Goal: Transaction & Acquisition: Purchase product/service

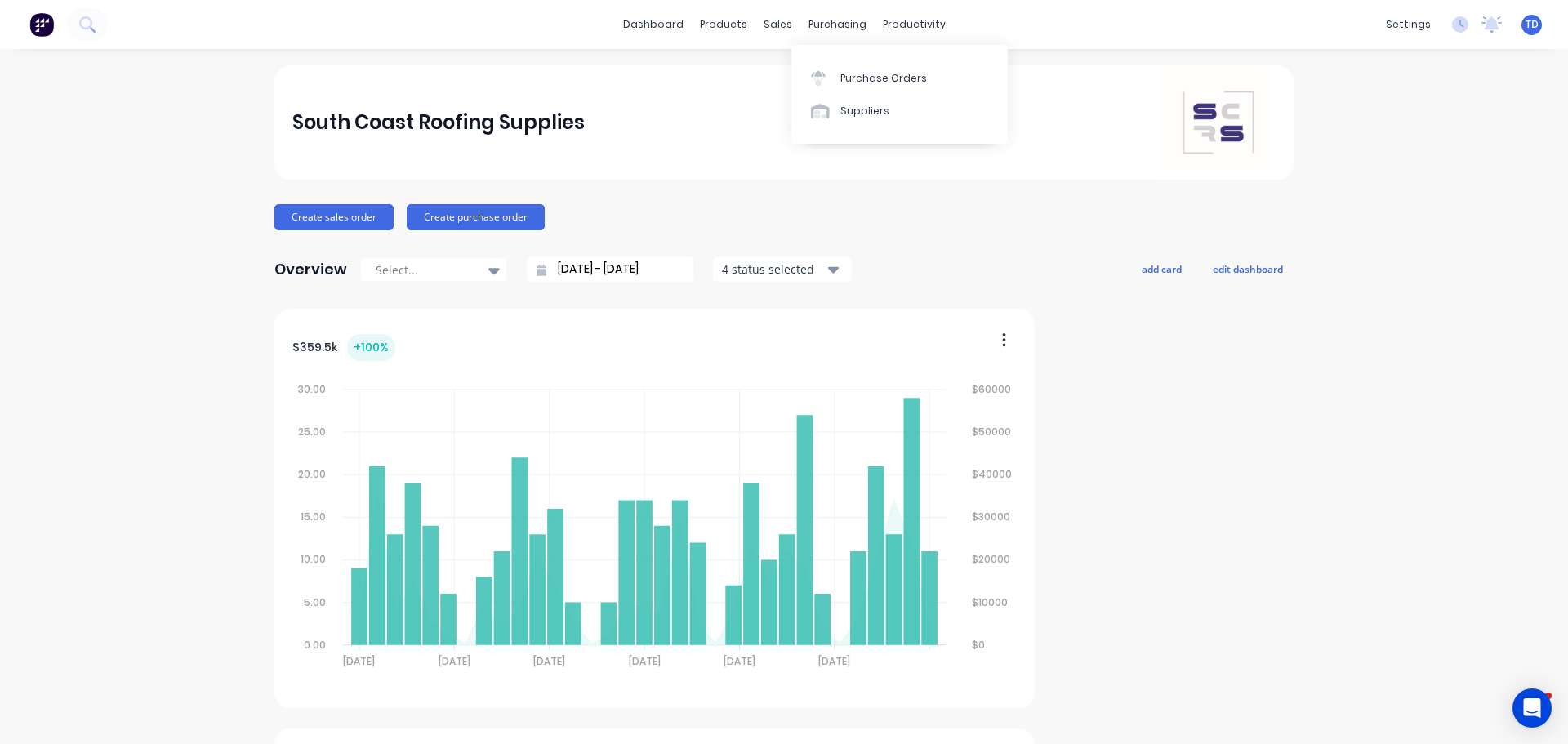
click at [847, 71] on link "Purchase Orders" at bounding box center [899, 78] width 217 height 33
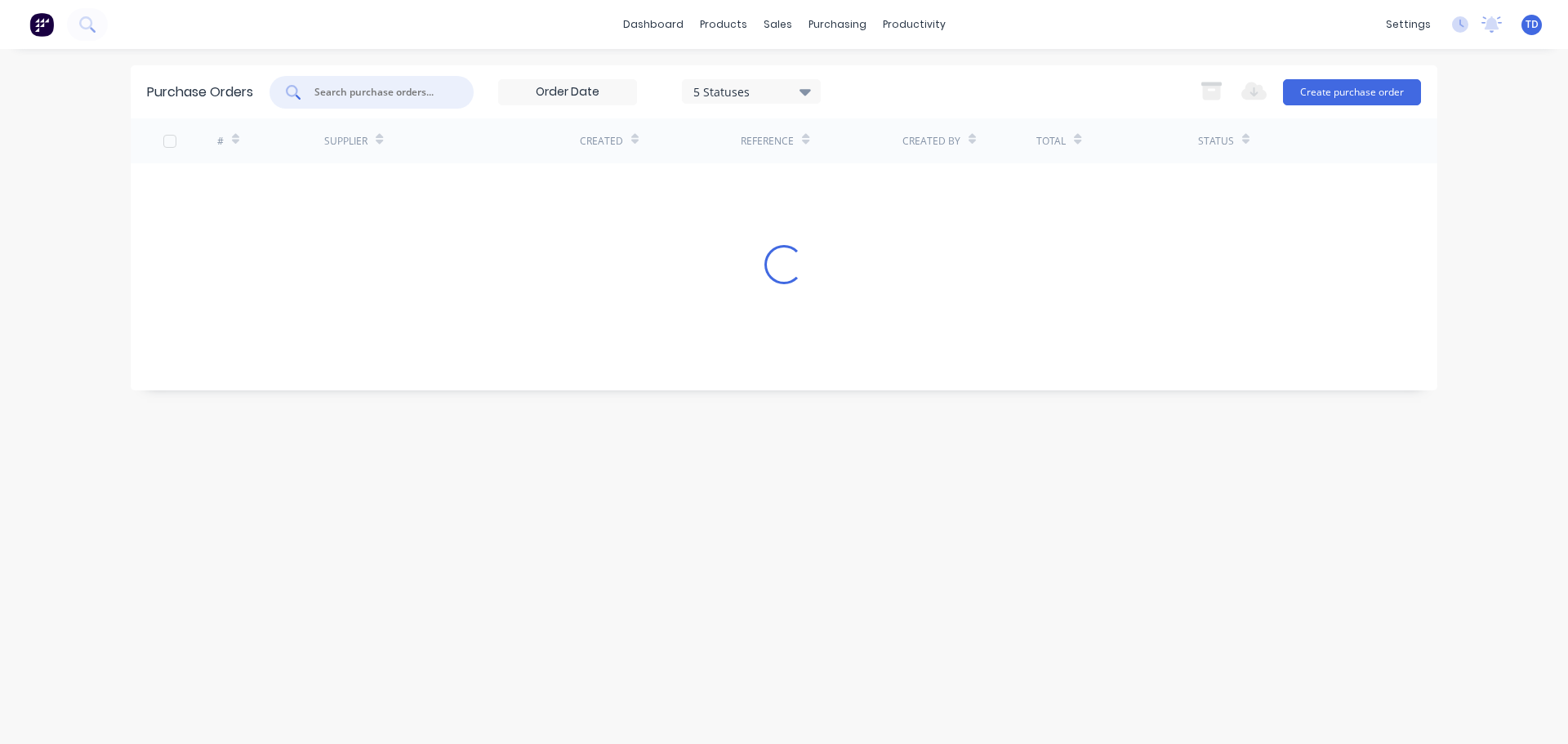
click at [349, 89] on input "text" at bounding box center [380, 91] width 135 height 16
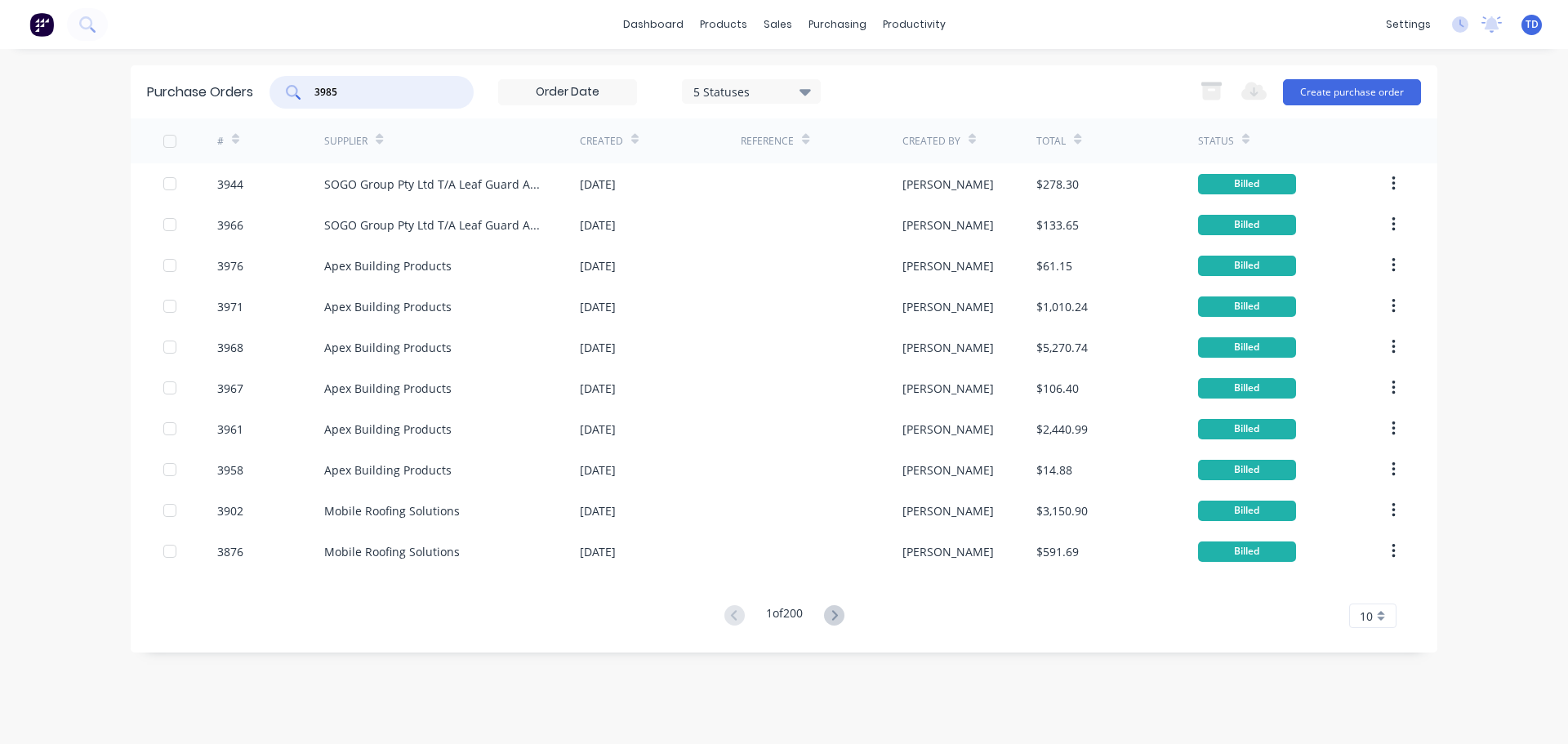
type input "3985"
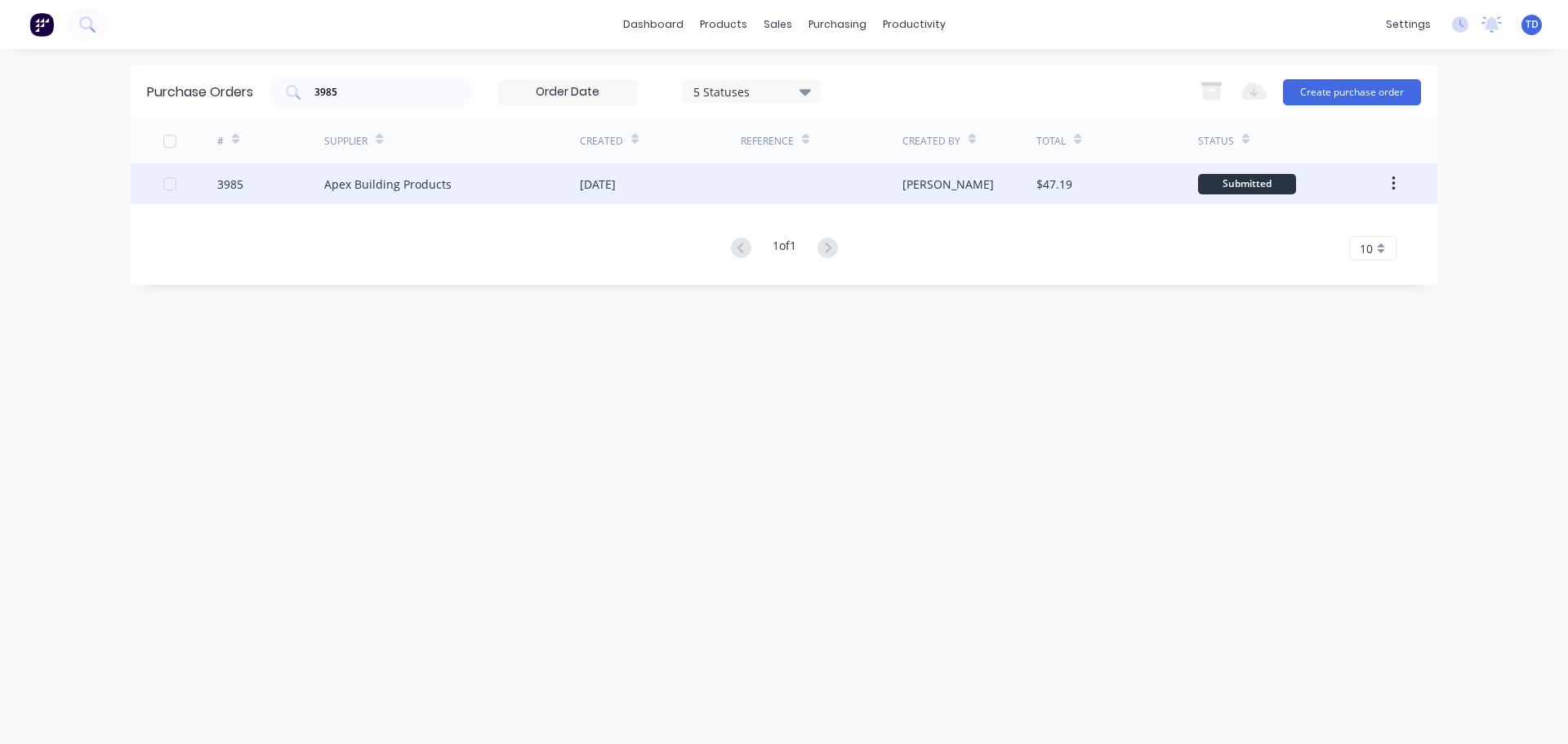
click at [486, 173] on div "Apex Building Products" at bounding box center [452, 183] width 255 height 41
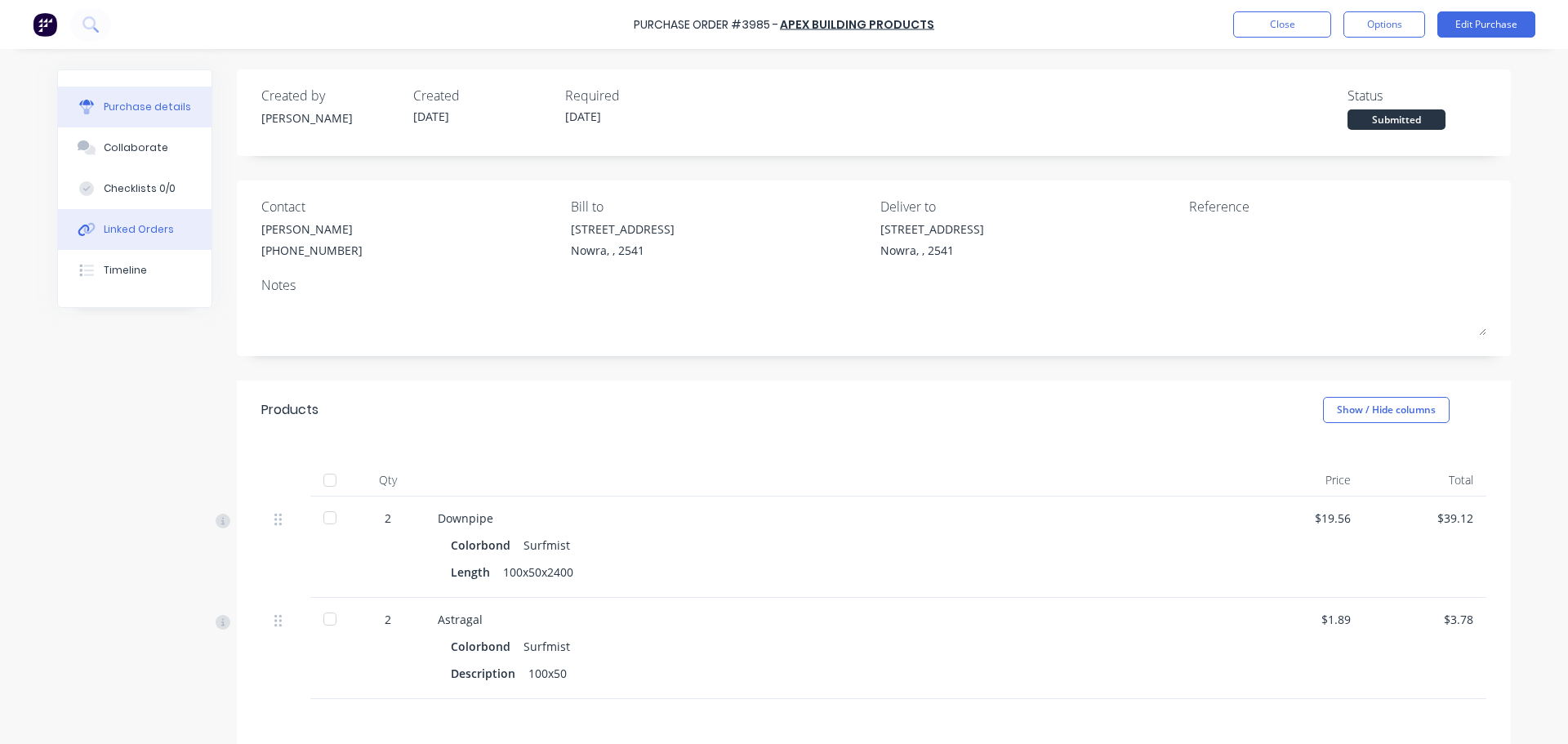
click at [144, 234] on div "Linked Orders" at bounding box center [138, 229] width 70 height 15
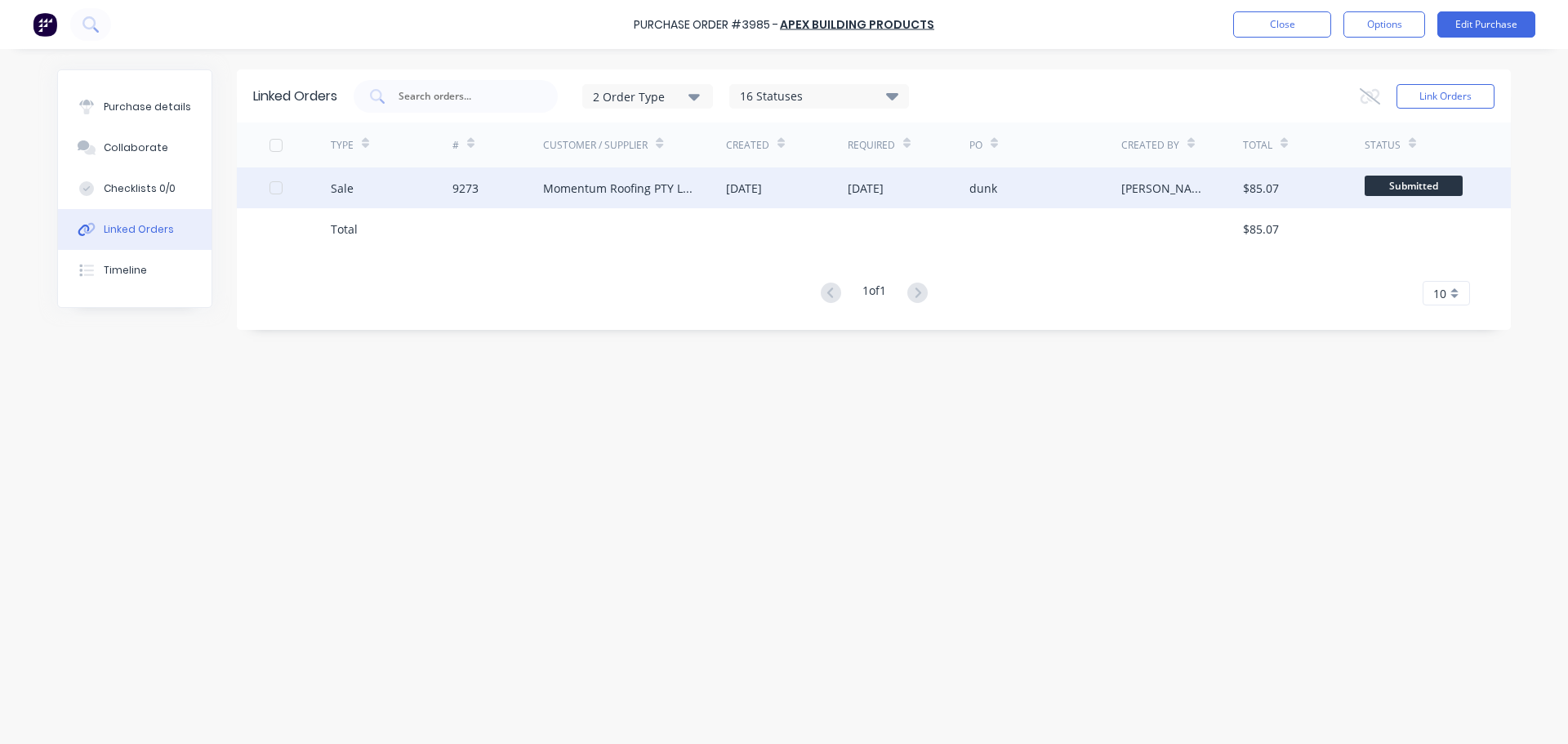
click at [784, 204] on div "[DATE]" at bounding box center [786, 187] width 122 height 41
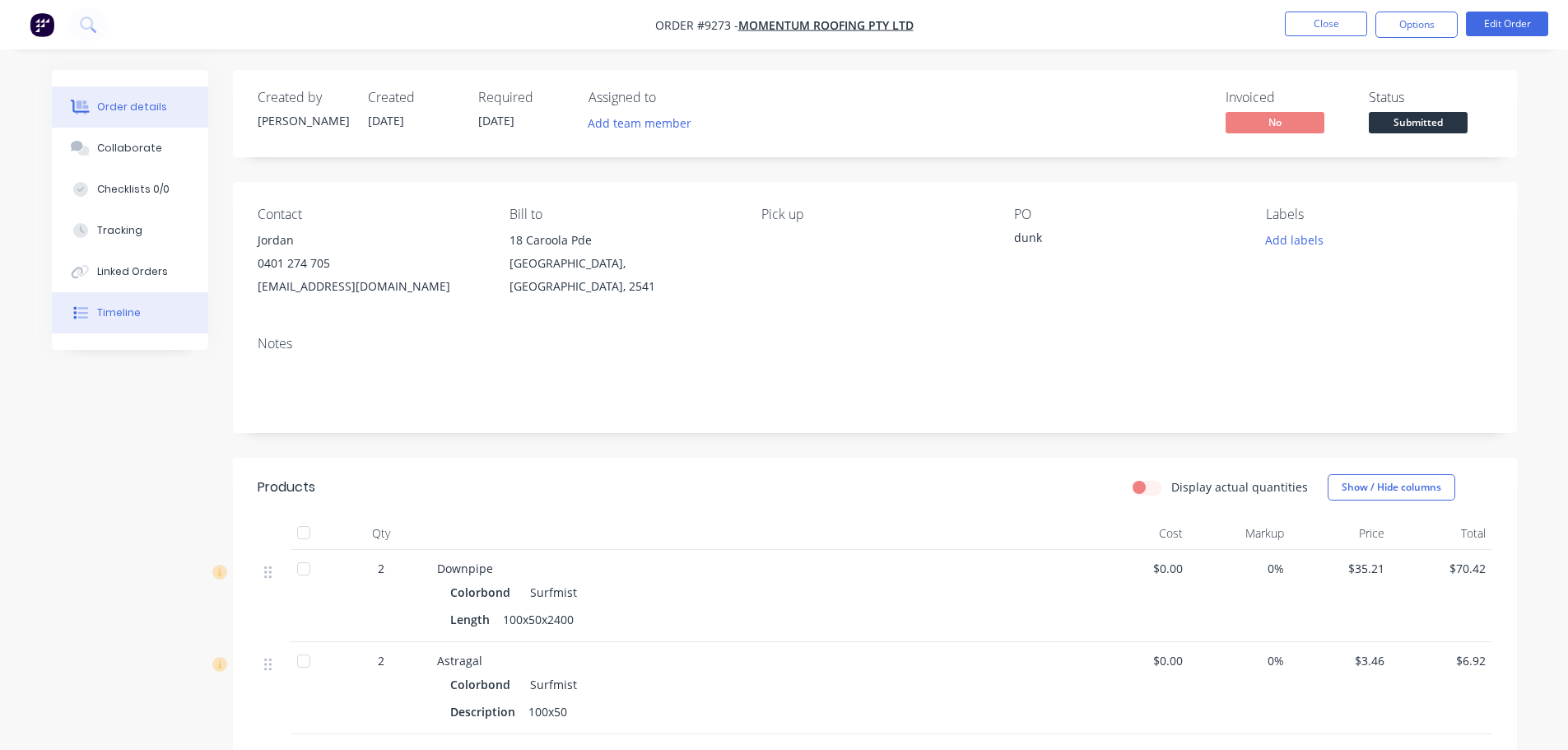
click at [111, 316] on div "Timeline" at bounding box center [119, 312] width 43 height 15
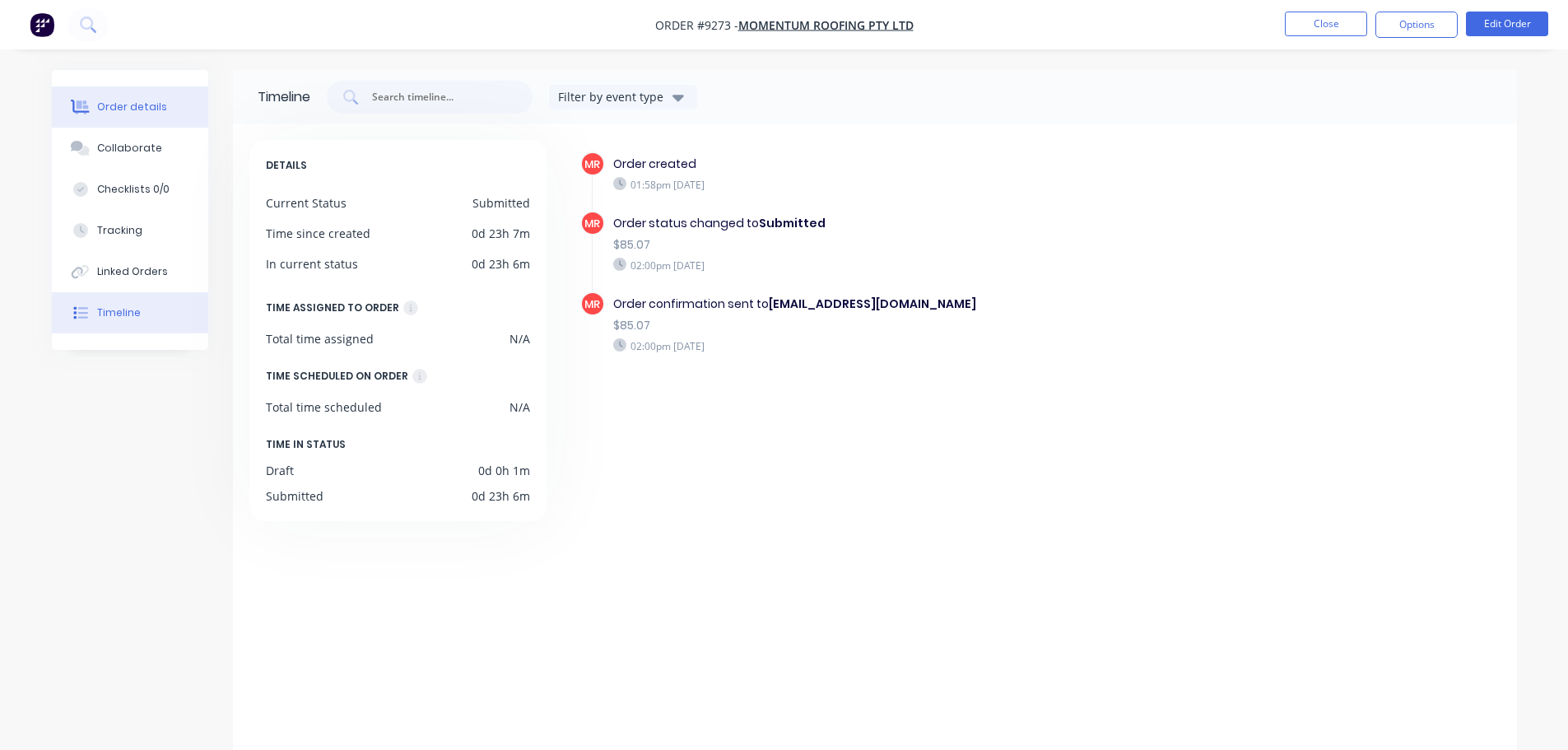
click at [117, 113] on div "Order details" at bounding box center [132, 107] width 70 height 15
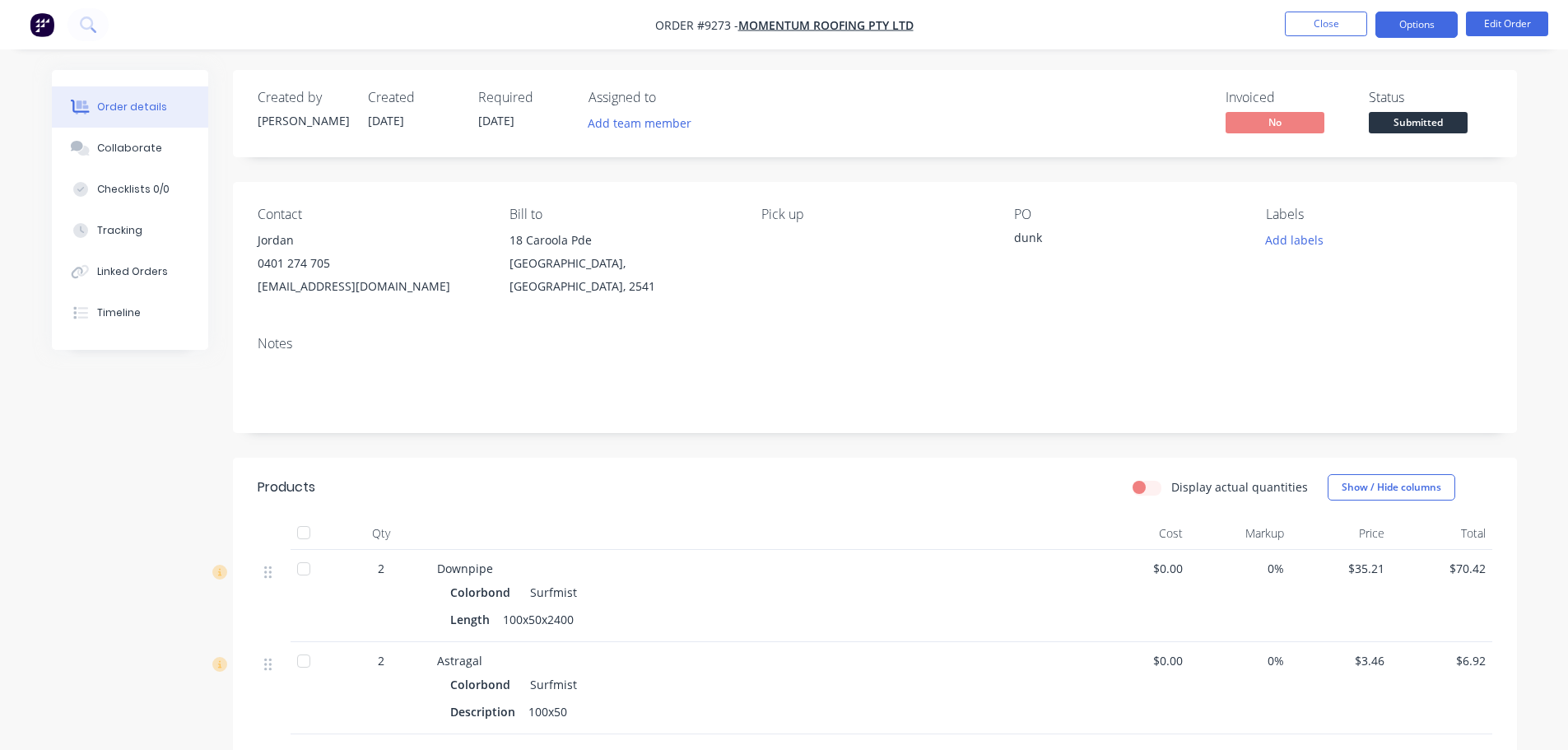
click at [1443, 30] on button "Options" at bounding box center [1416, 24] width 83 height 26
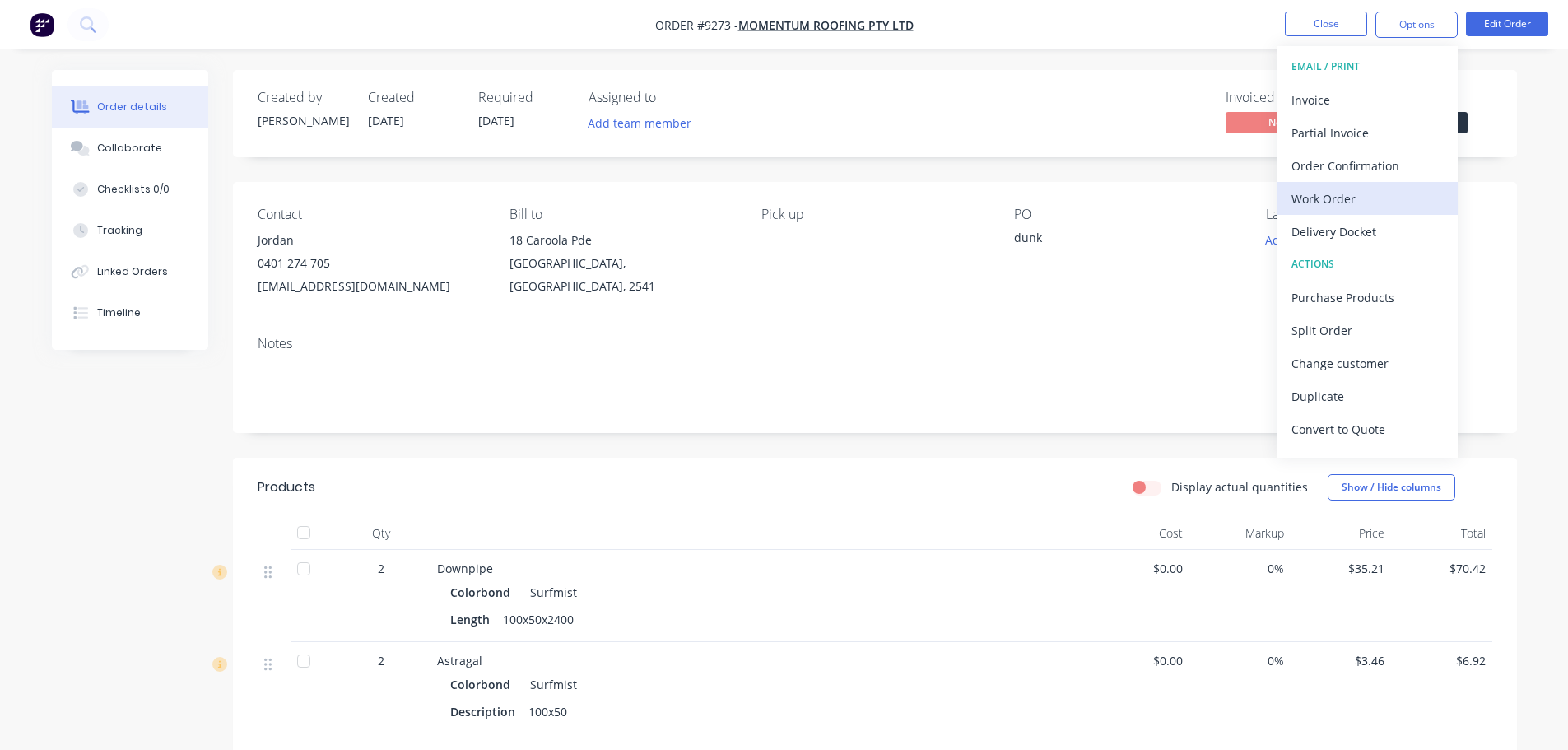
click at [1377, 195] on div "Work Order" at bounding box center [1367, 198] width 151 height 23
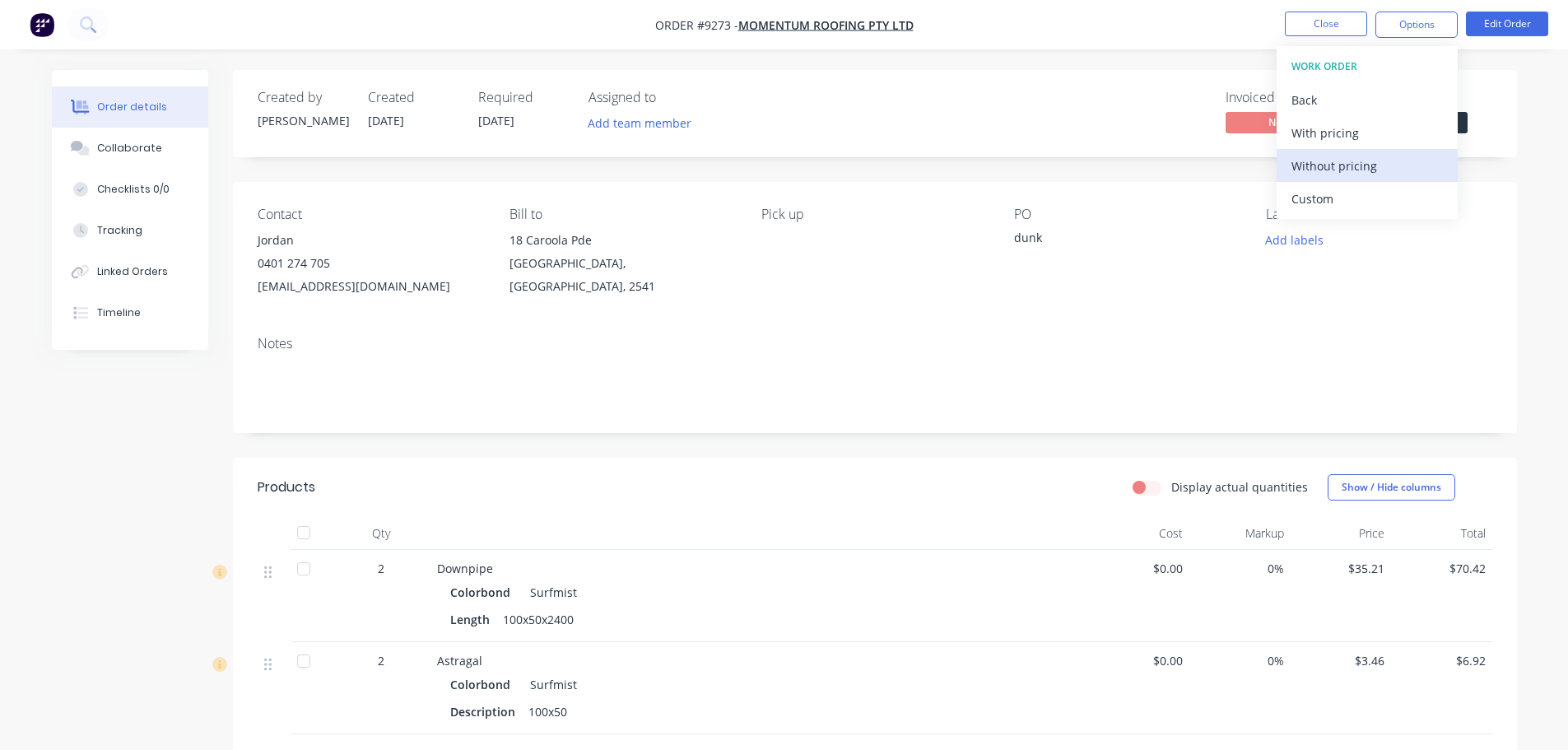
click at [1380, 173] on div "Without pricing" at bounding box center [1367, 165] width 151 height 23
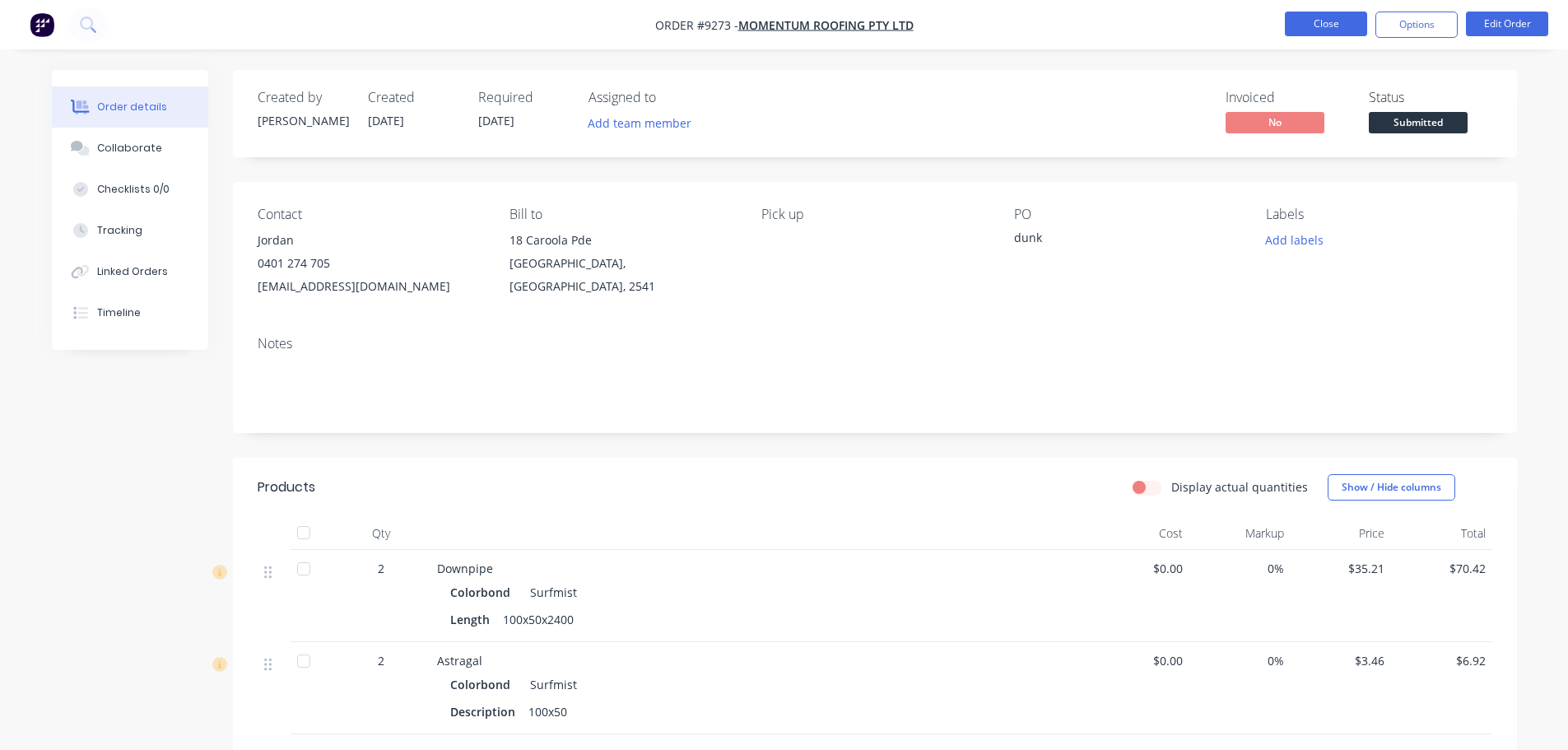
click at [1327, 22] on button "Close" at bounding box center [1325, 23] width 83 height 24
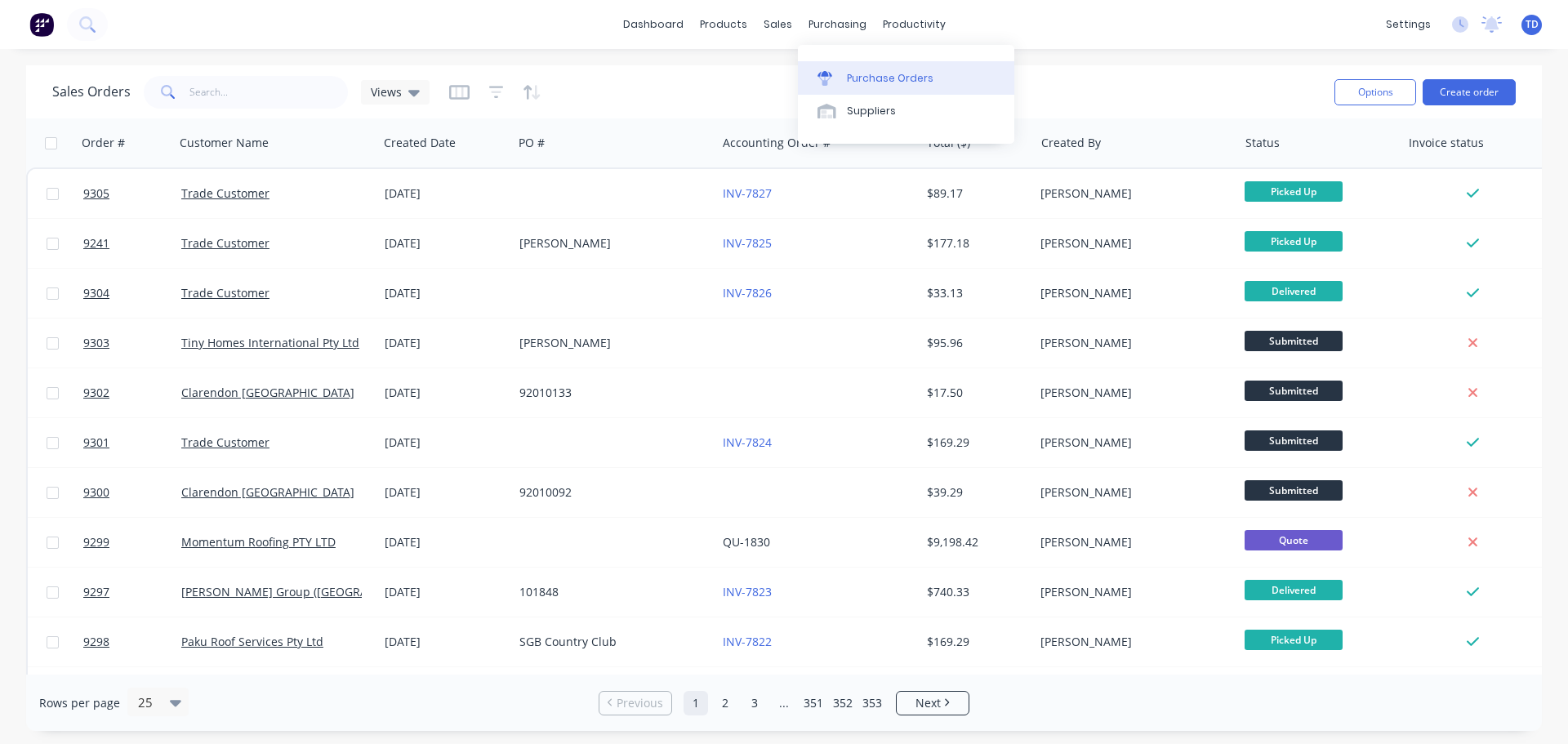
click at [869, 88] on link "Purchase Orders" at bounding box center [906, 78] width 217 height 33
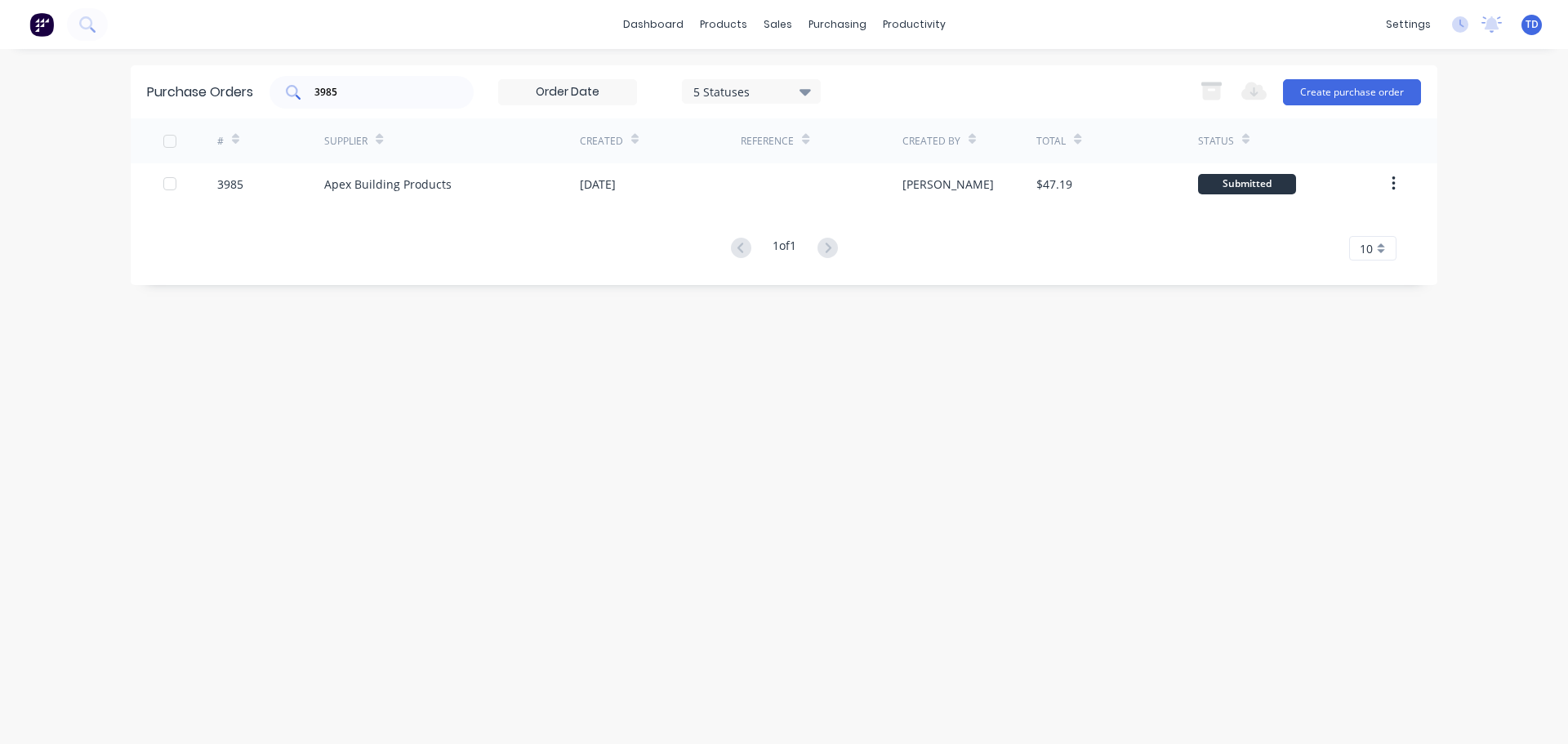
click at [387, 78] on div "3985" at bounding box center [371, 92] width 205 height 33
type input "3963"
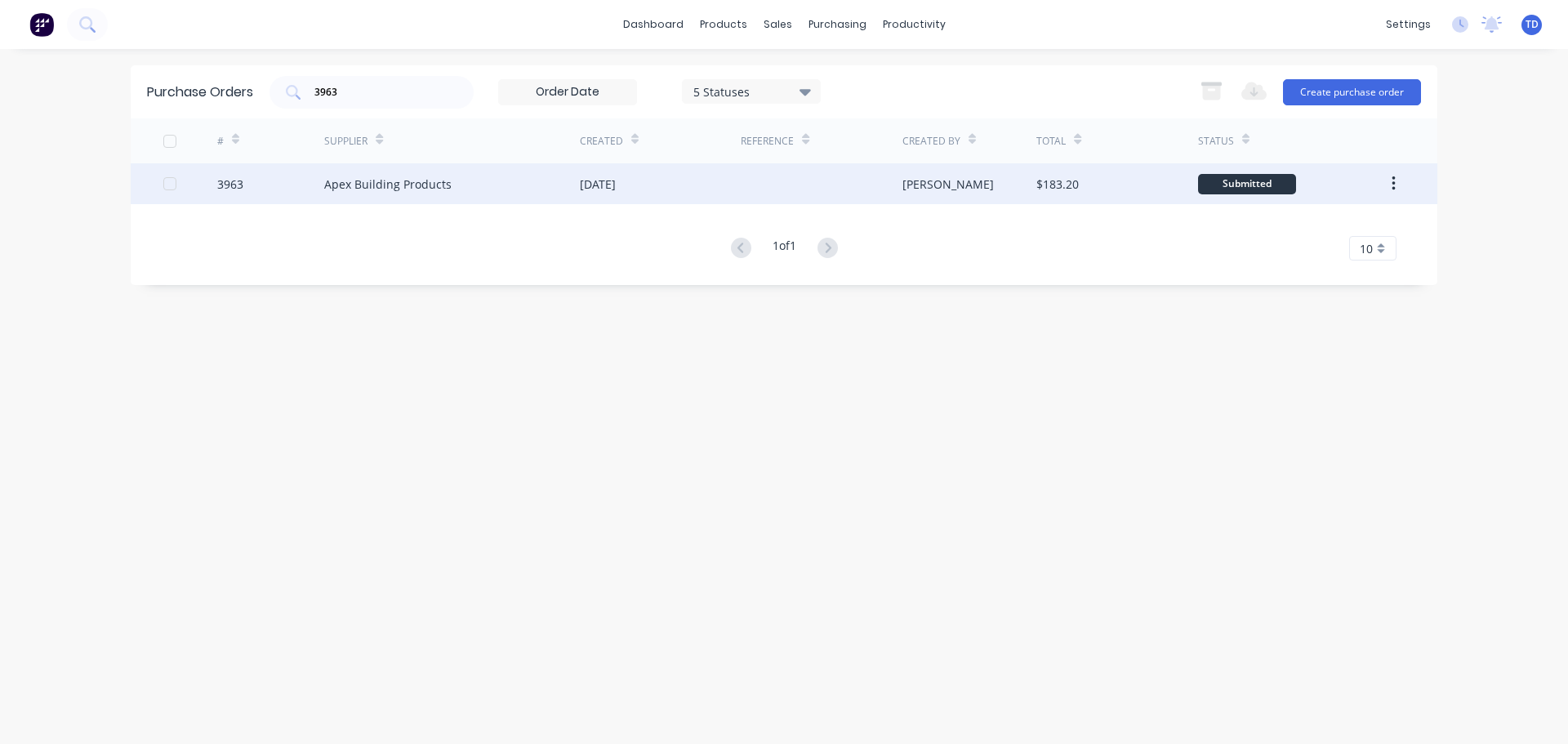
click at [690, 201] on div "[DATE]" at bounding box center [660, 183] width 161 height 41
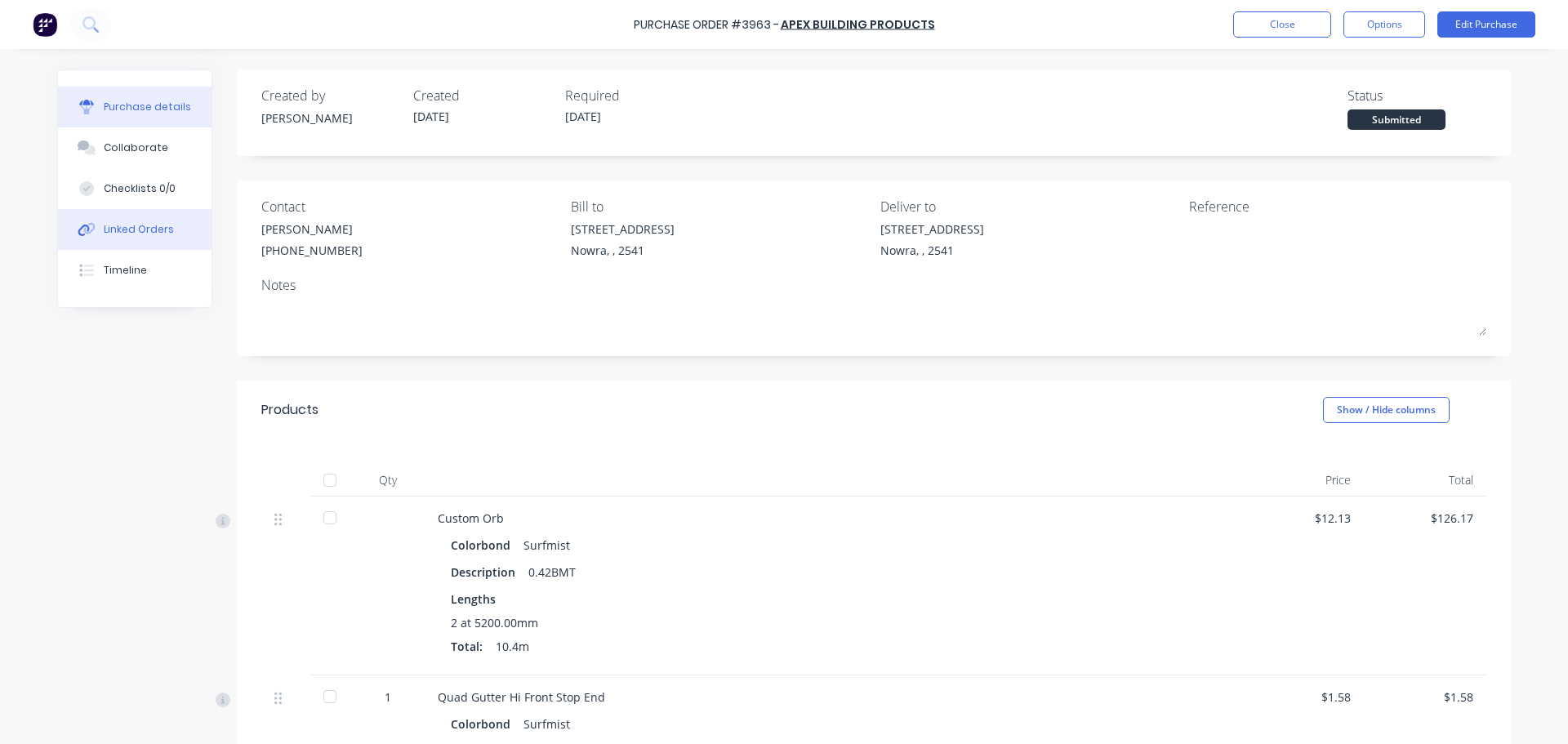
click at [114, 227] on div "Linked Orders" at bounding box center [138, 229] width 70 height 15
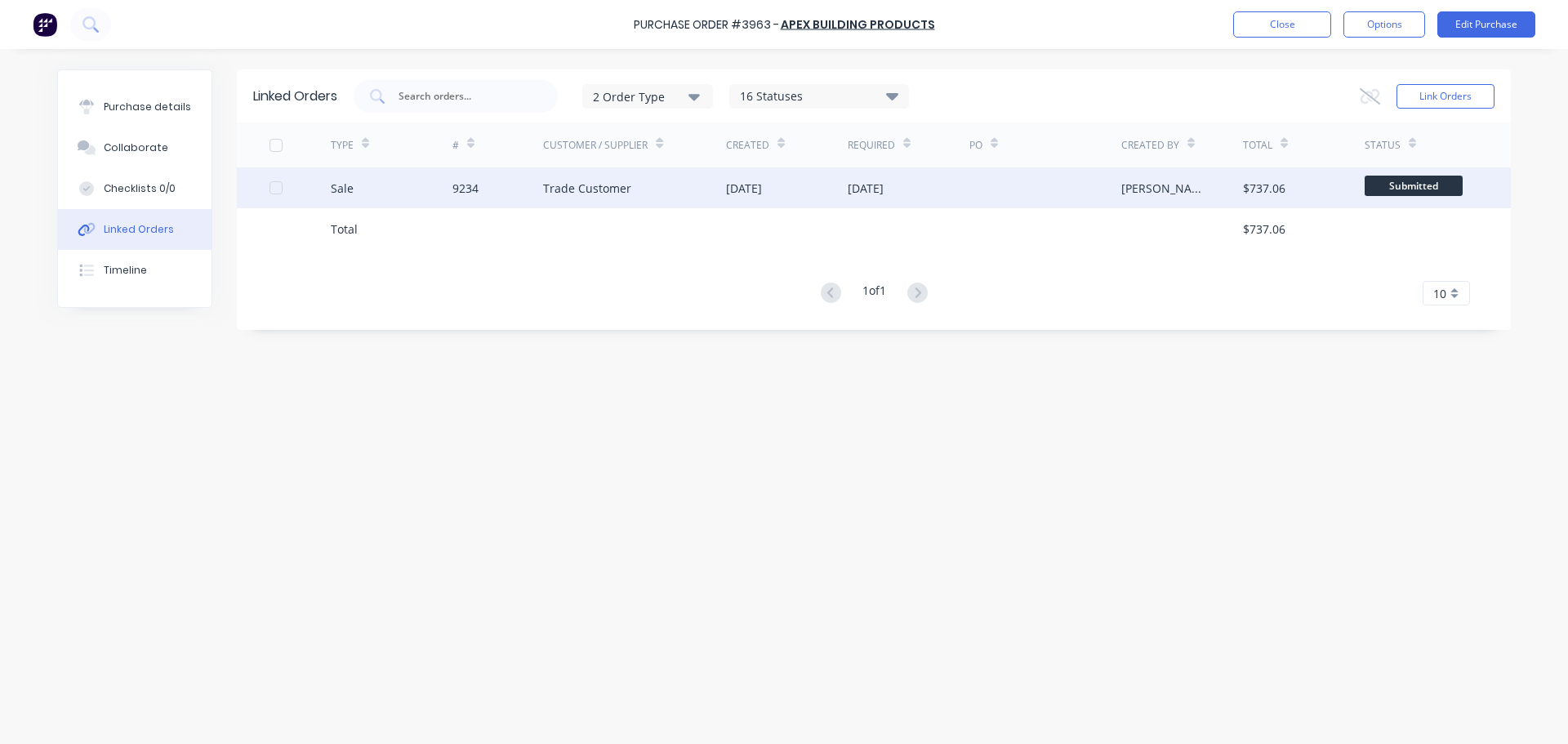
click at [683, 190] on div "Trade Customer" at bounding box center [634, 187] width 183 height 41
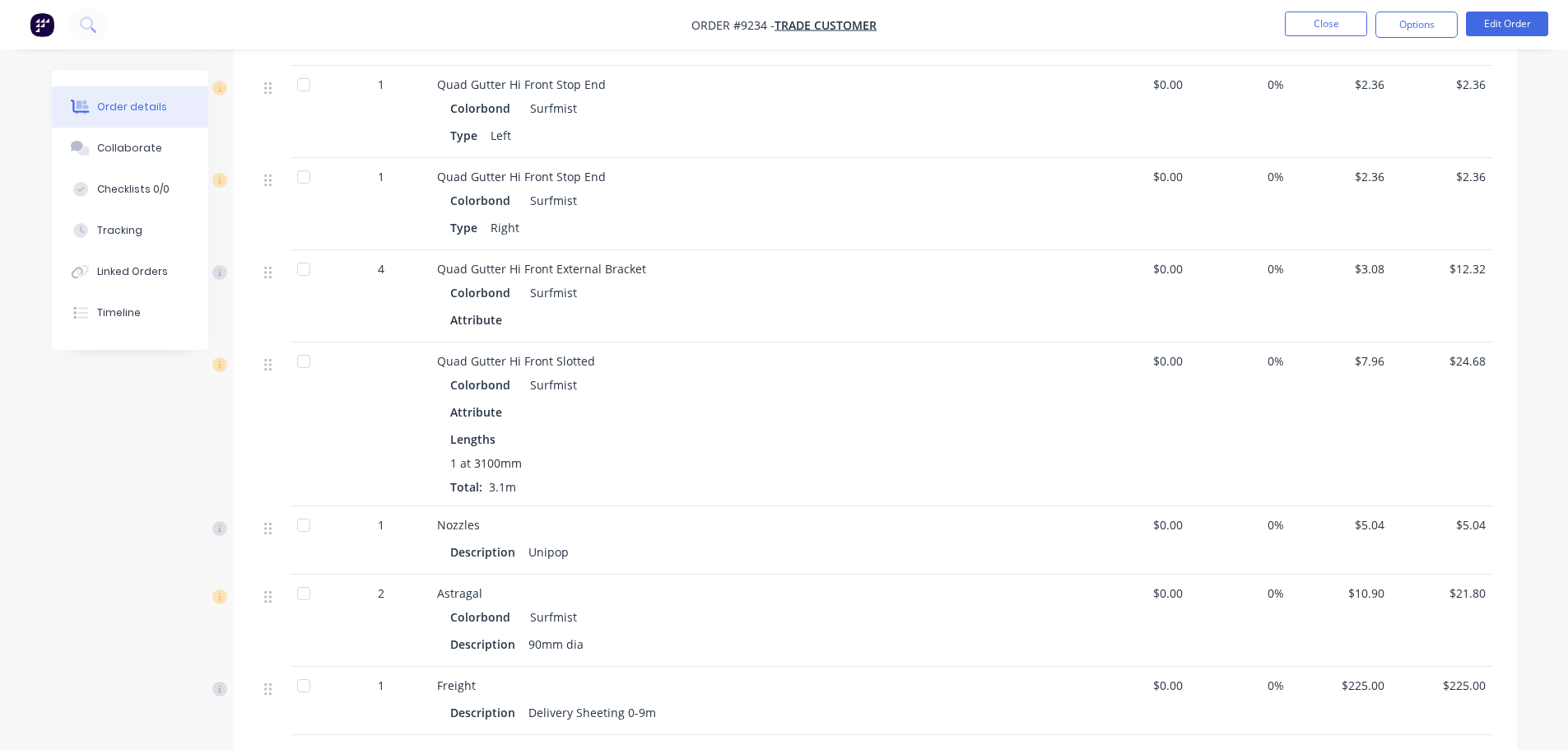
scroll to position [988, 0]
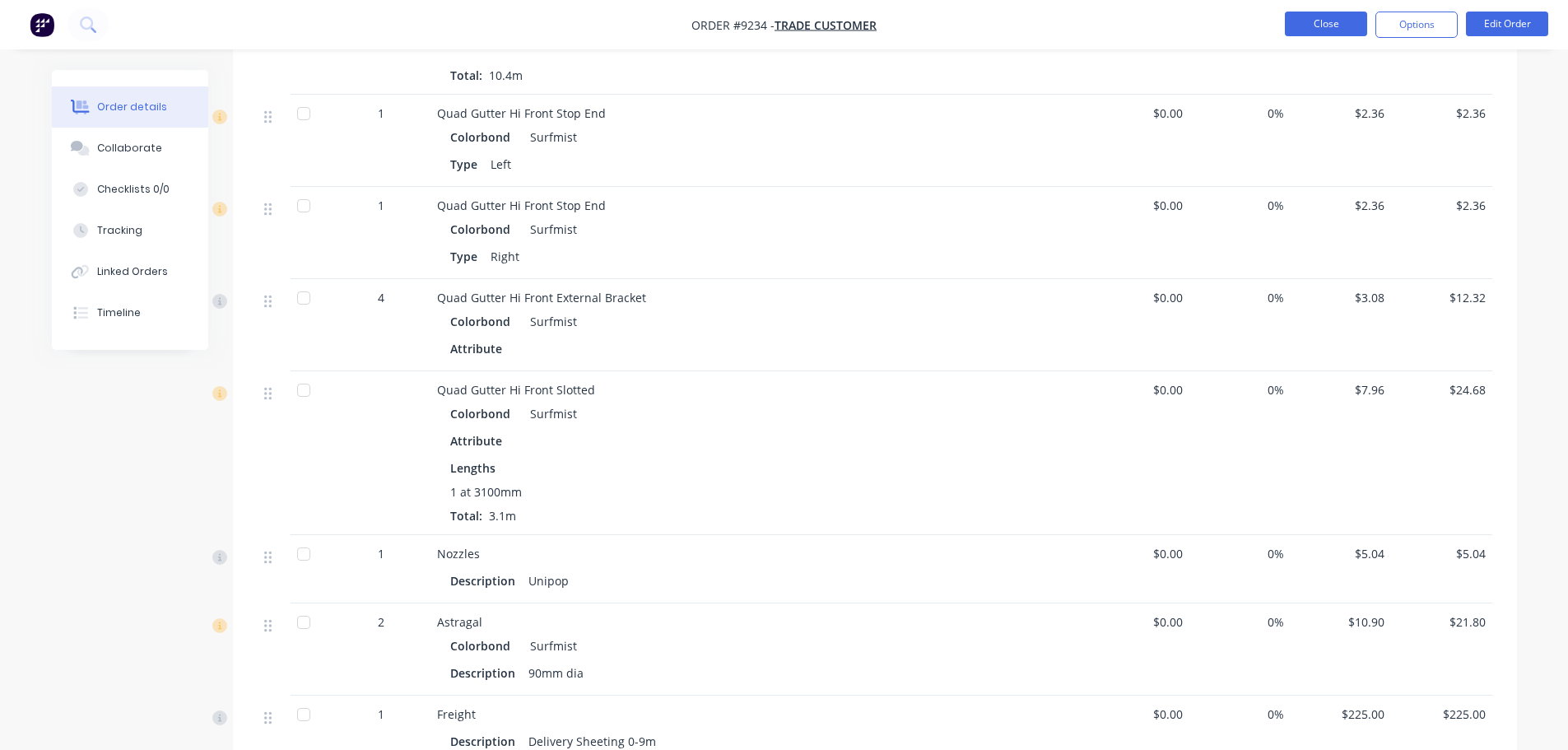
click at [1309, 31] on button "Close" at bounding box center [1325, 23] width 83 height 24
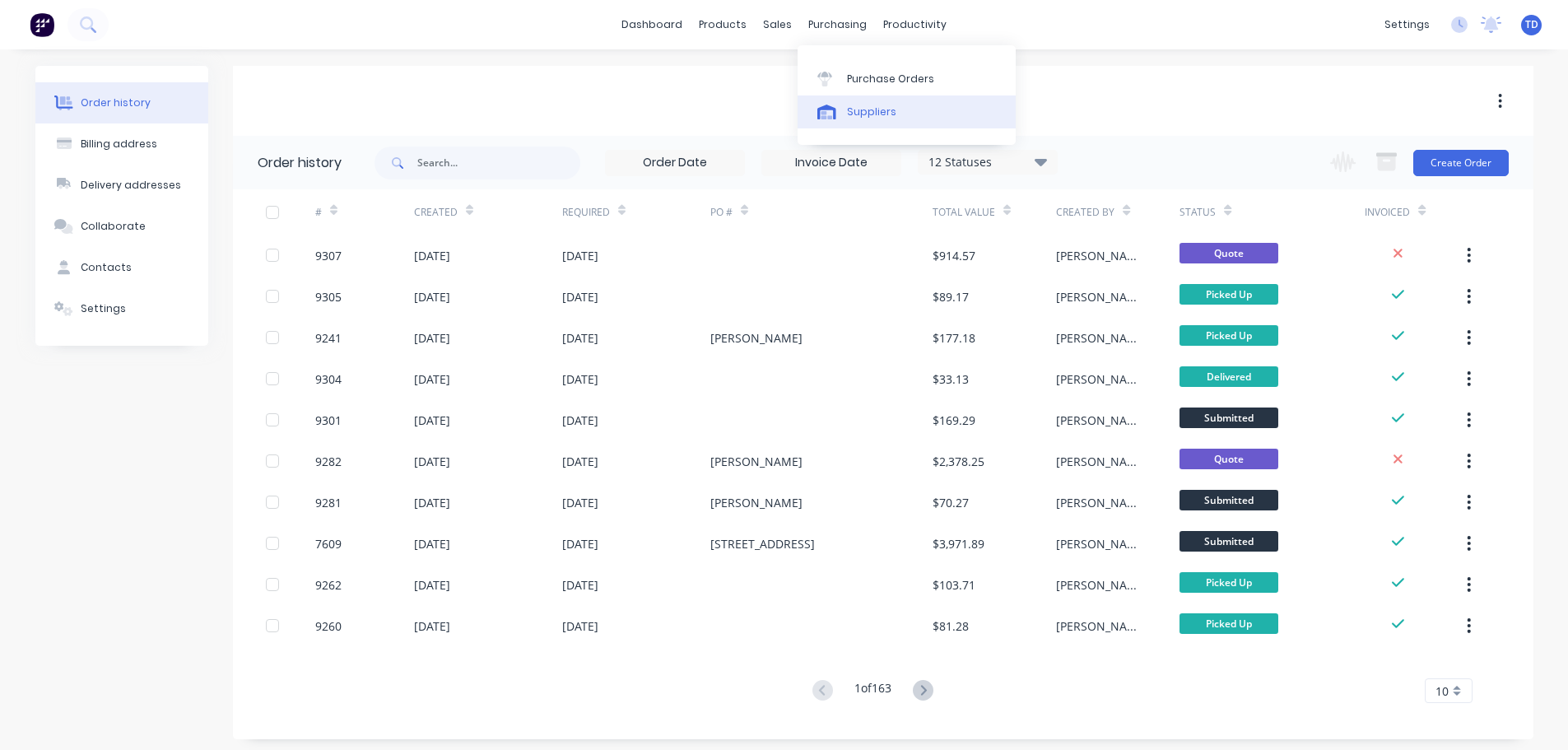
click at [880, 110] on div "Suppliers" at bounding box center [871, 111] width 50 height 15
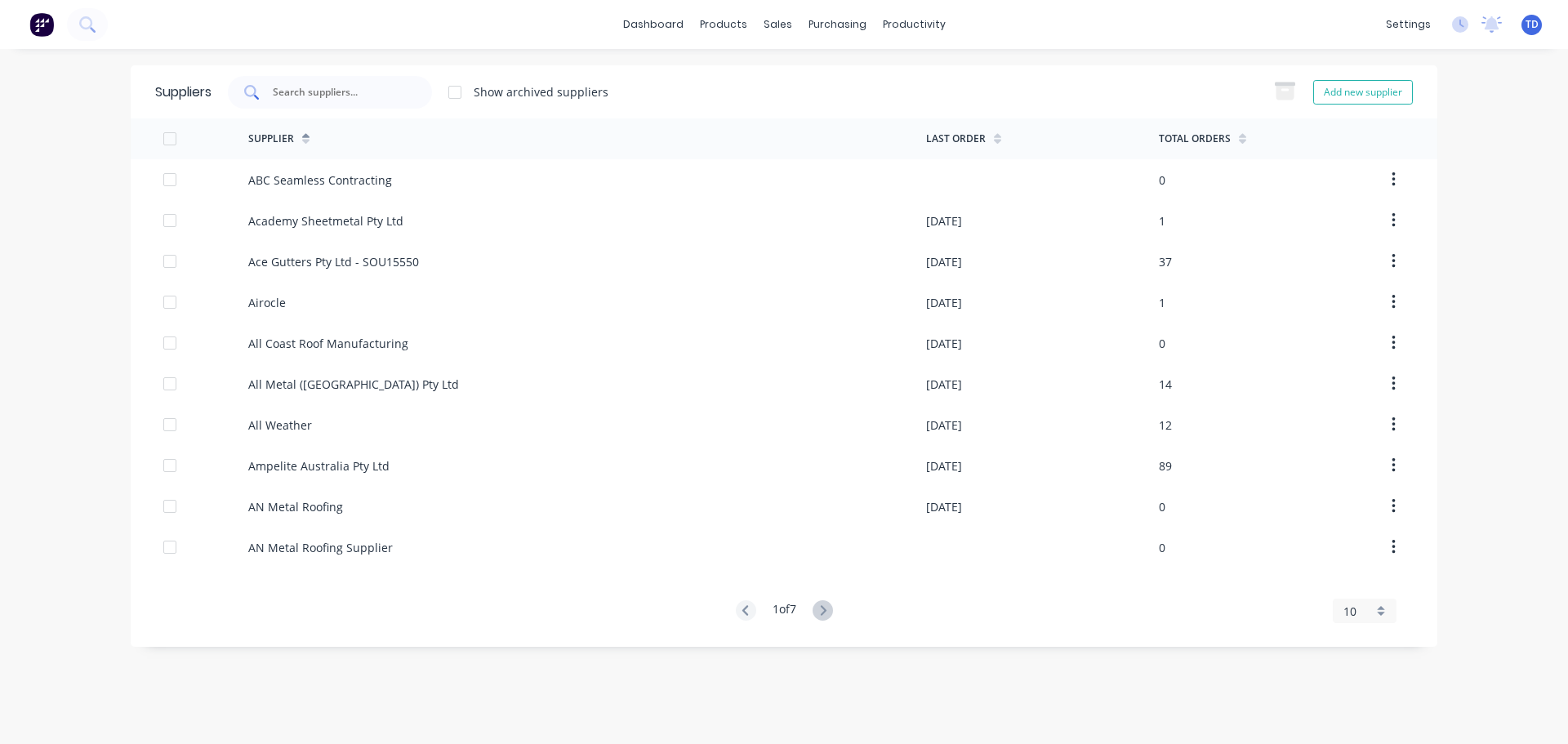
click at [385, 100] on div at bounding box center [330, 92] width 205 height 33
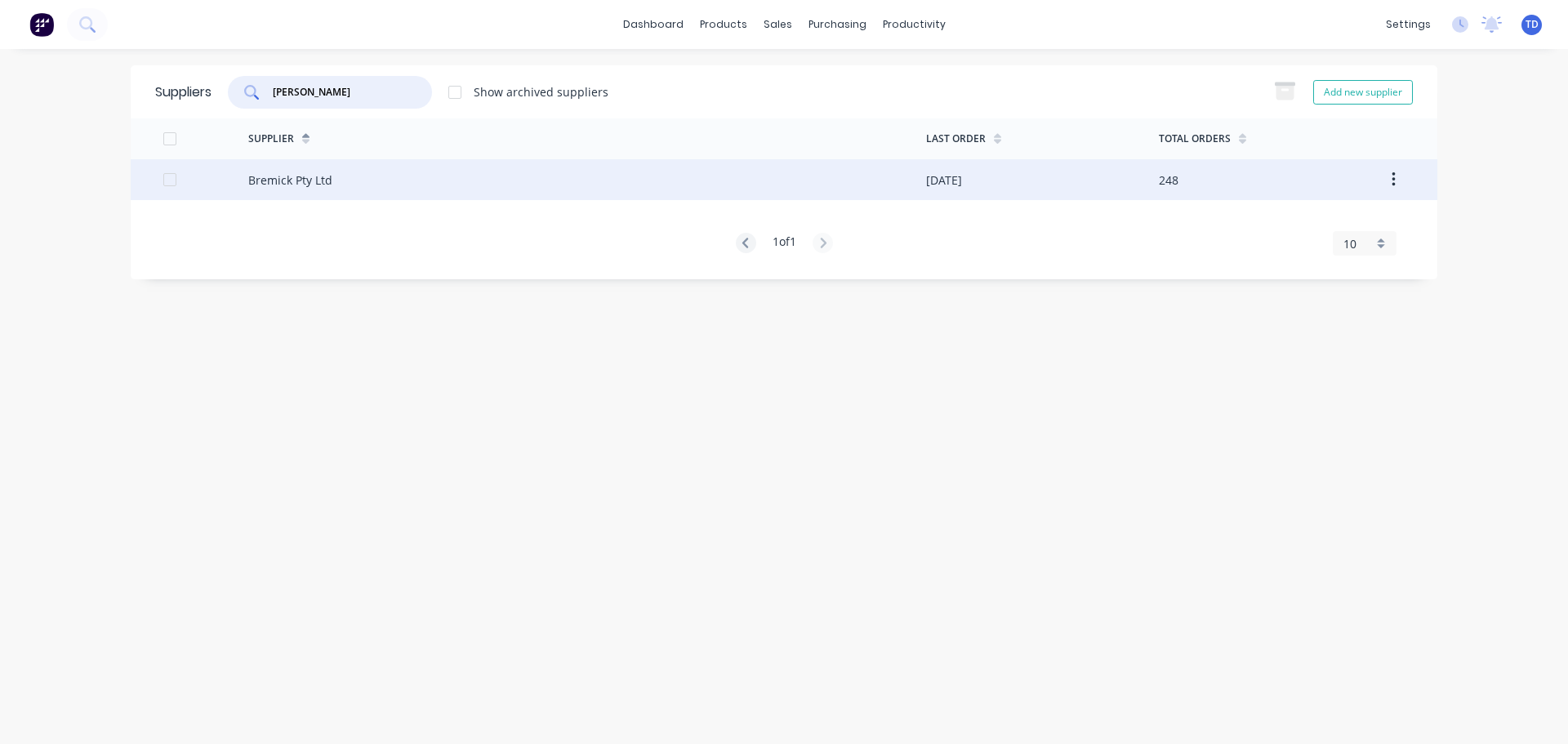
type input "brem"
click at [438, 176] on div "Bremick Pty Ltd" at bounding box center [587, 180] width 677 height 41
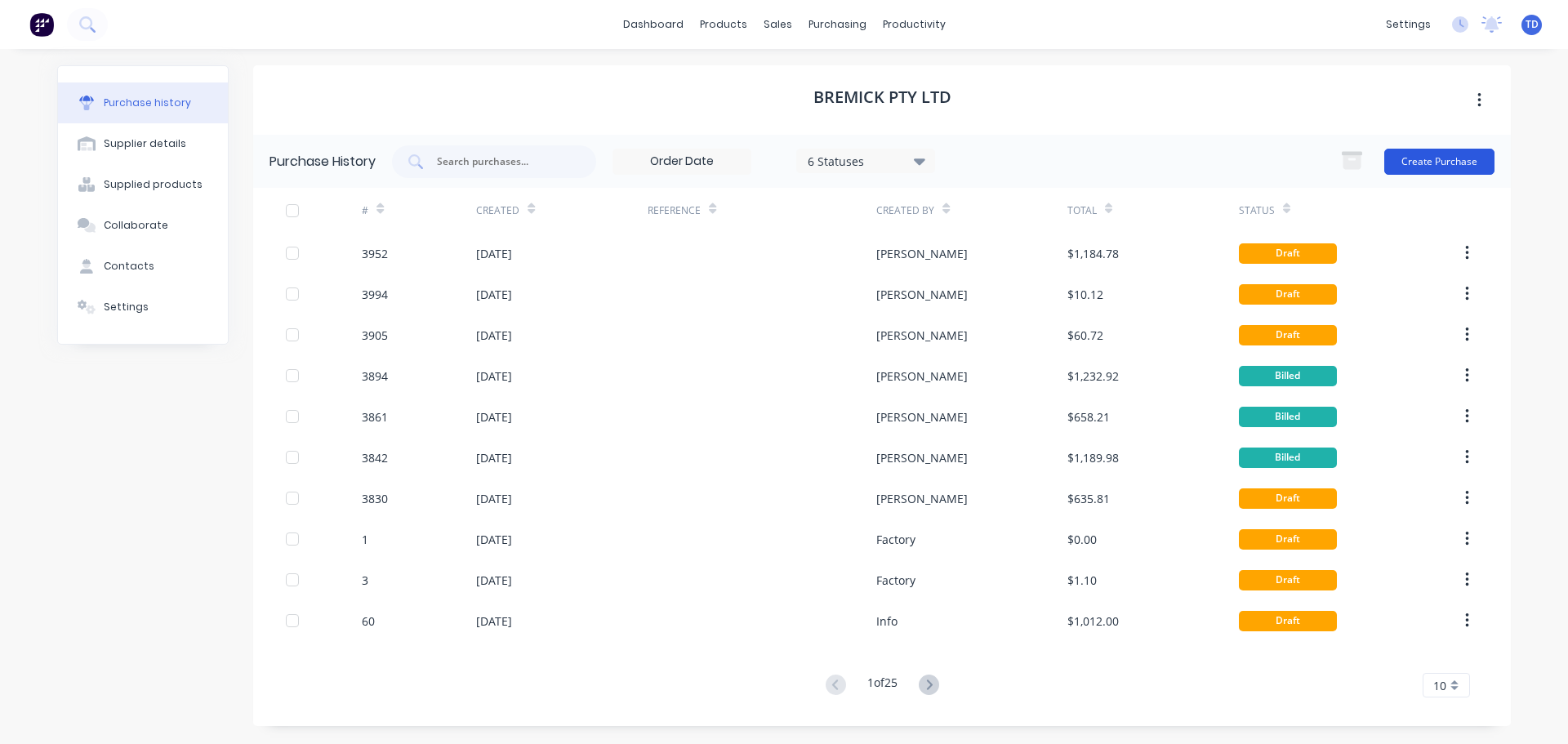
click at [1418, 163] on button "Create Purchase" at bounding box center [1439, 161] width 110 height 26
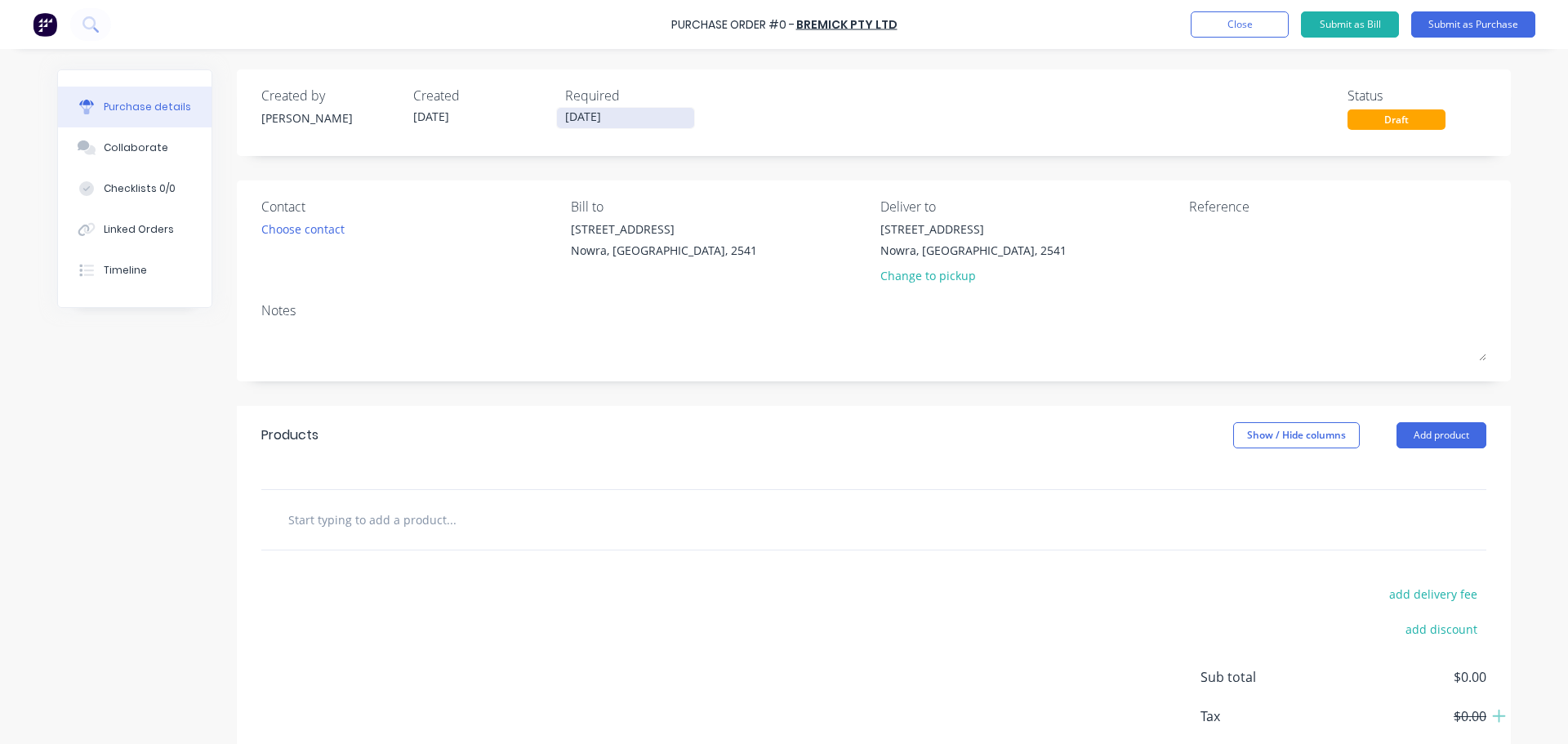
click at [614, 123] on input "[DATE]" at bounding box center [625, 118] width 137 height 21
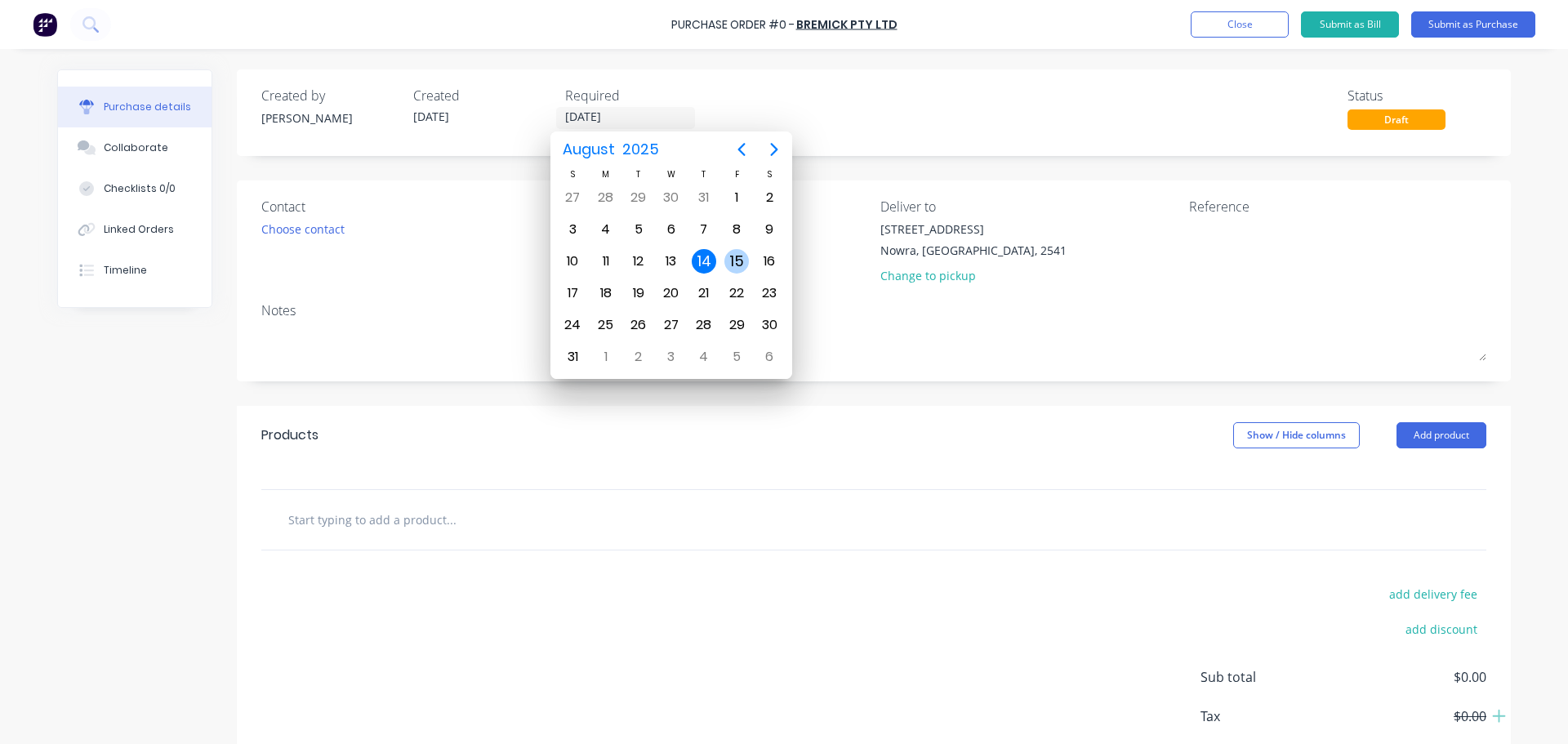
click at [732, 264] on div "15" at bounding box center [736, 262] width 24 height 24
type input "[DATE]"
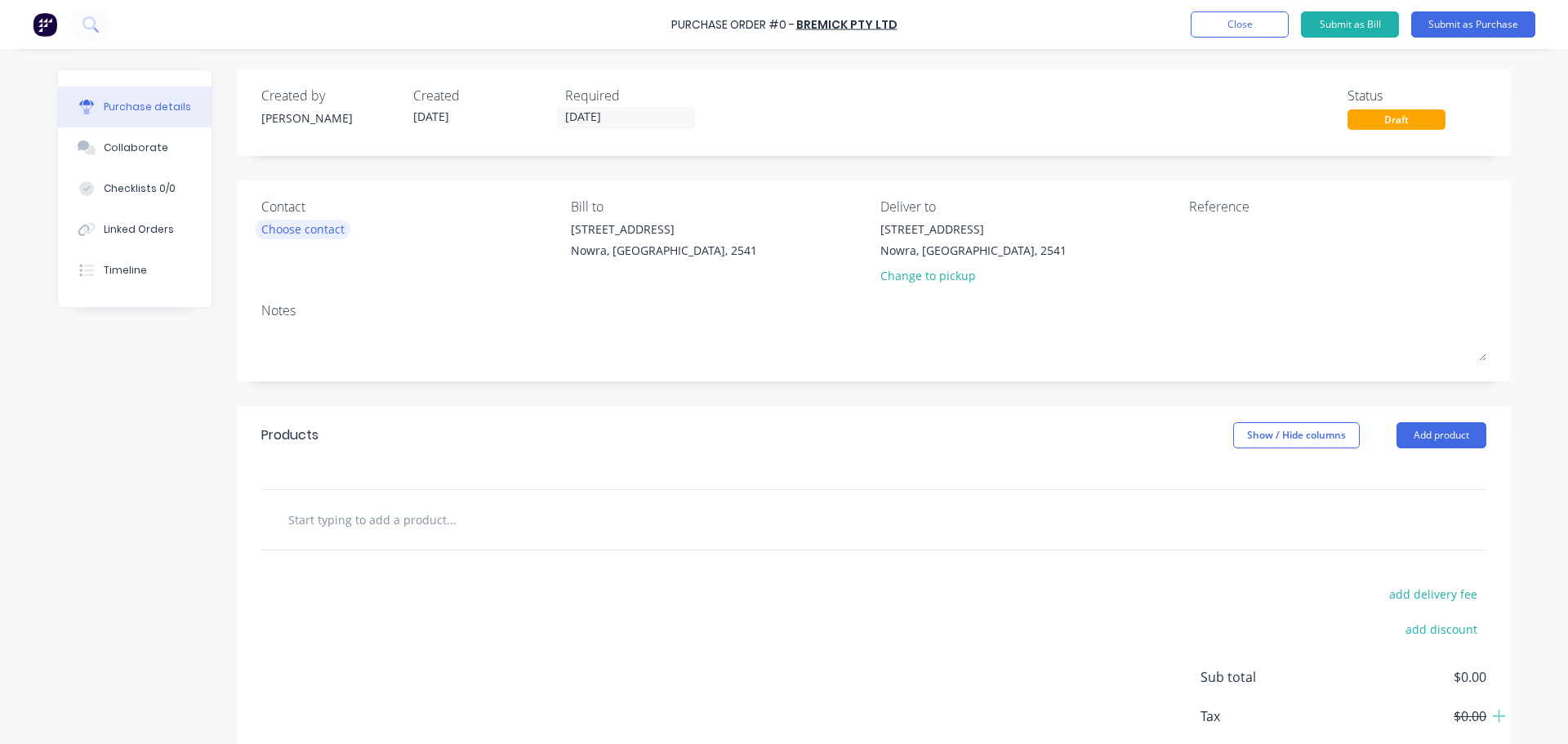
click at [331, 233] on div "Choose contact" at bounding box center [303, 230] width 84 height 17
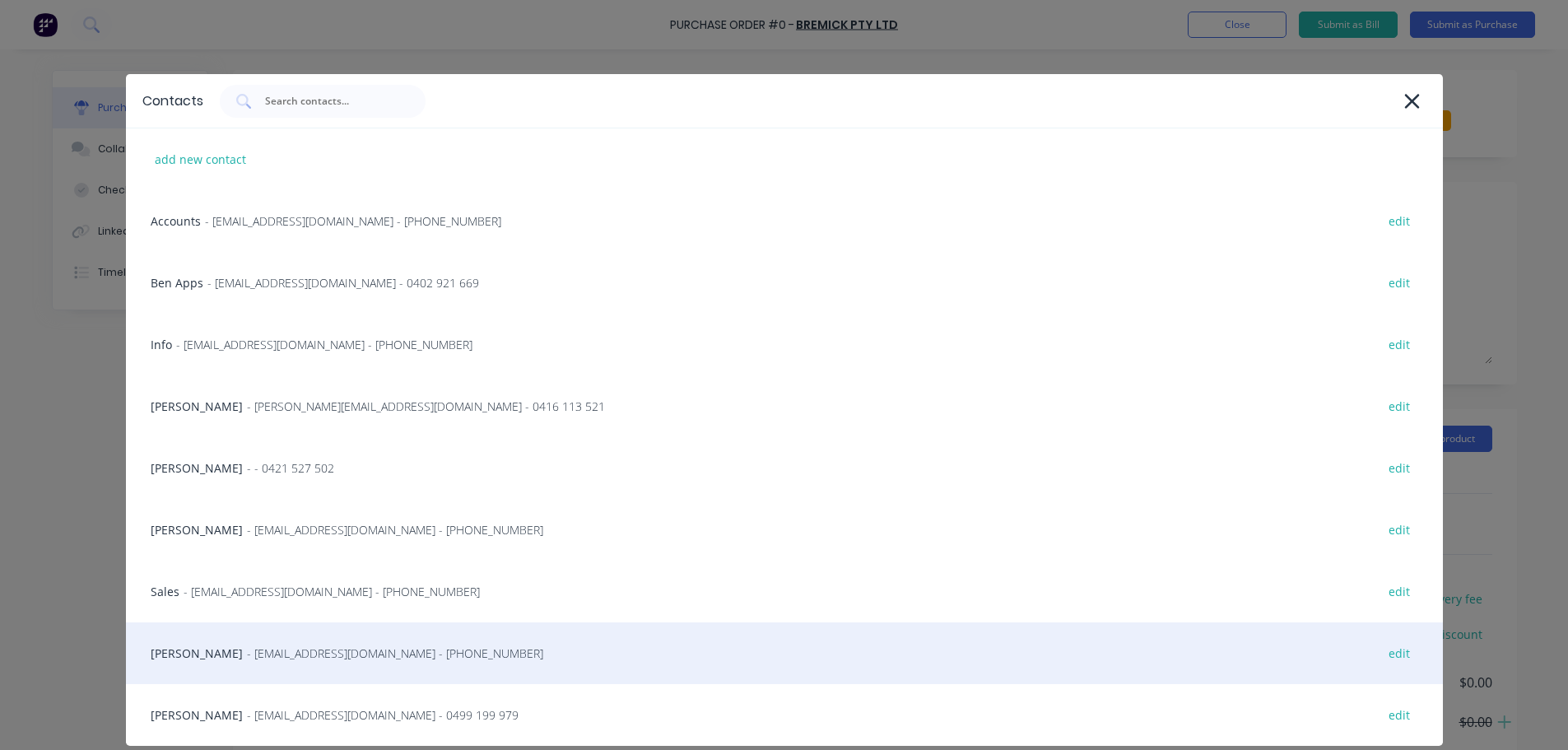
click at [244, 671] on div "Trevor - info@SCRS.net.au - (02) 4411 1090 edit" at bounding box center [784, 653] width 1317 height 62
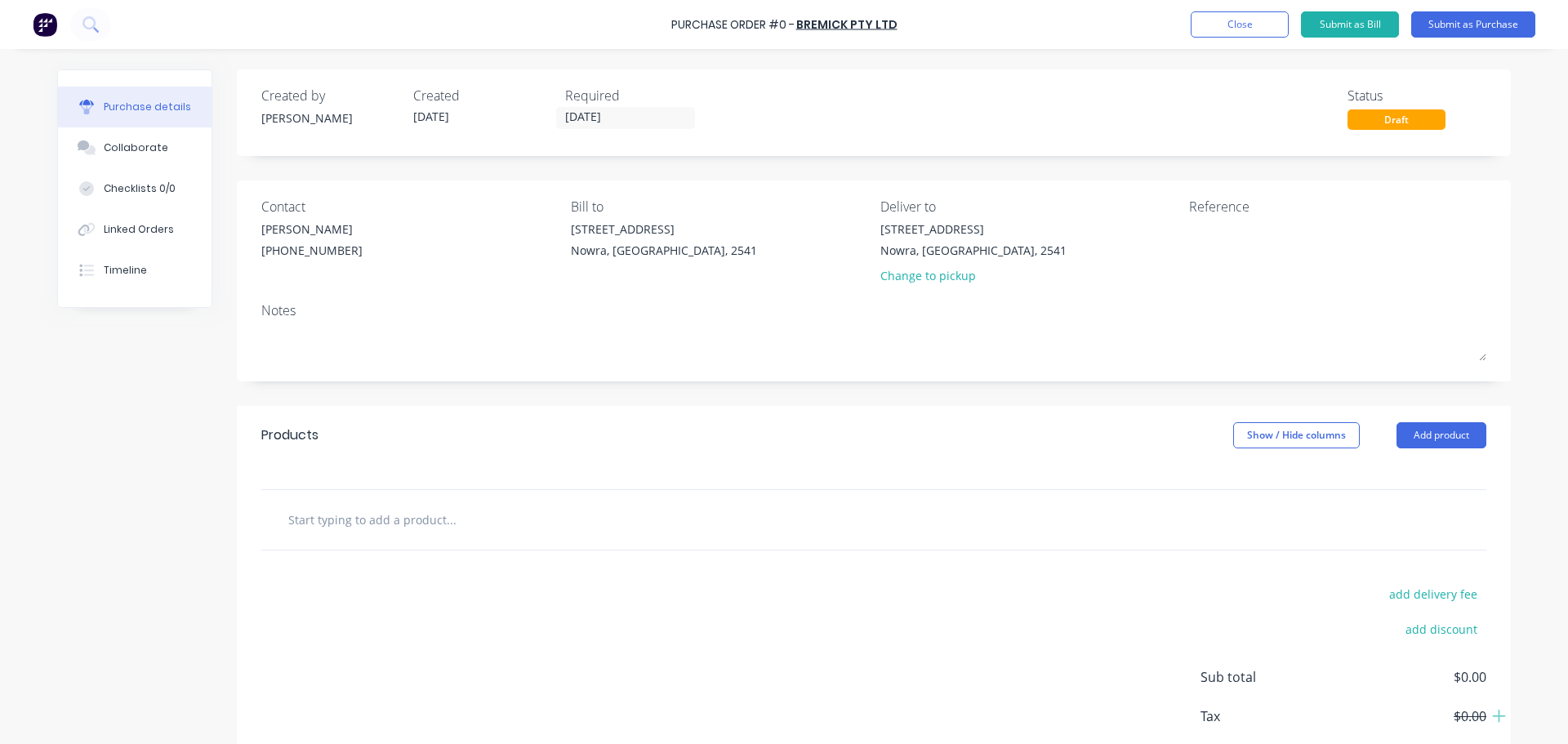
click at [365, 519] on input "text" at bounding box center [450, 520] width 327 height 33
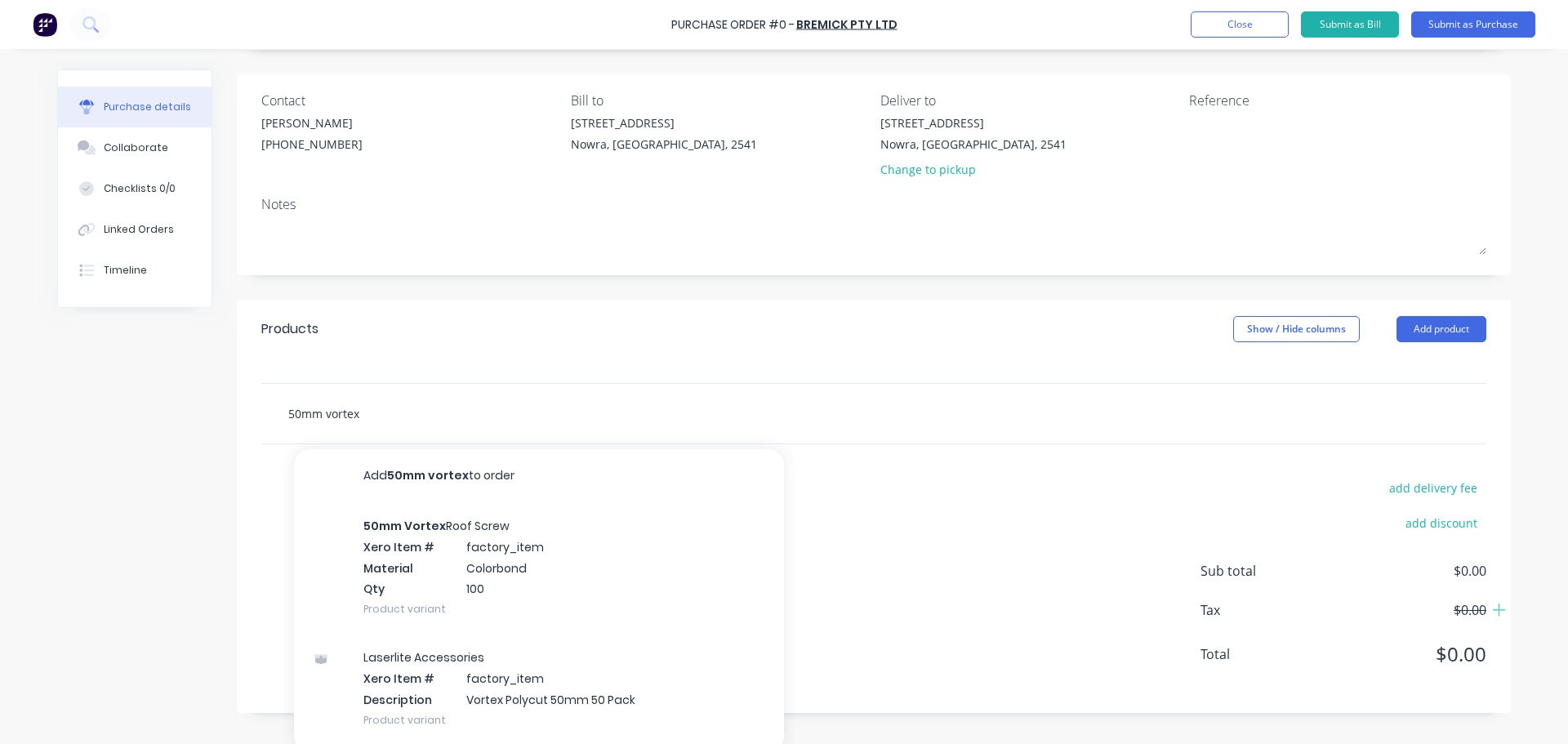
scroll to position [114, 0]
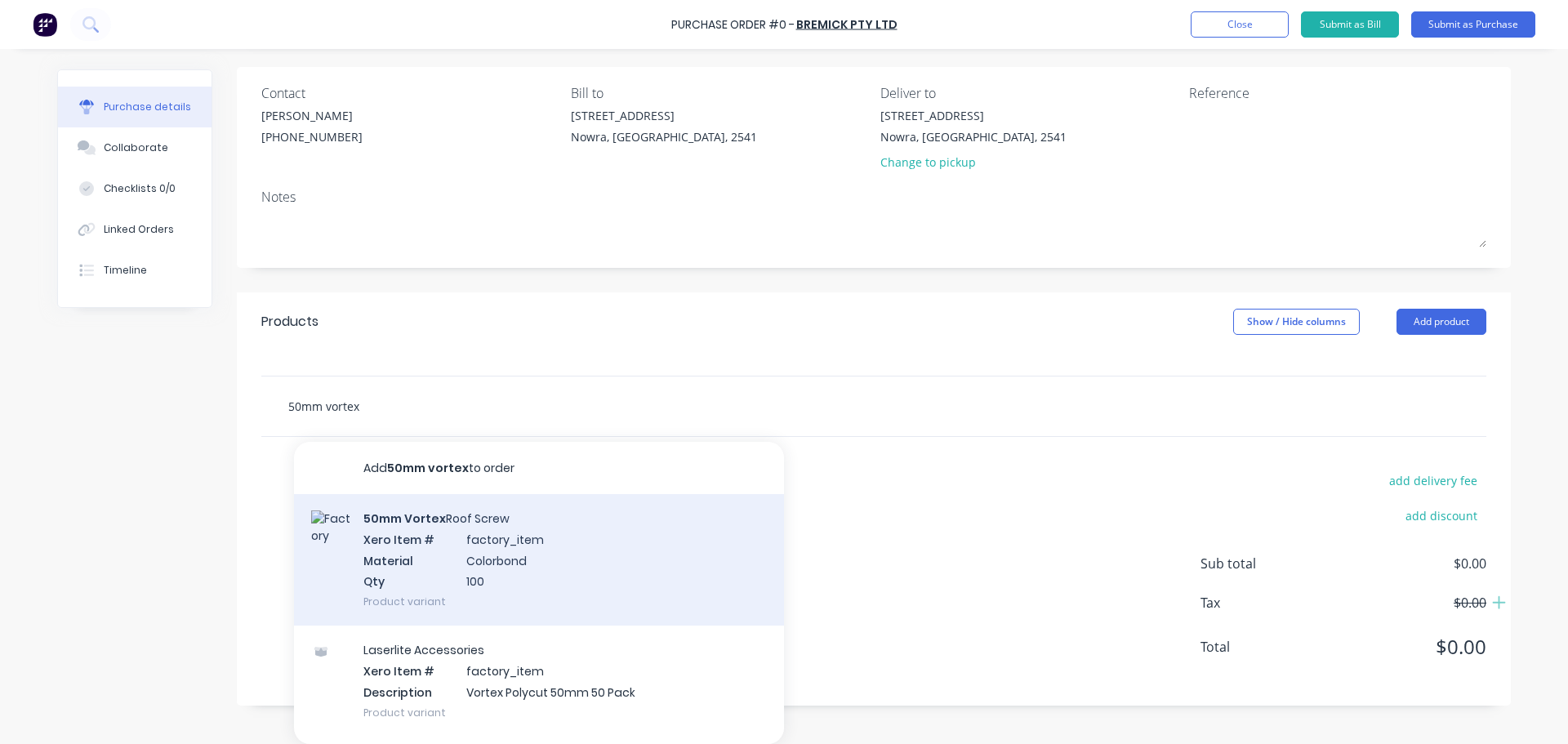
type input "50mm vortex"
click at [479, 548] on div "50mm Vortex Roof Screw Xero Item # factory_item Material Colorbond Qty 100 Prod…" at bounding box center [539, 560] width 490 height 131
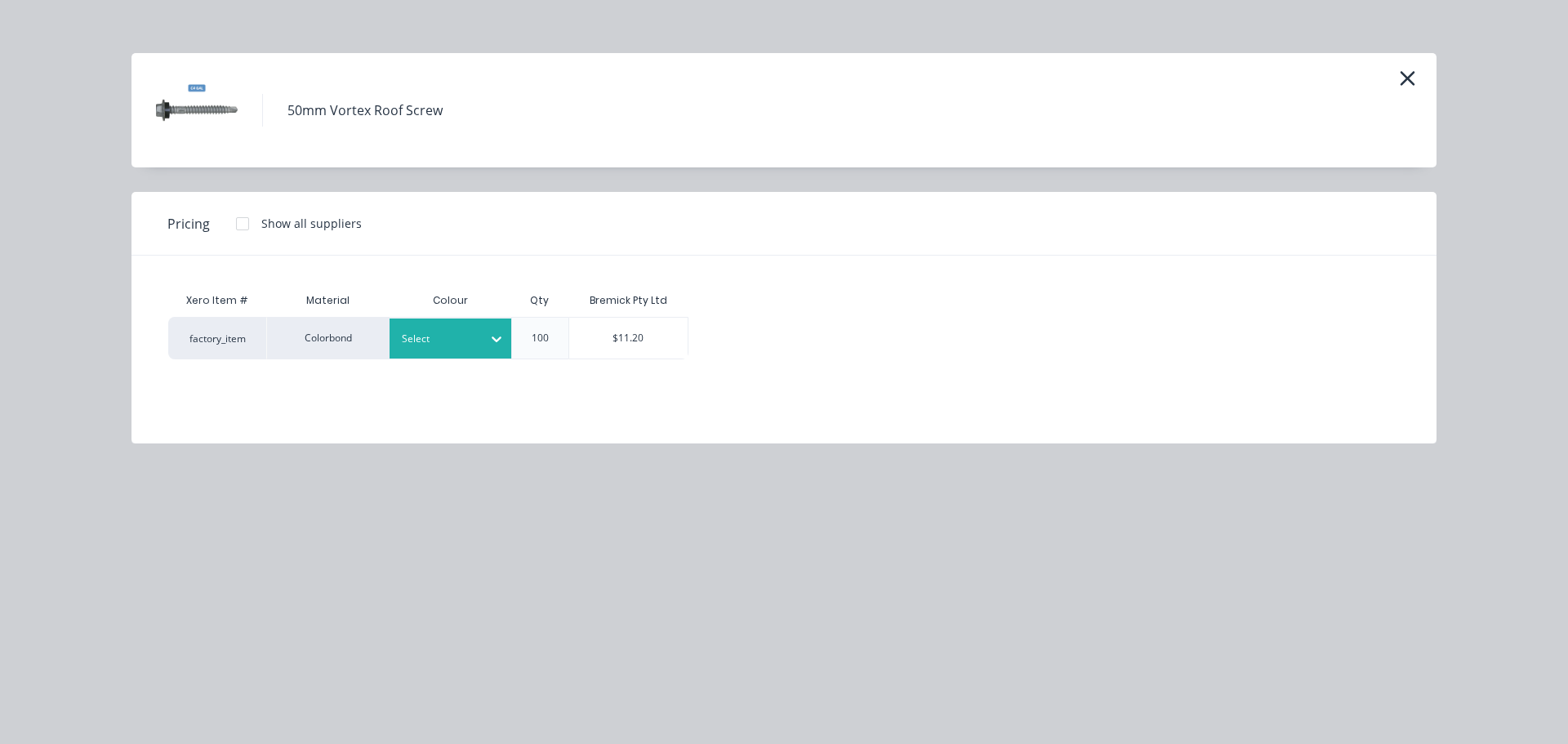
click at [404, 336] on div at bounding box center [438, 338] width 73 height 18
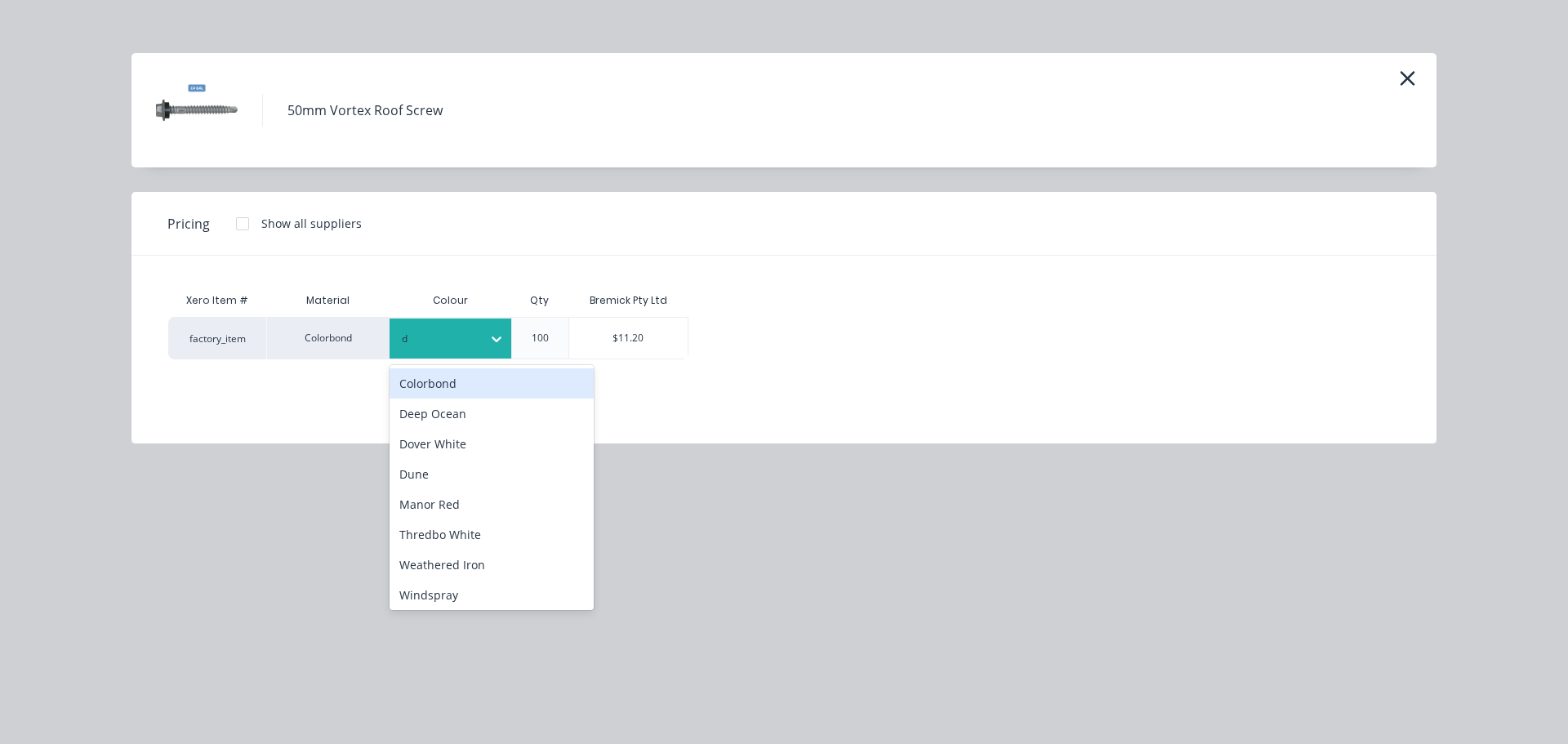
type input "de"
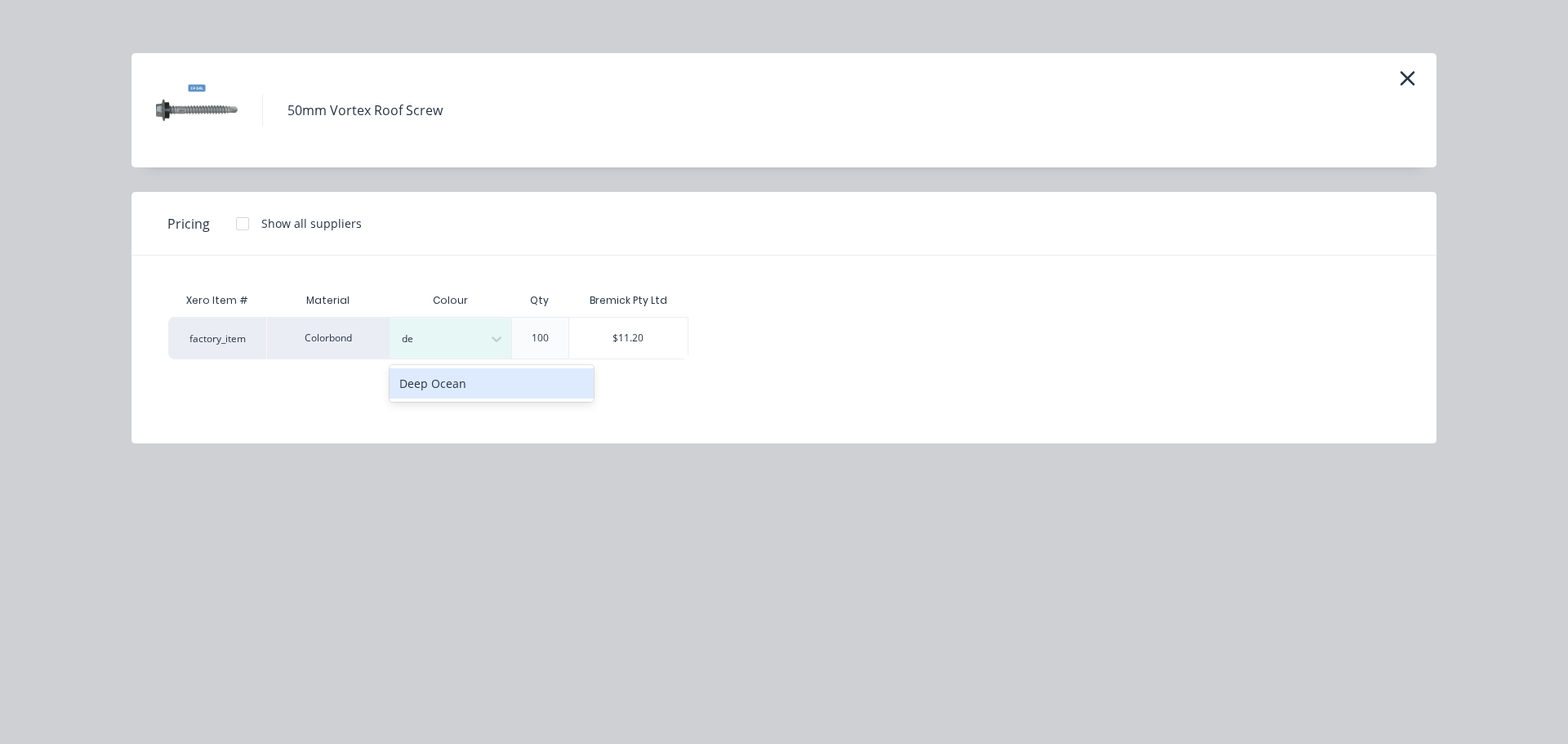
drag, startPoint x: 426, startPoint y: 388, endPoint x: 436, endPoint y: 386, distance: 10.2
click at [428, 388] on div "Deep Ocean" at bounding box center [491, 383] width 205 height 30
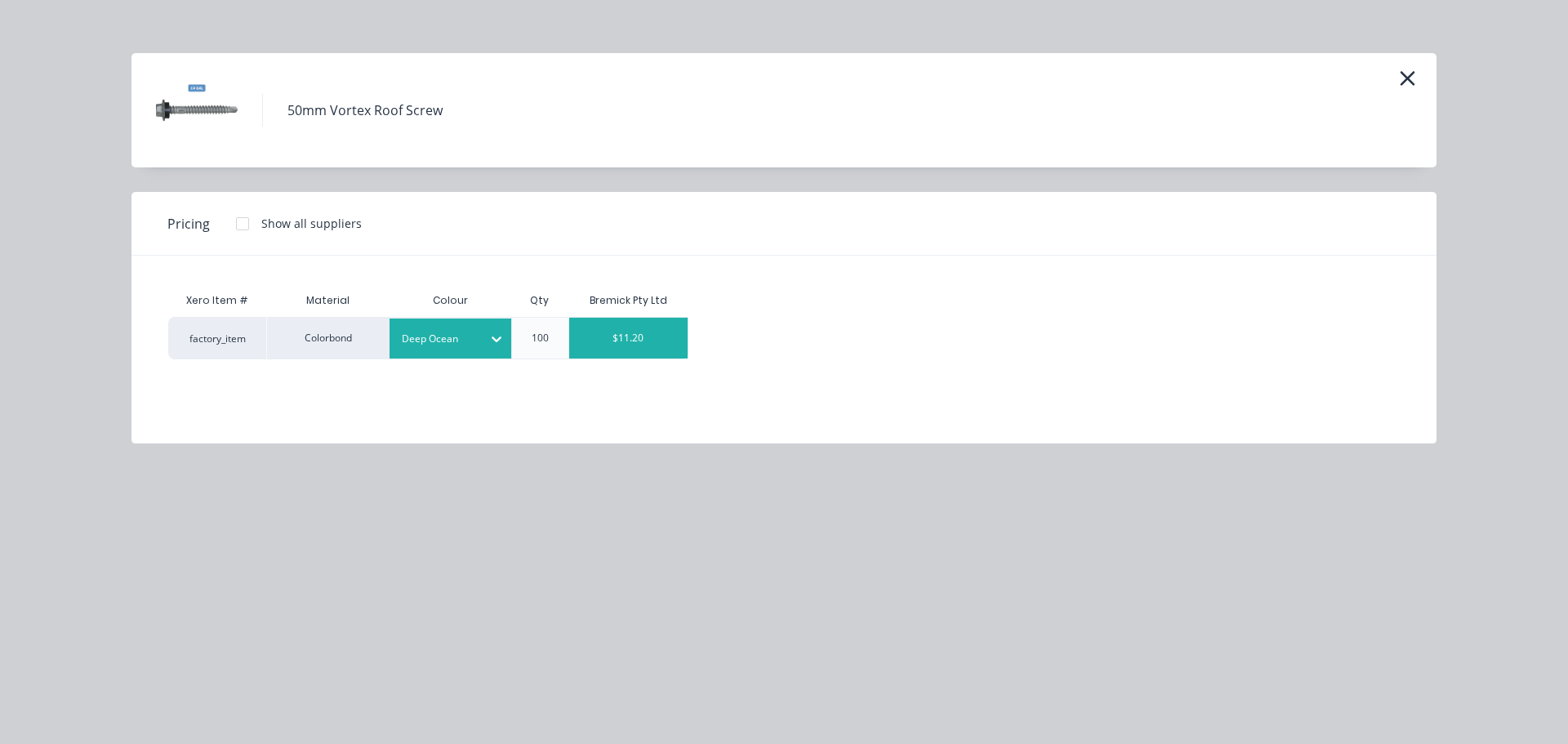
click at [624, 341] on div "$11.20" at bounding box center [629, 337] width 119 height 41
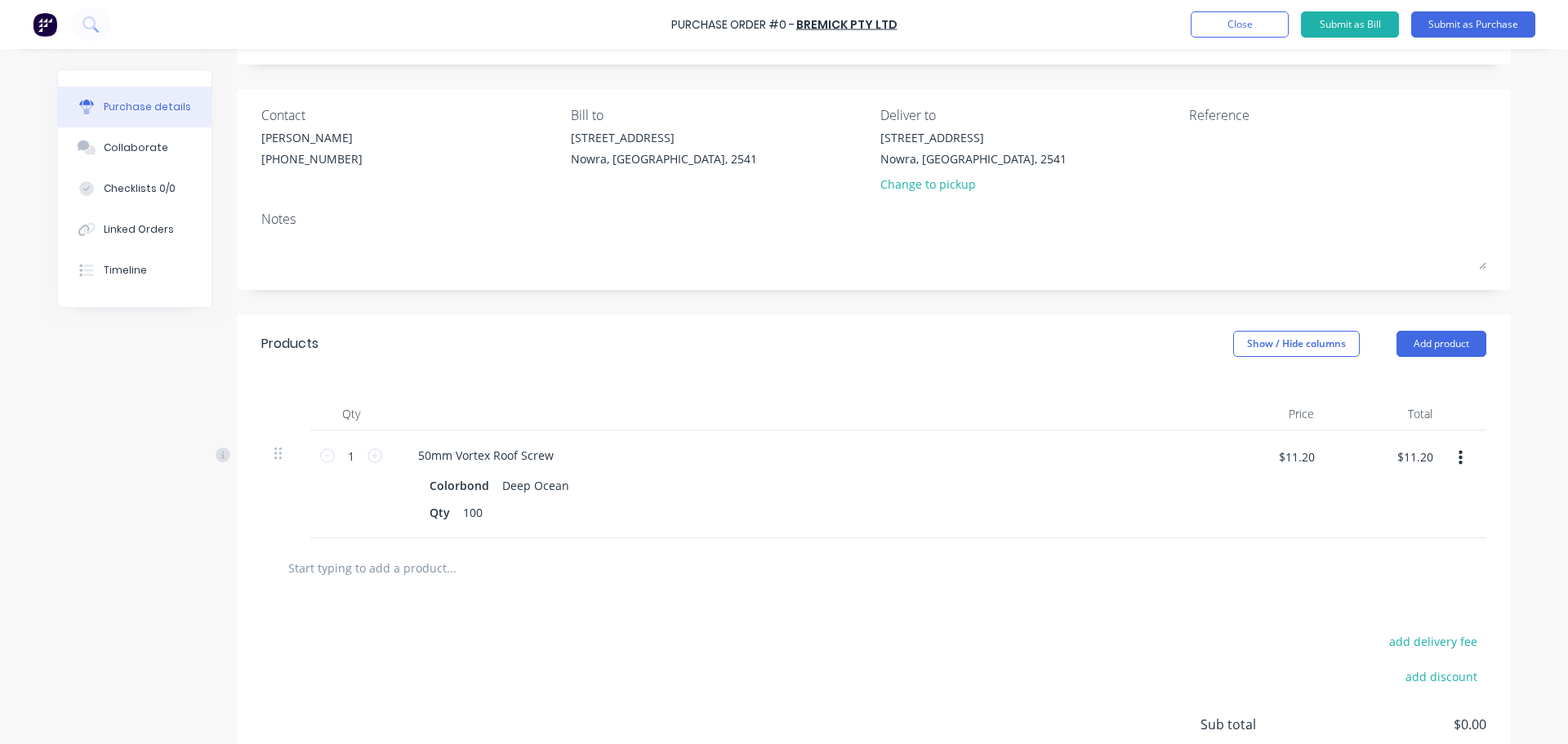
scroll to position [114, 0]
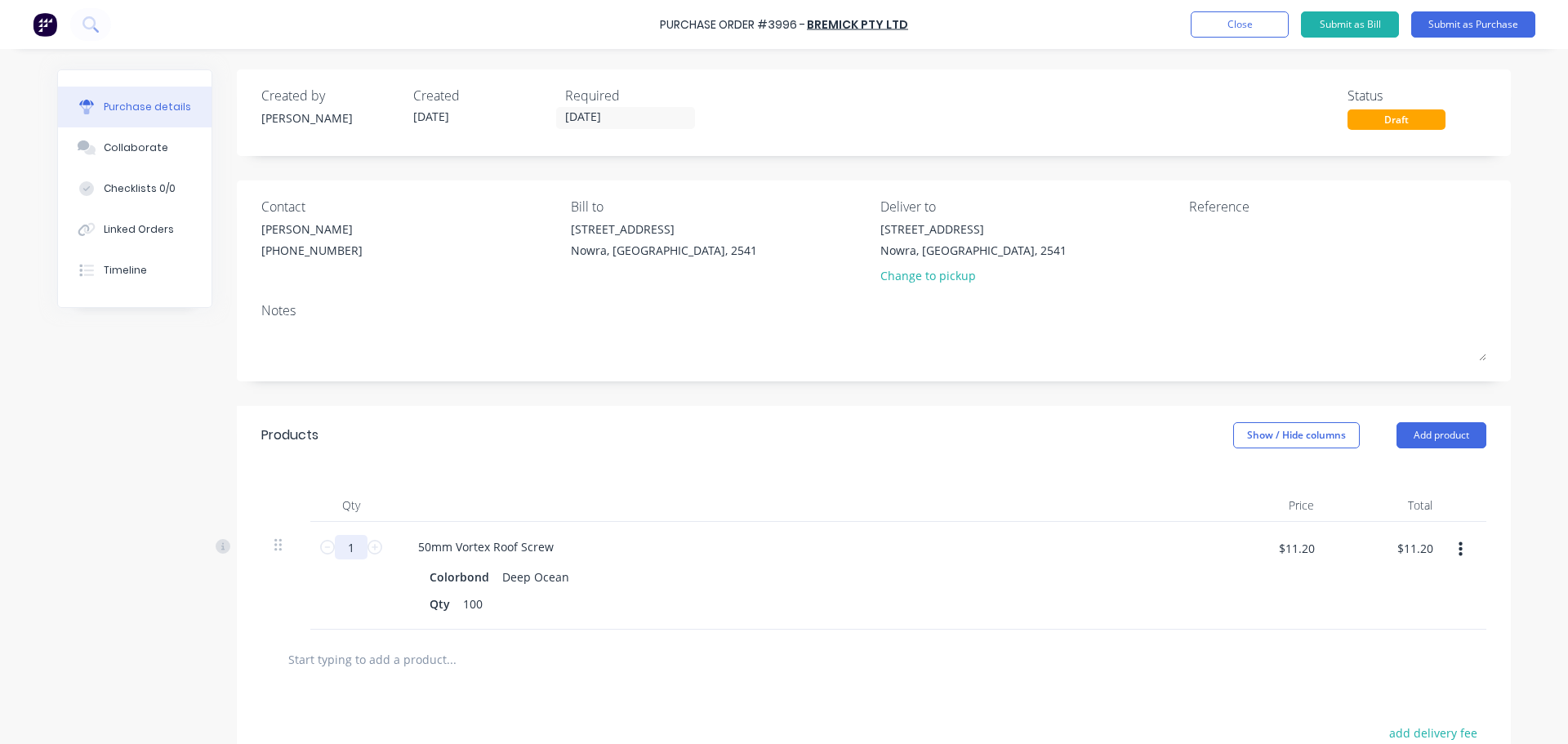
click at [351, 540] on input "1" at bounding box center [351, 547] width 33 height 24
type input "10"
type input "$112.00"
click at [480, 661] on input "text" at bounding box center [450, 659] width 327 height 33
click at [353, 553] on input "10" at bounding box center [351, 547] width 33 height 24
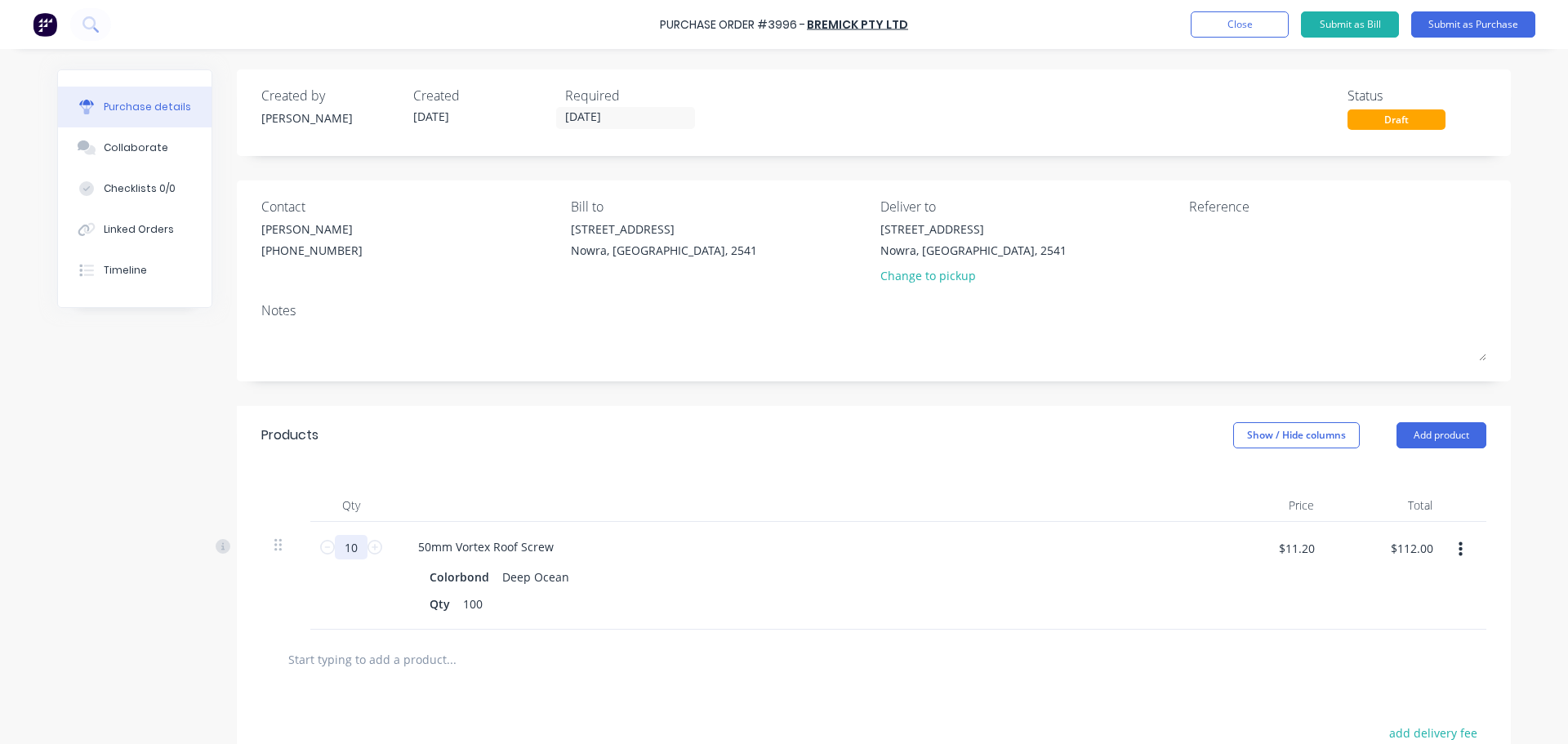
type input "8"
type input "$89.60"
type input "8"
click at [463, 661] on input "text" at bounding box center [450, 659] width 327 height 33
click at [412, 657] on input "text" at bounding box center [450, 659] width 327 height 33
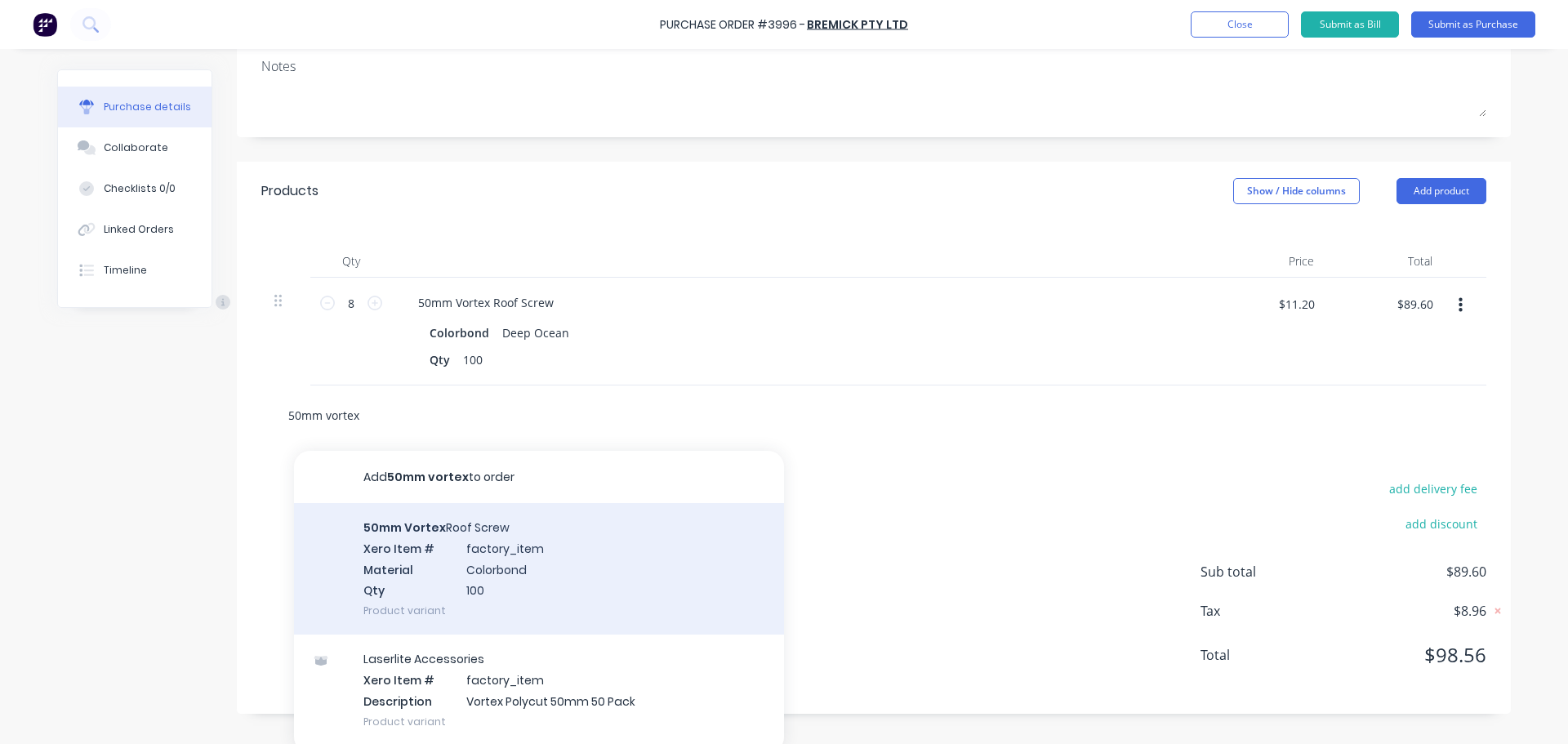
scroll to position [245, 0]
type input "50mm vortex"
click at [465, 567] on div "50mm Vortex Roof Screw Xero Item # factory_item Material Colorbond Qty 100 Prod…" at bounding box center [539, 568] width 490 height 131
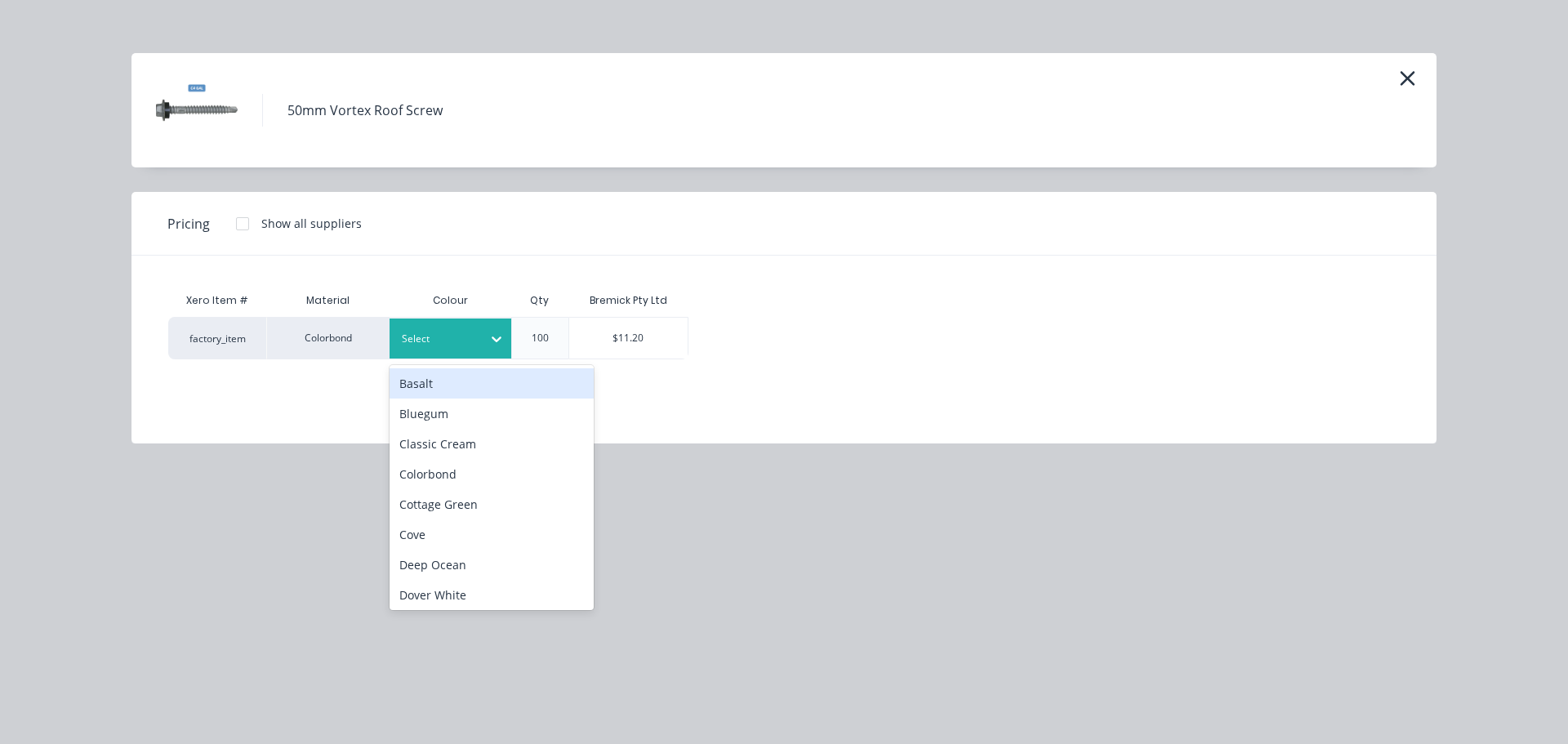
click at [450, 348] on div "Select" at bounding box center [436, 338] width 91 height 22
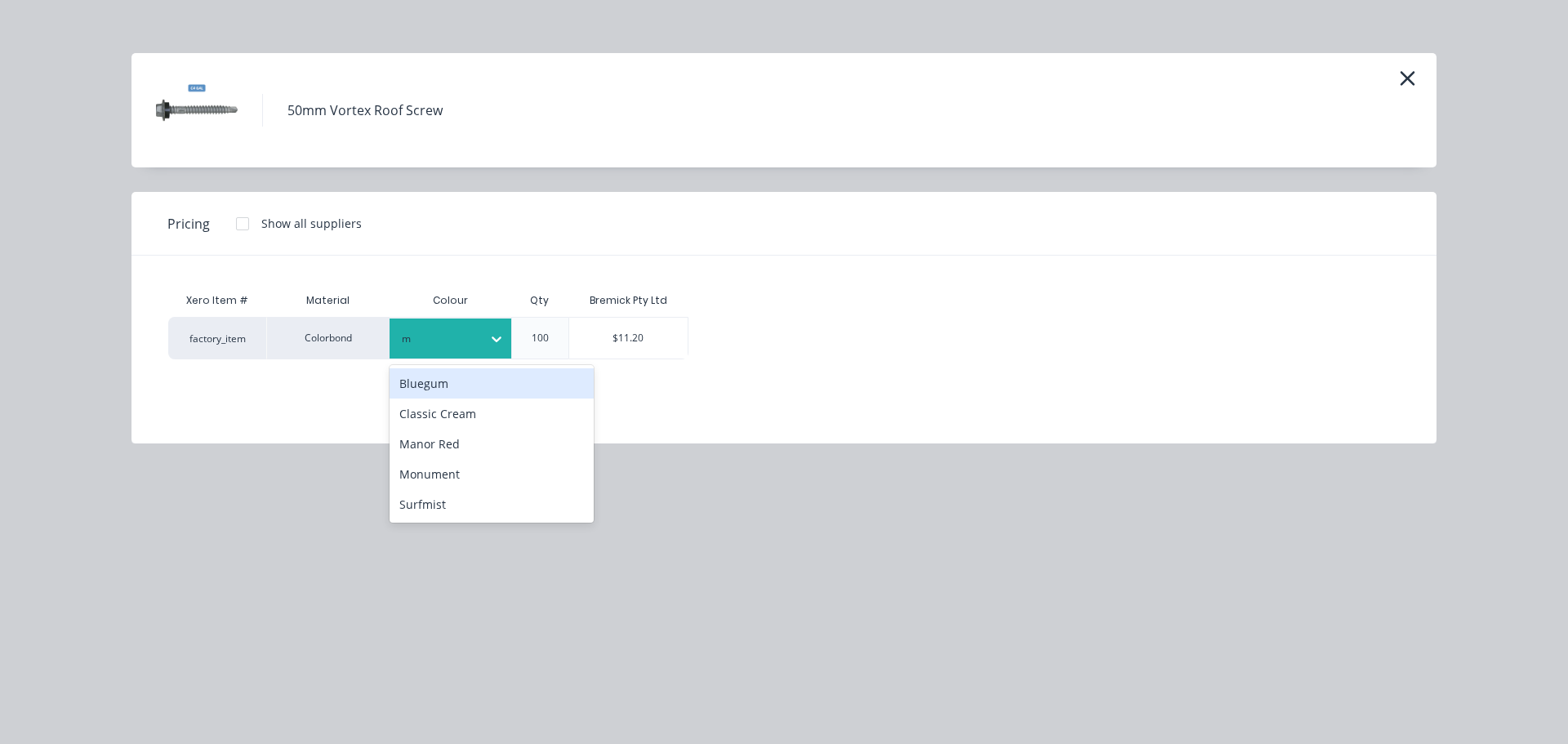
type input "ma"
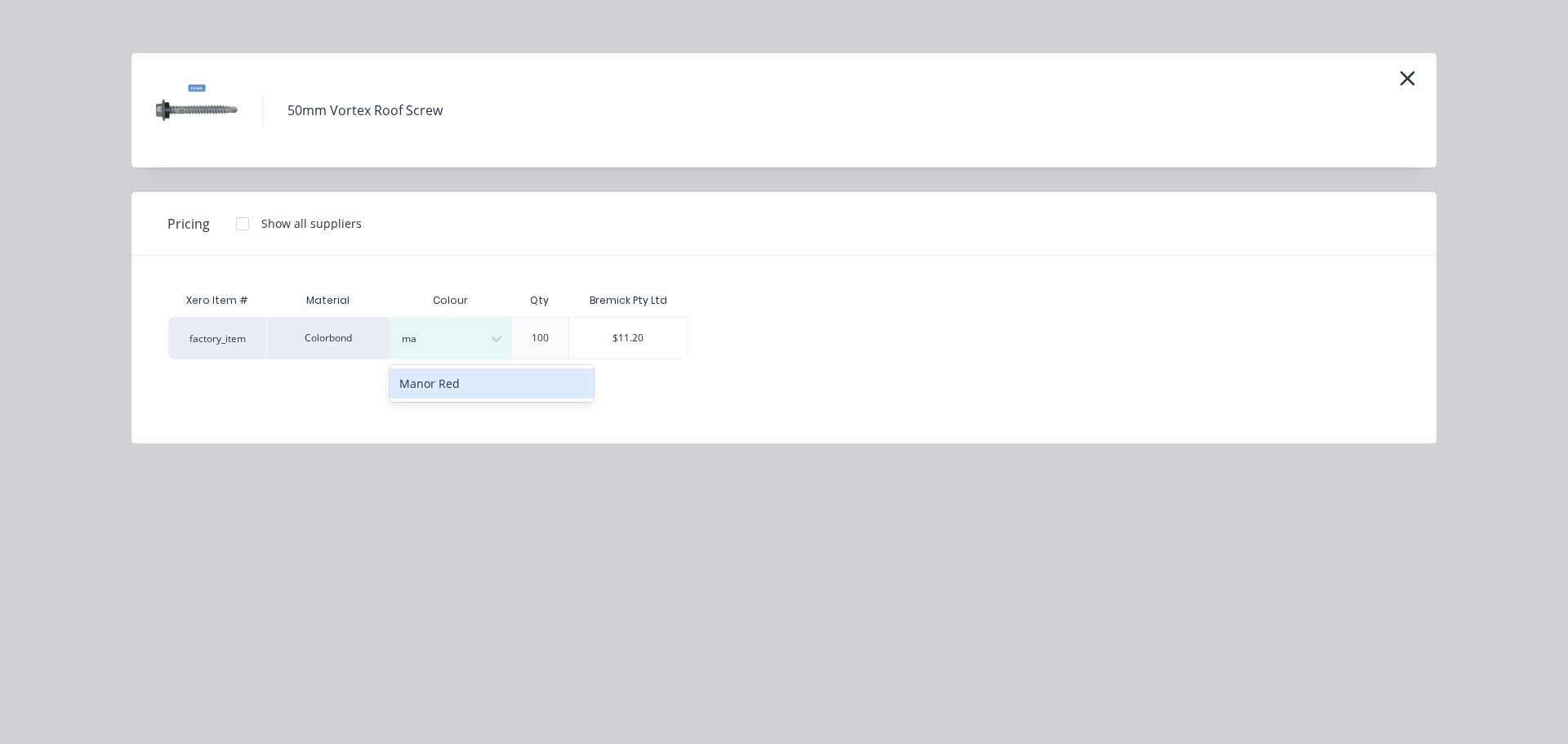
click at [453, 383] on div "Manor Red" at bounding box center [491, 383] width 205 height 30
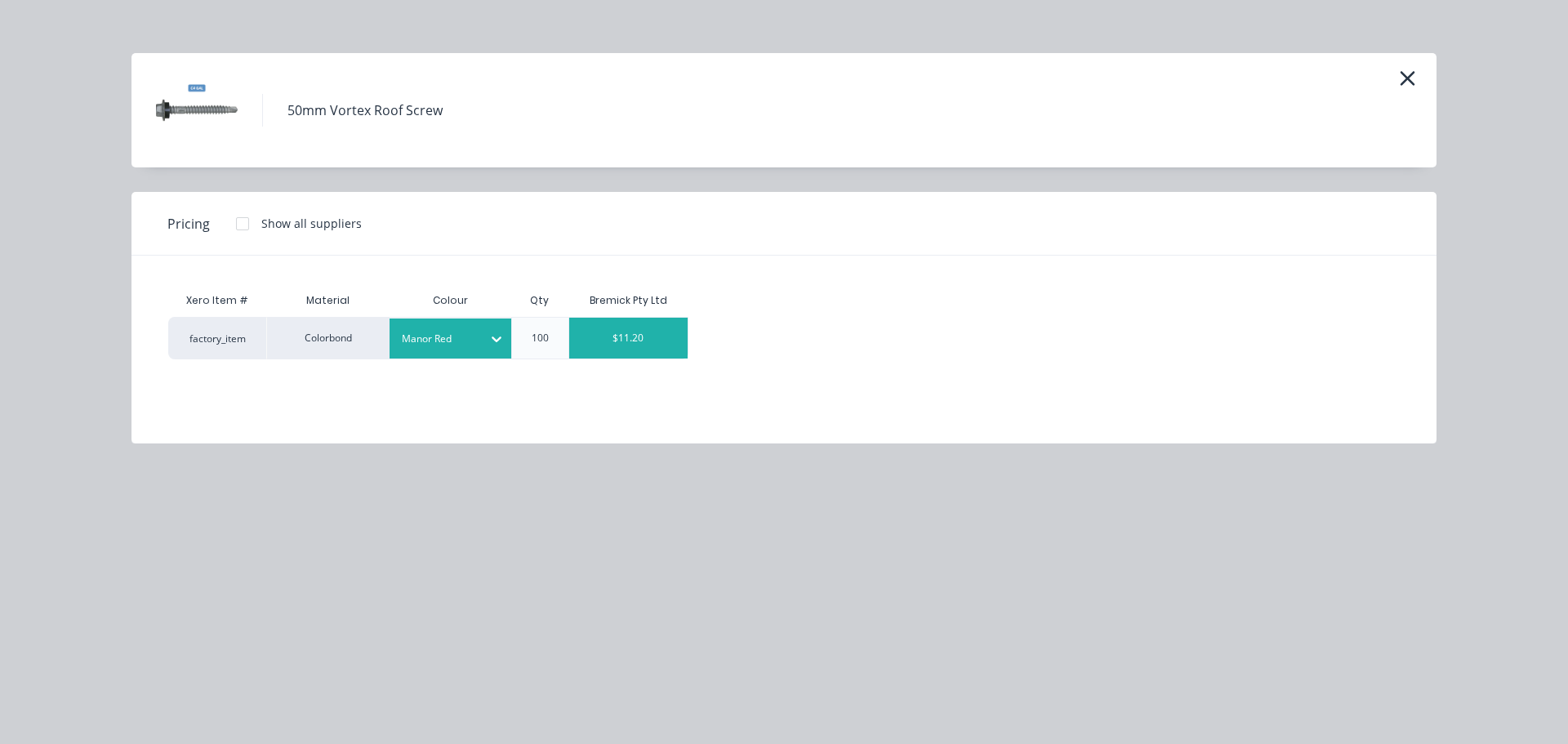
click at [614, 342] on div "$11.20" at bounding box center [629, 337] width 119 height 41
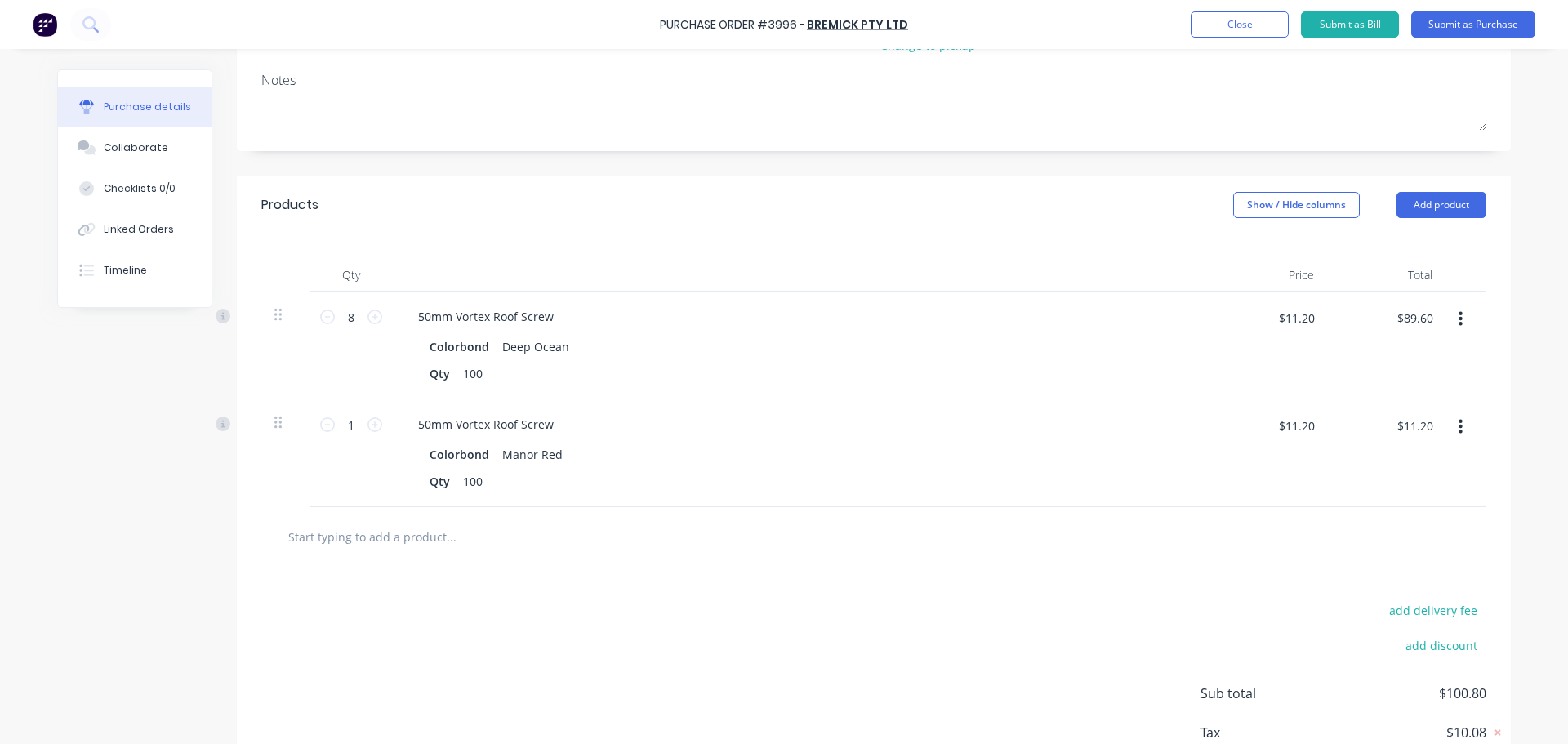
scroll to position [245, 0]
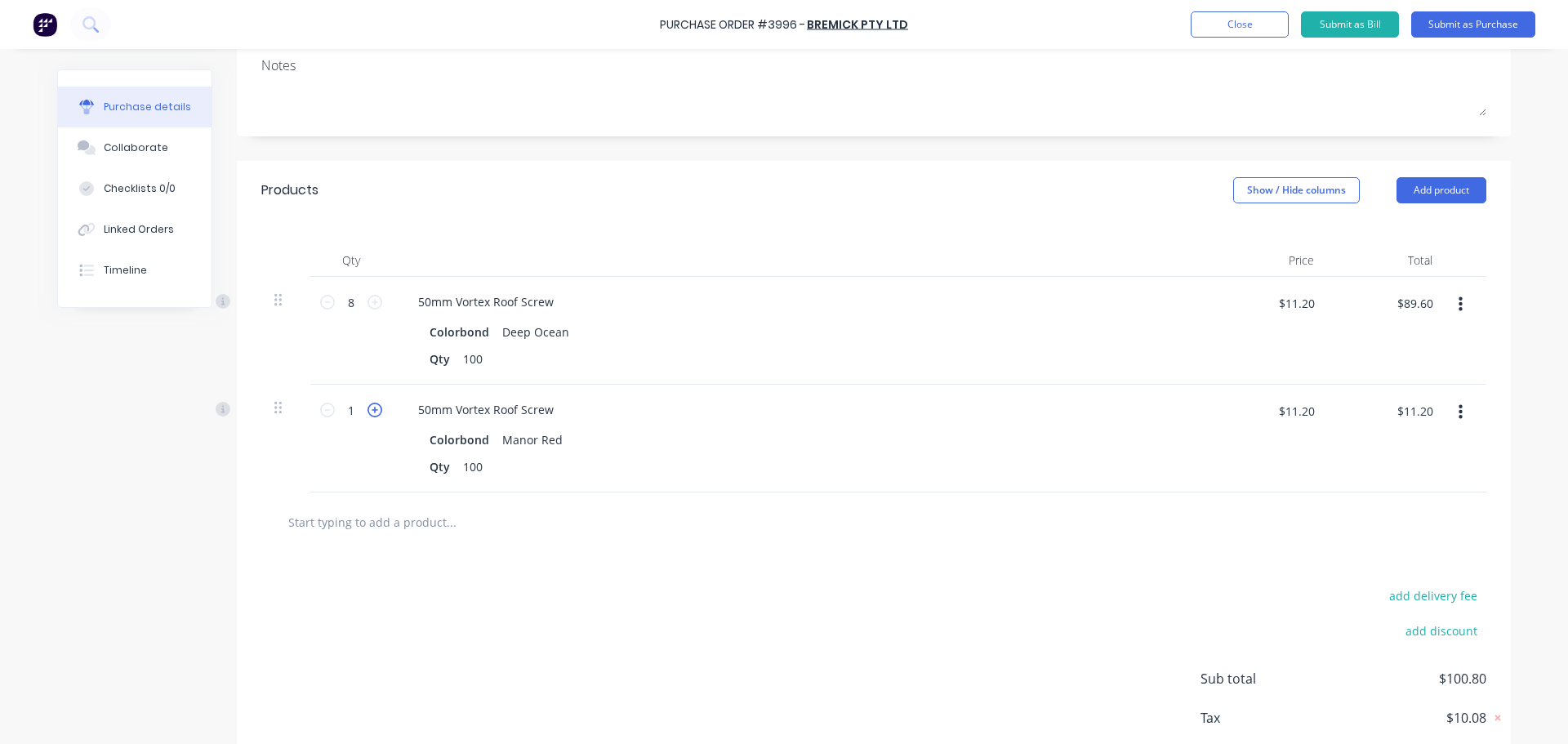
click at [369, 414] on icon at bounding box center [375, 410] width 15 height 15
type input "2"
type input "$22.40"
click at [371, 412] on icon at bounding box center [375, 410] width 15 height 15
type input "3"
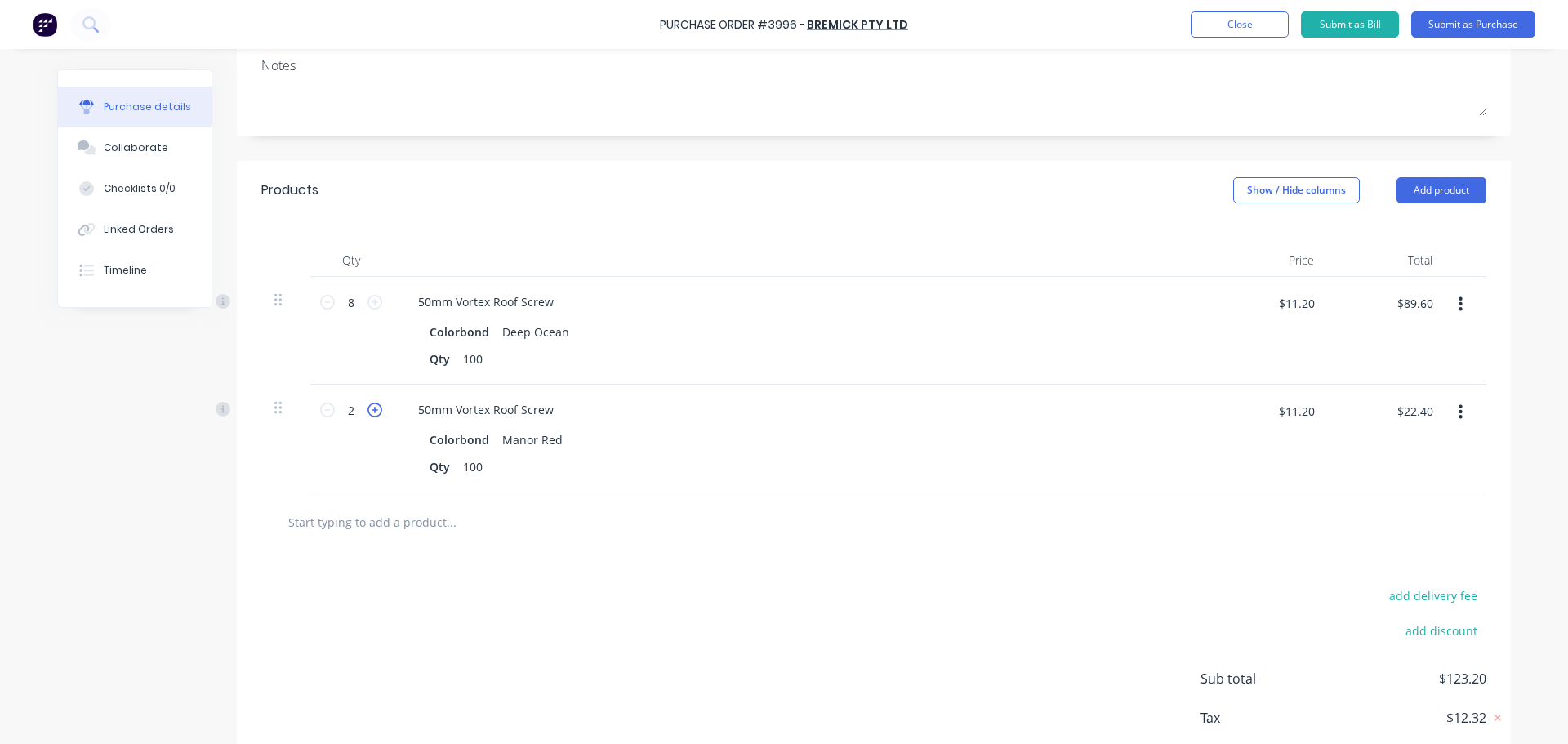
type input "$33.60"
click at [376, 524] on input "text" at bounding box center [450, 522] width 327 height 33
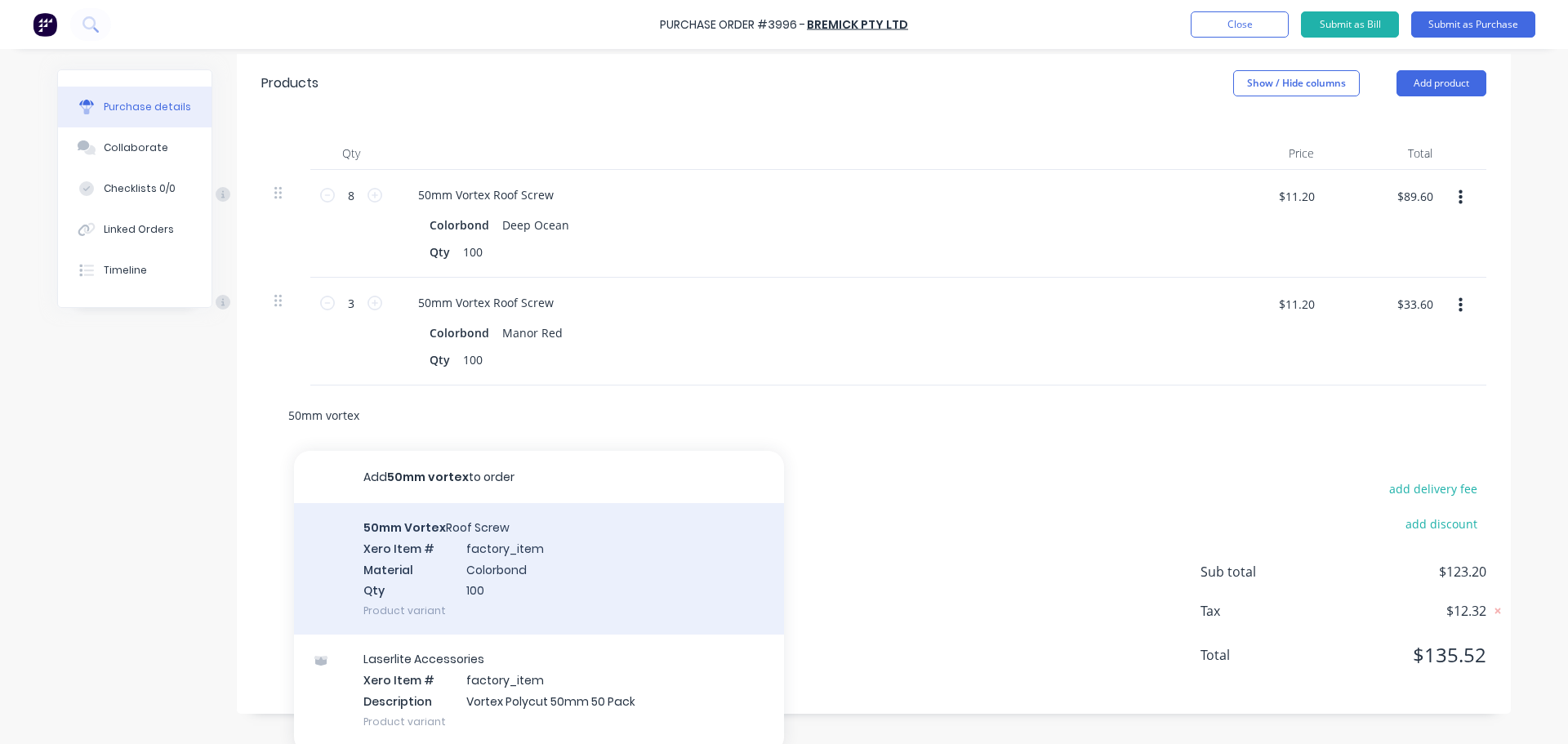
scroll to position [361, 0]
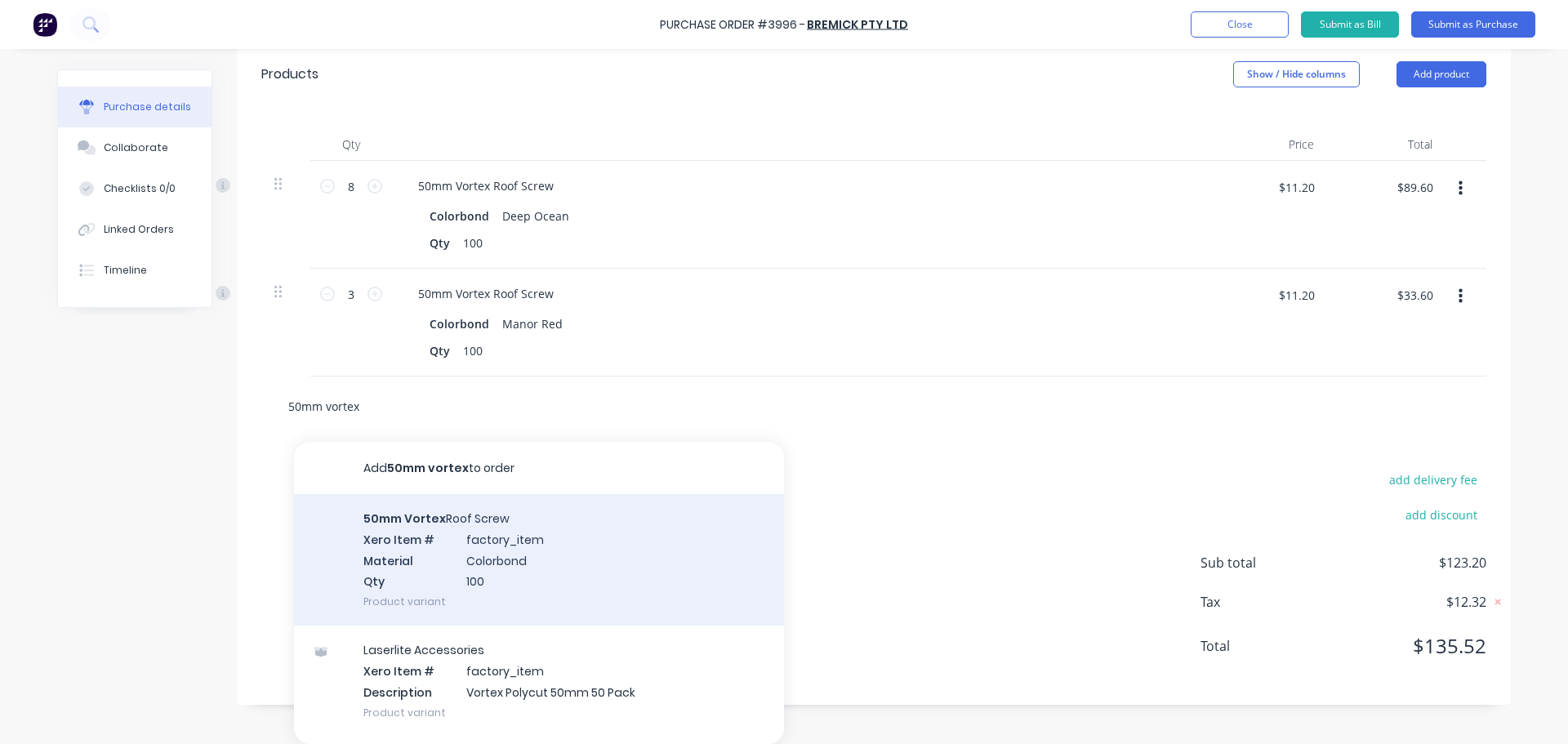
type input "50mm vortex"
click at [470, 538] on div "50mm Vortex Roof Screw Xero Item # factory_item Material Colorbond Qty 100 Prod…" at bounding box center [539, 560] width 490 height 131
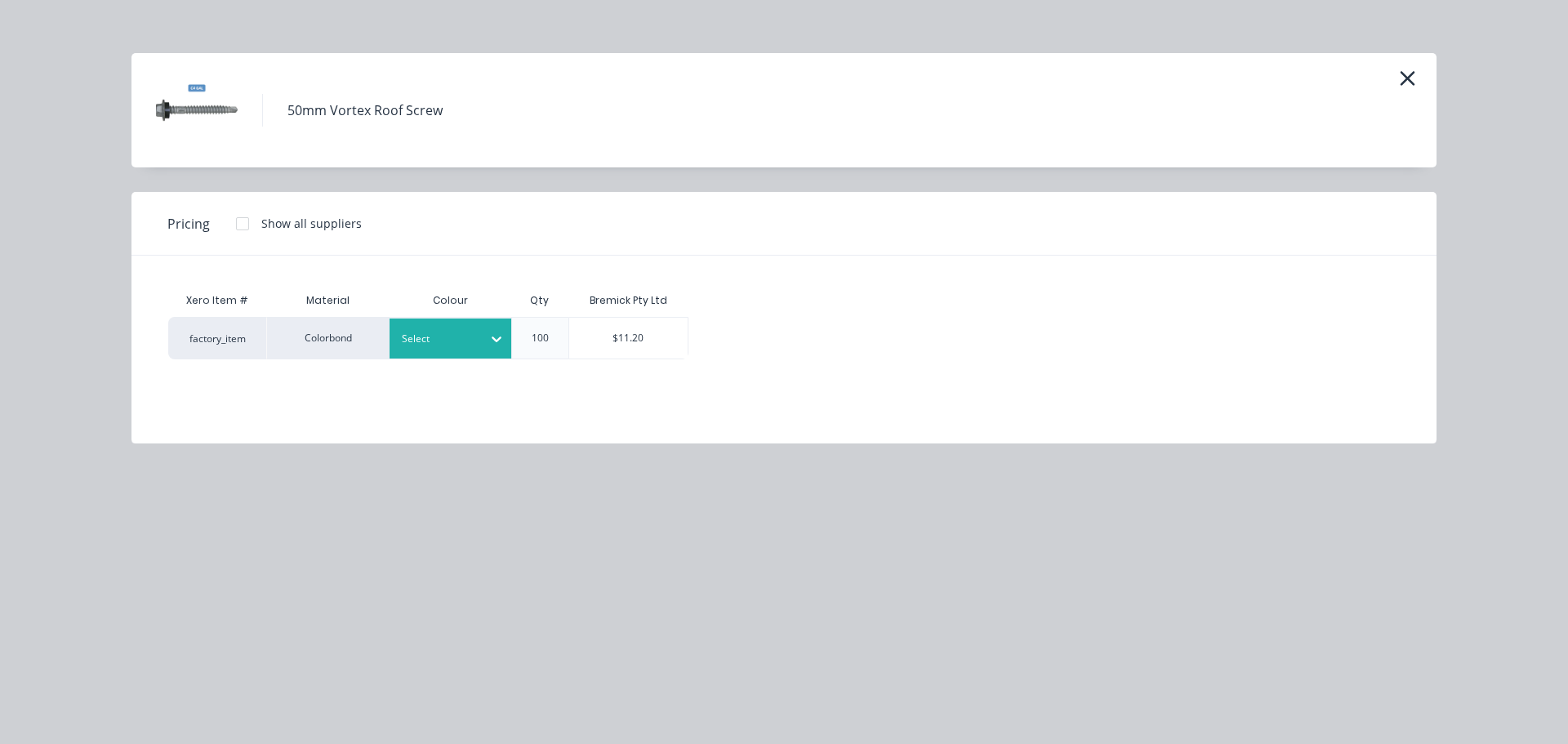
click at [453, 346] on div at bounding box center [438, 338] width 73 height 18
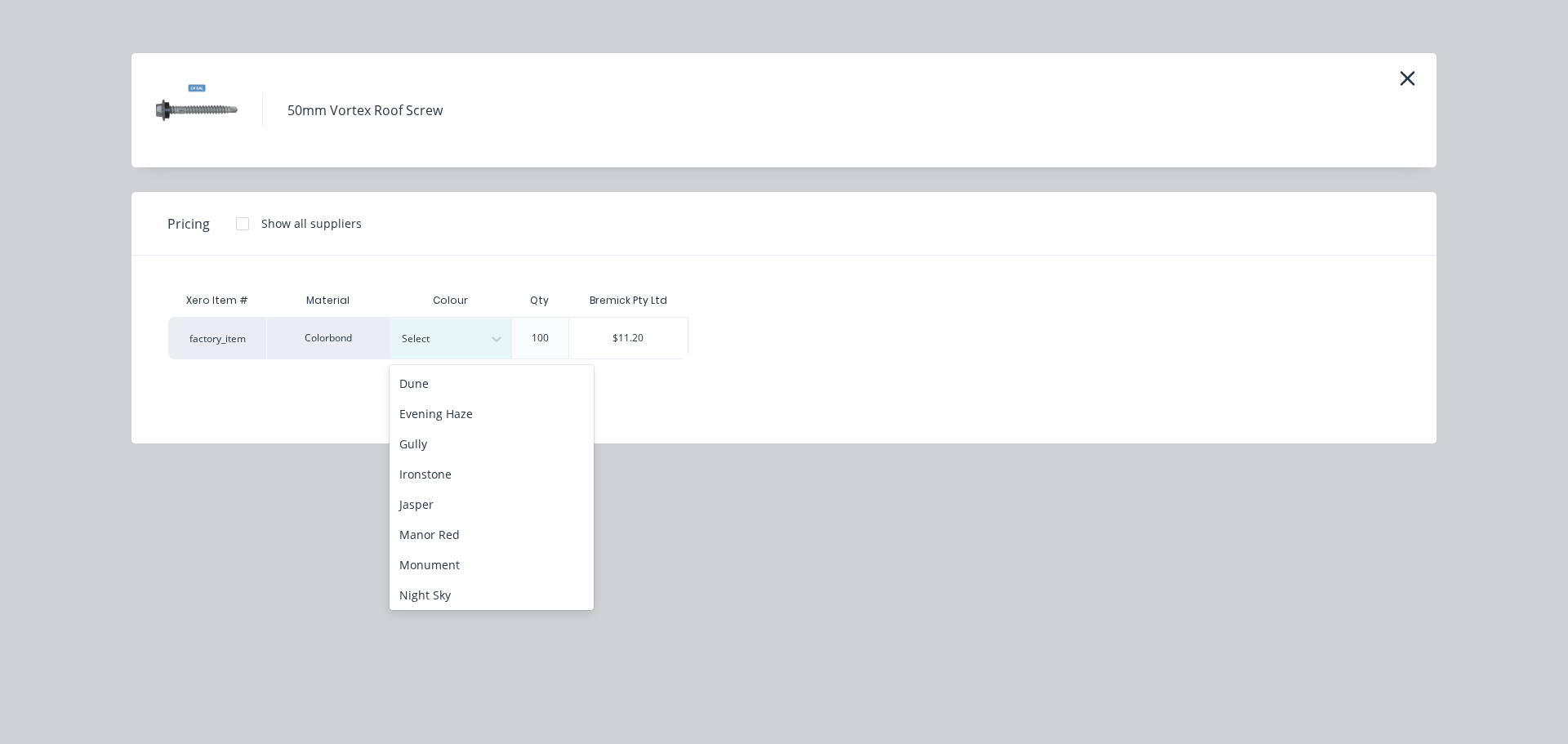
scroll to position [327, 0]
drag, startPoint x: 463, startPoint y: 530, endPoint x: 498, endPoint y: 512, distance: 39.4
click at [463, 531] on div "Pale Eucalypt" at bounding box center [491, 540] width 205 height 30
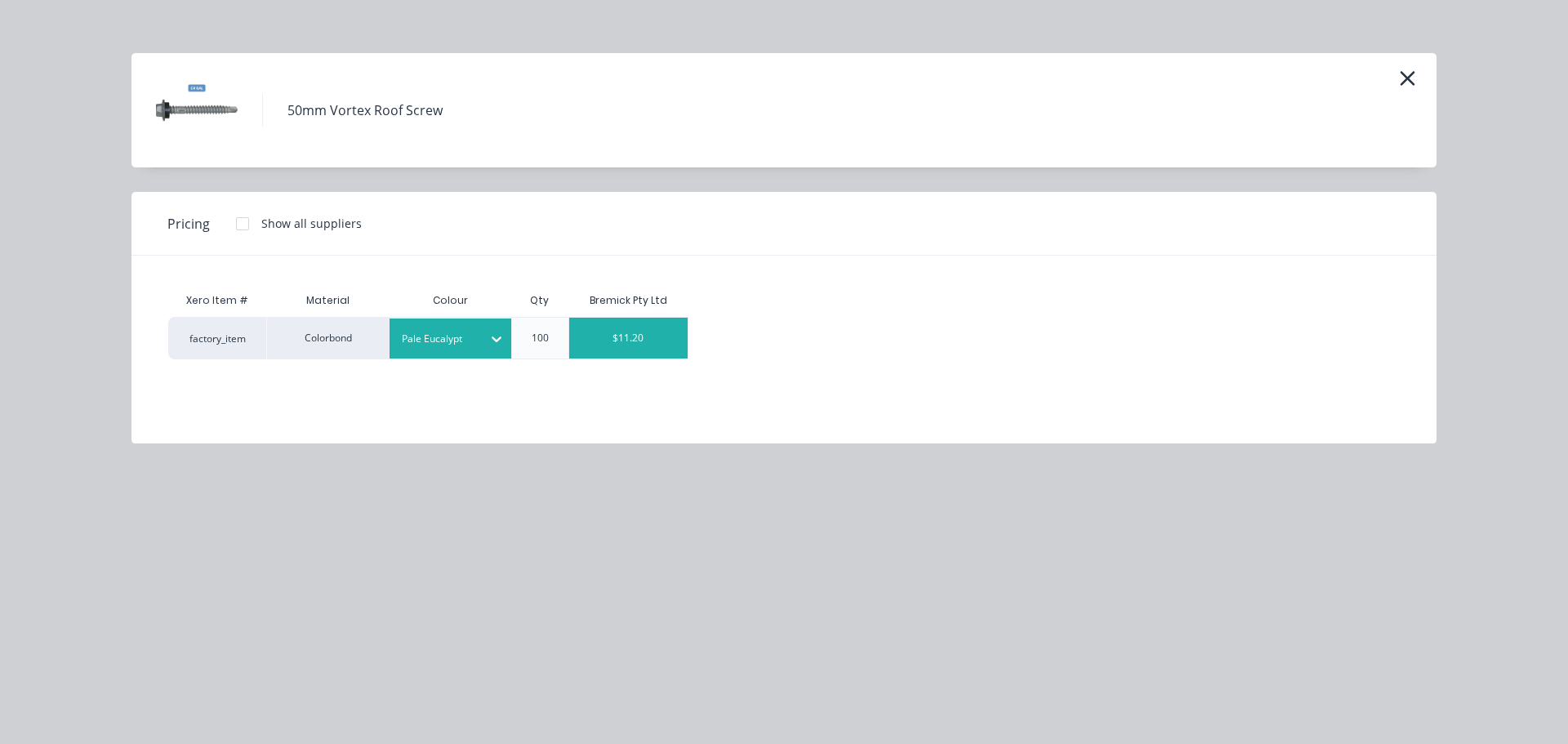
click at [636, 325] on div "$11.20" at bounding box center [629, 337] width 119 height 41
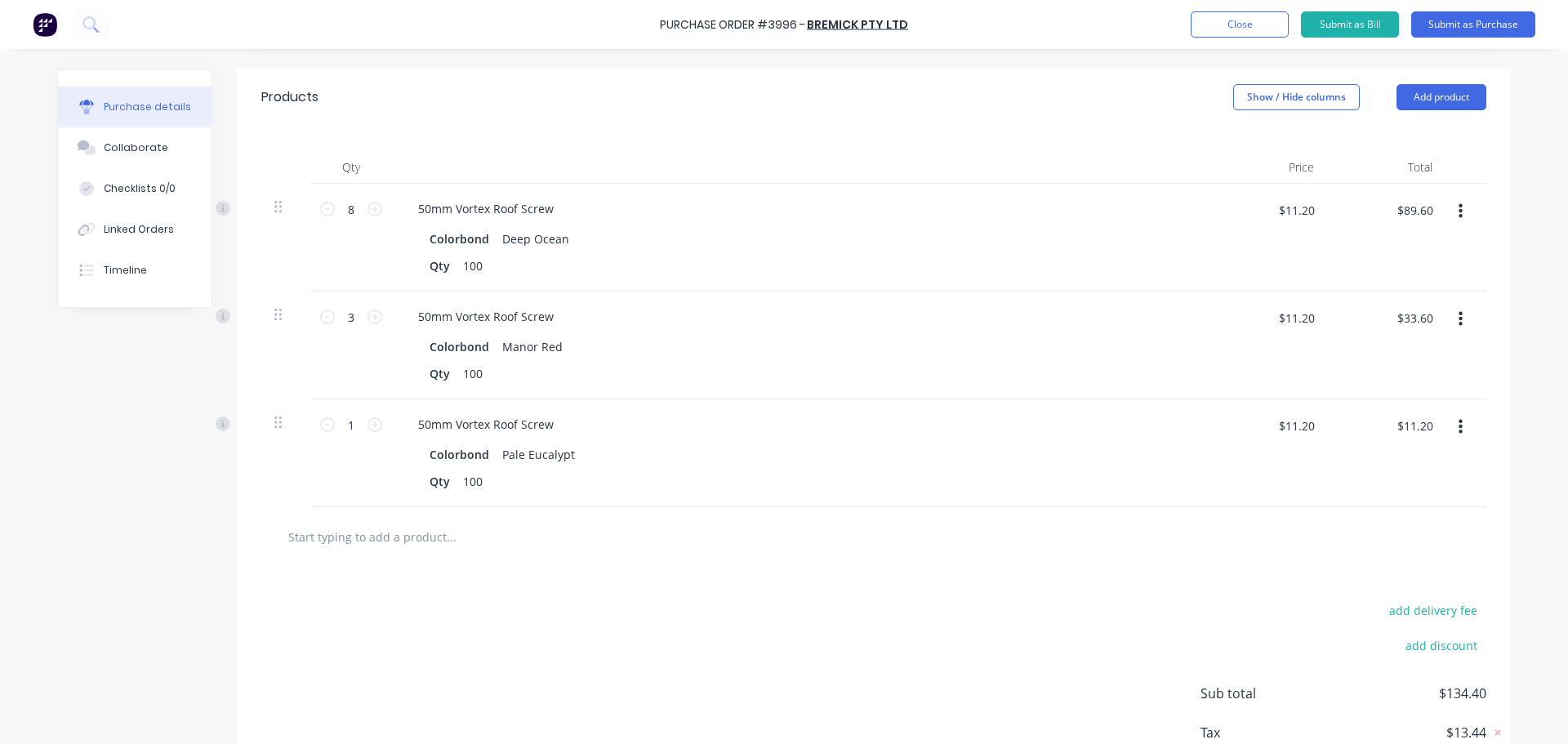
scroll to position [361, 0]
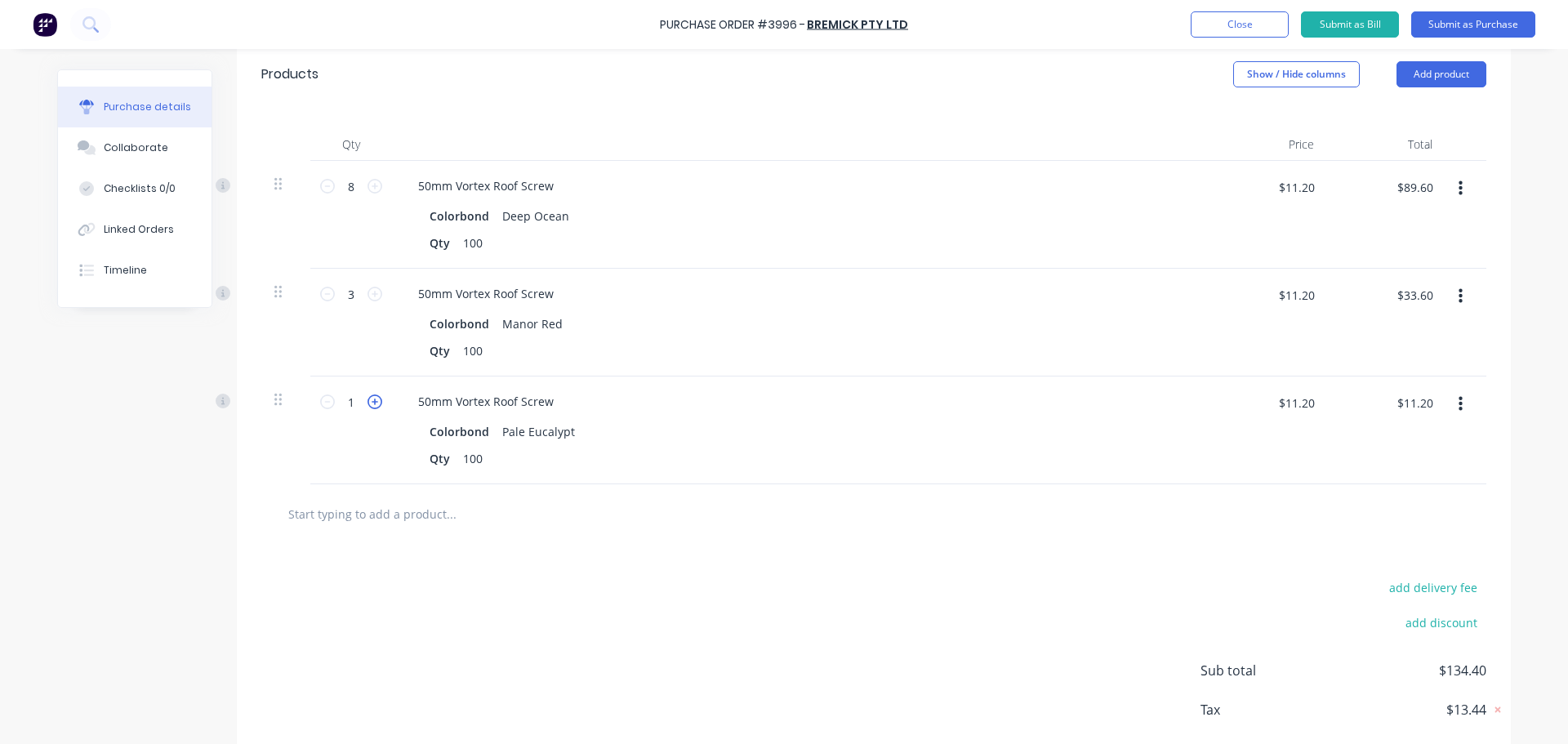
click at [375, 404] on icon at bounding box center [375, 401] width 15 height 15
type input "2"
type input "$22.40"
click at [375, 404] on icon at bounding box center [375, 401] width 15 height 15
type input "3"
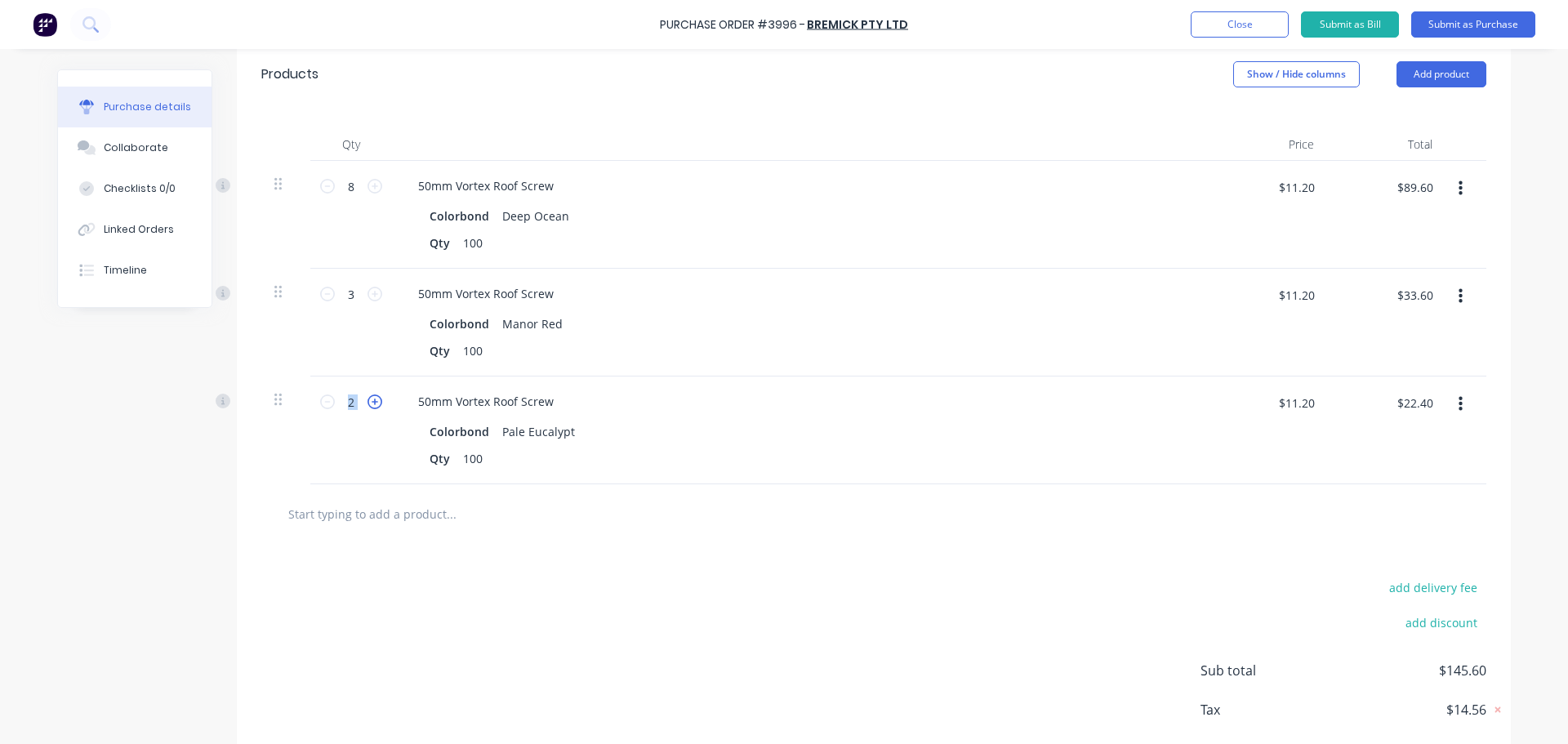
type input "$33.60"
click at [440, 526] on input "text" at bounding box center [450, 514] width 327 height 33
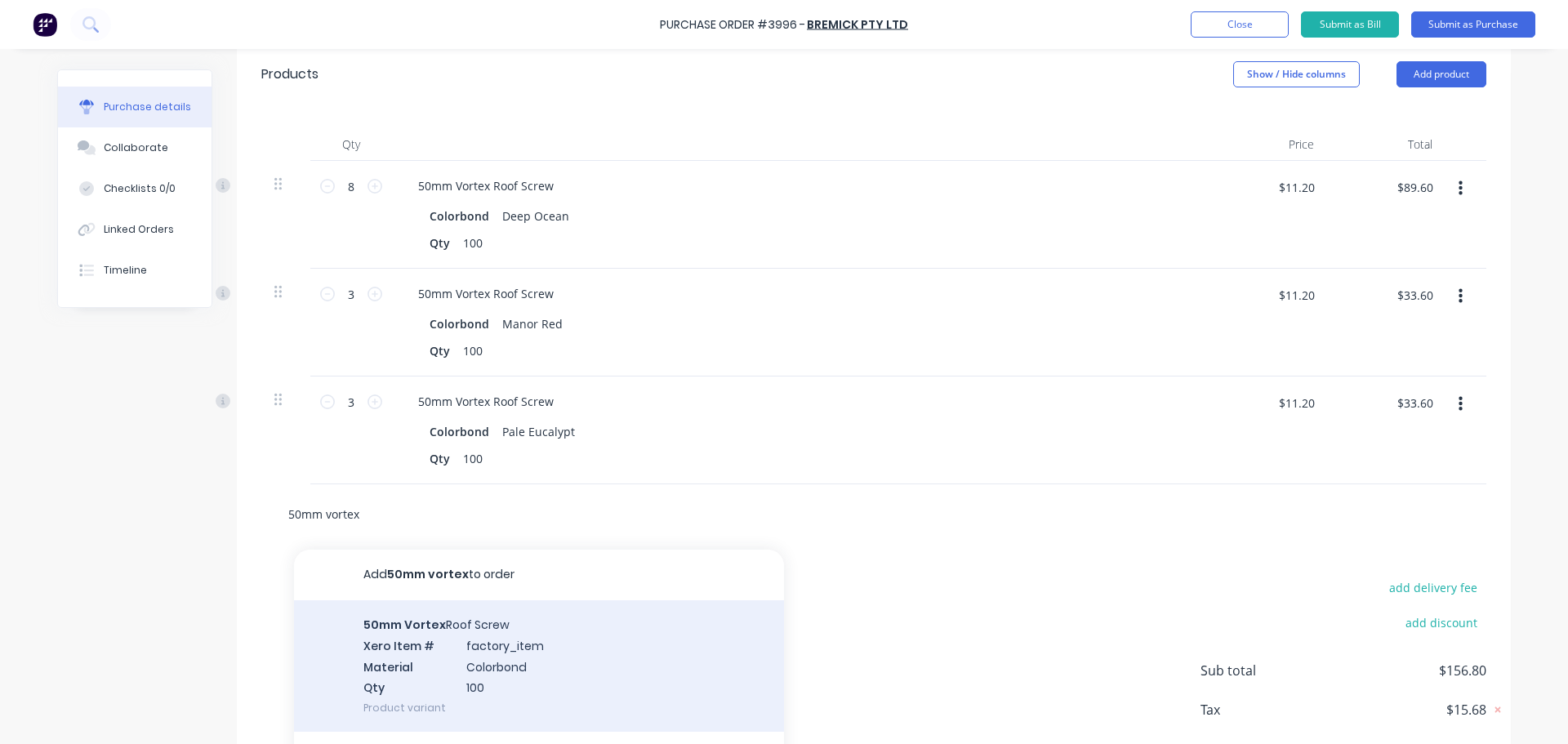
scroll to position [0, 0]
type input "50mm vortex"
click at [460, 646] on div "50mm Vortex Roof Screw Xero Item # factory_item Material Colorbond Qty 100 Prod…" at bounding box center [539, 667] width 490 height 131
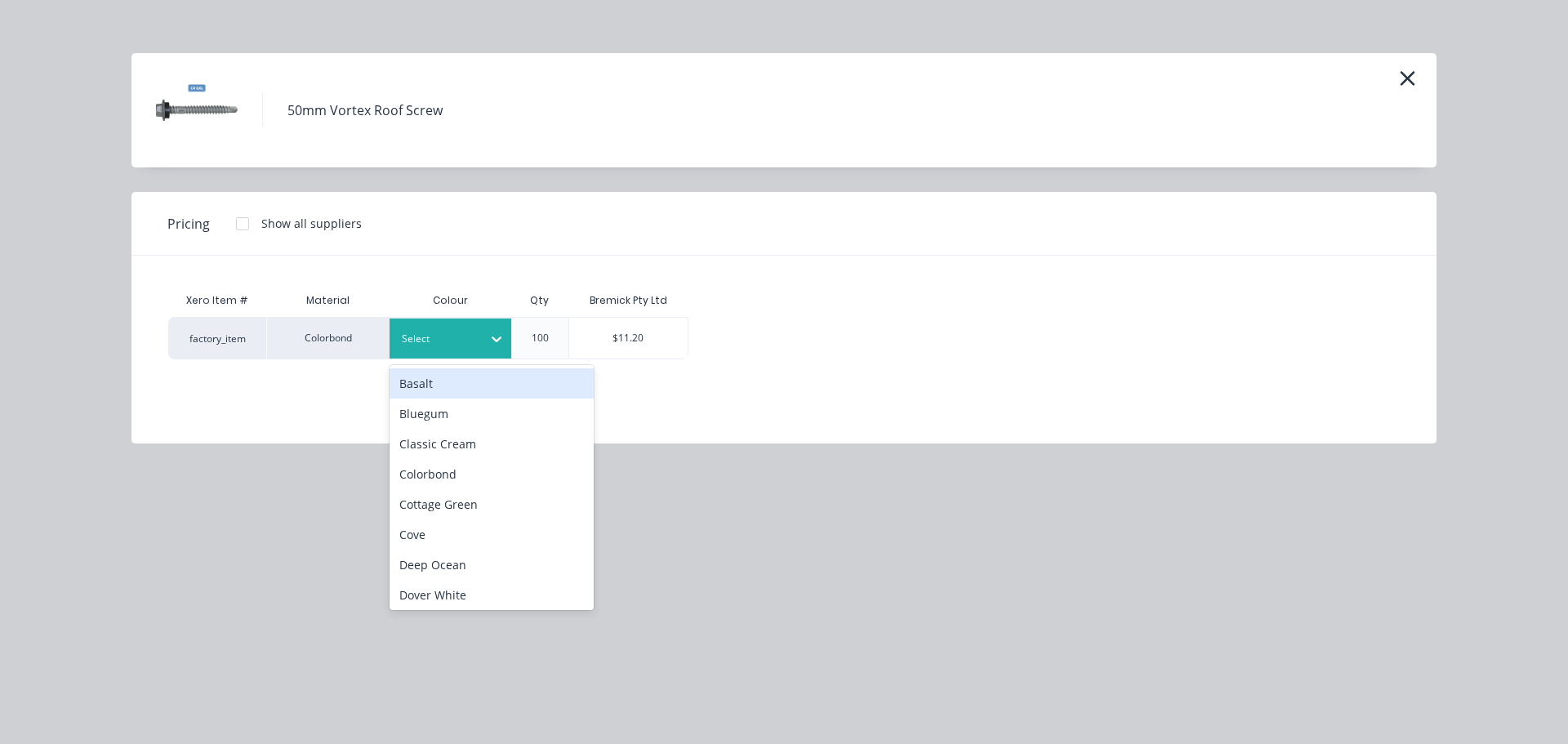
click at [480, 345] on div "Select" at bounding box center [436, 338] width 91 height 22
type input "wi"
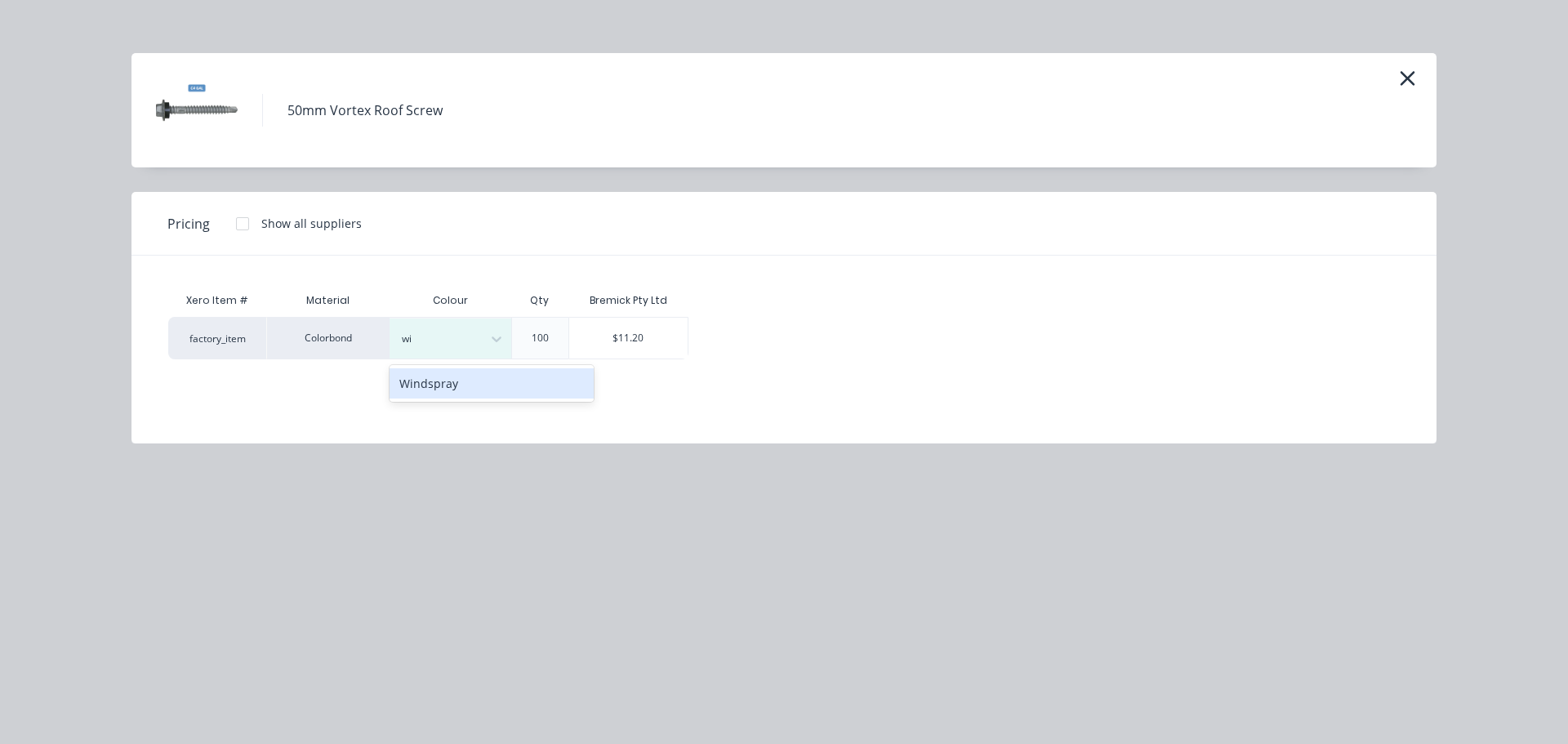
click at [470, 387] on div "Windspray" at bounding box center [491, 383] width 205 height 30
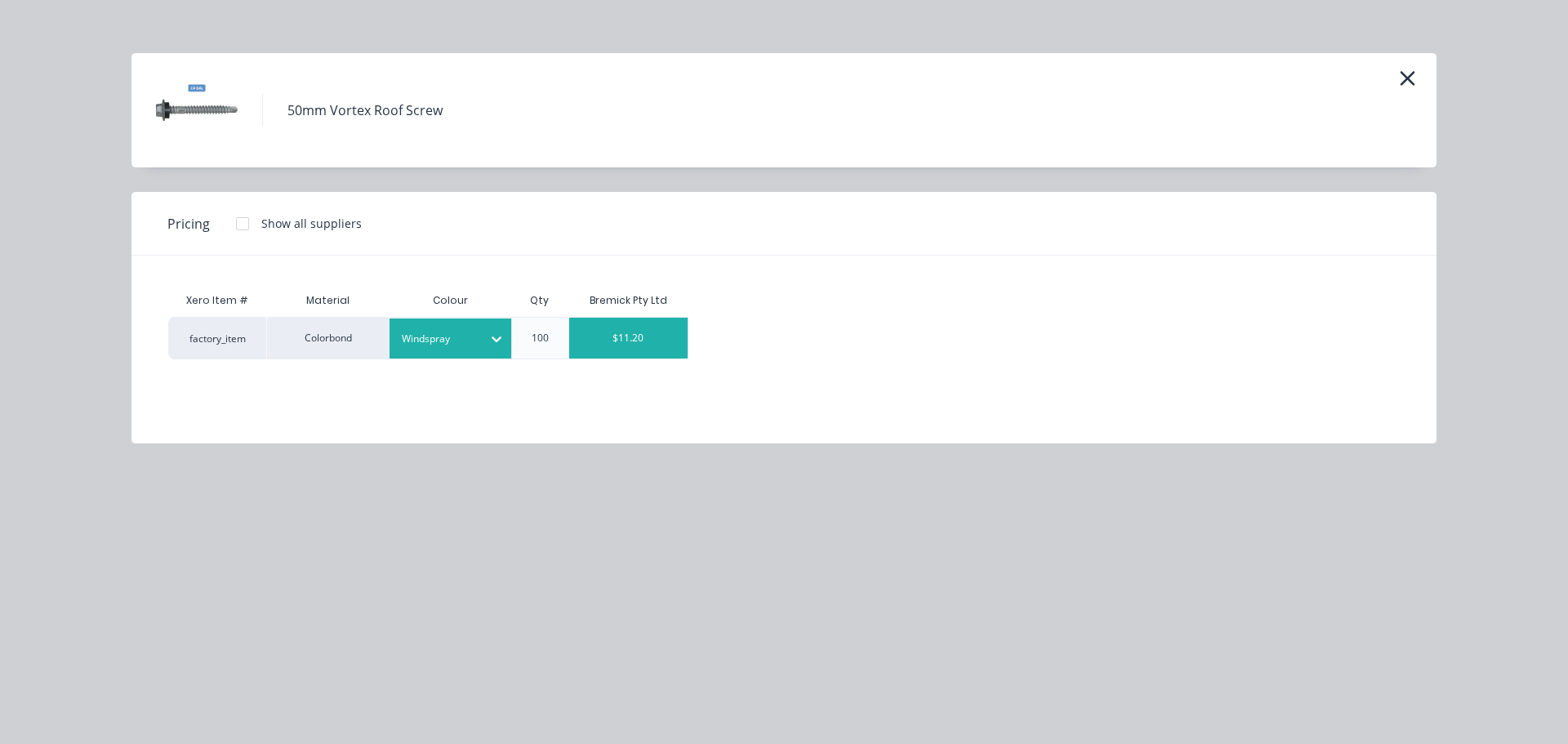
click at [633, 343] on div "$11.20" at bounding box center [629, 337] width 119 height 41
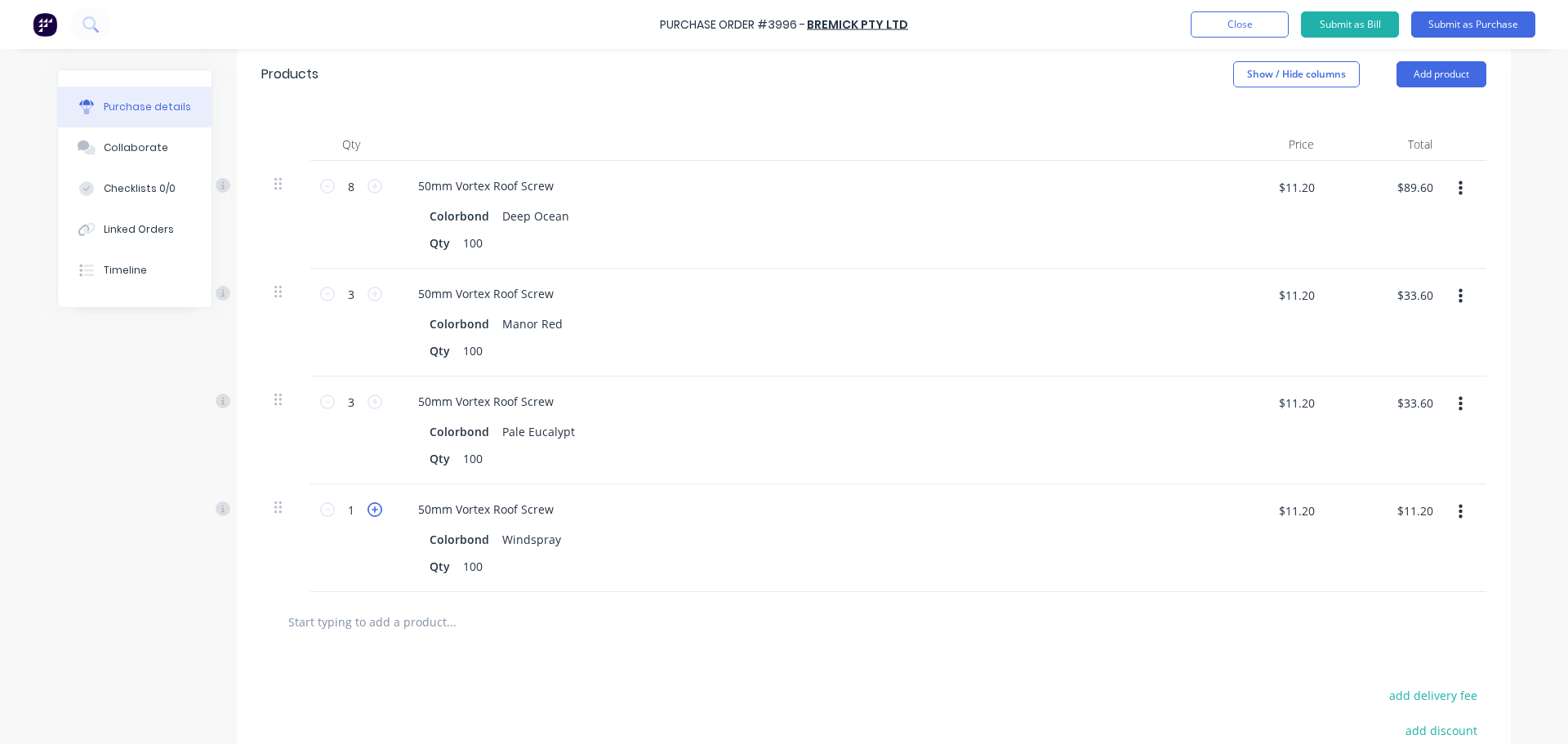
click at [368, 507] on icon at bounding box center [375, 509] width 15 height 15
type input "2"
type input "$22.40"
click at [368, 507] on icon at bounding box center [375, 509] width 15 height 15
type input "3"
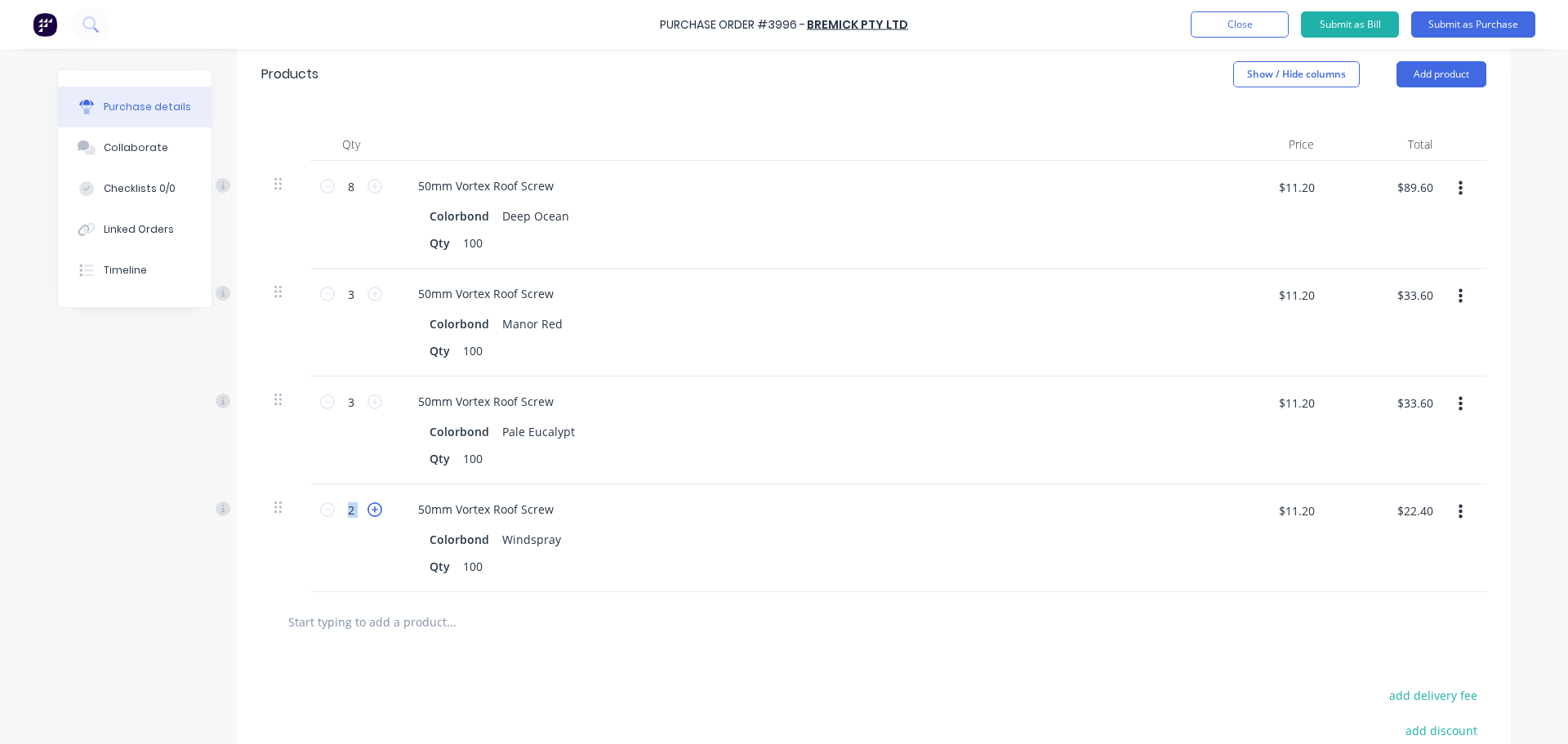
type input "$33.60"
click at [368, 507] on icon at bounding box center [375, 509] width 15 height 15
type input "4"
type input "$44.80"
click at [368, 507] on icon at bounding box center [375, 509] width 15 height 15
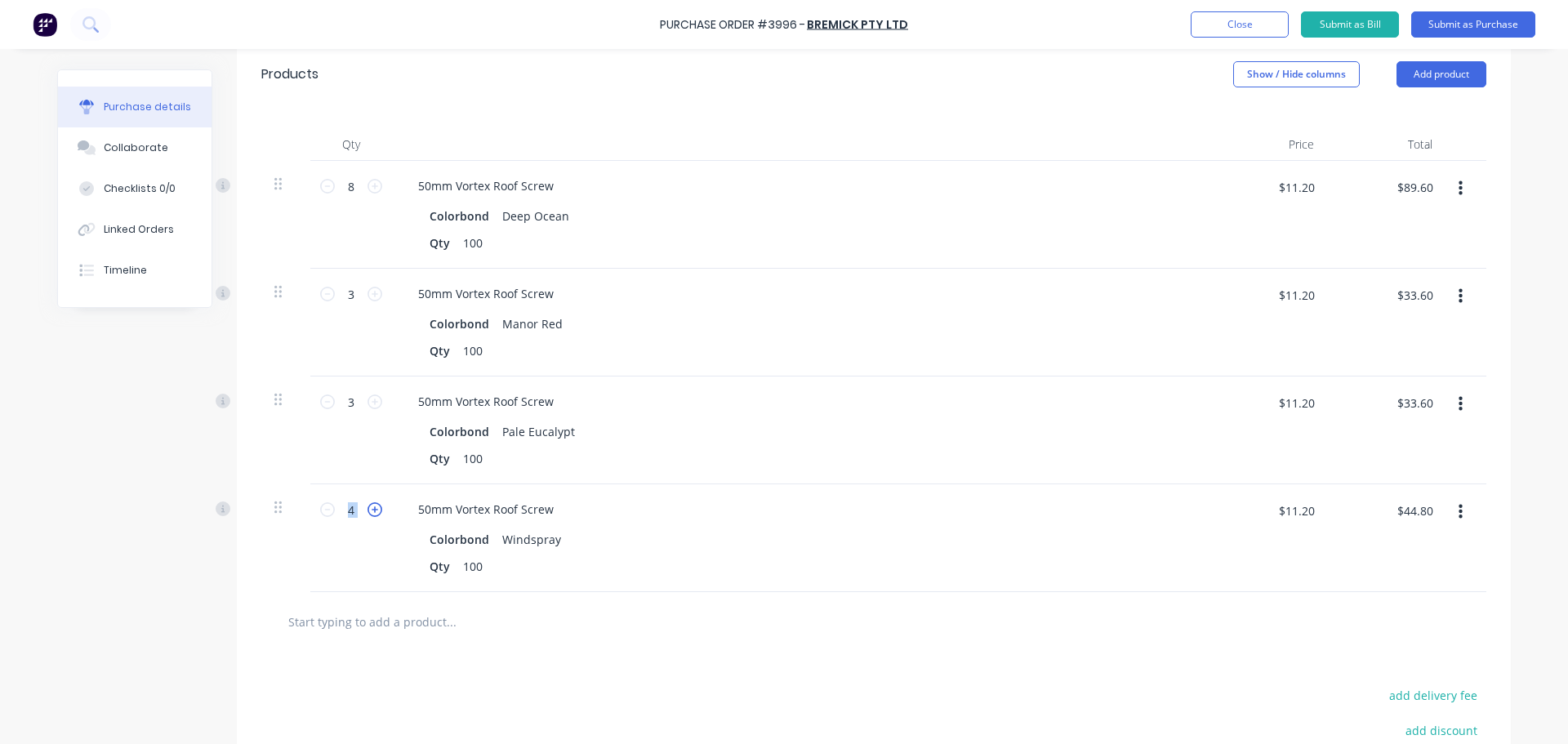
type input "5"
type input "$56.00"
click at [412, 632] on input "text" at bounding box center [450, 621] width 327 height 33
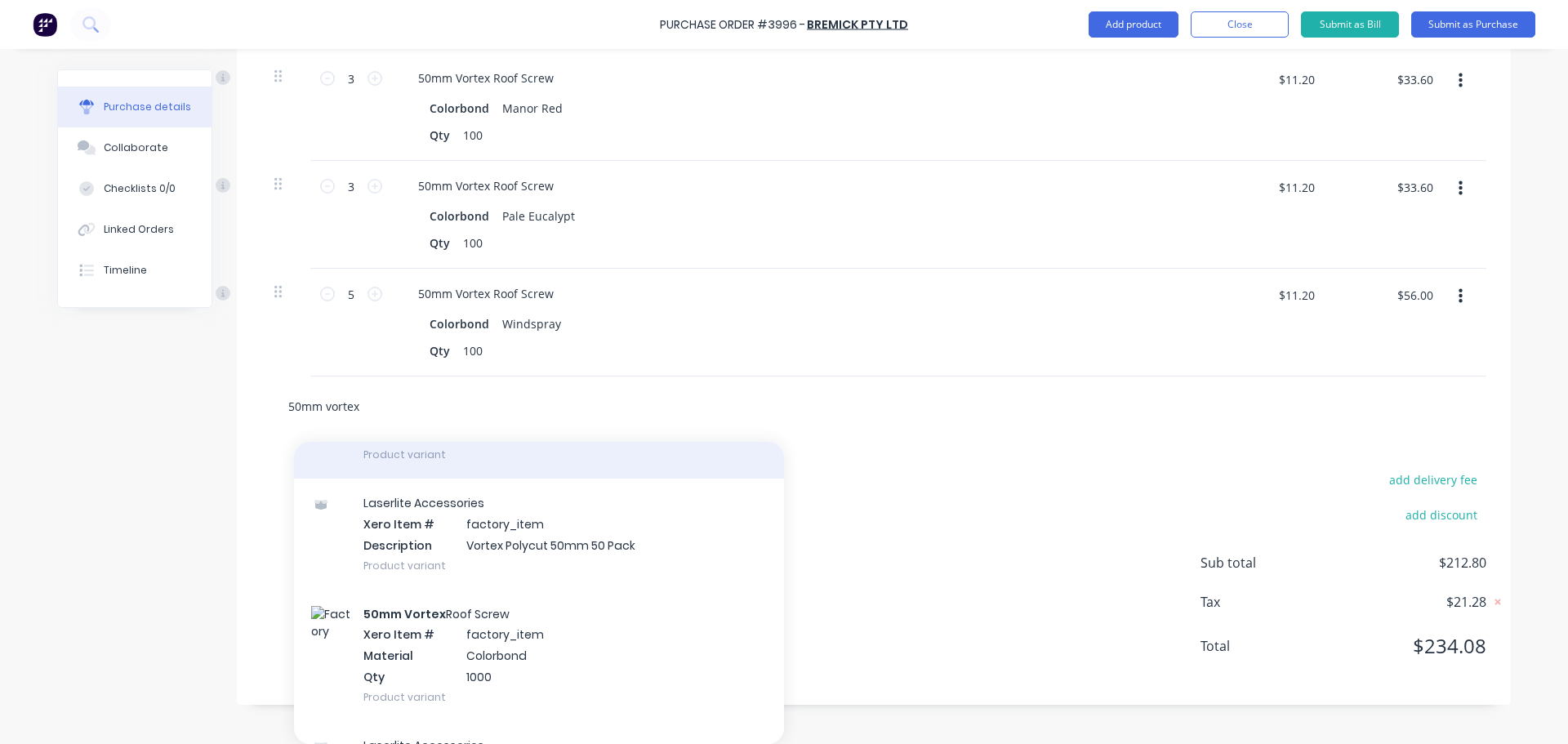
scroll to position [163, 0]
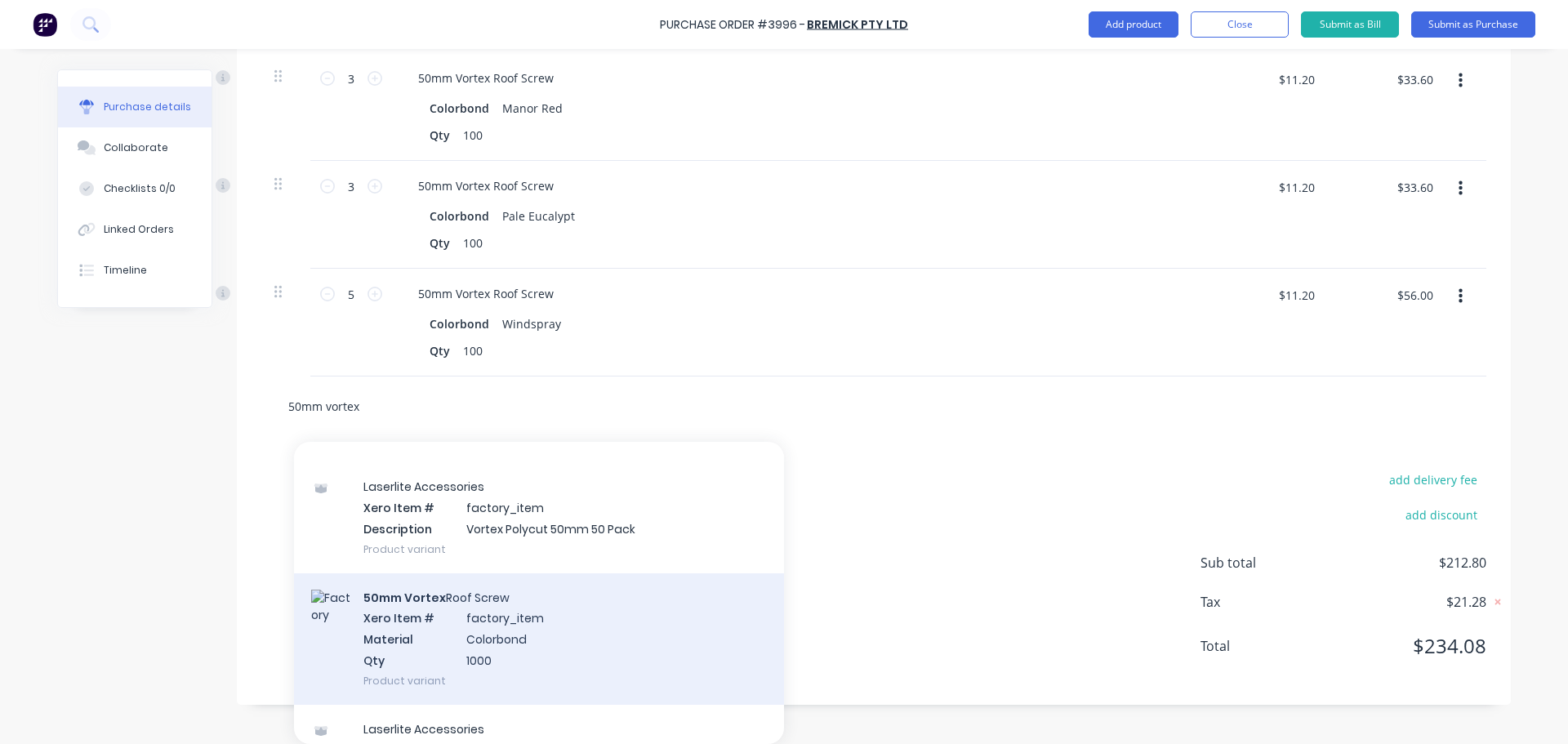
type input "50mm vortex"
click at [479, 643] on div "50mm Vortex Roof Screw Xero Item # factory_item Material Colorbond Qty 1000 Pro…" at bounding box center [539, 639] width 490 height 131
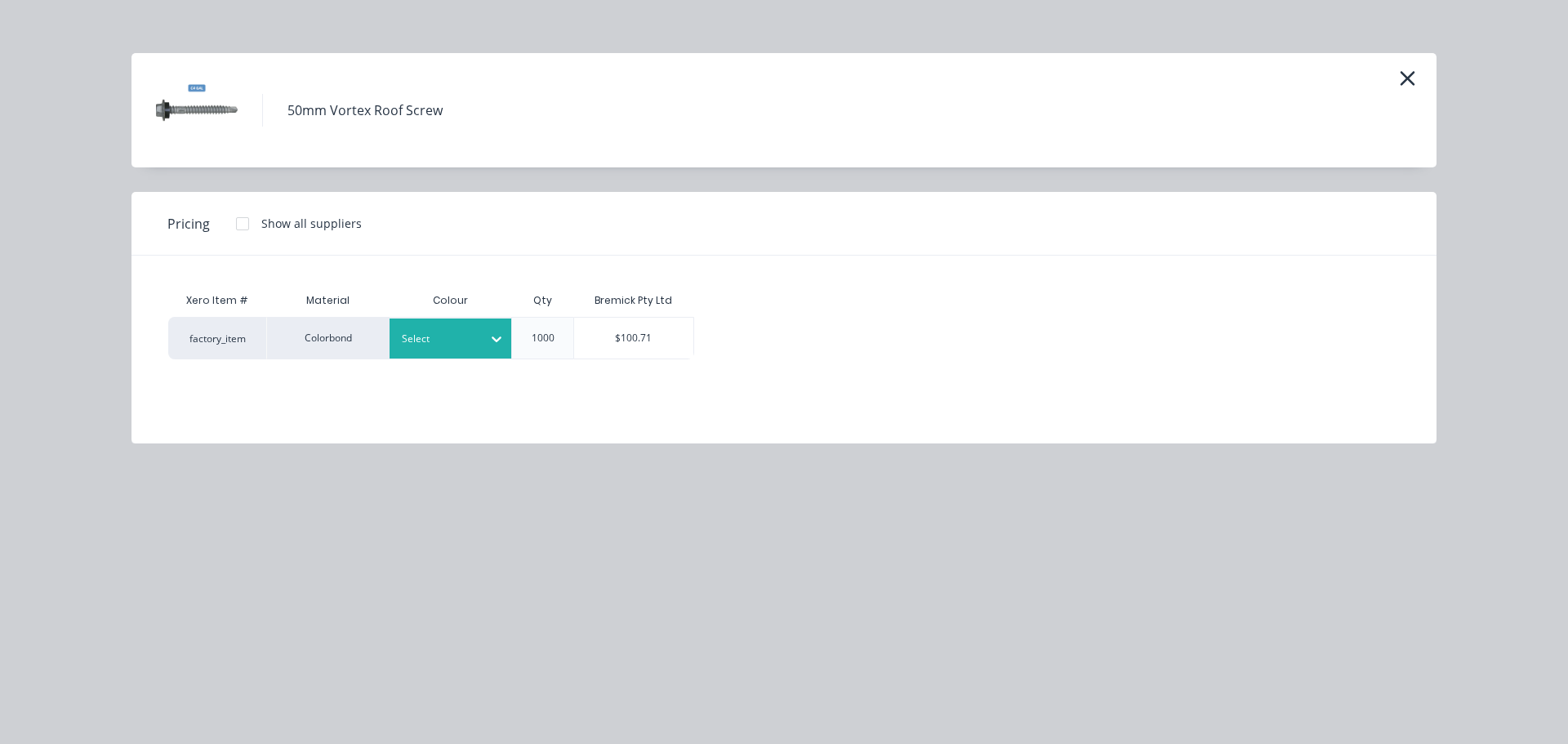
click at [463, 347] on div at bounding box center [438, 338] width 73 height 18
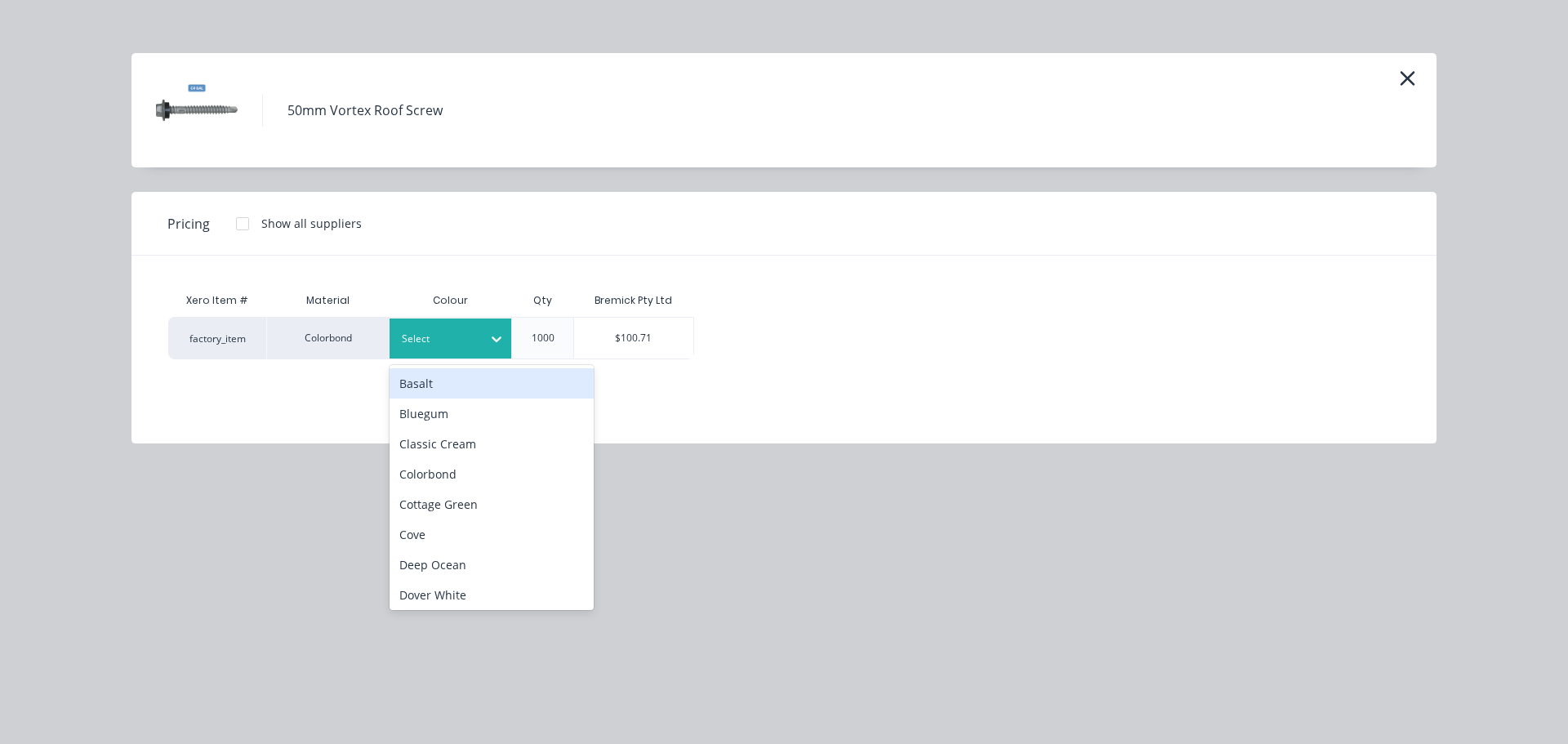
scroll to position [554, 0]
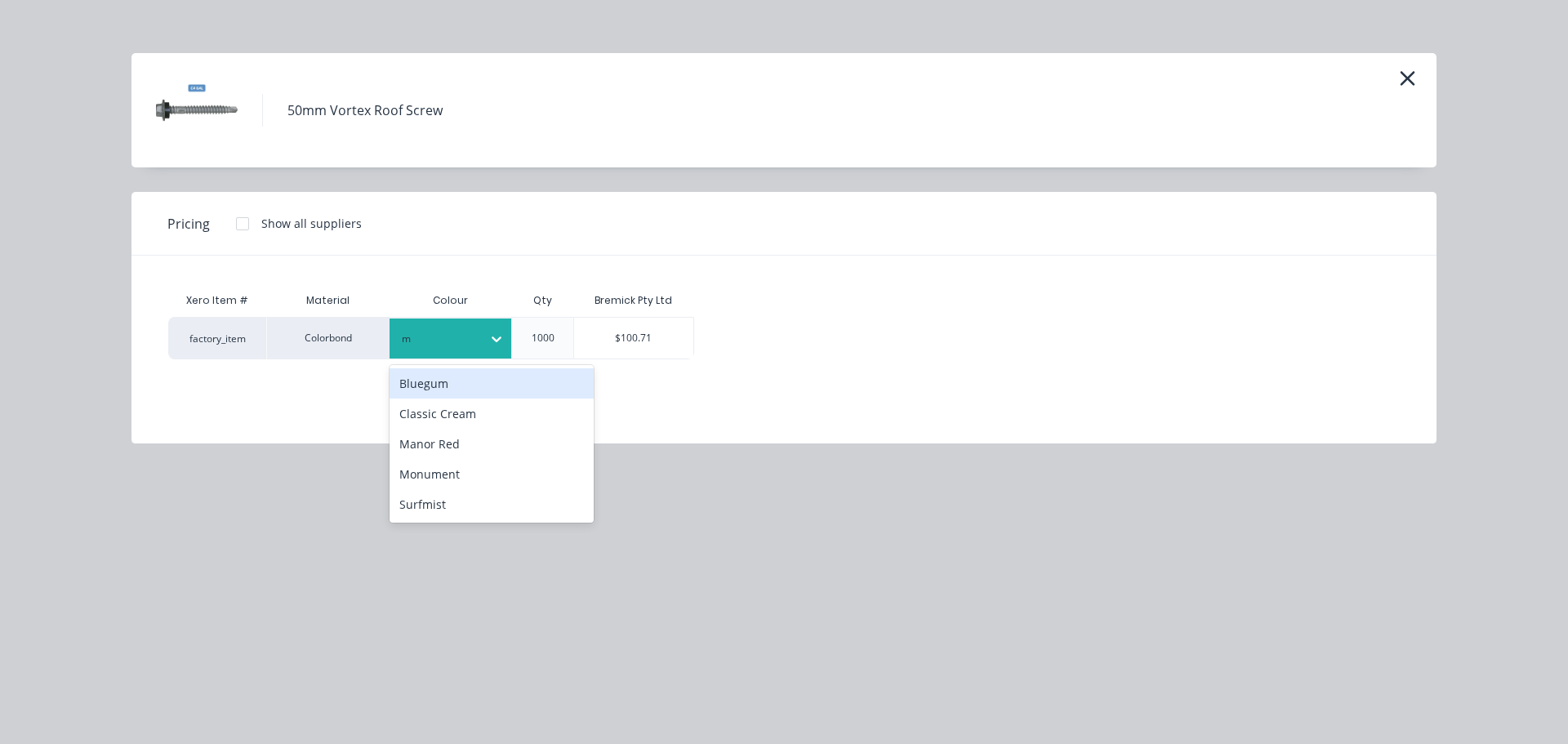
type input "ma"
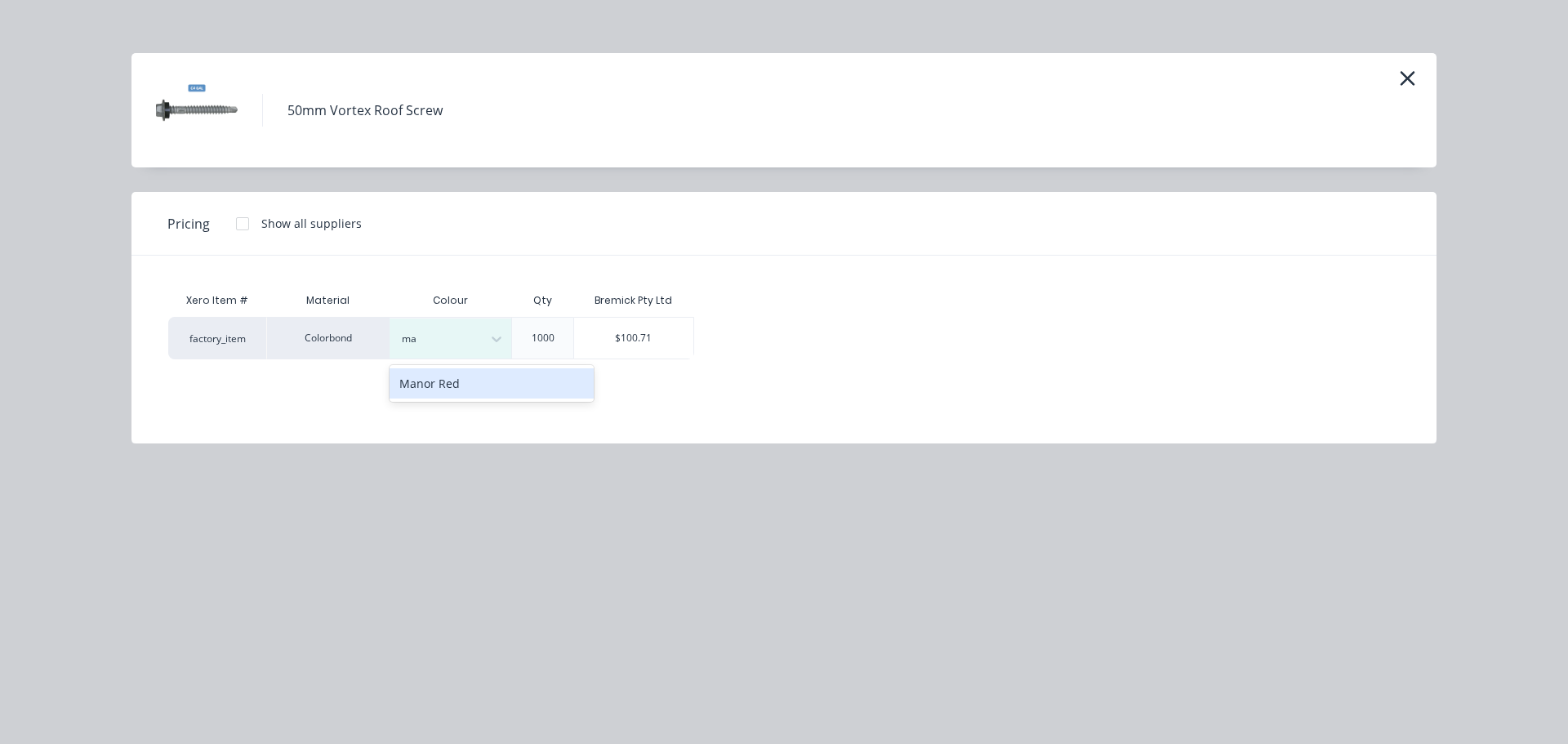
click at [450, 390] on div "Manor Red" at bounding box center [491, 383] width 205 height 30
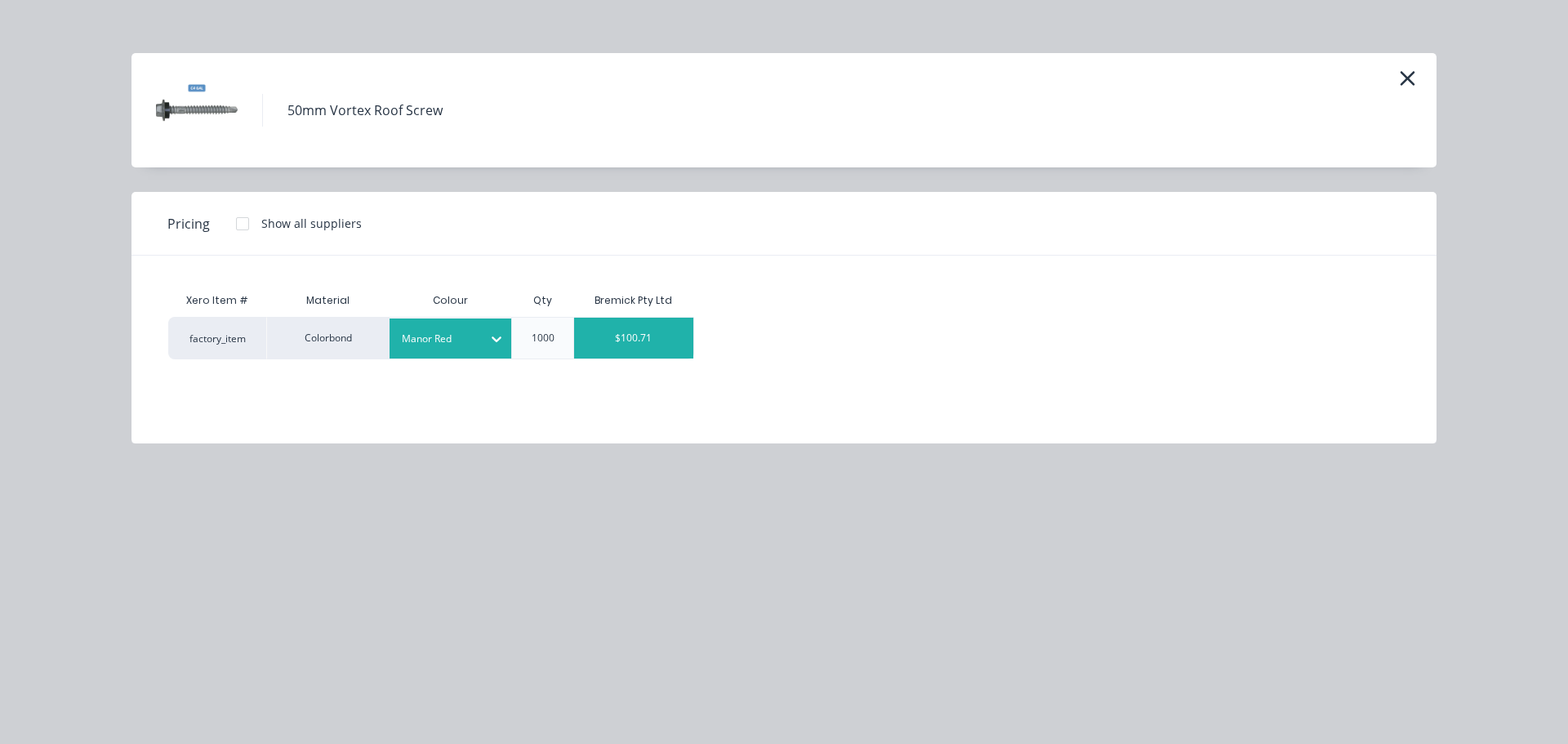
click at [604, 337] on div "$100.71" at bounding box center [633, 337] width 119 height 41
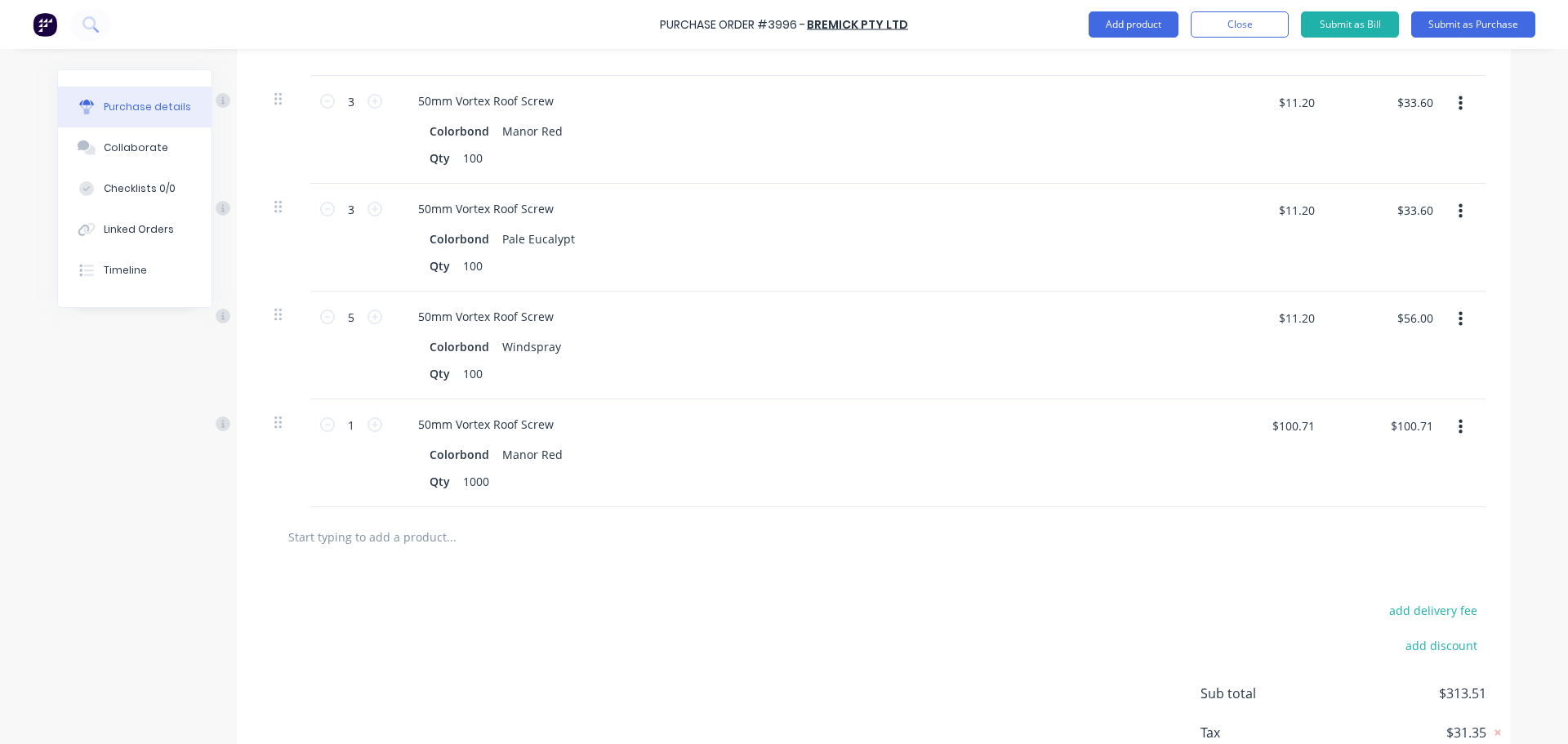
scroll to position [577, 0]
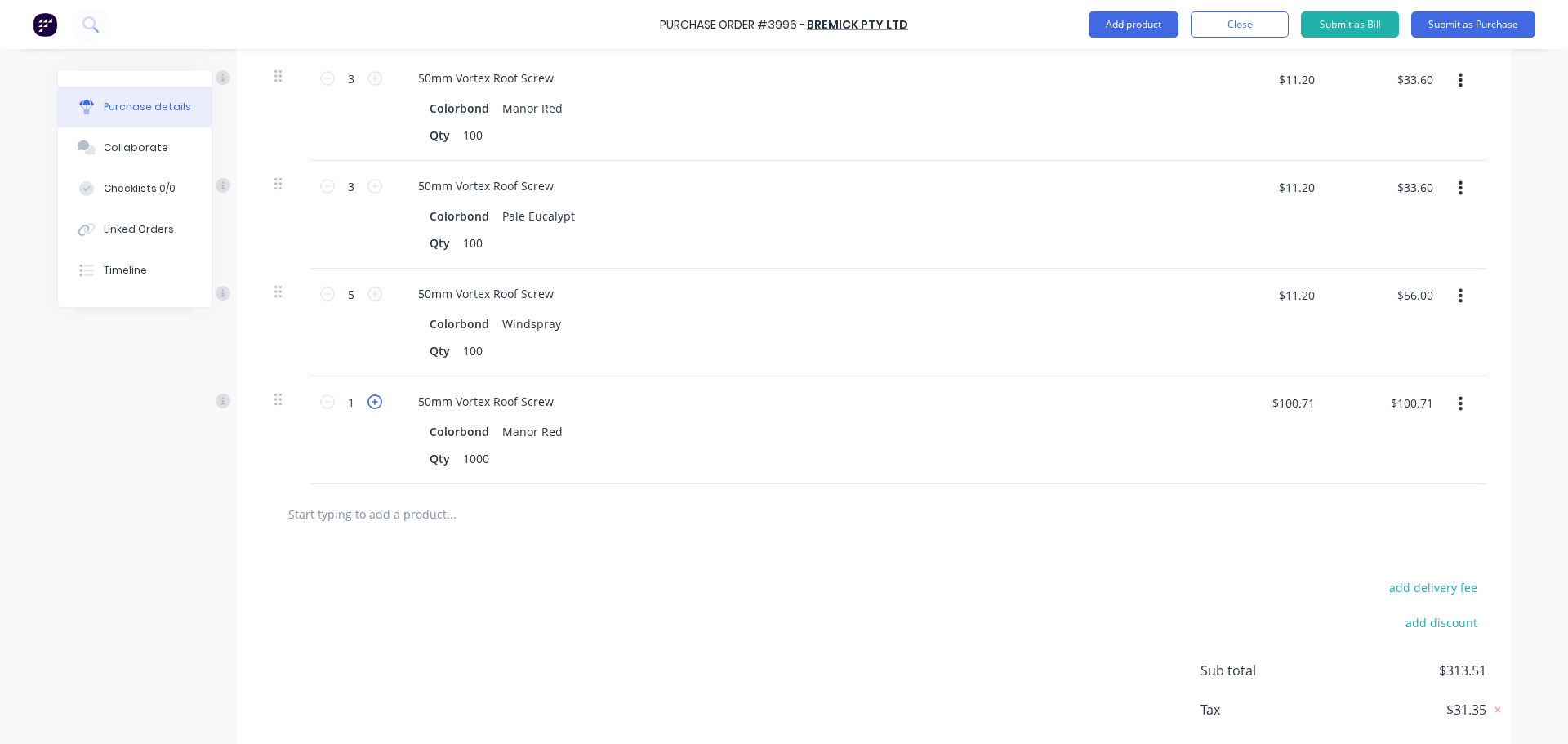
click at [375, 402] on icon at bounding box center [375, 401] width 15 height 15
type input "2"
type input "$201.42"
click at [412, 509] on input "text" at bounding box center [450, 514] width 327 height 33
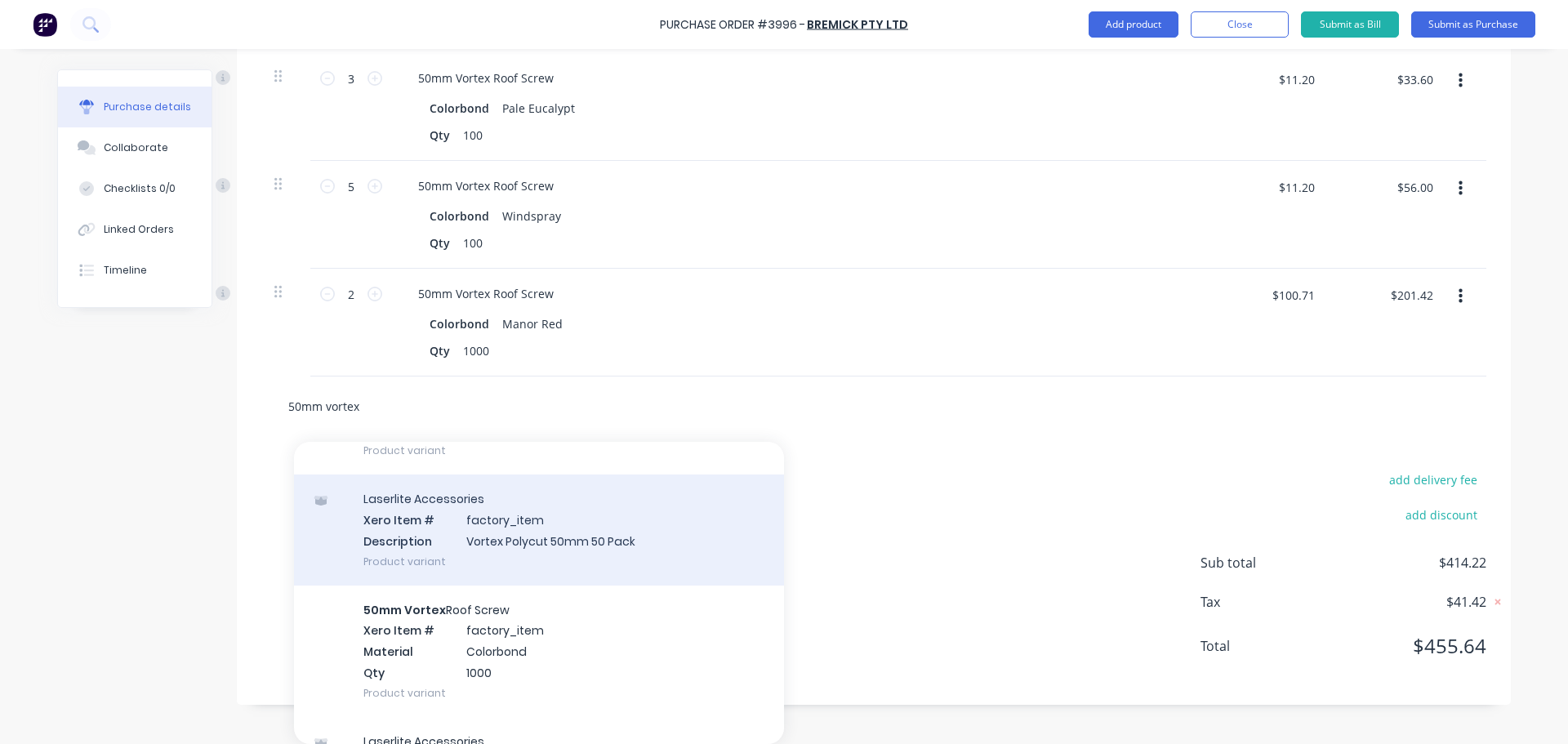
scroll to position [163, 0]
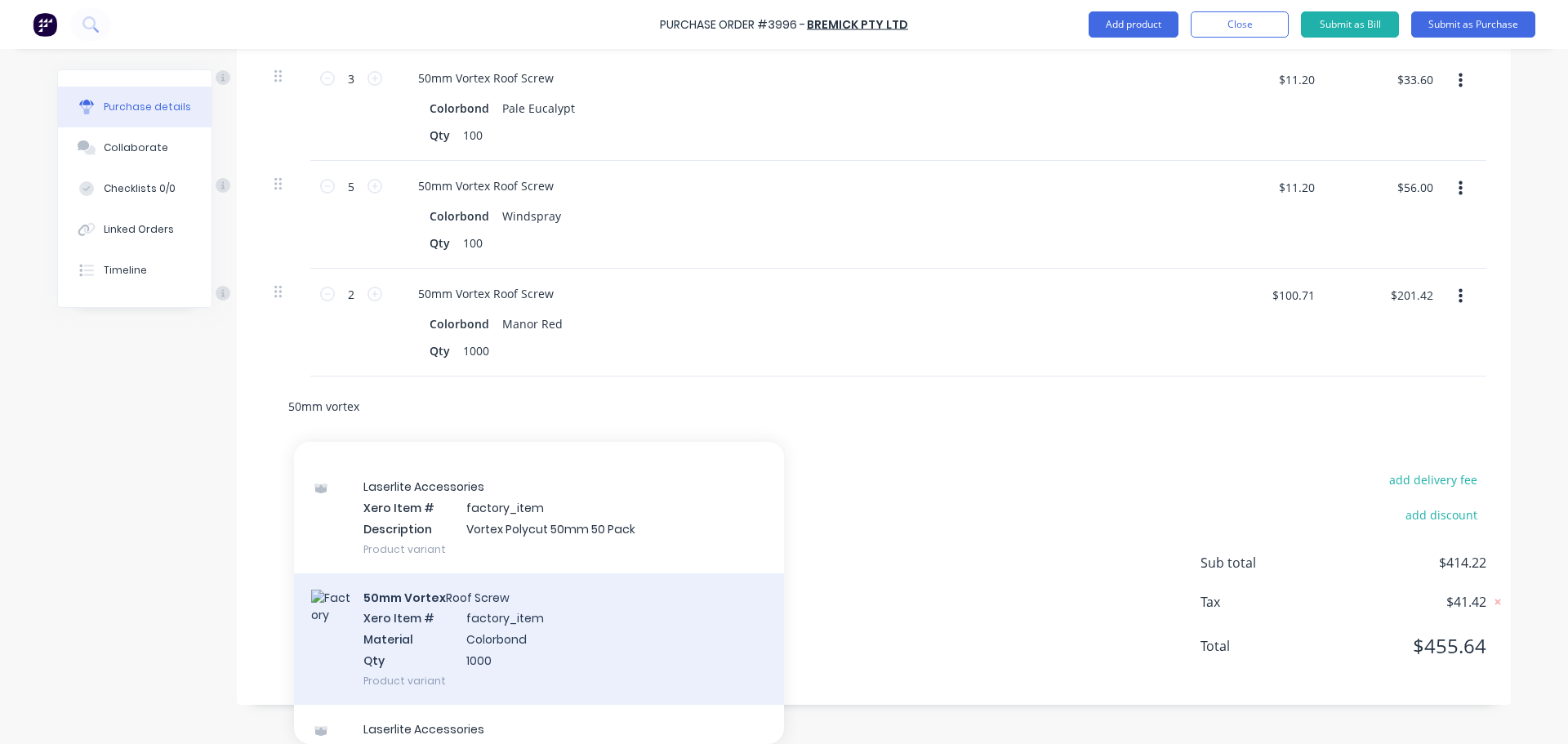
type input "50mm vortex"
click at [457, 632] on div "50mm Vortex Roof Screw Xero Item # factory_item Material Colorbond Qty 1000 Pro…" at bounding box center [539, 639] width 490 height 131
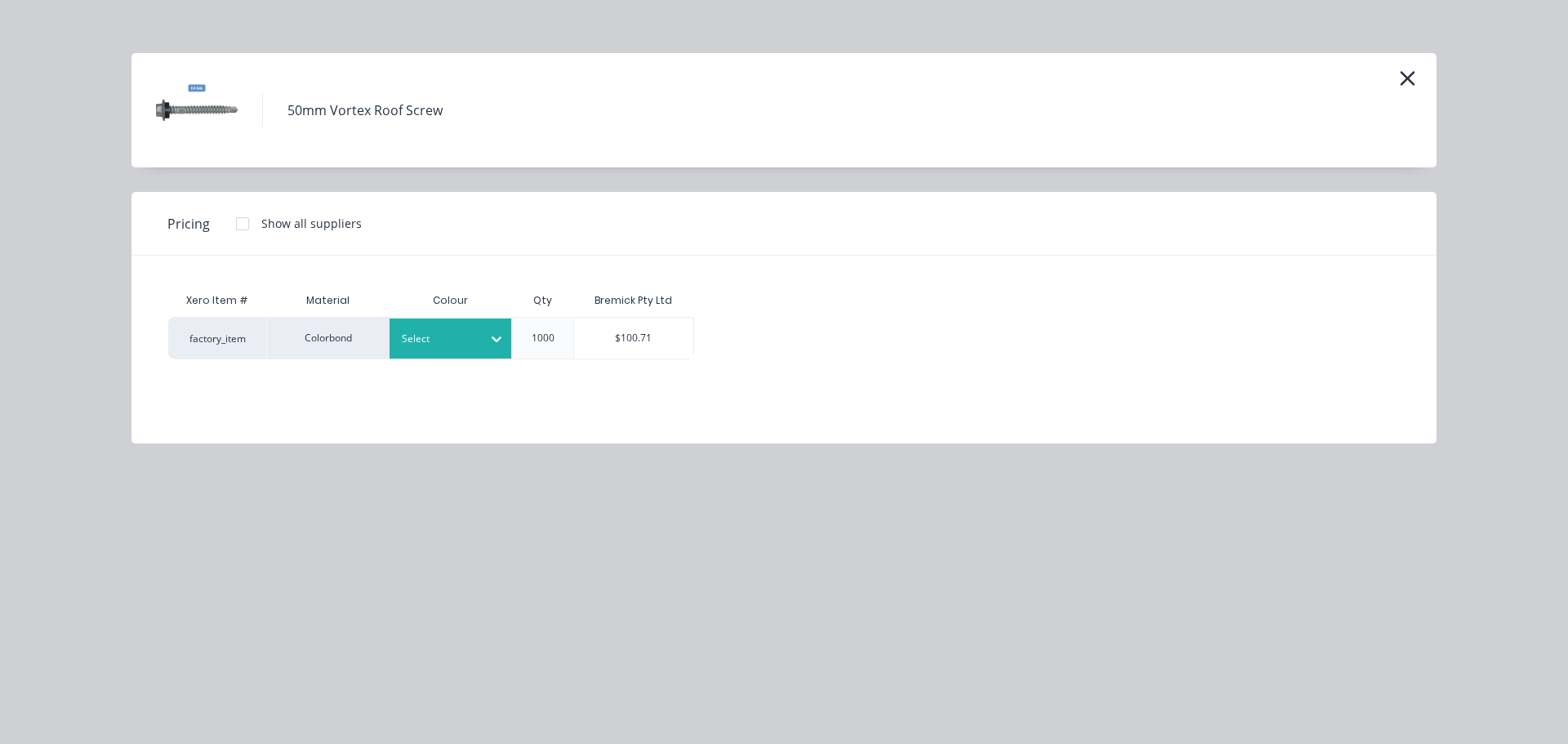
click at [475, 349] on div "Select" at bounding box center [436, 338] width 91 height 22
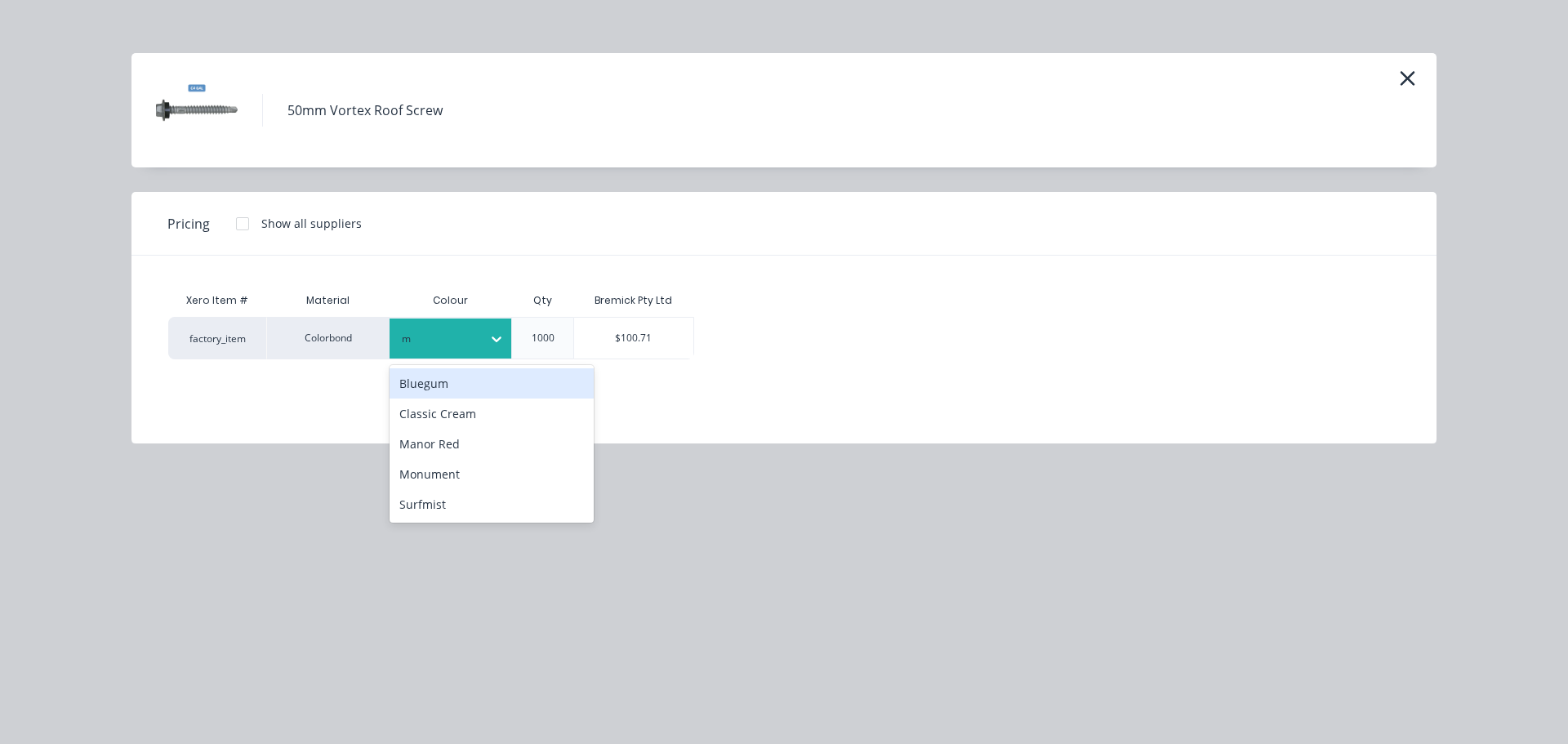
type input "mo"
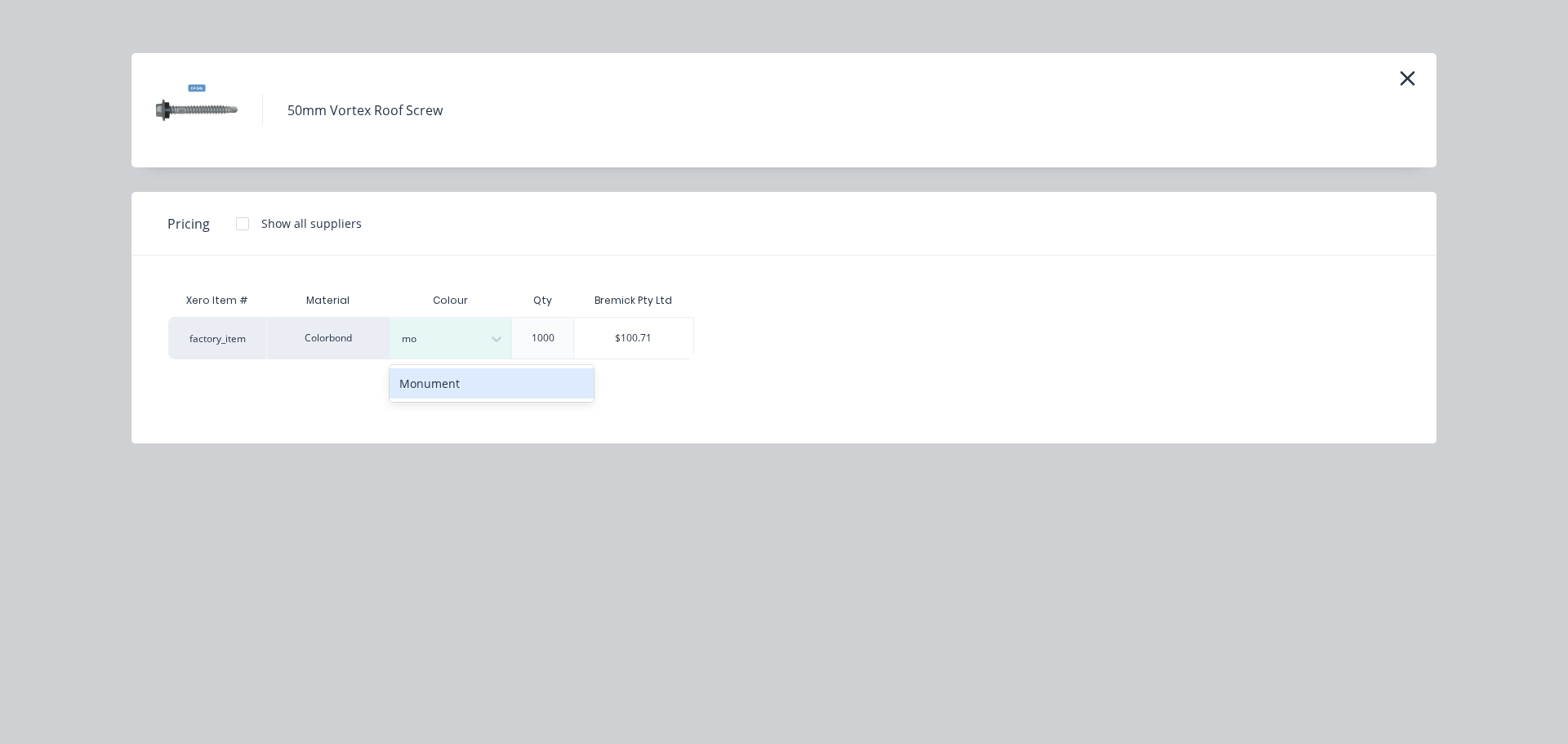
click at [465, 380] on div "Monument" at bounding box center [491, 383] width 205 height 30
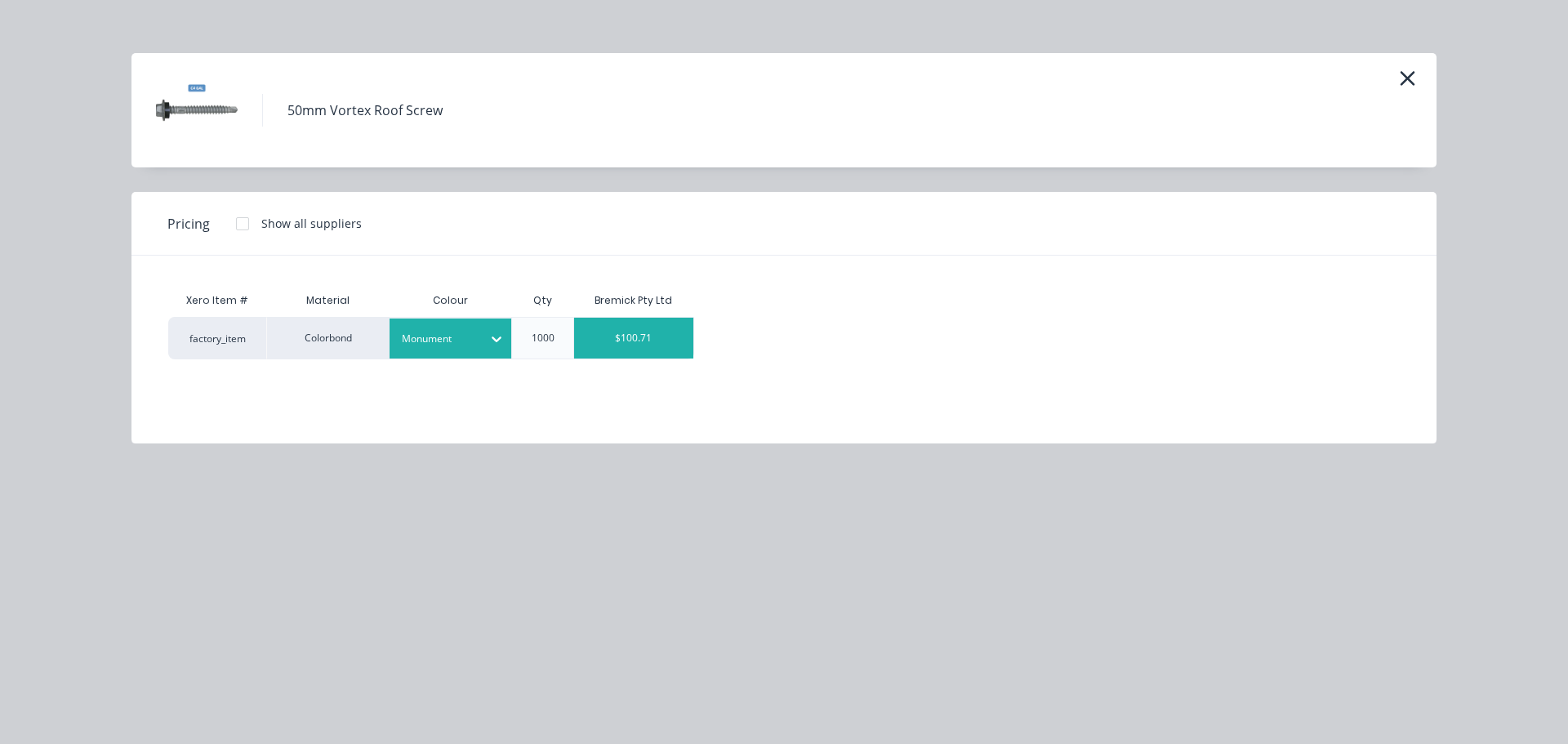
click at [626, 343] on div "$100.71" at bounding box center [633, 337] width 119 height 41
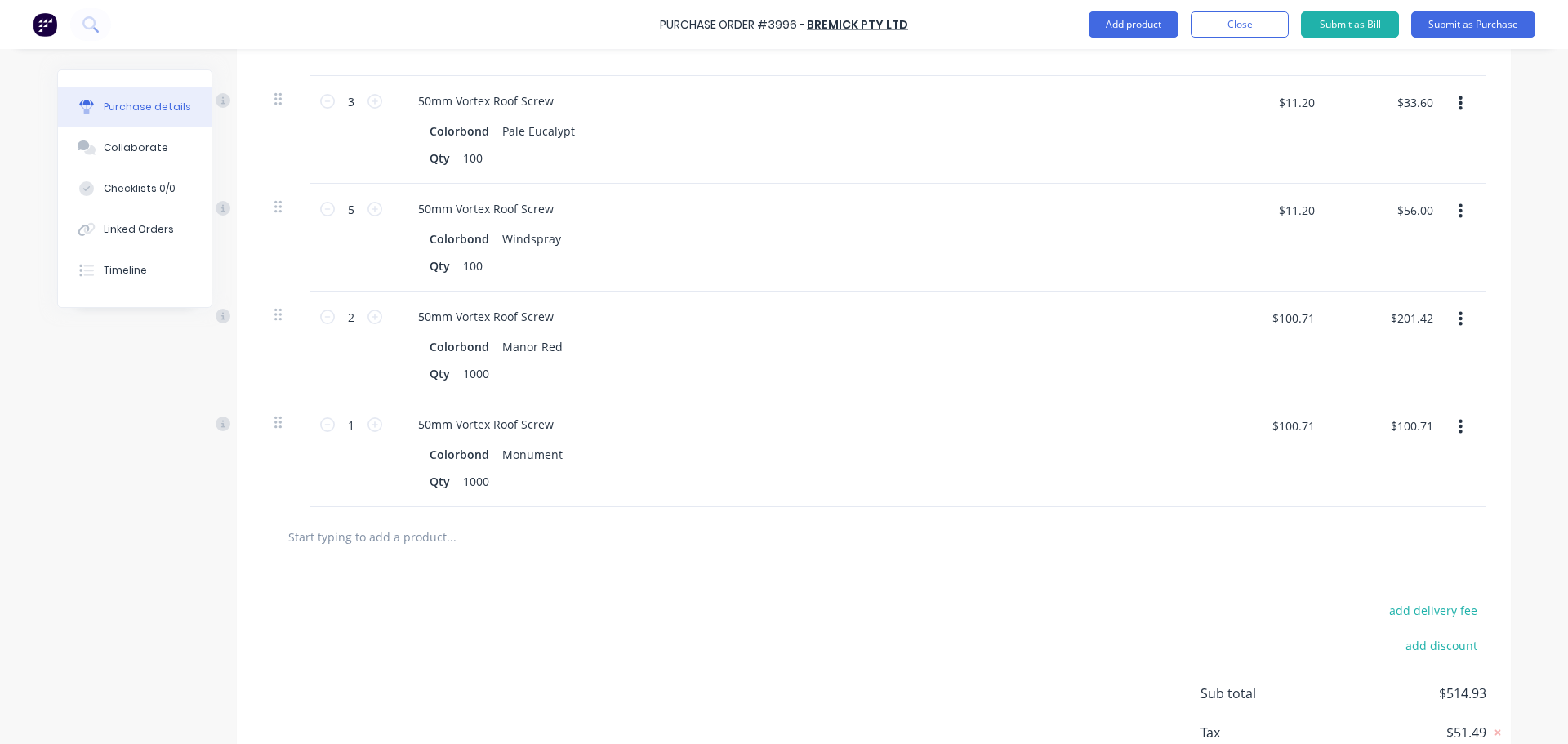
scroll to position [684, 0]
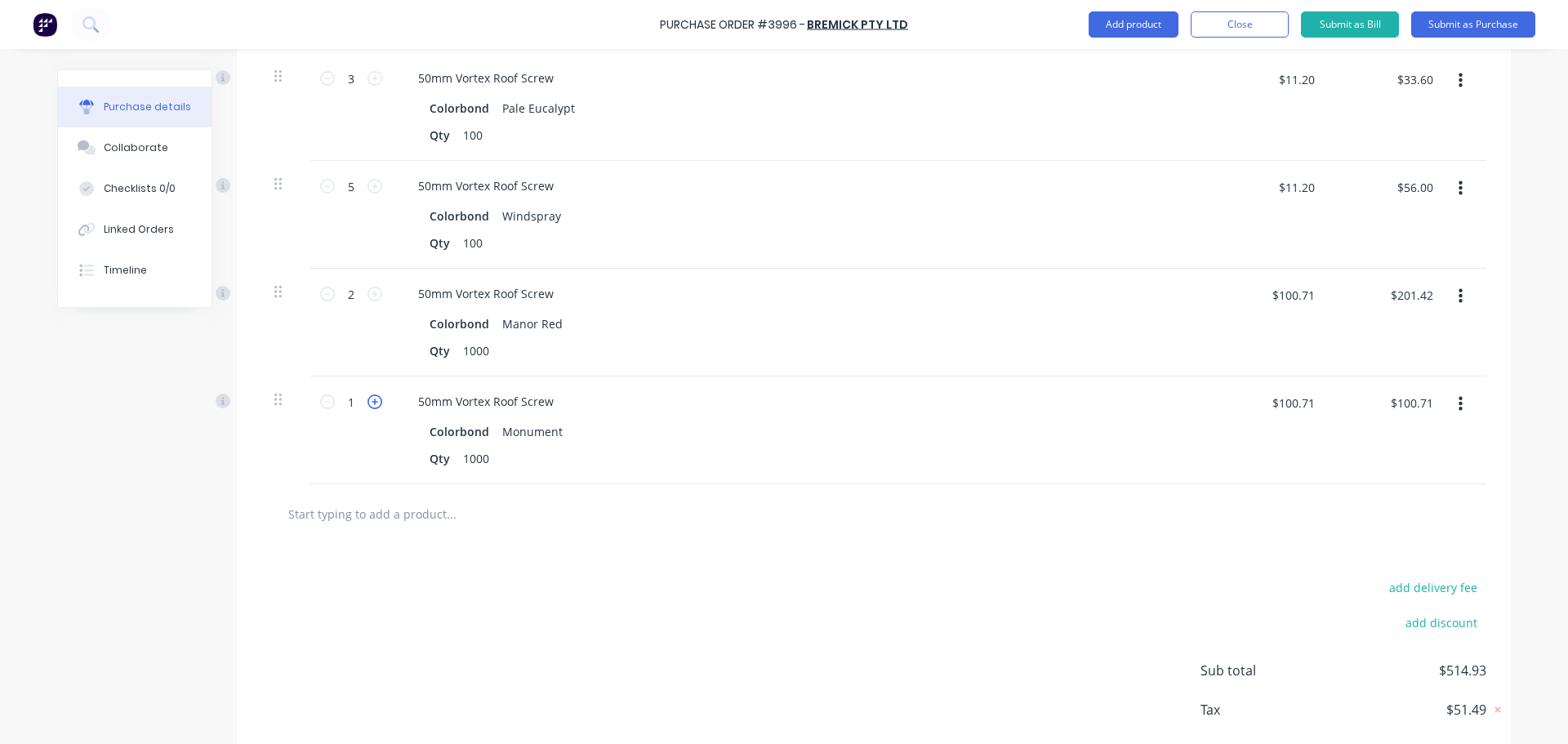
click at [369, 404] on icon at bounding box center [375, 401] width 15 height 15
type input "2"
type input "$201.42"
click at [382, 520] on input "text" at bounding box center [450, 514] width 327 height 33
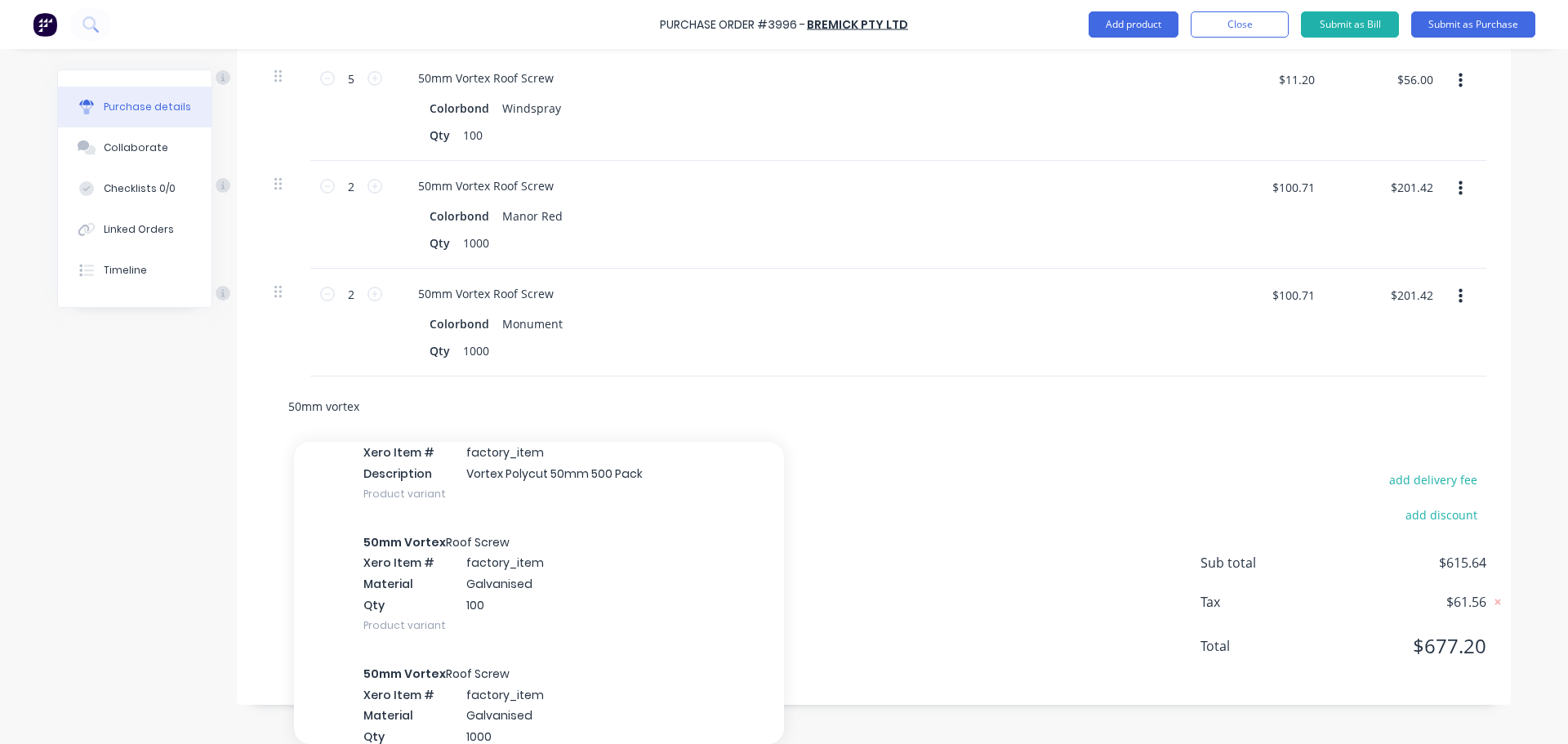
scroll to position [653, 0]
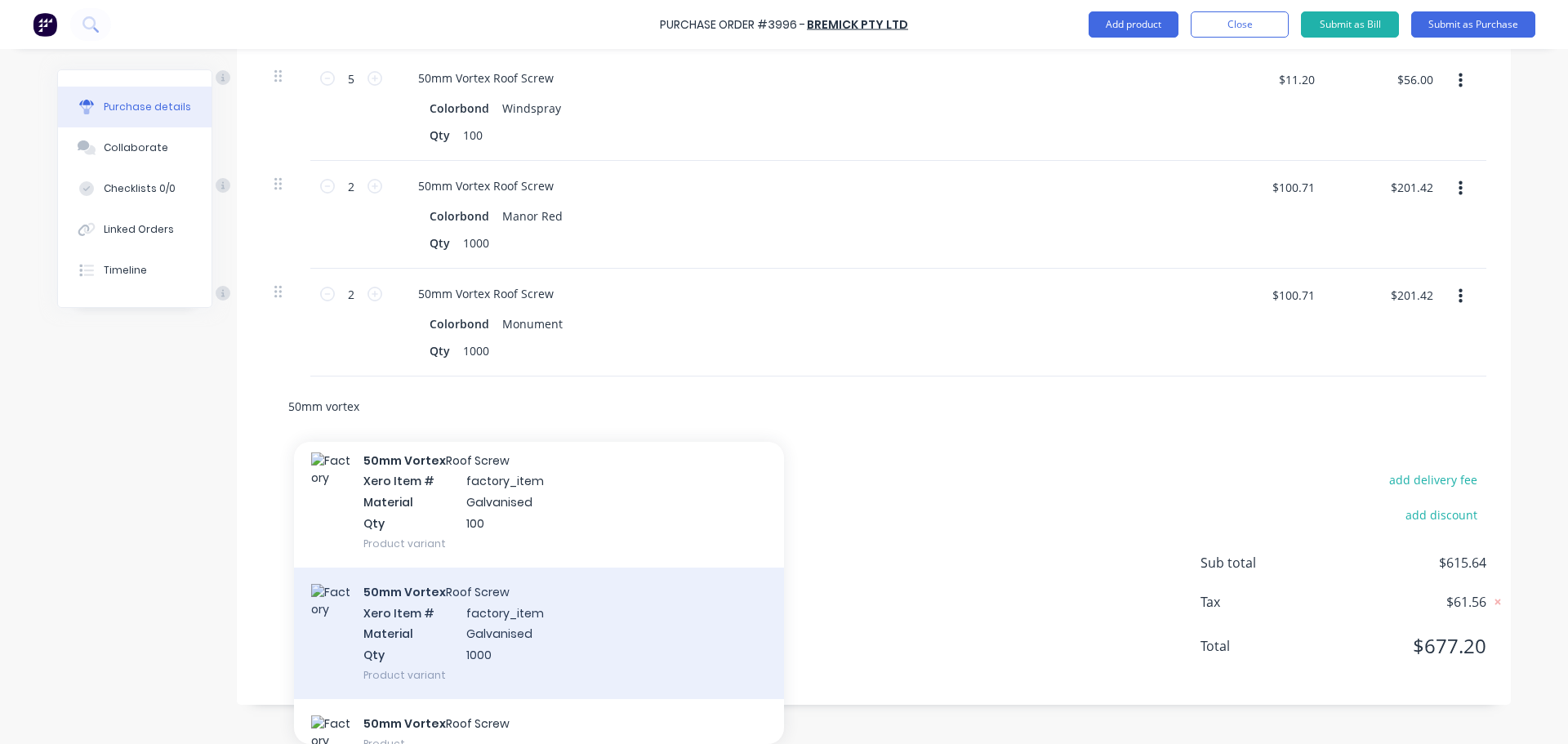
type input "50mm vortex"
click at [478, 613] on div "50mm Vortex Roof Screw Xero Item # factory_item Material Galvanised Qty 1000 Pr…" at bounding box center [539, 634] width 490 height 131
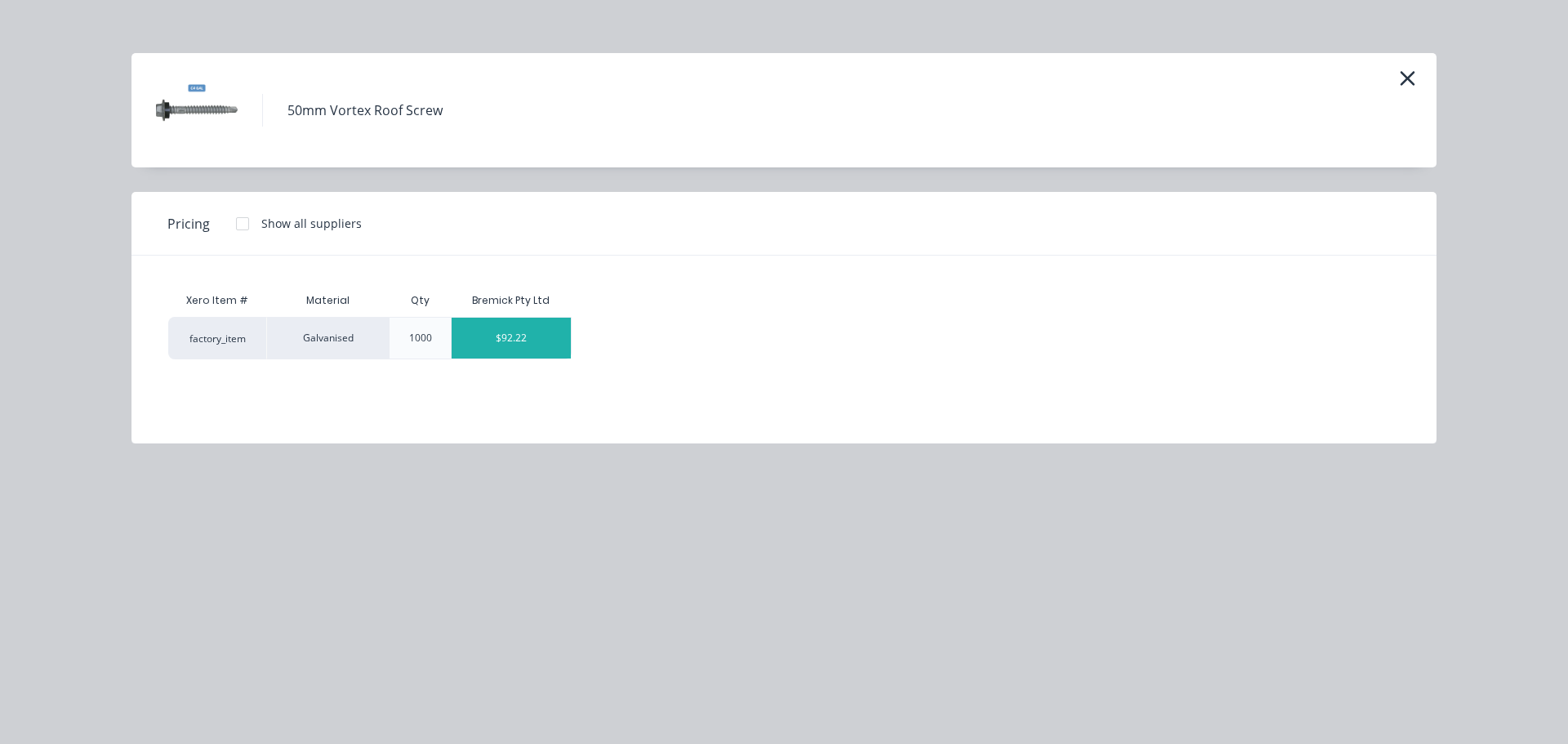
click at [518, 337] on div "$92.22" at bounding box center [511, 337] width 119 height 41
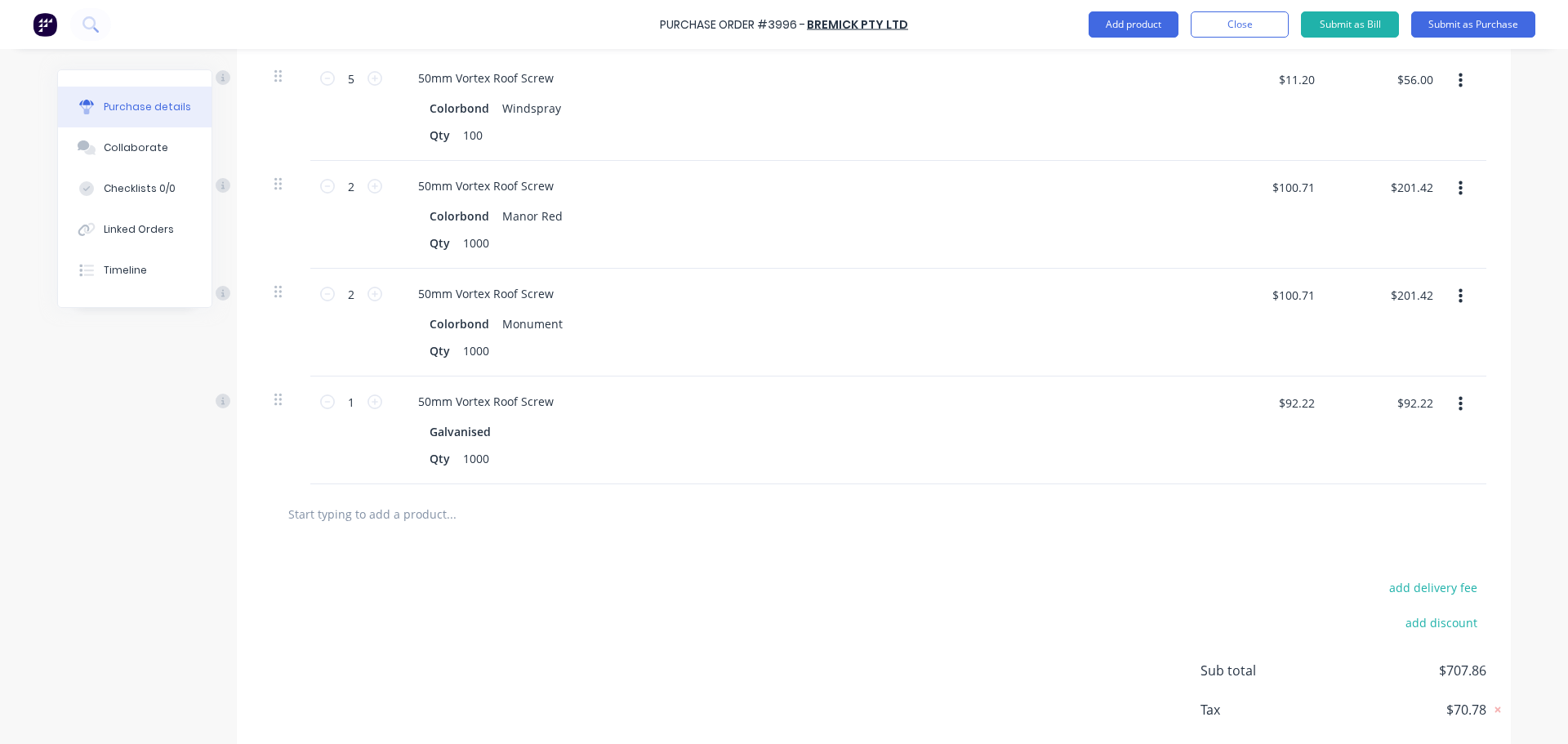
click at [397, 526] on input "text" at bounding box center [450, 514] width 327 height 33
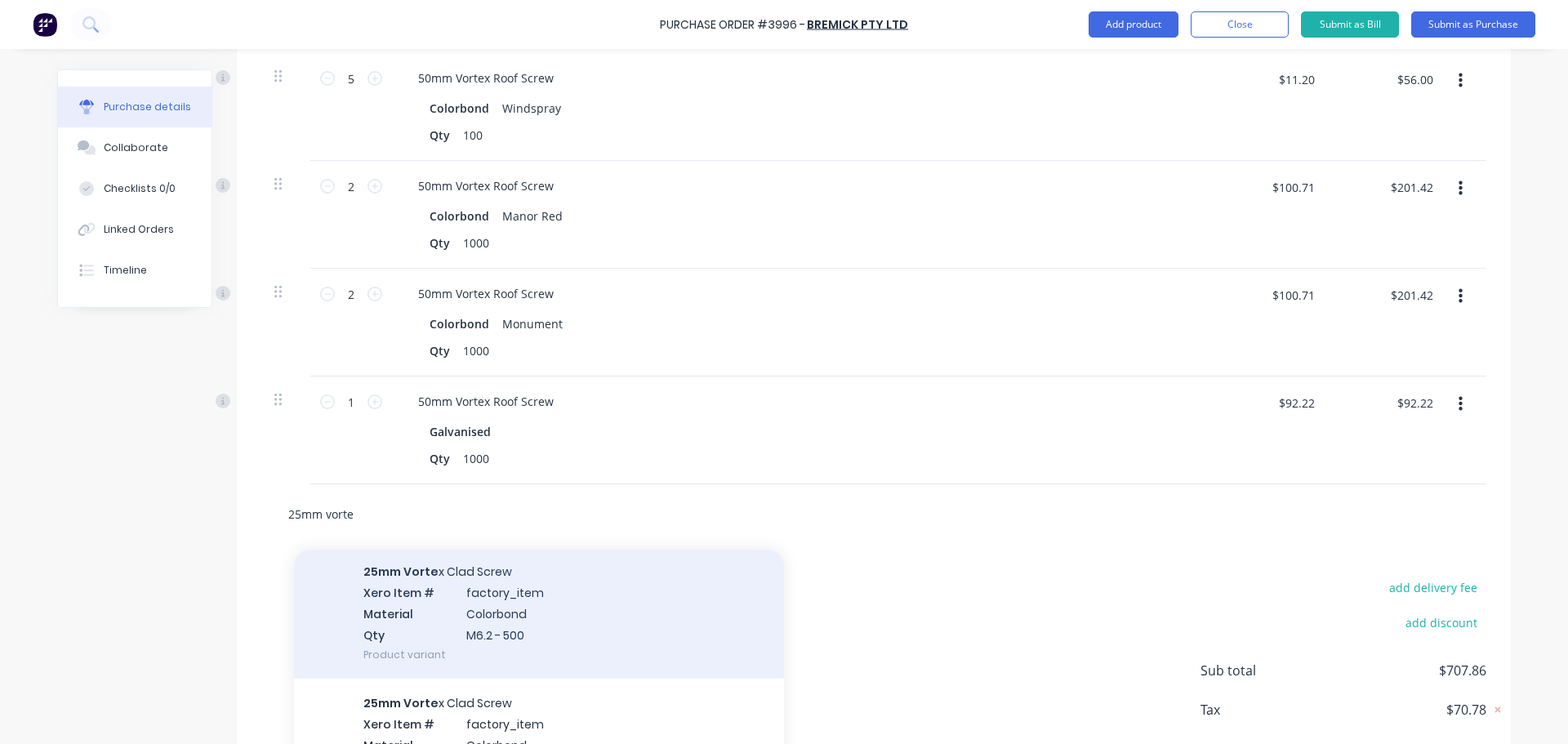
scroll to position [245, 0]
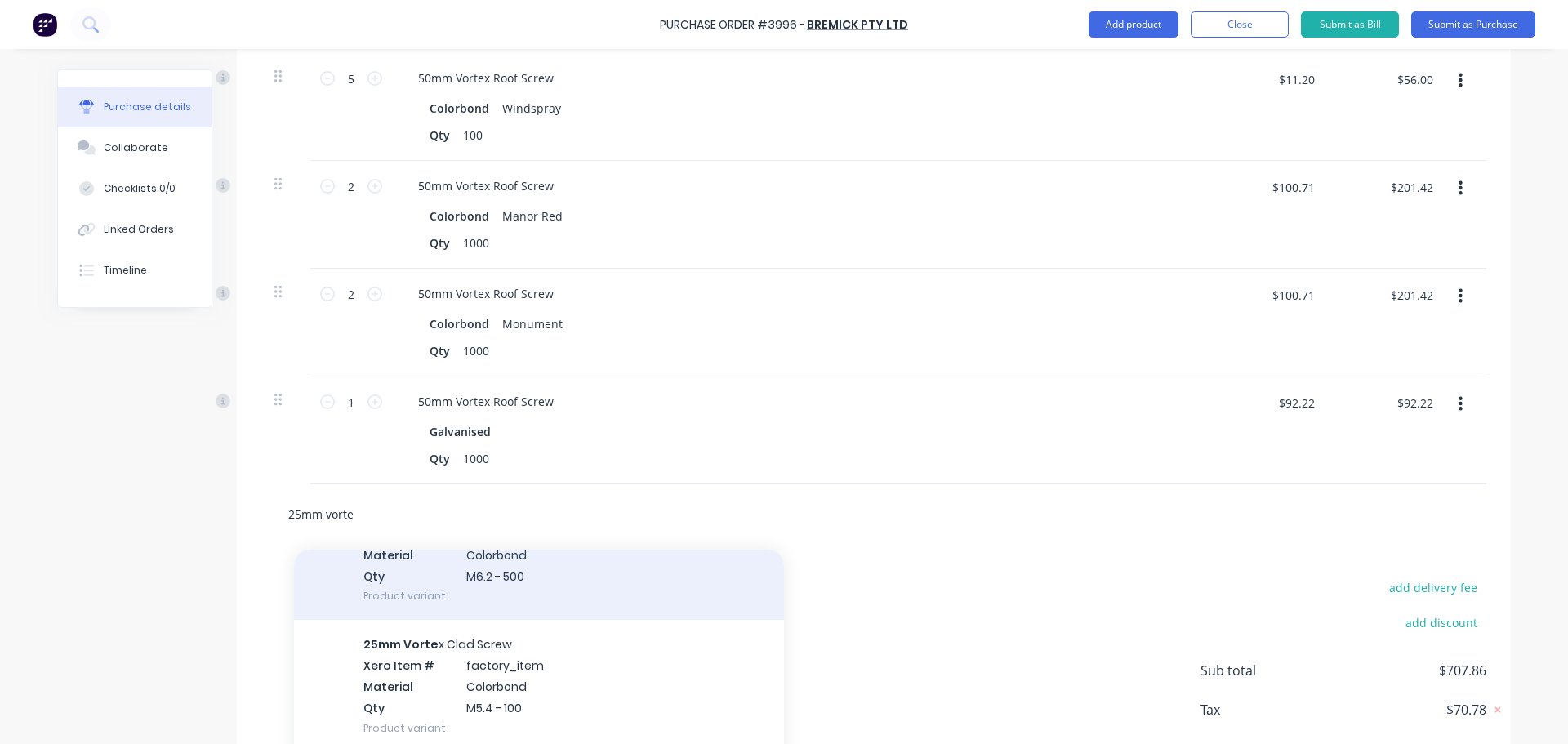
type input "25mm vorte"
click at [480, 590] on div "25mm Vorte x Clad Screw Xero Item # factory_item Material Colorbond Qty M6.2 - …" at bounding box center [539, 554] width 490 height 131
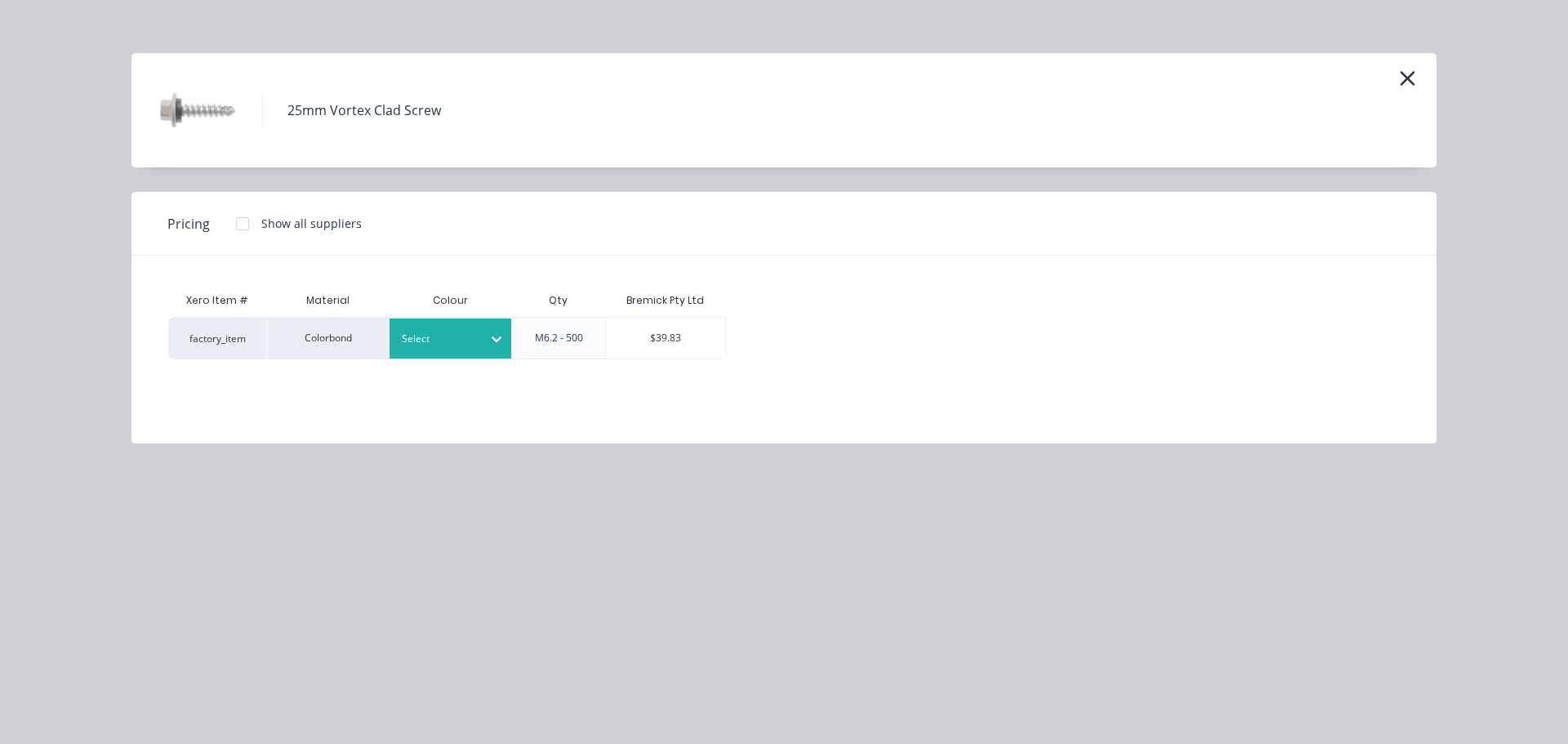
click at [421, 356] on div "Select" at bounding box center [450, 338] width 123 height 40
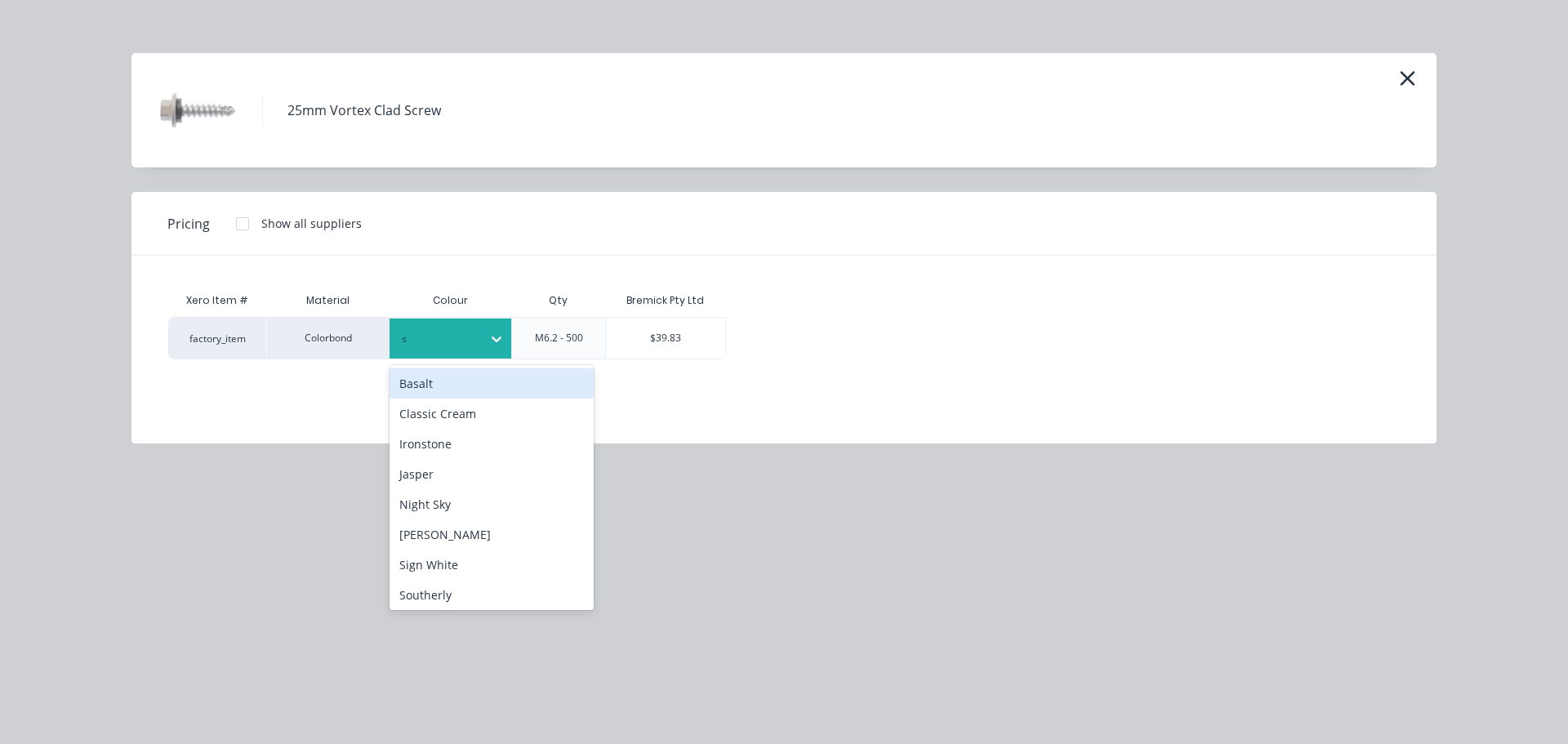
type input "sh"
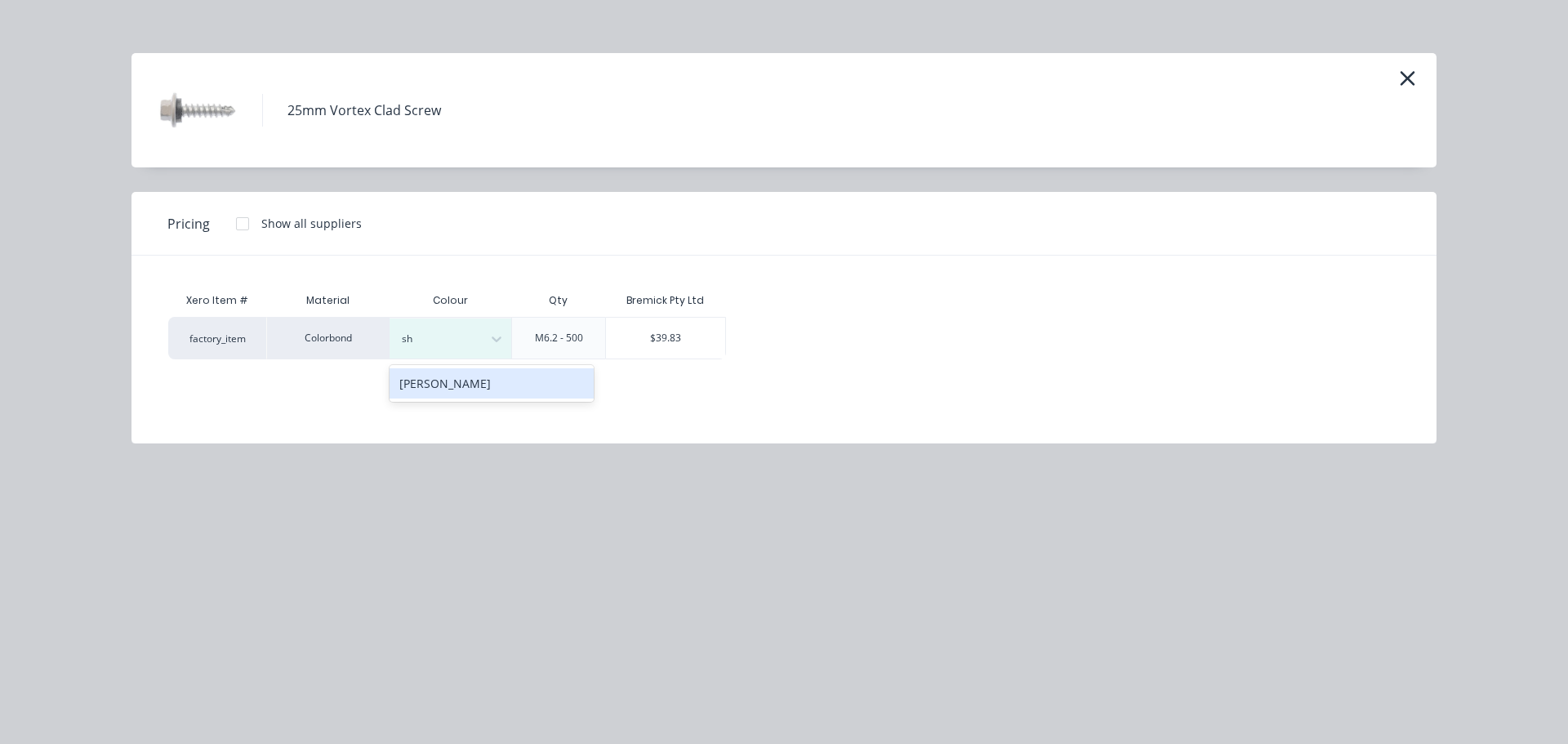
click at [429, 390] on div "Shale Grey" at bounding box center [491, 383] width 205 height 30
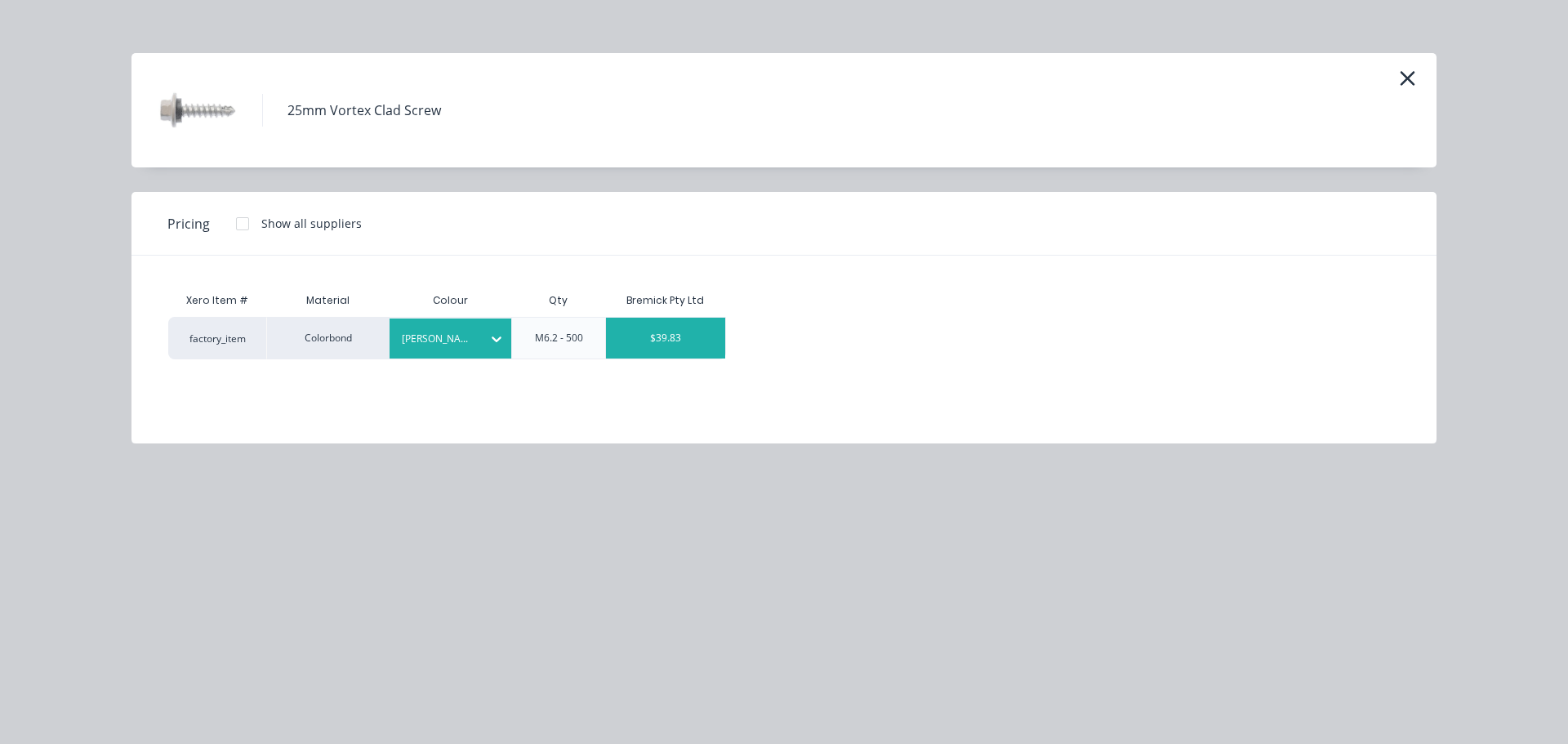
click at [646, 348] on div "$39.83" at bounding box center [665, 337] width 119 height 41
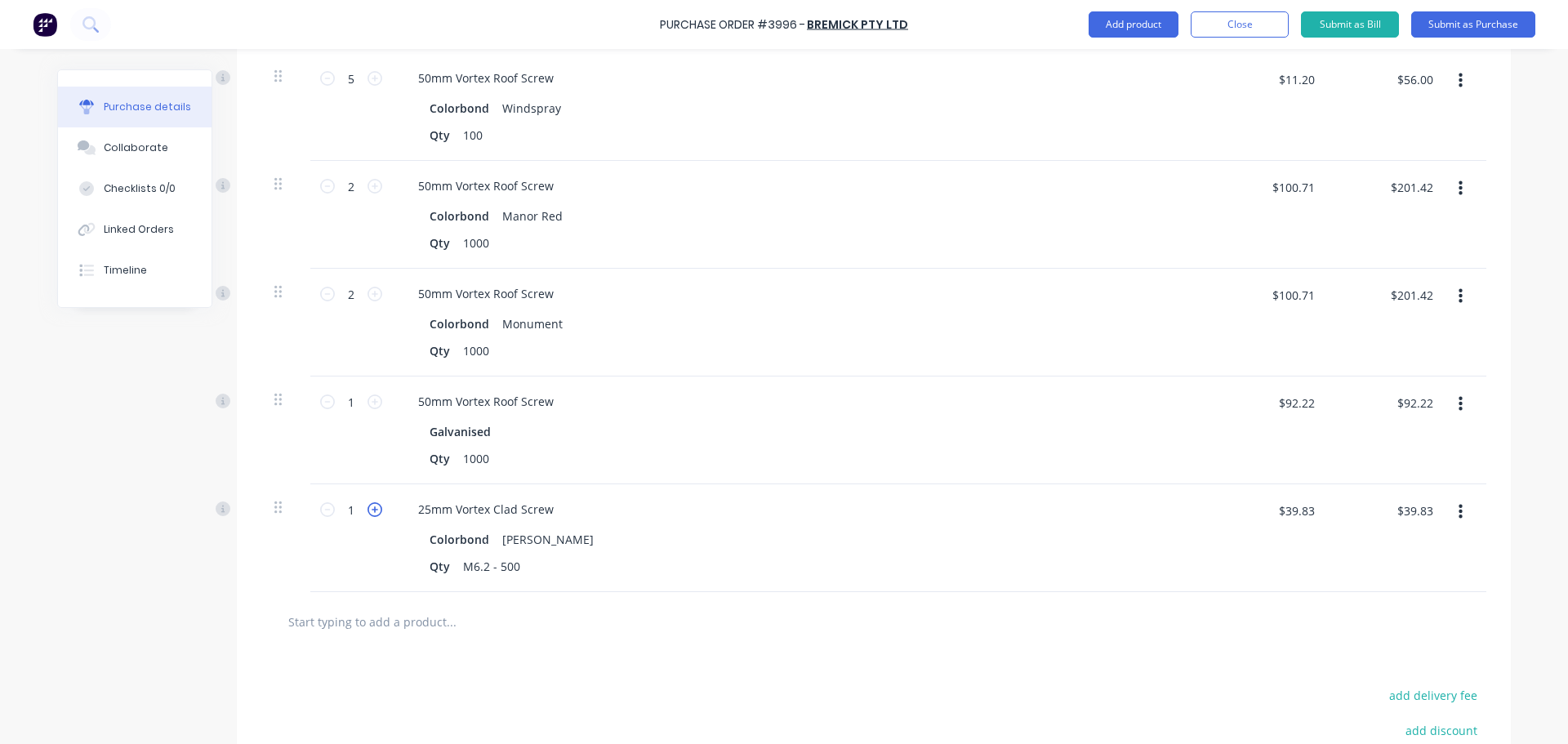
click at [368, 507] on icon at bounding box center [375, 509] width 15 height 15
type input "2"
type input "$79.66"
click at [368, 508] on icon at bounding box center [375, 509] width 15 height 15
type input "3"
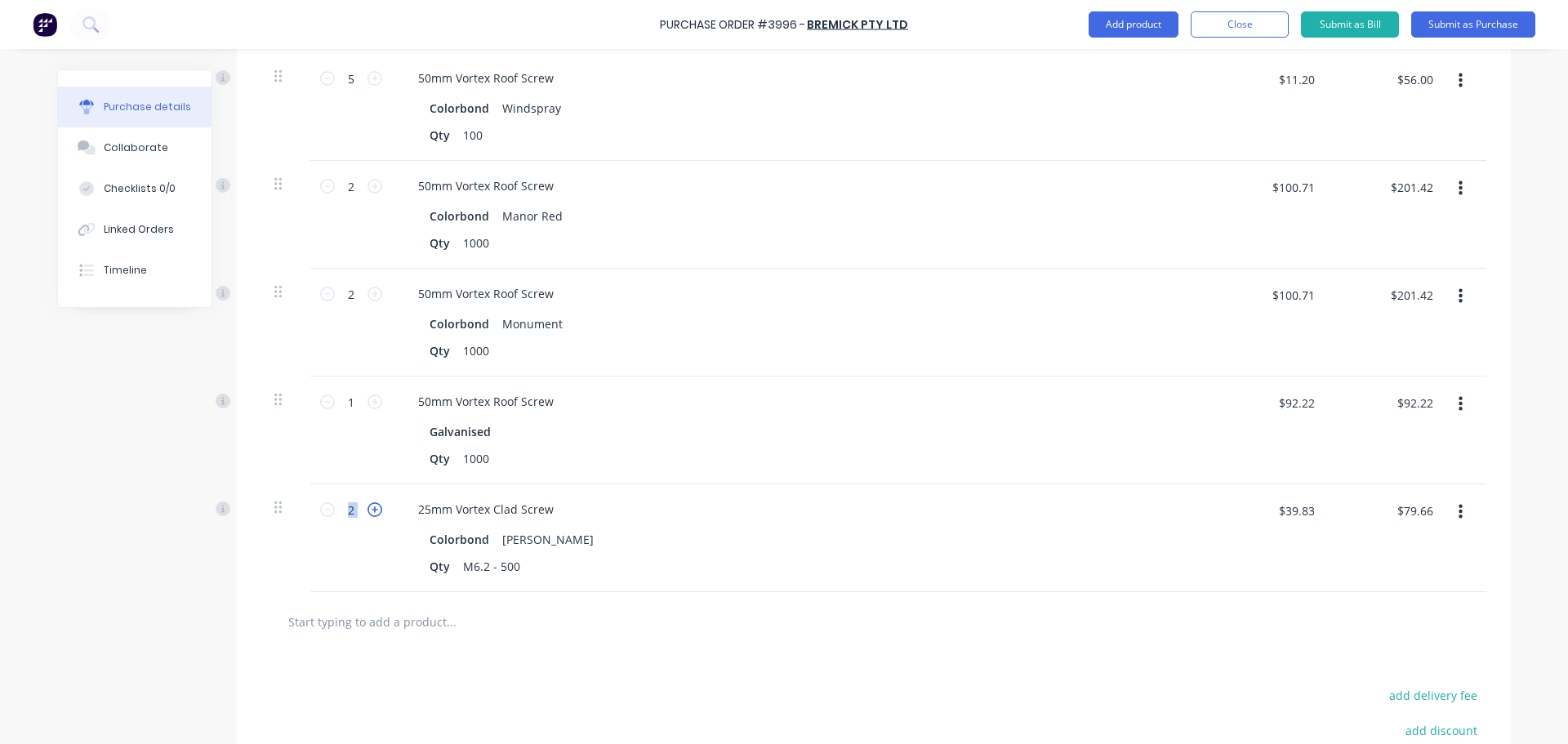
type input "$119.49"
click at [384, 611] on input "text" at bounding box center [450, 621] width 327 height 33
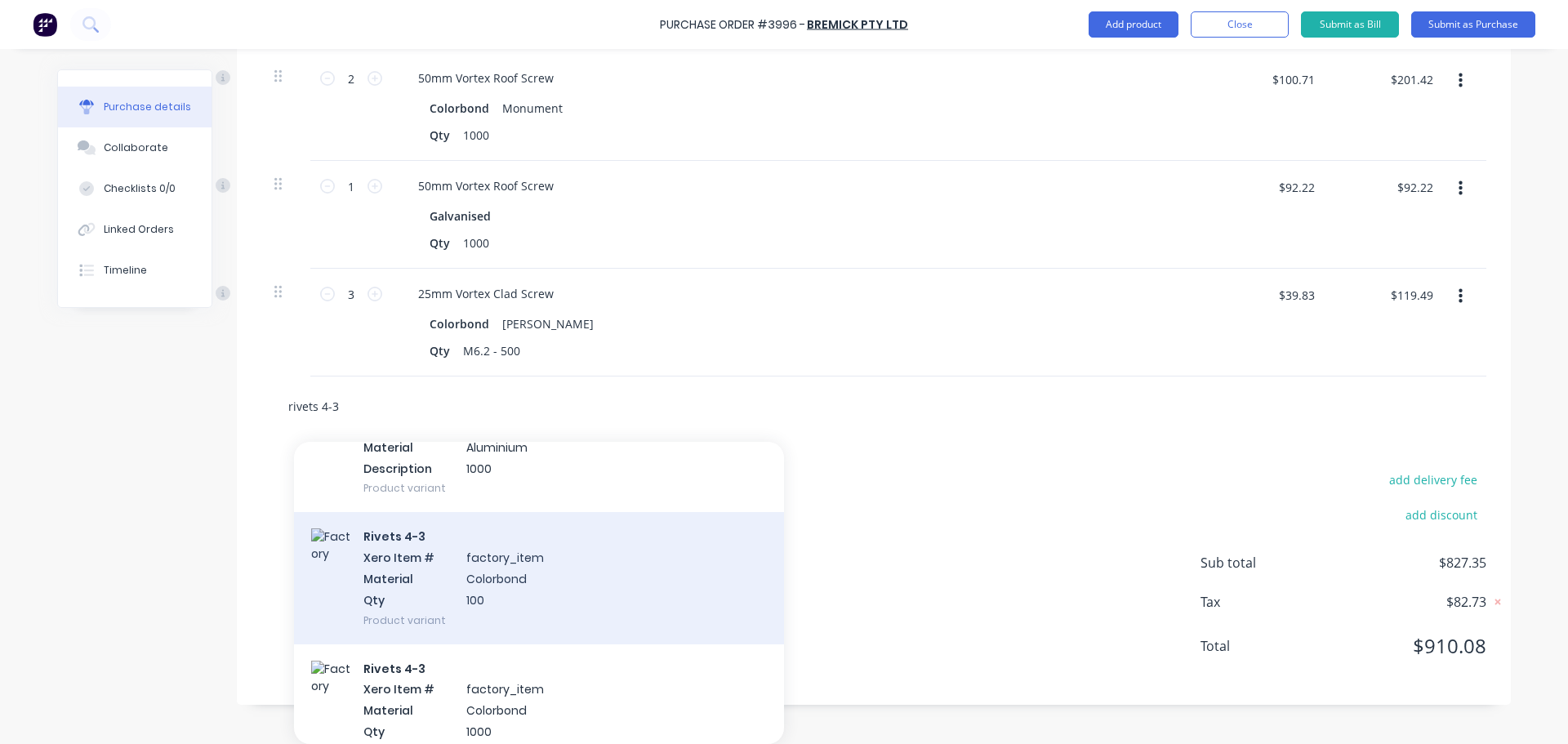
type input "rivets 4-3"
click at [467, 574] on div "Rivets 4-3 Xero Item # factory_item Material Colorbond Qty 100 Product variant" at bounding box center [539, 577] width 490 height 131
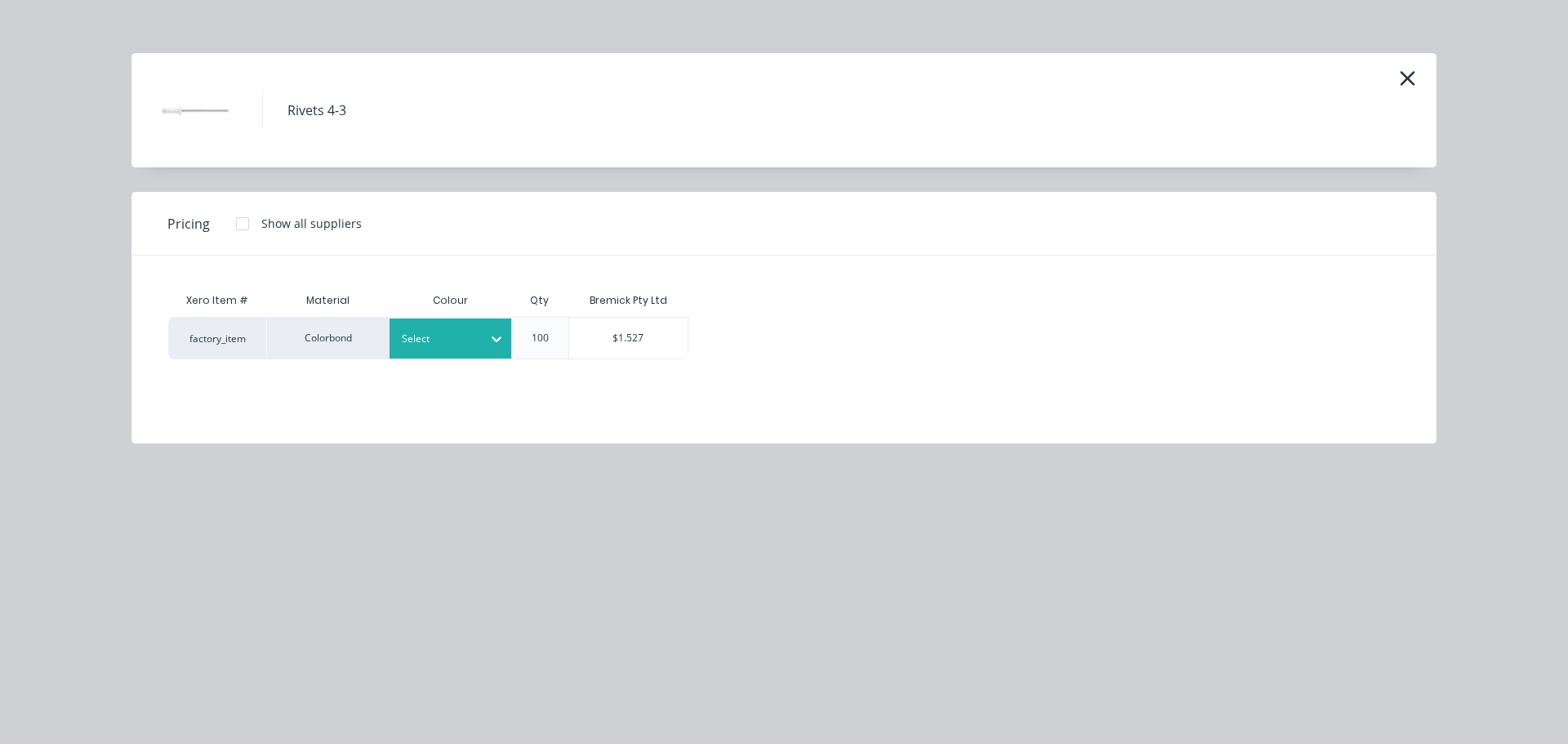
click at [450, 336] on div at bounding box center [438, 338] width 73 height 18
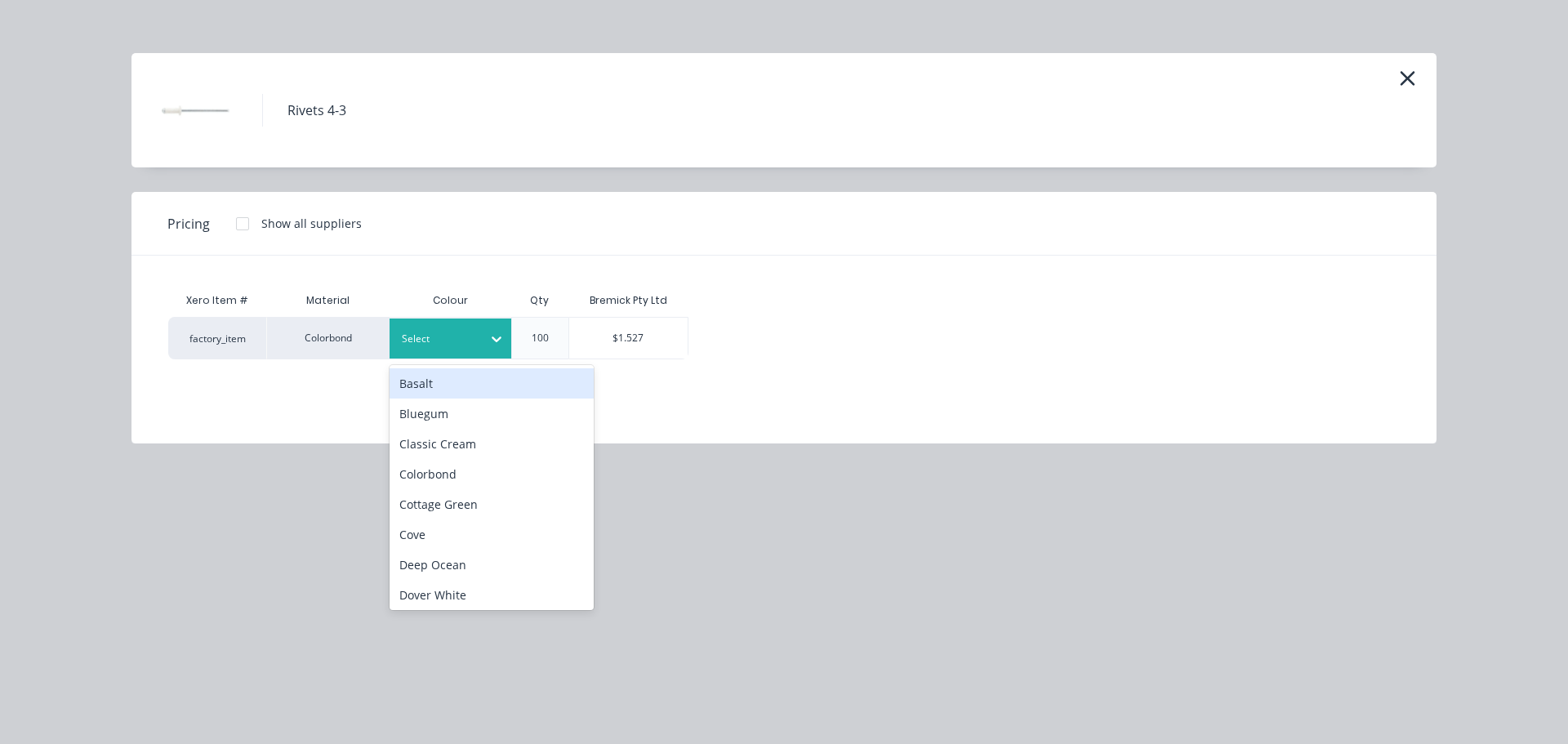
scroll to position [985, 0]
type input "de"
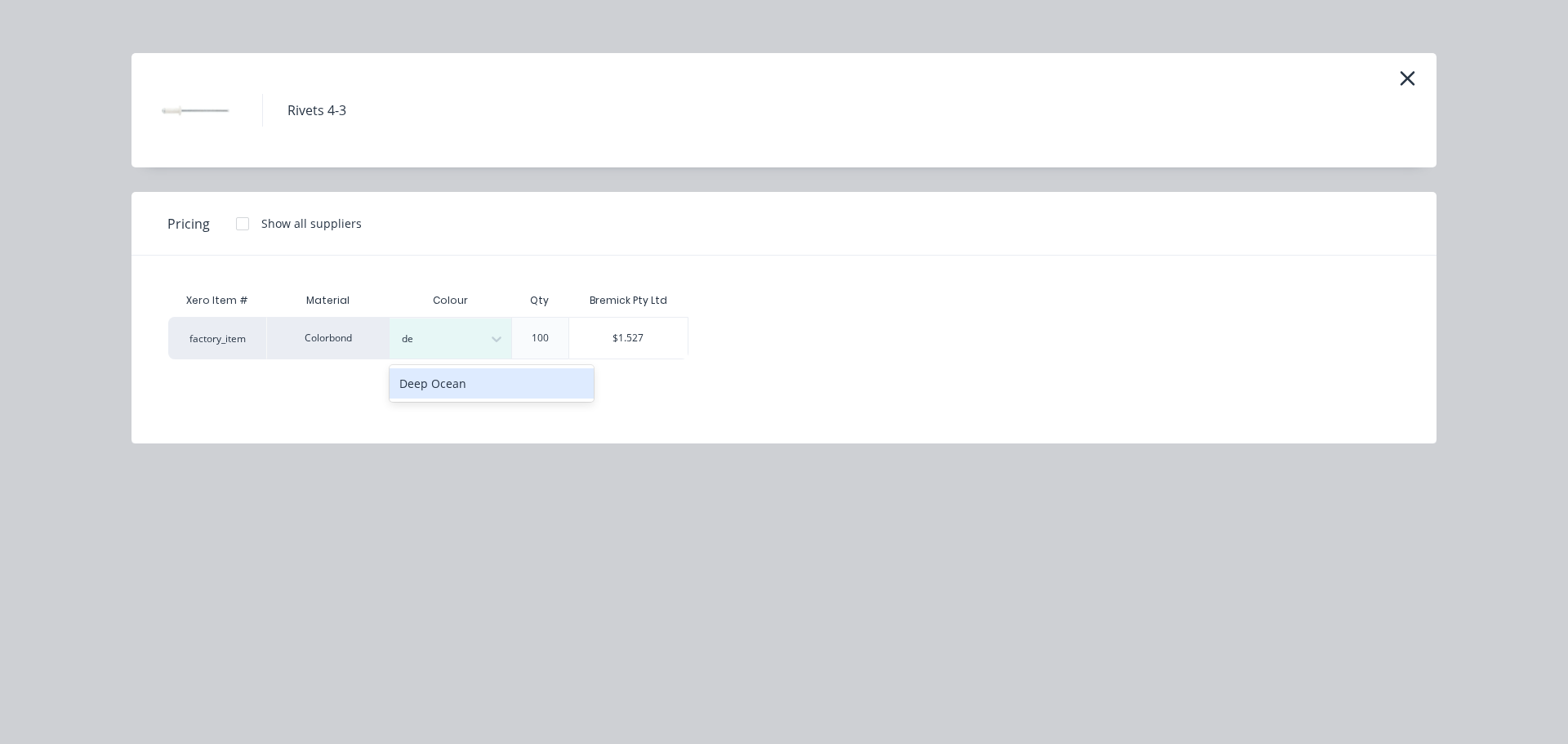
click at [444, 382] on div "Deep Ocean" at bounding box center [491, 383] width 205 height 30
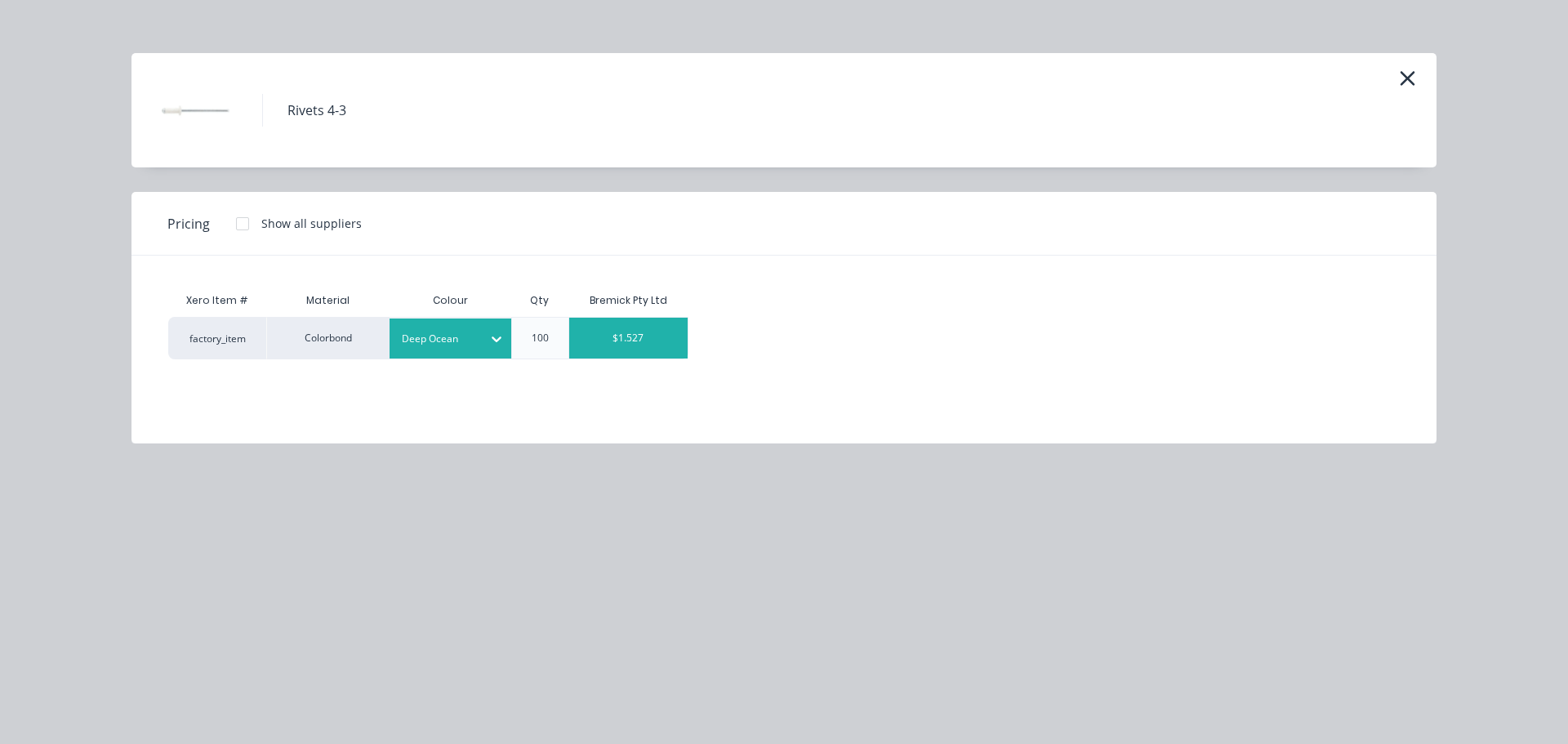
click at [641, 333] on div "$1.527" at bounding box center [629, 337] width 119 height 41
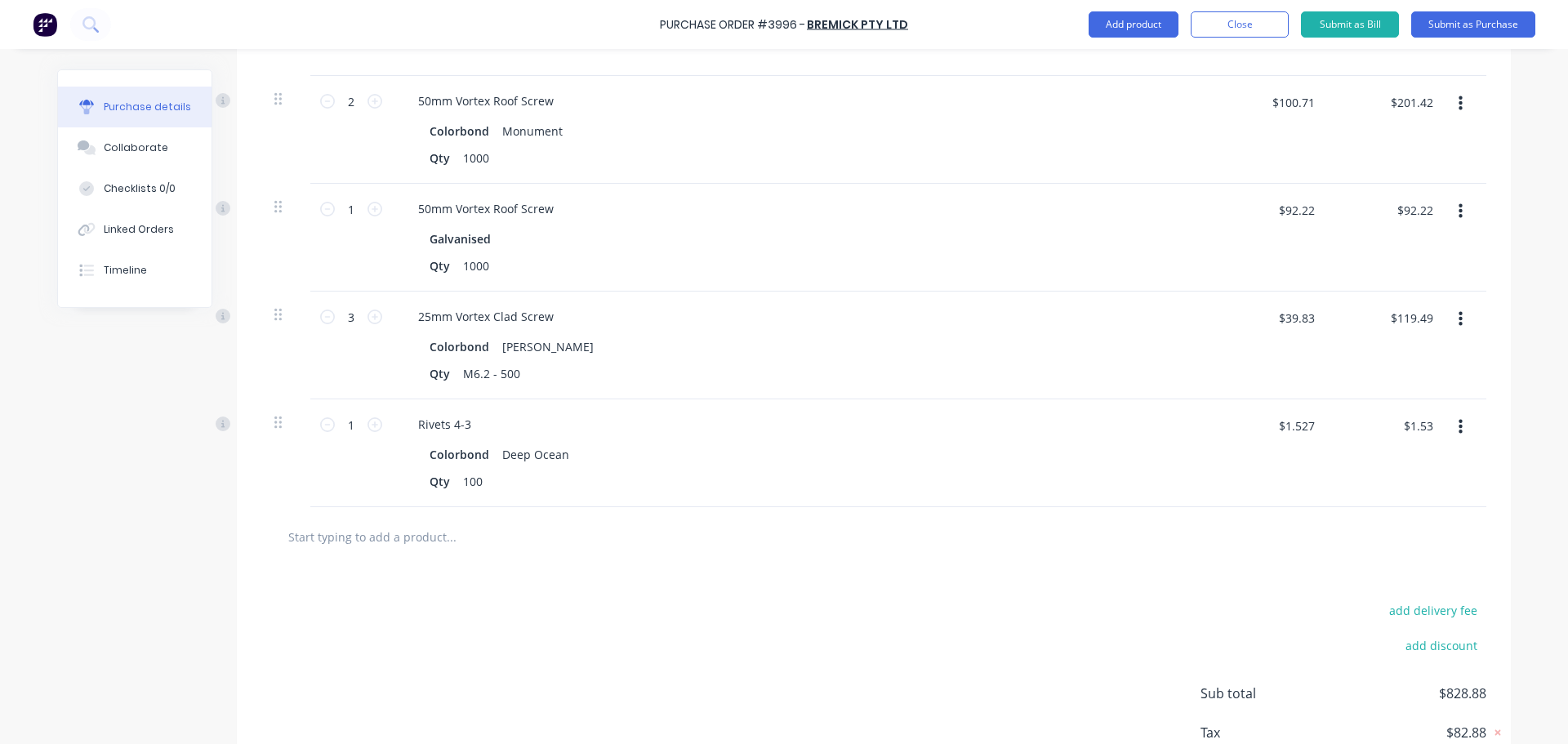
scroll to position [1008, 0]
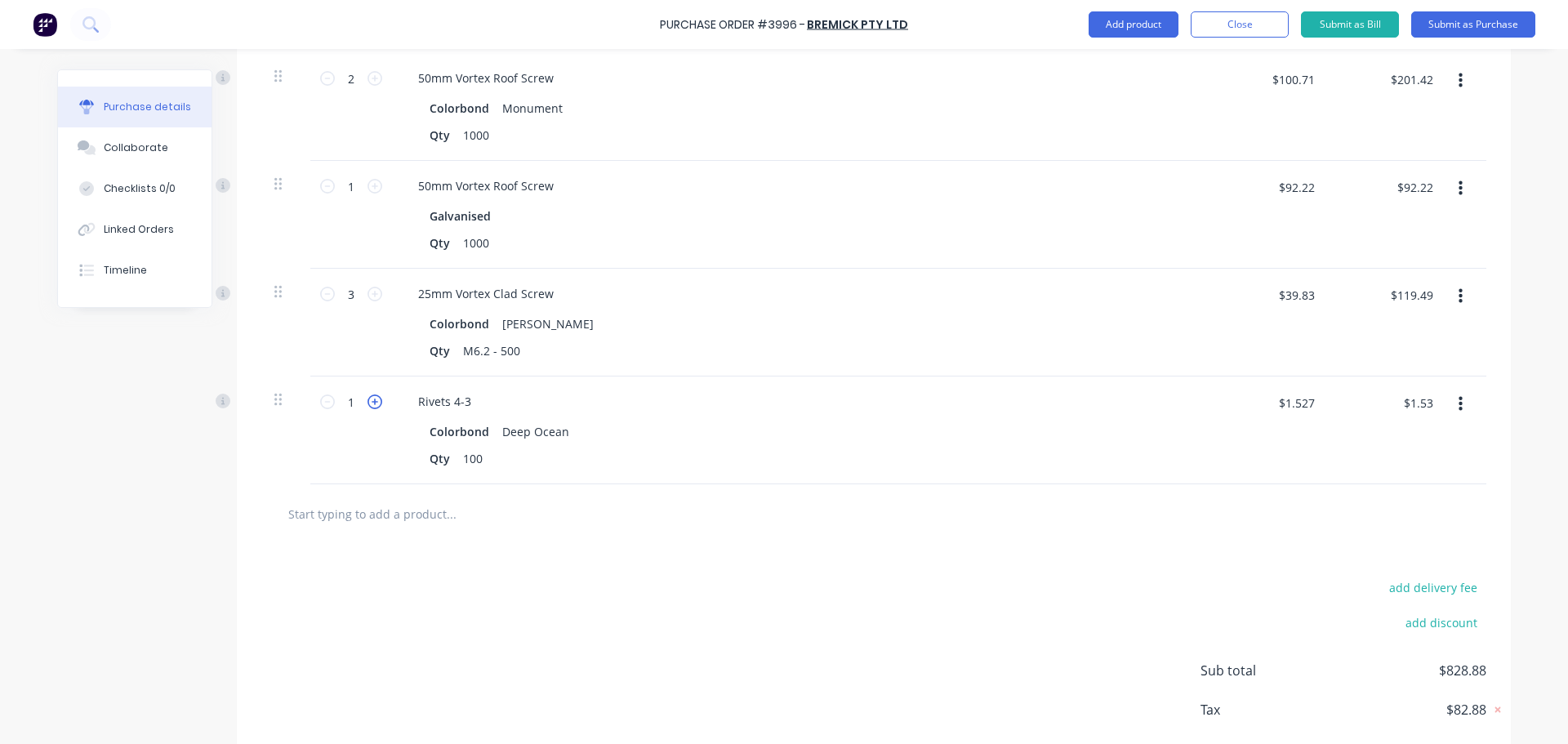
click at [368, 397] on icon at bounding box center [375, 401] width 15 height 15
type input "2"
type input "$3.05"
click at [368, 398] on icon at bounding box center [375, 401] width 15 height 15
type input "3"
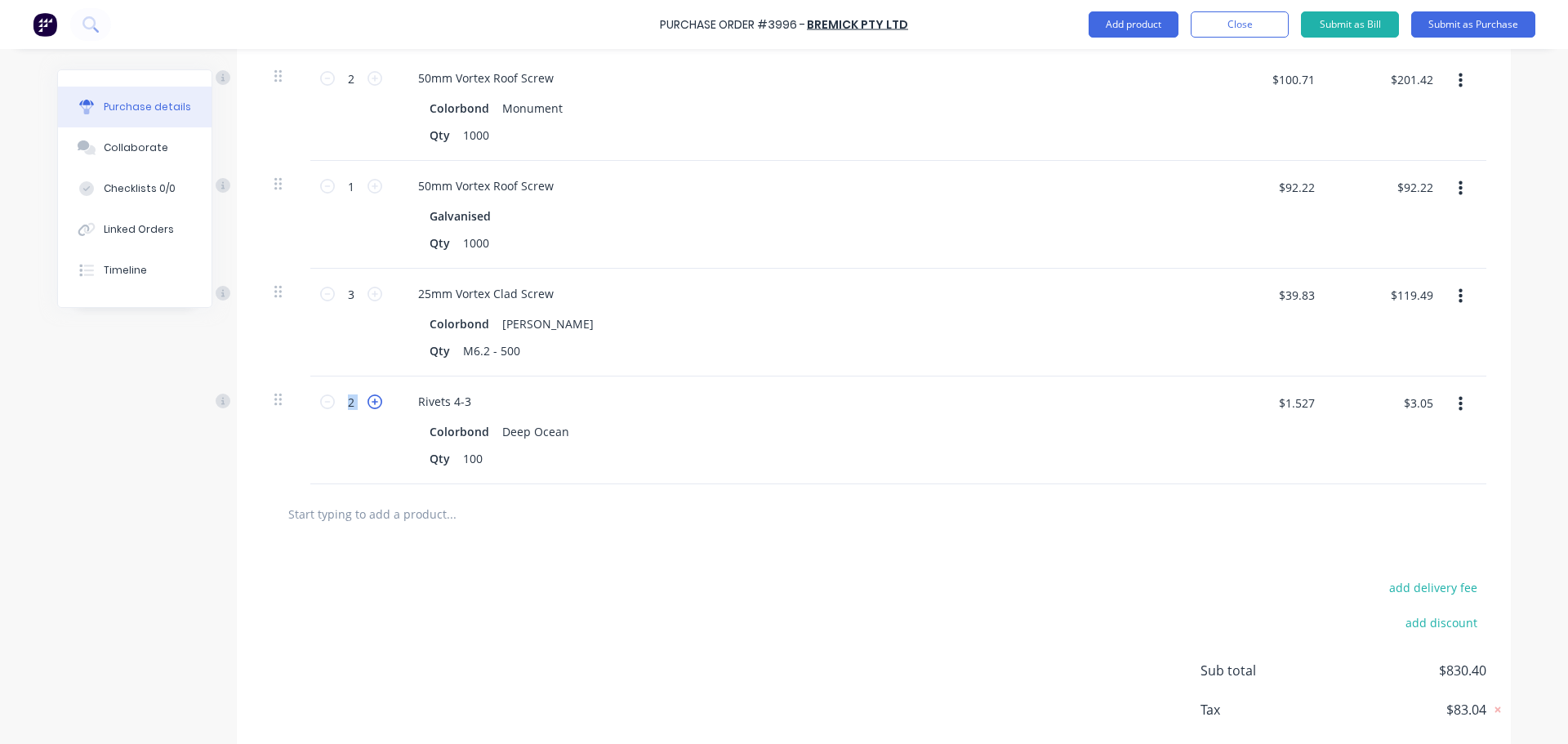
type input "$4.58"
click at [369, 398] on icon at bounding box center [375, 401] width 15 height 15
type input "4"
type input "$6.11"
click at [369, 398] on icon at bounding box center [375, 401] width 15 height 15
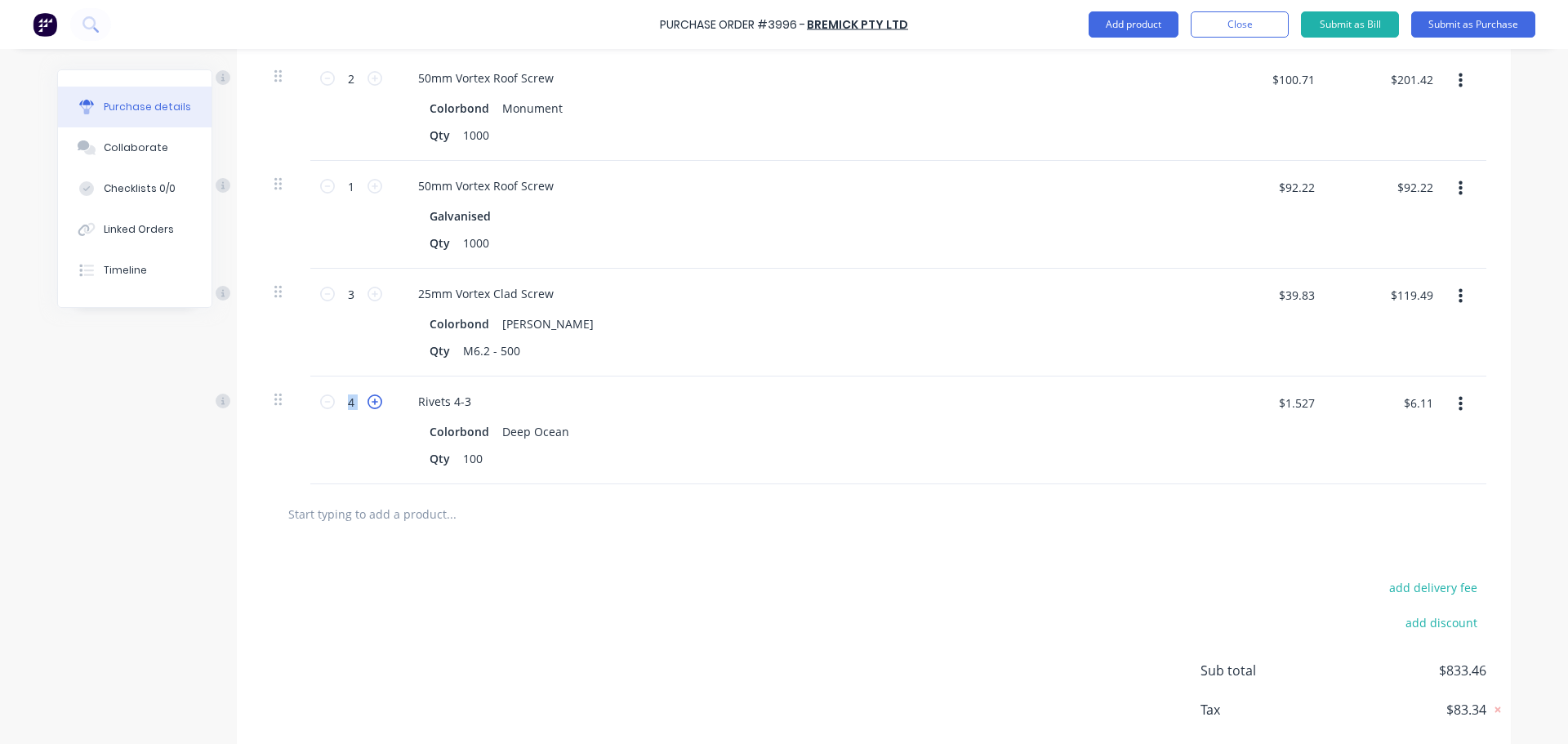
type input "5"
type input "$7.64"
click at [377, 509] on input "text" at bounding box center [450, 514] width 327 height 33
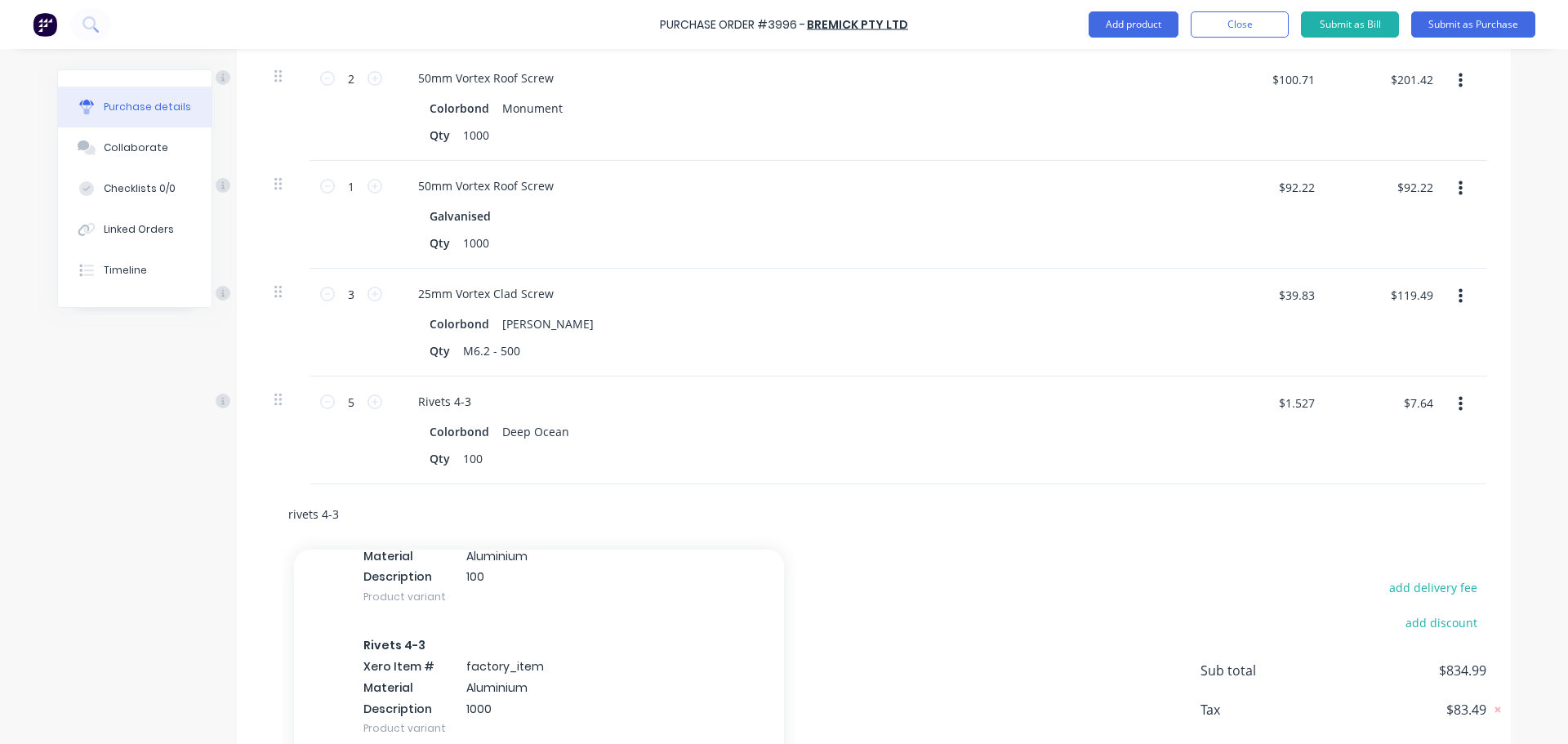
scroll to position [82, 0]
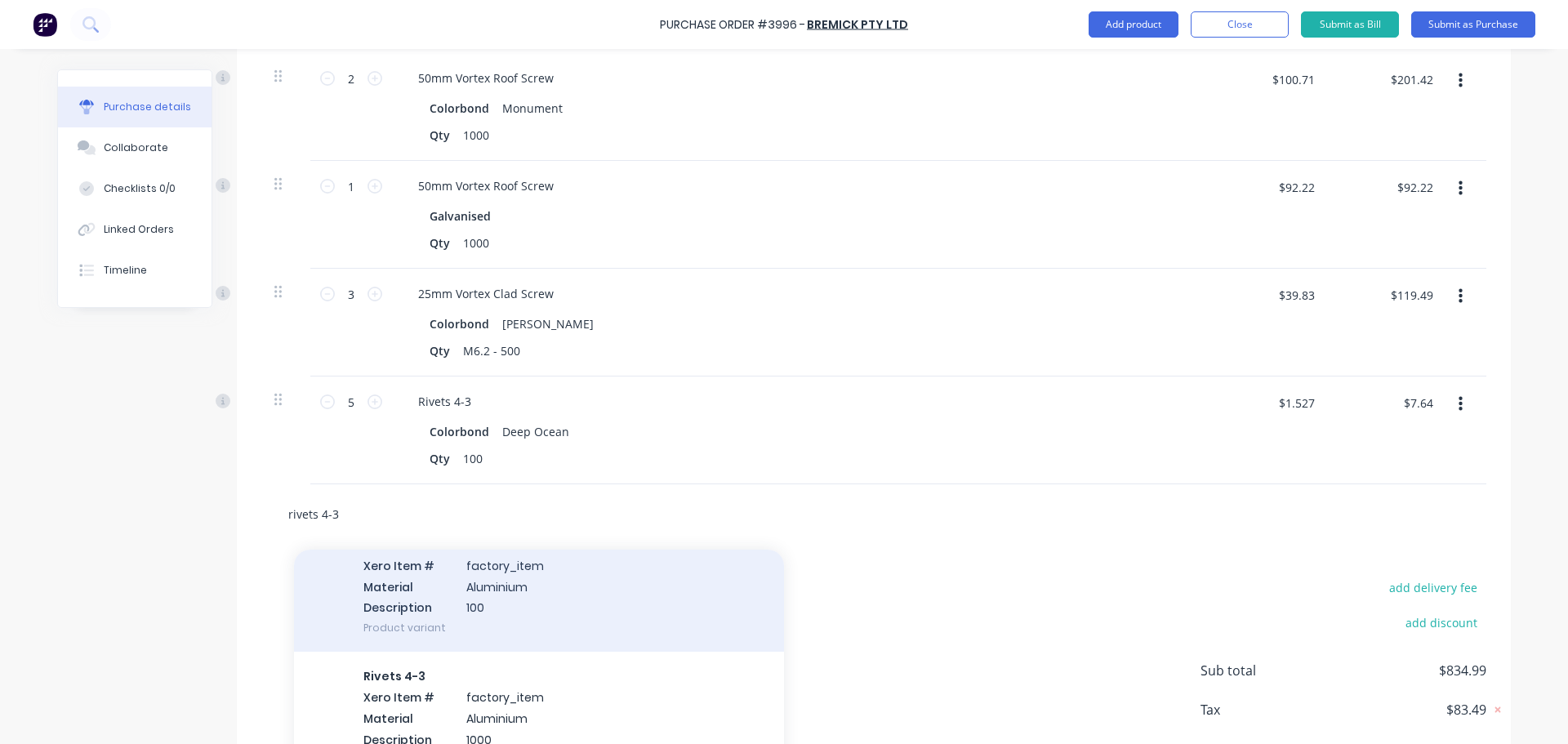
type input "rivets 4-3"
click at [524, 597] on div "Rivets 4-3 Xero Item # factory_item Material Aluminium Description 100 Product …" at bounding box center [539, 586] width 490 height 131
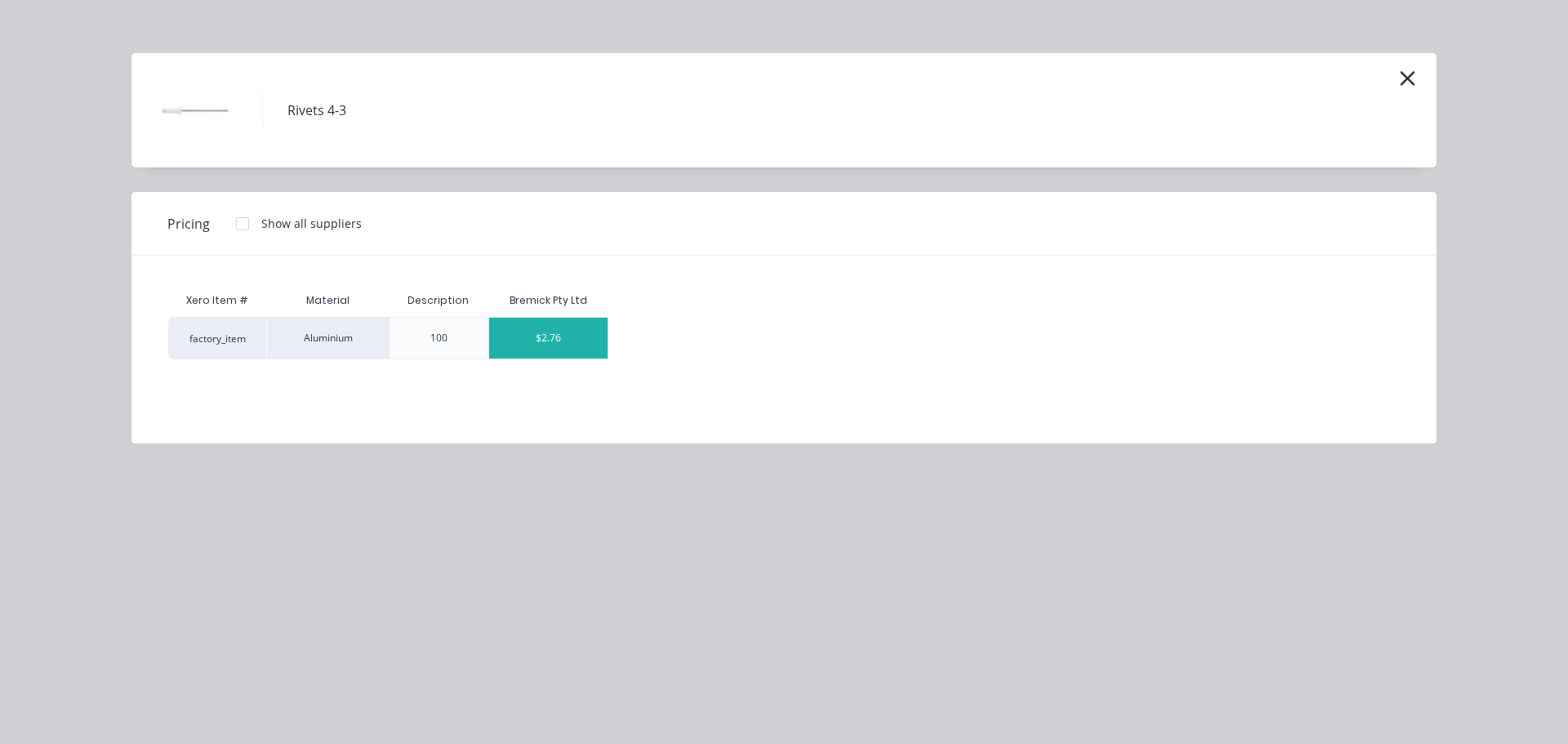
click at [548, 346] on div "$2.76" at bounding box center [549, 337] width 119 height 41
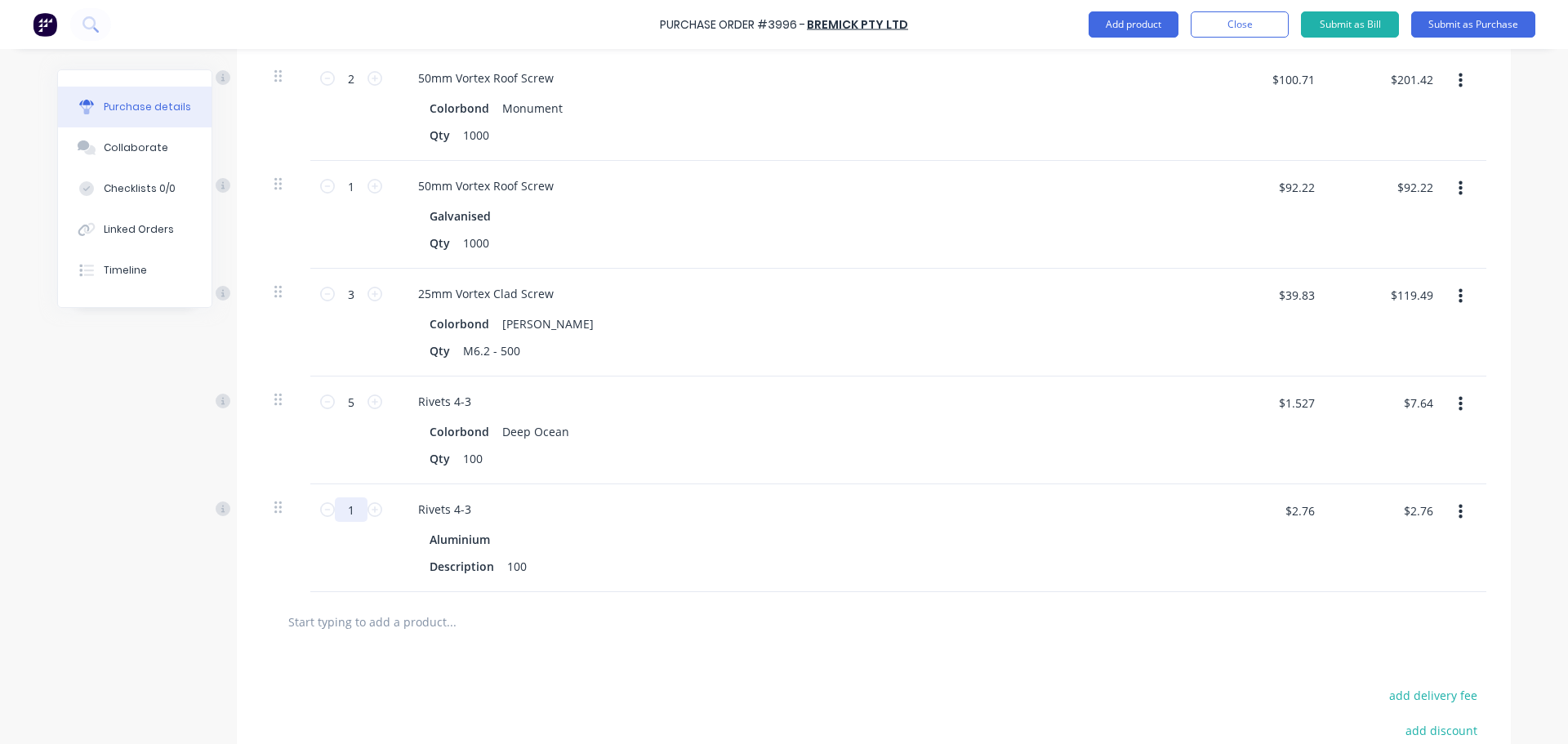
click at [350, 514] on input "1" at bounding box center [351, 509] width 33 height 24
type input "10"
type input "$27.60"
type input "10"
click at [379, 611] on input "text" at bounding box center [450, 621] width 327 height 33
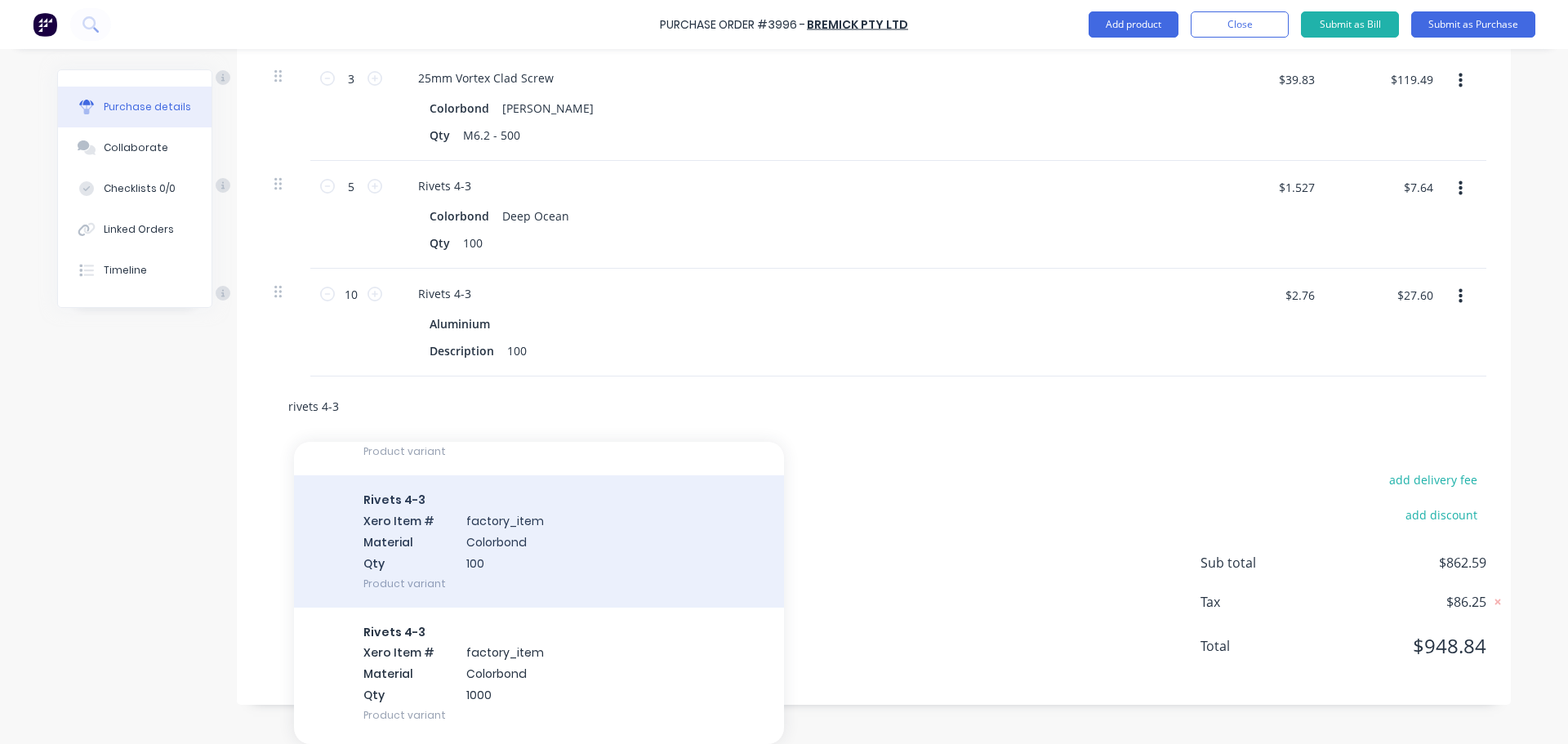
scroll to position [245, 0]
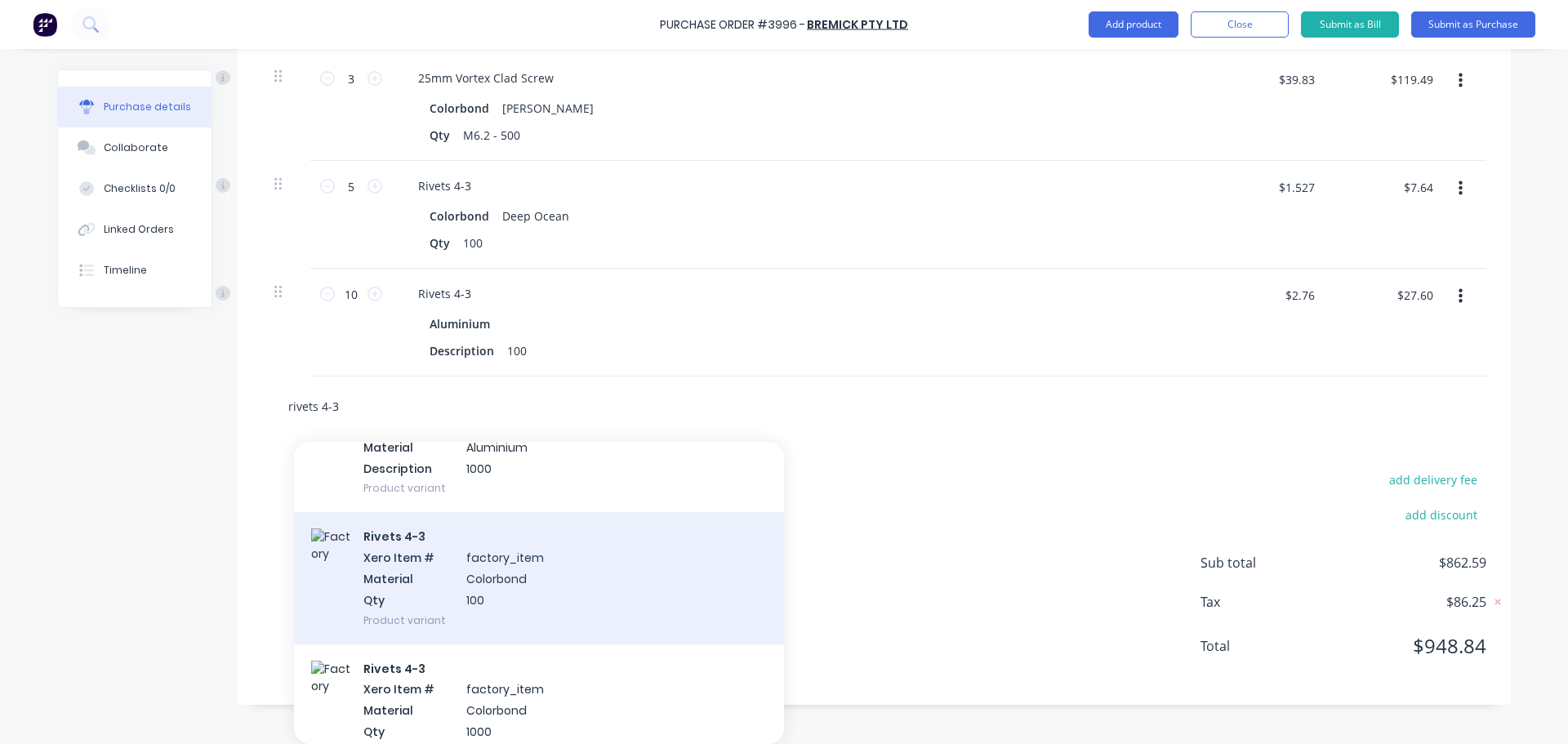
type input "rivets 4-3"
click at [493, 599] on div "Rivets 4-3 Xero Item # factory_item Material Colorbond Qty 100 Product variant" at bounding box center [539, 577] width 490 height 131
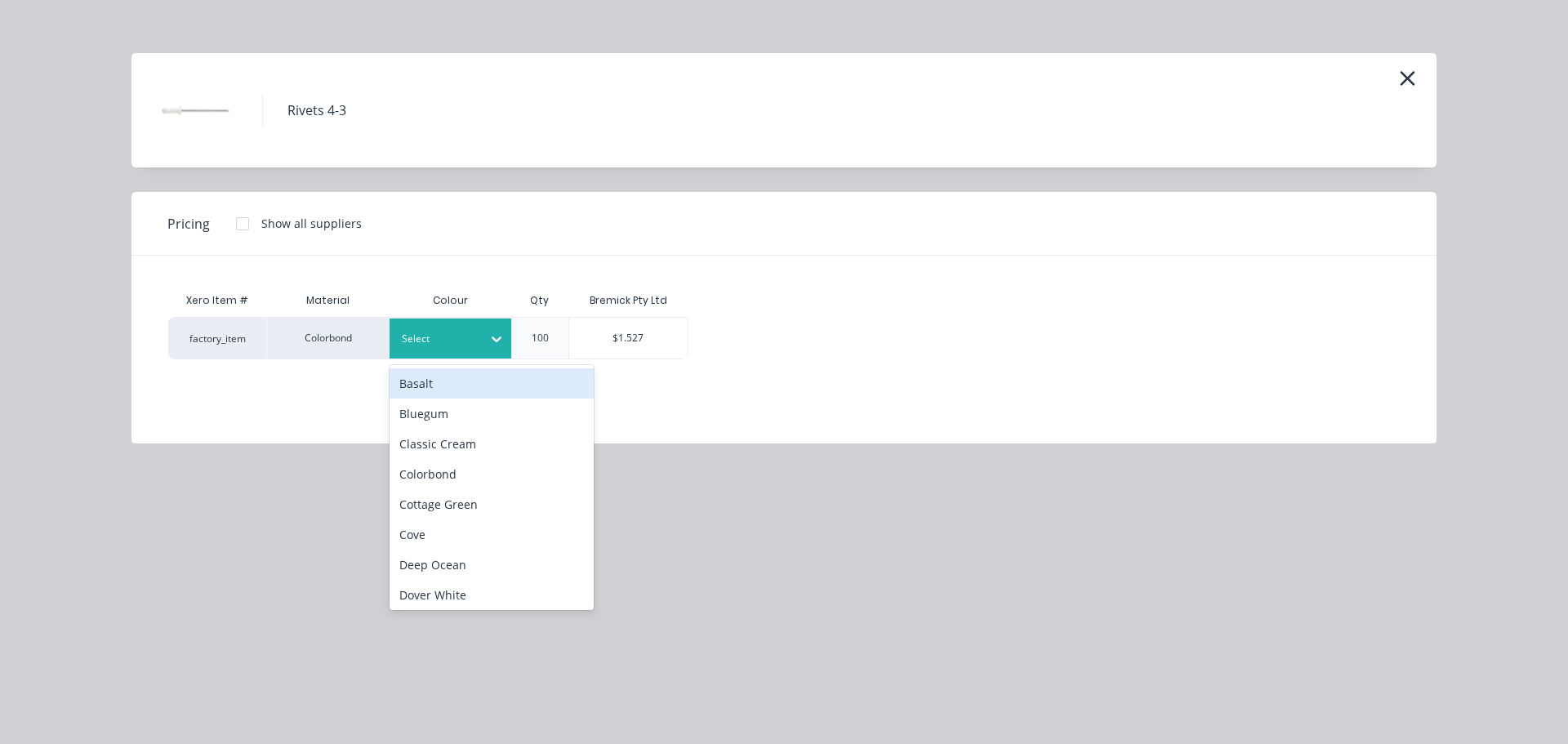
click at [423, 345] on div at bounding box center [438, 338] width 73 height 18
type input "sh"
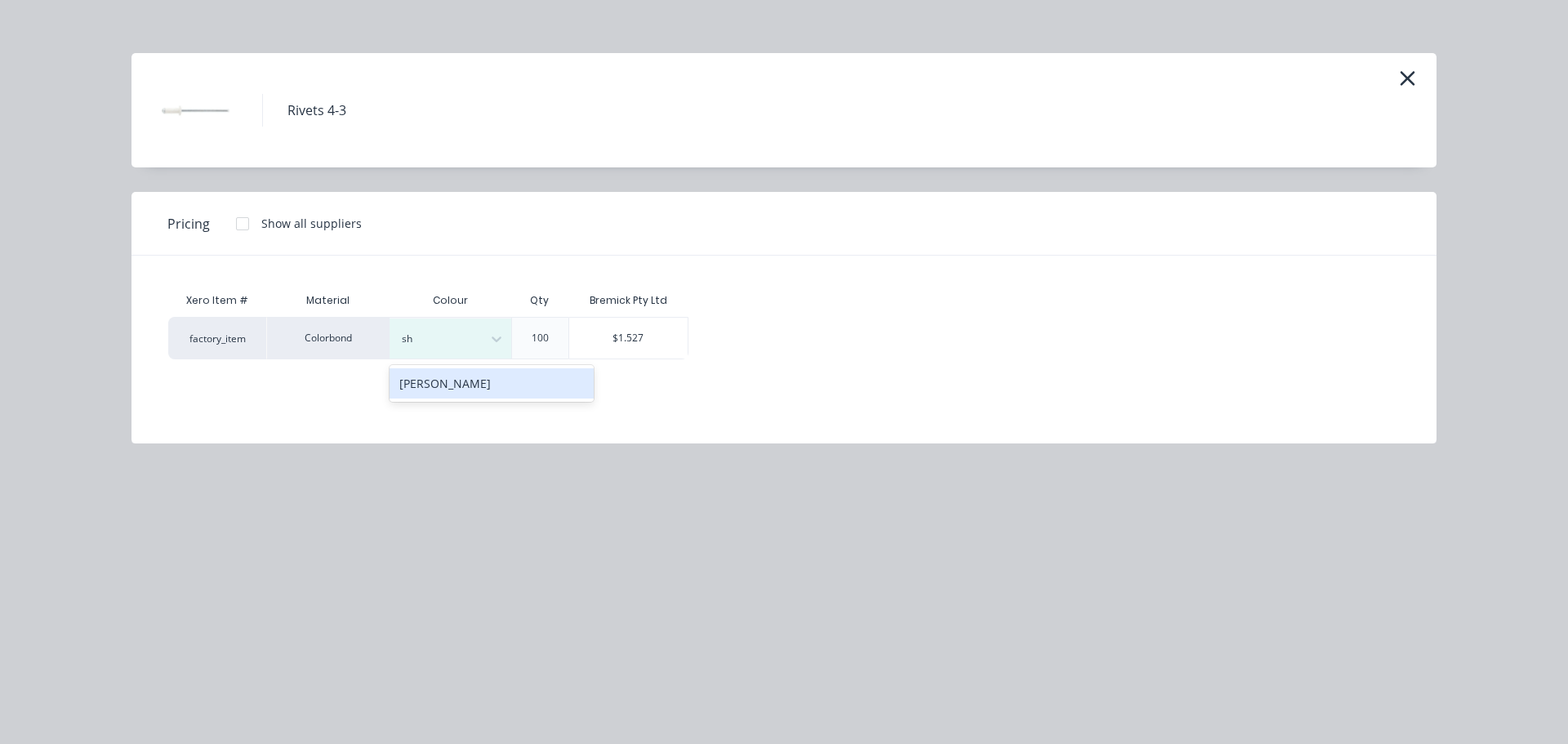
click at [428, 388] on div "Shale Grey" at bounding box center [491, 383] width 205 height 30
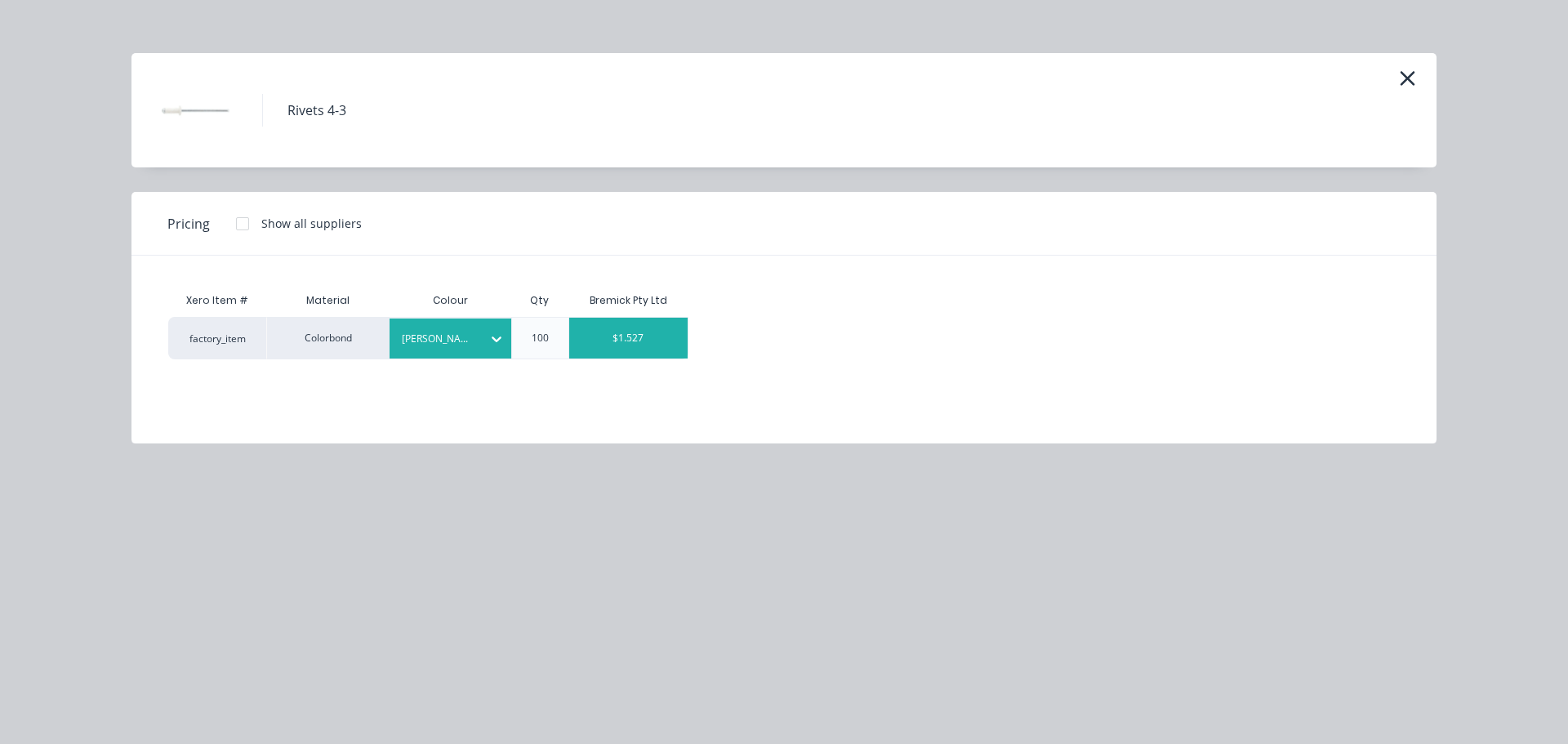
click at [610, 339] on div "$1.527" at bounding box center [629, 337] width 119 height 41
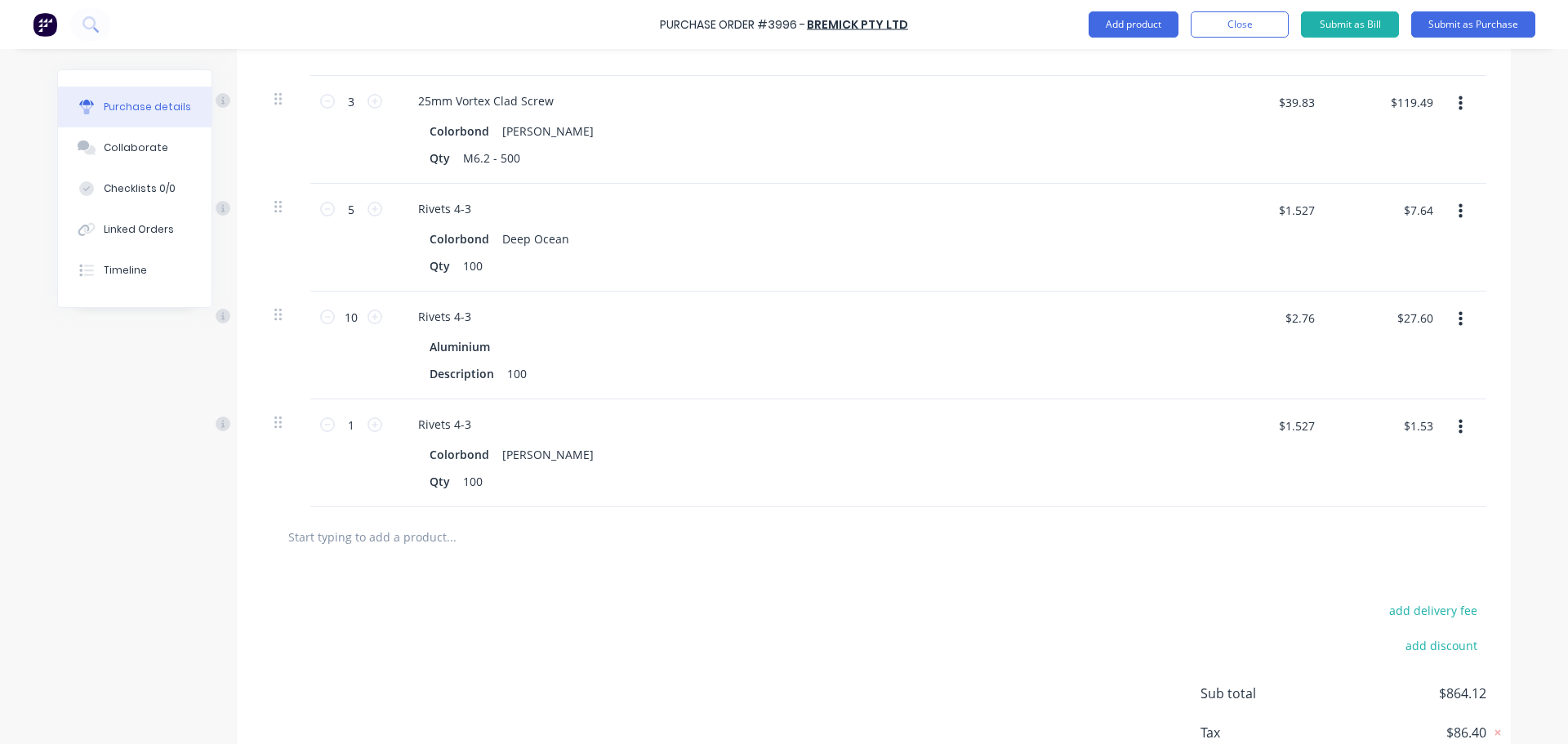
scroll to position [1224, 0]
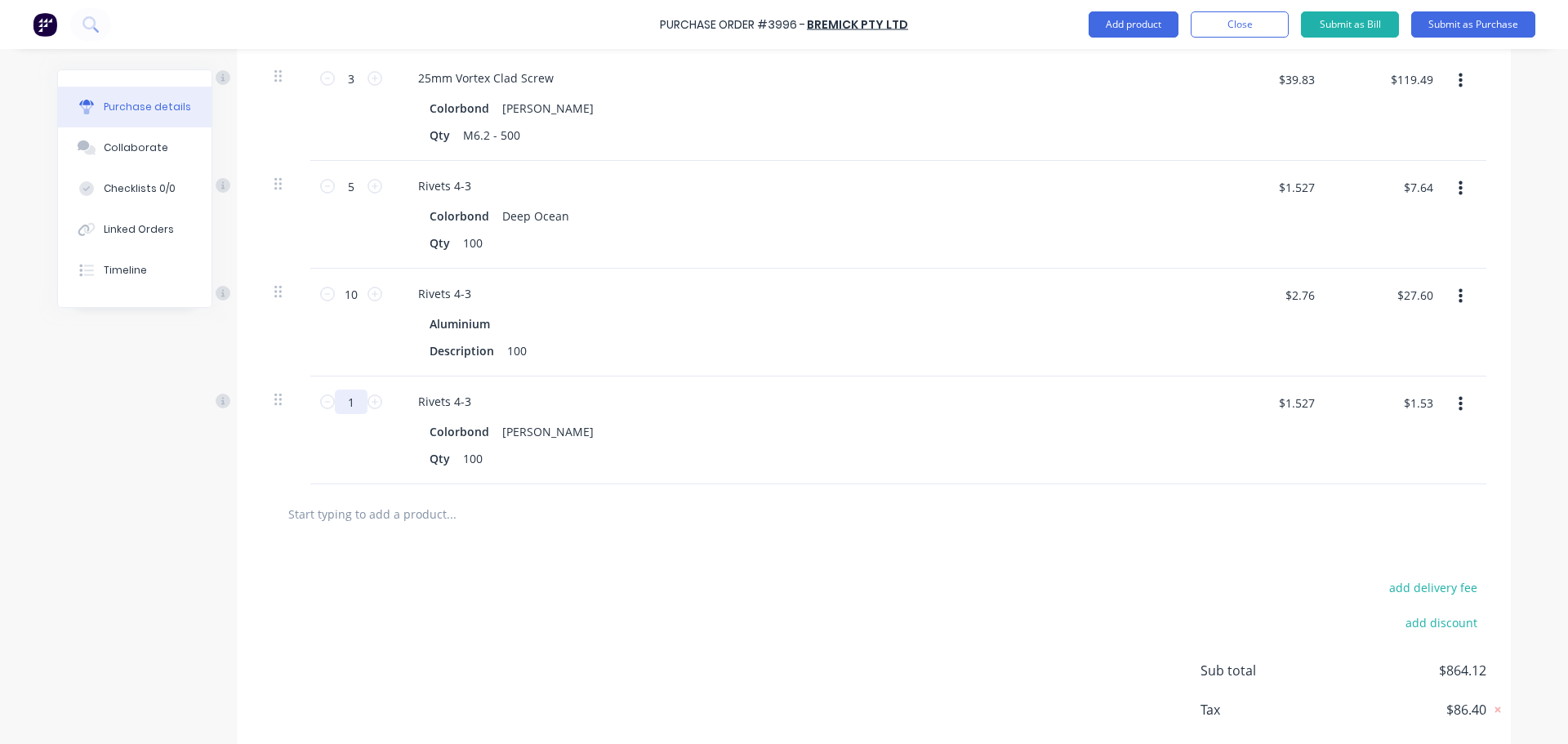
click at [354, 403] on input "1" at bounding box center [351, 401] width 33 height 24
type input "10"
type input "$15.27"
type input "10"
click at [444, 531] on div at bounding box center [874, 514] width 1225 height 60
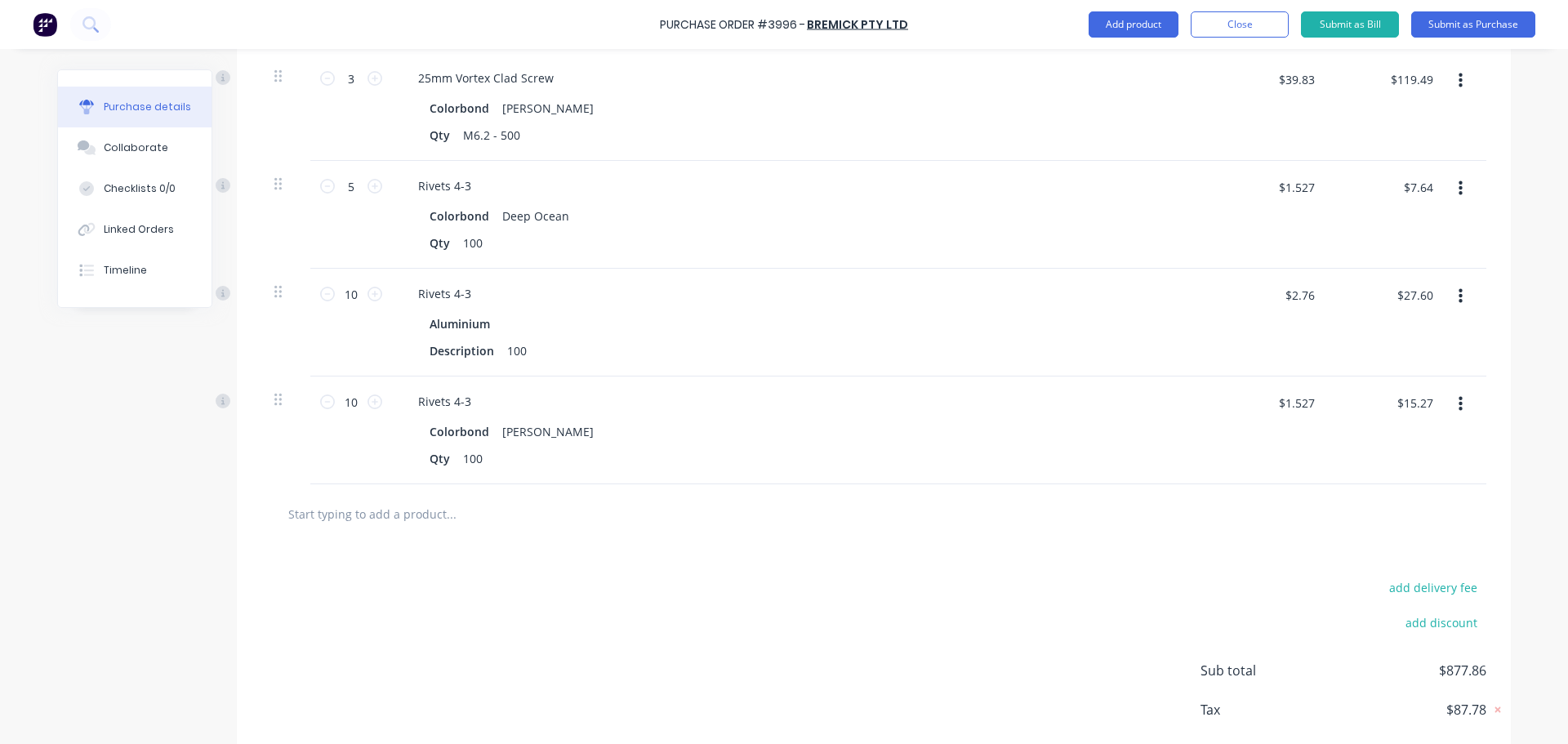
click at [411, 503] on input "text" at bounding box center [450, 514] width 327 height 33
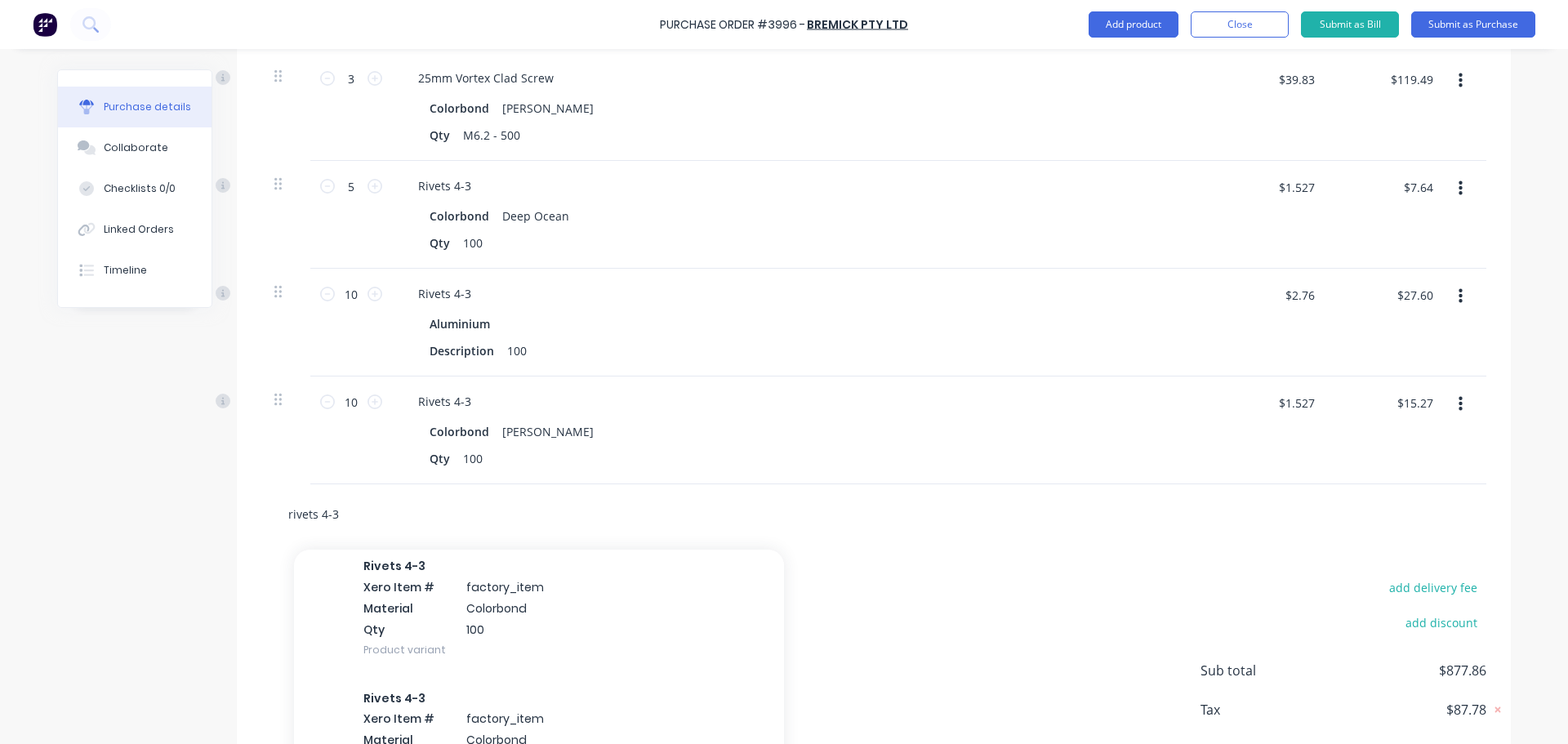
scroll to position [327, 0]
type input "rivets 4-3"
click at [448, 617] on div "Rivets 4-3 Xero Item # factory_item Material Colorbond Qty 100 Product variant" at bounding box center [539, 604] width 490 height 131
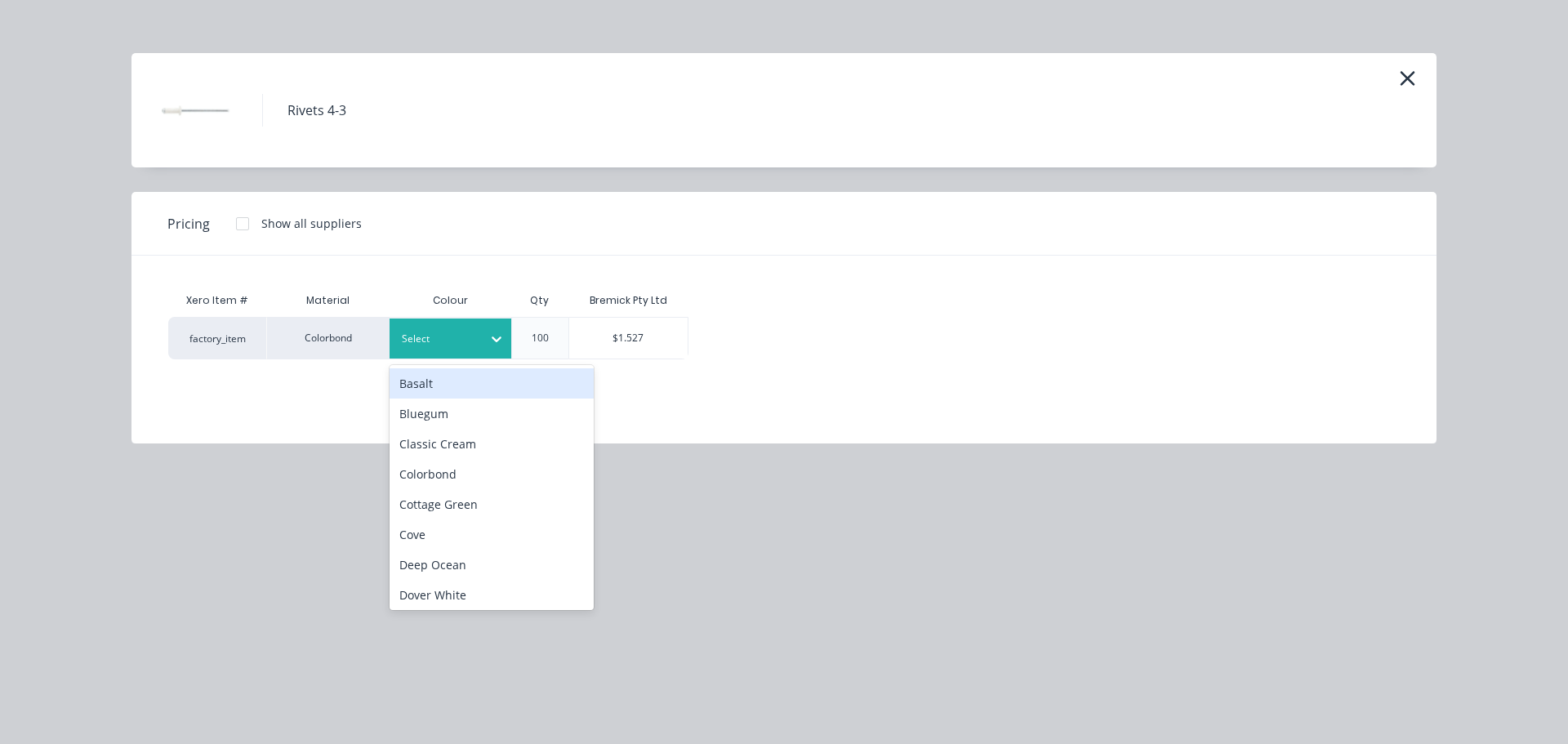
click at [418, 354] on div "Select" at bounding box center [450, 338] width 123 height 40
type input "su"
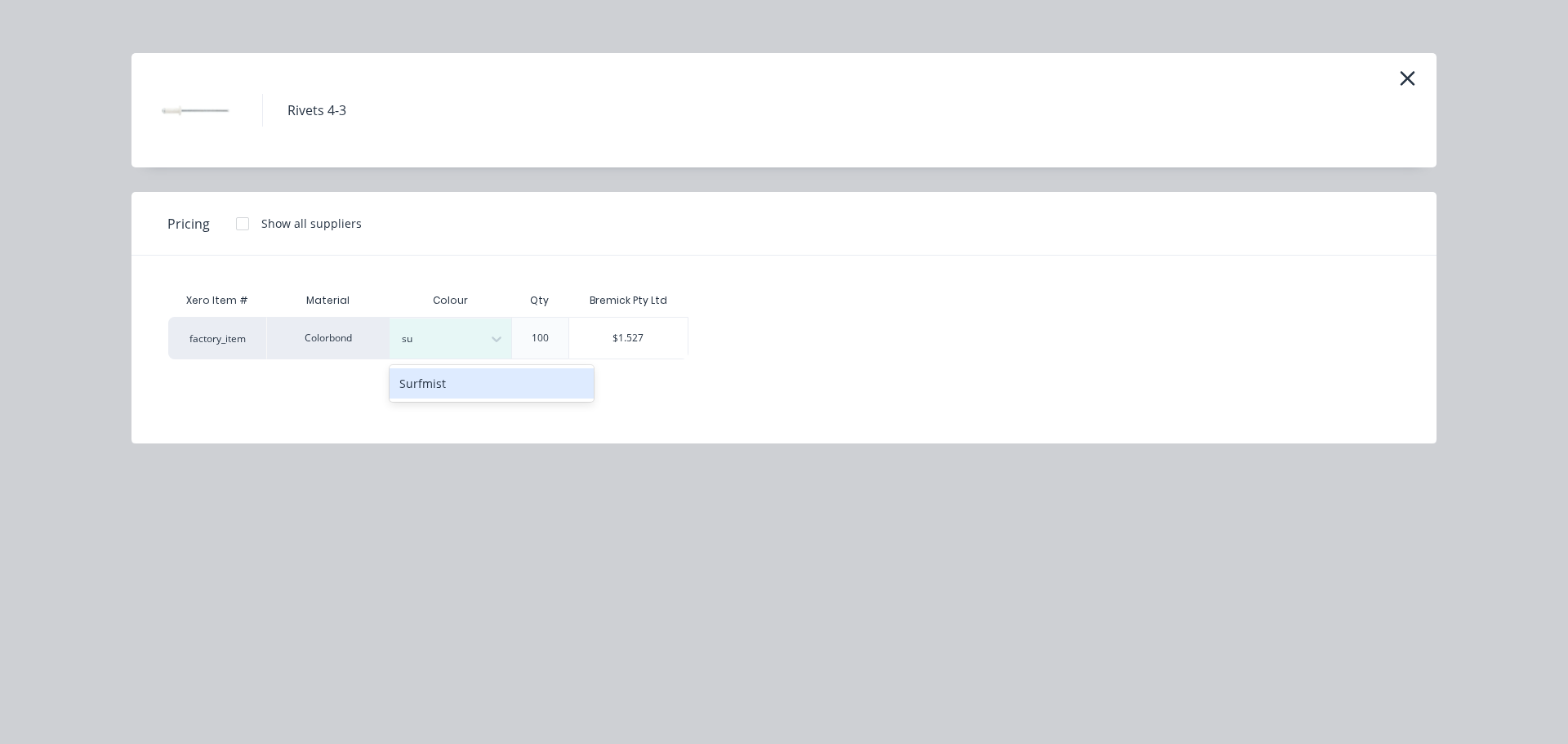
click at [420, 382] on div "Surfmist" at bounding box center [491, 383] width 205 height 30
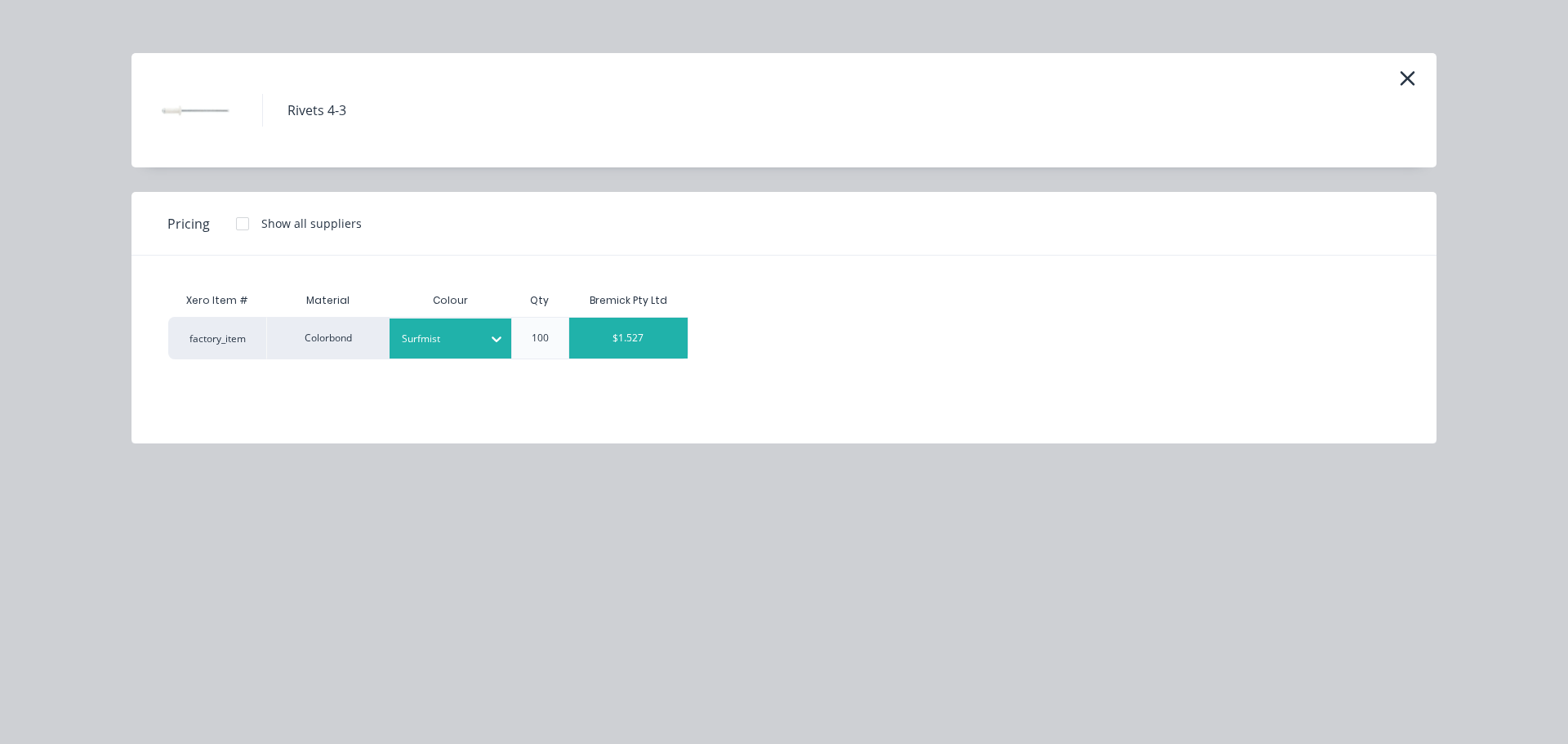
click at [601, 348] on div "$1.527" at bounding box center [629, 337] width 119 height 41
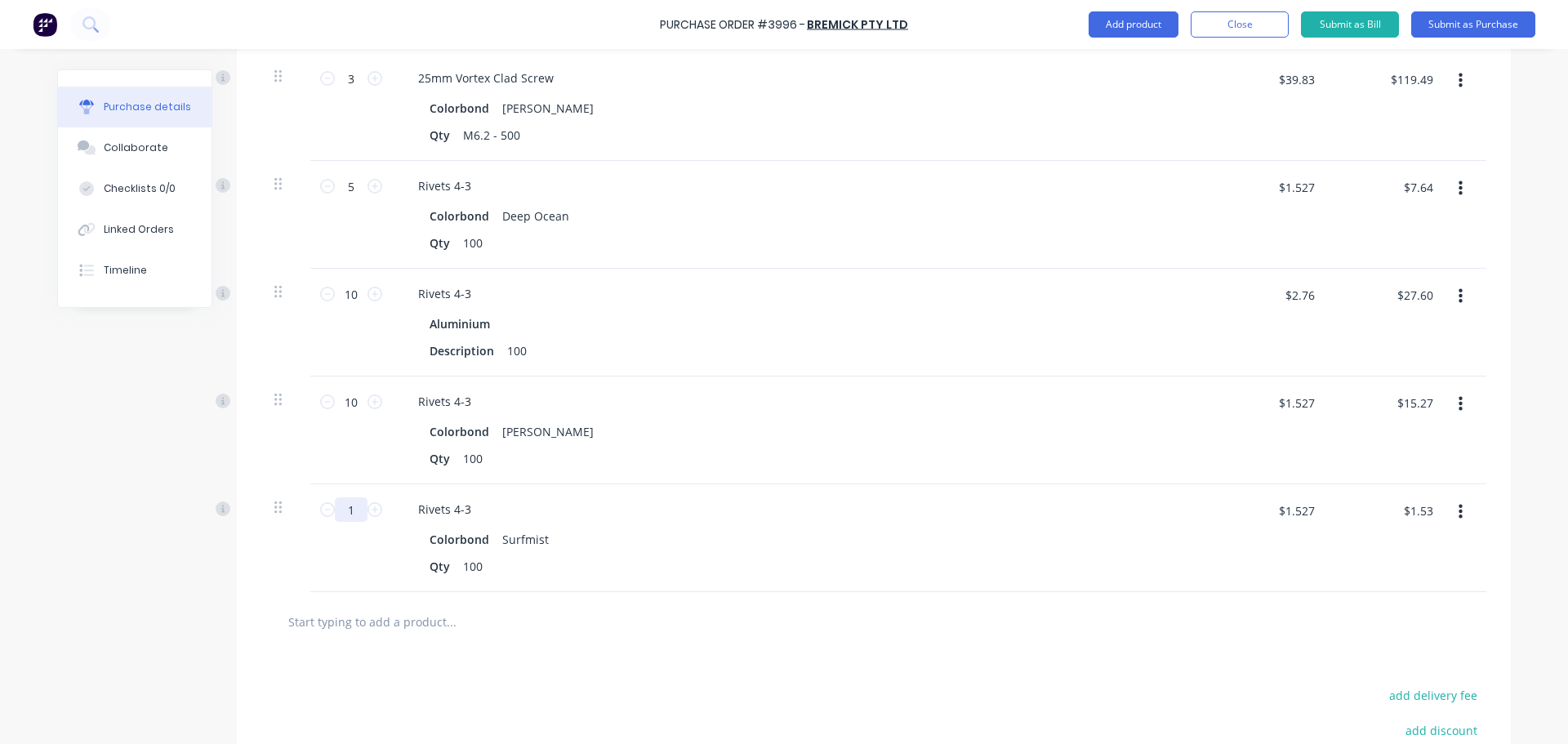
click at [354, 515] on input "1" at bounding box center [351, 509] width 33 height 24
type input "10"
type input "$15.27"
type input "10"
click at [386, 608] on input "text" at bounding box center [450, 621] width 327 height 33
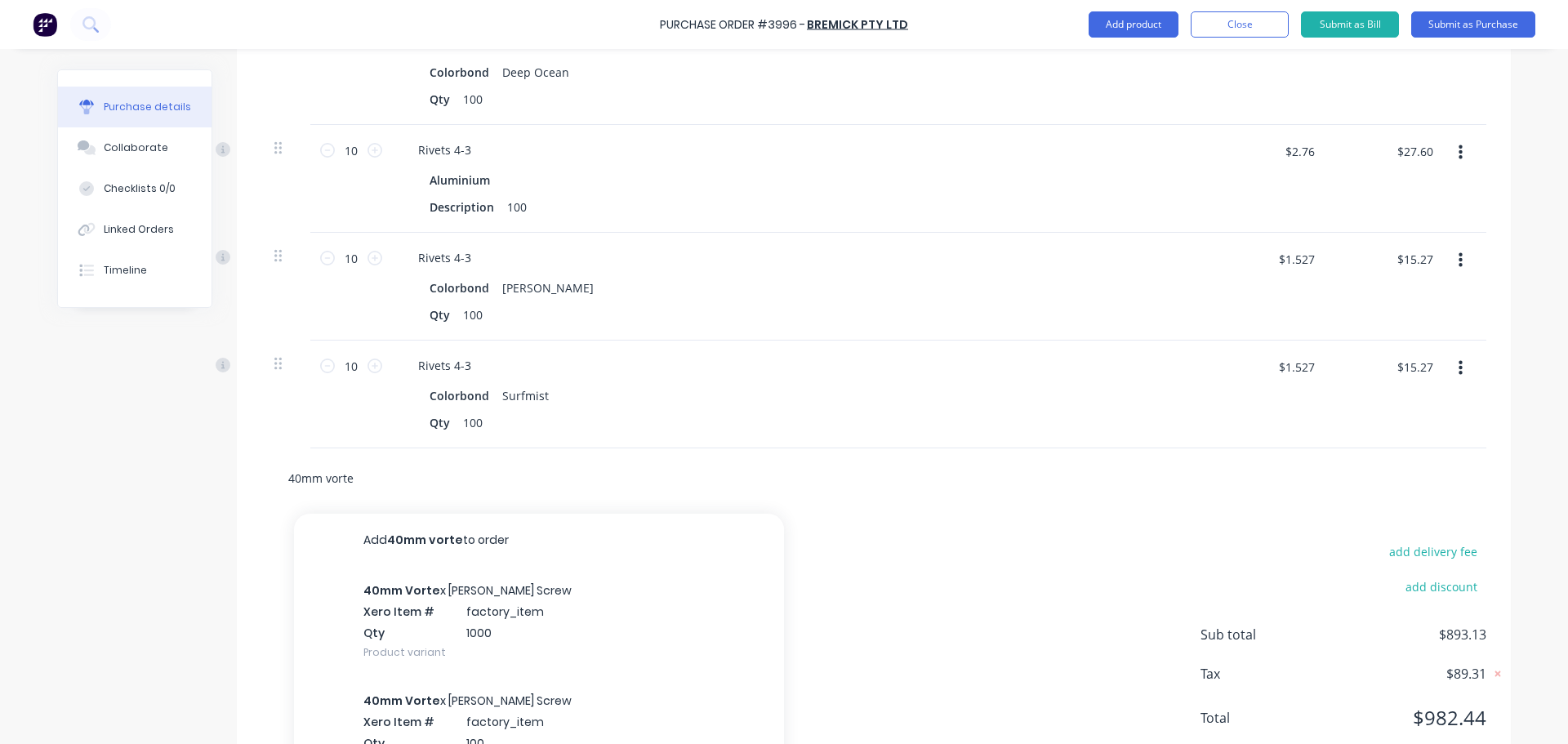
scroll to position [1387, 0]
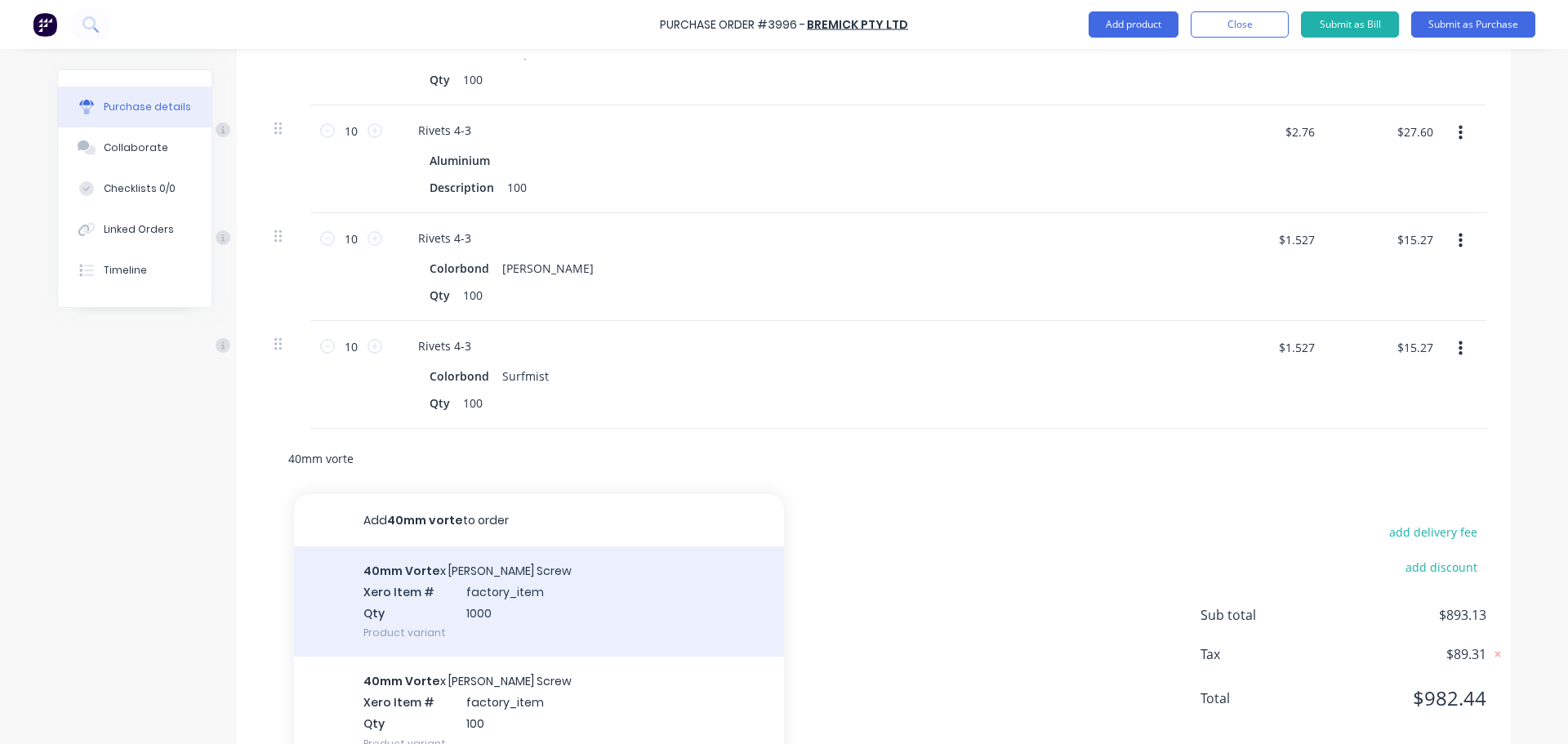
type input "40mm vorte"
click at [452, 590] on div "40mm Vorte x Batten Screw Xero Item # factory_item Qty 1000 Product variant" at bounding box center [539, 602] width 490 height 110
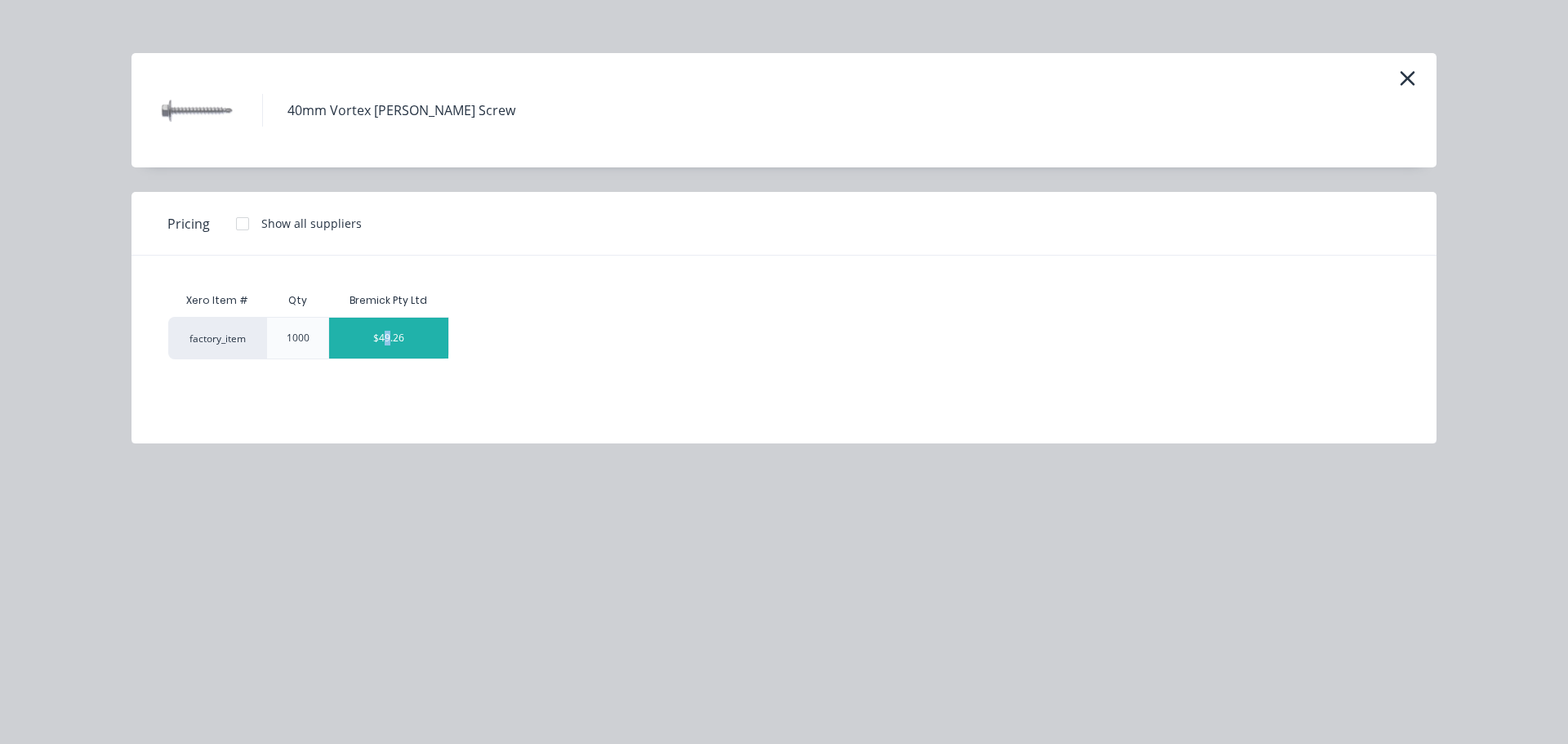
click at [388, 348] on div "$49.26" at bounding box center [388, 337] width 119 height 41
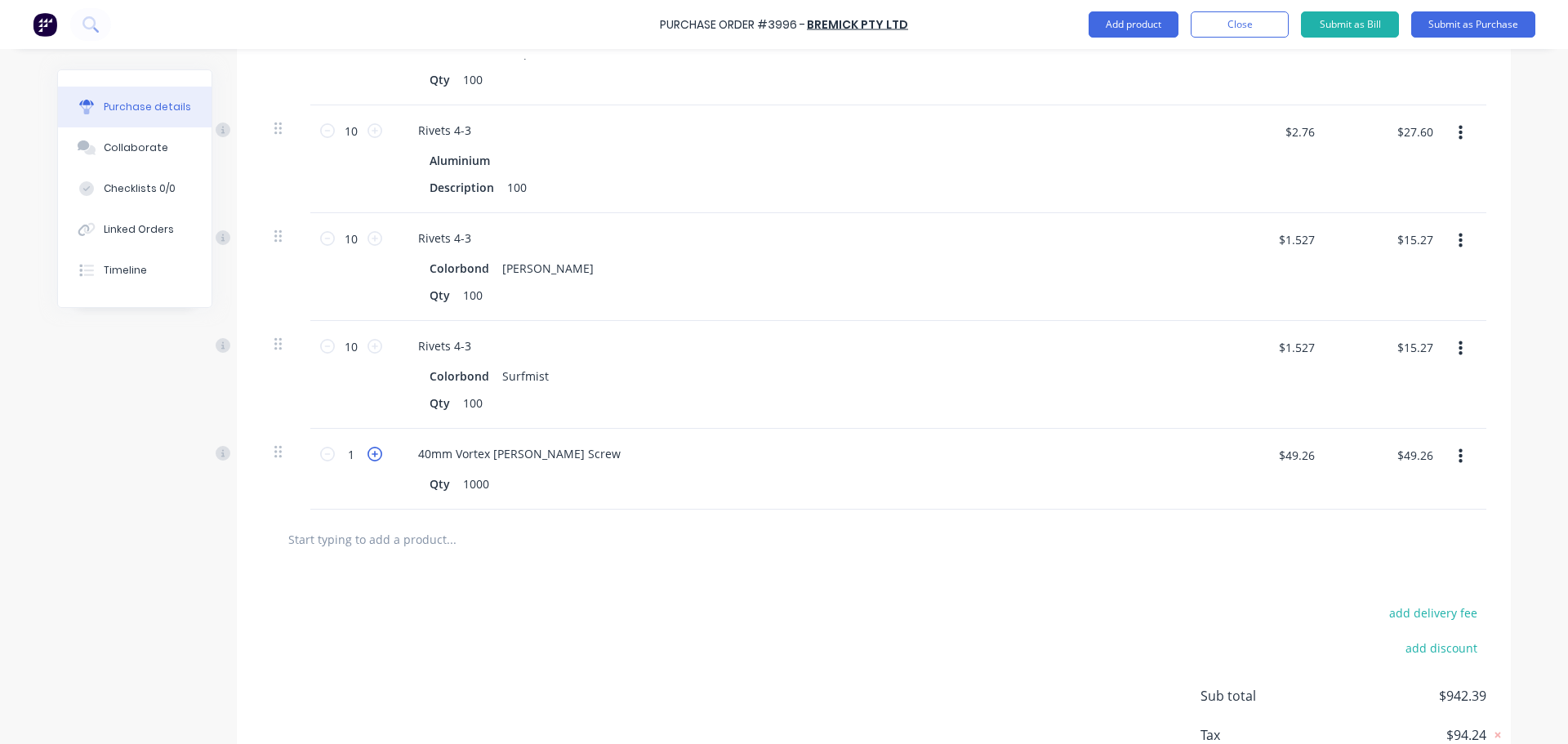
click at [368, 456] on icon at bounding box center [375, 454] width 15 height 15
type input "2"
type input "$98.52"
click at [368, 456] on icon at bounding box center [375, 454] width 15 height 15
type input "3"
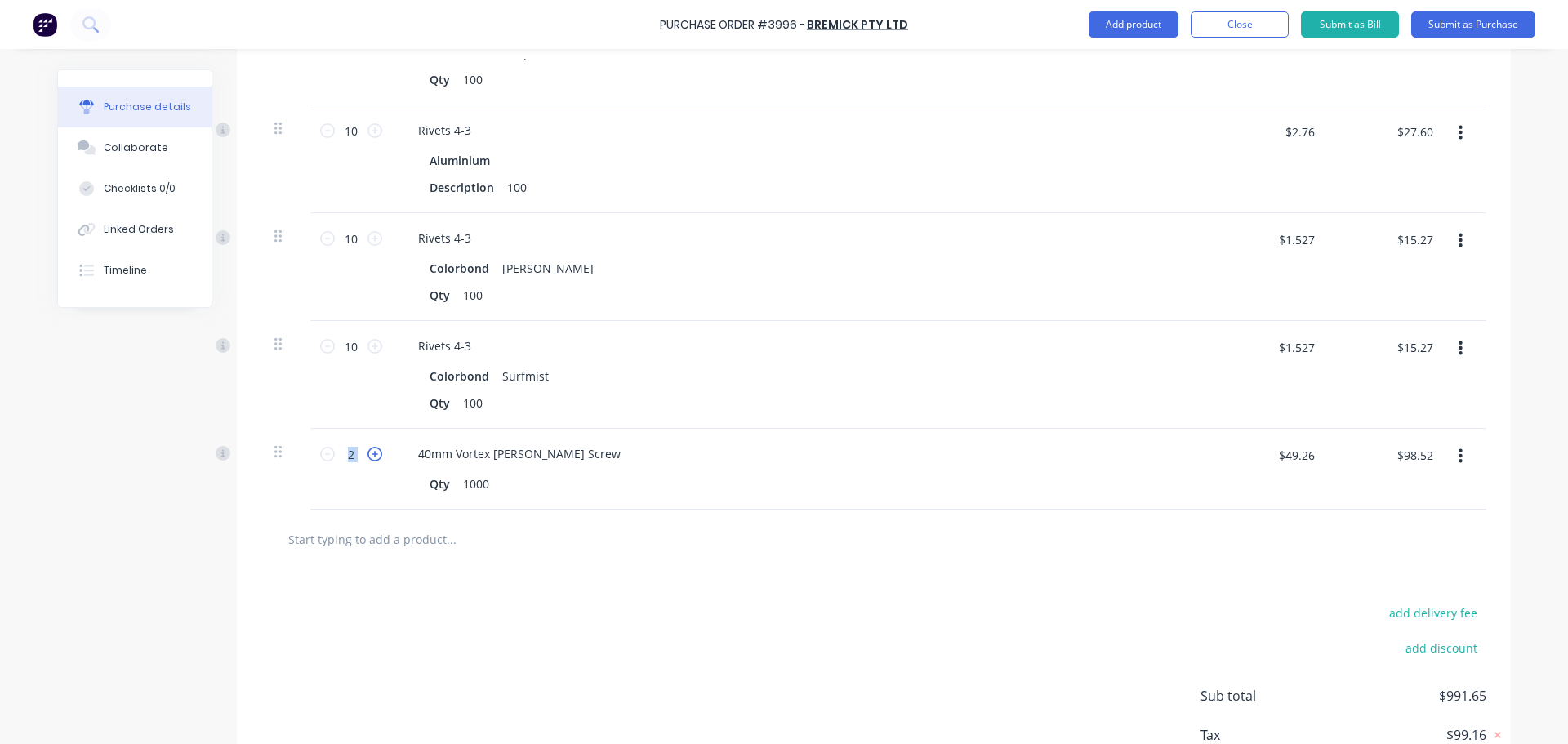
type input "$147.78"
click at [368, 456] on icon at bounding box center [375, 454] width 15 height 15
type input "4"
type input "$197.04"
click at [368, 456] on icon at bounding box center [375, 454] width 15 height 15
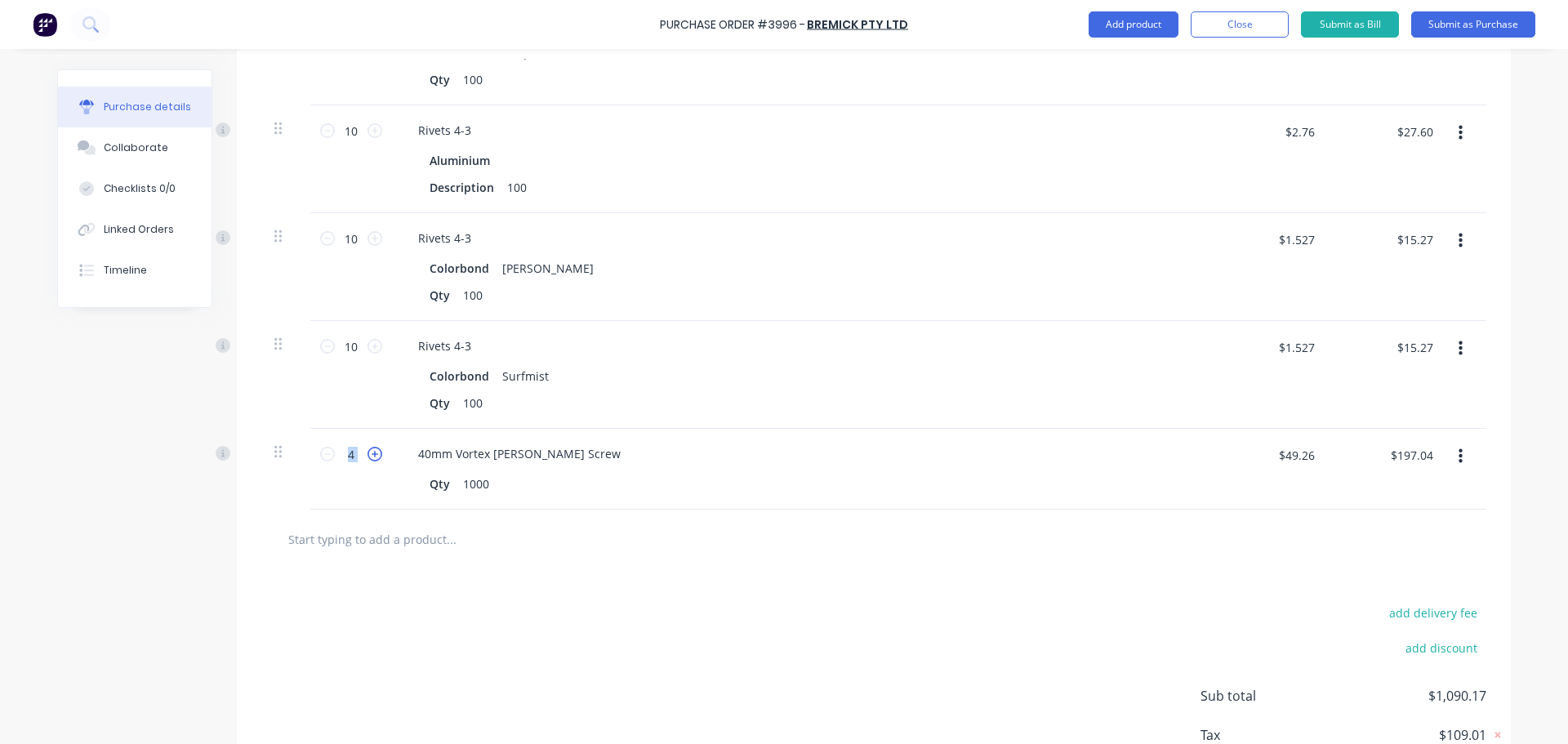
type input "5"
type input "$246.30"
click at [364, 538] on input "text" at bounding box center [450, 539] width 327 height 33
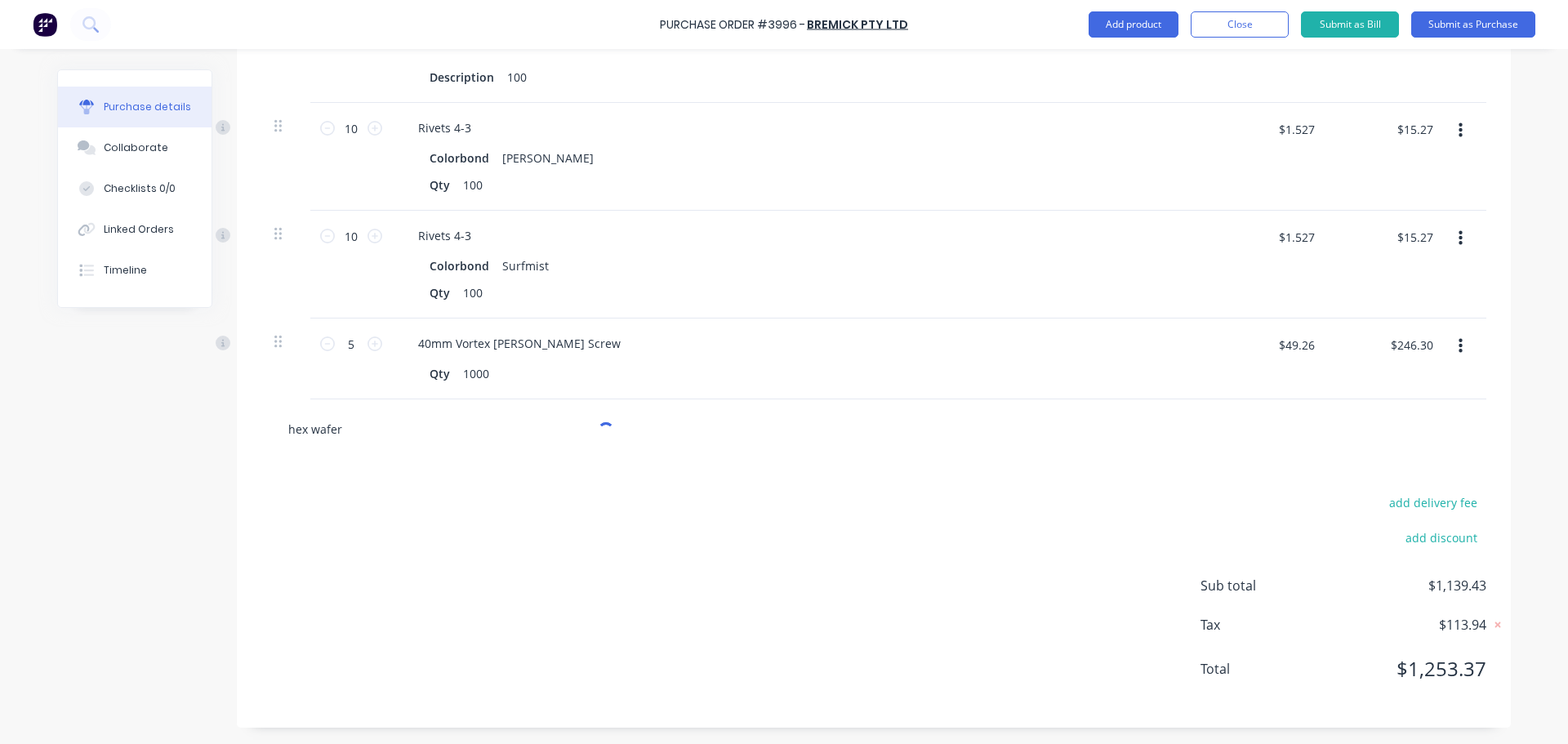
scroll to position [1497, 0]
click at [305, 429] on input "hex wafer" at bounding box center [450, 429] width 327 height 33
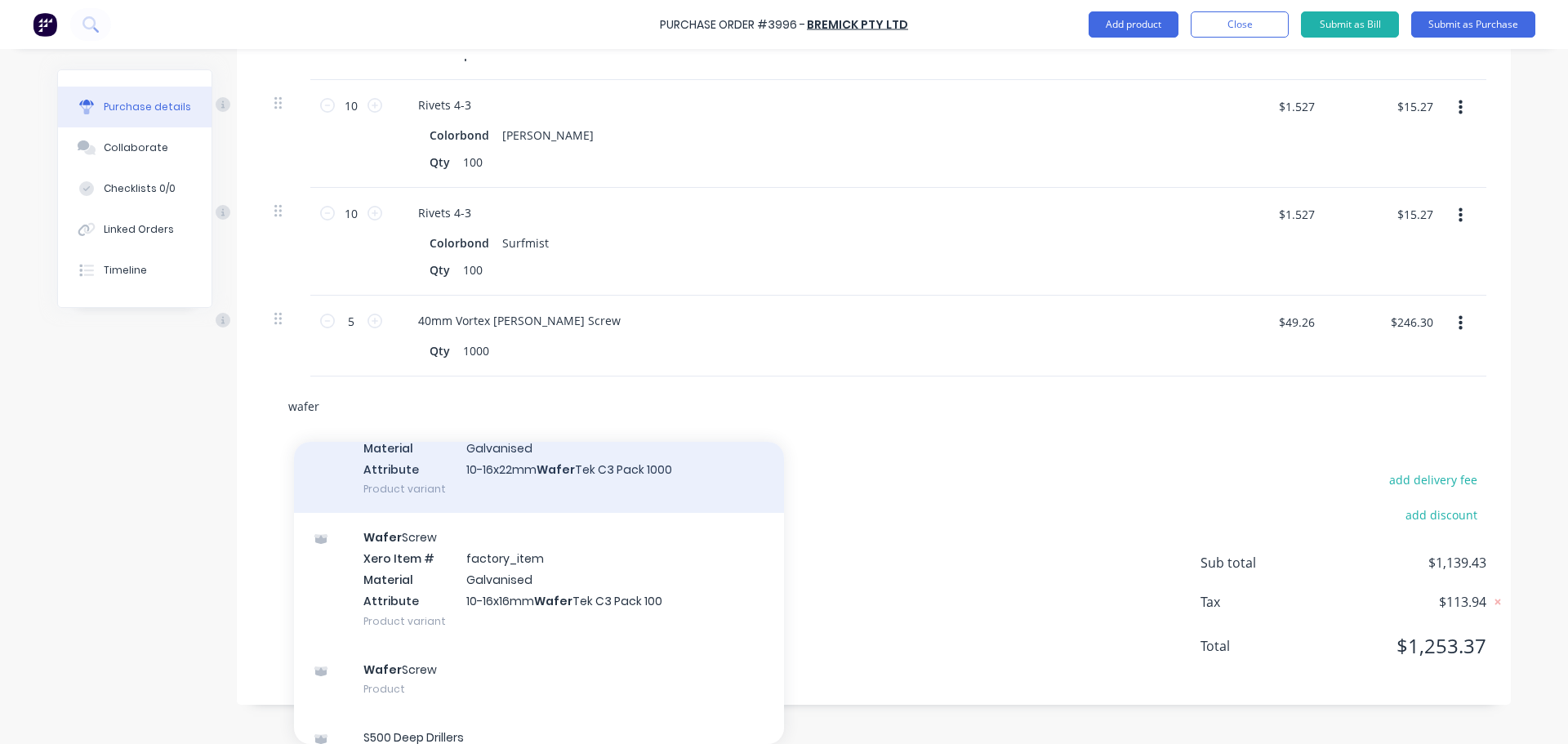
scroll to position [1715, 0]
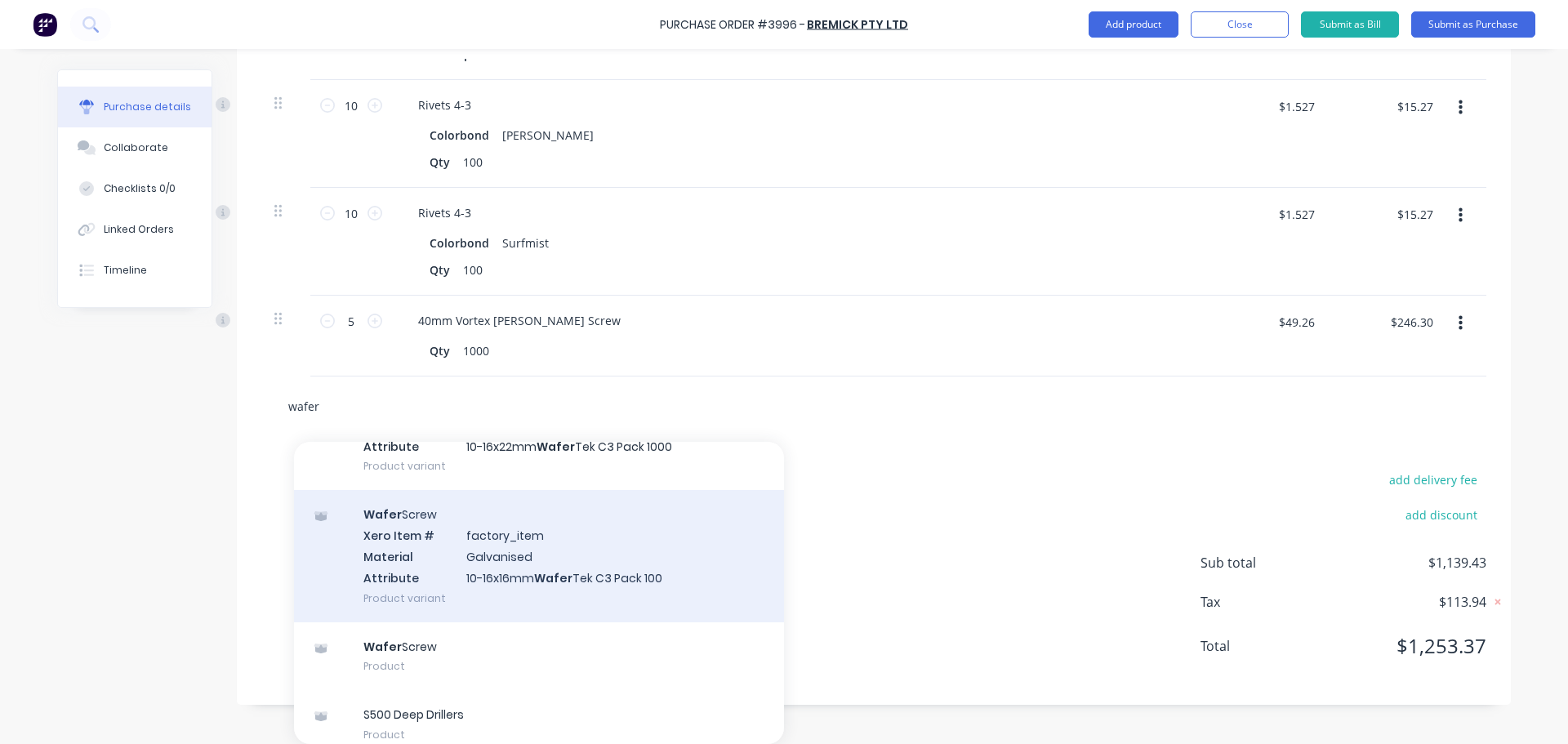
type input "wafer"
click at [481, 558] on div "Wafer Screw Xero Item # factory_item Material Galvanised Attribute 10-16x16mm W…" at bounding box center [539, 556] width 490 height 131
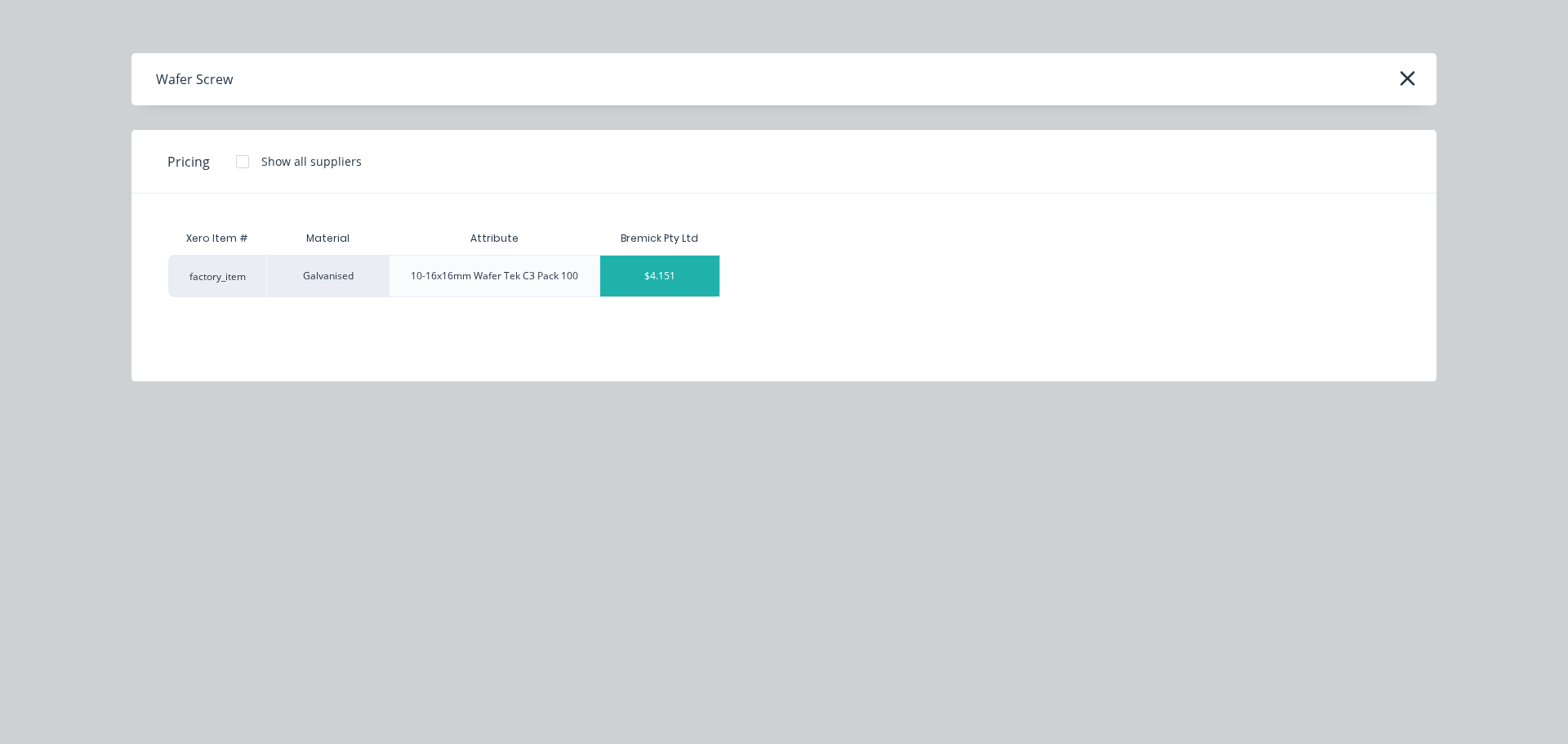
click at [655, 287] on div "$4.151" at bounding box center [660, 275] width 119 height 41
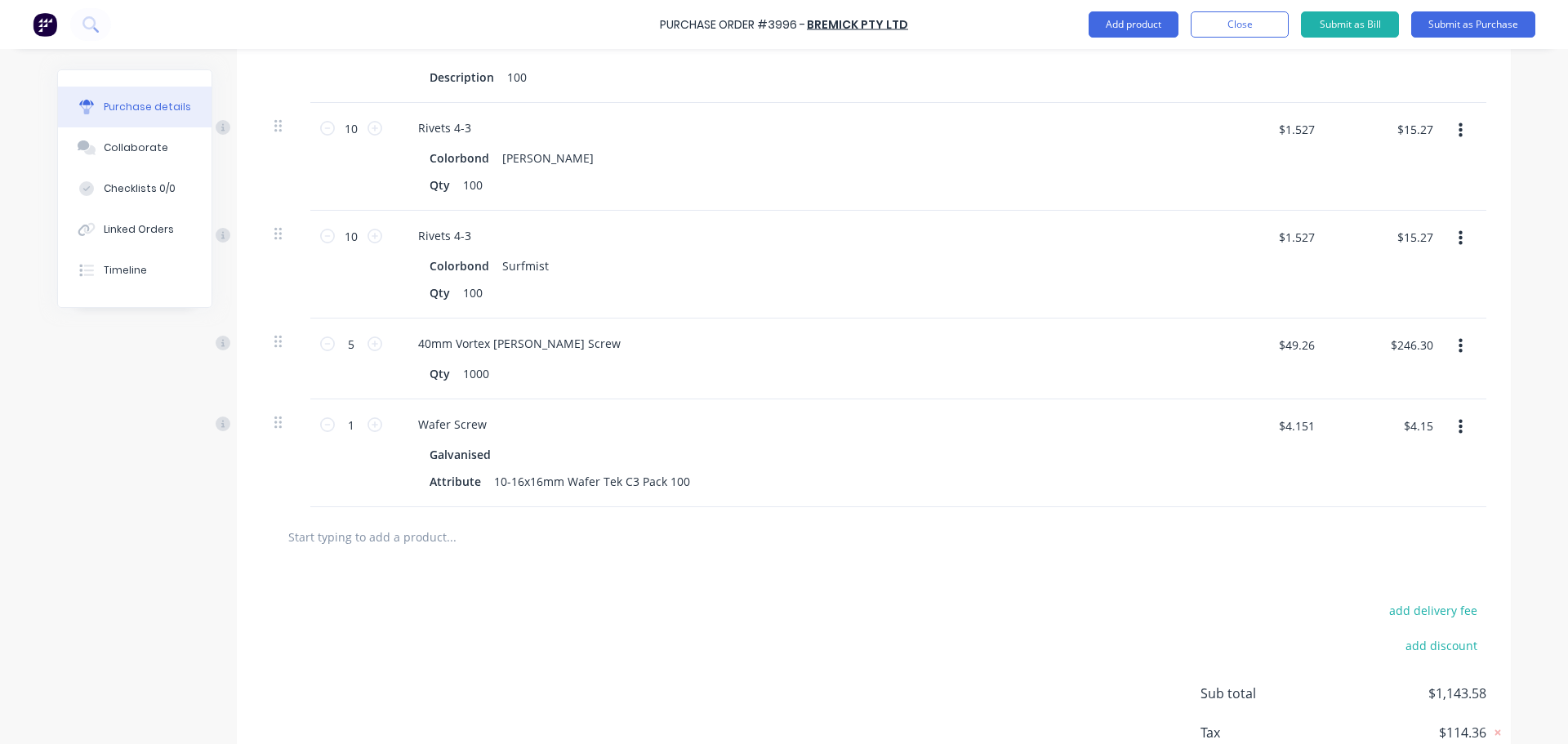
scroll to position [1520, 0]
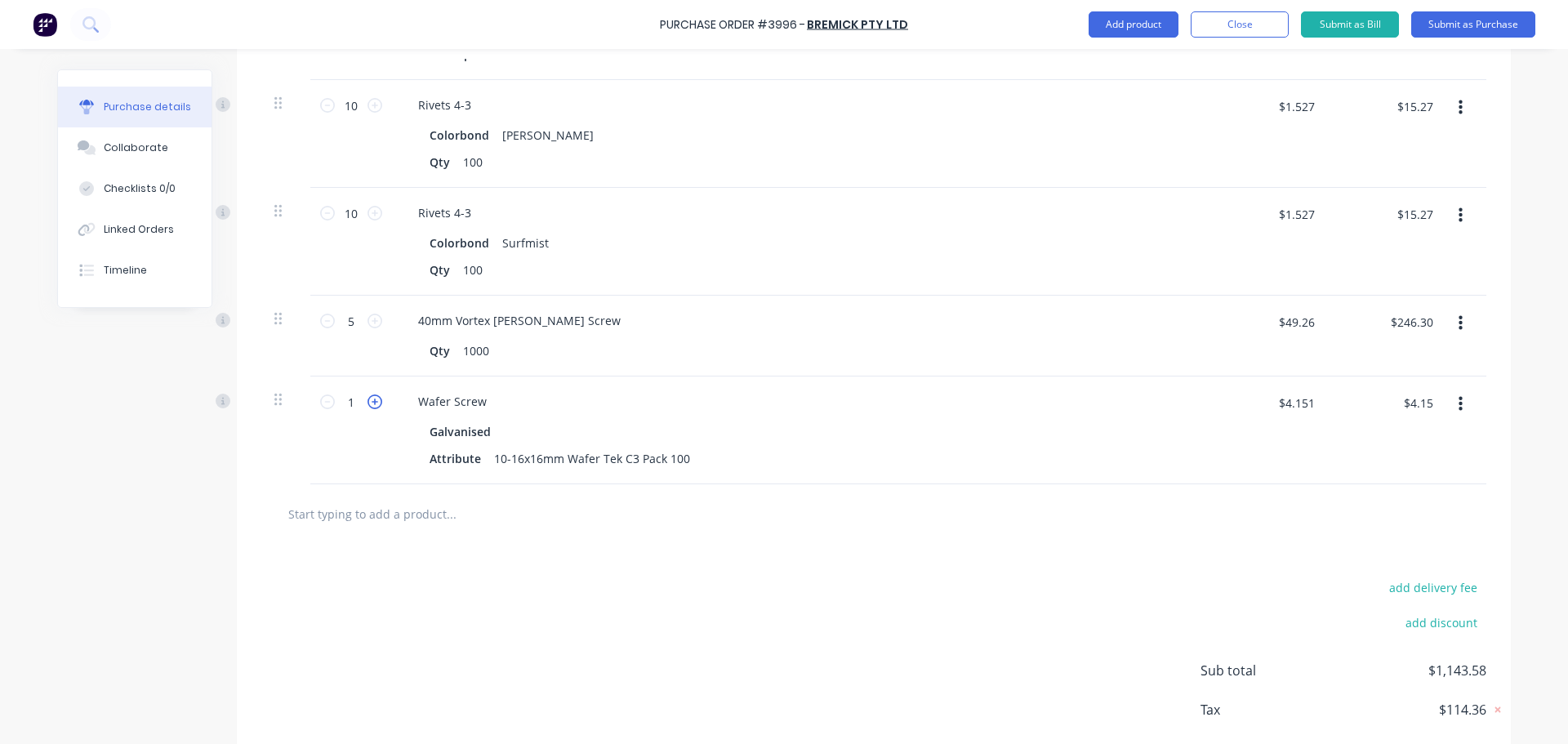
click at [375, 403] on icon at bounding box center [375, 401] width 15 height 15
type input "2"
type input "$8.30"
click at [375, 403] on icon at bounding box center [375, 401] width 15 height 15
type input "3"
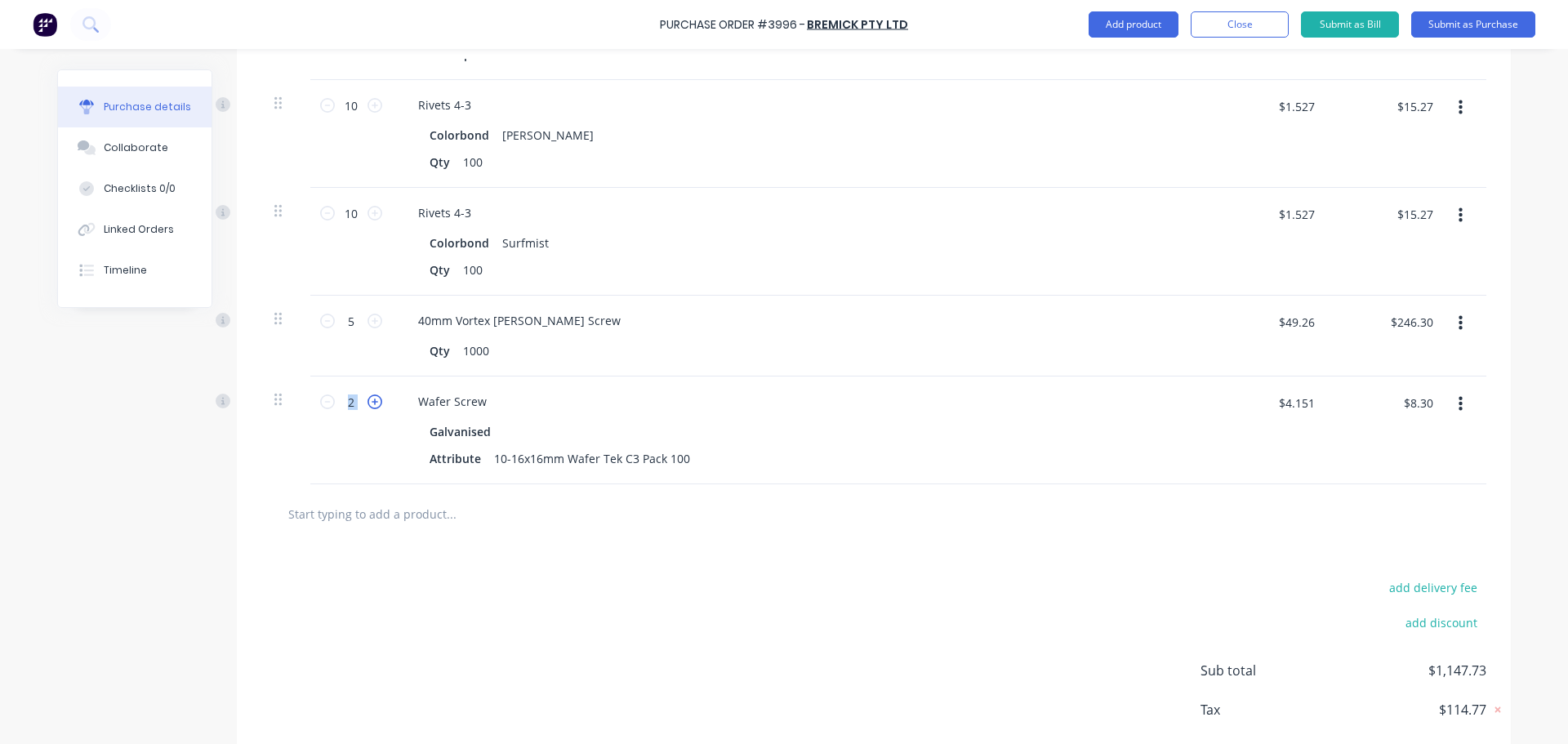
type input "$12.45"
click at [370, 401] on icon at bounding box center [375, 401] width 15 height 15
type input "4"
type input "$16.60"
click at [409, 509] on input "text" at bounding box center [450, 514] width 327 height 33
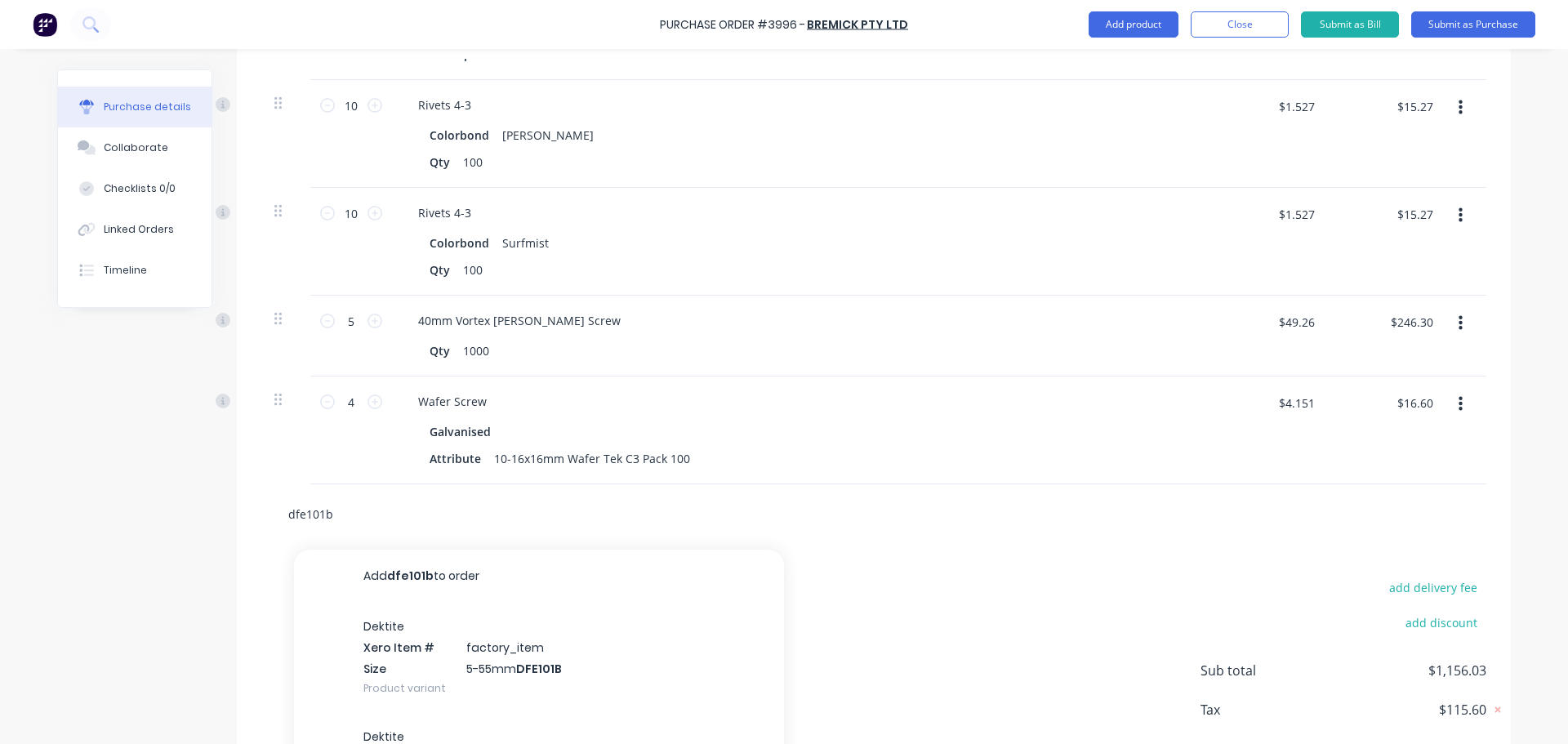
type input "dfe101b"
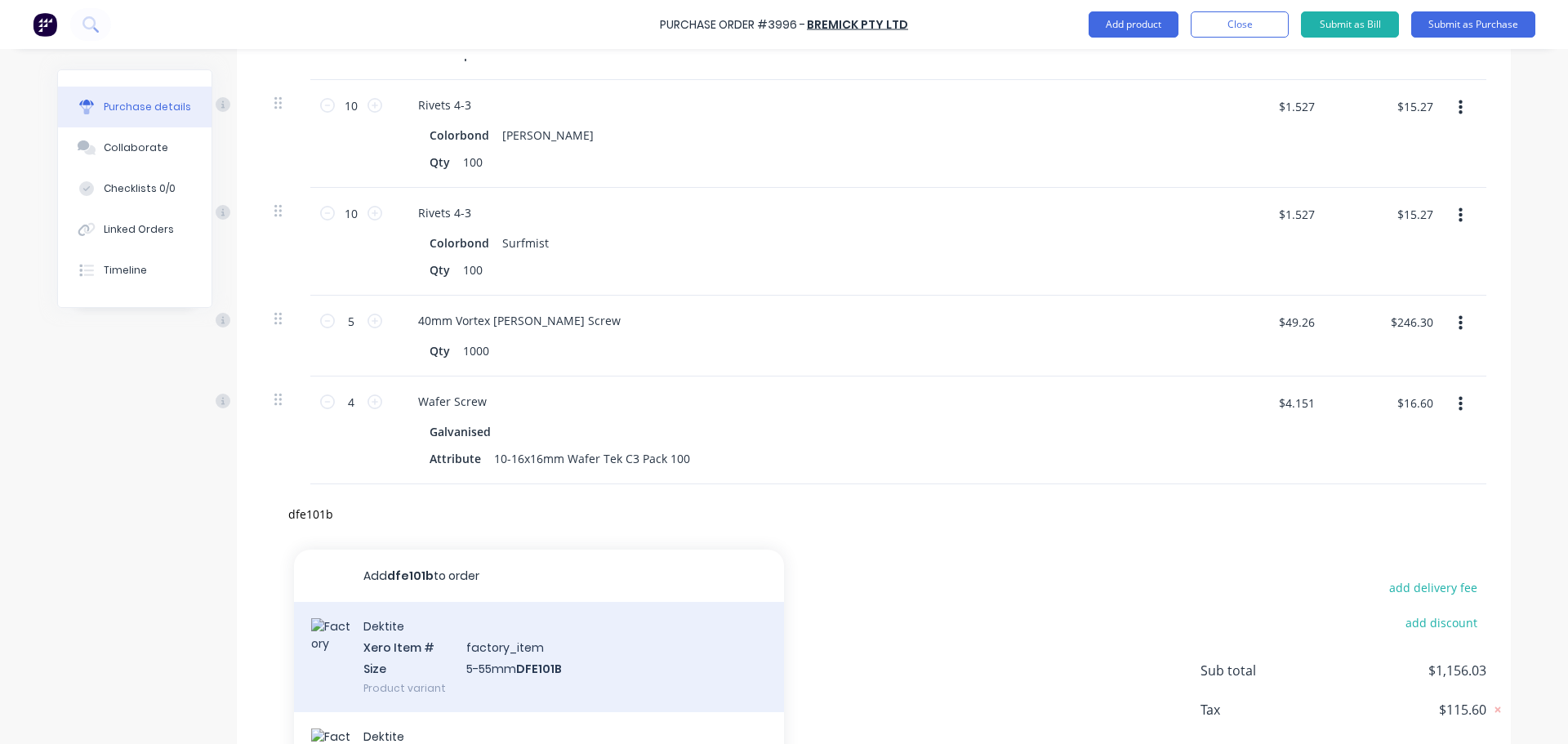
click at [404, 669] on div "Dektite Xero Item # factory_item Size 5-55mm DFE101B Product variant" at bounding box center [539, 657] width 490 height 110
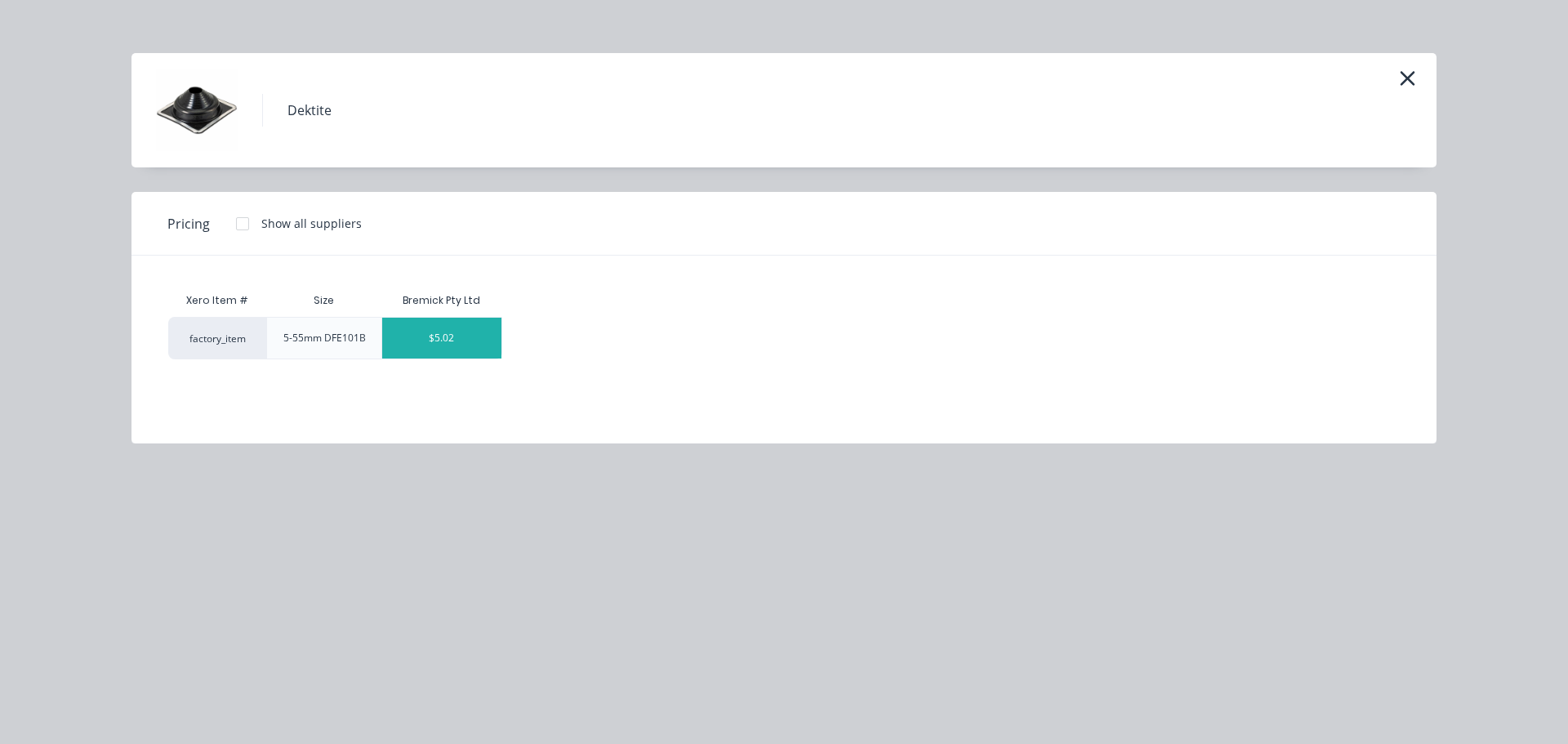
click at [420, 337] on div "$5.02" at bounding box center [442, 337] width 119 height 41
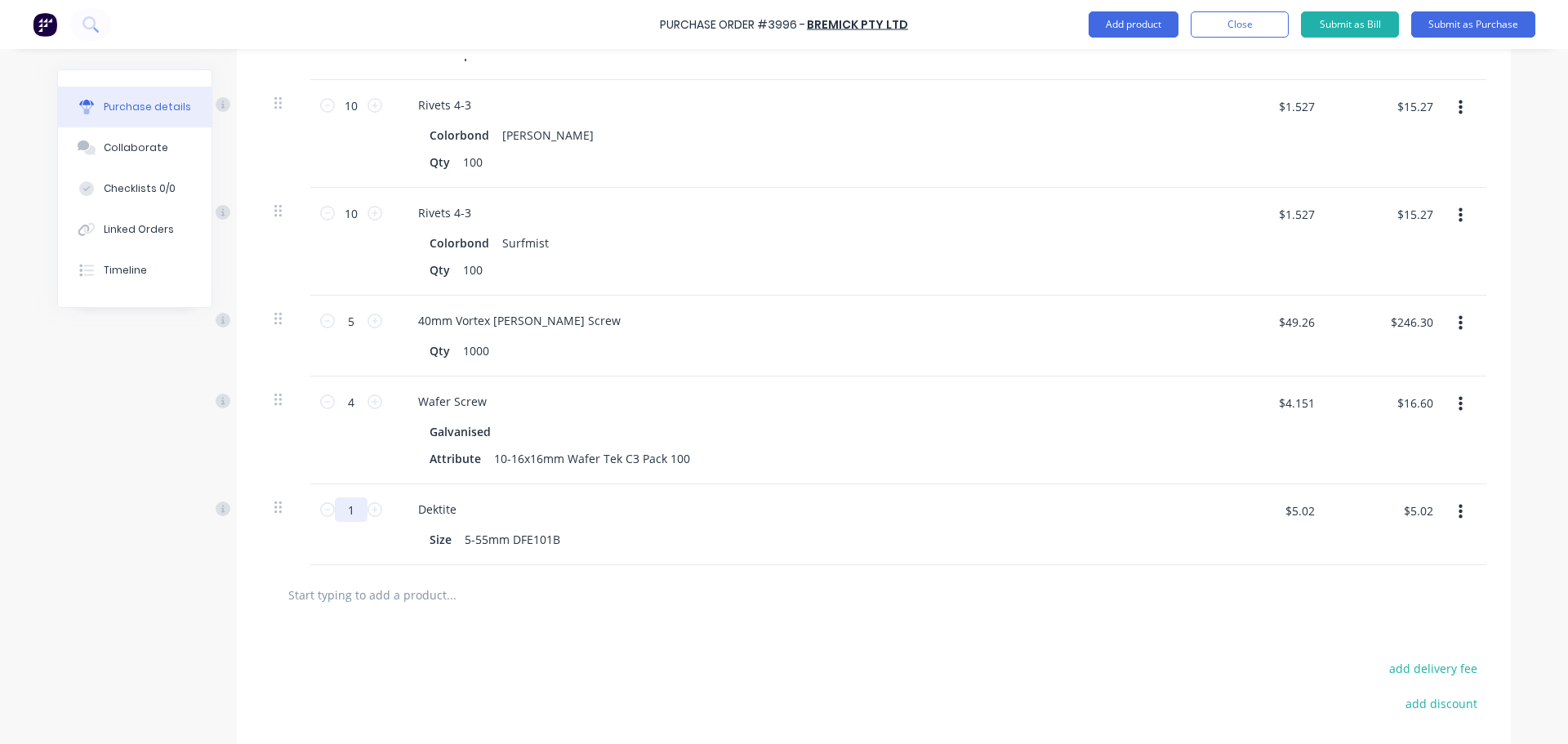
click at [358, 510] on input "1" at bounding box center [351, 509] width 33 height 24
type input "10"
type input "$50.20"
type input "10"
click at [382, 606] on input "text" at bounding box center [450, 595] width 327 height 33
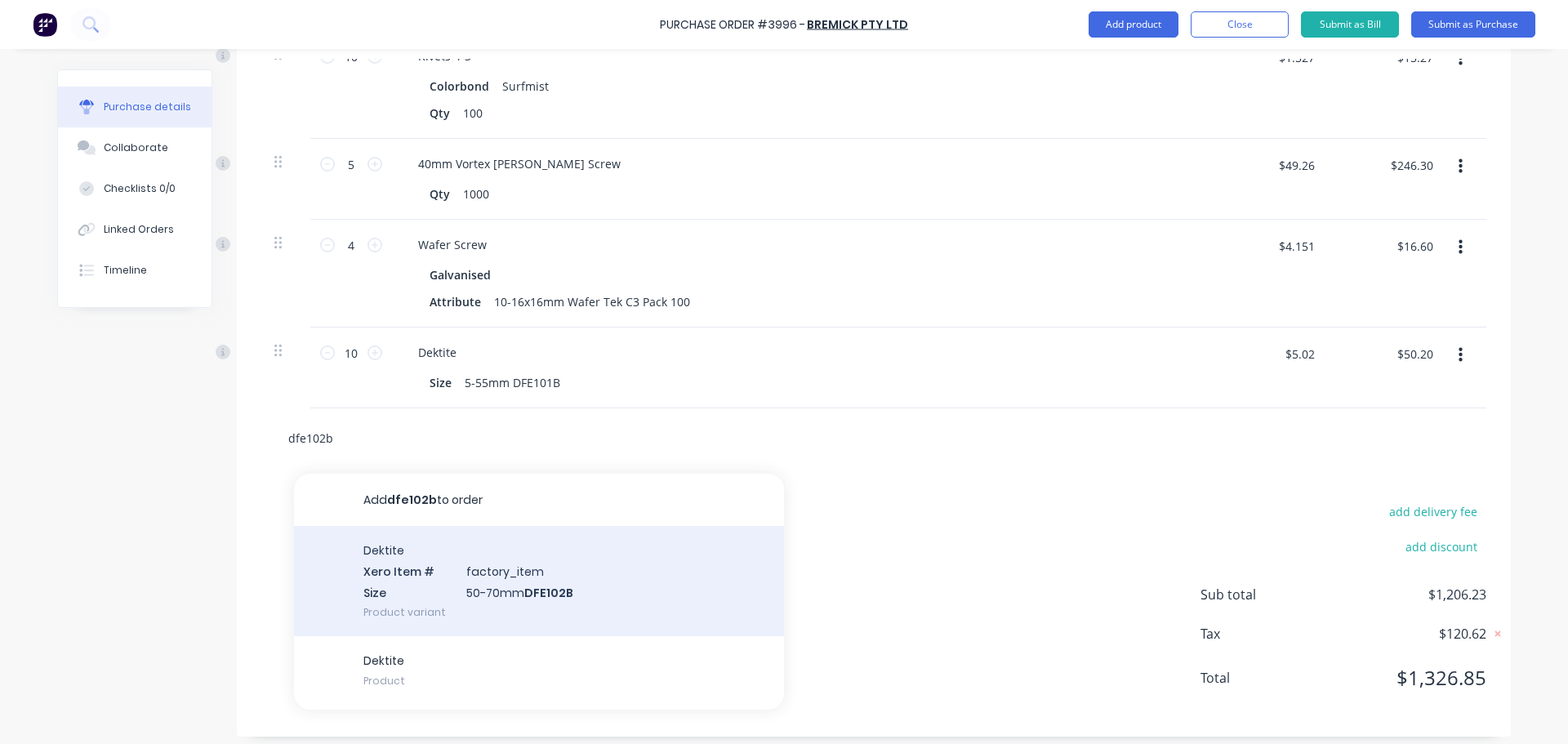
scroll to position [1683, 0]
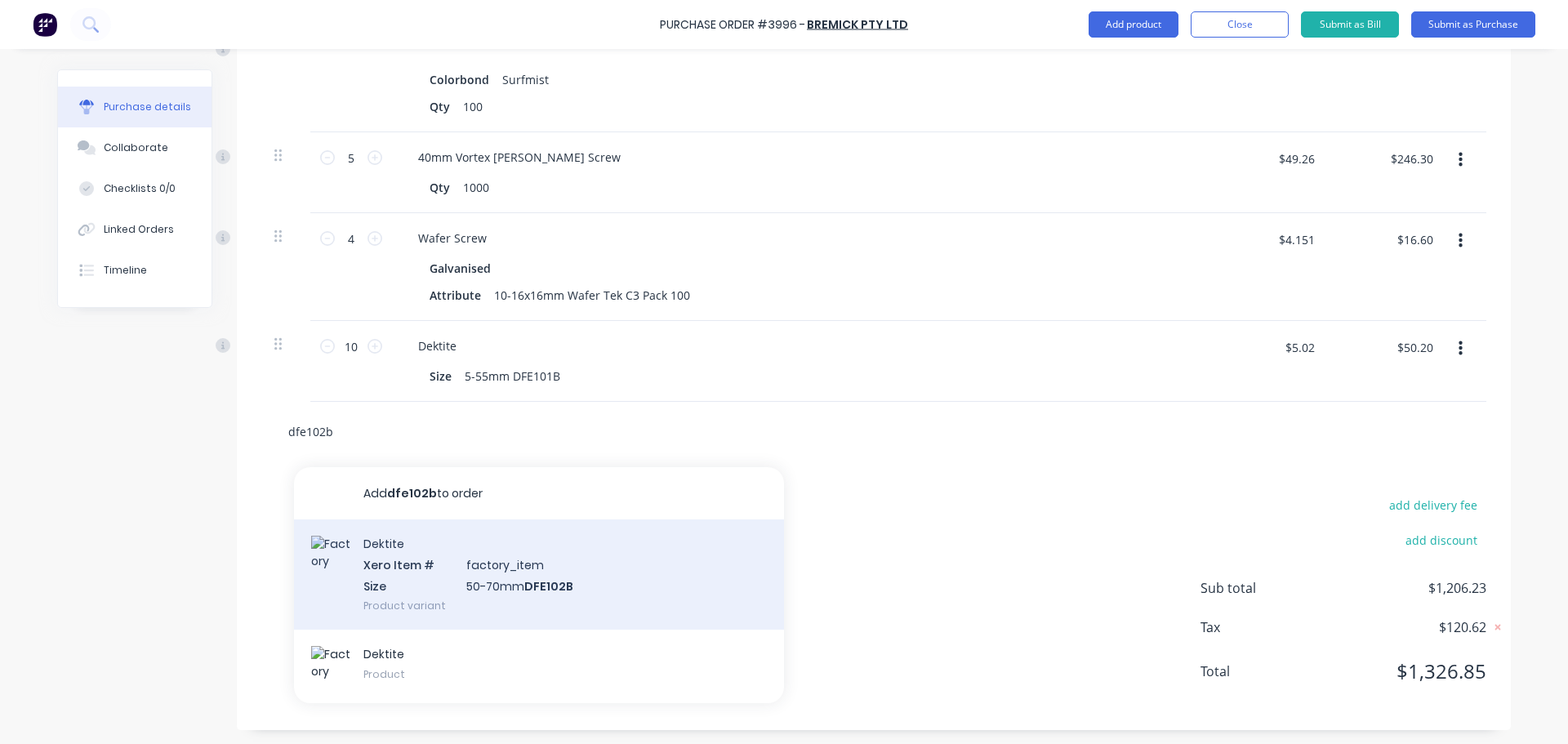
type input "dfe102b"
click at [449, 575] on div "Dektite Xero Item # factory_item Size 50-70mm DFE102B Product variant" at bounding box center [539, 575] width 490 height 110
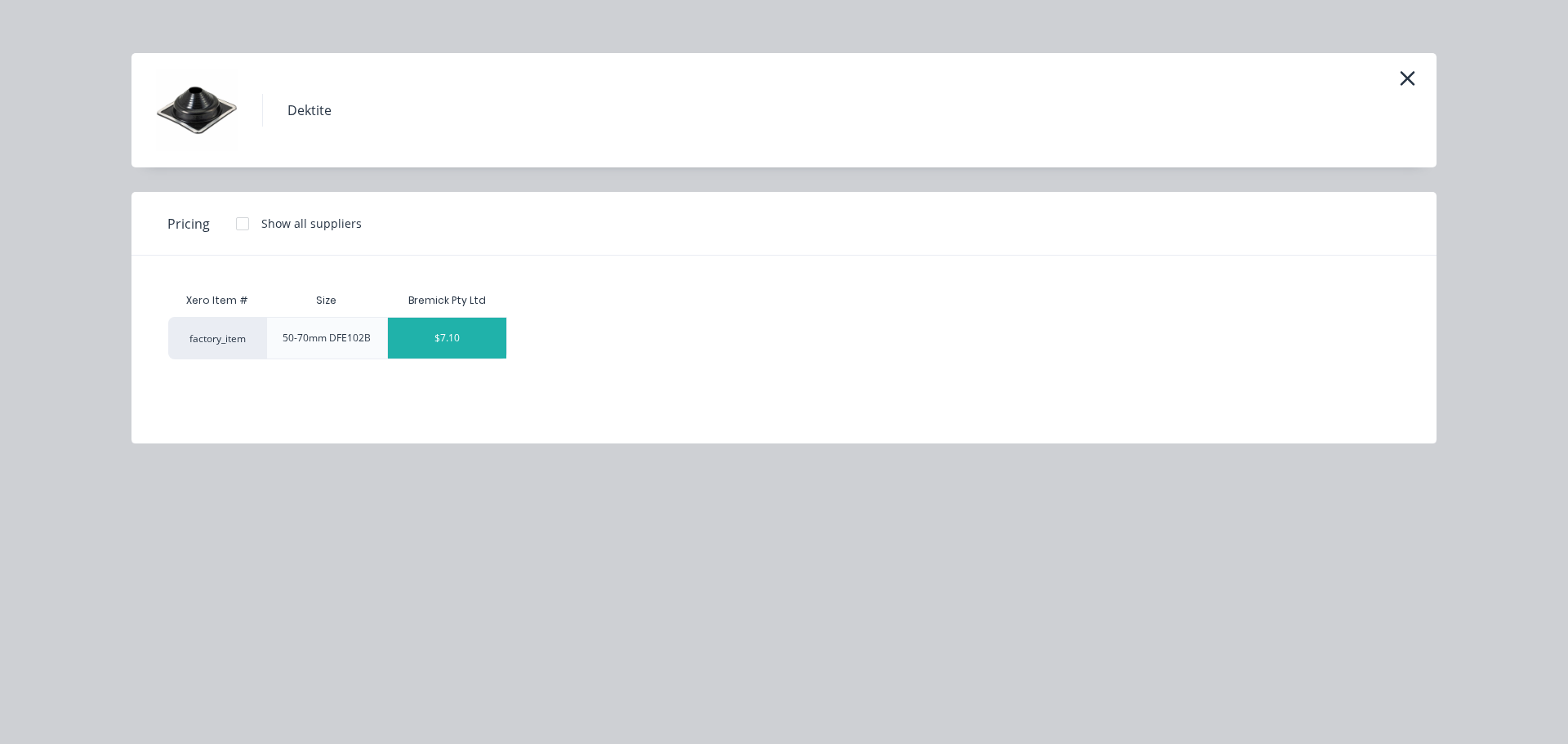
click at [430, 337] on div "$7.10" at bounding box center [448, 337] width 119 height 41
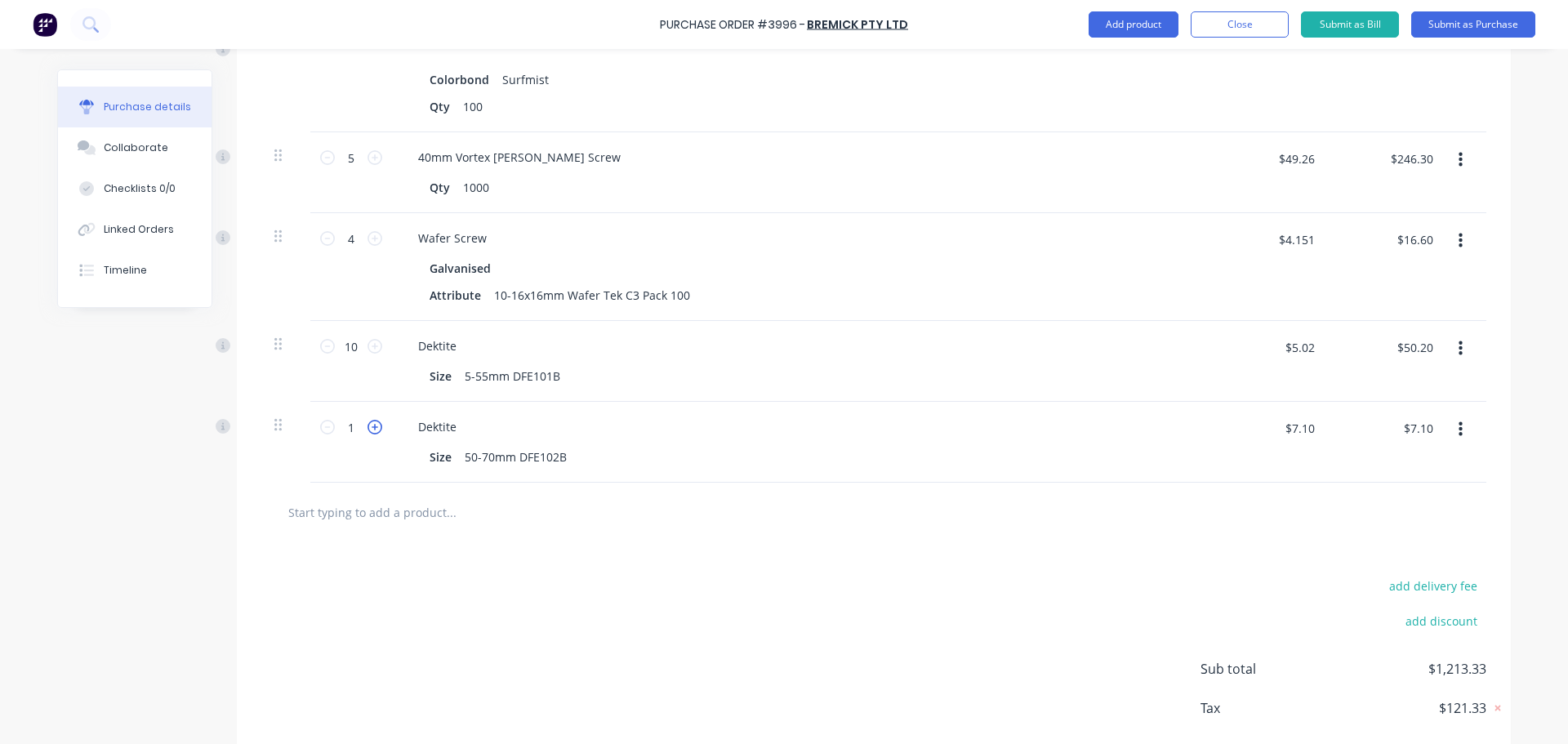
click at [368, 430] on icon at bounding box center [375, 426] width 15 height 15
type input "2"
type input "$14.20"
click at [368, 430] on icon at bounding box center [375, 426] width 15 height 15
type input "3"
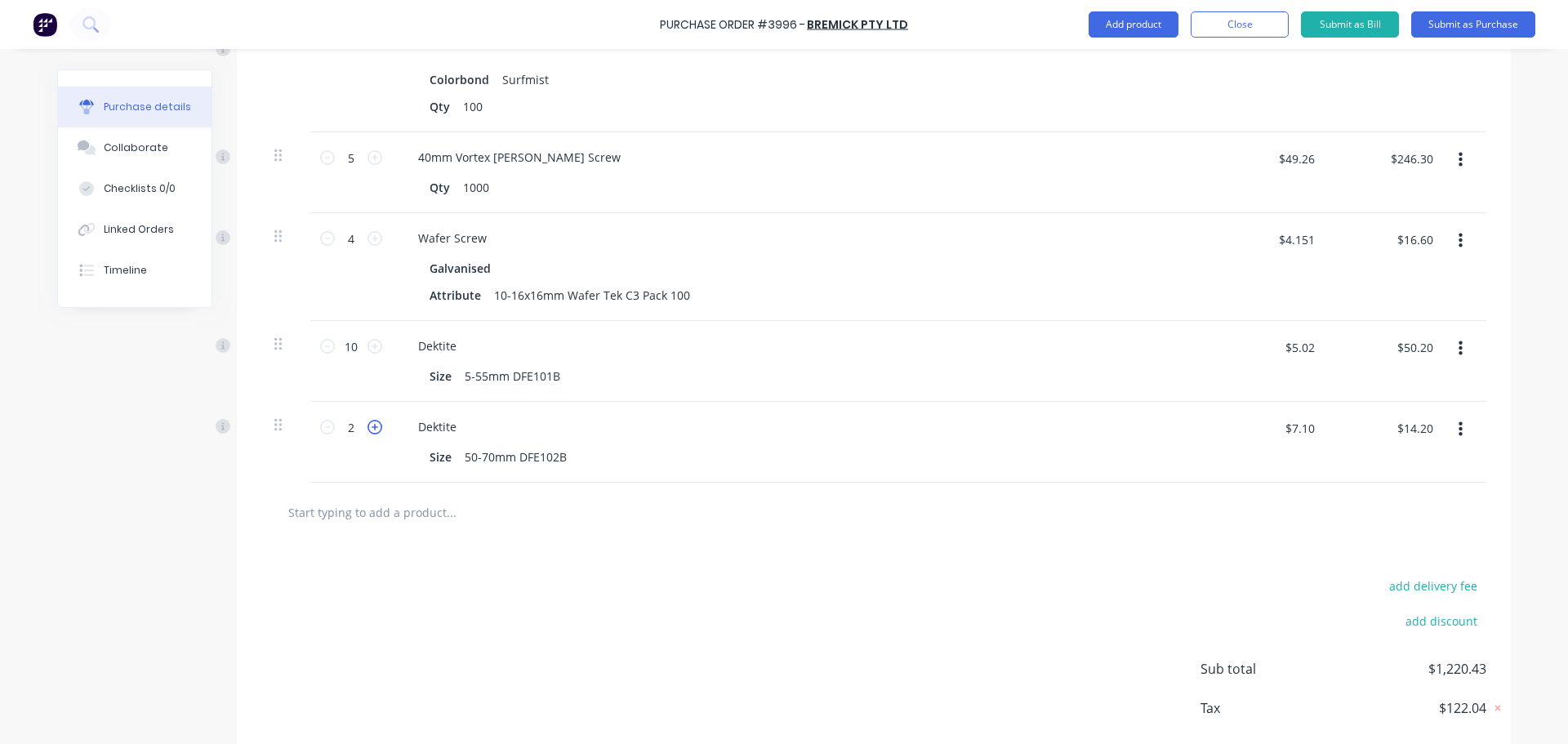
type input "$21.30"
click at [373, 513] on input "text" at bounding box center [450, 512] width 327 height 33
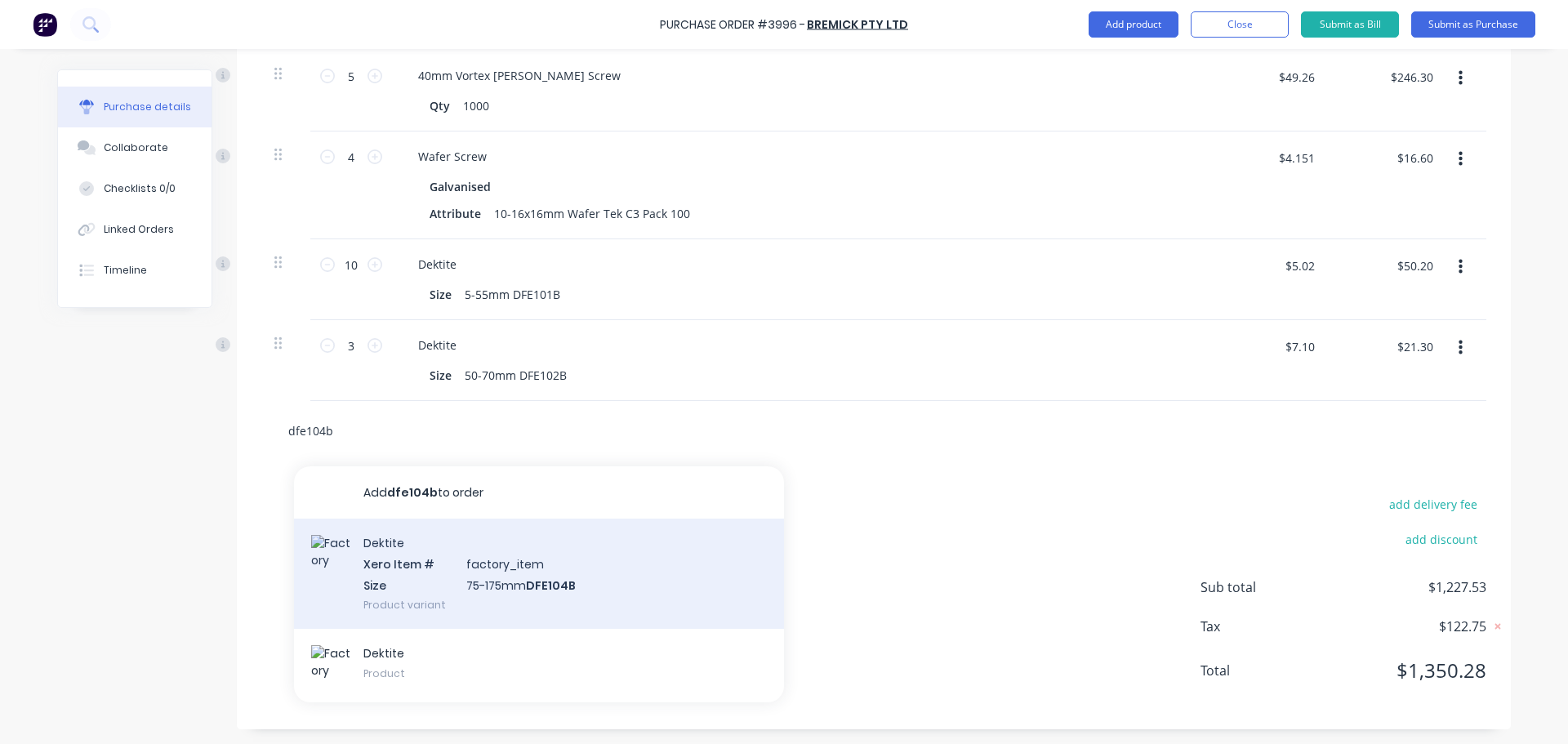
type input "dfe104b"
click at [502, 560] on div "Dektite Xero Item # factory_item Size 75-175mm DFE104B Product variant" at bounding box center [539, 574] width 490 height 110
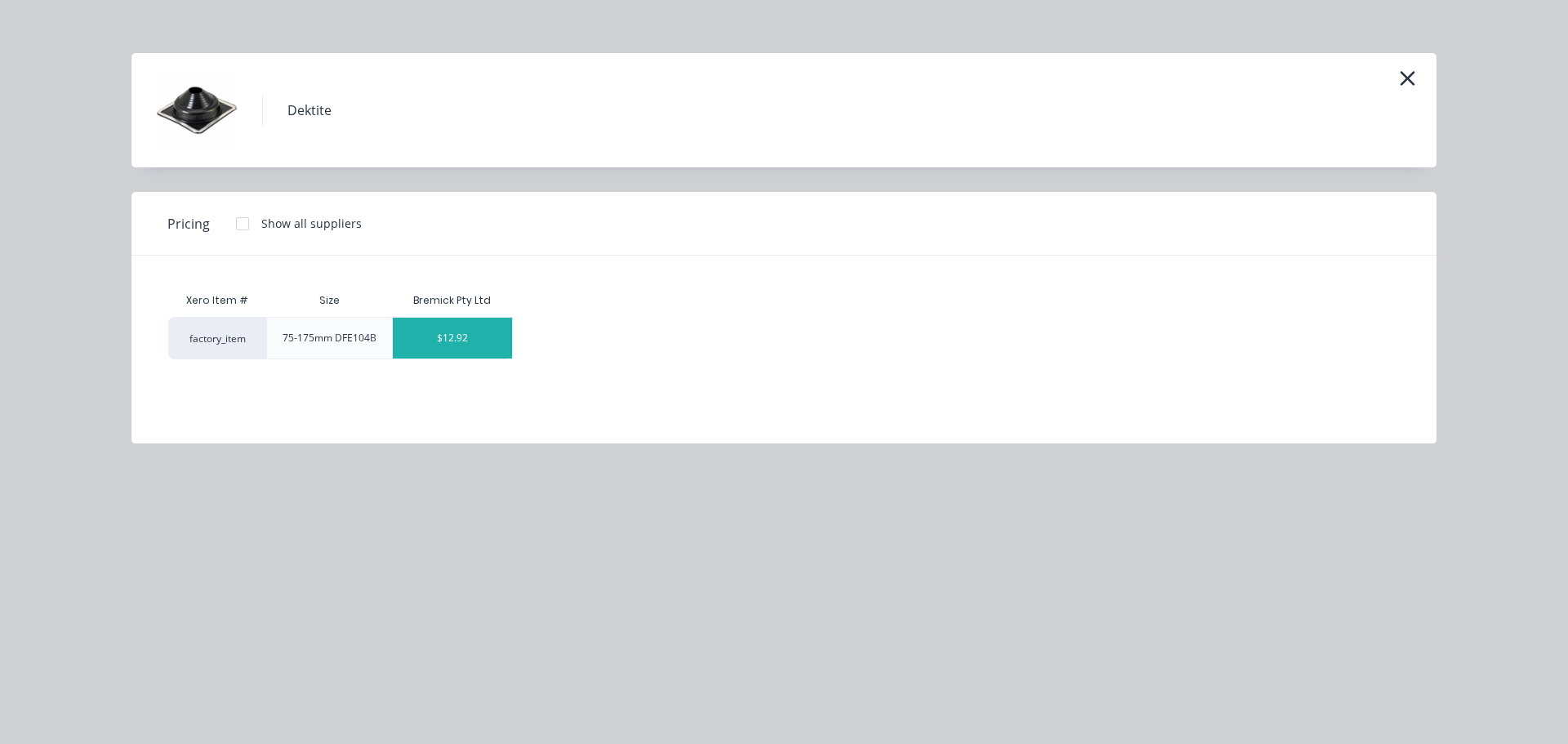
click at [457, 343] on div "$12.92" at bounding box center [452, 337] width 119 height 41
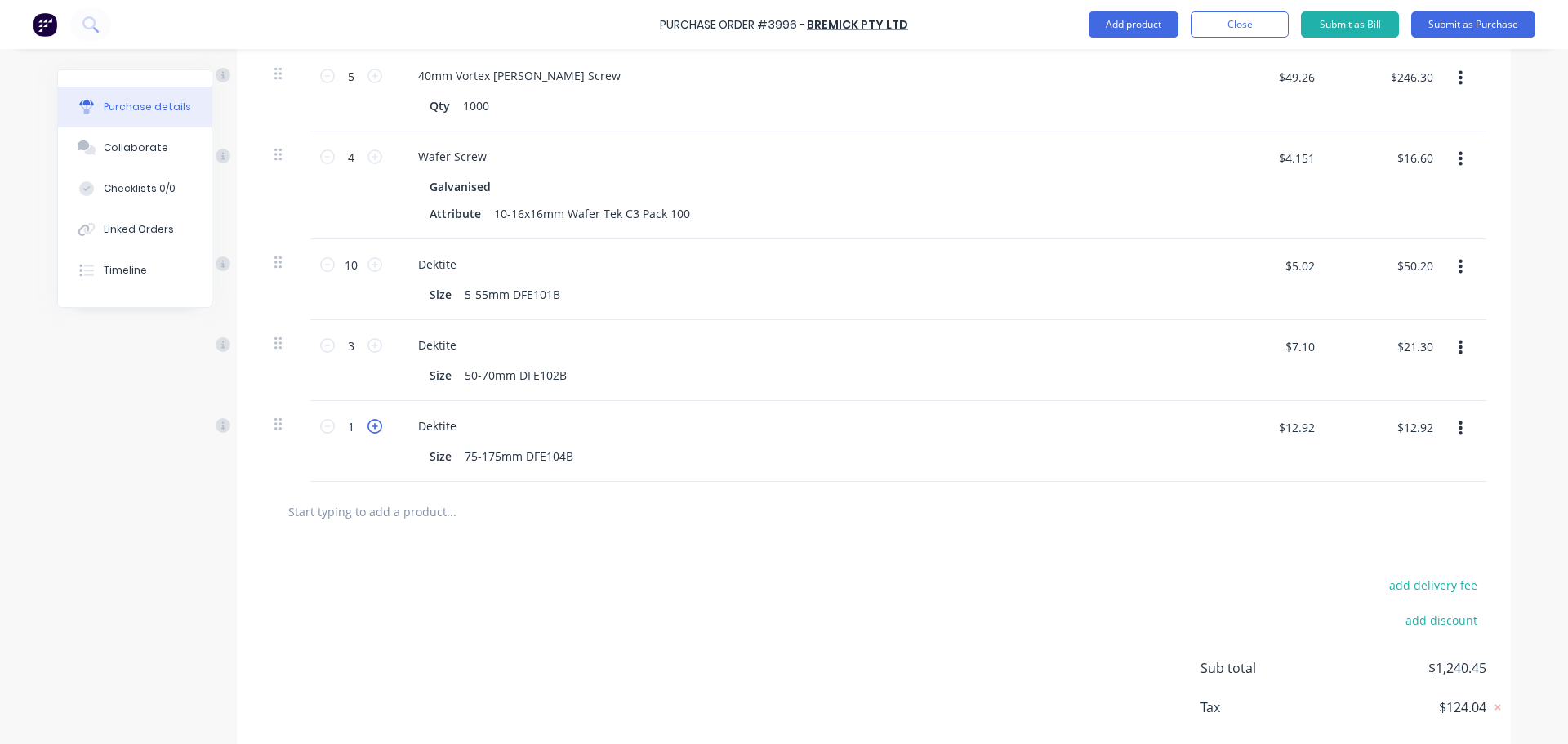
click at [368, 429] on icon at bounding box center [375, 426] width 15 height 15
type input "2"
type input "$25.84"
click at [368, 429] on icon at bounding box center [375, 426] width 15 height 15
type input "3"
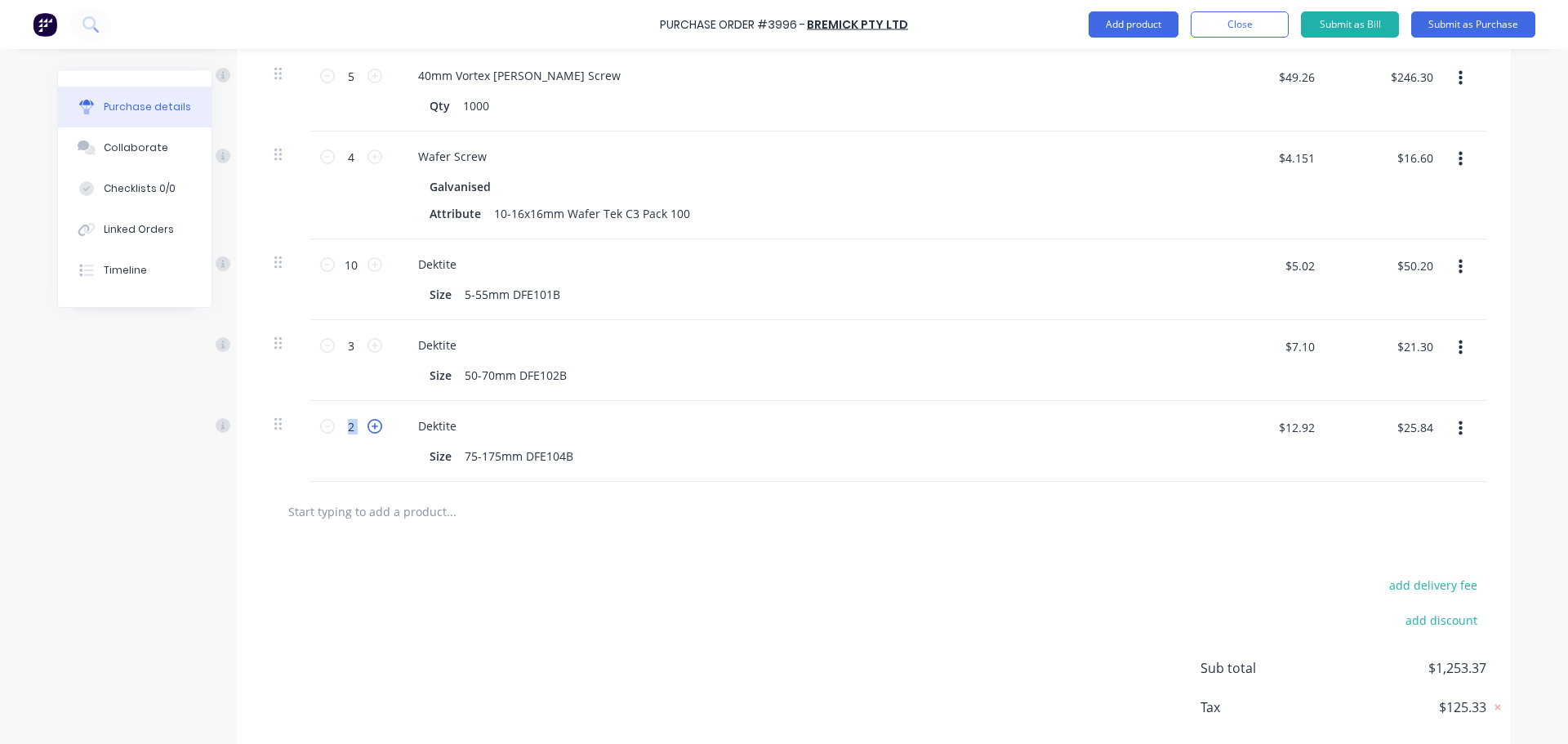
type input "$38.76"
click at [367, 510] on input "text" at bounding box center [450, 512] width 327 height 33
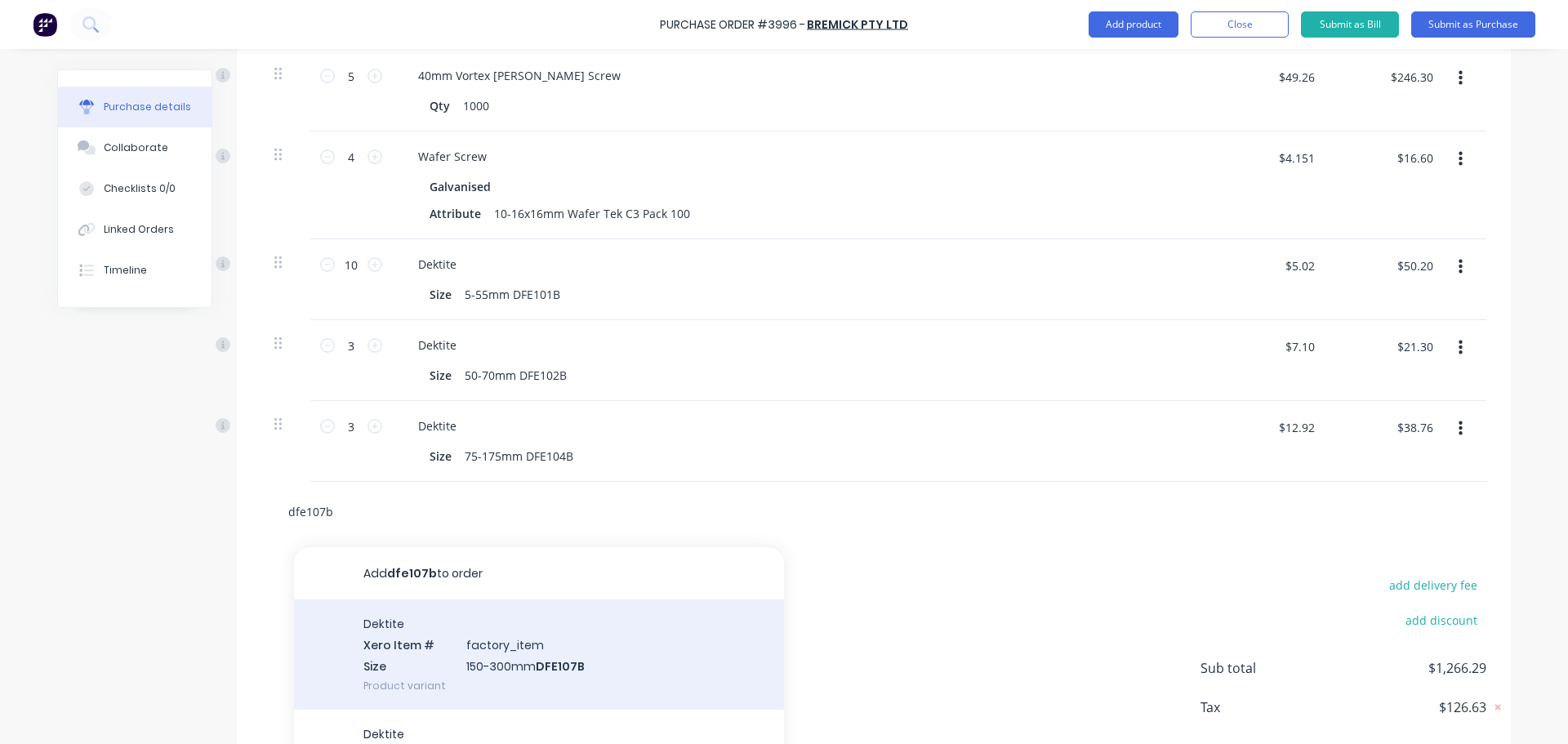
type input "dfe107b"
click at [507, 653] on div "Dektite Xero Item # factory_item Size 150-300mm DFE107B Product variant" at bounding box center [539, 655] width 490 height 110
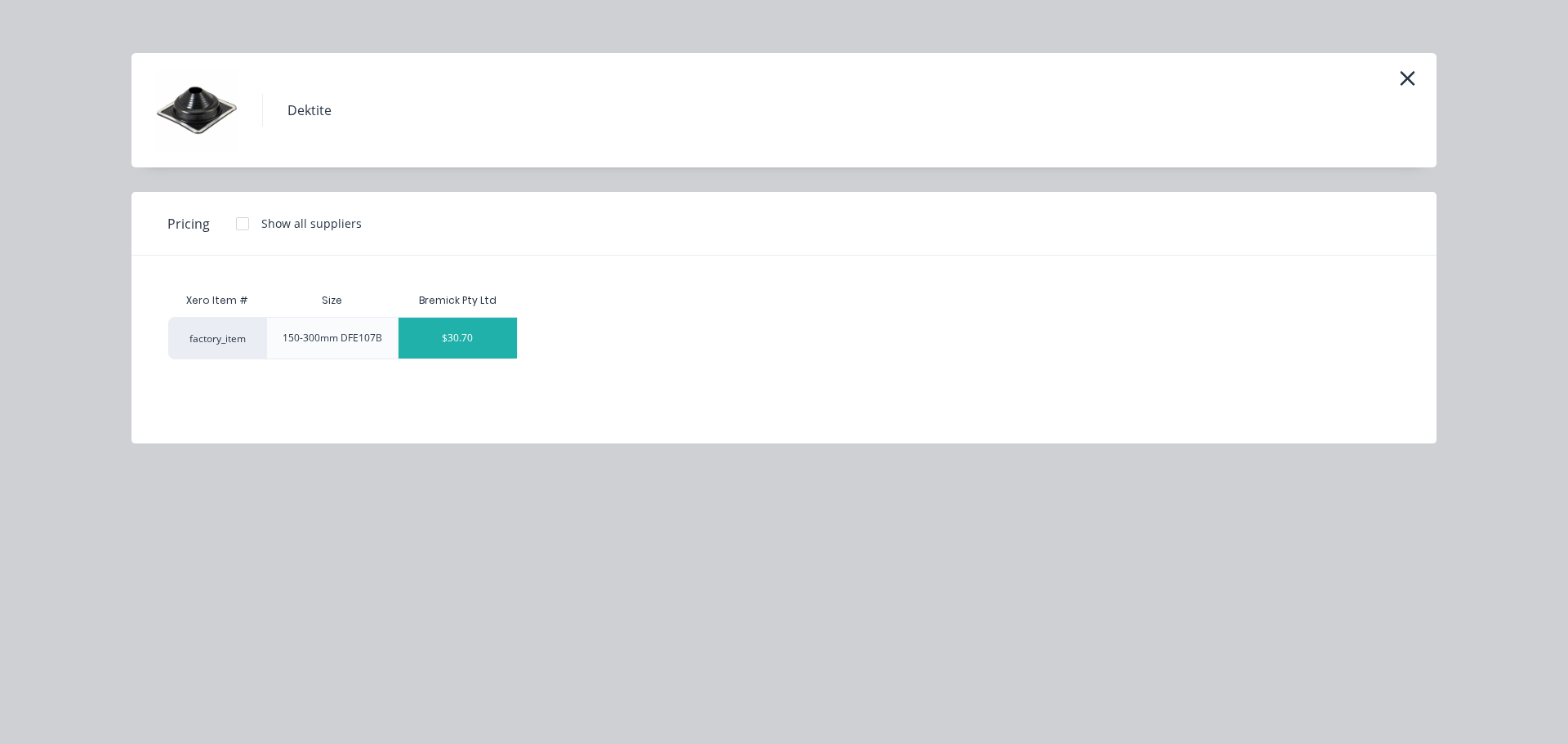
click at [464, 344] on div "$30.70" at bounding box center [458, 337] width 119 height 41
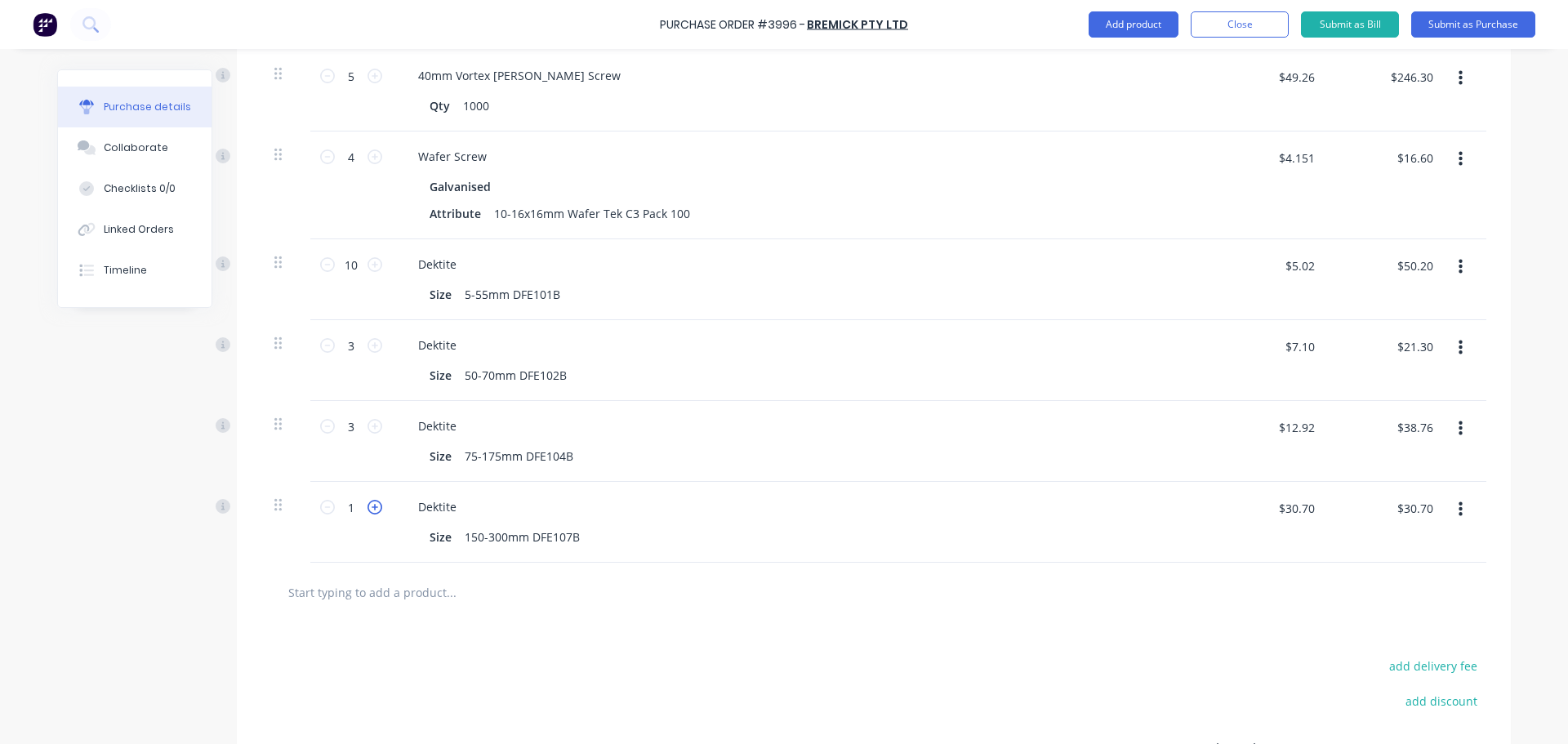
click at [368, 508] on icon at bounding box center [375, 507] width 15 height 15
type input "2"
type input "$61.40"
click at [368, 508] on icon at bounding box center [375, 507] width 15 height 15
type input "3"
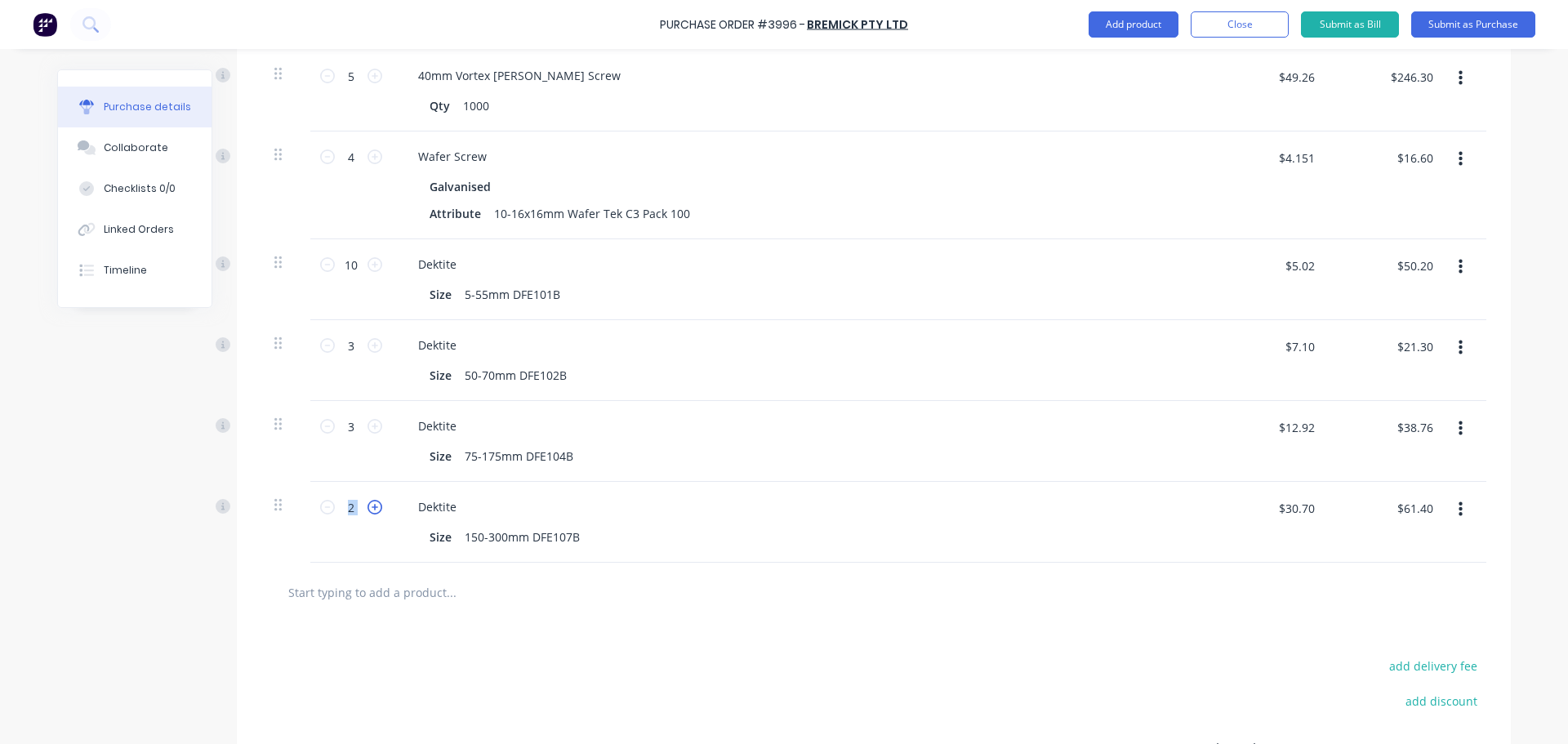
type input "$92.10"
click at [368, 508] on icon at bounding box center [375, 507] width 15 height 15
type input "4"
type input "$122.80"
click at [368, 508] on icon at bounding box center [375, 507] width 15 height 15
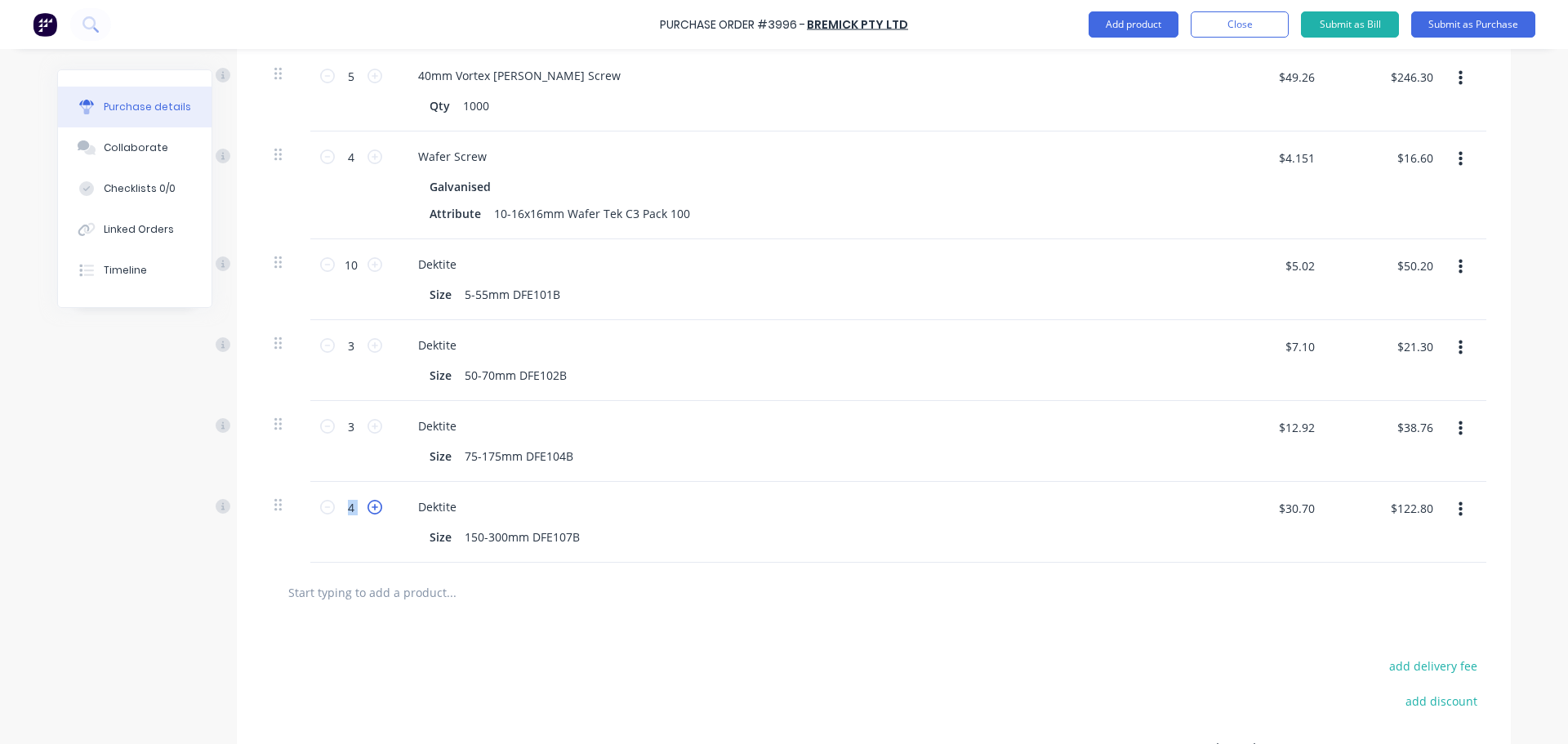
type input "5"
type input "$153.50"
click at [368, 508] on icon at bounding box center [375, 507] width 15 height 15
type input "6"
type input "$184.20"
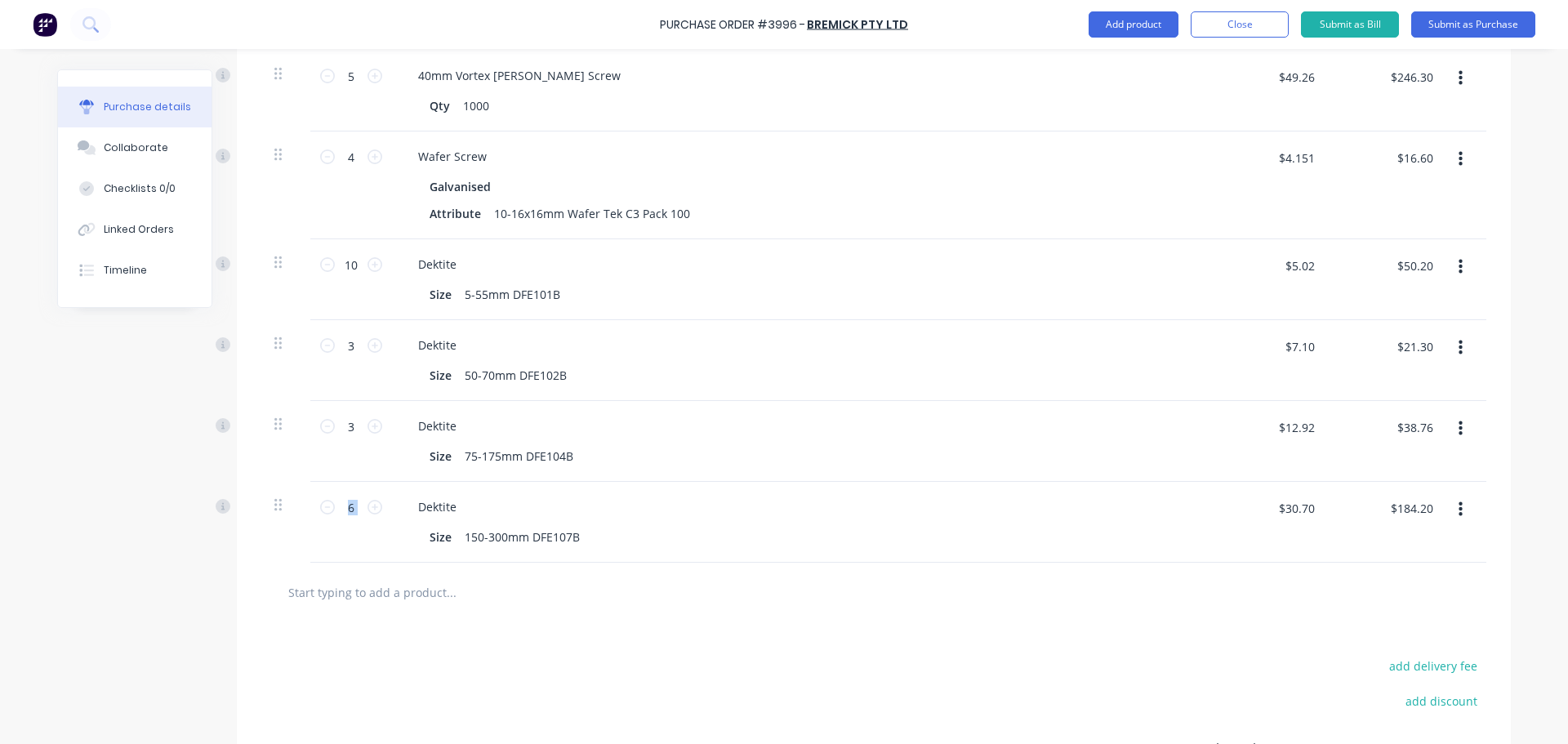
click at [509, 595] on input "text" at bounding box center [450, 592] width 327 height 33
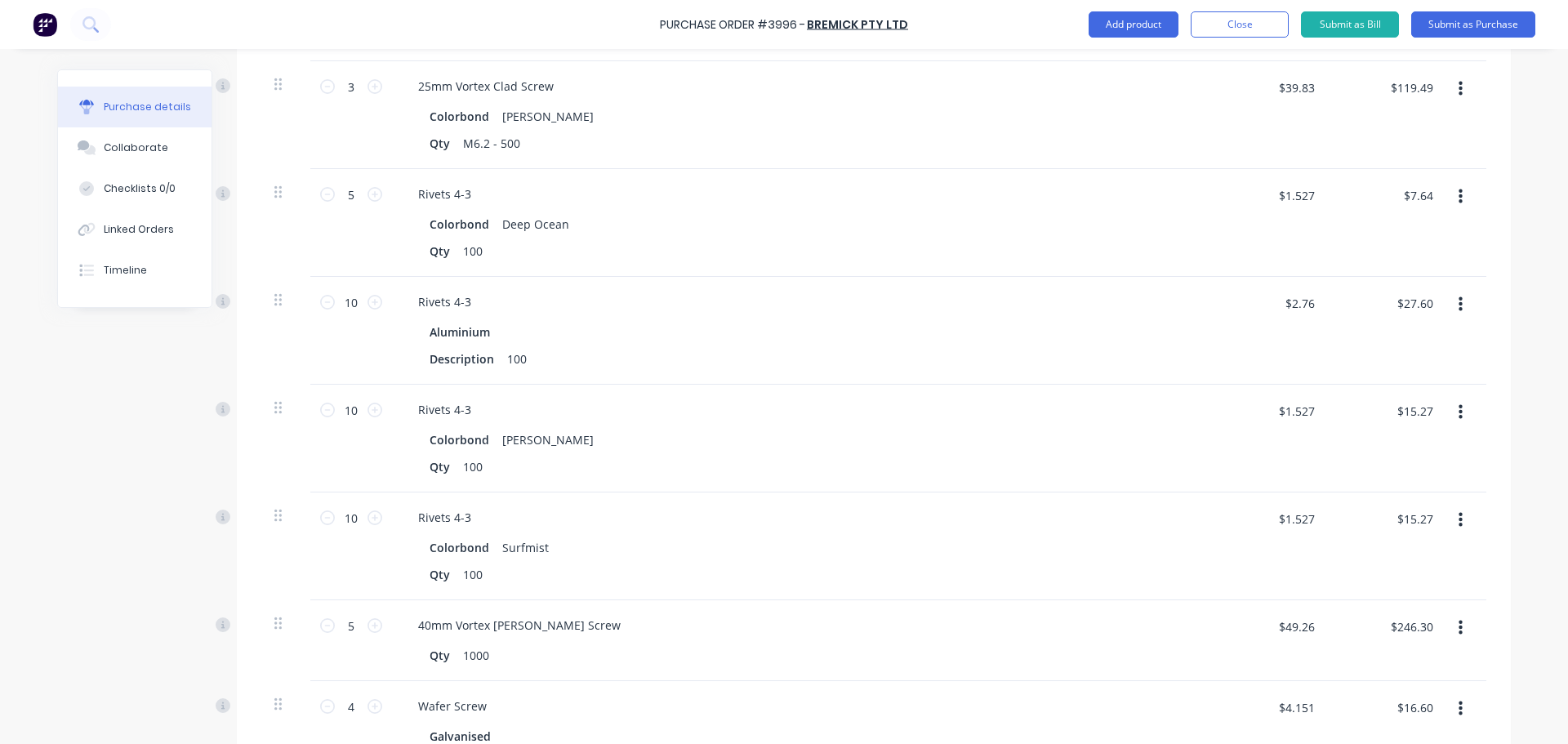
scroll to position [1194, 0]
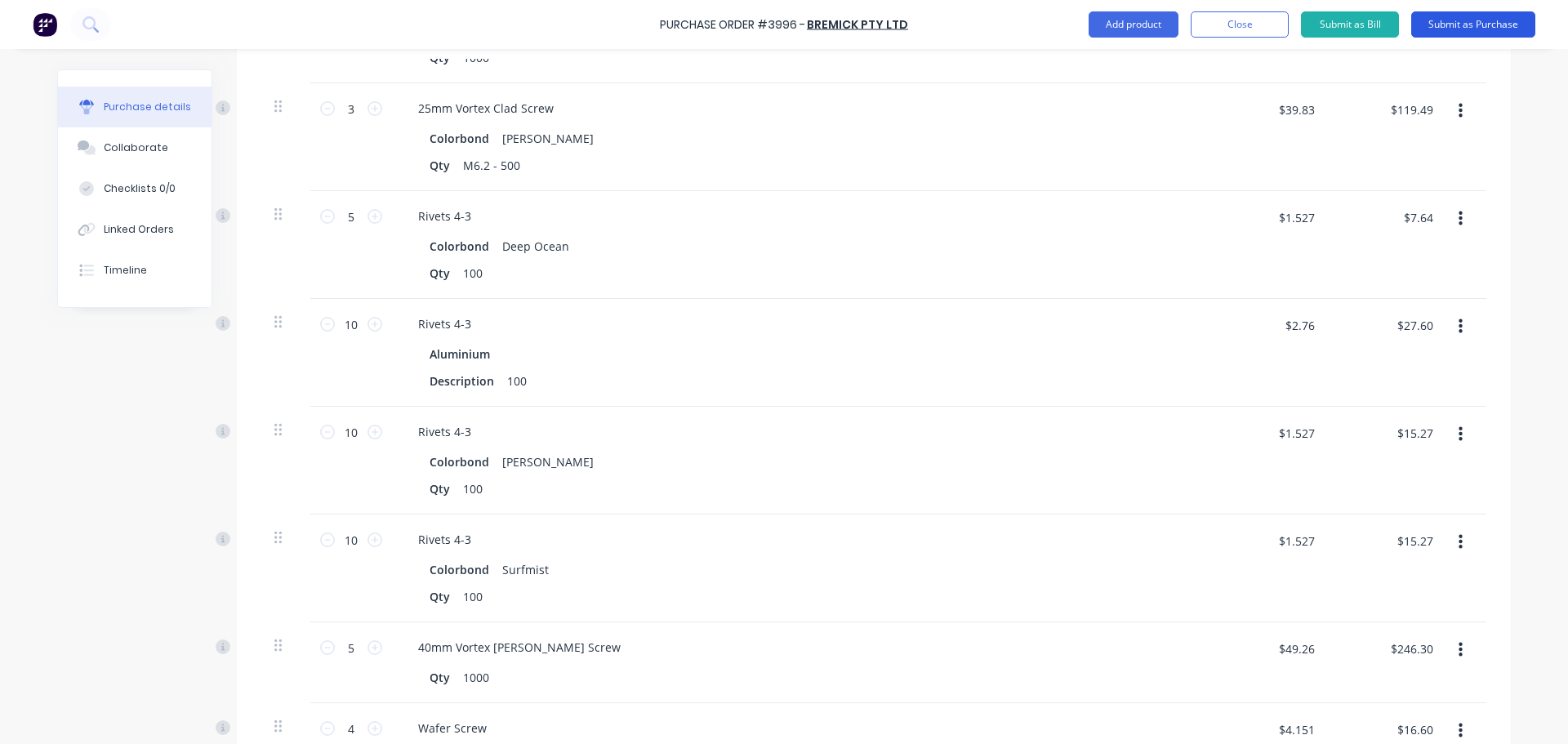
click at [1508, 28] on button "Submit as Purchase" at bounding box center [1473, 24] width 124 height 26
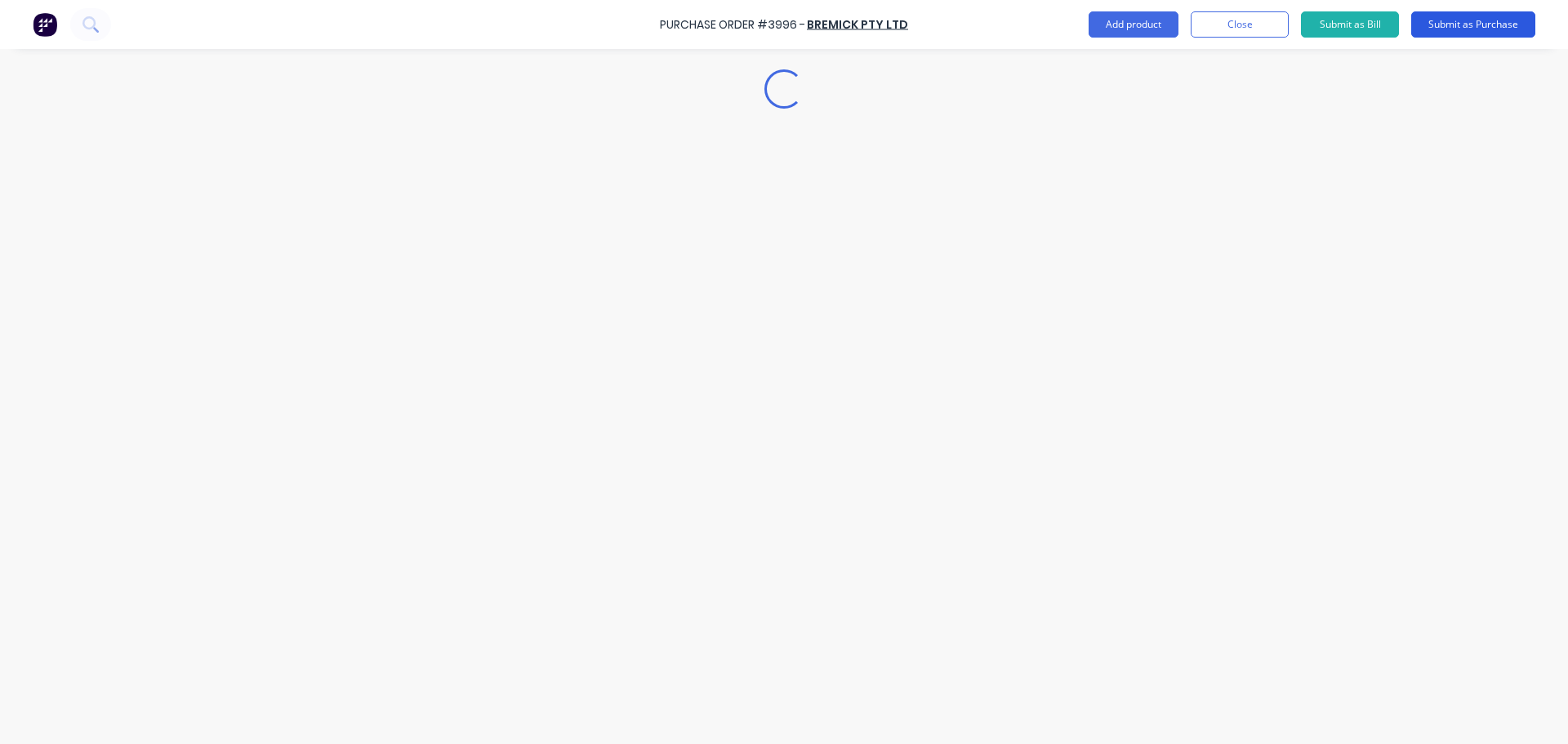
scroll to position [0, 0]
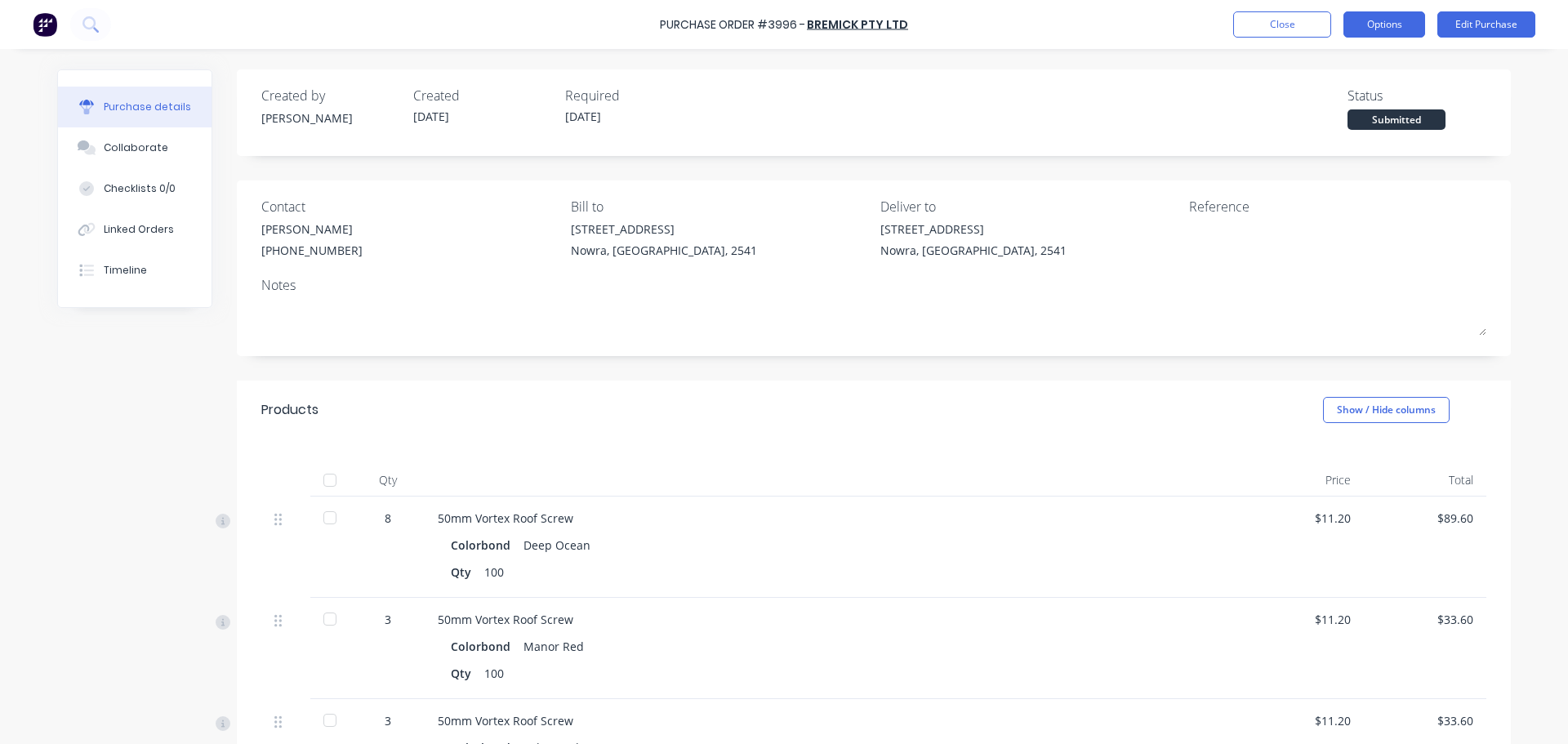
click at [1377, 31] on button "Options" at bounding box center [1384, 24] width 82 height 26
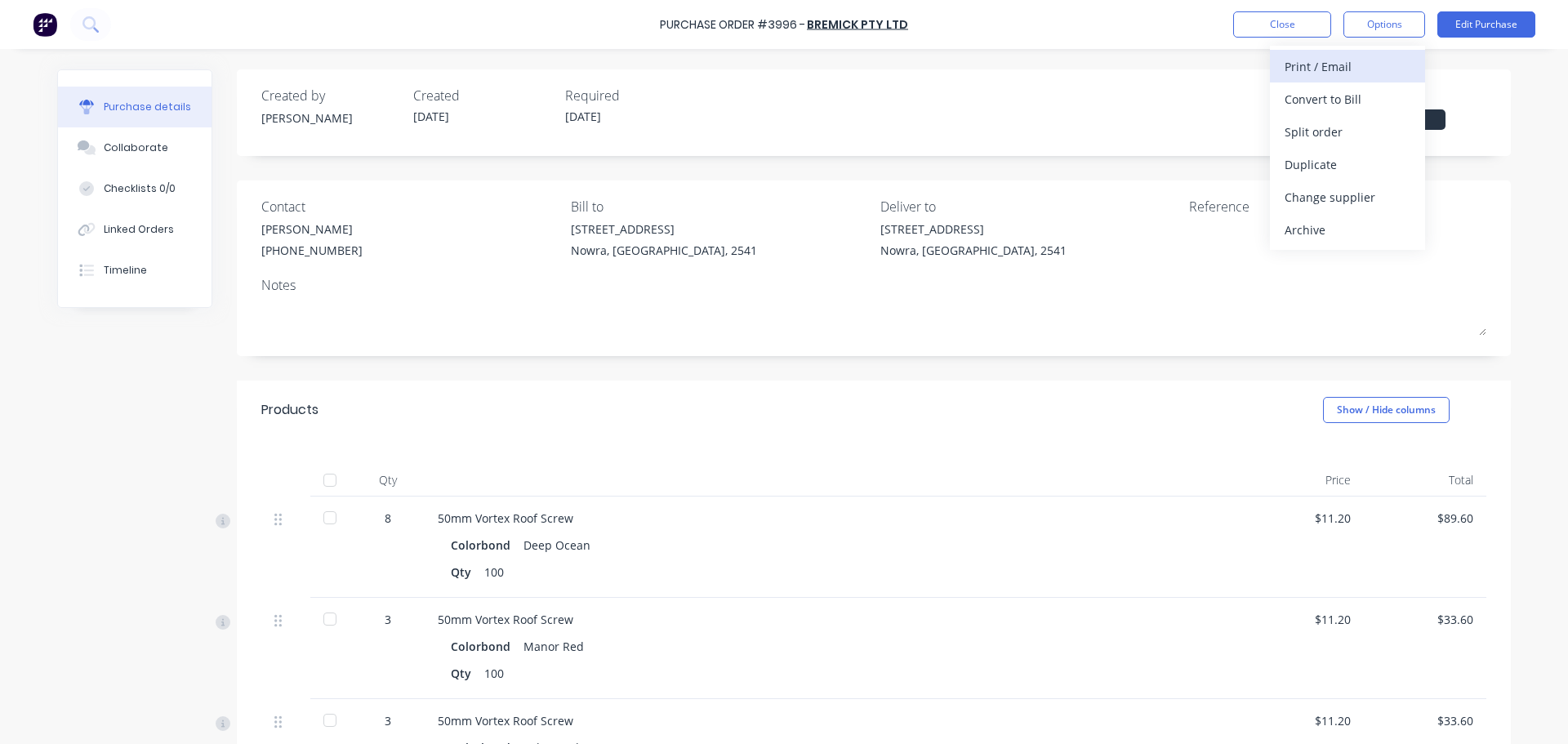
click at [1314, 71] on div "Print / Email" at bounding box center [1348, 66] width 126 height 23
click at [1320, 97] on div "With pricing" at bounding box center [1348, 98] width 126 height 23
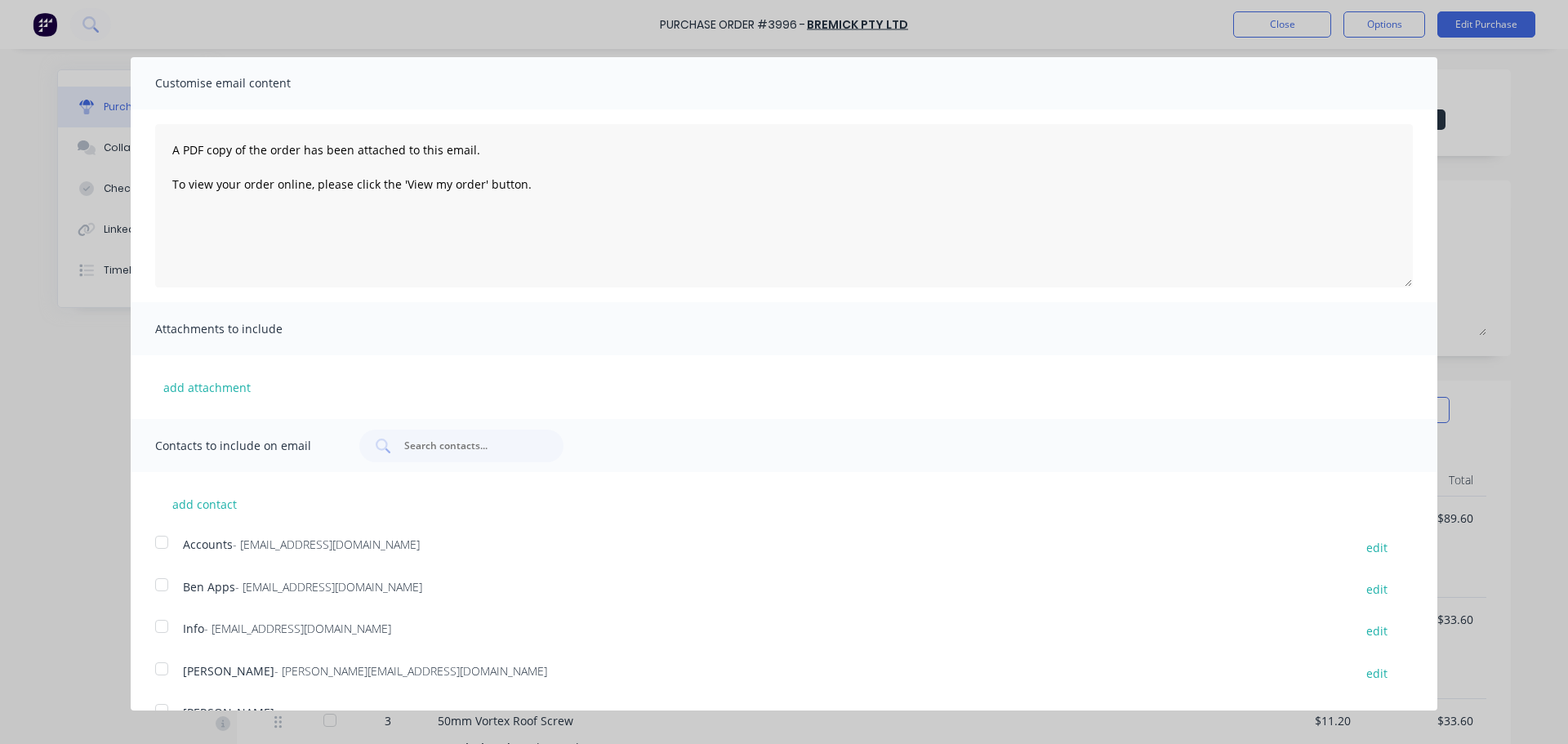
scroll to position [256, 0]
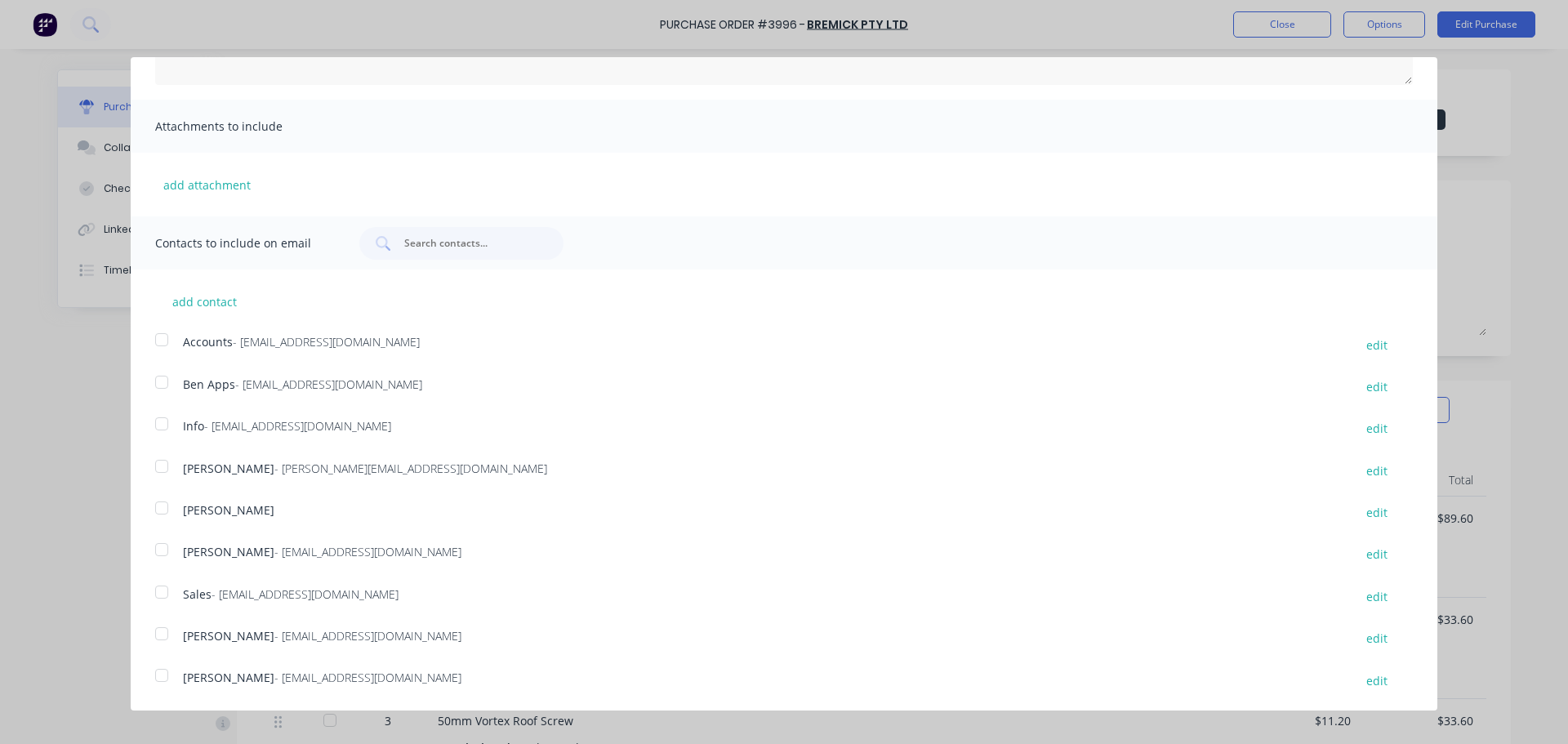
click at [166, 590] on div at bounding box center [161, 592] width 33 height 33
click at [169, 677] on div at bounding box center [161, 676] width 33 height 33
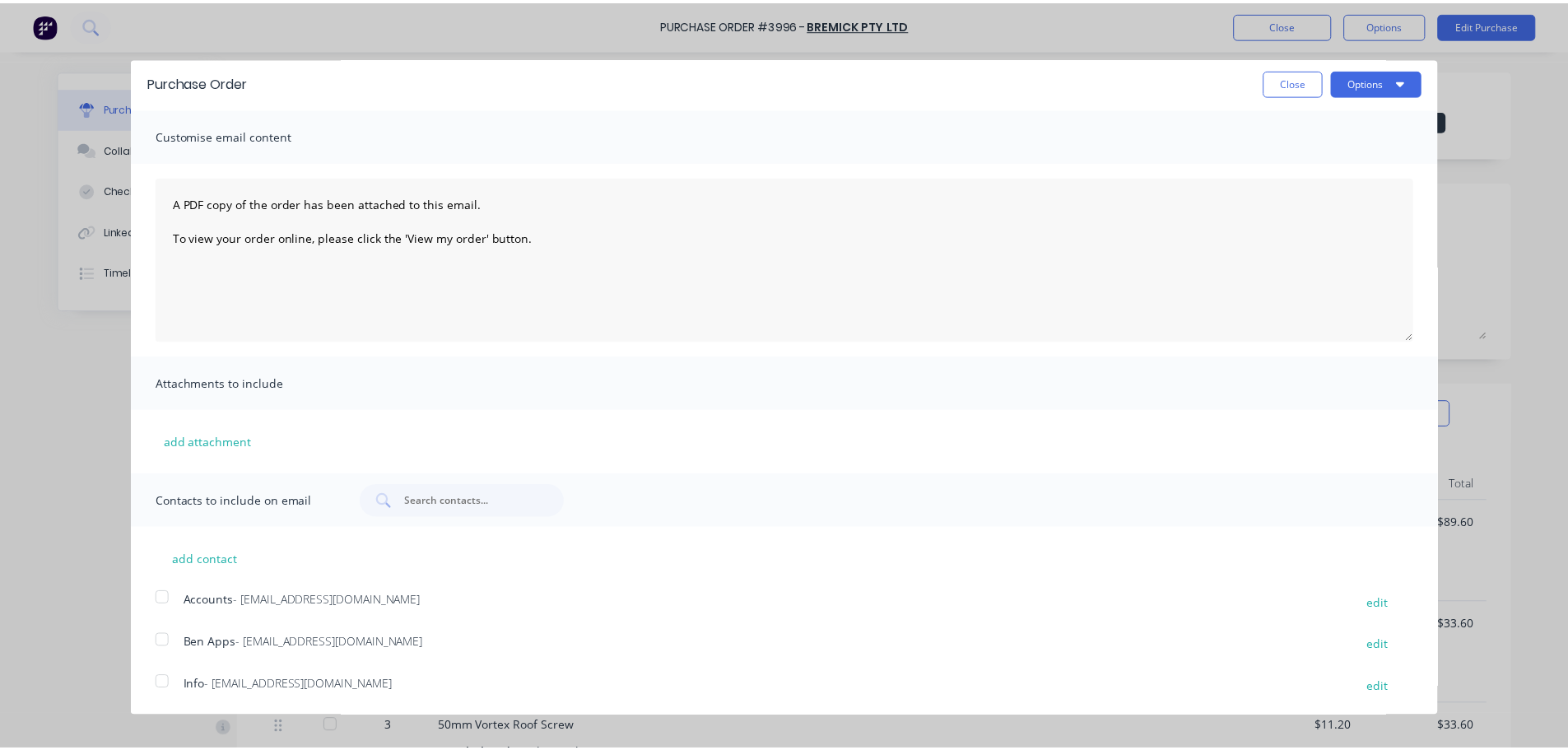
scroll to position [0, 0]
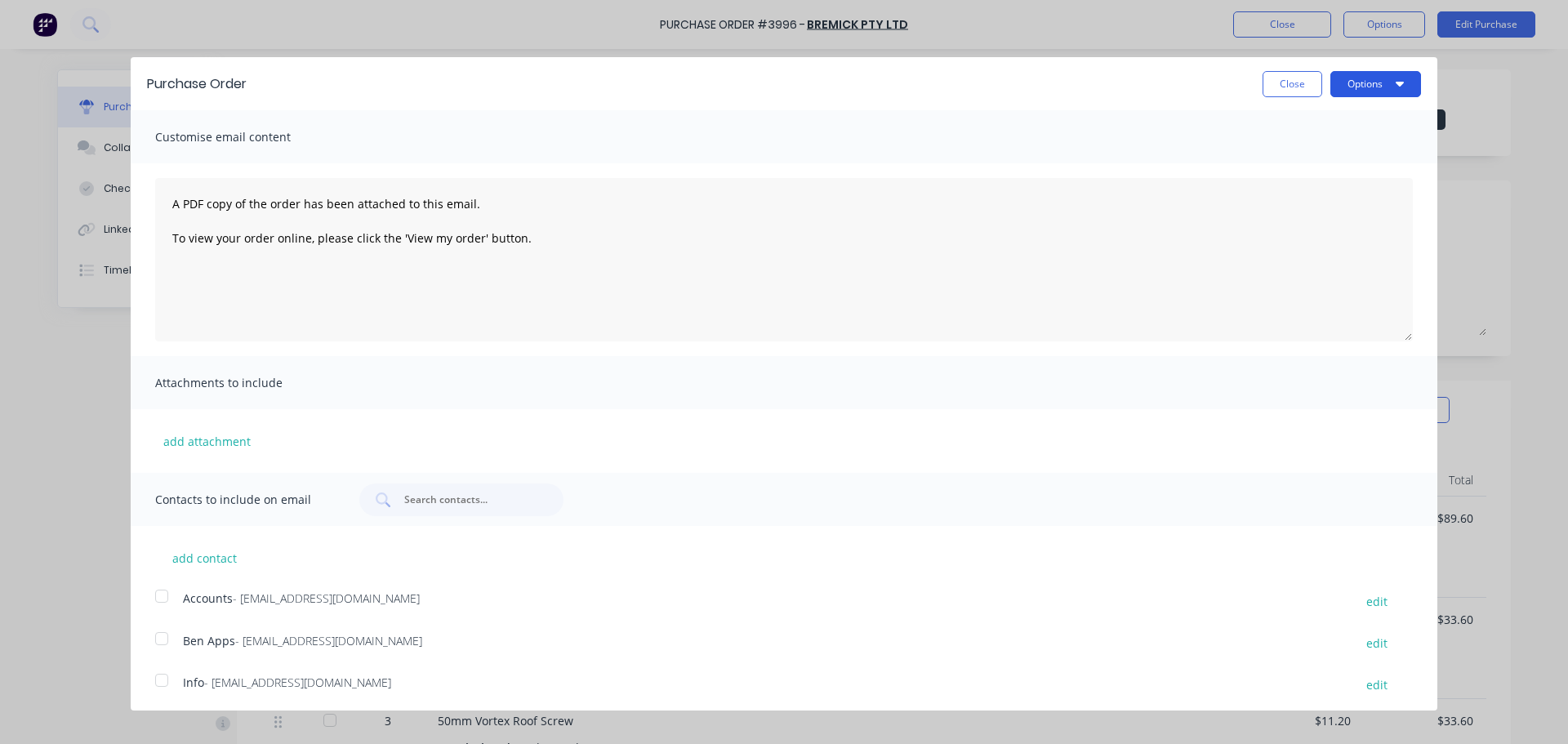
click at [1355, 83] on button "Options" at bounding box center [1376, 84] width 91 height 26
click at [1317, 152] on div "Email" at bounding box center [1344, 157] width 126 height 23
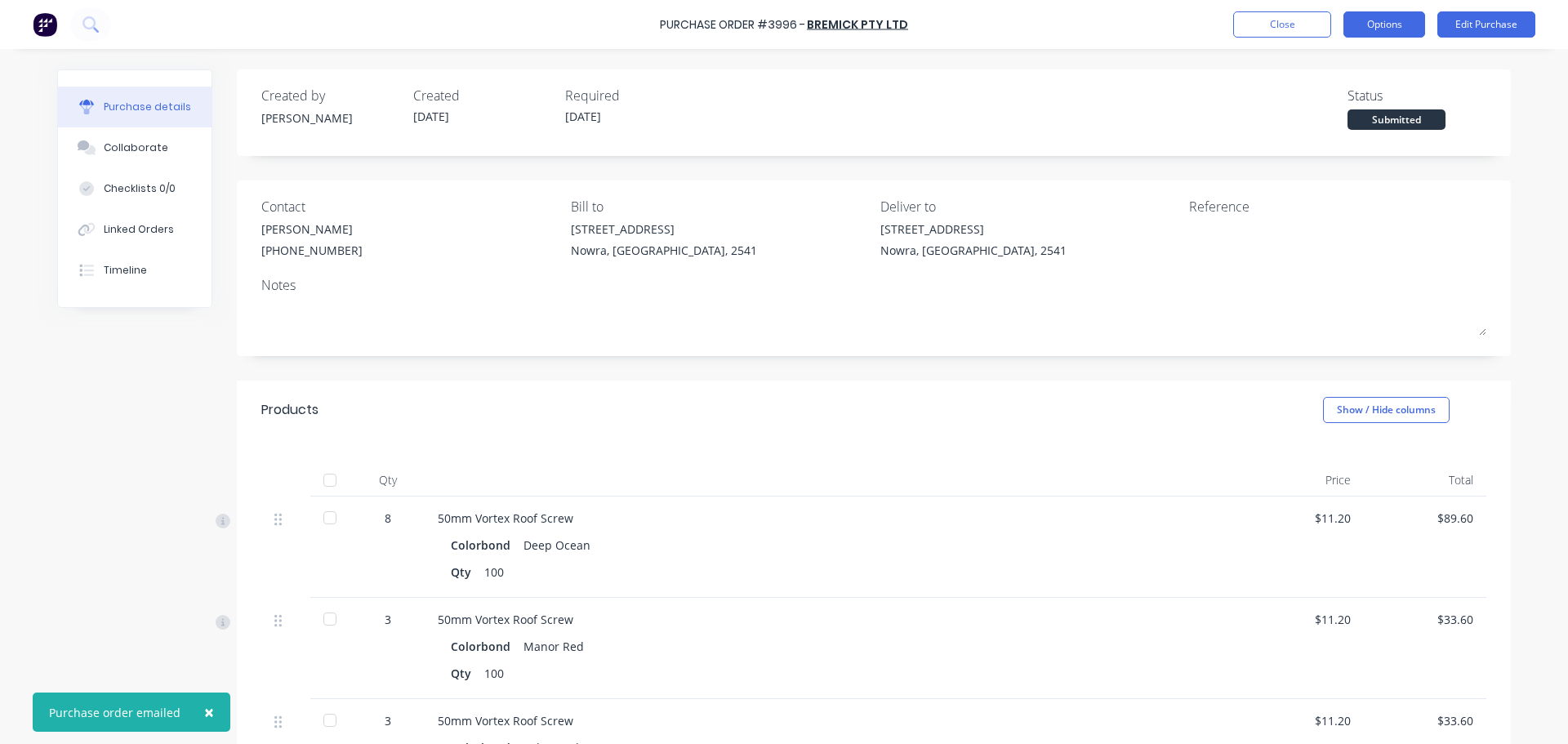
click at [1399, 22] on button "Options" at bounding box center [1384, 24] width 82 height 26
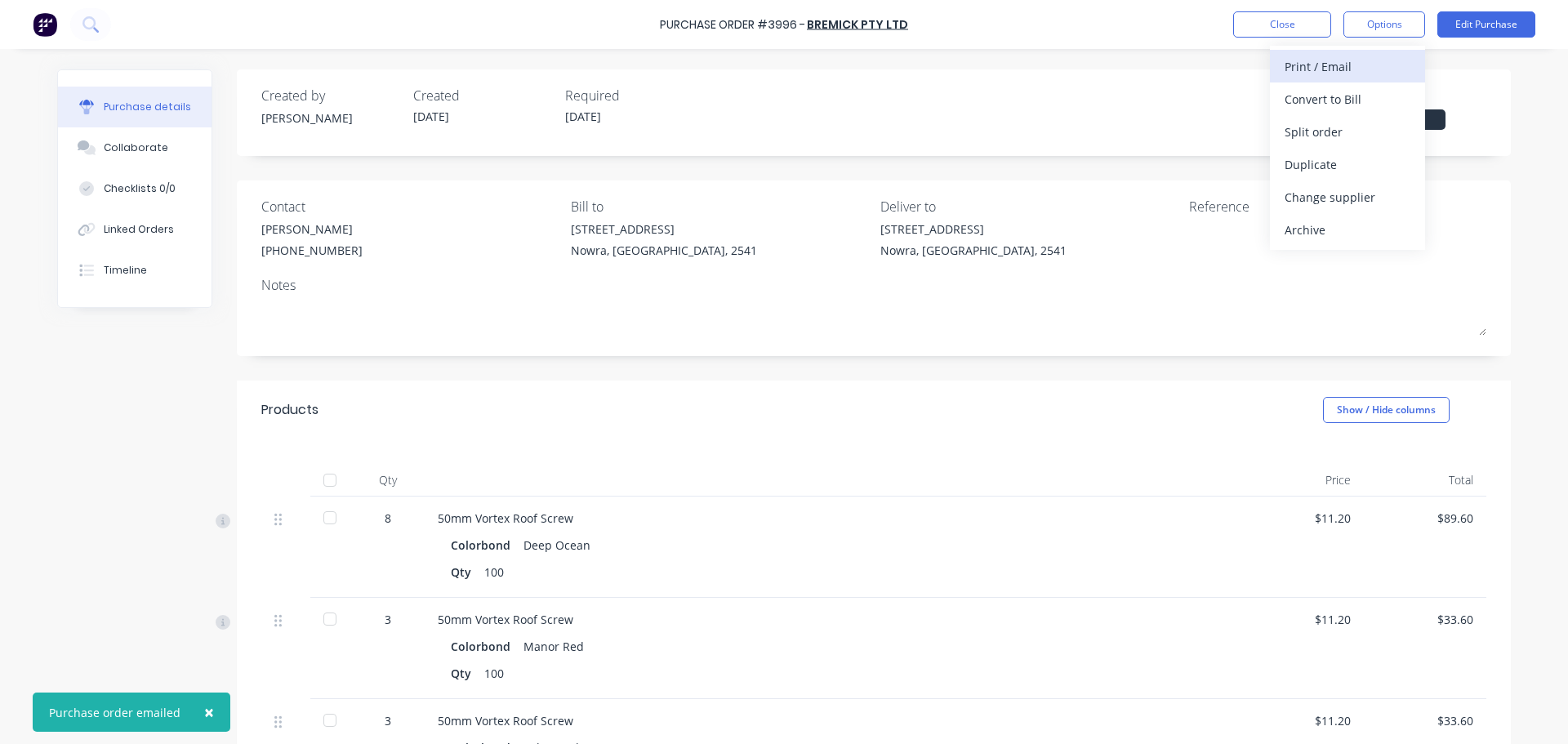
click at [1357, 76] on div "Print / Email" at bounding box center [1348, 66] width 126 height 23
click at [1362, 128] on div "Without pricing" at bounding box center [1348, 131] width 126 height 23
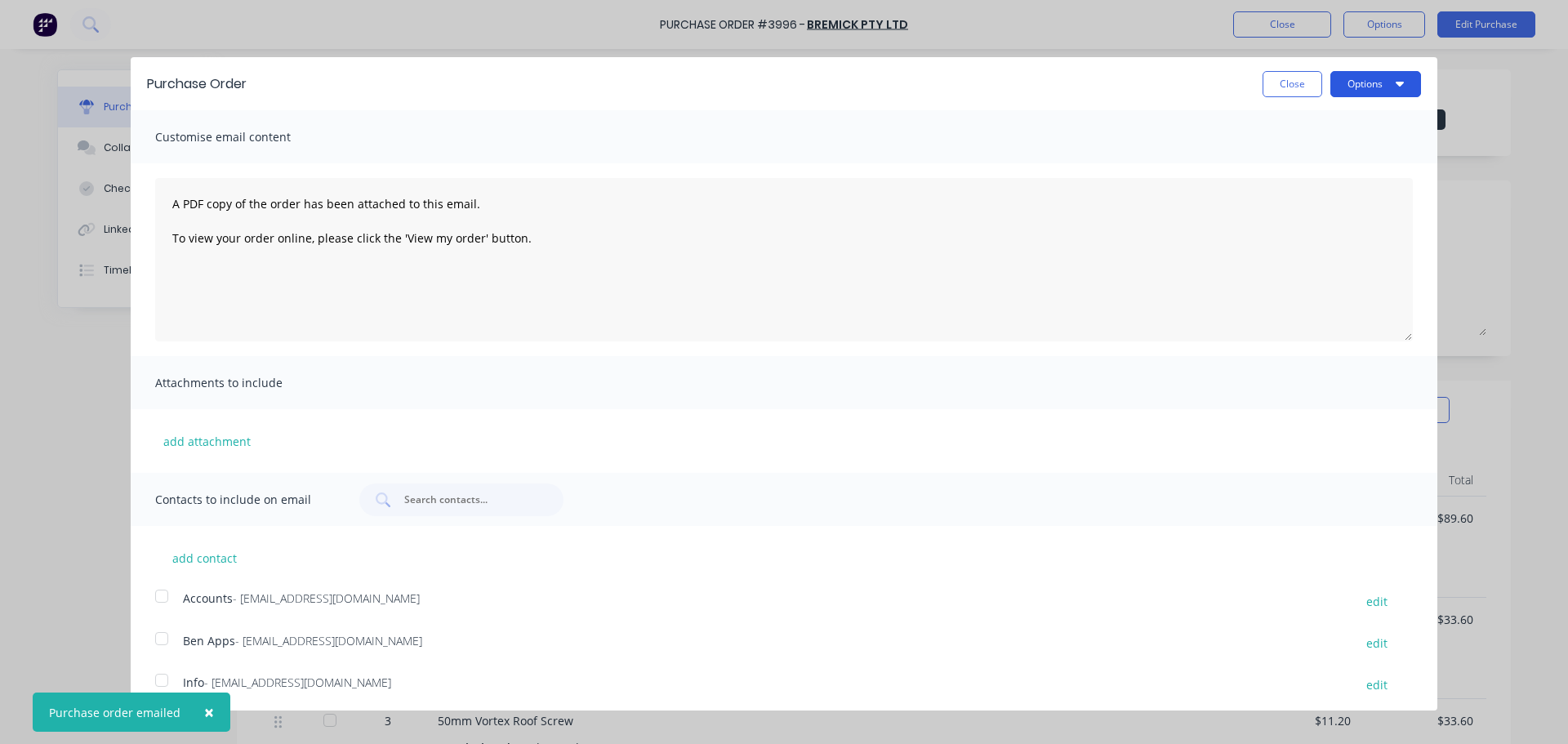
click at [1367, 91] on button "Options" at bounding box center [1376, 84] width 91 height 26
click at [1359, 121] on div "Print" at bounding box center [1344, 125] width 126 height 23
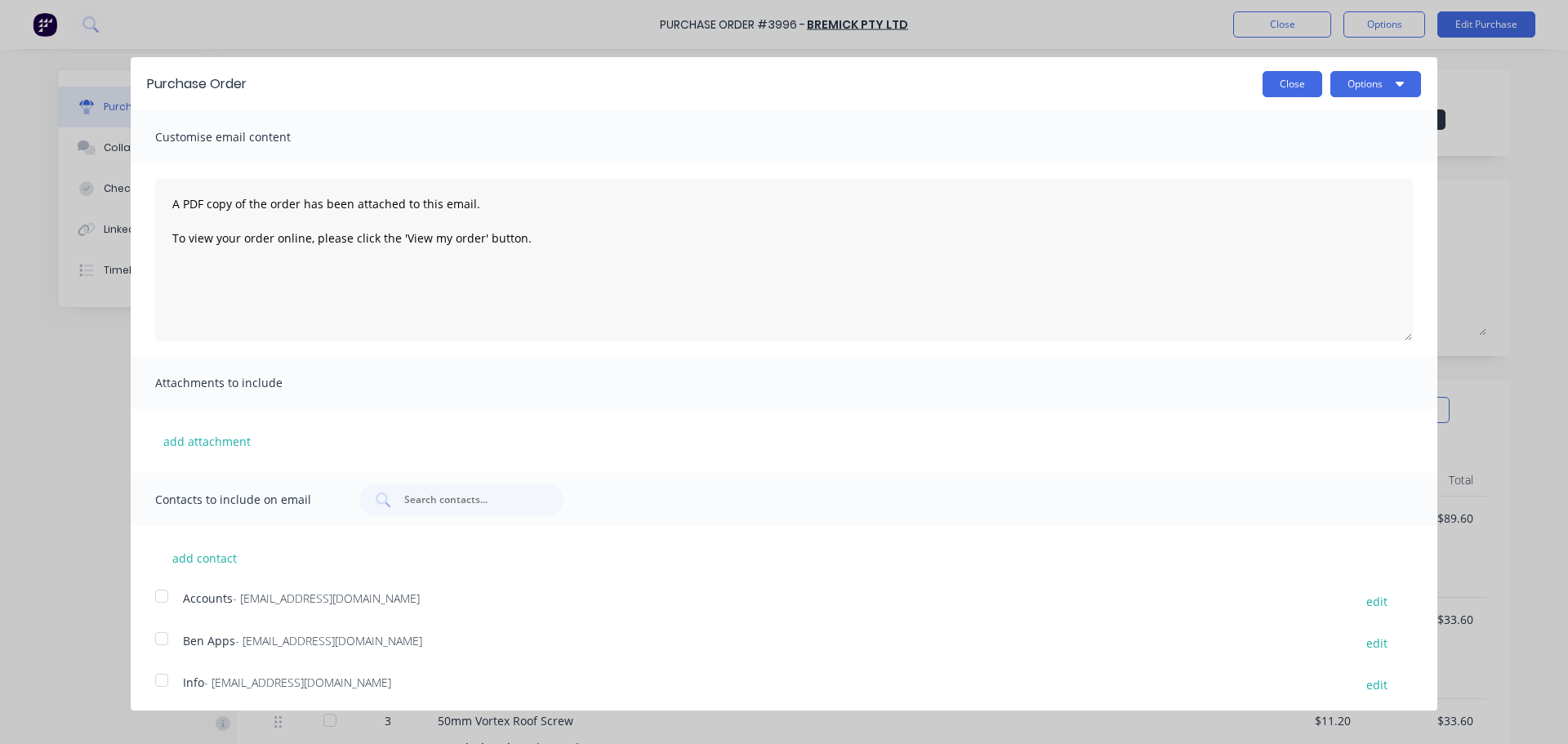
click at [1281, 91] on button "Close" at bounding box center [1292, 84] width 60 height 26
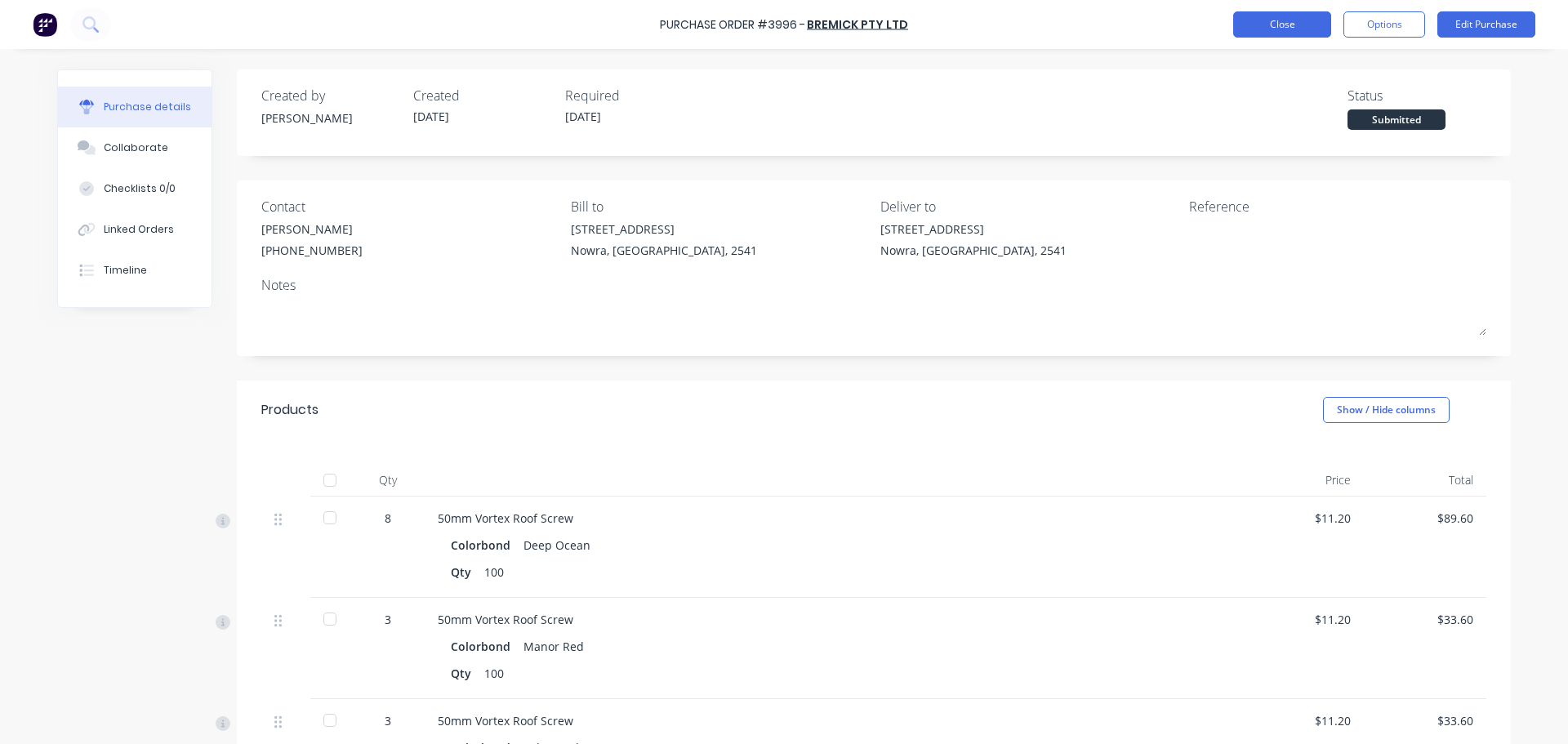
click at [1276, 25] on button "Close" at bounding box center [1282, 24] width 98 height 26
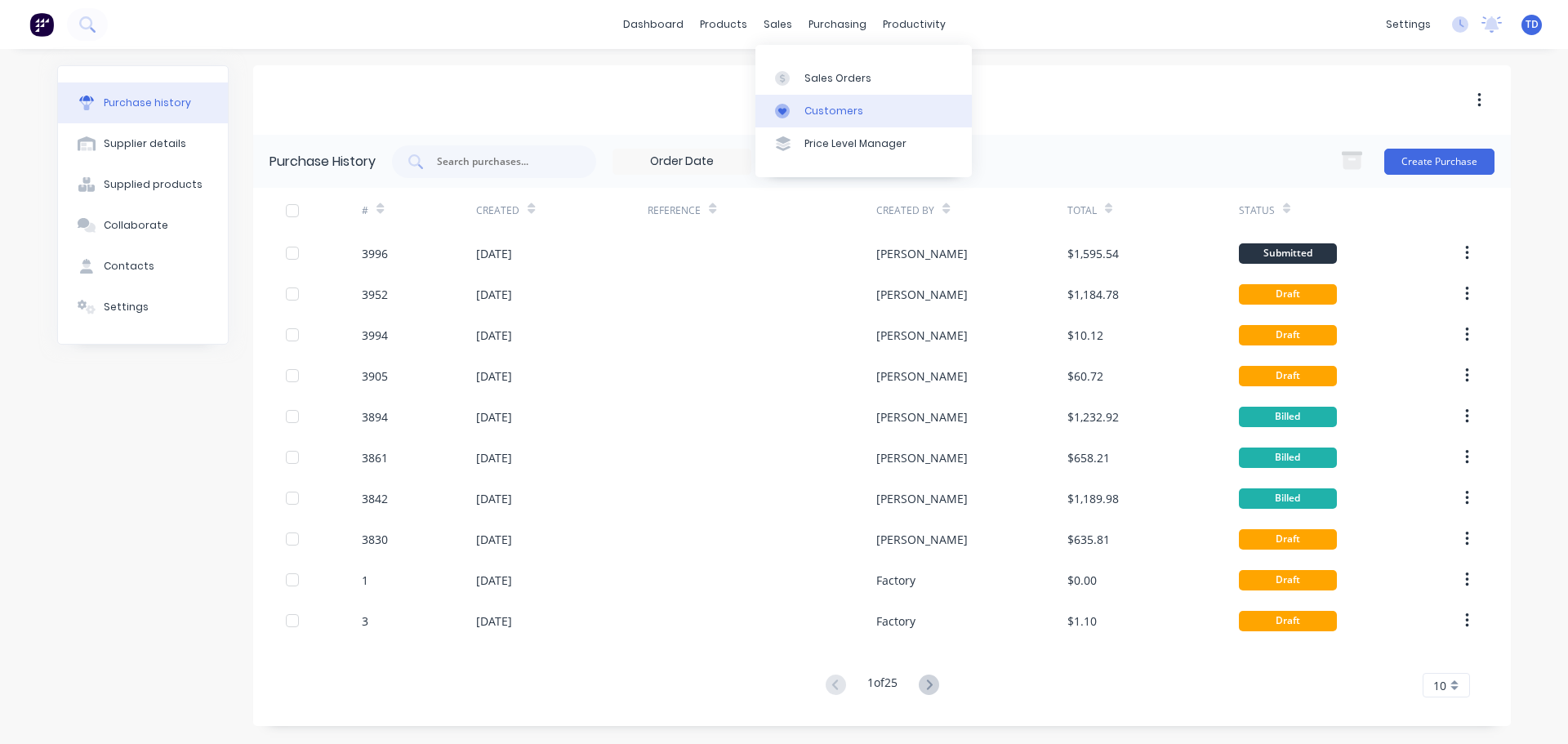
click at [830, 114] on div "Customers" at bounding box center [834, 110] width 59 height 15
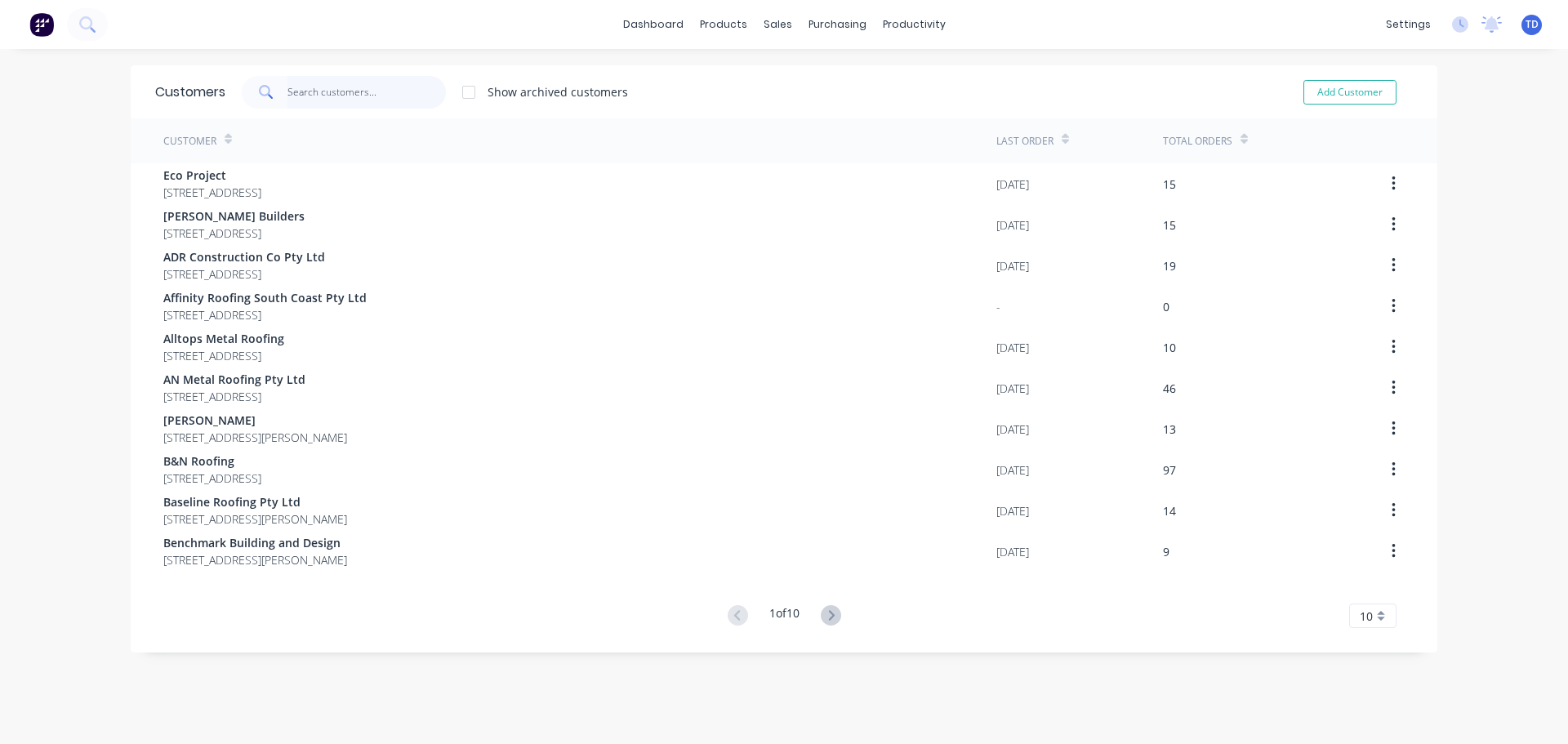
click at [367, 102] on input "text" at bounding box center [367, 92] width 160 height 33
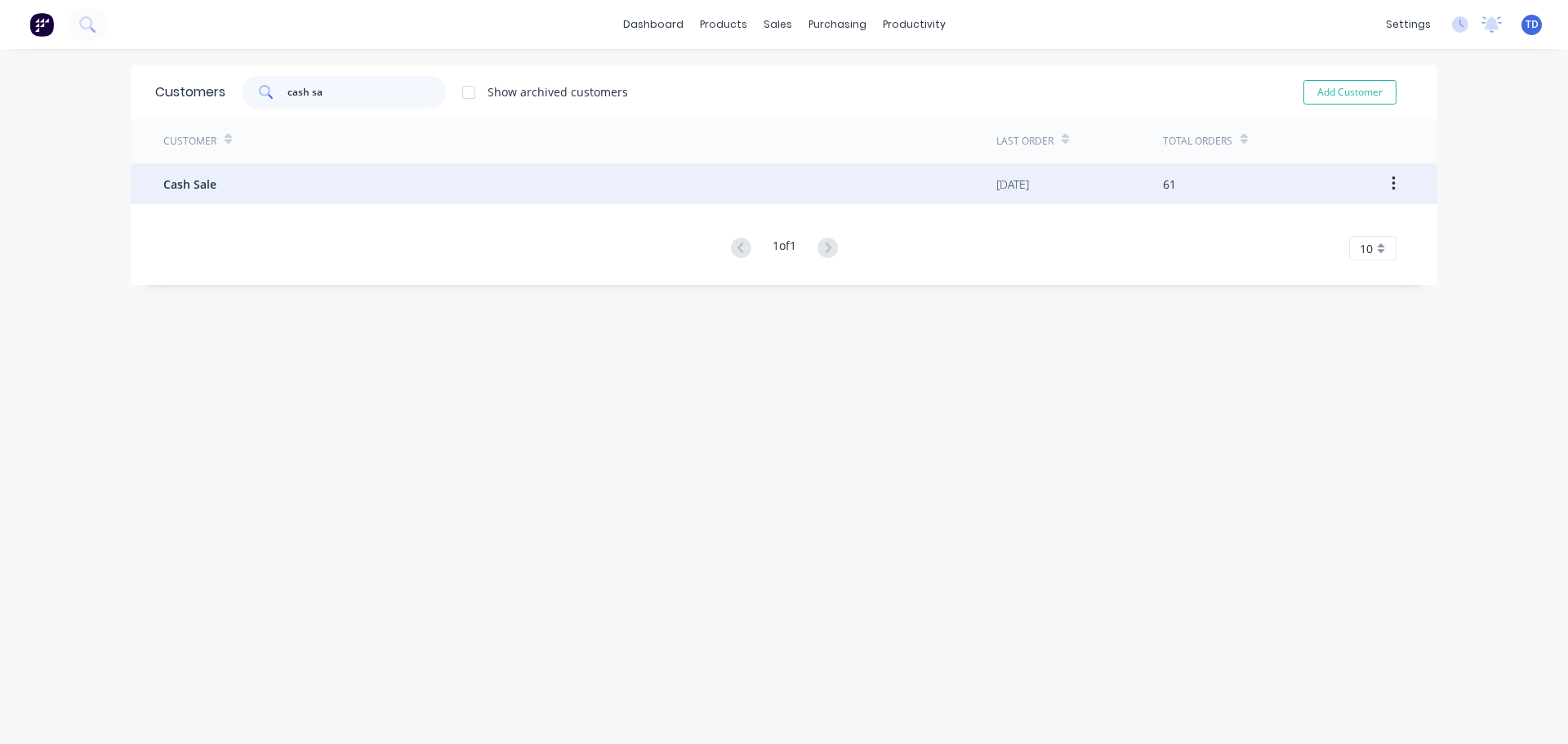
type input "cash sa"
click at [224, 199] on div "Cash Sale" at bounding box center [579, 183] width 833 height 41
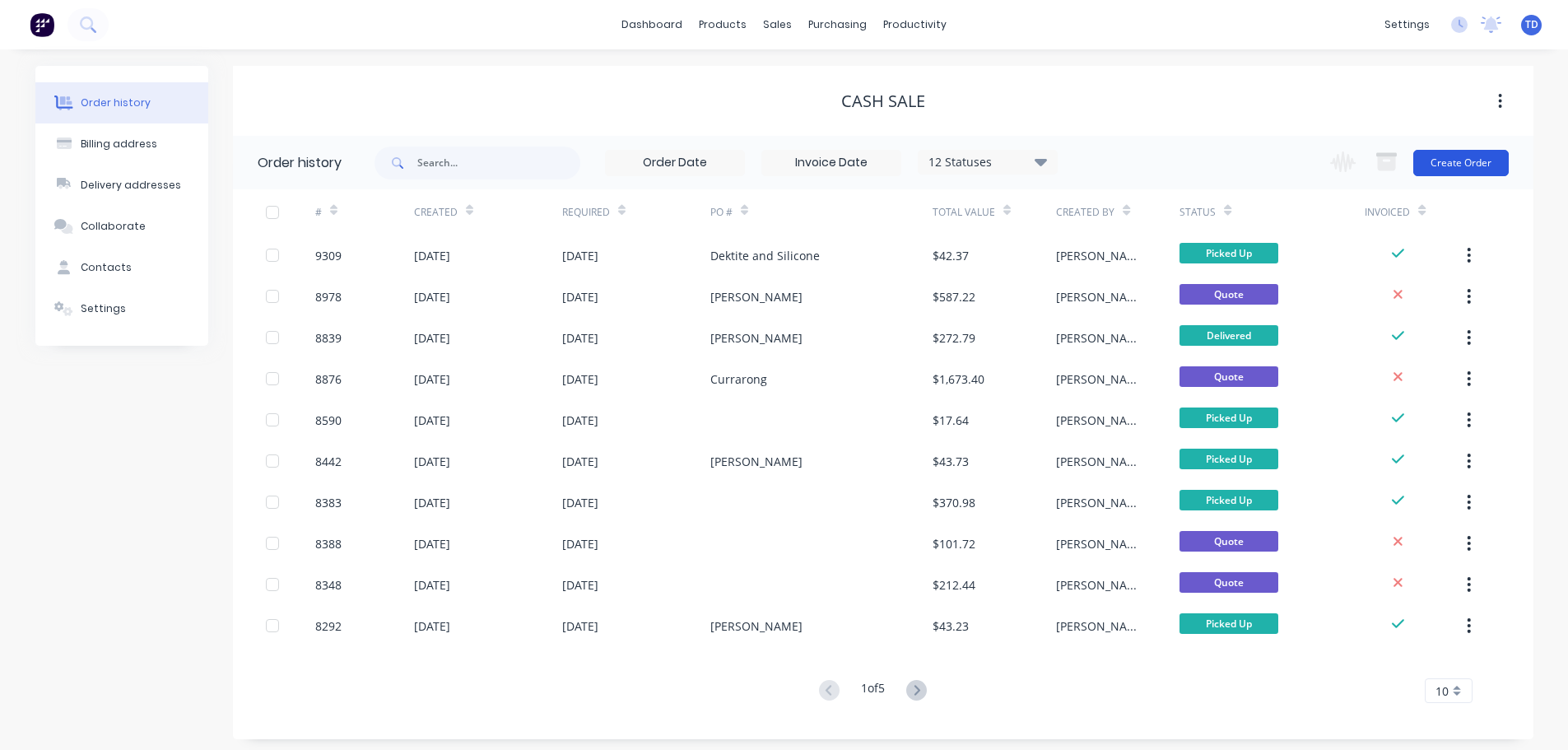
click at [1445, 166] on button "Create Order" at bounding box center [1461, 163] width 96 height 26
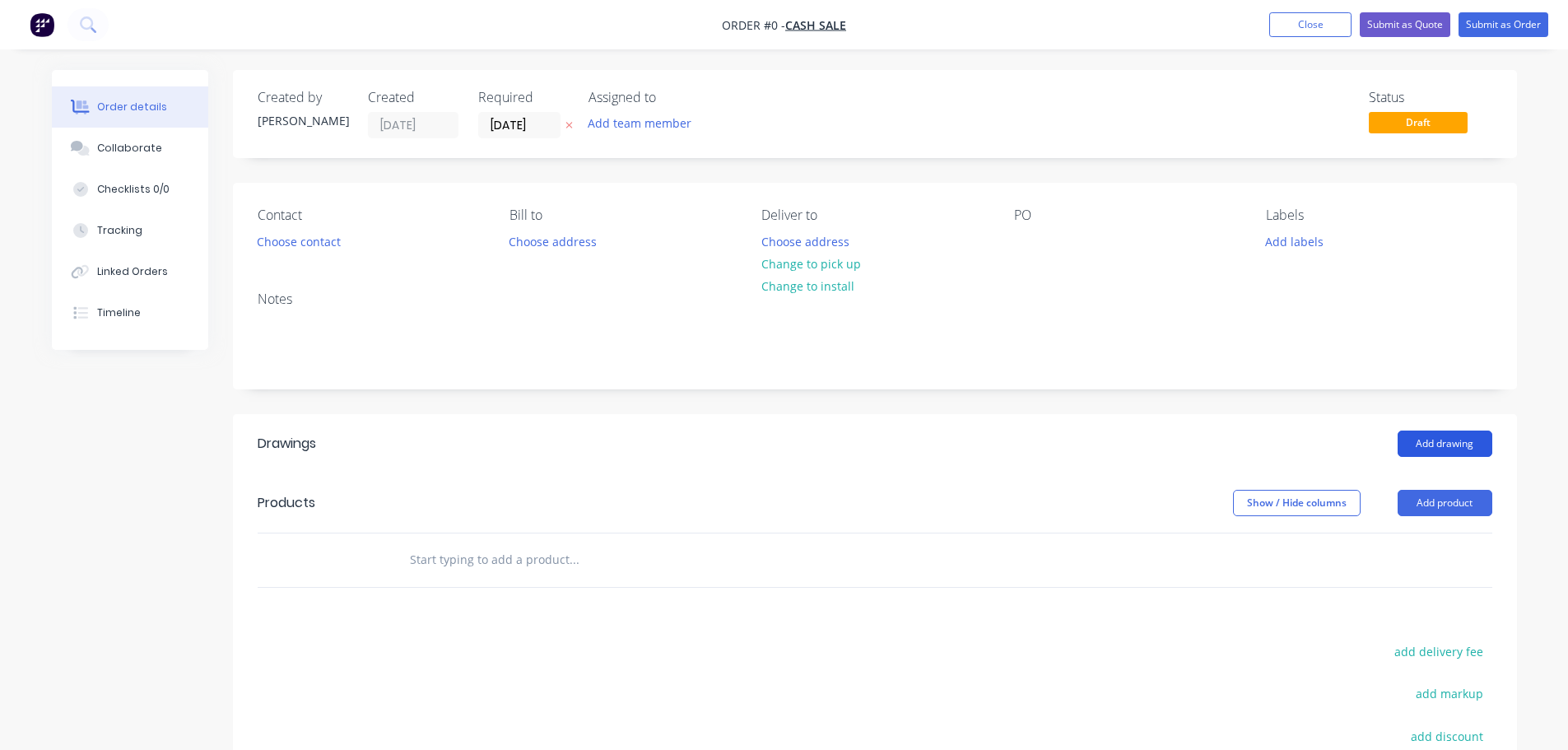
click at [1451, 436] on button "Add drawing" at bounding box center [1445, 444] width 95 height 26
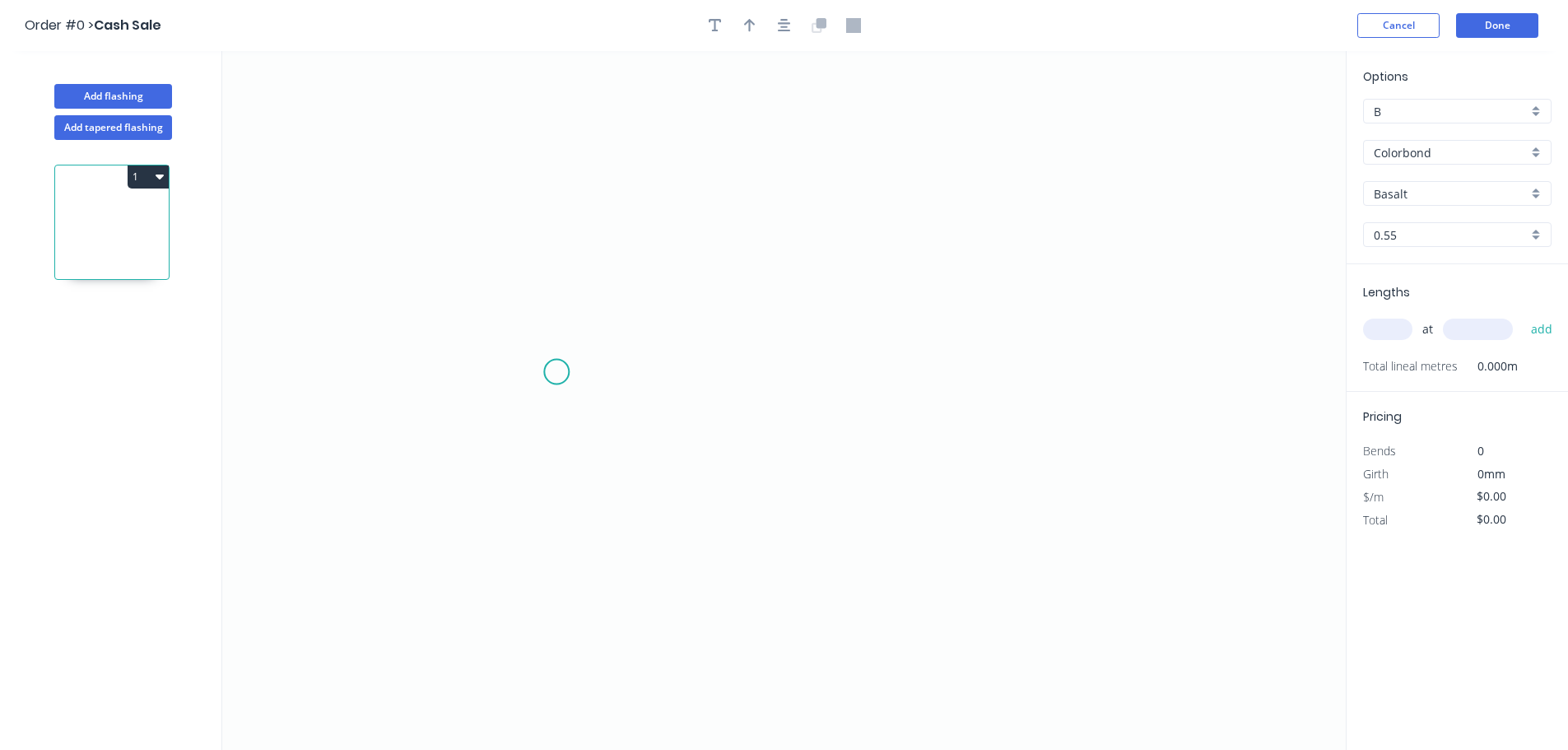
click at [557, 372] on icon "0" at bounding box center [784, 400] width 1124 height 699
click at [917, 368] on icon "0" at bounding box center [784, 400] width 1124 height 699
click at [928, 376] on circle at bounding box center [917, 372] width 24 height 24
click at [557, 374] on circle at bounding box center [557, 372] width 24 height 24
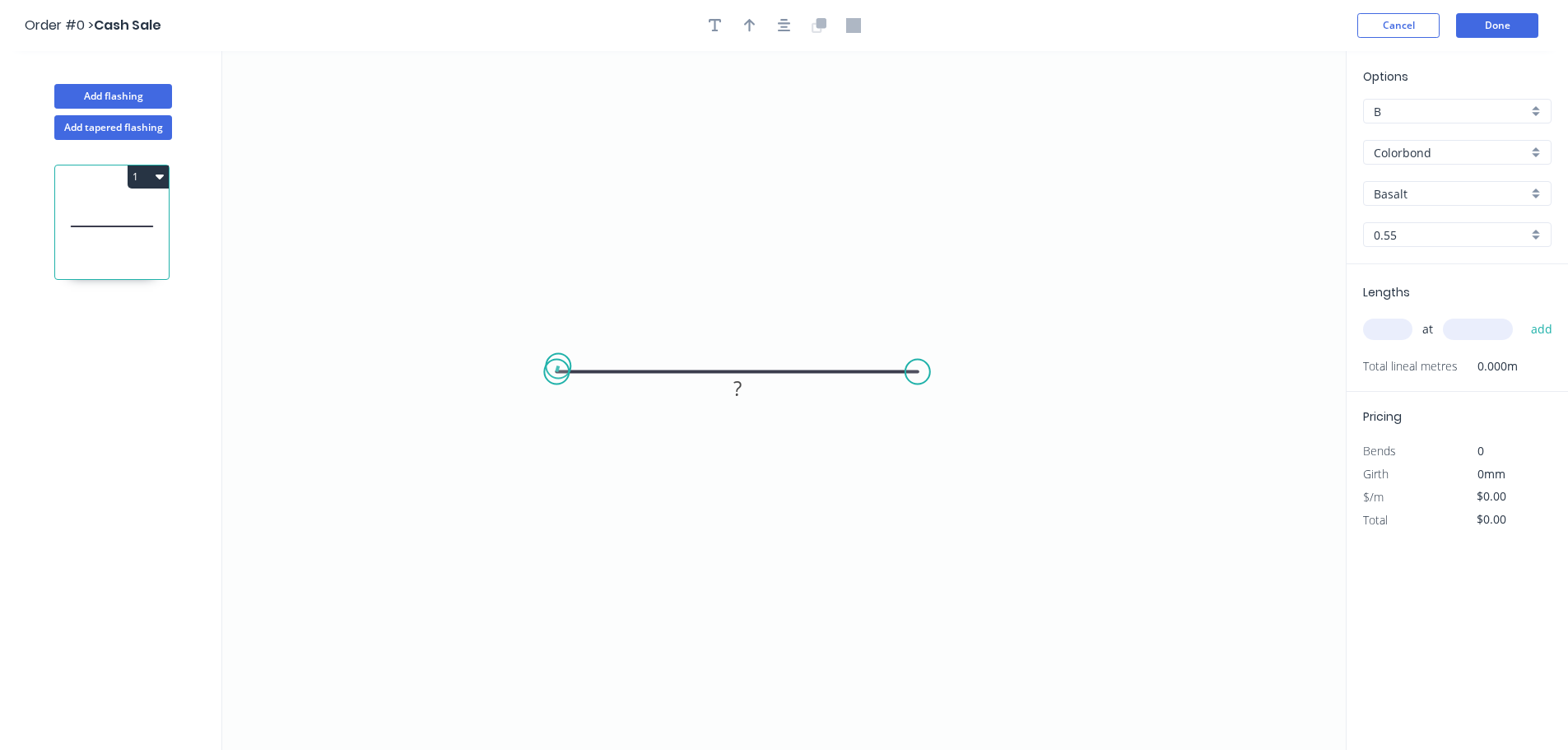
click at [558, 366] on circle at bounding box center [557, 372] width 24 height 24
click at [580, 419] on div "Crush & Fold" at bounding box center [641, 424] width 165 height 34
click at [959, 437] on div "Crush & Fold" at bounding box center [1008, 431] width 165 height 34
click at [937, 419] on div "Flip bend" at bounding box center [996, 426] width 165 height 34
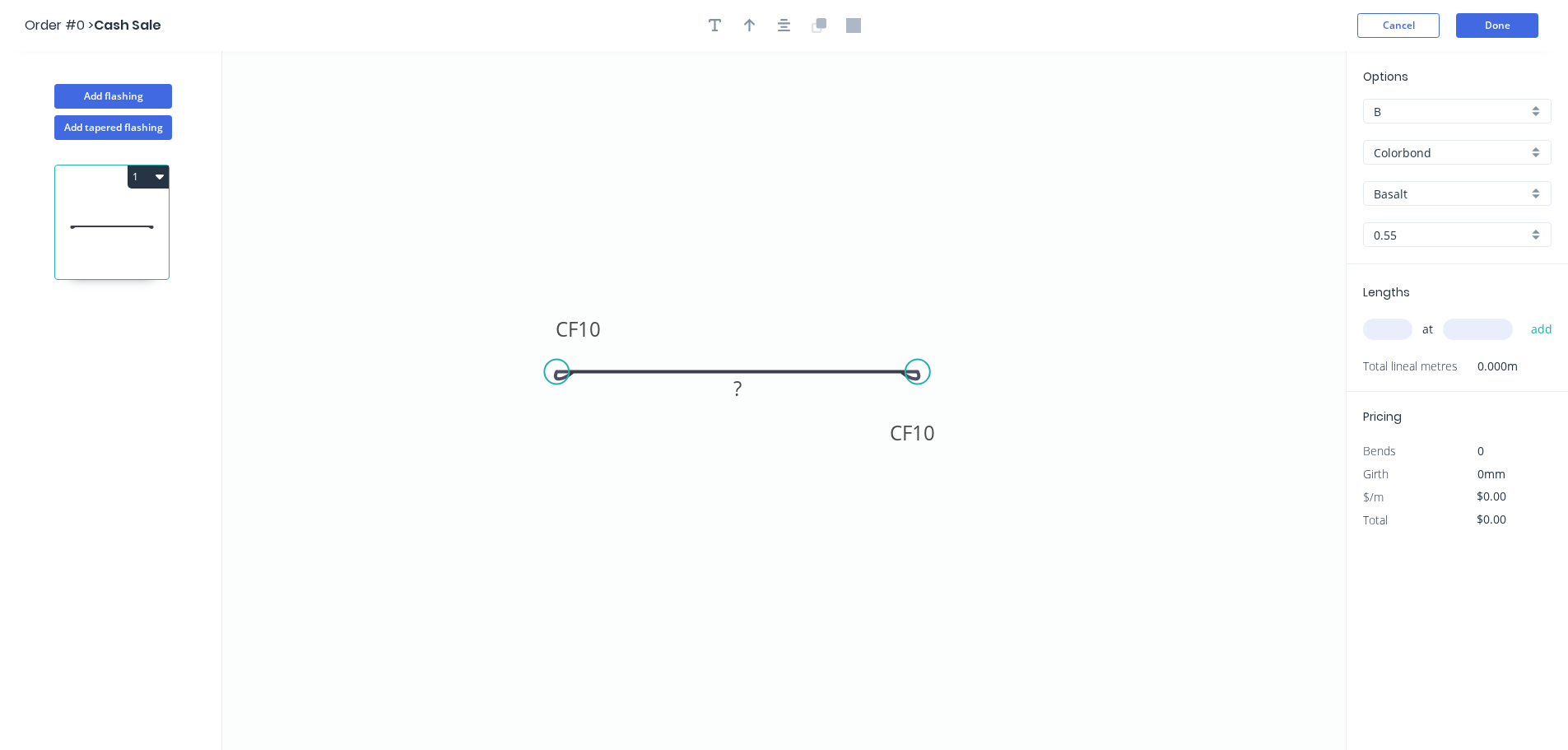
drag, startPoint x: 914, startPoint y: 313, endPoint x: 932, endPoint y: 431, distance: 119.4
click at [933, 432] on rect at bounding box center [913, 432] width 66 height 34
drag, startPoint x: 611, startPoint y: 318, endPoint x: 743, endPoint y: 389, distance: 149.9
click at [586, 432] on icon "0 CF 10 CF 10 ?" at bounding box center [784, 400] width 1124 height 699
drag, startPoint x: 754, startPoint y: 381, endPoint x: 753, endPoint y: 299, distance: 82.0
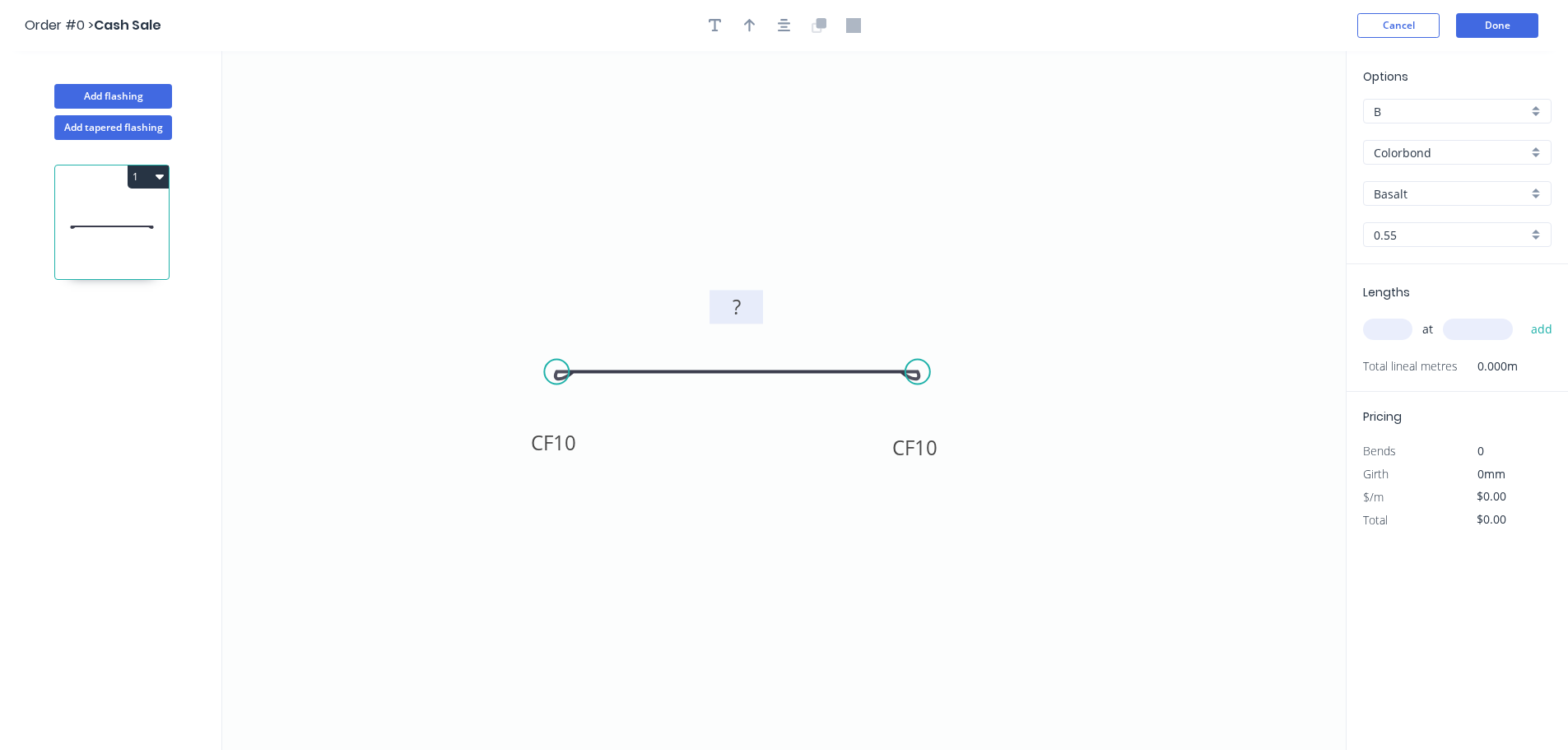
click at [753, 299] on rect at bounding box center [737, 306] width 54 height 34
click at [743, 302] on rect at bounding box center [737, 308] width 33 height 23
type input "$8.96"
click at [1418, 186] on input "Basalt" at bounding box center [1451, 194] width 154 height 17
click at [1423, 239] on div "Surfmist" at bounding box center [1457, 224] width 189 height 30
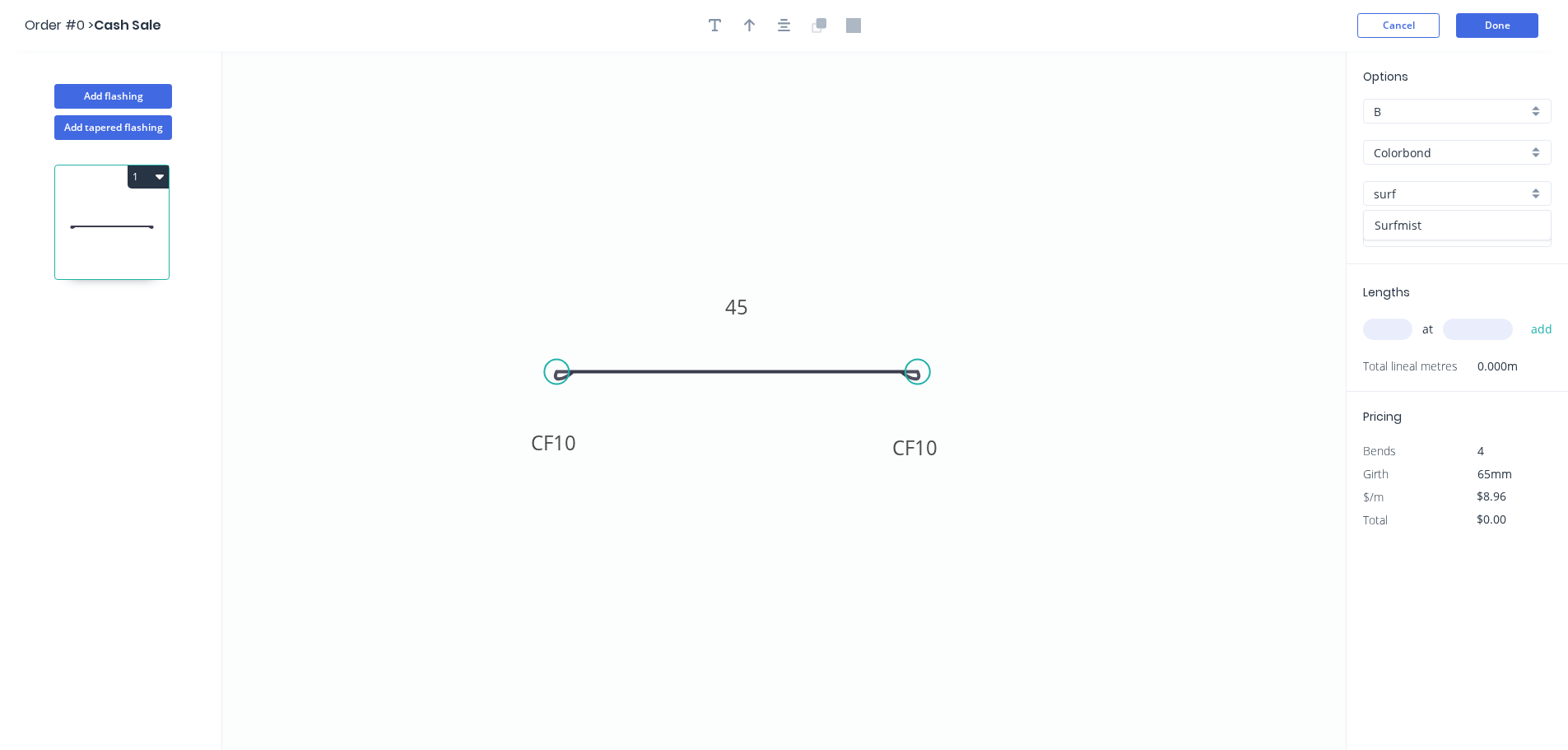
click at [1409, 229] on div "Surfmist" at bounding box center [1457, 224] width 187 height 29
type input "Surfmist"
click at [1400, 324] on input "text" at bounding box center [1387, 329] width 50 height 22
type input "1"
type input "1220"
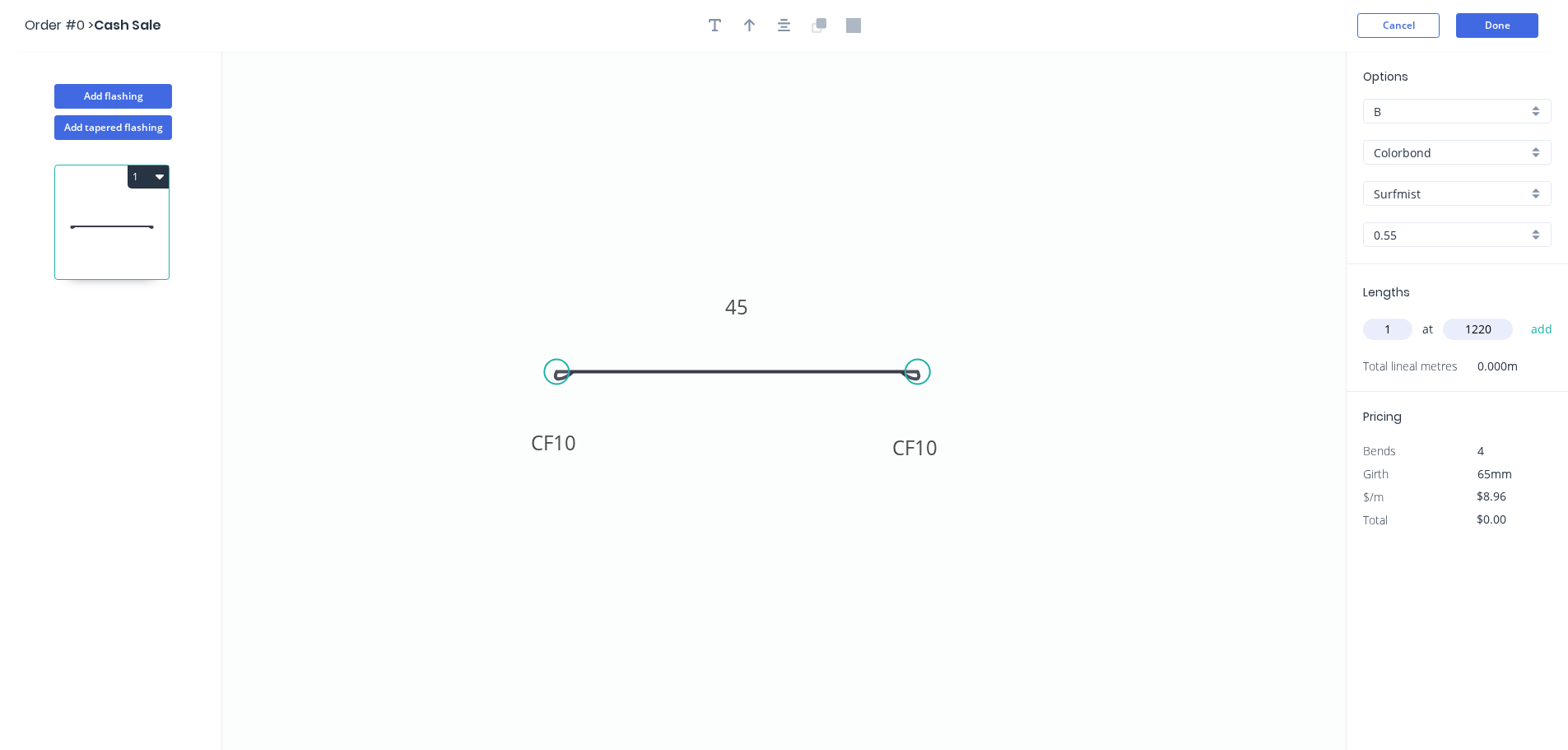
click at [1523, 315] on button "add" at bounding box center [1542, 329] width 38 height 28
type input "$10.93"
click at [1512, 30] on button "Done" at bounding box center [1497, 25] width 83 height 24
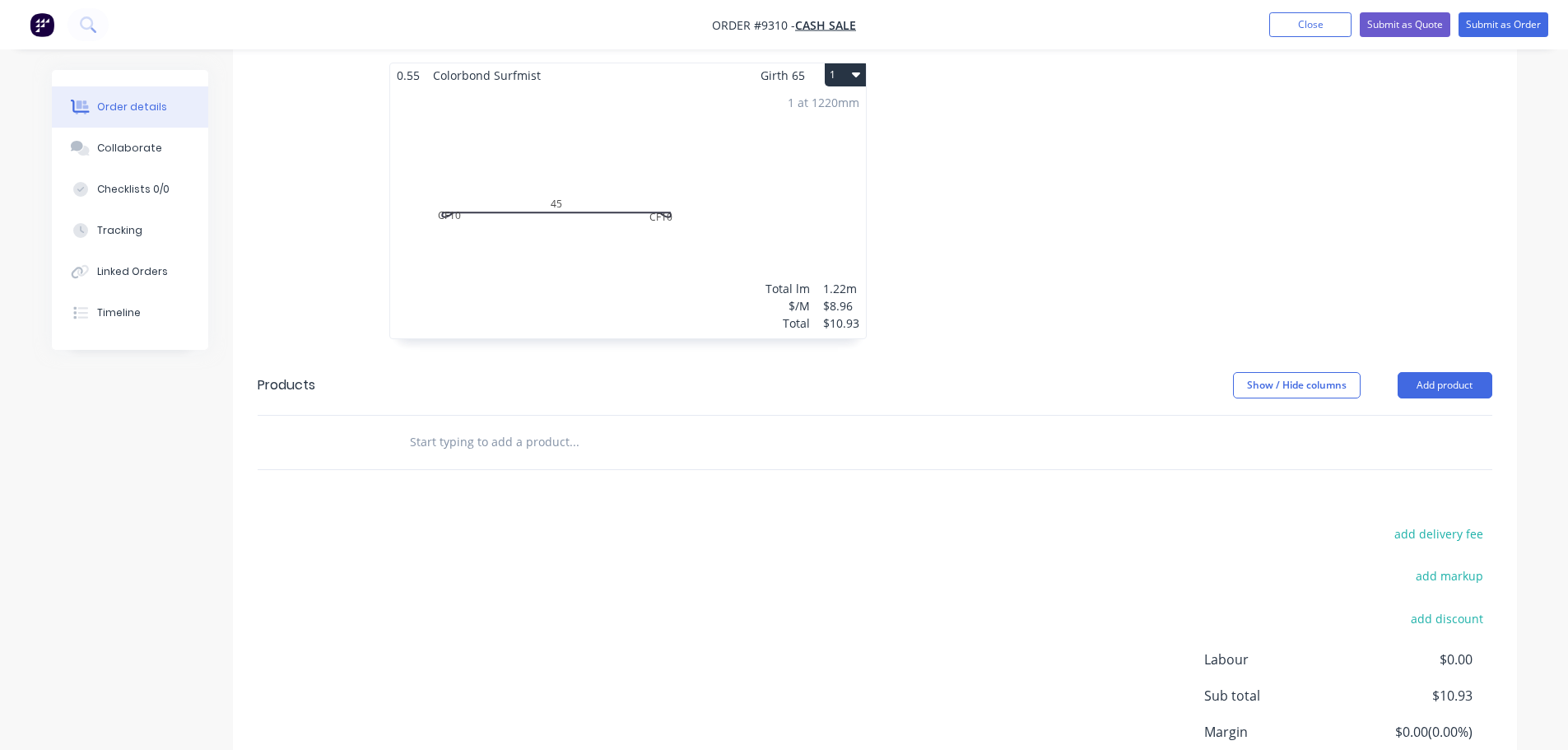
scroll to position [412, 0]
click at [504, 444] on input "text" at bounding box center [573, 441] width 330 height 33
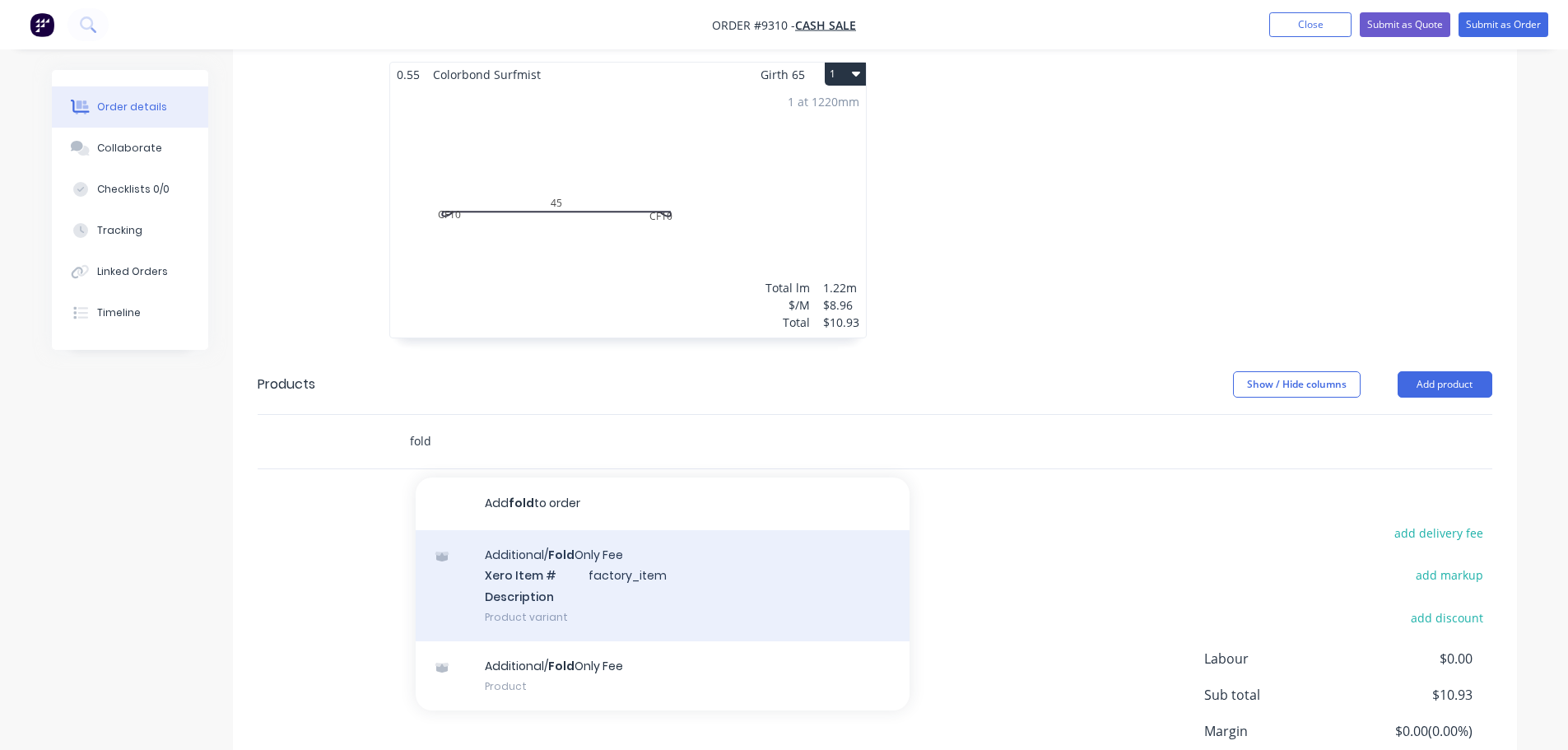
type input "fold"
click at [569, 567] on div "Additional/ Fold Only Fee Xero Item # factory_item Description Product variant" at bounding box center [663, 586] width 494 height 111
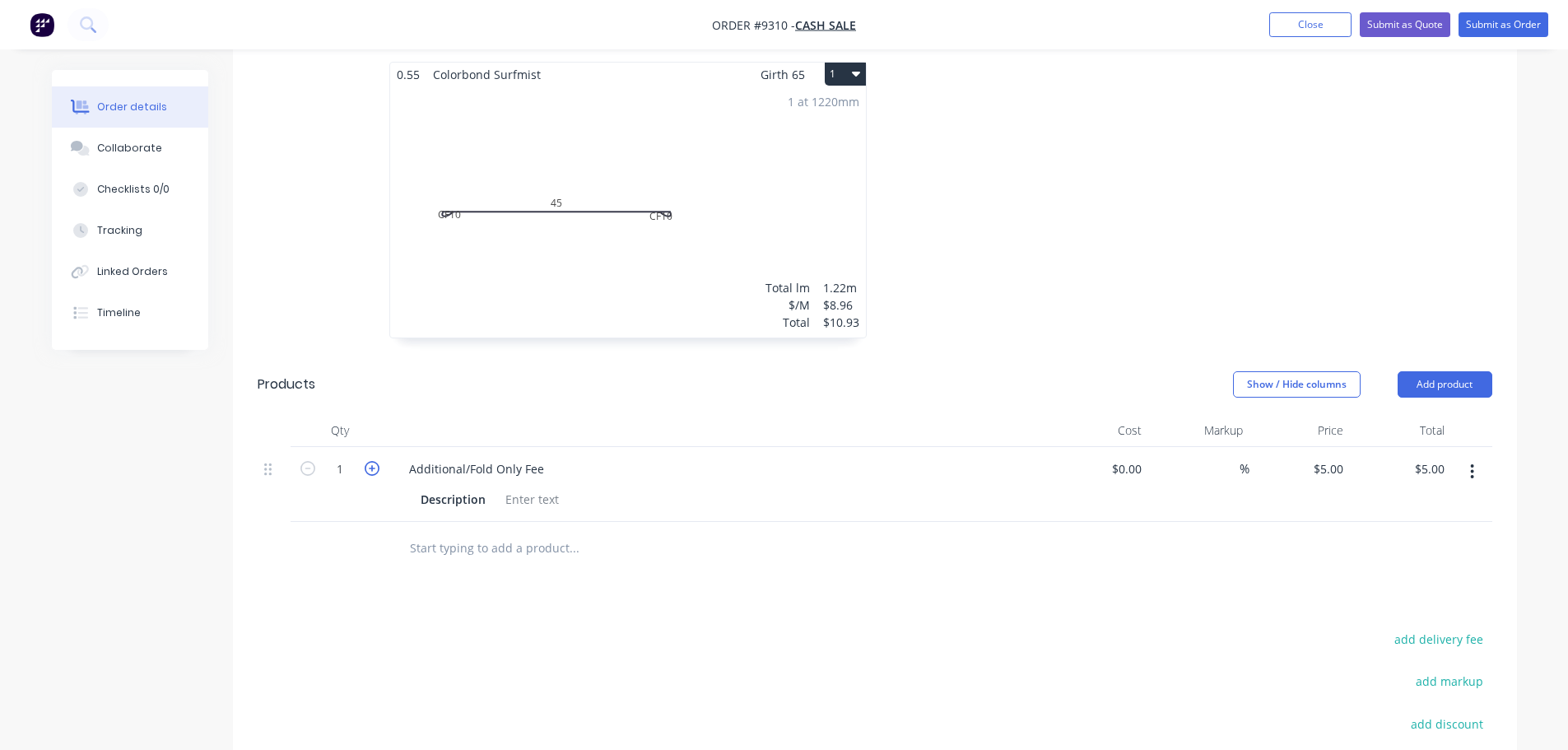
click at [371, 469] on icon "button" at bounding box center [371, 468] width 15 height 15
type input "2"
type input "$10.00"
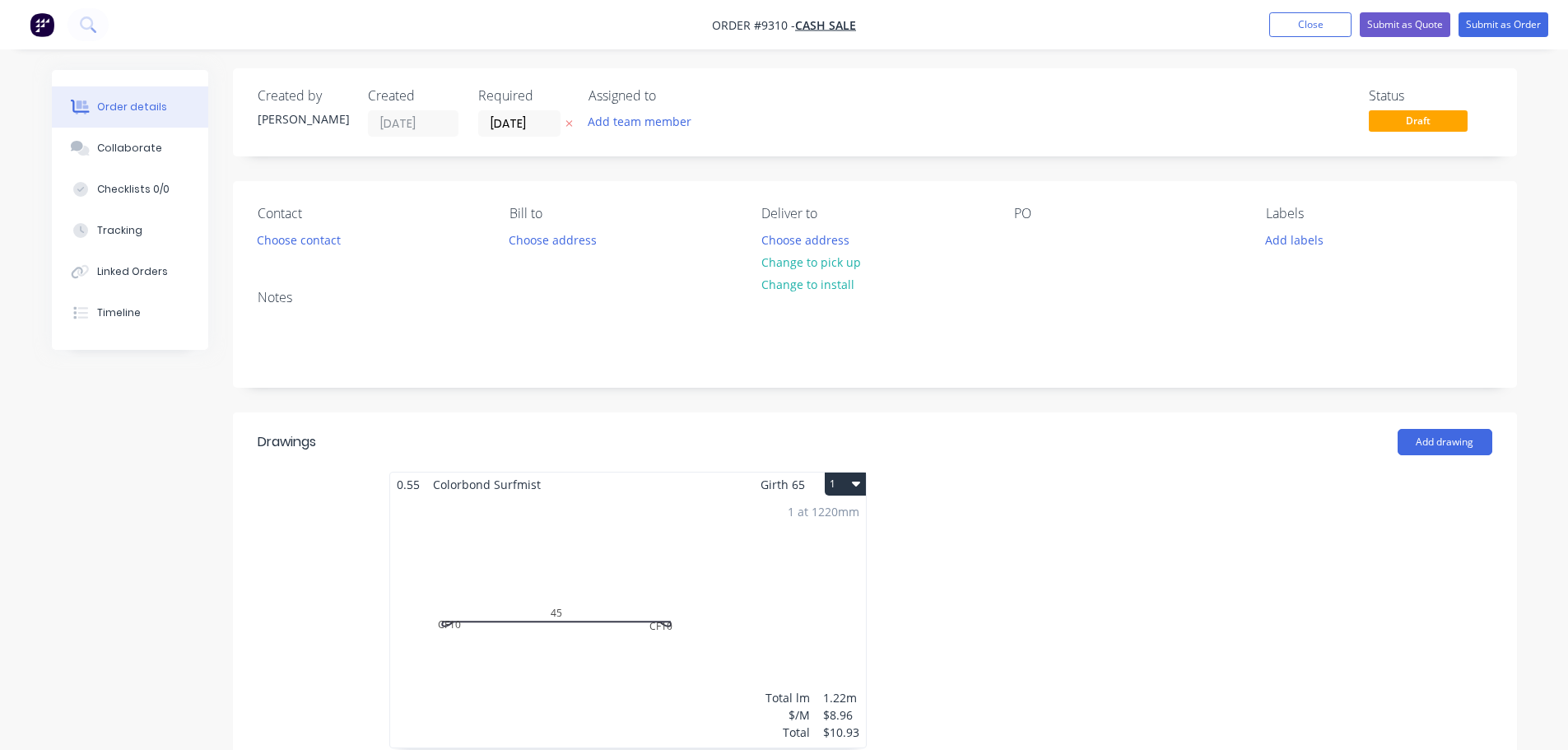
scroll to position [0, 0]
click at [1425, 18] on button "Submit as Quote" at bounding box center [1405, 24] width 90 height 24
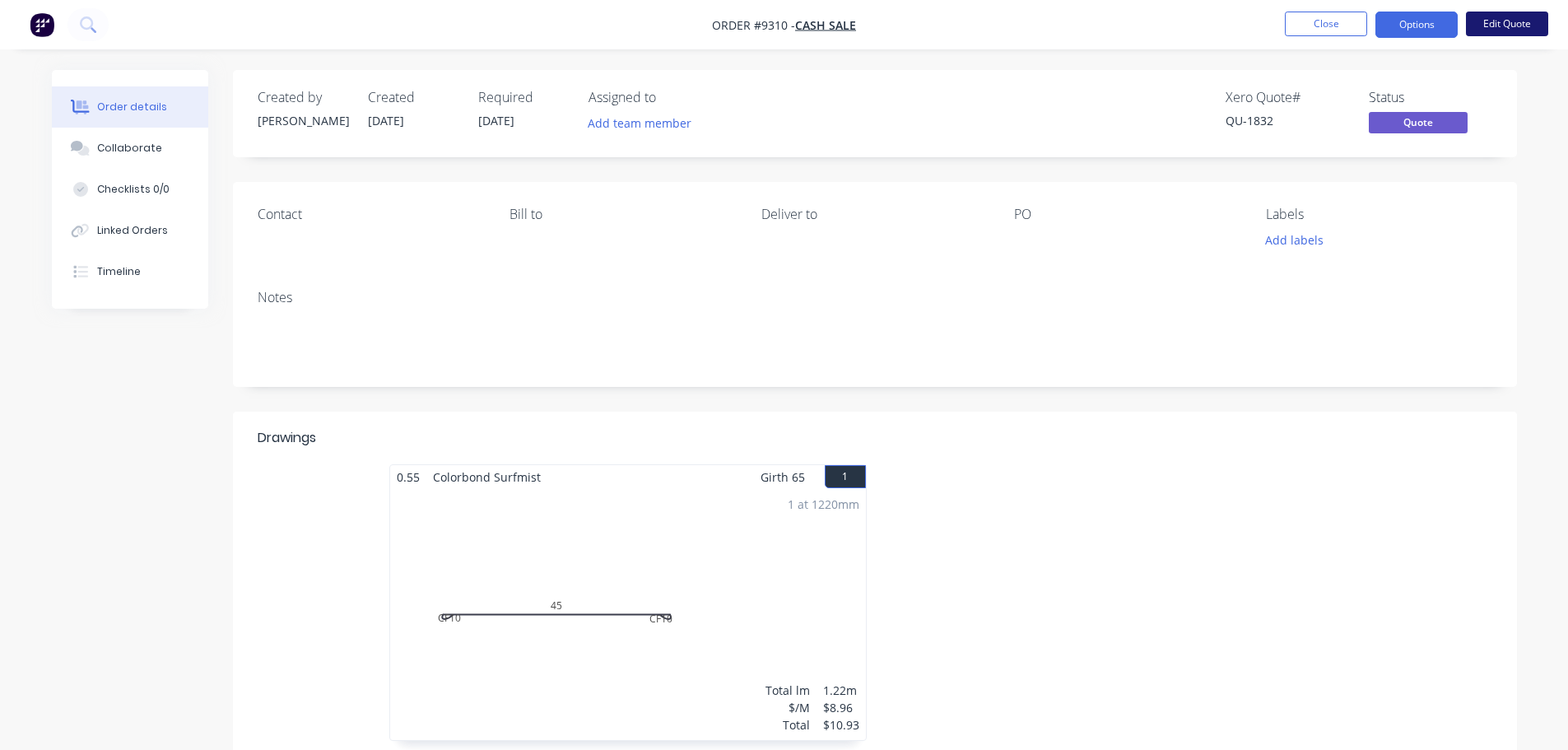
click at [1481, 26] on button "Edit Quote" at bounding box center [1507, 23] width 83 height 24
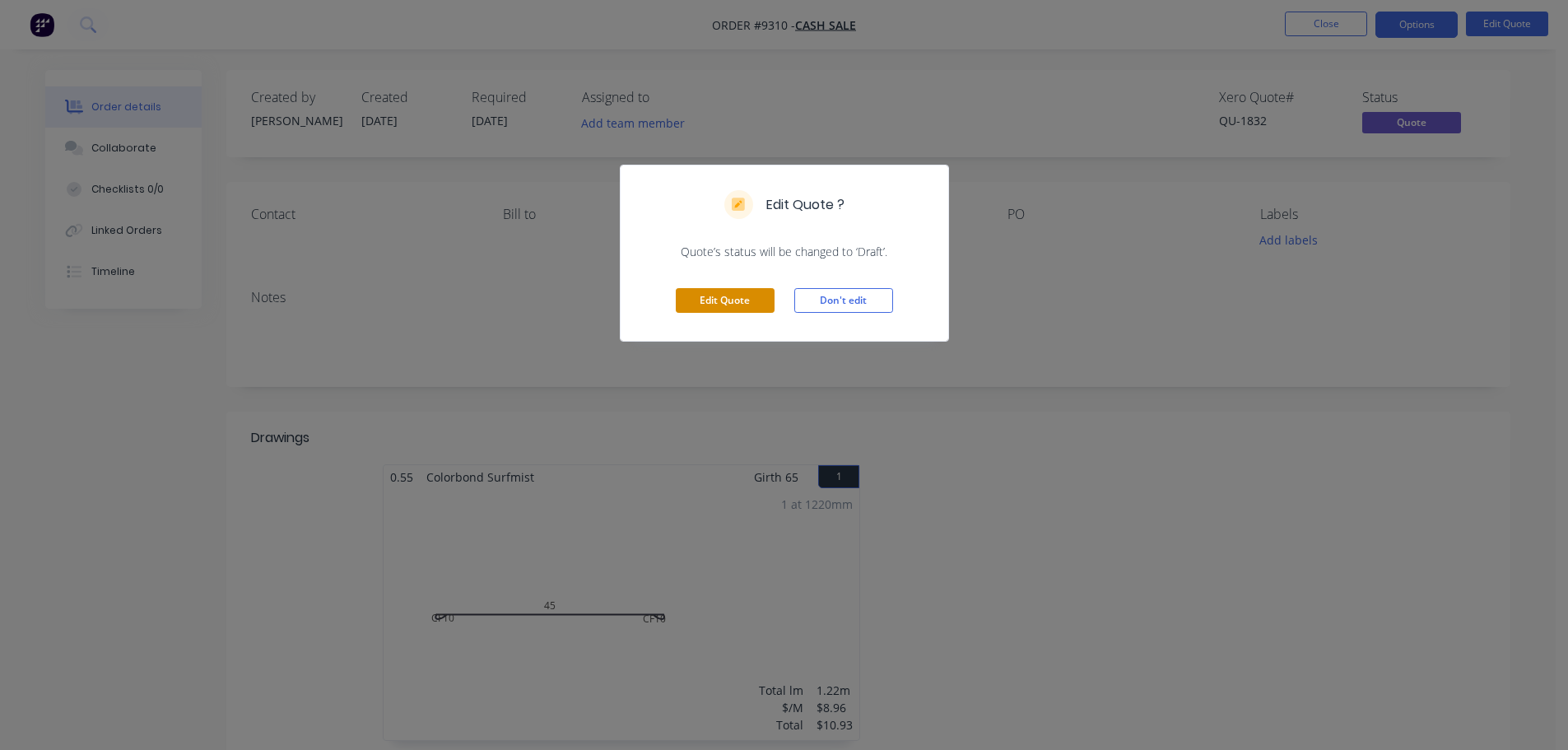
click at [698, 301] on button "Edit Quote" at bounding box center [725, 300] width 99 height 24
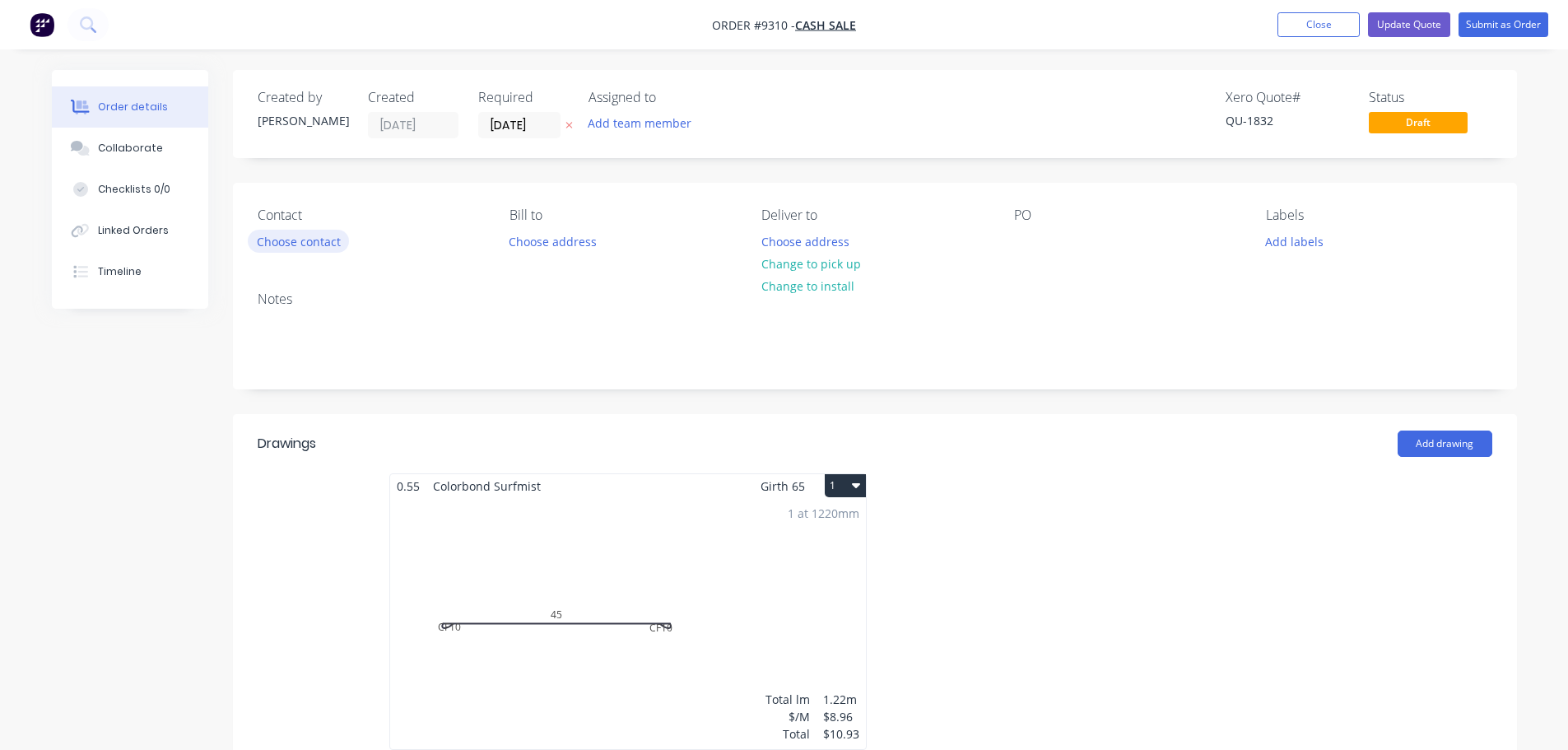
click at [319, 238] on button "Choose contact" at bounding box center [298, 241] width 101 height 23
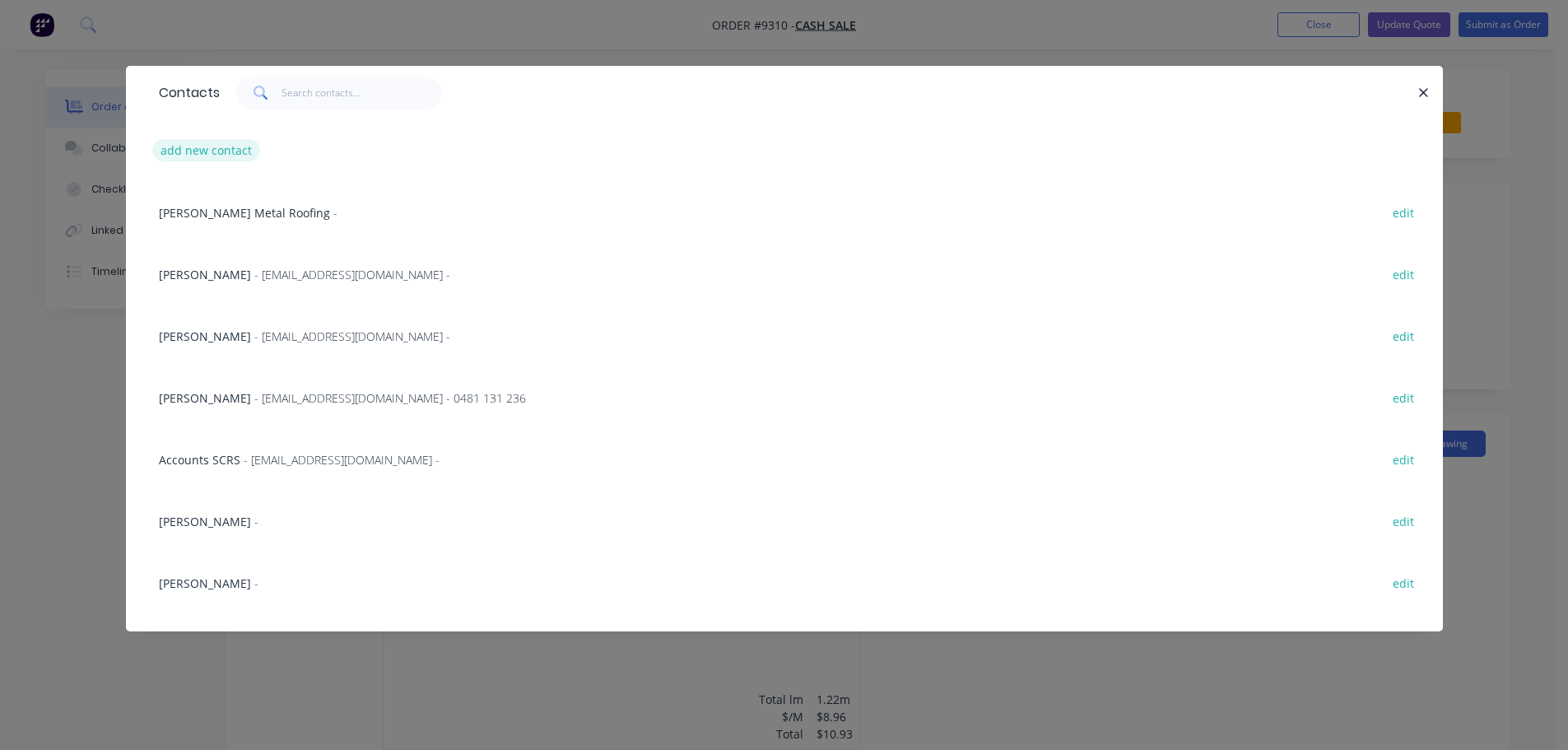
click at [223, 150] on button "add new contact" at bounding box center [206, 151] width 109 height 23
select select "AU"
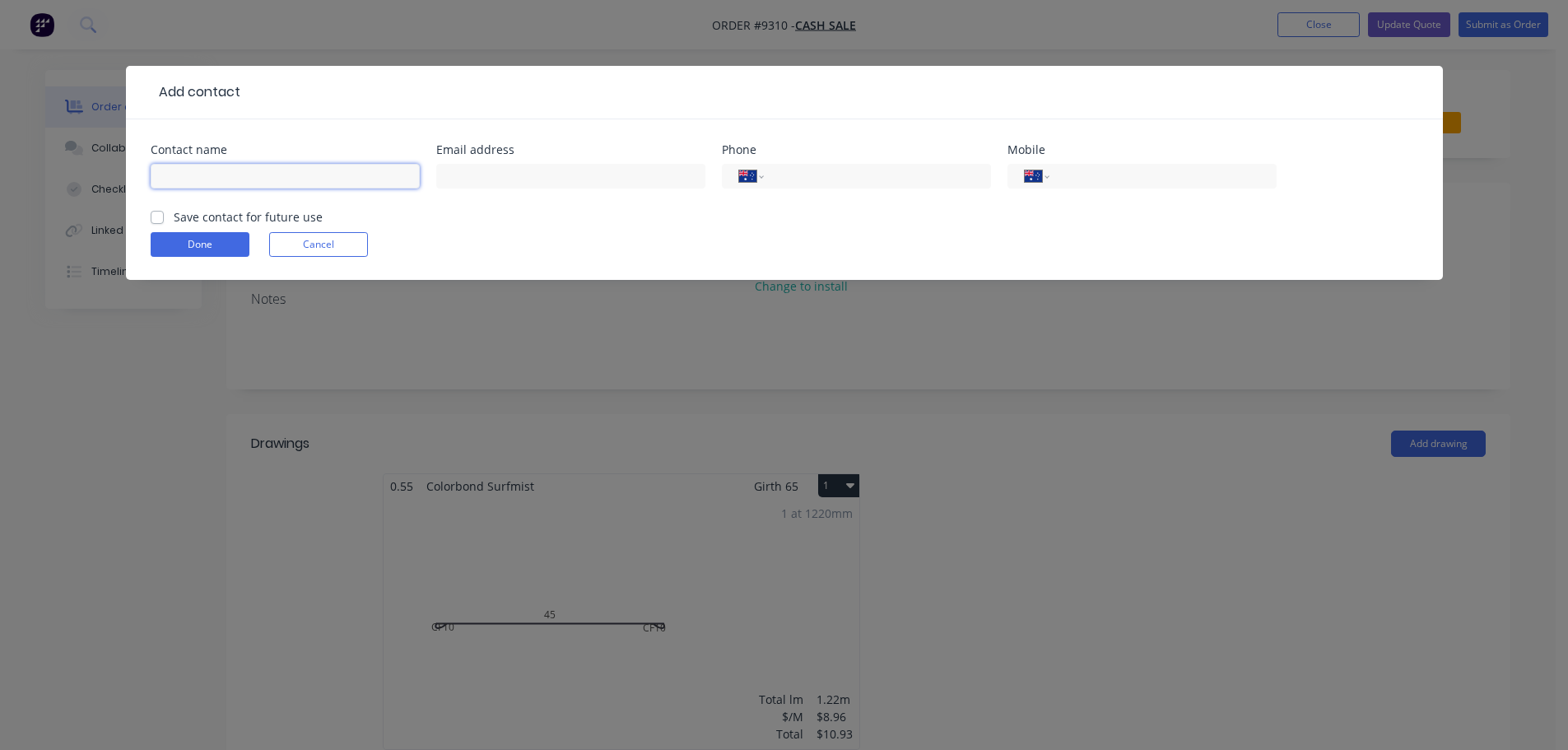
click at [259, 174] on input "text" at bounding box center [284, 176] width 269 height 24
type input "Kristen Williams"
type input "kristengrace1109@gmail.com"
click at [174, 218] on label "Save contact for future use" at bounding box center [248, 217] width 149 height 17
click at [161, 218] on input "Save contact for future use" at bounding box center [157, 216] width 13 height 16
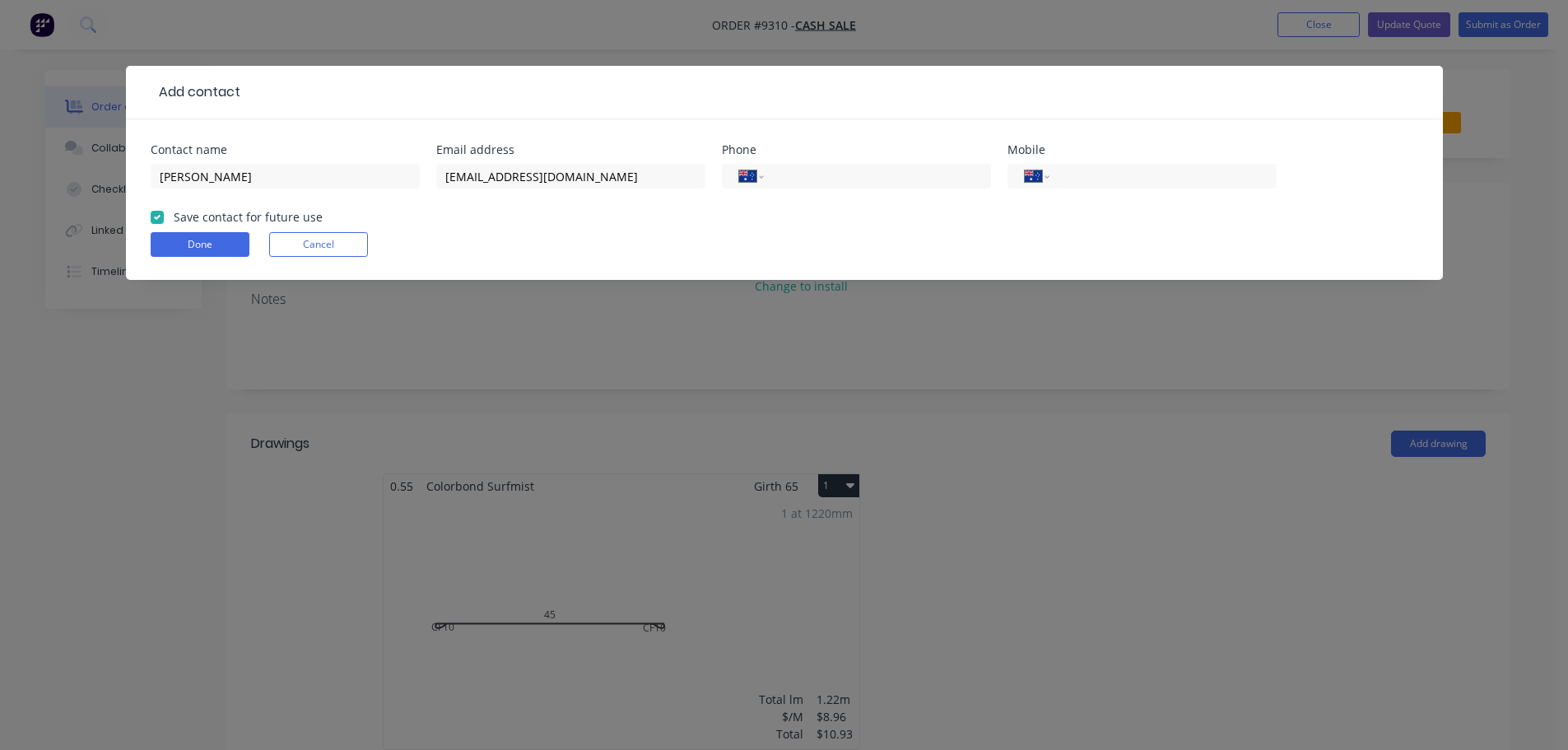
checkbox input "true"
click at [185, 237] on button "Done" at bounding box center [200, 244] width 99 height 24
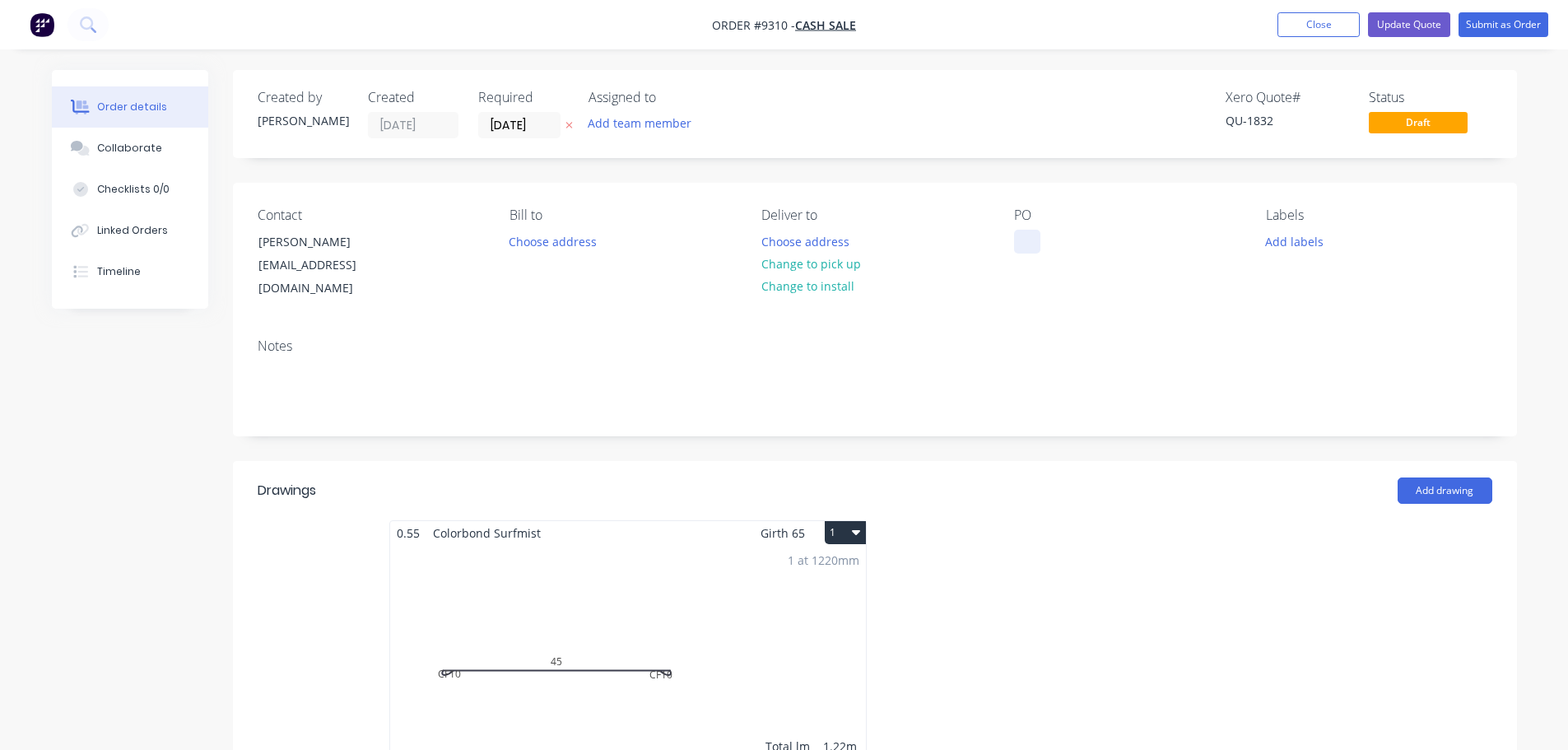
click at [1028, 233] on div at bounding box center [1027, 241] width 26 height 23
click at [1410, 24] on button "Update Quote" at bounding box center [1409, 24] width 83 height 24
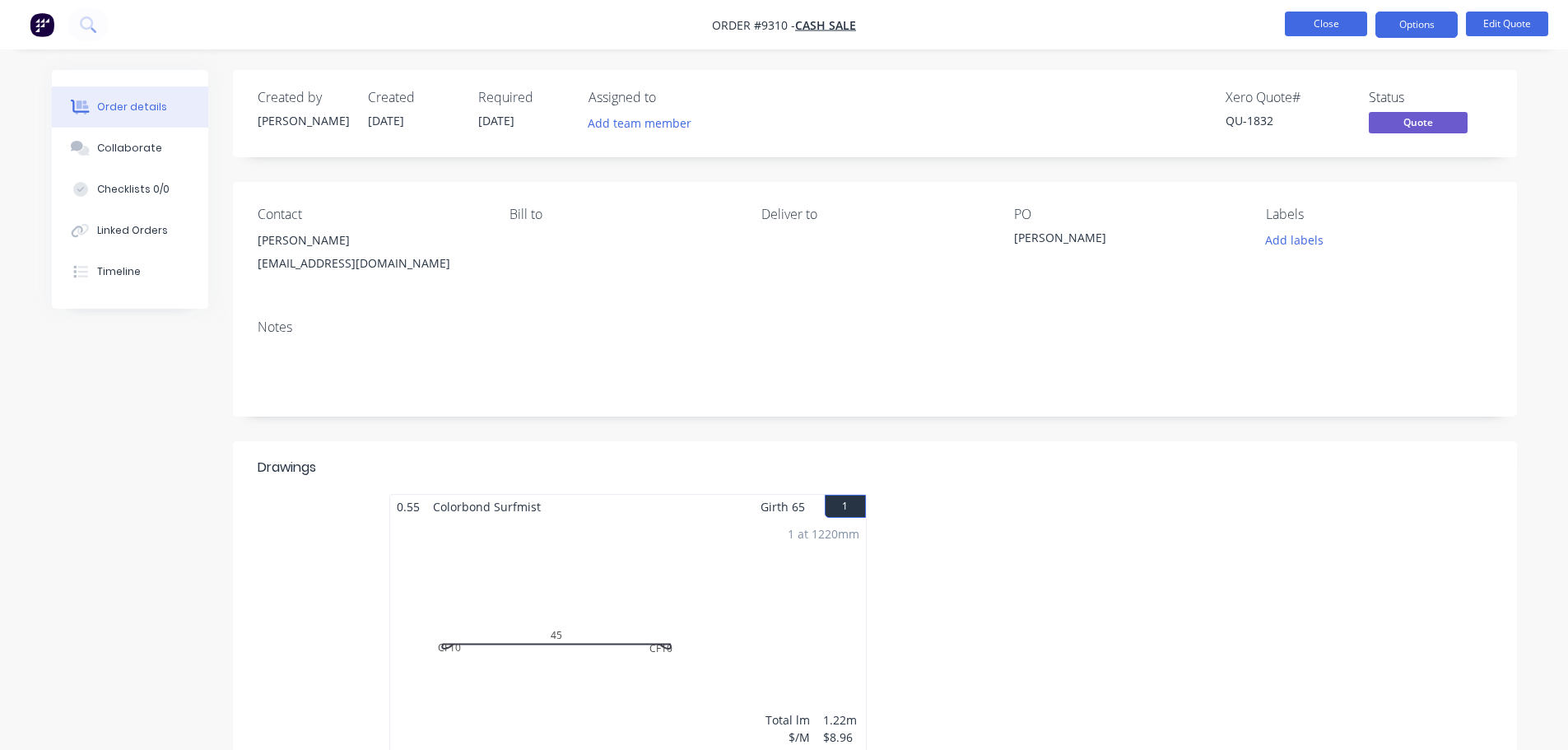
click at [1326, 23] on button "Close" at bounding box center [1325, 23] width 83 height 24
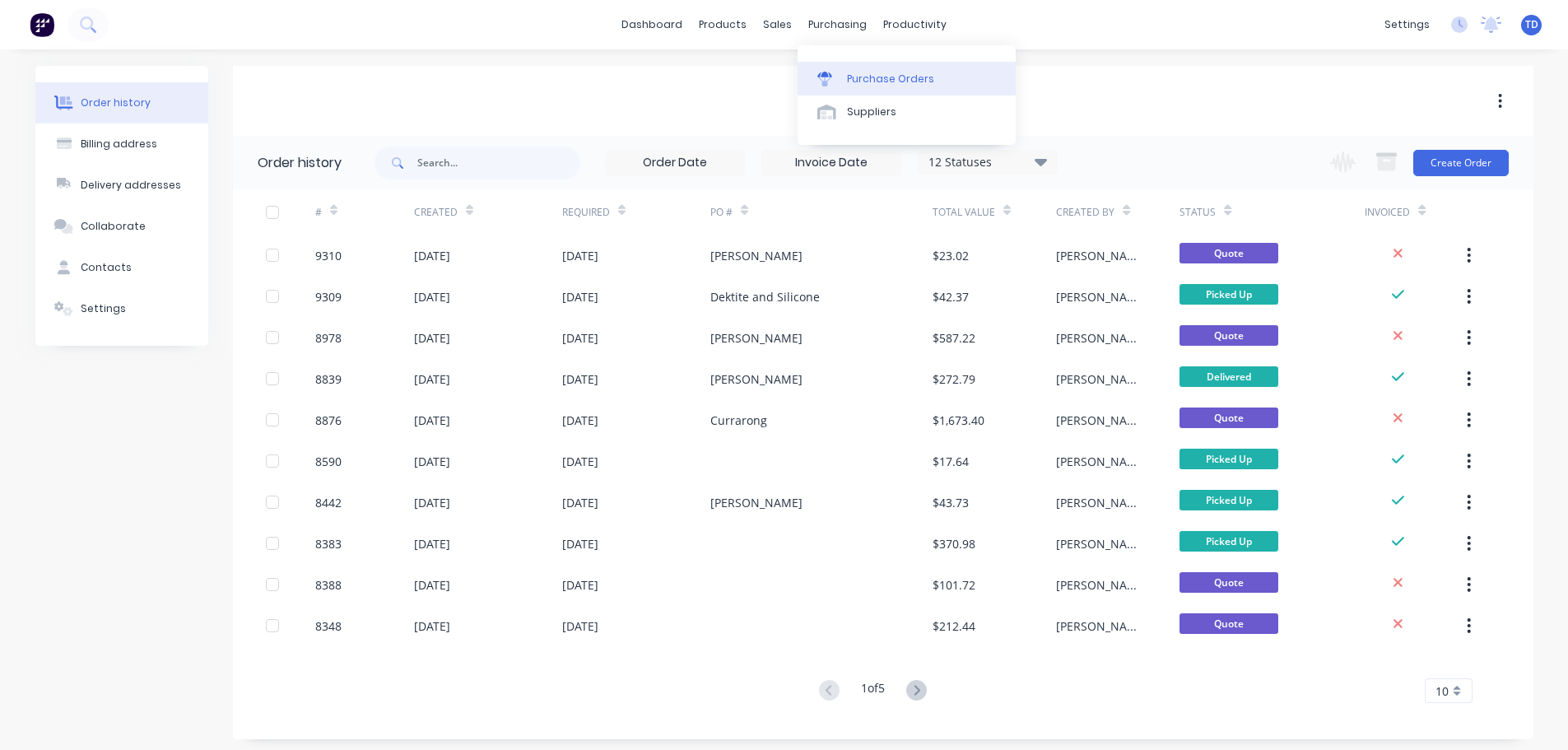
click at [870, 86] on link "Purchase Orders" at bounding box center [906, 78] width 218 height 33
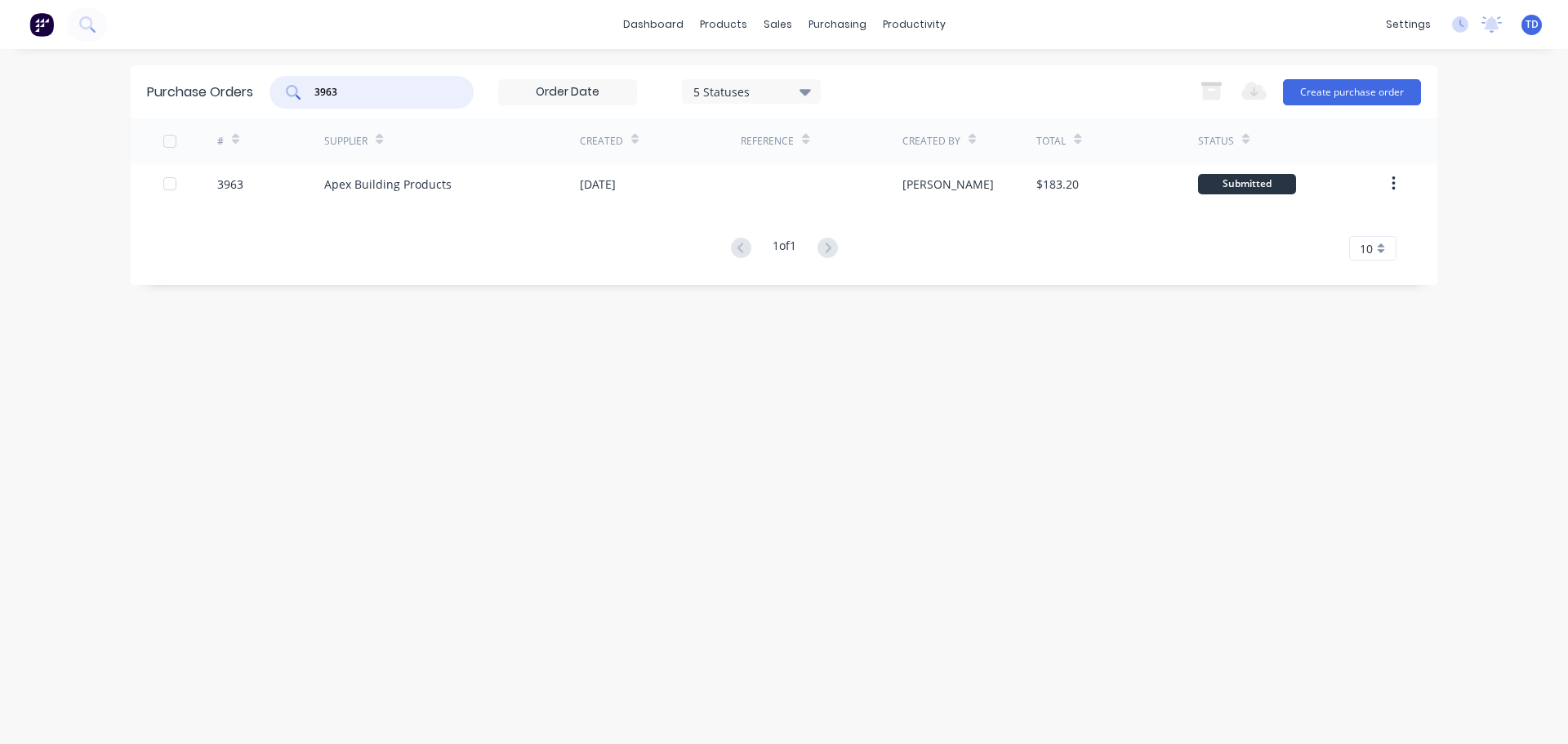
click at [397, 98] on input "3963" at bounding box center [380, 91] width 135 height 16
type input "3922"
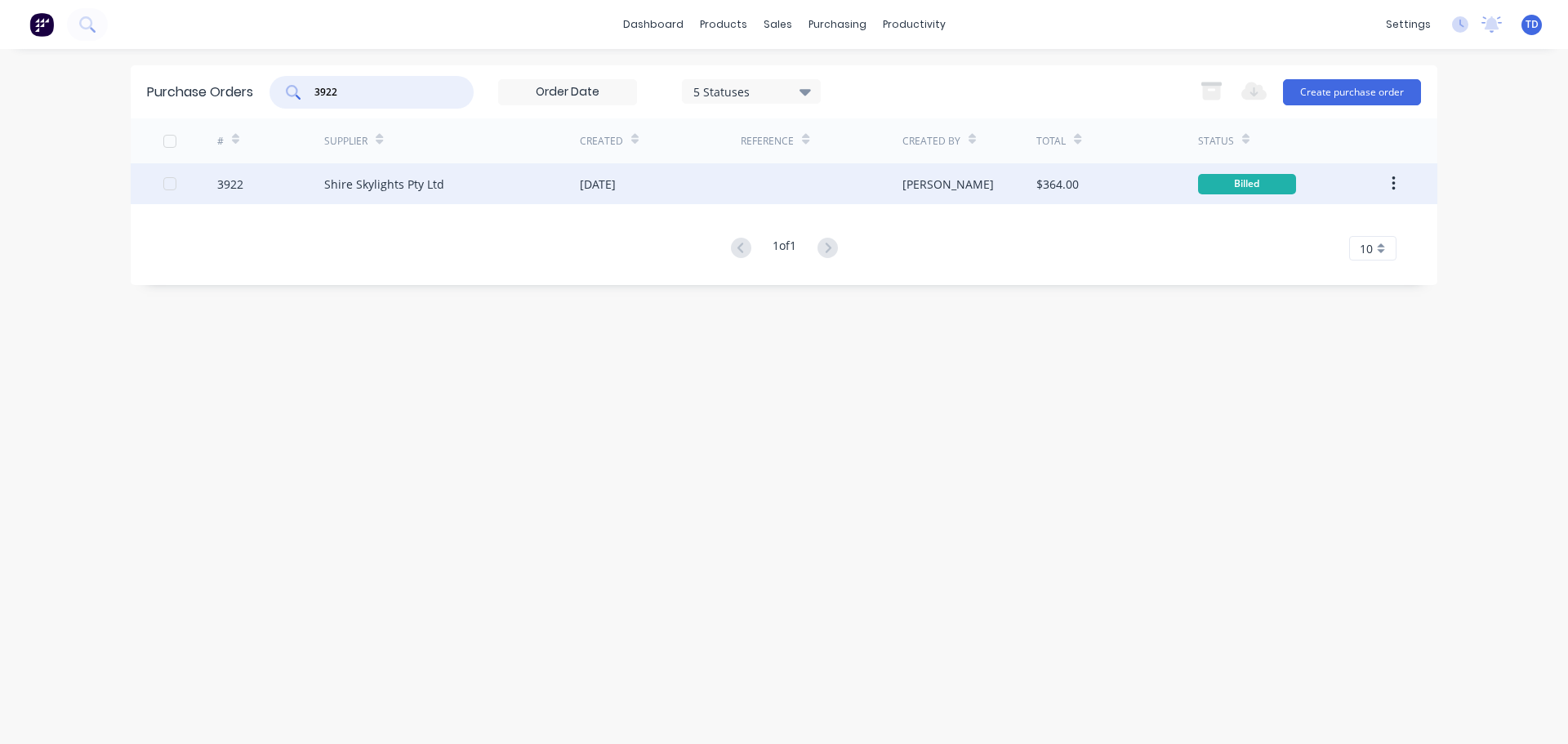
click at [540, 179] on div "Shire Skylights Pty Ltd" at bounding box center [452, 183] width 255 height 41
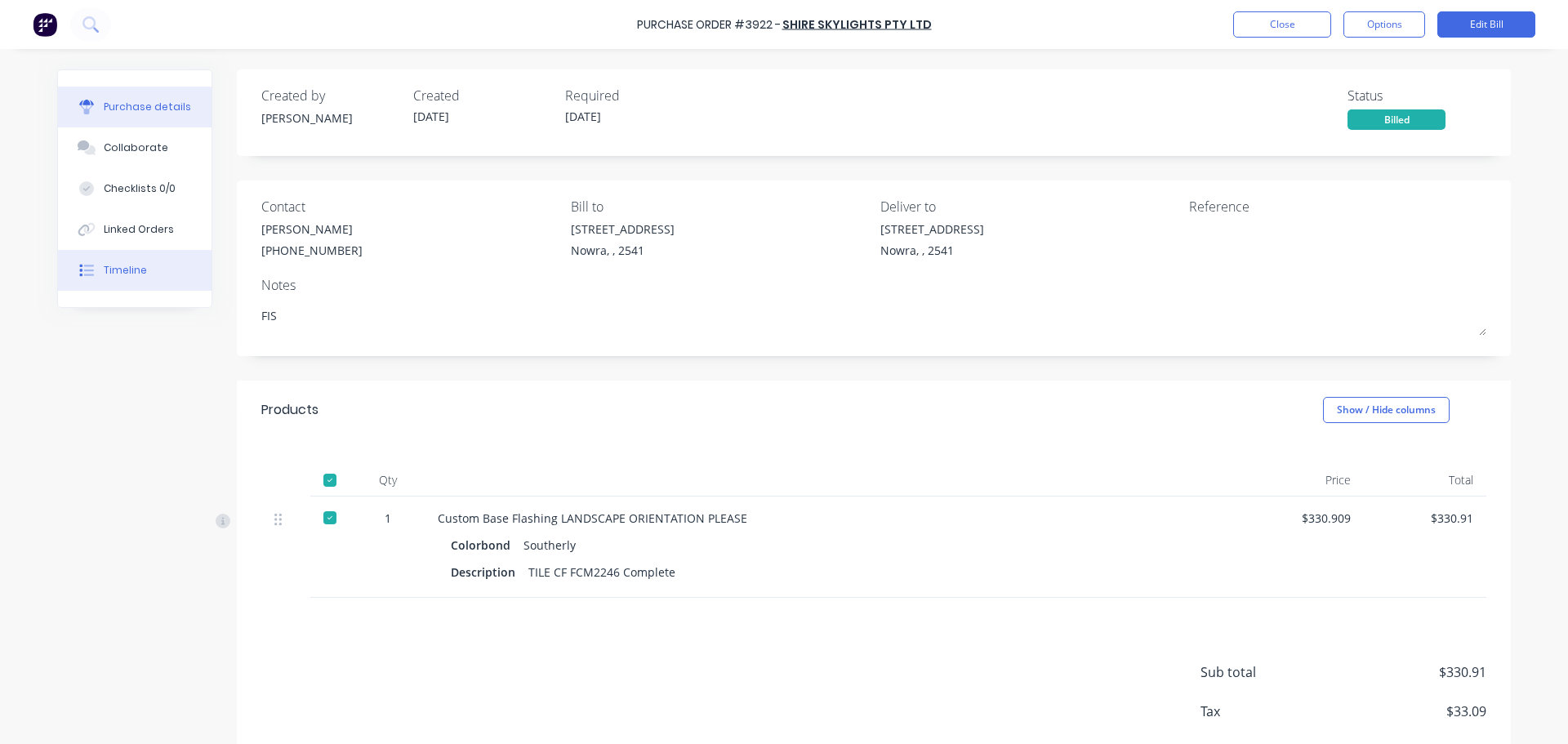
click at [134, 268] on div "Timeline" at bounding box center [125, 270] width 43 height 15
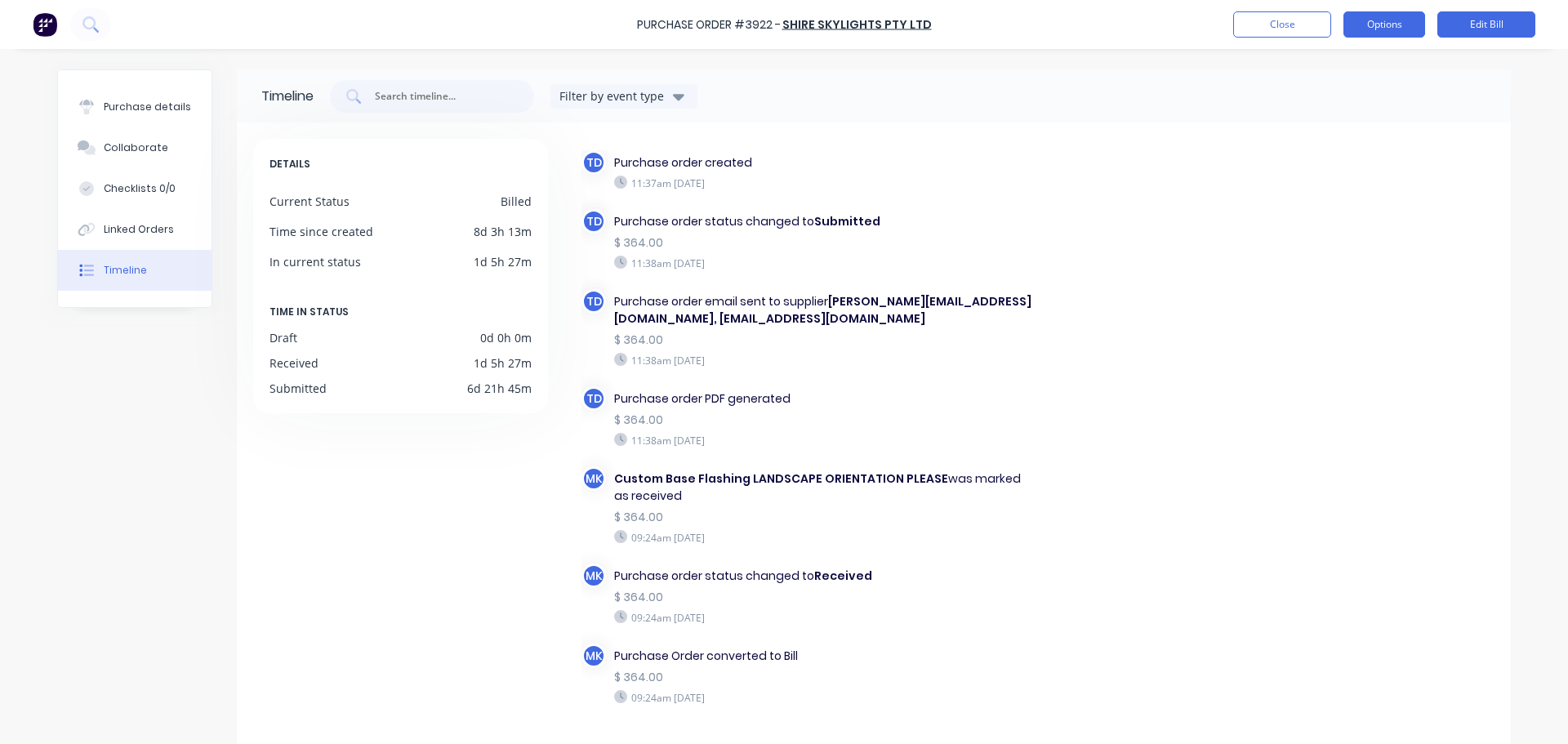
click at [1388, 27] on button "Options" at bounding box center [1384, 24] width 82 height 26
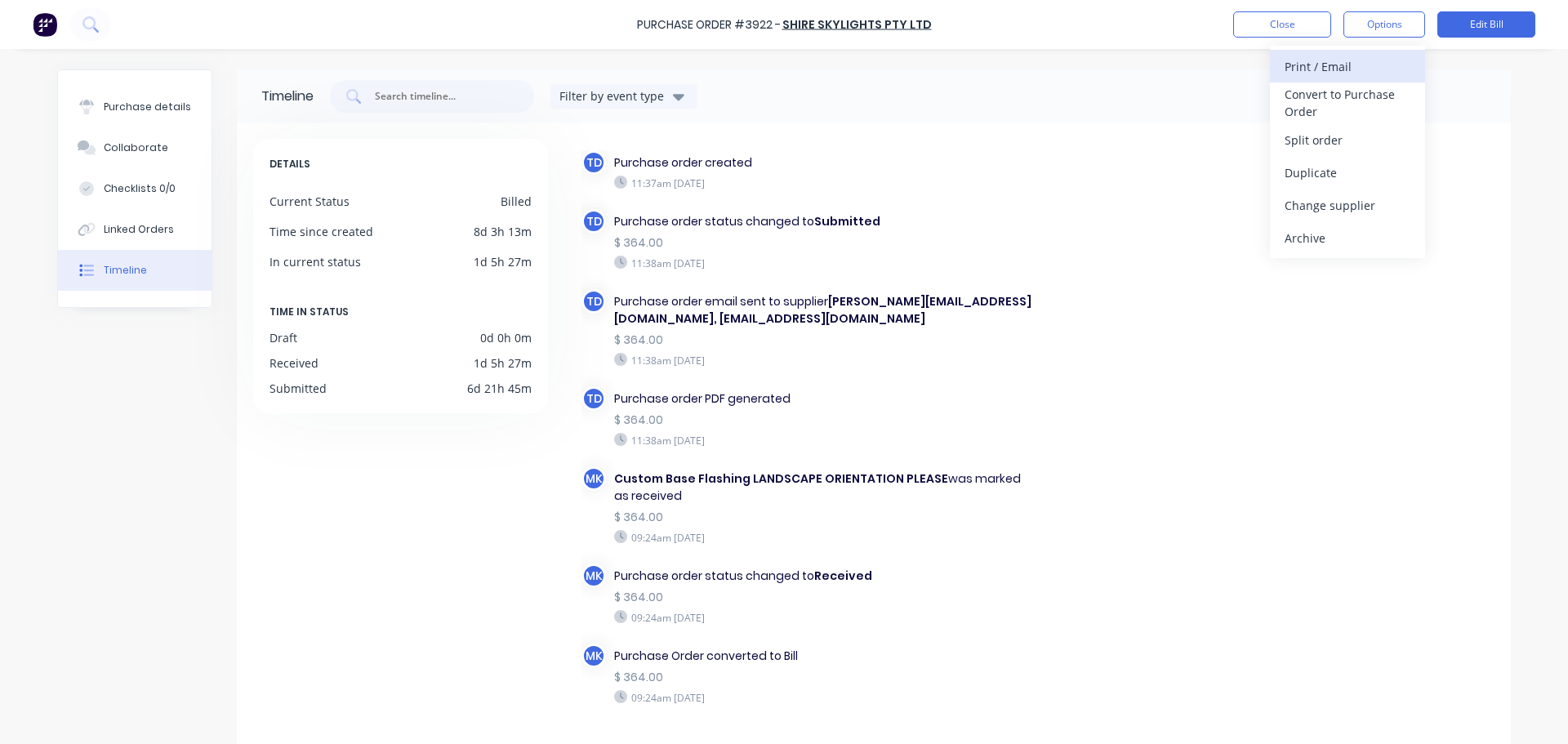
click at [1338, 60] on div "Print / Email" at bounding box center [1348, 66] width 126 height 23
click at [1357, 136] on div "Without pricing" at bounding box center [1348, 131] width 126 height 23
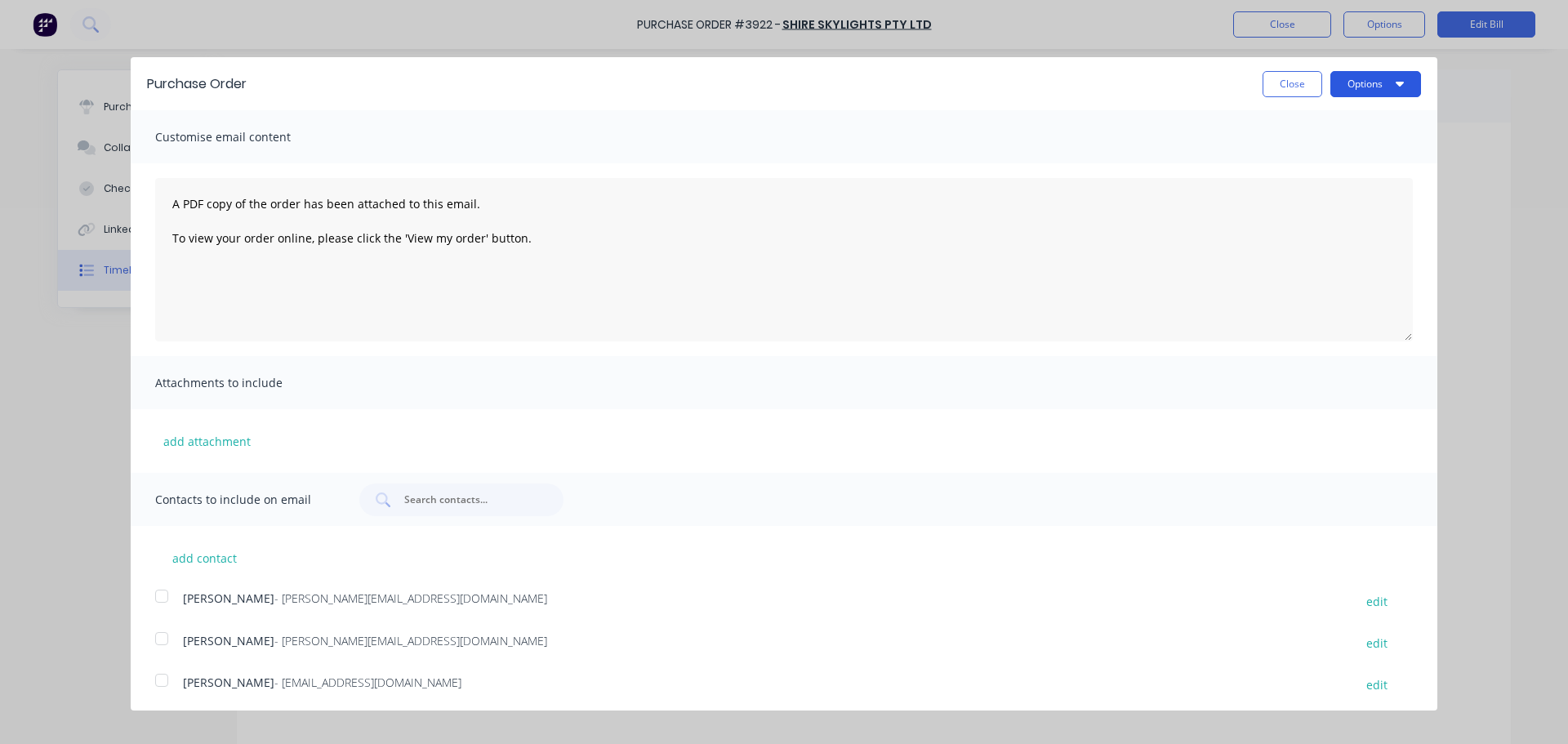
click at [1370, 80] on button "Options" at bounding box center [1376, 84] width 91 height 26
click at [1360, 123] on div "Print" at bounding box center [1344, 125] width 126 height 23
click at [1294, 73] on button "Close" at bounding box center [1292, 84] width 60 height 26
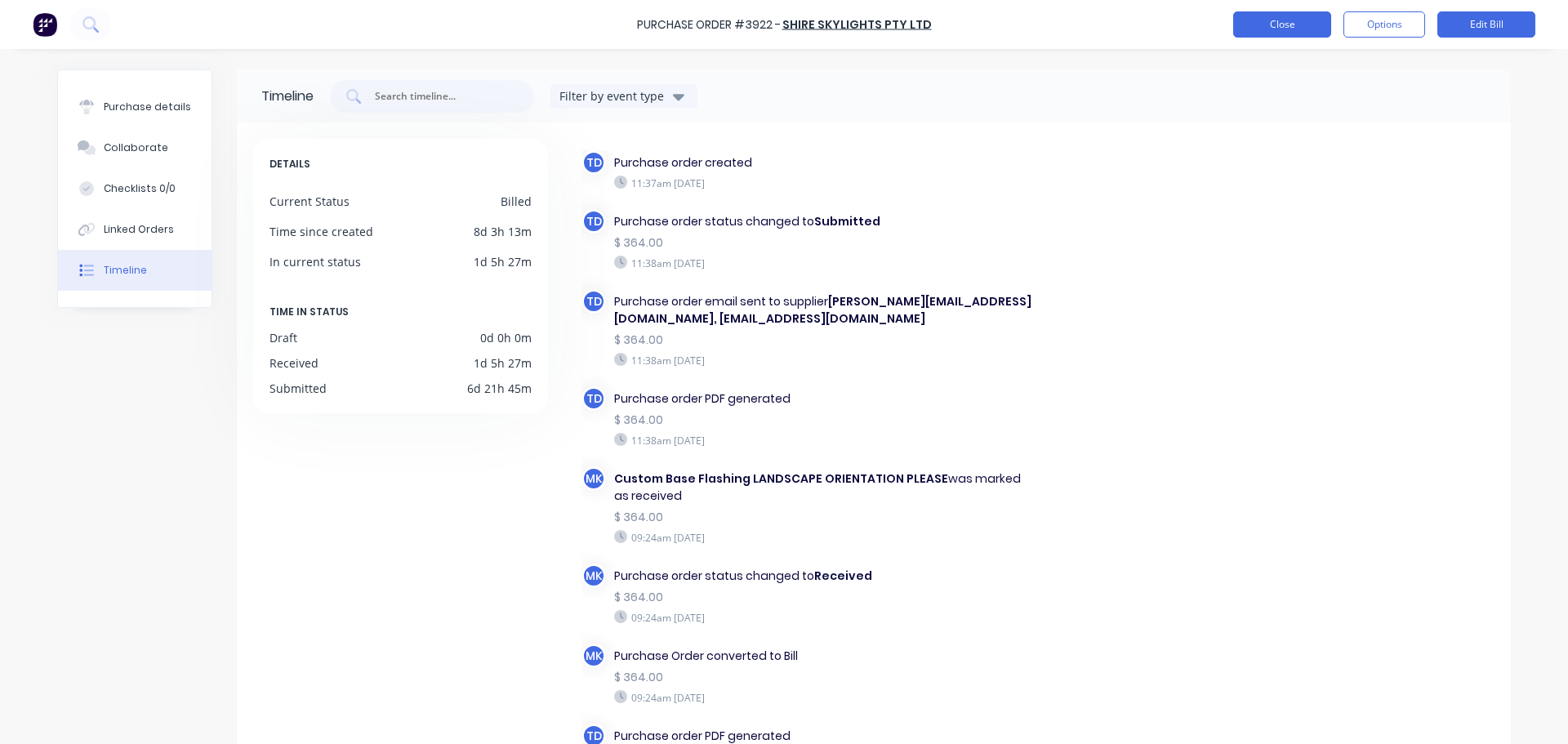
click at [1285, 27] on button "Close" at bounding box center [1282, 24] width 98 height 26
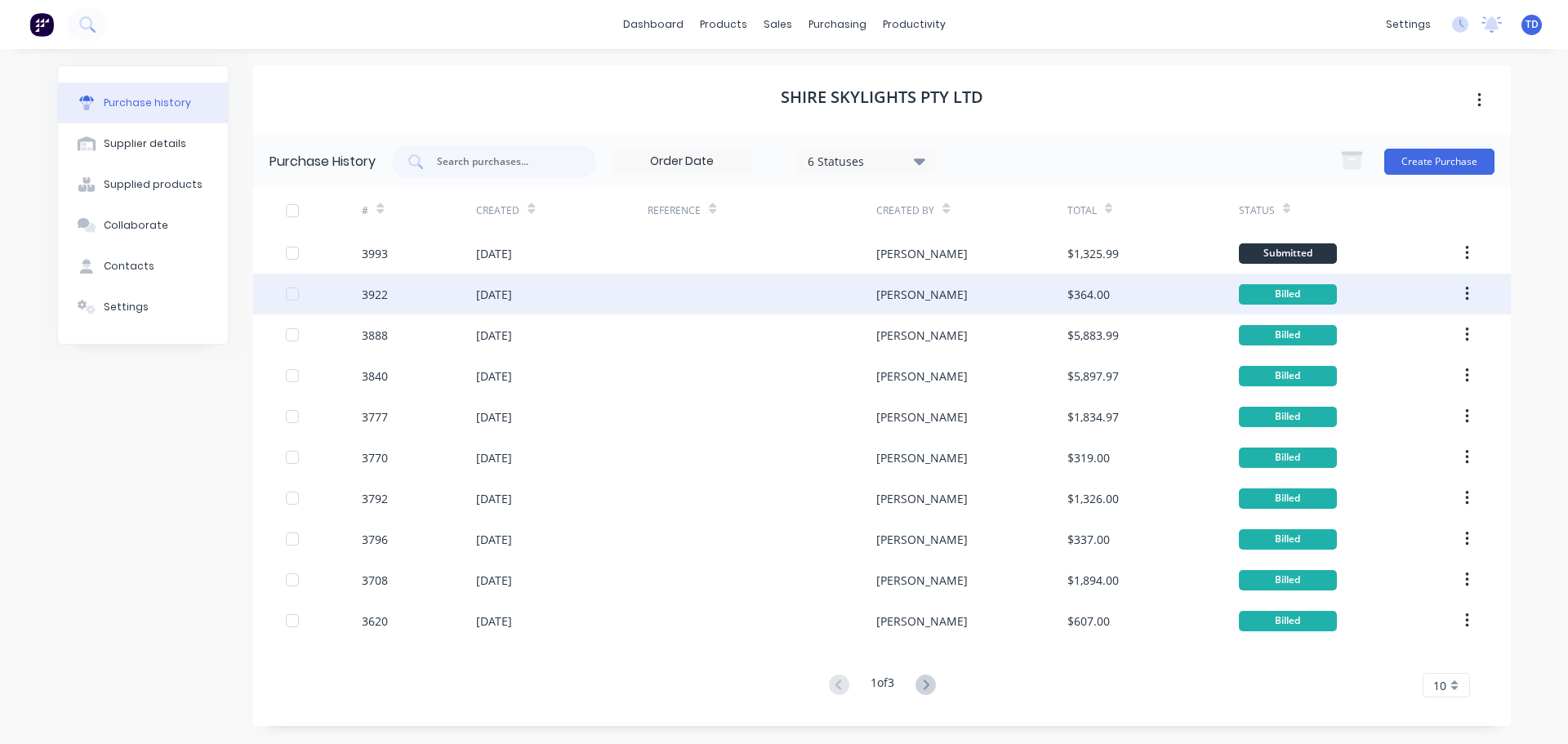
click at [611, 295] on div "06 Aug 2025" at bounding box center [562, 293] width 172 height 41
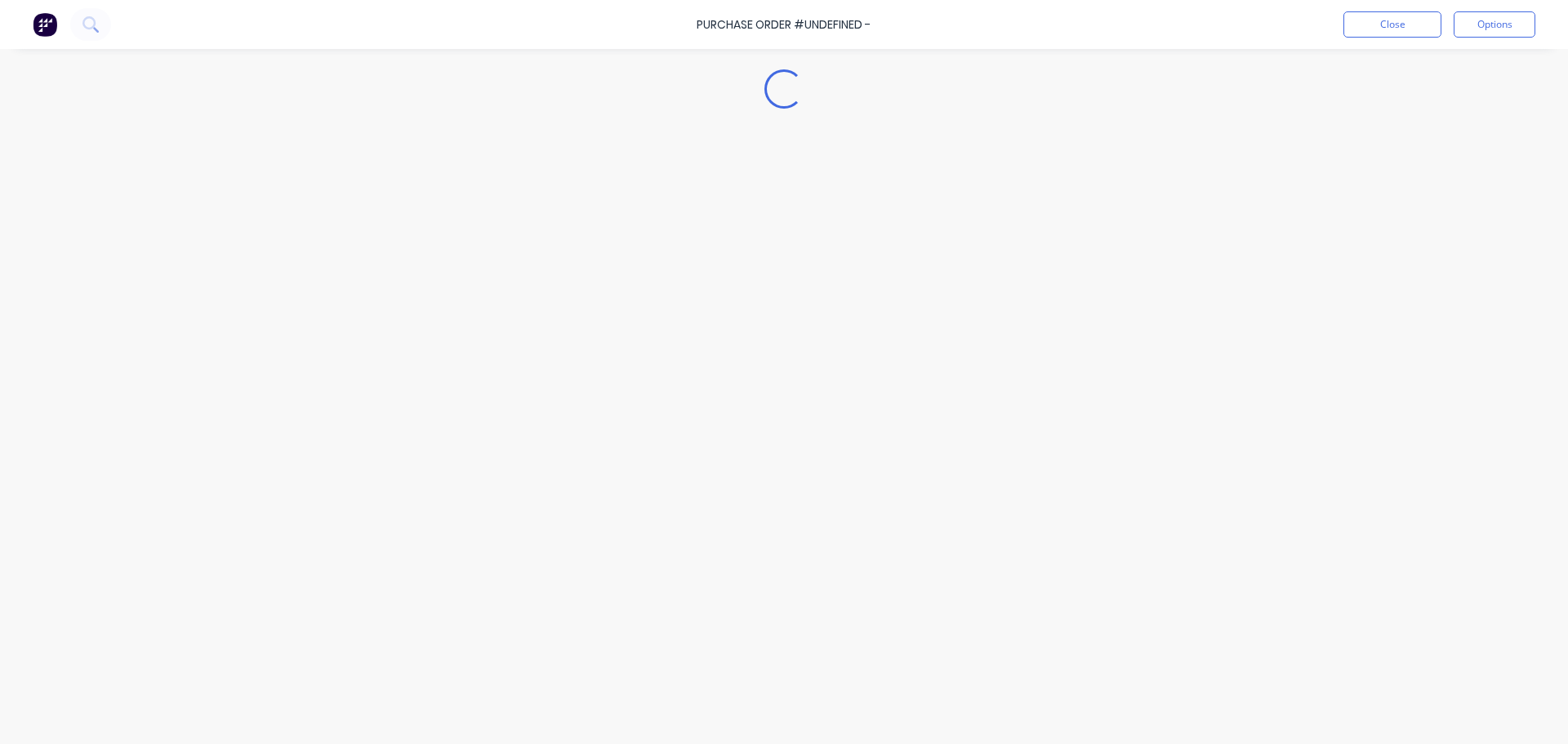
type textarea "x"
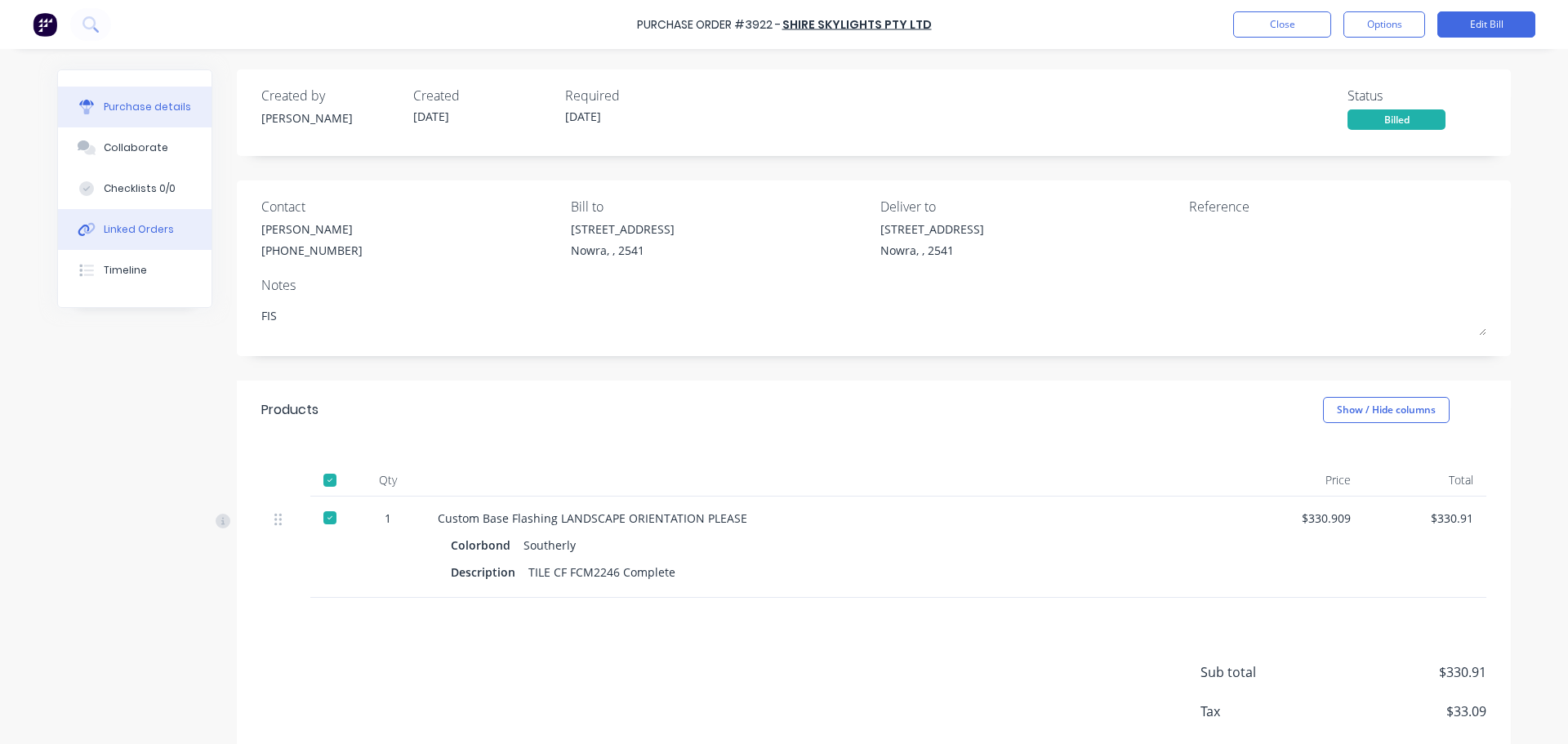
click at [150, 227] on div "Linked Orders" at bounding box center [138, 229] width 70 height 15
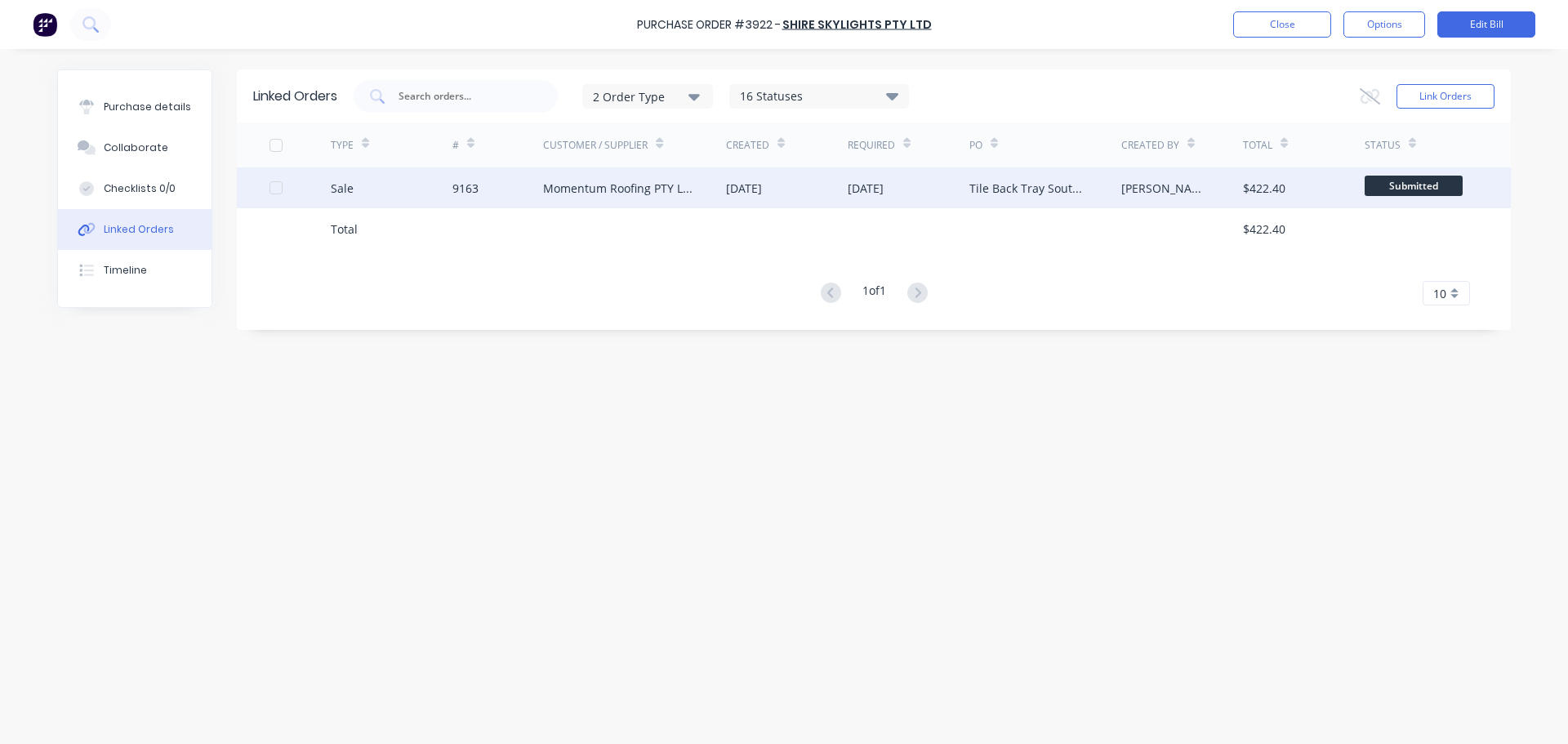
click at [656, 197] on div "Momentum Roofing PTY LTD" at bounding box center [634, 187] width 183 height 41
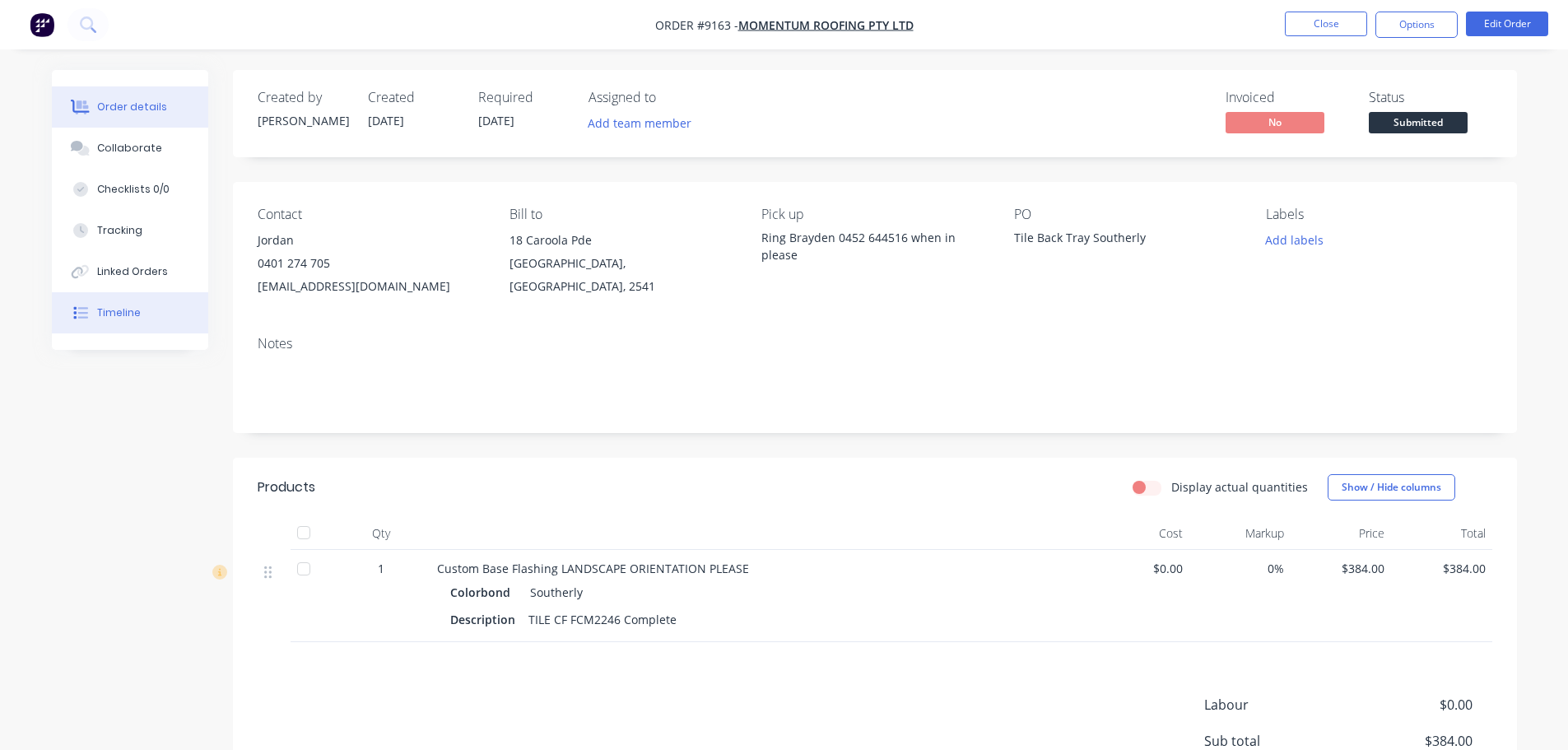
click at [128, 309] on div "Timeline" at bounding box center [119, 312] width 43 height 15
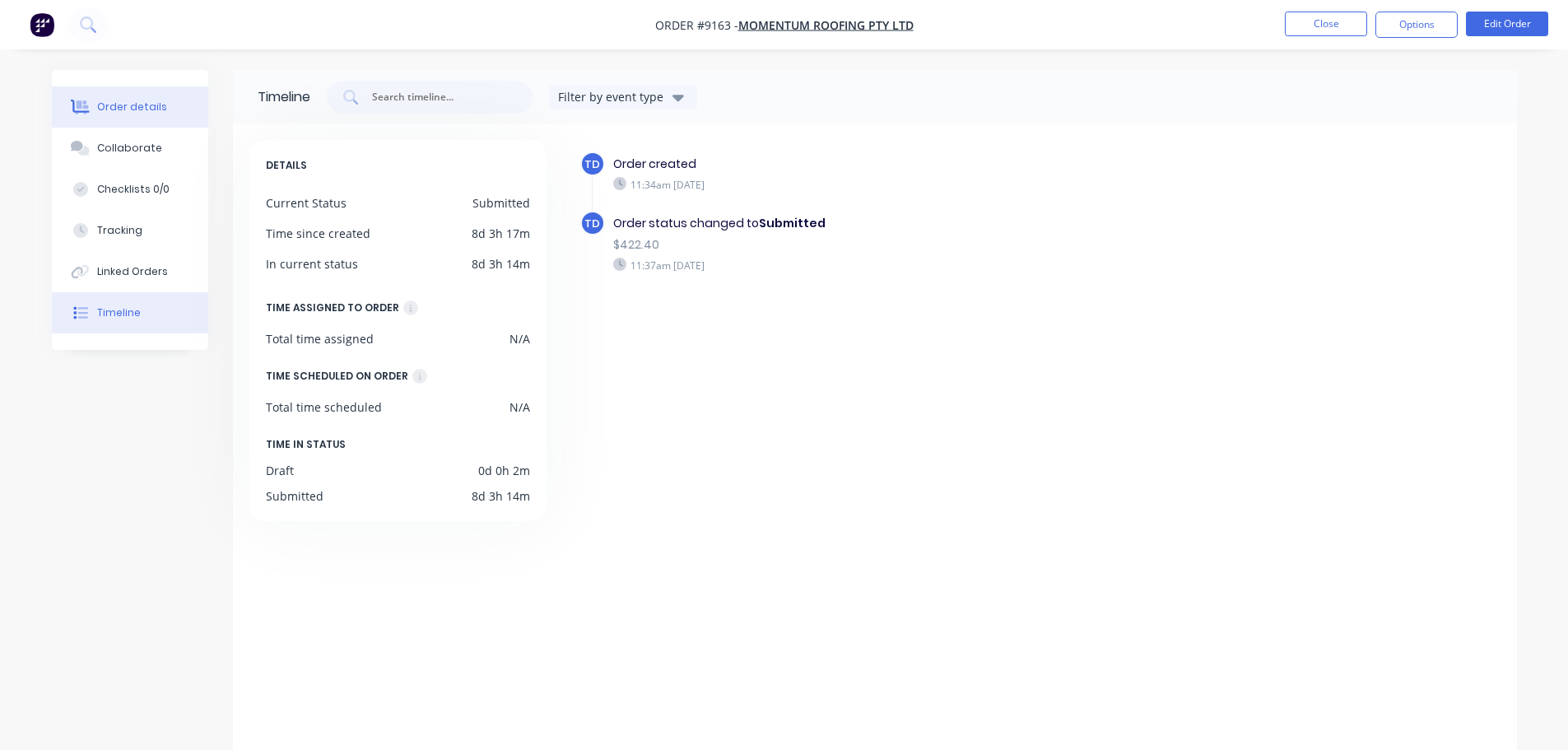
click at [145, 104] on div "Order details" at bounding box center [132, 107] width 70 height 15
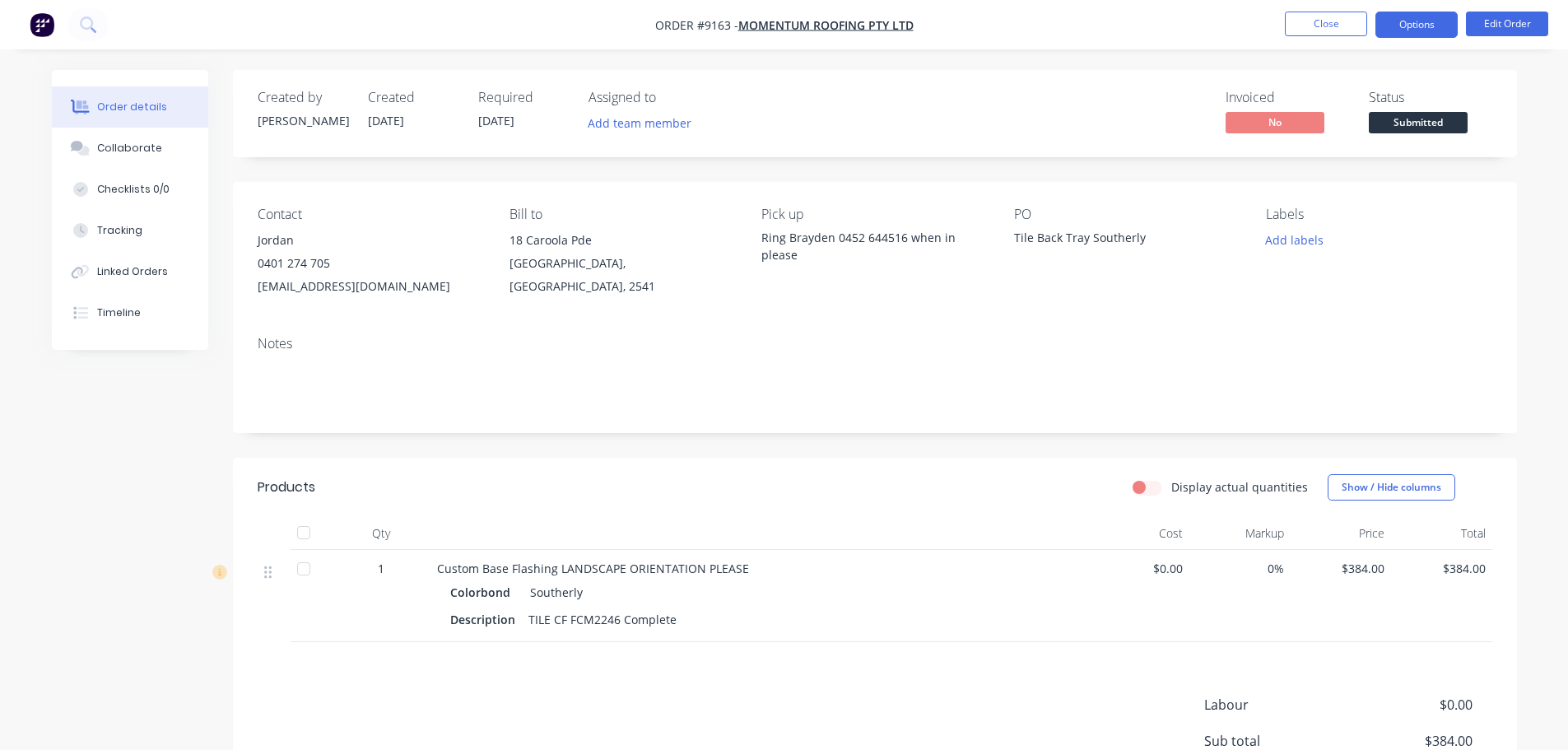
click at [1404, 30] on button "Options" at bounding box center [1416, 24] width 83 height 26
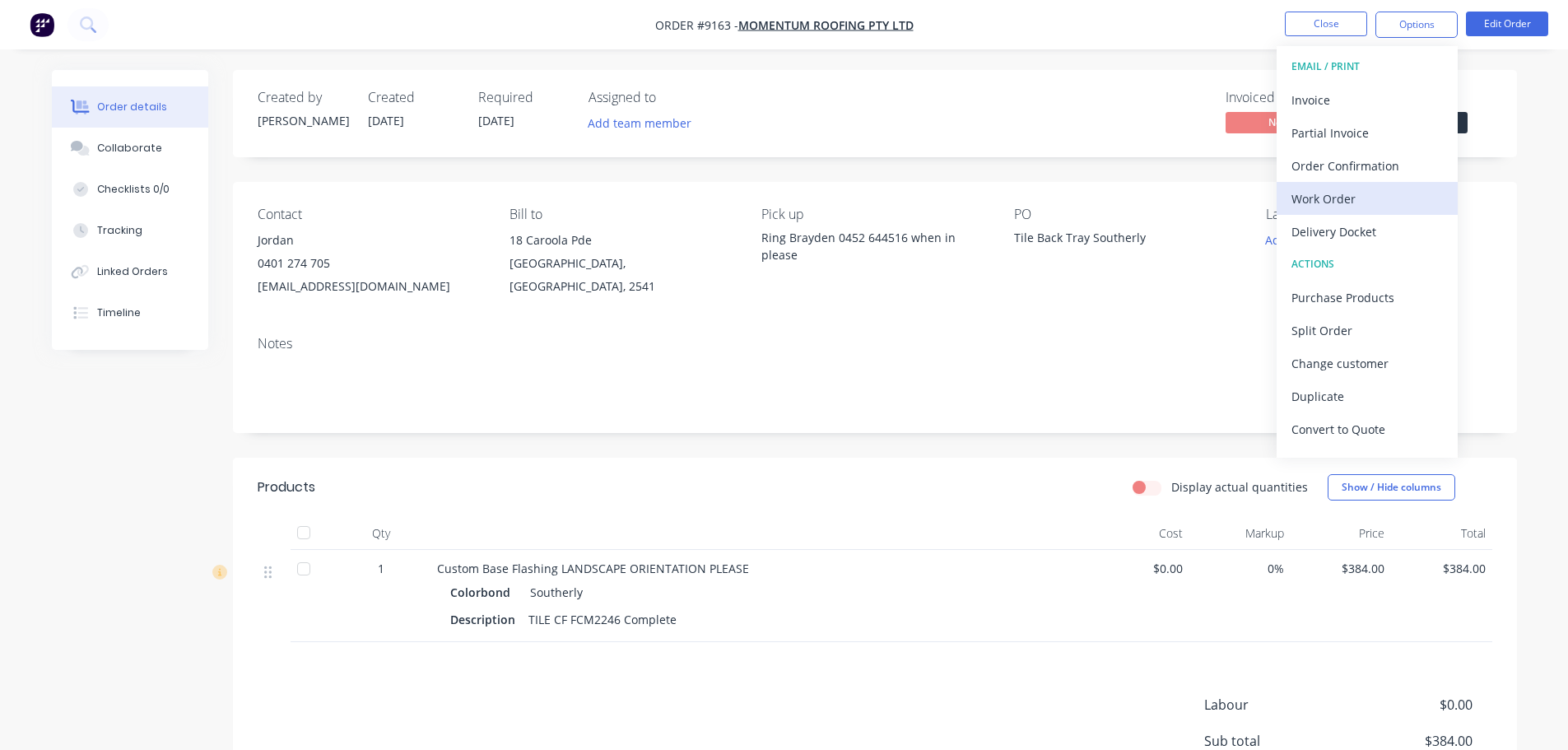
click at [1373, 201] on div "Work Order" at bounding box center [1367, 198] width 151 height 23
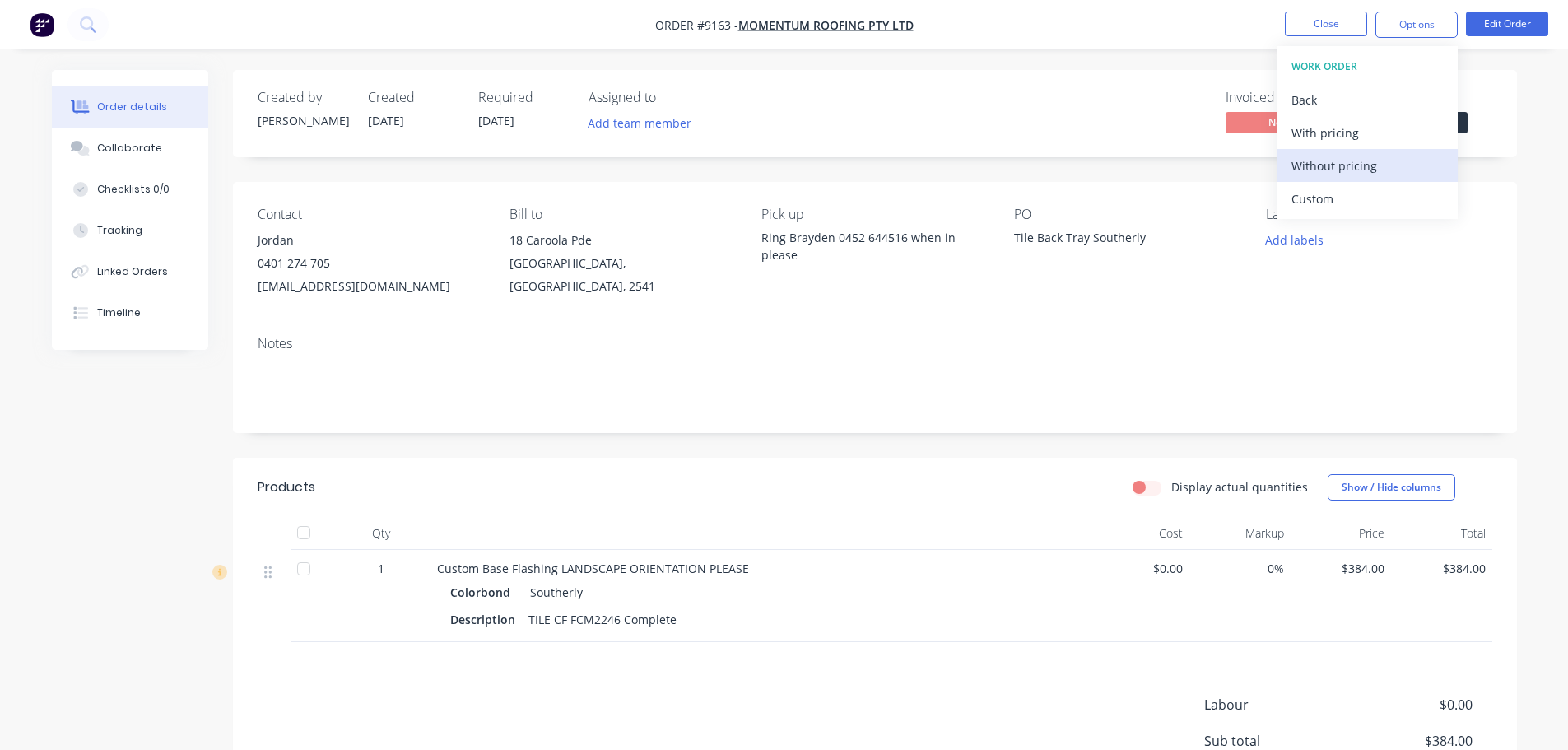
click at [1377, 171] on div "Without pricing" at bounding box center [1367, 165] width 151 height 23
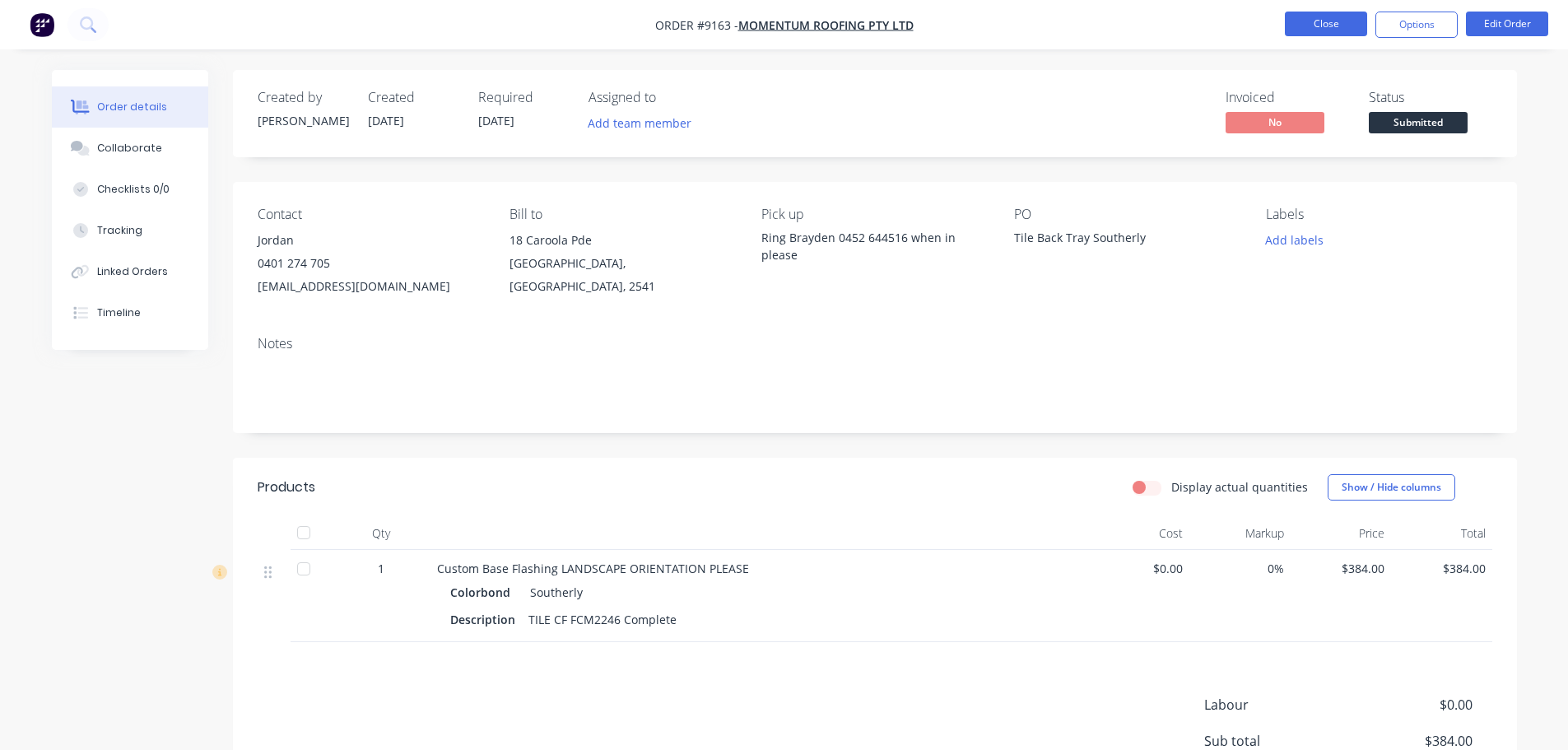
click at [1298, 25] on button "Close" at bounding box center [1325, 23] width 83 height 24
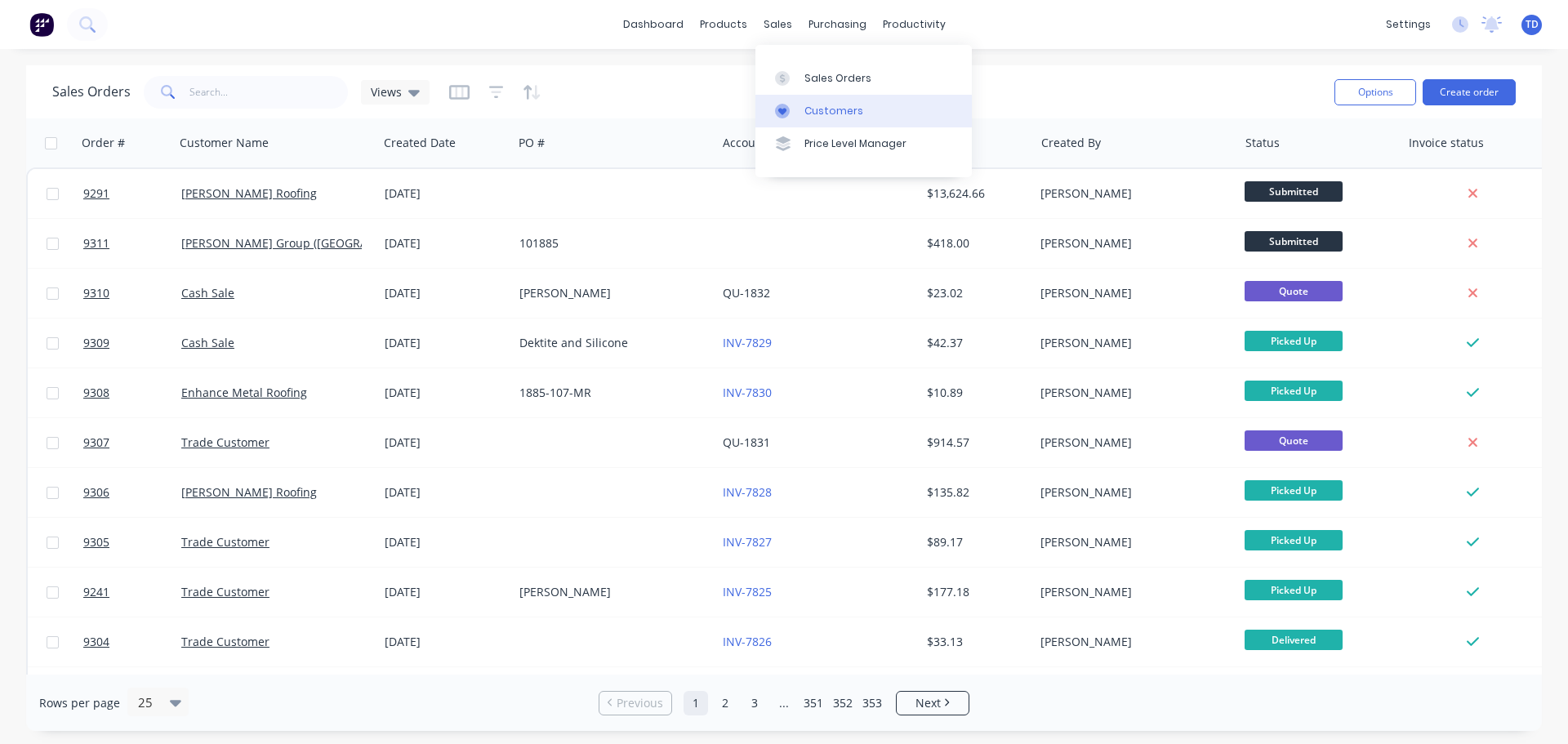
click at [818, 109] on div "Customers" at bounding box center [834, 110] width 59 height 15
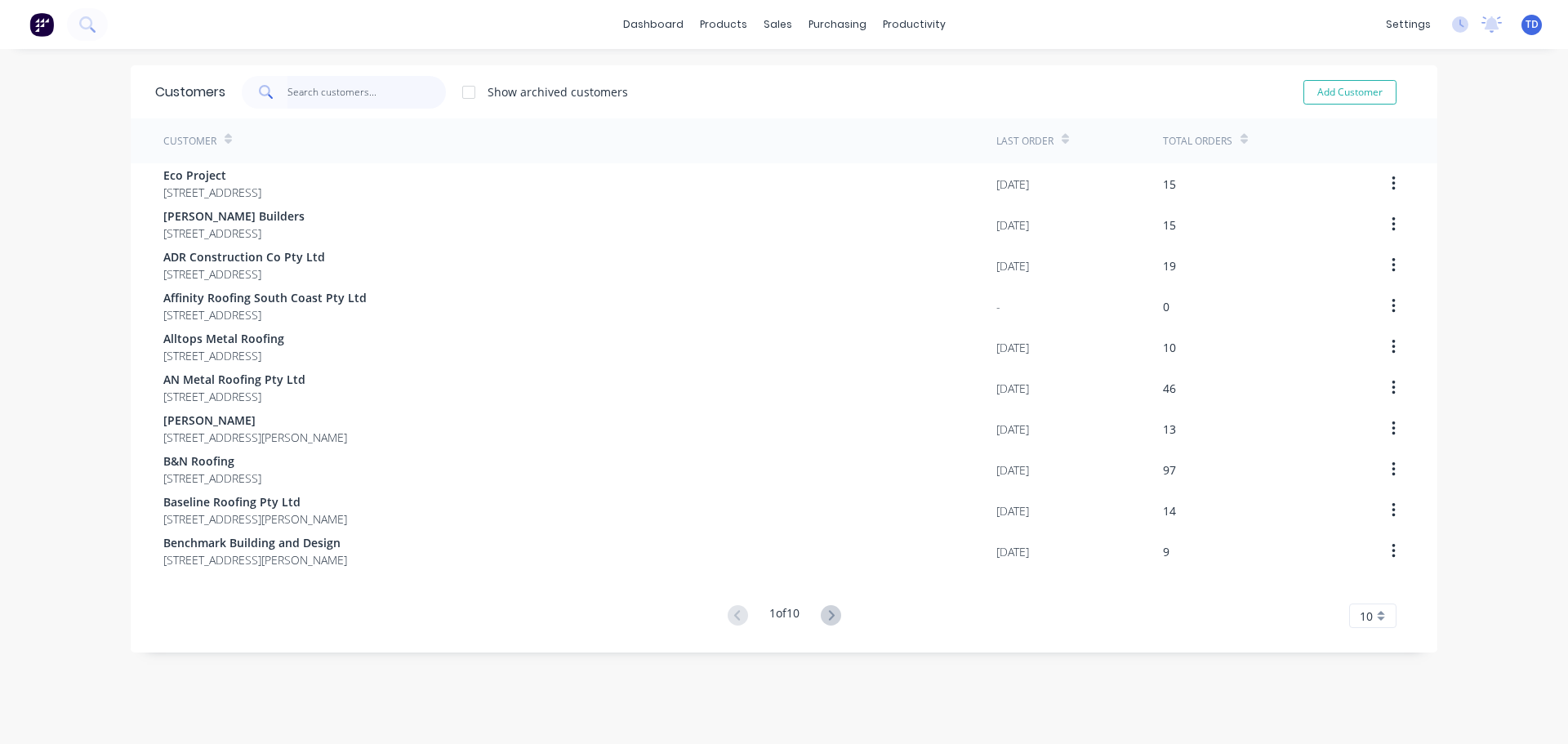
click at [322, 91] on input "text" at bounding box center [367, 92] width 160 height 33
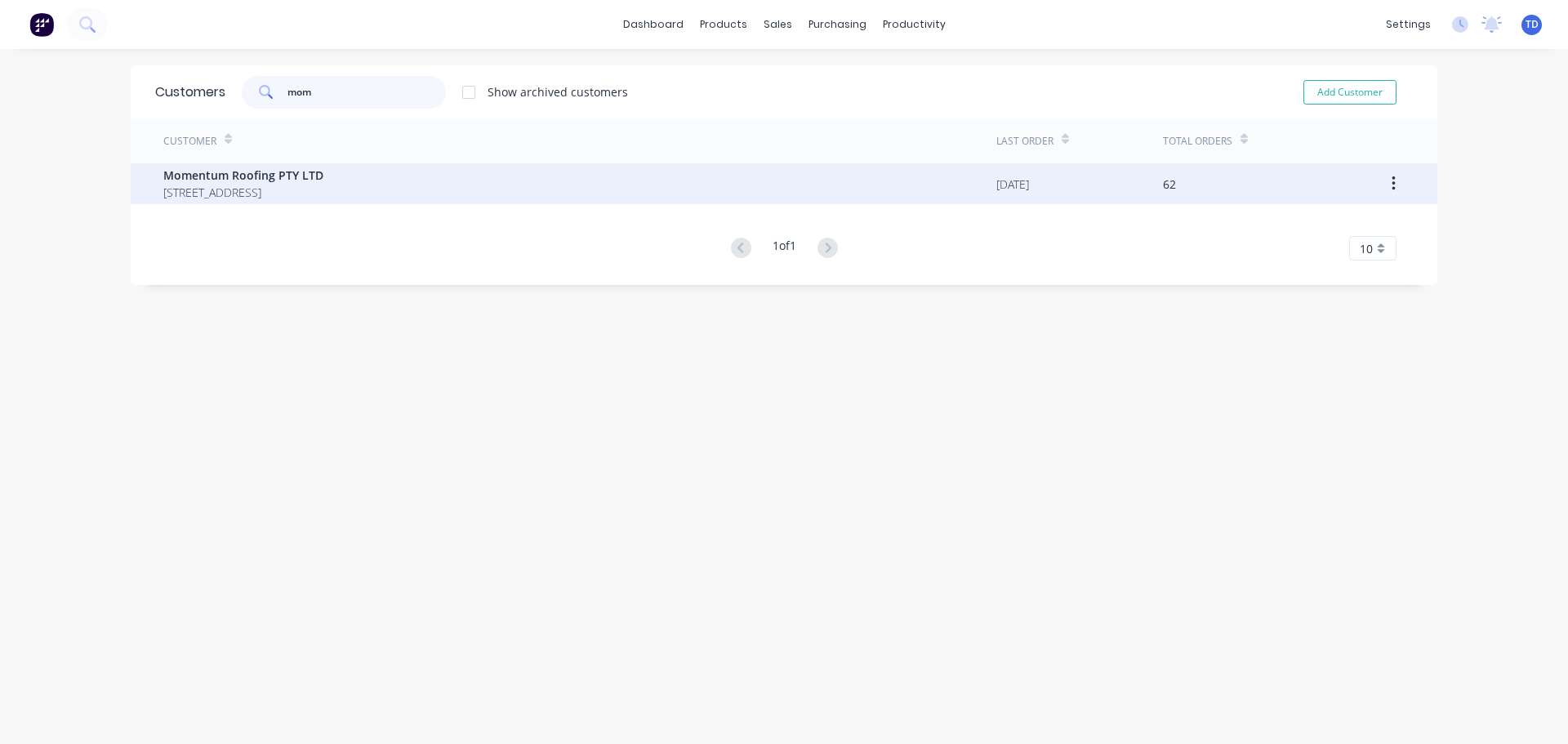
type input "mom"
click at [295, 177] on span "Momentum Roofing PTY LTD" at bounding box center [242, 175] width 160 height 17
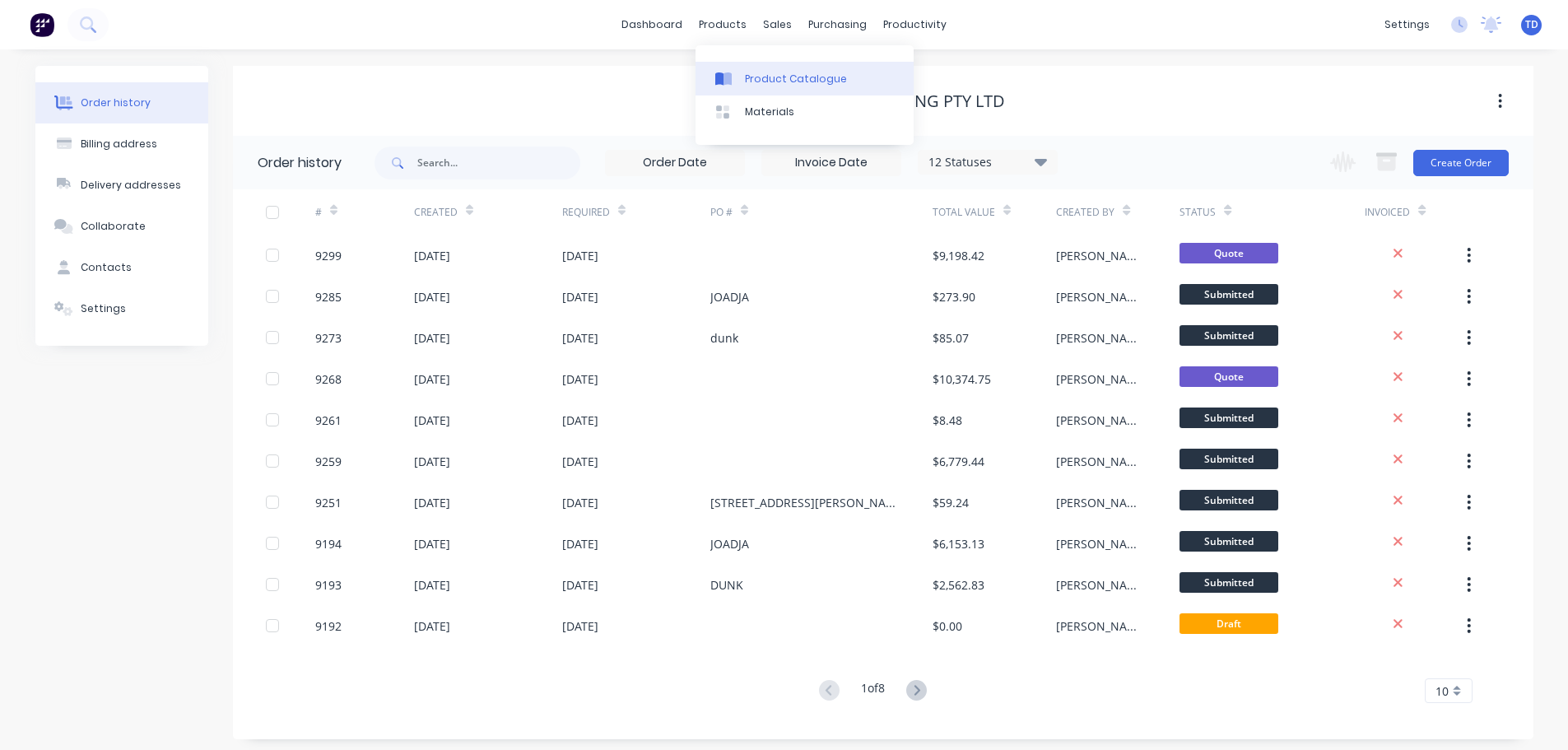
click at [755, 80] on div "Product Catalogue" at bounding box center [795, 78] width 102 height 15
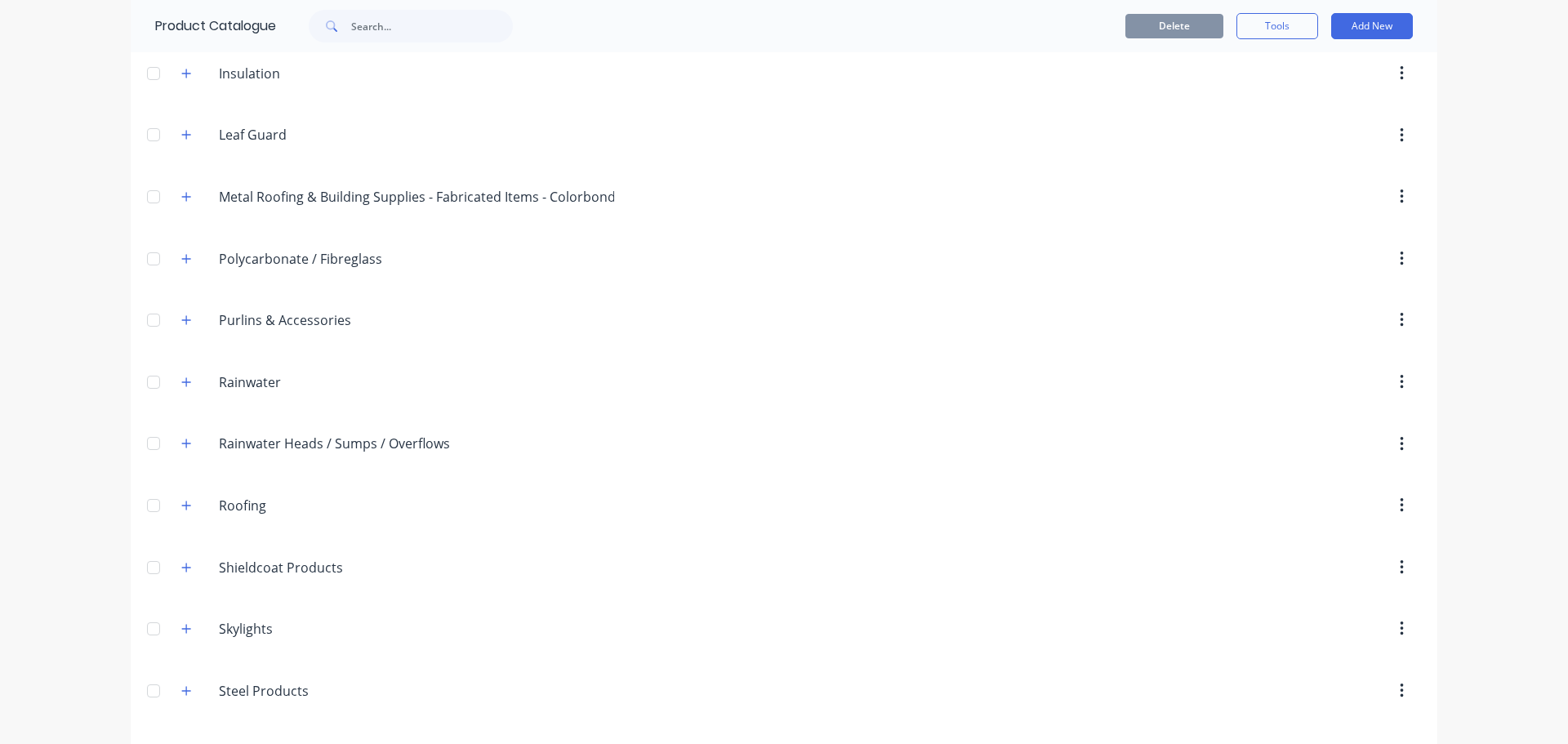
scroll to position [545, 0]
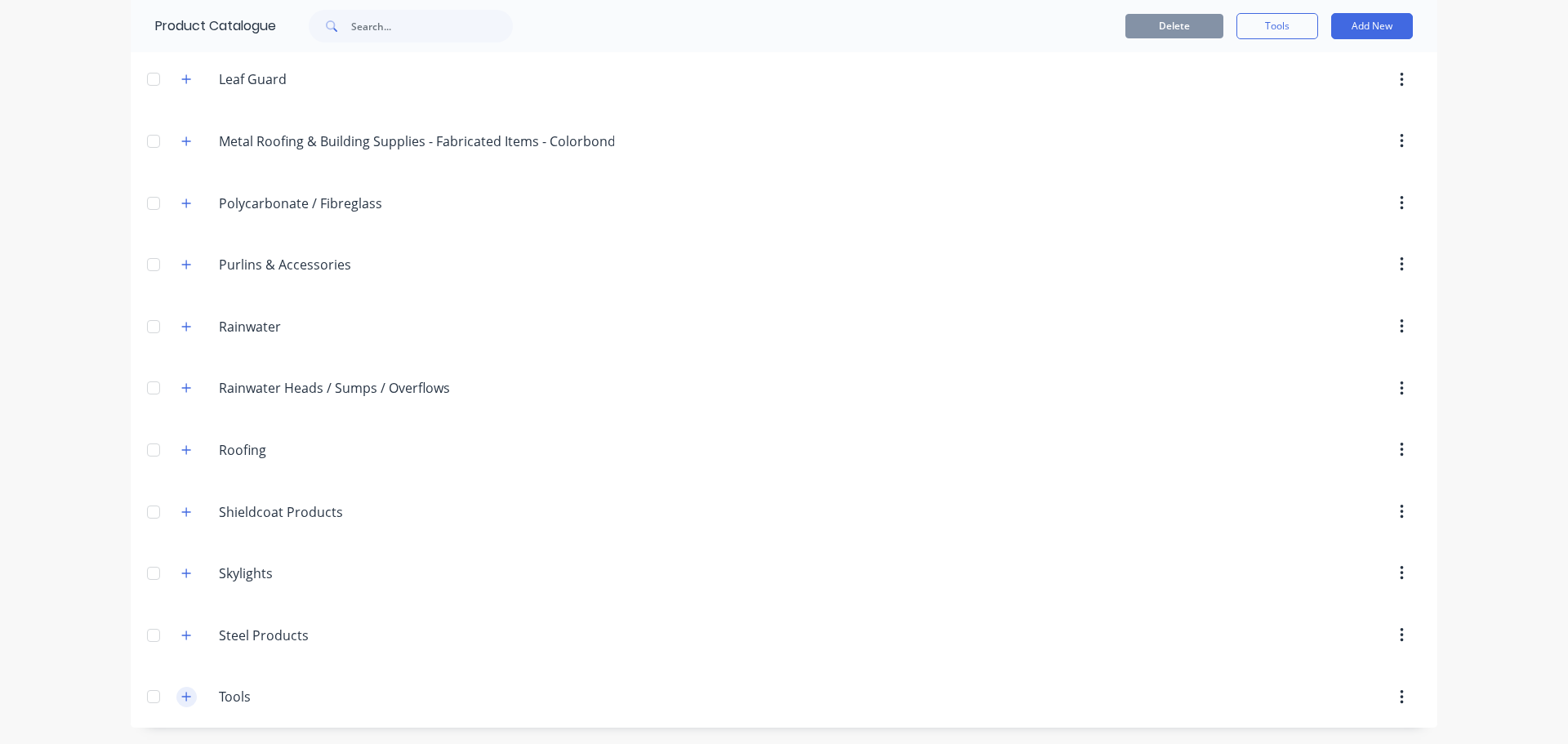
click at [176, 703] on button "button" at bounding box center [186, 697] width 21 height 21
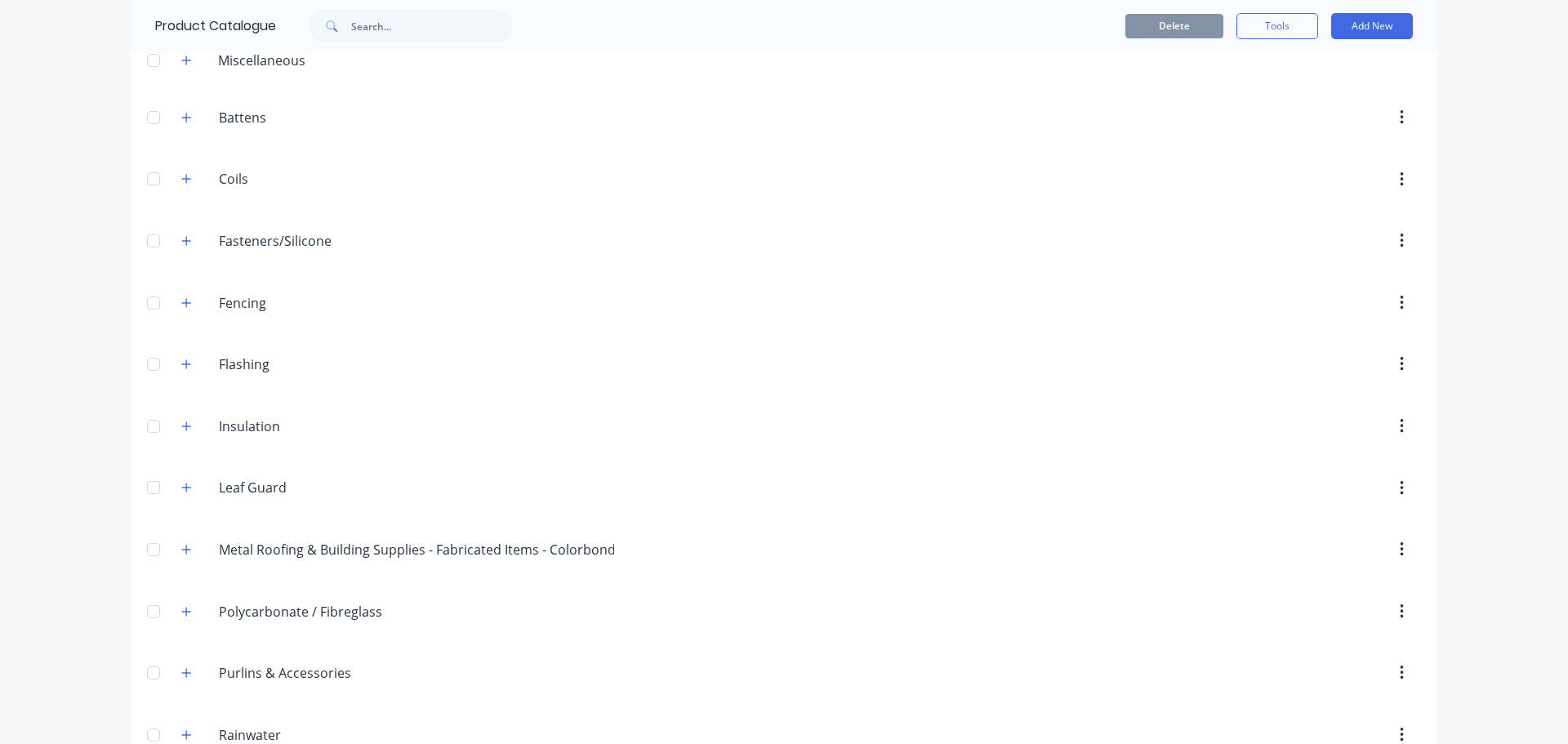
scroll to position [0, 0]
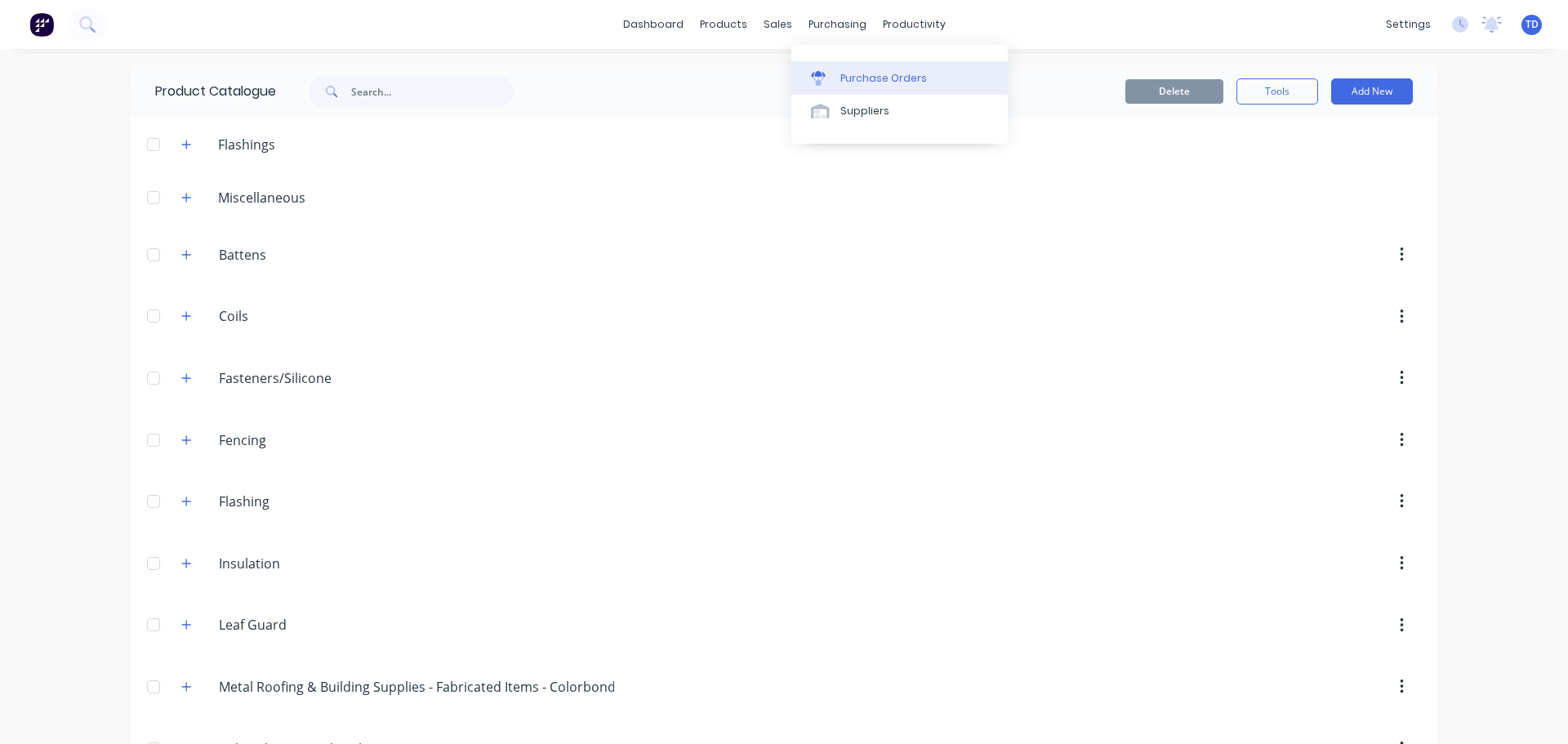
click at [866, 77] on div "Purchase Orders" at bounding box center [884, 78] width 86 height 15
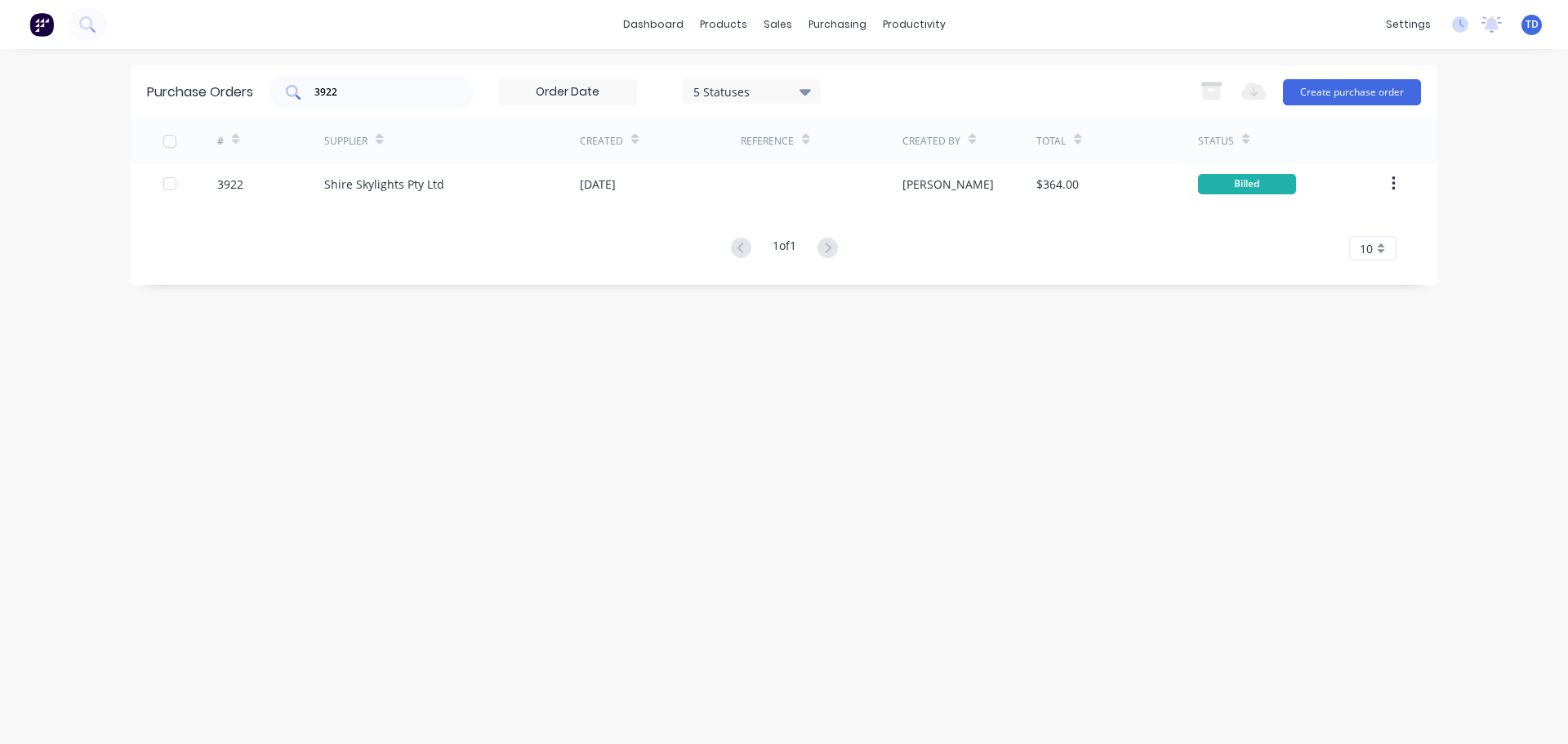
click at [355, 90] on input "3922" at bounding box center [380, 91] width 135 height 16
type input "3840"
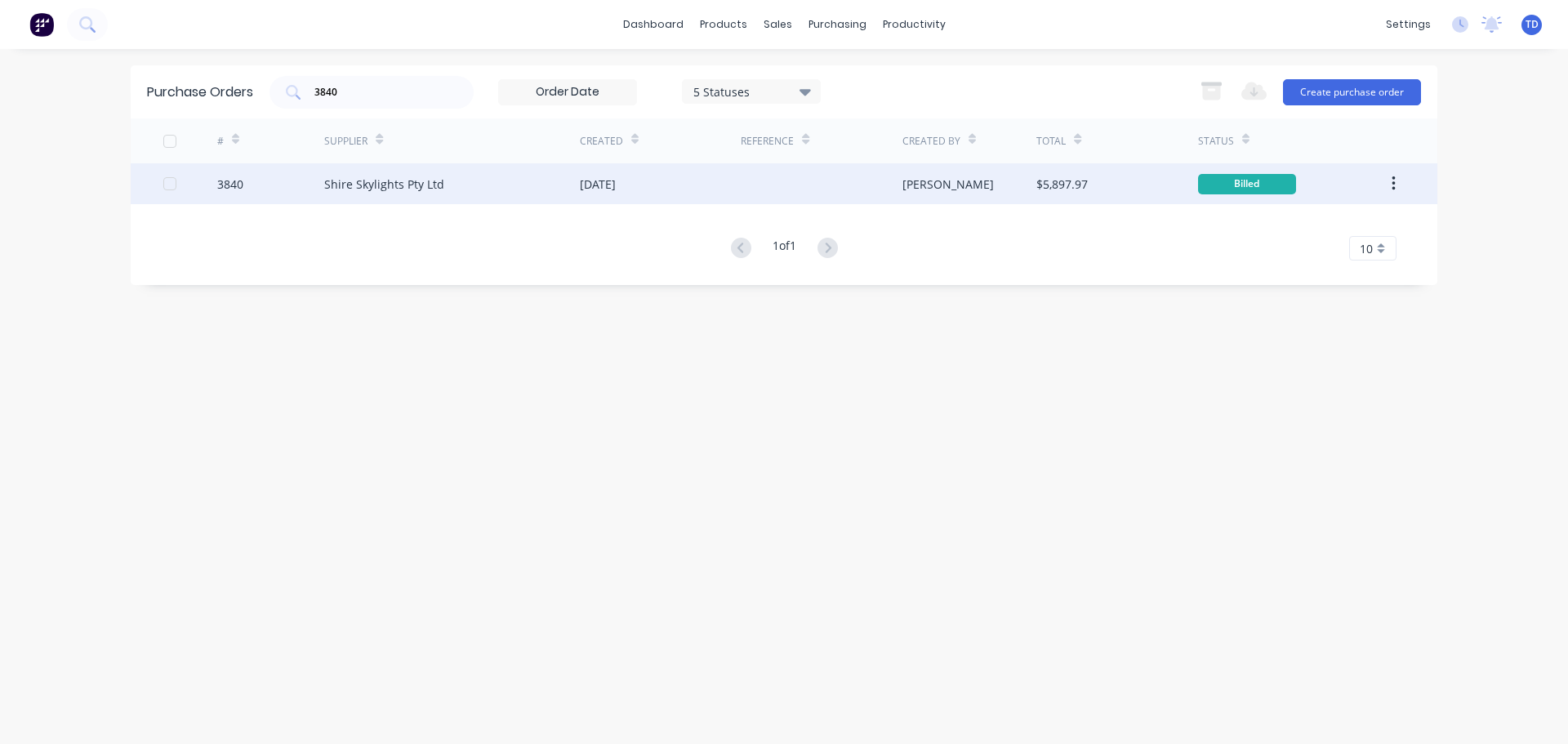
click at [416, 178] on div "Shire Skylights Pty Ltd" at bounding box center [384, 184] width 120 height 17
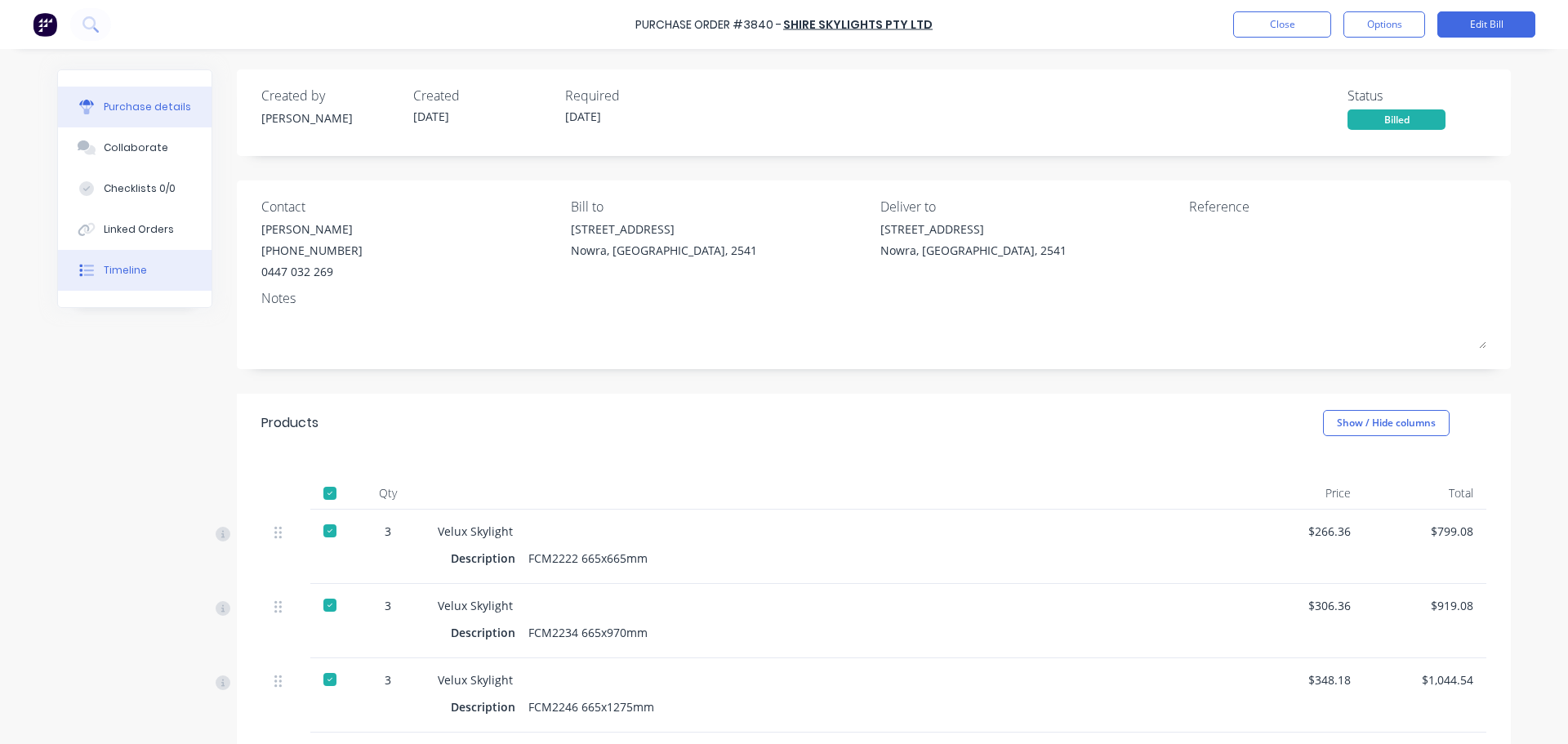
click at [122, 272] on div "Timeline" at bounding box center [125, 270] width 43 height 15
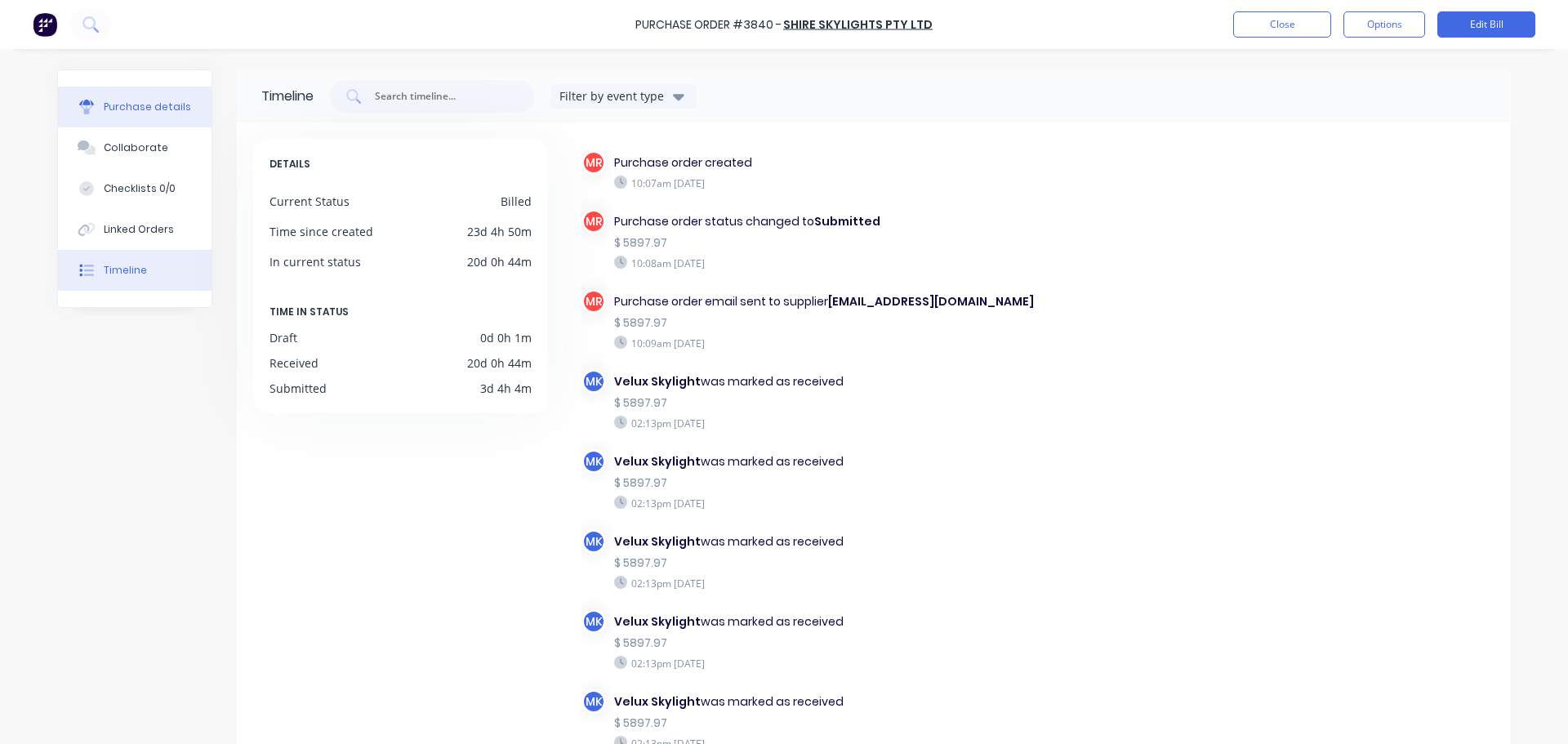
click at [119, 104] on div "Purchase details" at bounding box center [147, 106] width 87 height 15
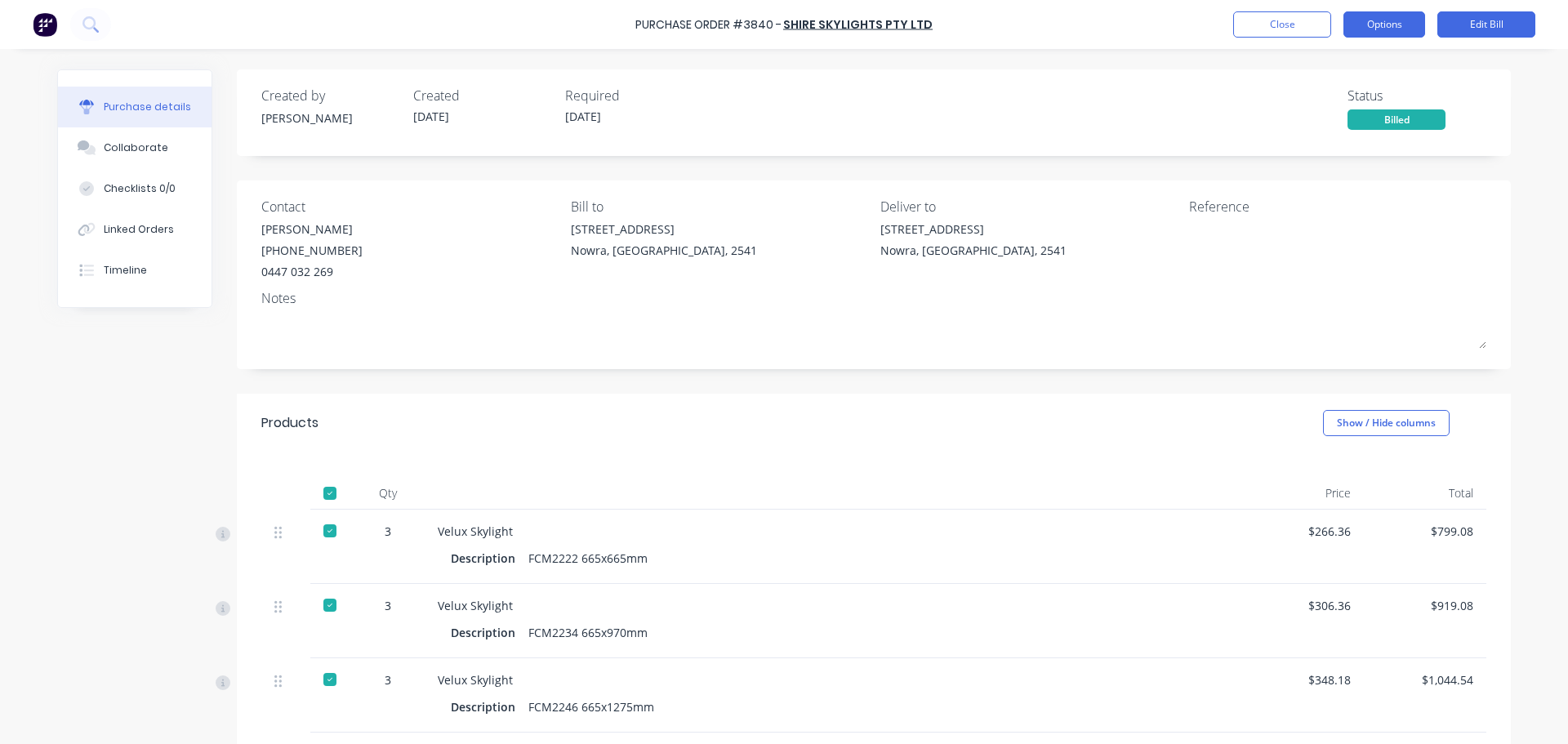
click at [1359, 21] on button "Options" at bounding box center [1384, 24] width 82 height 26
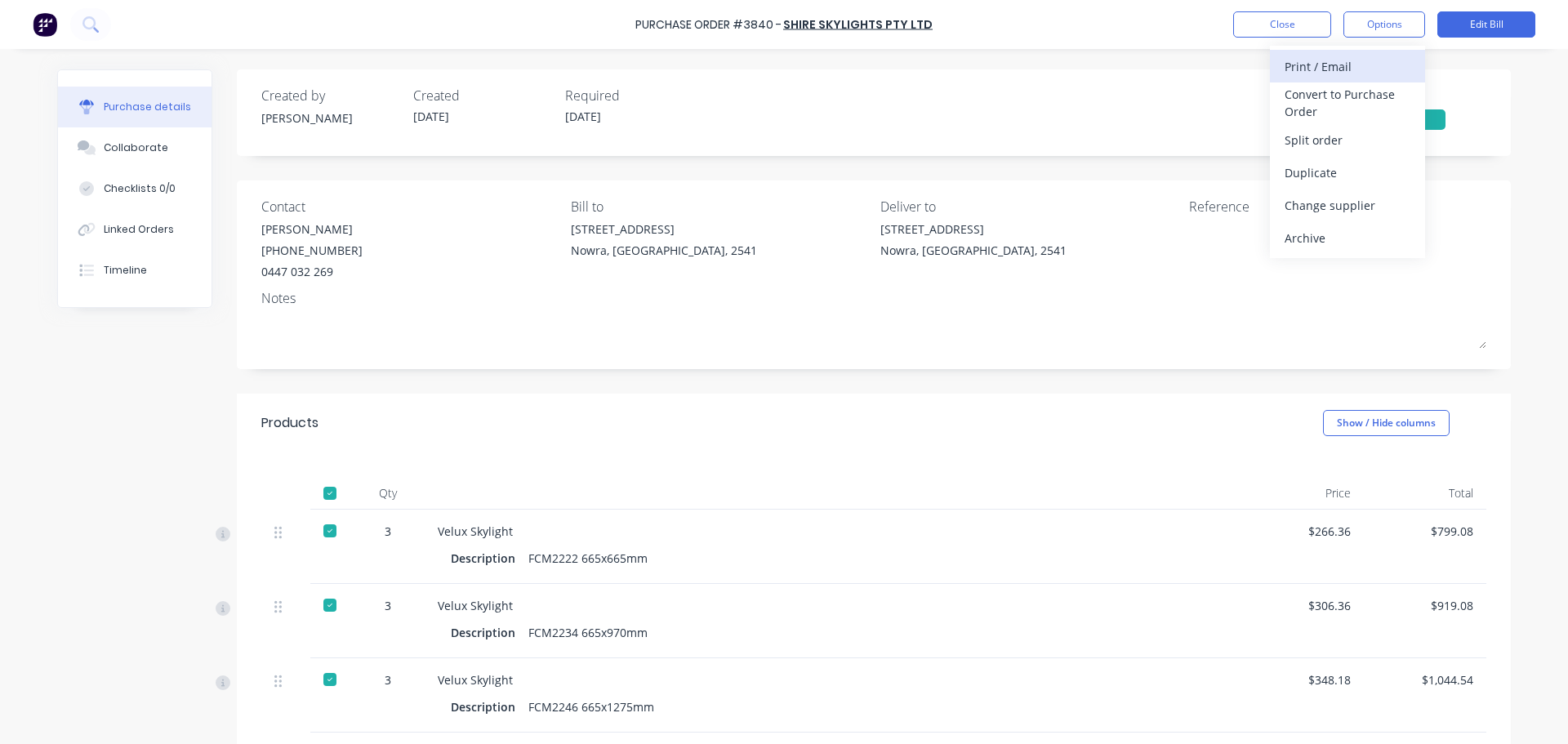
click at [1345, 59] on div "Print / Email" at bounding box center [1348, 66] width 126 height 23
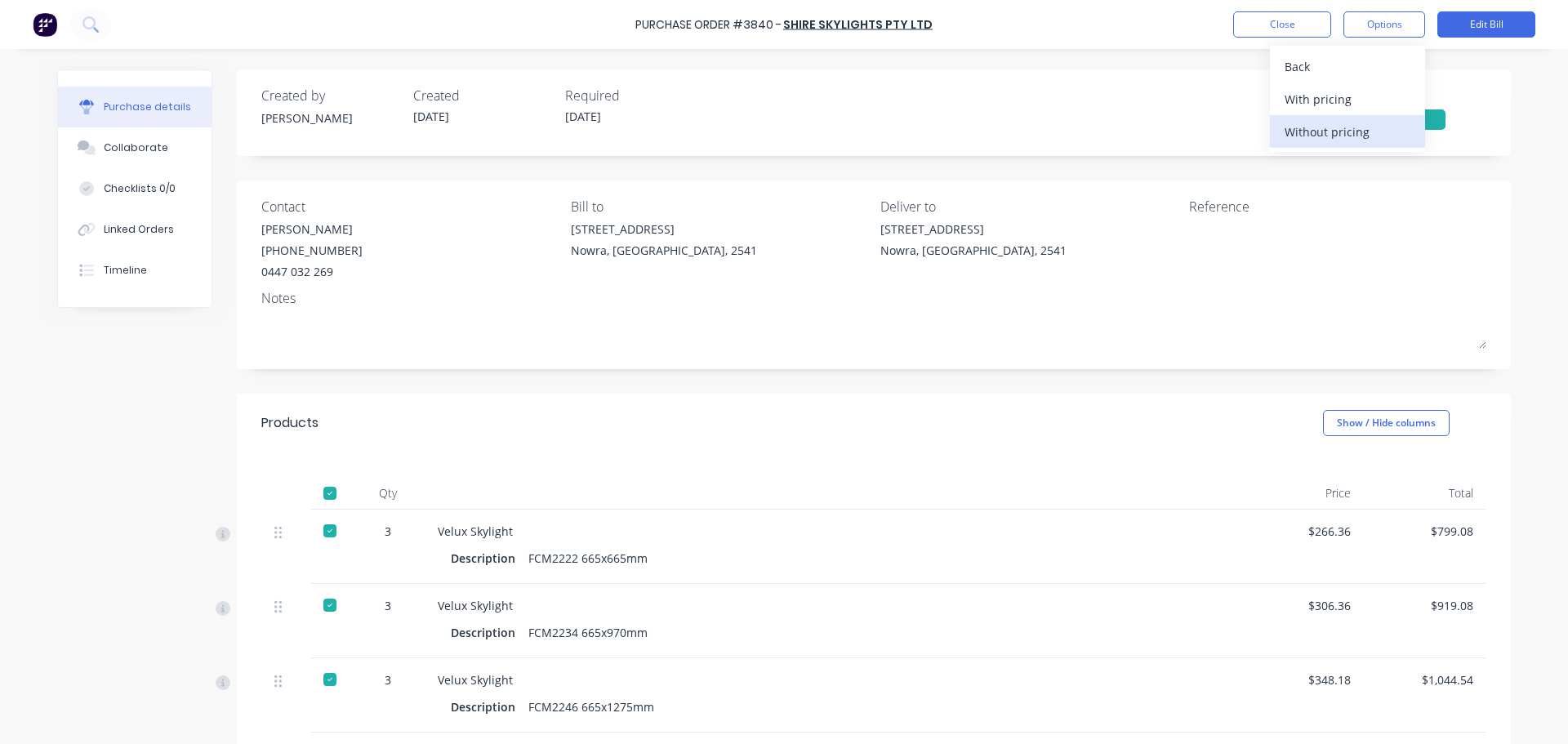
click at [1355, 139] on div "Without pricing" at bounding box center [1348, 131] width 126 height 23
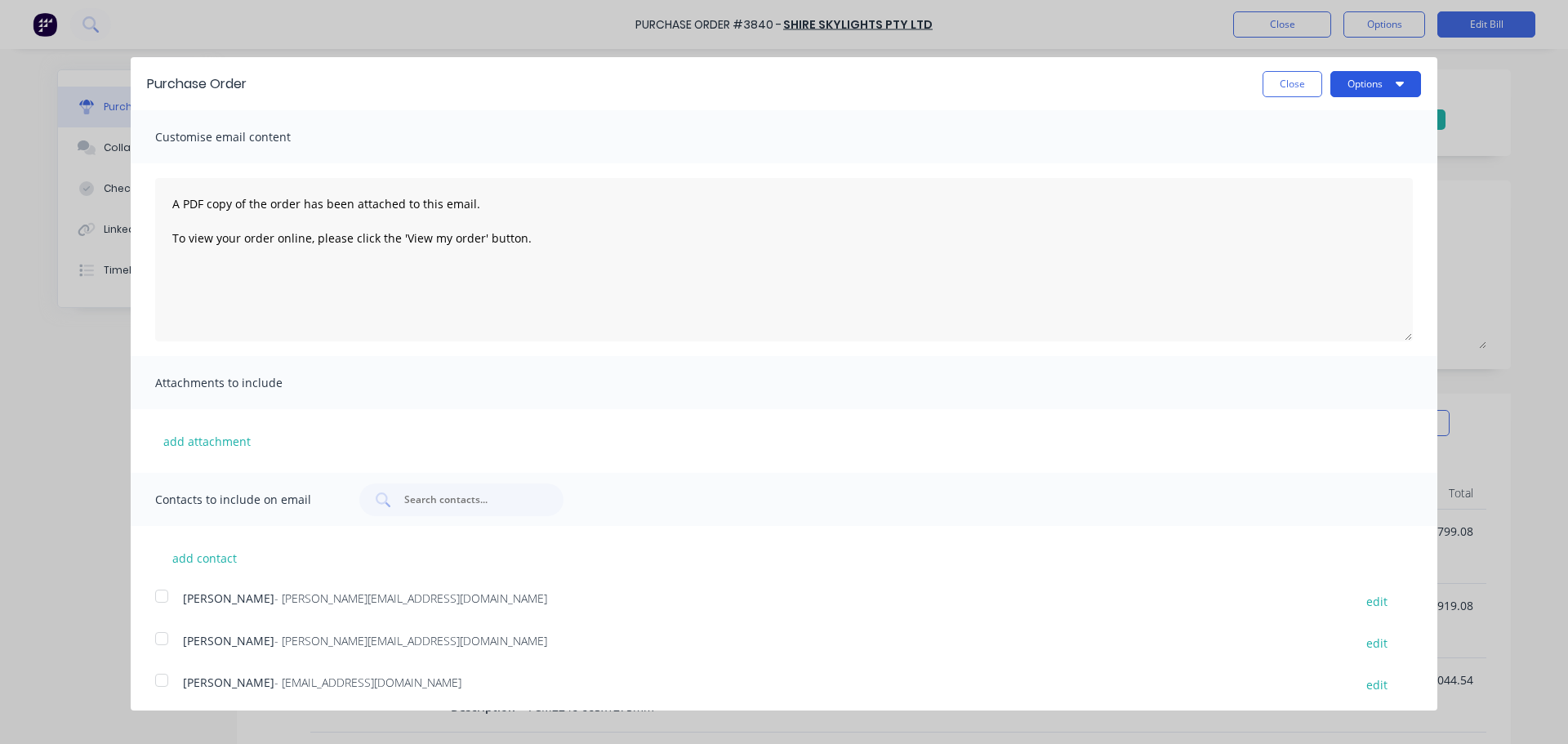
click at [1348, 85] on button "Options" at bounding box center [1376, 84] width 91 height 26
click at [1344, 120] on div "Print" at bounding box center [1344, 125] width 126 height 23
click at [1265, 84] on button "Close" at bounding box center [1292, 84] width 60 height 26
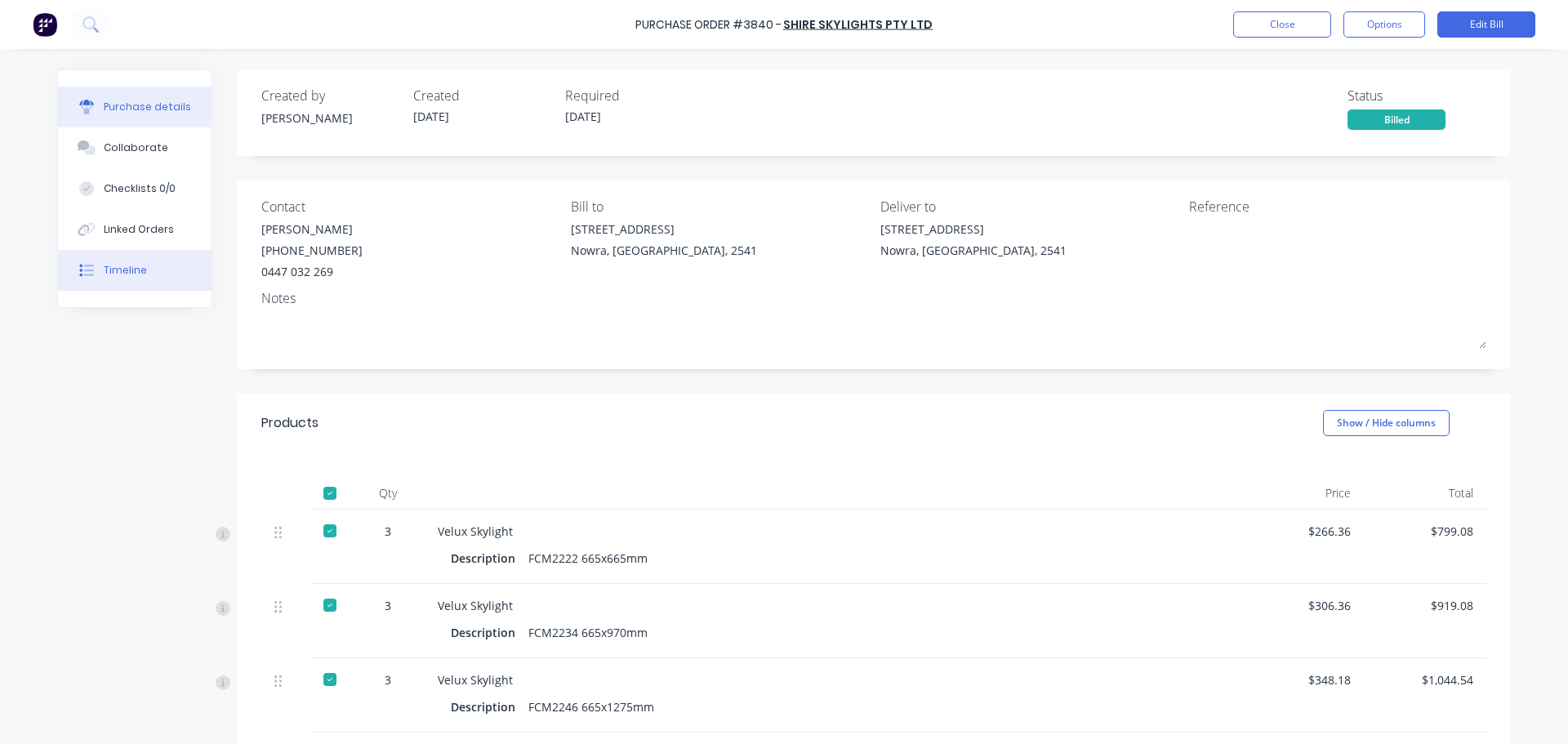
click at [128, 268] on div "Timeline" at bounding box center [125, 270] width 43 height 15
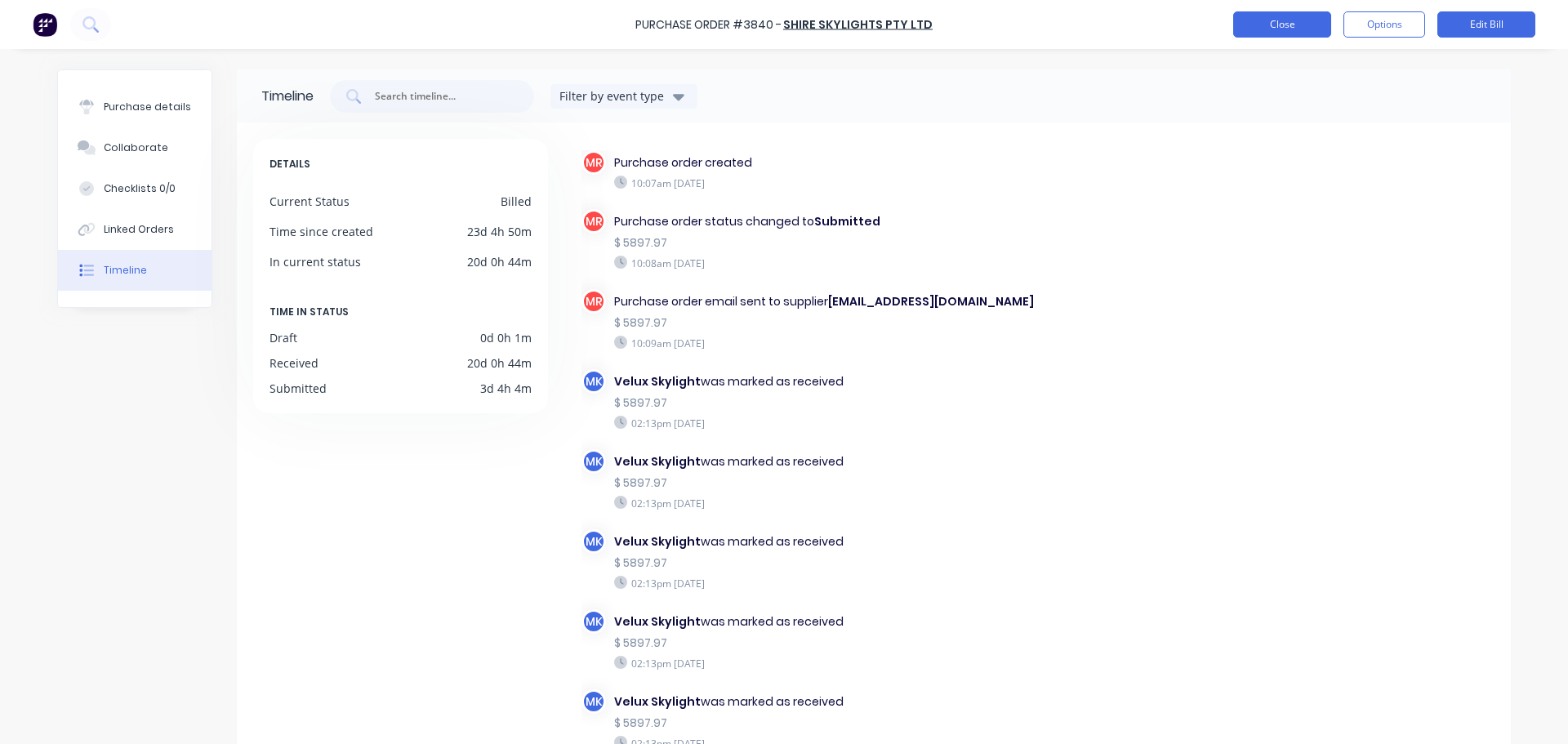
click at [1286, 35] on button "Close" at bounding box center [1282, 24] width 98 height 26
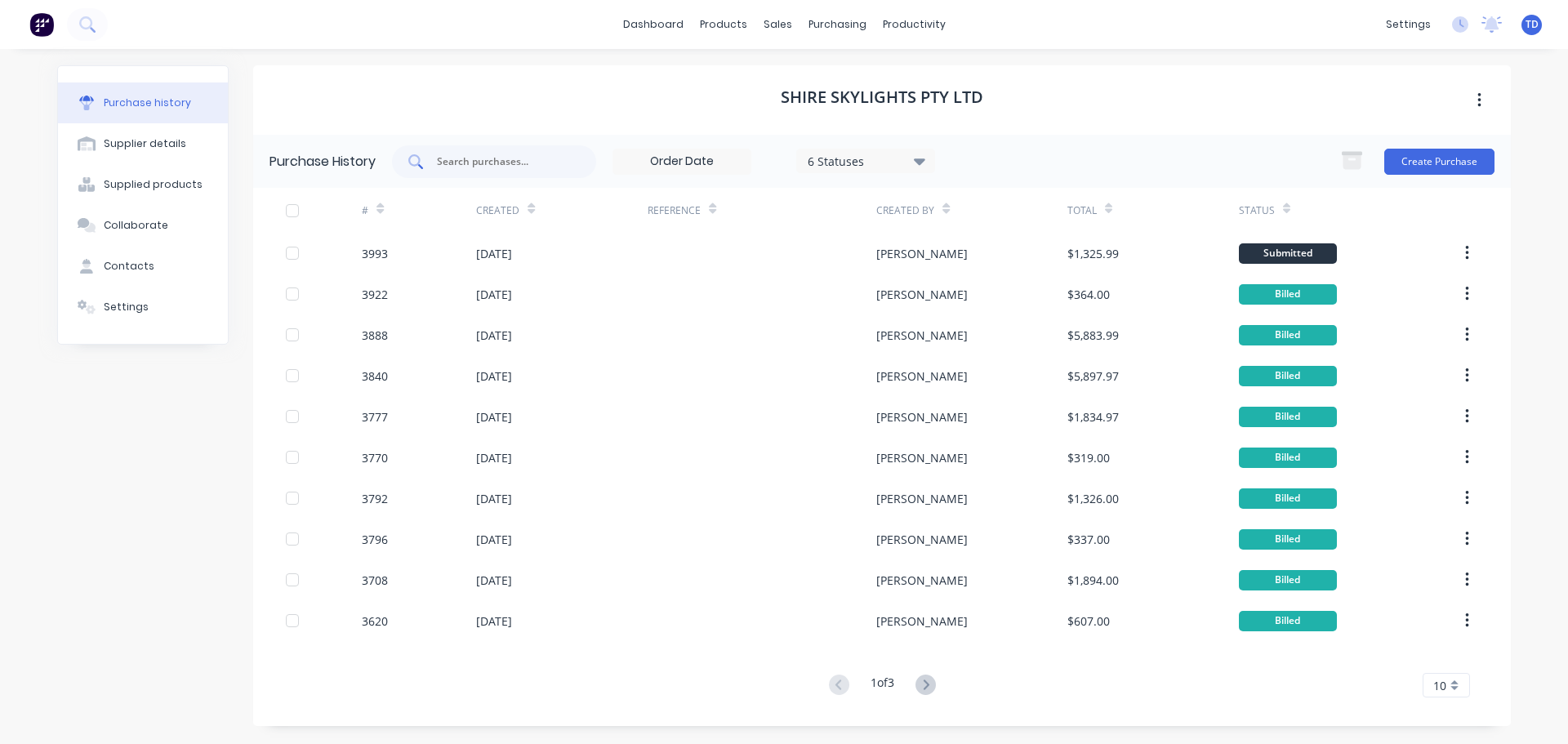
click at [501, 160] on input "text" at bounding box center [502, 161] width 135 height 16
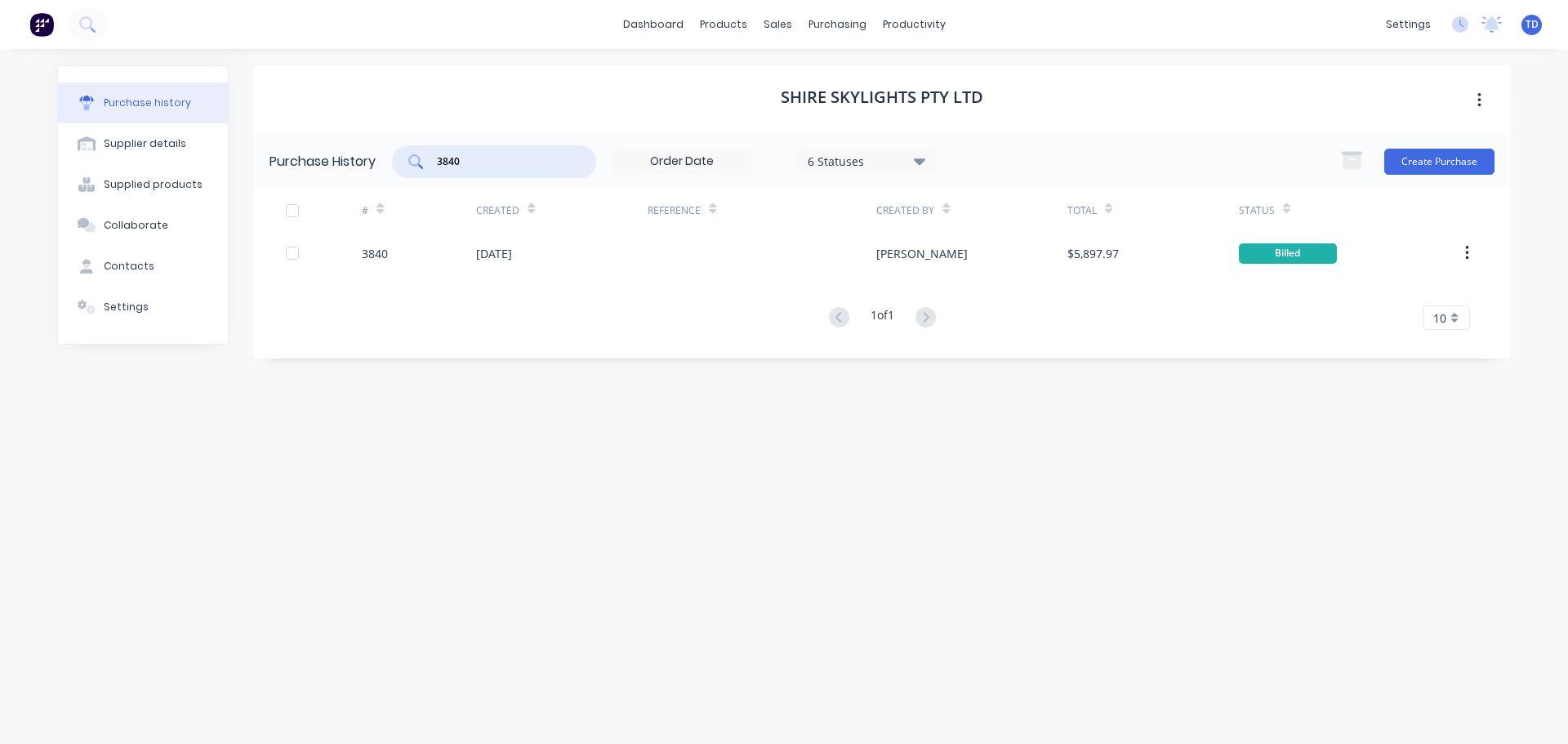
type input "3840"
click at [746, 73] on div "Product Catalogue" at bounding box center [795, 78] width 101 height 15
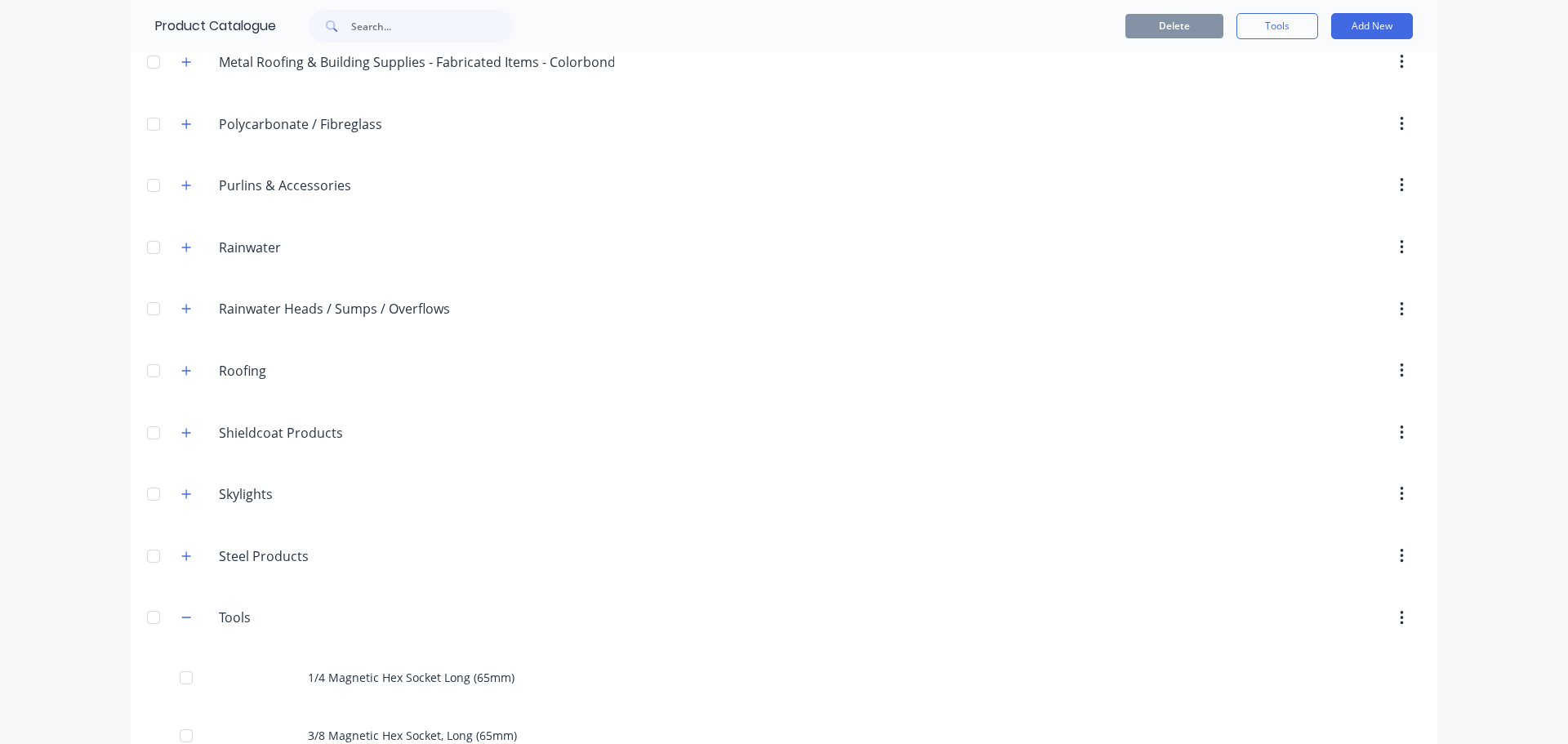
scroll to position [653, 0]
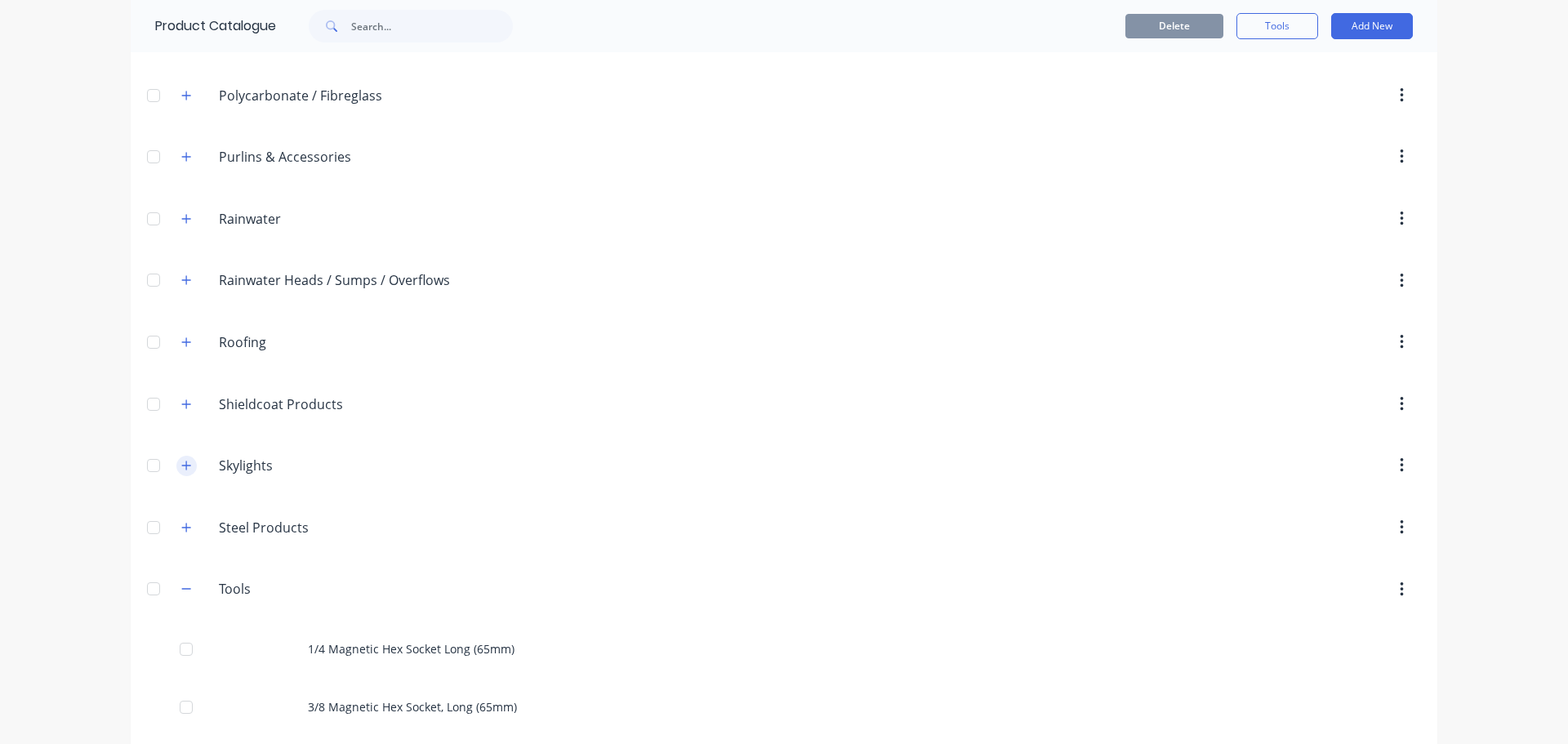
drag, startPoint x: 176, startPoint y: 469, endPoint x: 187, endPoint y: 465, distance: 11.7
click at [181, 467] on icon "button" at bounding box center [186, 465] width 9 height 11
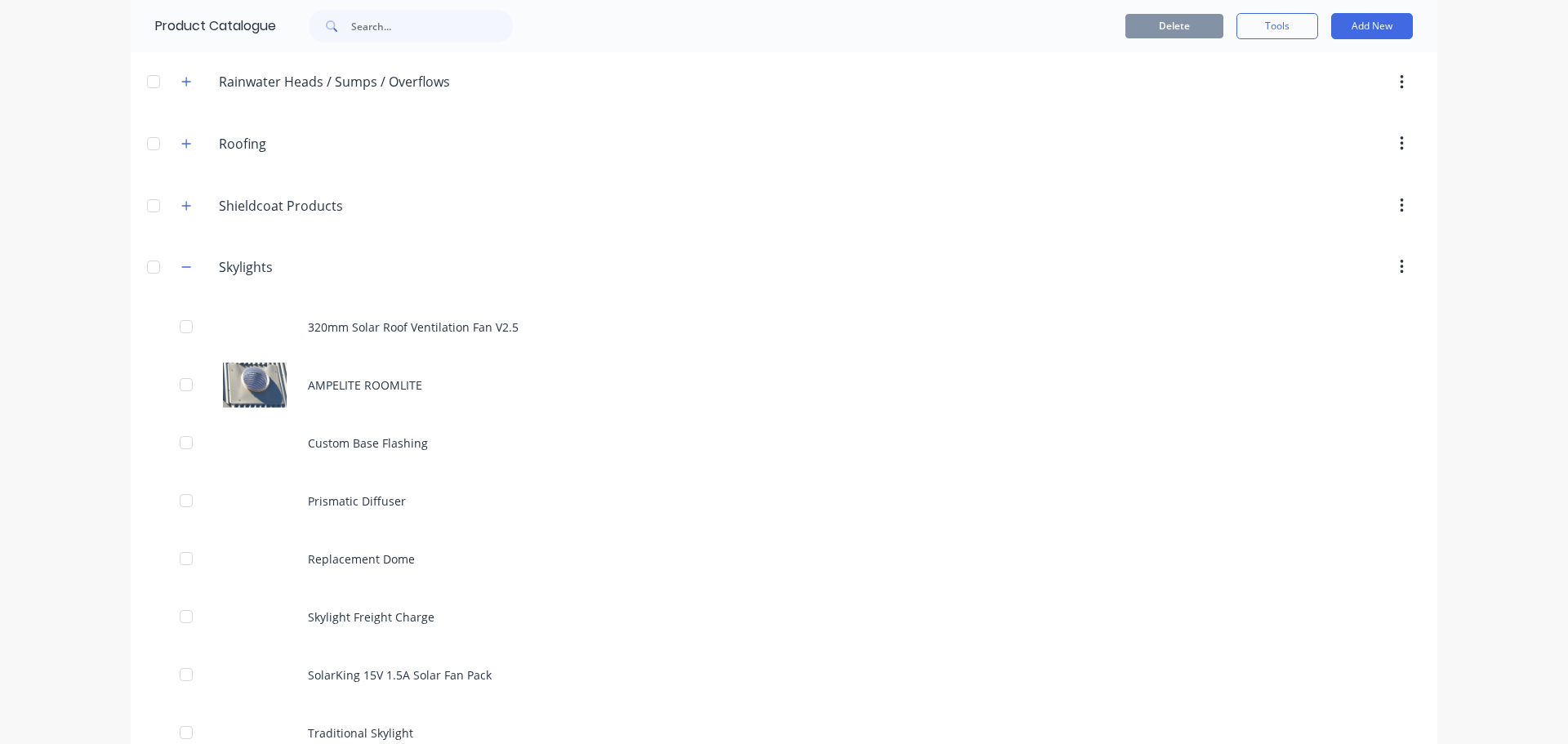
scroll to position [1062, 0]
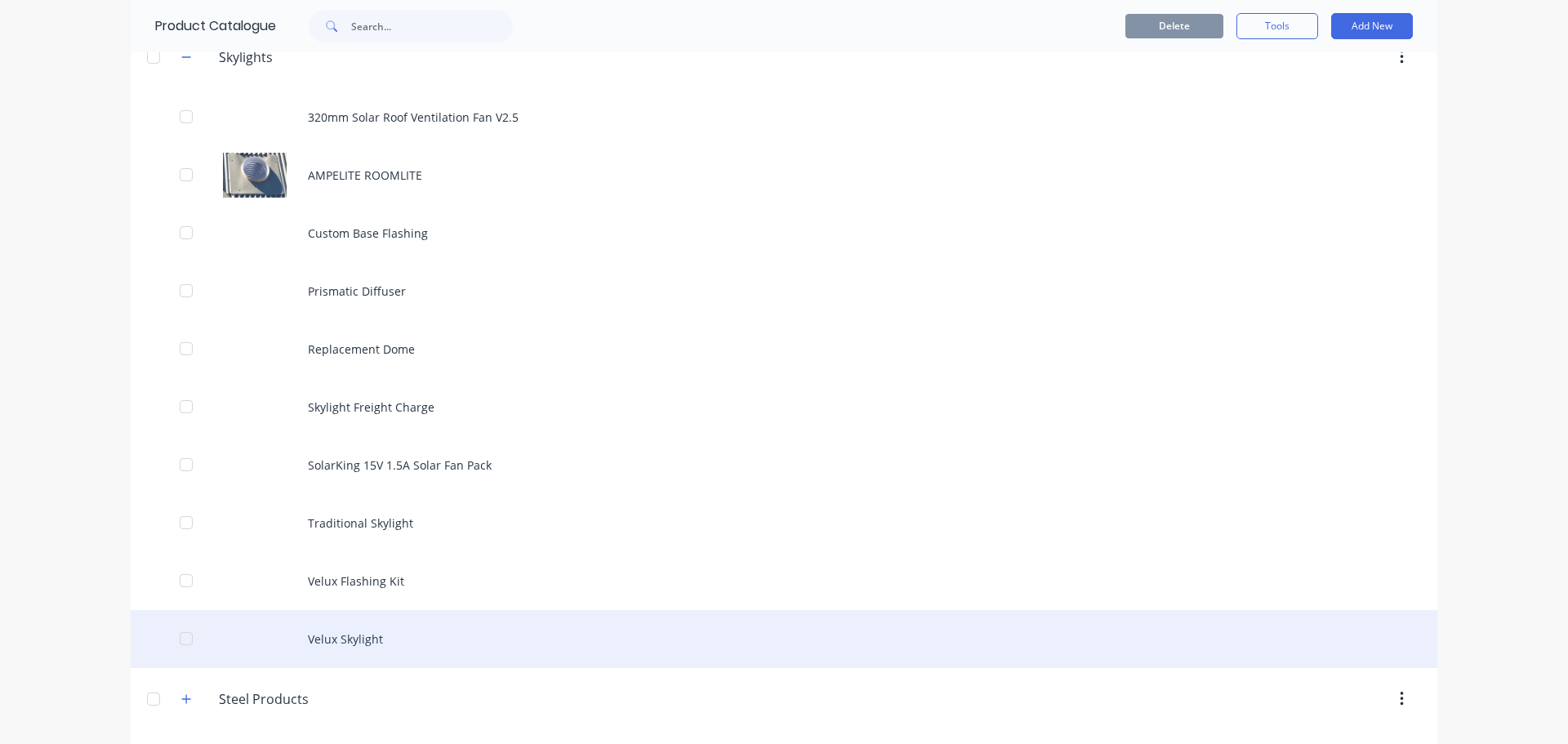
click at [351, 643] on div "Velux Skylight" at bounding box center [784, 639] width 1307 height 58
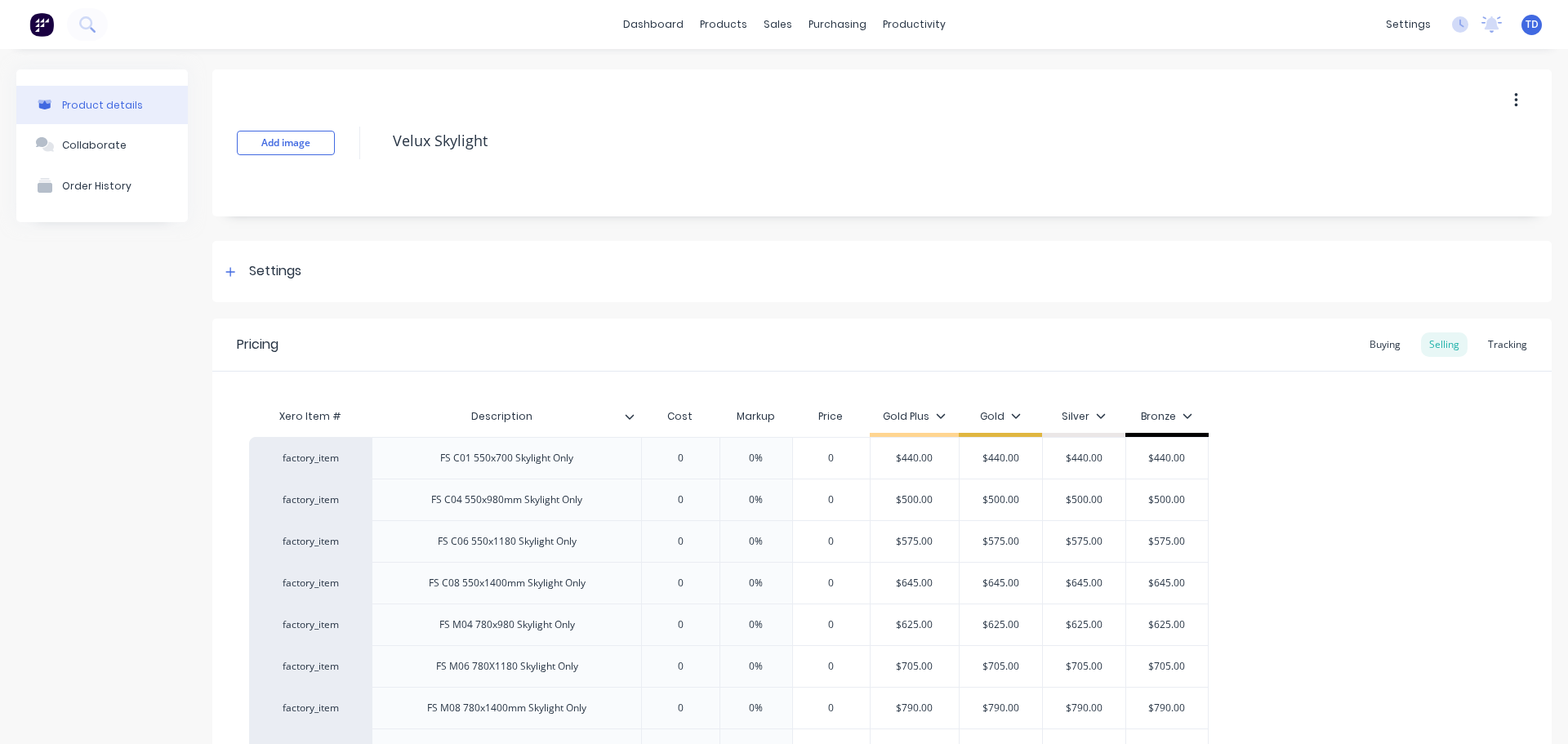
type textarea "x"
click at [1490, 345] on div "Tracking" at bounding box center [1508, 344] width 55 height 24
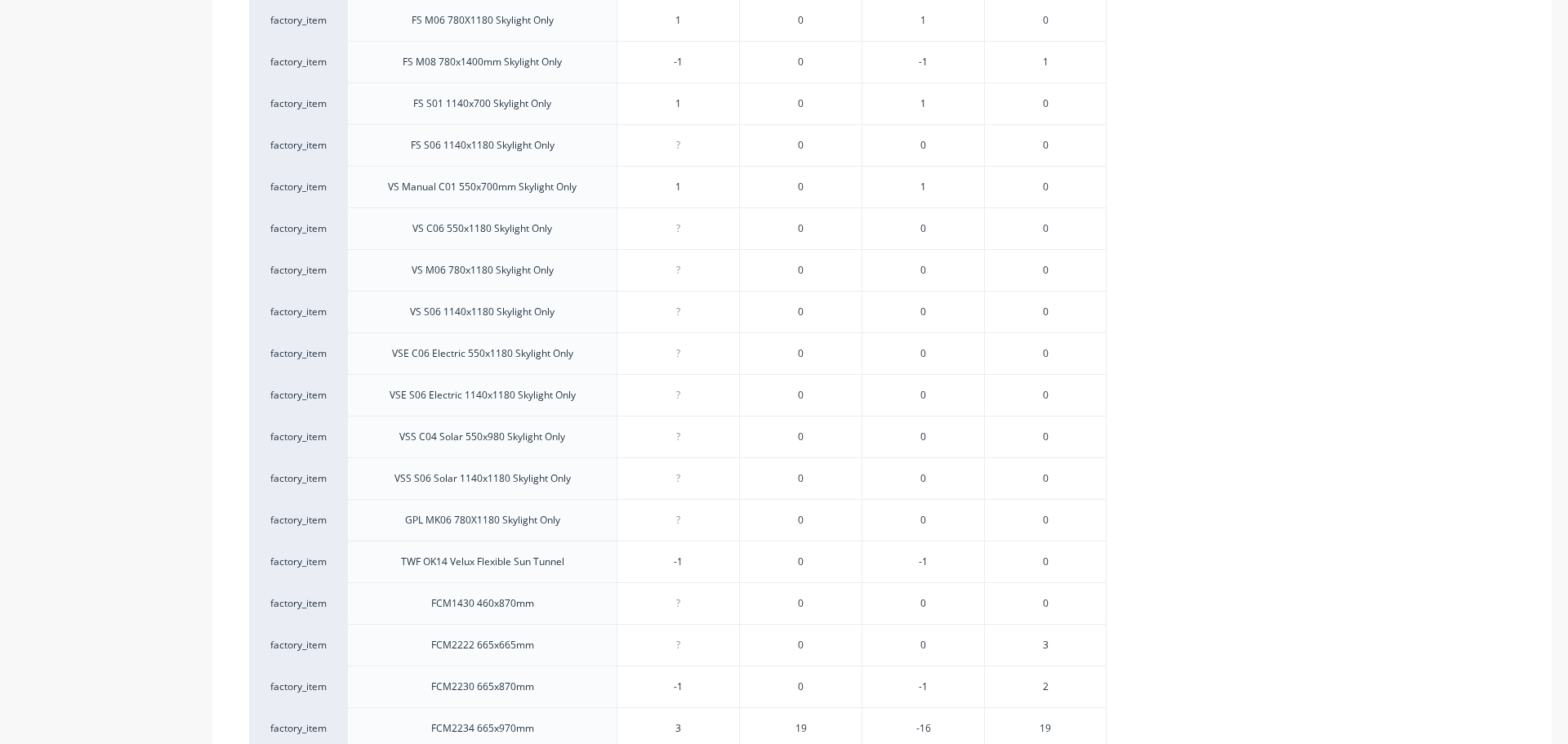
scroll to position [817, 0]
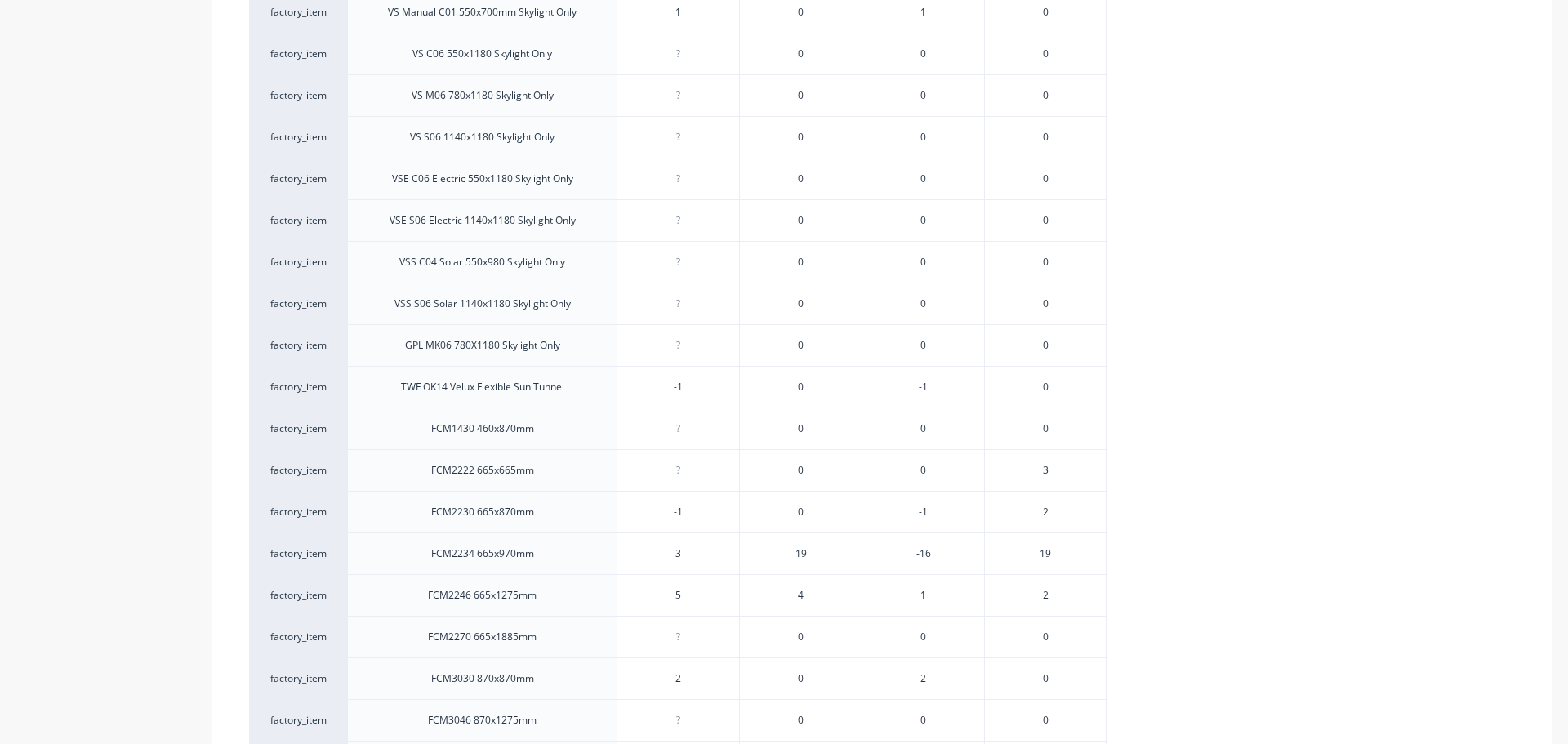
click at [704, 478] on div "?" at bounding box center [677, 470] width 122 height 41
type input "03"
type textarea "x"
type input "03"
click at [704, 478] on div "3" at bounding box center [677, 470] width 122 height 41
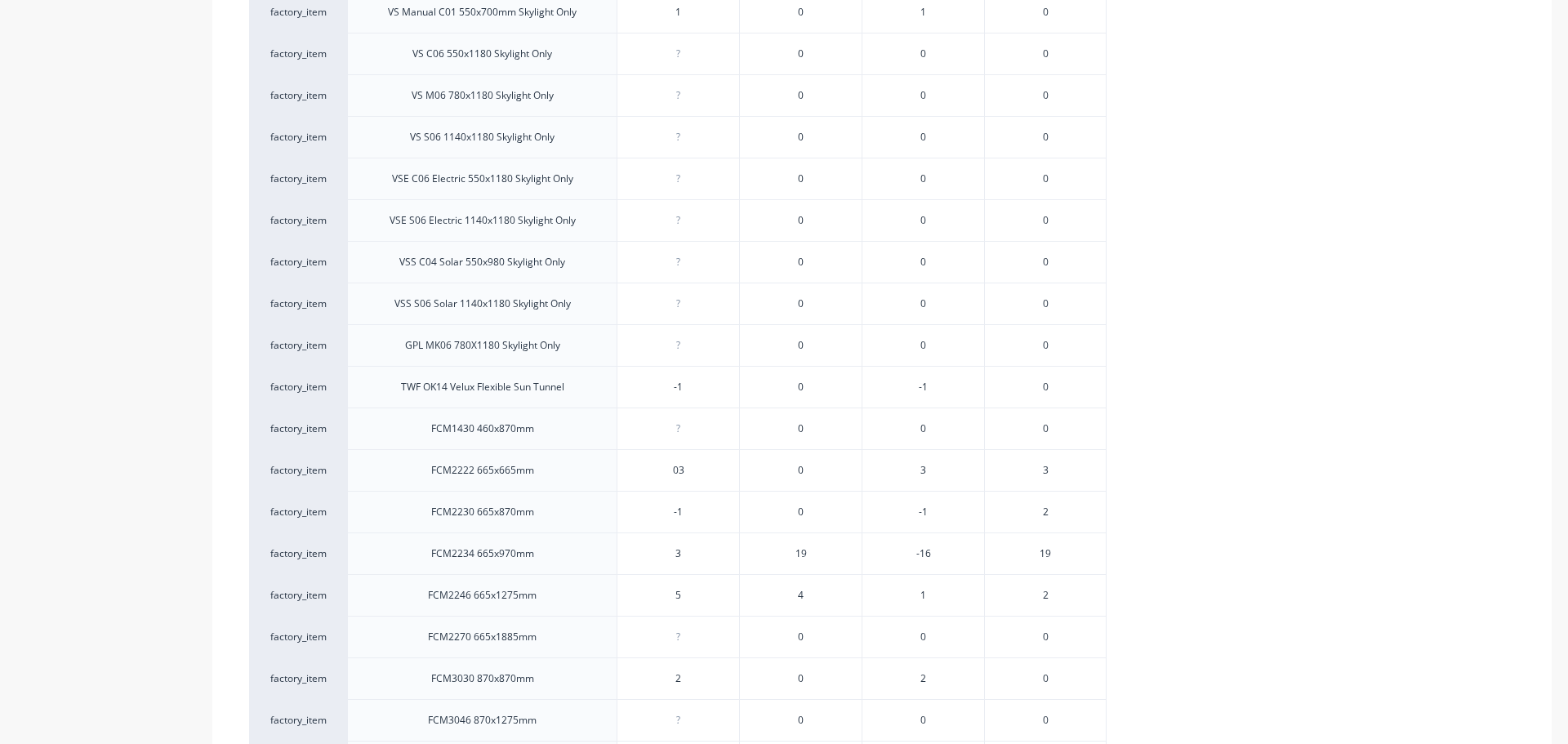
type input "-1"
click at [708, 506] on input "-1" at bounding box center [677, 512] width 122 height 15
type input "3"
click at [686, 556] on input "3" at bounding box center [677, 553] width 122 height 15
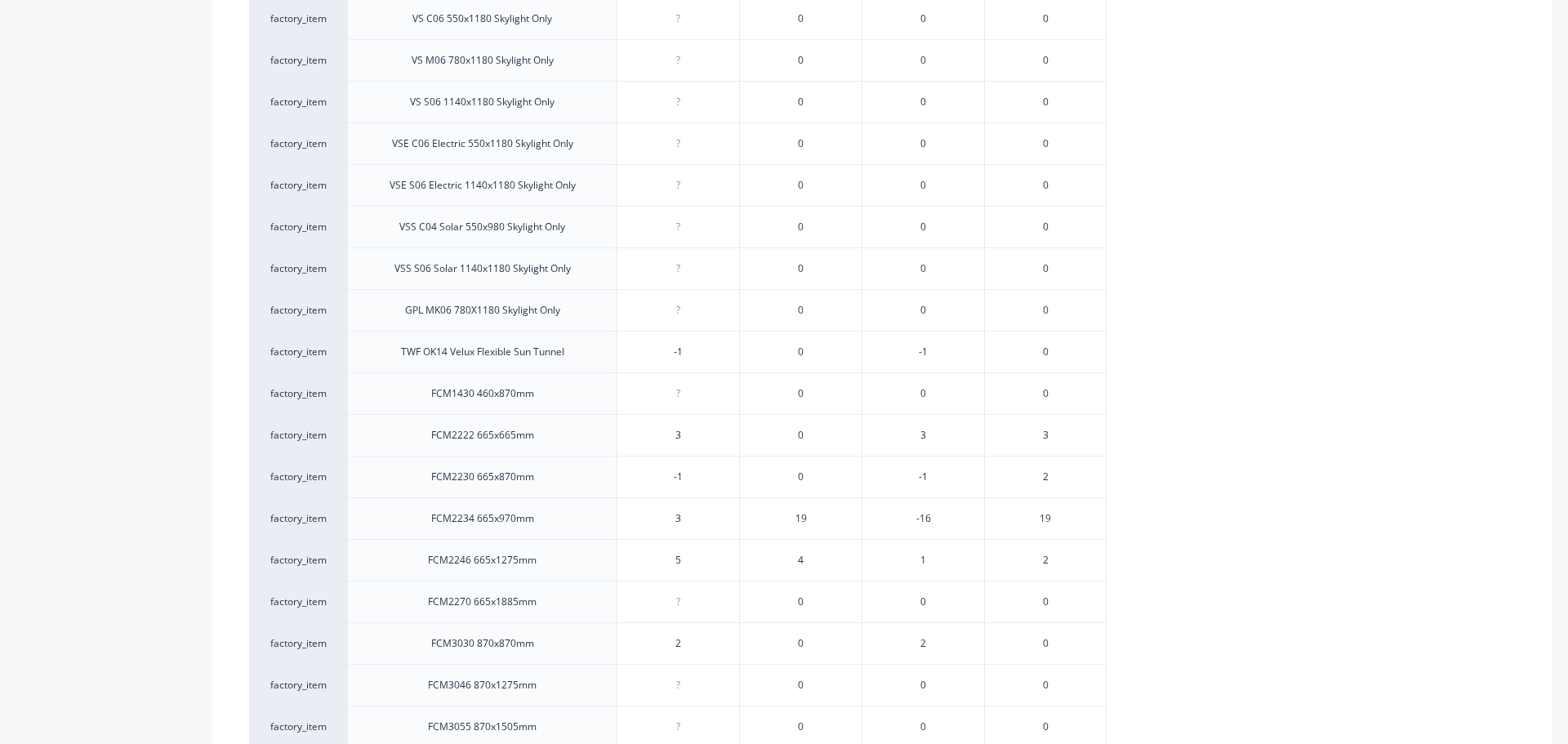
scroll to position [898, 0]
click at [802, 469] on span "19" at bounding box center [801, 471] width 11 height 15
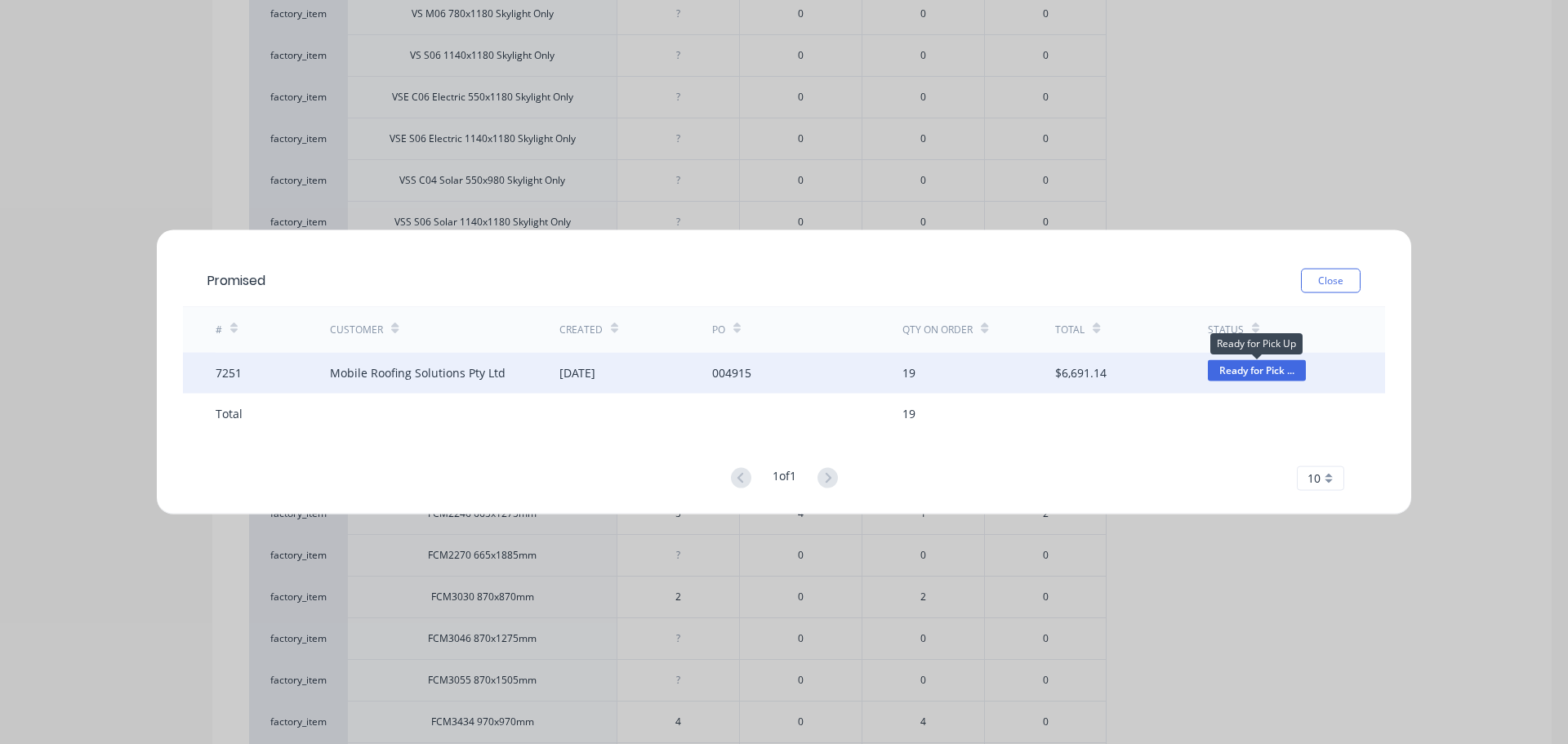
click at [1223, 372] on span "Ready for Pick ..." at bounding box center [1257, 370] width 98 height 21
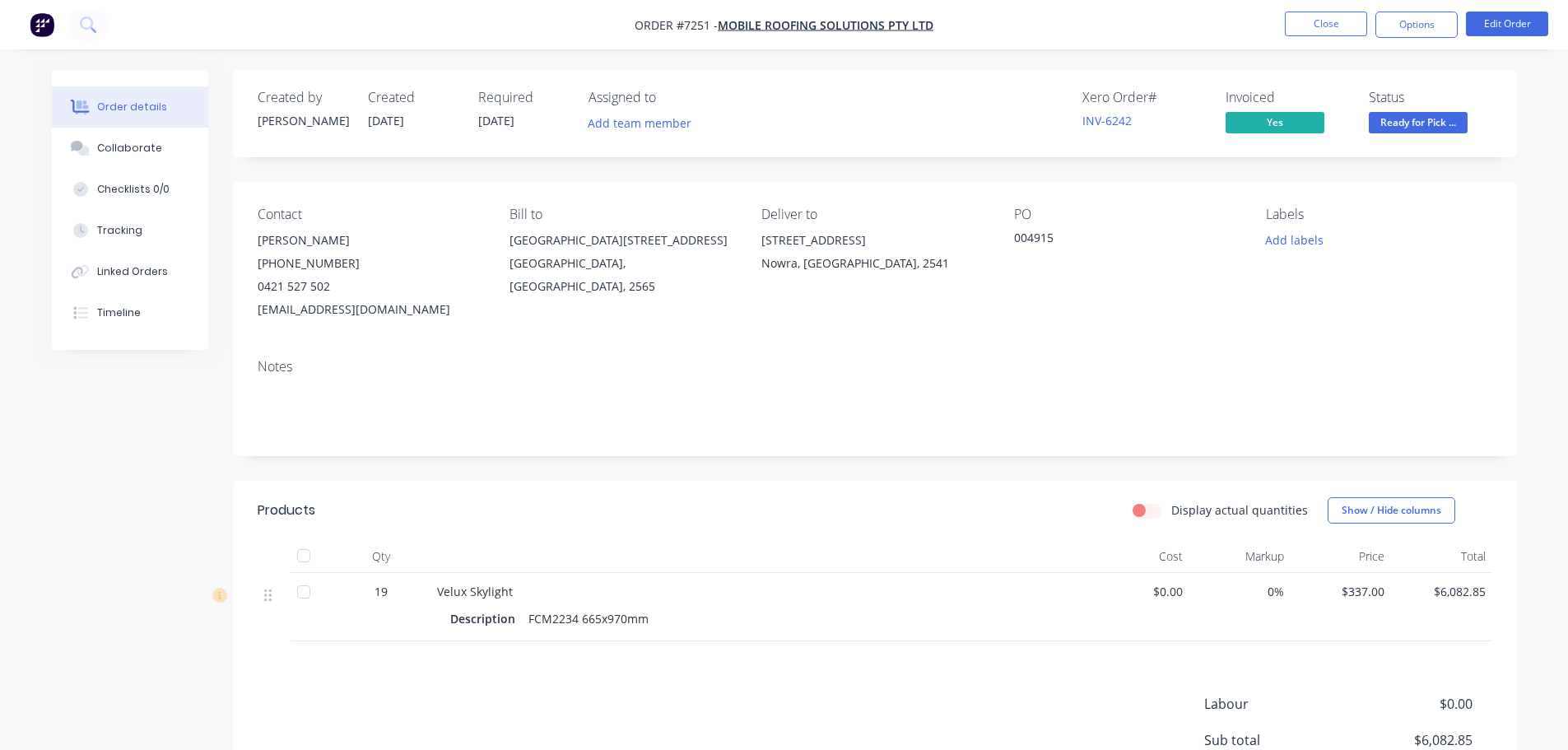
click at [1424, 127] on span "Ready for Pick ..." at bounding box center [1418, 123] width 99 height 21
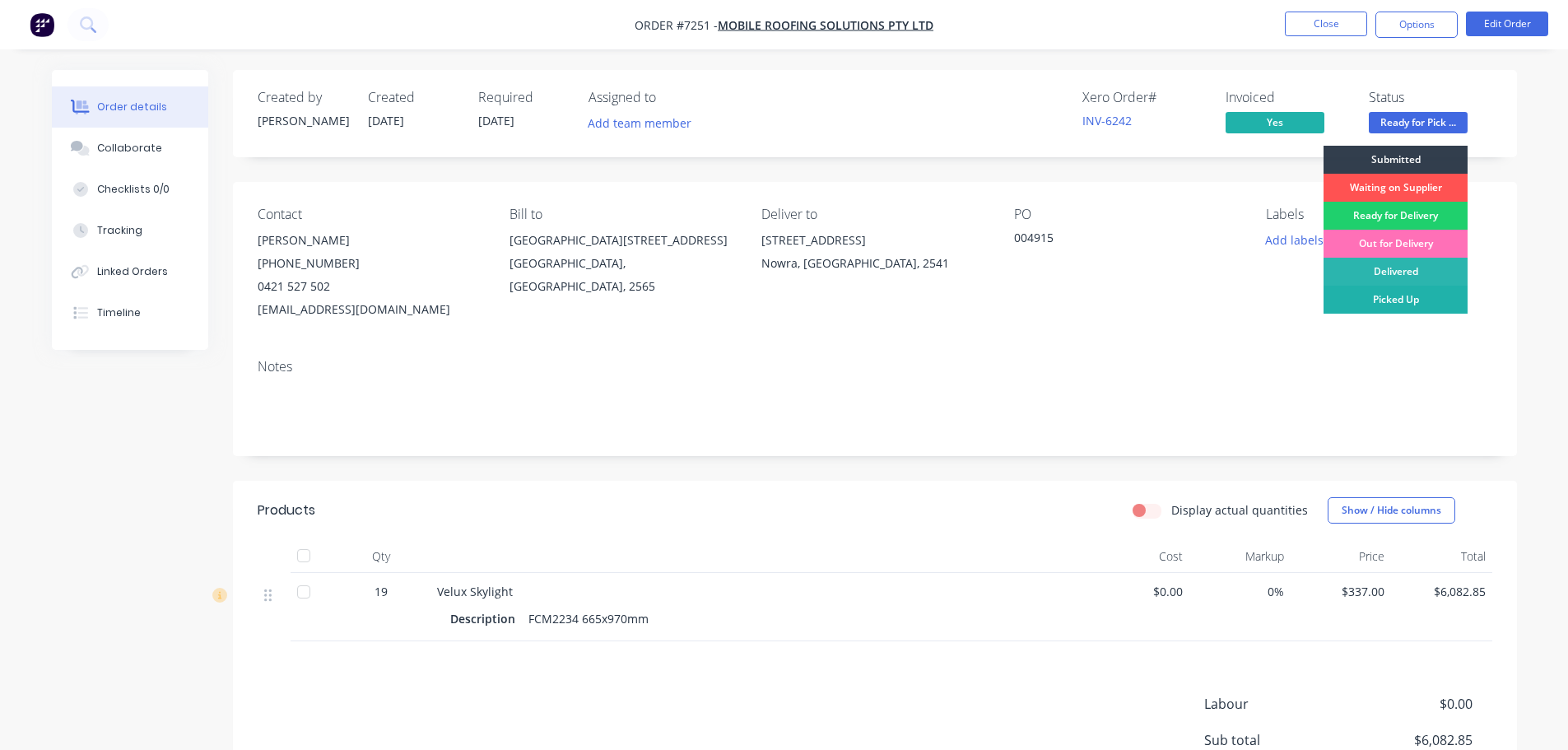
click at [1417, 299] on div "Picked Up" at bounding box center [1396, 299] width 144 height 28
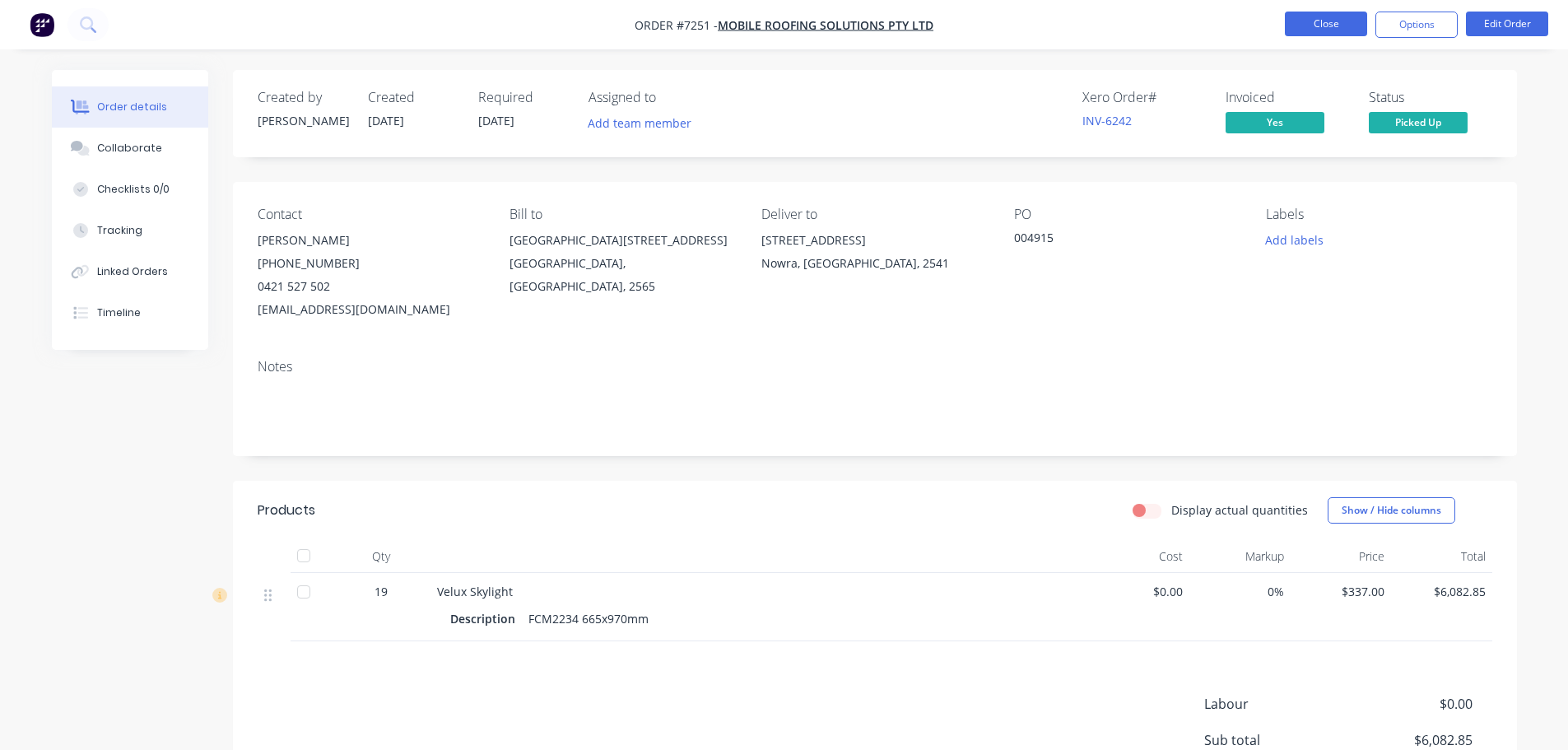
click at [1326, 23] on button "Close" at bounding box center [1325, 23] width 83 height 24
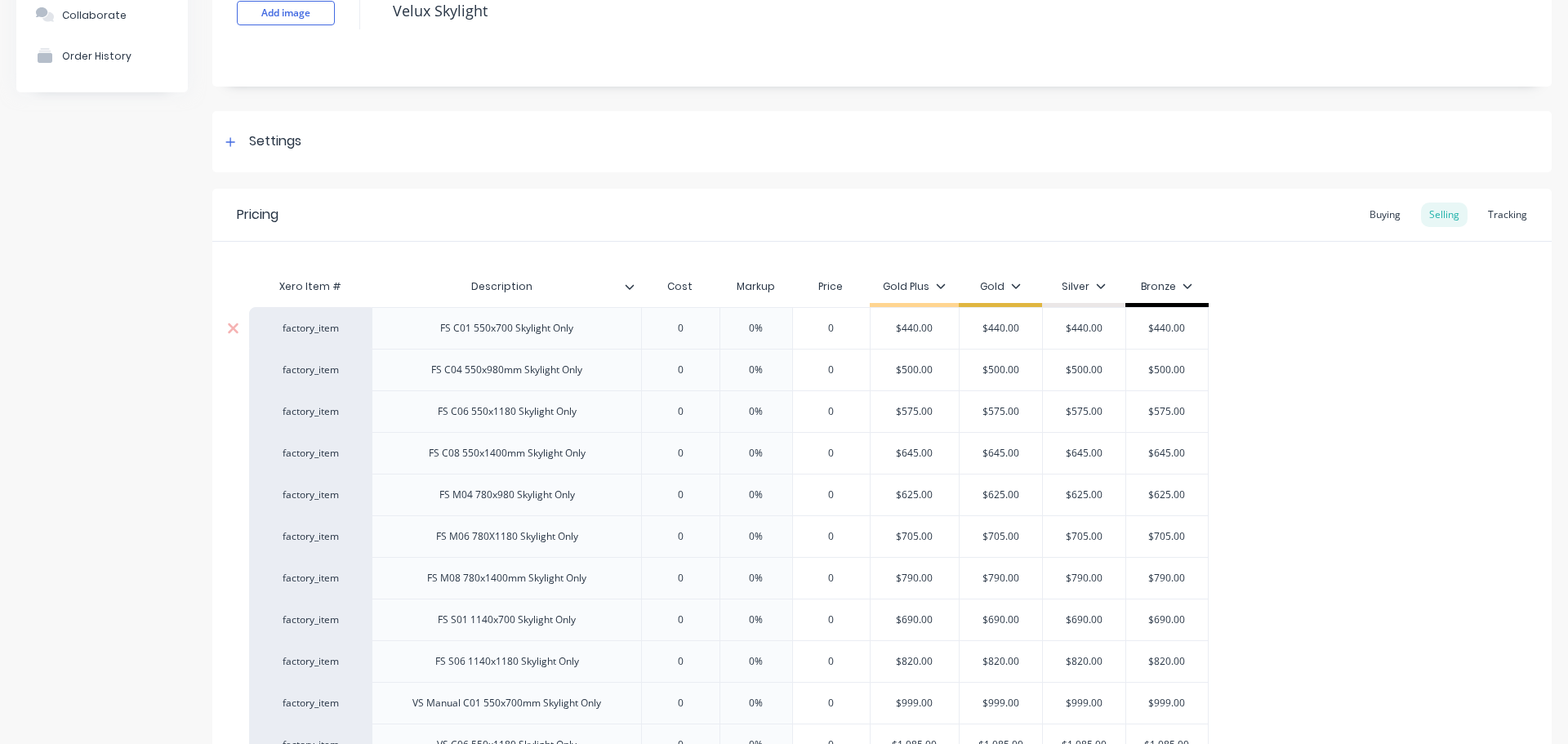
scroll to position [124, 0]
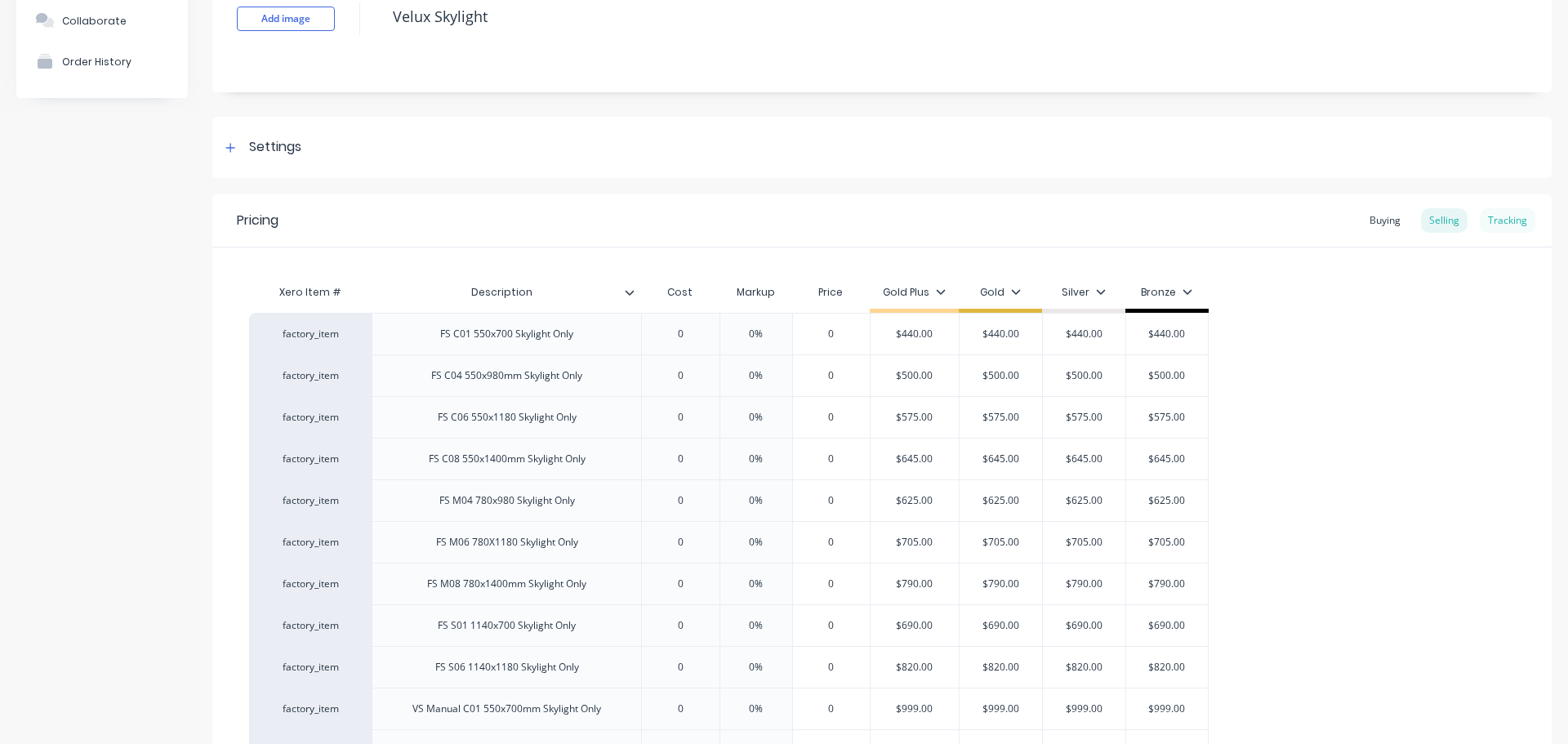
click at [1491, 223] on div "Tracking" at bounding box center [1508, 220] width 55 height 24
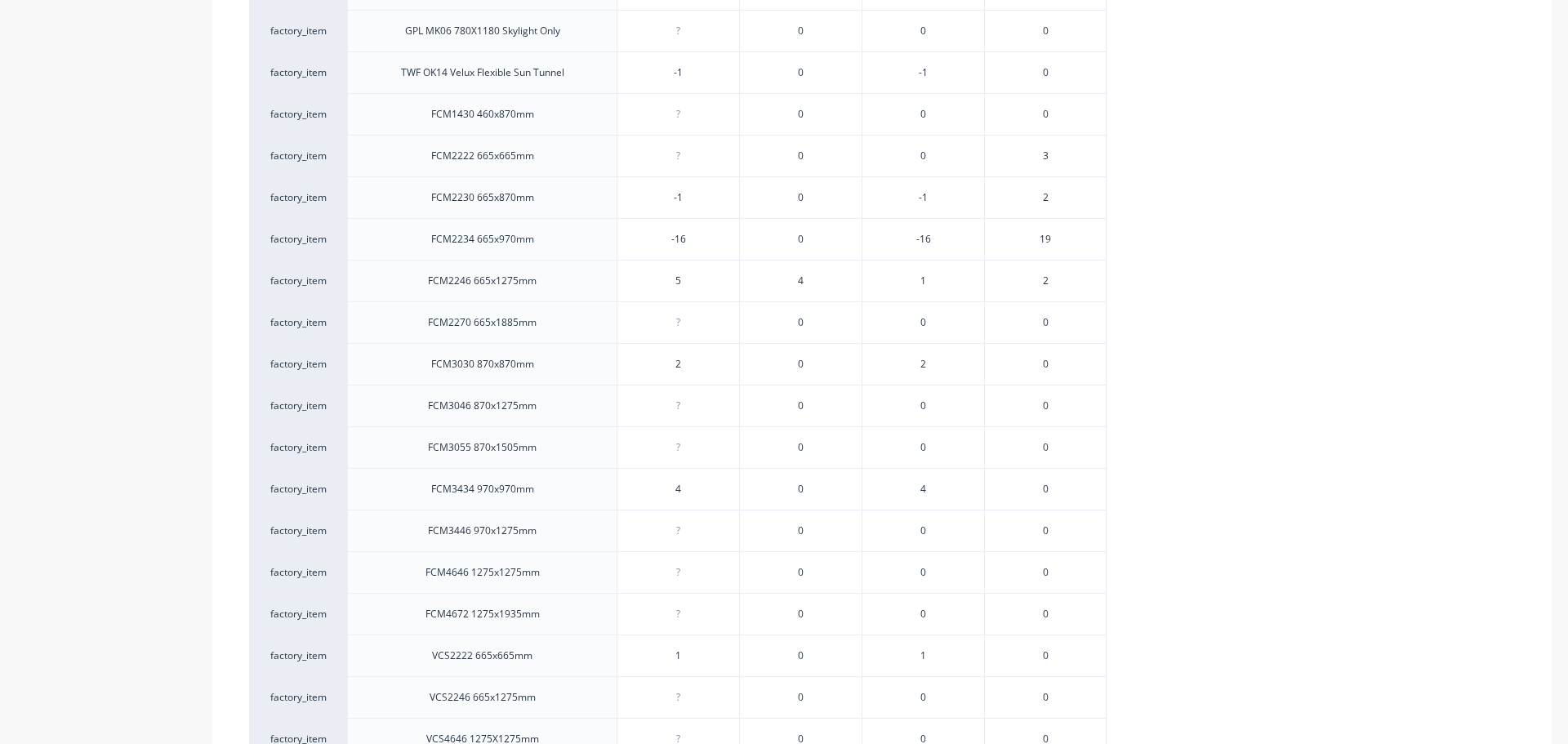
scroll to position [1078, 0]
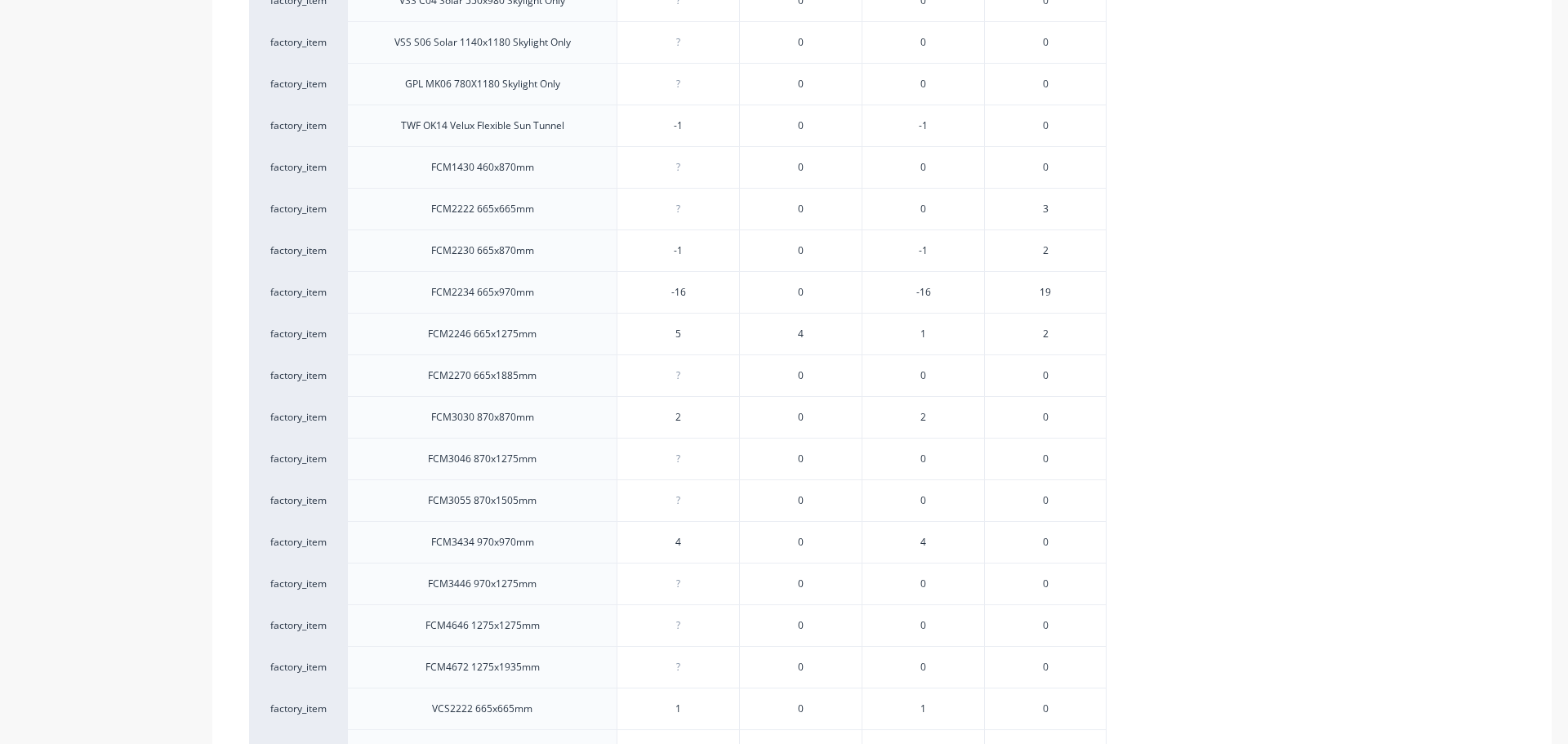
click at [1047, 297] on span "19" at bounding box center [1045, 292] width 11 height 15
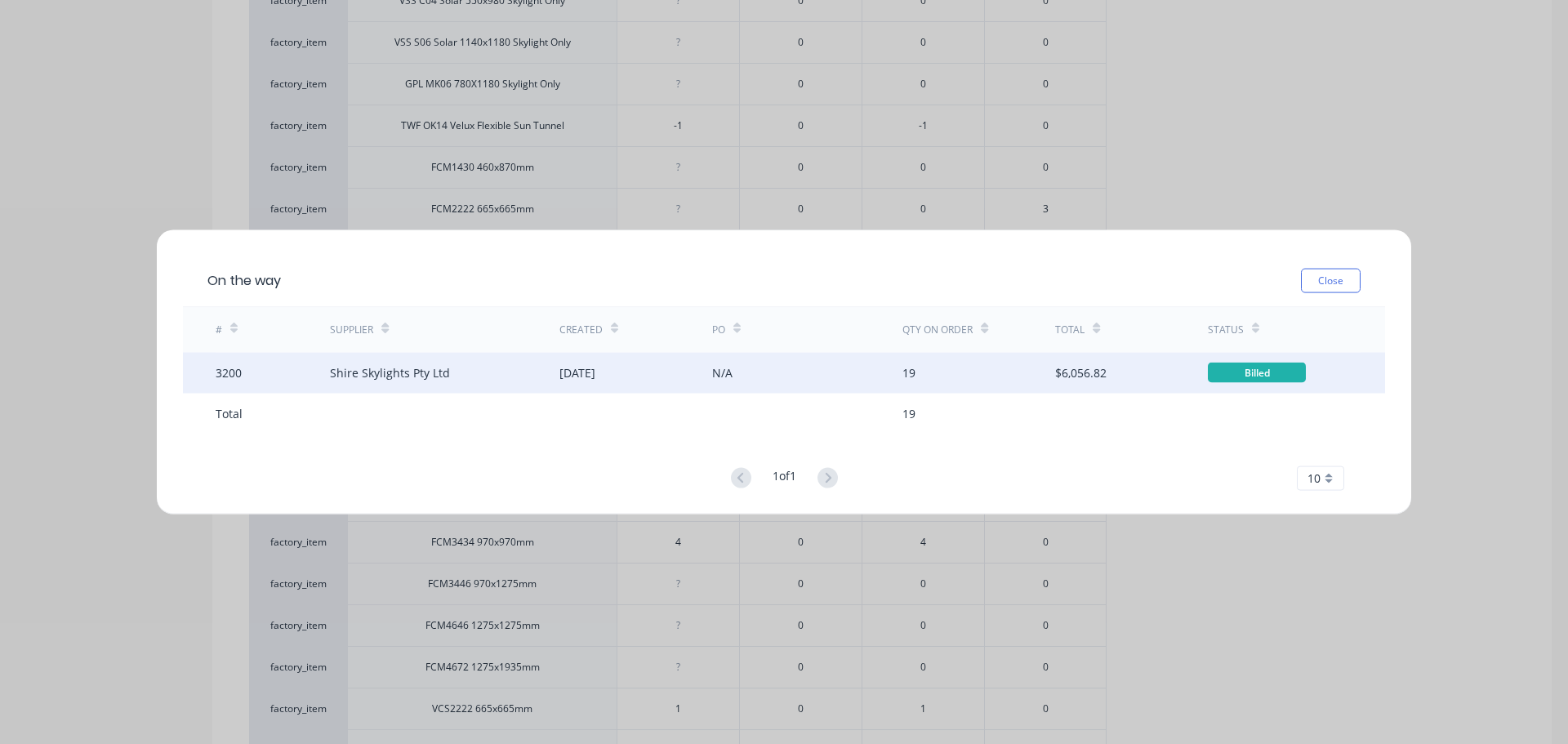
click at [938, 370] on div "19" at bounding box center [979, 372] width 153 height 41
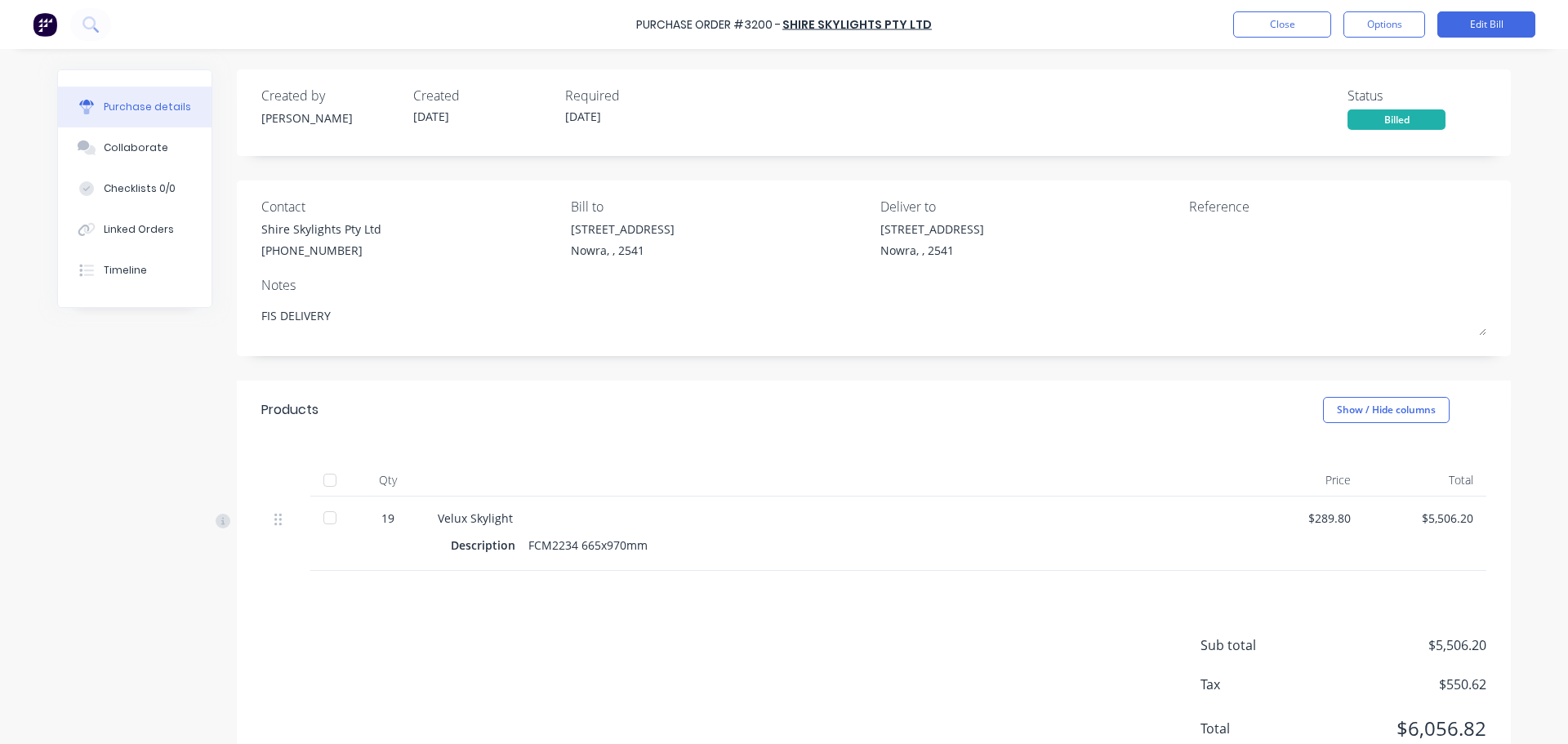
click at [327, 479] on div at bounding box center [330, 481] width 33 height 33
click at [1301, 19] on button "Close" at bounding box center [1282, 24] width 98 height 26
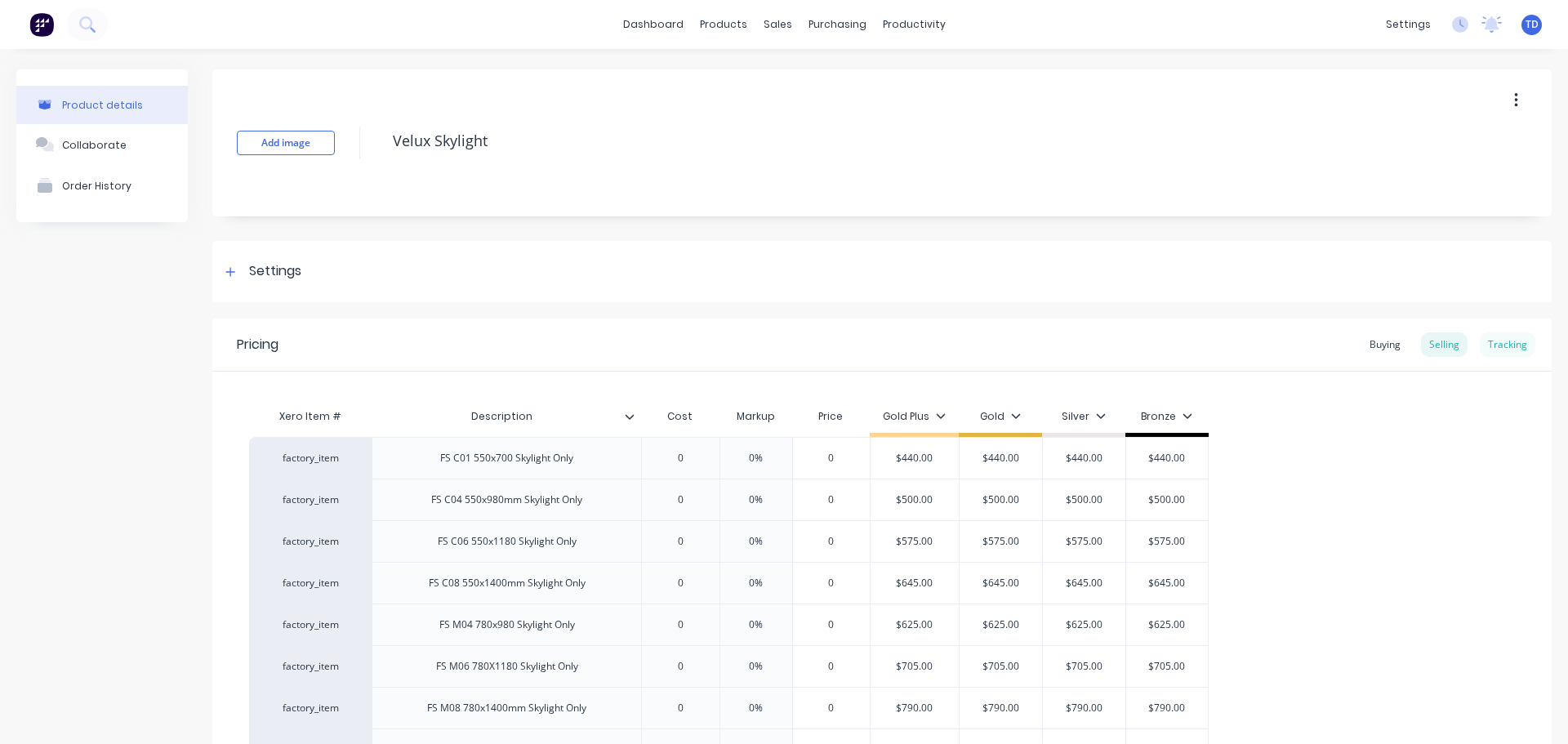
type textarea "x"
click at [1493, 344] on div "Tracking" at bounding box center [1508, 344] width 55 height 24
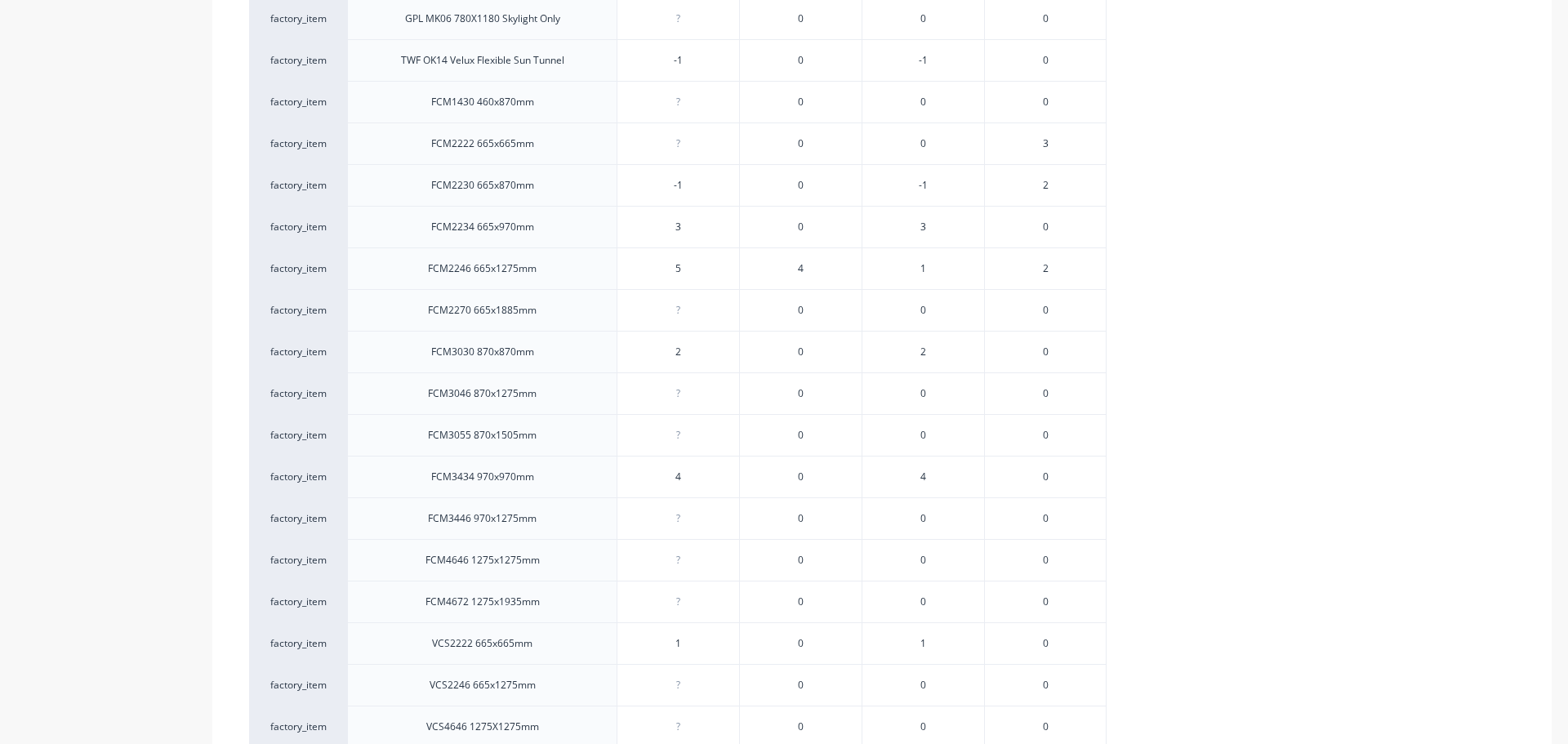
scroll to position [1062, 0]
click at [692, 230] on input "0" at bounding box center [677, 225] width 122 height 15
type input "03"
type textarea "x"
type input "03"
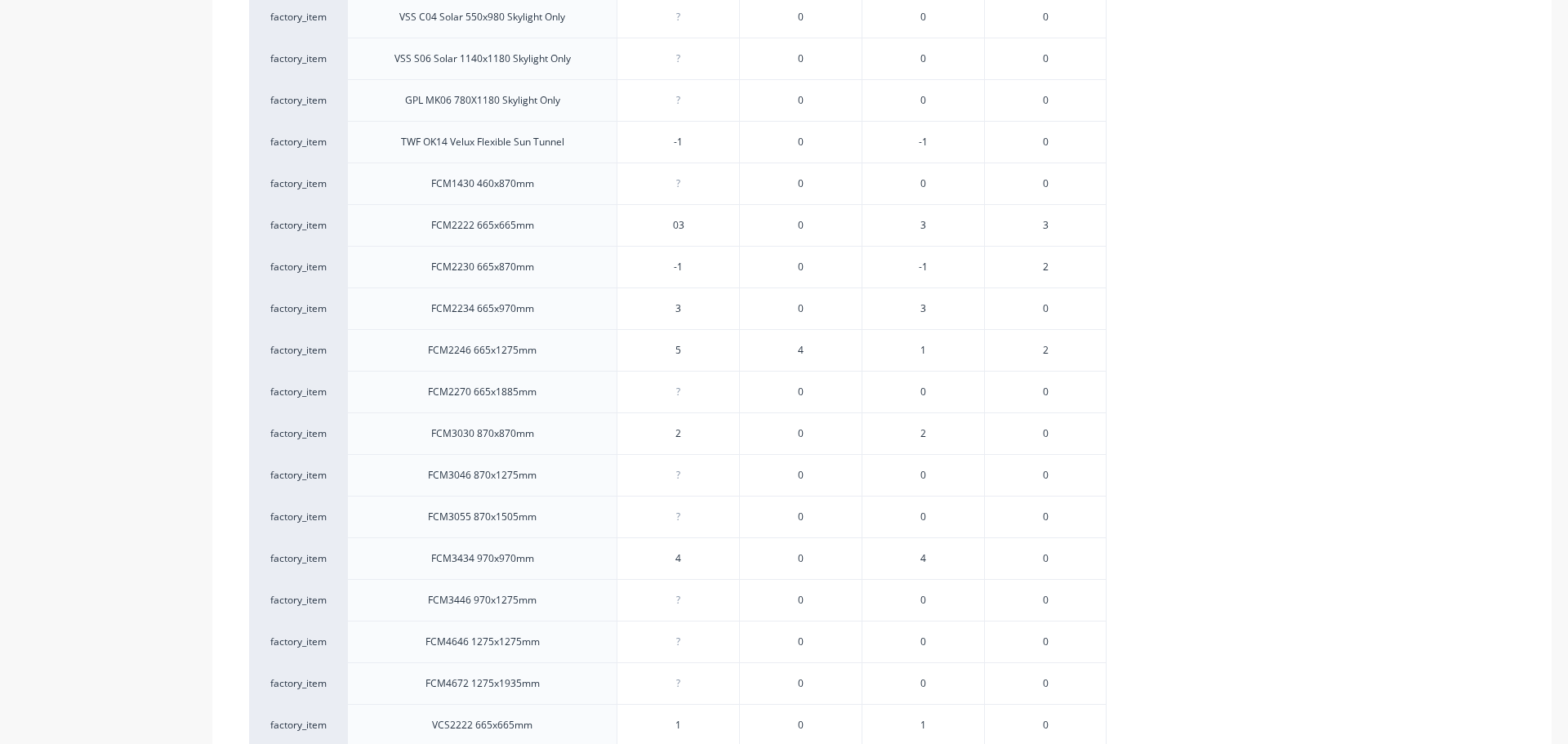
type input "-1"
click at [725, 263] on input "-1" at bounding box center [677, 267] width 122 height 15
click at [1044, 390] on span "3" at bounding box center [1046, 388] width 6 height 15
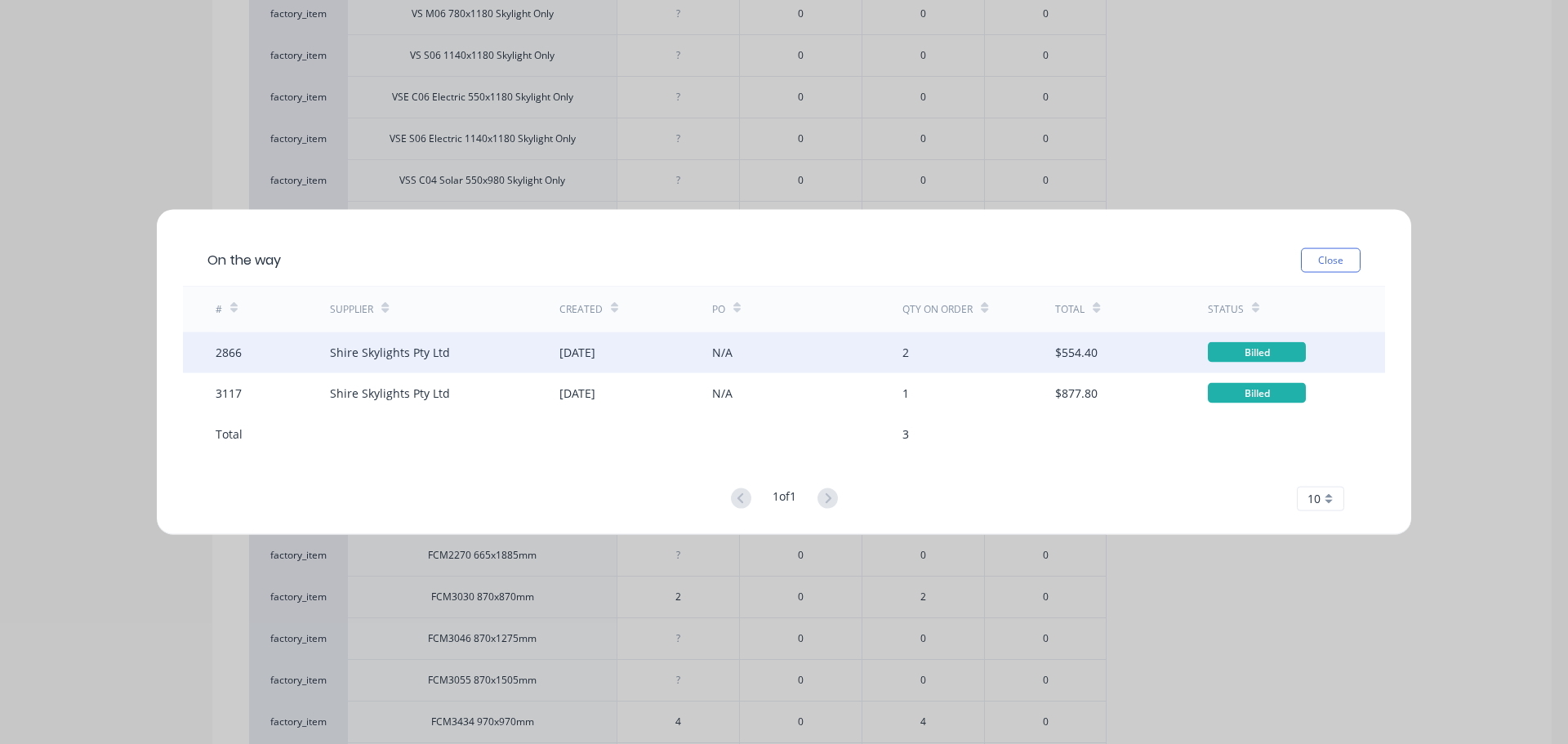
click at [542, 362] on div "Shire Skylights Pty Ltd" at bounding box center [444, 351] width 229 height 41
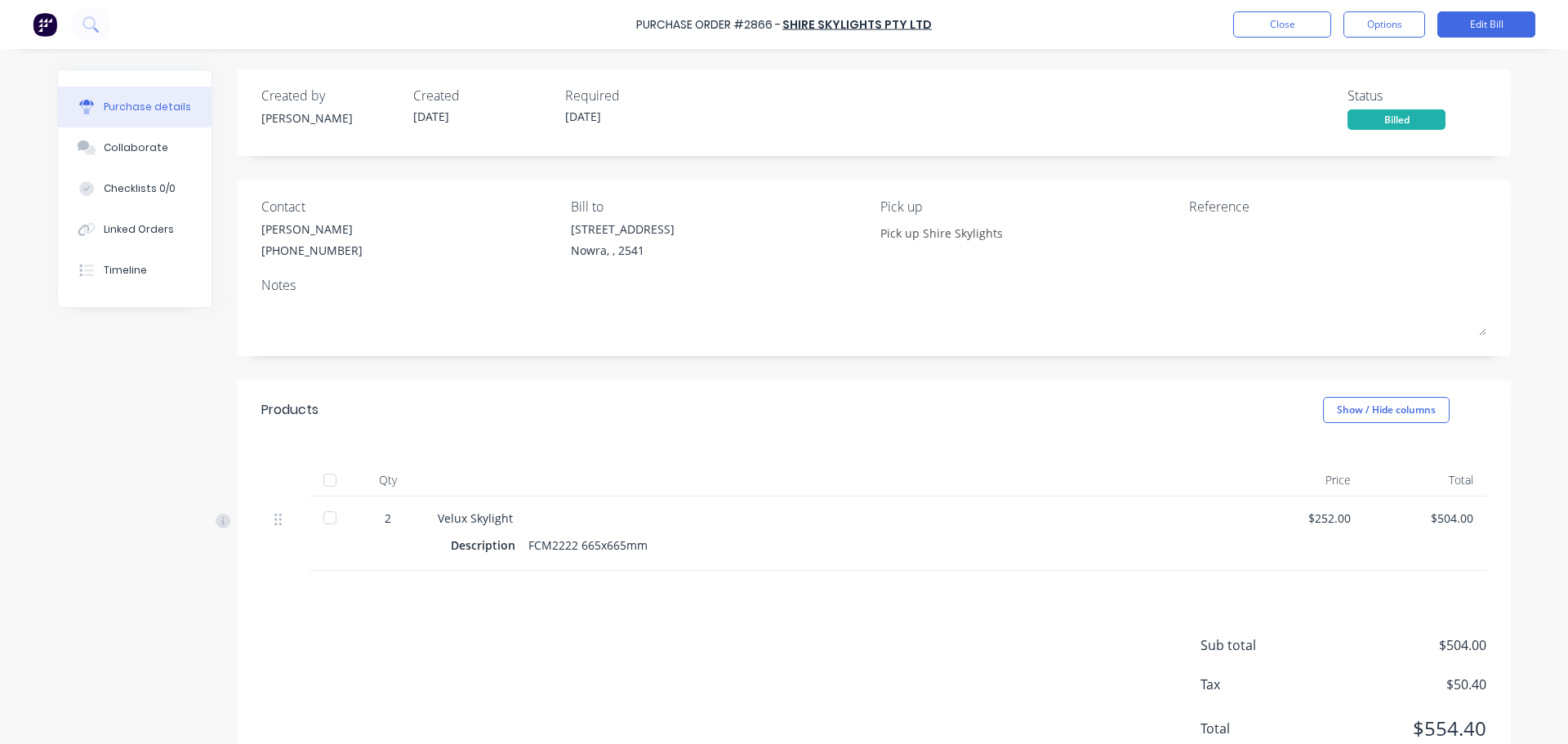
click at [331, 480] on div at bounding box center [330, 481] width 33 height 33
click at [1298, 37] on button "Close" at bounding box center [1282, 24] width 98 height 26
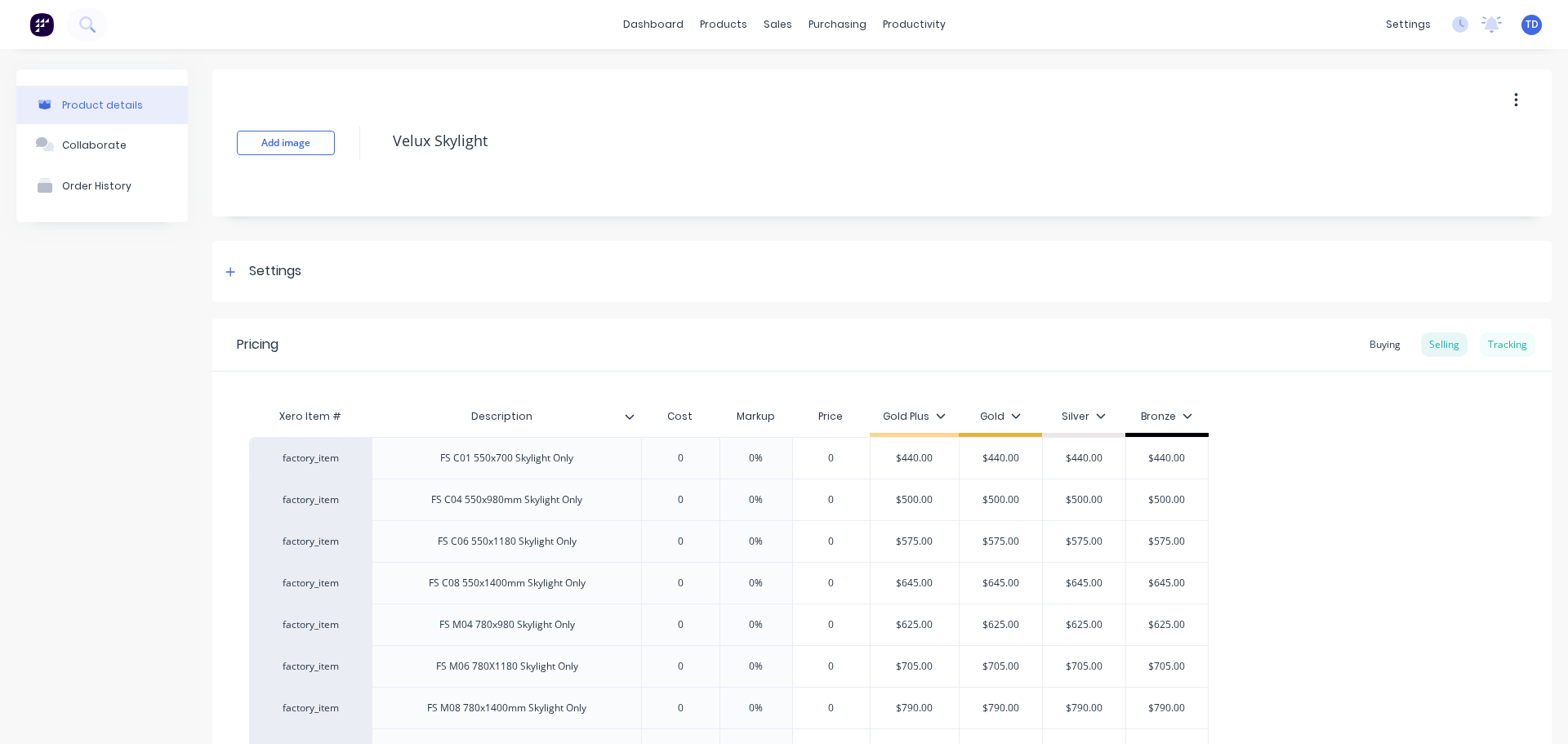
click at [1501, 348] on div "Tracking" at bounding box center [1508, 344] width 55 height 24
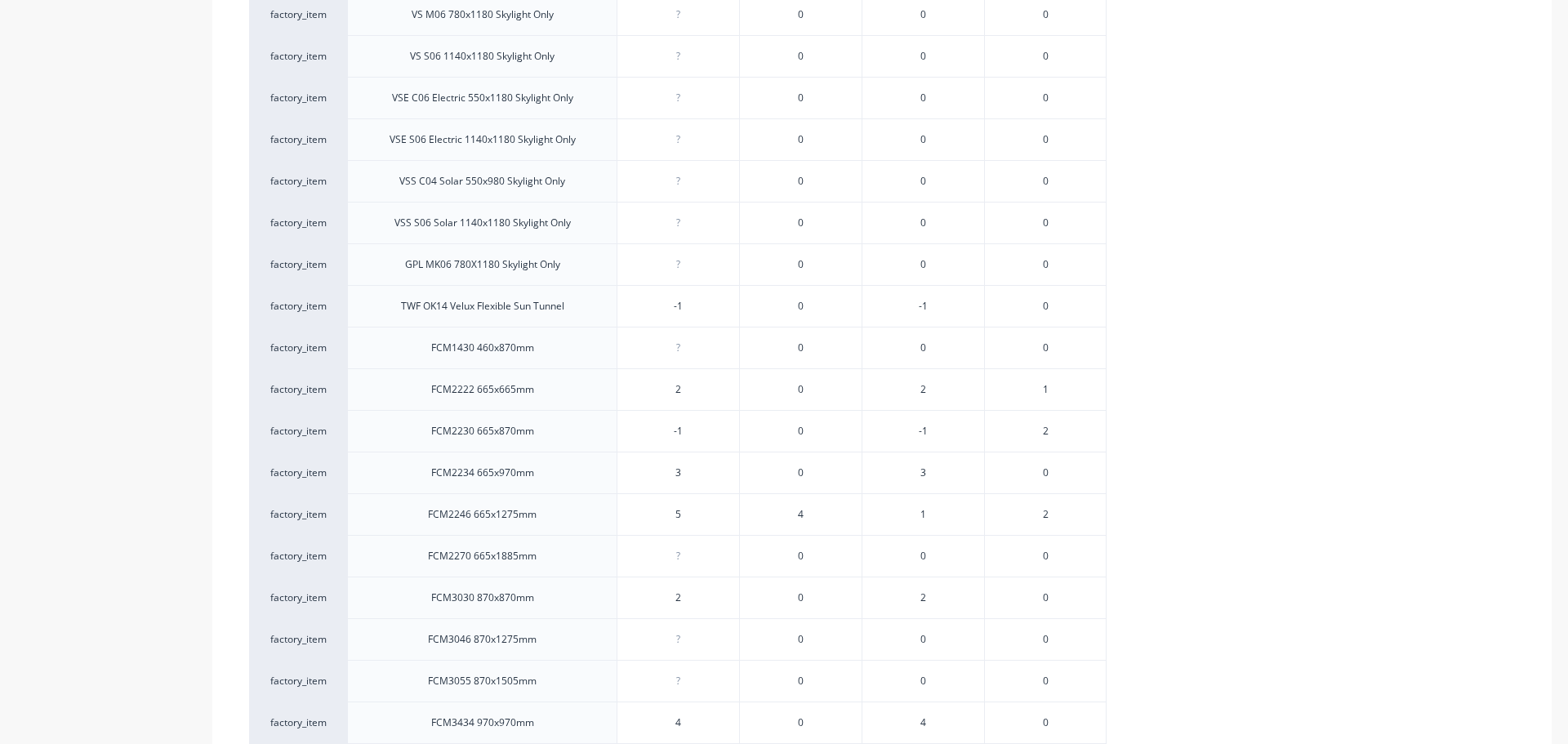
scroll to position [898, 0]
click at [1045, 389] on span "1" at bounding box center [1046, 388] width 6 height 15
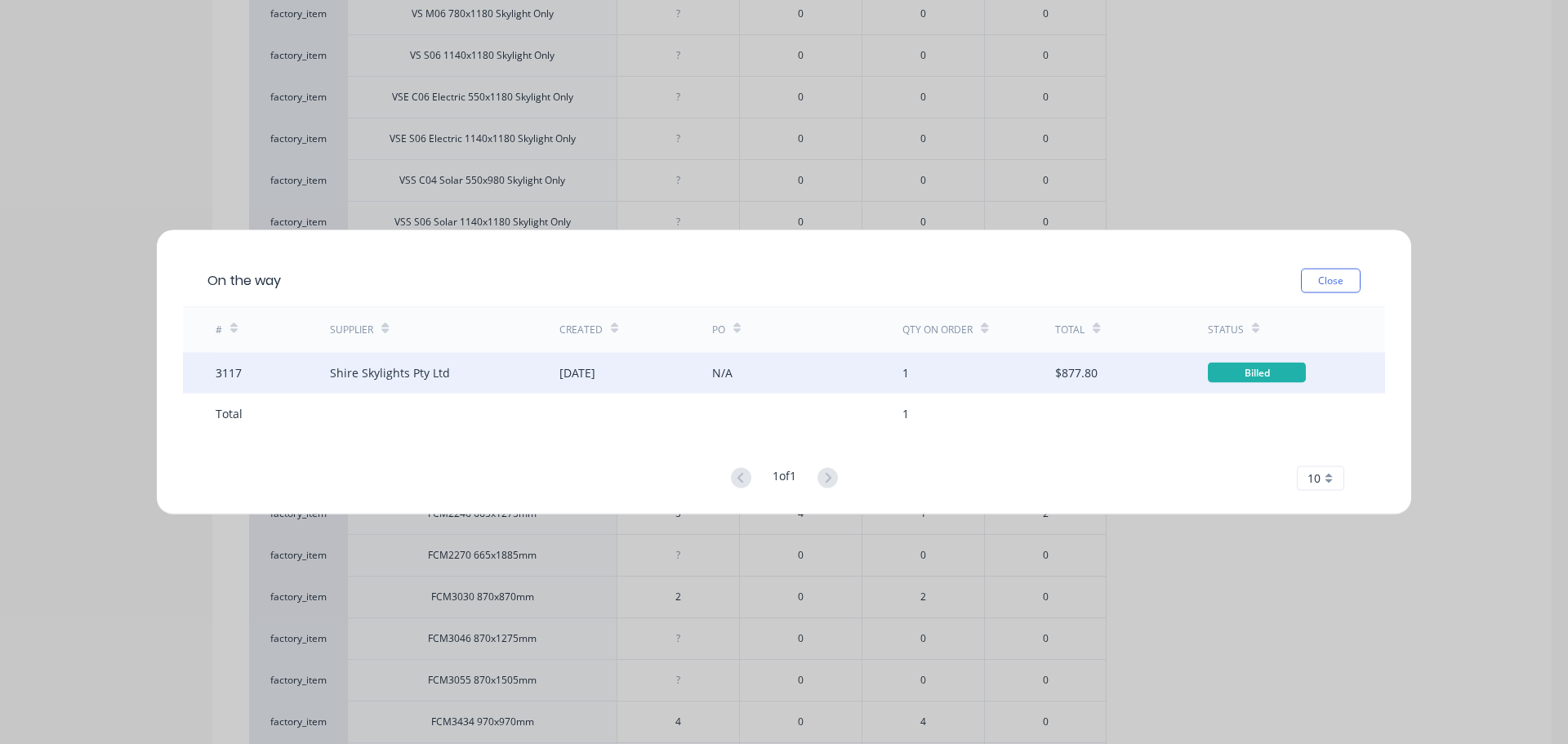
click at [696, 369] on div "04 Mar 2025" at bounding box center [635, 372] width 153 height 41
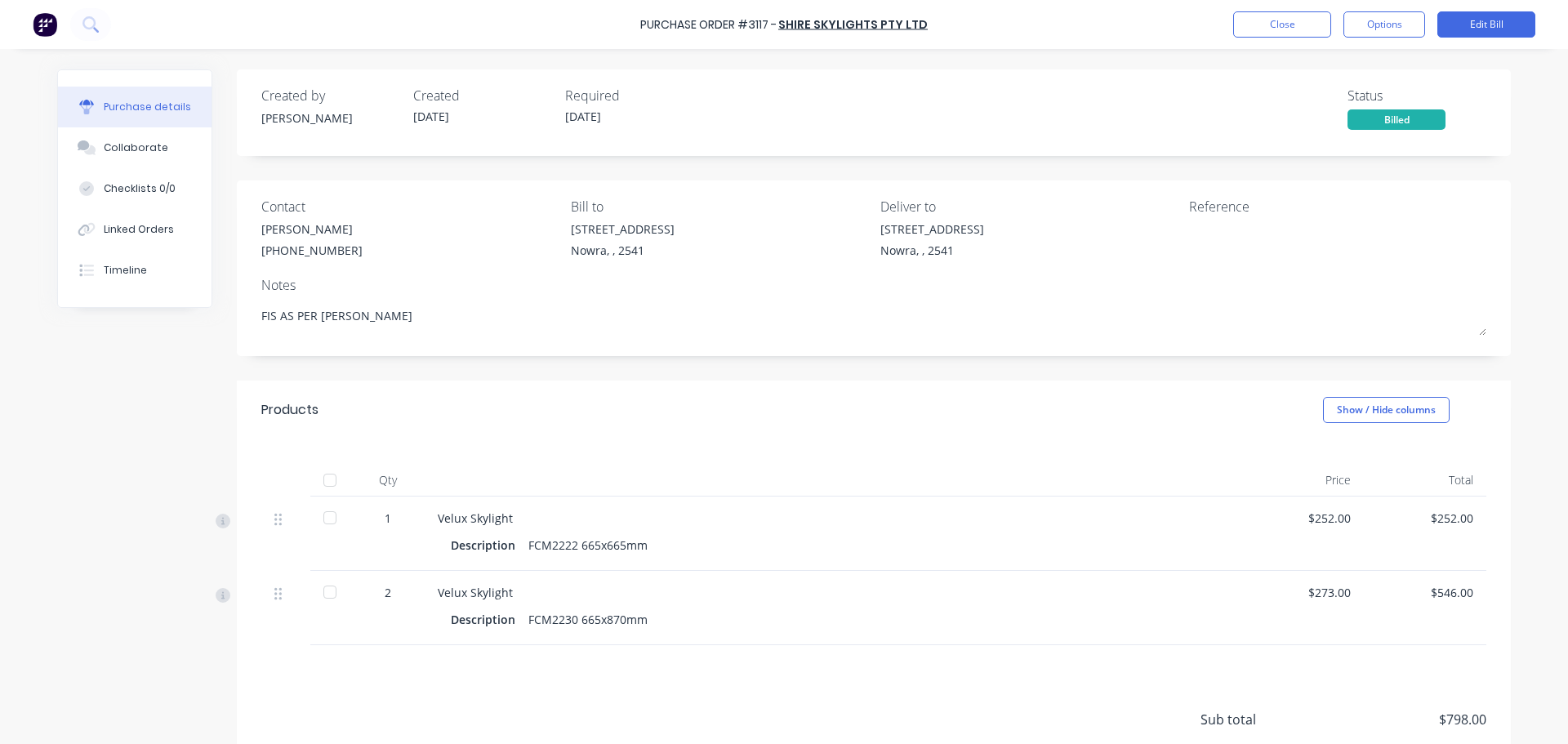
click at [324, 479] on div at bounding box center [330, 481] width 33 height 33
click at [1288, 22] on button "Close" at bounding box center [1282, 24] width 98 height 26
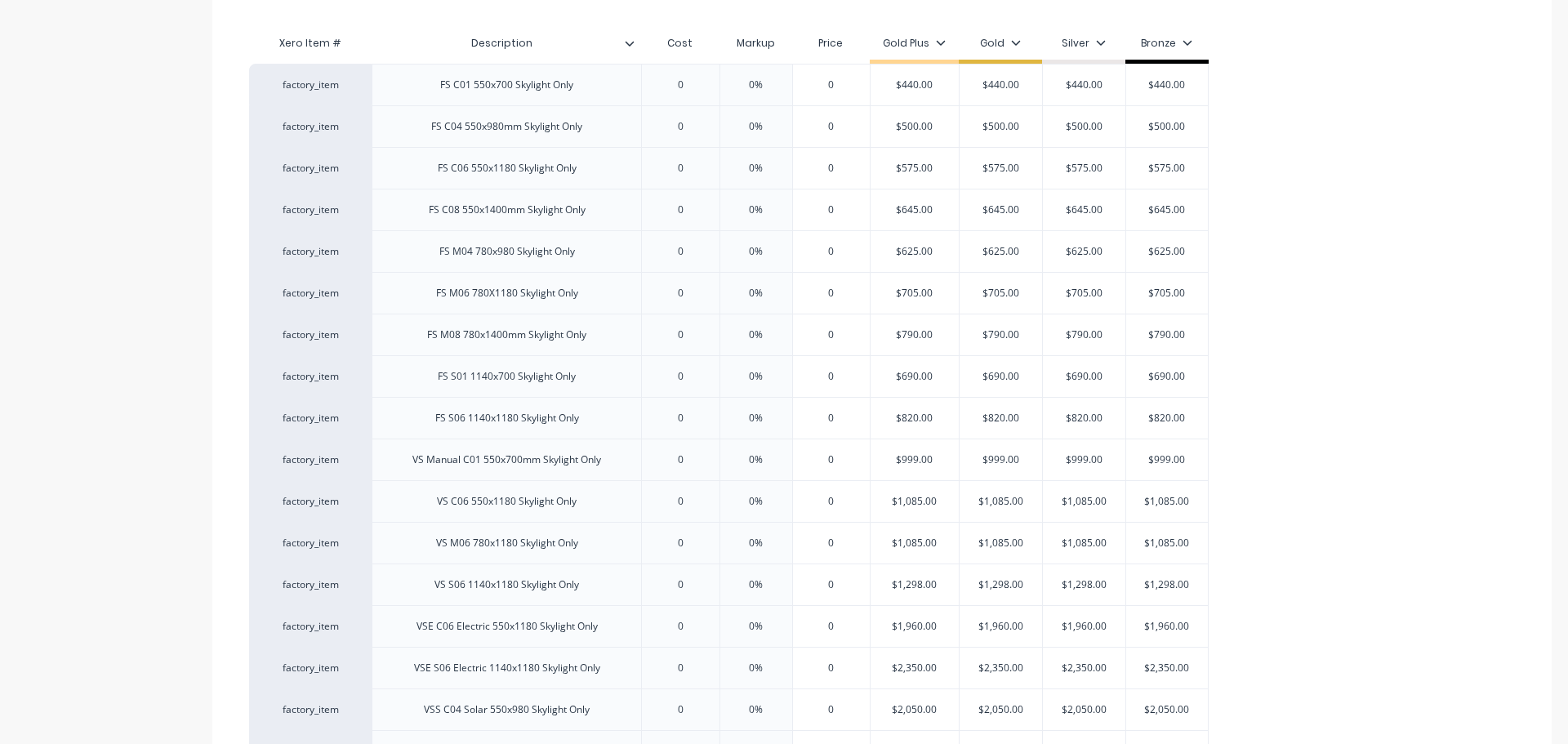
scroll to position [327, 0]
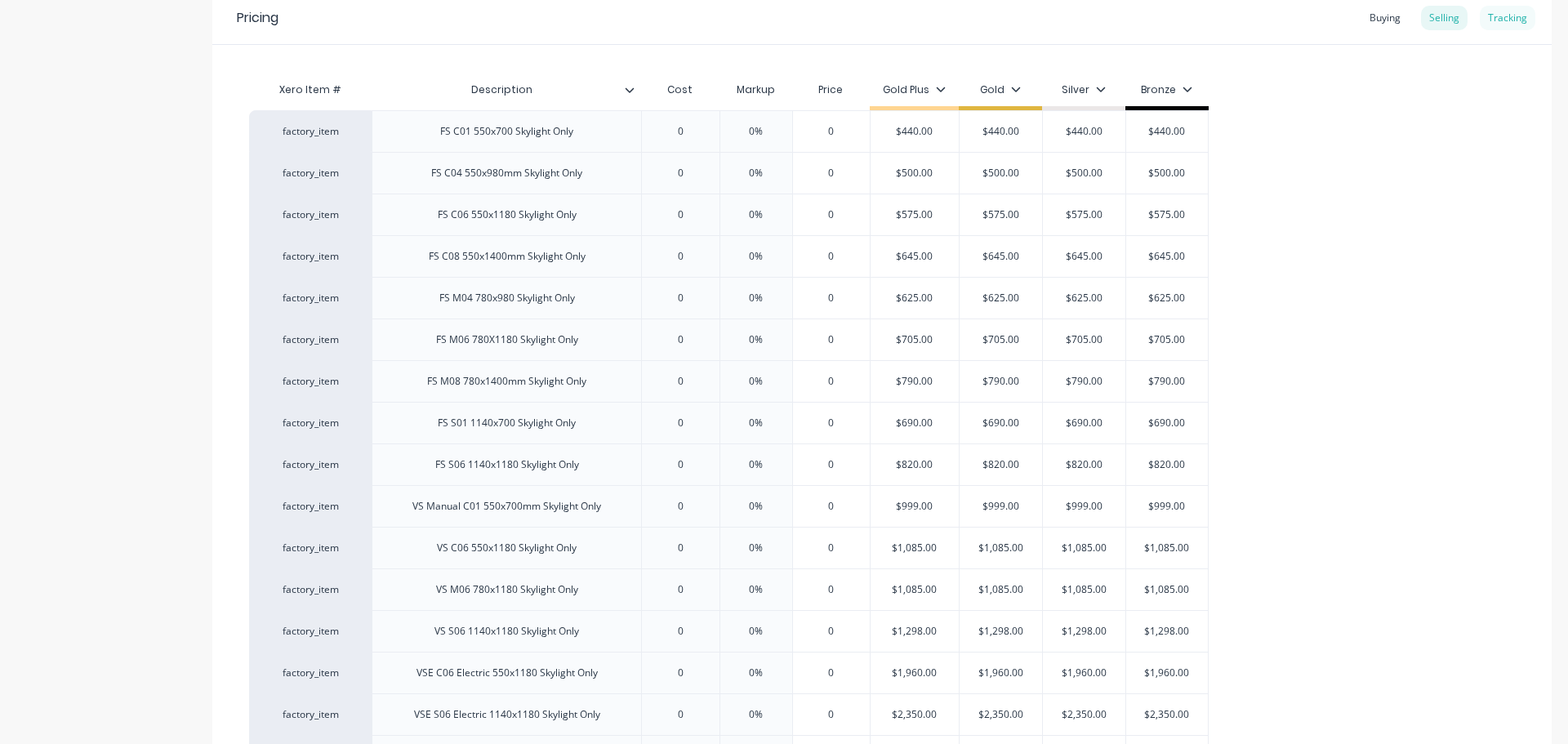
click at [1501, 18] on div "Tracking" at bounding box center [1508, 18] width 55 height 24
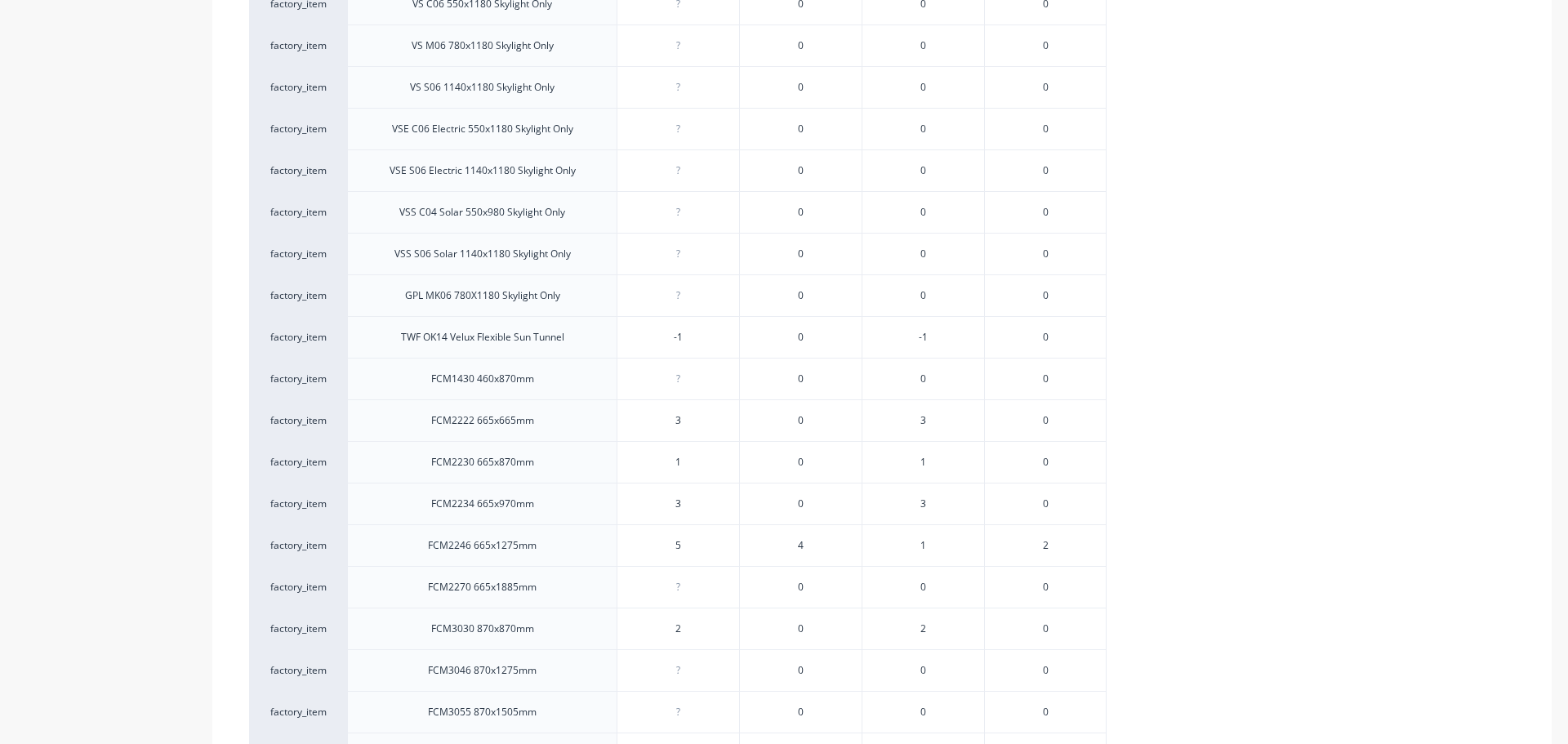
scroll to position [898, 0]
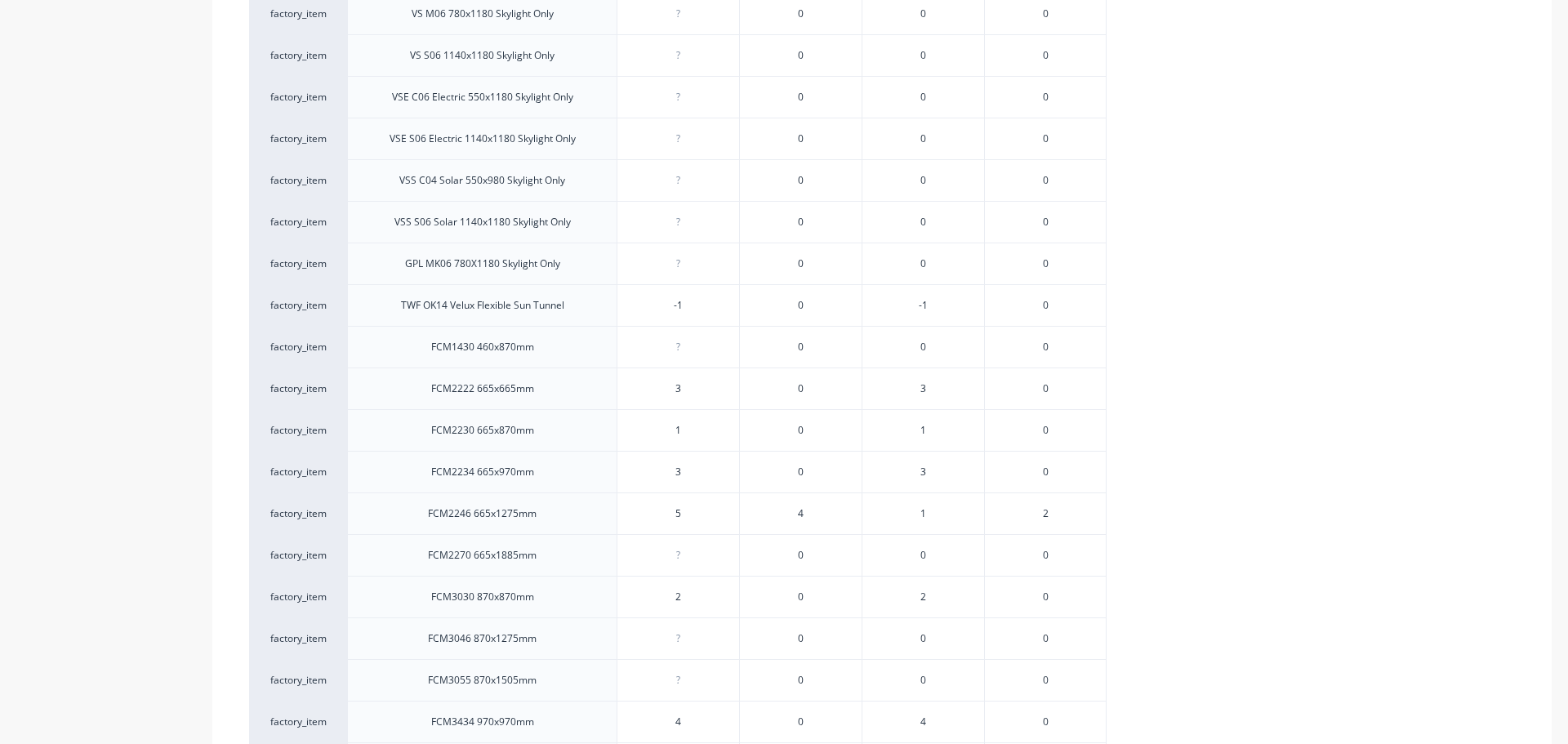
click at [1043, 513] on span "2" at bounding box center [1046, 514] width 6 height 15
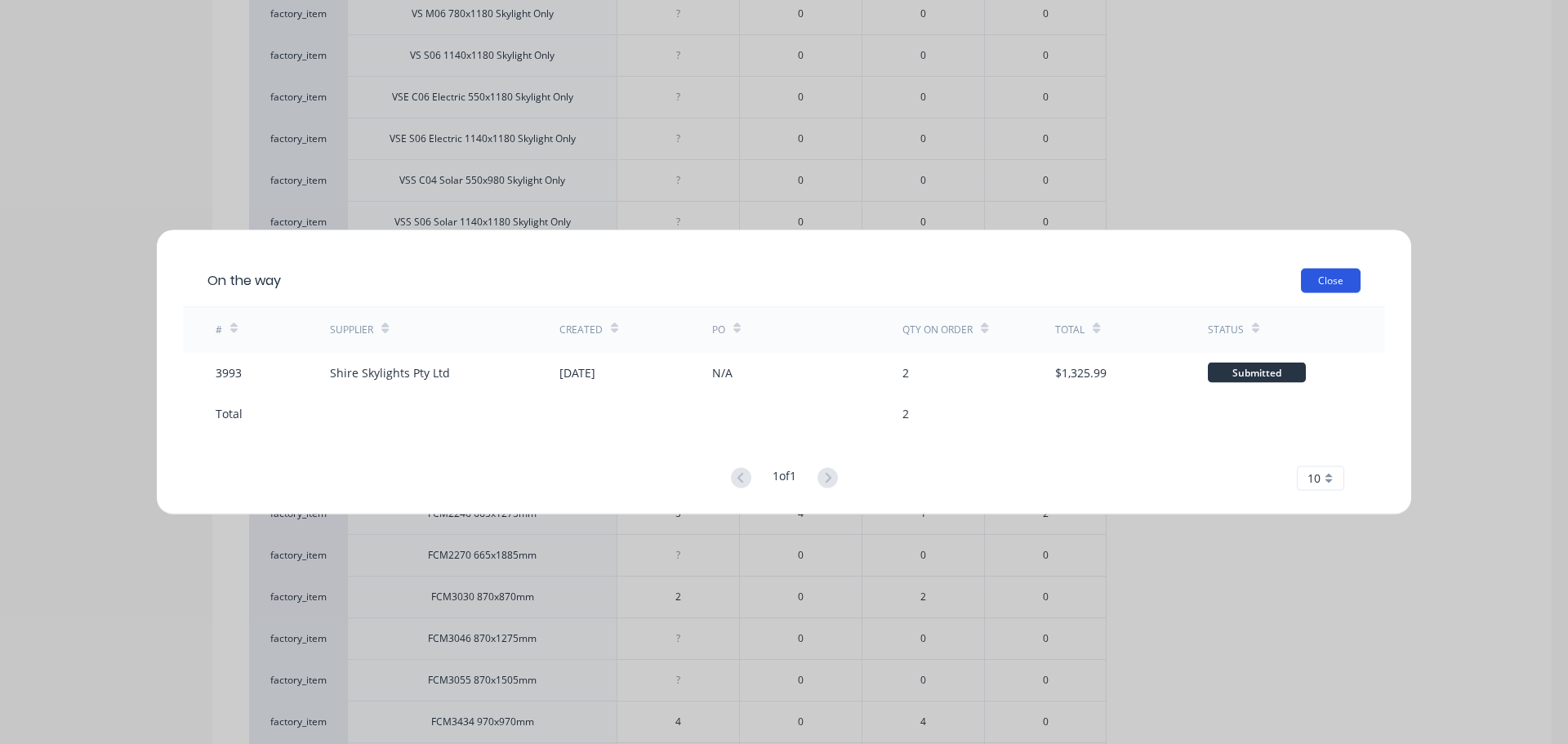
click at [1328, 281] on button "Close" at bounding box center [1331, 280] width 60 height 24
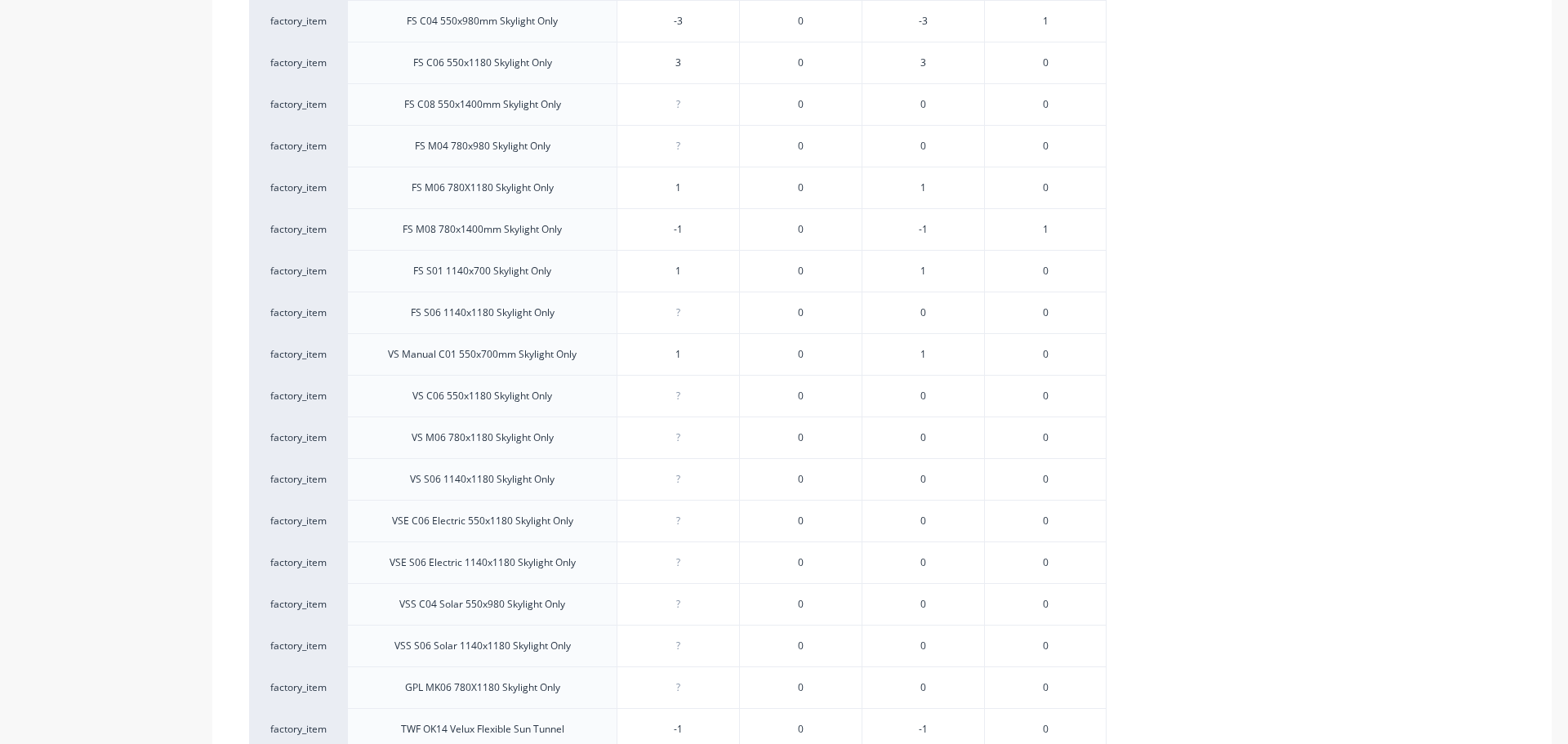
scroll to position [245, 0]
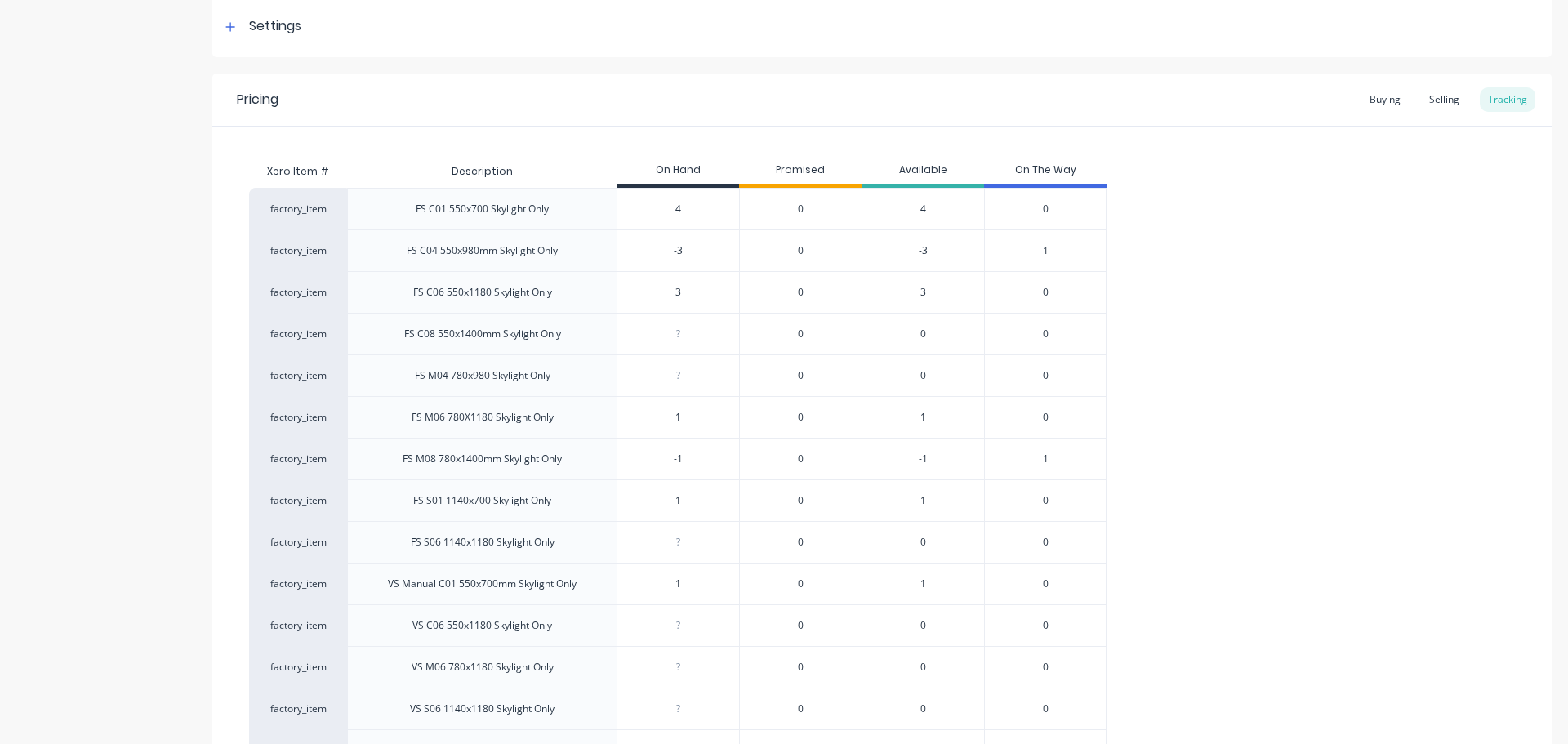
click at [1045, 253] on span "1" at bounding box center [1046, 250] width 6 height 15
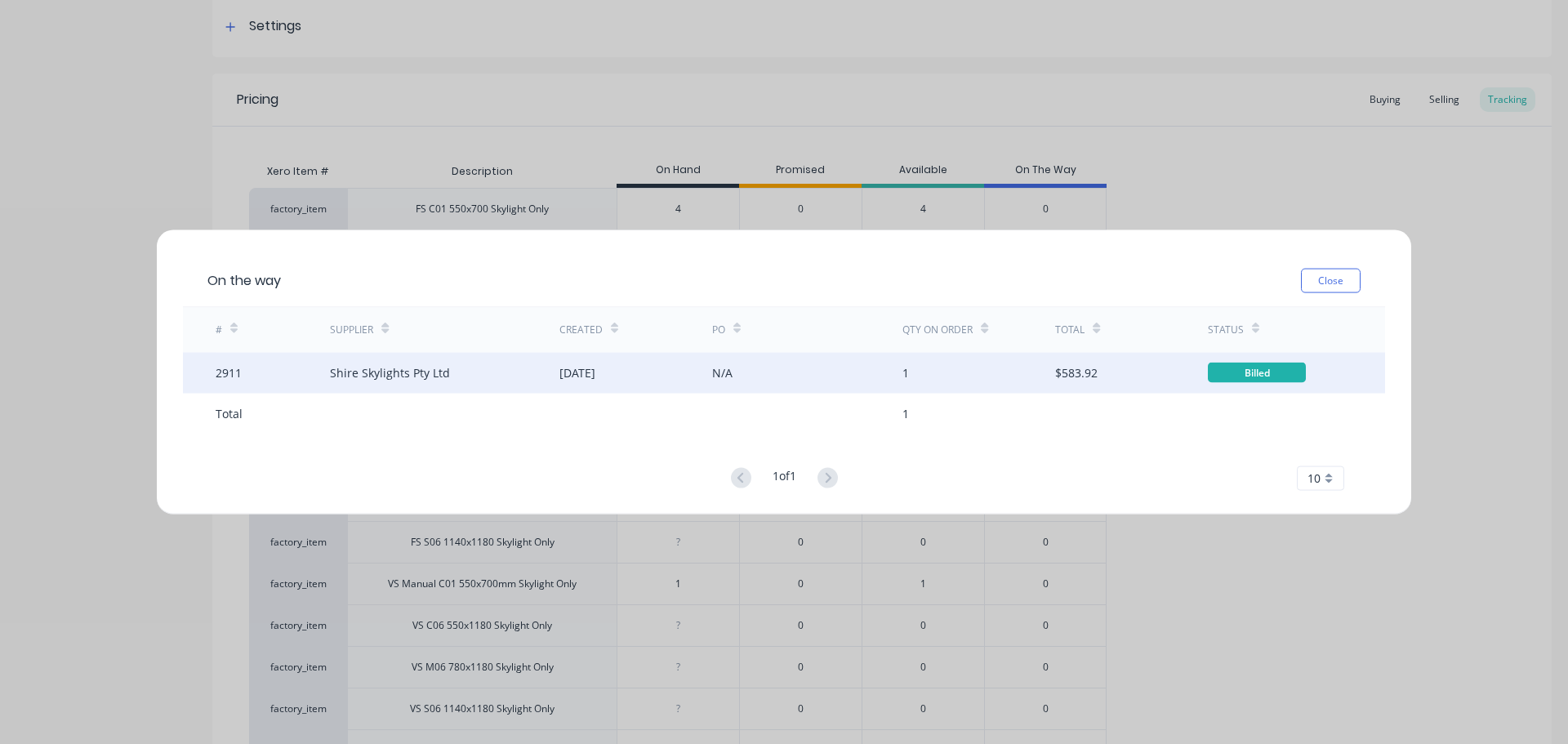
click at [875, 363] on div "N/A" at bounding box center [807, 372] width 191 height 41
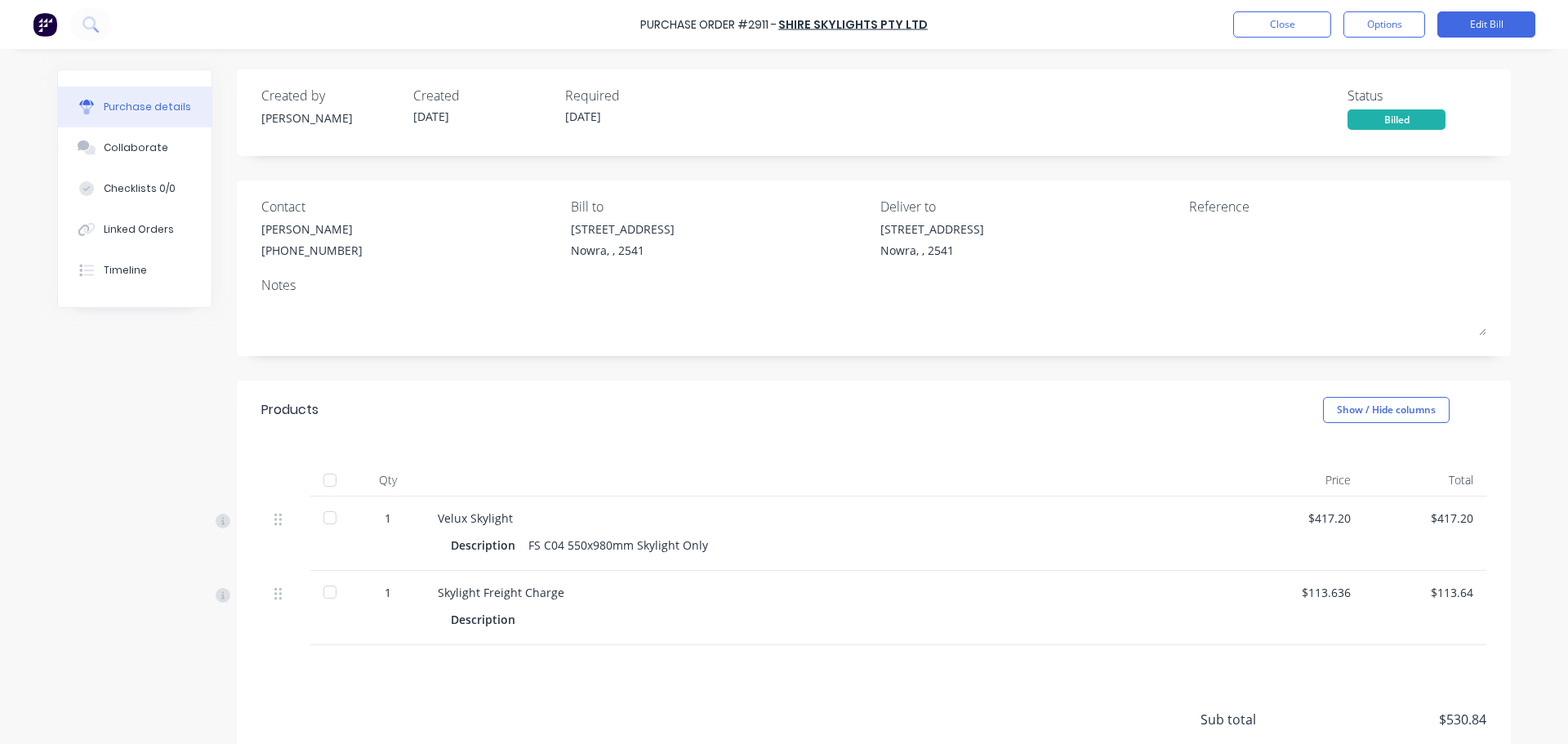
drag, startPoint x: 325, startPoint y: 483, endPoint x: 1165, endPoint y: 203, distance: 885.4
click at [326, 483] on div at bounding box center [330, 481] width 33 height 33
click at [1286, 25] on button "Close" at bounding box center [1282, 24] width 98 height 26
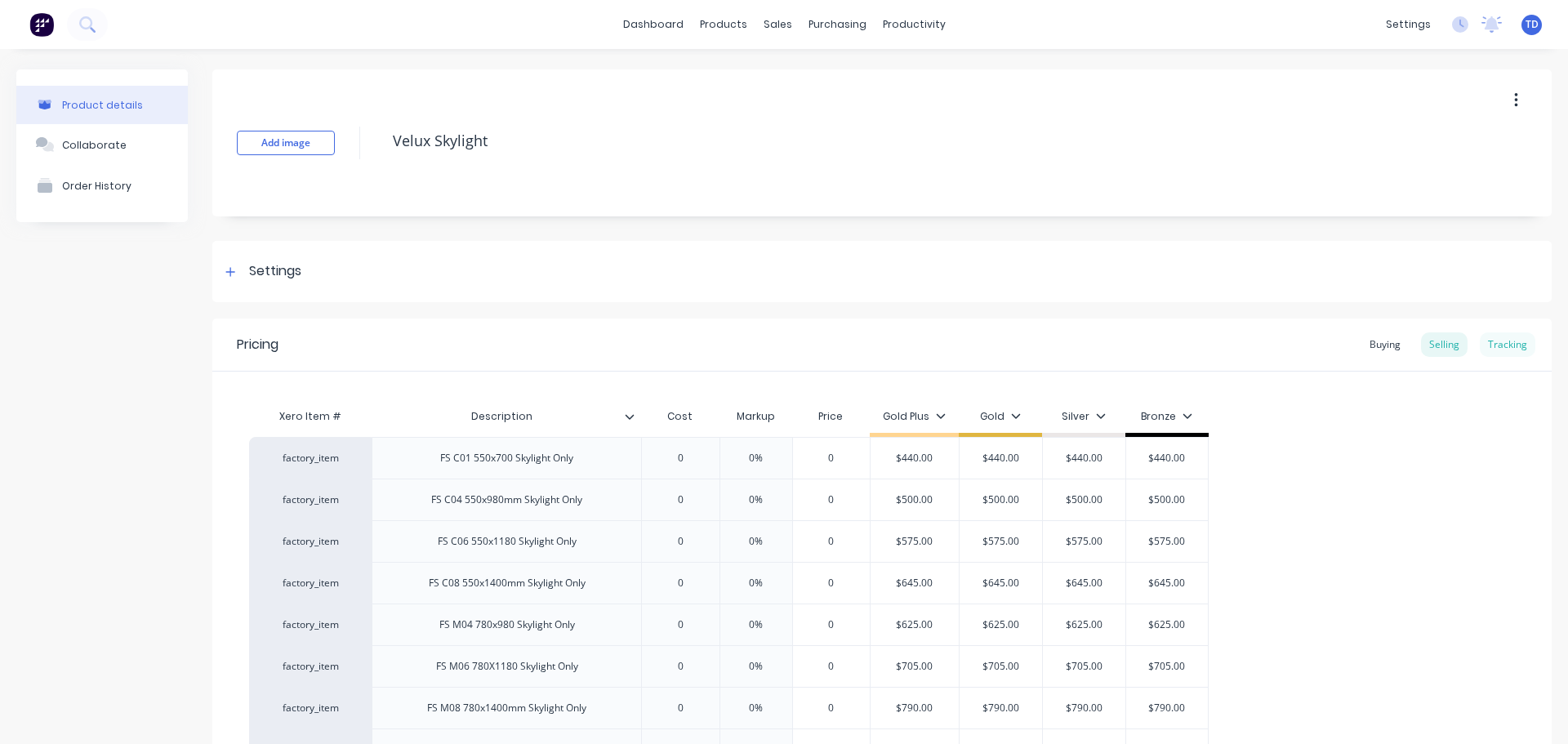
type textarea "x"
click at [1510, 338] on div "Tracking" at bounding box center [1508, 344] width 55 height 24
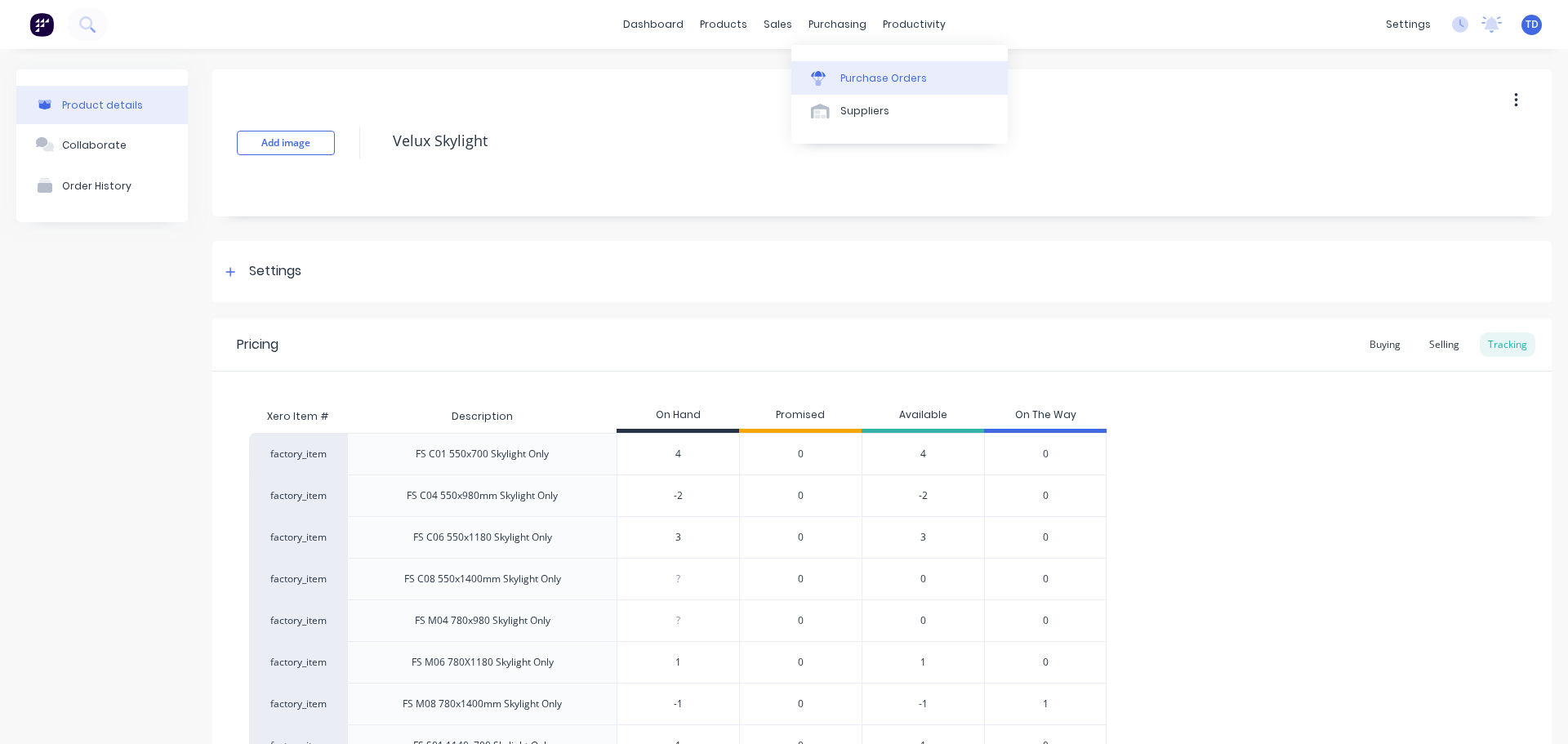
click at [831, 68] on link "Purchase Orders" at bounding box center [899, 78] width 217 height 33
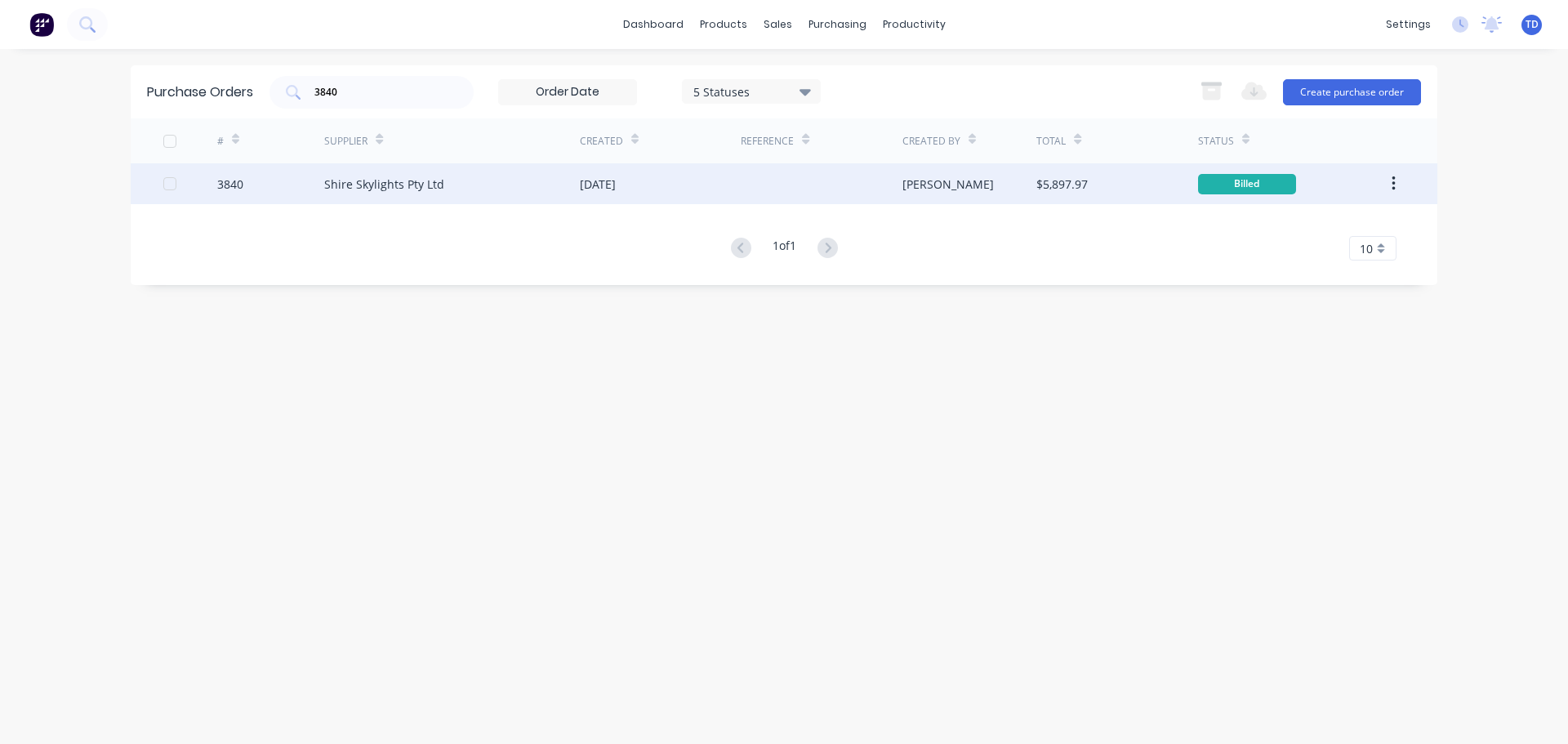
click at [475, 185] on div "Shire Skylights Pty Ltd" at bounding box center [452, 183] width 255 height 41
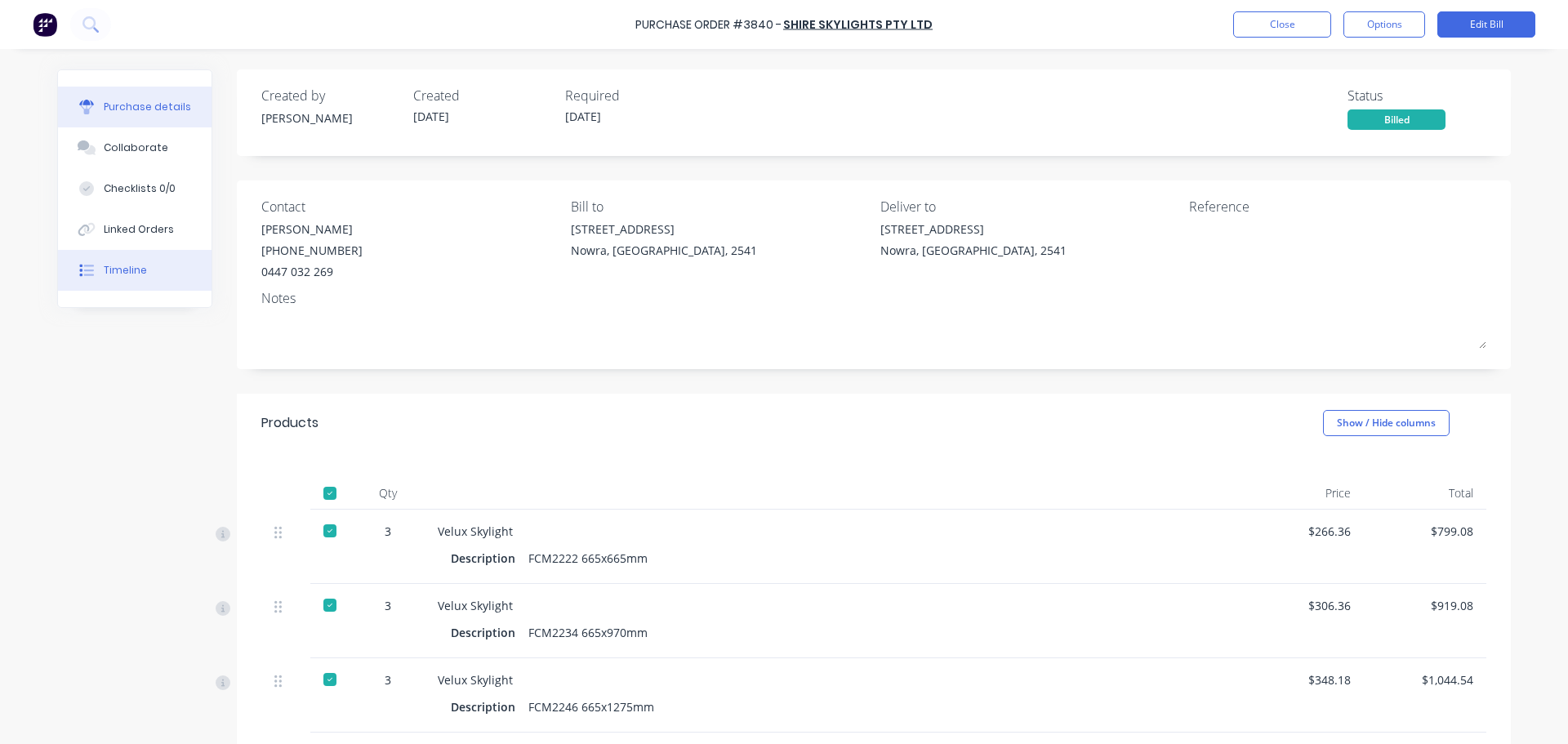
click at [115, 264] on div "Timeline" at bounding box center [125, 270] width 43 height 15
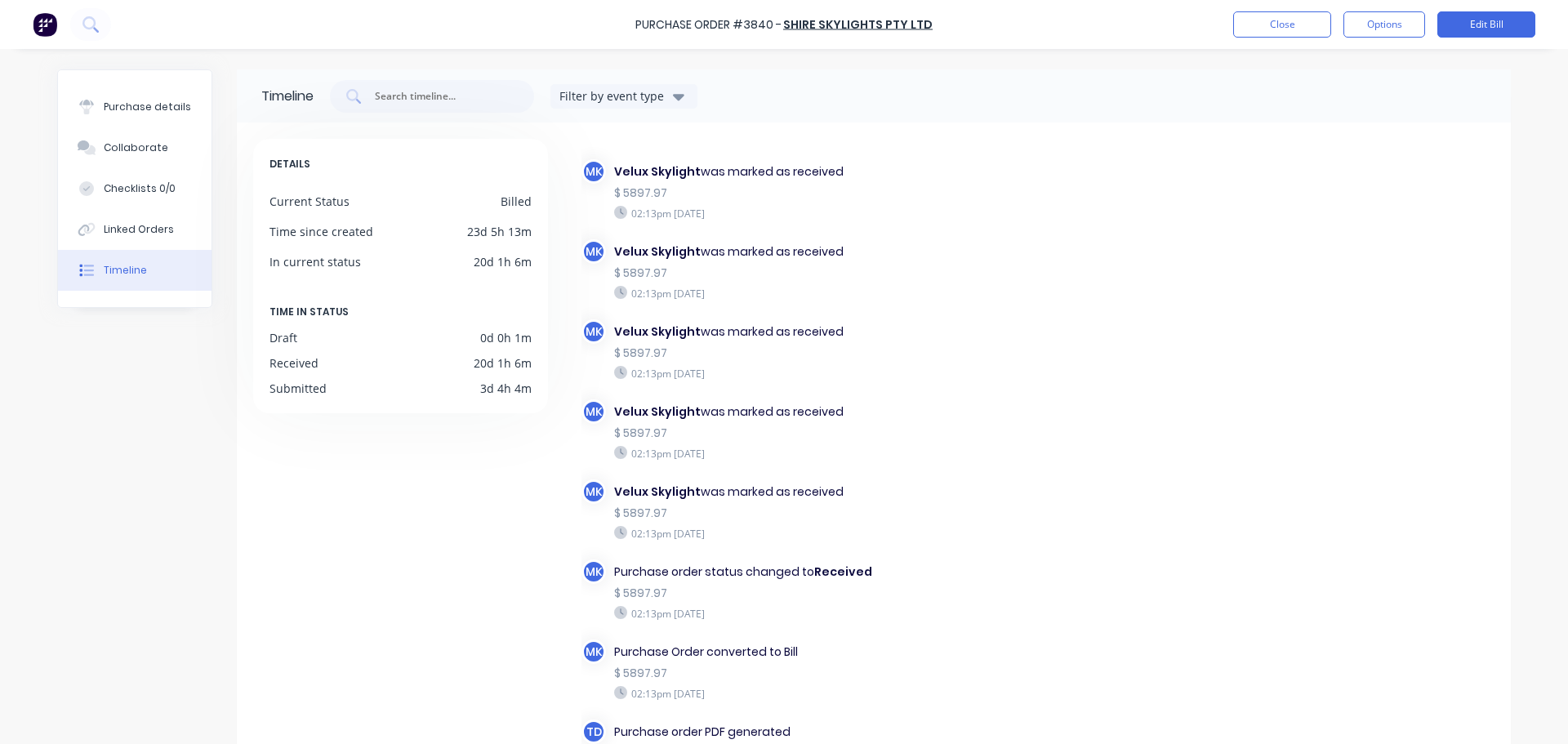
scroll to position [82, 0]
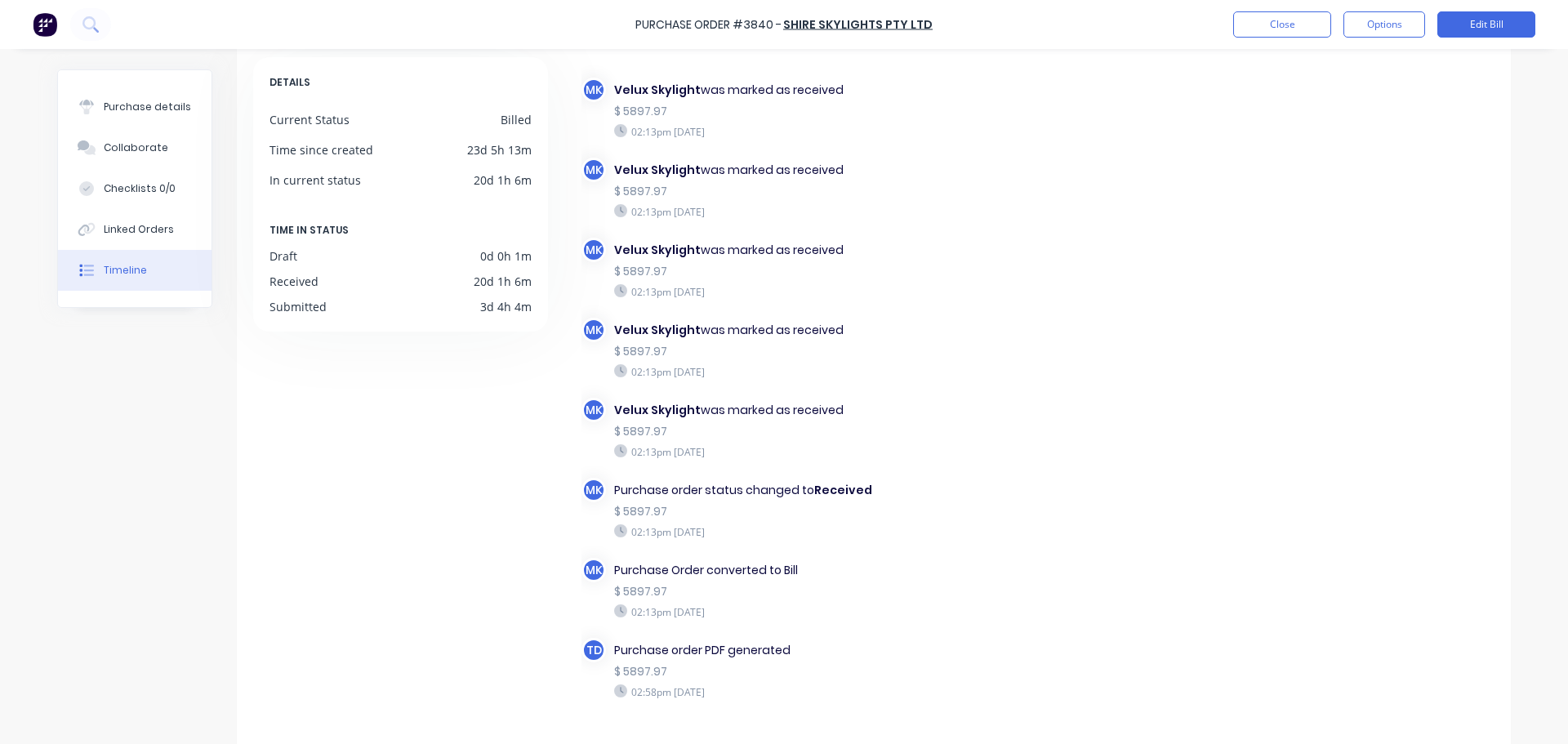
click at [1299, 41] on div "Purchase Order #3840 - Shire Skylights Pty Ltd Close Options Edit Bill" at bounding box center [784, 24] width 1568 height 49
click at [1299, 31] on button "Close" at bounding box center [1282, 24] width 98 height 26
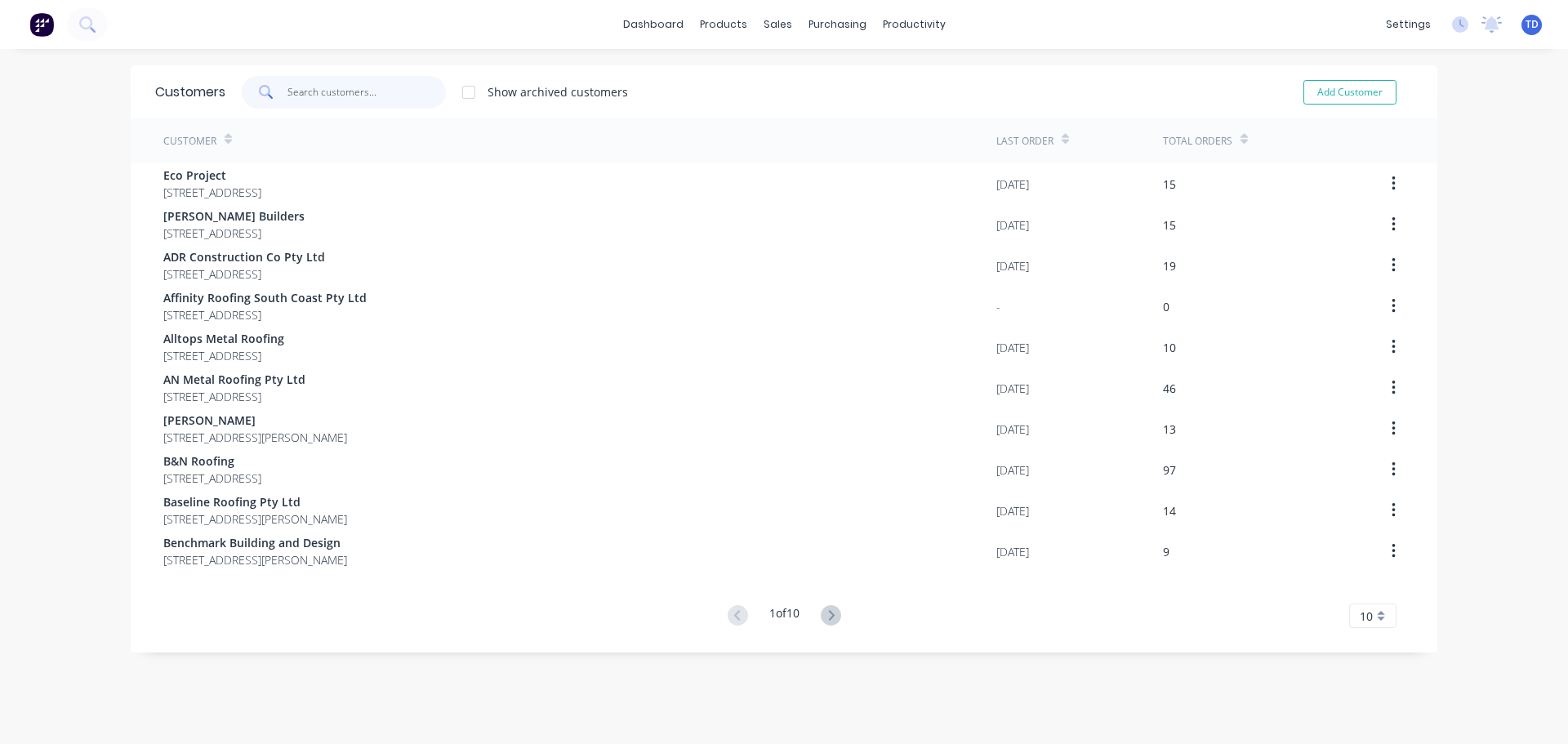
click at [402, 99] on input "text" at bounding box center [367, 92] width 160 height 33
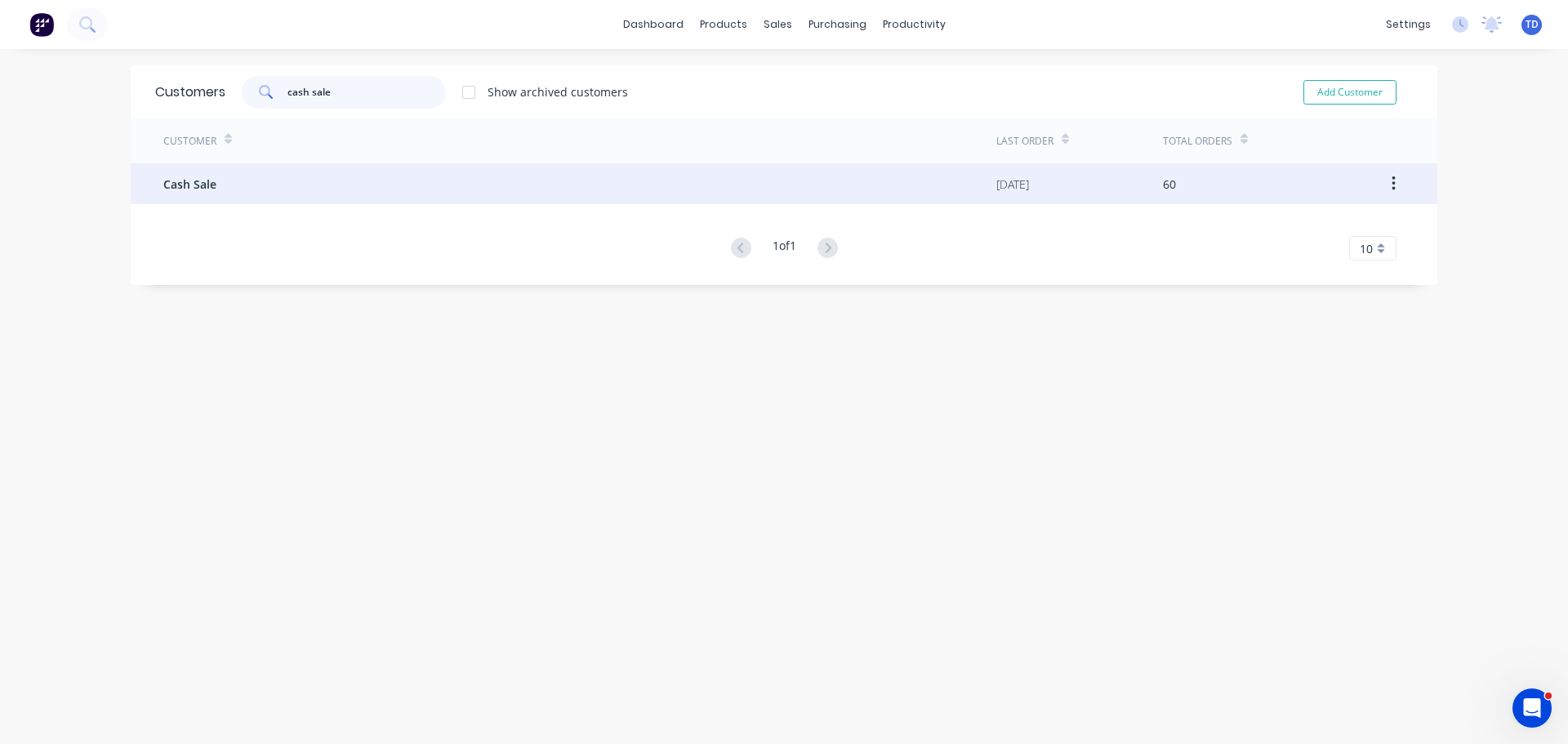
type input "cash sale"
click at [372, 180] on div "Cash Sale" at bounding box center [579, 183] width 833 height 41
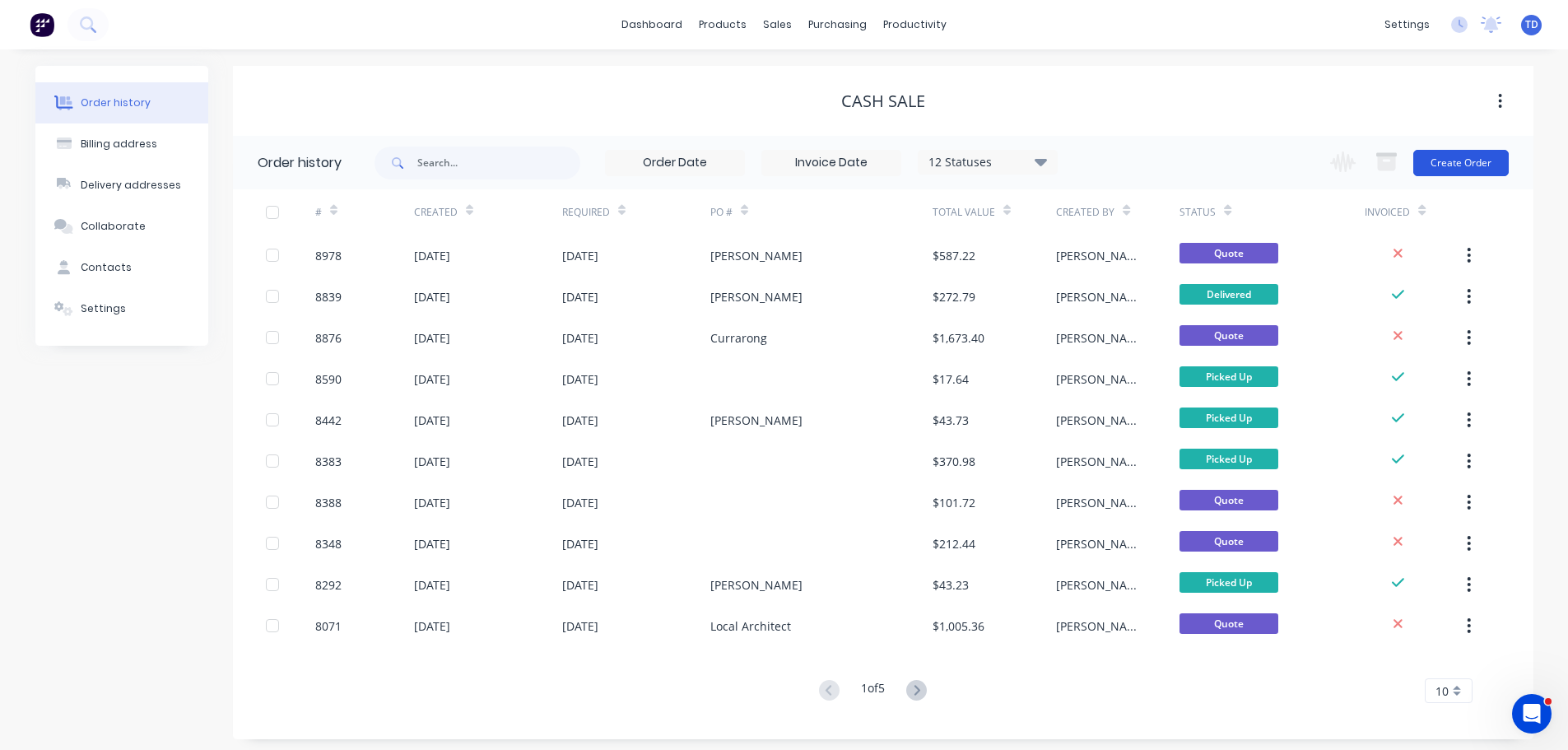
click at [1463, 160] on button "Create Order" at bounding box center [1461, 163] width 96 height 26
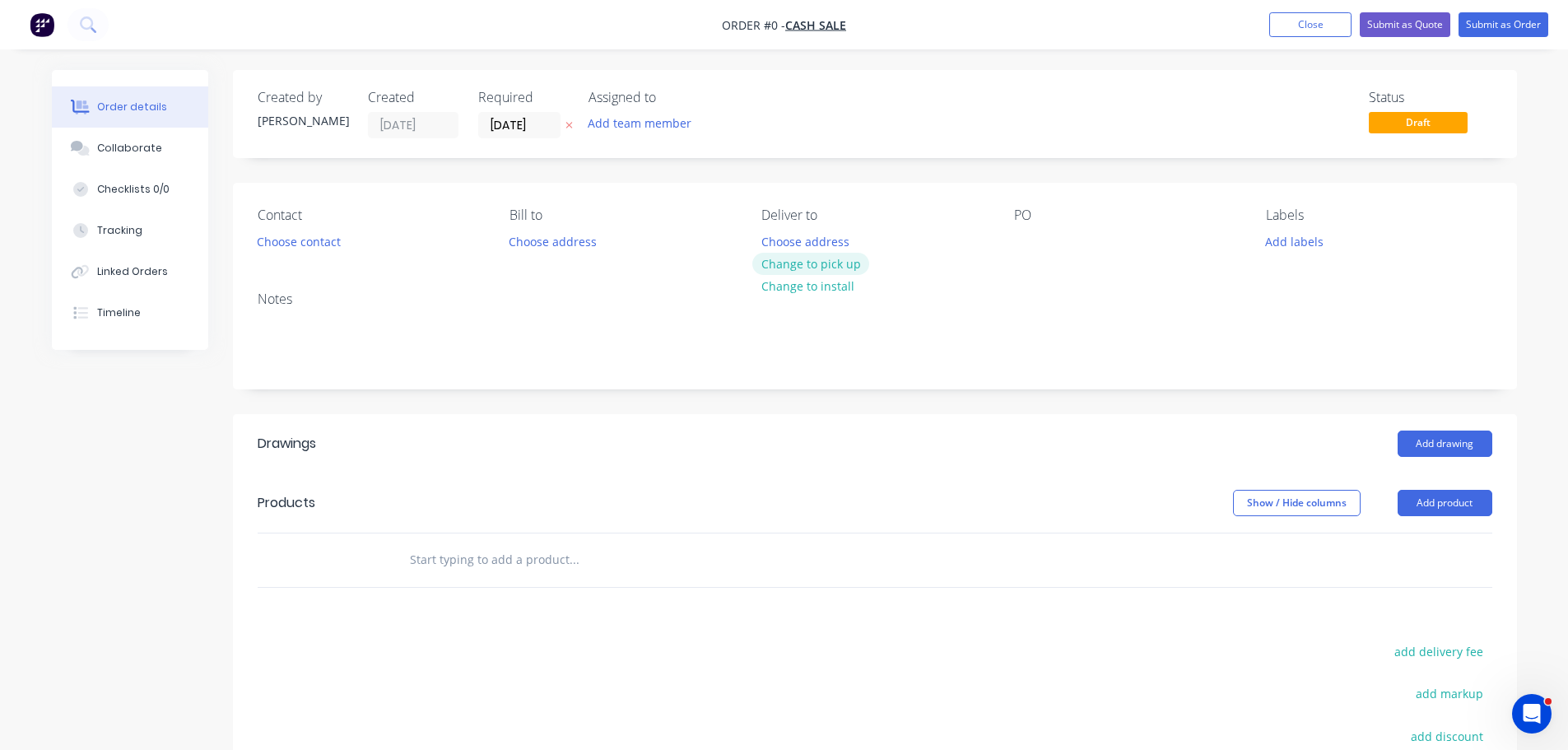
click at [826, 269] on button "Change to pick up" at bounding box center [811, 265] width 117 height 23
click at [772, 241] on div at bounding box center [774, 241] width 26 height 23
click at [546, 560] on input "text" at bounding box center [573, 560] width 330 height 33
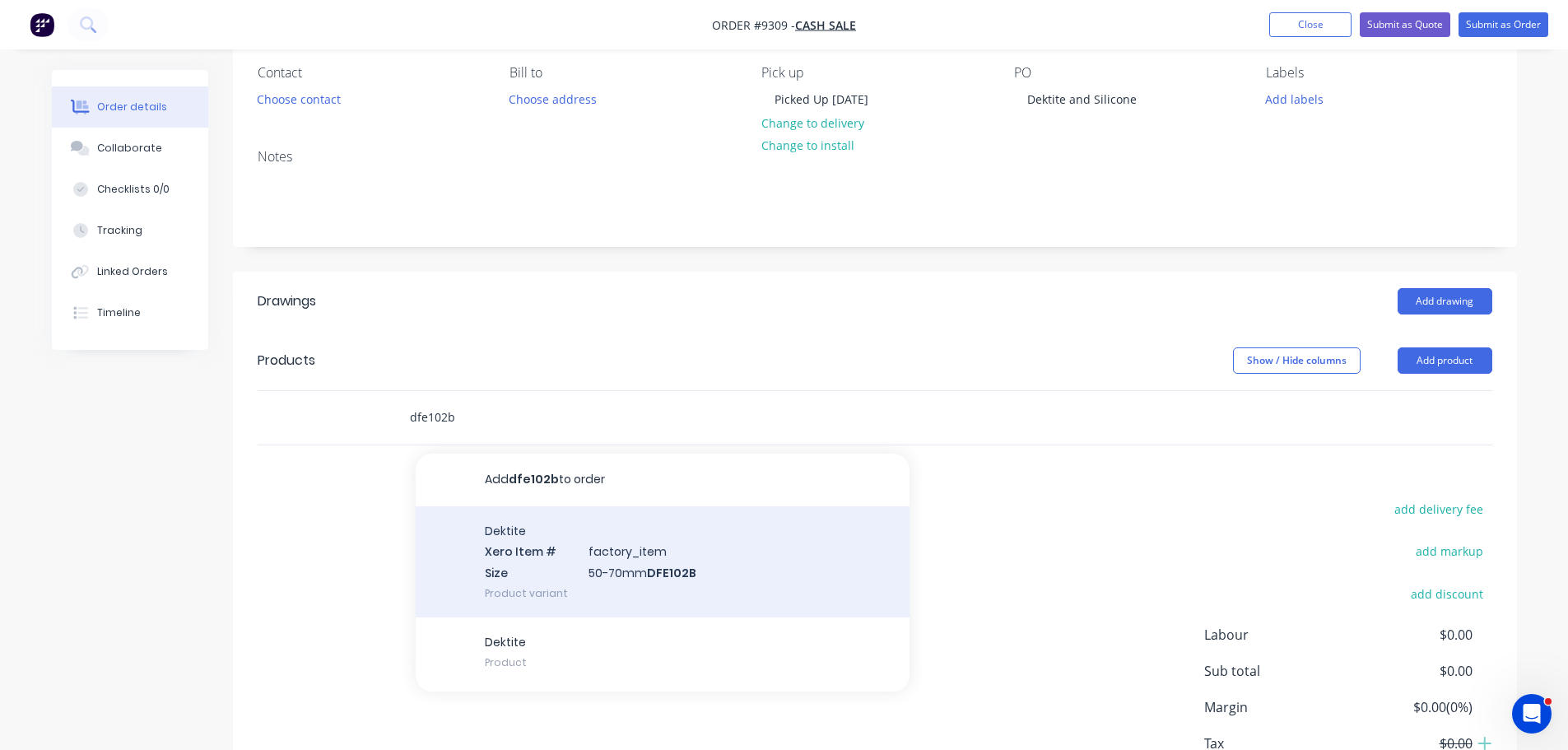
scroll to position [164, 0]
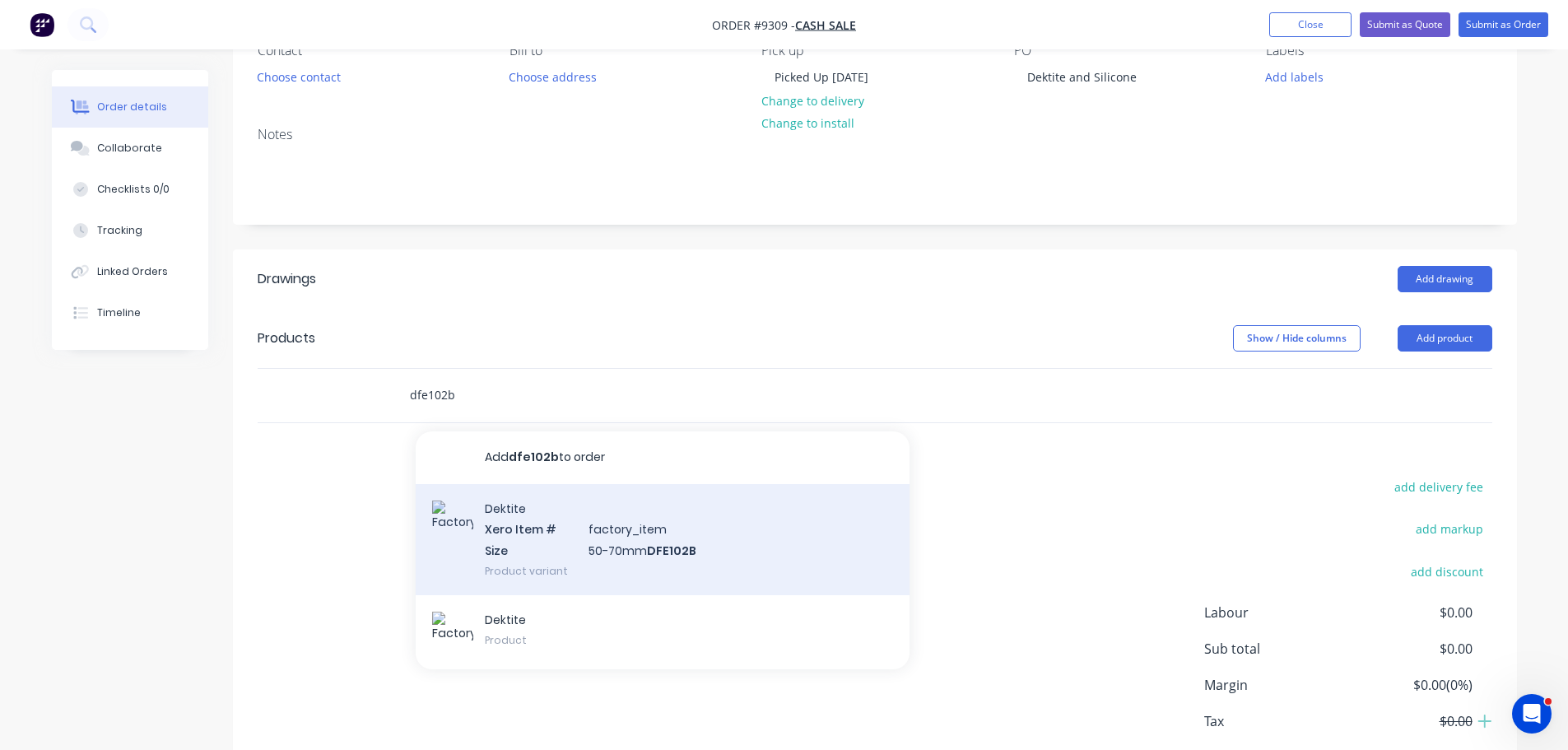
type input "dfe102b"
click at [611, 546] on div "Dektite Xero Item # factory_item Size 50-70mm DFE102B Product variant" at bounding box center [663, 539] width 494 height 111
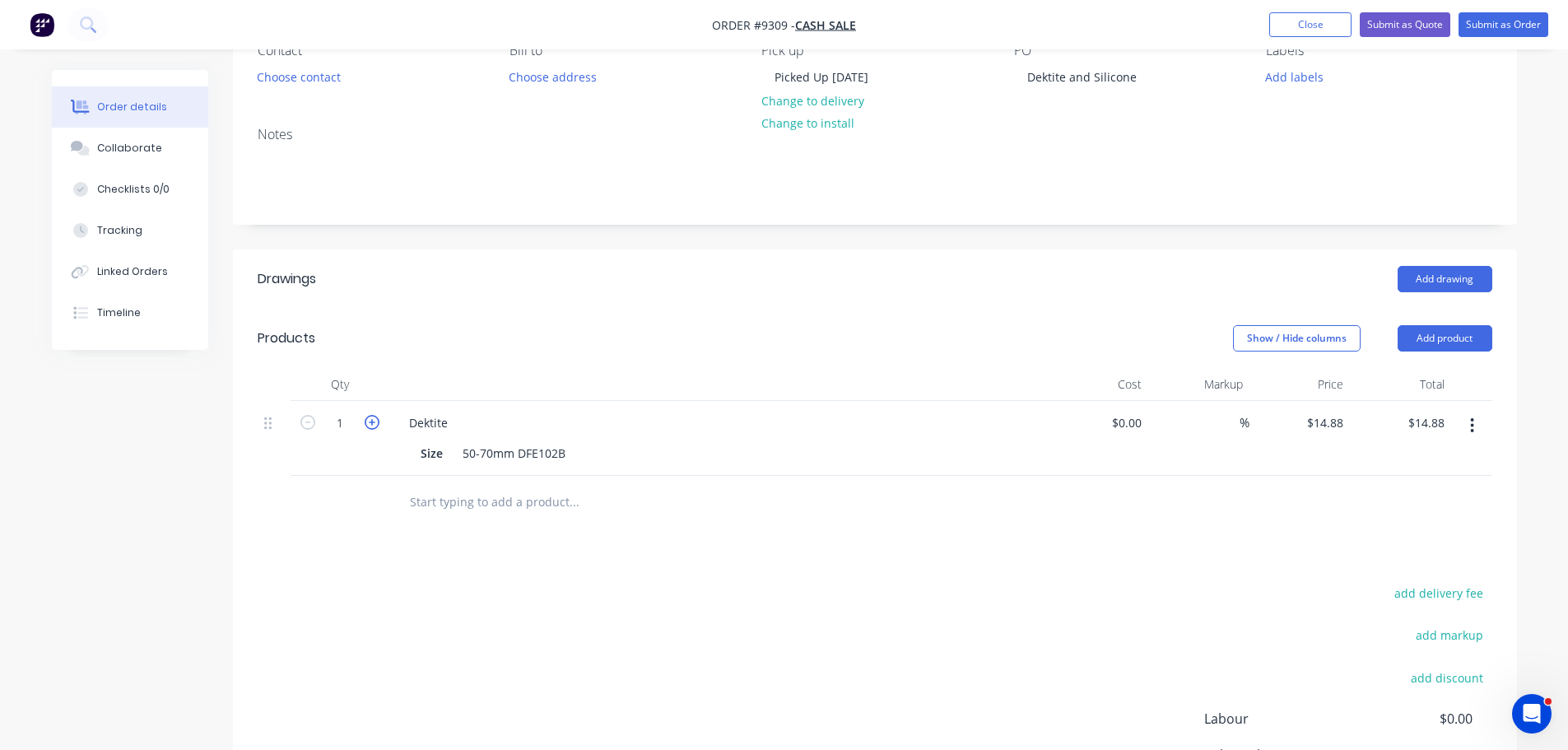
click at [377, 420] on icon "button" at bounding box center [371, 422] width 15 height 15
type input "2"
type input "$29.76"
click at [460, 493] on input "text" at bounding box center [573, 502] width 330 height 33
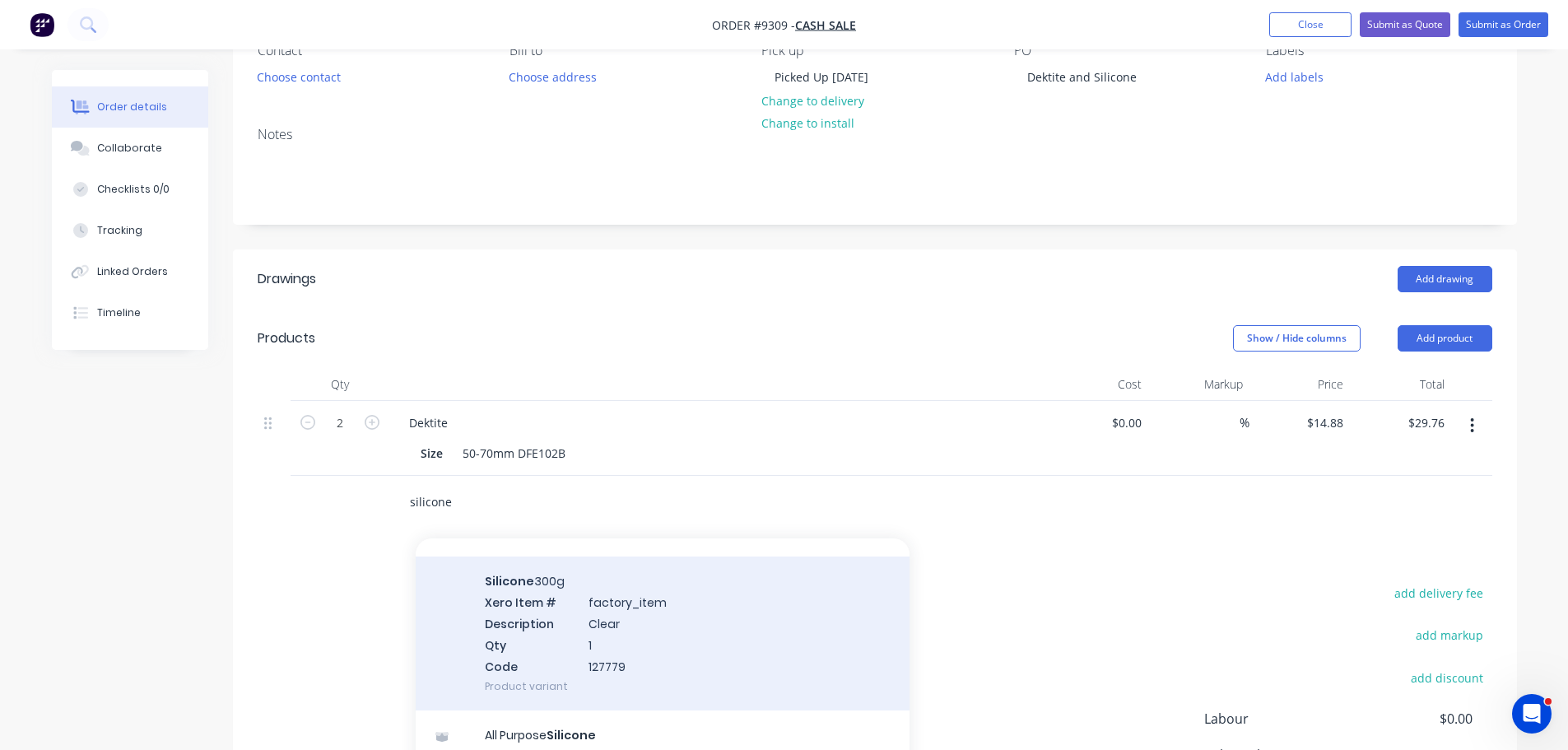
scroll to position [412, 0]
type input "silicone"
click at [593, 639] on div "Silicone 300g Xero Item # factory_item Description Clear Qty 1 Code 127779 Prod…" at bounding box center [663, 633] width 494 height 154
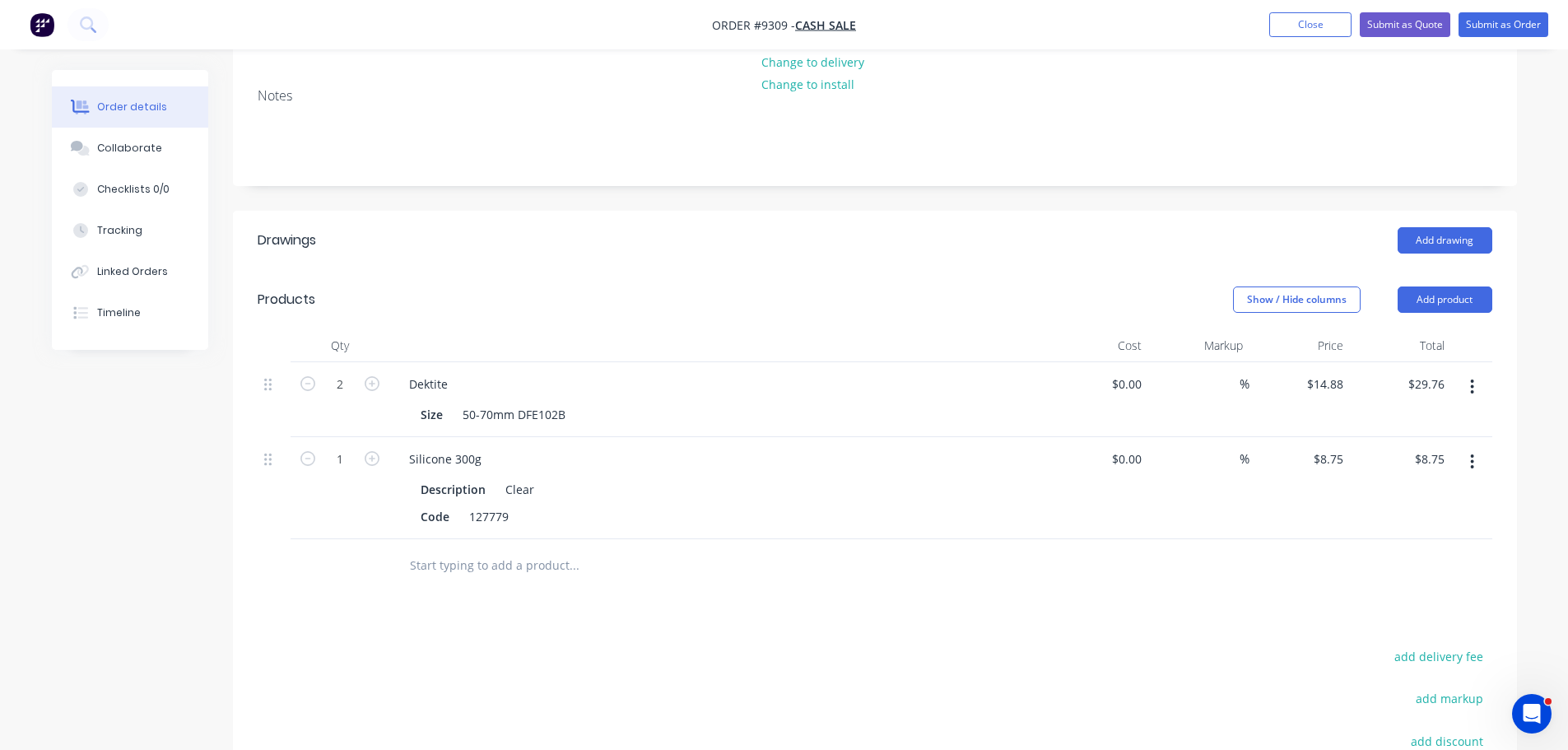
scroll to position [54, 0]
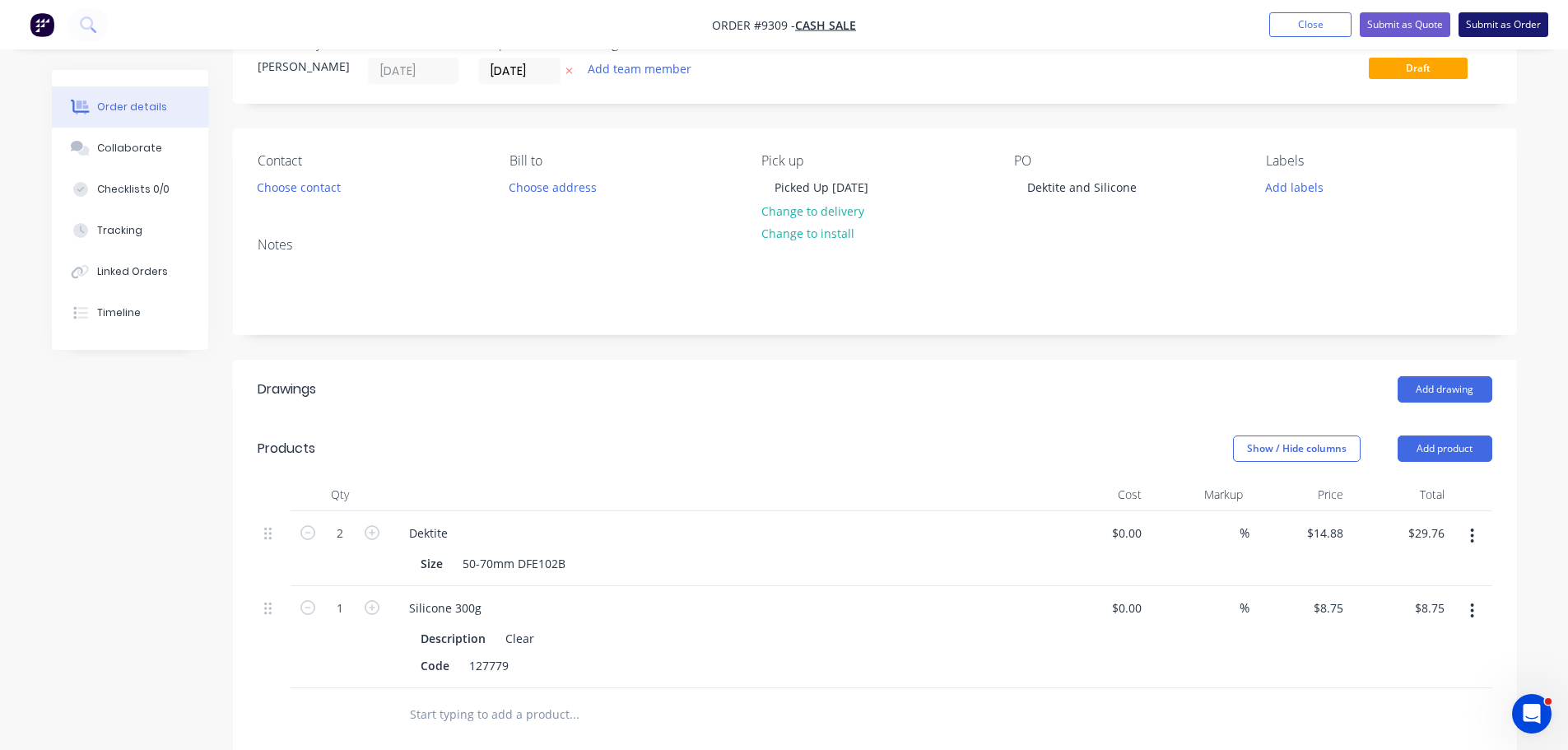
click at [1503, 30] on button "Submit as Order" at bounding box center [1503, 24] width 90 height 24
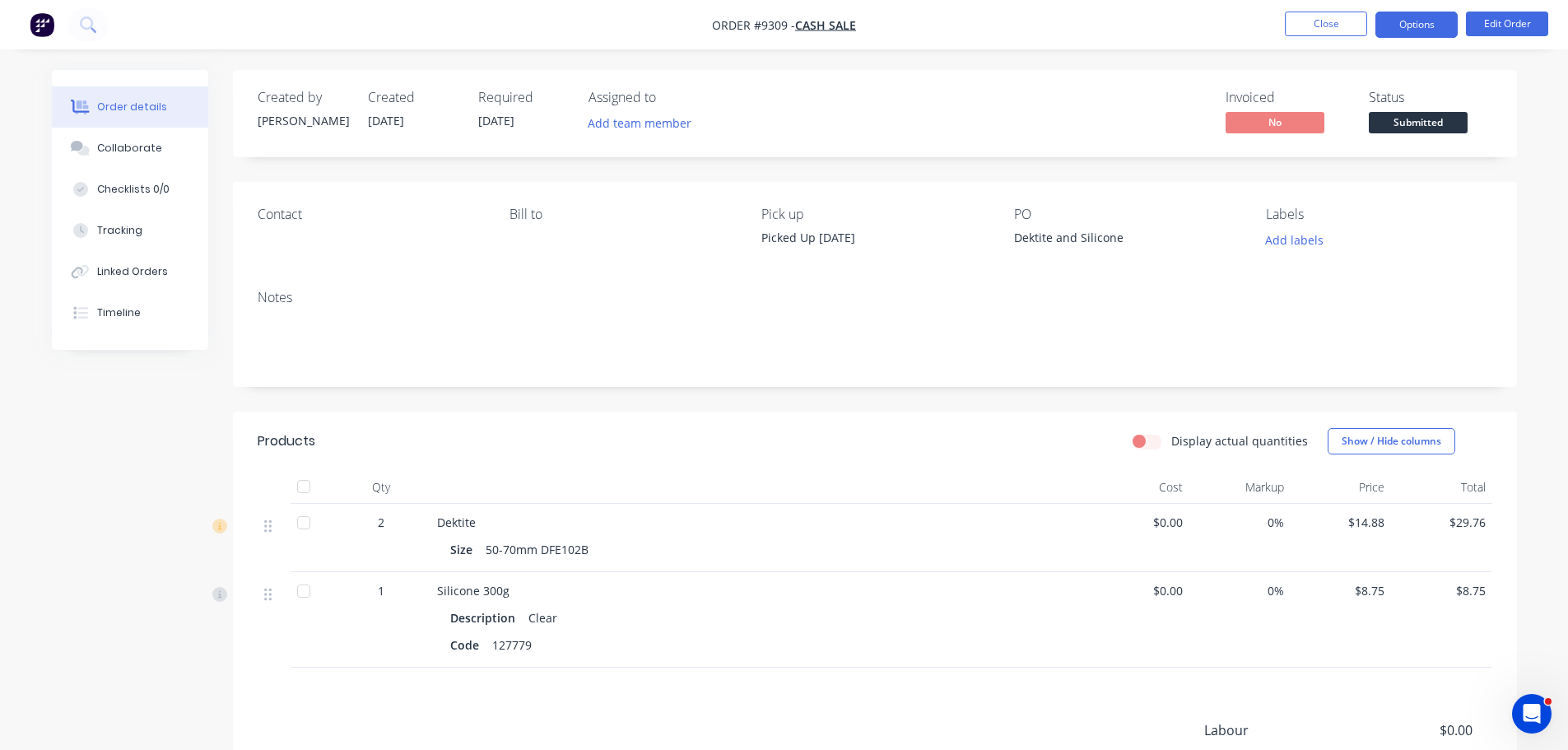
click at [1434, 33] on button "Options" at bounding box center [1416, 24] width 83 height 26
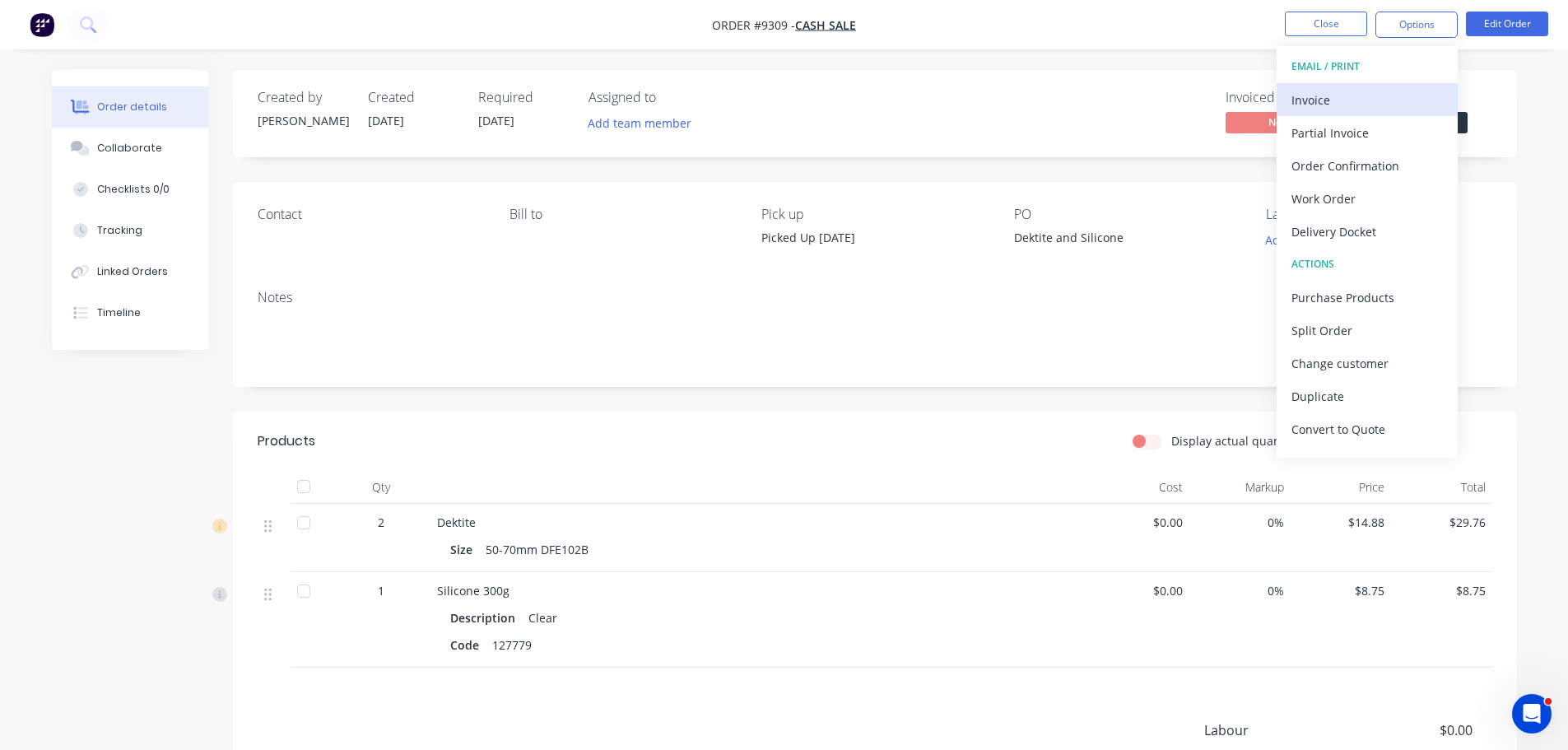
click at [1339, 98] on div "Invoice" at bounding box center [1367, 99] width 151 height 23
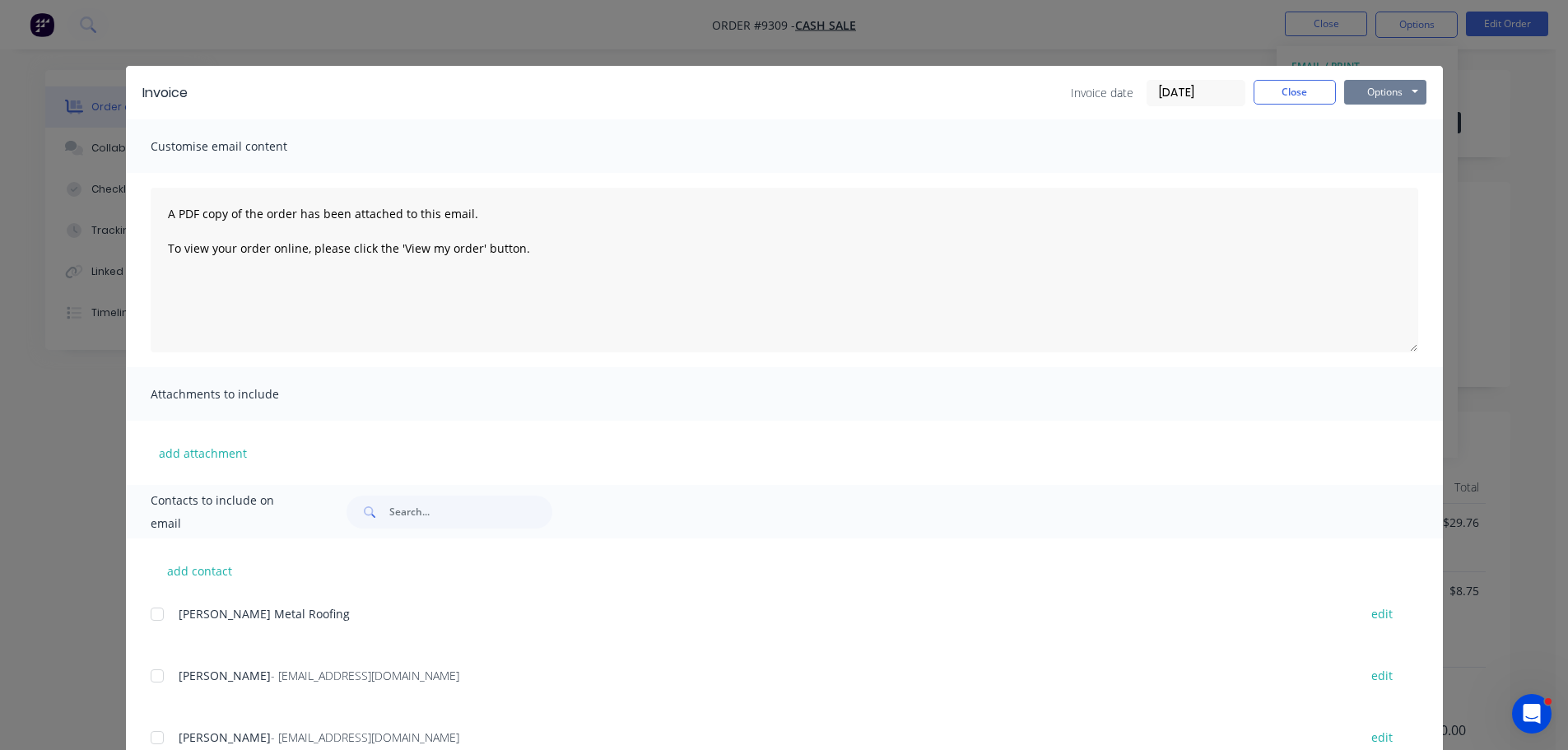
click at [1357, 90] on button "Options" at bounding box center [1385, 92] width 83 height 24
click at [1374, 152] on button "Print" at bounding box center [1396, 148] width 105 height 27
click at [1278, 84] on button "Close" at bounding box center [1294, 92] width 83 height 24
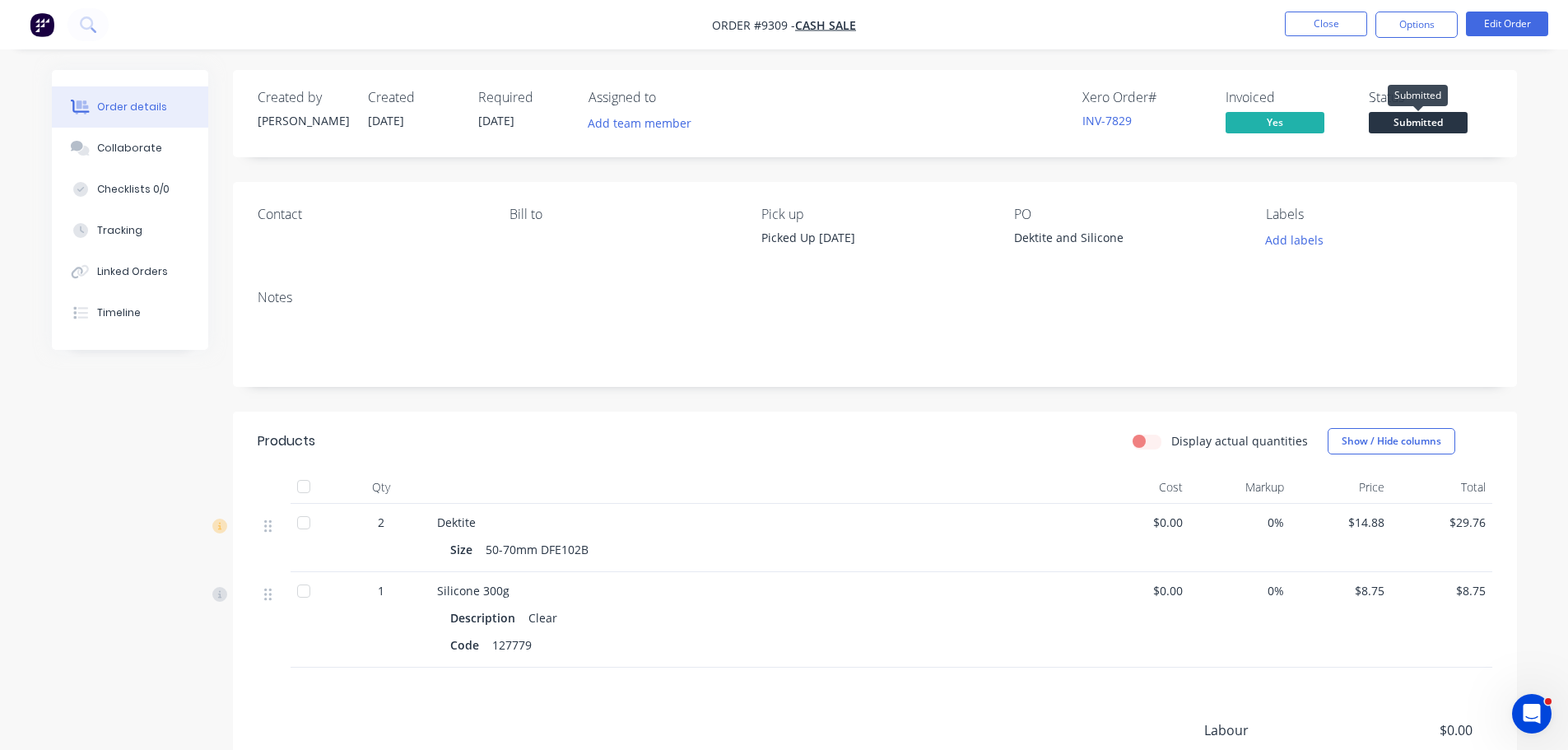
click at [1408, 122] on span "Submitted" at bounding box center [1418, 123] width 99 height 21
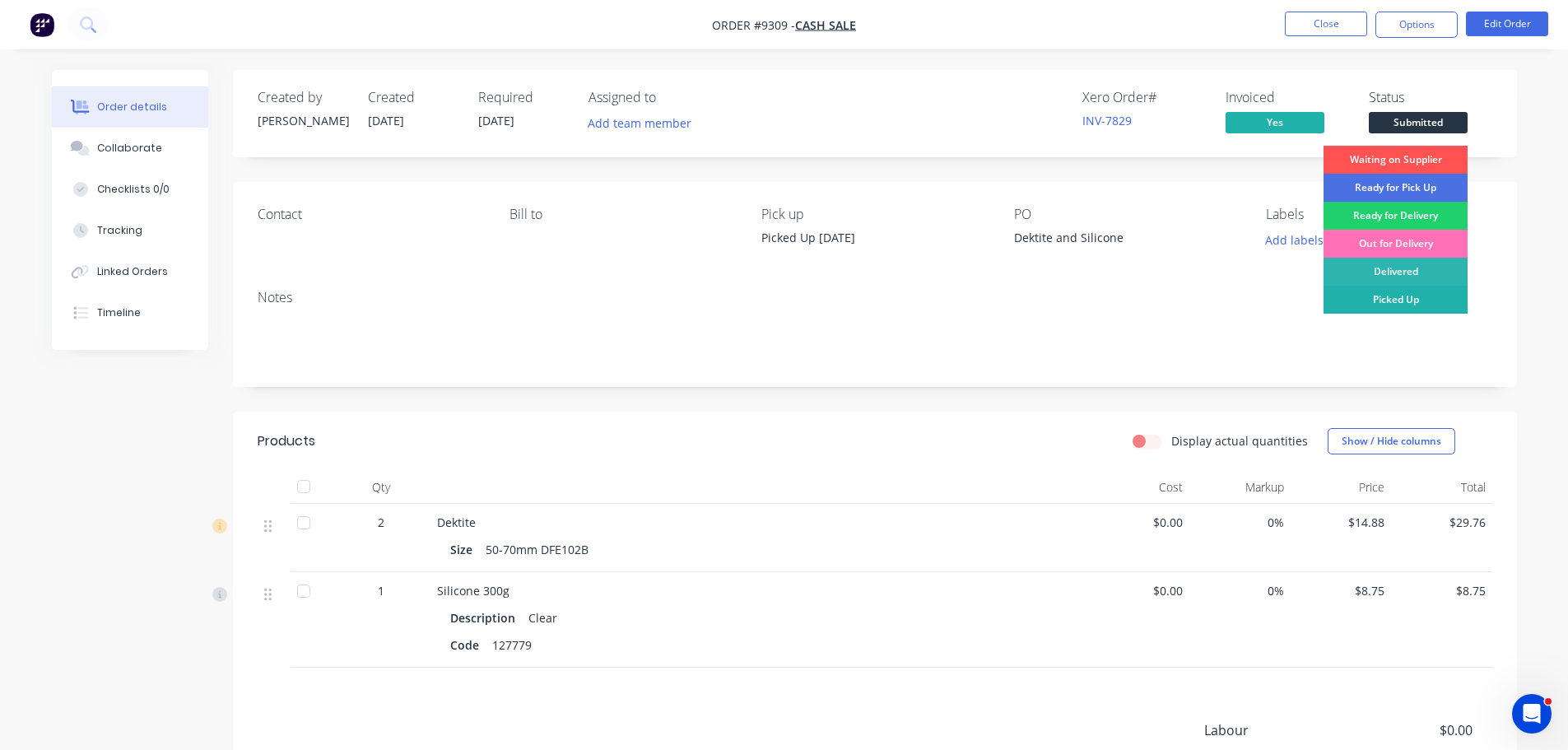
click at [1410, 297] on div "Picked Up" at bounding box center [1396, 299] width 144 height 28
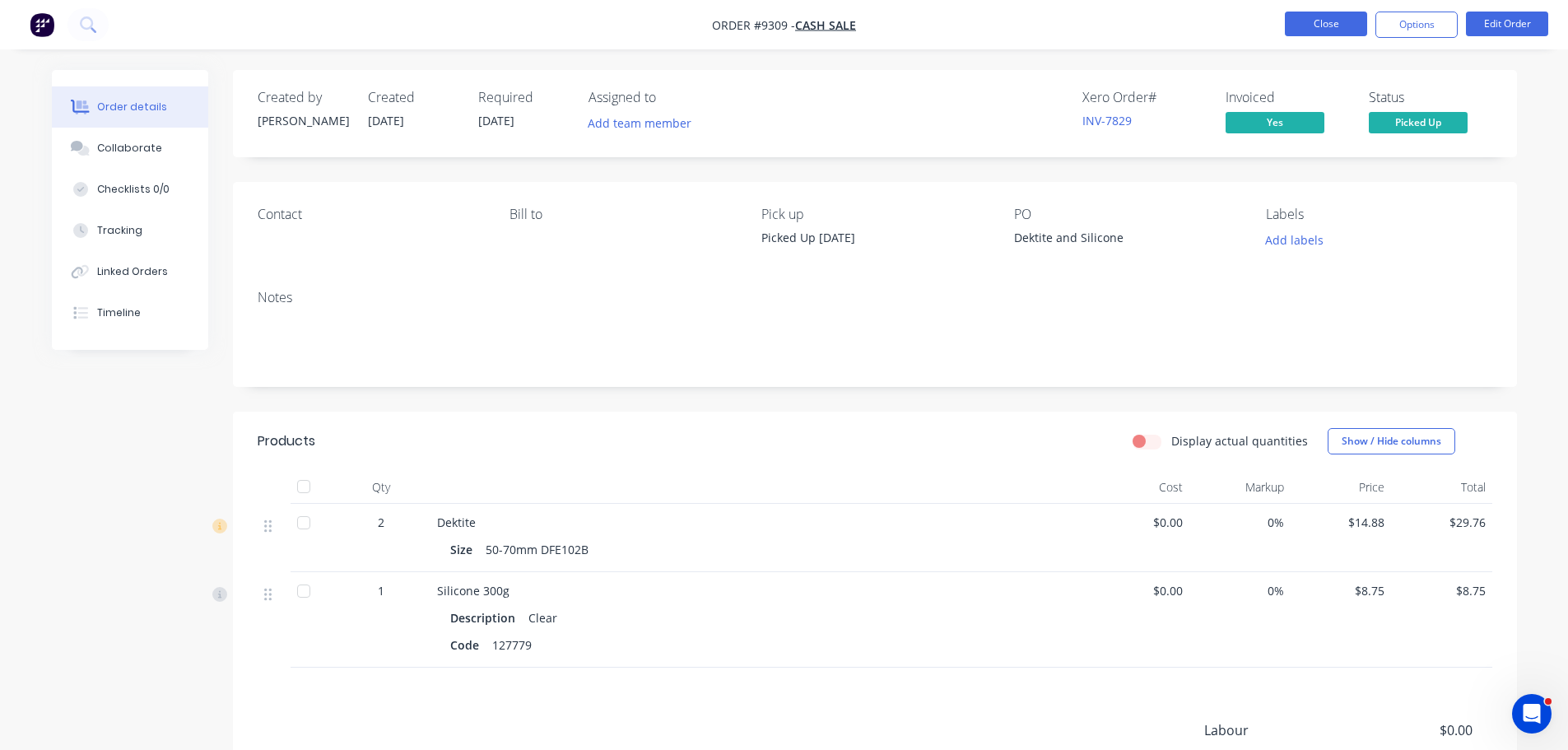
click at [1318, 29] on button "Close" at bounding box center [1325, 23] width 83 height 24
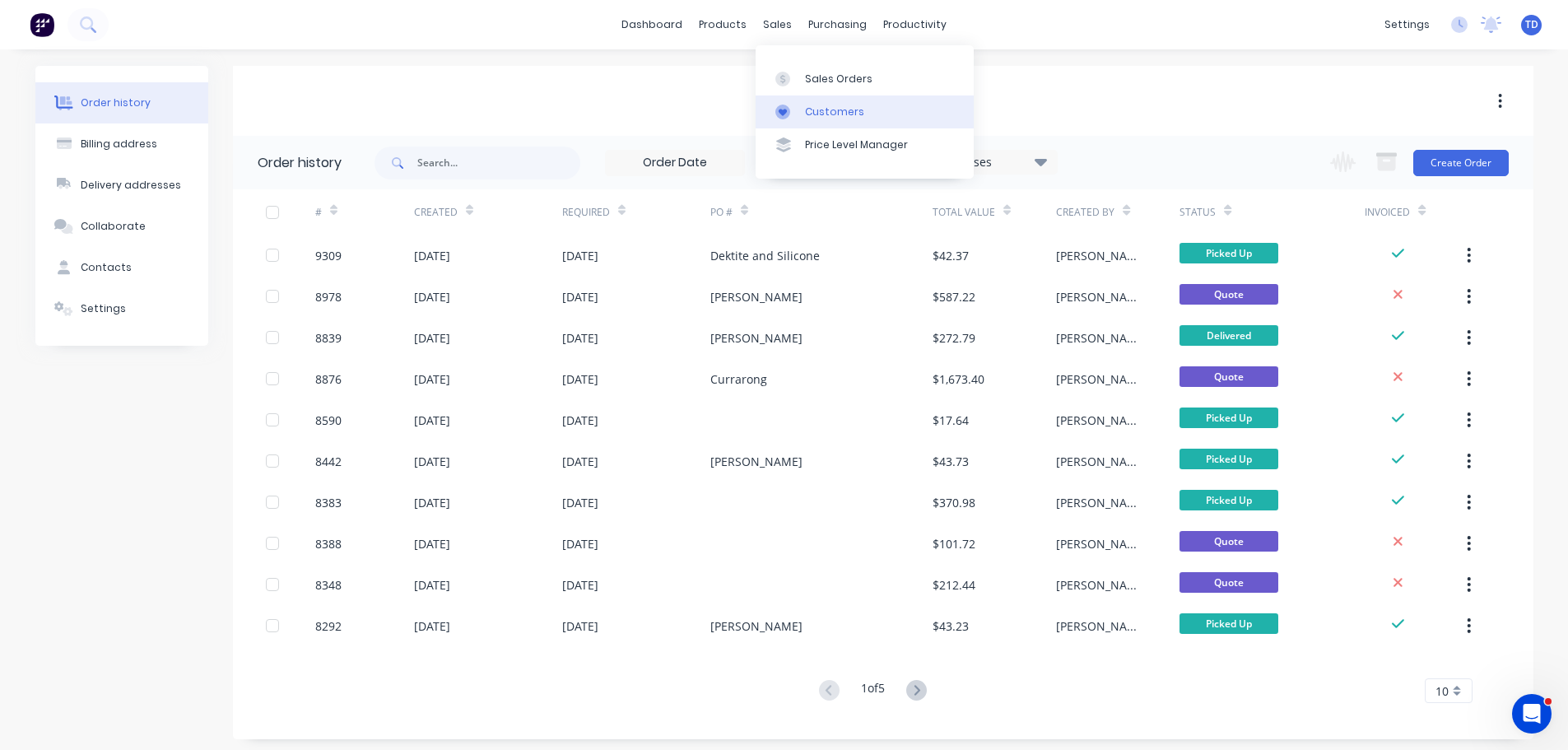
click at [808, 108] on div "Customers" at bounding box center [835, 111] width 59 height 15
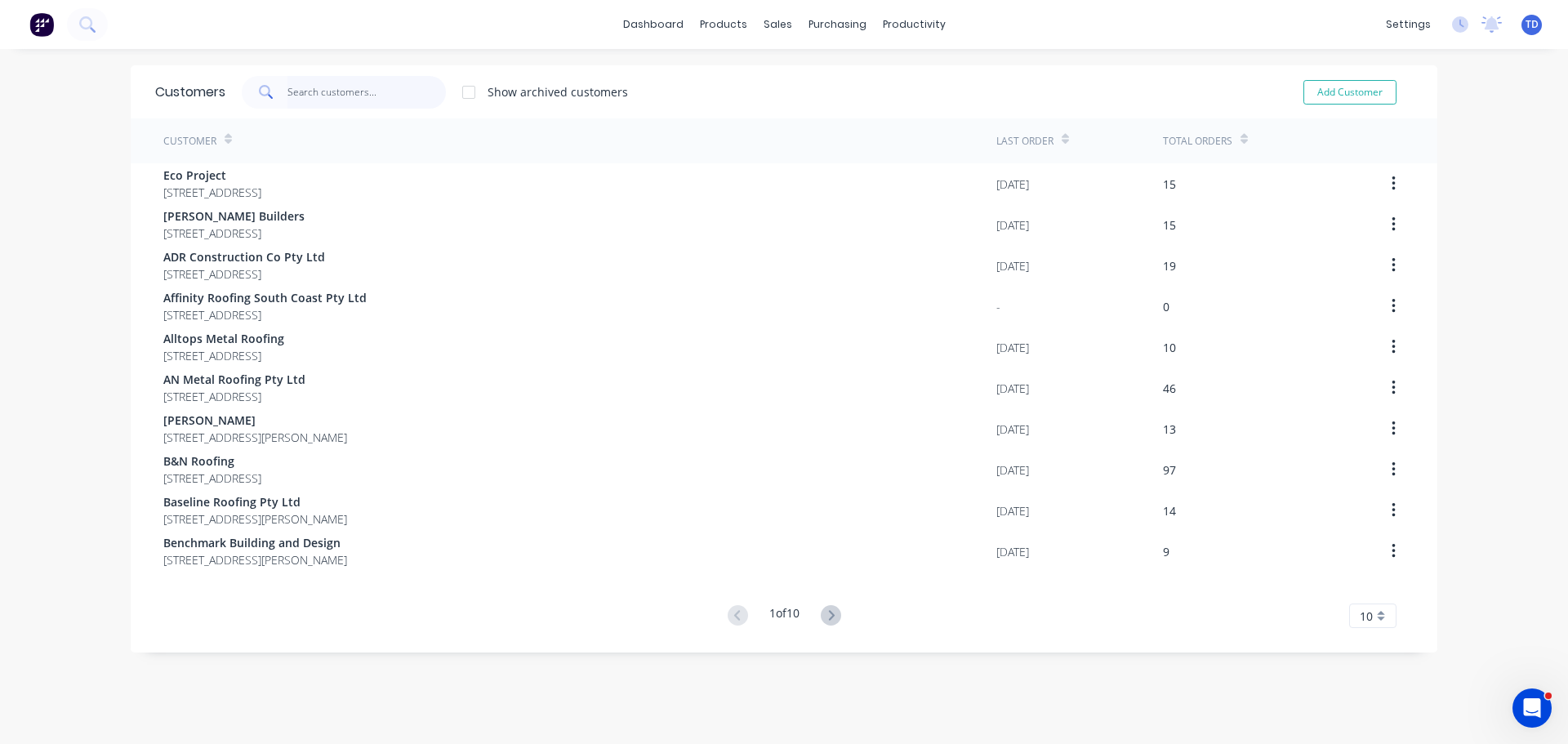
click at [345, 88] on input "text" at bounding box center [367, 92] width 160 height 33
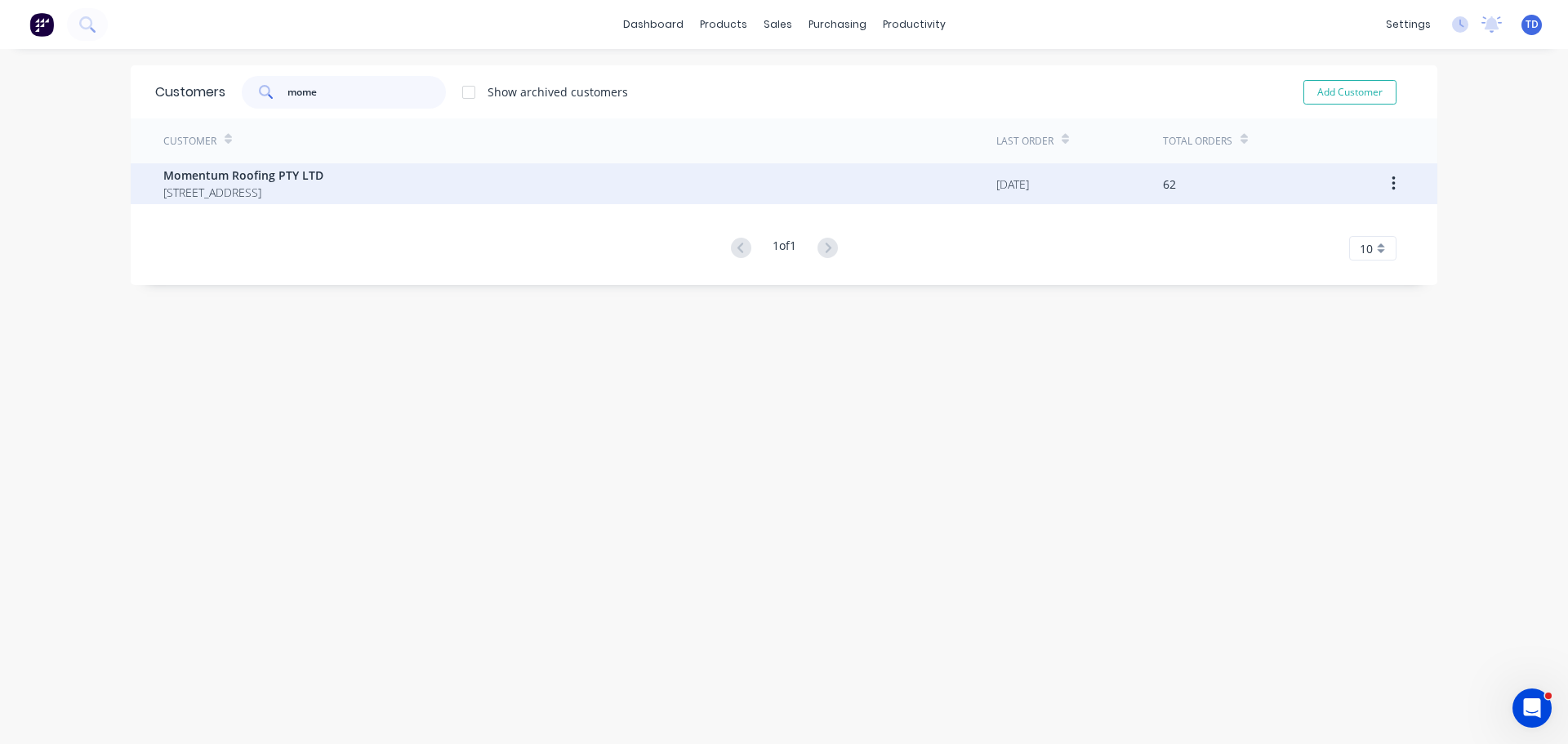
type input "mome"
click at [324, 183] on span "Momentum Roofing PTY LTD" at bounding box center [242, 175] width 160 height 17
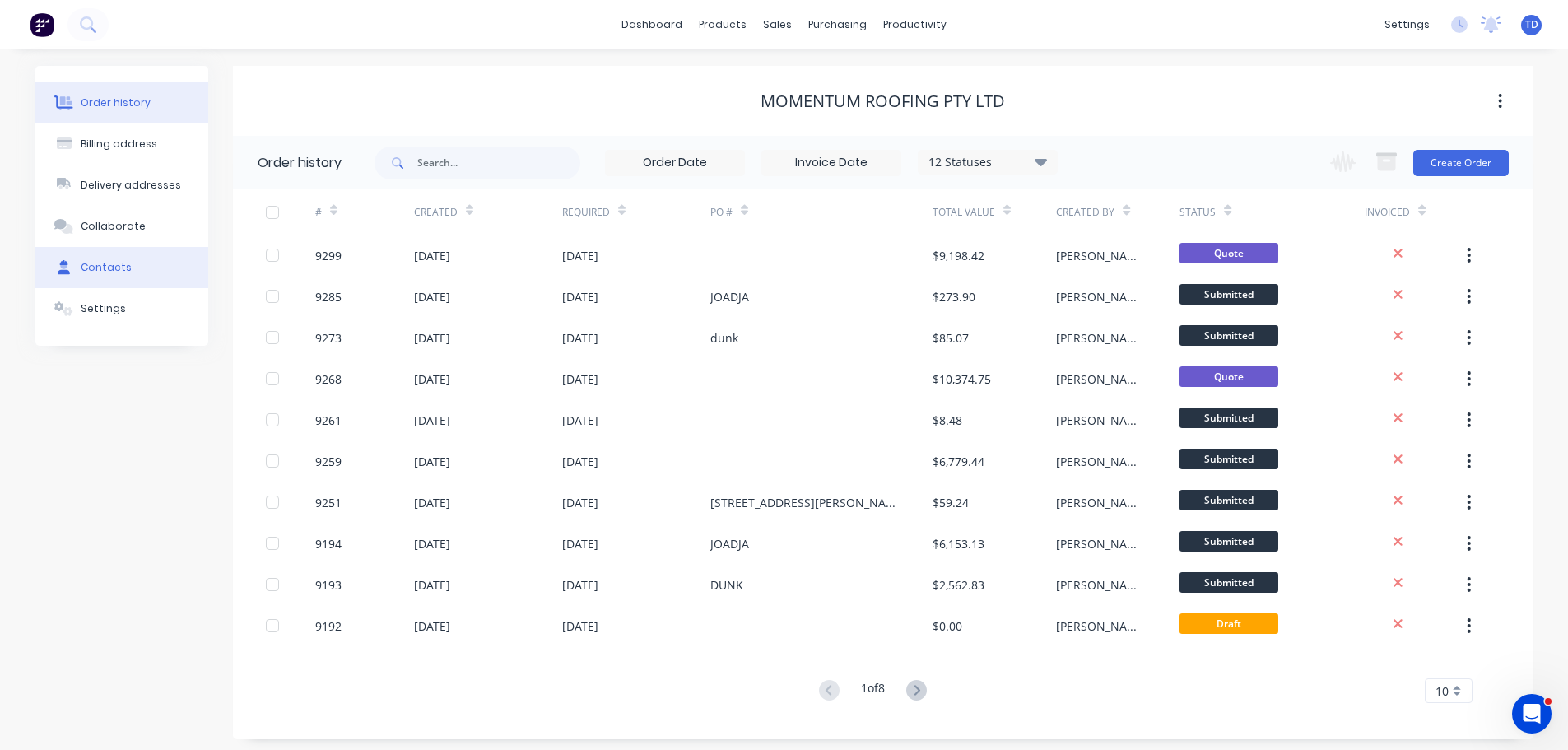
click at [124, 263] on div "Contacts" at bounding box center [106, 267] width 51 height 15
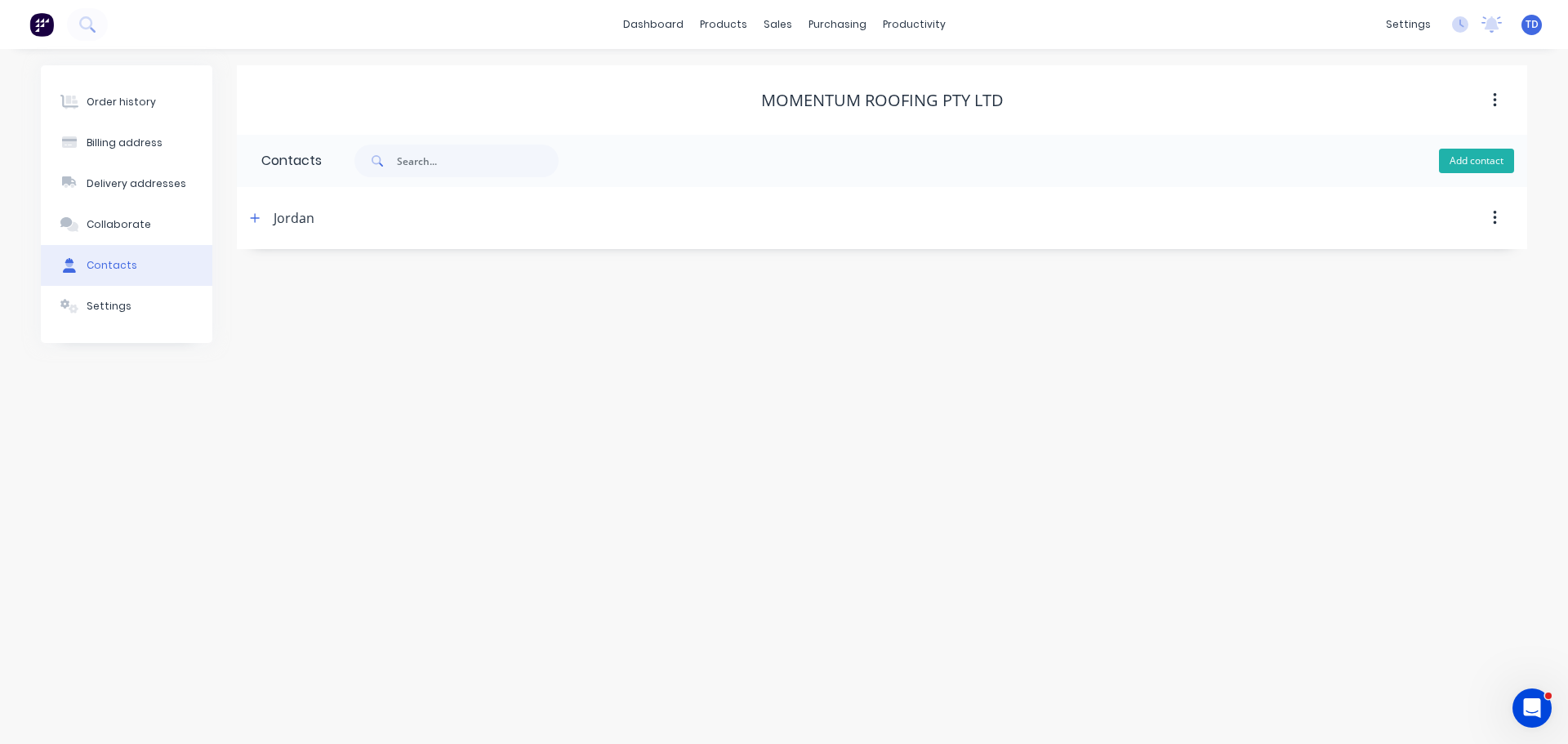
click at [1461, 166] on button "Add contact" at bounding box center [1477, 161] width 75 height 24
select select "AU"
click at [381, 284] on input "text" at bounding box center [394, 281] width 267 height 24
type input "Braidan"
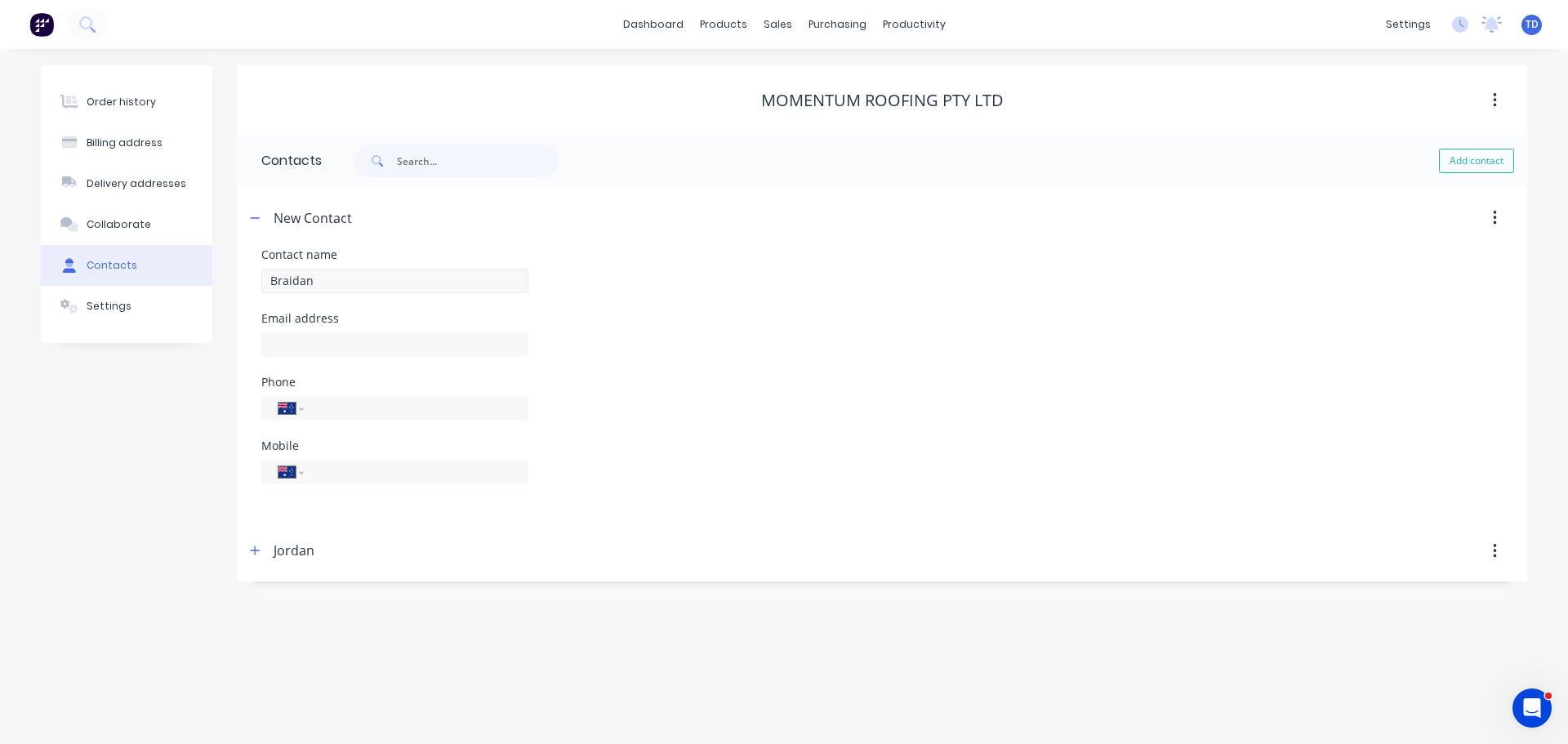
select select "AU"
click at [358, 336] on input "text" at bounding box center [394, 344] width 267 height 24
click at [276, 346] on input "Braidan@bowerbuild.com" at bounding box center [394, 344] width 267 height 24
type input "[EMAIL_ADDRESS][DOMAIN_NAME]"
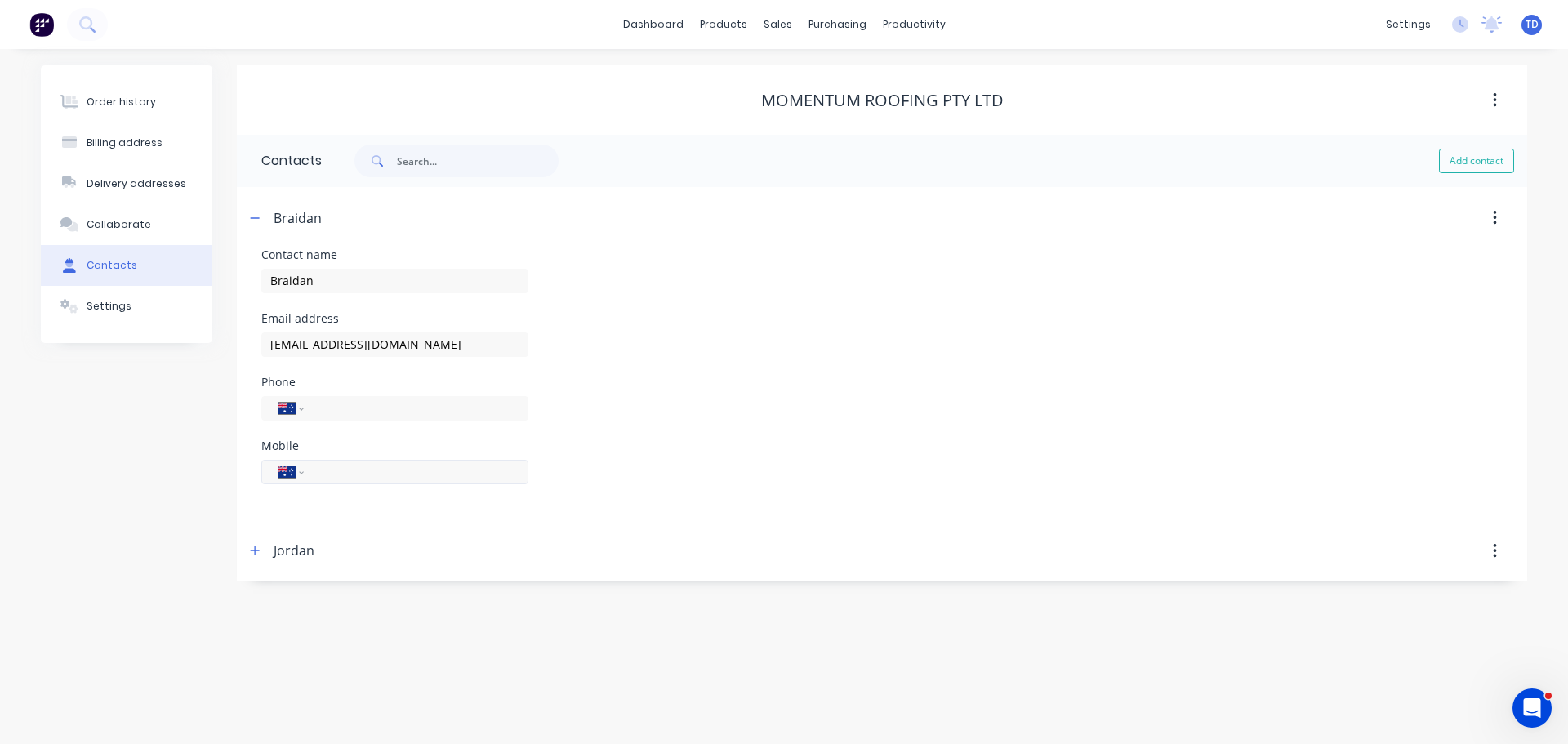
click at [332, 477] on input "tel" at bounding box center [412, 472] width 196 height 19
type input "0452 644 516"
click at [664, 419] on div "Phone International Afghanistan Åland Islands Albania Algeria American Samoa An…" at bounding box center [882, 408] width 1242 height 64
click at [253, 216] on icon "button" at bounding box center [255, 218] width 9 height 11
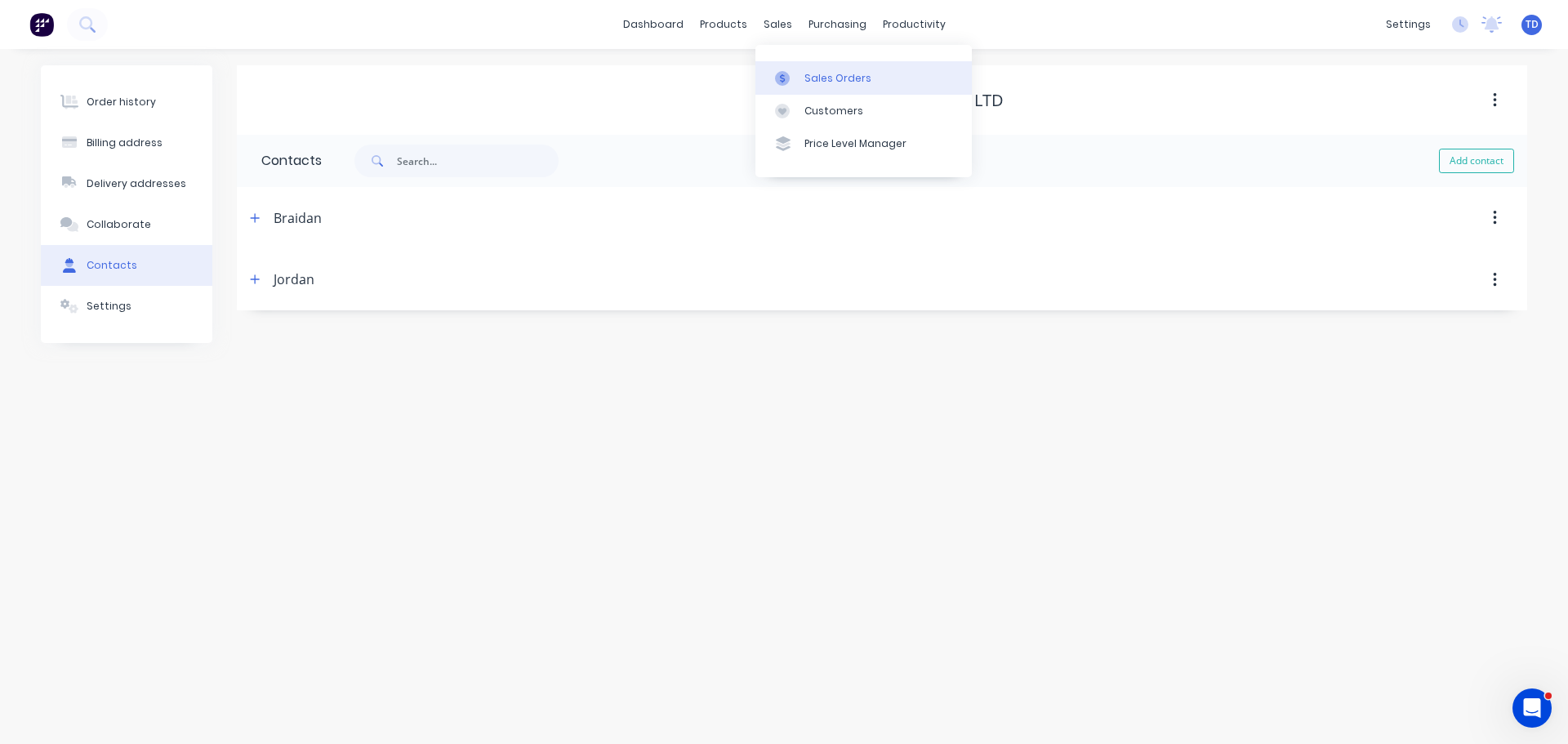
click at [806, 73] on div "Sales Orders" at bounding box center [838, 78] width 67 height 15
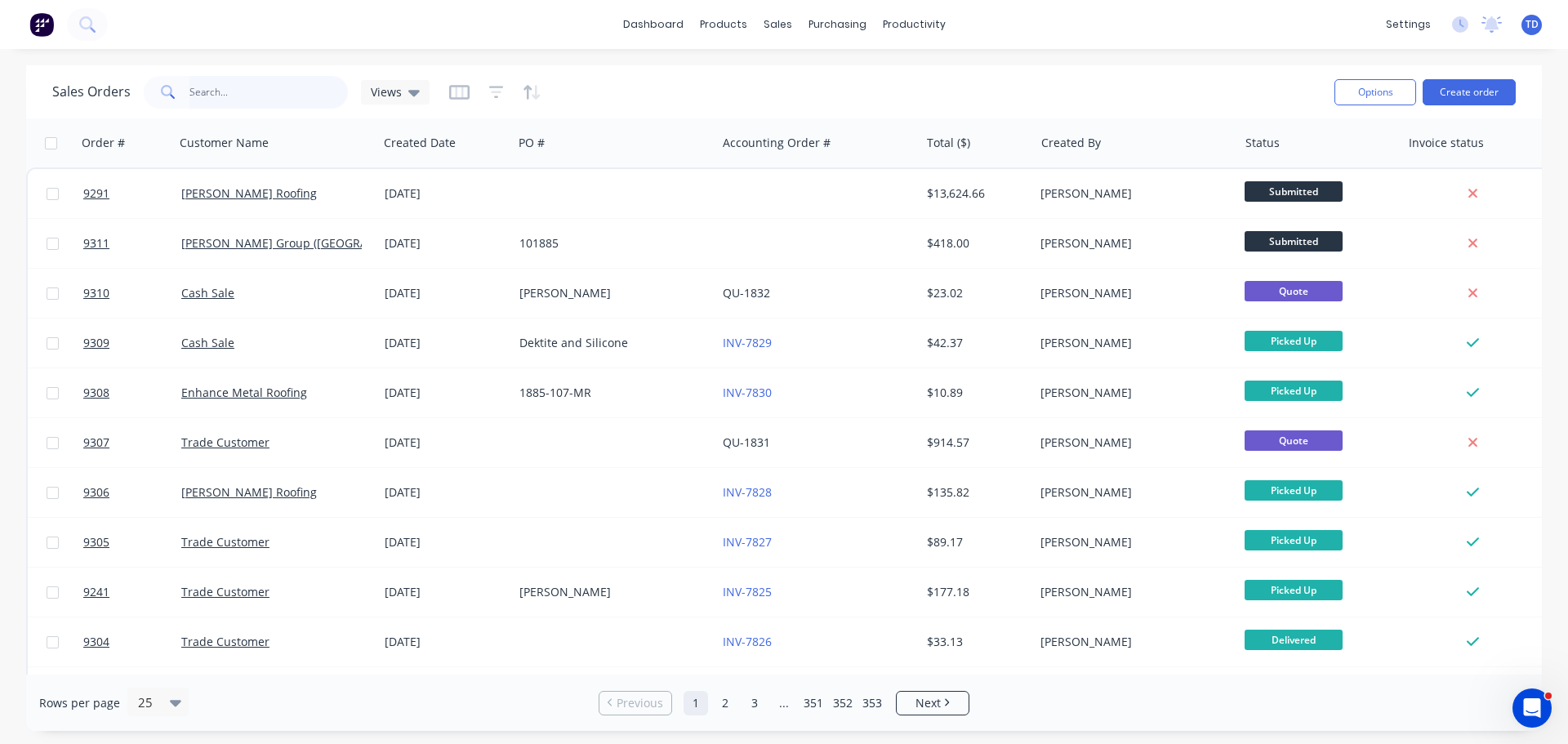
click at [275, 84] on input "text" at bounding box center [269, 92] width 160 height 33
type input "9019"
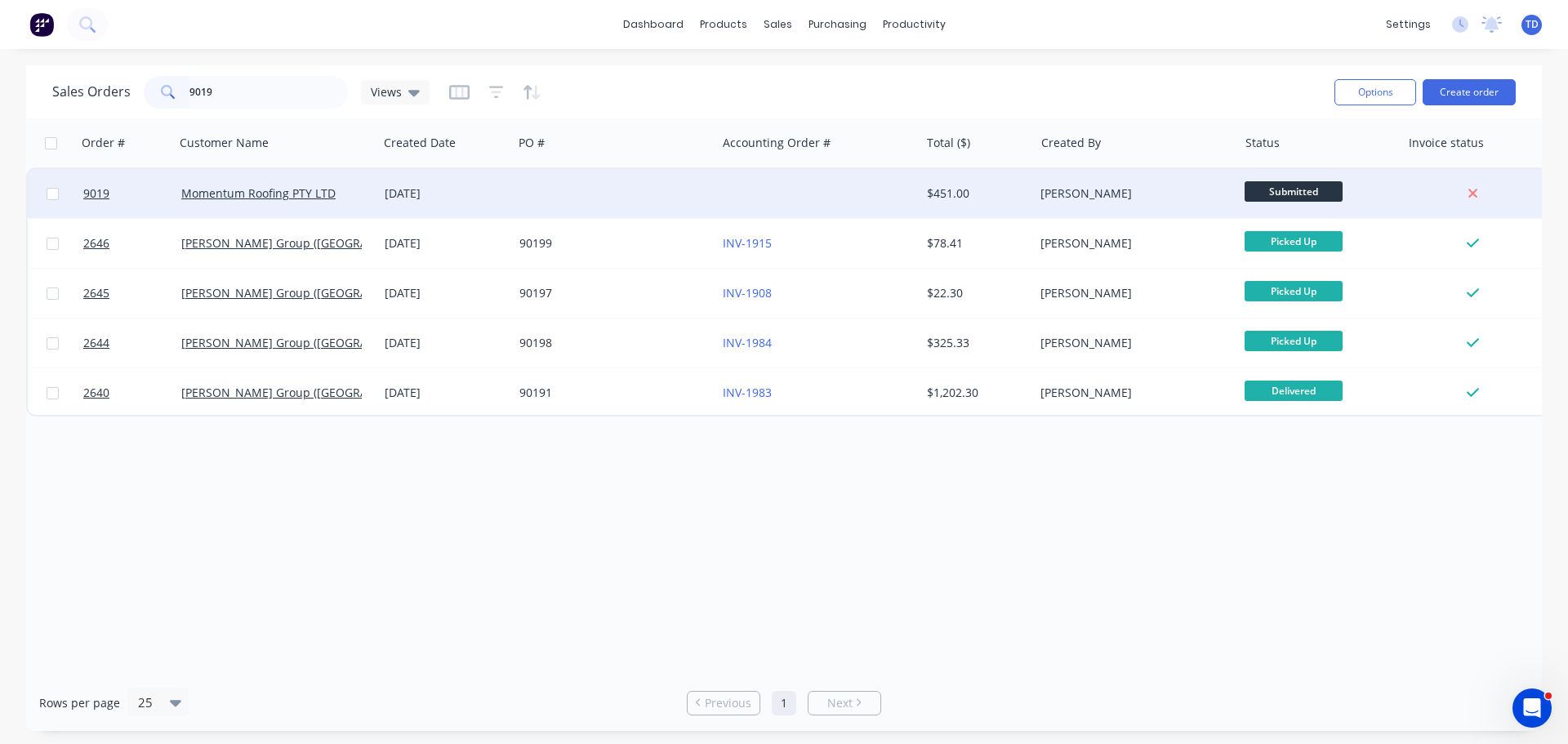
click at [558, 184] on div at bounding box center [614, 193] width 204 height 49
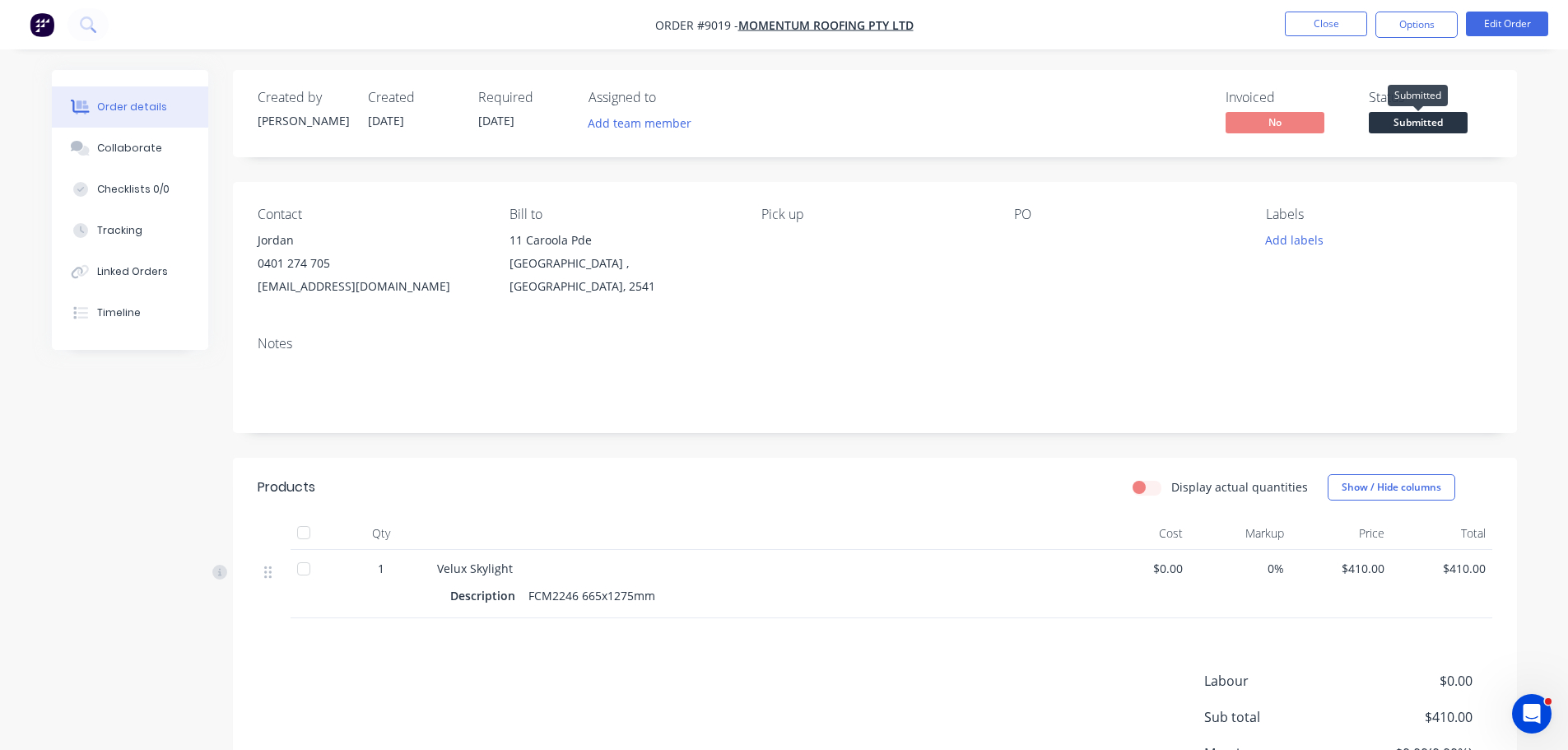
click at [1435, 127] on span "Submitted" at bounding box center [1418, 123] width 99 height 21
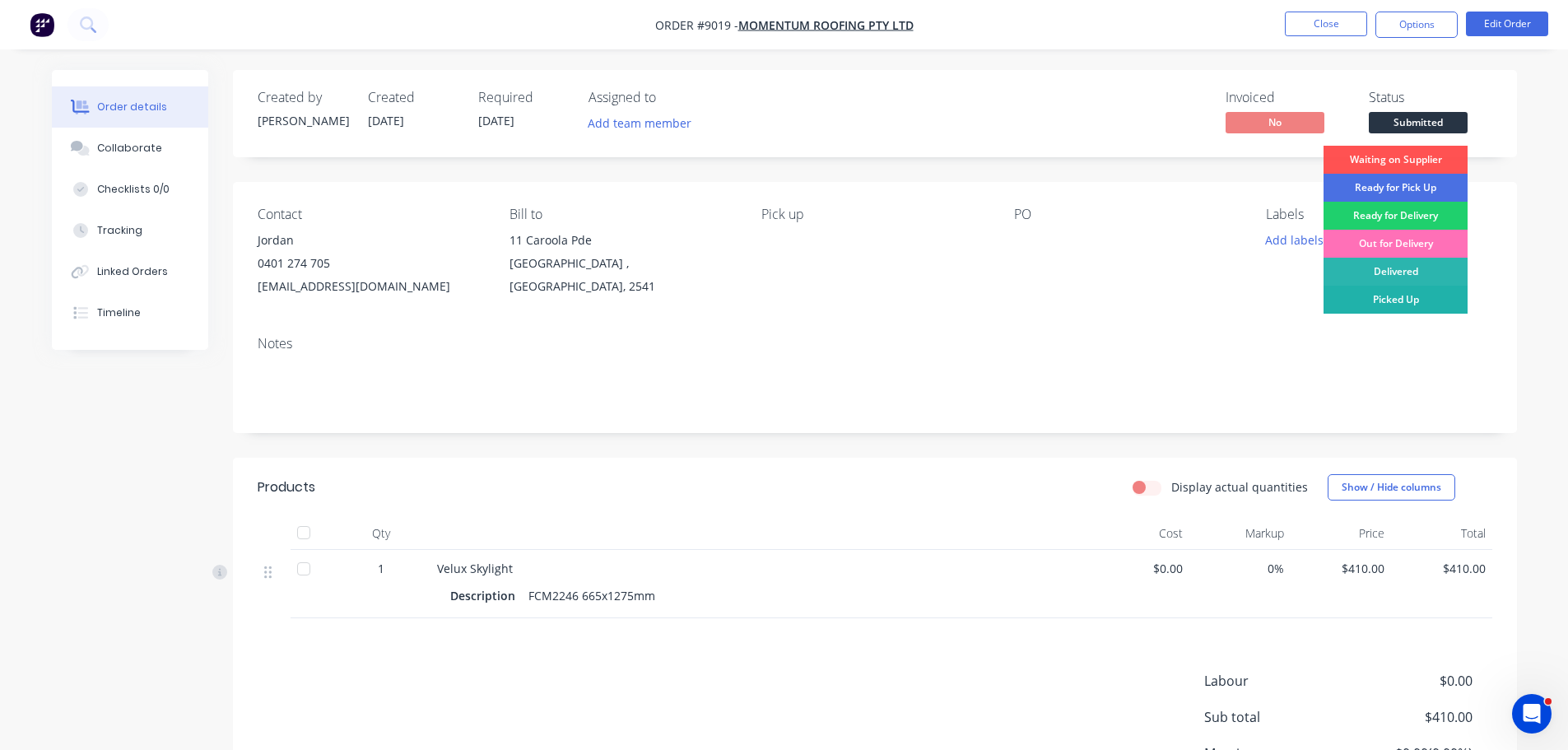
click at [1437, 292] on div "Picked Up" at bounding box center [1396, 299] width 144 height 28
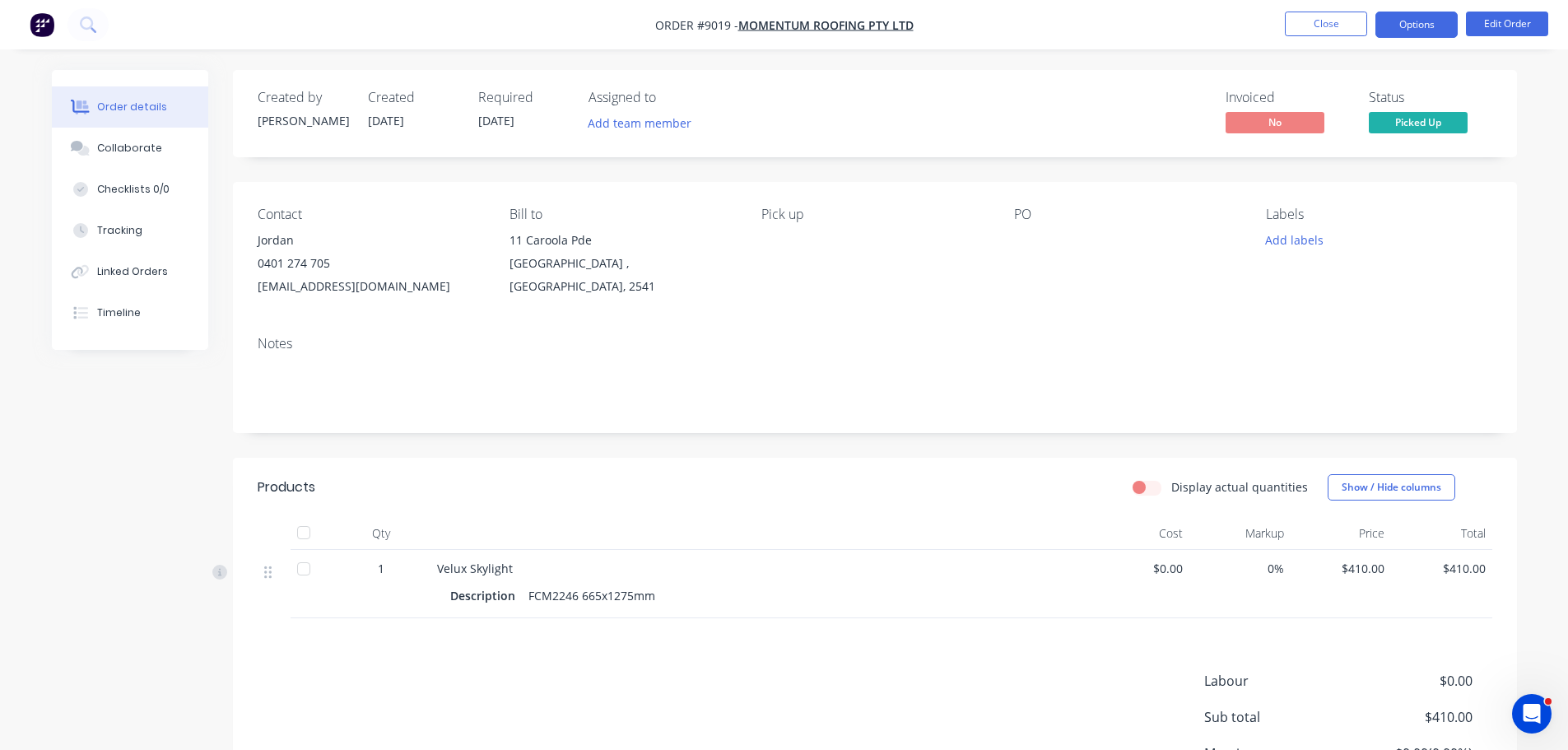
click at [1437, 29] on button "Options" at bounding box center [1416, 24] width 83 height 26
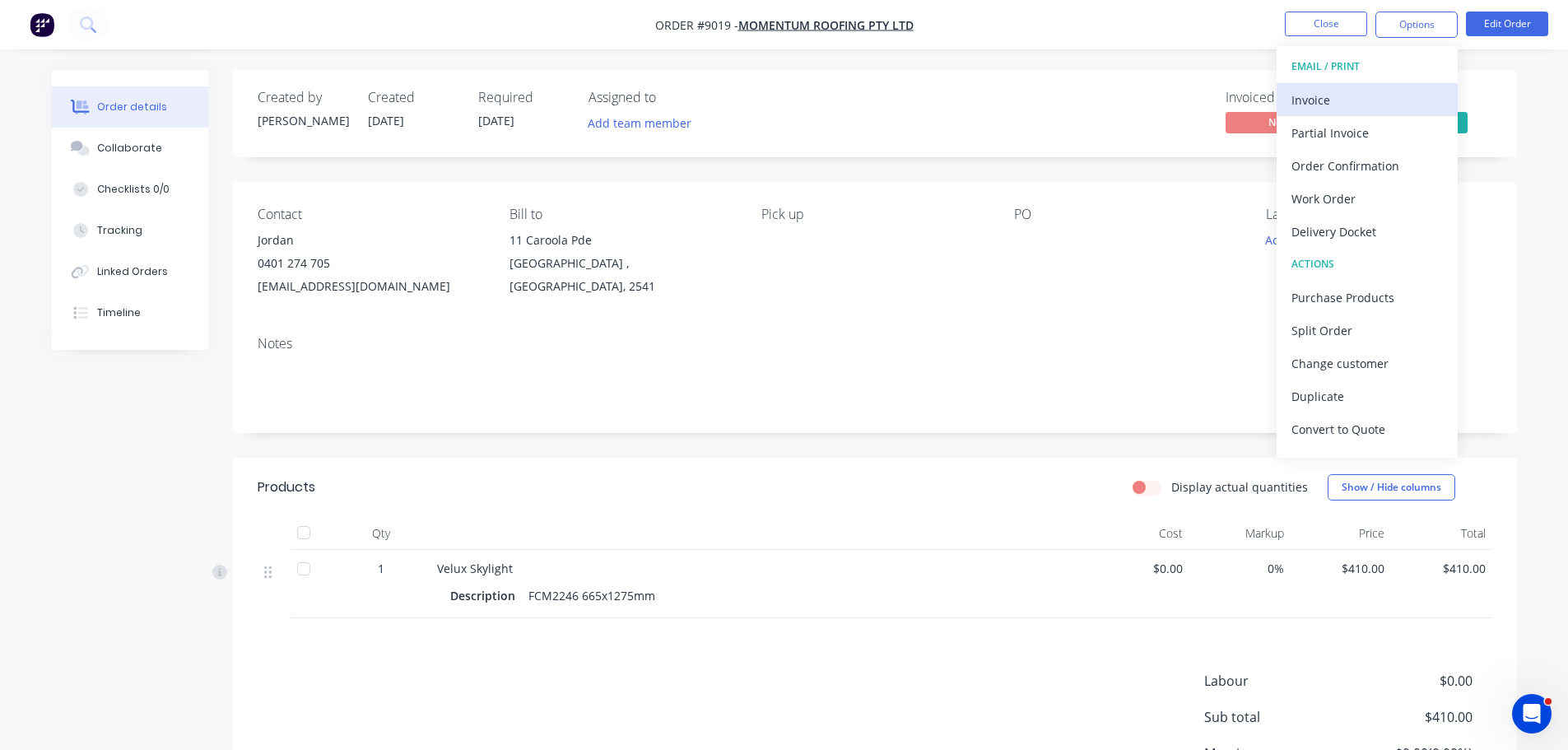
click at [1306, 102] on div "Invoice" at bounding box center [1367, 99] width 151 height 23
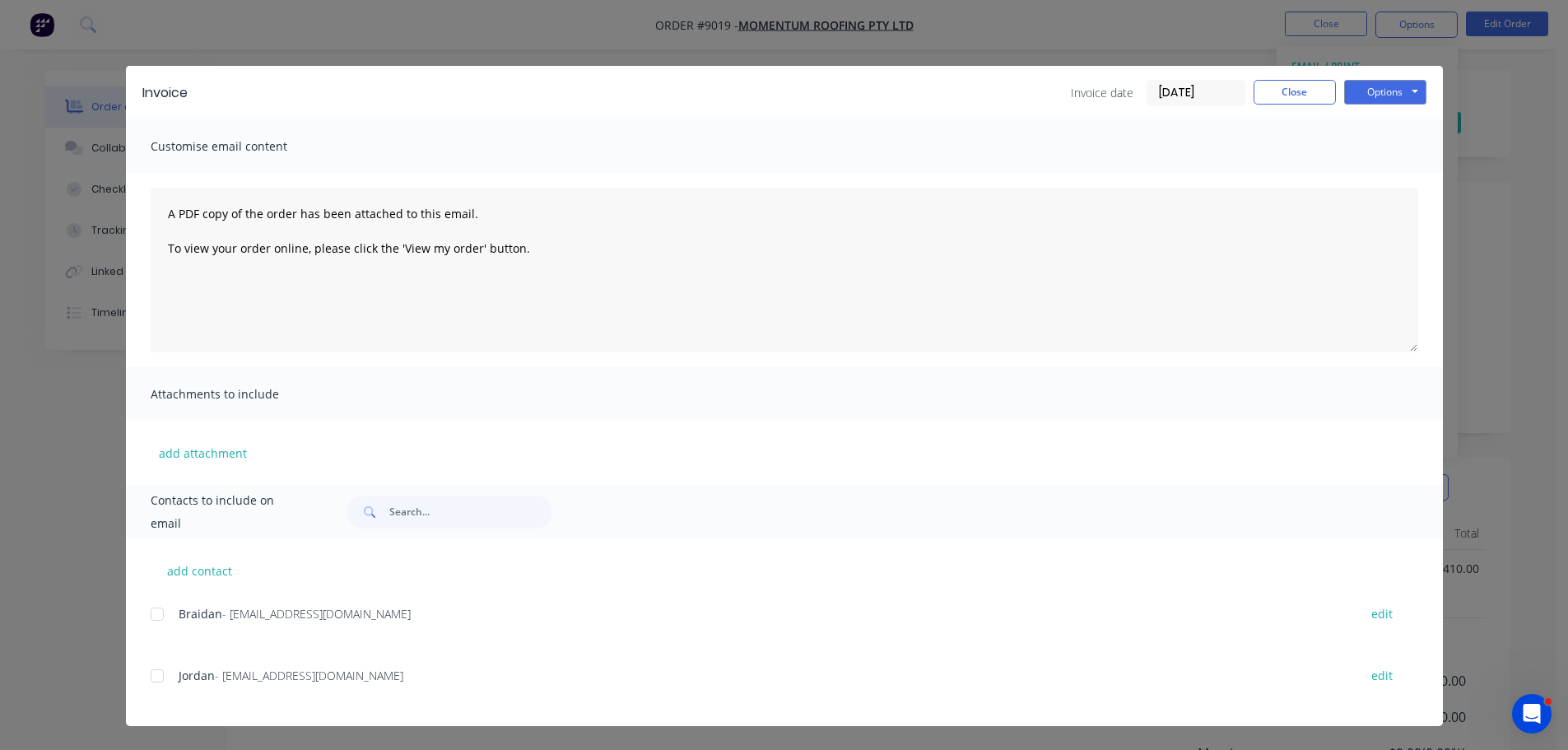
click at [158, 616] on div at bounding box center [157, 614] width 33 height 33
click at [1367, 86] on button "Options" at bounding box center [1385, 92] width 83 height 24
click at [1373, 172] on button "Email" at bounding box center [1396, 175] width 105 height 27
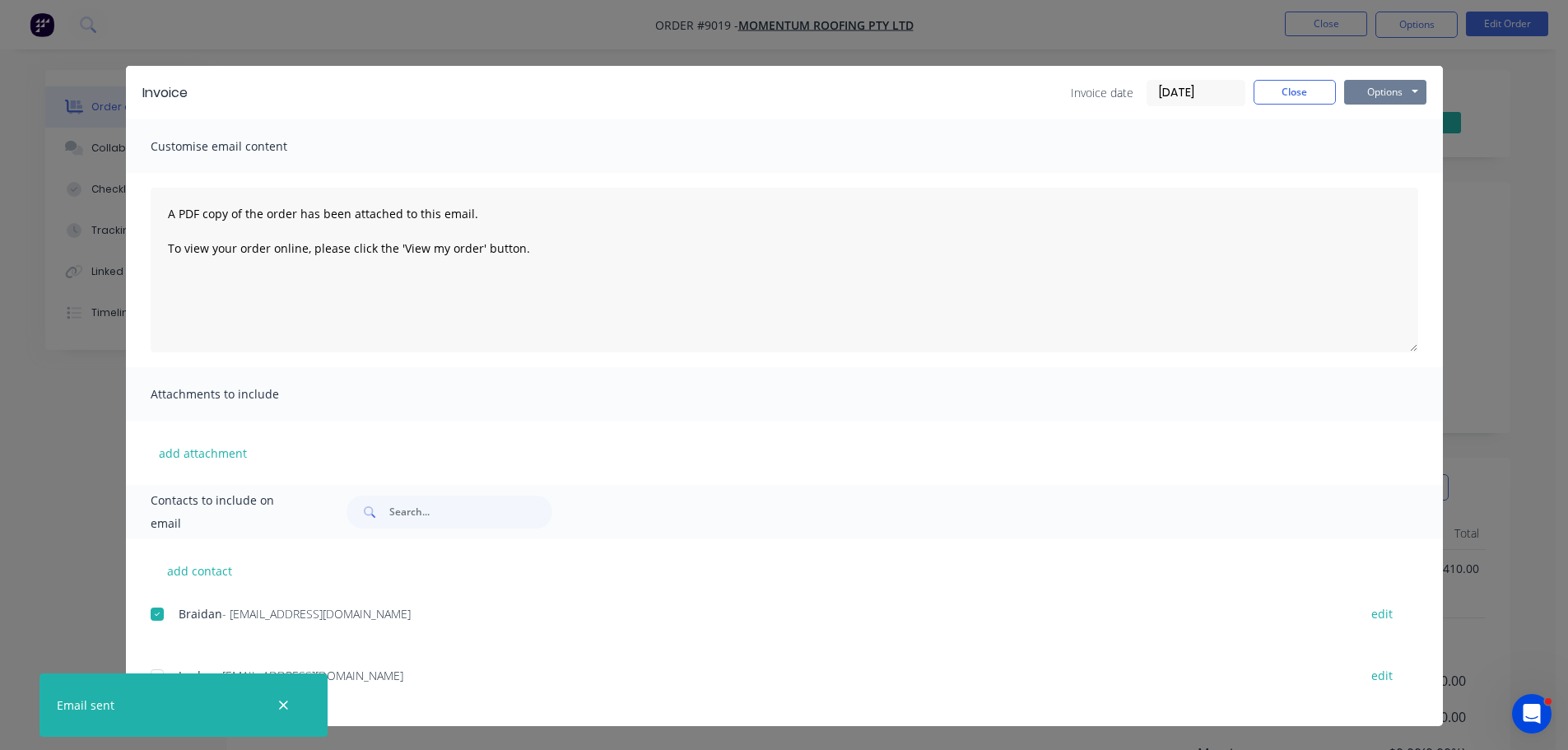
click at [1385, 92] on button "Options" at bounding box center [1385, 92] width 83 height 24
click at [1385, 146] on button "Print" at bounding box center [1396, 148] width 105 height 27
click at [1273, 97] on button "Close" at bounding box center [1294, 92] width 83 height 24
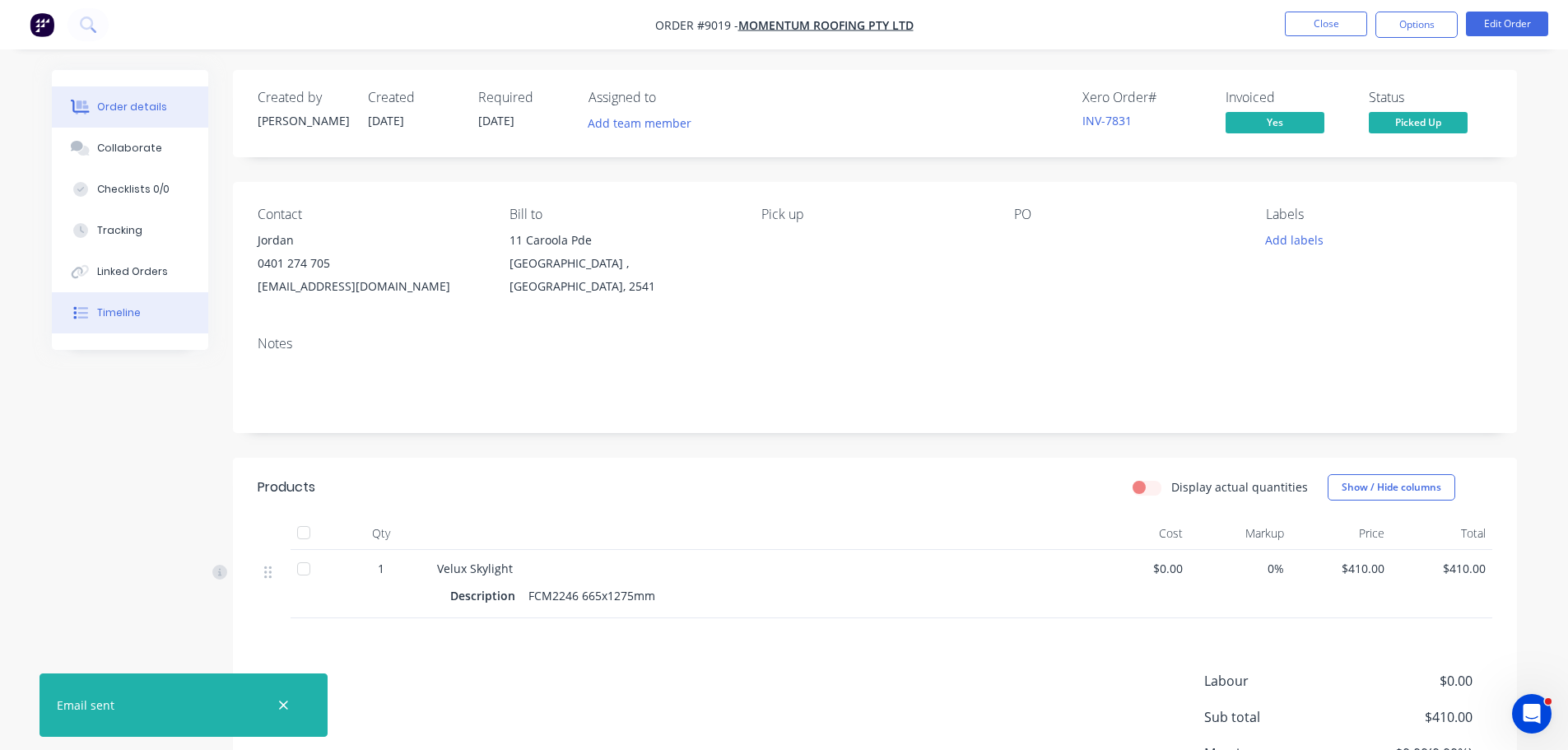
click at [115, 318] on div "Timeline" at bounding box center [119, 312] width 43 height 15
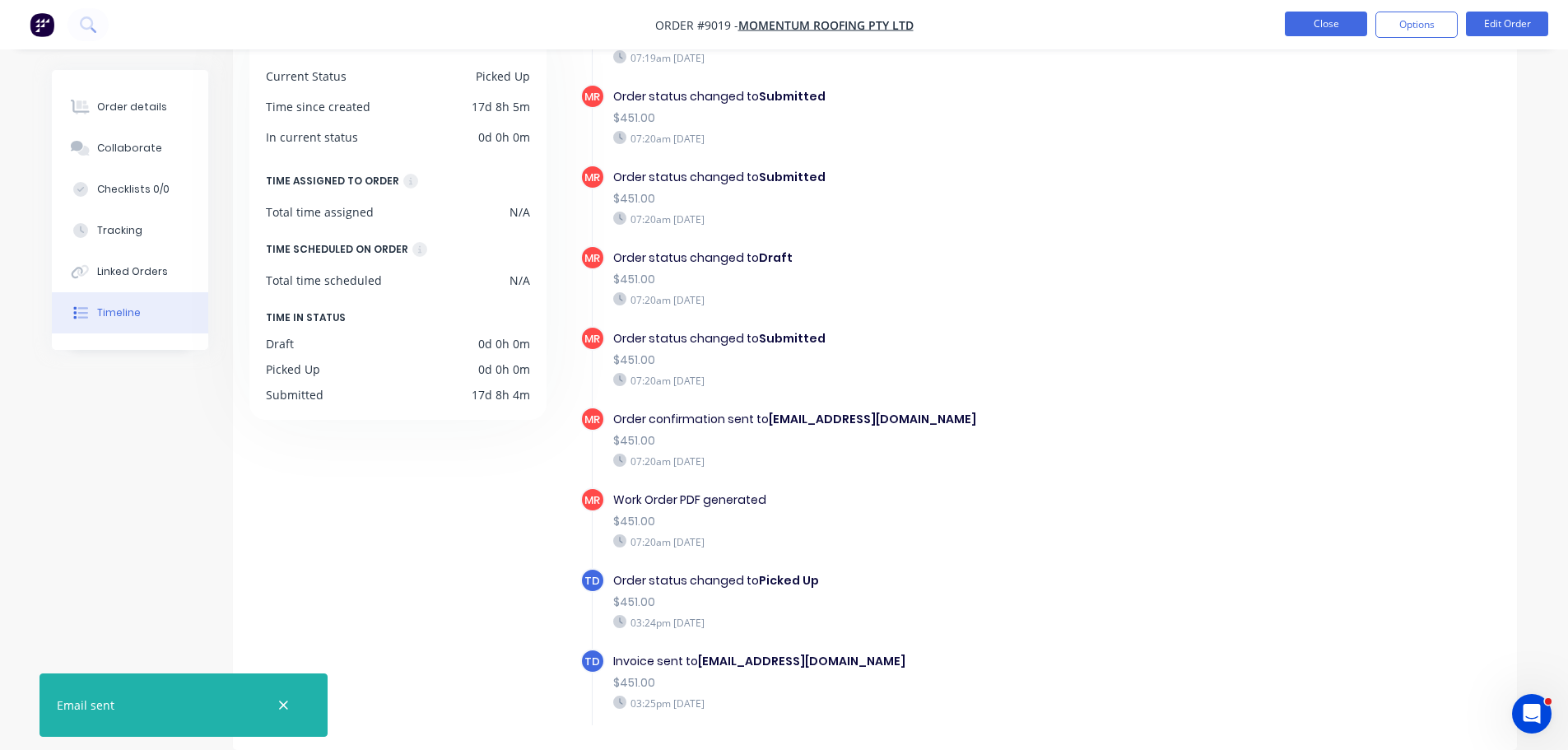
click at [1358, 26] on button "Close" at bounding box center [1325, 23] width 83 height 24
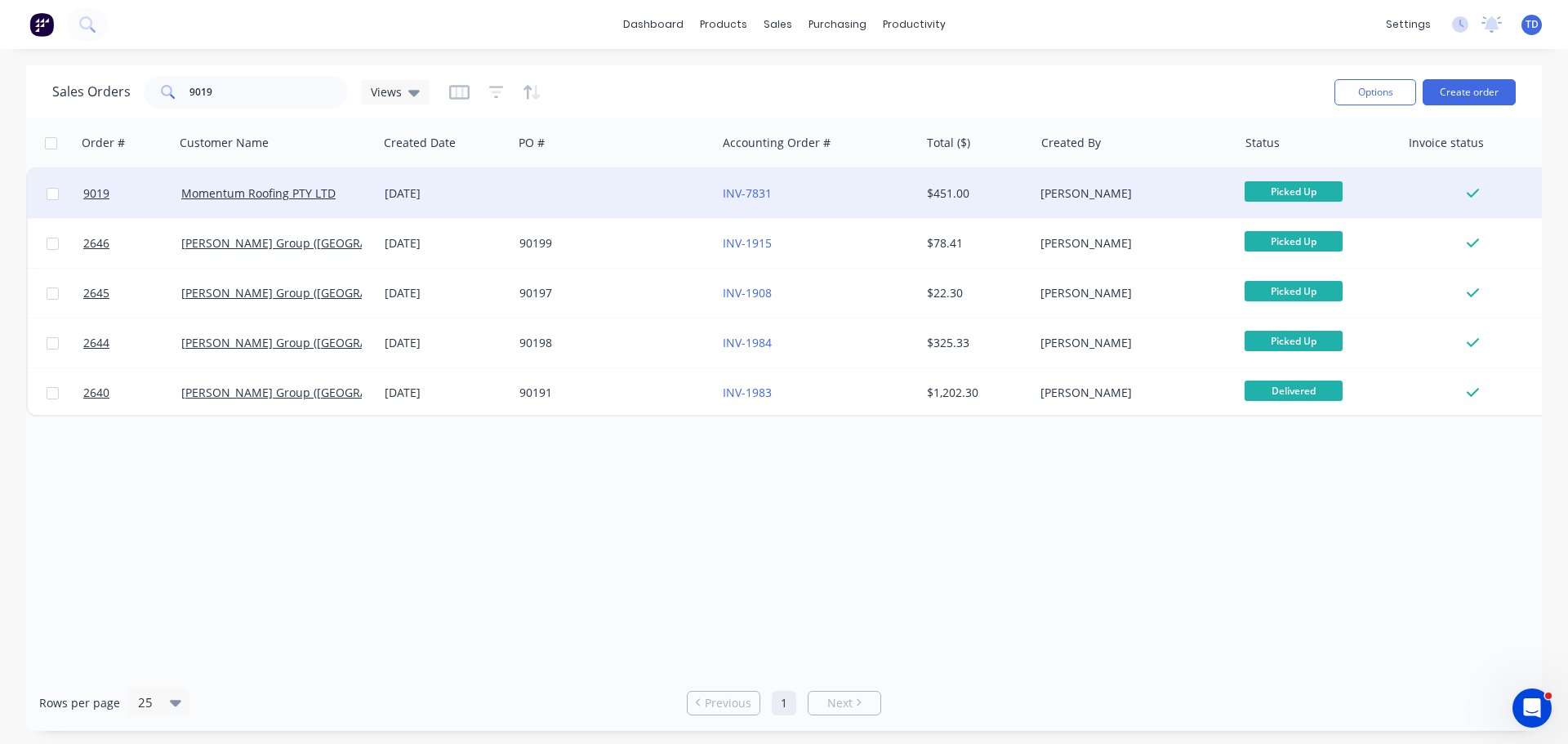
click at [602, 199] on div at bounding box center [614, 193] width 204 height 49
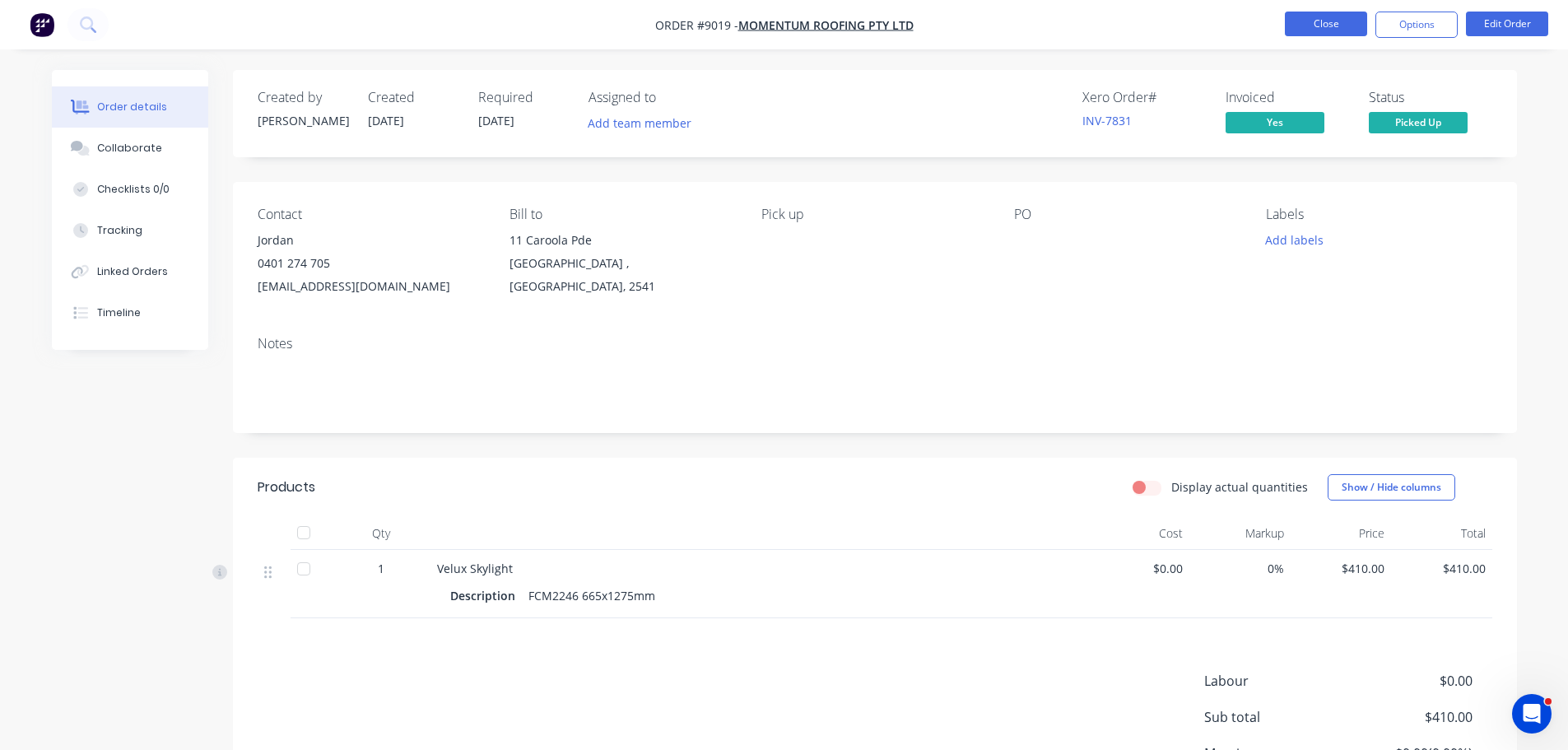
click at [1328, 21] on button "Close" at bounding box center [1325, 23] width 83 height 24
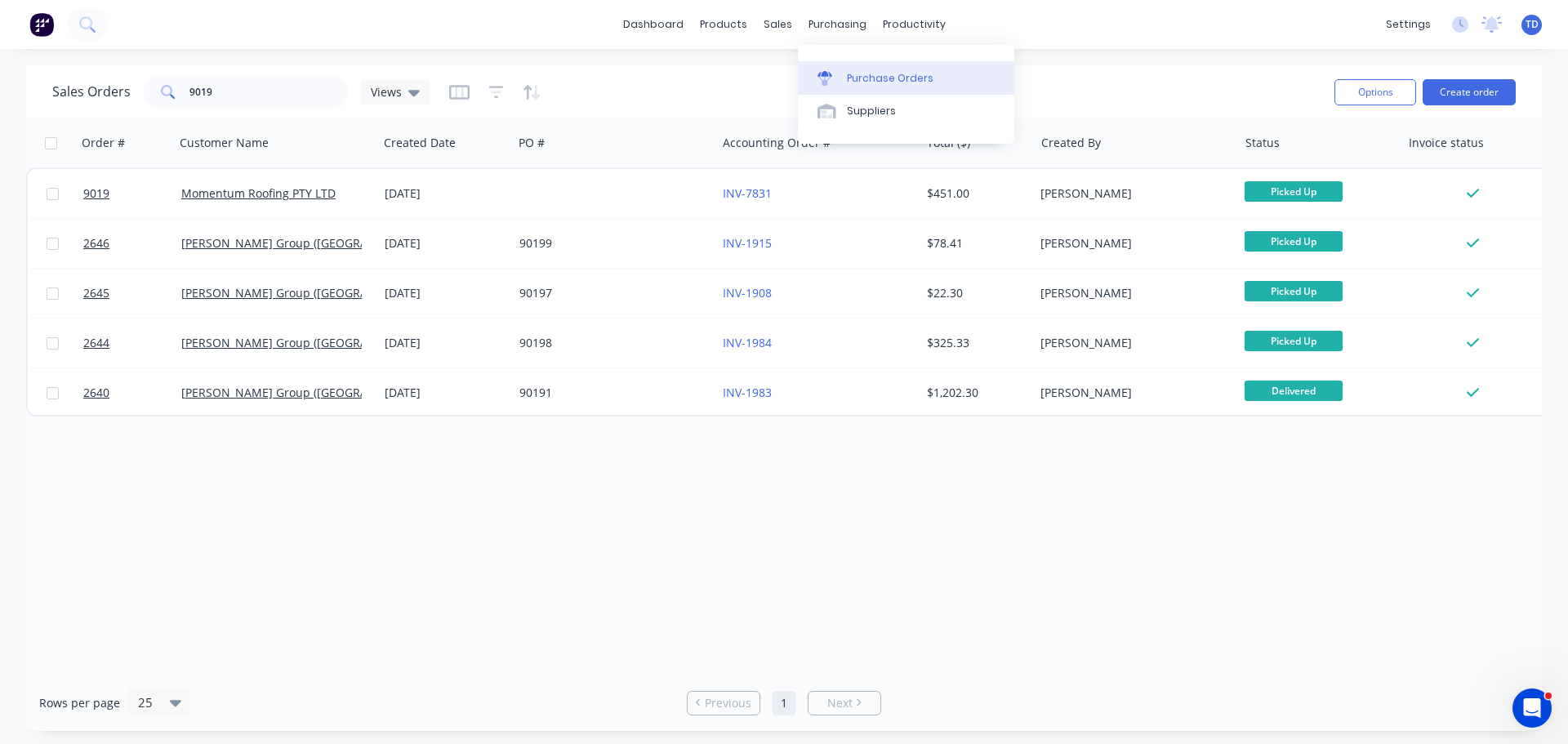
click at [860, 76] on div "Purchase Orders" at bounding box center [890, 78] width 86 height 15
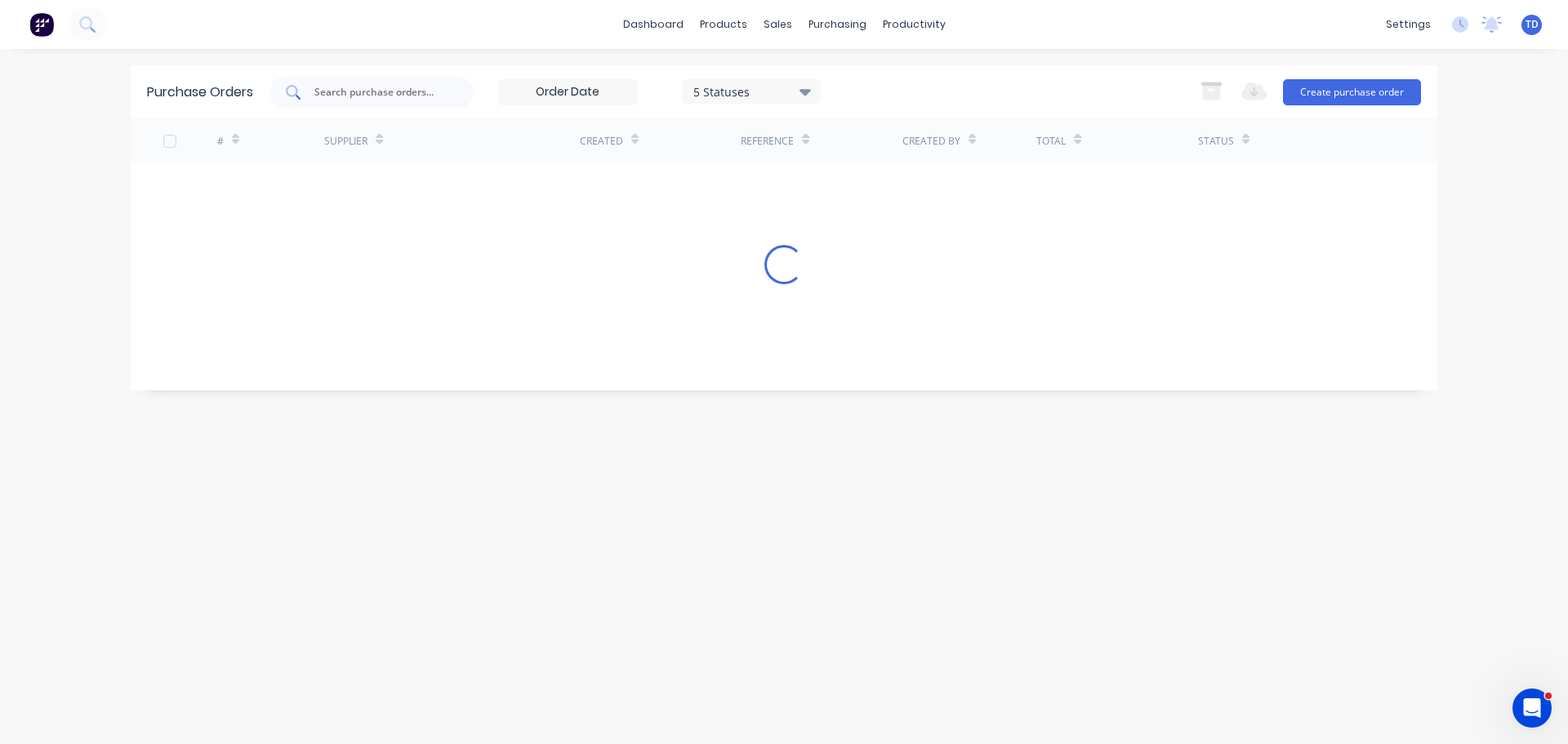
click at [399, 104] on div at bounding box center [371, 92] width 205 height 33
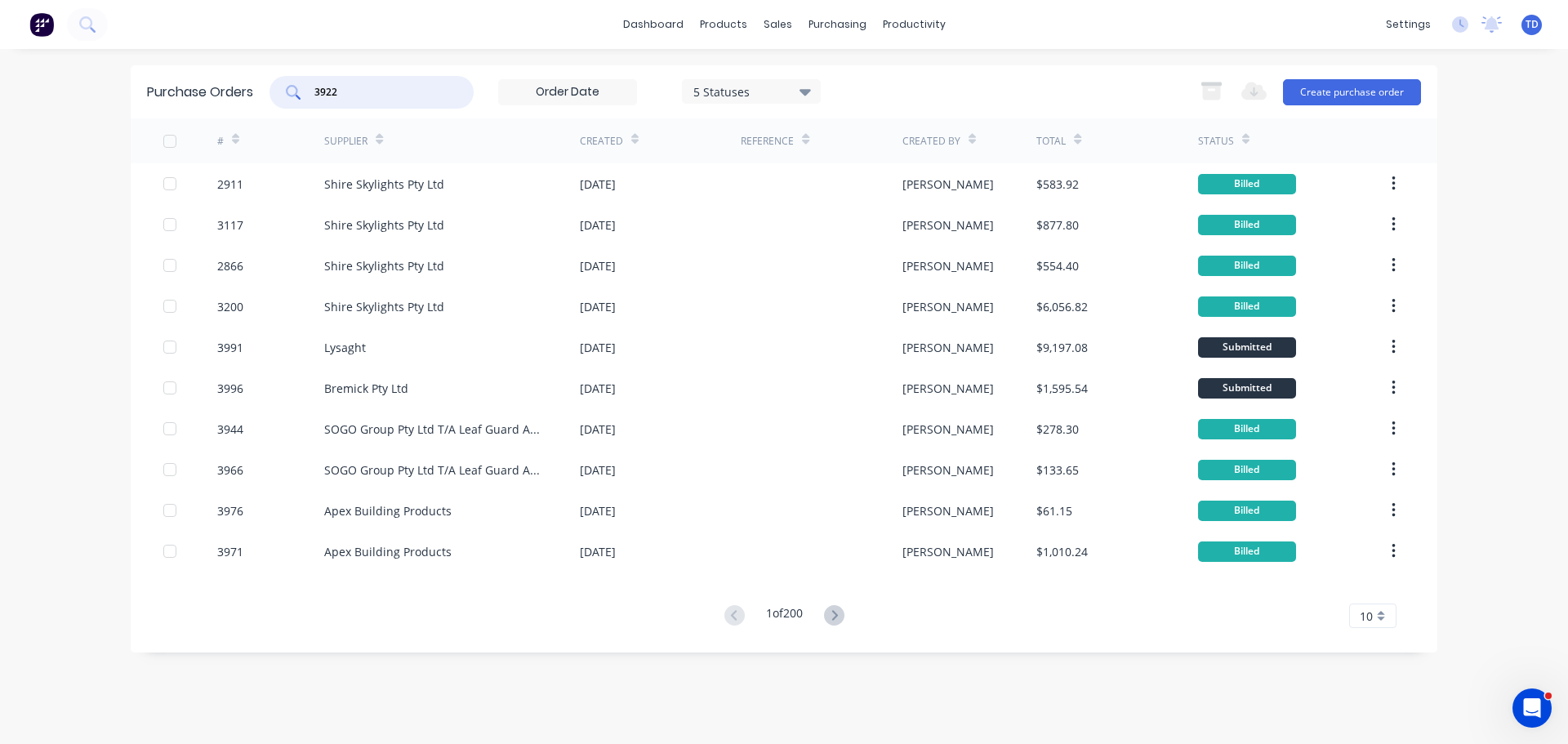
type input "3922"
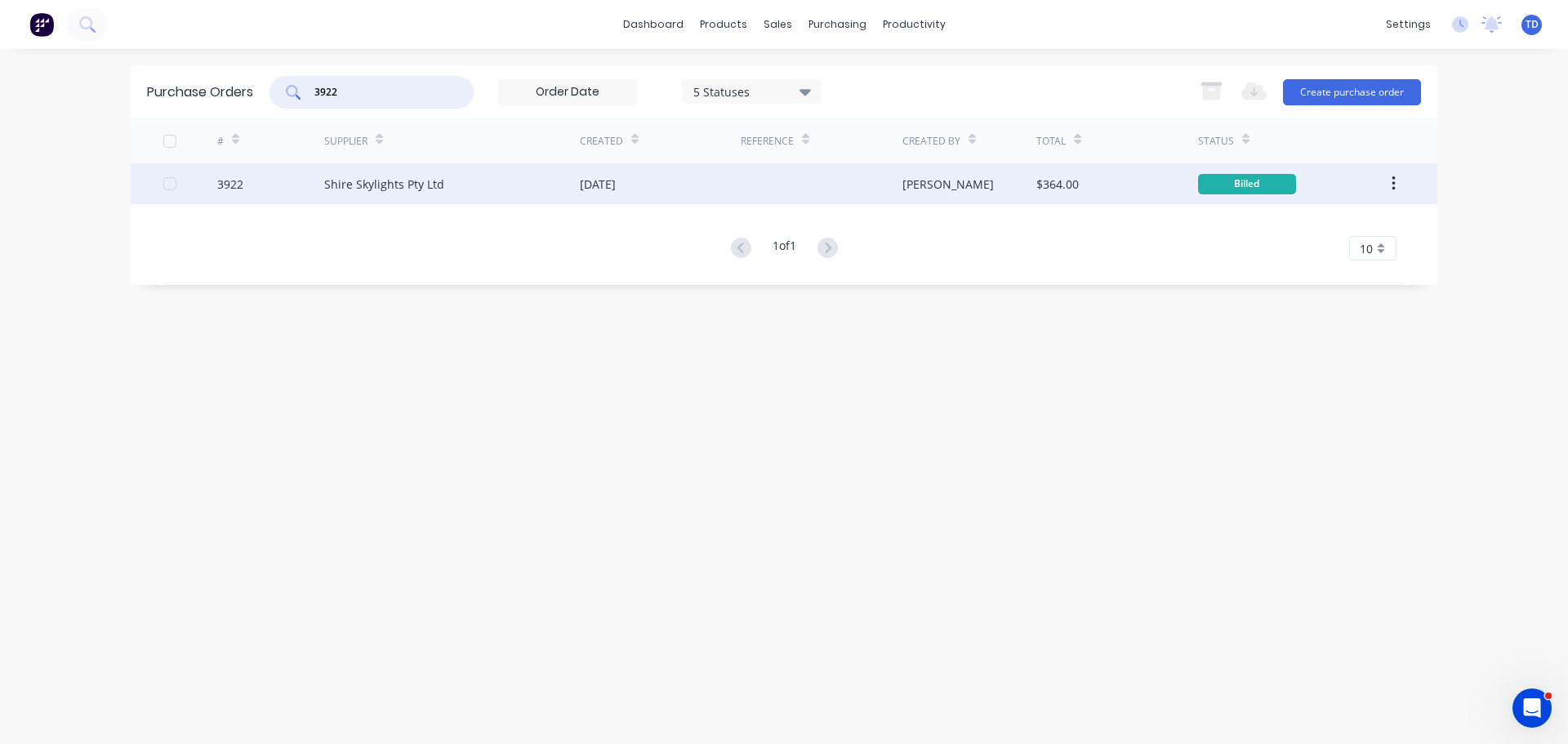
click at [652, 199] on div "06 Aug 2025" at bounding box center [660, 183] width 161 height 41
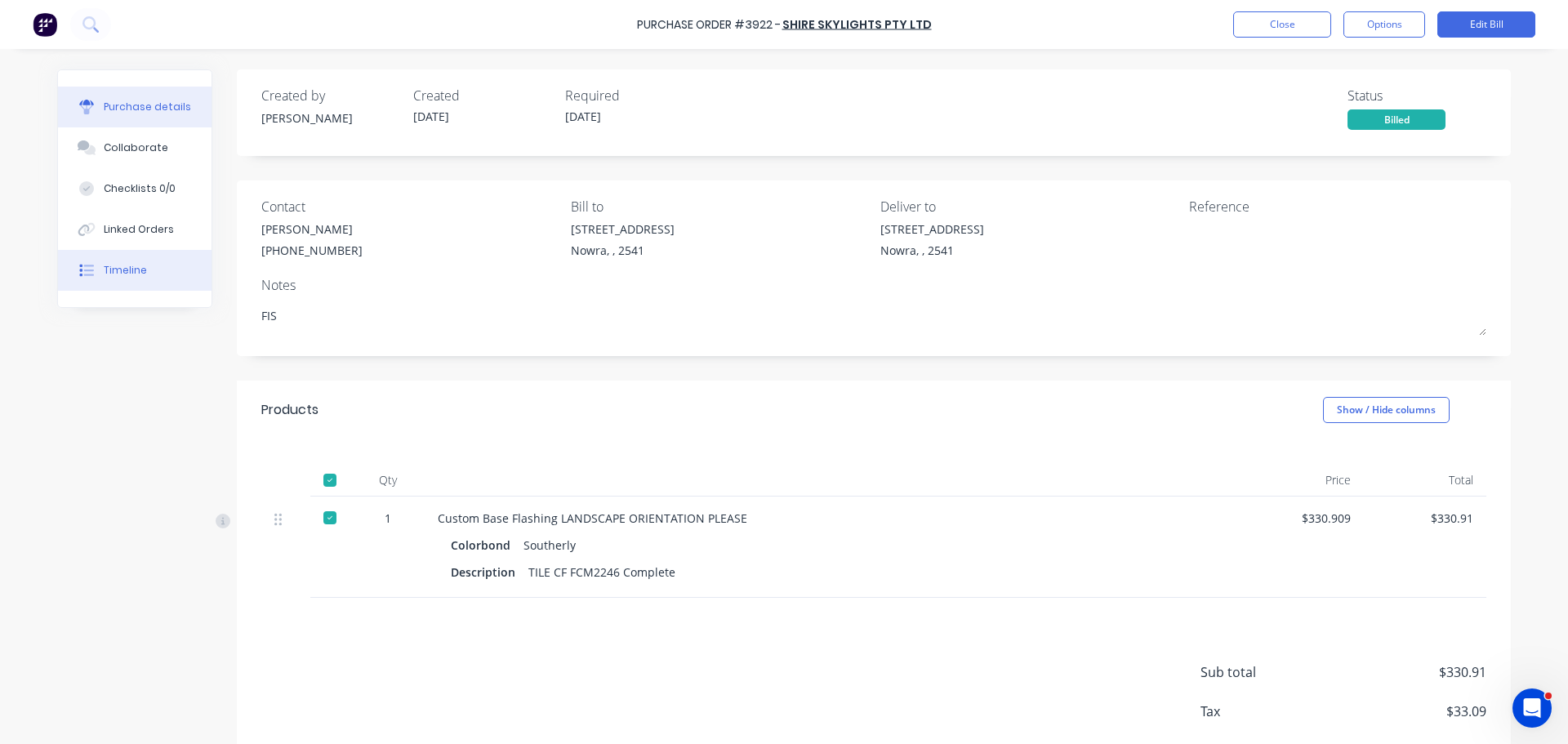
click at [104, 277] on div "Timeline" at bounding box center [125, 270] width 43 height 15
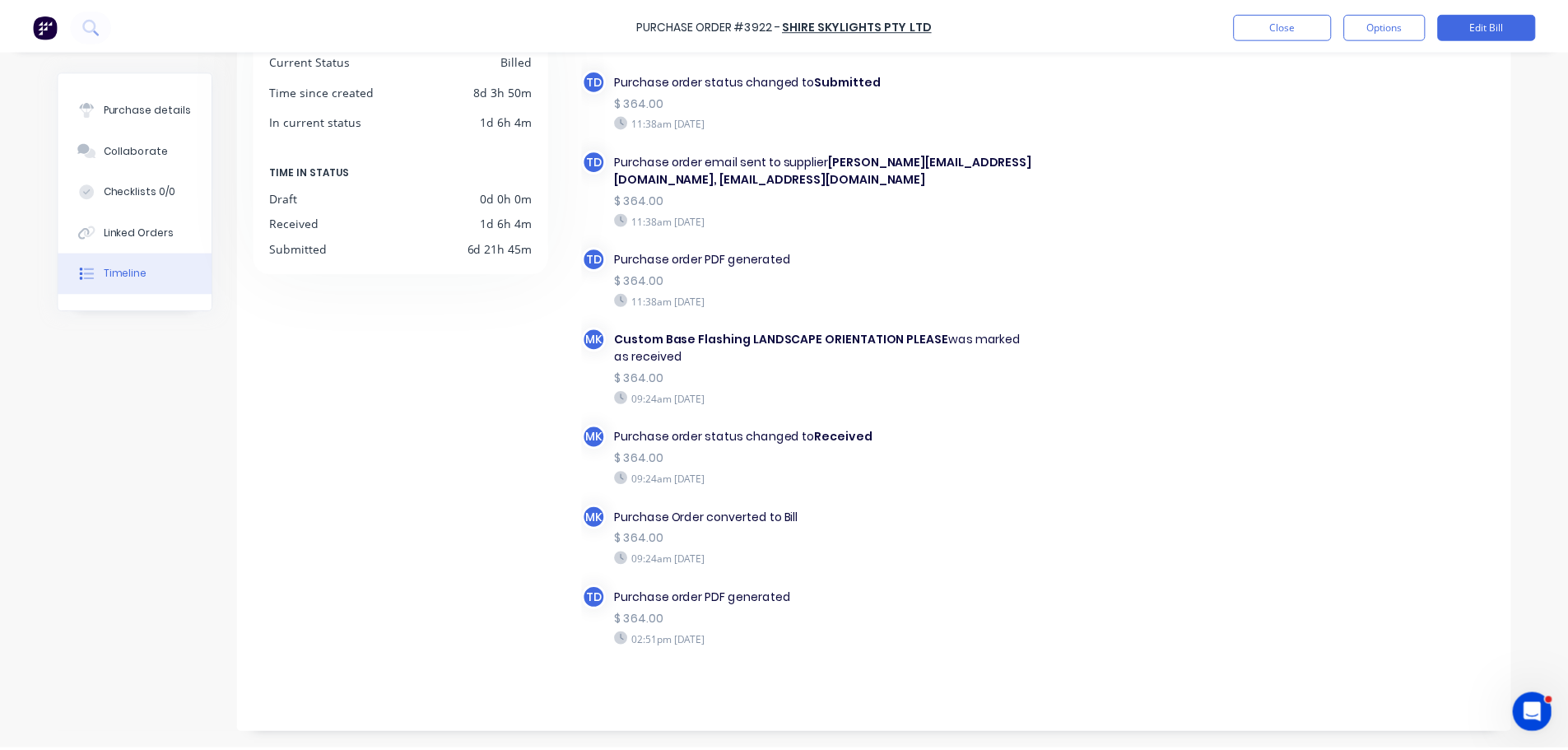
scroll to position [61, 0]
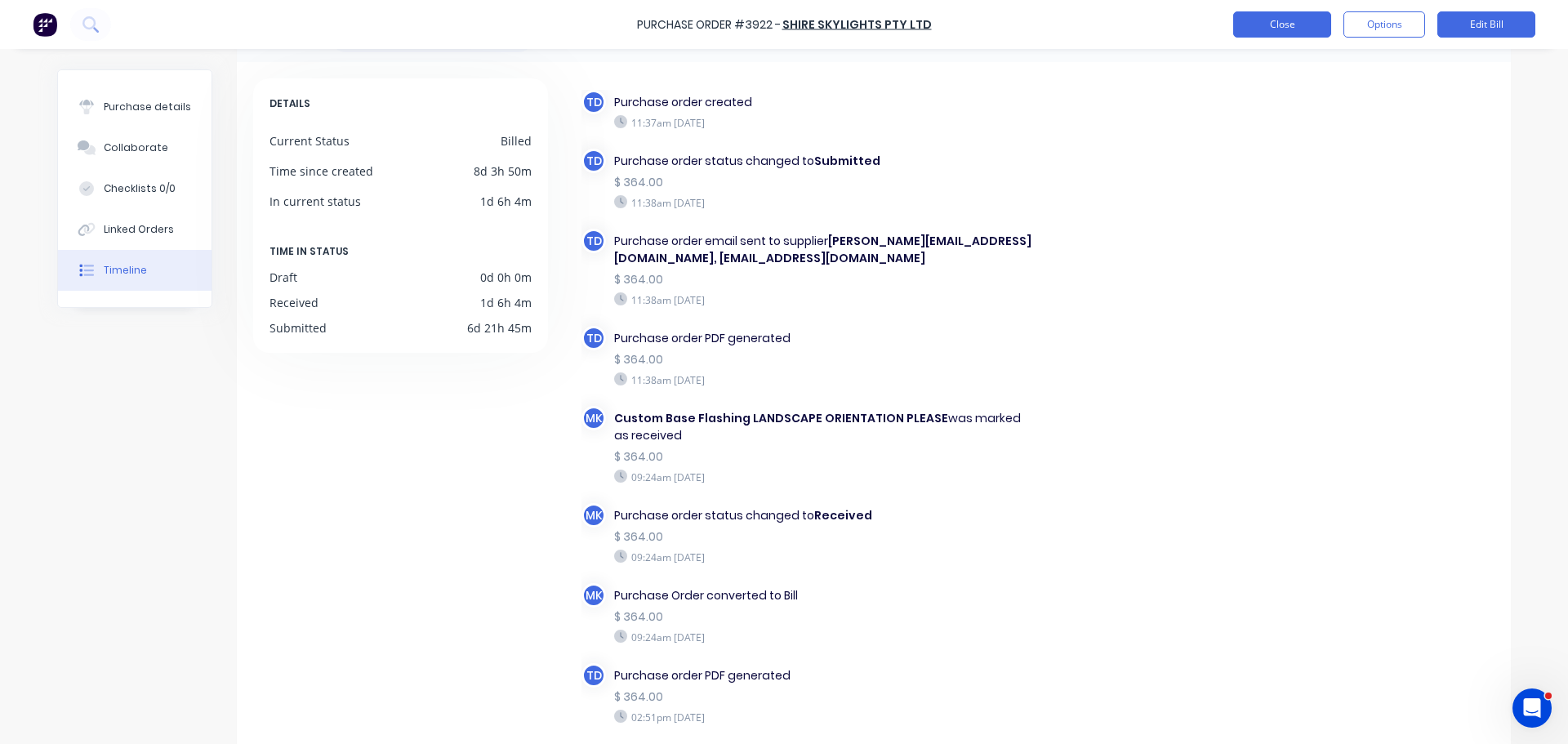
click at [1281, 21] on button "Close" at bounding box center [1282, 24] width 98 height 26
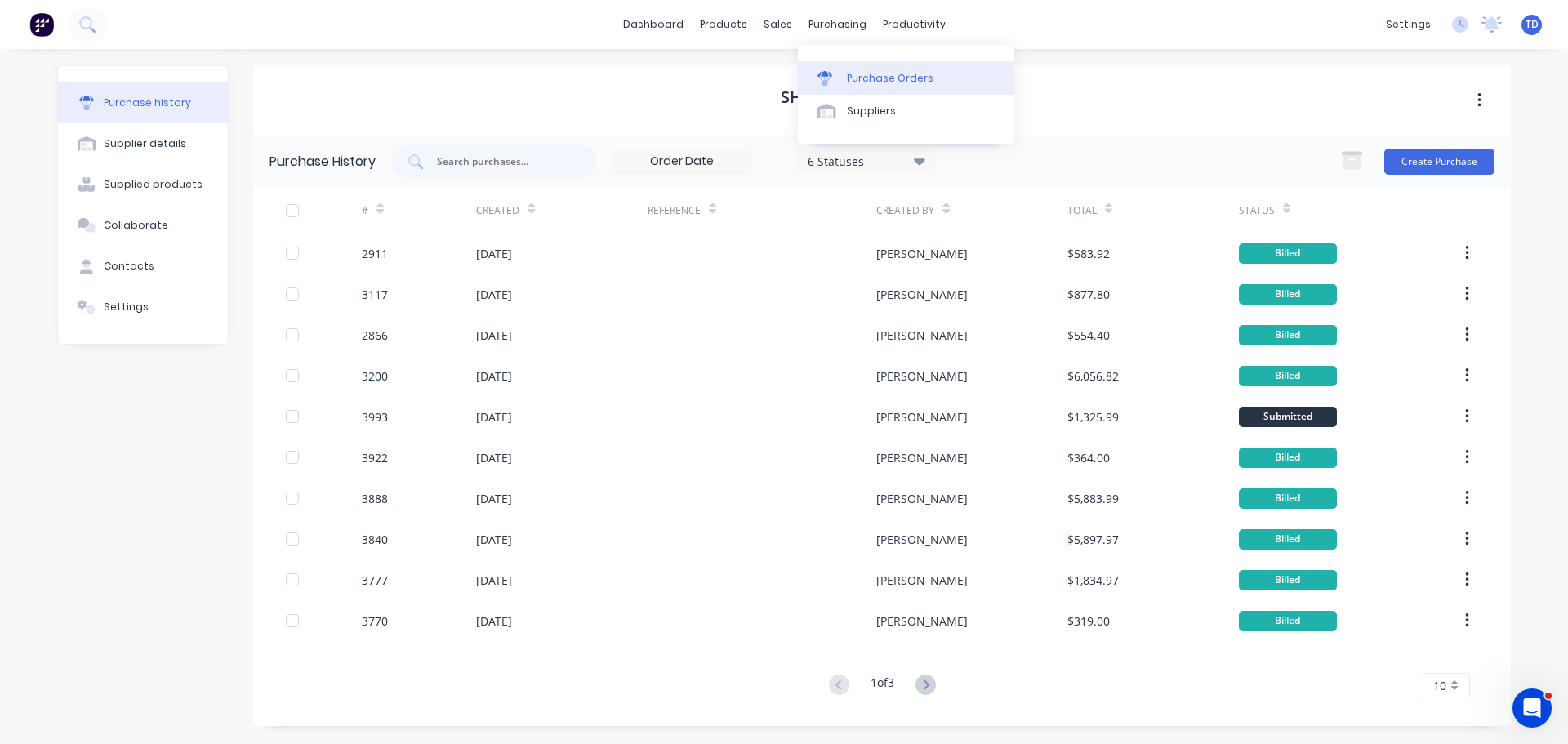
click at [867, 77] on div "Purchase Orders" at bounding box center [890, 78] width 86 height 15
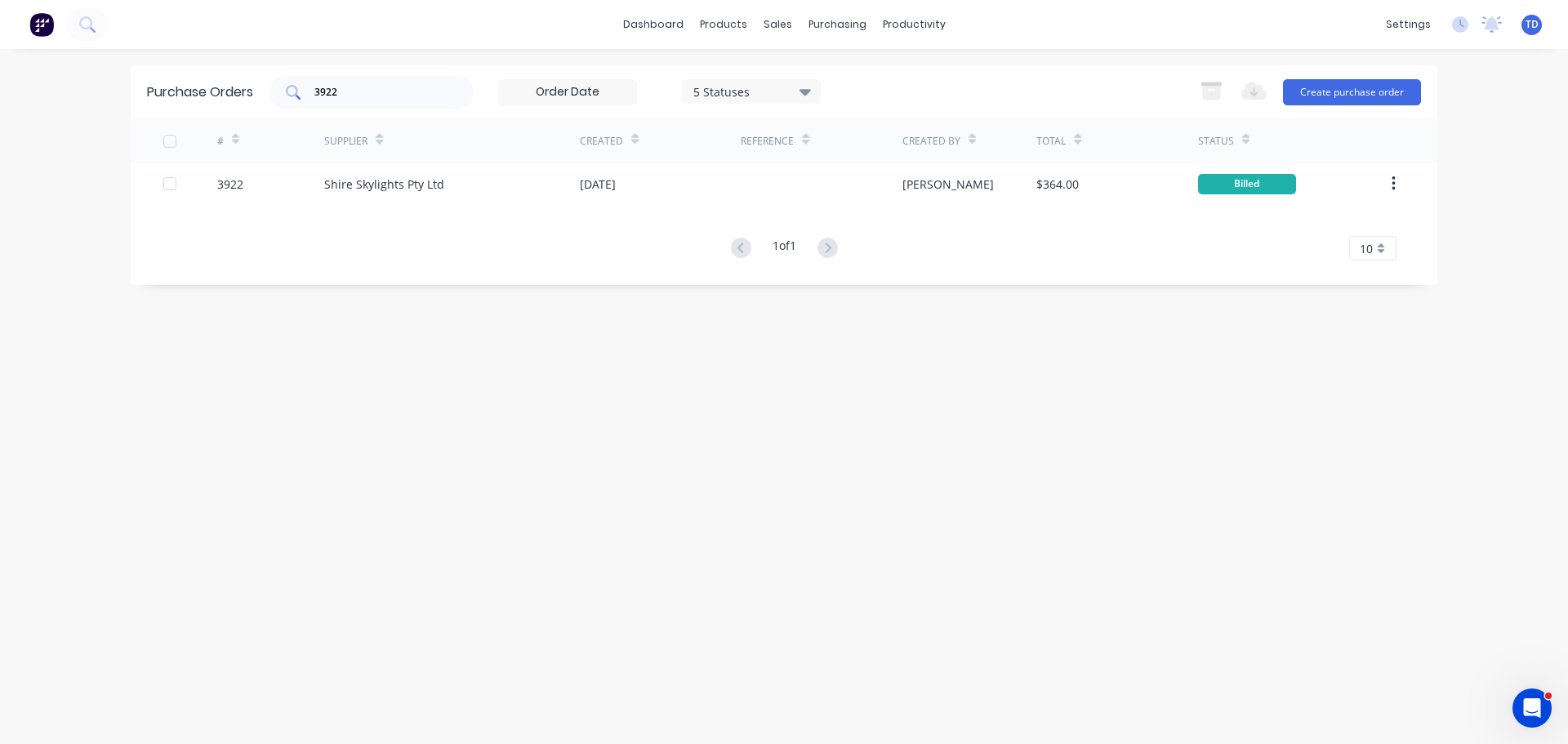
click at [424, 92] on input "3922" at bounding box center [380, 91] width 135 height 16
type input "3969"
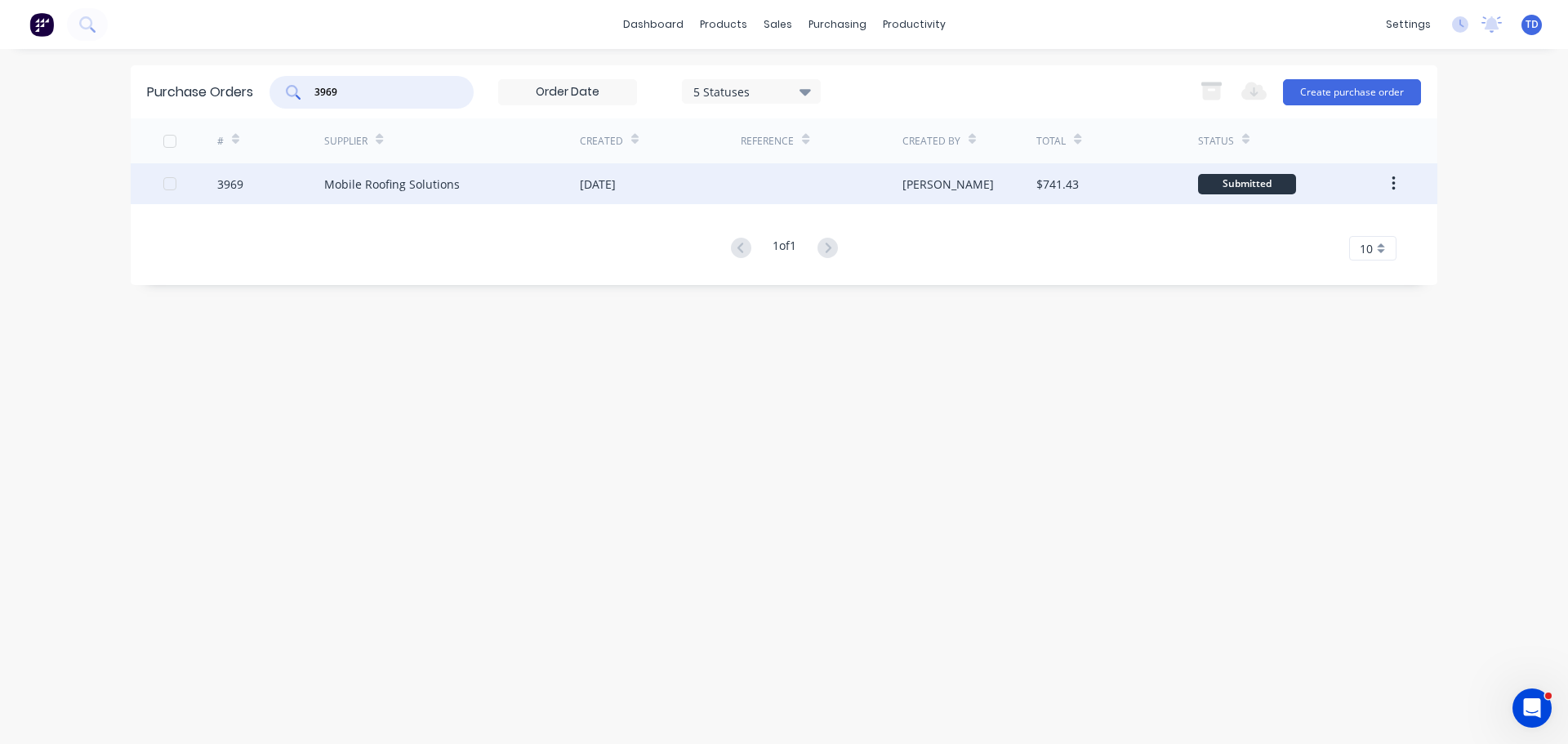
click at [538, 185] on div "Mobile Roofing Solutions" at bounding box center [452, 183] width 255 height 41
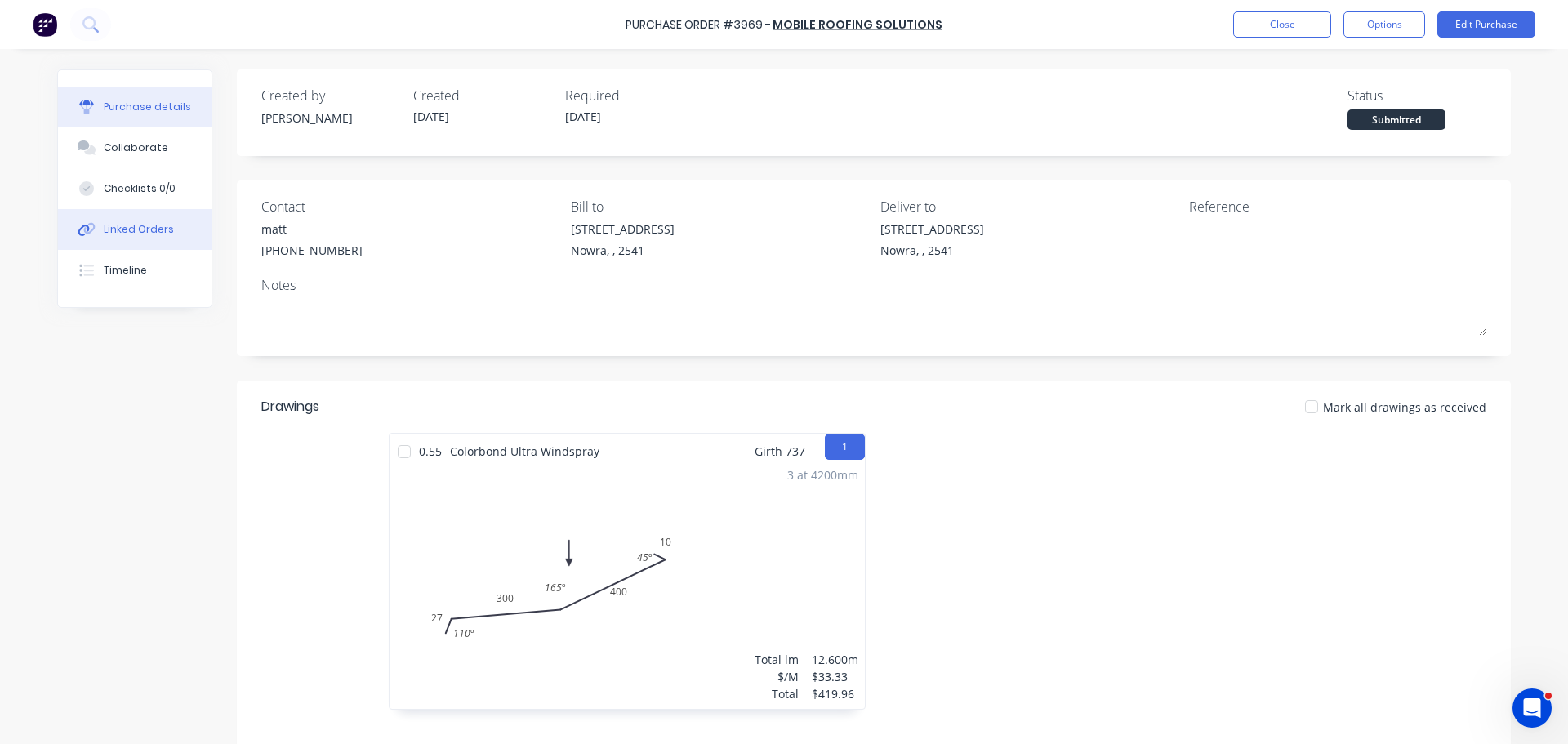
click at [142, 227] on div "Linked Orders" at bounding box center [138, 229] width 70 height 15
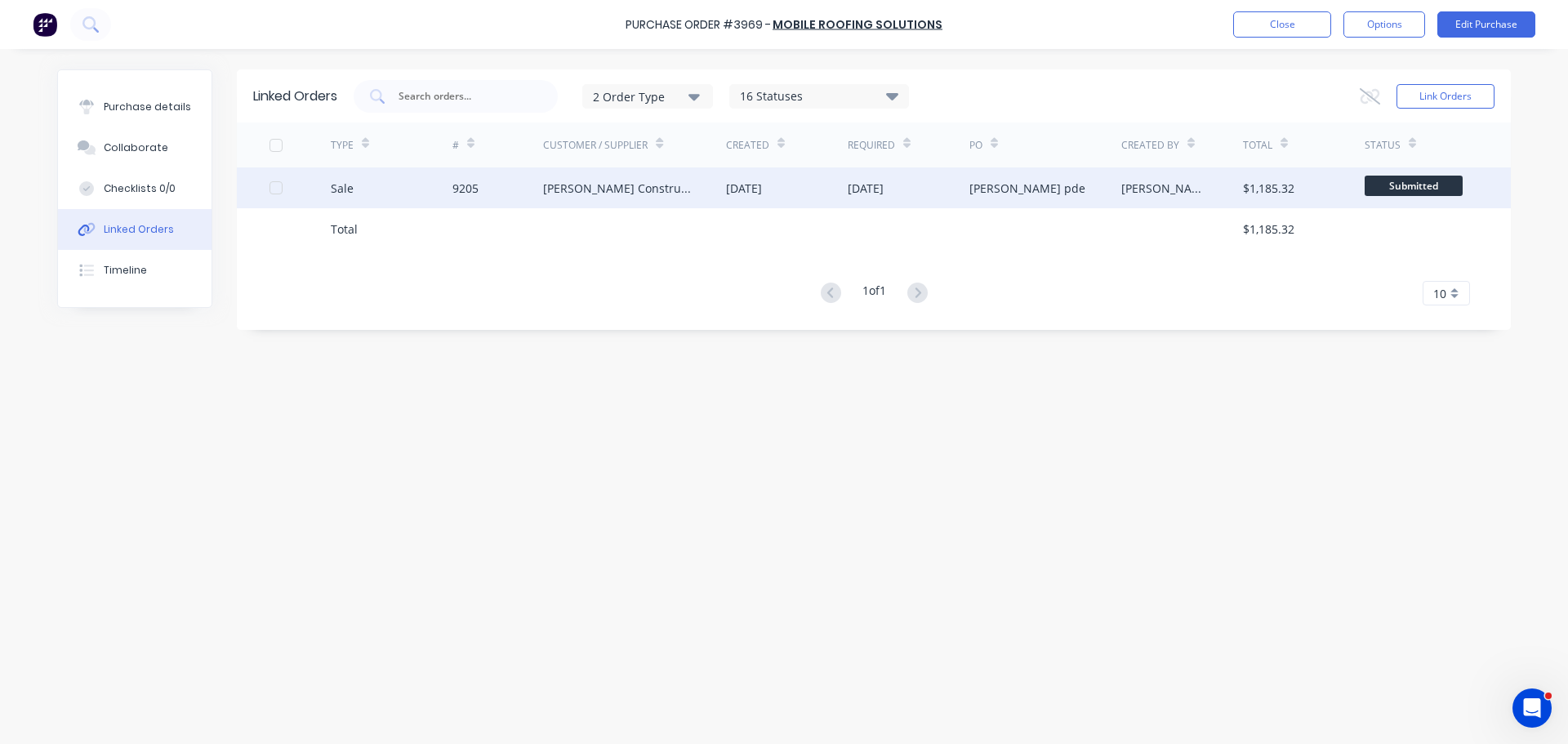
click at [646, 187] on div "Hobbs Constructions" at bounding box center [618, 188] width 150 height 17
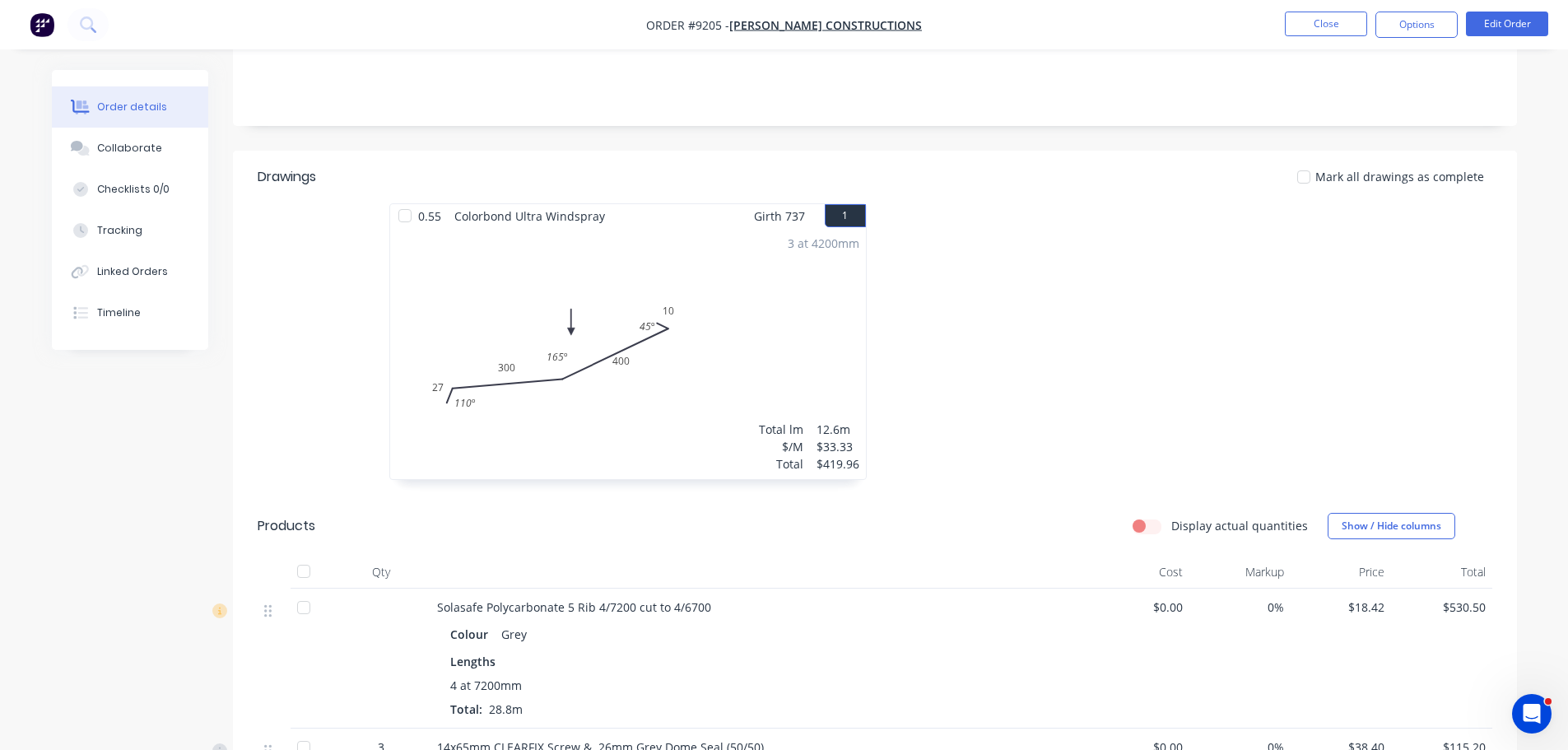
scroll to position [67, 0]
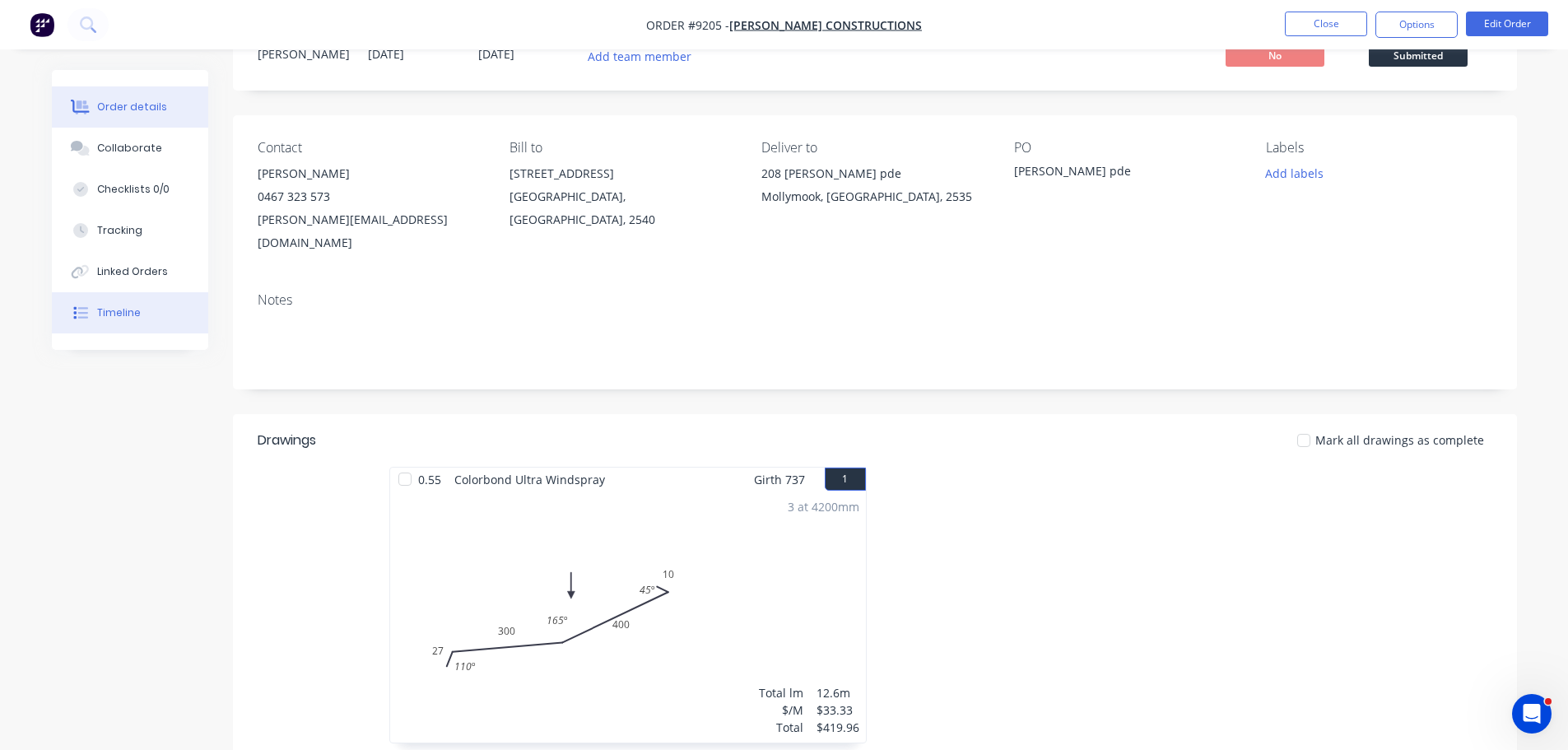
click at [134, 320] on button "Timeline" at bounding box center [130, 312] width 157 height 41
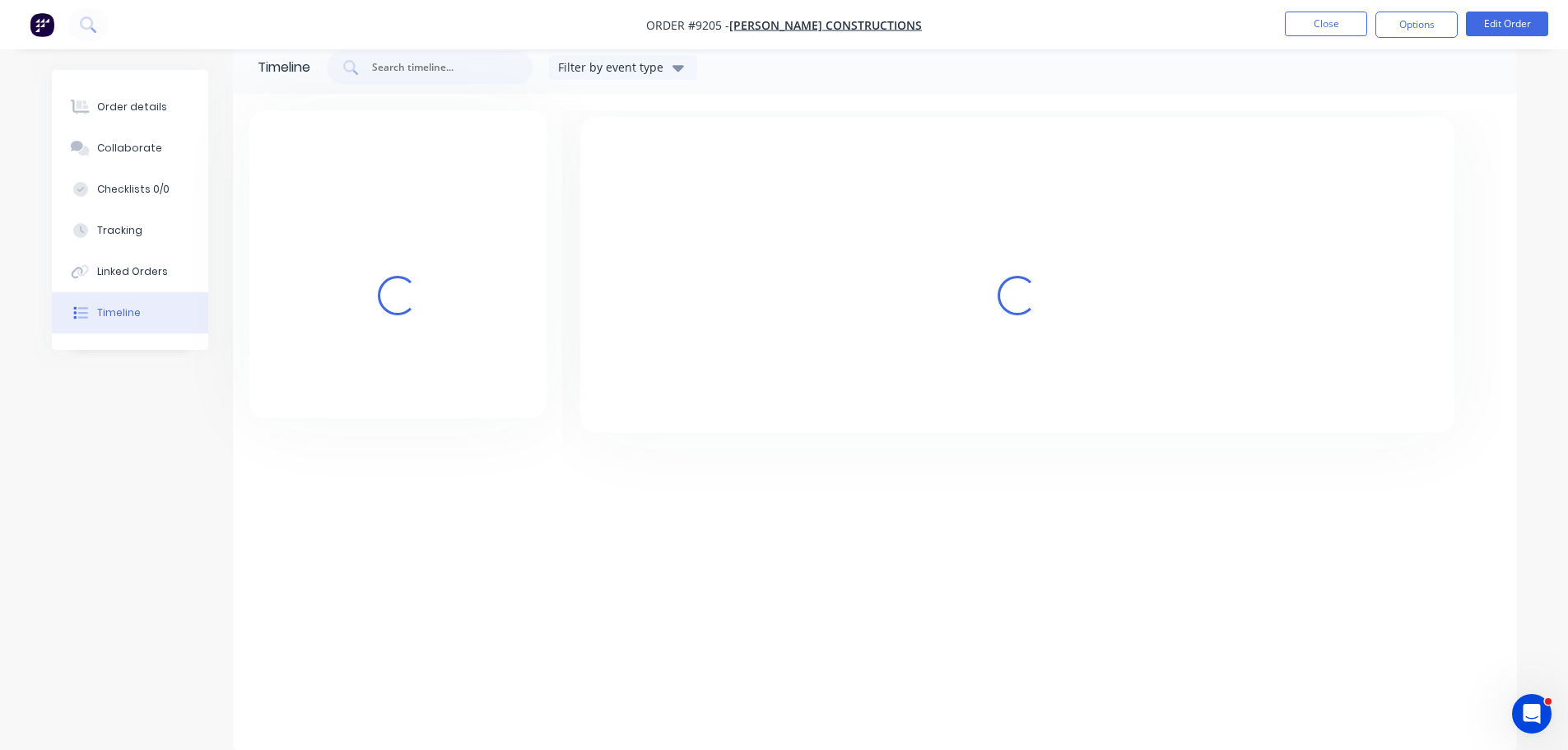
scroll to position [30, 0]
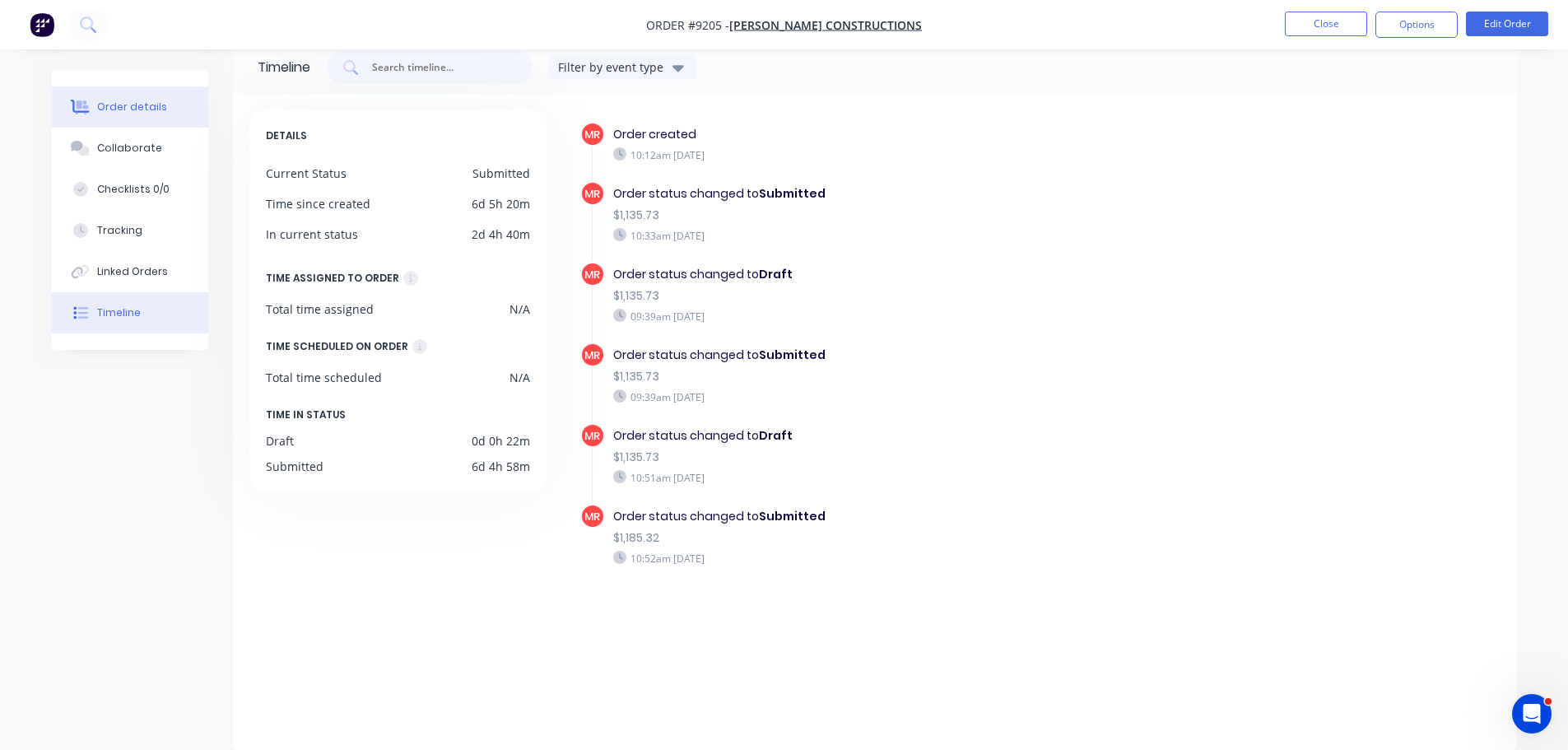
click at [117, 113] on div "Order details" at bounding box center [132, 107] width 70 height 15
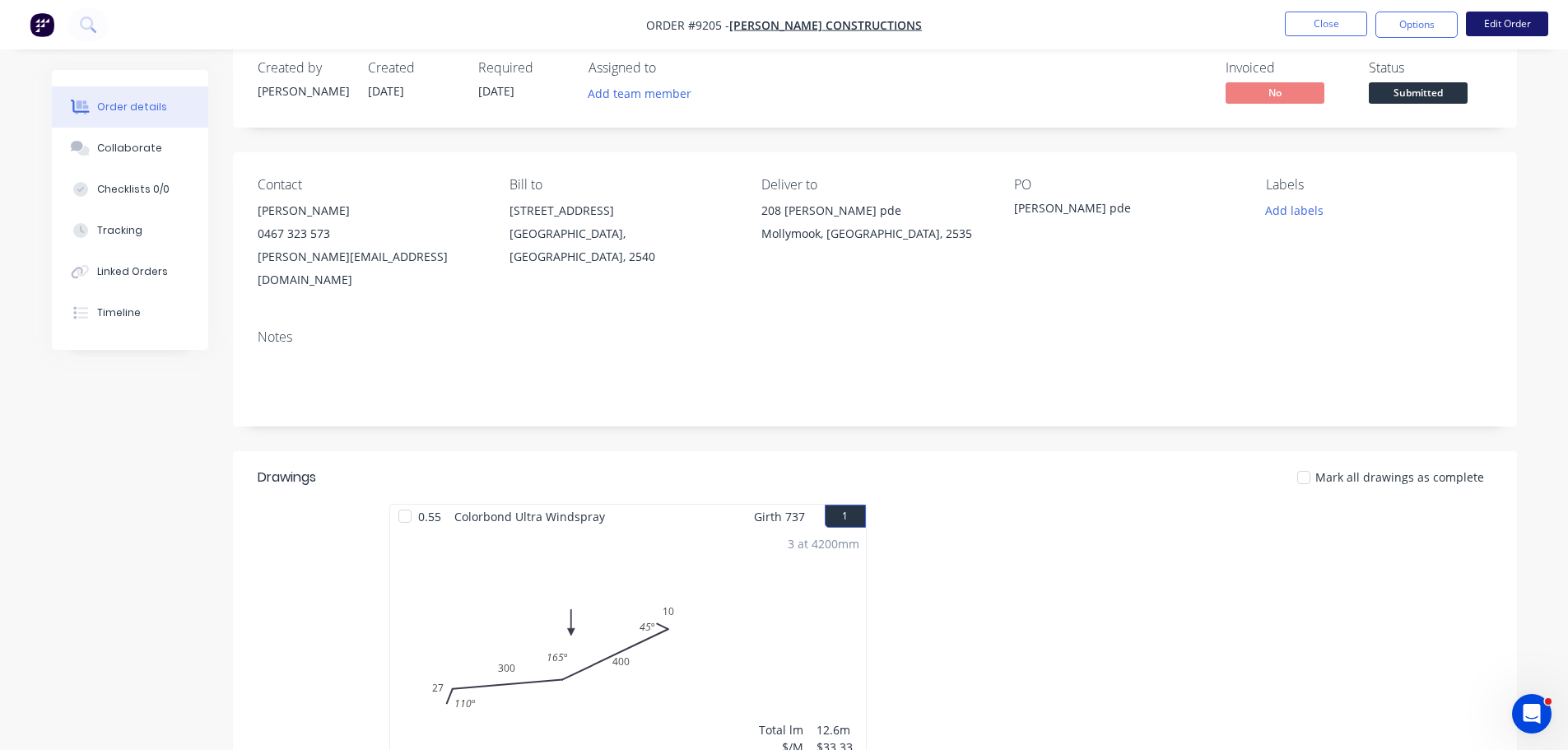
click at [1503, 24] on button "Edit Order" at bounding box center [1507, 23] width 83 height 24
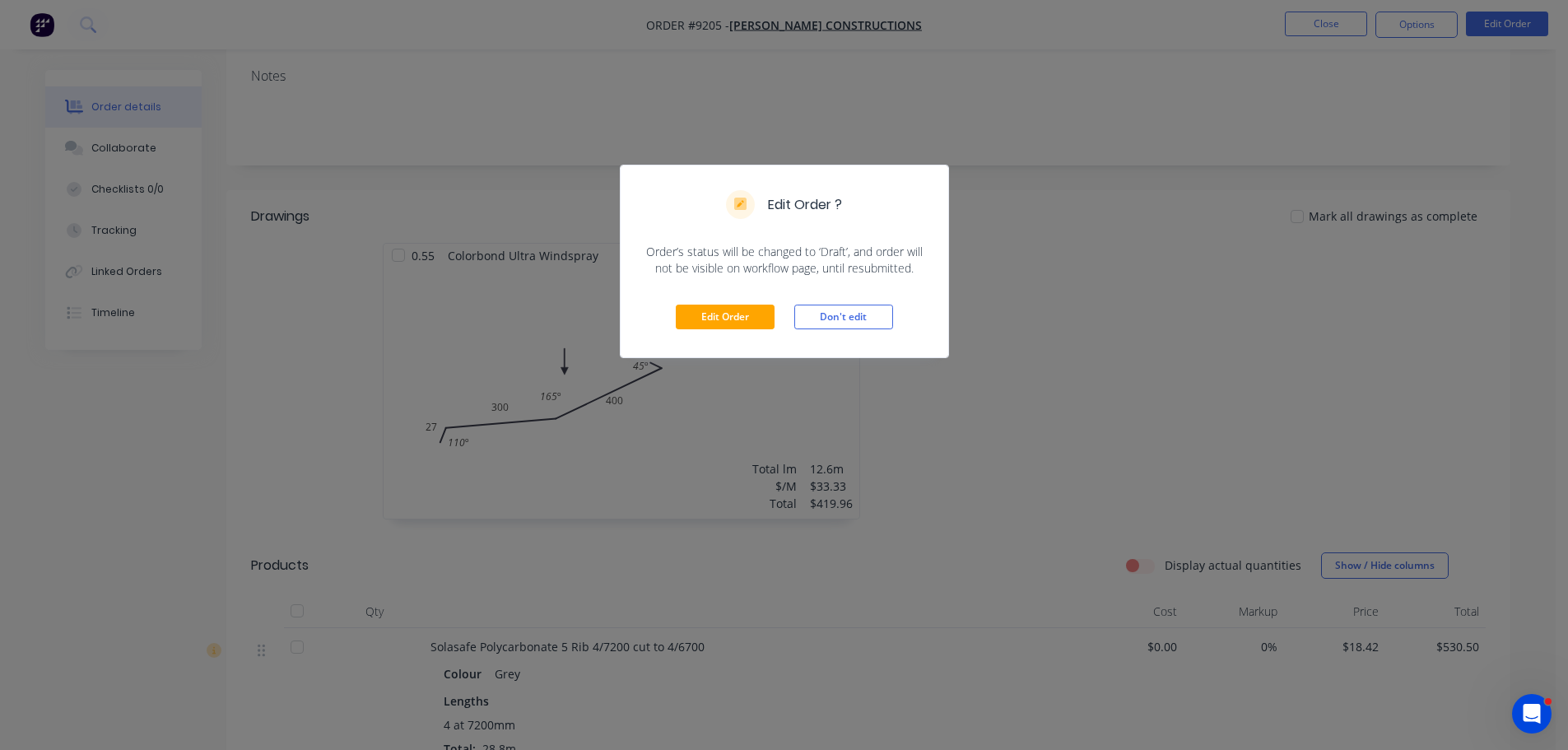
scroll to position [277, 0]
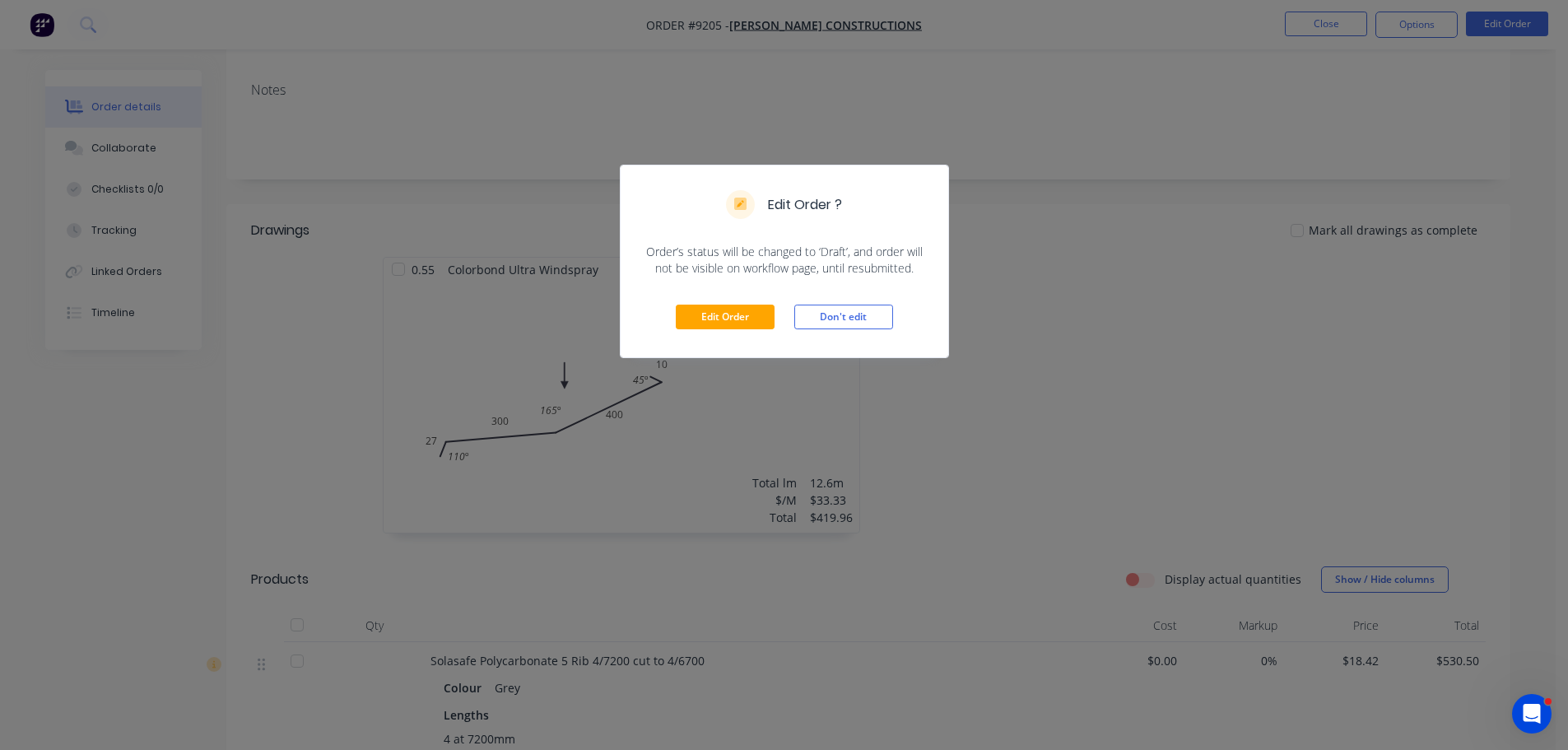
click at [1105, 369] on div "Edit Order ? Order’s status will be changed to ‘Draft’, and order will not be v…" at bounding box center [784, 375] width 1568 height 750
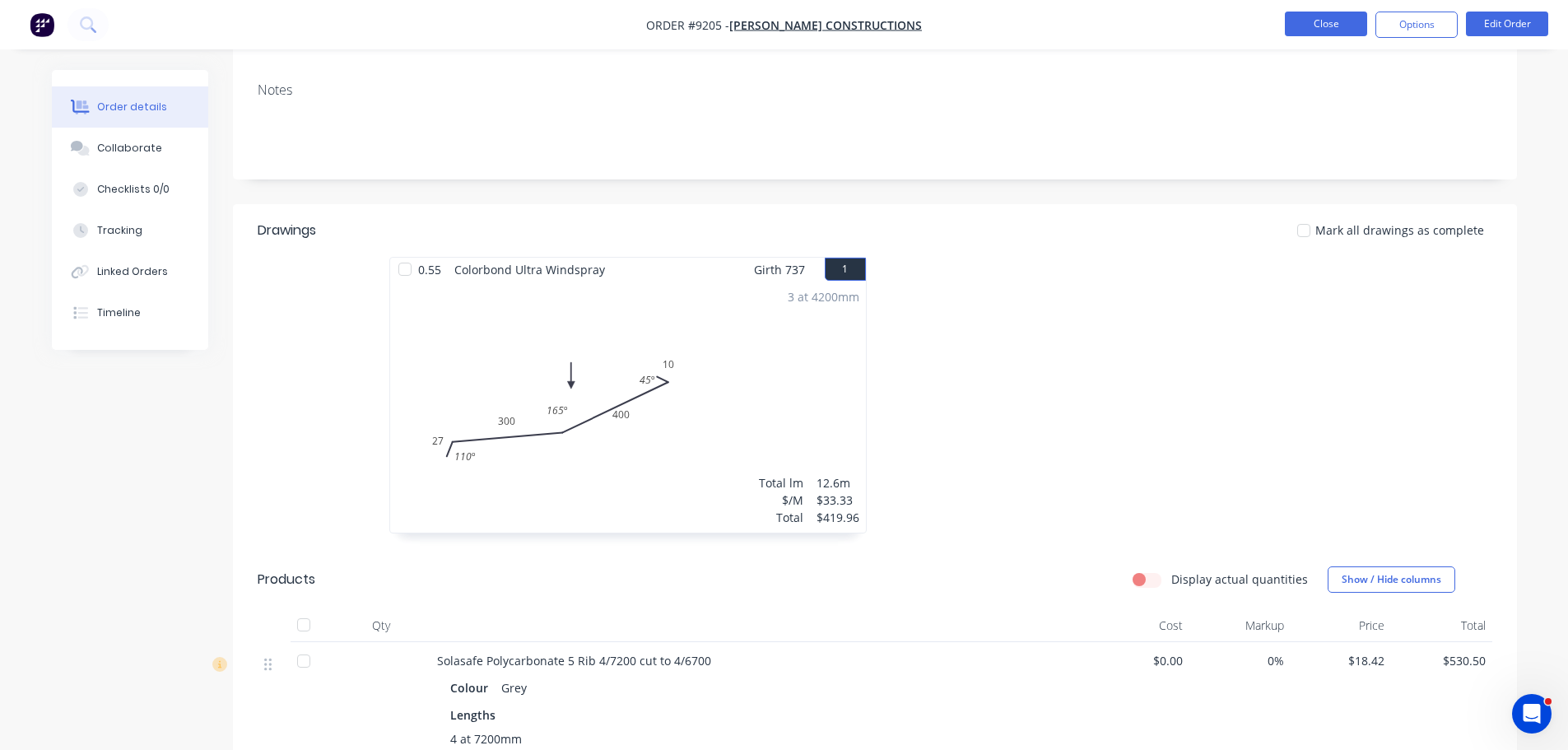
click at [1340, 17] on button "Close" at bounding box center [1325, 23] width 83 height 24
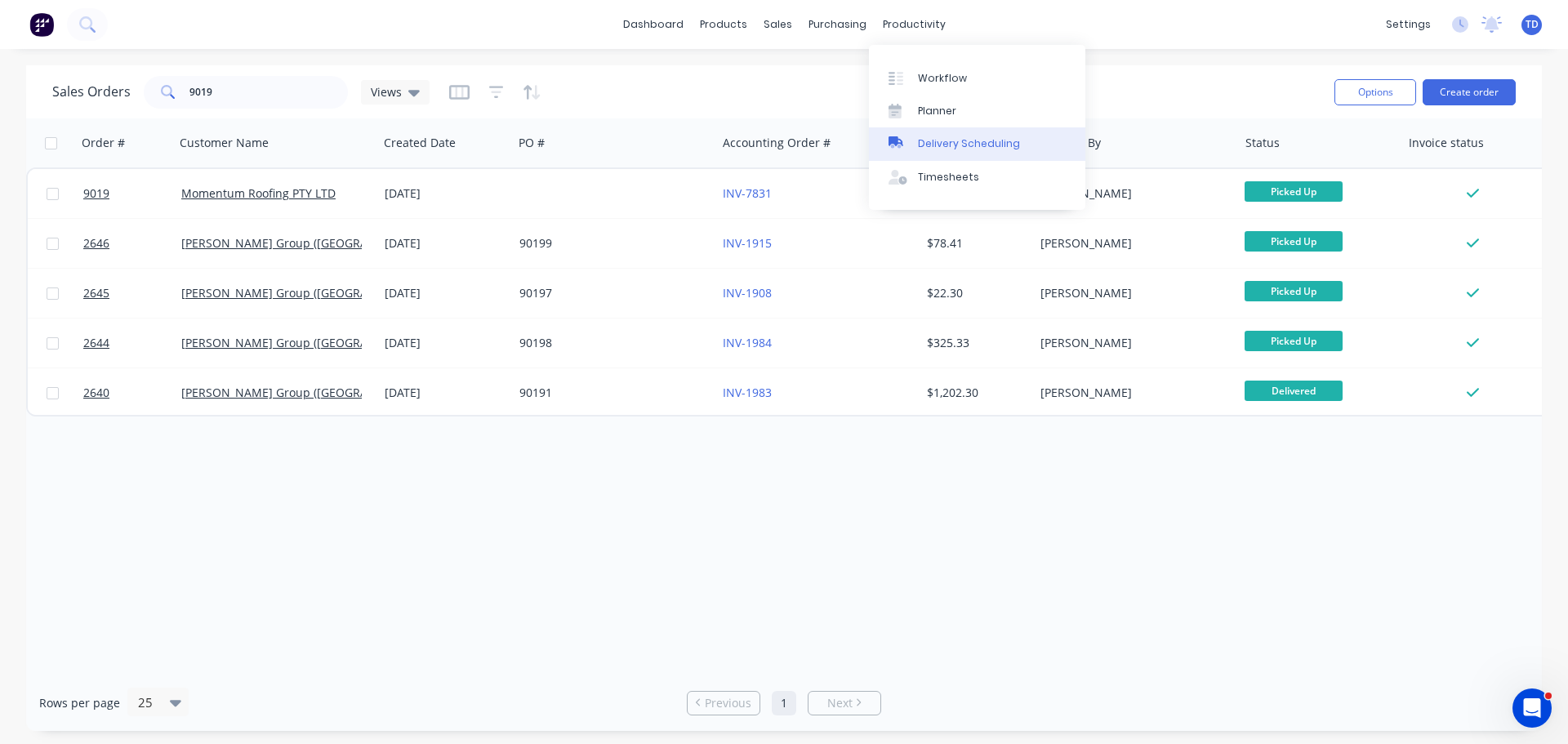
click at [960, 143] on div "Delivery Scheduling" at bounding box center [969, 143] width 102 height 15
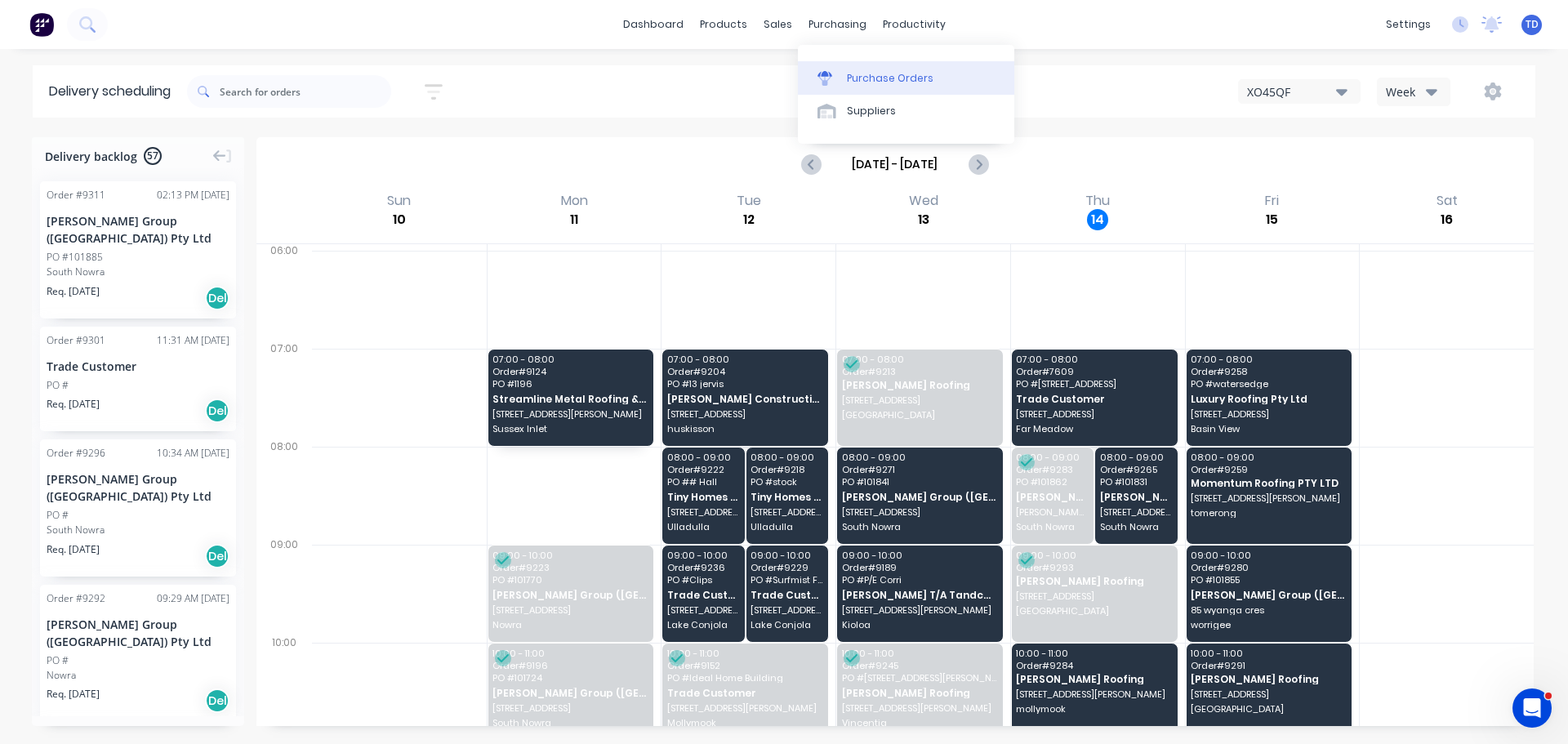
click at [856, 73] on div "Purchase Orders" at bounding box center [890, 78] width 86 height 15
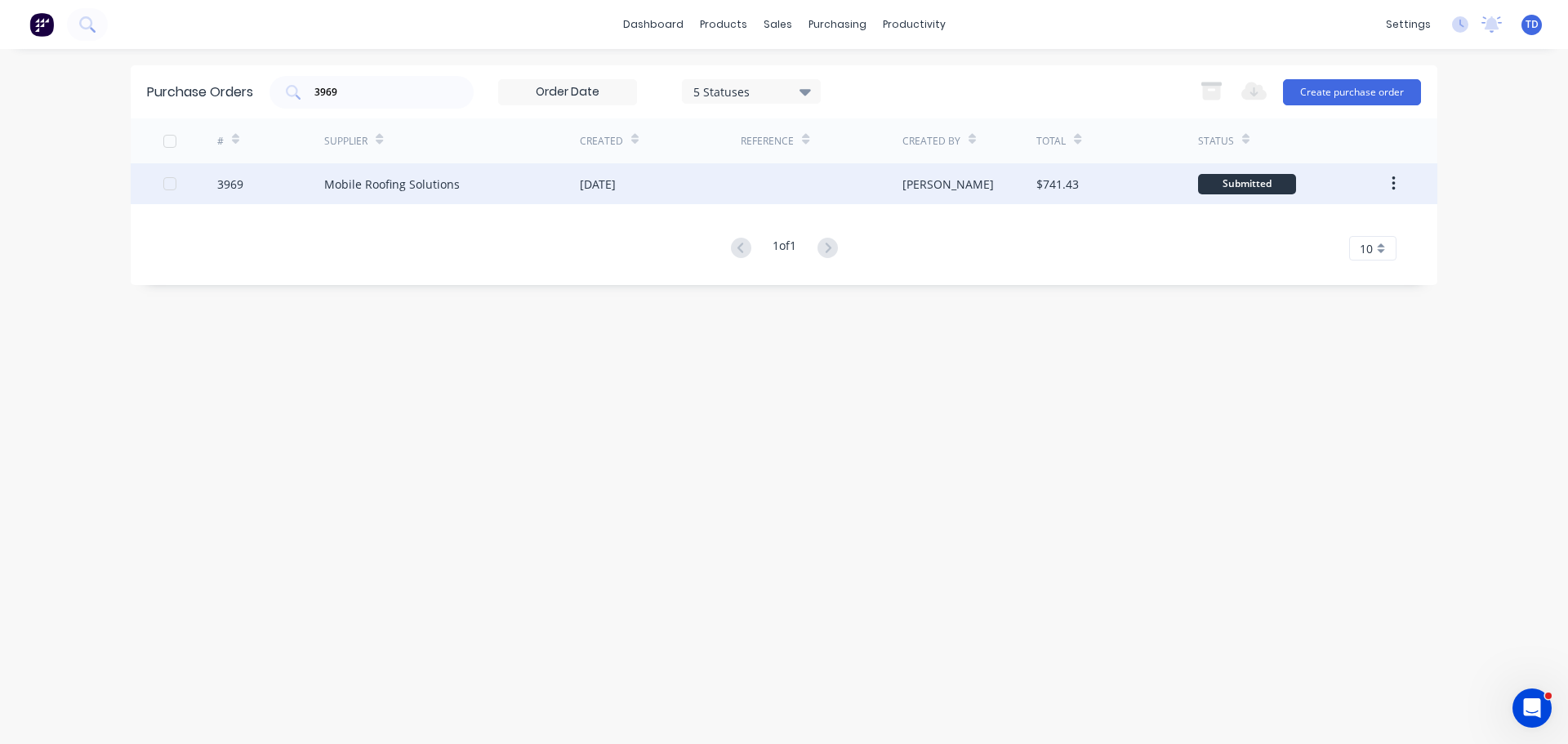
click at [476, 183] on div "Mobile Roofing Solutions" at bounding box center [452, 183] width 255 height 41
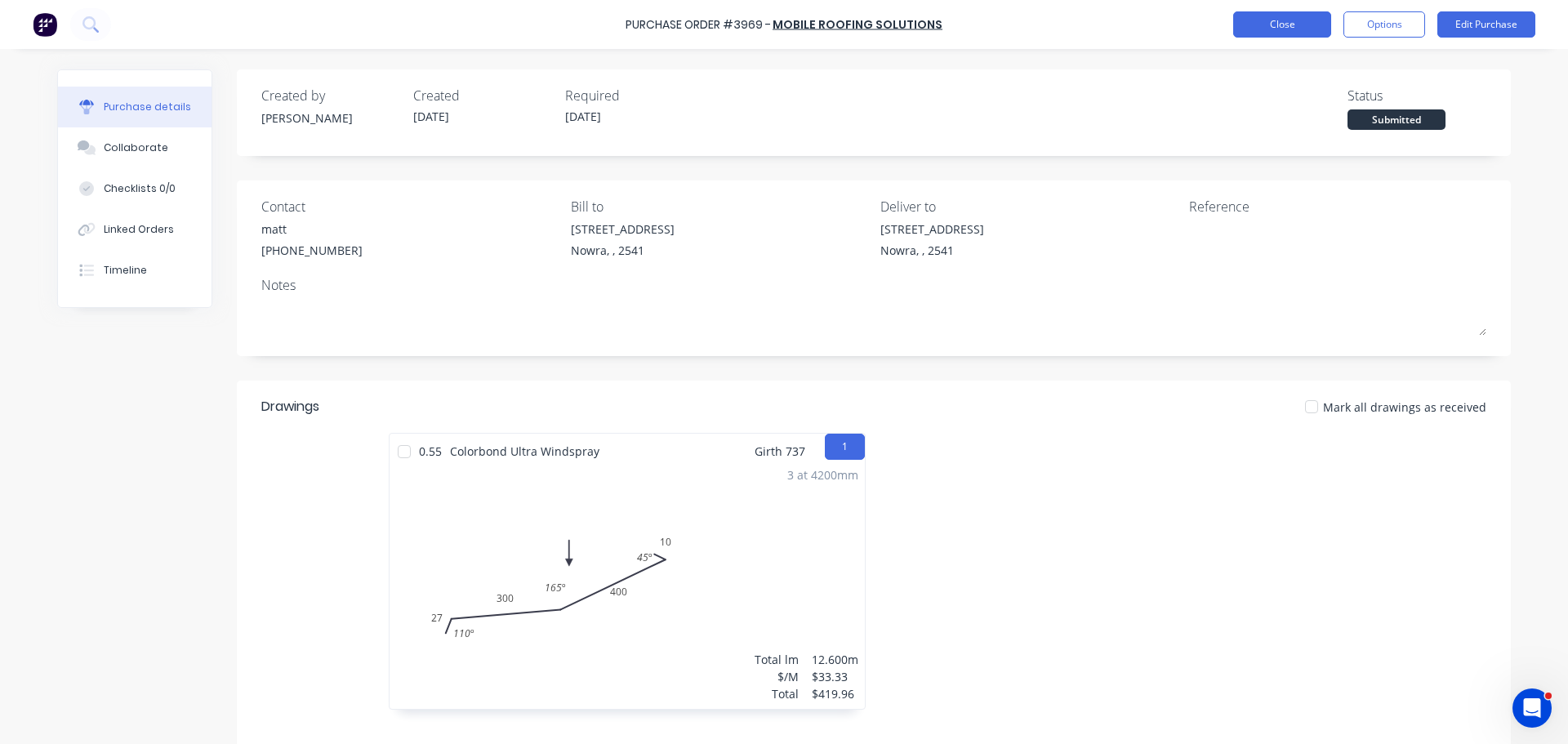
click at [1270, 26] on button "Close" at bounding box center [1282, 24] width 98 height 26
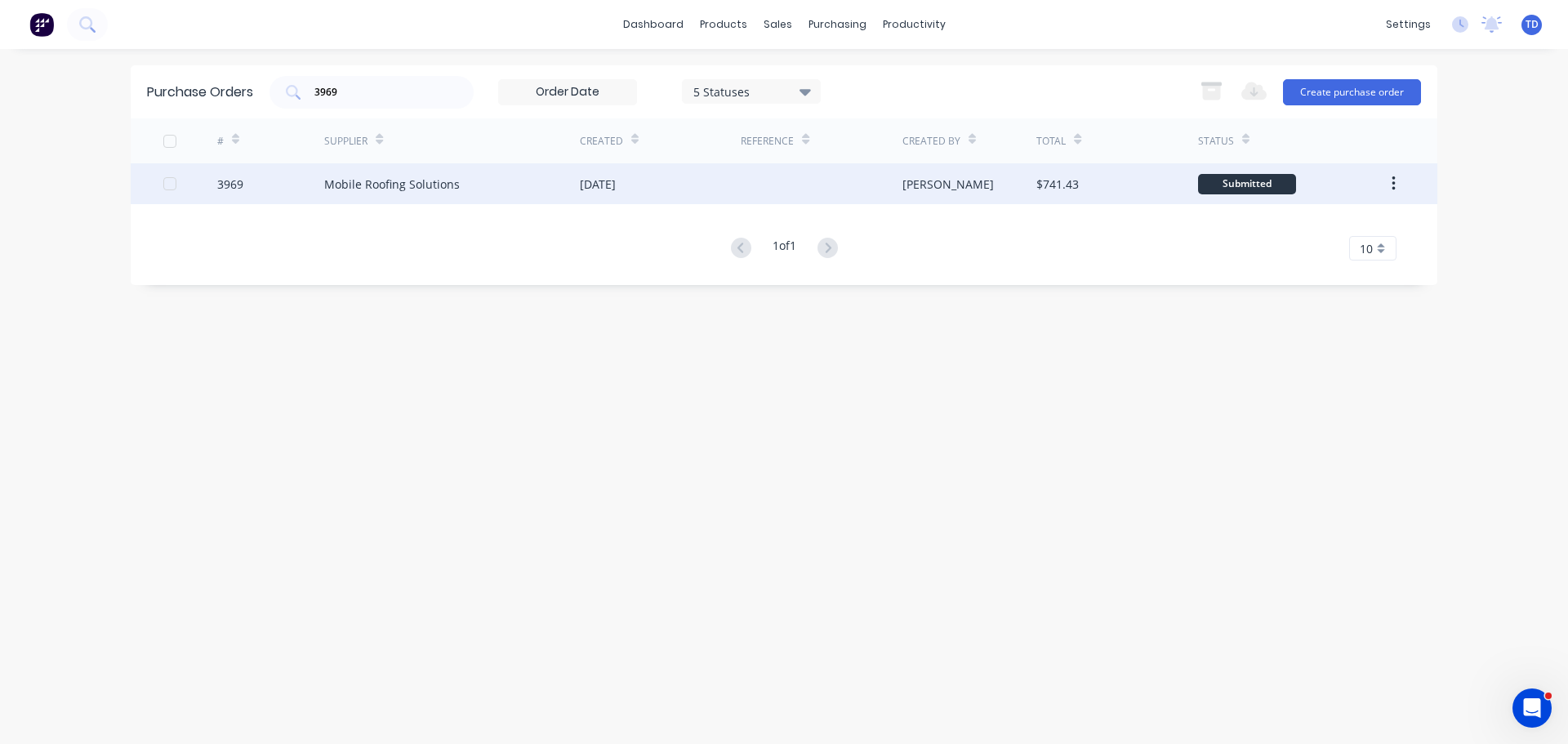
click at [693, 179] on div "[DATE]" at bounding box center [660, 183] width 161 height 41
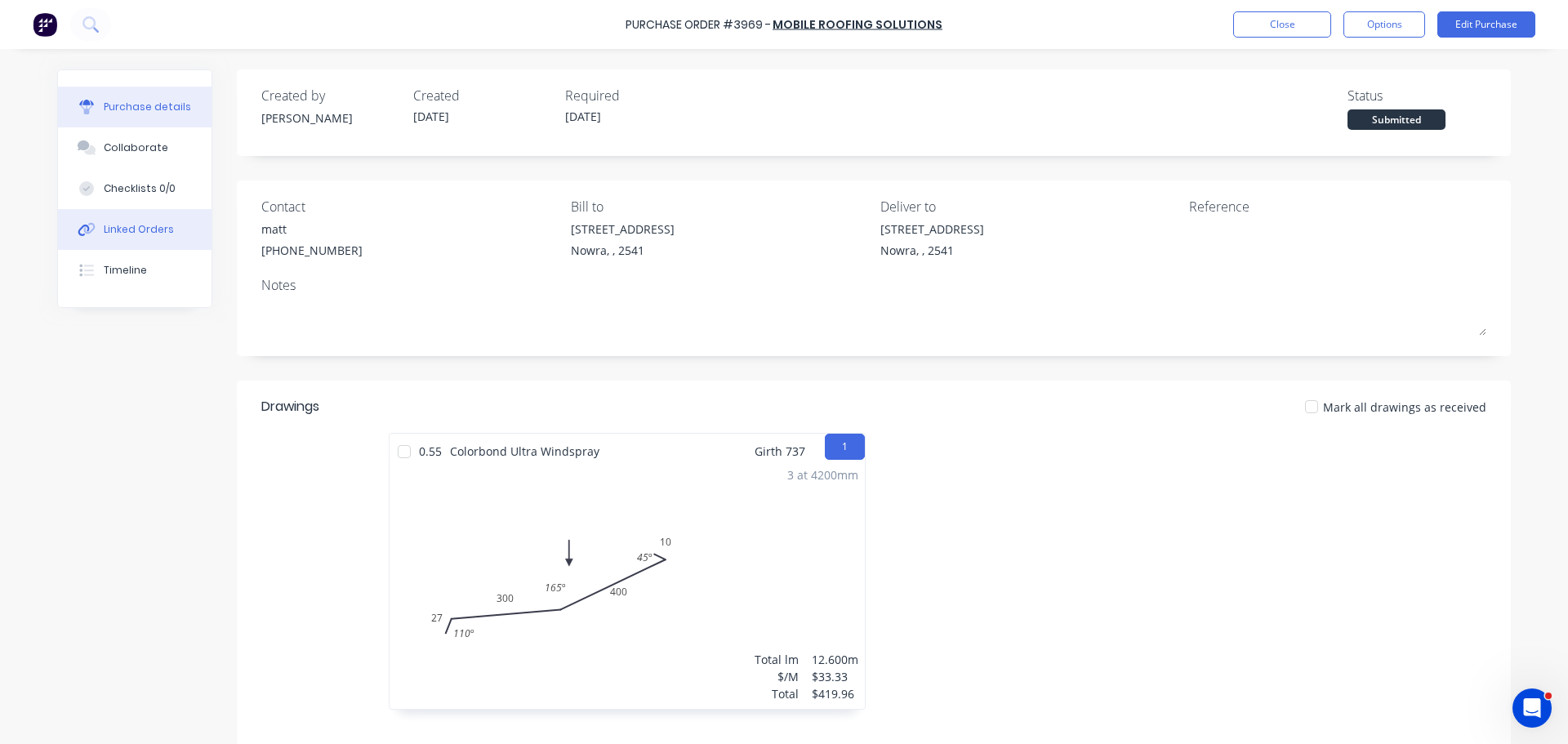
click at [148, 230] on div "Linked Orders" at bounding box center [138, 229] width 70 height 15
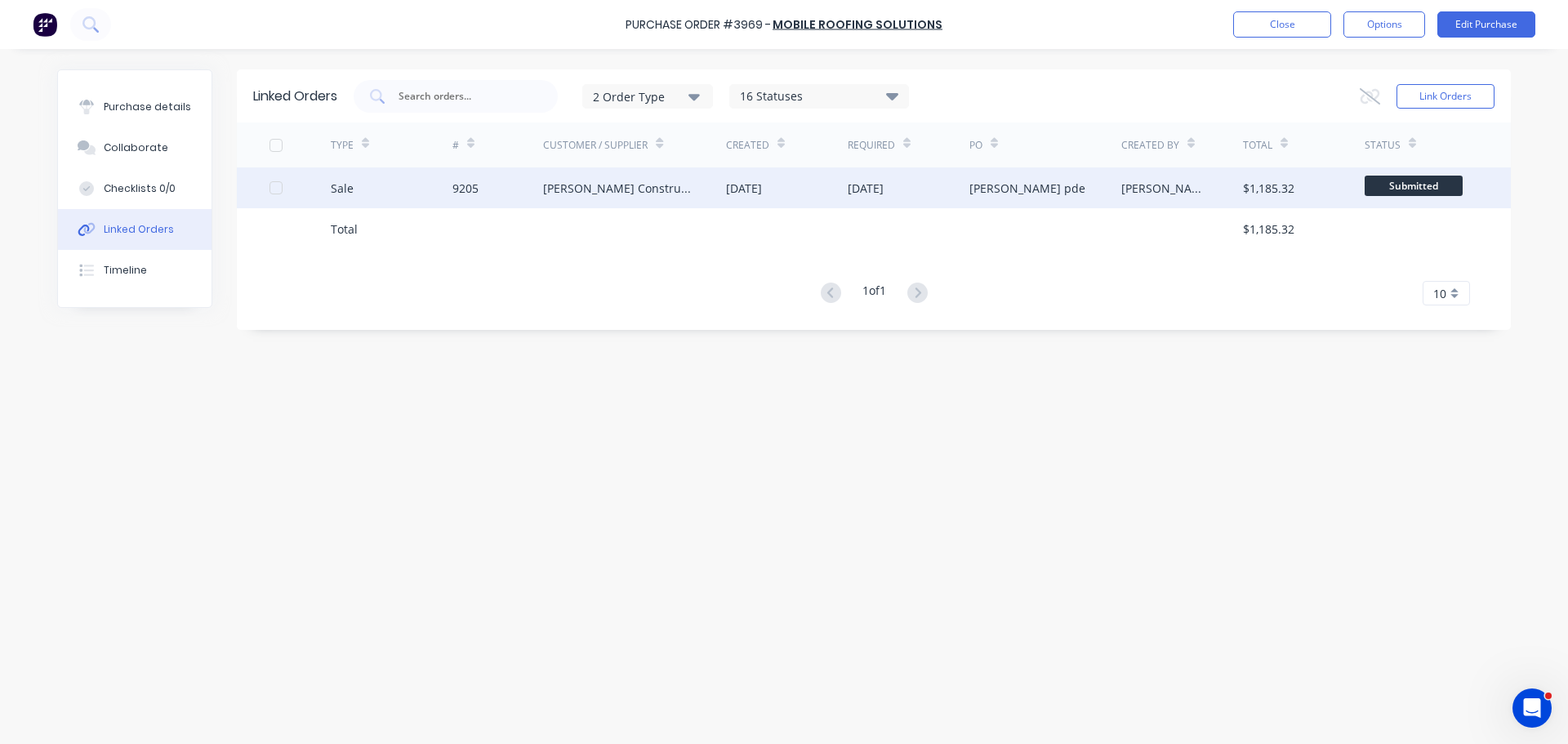
click at [938, 183] on div "15 Aug 2025" at bounding box center [908, 187] width 122 height 41
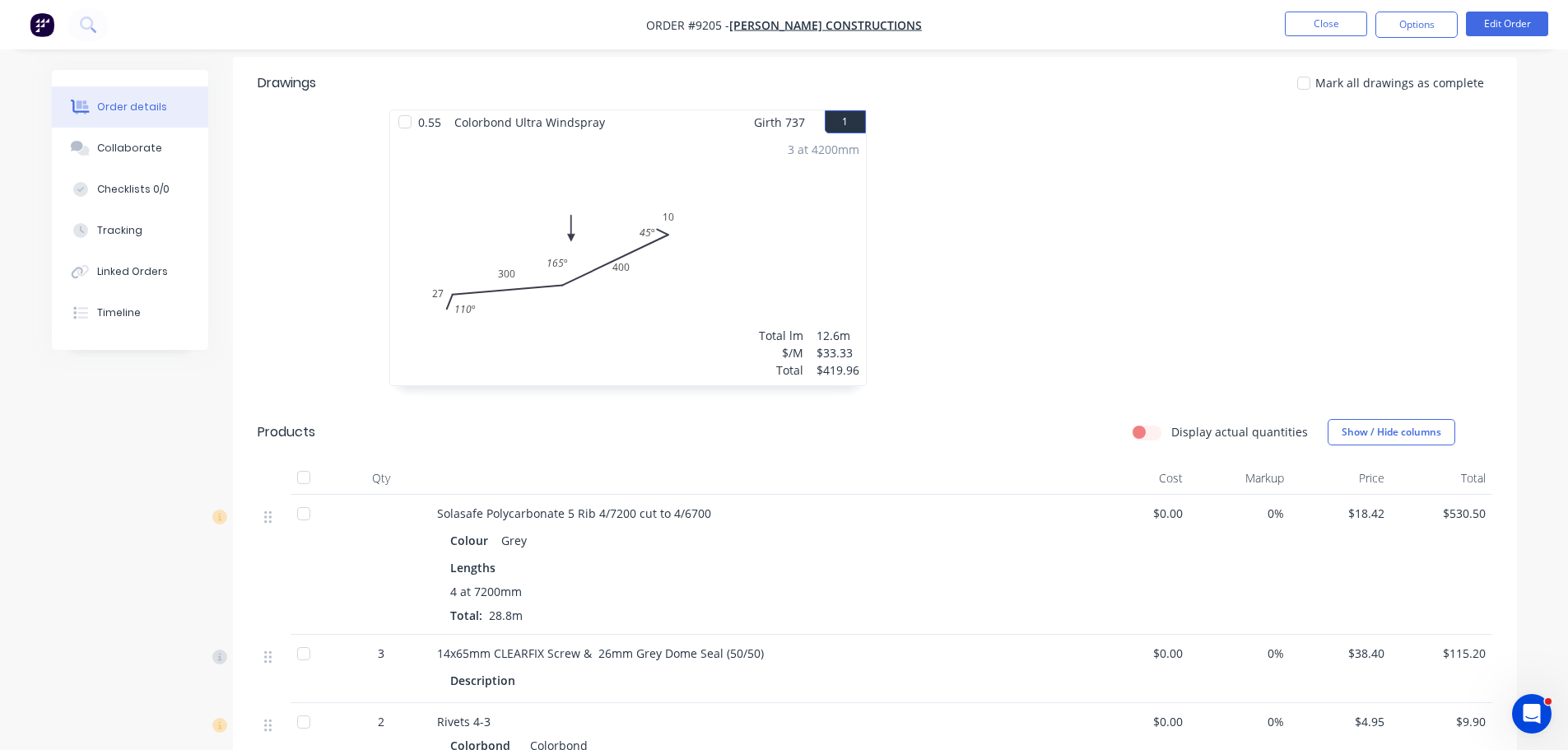
scroll to position [412, 0]
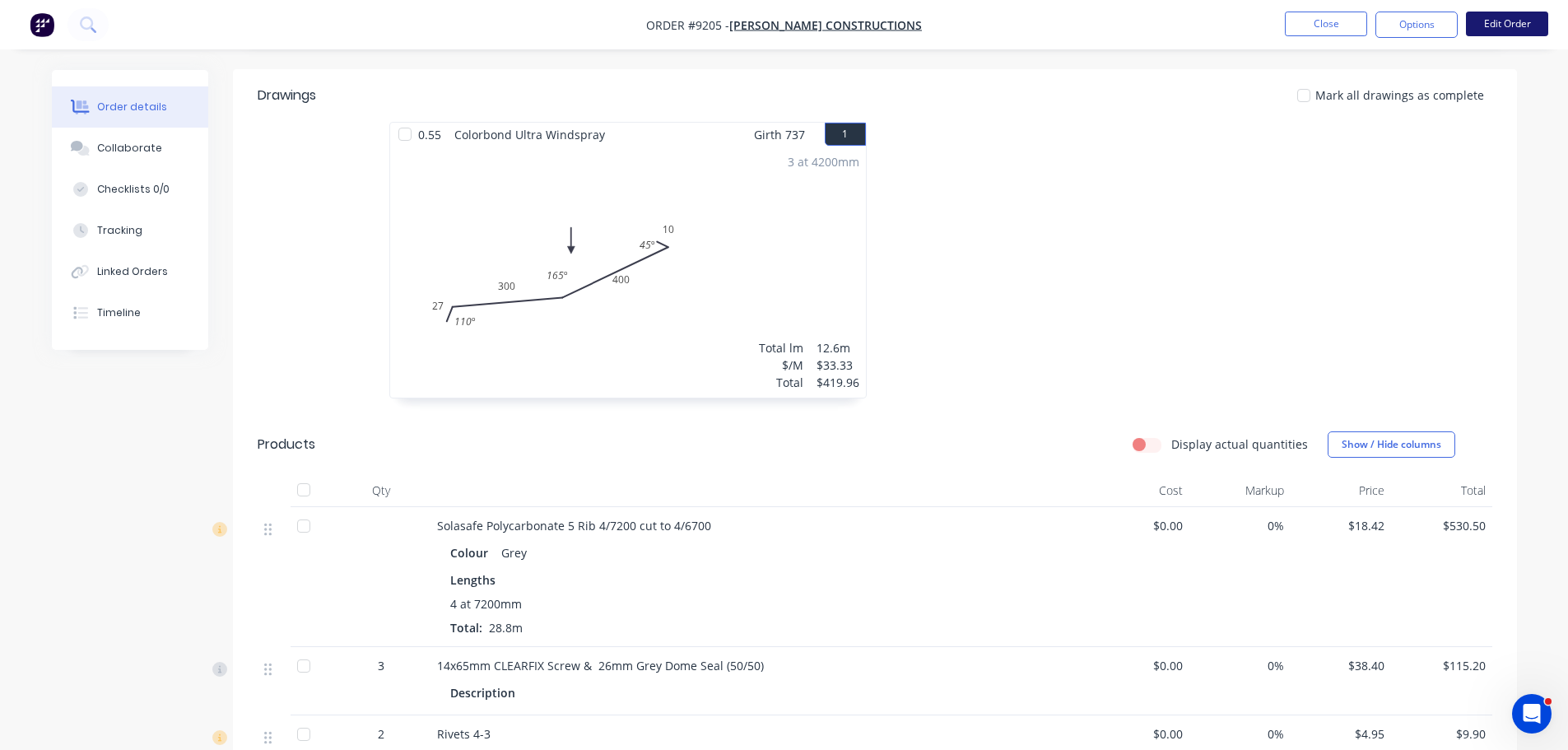
click at [1481, 24] on button "Edit Order" at bounding box center [1507, 23] width 83 height 24
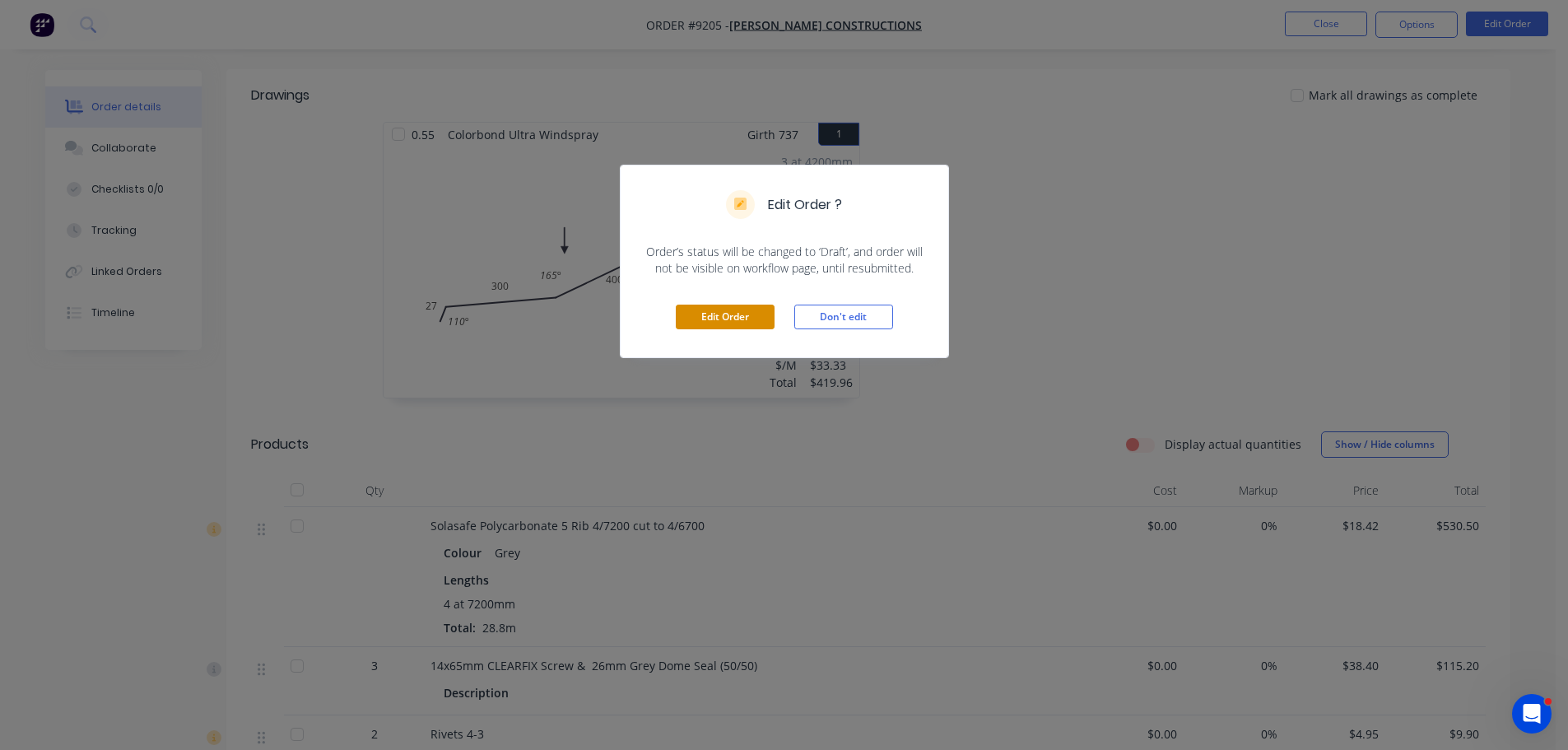
click at [722, 318] on button "Edit Order" at bounding box center [725, 317] width 99 height 24
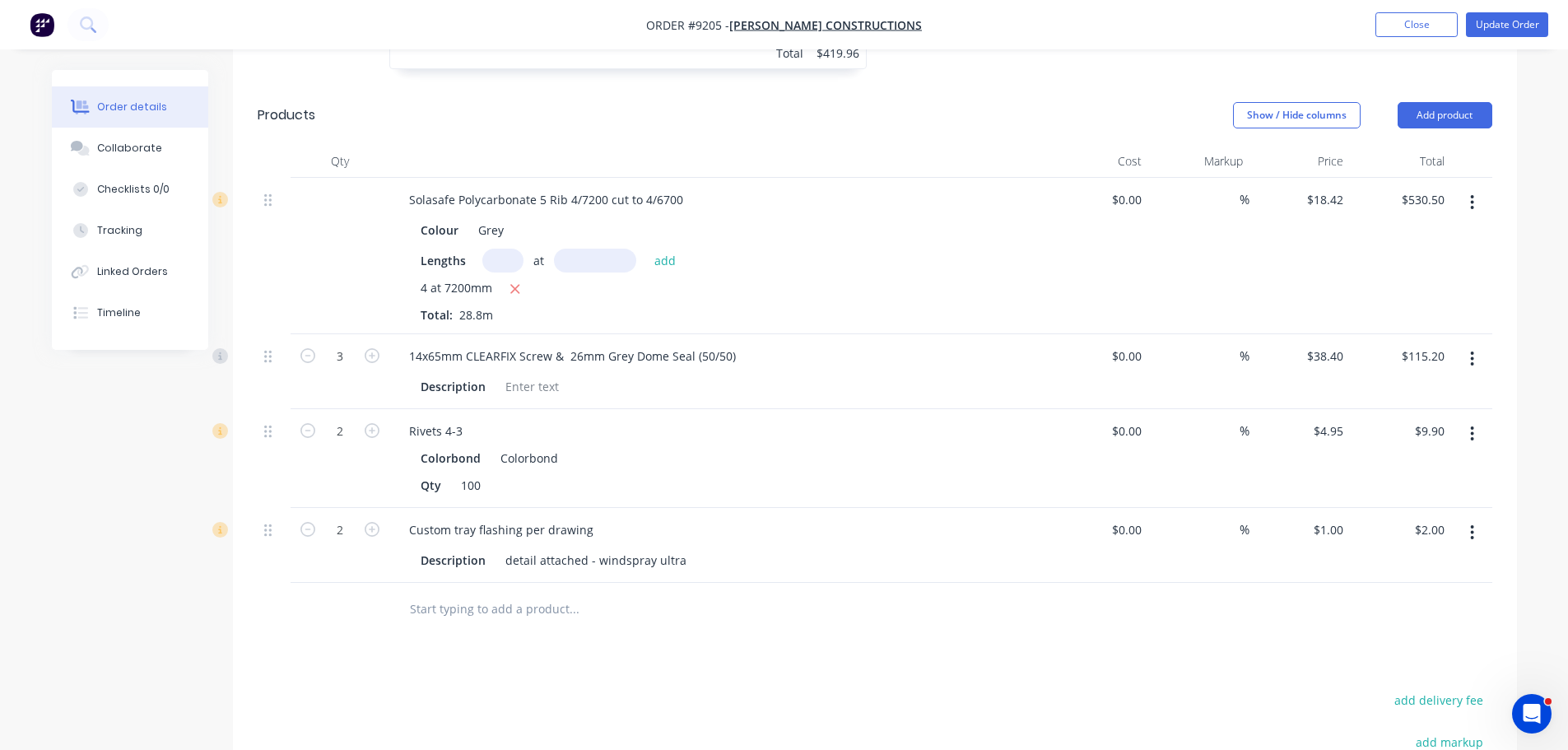
scroll to position [906, 0]
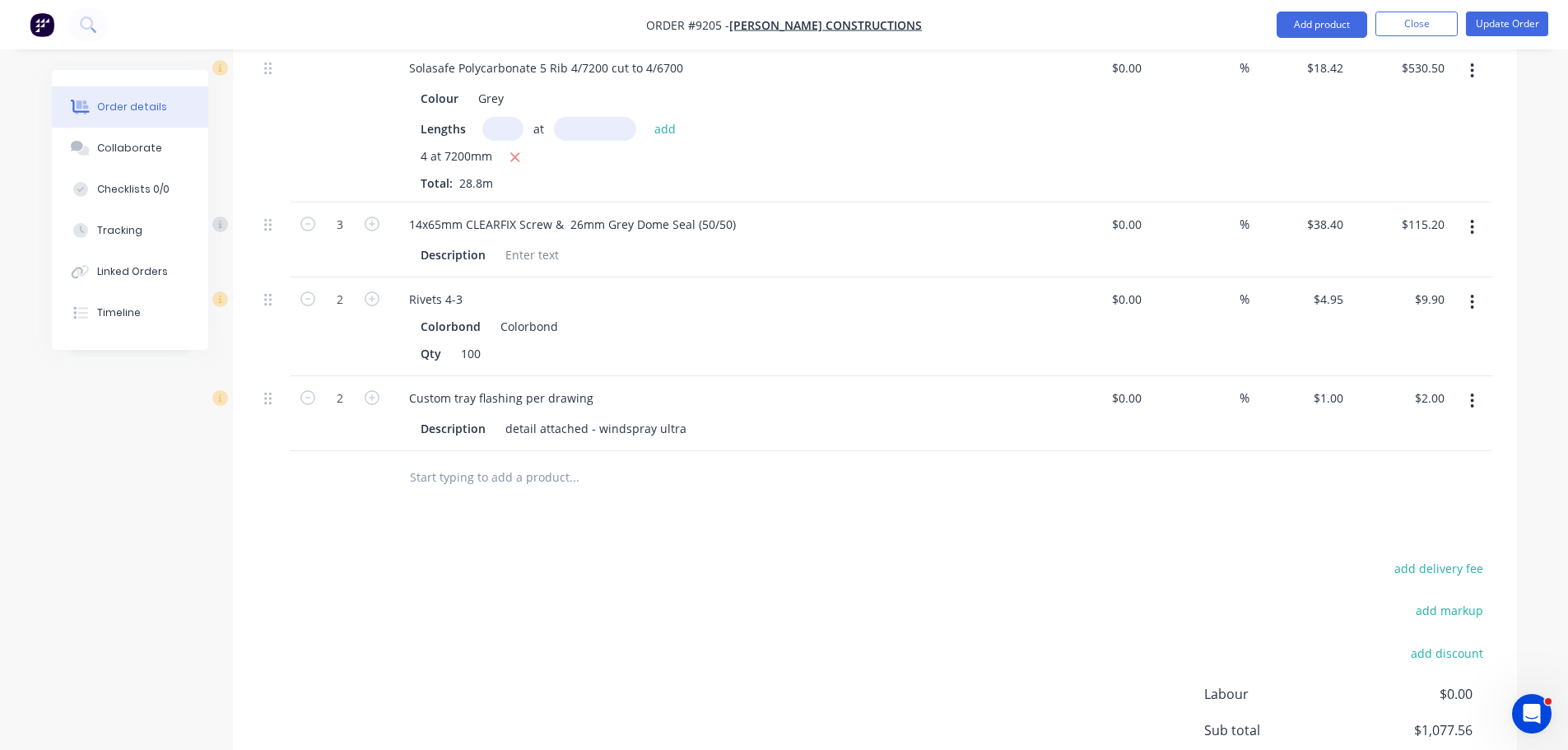
click at [524, 461] on input "text" at bounding box center [573, 478] width 330 height 33
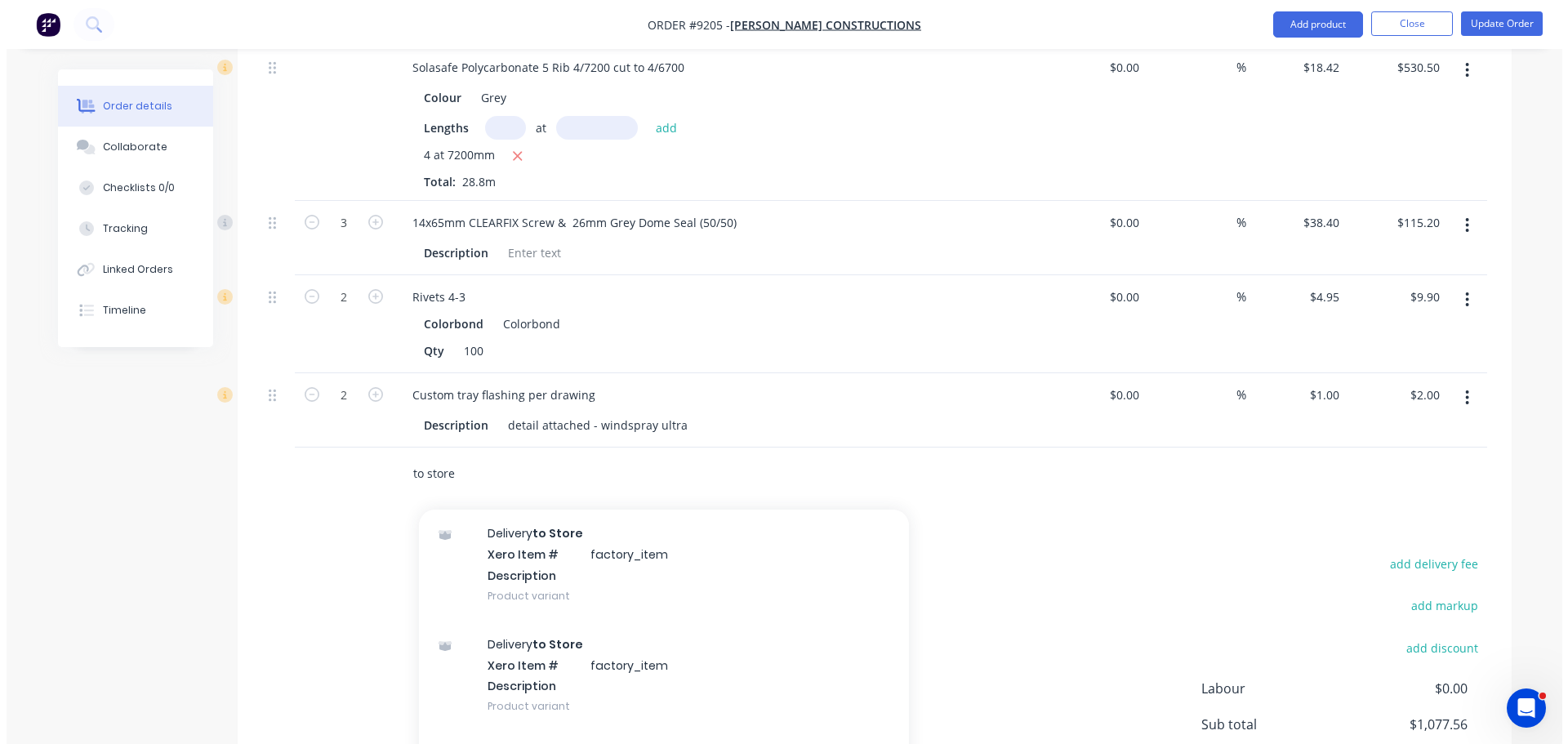
scroll to position [245, 0]
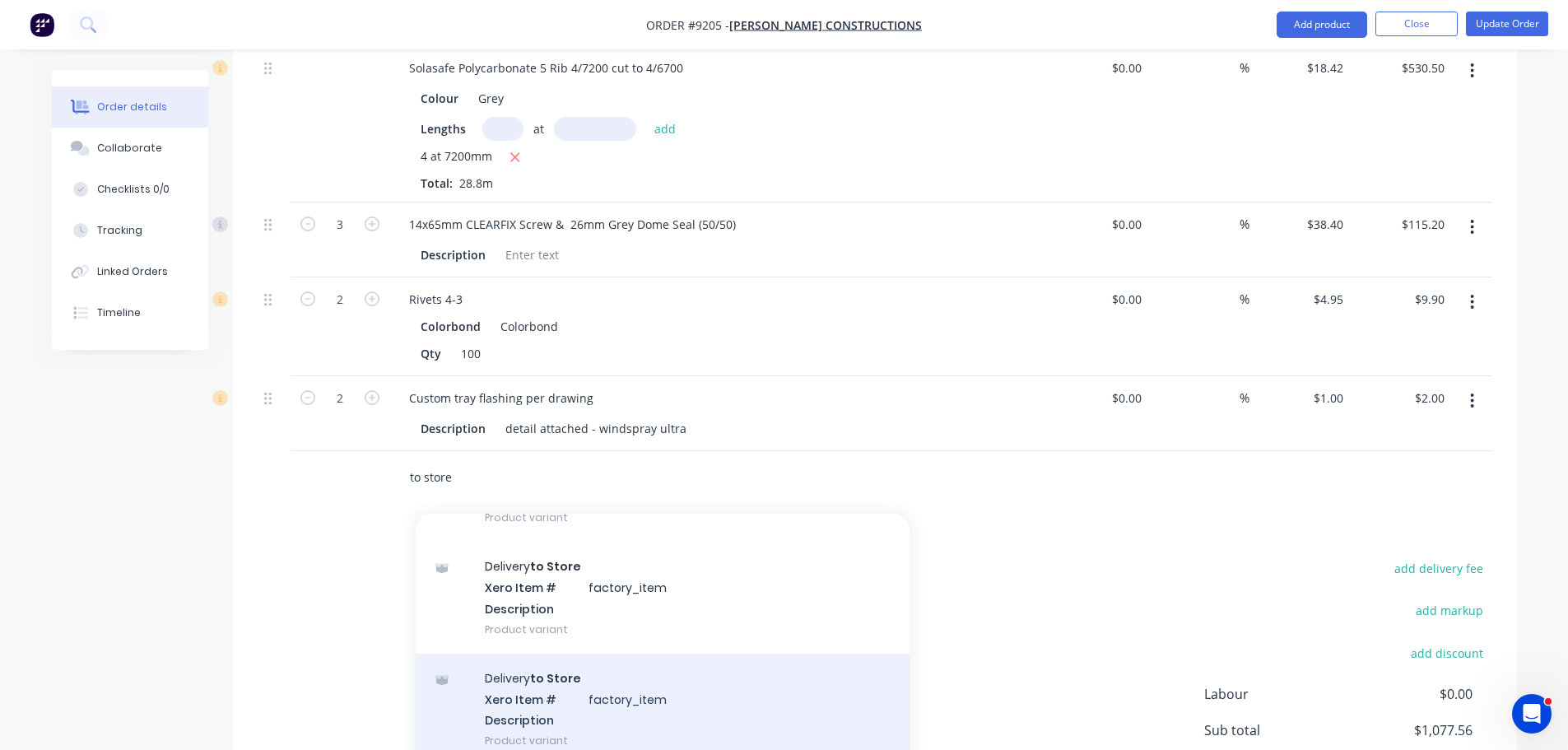
type input "to store"
click at [565, 653] on div "Delivery to Store Xero Item # factory_item Description Product variant" at bounding box center [663, 709] width 494 height 111
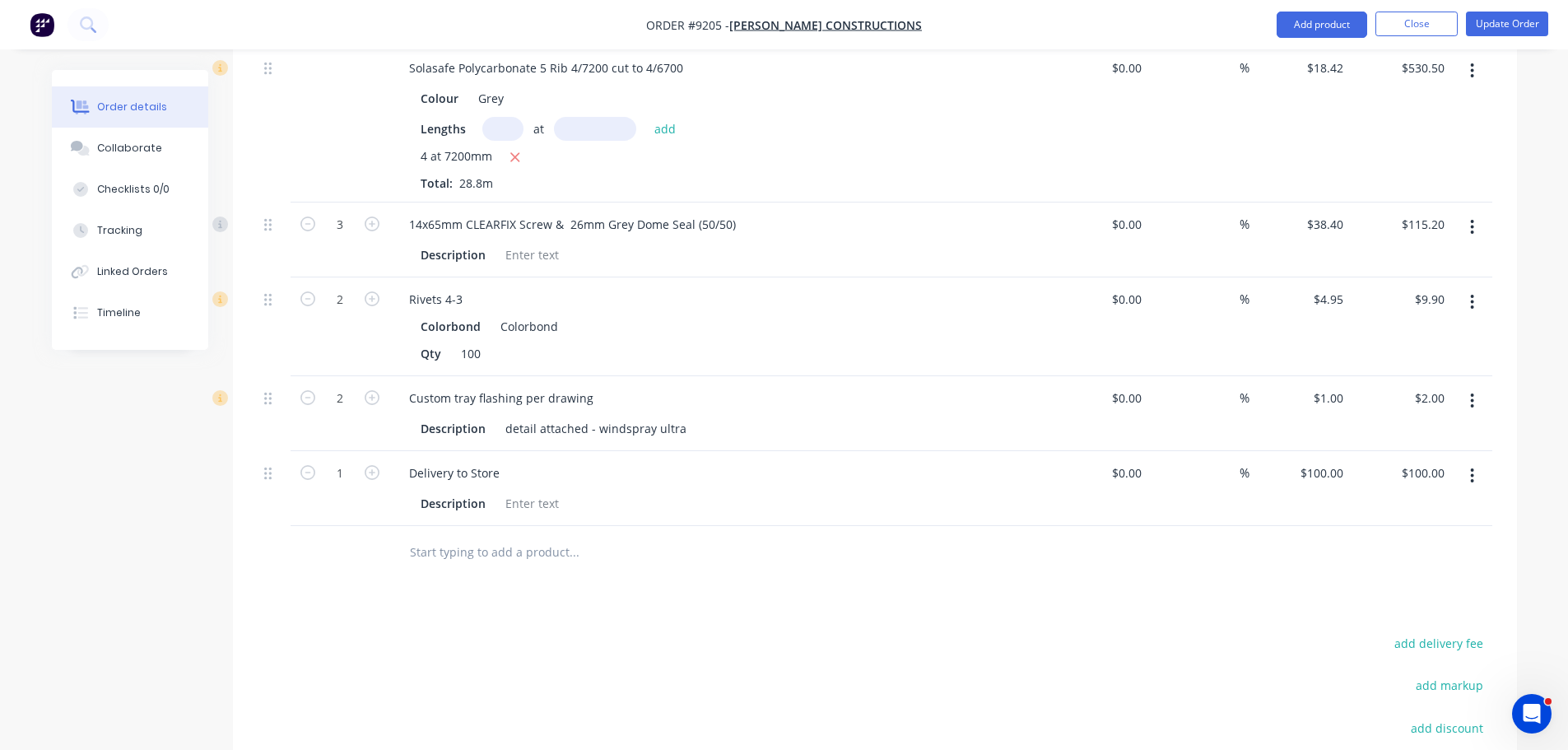
click at [1473, 468] on icon "button" at bounding box center [1472, 475] width 3 height 15
click at [1411, 507] on div "Edit" at bounding box center [1414, 519] width 127 height 23
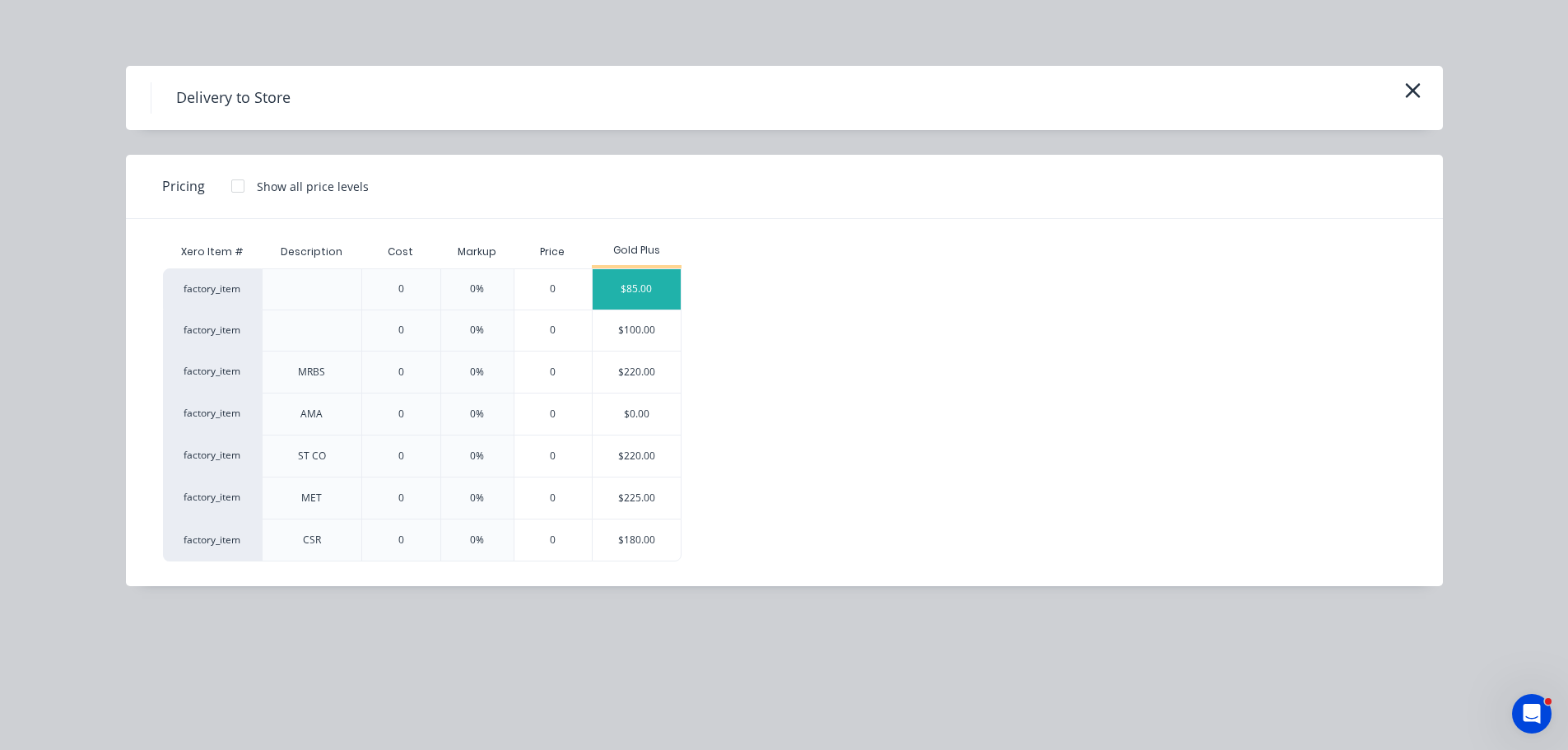
click at [647, 290] on div "$85.00" at bounding box center [636, 289] width 88 height 40
type input "$85.00"
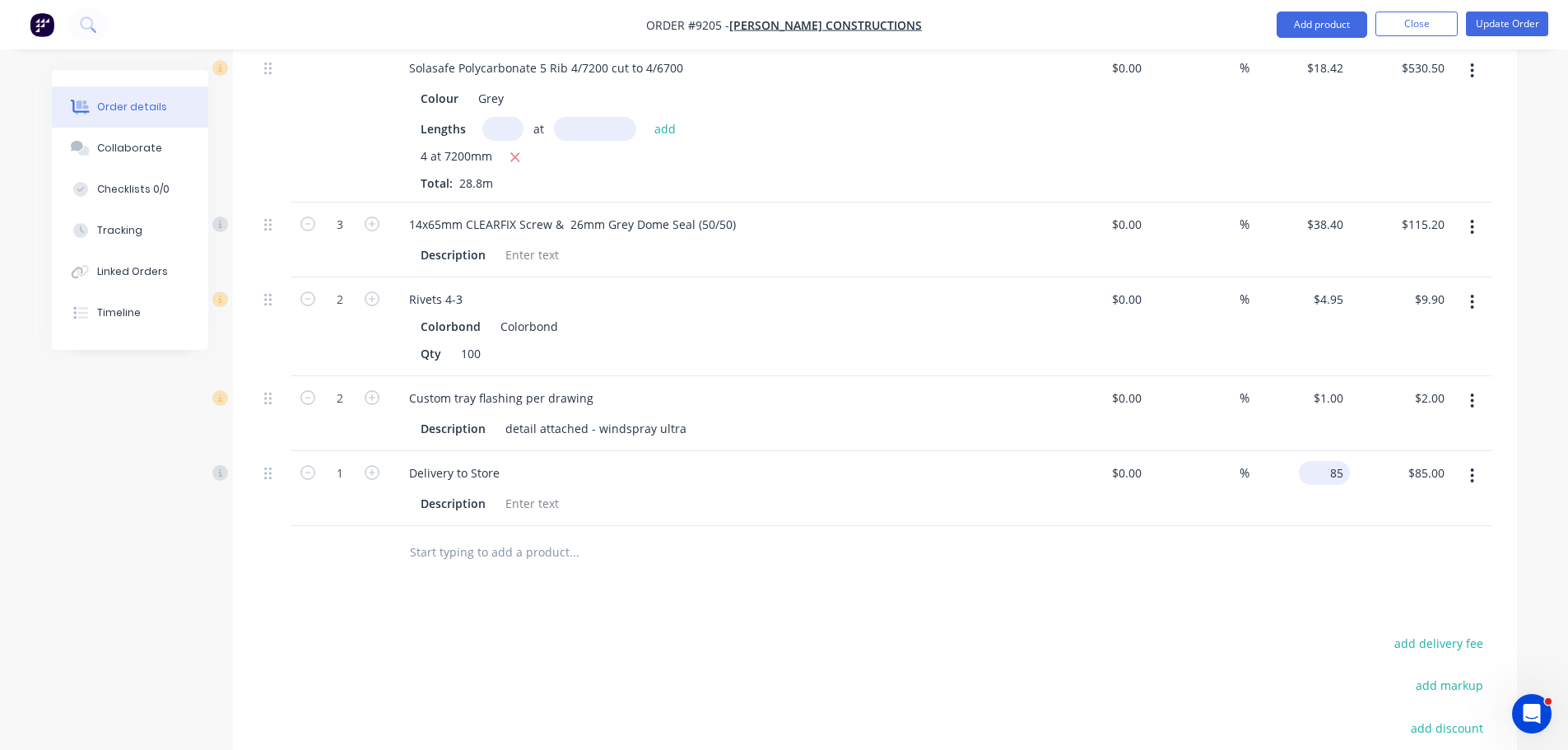
click at [1322, 452] on div "85 $85.00" at bounding box center [1300, 489] width 101 height 75
type input "$135.00"
click at [1318, 461] on div "$135.00 135" at bounding box center [1300, 489] width 101 height 75
click at [1503, 17] on button "Update Order" at bounding box center [1507, 23] width 83 height 24
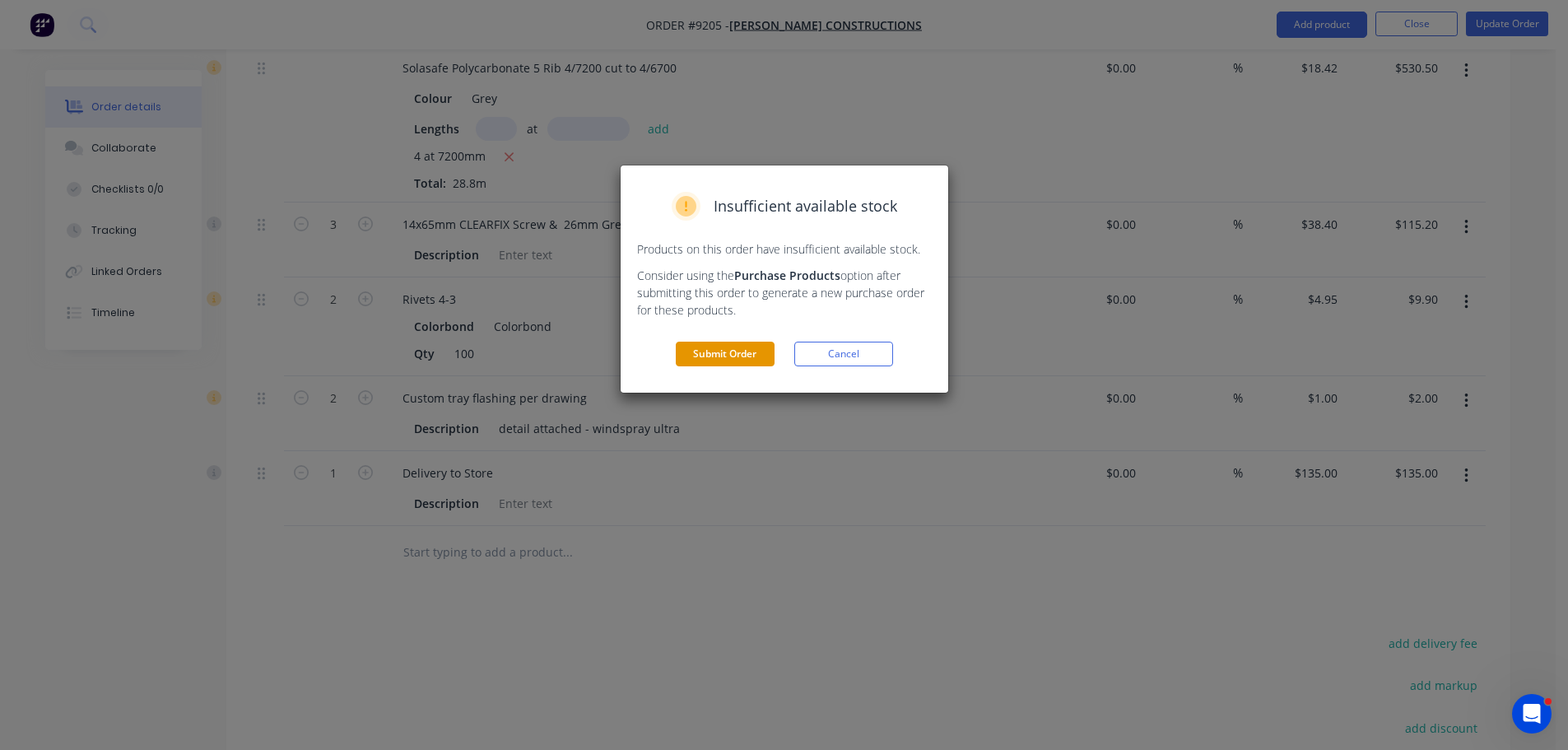
click at [706, 356] on button "Submit Order" at bounding box center [725, 354] width 99 height 24
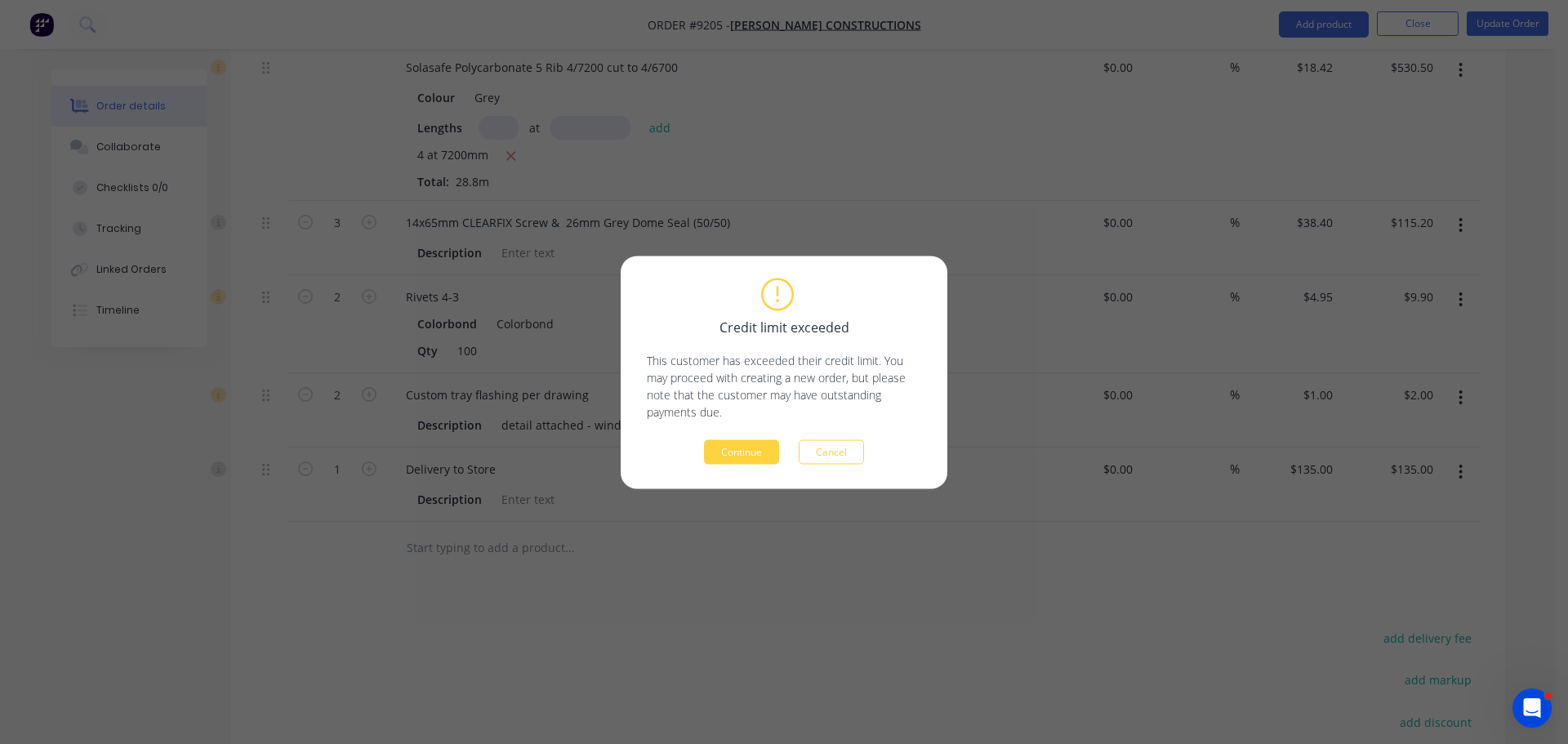
click at [734, 456] on button "Continue" at bounding box center [741, 451] width 75 height 24
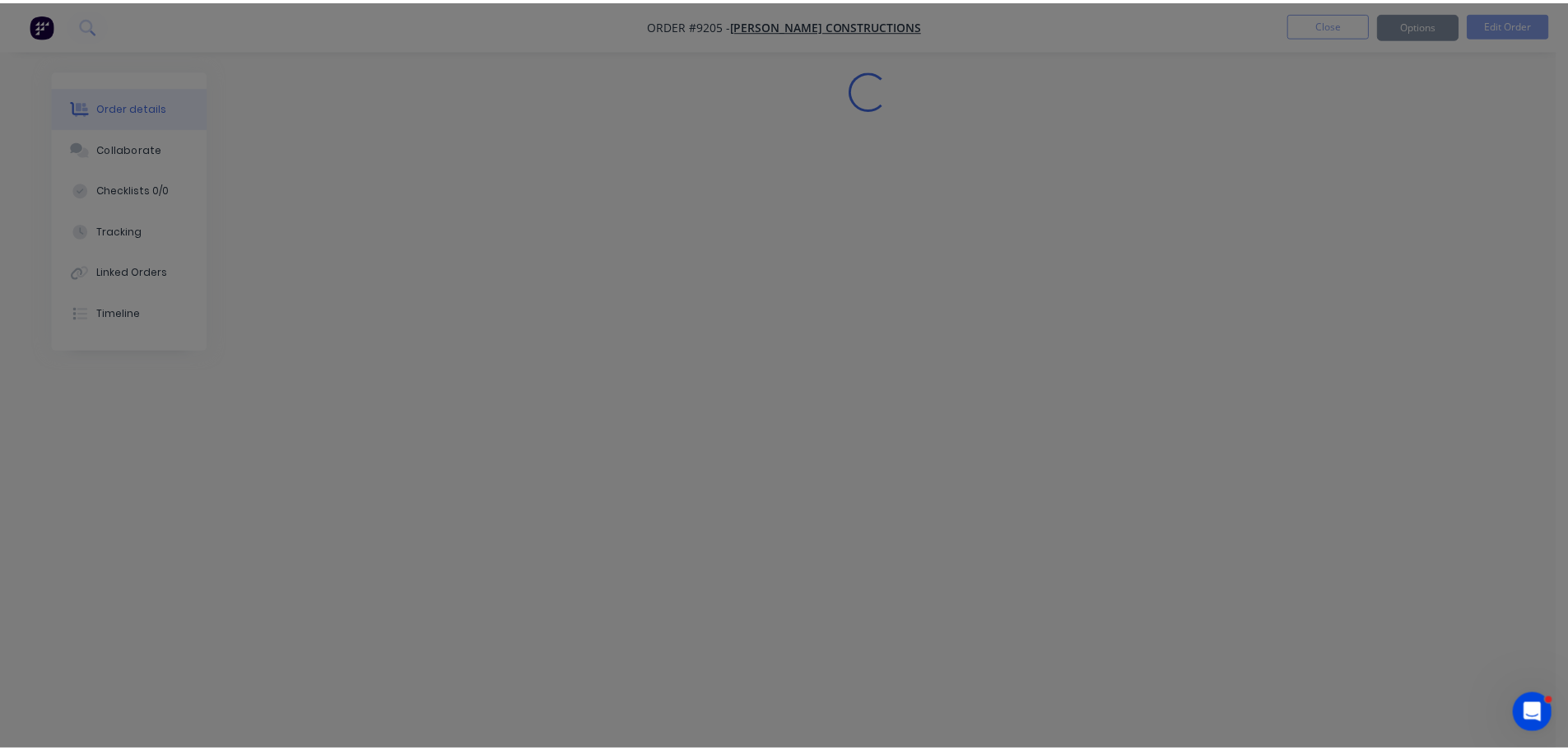
scroll to position [0, 0]
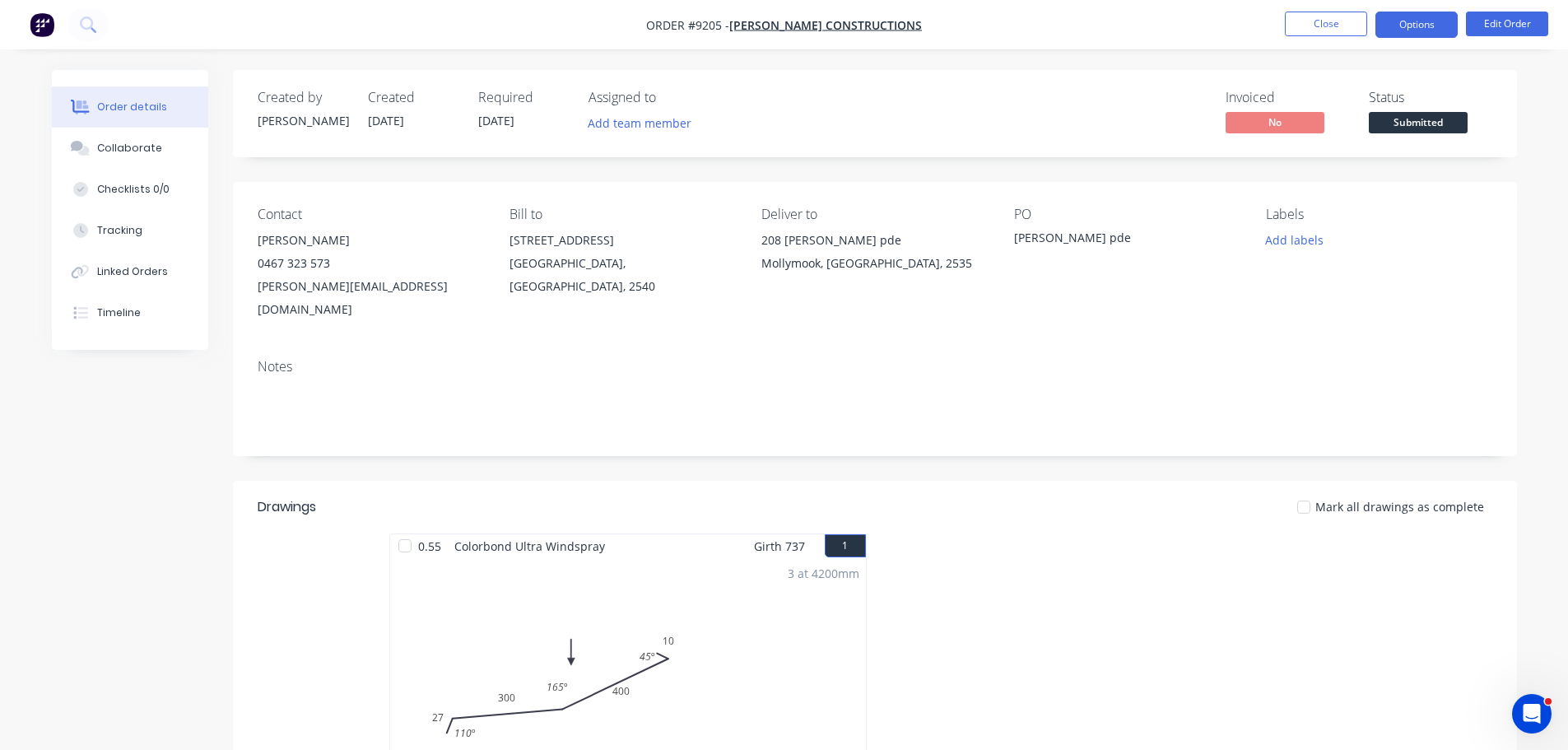
click at [1407, 27] on button "Options" at bounding box center [1416, 24] width 83 height 26
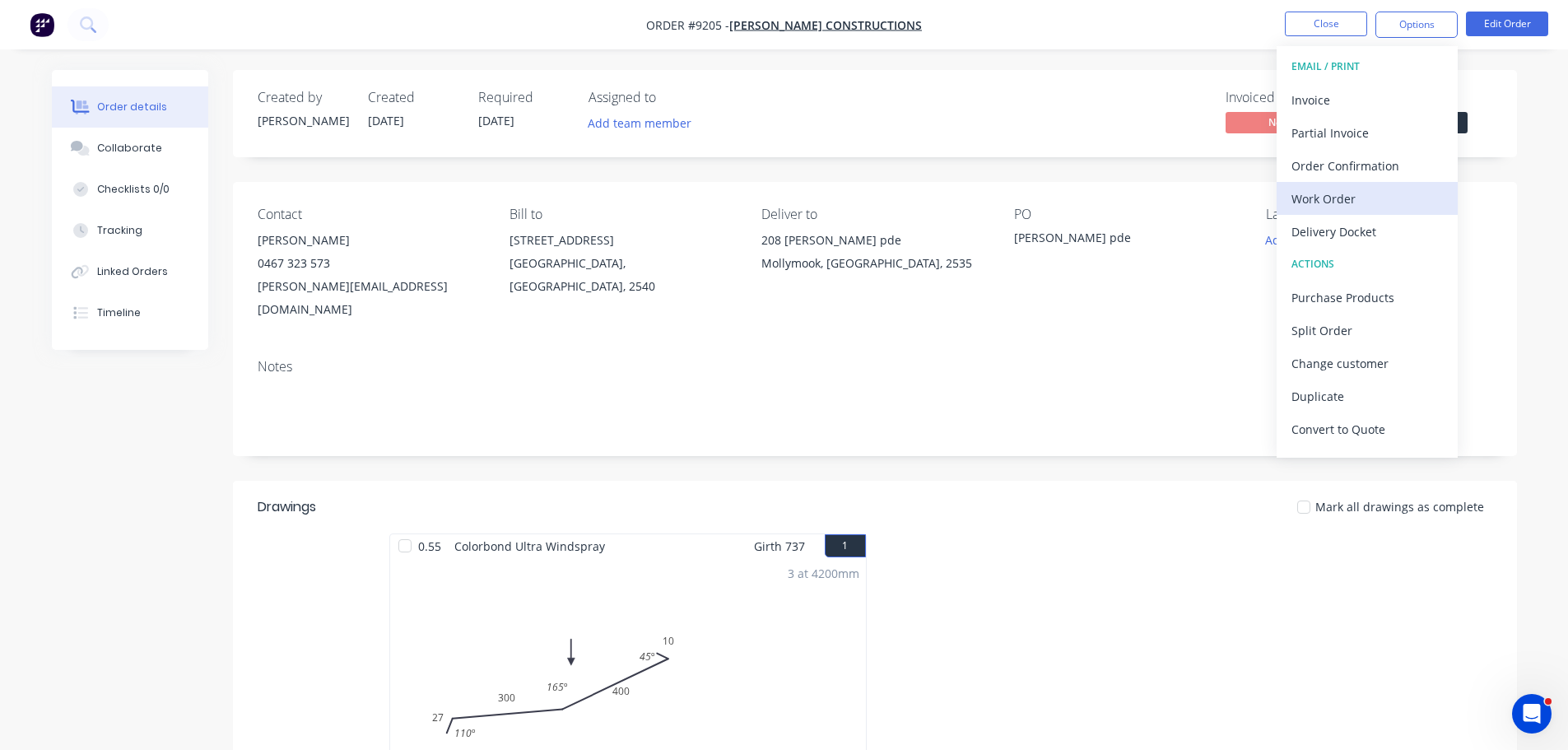
click at [1344, 199] on div "Work Order" at bounding box center [1367, 198] width 151 height 23
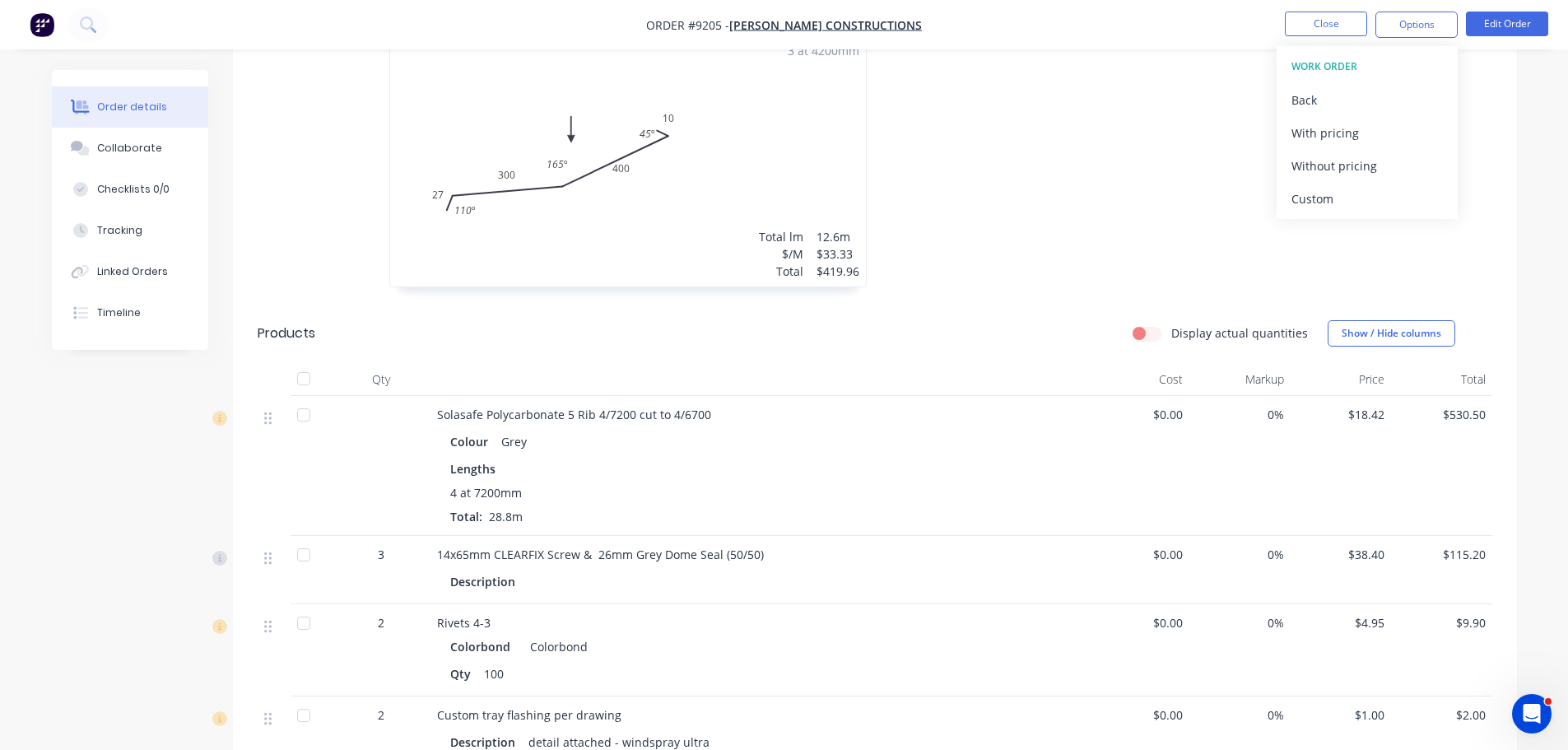
scroll to position [494, 0]
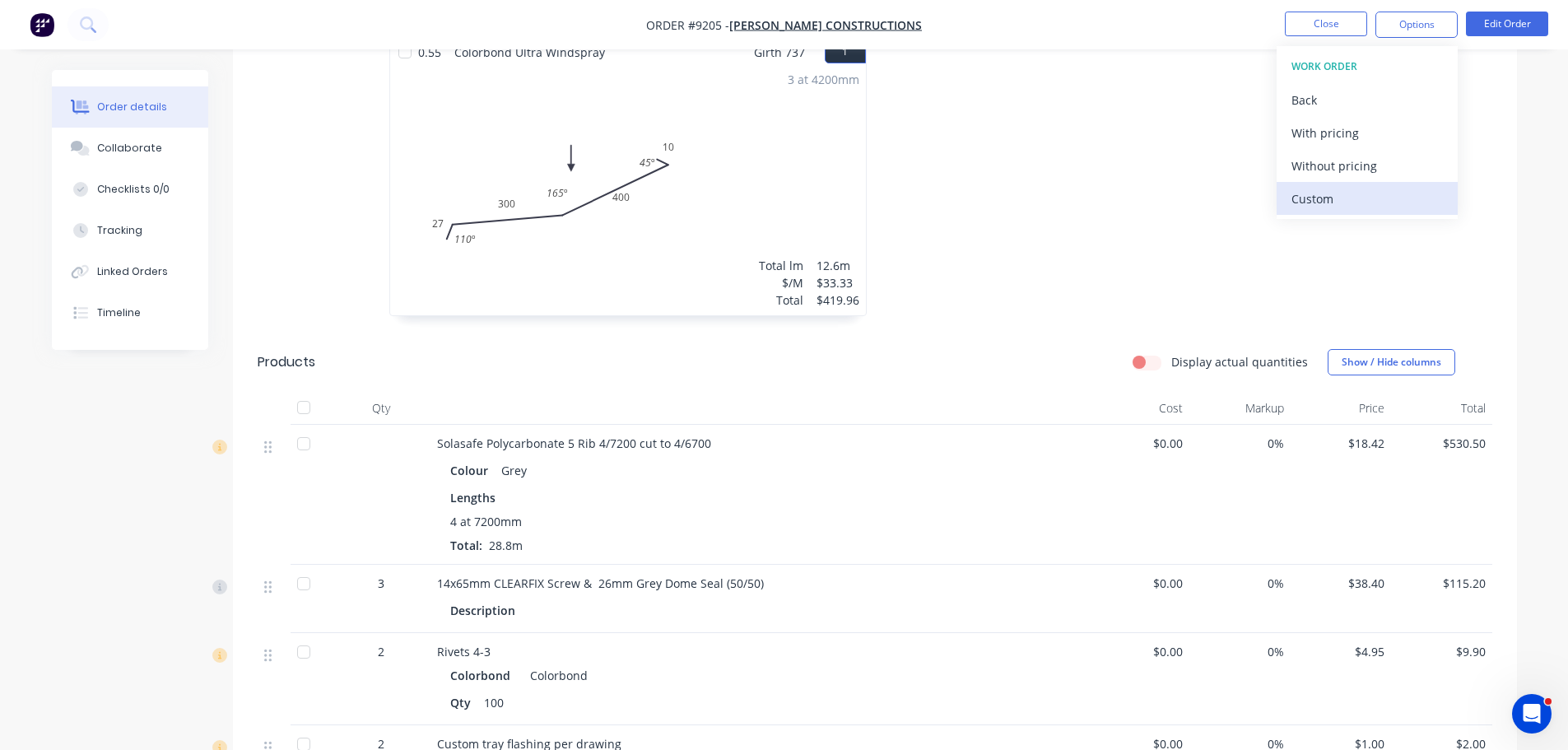
click at [1324, 204] on div "Custom" at bounding box center [1367, 198] width 151 height 23
click at [1334, 95] on div "Back" at bounding box center [1367, 99] width 151 height 23
click at [1341, 100] on div "Back" at bounding box center [1367, 99] width 151 height 23
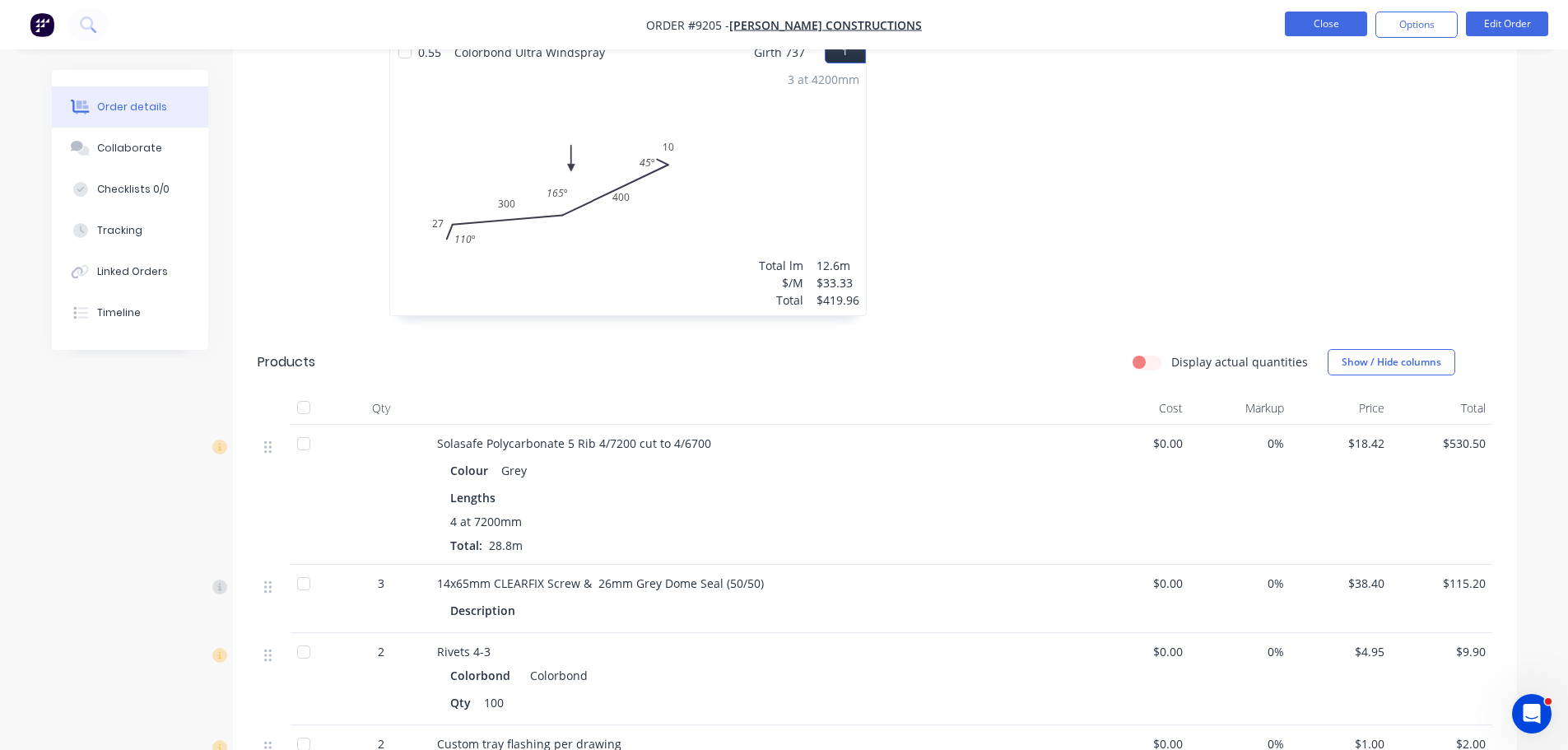
click at [1334, 23] on button "Close" at bounding box center [1325, 23] width 83 height 24
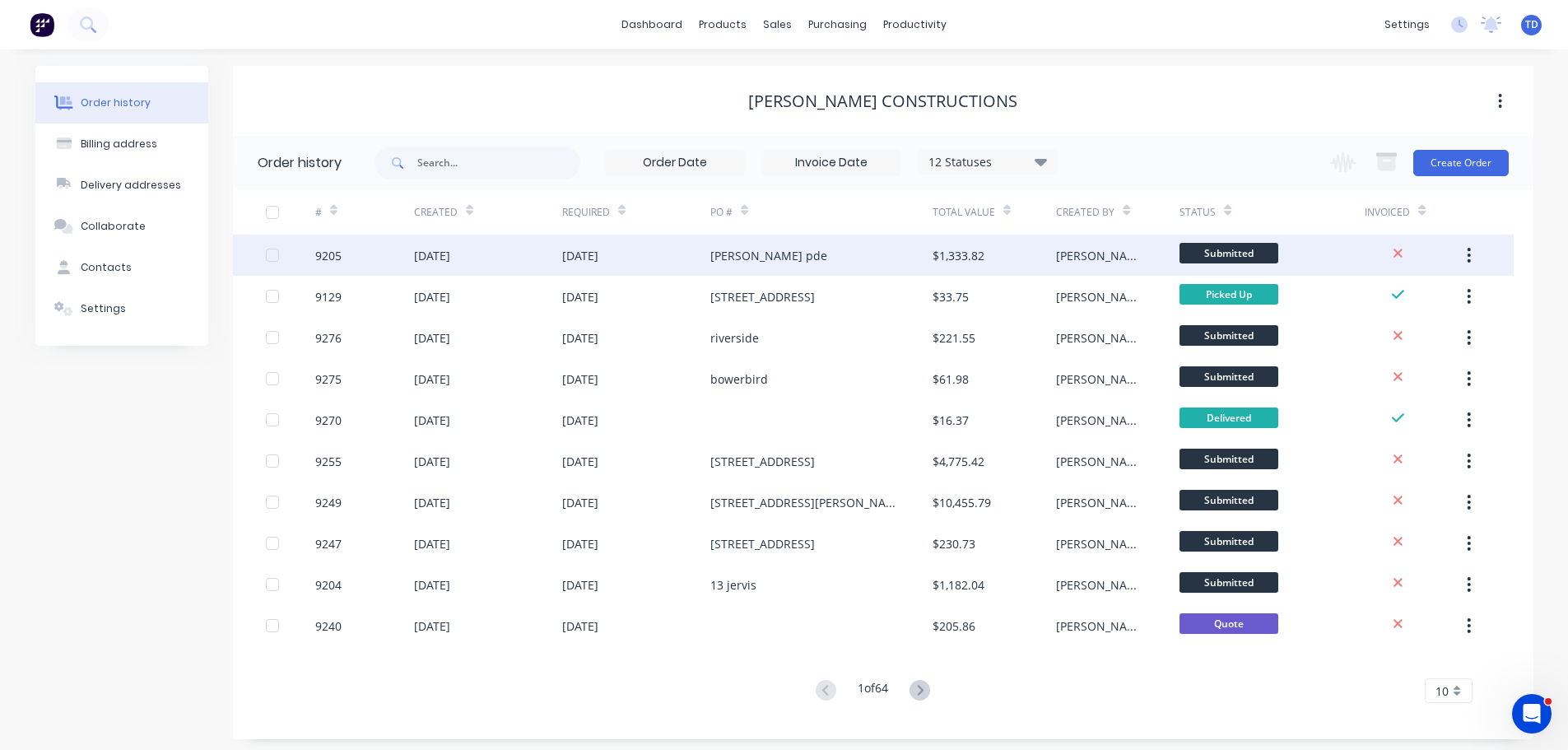
click at [820, 263] on div "Mitchell pde" at bounding box center [822, 255] width 223 height 41
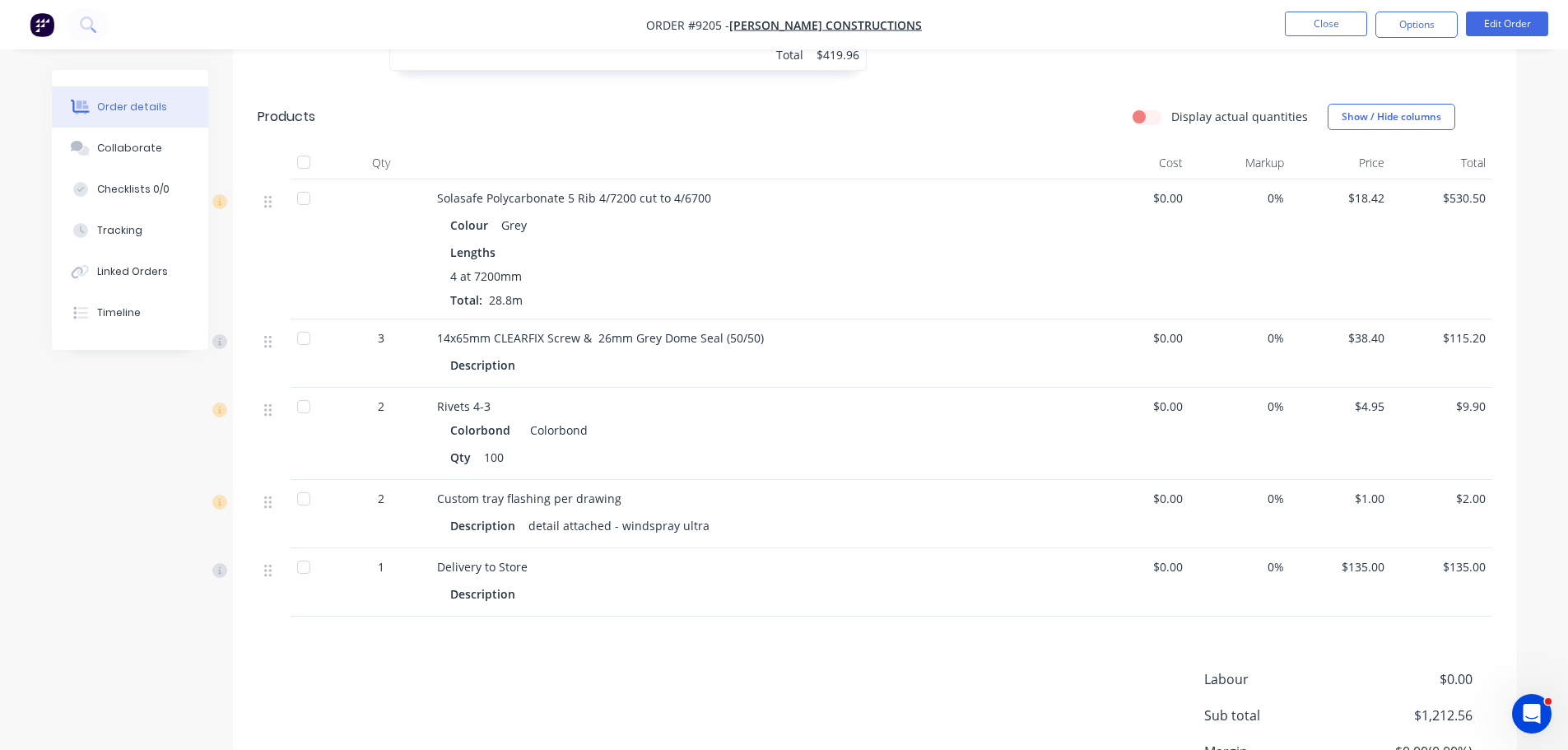
scroll to position [823, 0]
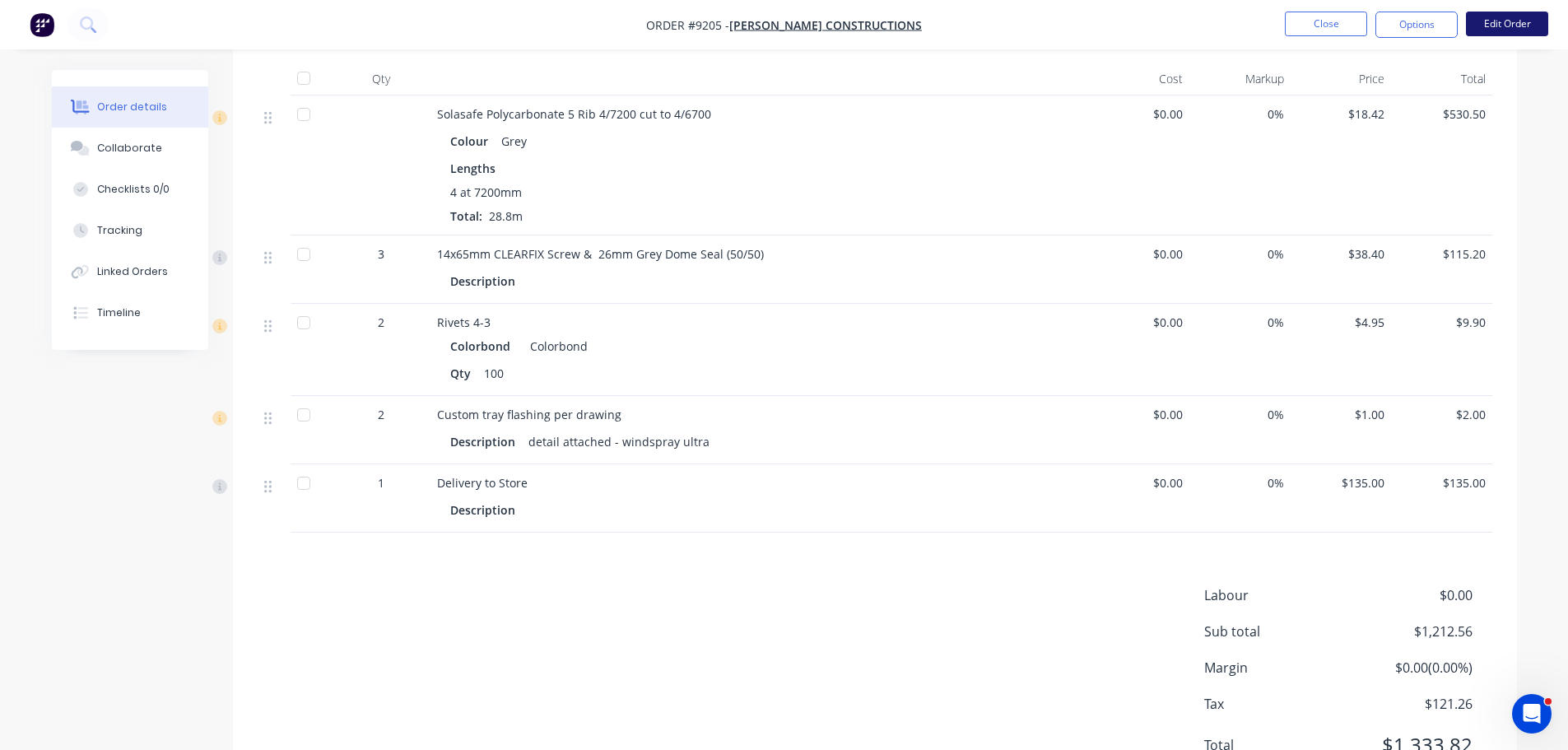
click at [1520, 30] on button "Edit Order" at bounding box center [1507, 23] width 83 height 24
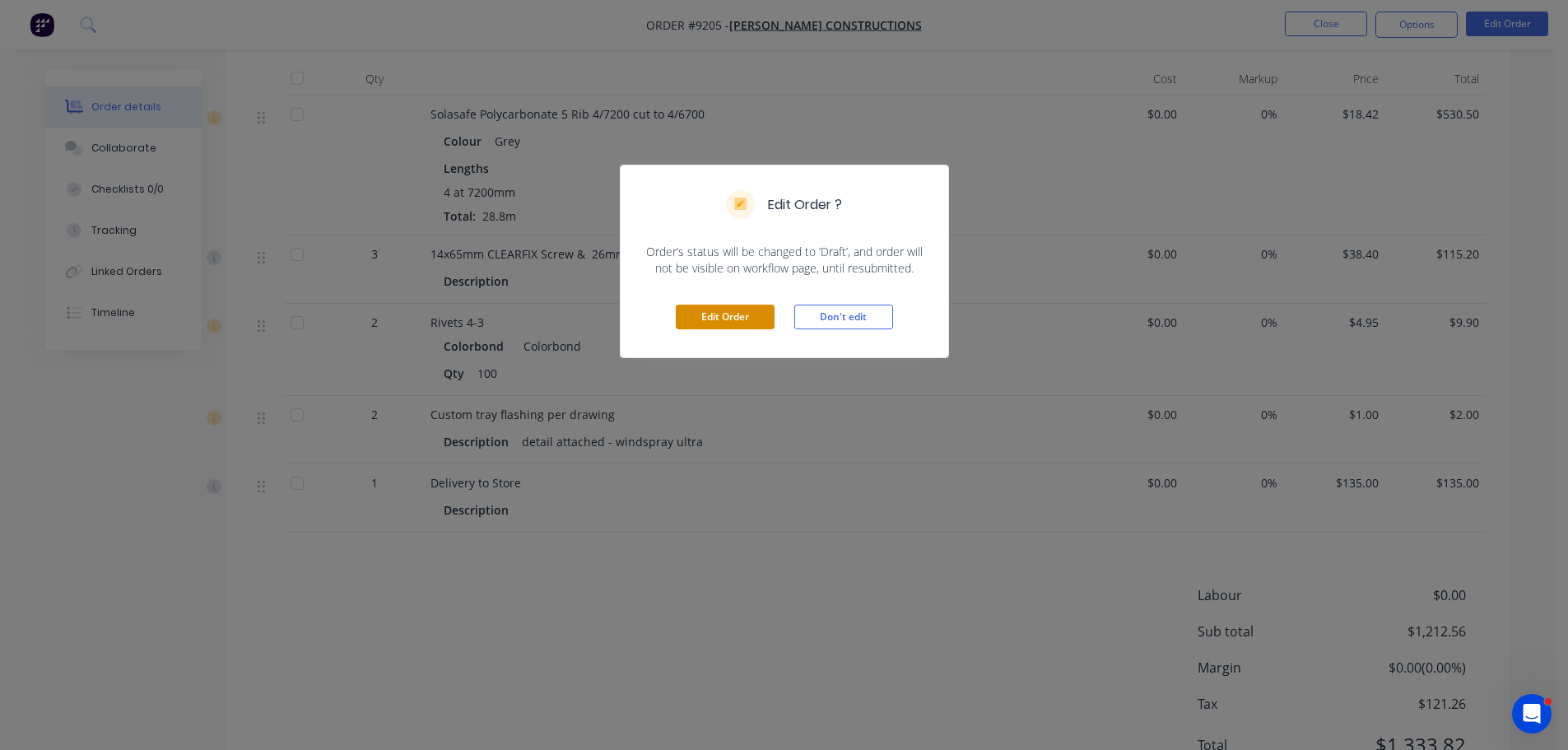
click at [731, 311] on button "Edit Order" at bounding box center [725, 317] width 99 height 24
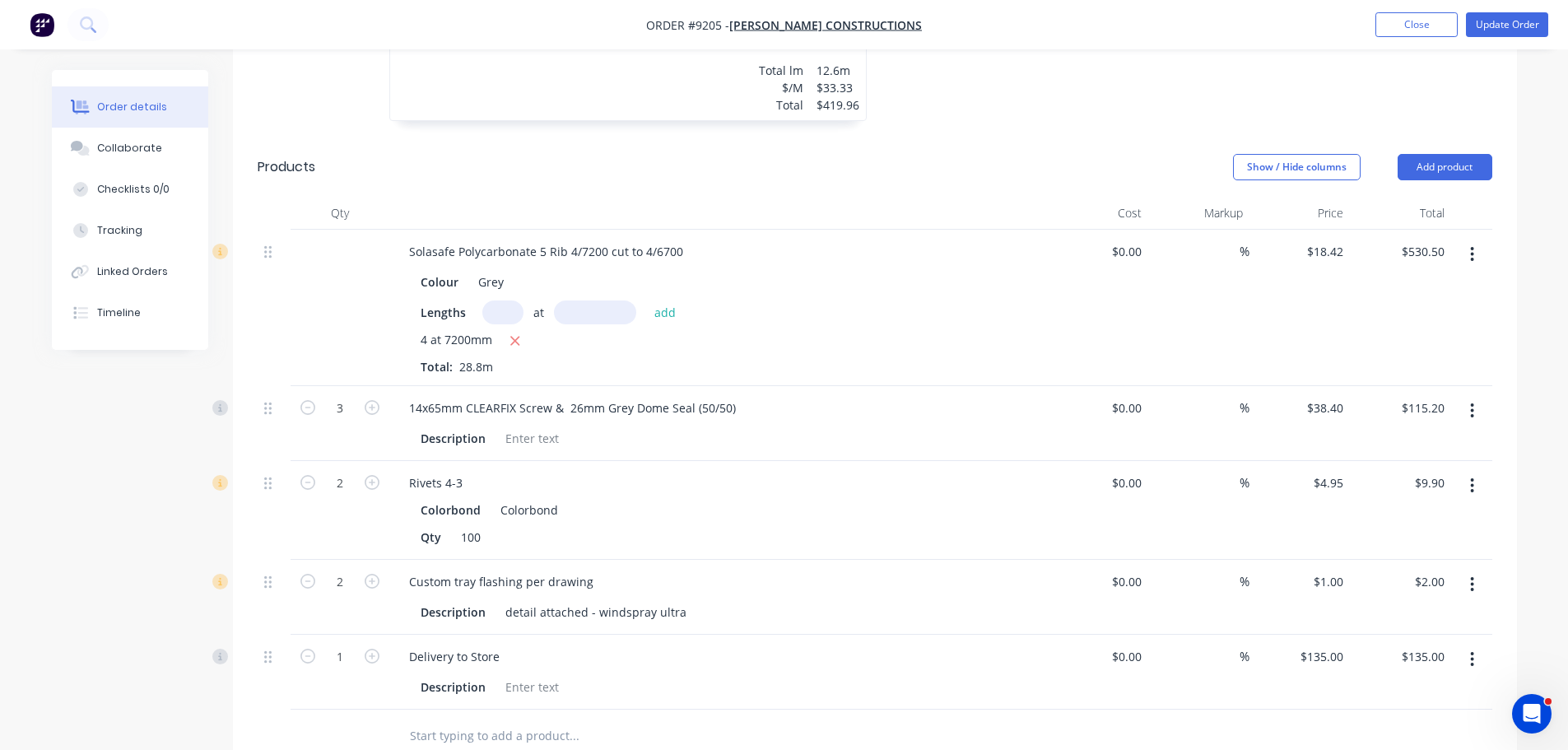
scroll to position [741, 0]
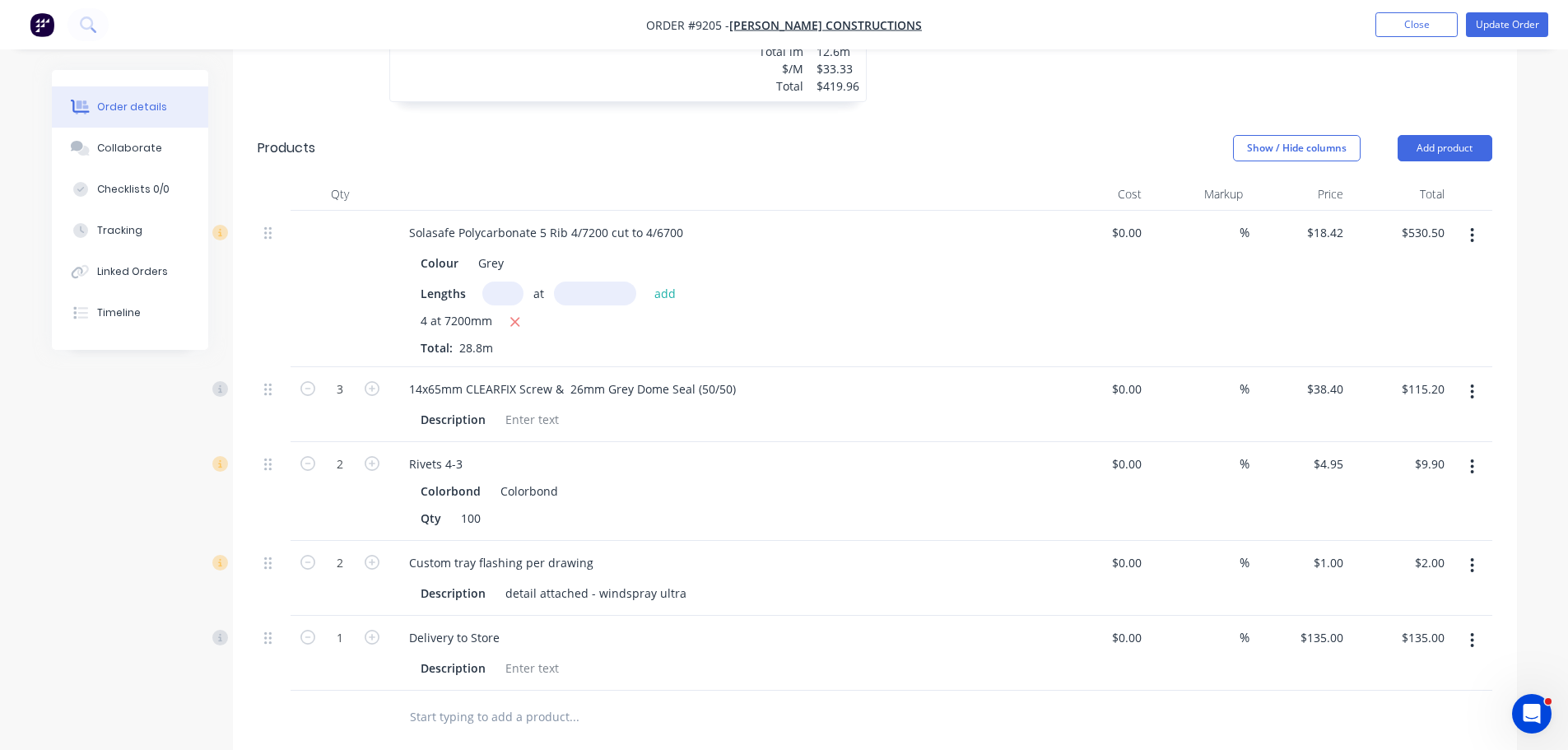
click at [1478, 452] on button "button" at bounding box center [1471, 467] width 38 height 30
click at [1367, 499] on div "Edit" at bounding box center [1414, 510] width 127 height 23
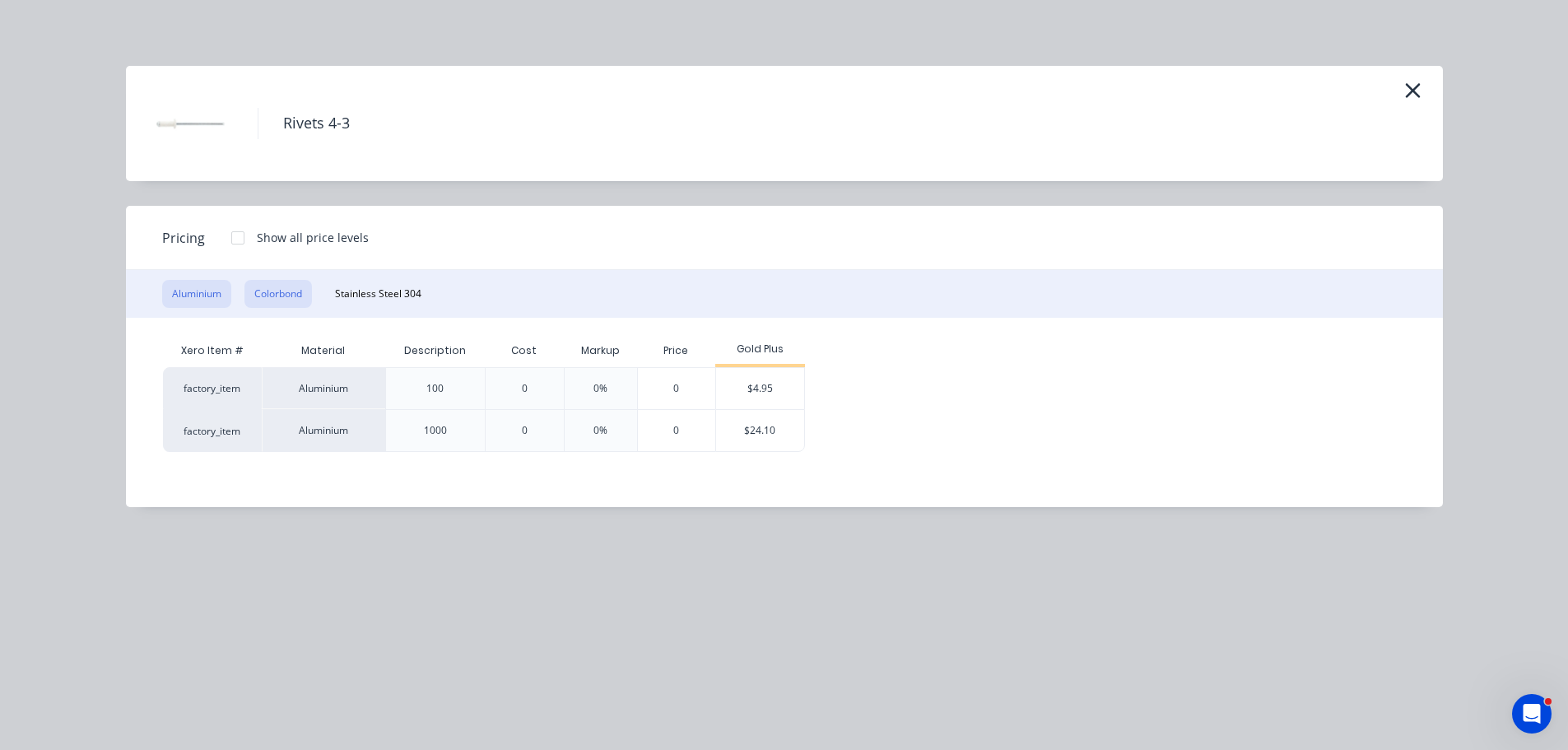
click at [275, 292] on button "Colorbond" at bounding box center [278, 294] width 68 height 28
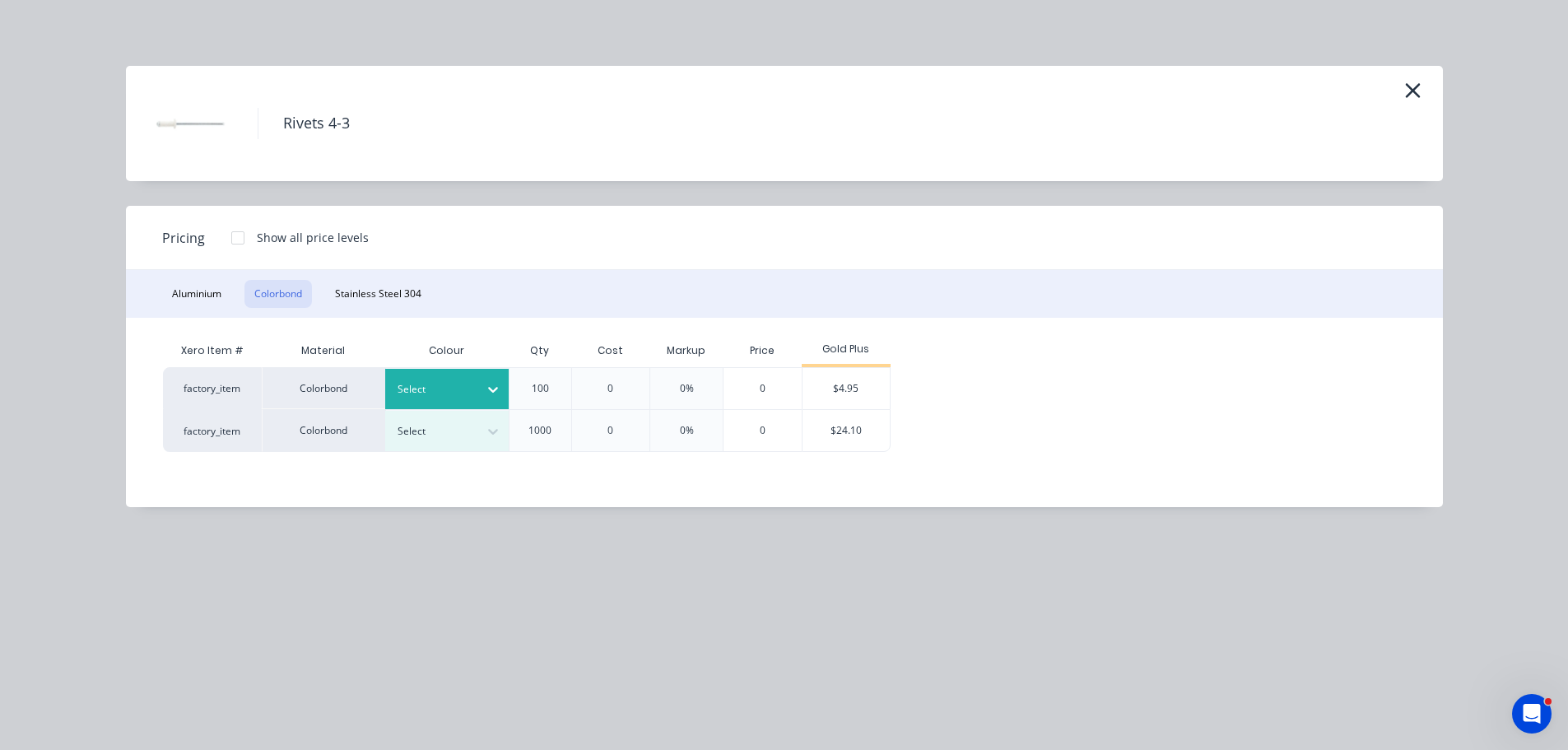
click at [453, 382] on div at bounding box center [434, 389] width 74 height 18
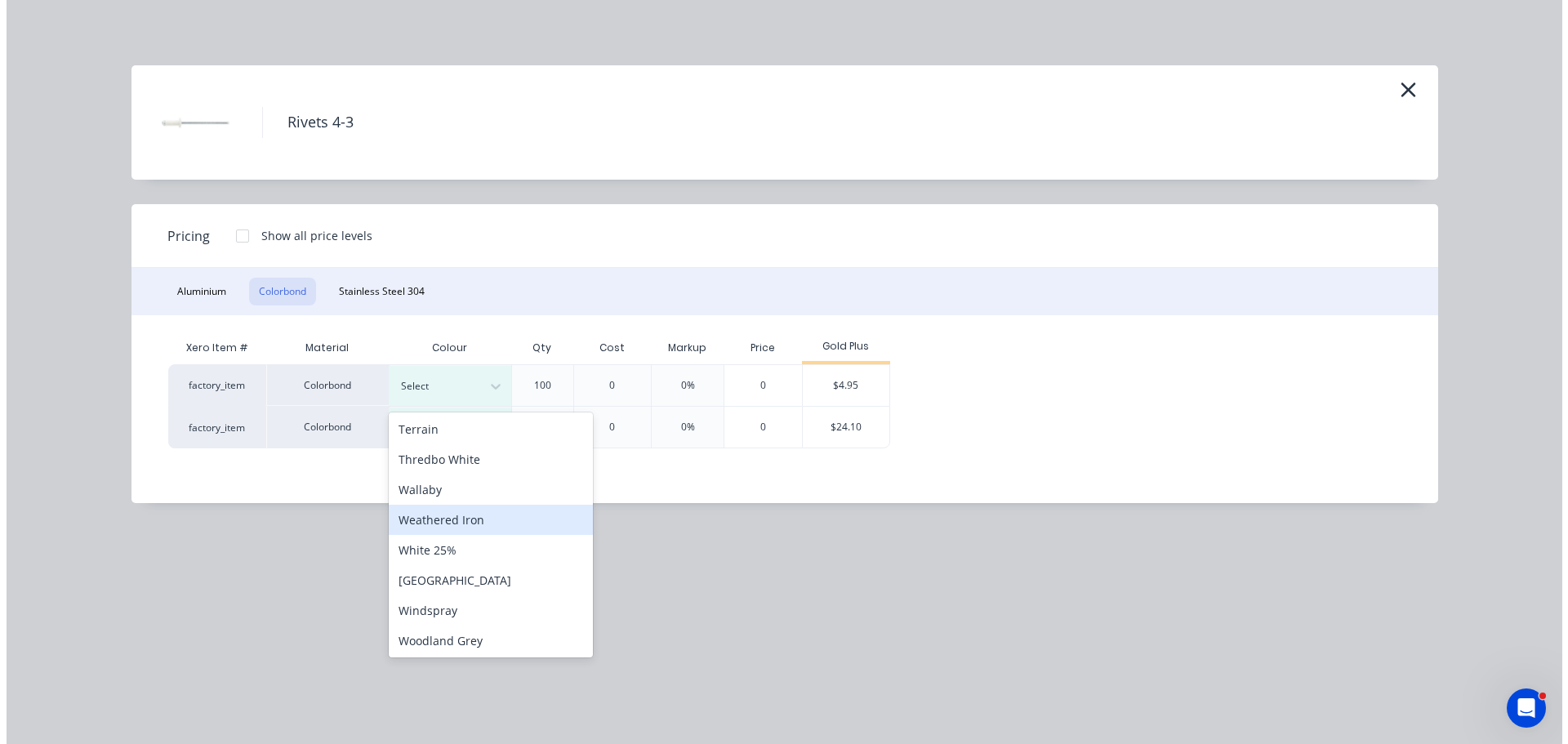
scroll to position [668, 0]
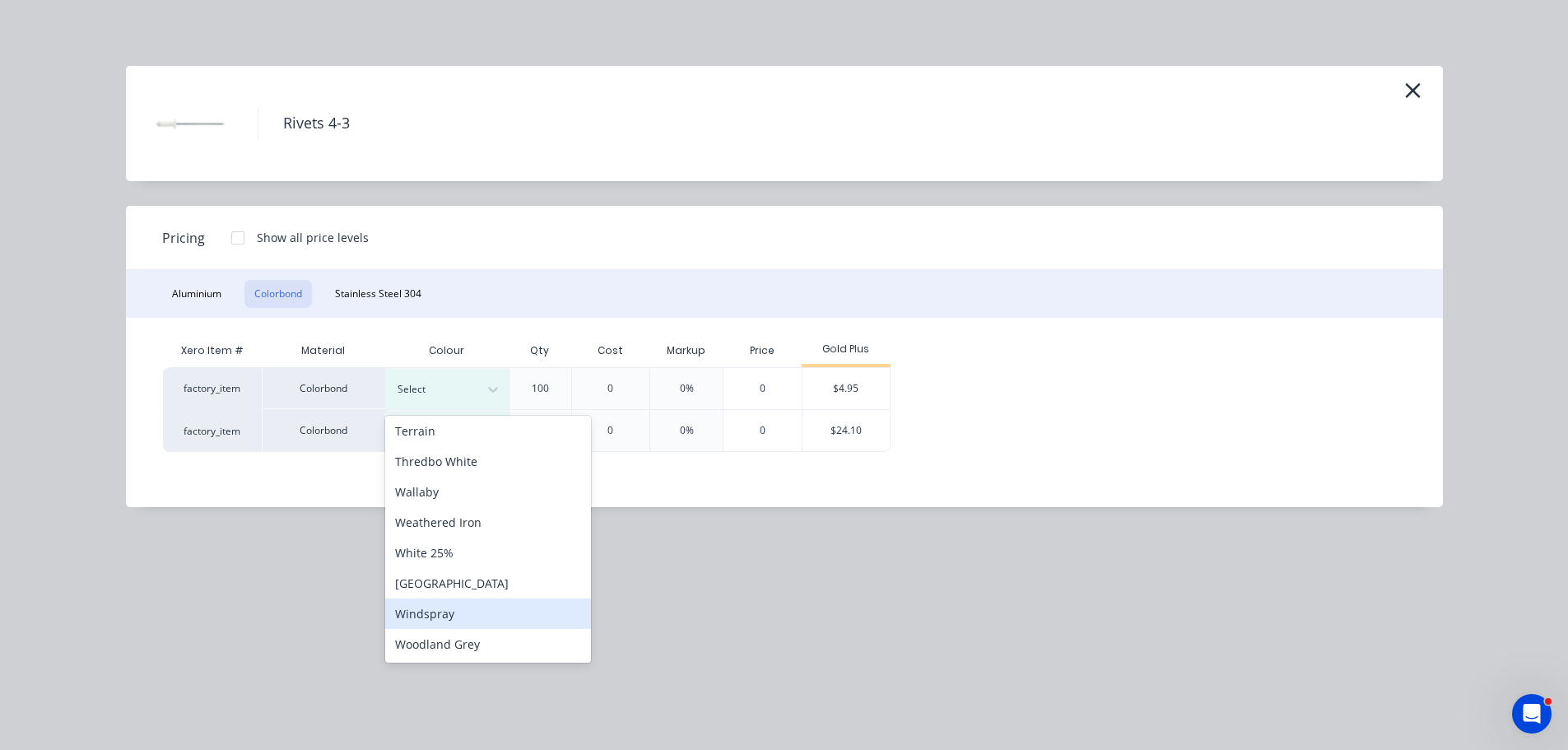
click at [425, 622] on div "Windspray" at bounding box center [488, 613] width 206 height 30
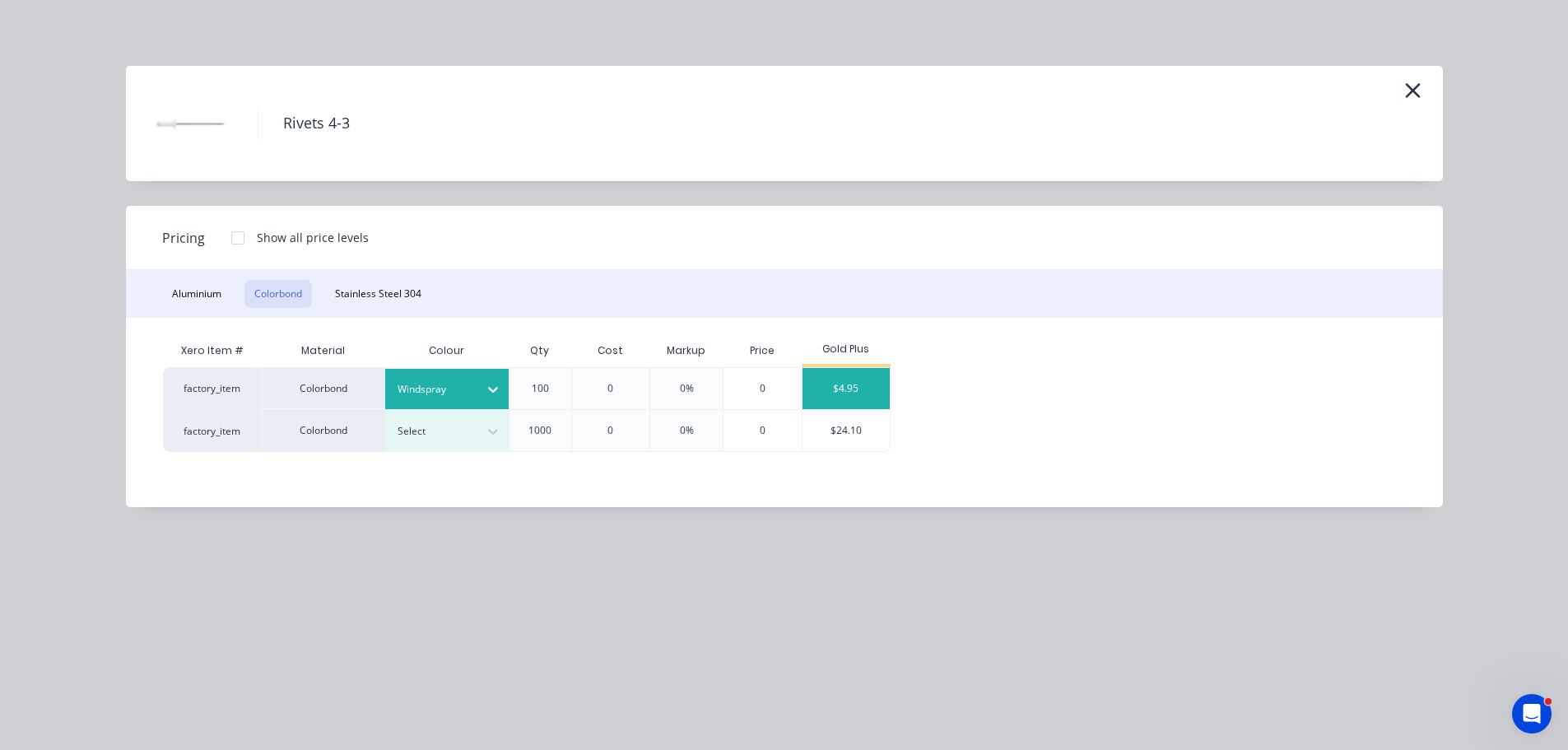
click at [837, 399] on div "$4.95" at bounding box center [846, 388] width 88 height 41
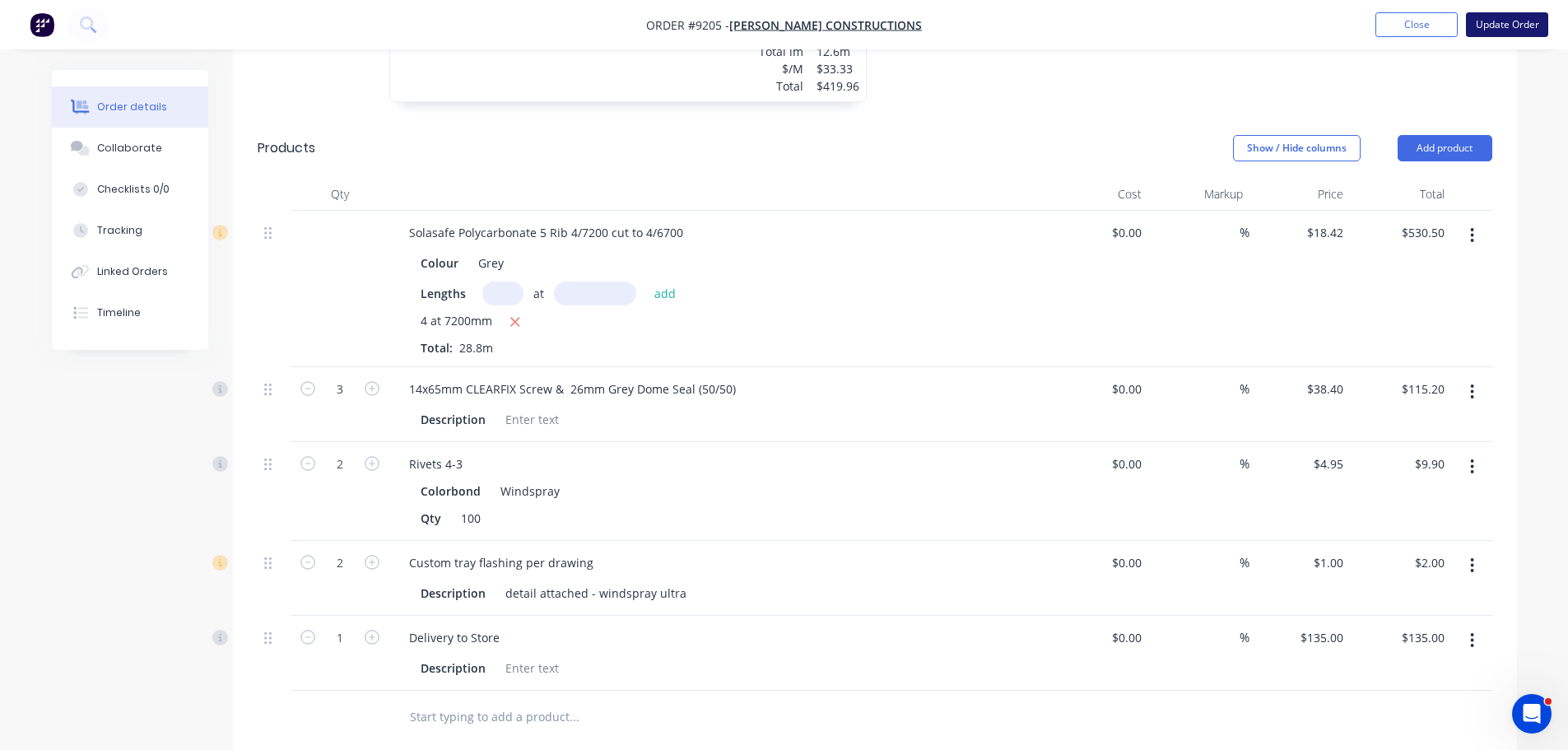
click at [1516, 29] on button "Update Order" at bounding box center [1507, 24] width 83 height 24
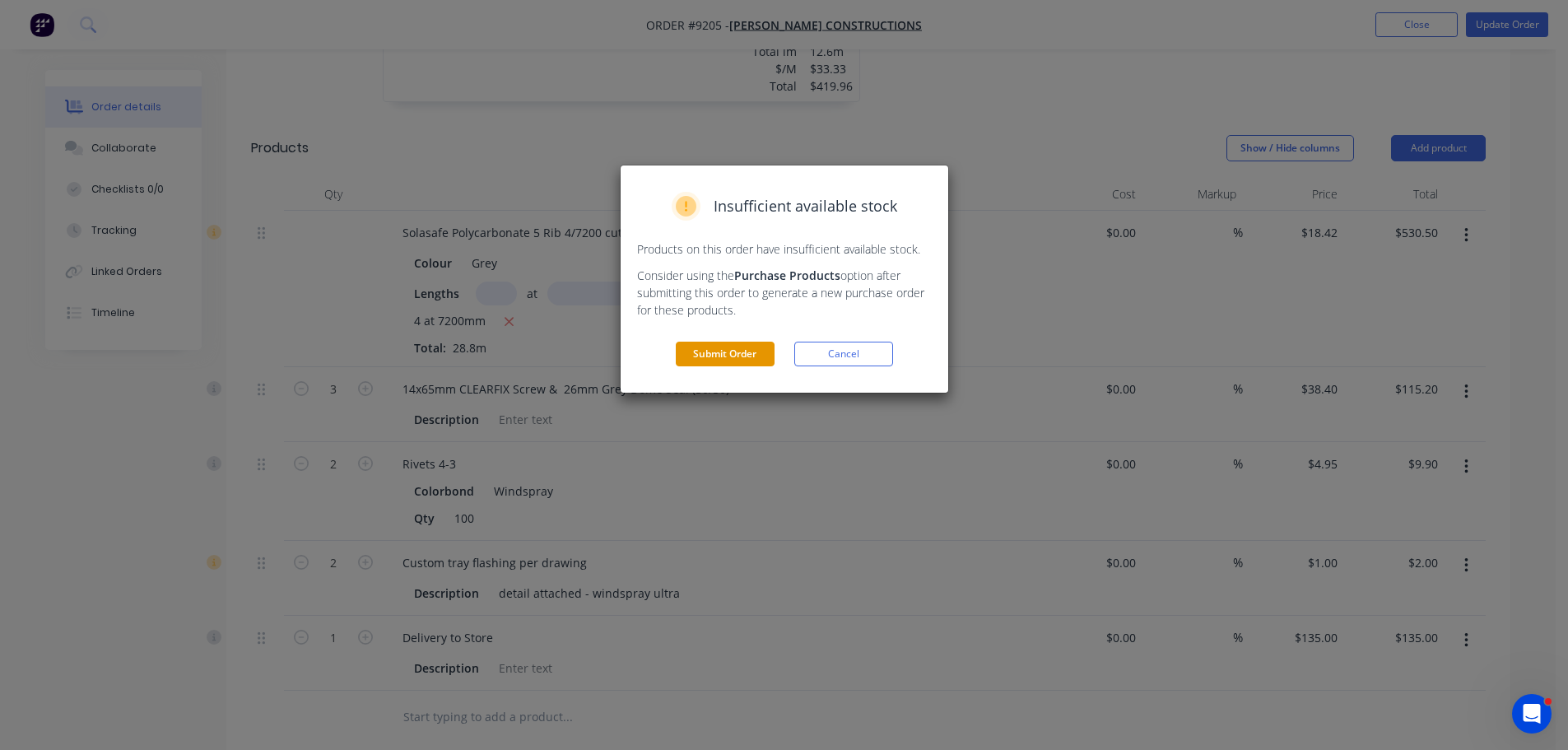
click at [730, 358] on button "Submit Order" at bounding box center [725, 354] width 99 height 24
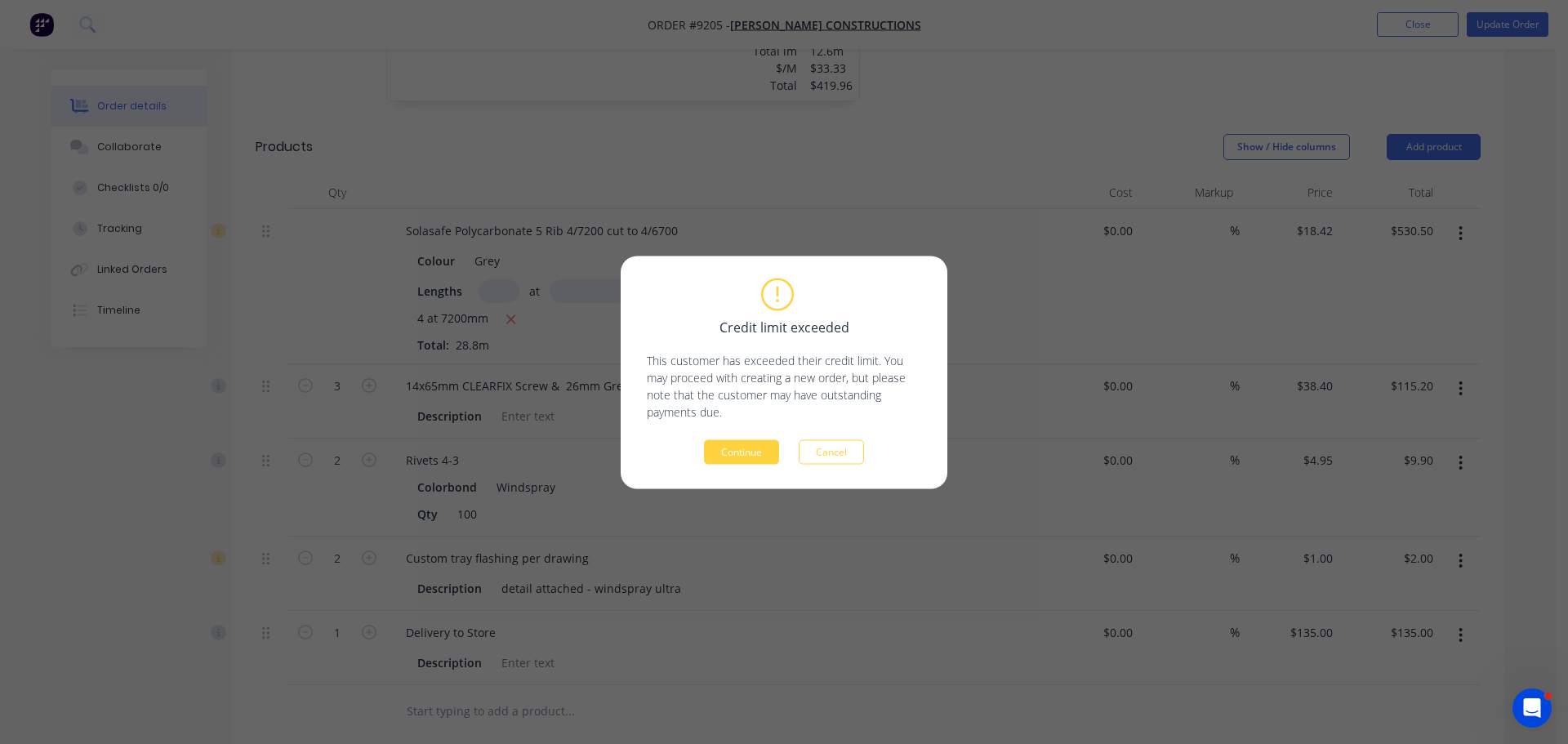
click at [748, 465] on div "Credit limit exceeded This customer has exceeded their credit limit. You may pr…" at bounding box center [784, 372] width 327 height 233
click at [759, 459] on button "Continue" at bounding box center [741, 451] width 75 height 24
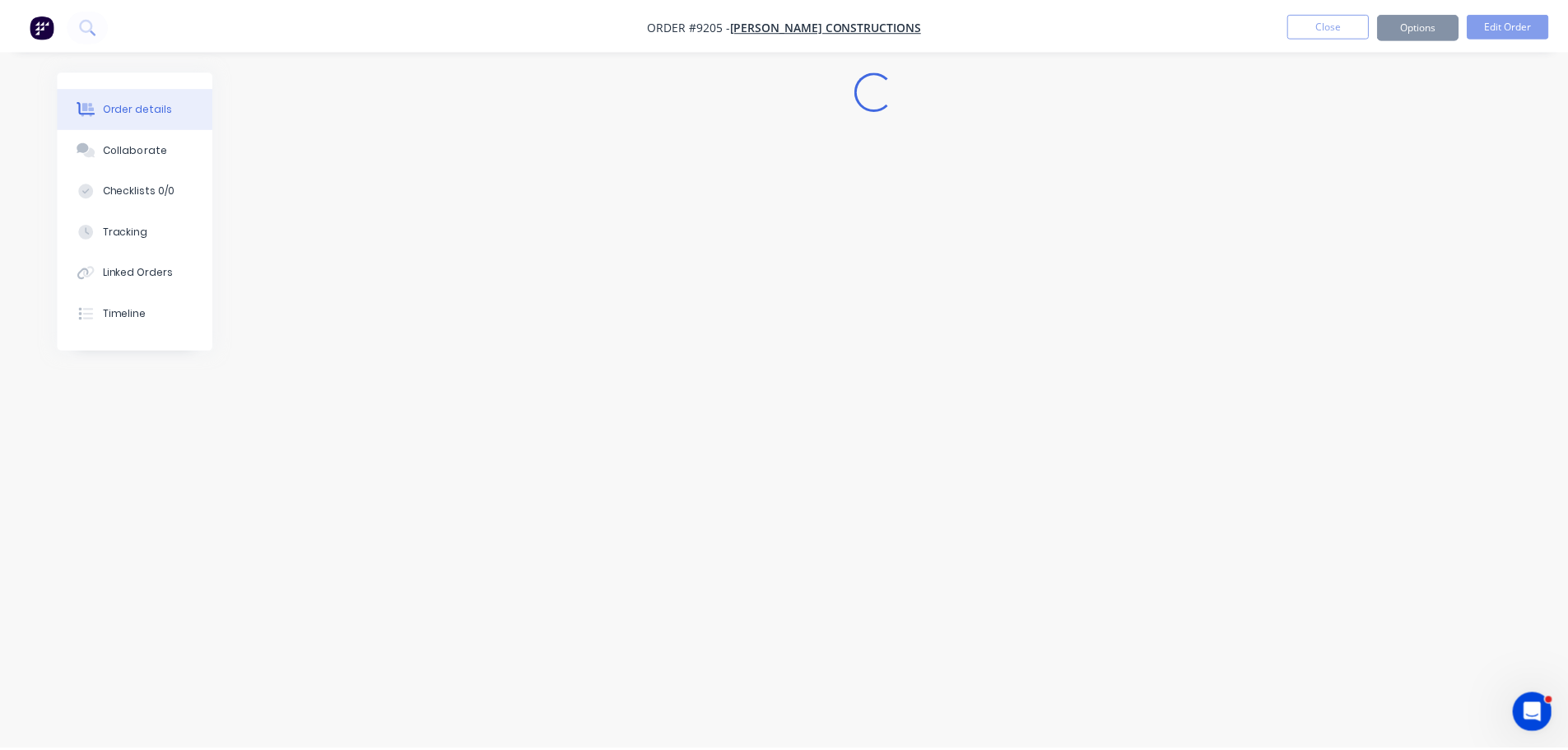
scroll to position [0, 0]
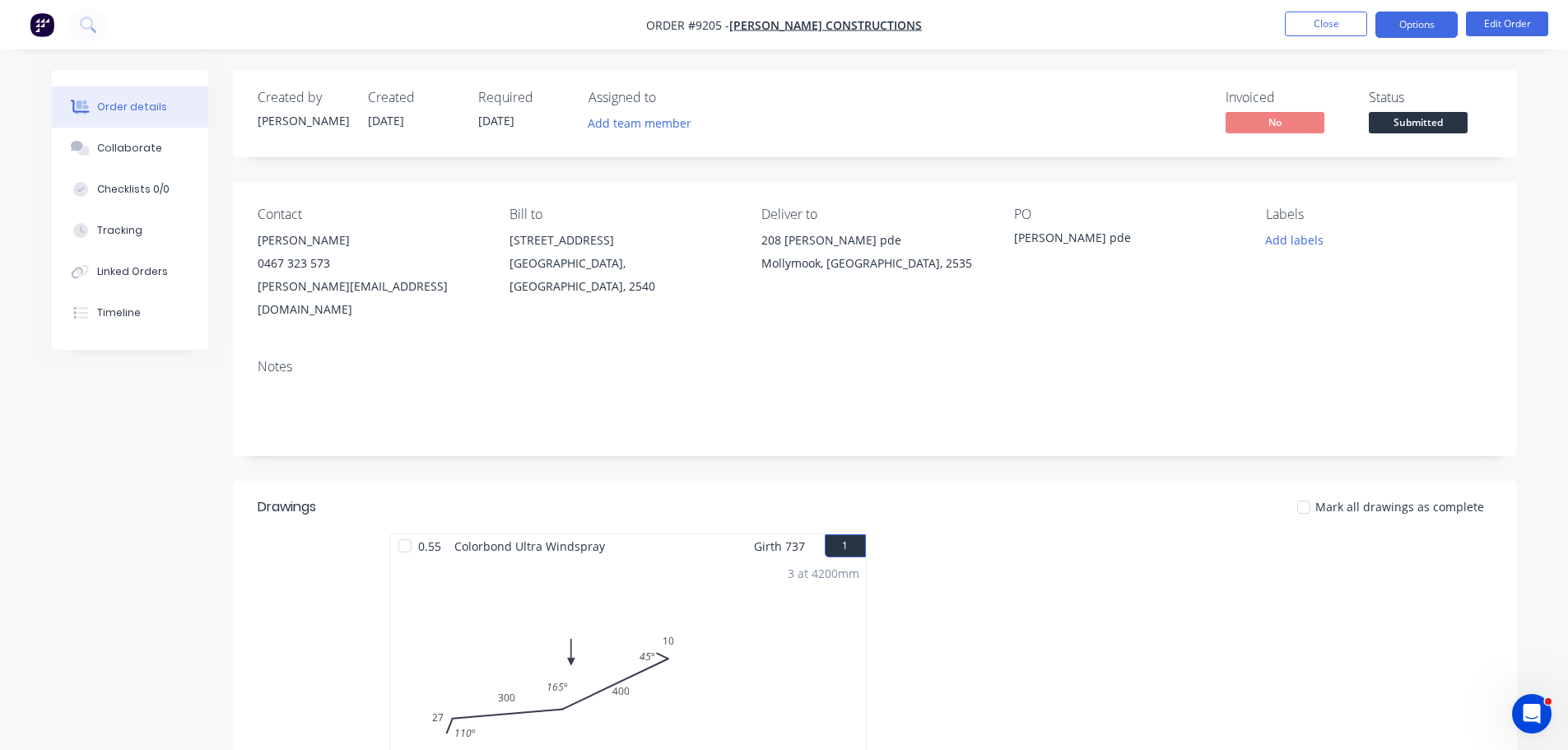
click at [1435, 18] on button "Options" at bounding box center [1416, 24] width 83 height 26
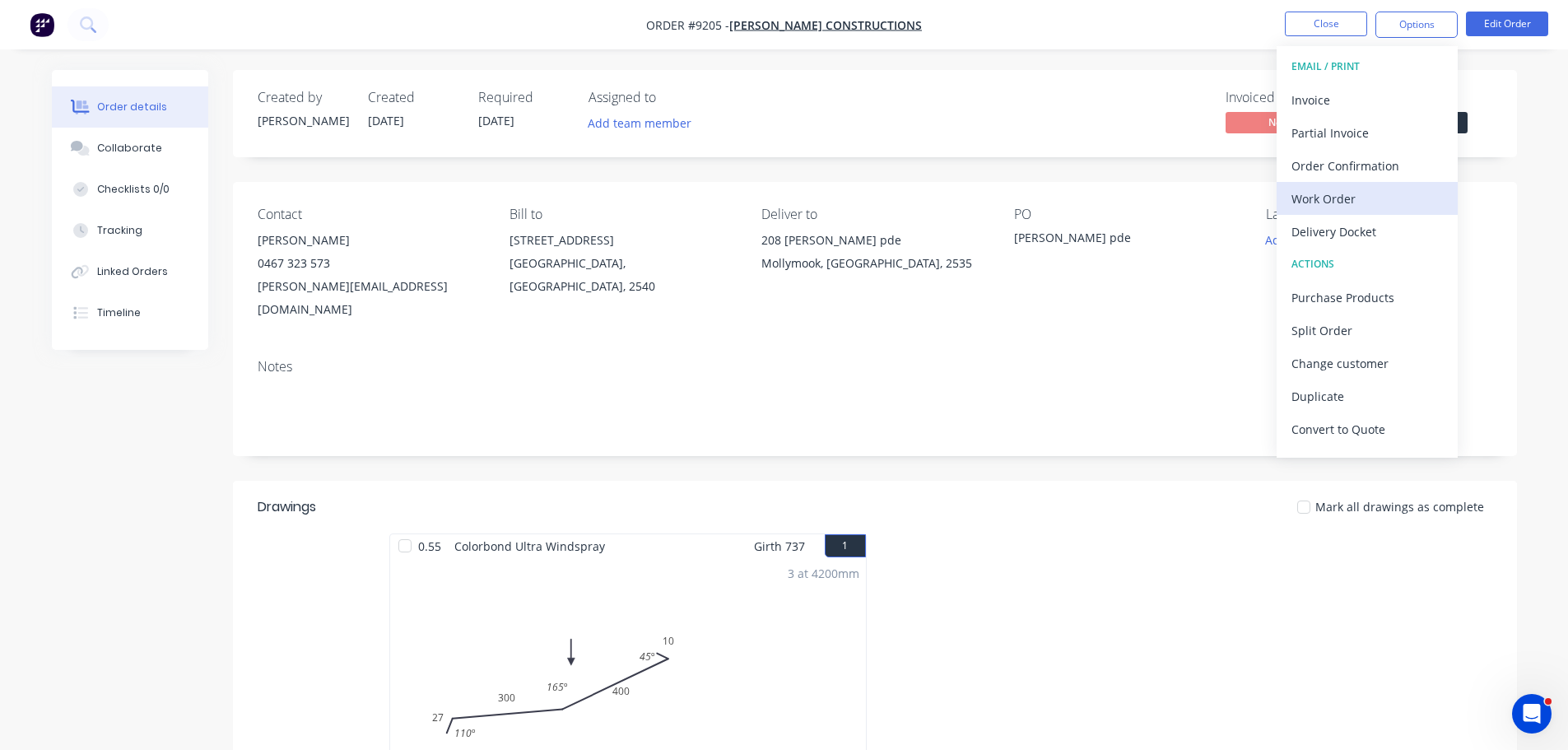
click at [1350, 198] on div "Work Order" at bounding box center [1367, 198] width 151 height 23
click at [1350, 198] on div "Custom" at bounding box center [1367, 198] width 151 height 23
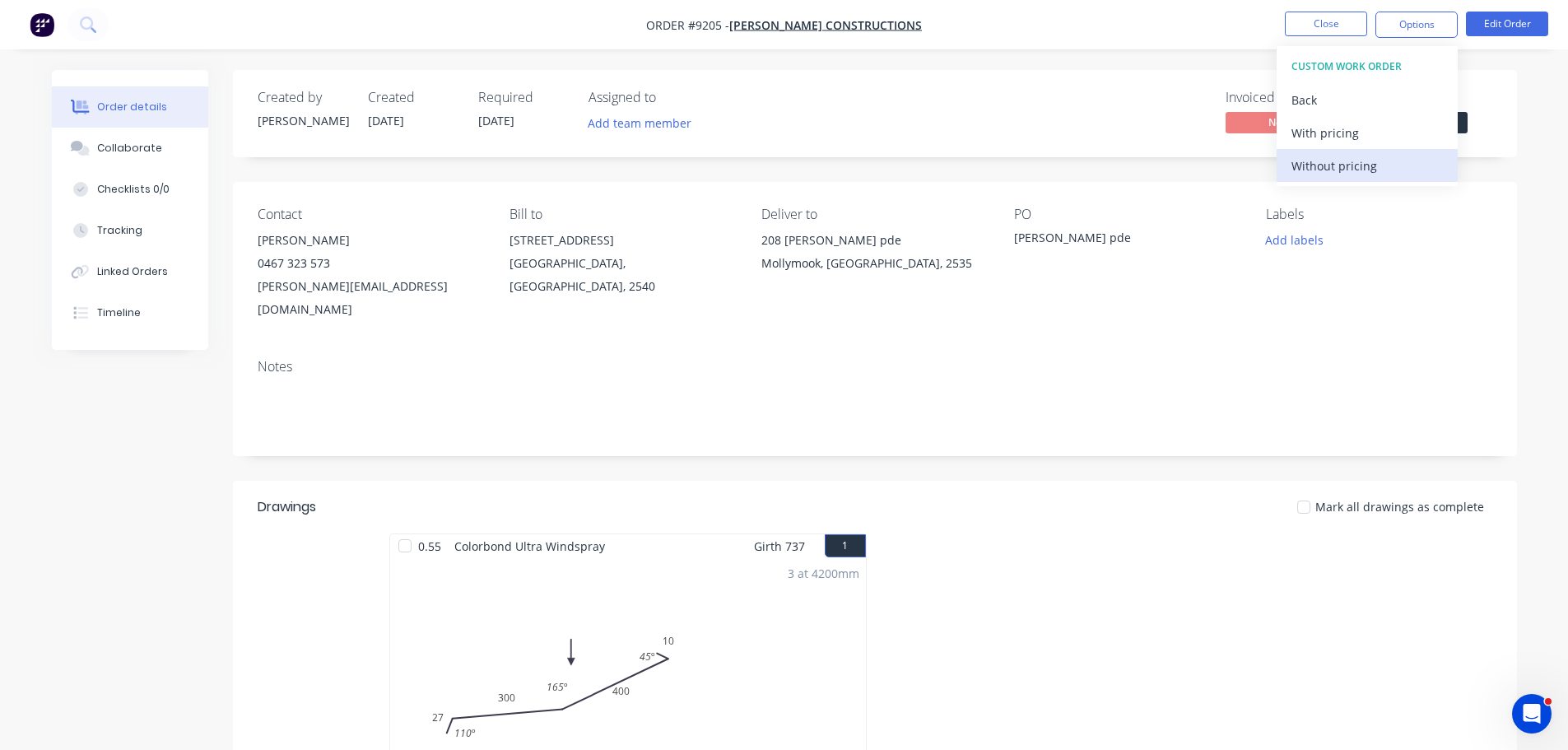
click at [1351, 173] on div "Without pricing" at bounding box center [1367, 165] width 151 height 23
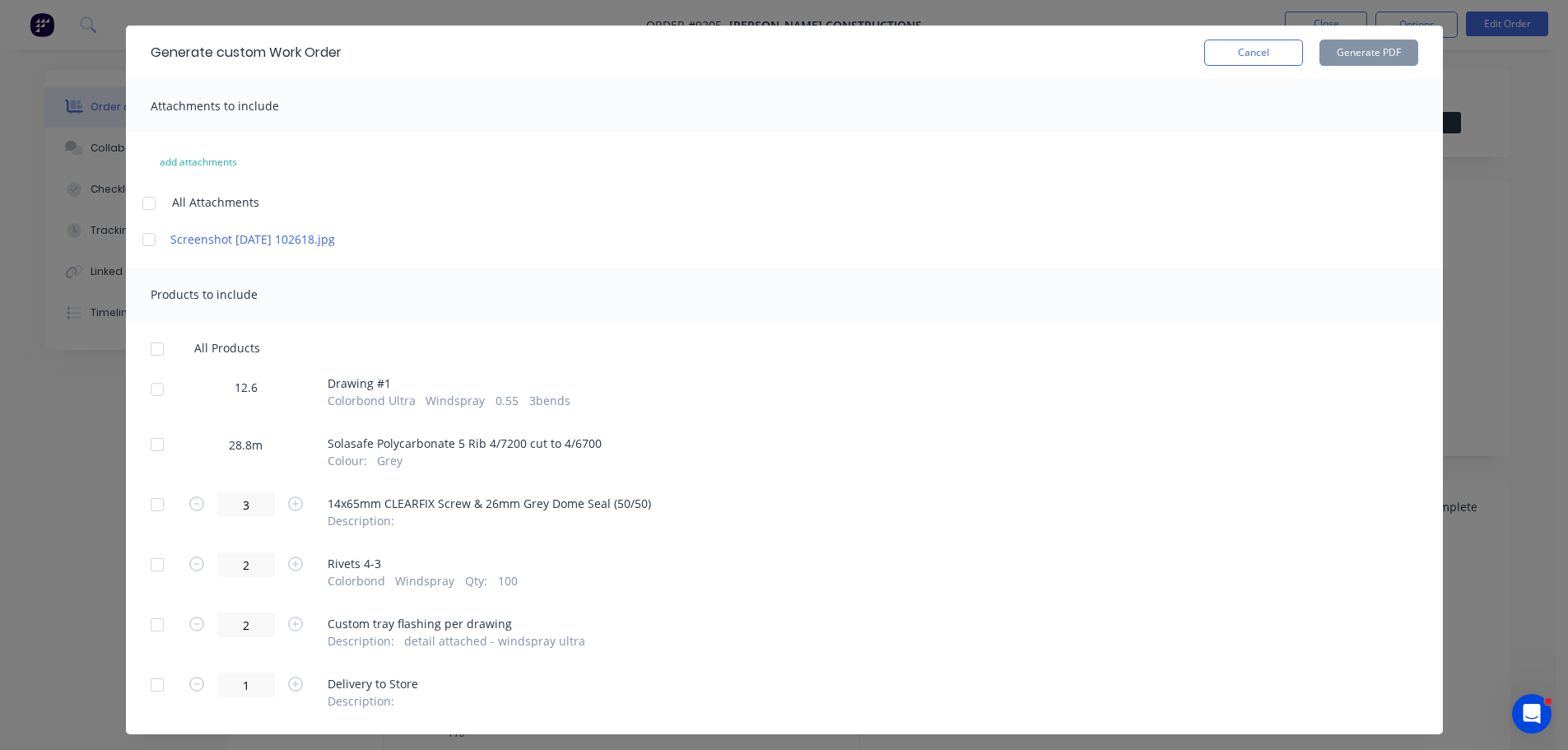
scroll to position [72, 0]
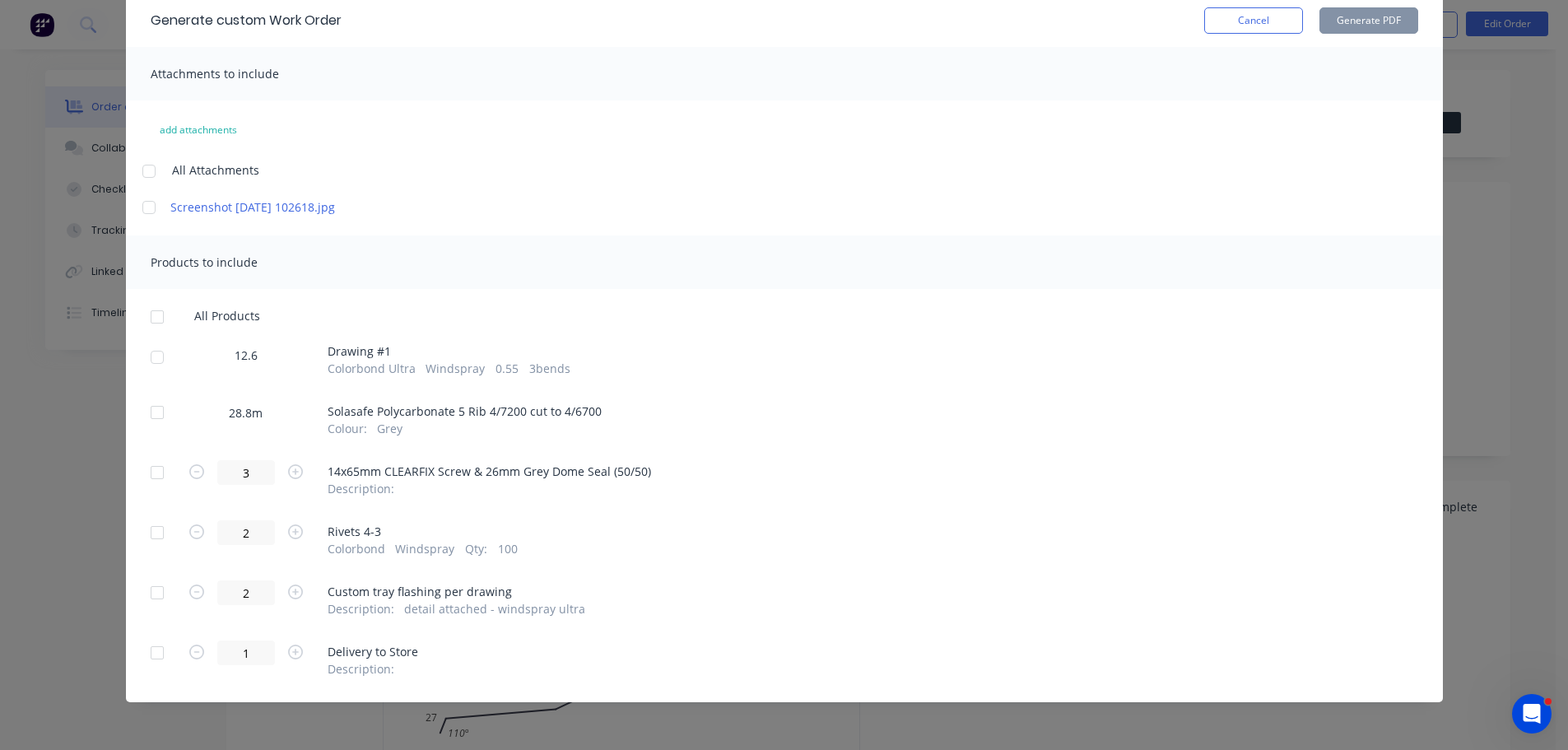
click at [150, 414] on div at bounding box center [157, 412] width 33 height 33
click at [148, 474] on div at bounding box center [157, 472] width 33 height 33
click at [156, 530] on div at bounding box center [157, 532] width 33 height 33
click at [151, 594] on div at bounding box center [157, 593] width 33 height 33
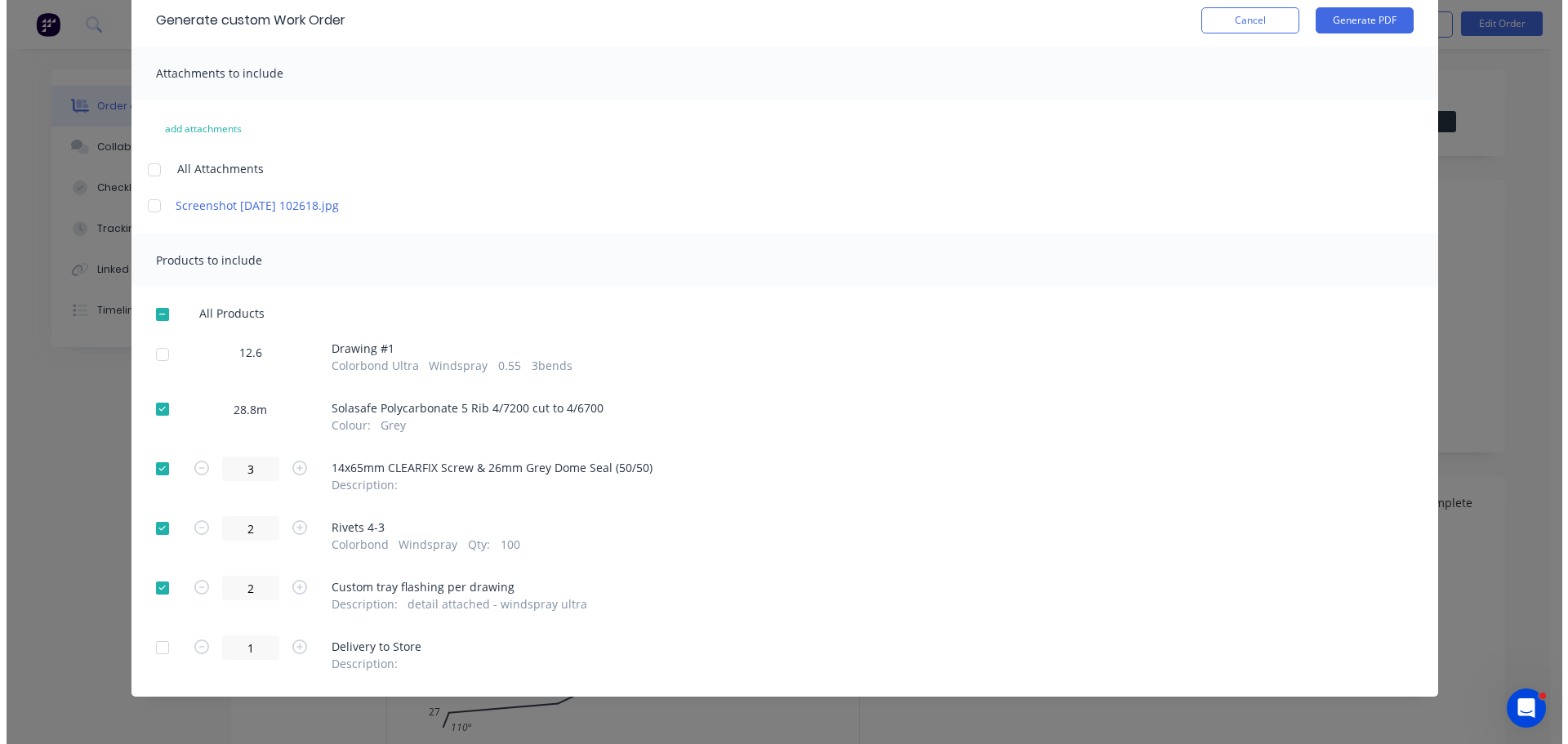
scroll to position [0, 0]
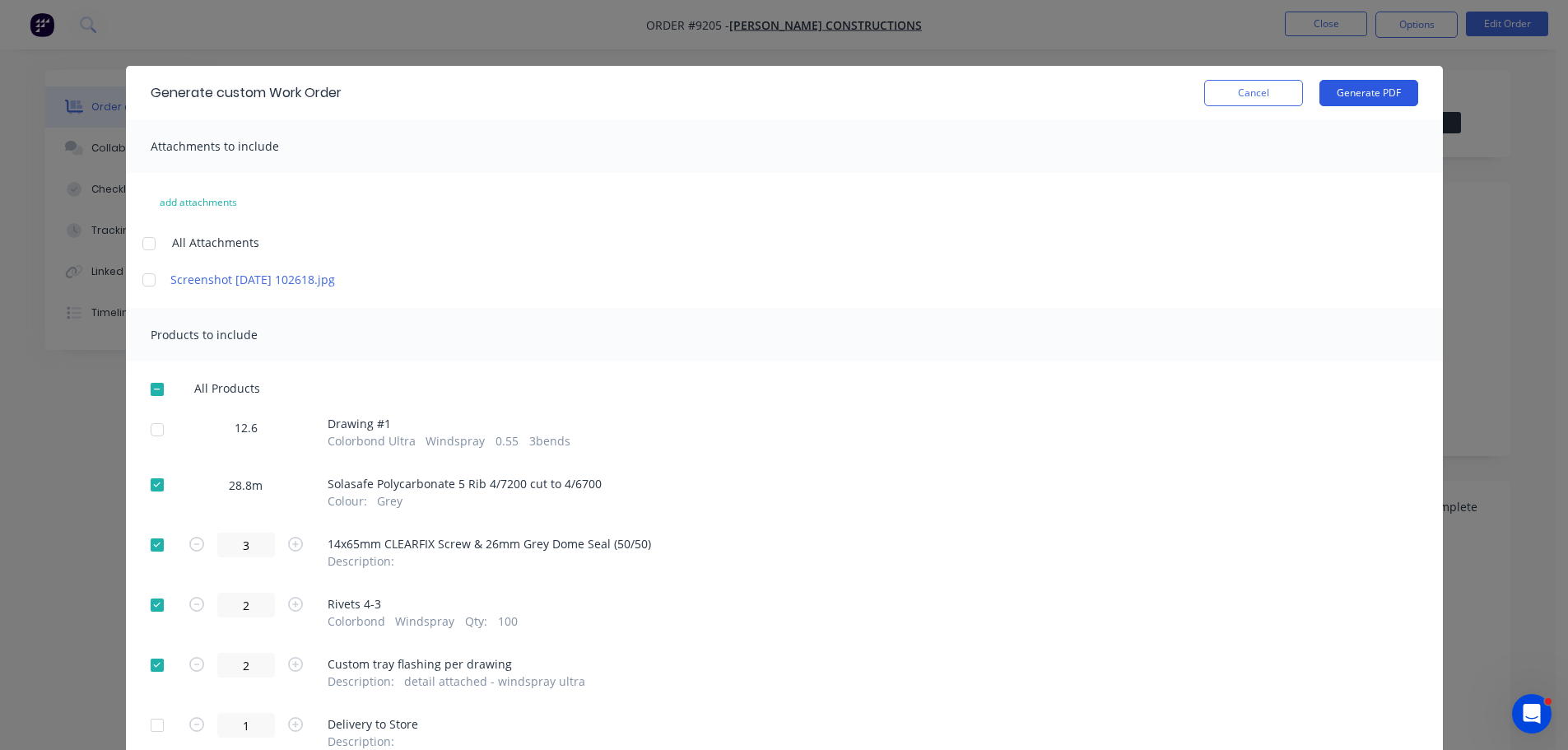
click at [1357, 97] on button "Generate PDF" at bounding box center [1369, 93] width 99 height 26
click at [1258, 91] on button "Cancel" at bounding box center [1254, 93] width 99 height 26
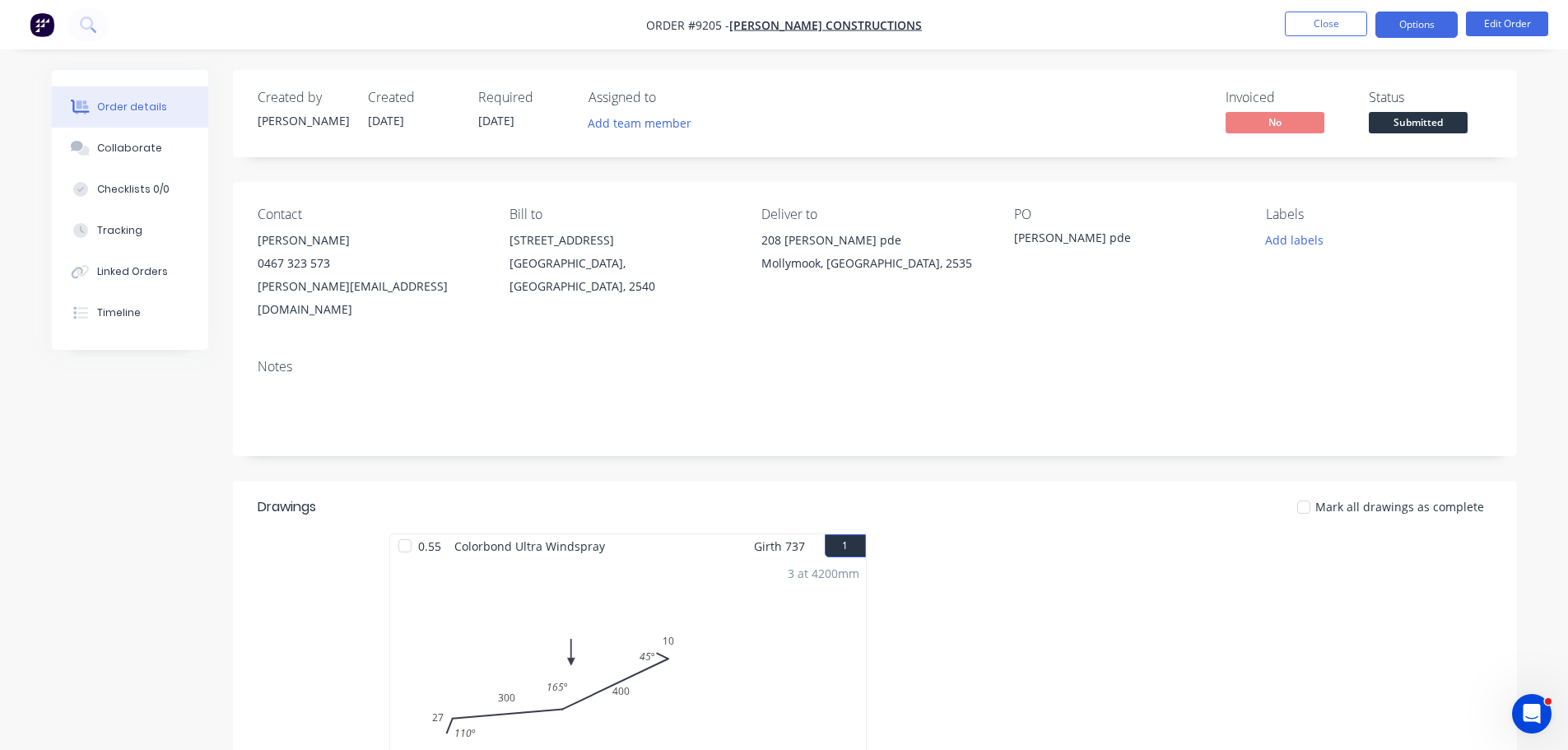
click at [1404, 33] on button "Options" at bounding box center [1416, 24] width 83 height 26
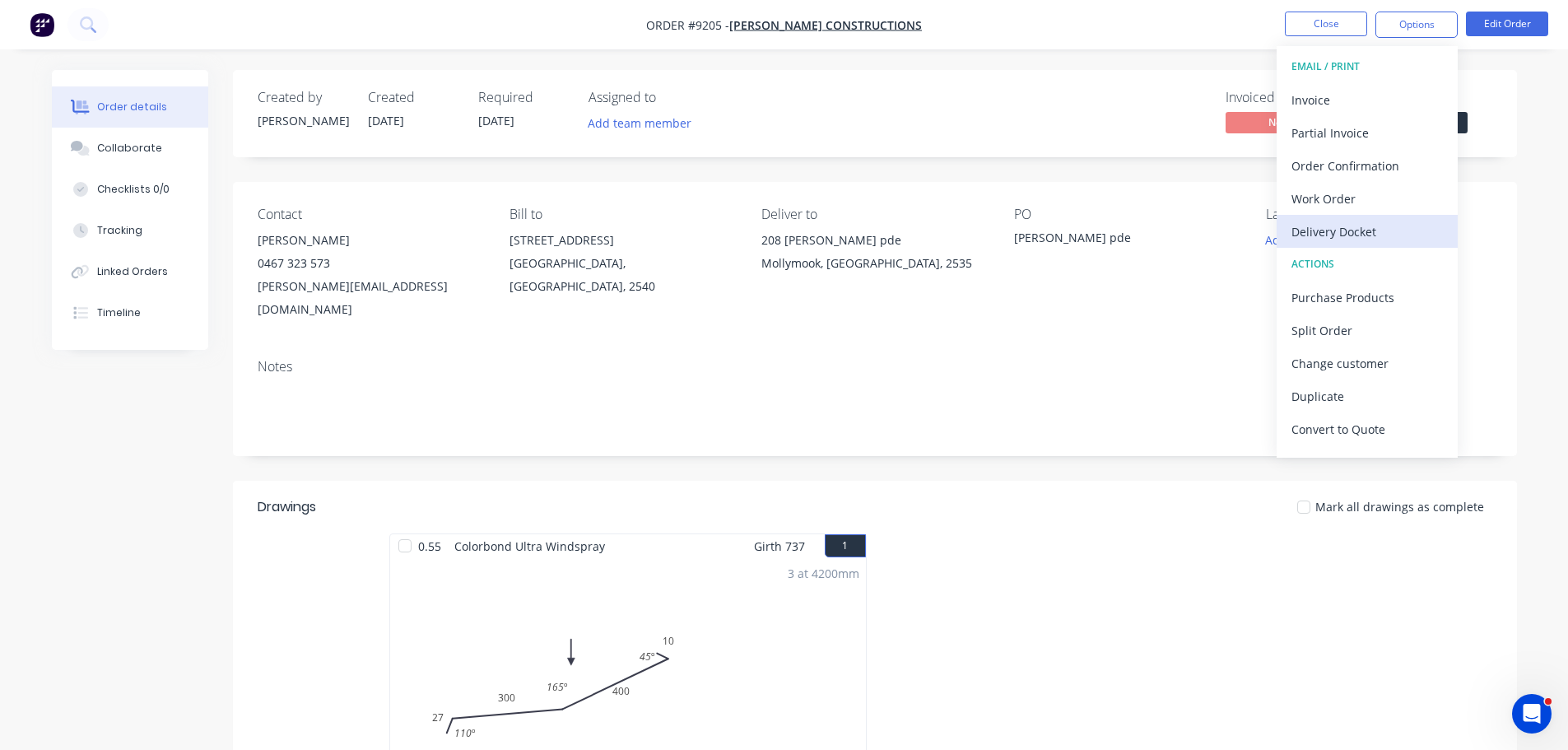
click at [1384, 226] on div "Delivery Docket" at bounding box center [1367, 231] width 151 height 23
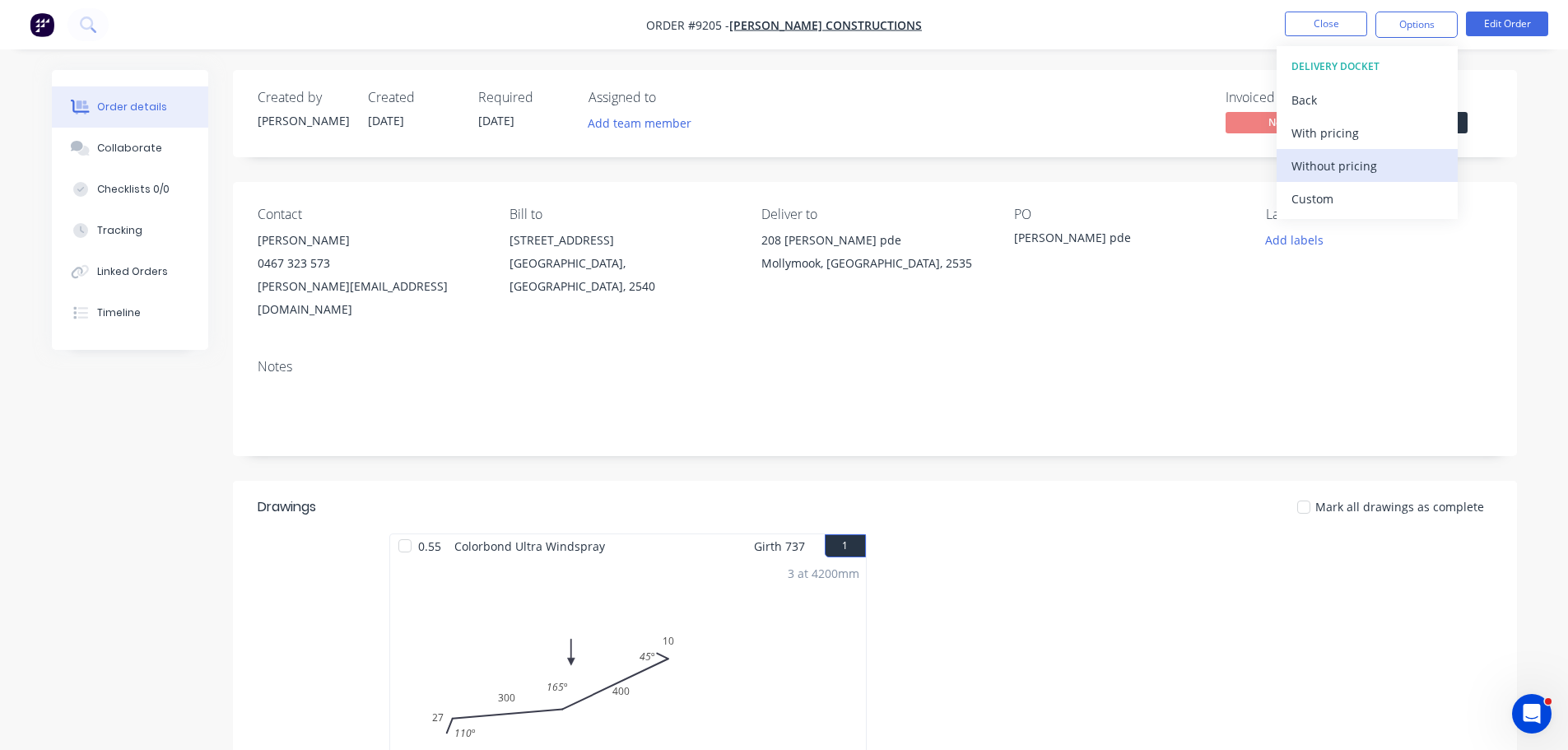
click at [1377, 175] on div "Without pricing" at bounding box center [1367, 165] width 151 height 23
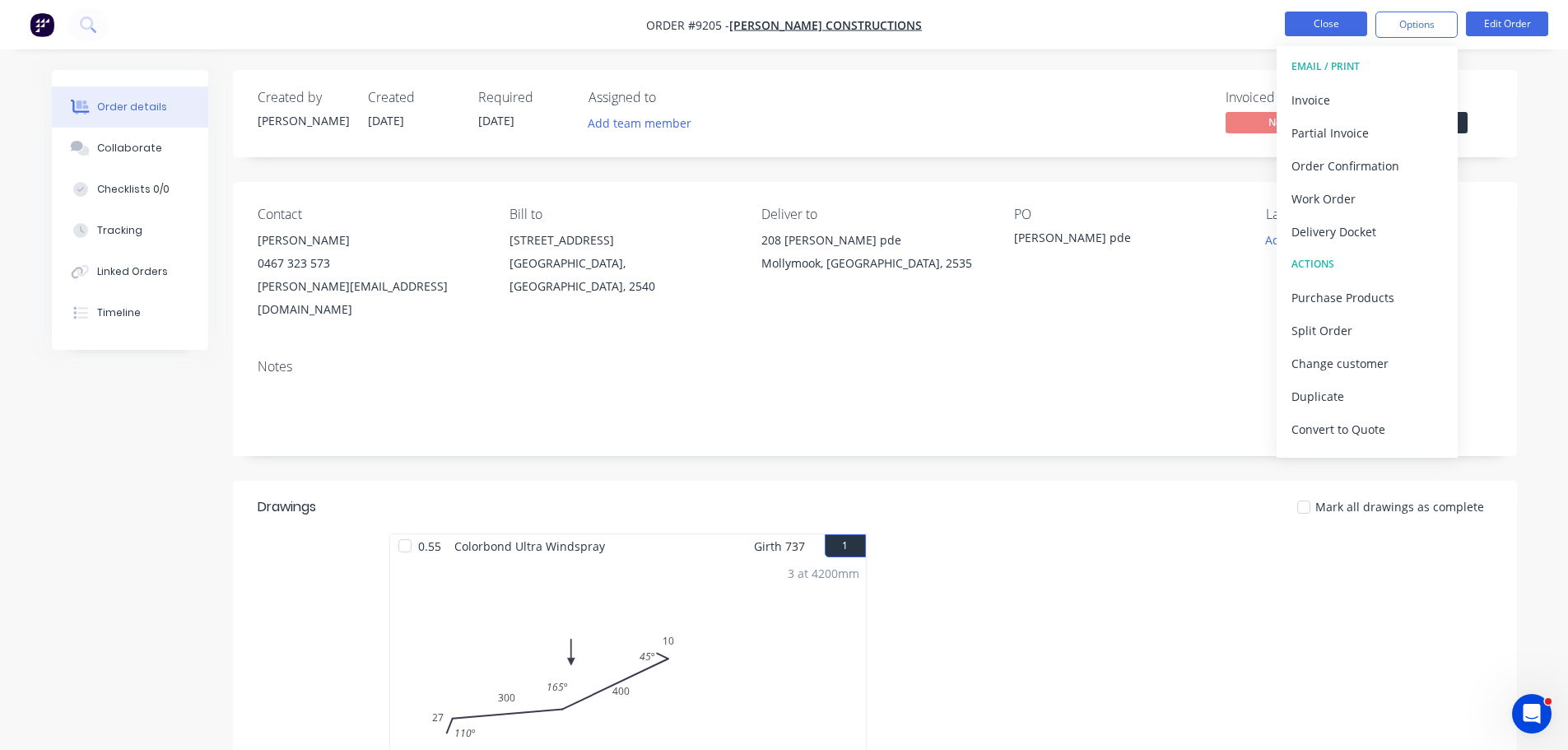
click at [1322, 23] on button "Close" at bounding box center [1325, 23] width 83 height 24
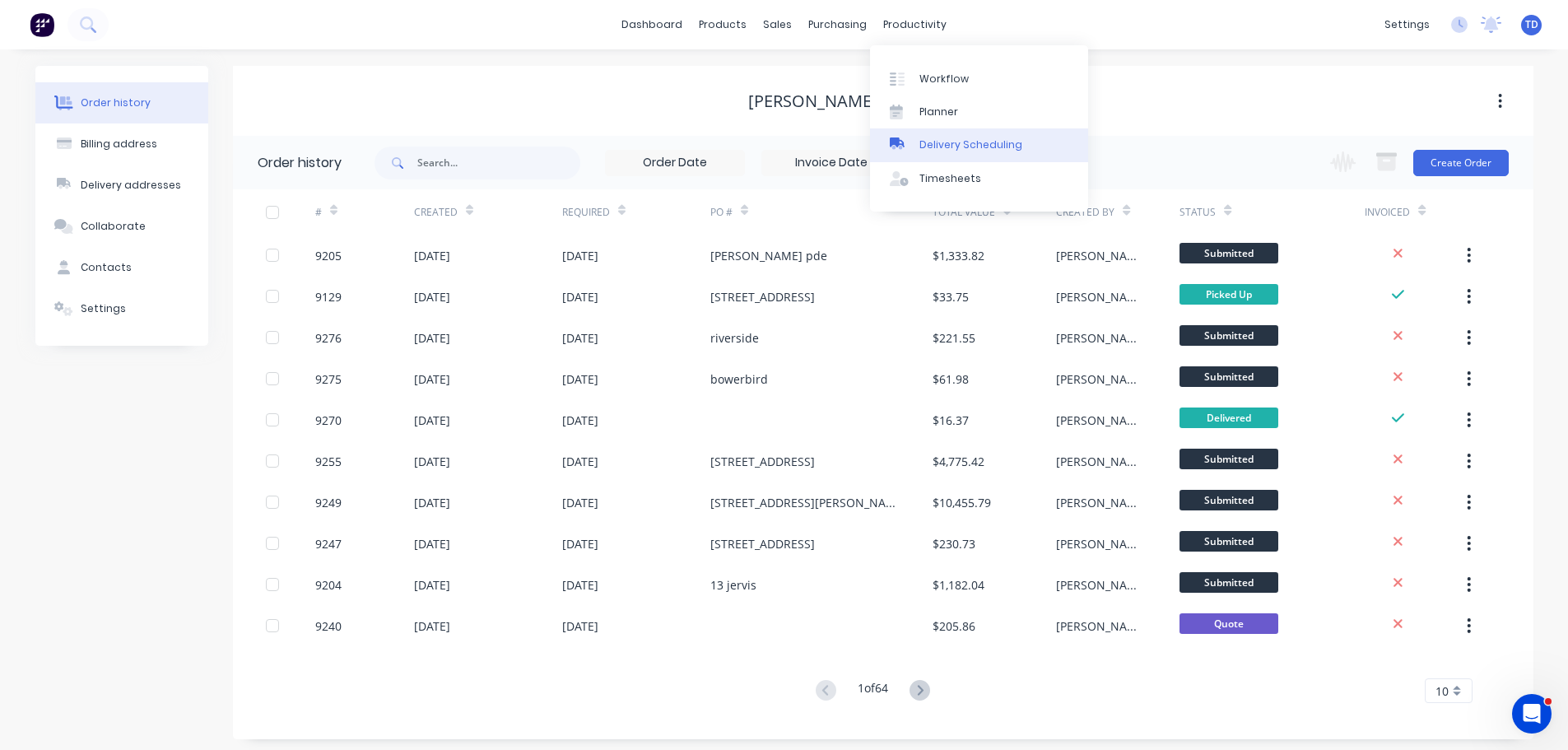
click at [960, 141] on div "Delivery Scheduling" at bounding box center [971, 144] width 103 height 15
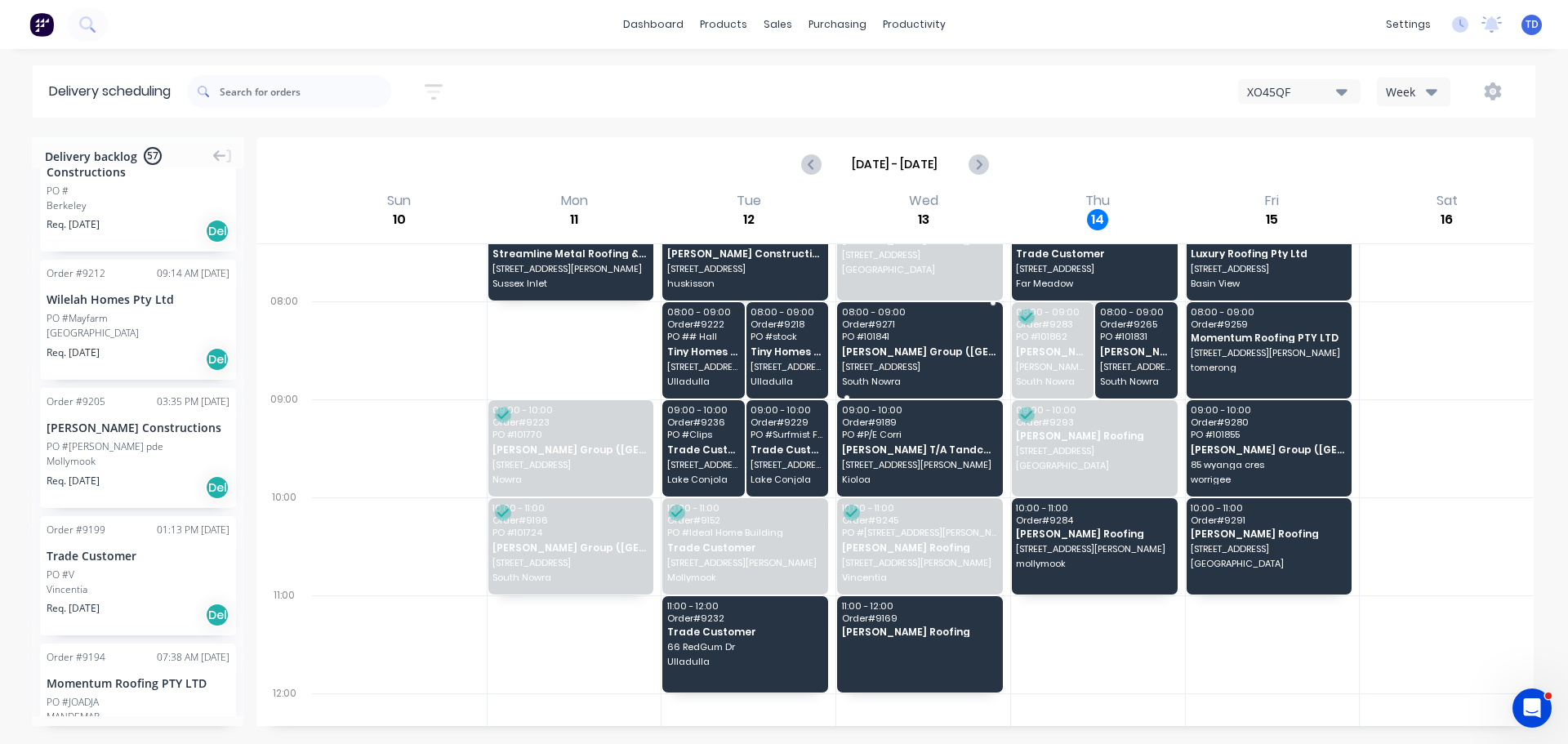
scroll to position [163, 0]
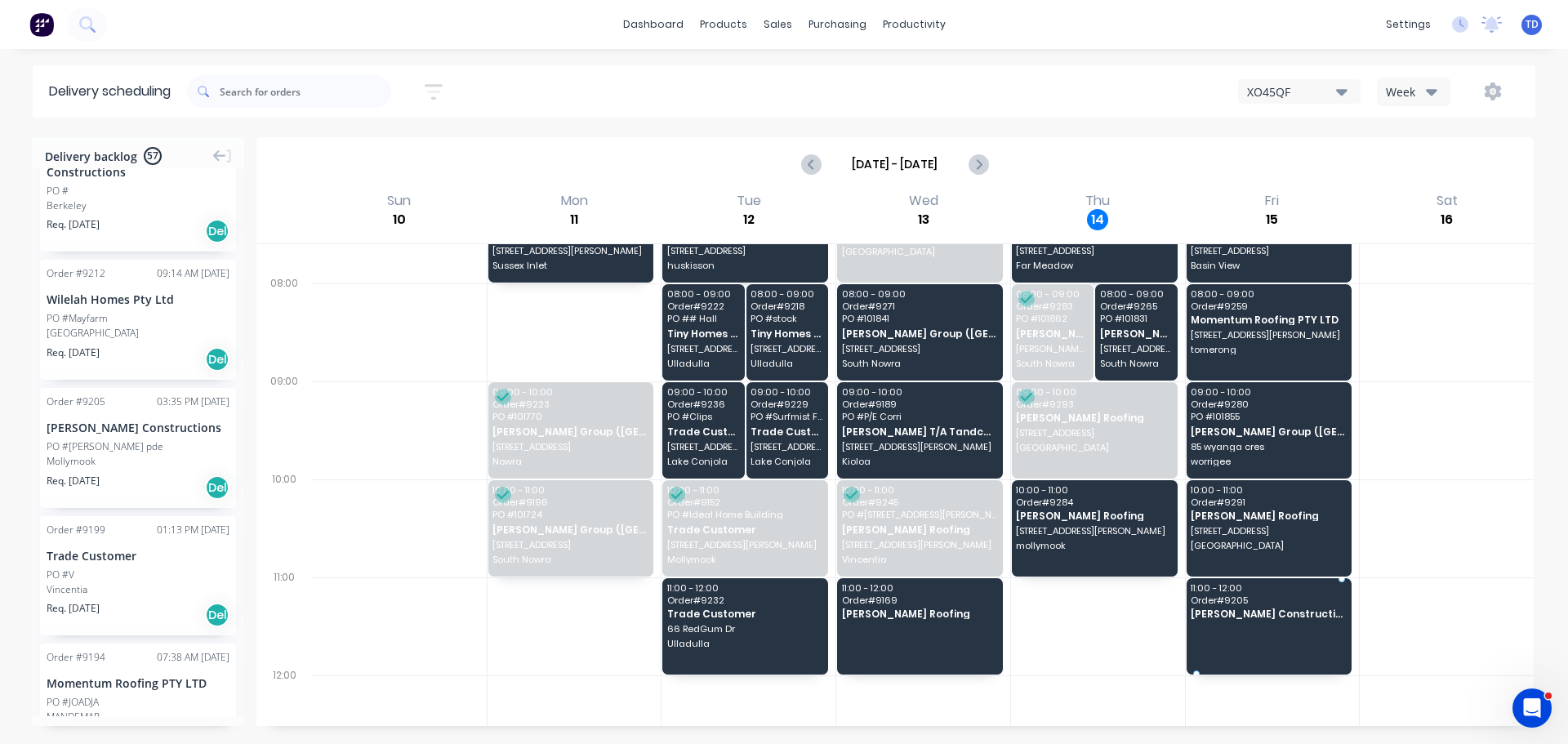
drag, startPoint x: 121, startPoint y: 387, endPoint x: 1212, endPoint y: 599, distance: 1111.4
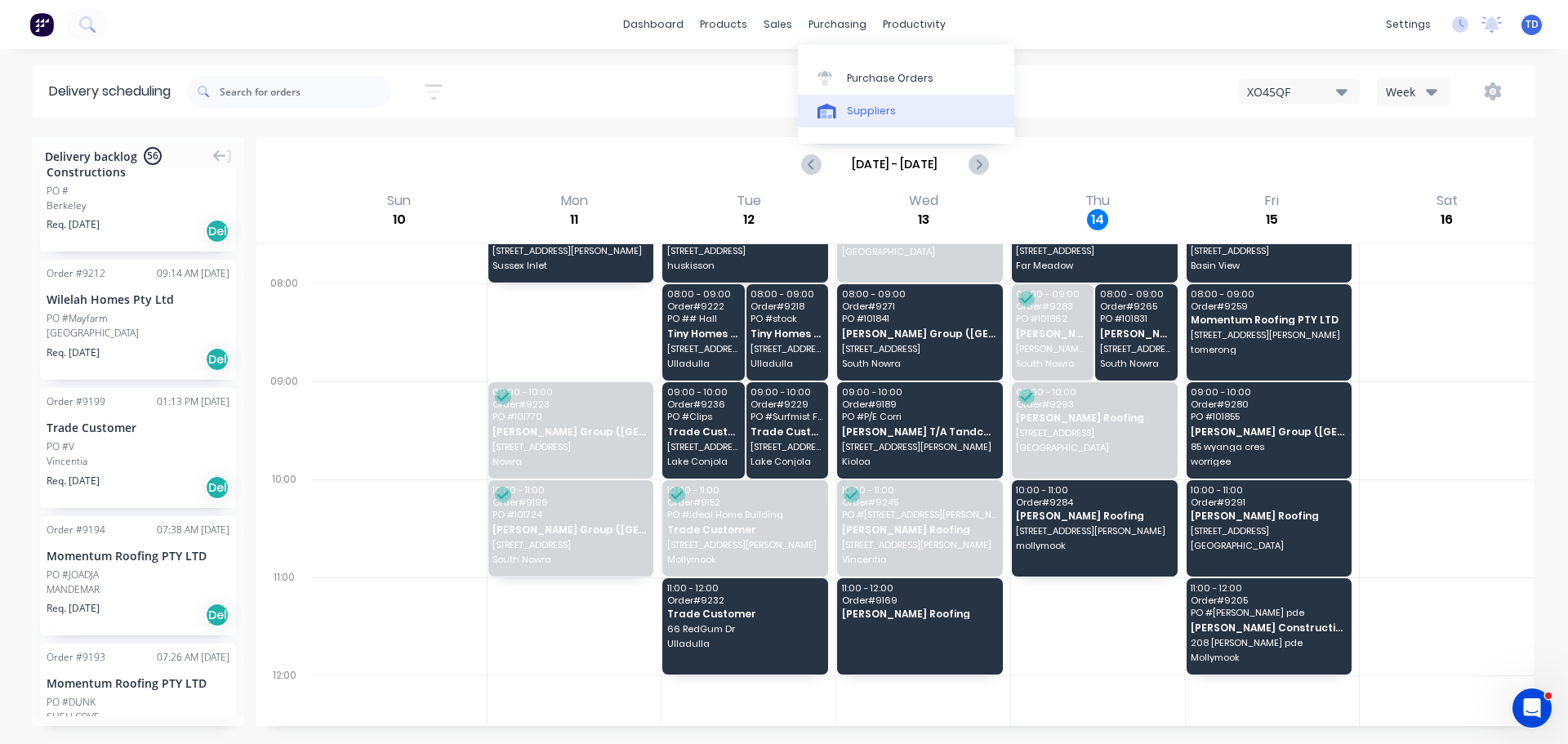
click at [853, 114] on div "Suppliers" at bounding box center [871, 110] width 49 height 15
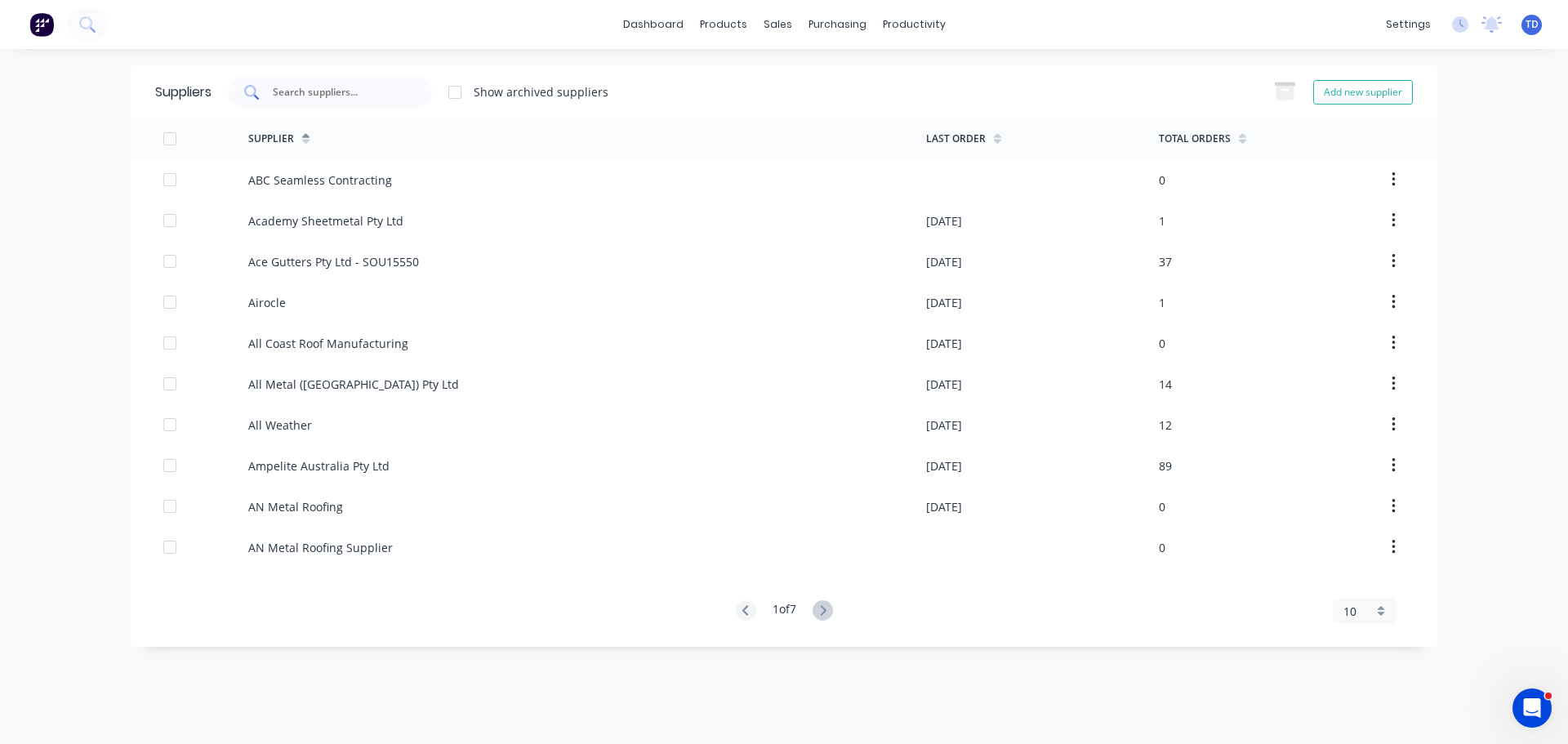
click at [404, 95] on div at bounding box center [330, 92] width 205 height 33
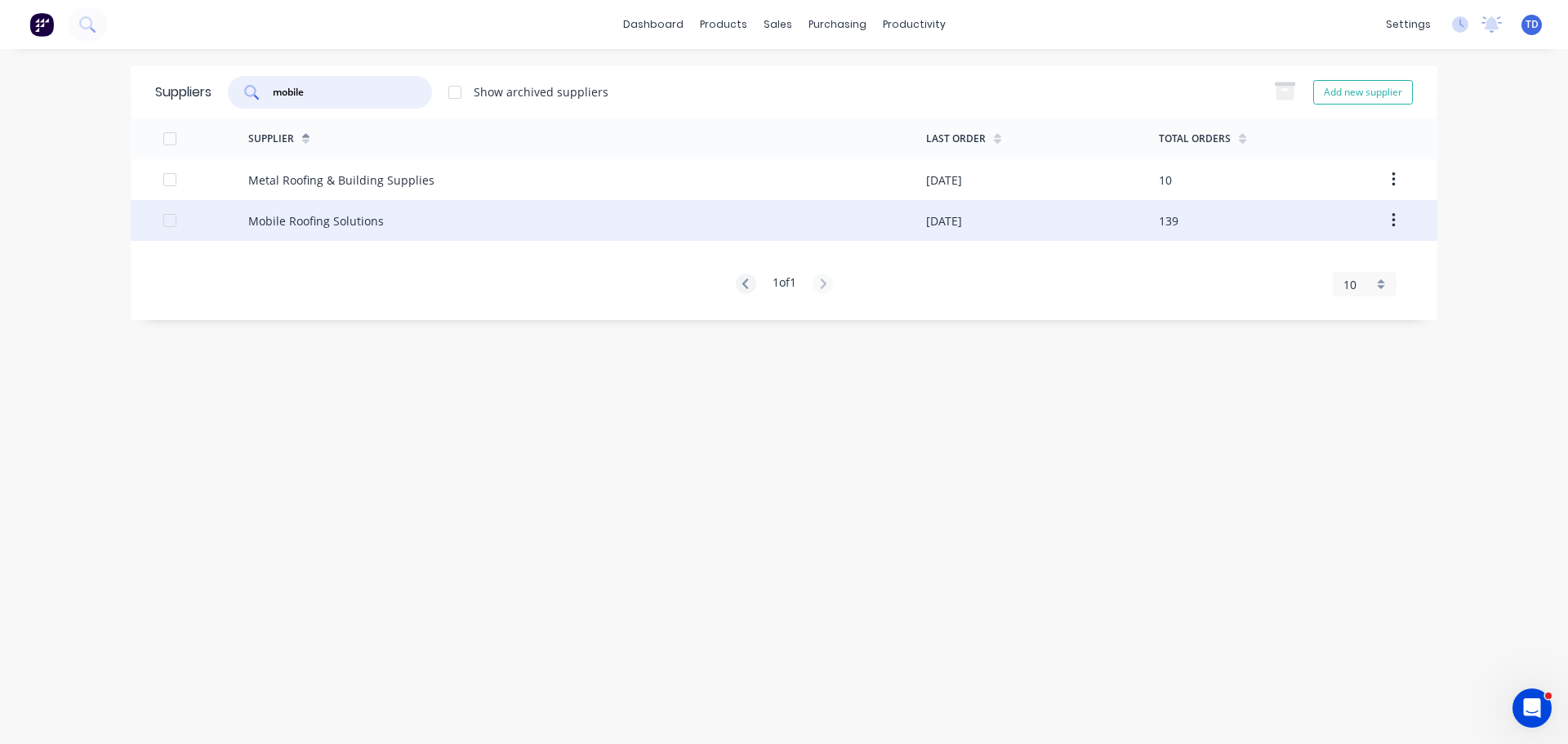
type input "mobile"
click at [368, 216] on div "Mobile Roofing Solutions" at bounding box center [316, 221] width 135 height 17
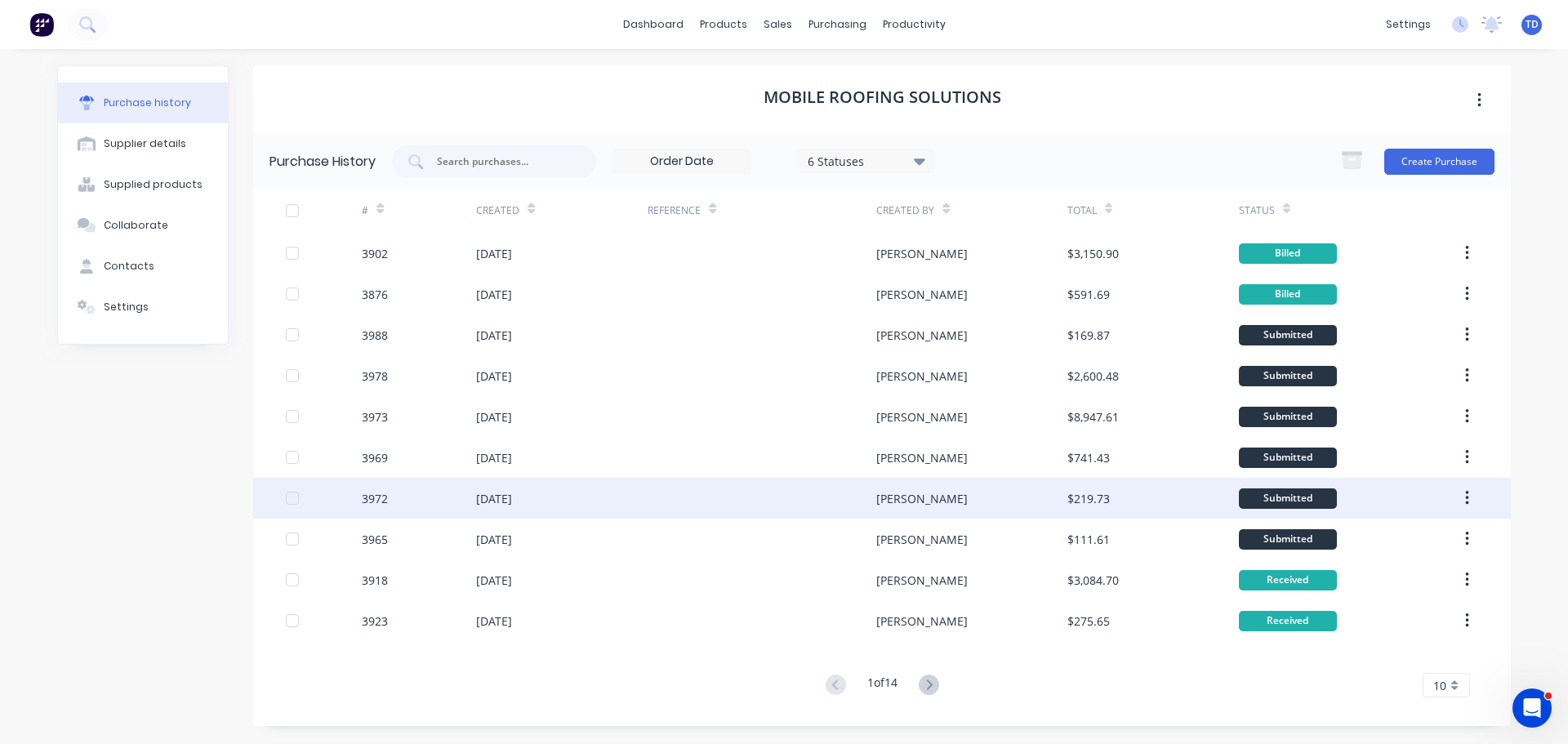
click at [887, 504] on div "[PERSON_NAME]" at bounding box center [922, 499] width 91 height 17
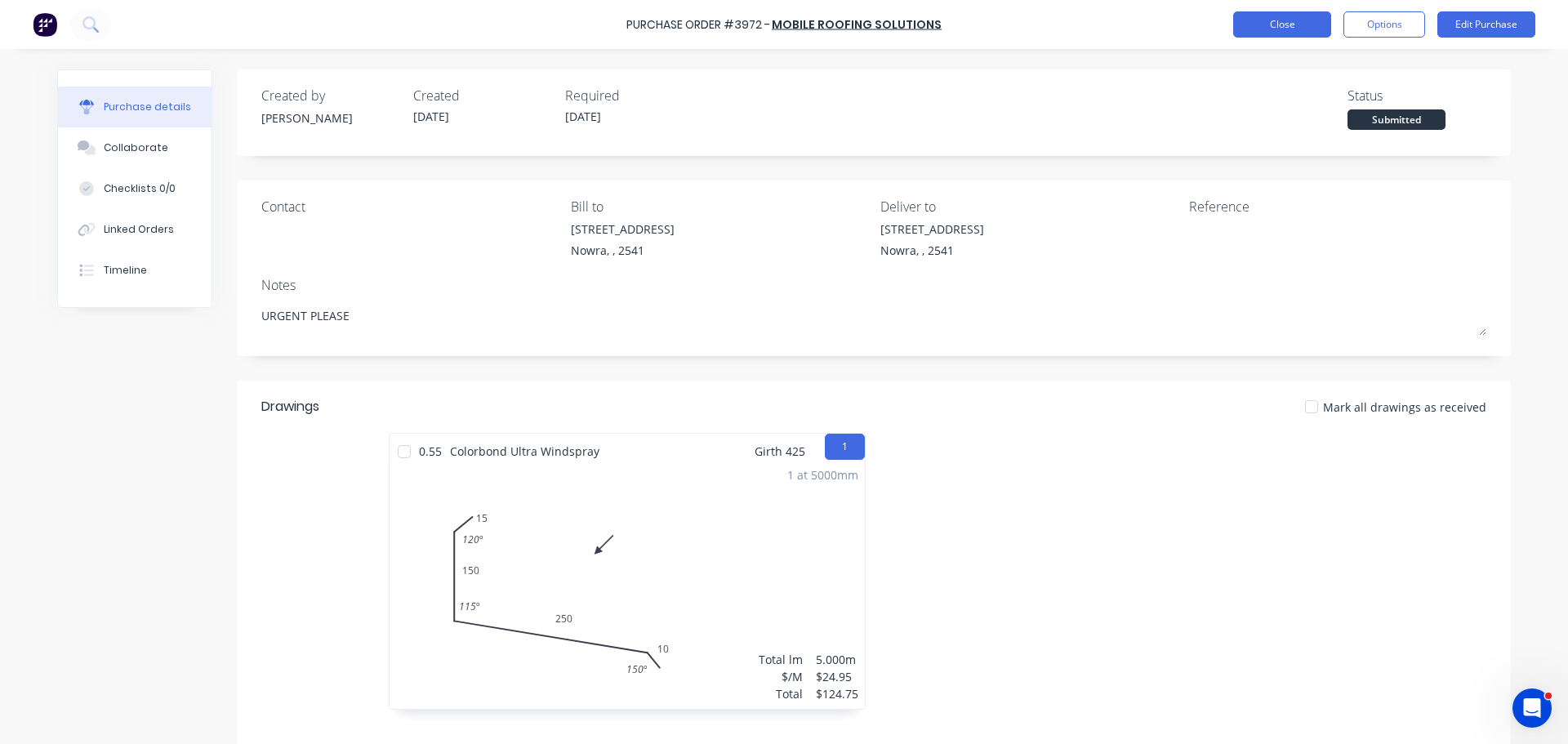
click at [1275, 27] on button "Close" at bounding box center [1282, 24] width 98 height 26
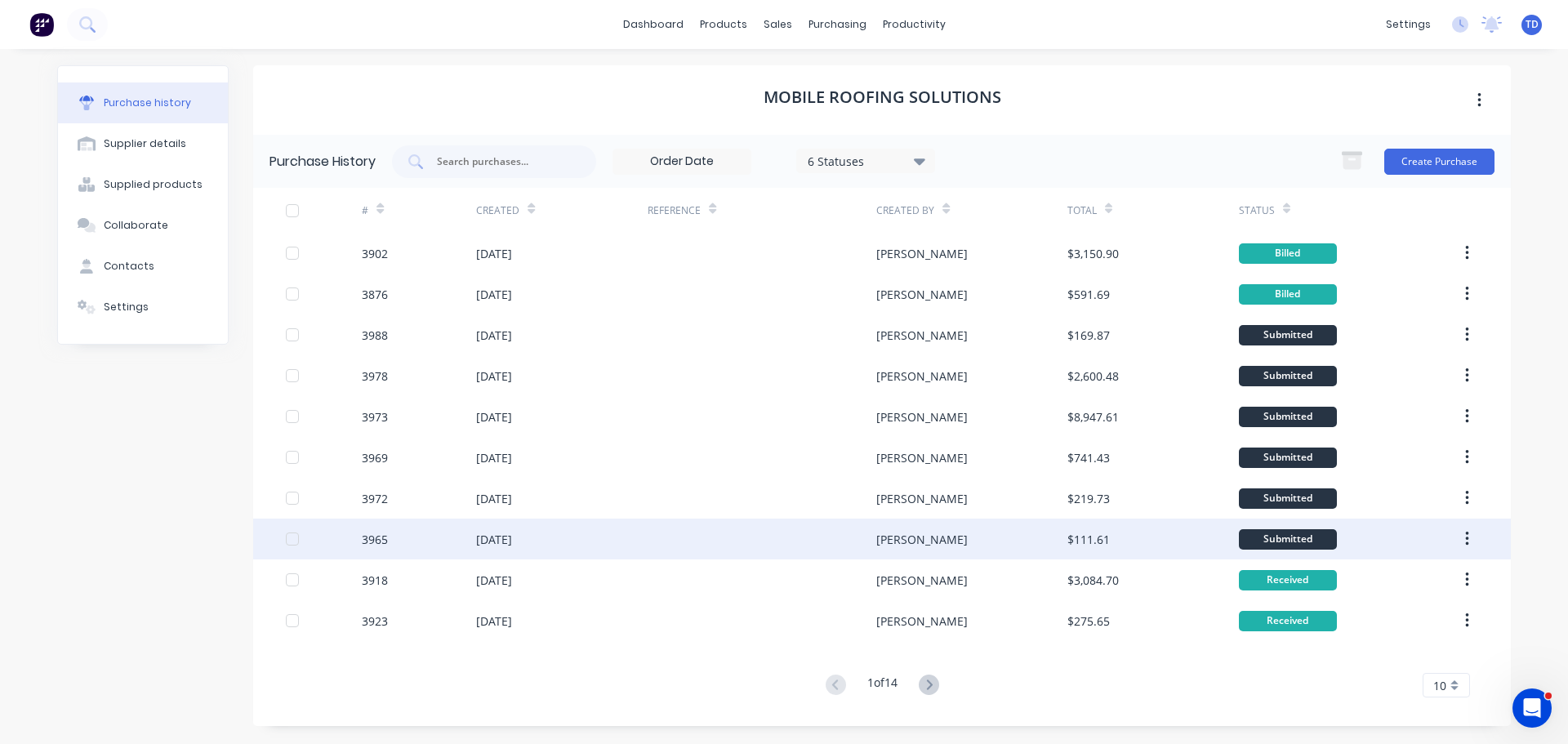
click at [1044, 542] on div "[PERSON_NAME]" at bounding box center [971, 539] width 191 height 41
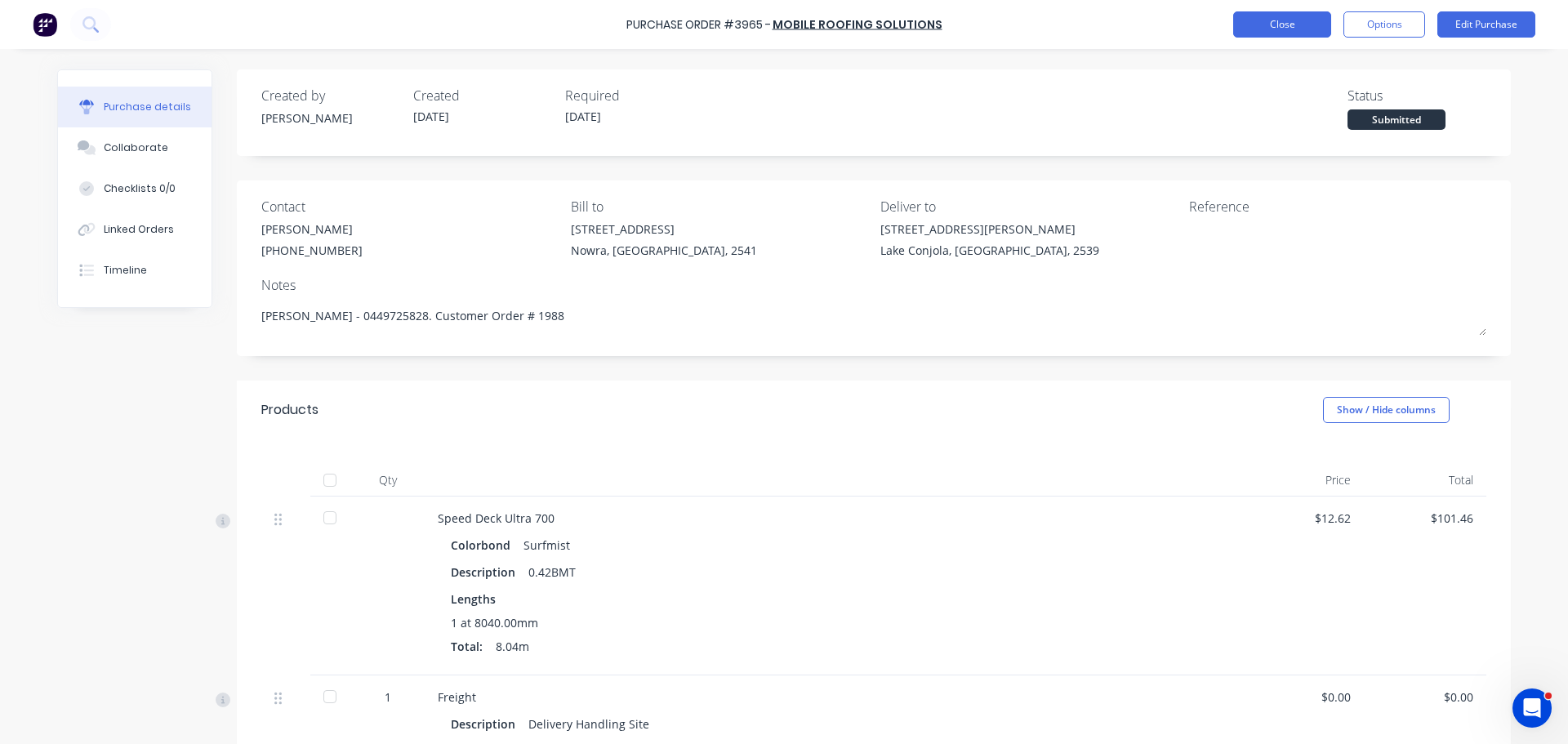
click at [1286, 27] on button "Close" at bounding box center [1282, 24] width 98 height 26
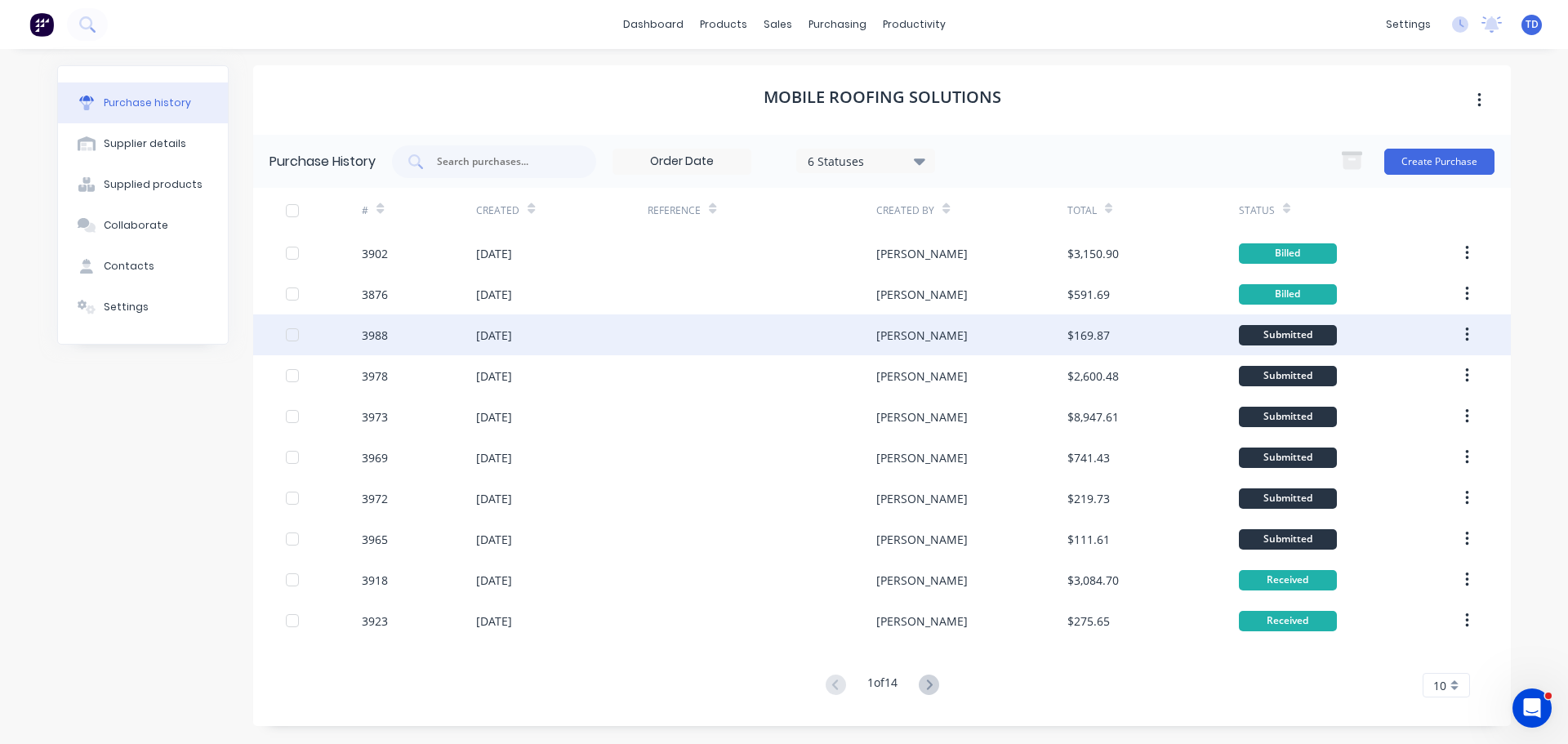
click at [986, 339] on div "Matt" at bounding box center [971, 334] width 191 height 41
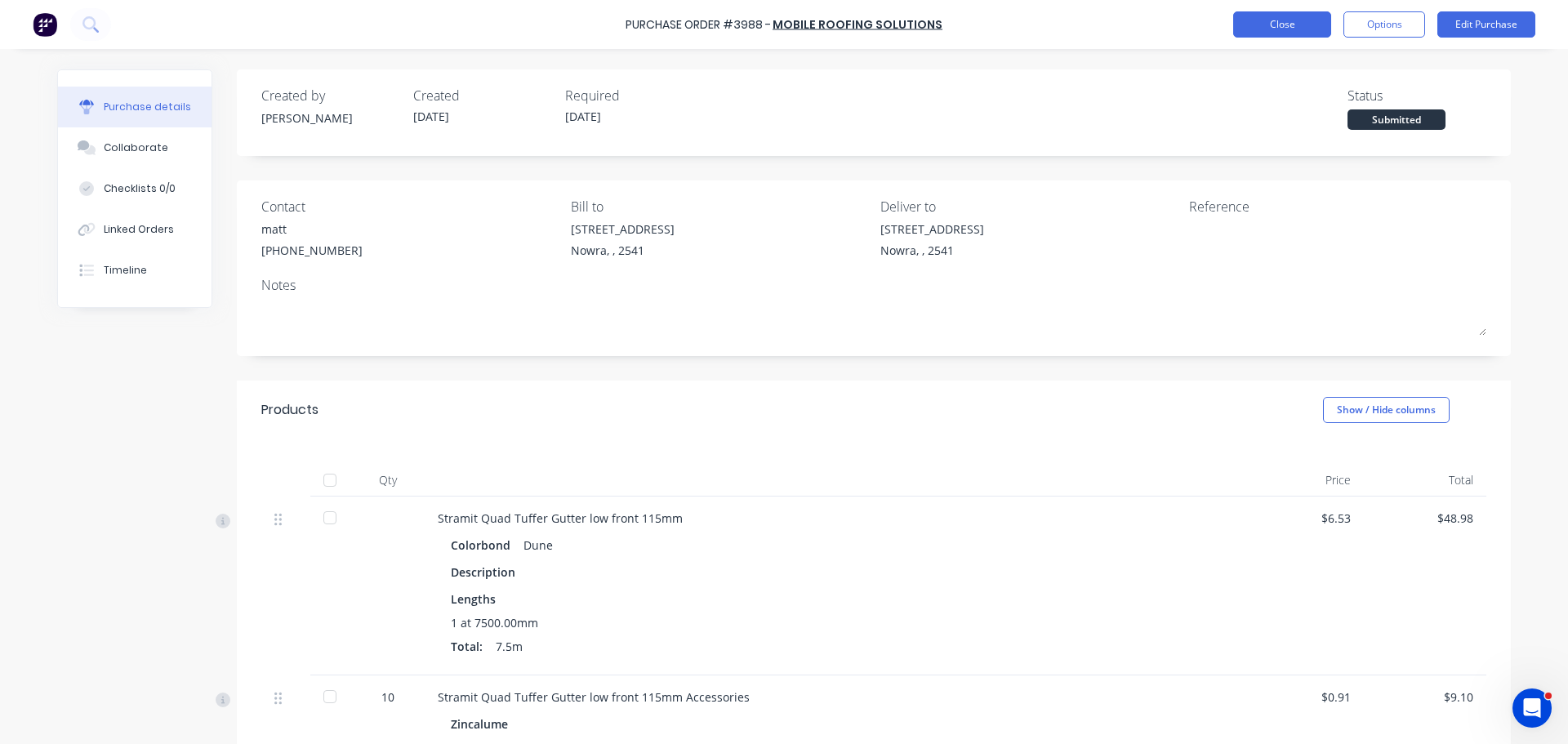
click at [1298, 28] on button "Close" at bounding box center [1282, 24] width 98 height 26
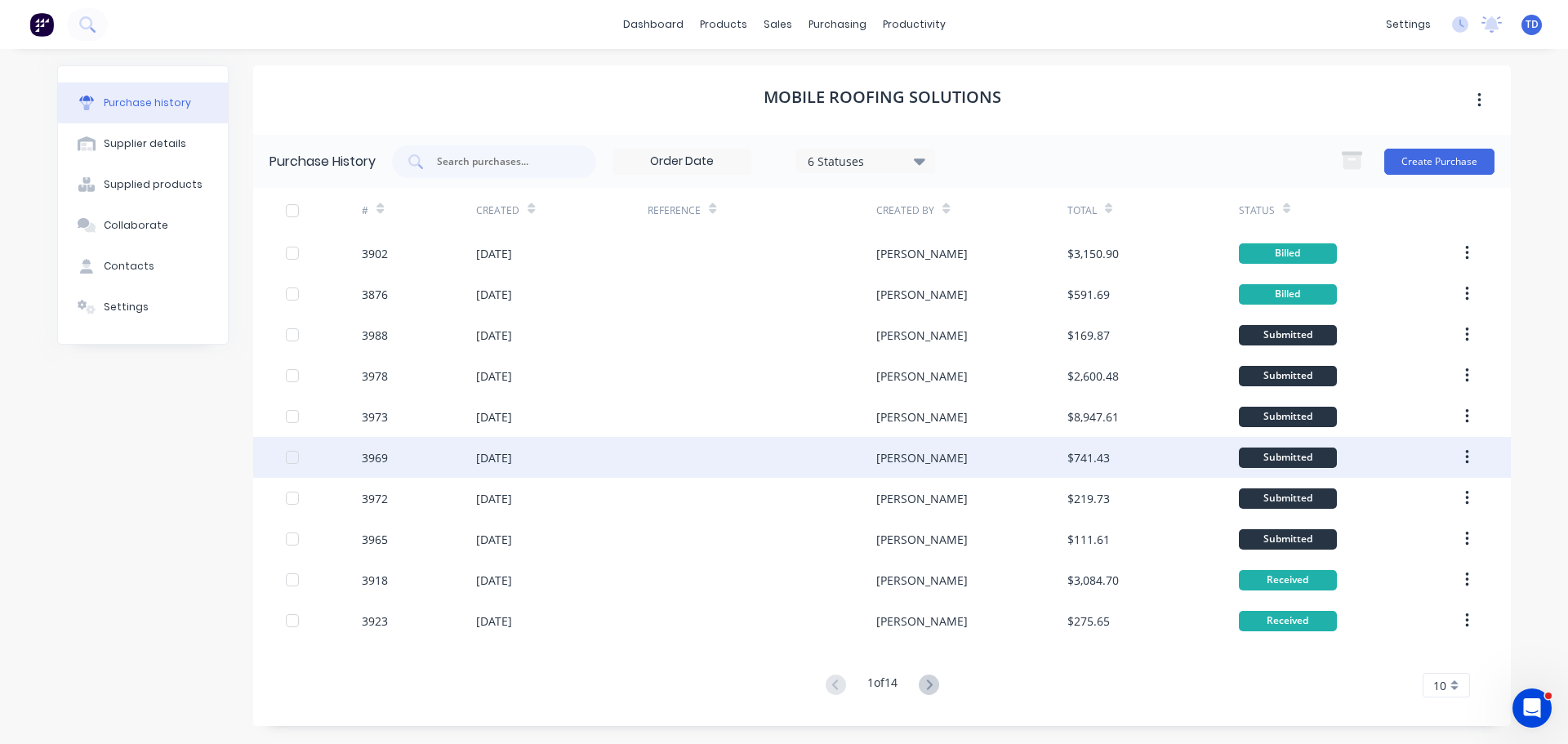
click at [1033, 459] on div "Matt" at bounding box center [971, 457] width 191 height 41
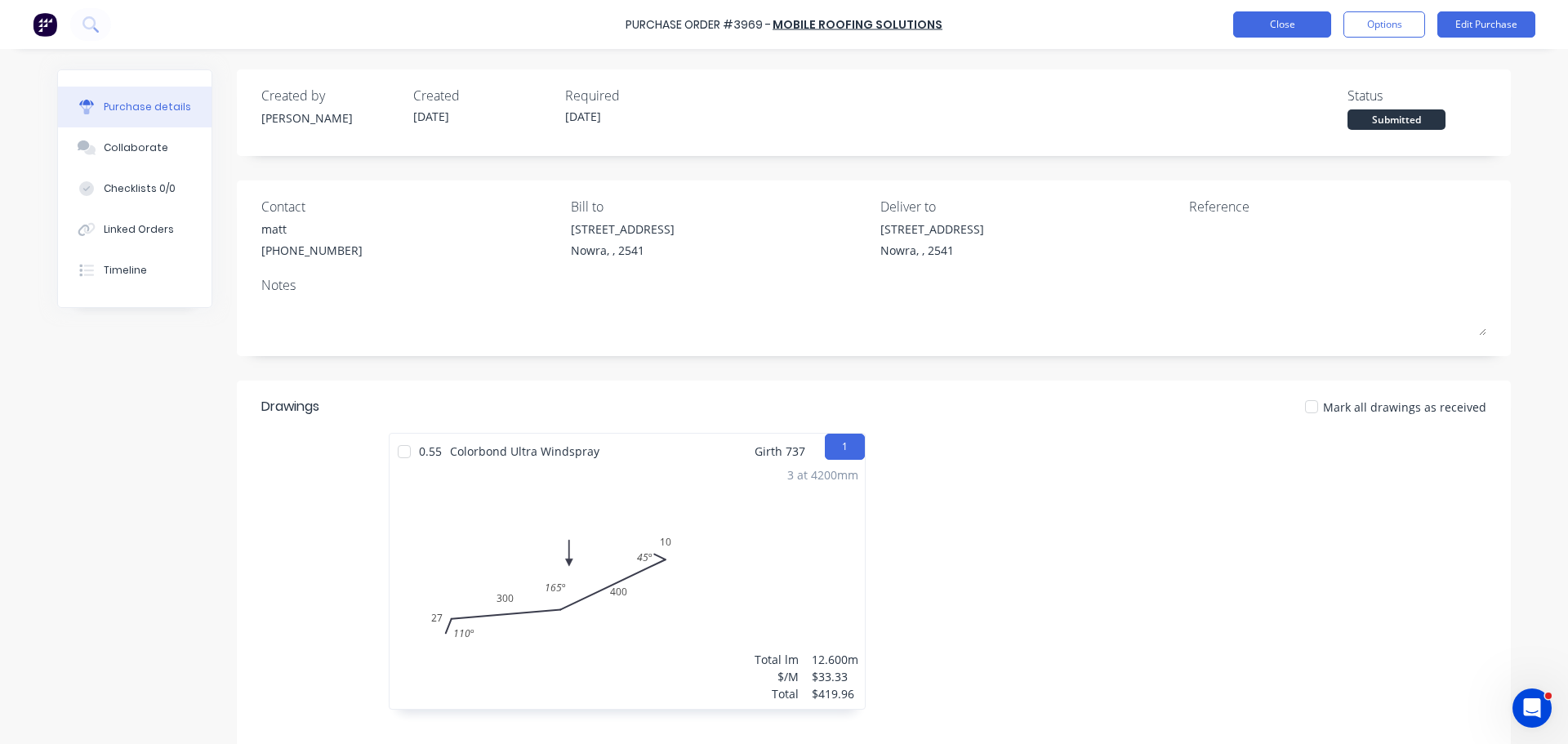
click at [1258, 32] on button "Close" at bounding box center [1282, 24] width 98 height 26
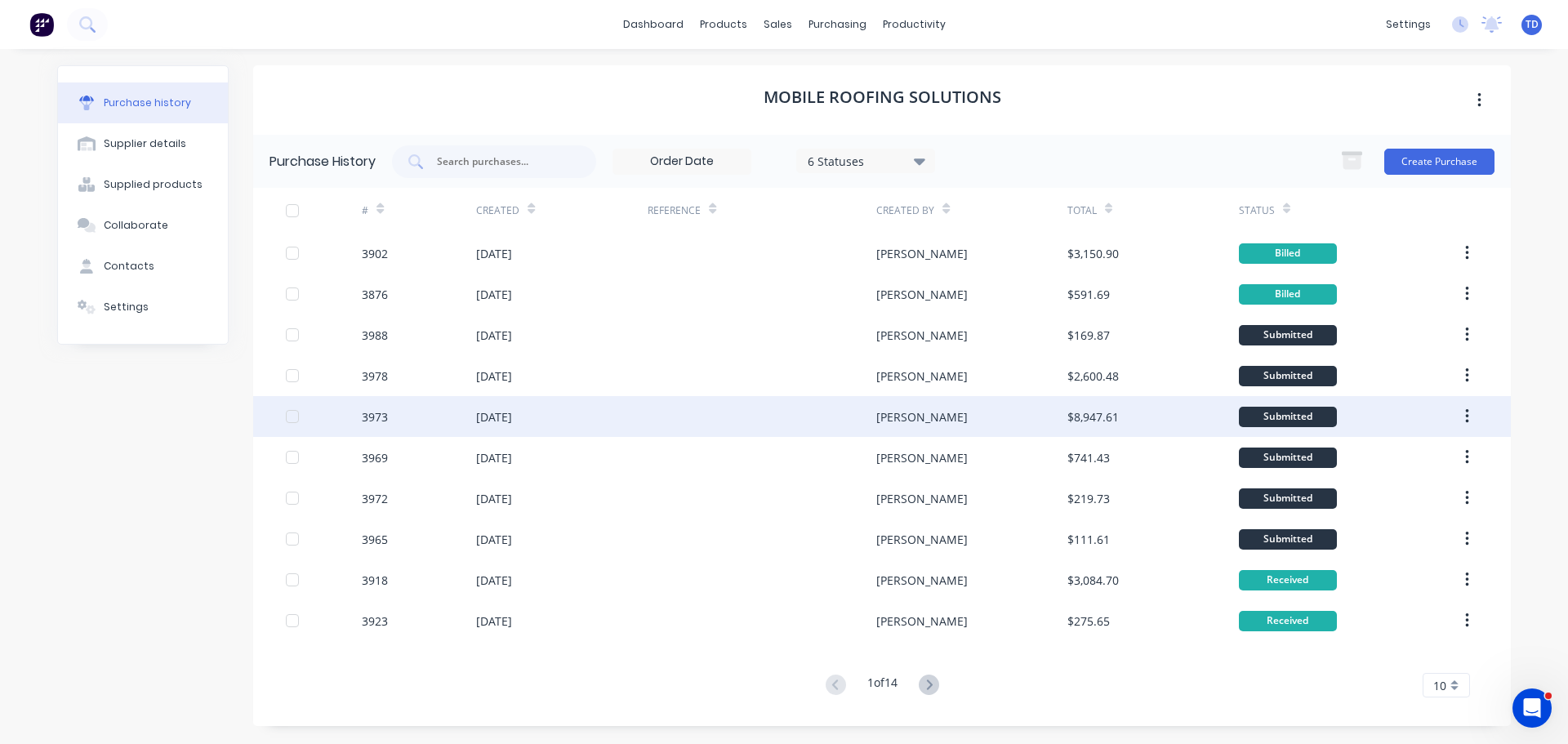
click at [1083, 418] on div "$8,947.61" at bounding box center [1093, 417] width 52 height 17
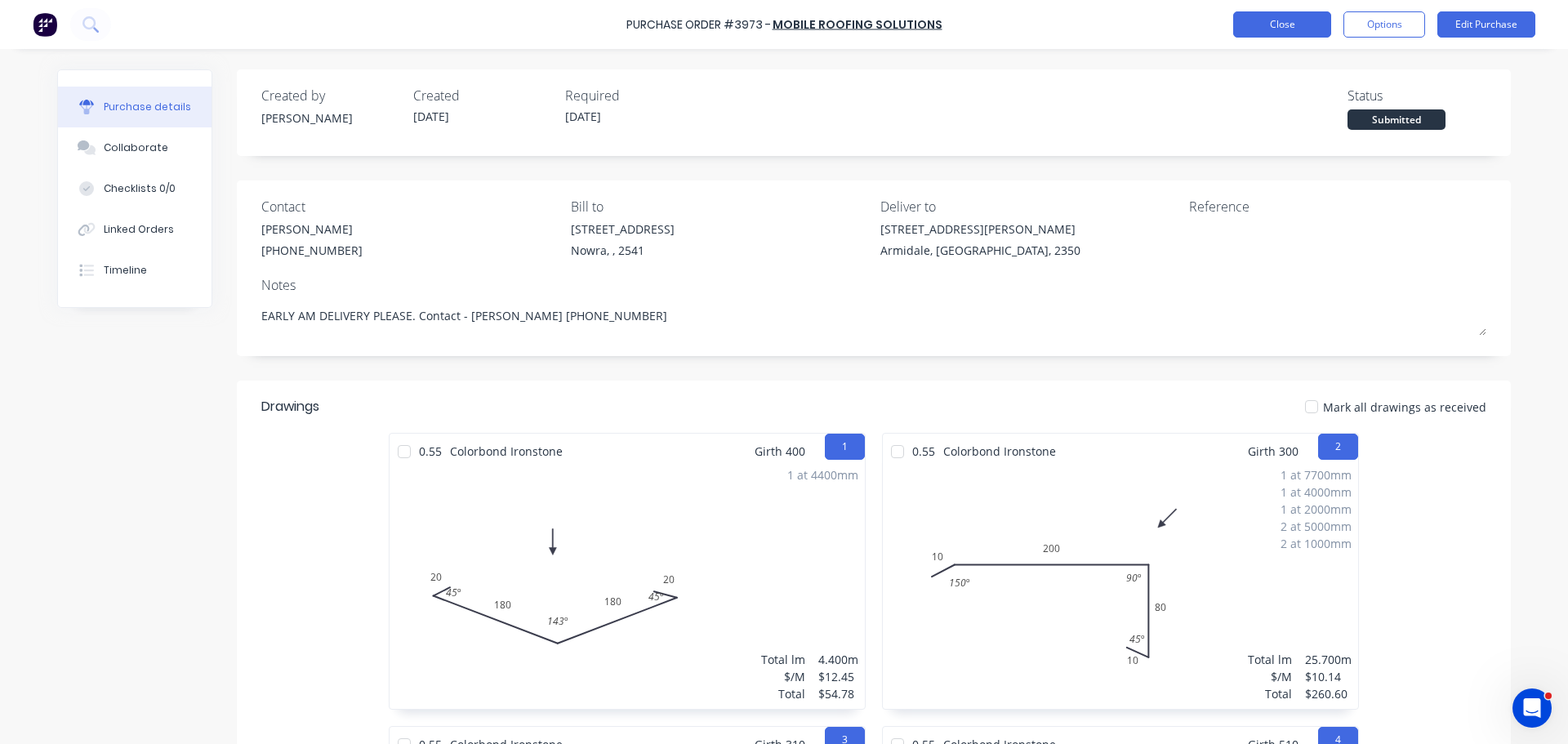
click at [1281, 25] on button "Close" at bounding box center [1282, 24] width 98 height 26
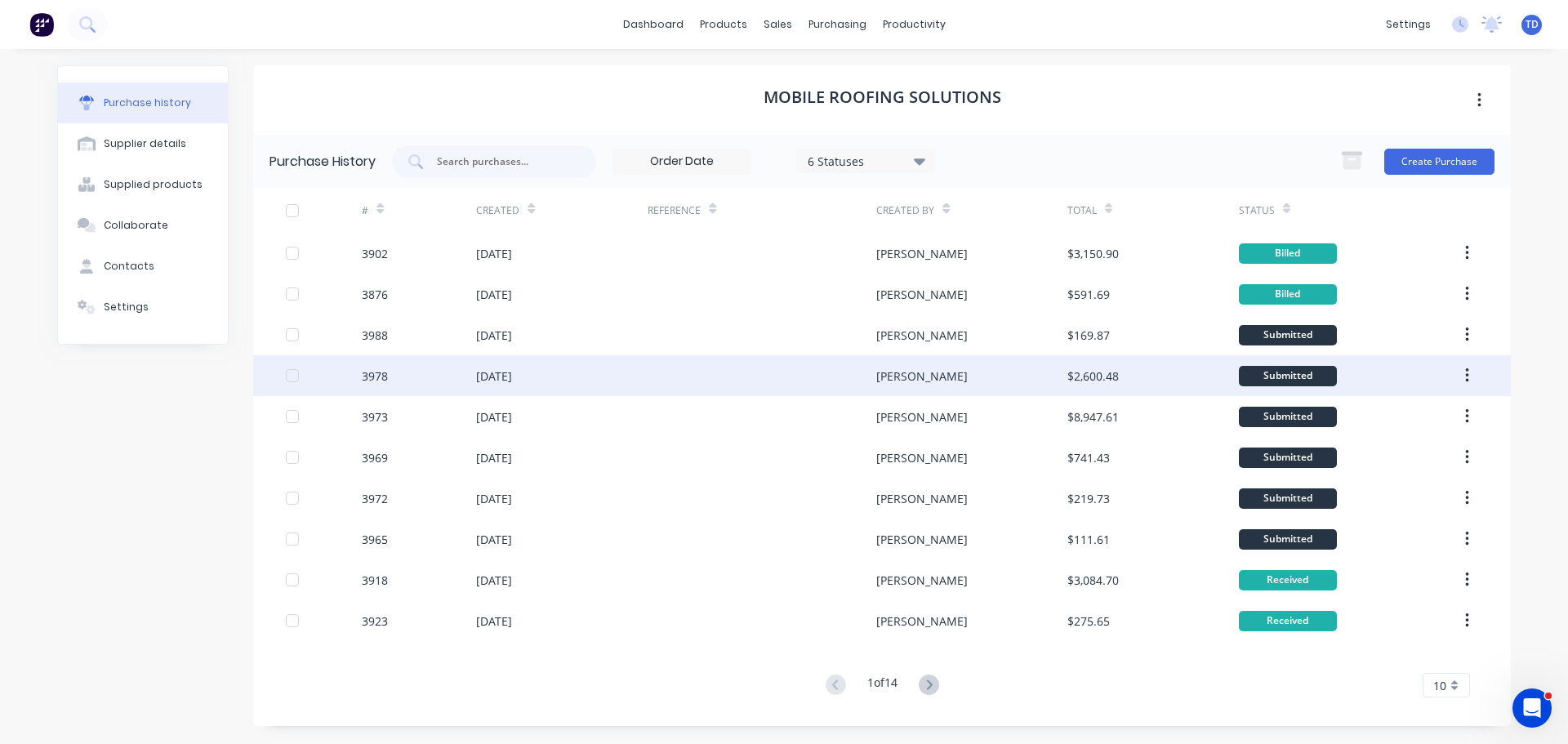
click at [1067, 372] on div "$2,600.48" at bounding box center [1093, 376] width 52 height 17
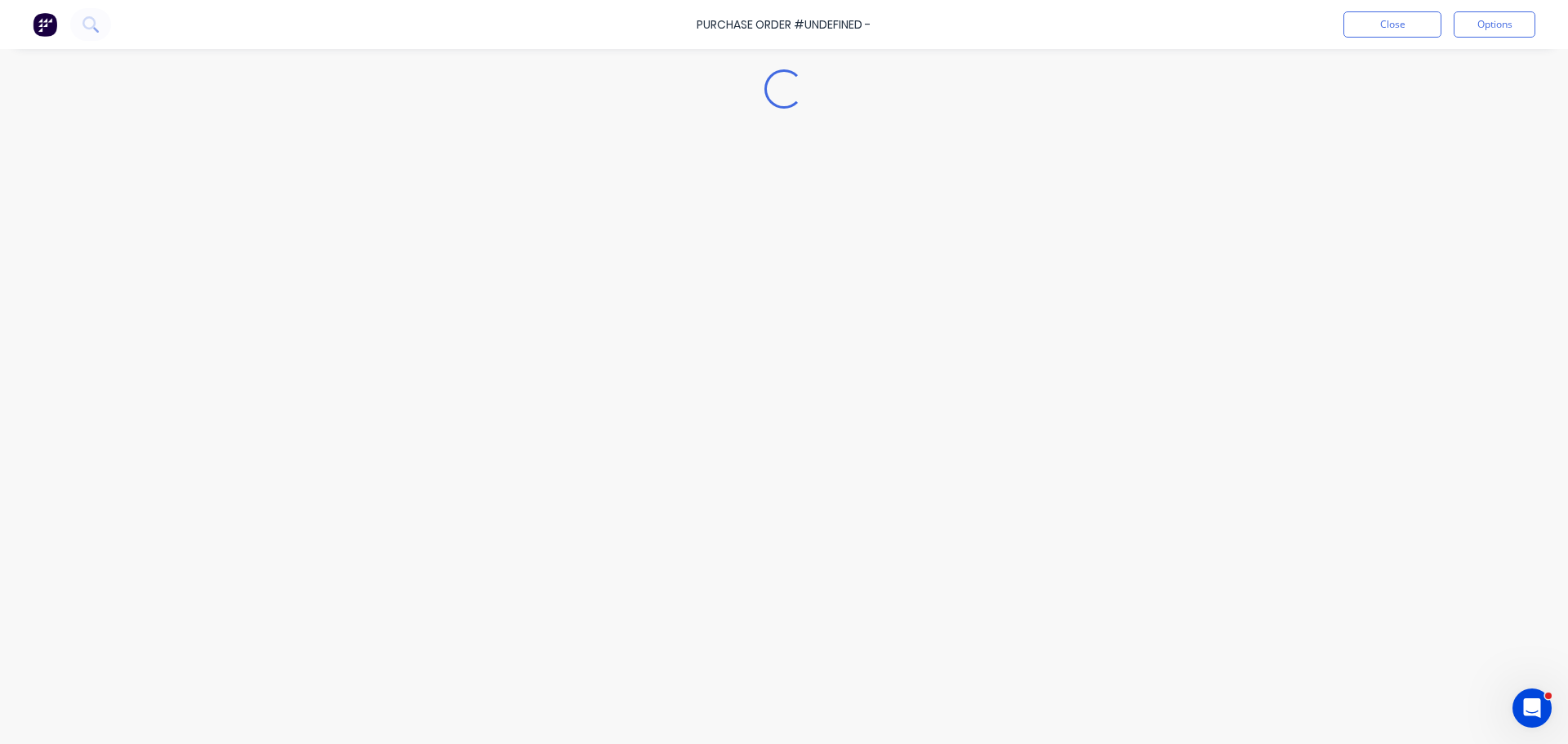
type textarea "x"
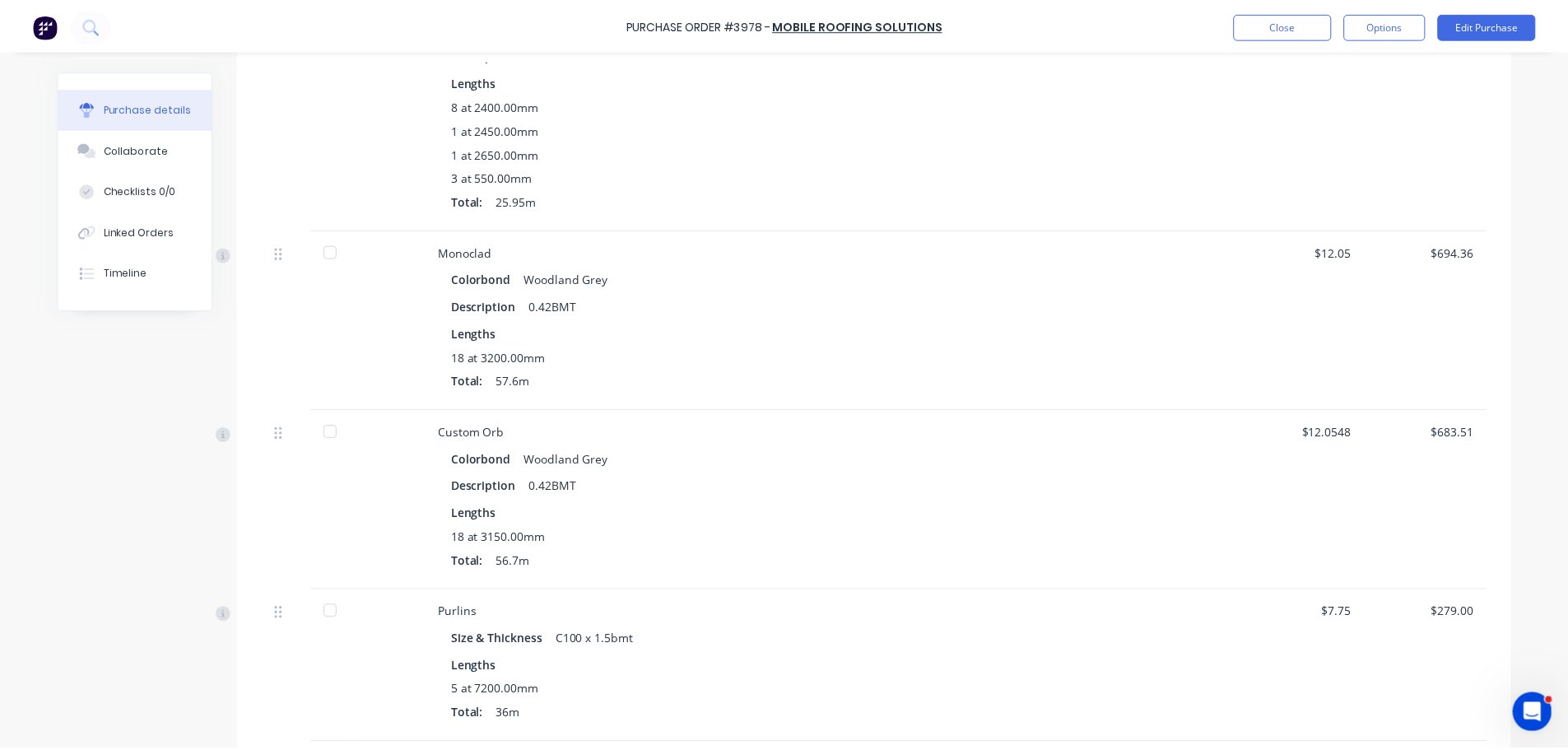
scroll to position [494, 0]
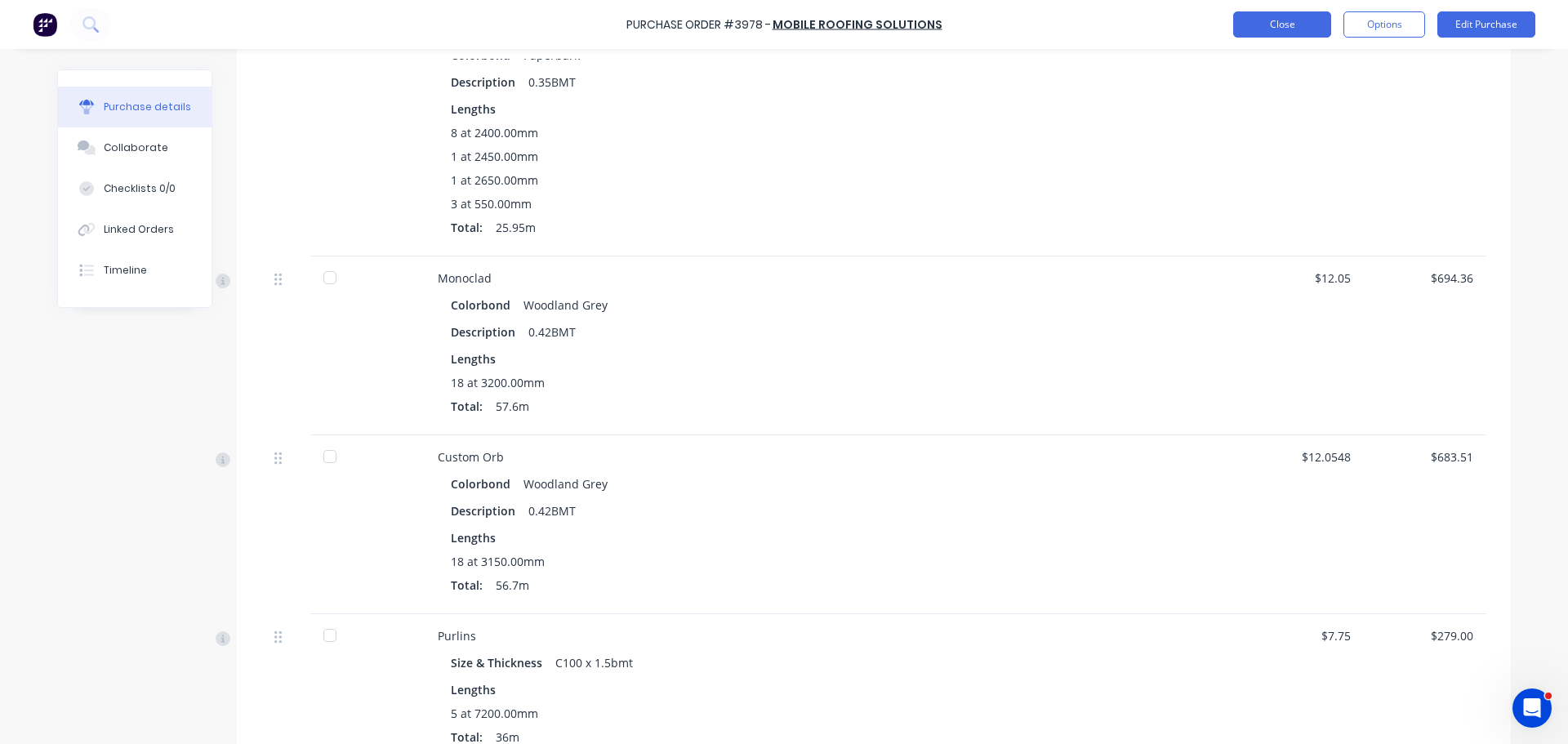
click at [1265, 32] on button "Close" at bounding box center [1282, 24] width 98 height 26
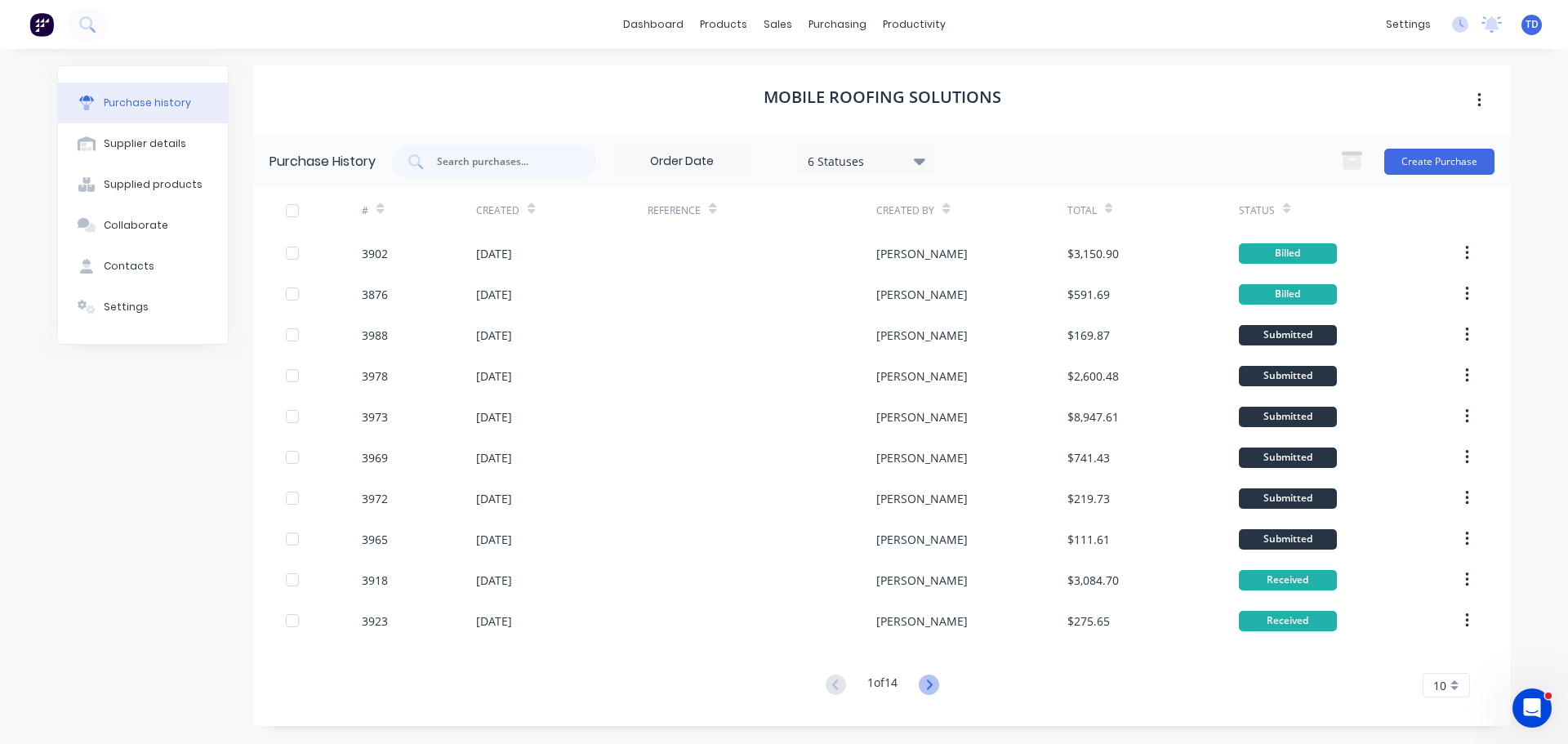
click at [932, 684] on icon at bounding box center [929, 685] width 21 height 21
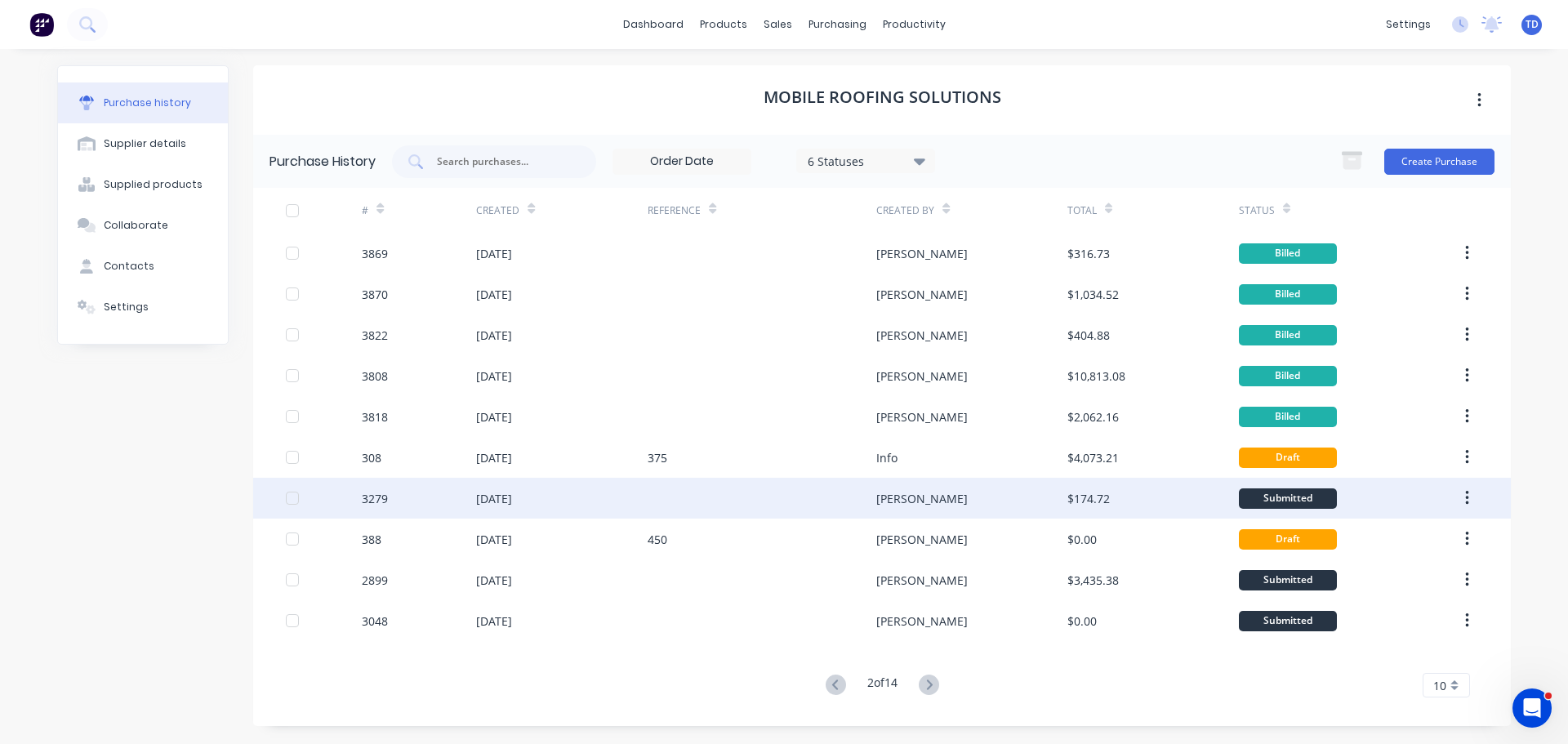
click at [926, 504] on div "Matt" at bounding box center [971, 498] width 191 height 41
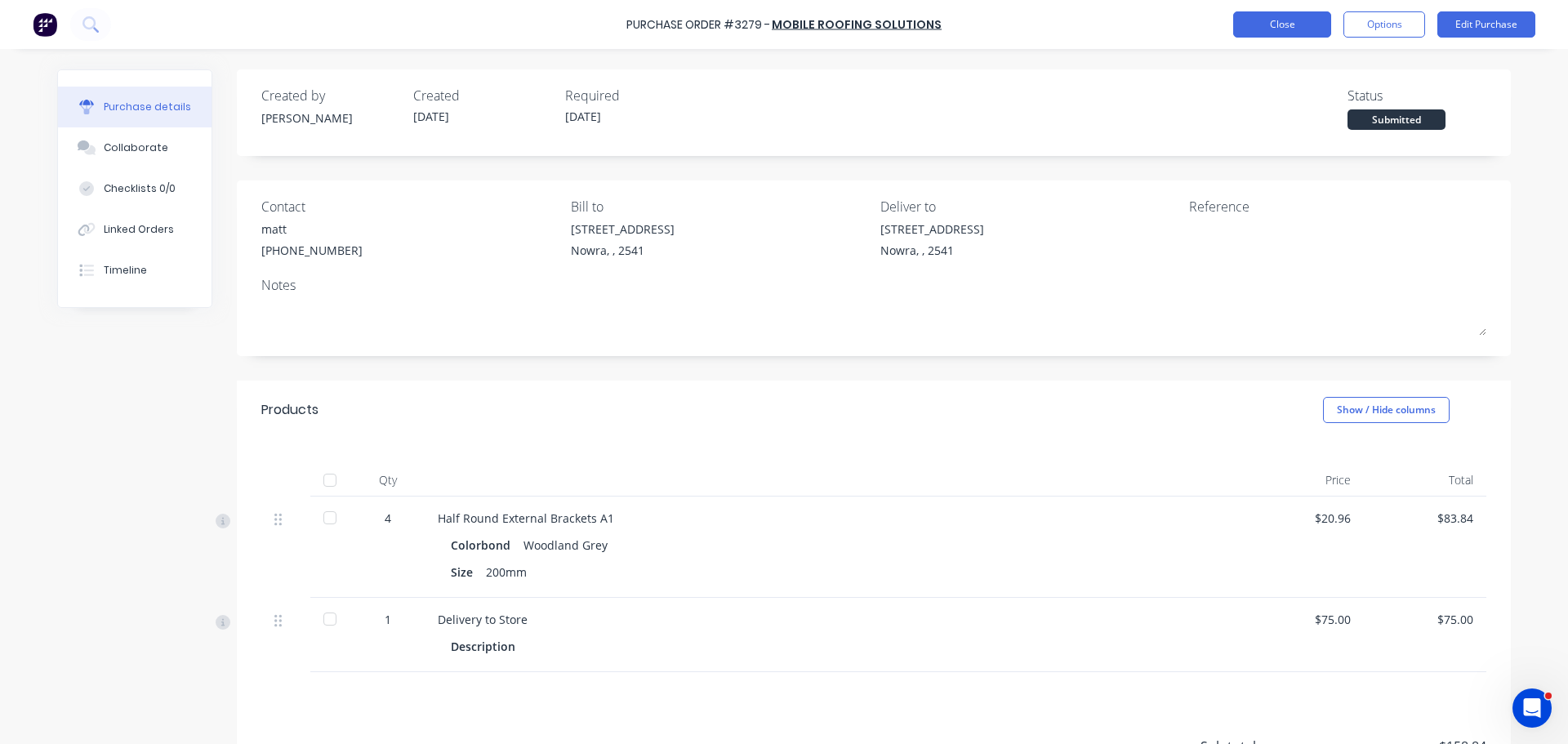
click at [1292, 18] on button "Close" at bounding box center [1282, 24] width 98 height 26
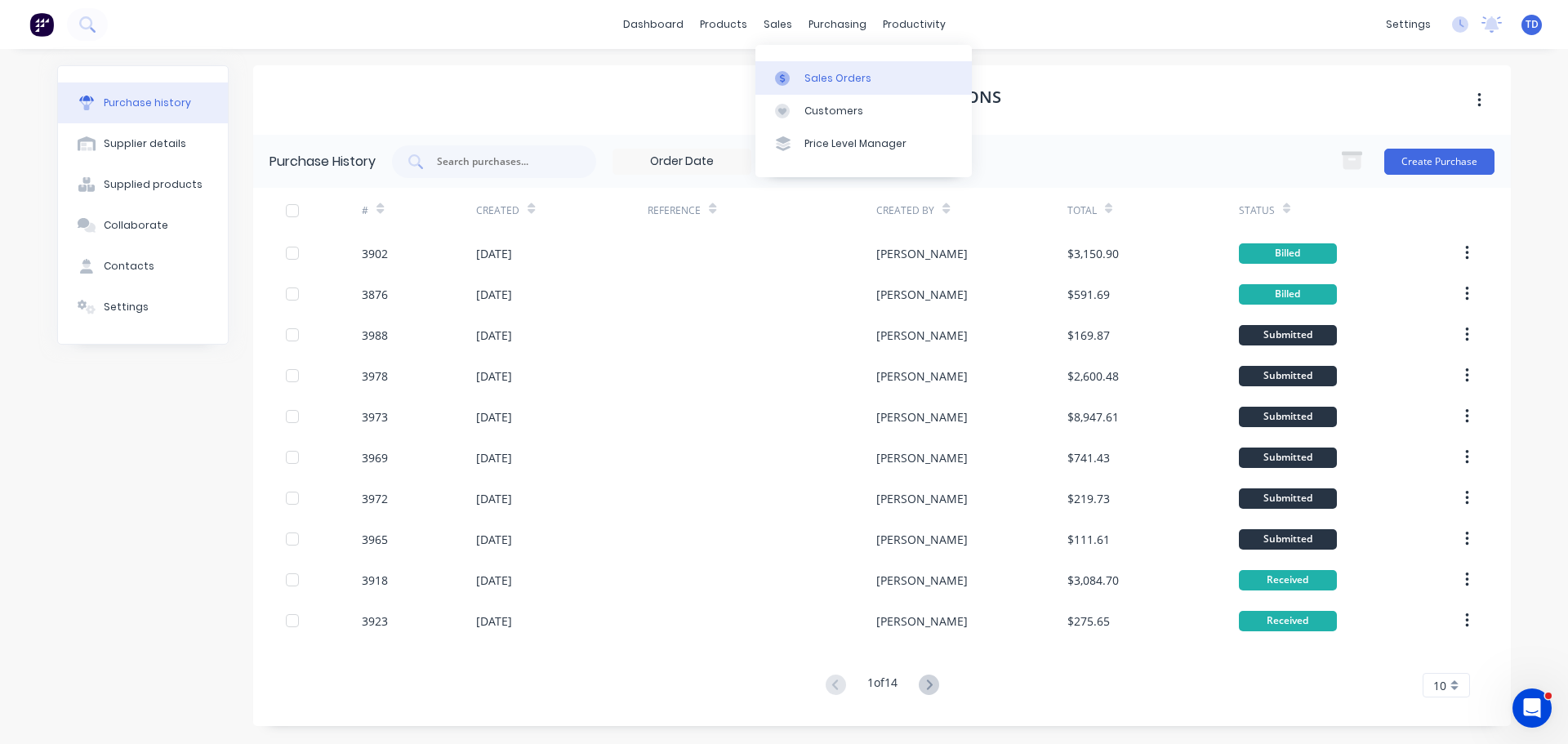
click at [800, 68] on link "Sales Orders" at bounding box center [863, 78] width 217 height 33
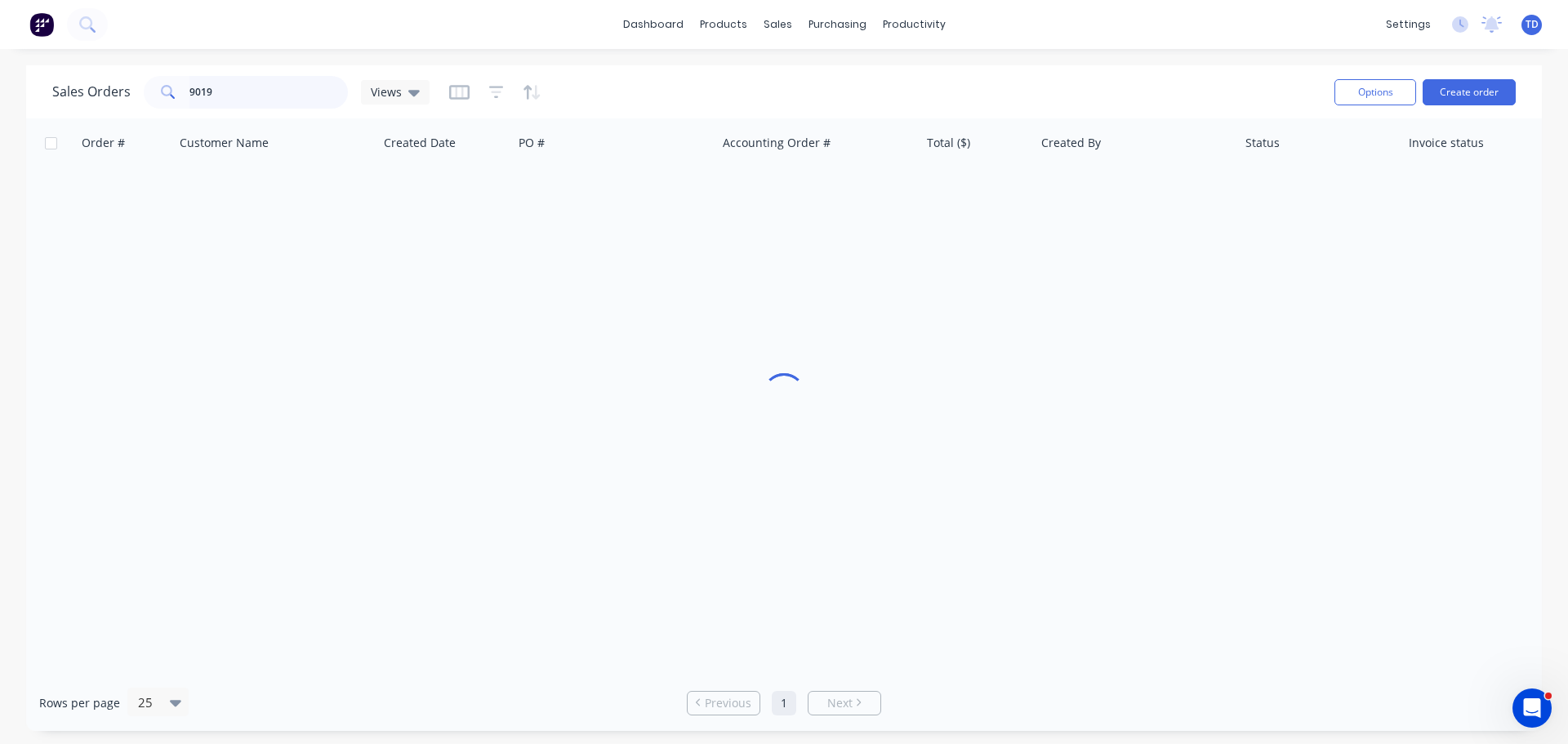
click at [269, 99] on input "9019" at bounding box center [269, 92] width 160 height 33
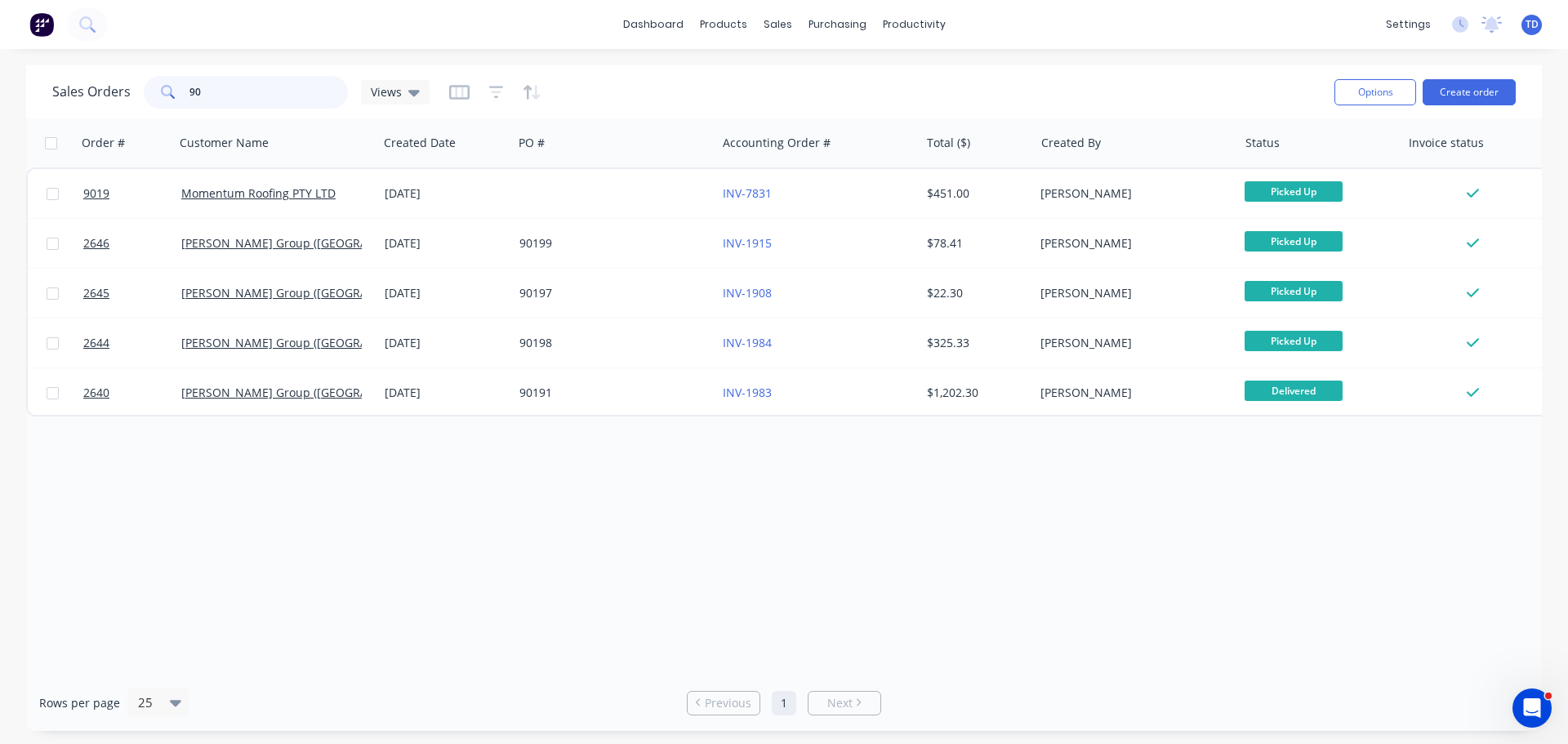
type input "9"
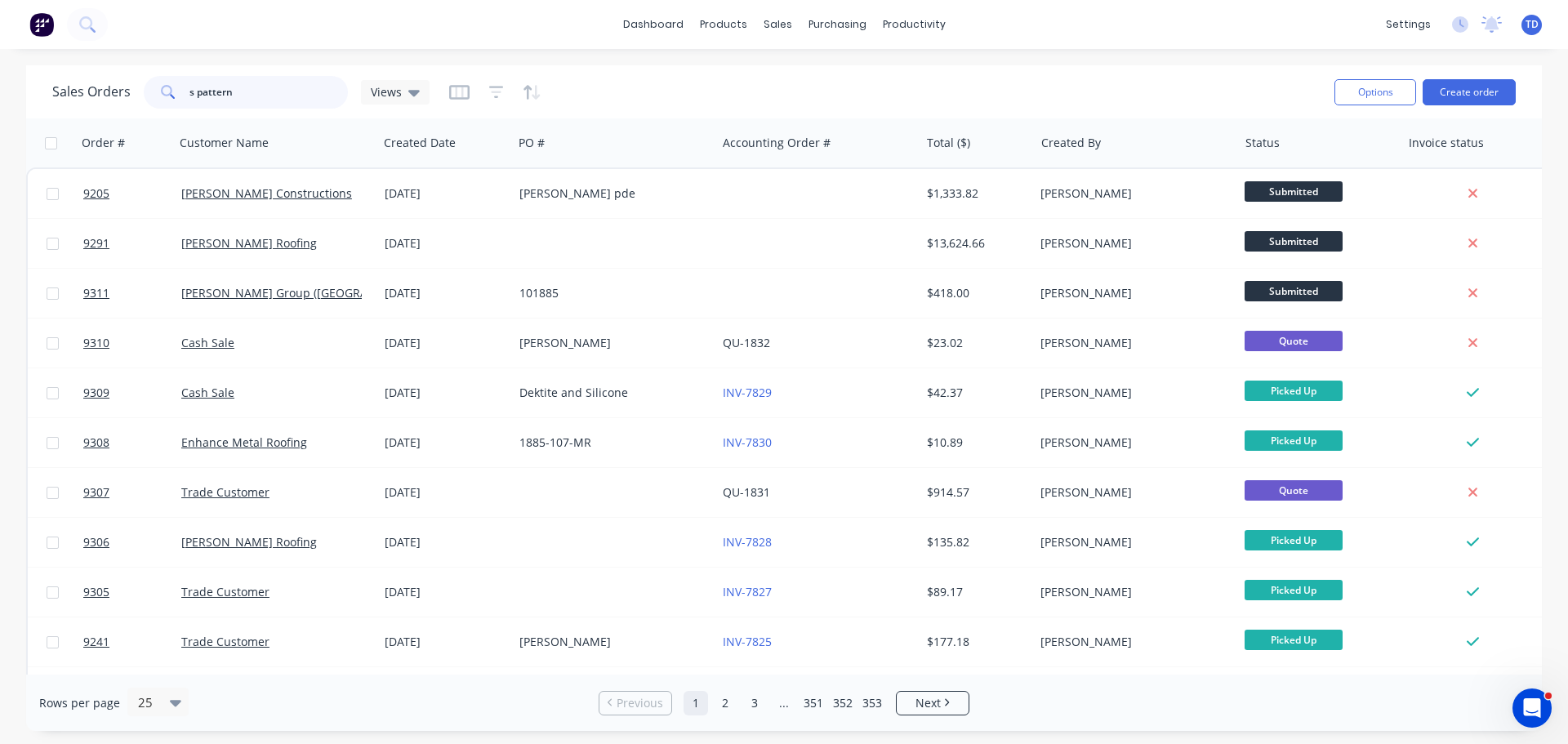
type input "s pattern"
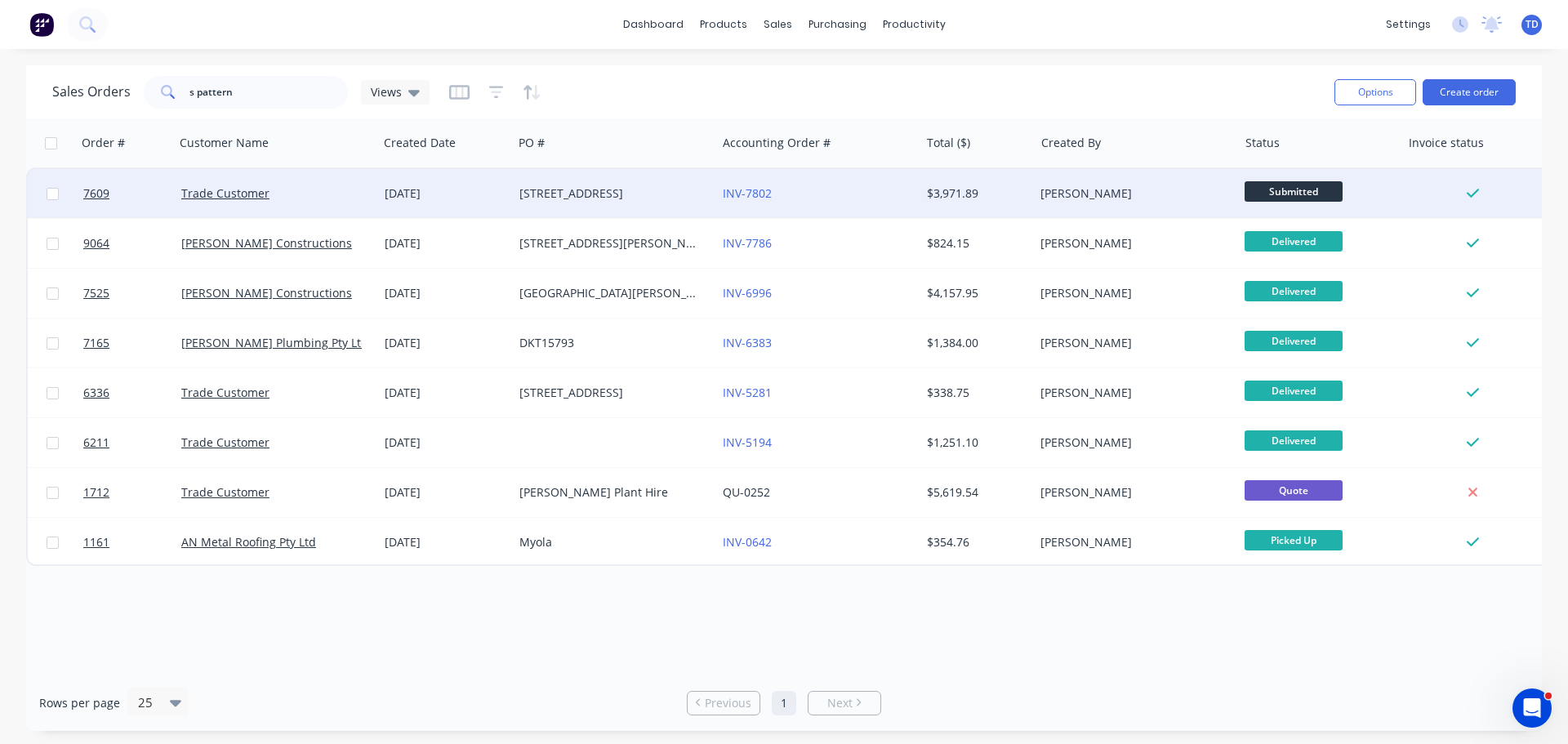
click at [660, 190] on div "360 Coolangatta Road" at bounding box center [610, 193] width 181 height 16
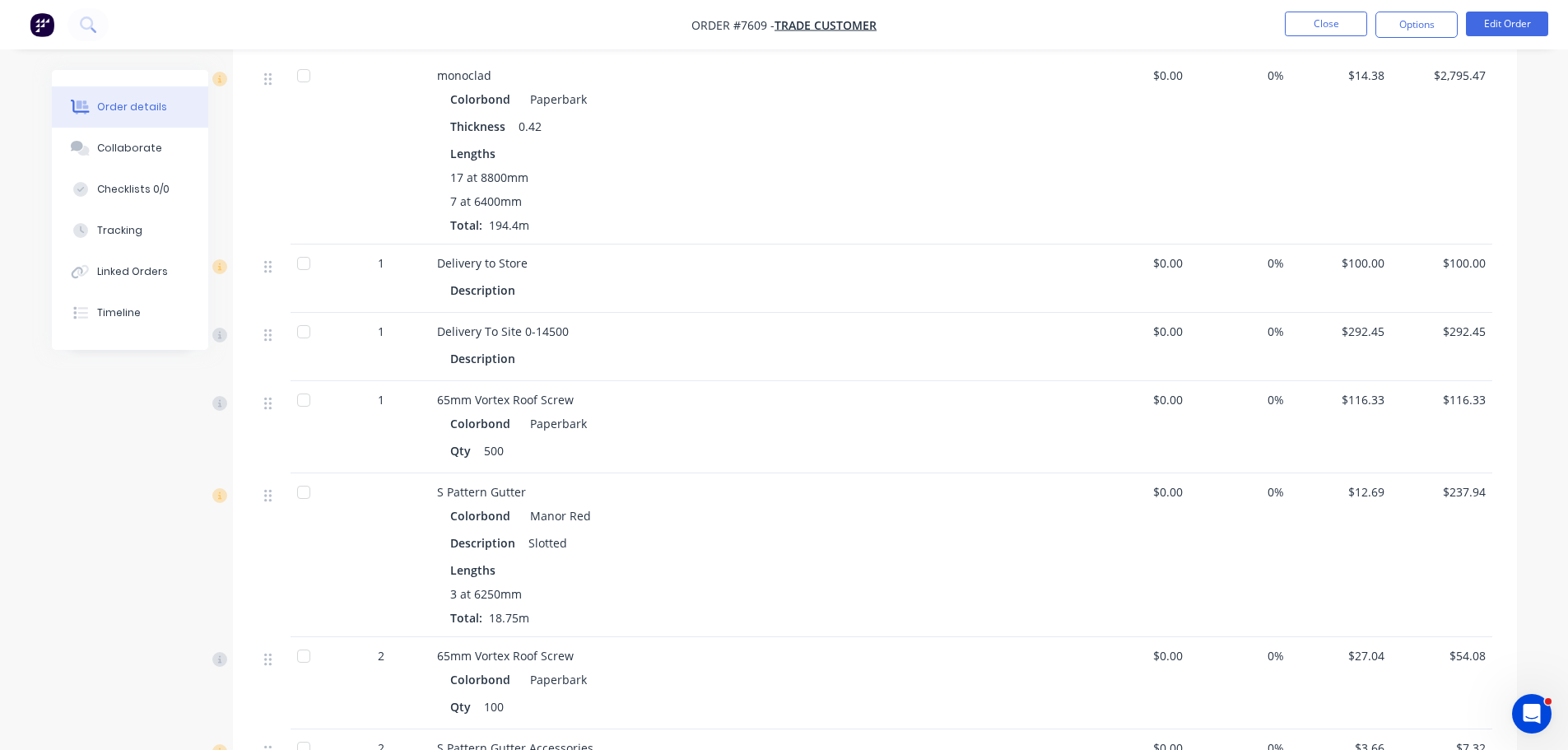
scroll to position [494, 0]
click at [131, 271] on div "Linked Orders" at bounding box center [132, 271] width 70 height 15
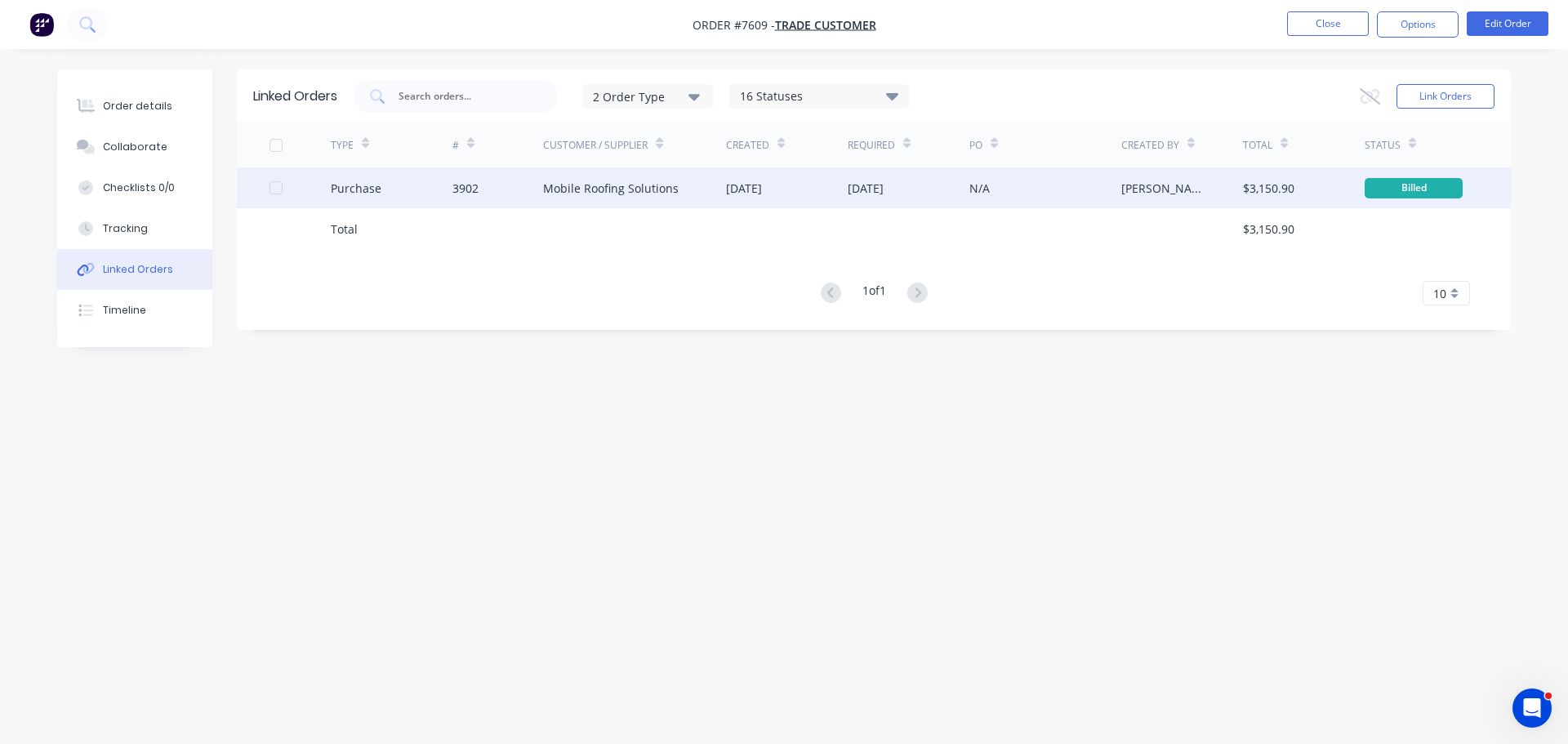
click at [633, 191] on div "Mobile Roofing Solutions" at bounding box center [610, 188] width 135 height 17
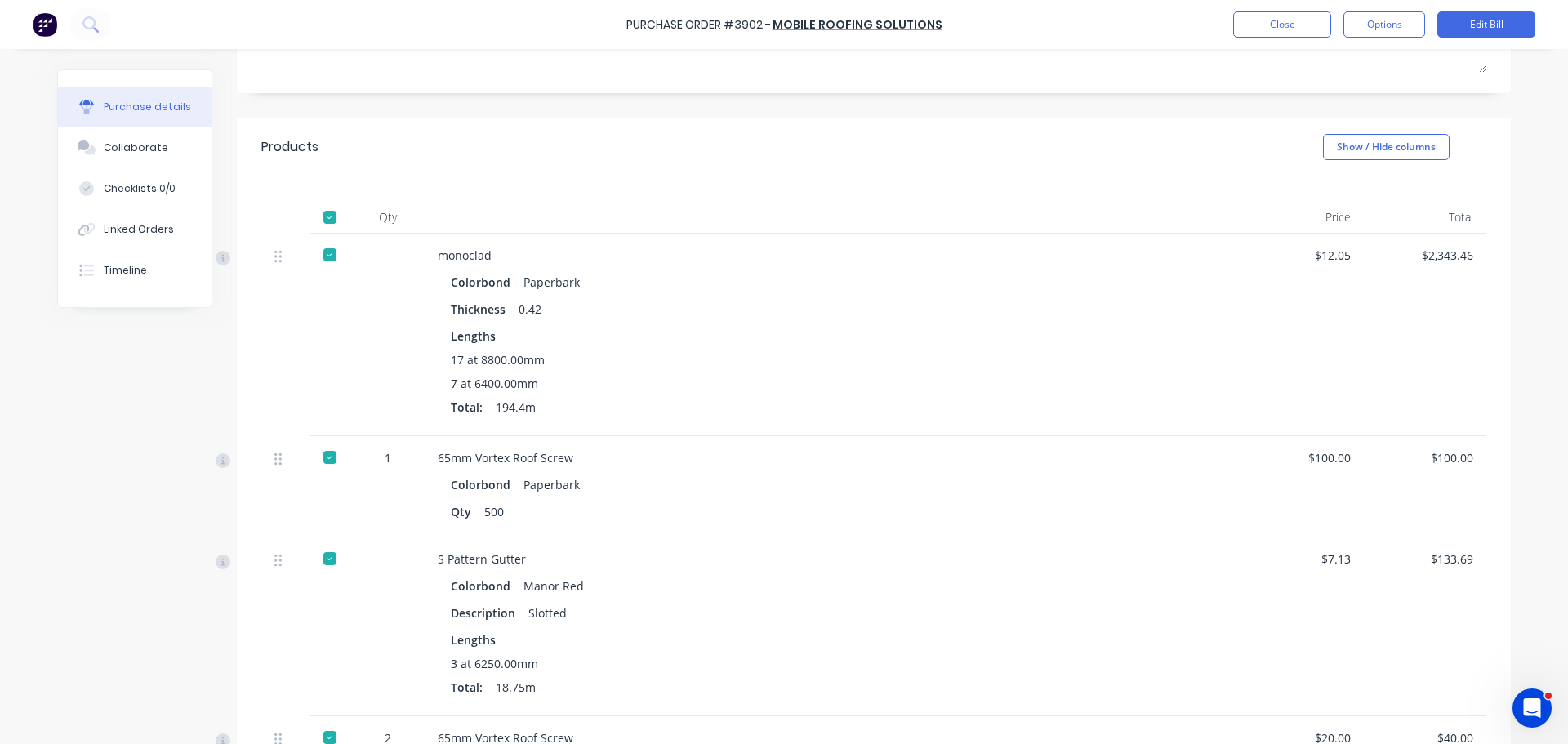
scroll to position [248, 0]
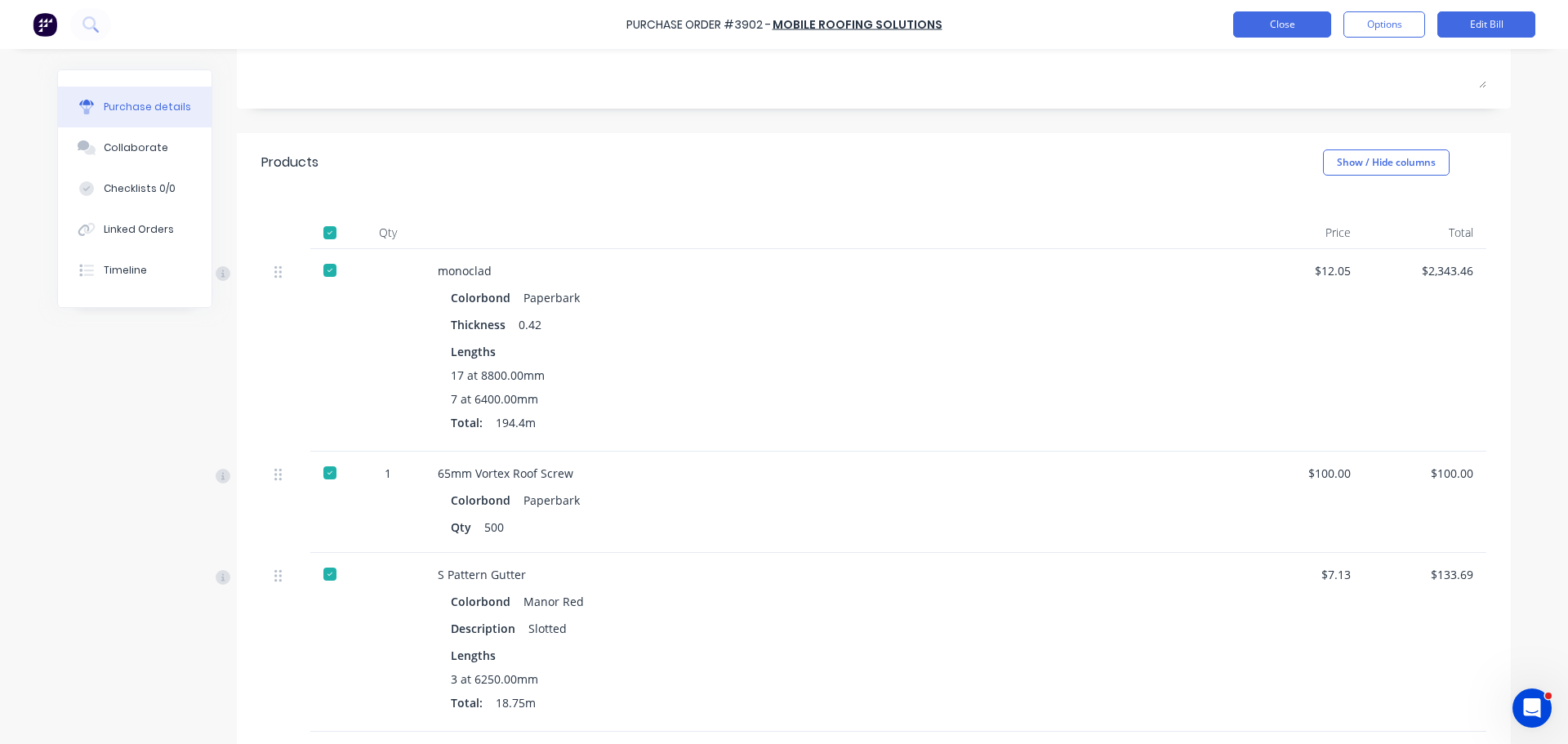
click at [1277, 29] on button "Close" at bounding box center [1282, 24] width 98 height 26
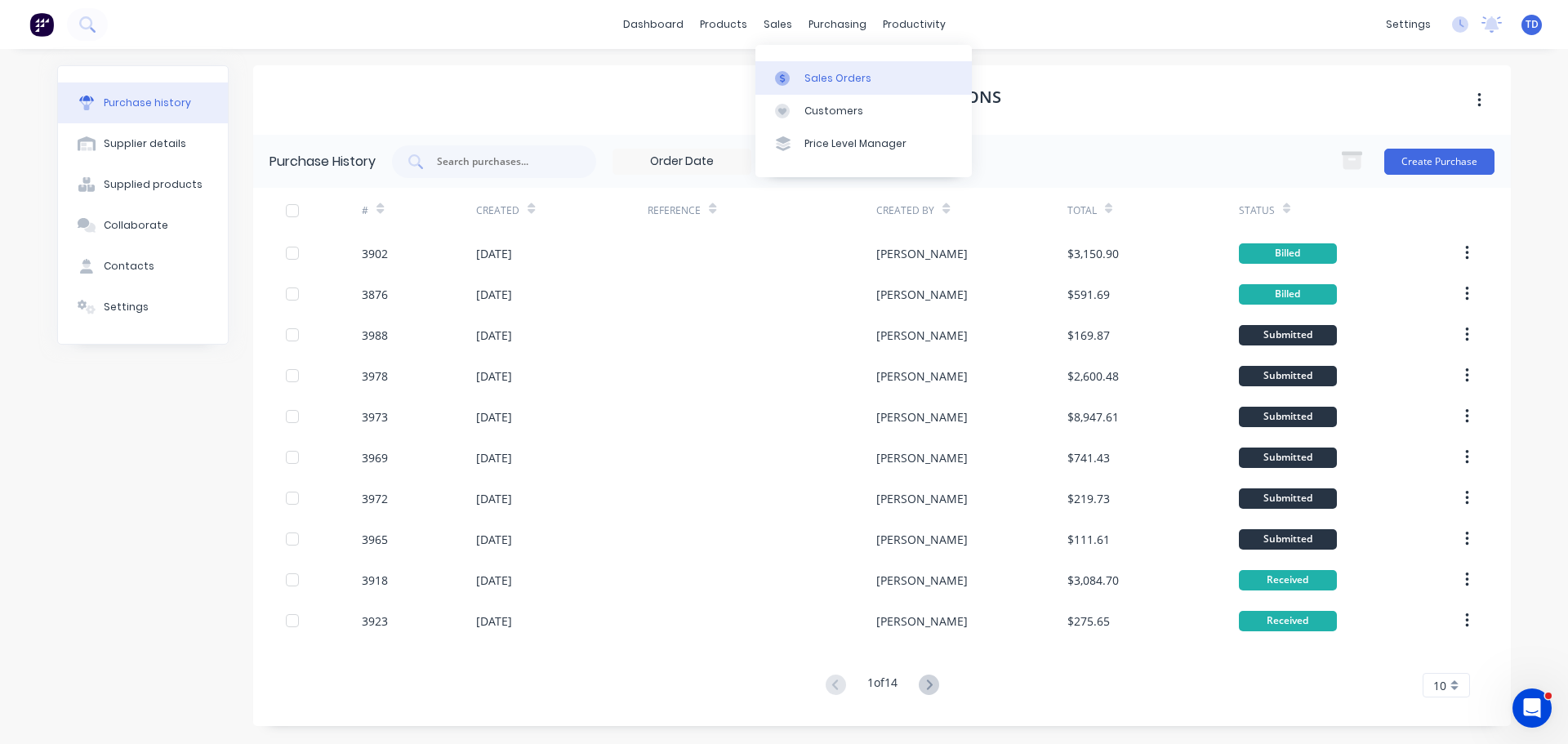
click at [813, 85] on link "Sales Orders" at bounding box center [863, 78] width 217 height 33
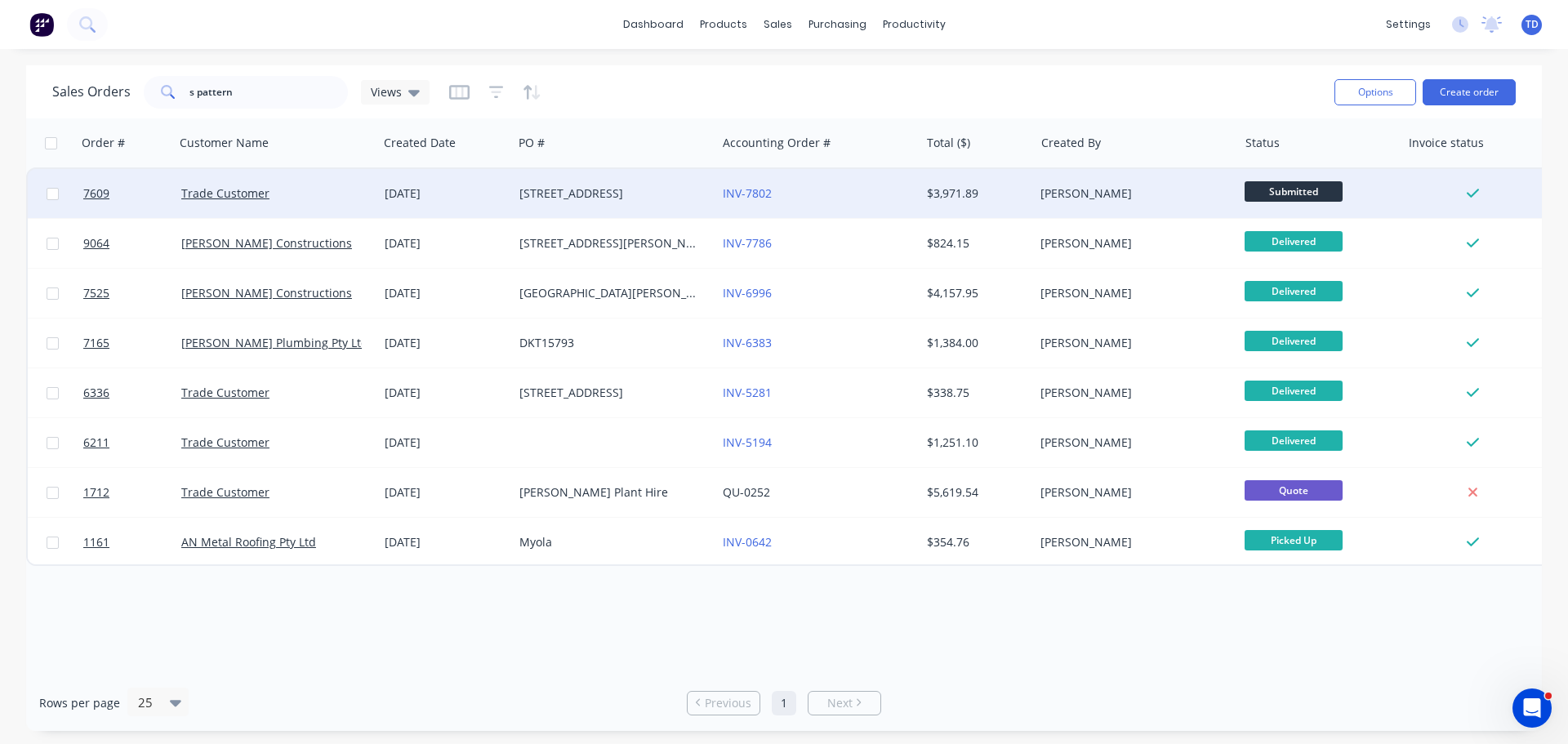
click at [533, 202] on div "360 Coolangatta Road" at bounding box center [614, 193] width 204 height 49
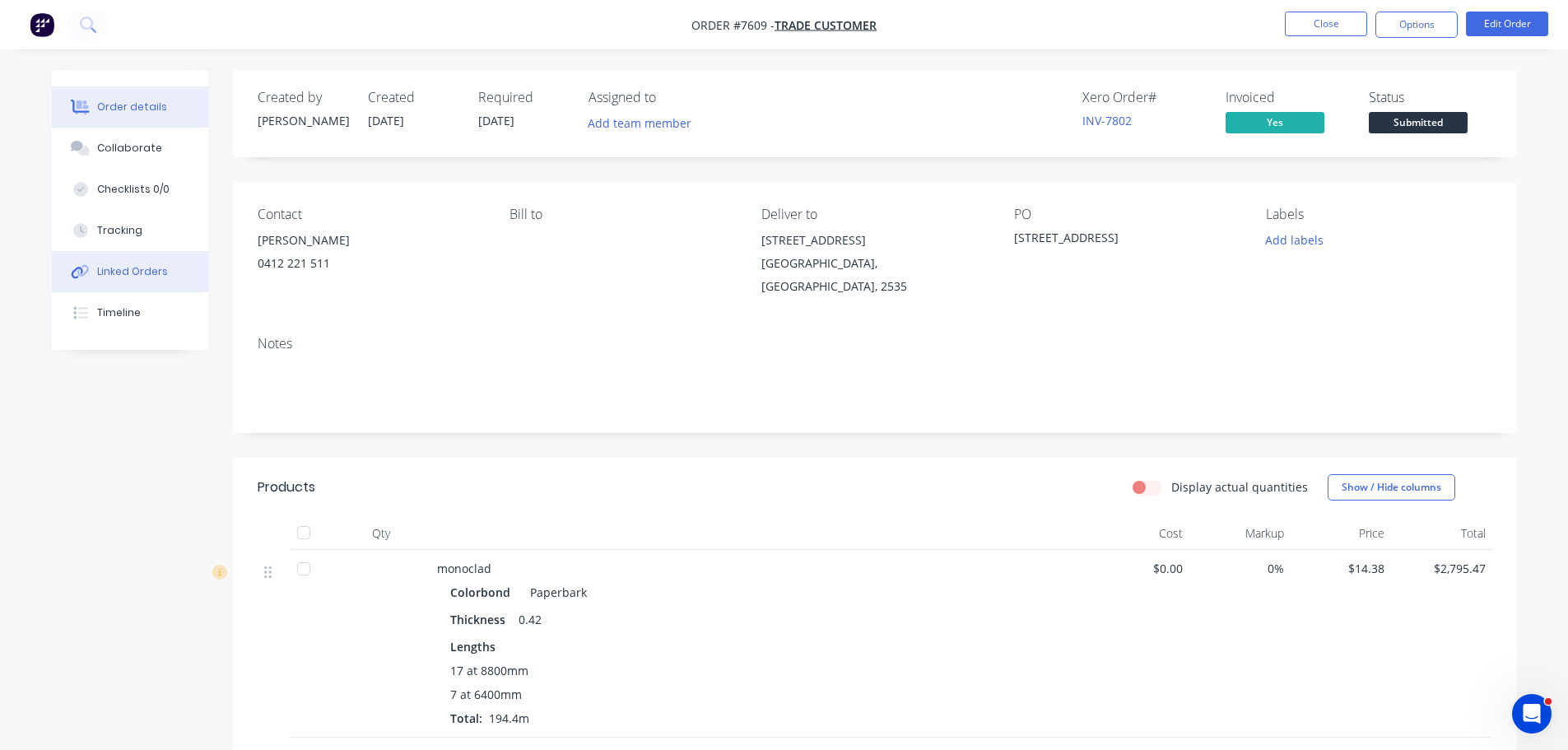
click at [170, 278] on button "Linked Orders" at bounding box center [130, 271] width 157 height 41
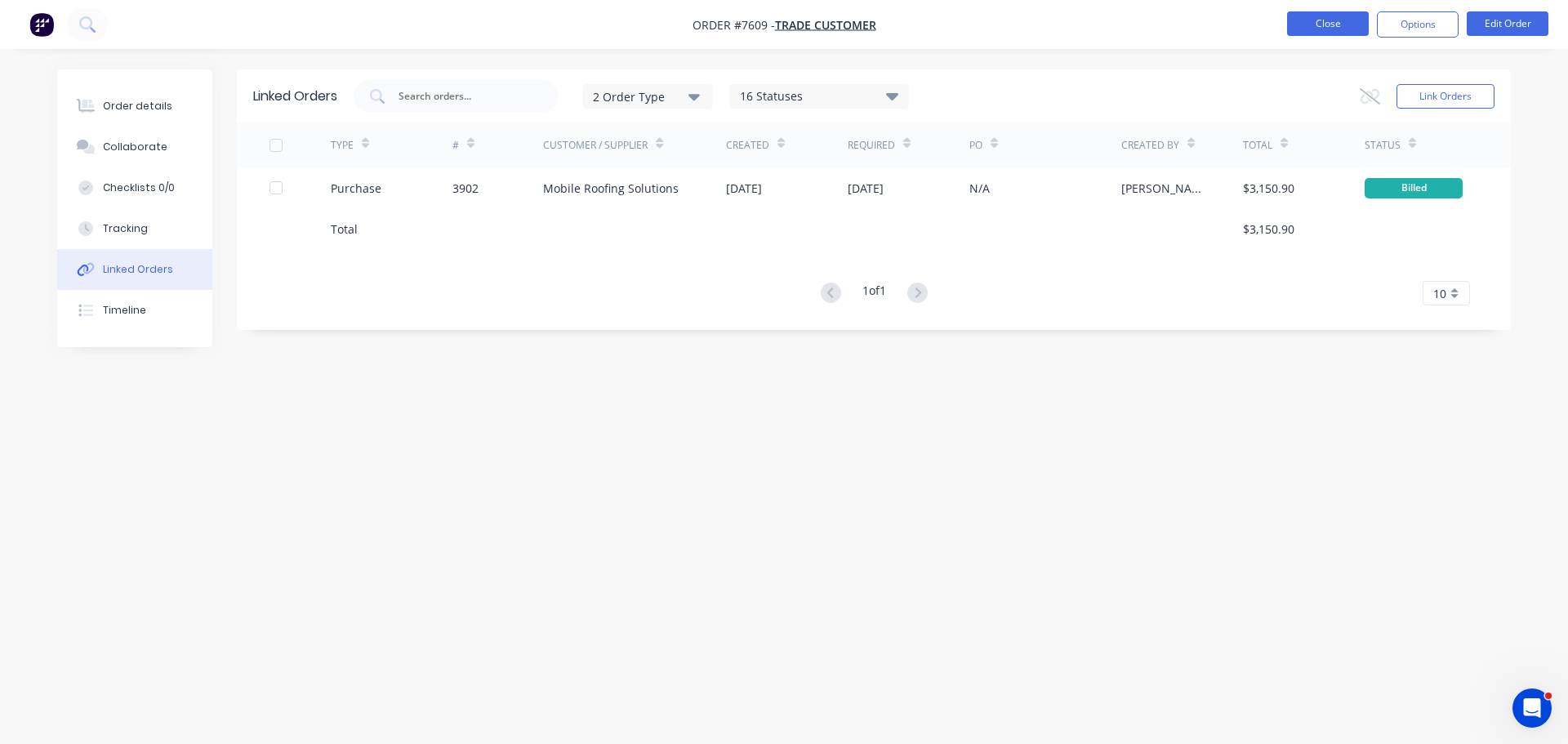
click at [1310, 23] on button "Close" at bounding box center [1327, 23] width 82 height 24
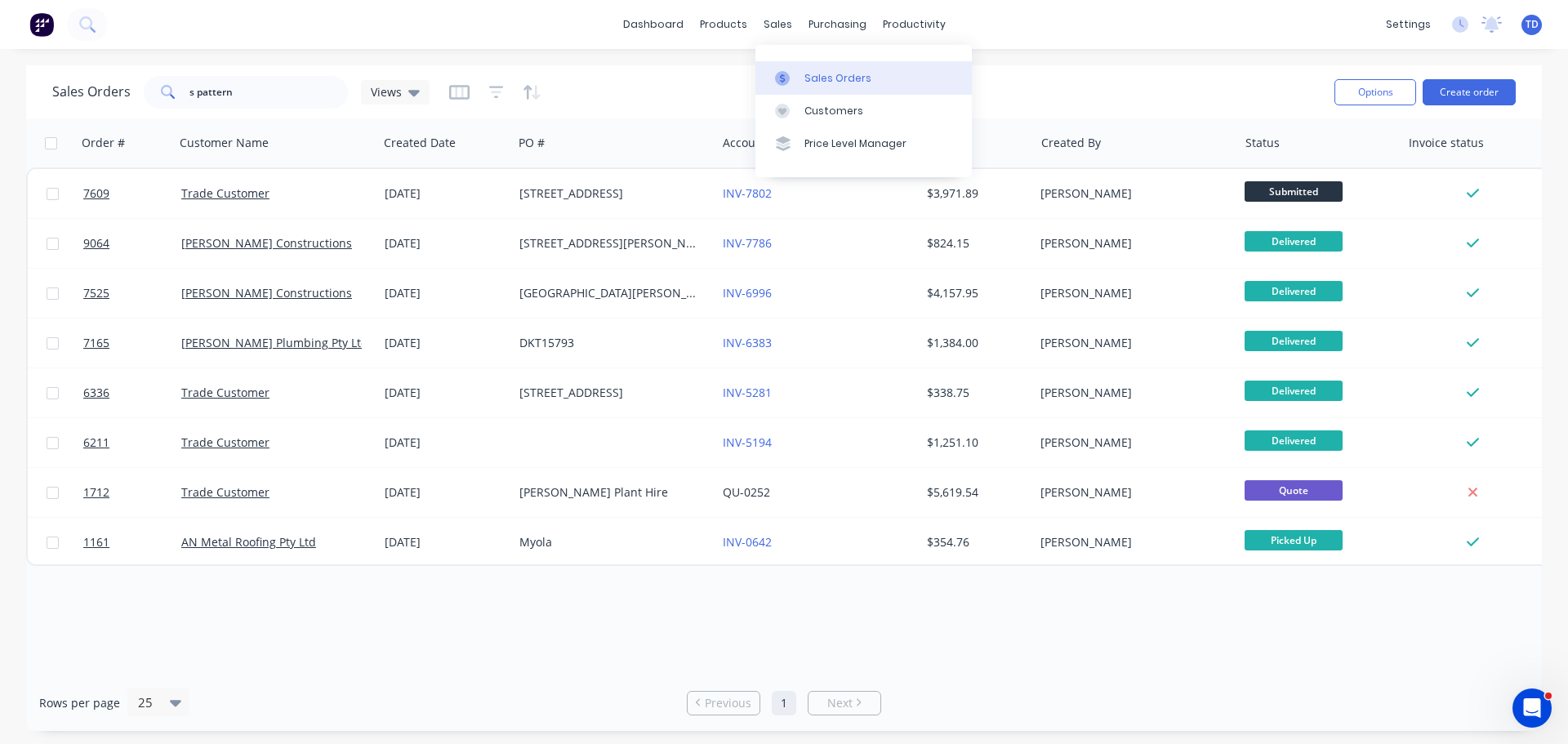
click at [830, 82] on div "Sales Orders" at bounding box center [838, 78] width 67 height 15
click at [254, 98] on input "s pattern" at bounding box center [269, 92] width 160 height 33
type input "s"
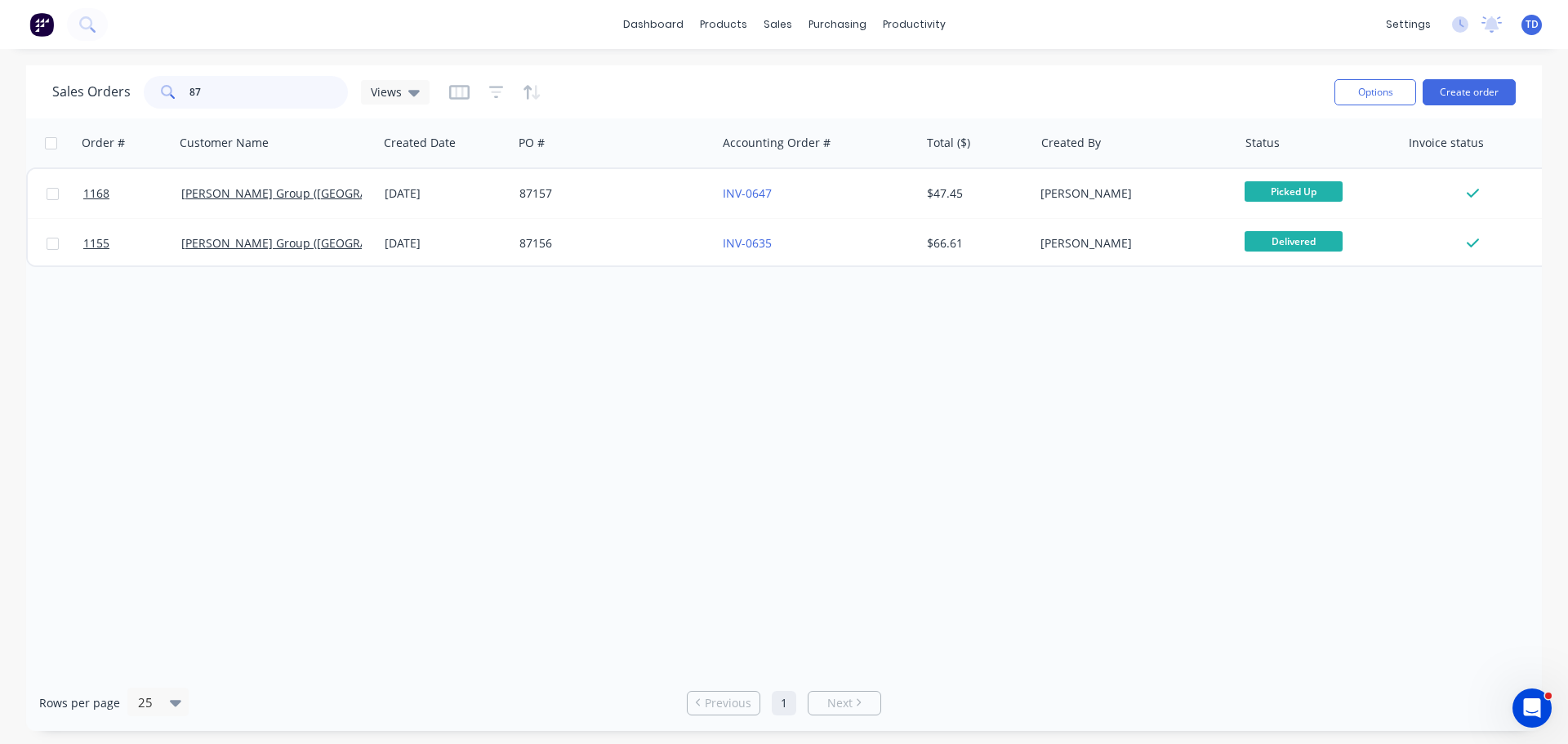
type input "8"
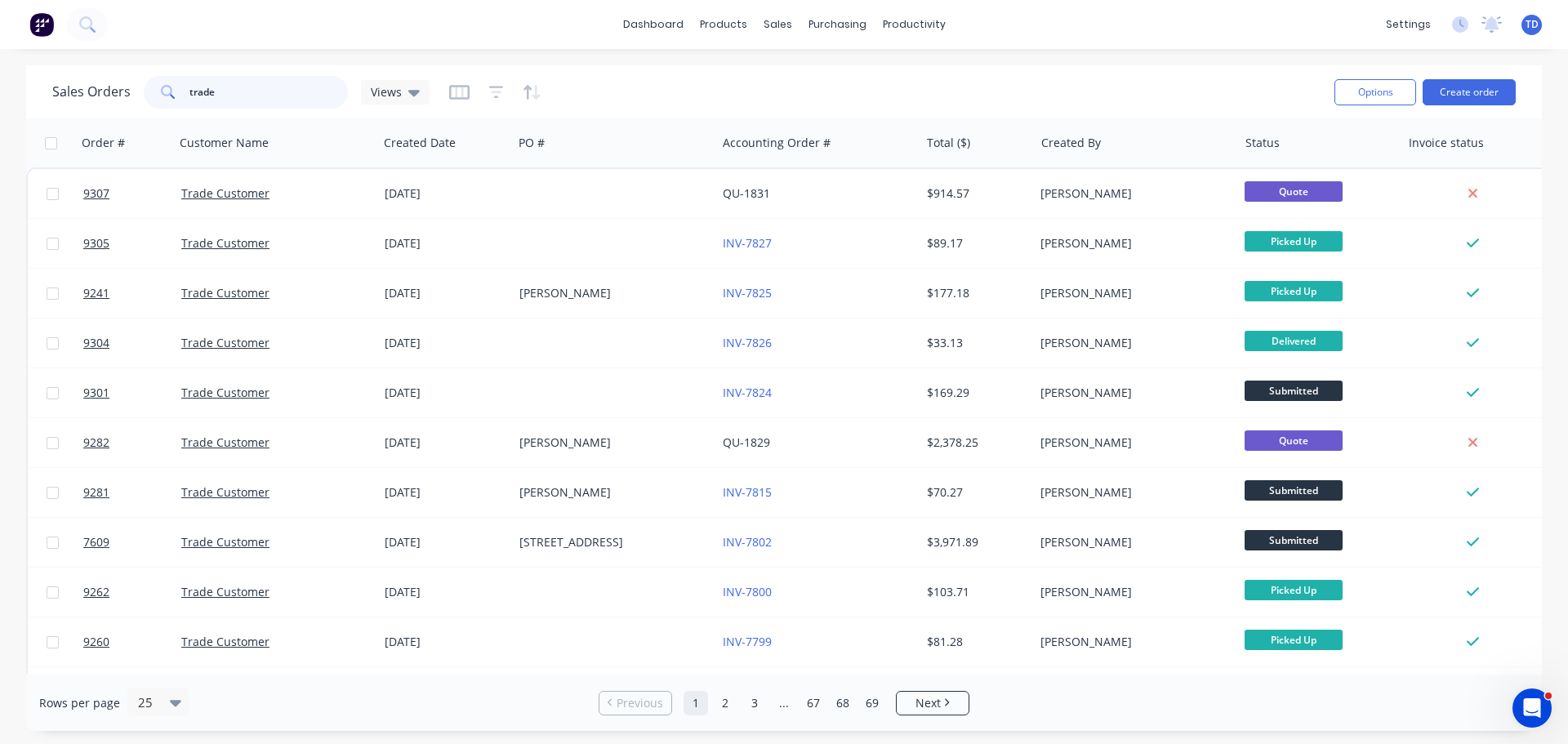
drag, startPoint x: 252, startPoint y: 106, endPoint x: 157, endPoint y: 87, distance: 96.9
click at [157, 87] on div "trade" at bounding box center [246, 92] width 205 height 33
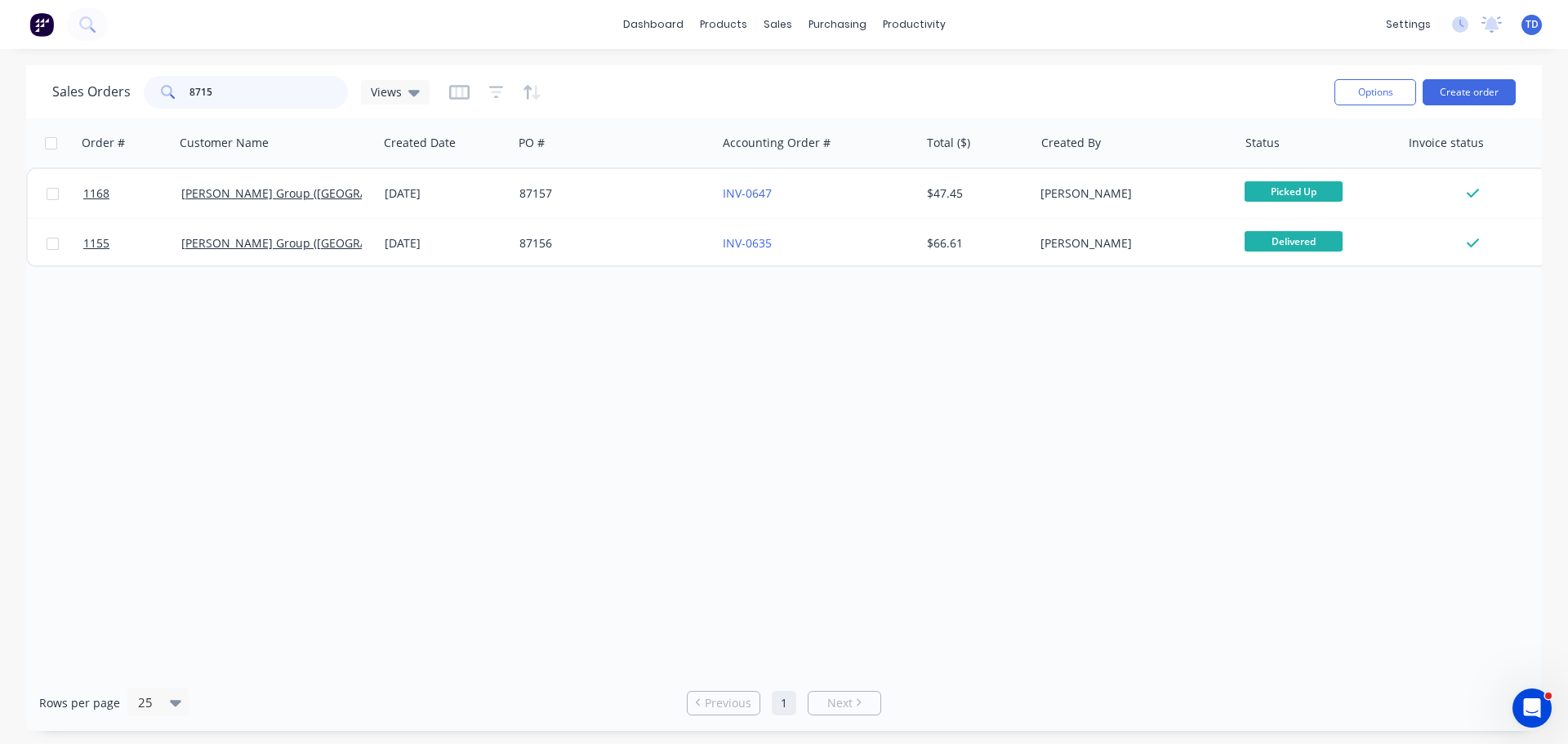
click at [267, 89] on input "8715" at bounding box center [269, 92] width 160 height 33
click at [804, 73] on div "Sales Orders" at bounding box center [838, 78] width 67 height 15
click at [816, 82] on div "Sales Orders" at bounding box center [838, 78] width 67 height 15
click at [312, 80] on input "8715" at bounding box center [269, 92] width 160 height 33
type input "8"
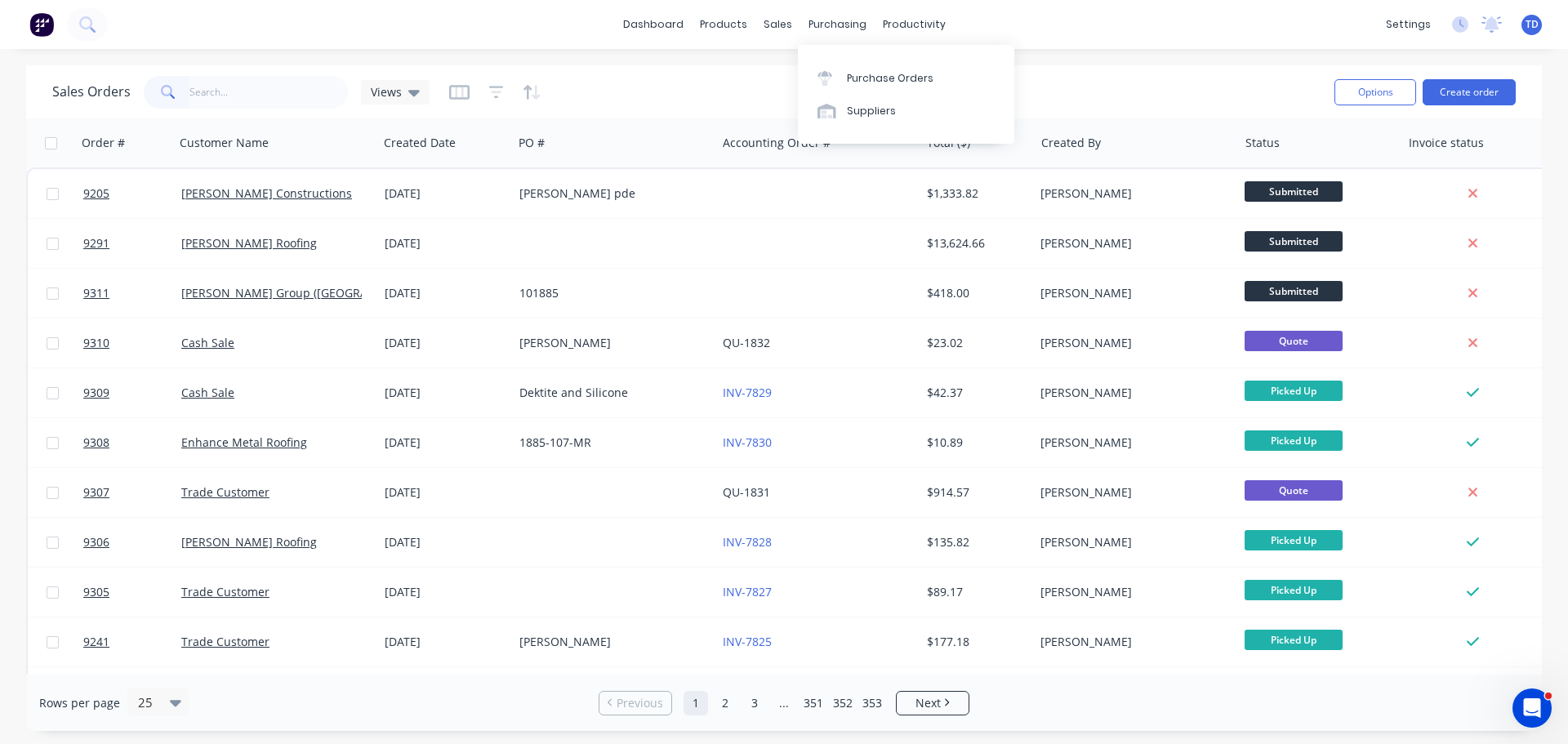
click at [1089, 91] on div "Sales Orders Views" at bounding box center [687, 91] width 1269 height 40
click at [492, 89] on icon "button" at bounding box center [496, 91] width 15 height 16
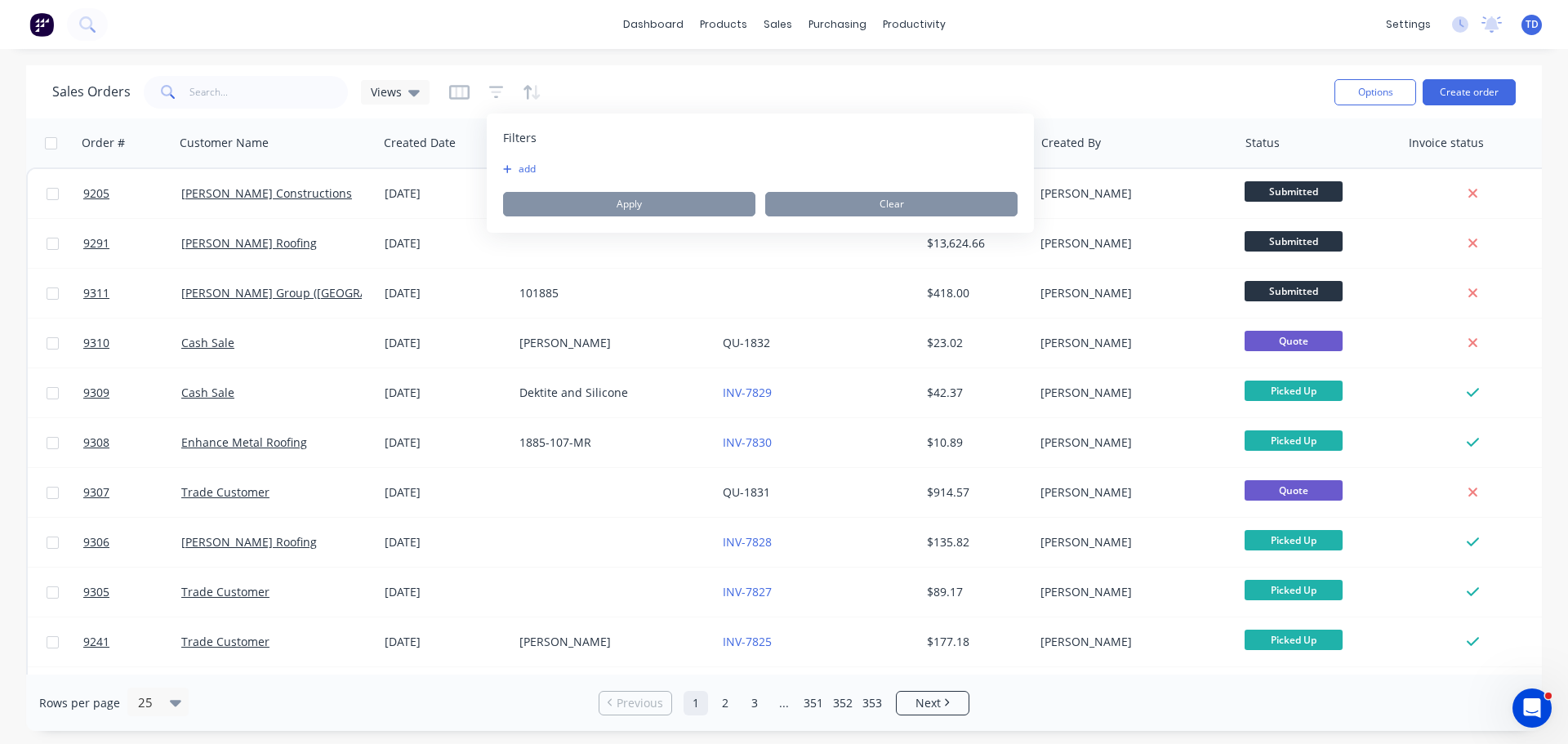
click at [511, 167] on icon "button" at bounding box center [507, 168] width 9 height 9
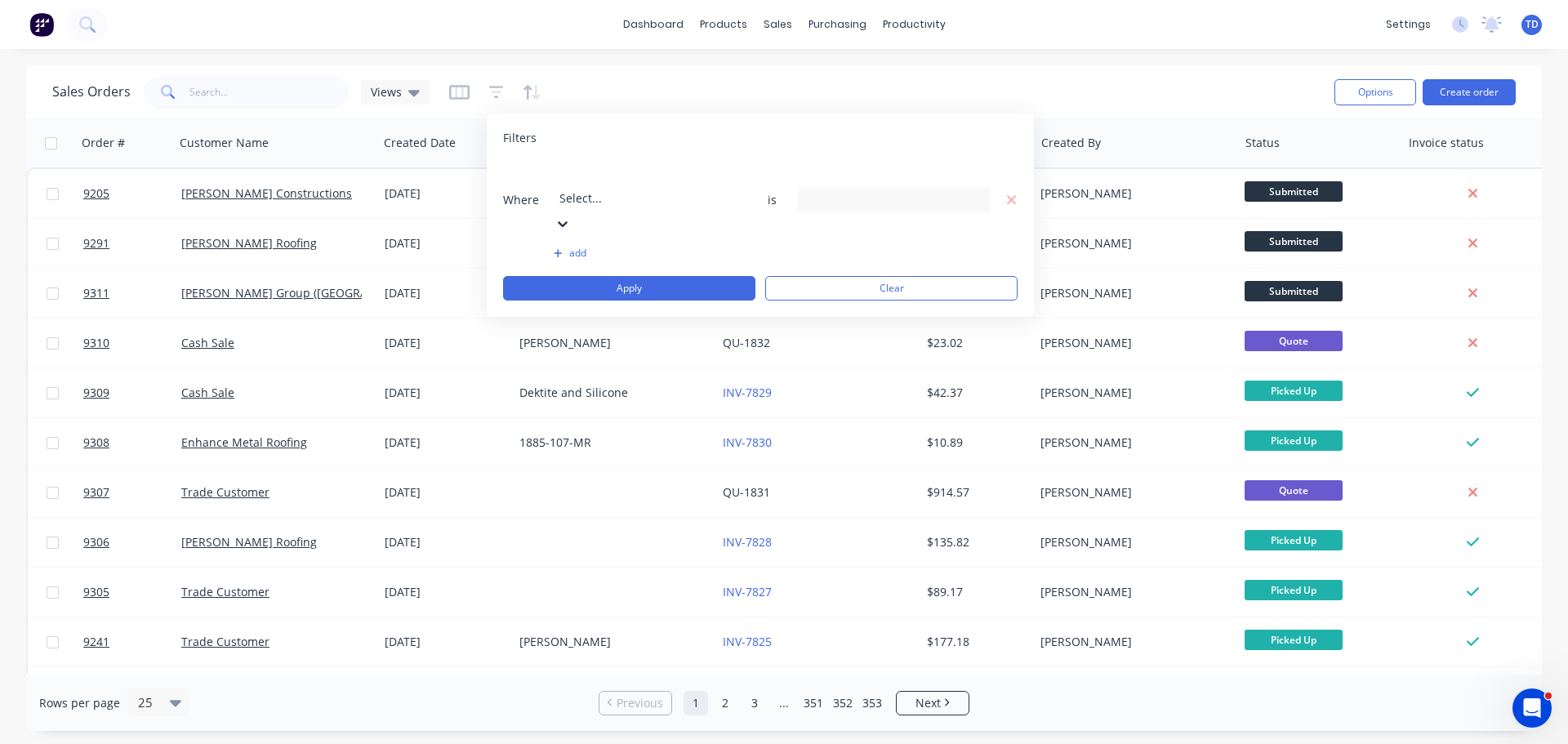
click at [647, 172] on div at bounding box center [677, 176] width 236 height 21
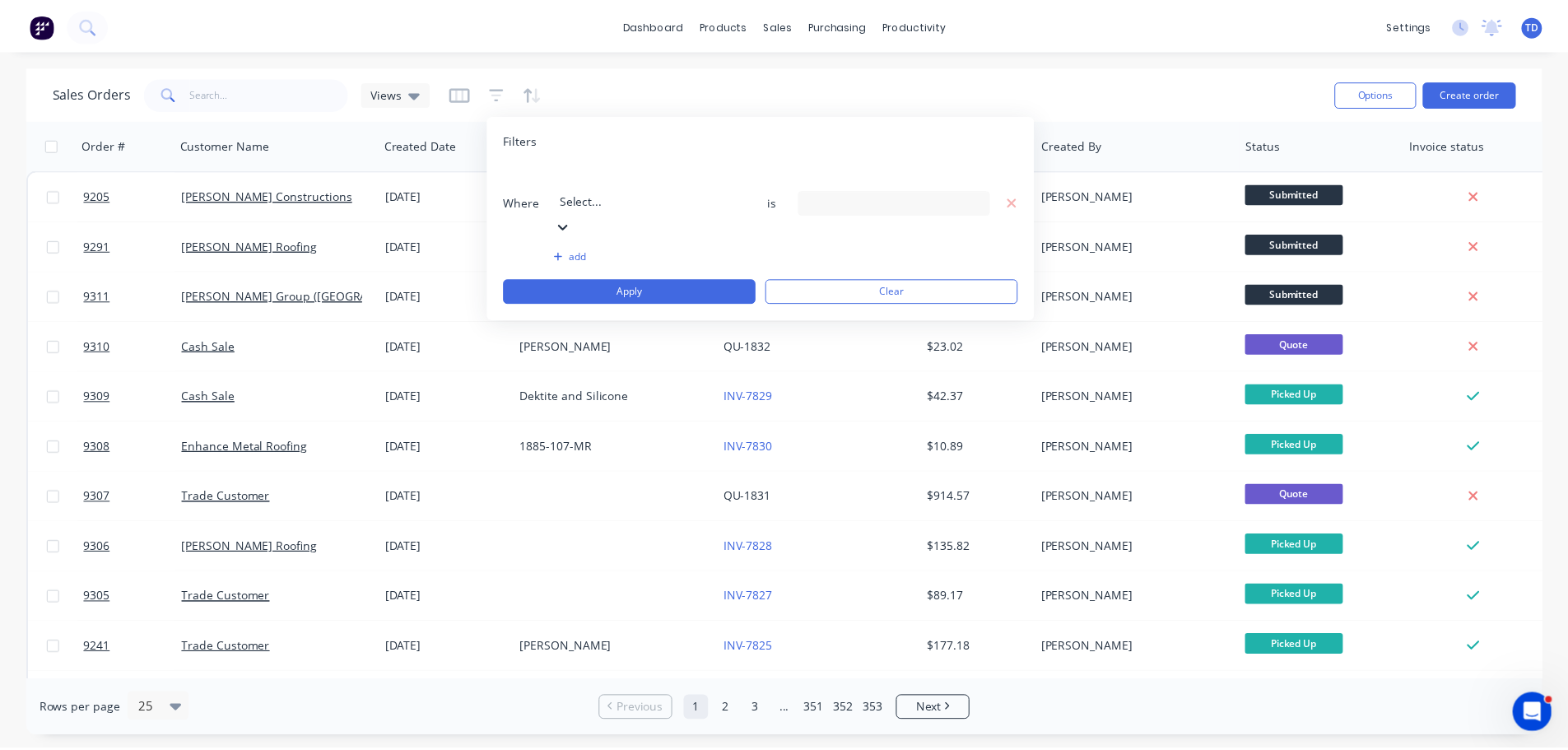
scroll to position [399, 0]
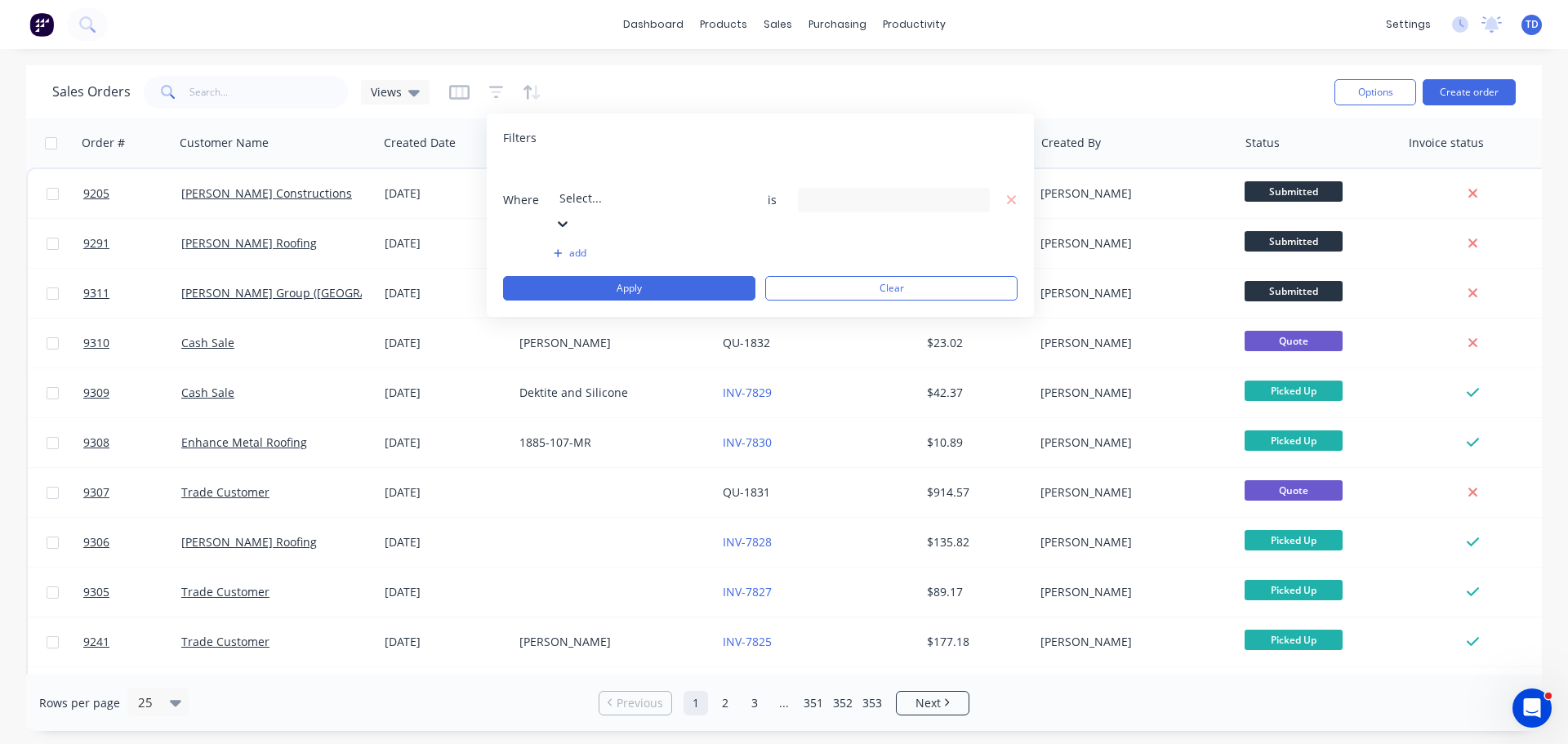
click at [937, 191] on div "9 Status selected" at bounding box center [880, 199] width 148 height 17
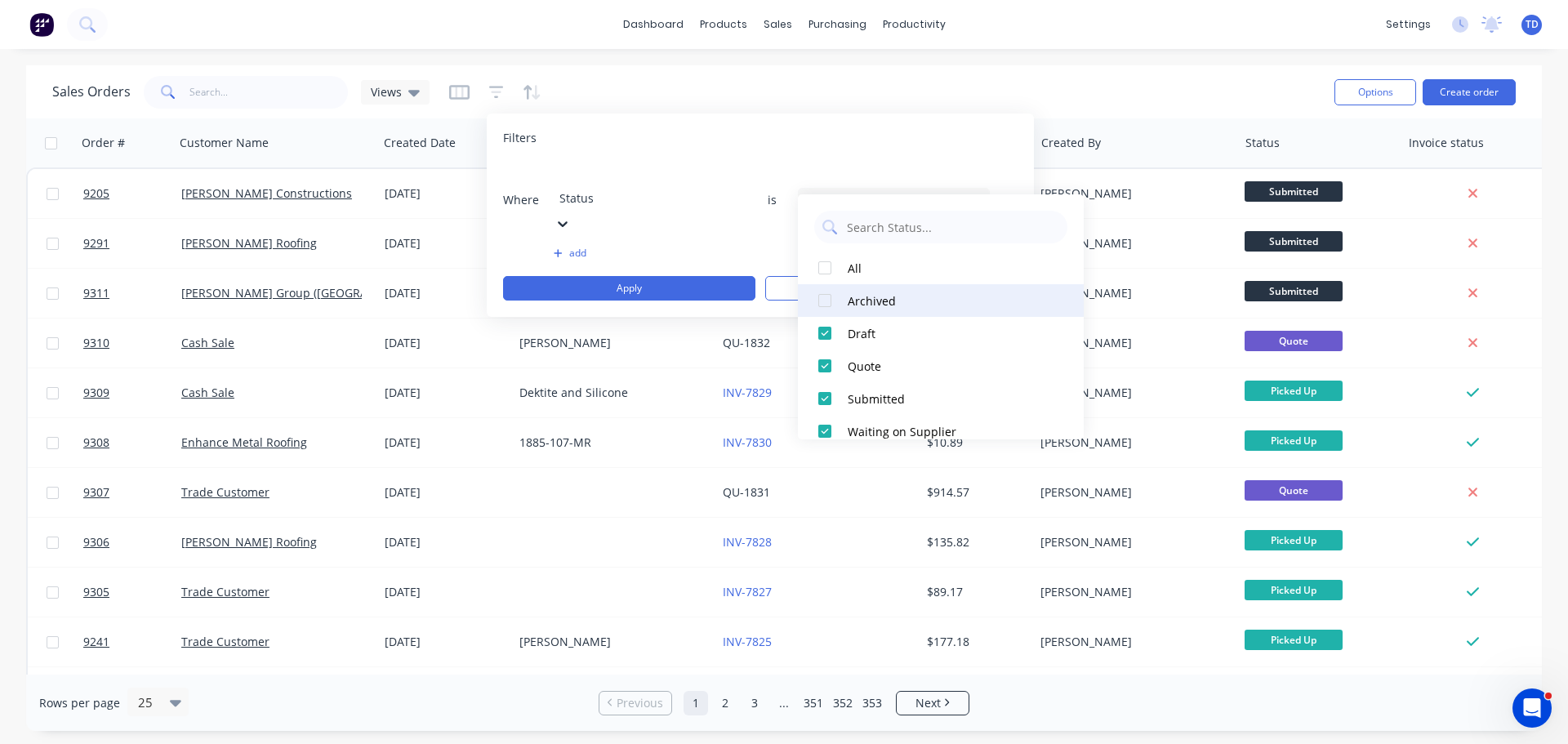
click at [829, 301] on div at bounding box center [825, 300] width 33 height 33
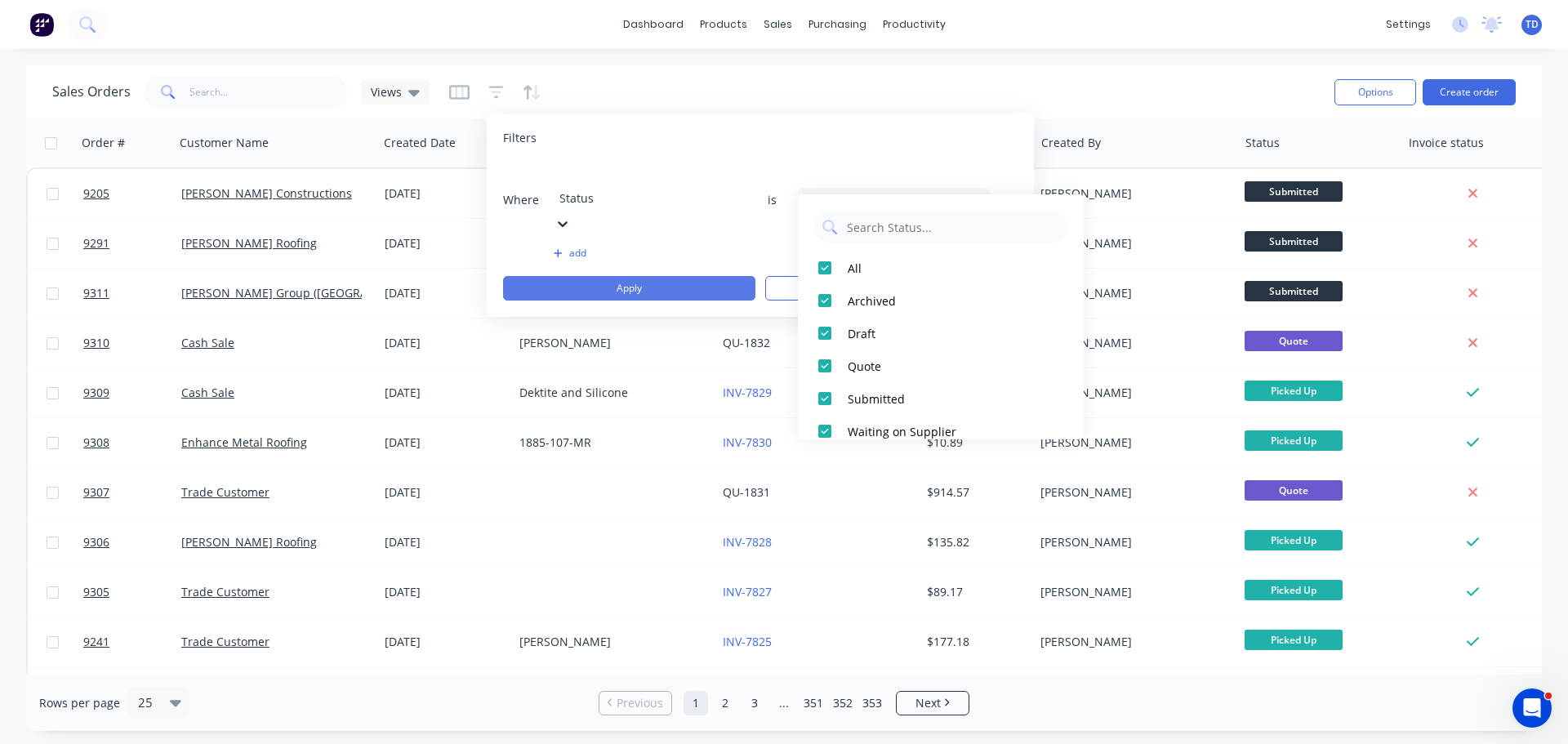
click at [686, 276] on button "Apply" at bounding box center [629, 288] width 252 height 24
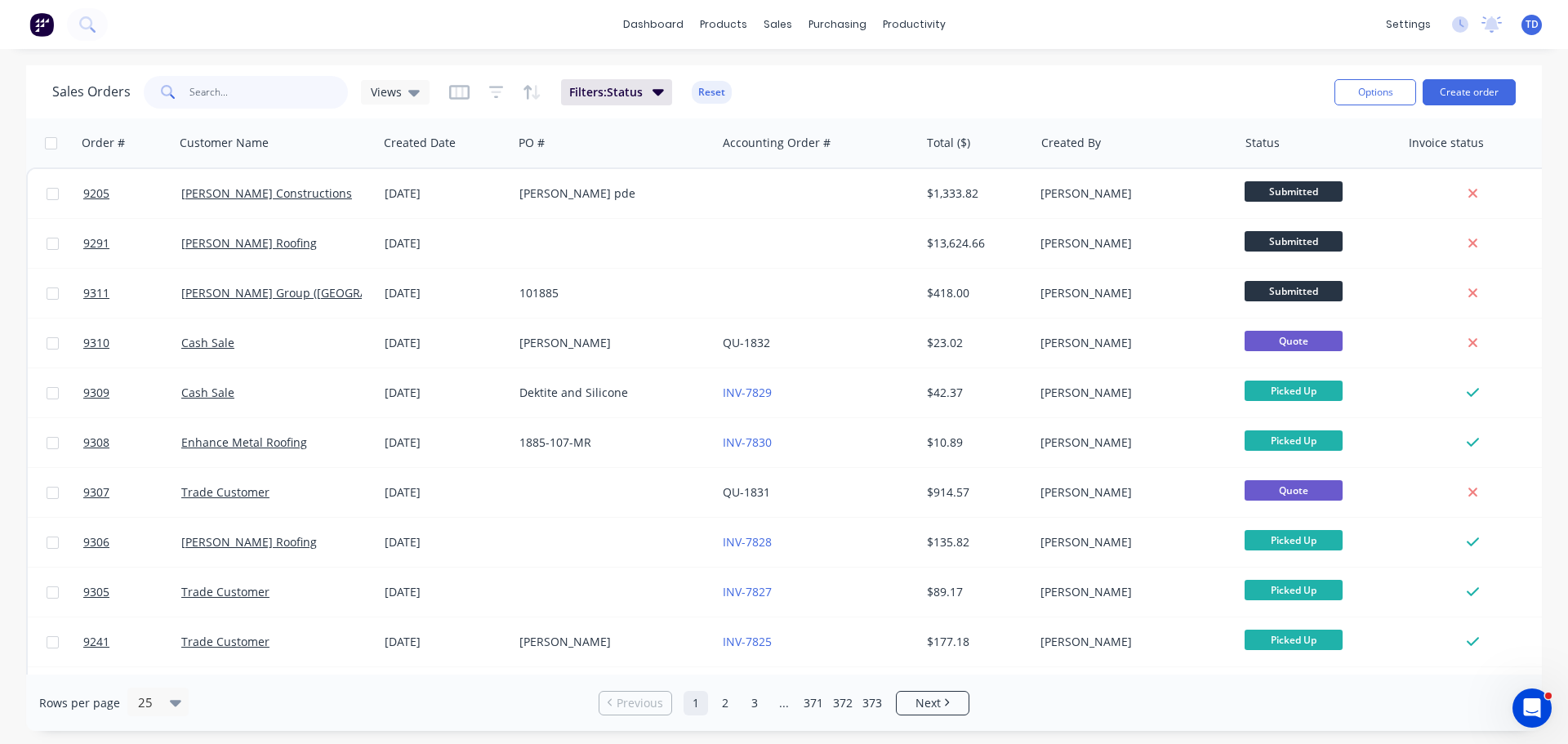
click at [266, 99] on input "text" at bounding box center [269, 92] width 160 height 33
type input "8715"
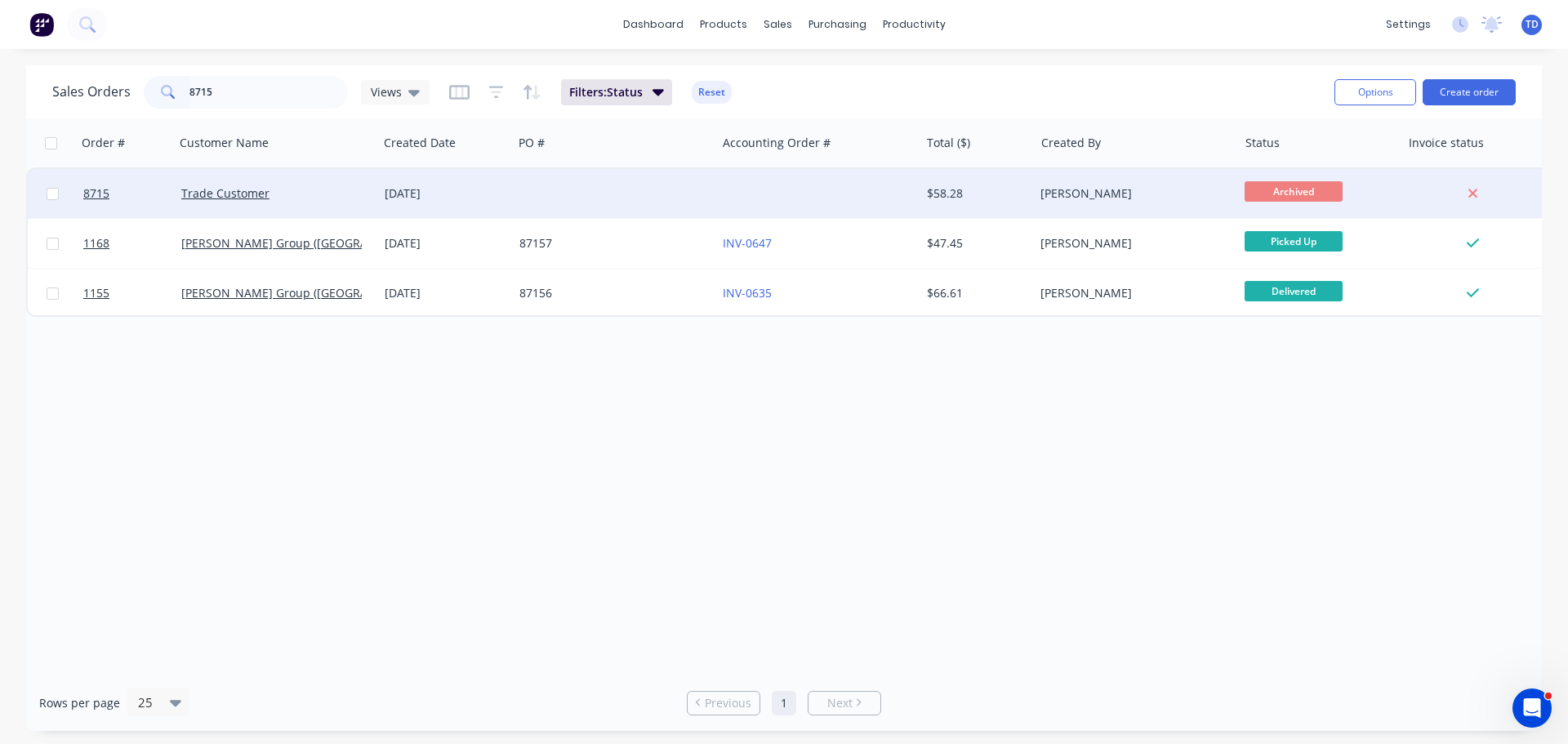
click at [634, 191] on div at bounding box center [614, 193] width 204 height 49
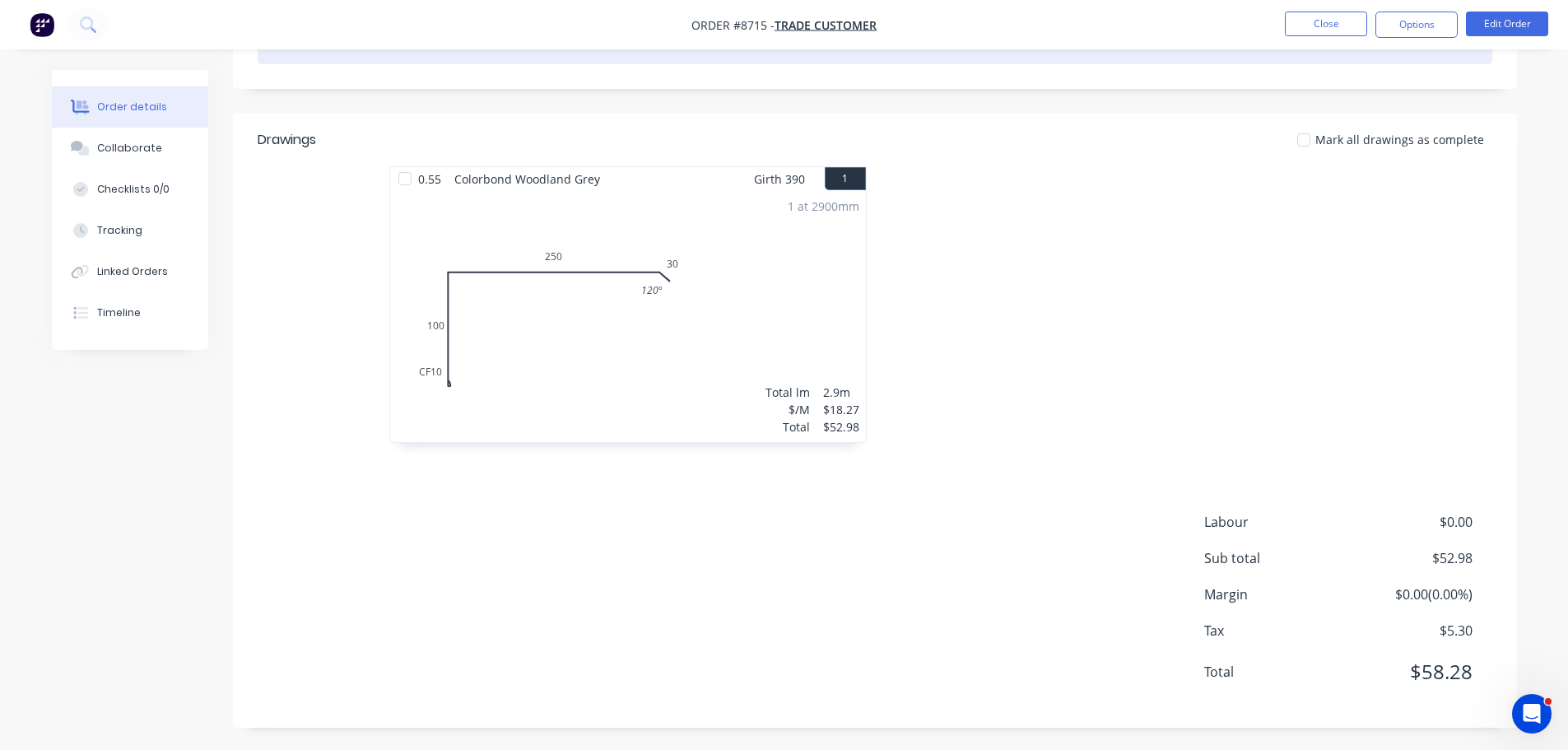
scroll to position [330, 0]
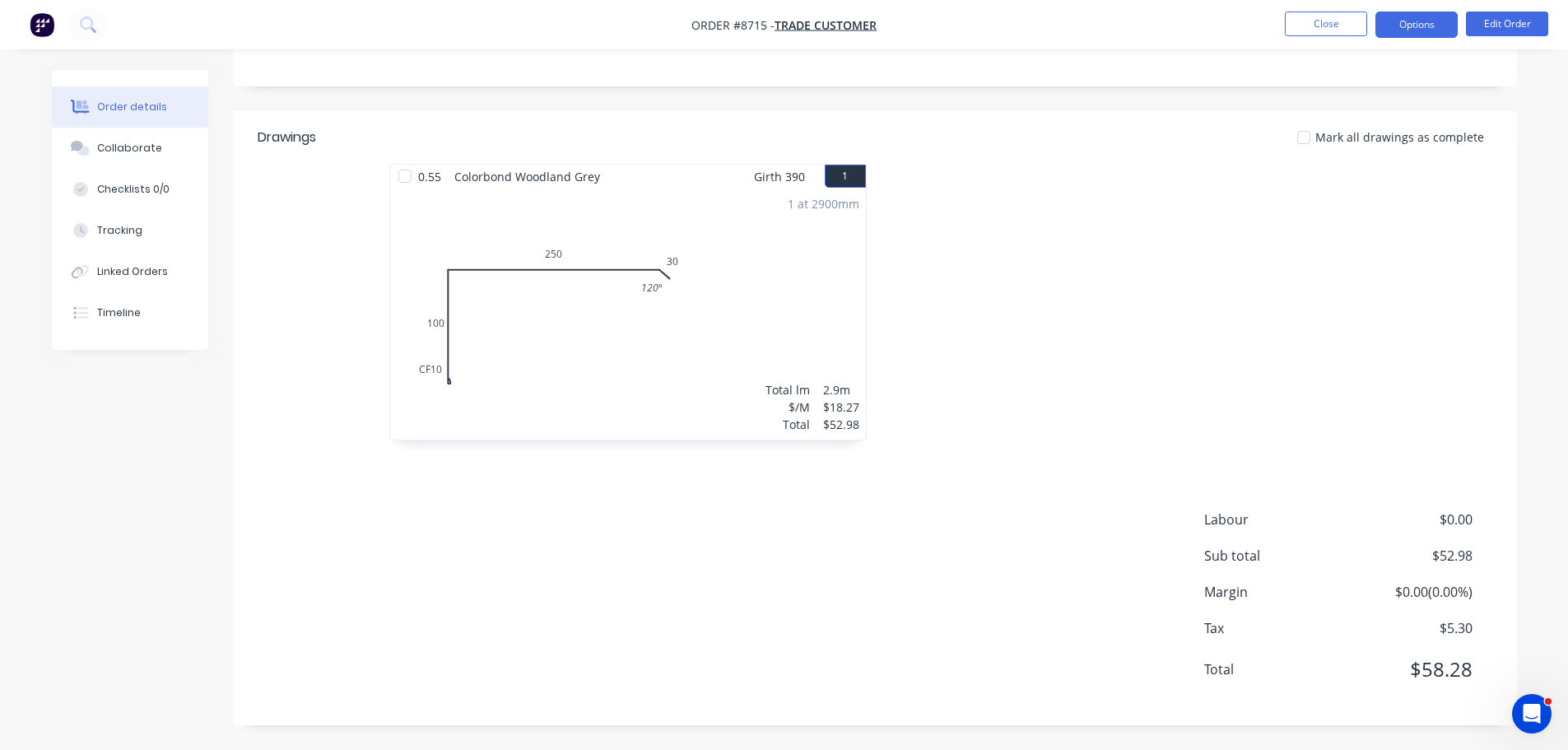
click at [1421, 21] on button "Options" at bounding box center [1416, 24] width 83 height 26
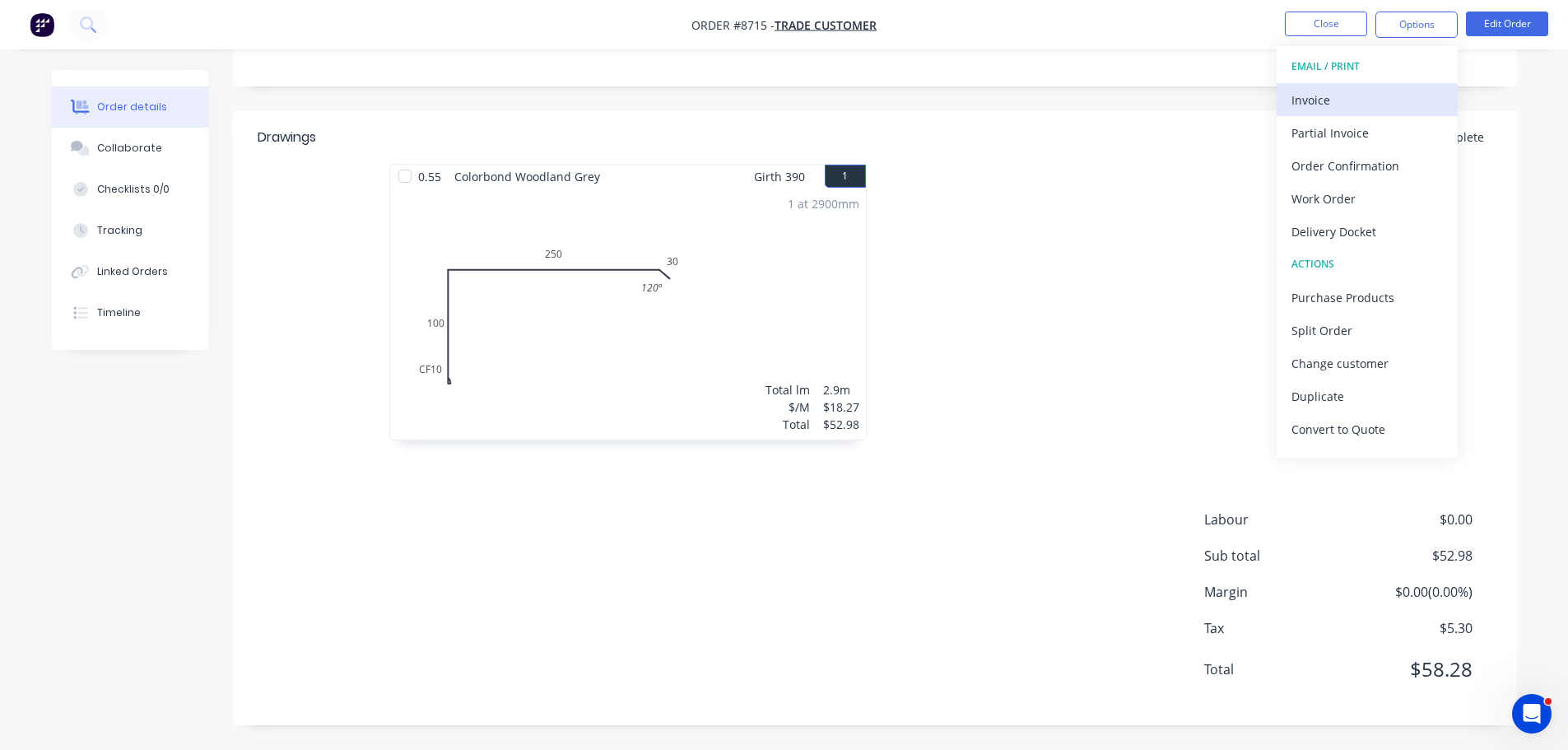
click at [1323, 104] on div "Invoice" at bounding box center [1367, 99] width 151 height 23
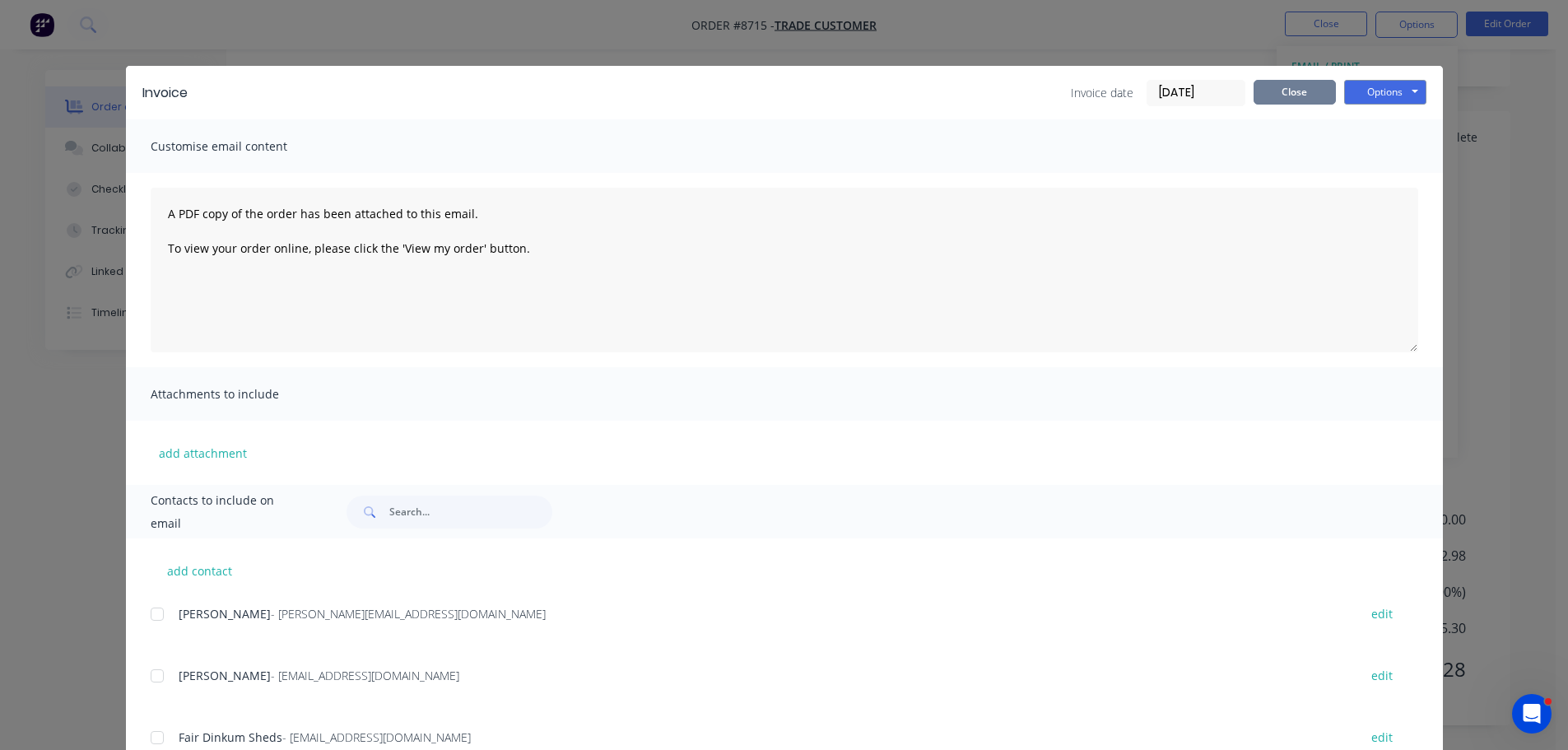
click at [1271, 94] on button "Close" at bounding box center [1294, 92] width 83 height 24
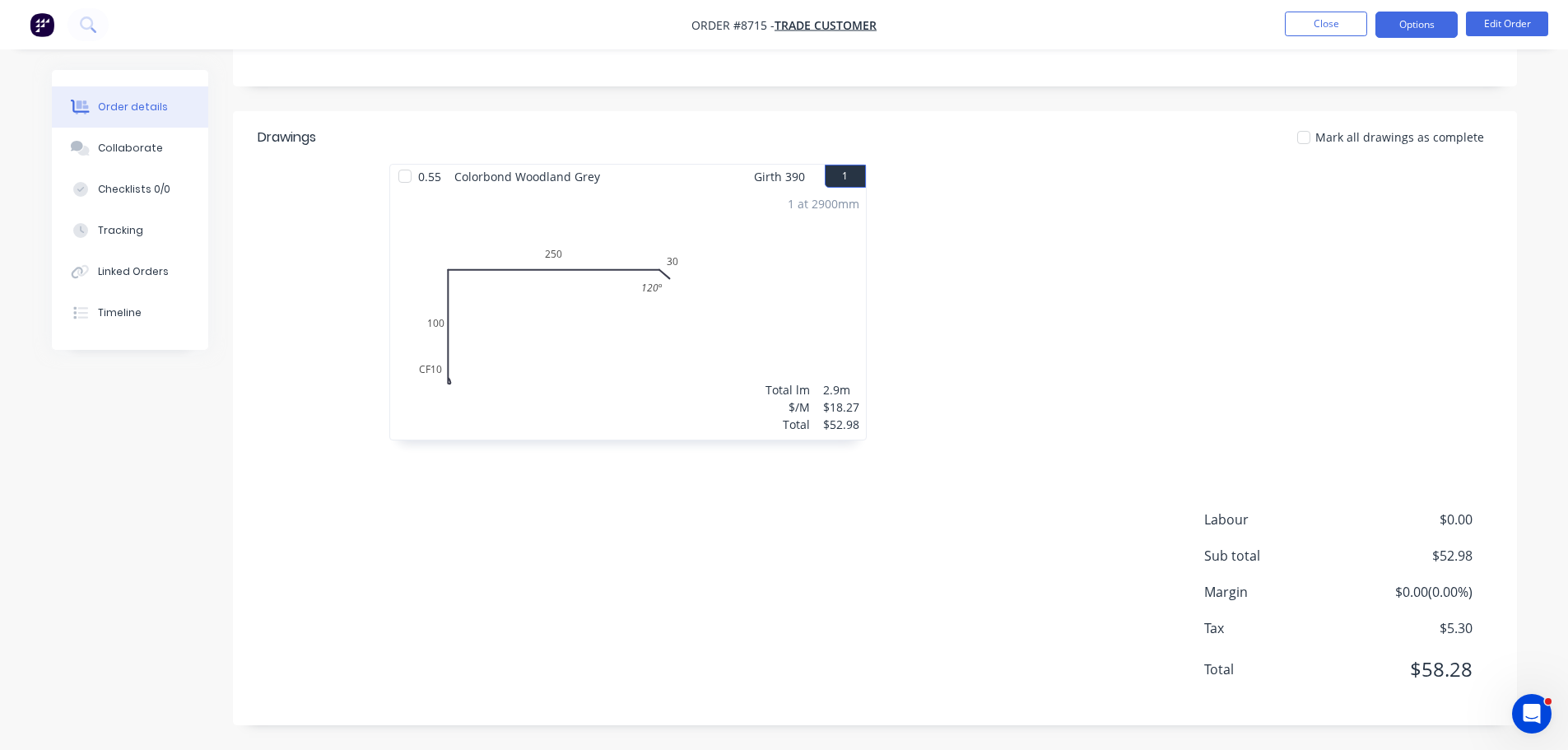
click at [1417, 21] on button "Options" at bounding box center [1416, 24] width 83 height 26
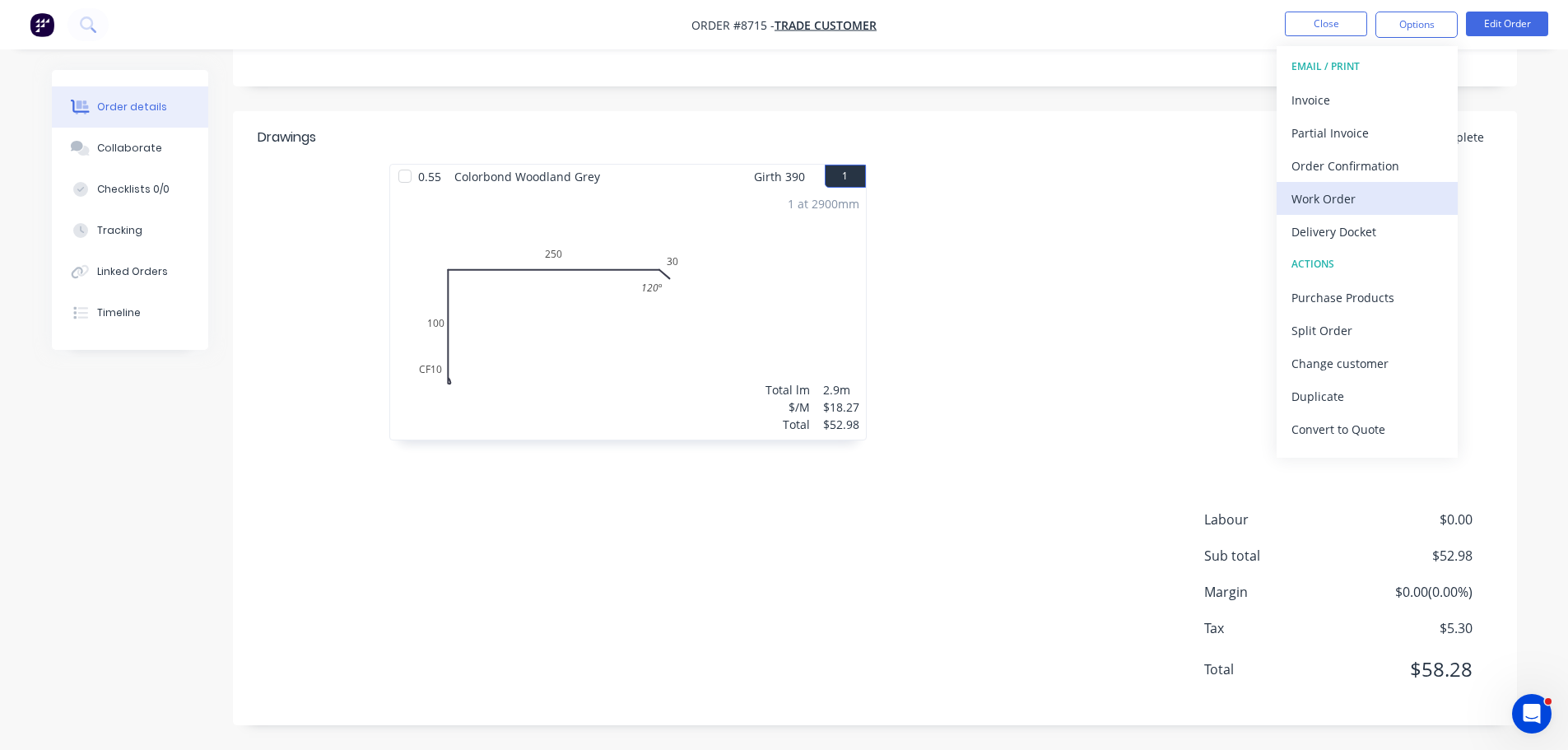
click at [1358, 195] on div "Work Order" at bounding box center [1367, 198] width 151 height 23
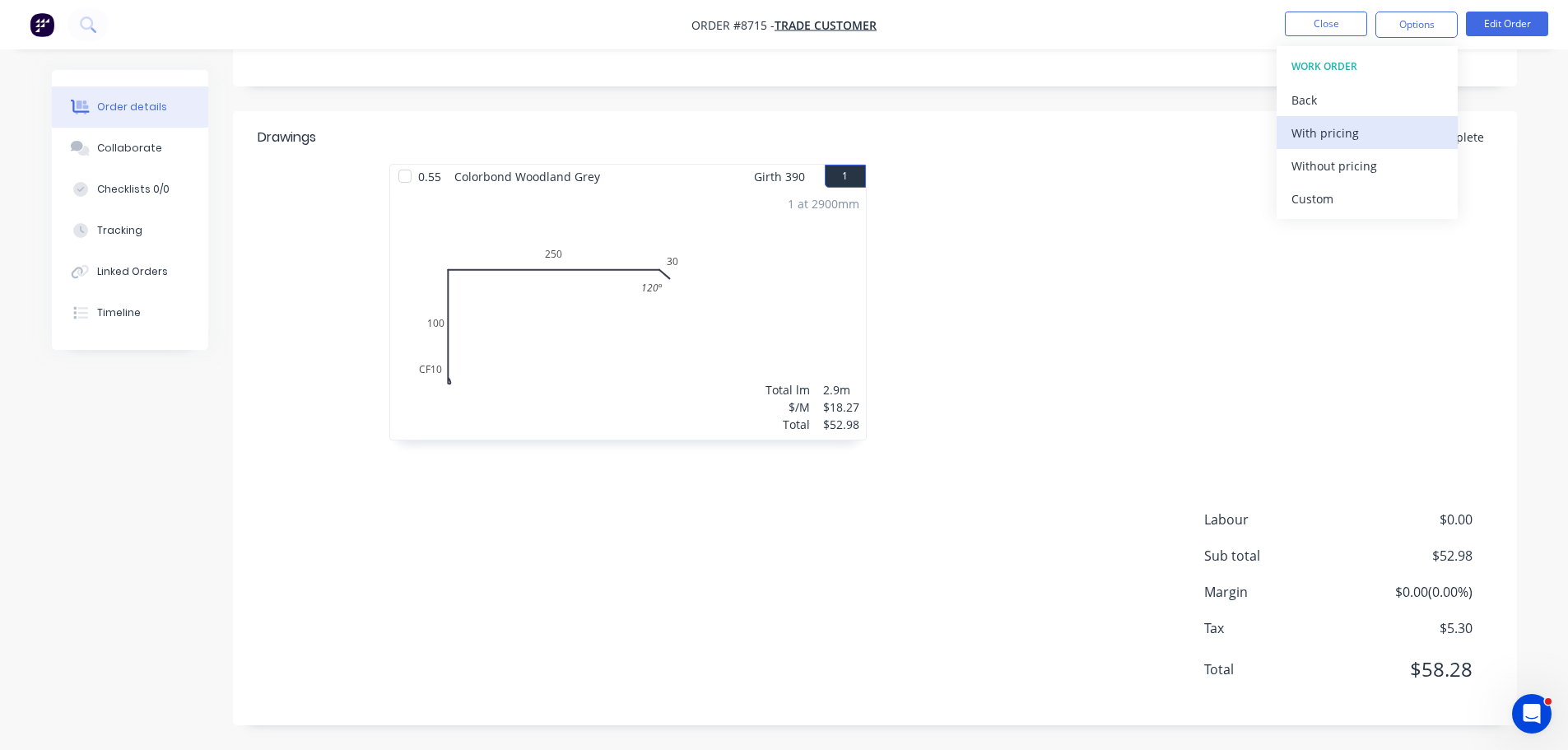
click at [1344, 137] on div "With pricing" at bounding box center [1367, 132] width 151 height 23
click at [1290, 17] on button "Close" at bounding box center [1325, 23] width 83 height 24
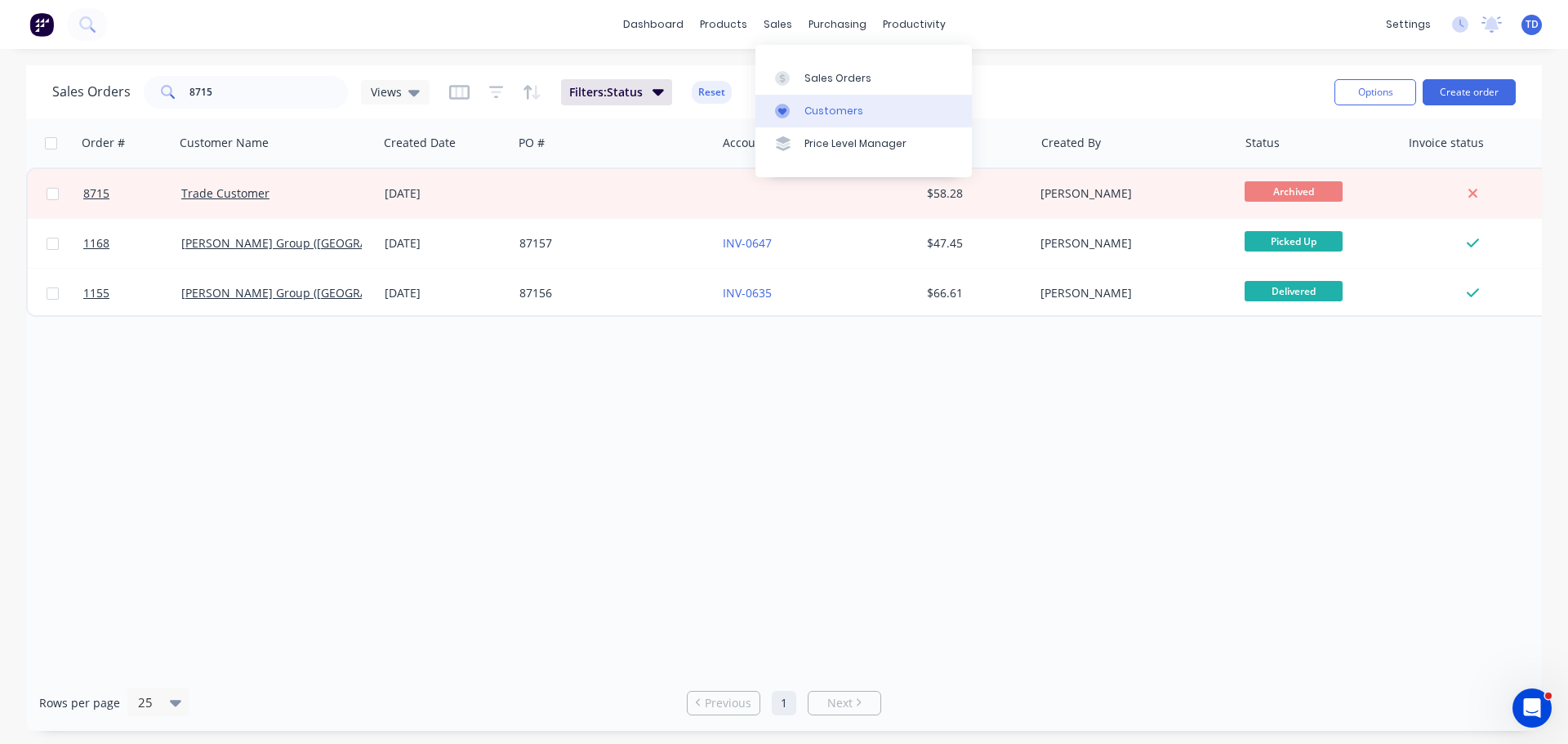
click at [831, 111] on div "Customers" at bounding box center [834, 110] width 59 height 15
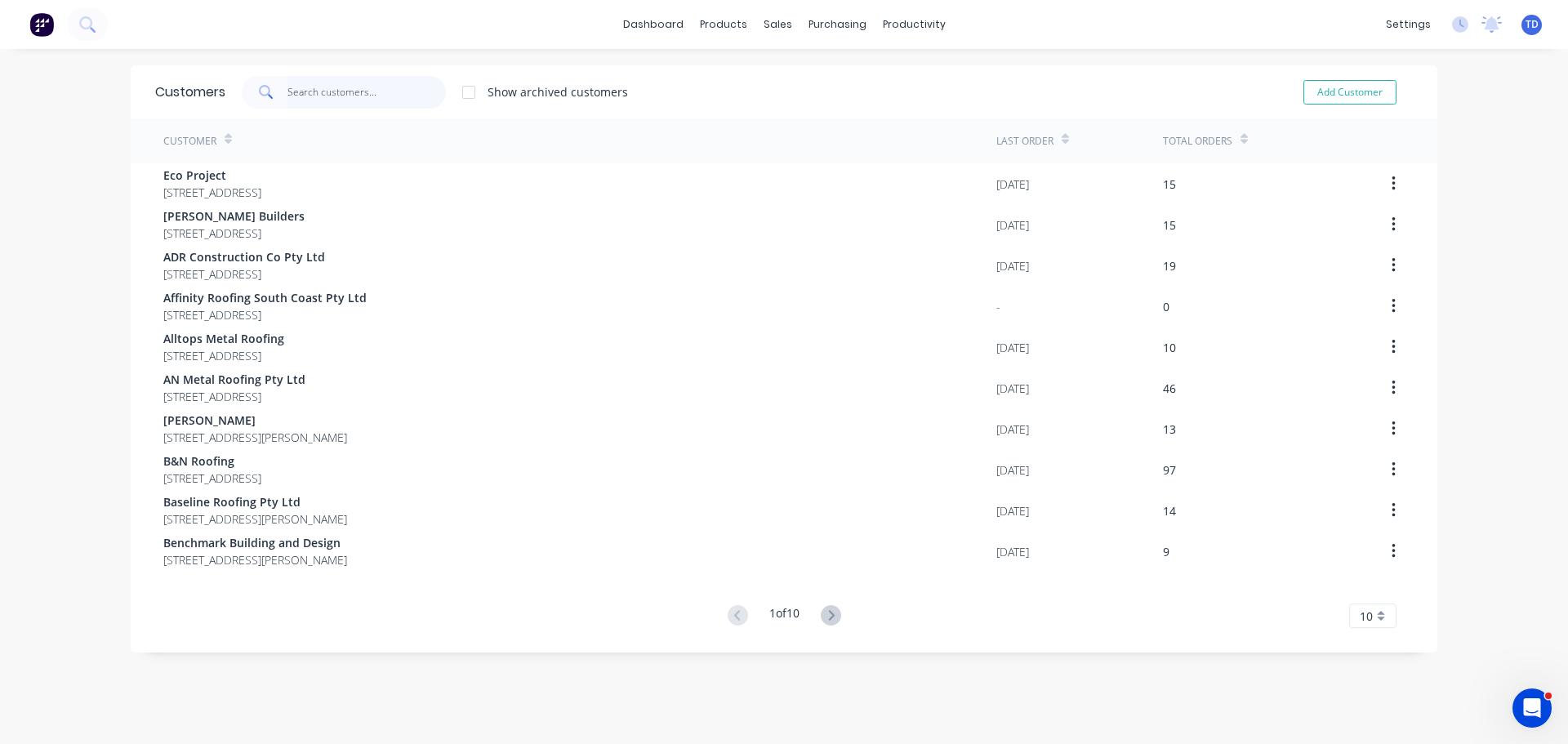
click at [377, 104] on input "text" at bounding box center [367, 92] width 160 height 33
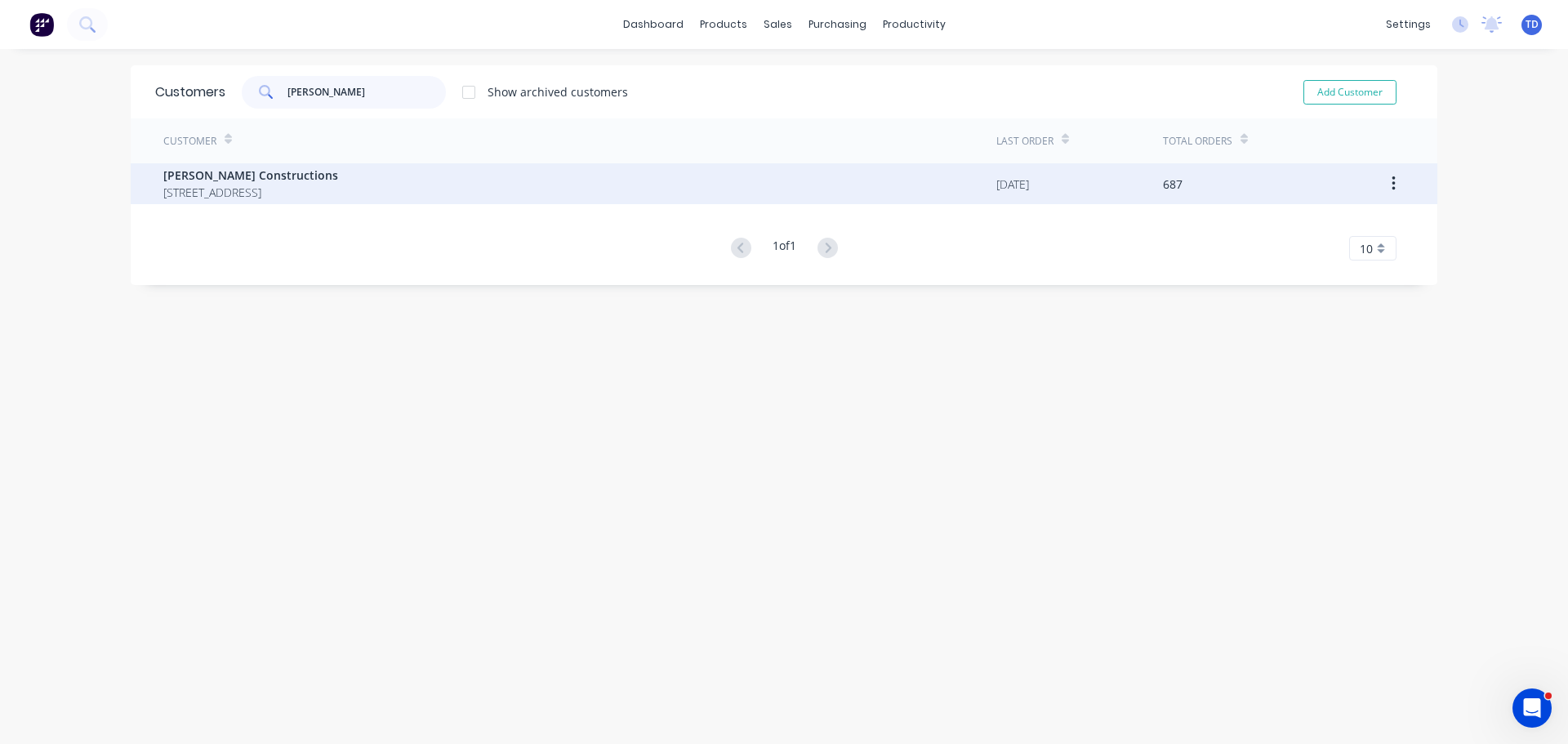
type input "hobbs"
click at [338, 180] on span "Hobbs Constructions" at bounding box center [250, 175] width 175 height 17
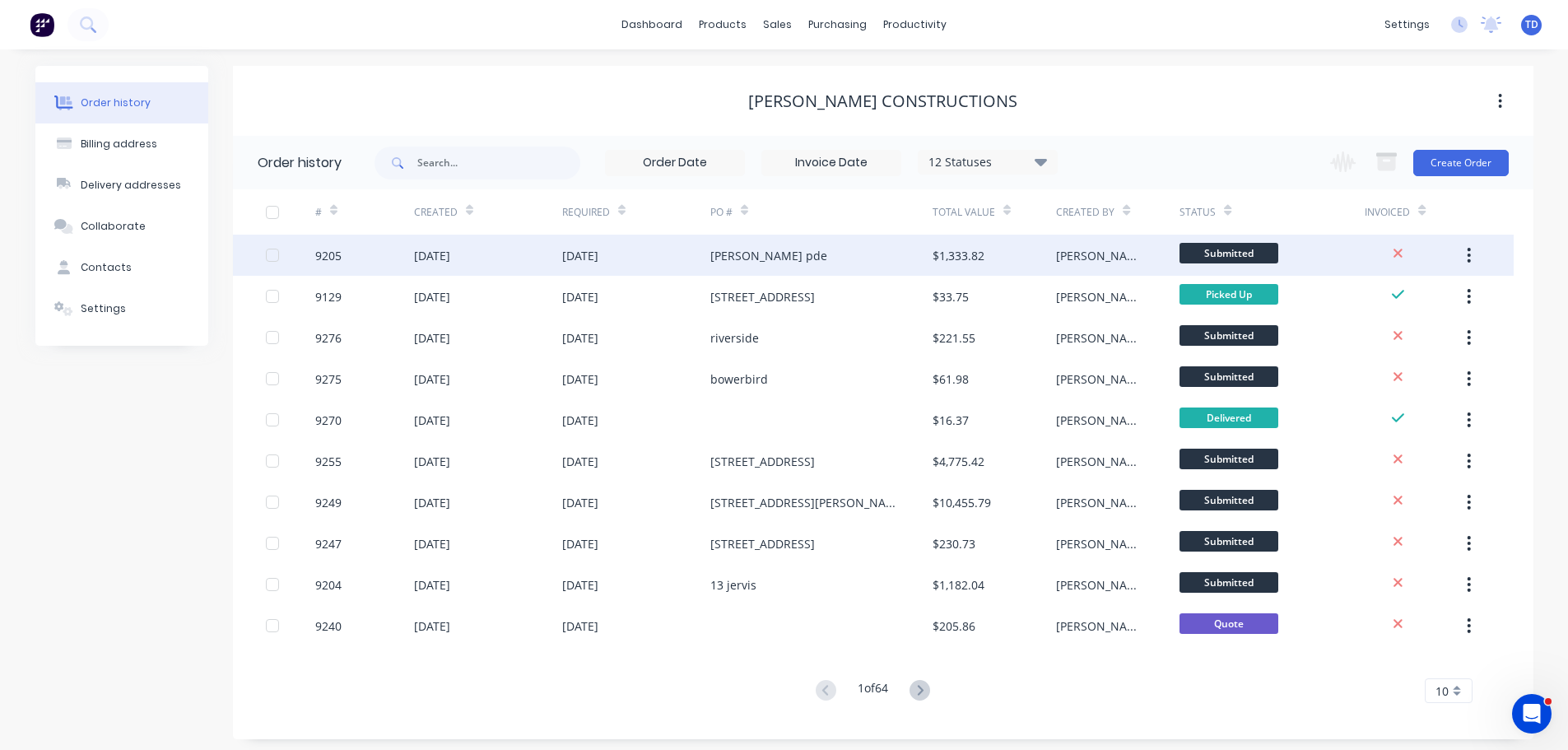
click at [764, 264] on div "Mitchell pde" at bounding box center [769, 256] width 117 height 17
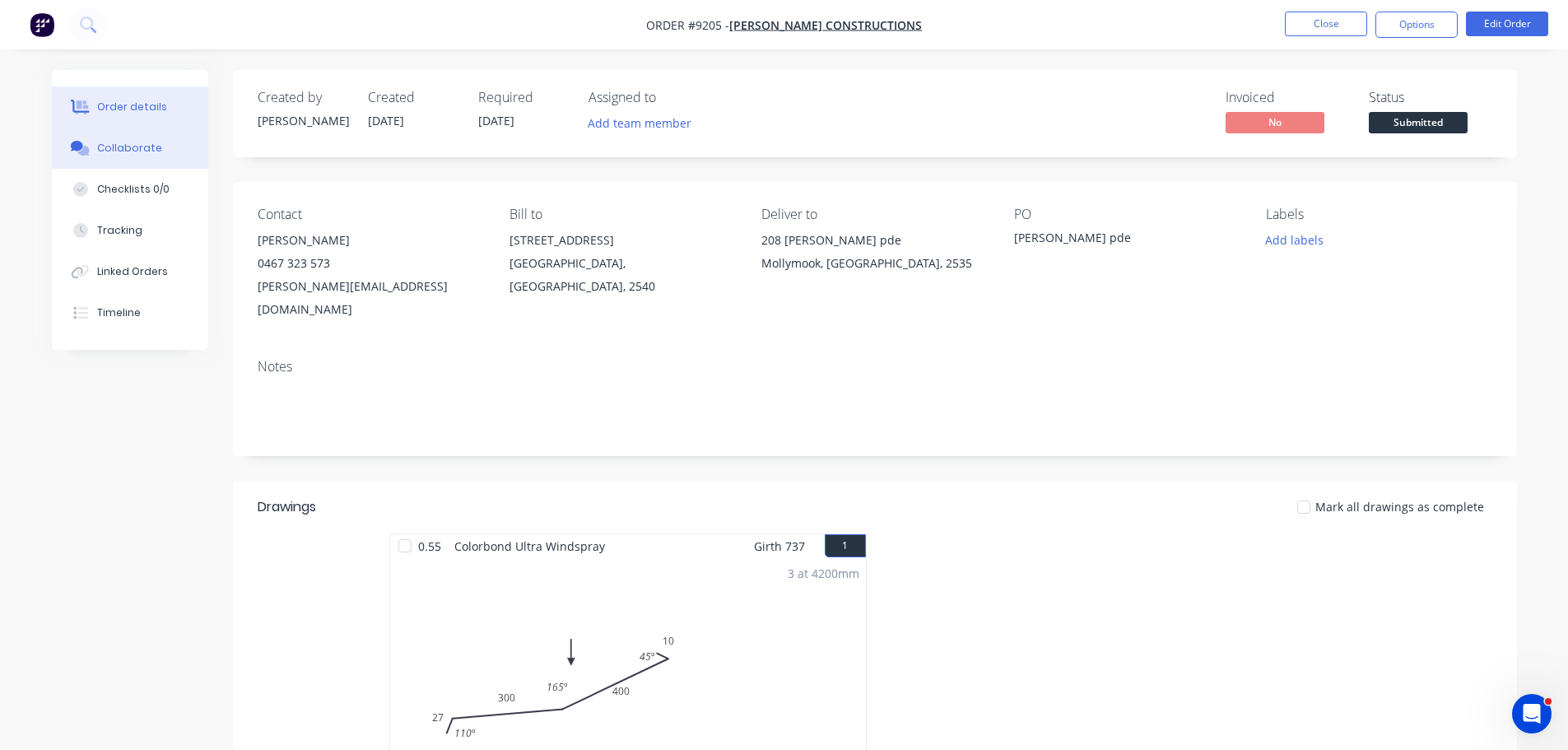
click at [134, 155] on div "Collaborate" at bounding box center [130, 148] width 65 height 15
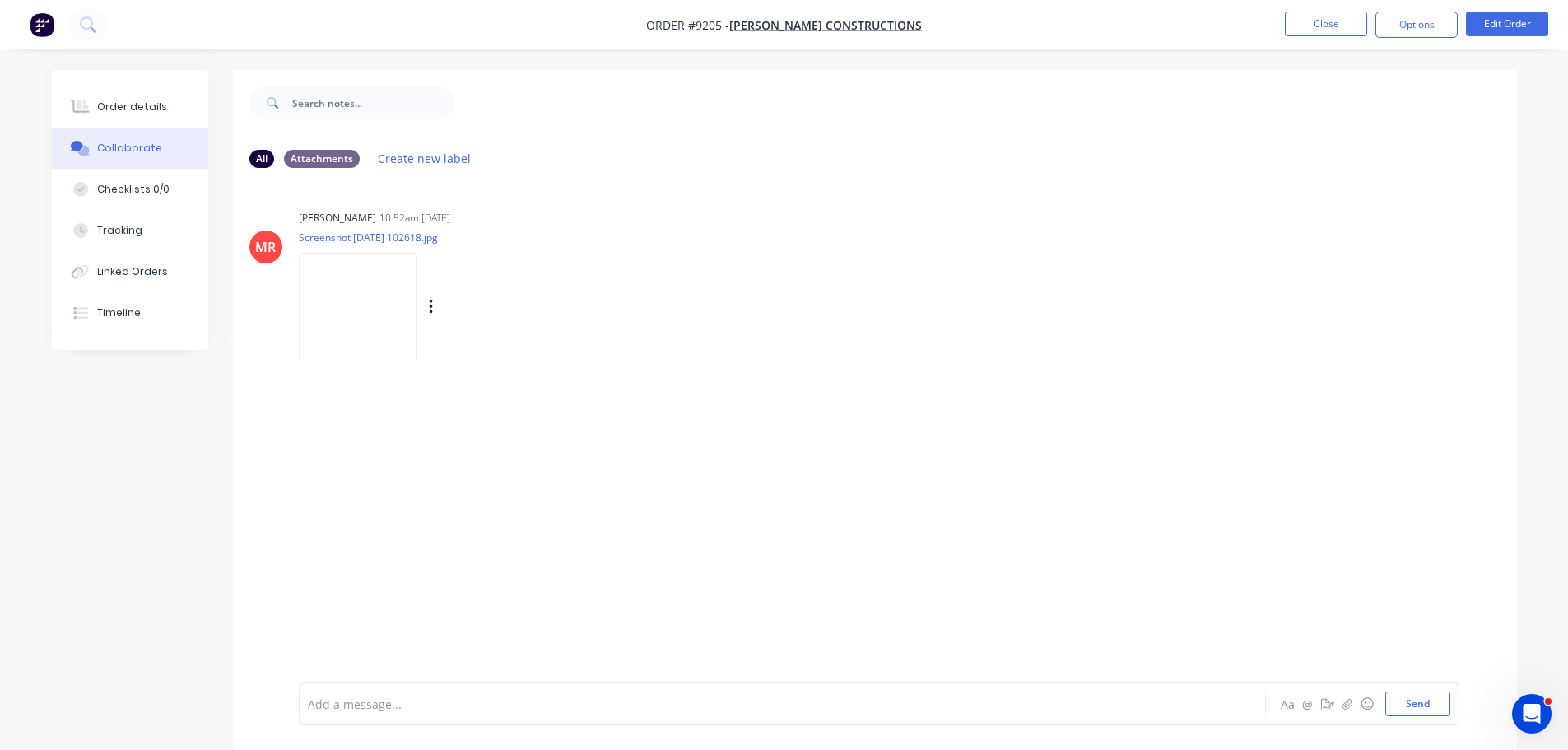
click at [350, 324] on img at bounding box center [358, 307] width 118 height 108
click at [1342, 27] on button "Close" at bounding box center [1325, 23] width 83 height 24
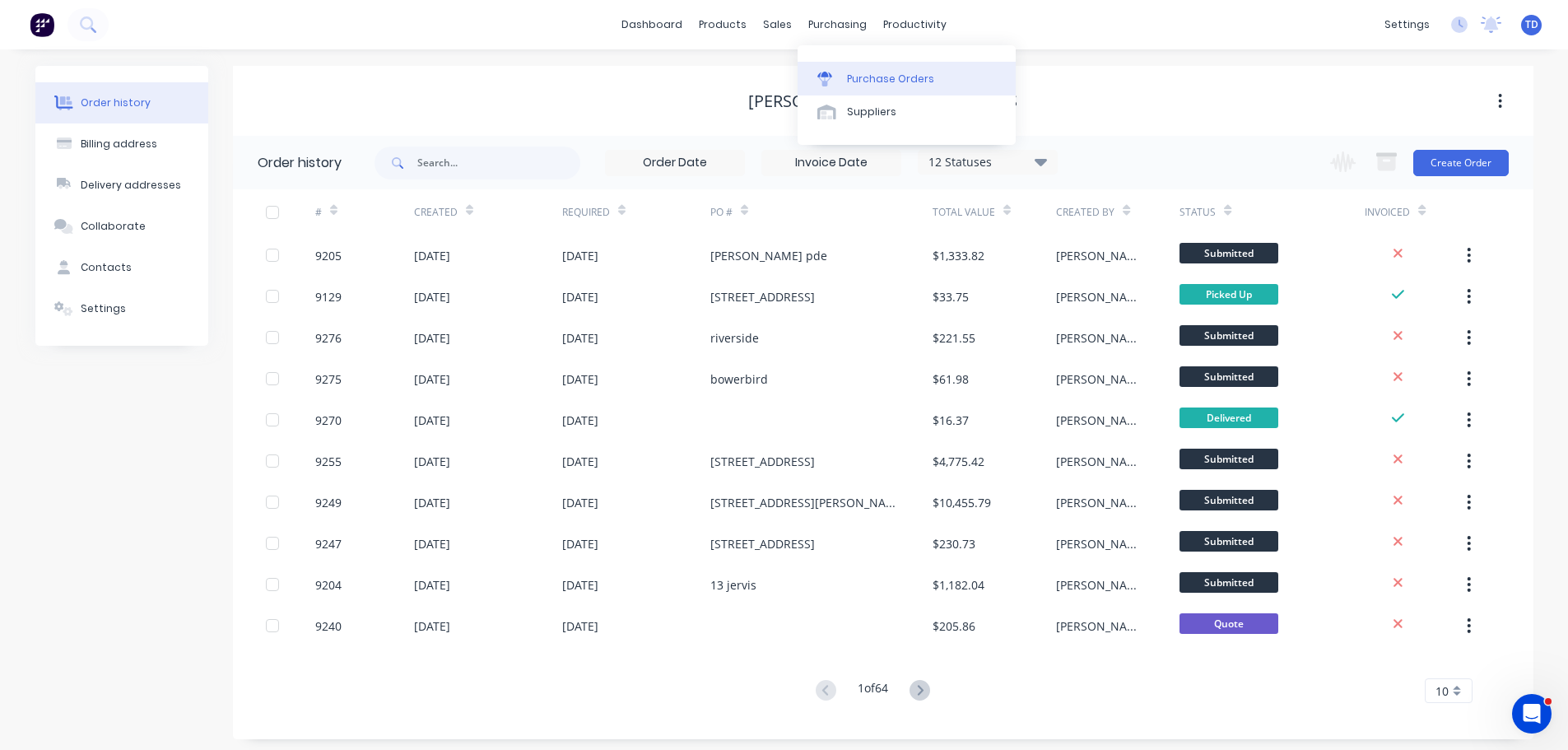
click at [859, 82] on div "Purchase Orders" at bounding box center [891, 78] width 87 height 15
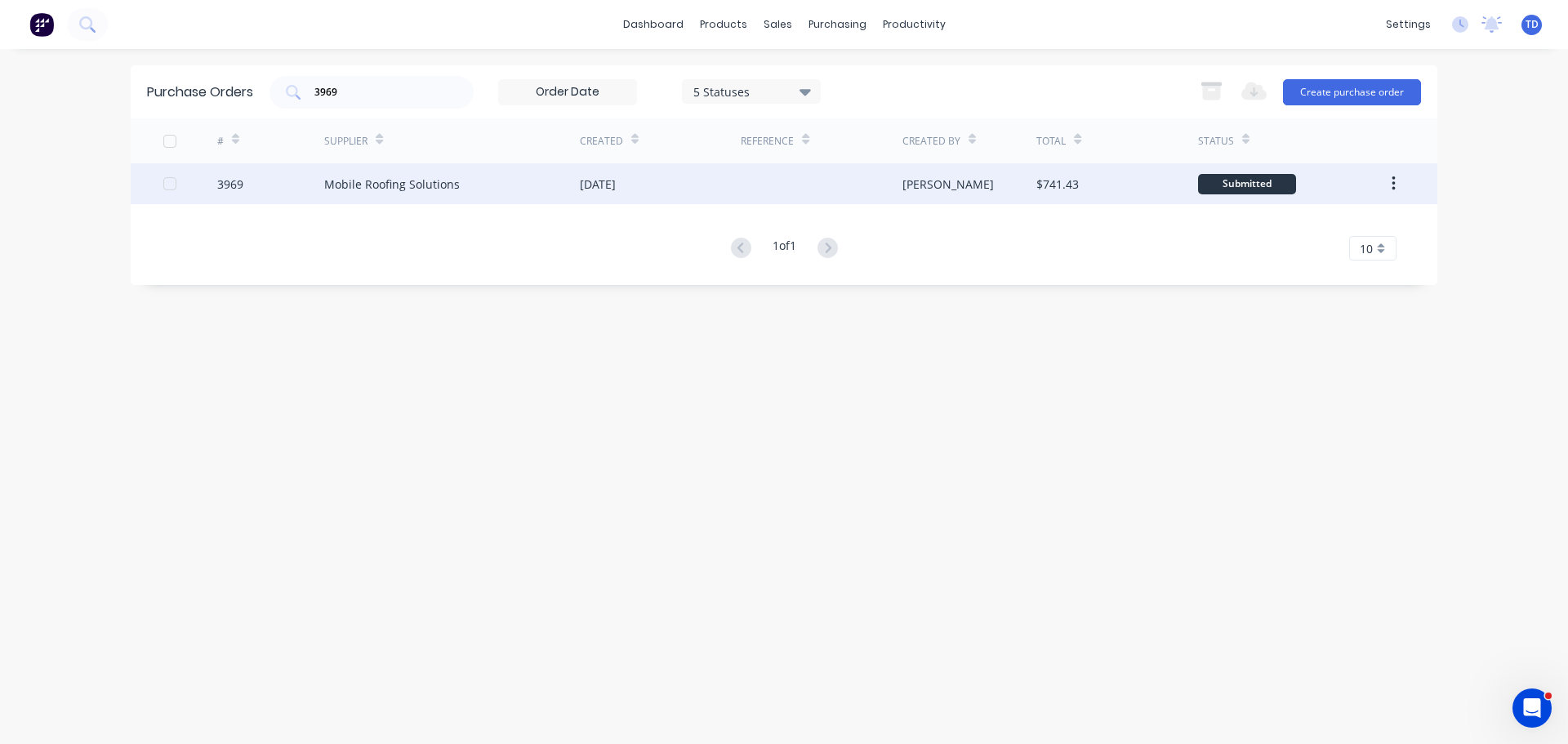
click at [444, 192] on div "Mobile Roofing Solutions" at bounding box center [392, 184] width 135 height 17
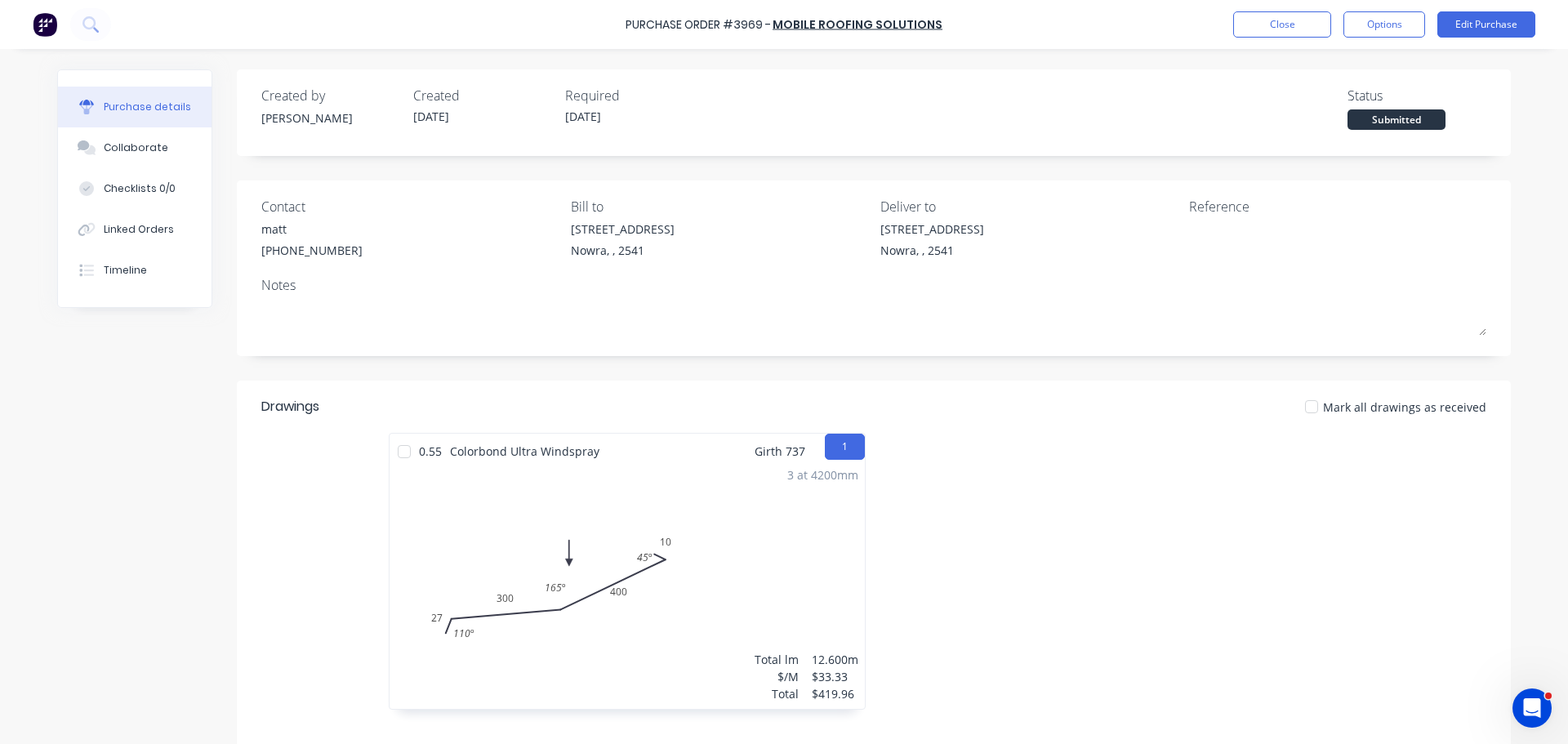
click at [407, 451] on div at bounding box center [405, 451] width 33 height 33
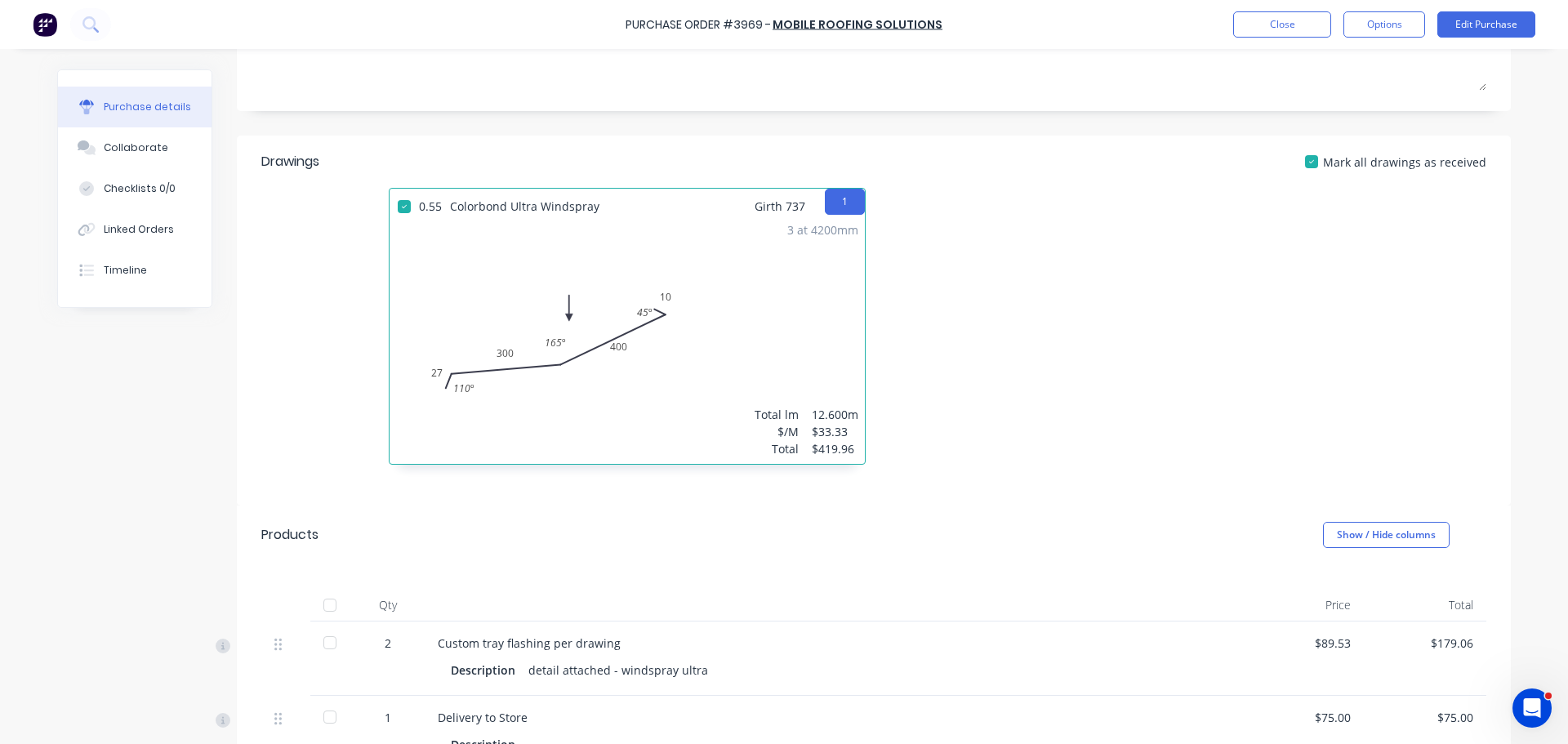
scroll to position [327, 0]
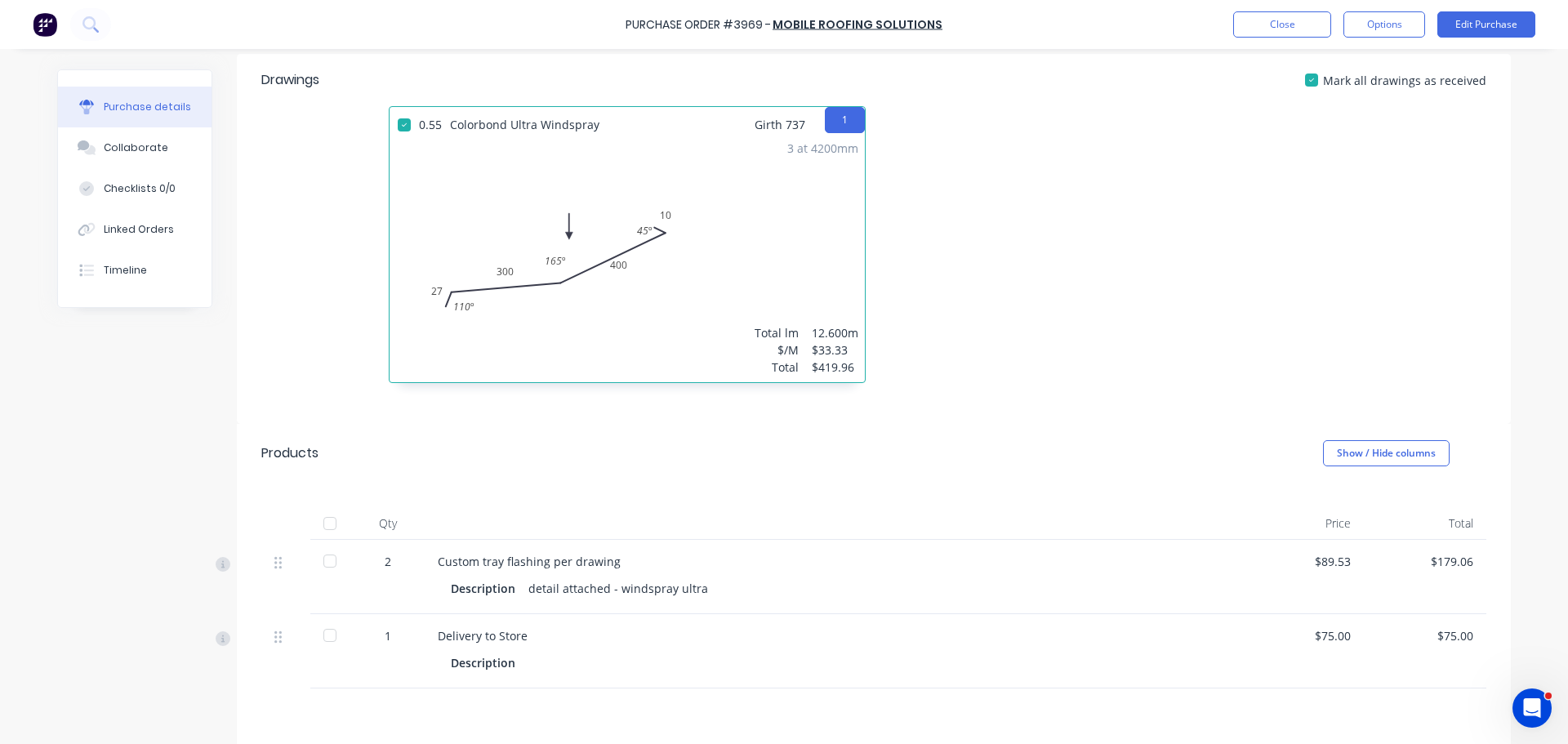
click at [327, 528] on div at bounding box center [330, 524] width 33 height 33
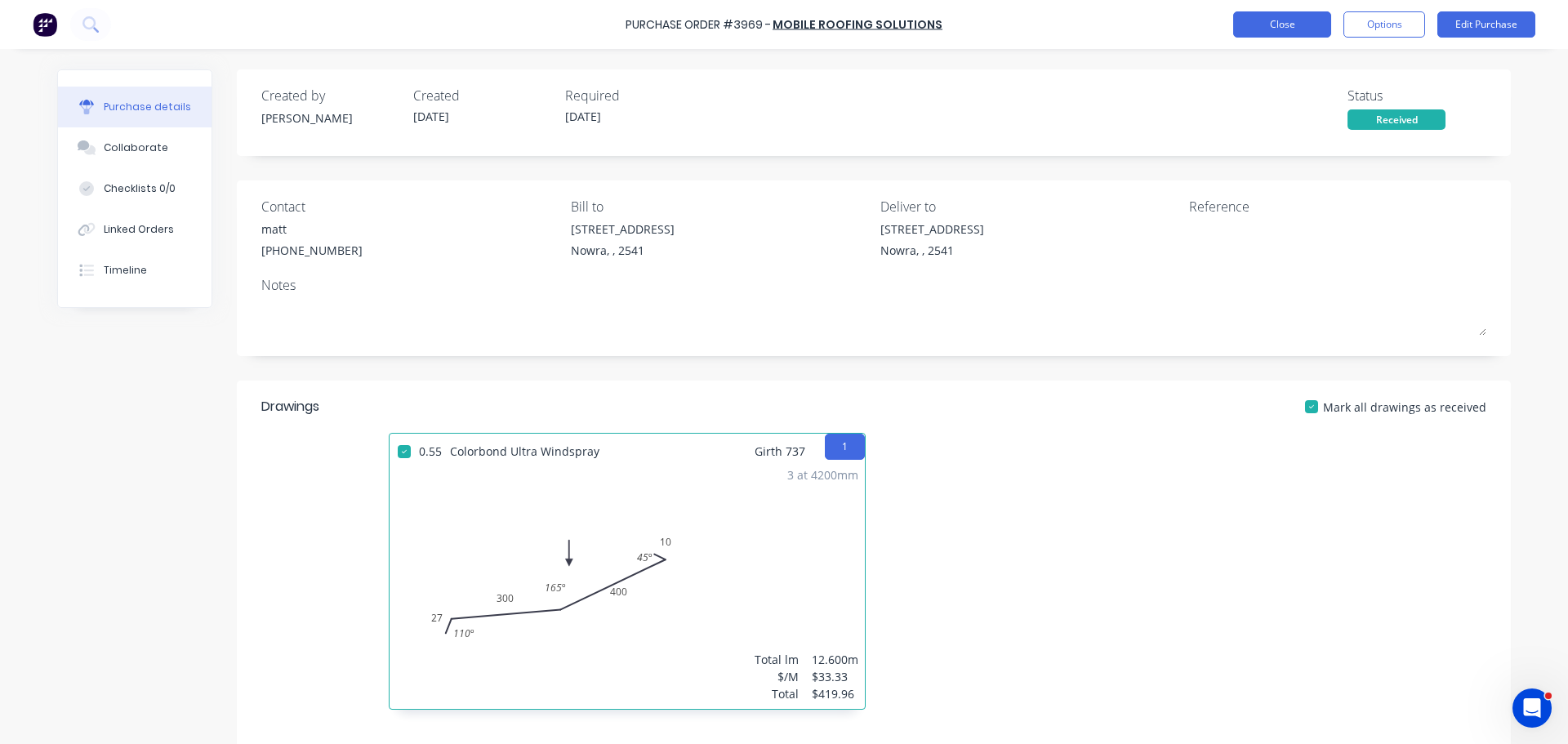
click at [1263, 27] on button "Close" at bounding box center [1282, 24] width 98 height 26
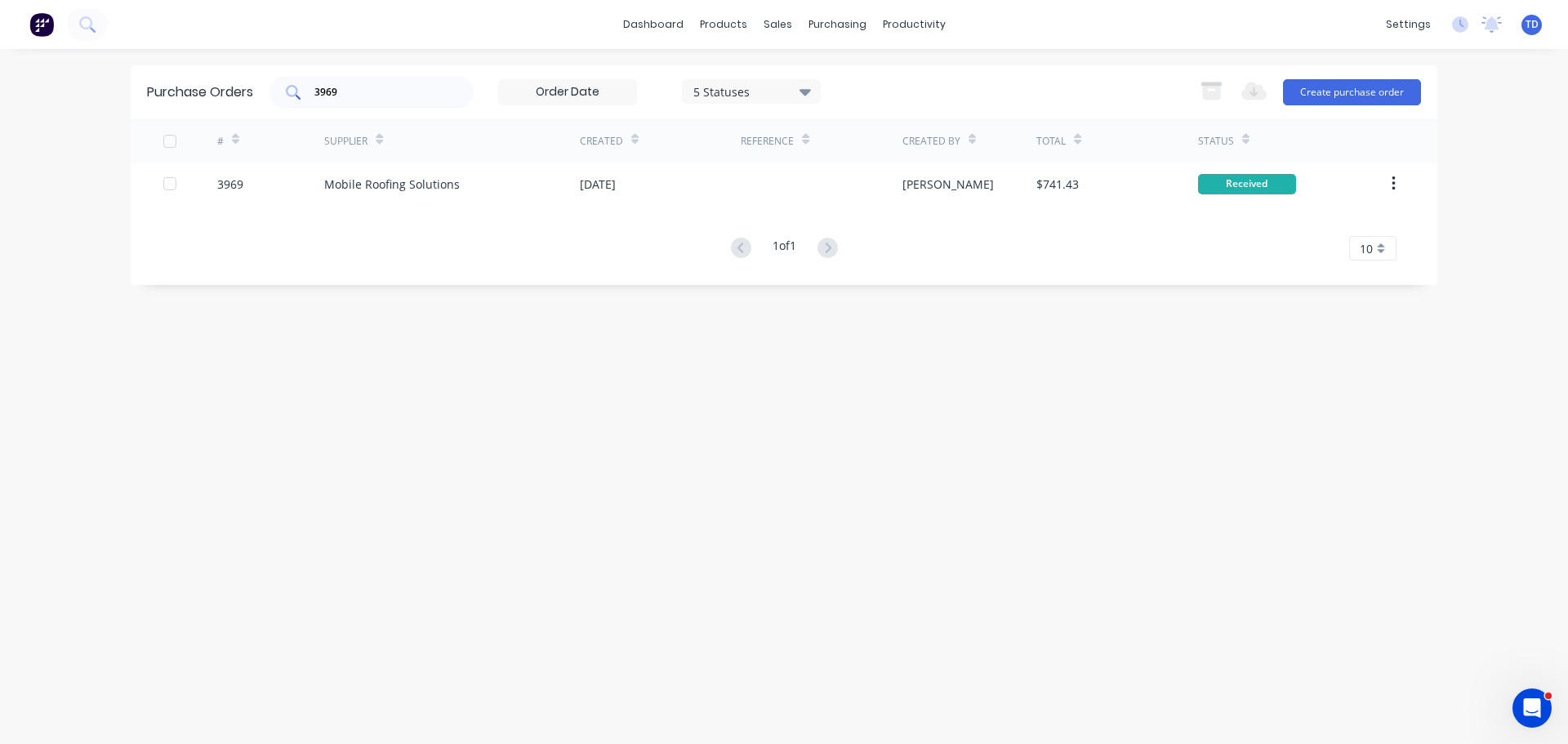
click at [395, 91] on input "3969" at bounding box center [380, 91] width 135 height 16
type input "3970"
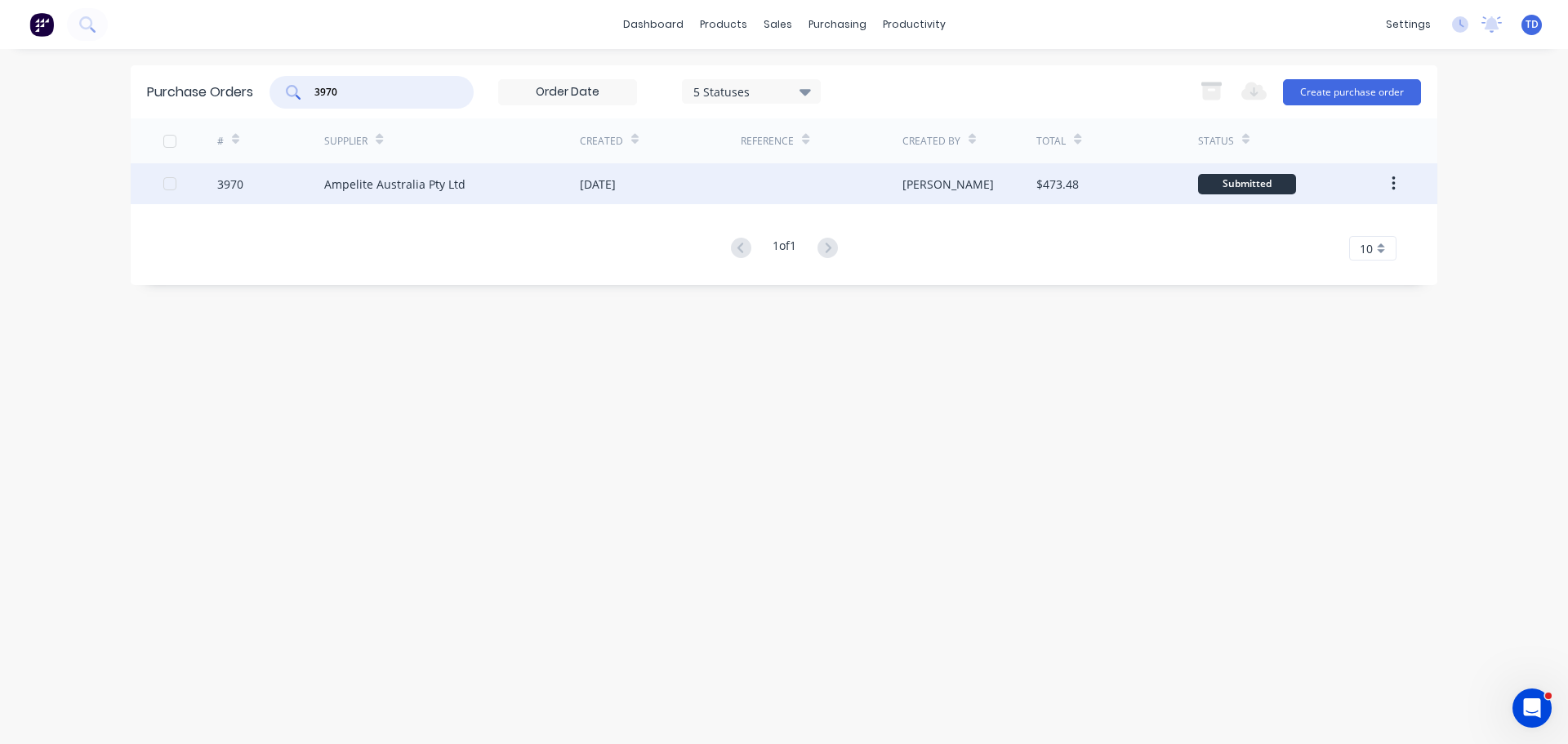
click at [505, 192] on div "Ampelite Australia Pty Ltd" at bounding box center [452, 183] width 255 height 41
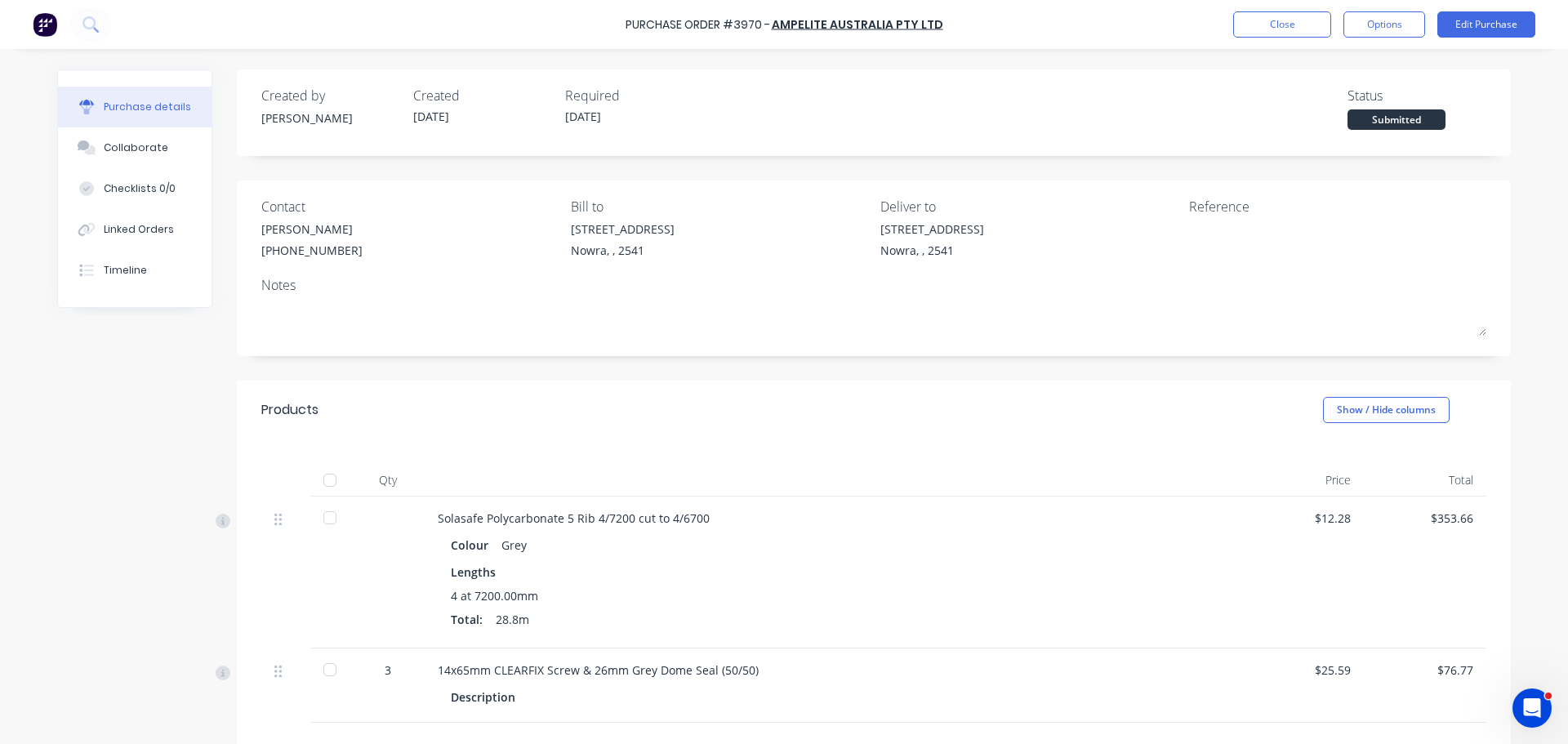
click at [322, 482] on div at bounding box center [330, 481] width 33 height 33
click at [1288, 22] on button "Close" at bounding box center [1282, 24] width 98 height 26
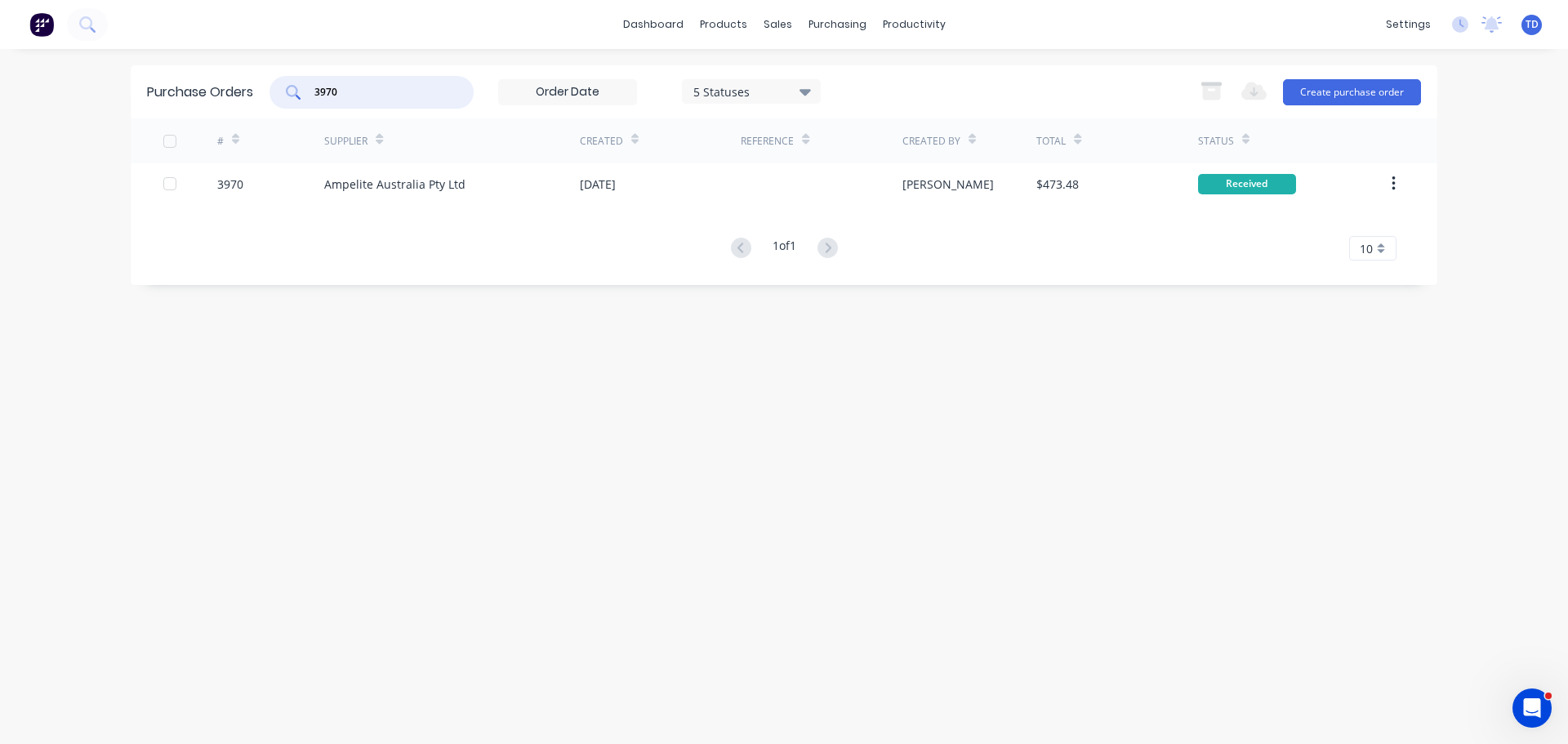
click at [411, 87] on input "3970" at bounding box center [380, 91] width 135 height 16
type input "3974"
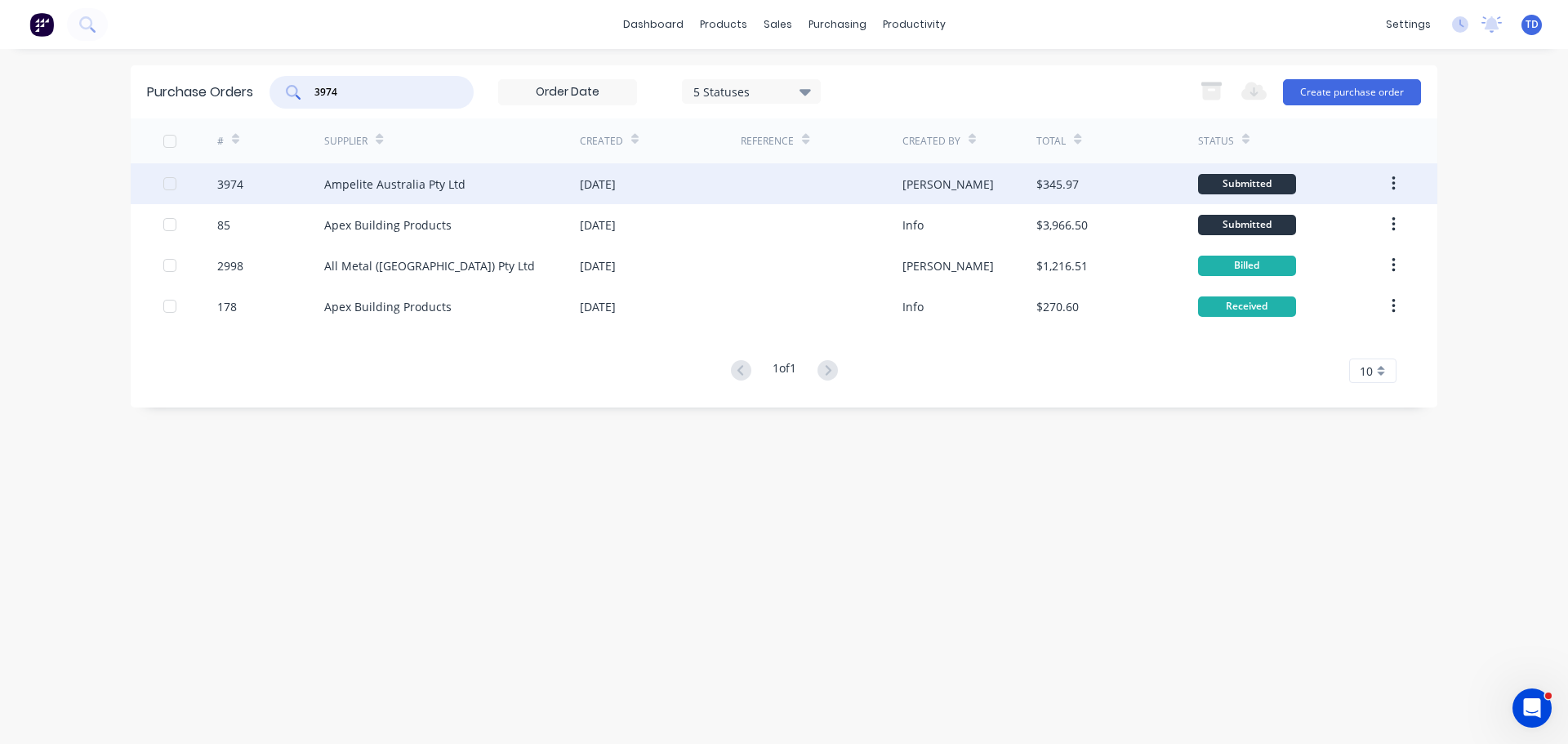
click at [451, 184] on div "Ampelite Australia Pty Ltd" at bounding box center [395, 184] width 142 height 17
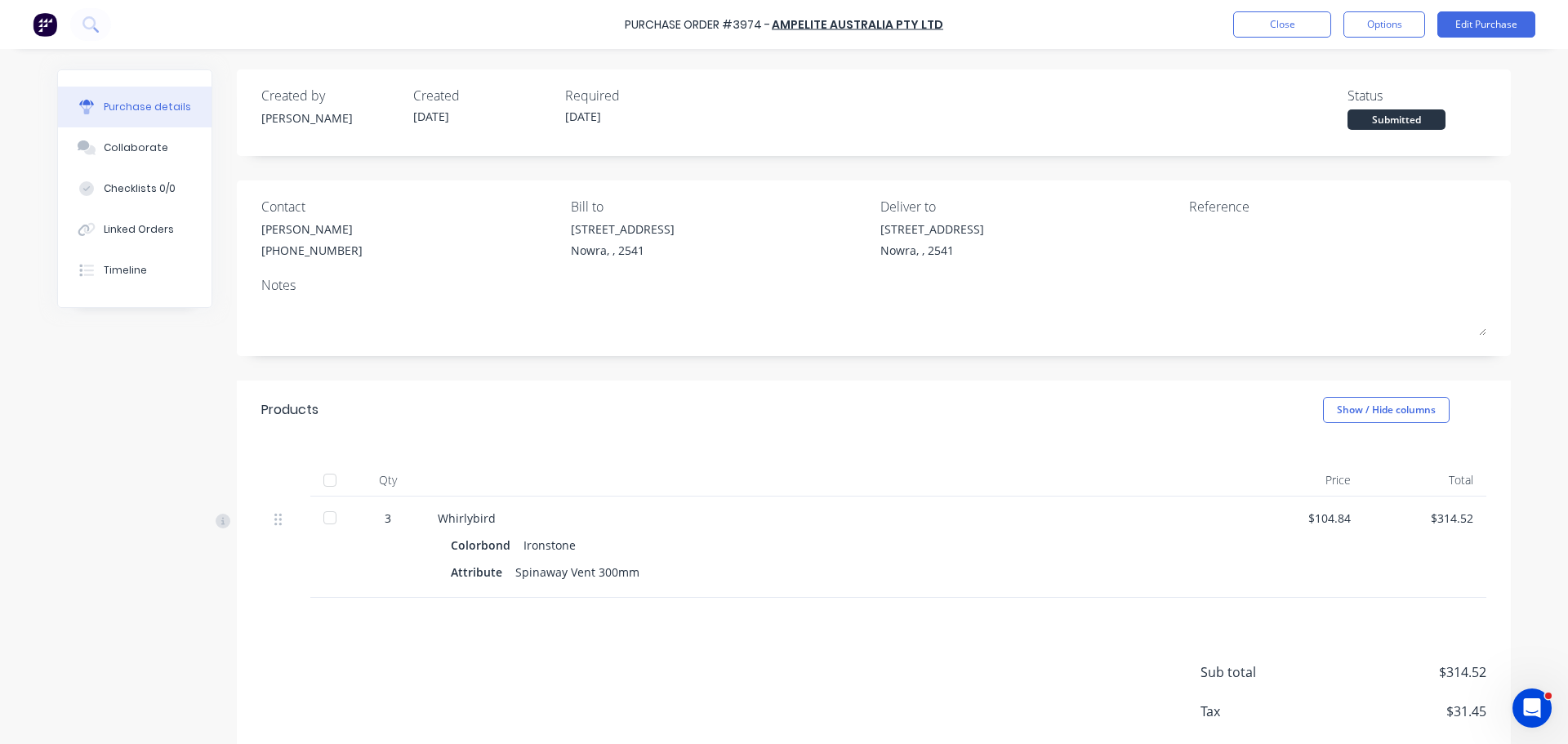
click at [334, 480] on div at bounding box center [330, 481] width 33 height 33
click at [1313, 20] on button "Close" at bounding box center [1282, 24] width 98 height 26
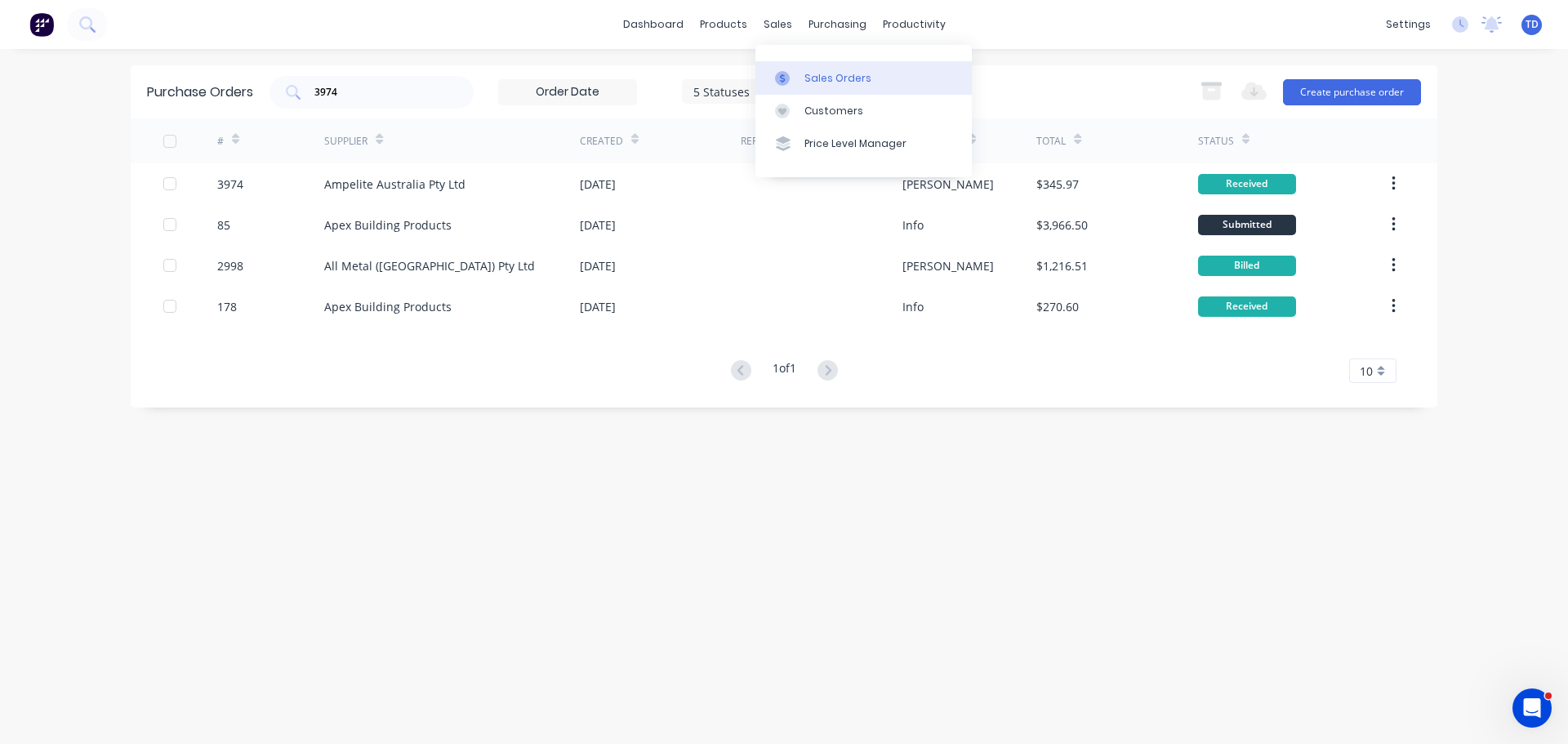
click at [811, 83] on div "Sales Orders" at bounding box center [838, 78] width 67 height 15
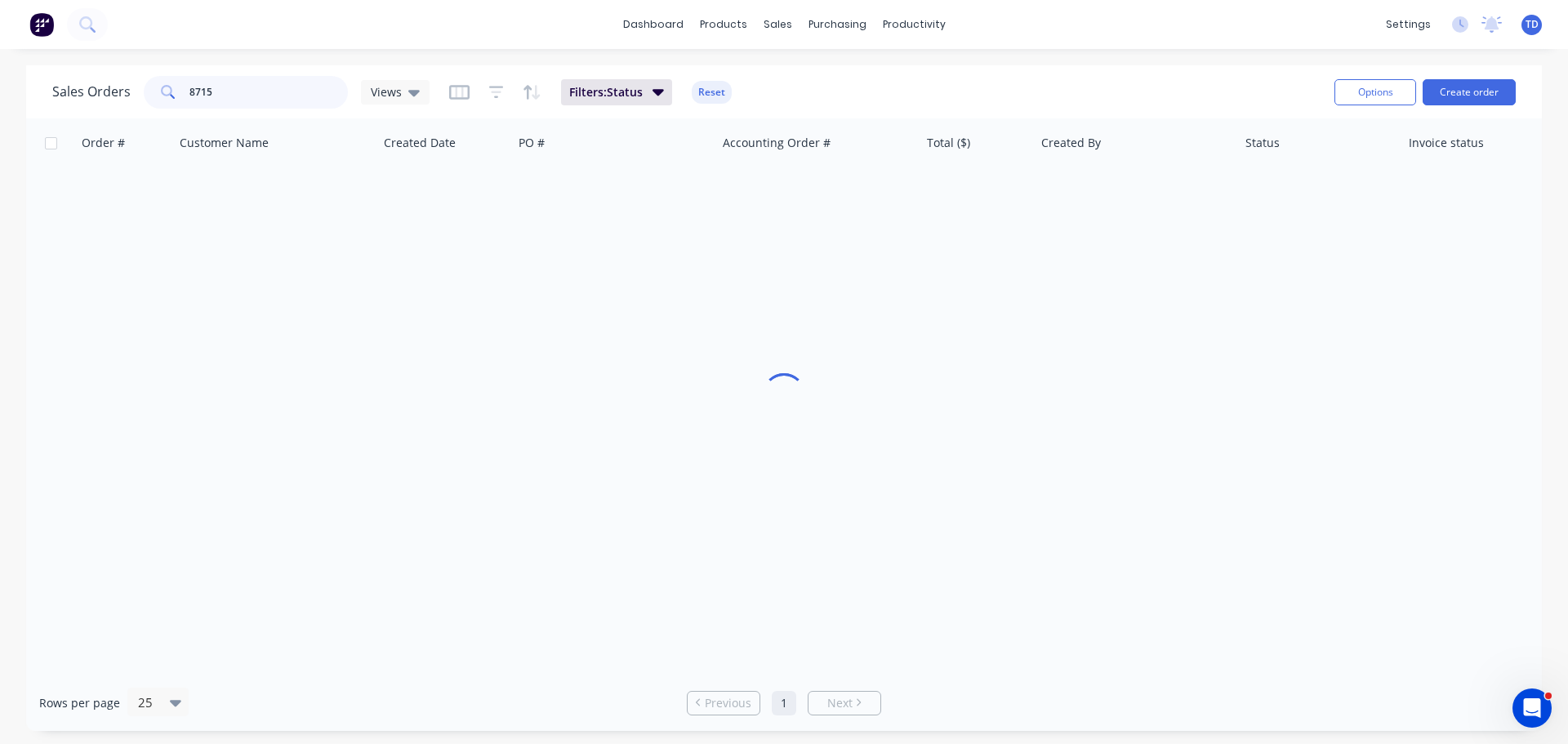
click at [293, 96] on input "8715" at bounding box center [269, 92] width 160 height 33
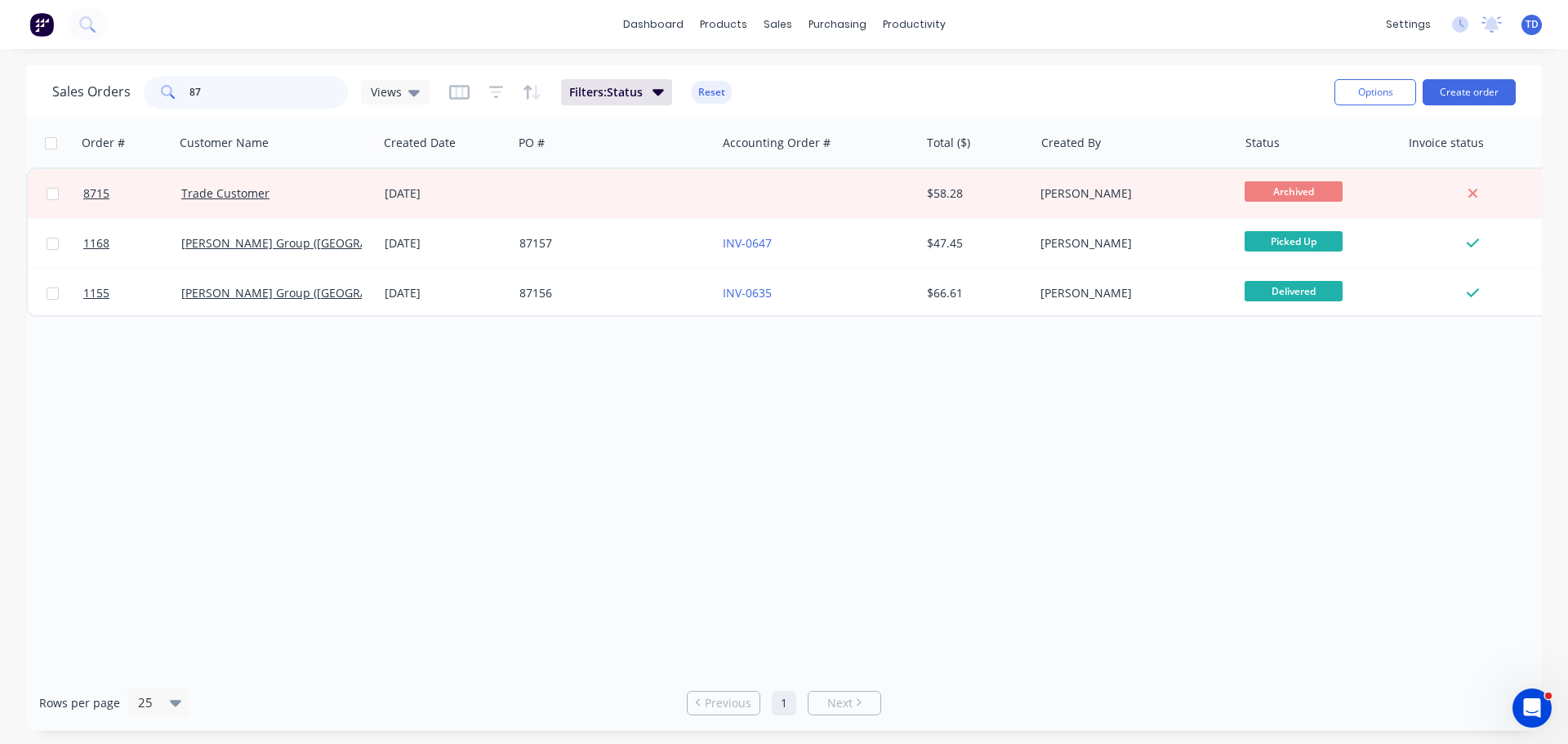
type input "8"
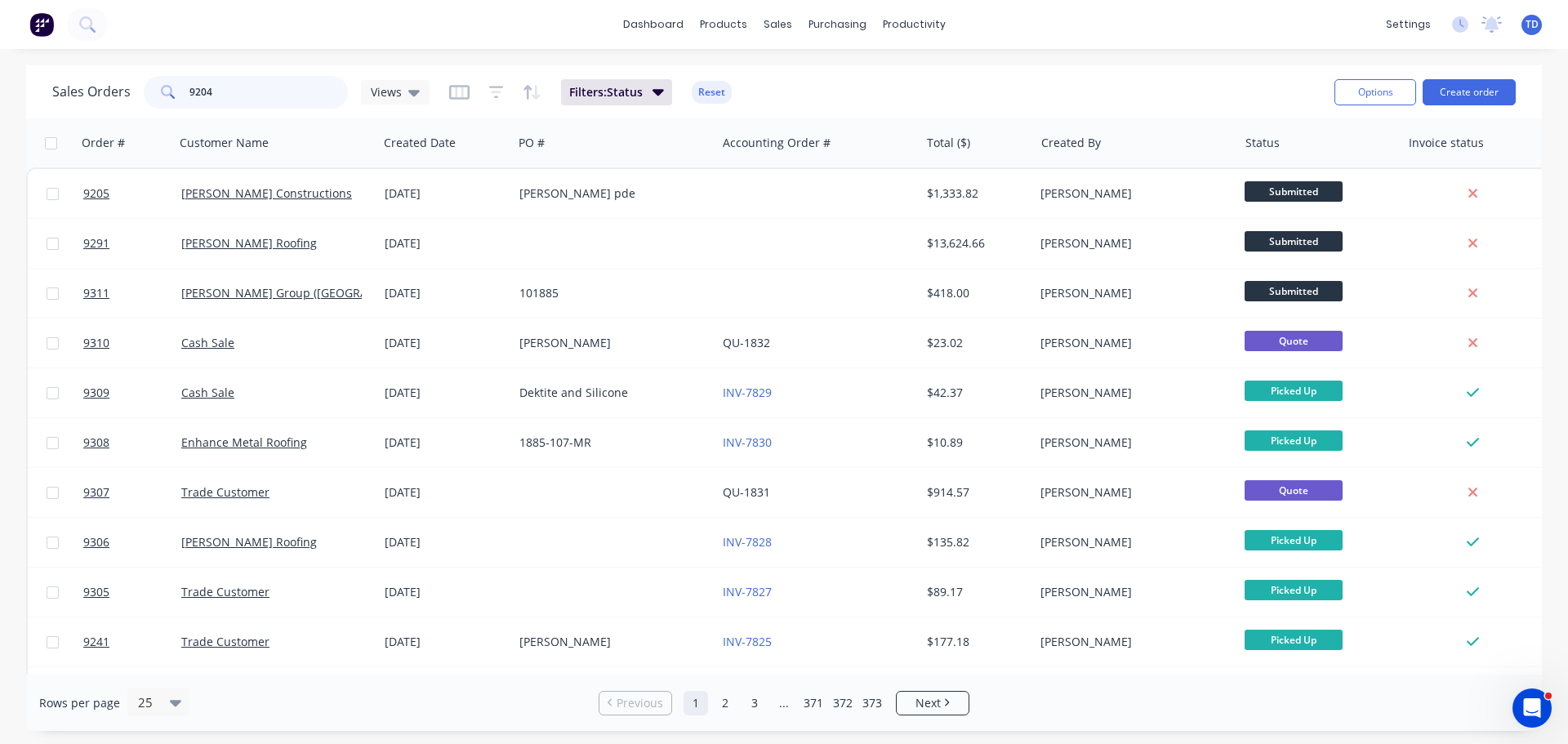
type input "9204"
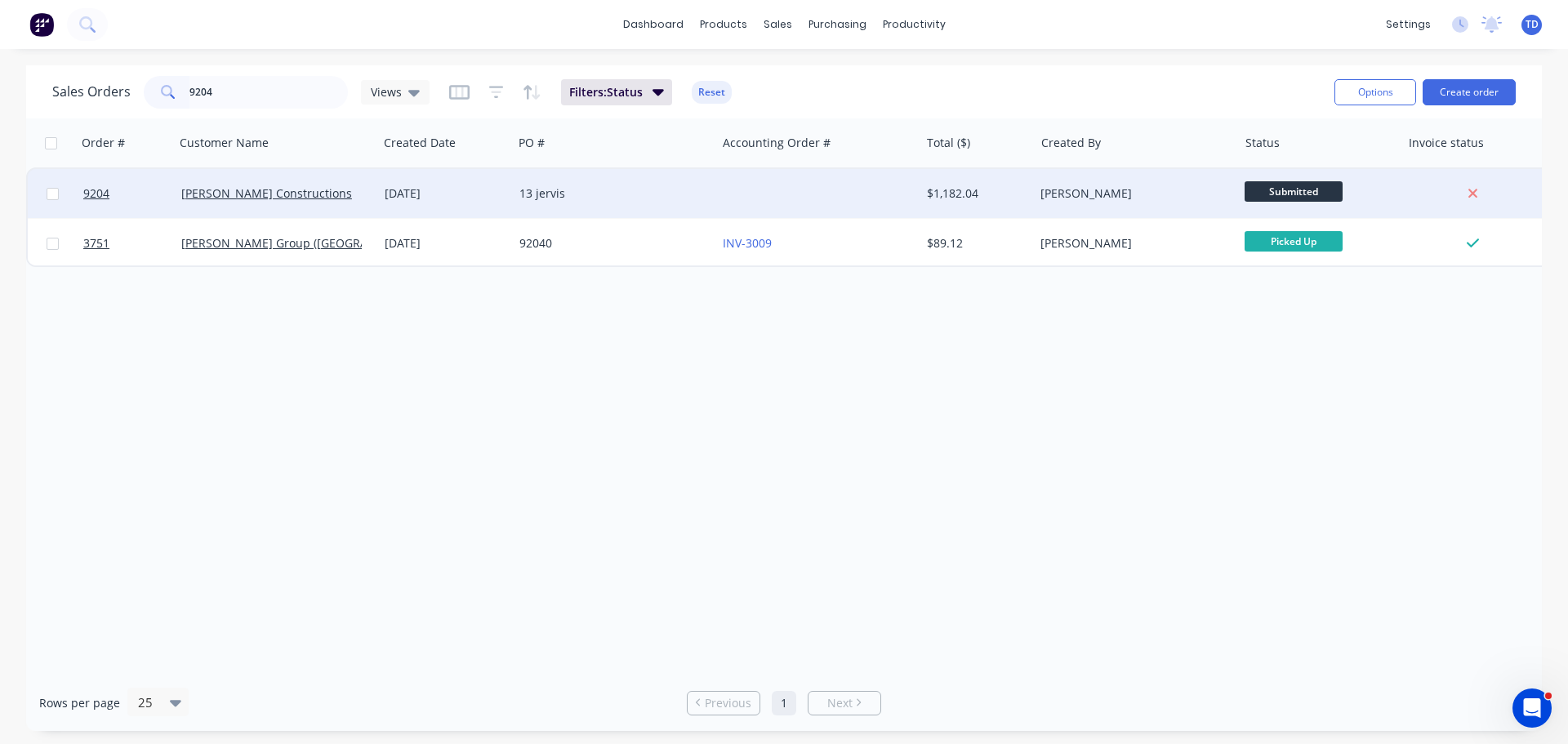
click at [493, 197] on div "08 Aug 2025" at bounding box center [445, 193] width 122 height 16
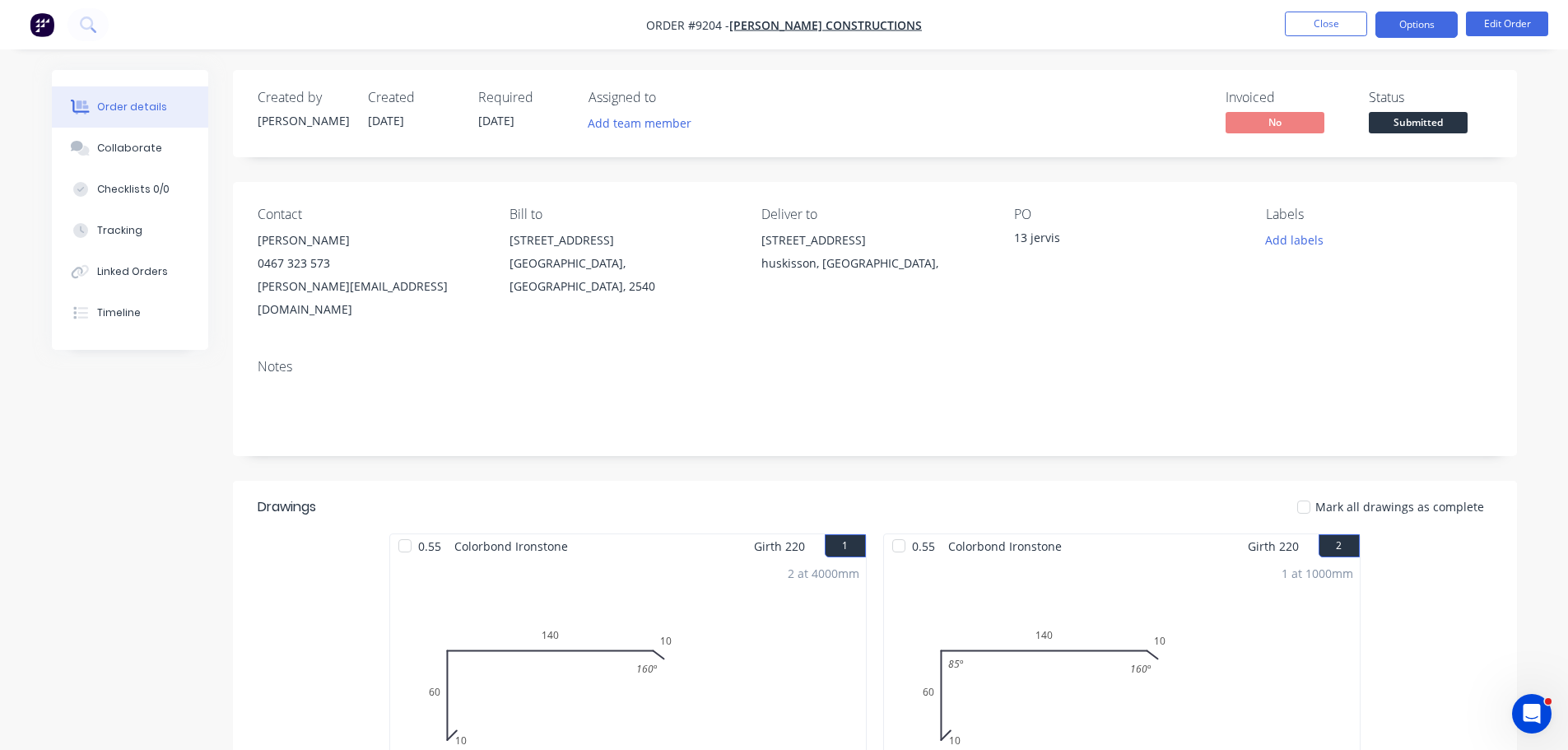
click at [1398, 30] on button "Options" at bounding box center [1416, 24] width 83 height 26
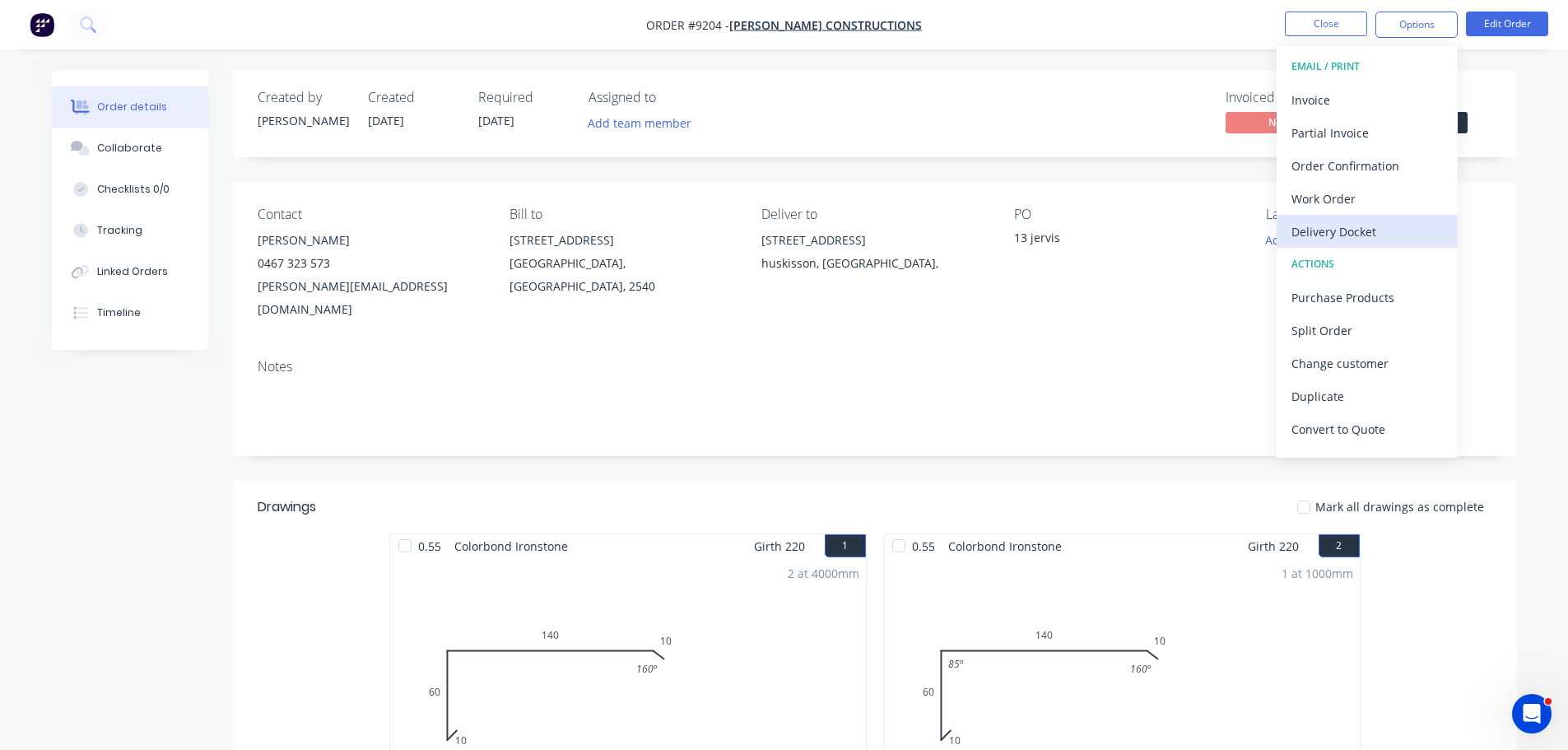
click at [1359, 238] on div "Delivery Docket" at bounding box center [1367, 231] width 151 height 23
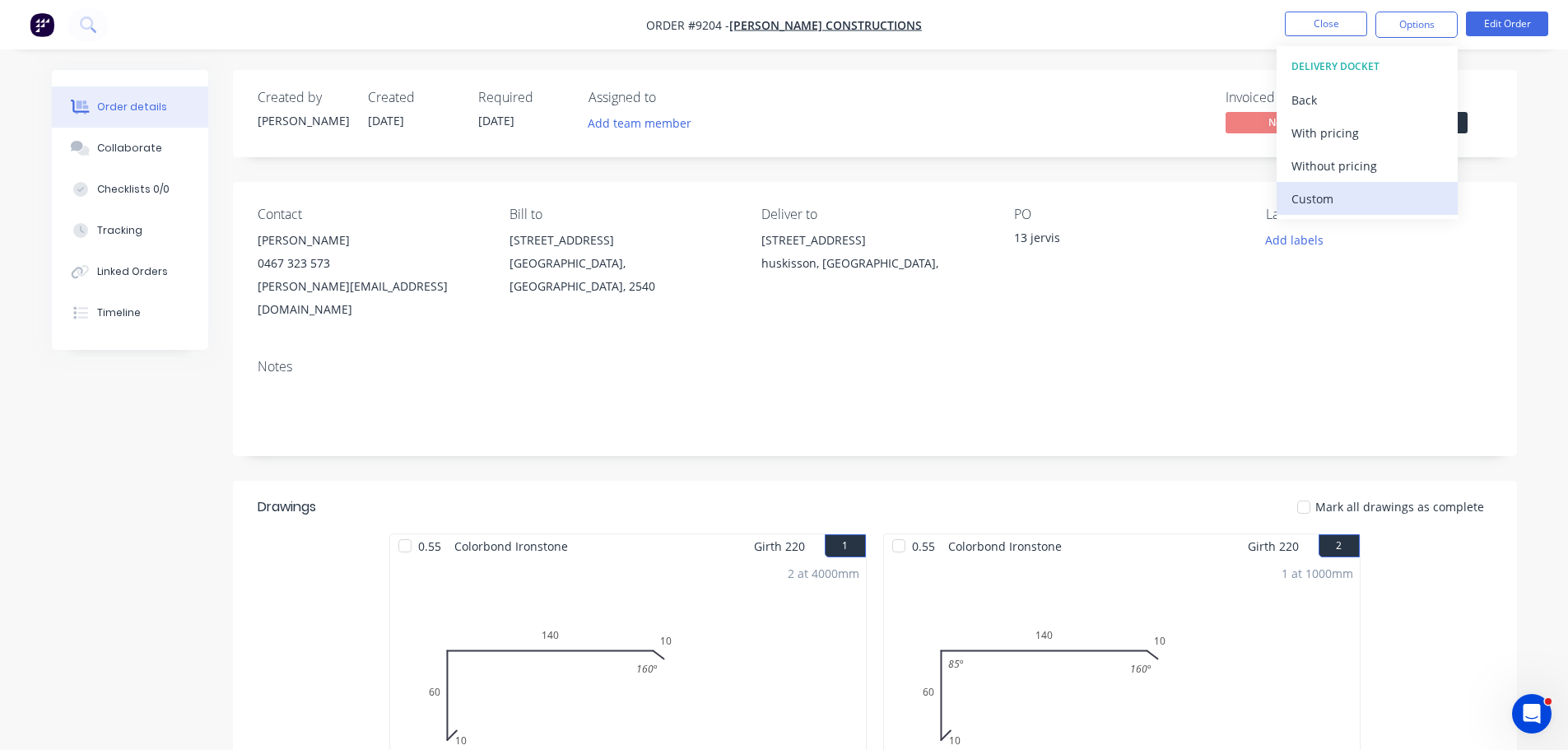
click at [1350, 204] on div "Custom" at bounding box center [1367, 198] width 151 height 23
click at [1360, 177] on div "Without pricing" at bounding box center [1367, 165] width 151 height 23
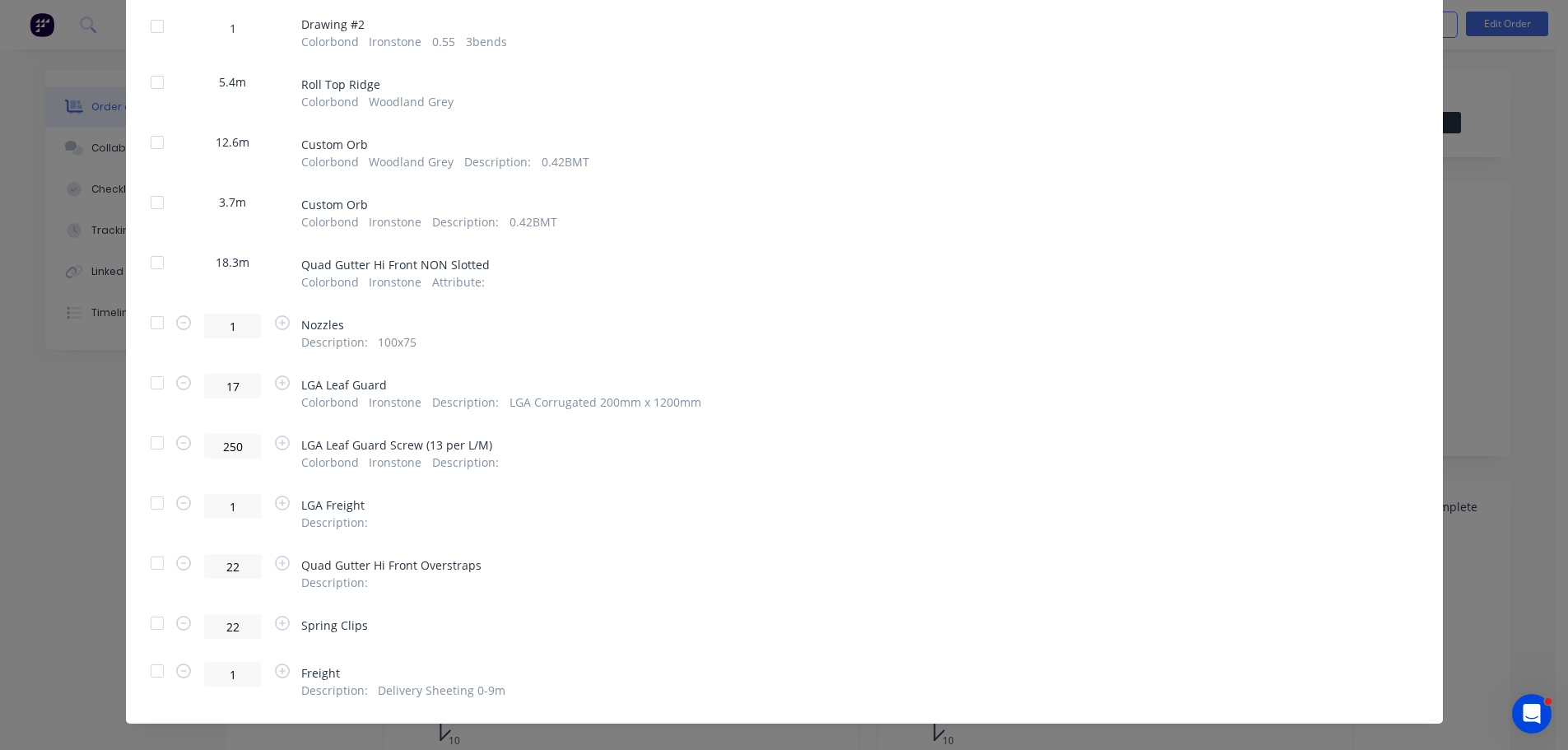
scroll to position [401, 0]
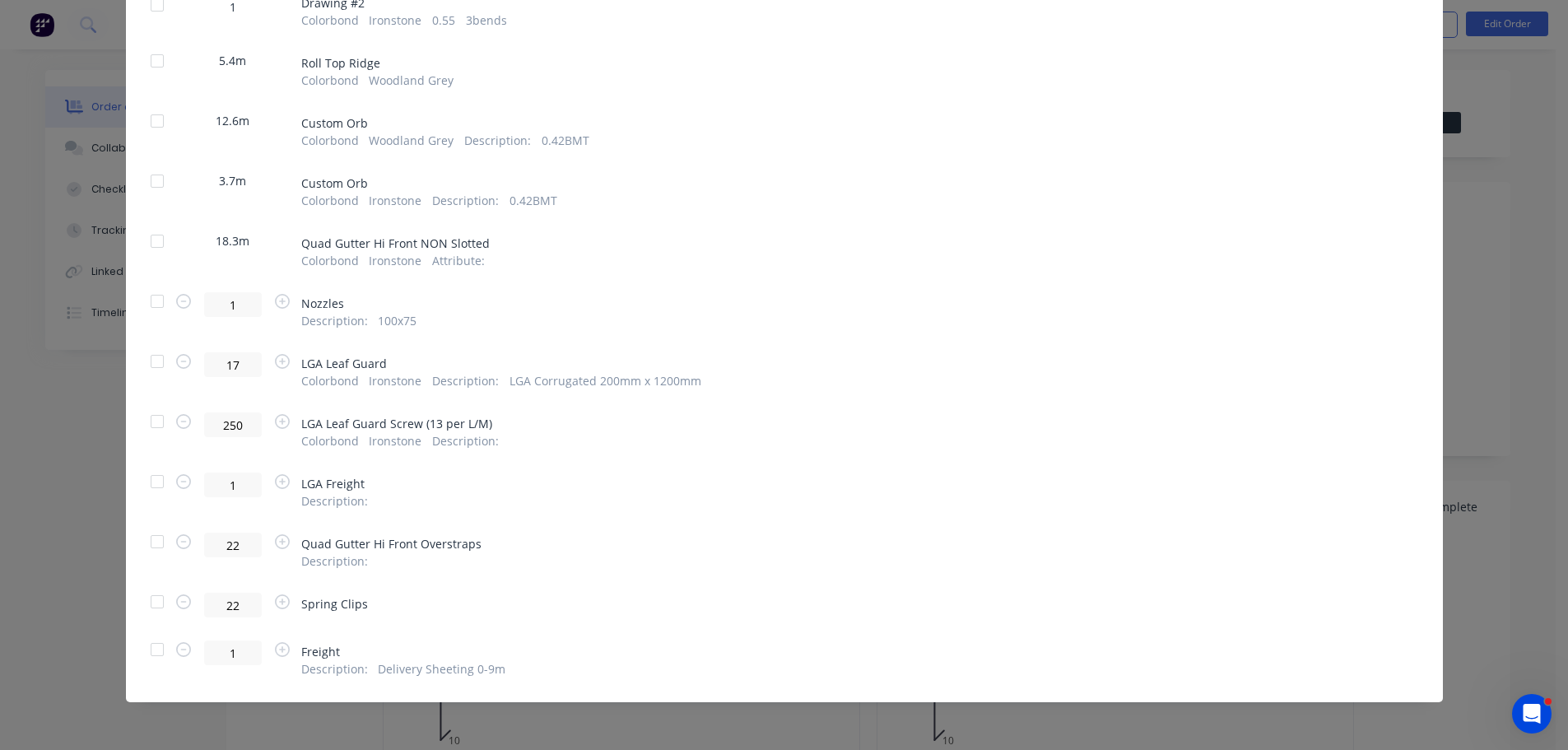
click at [150, 359] on div at bounding box center [157, 362] width 33 height 33
click at [158, 421] on div at bounding box center [157, 422] width 33 height 33
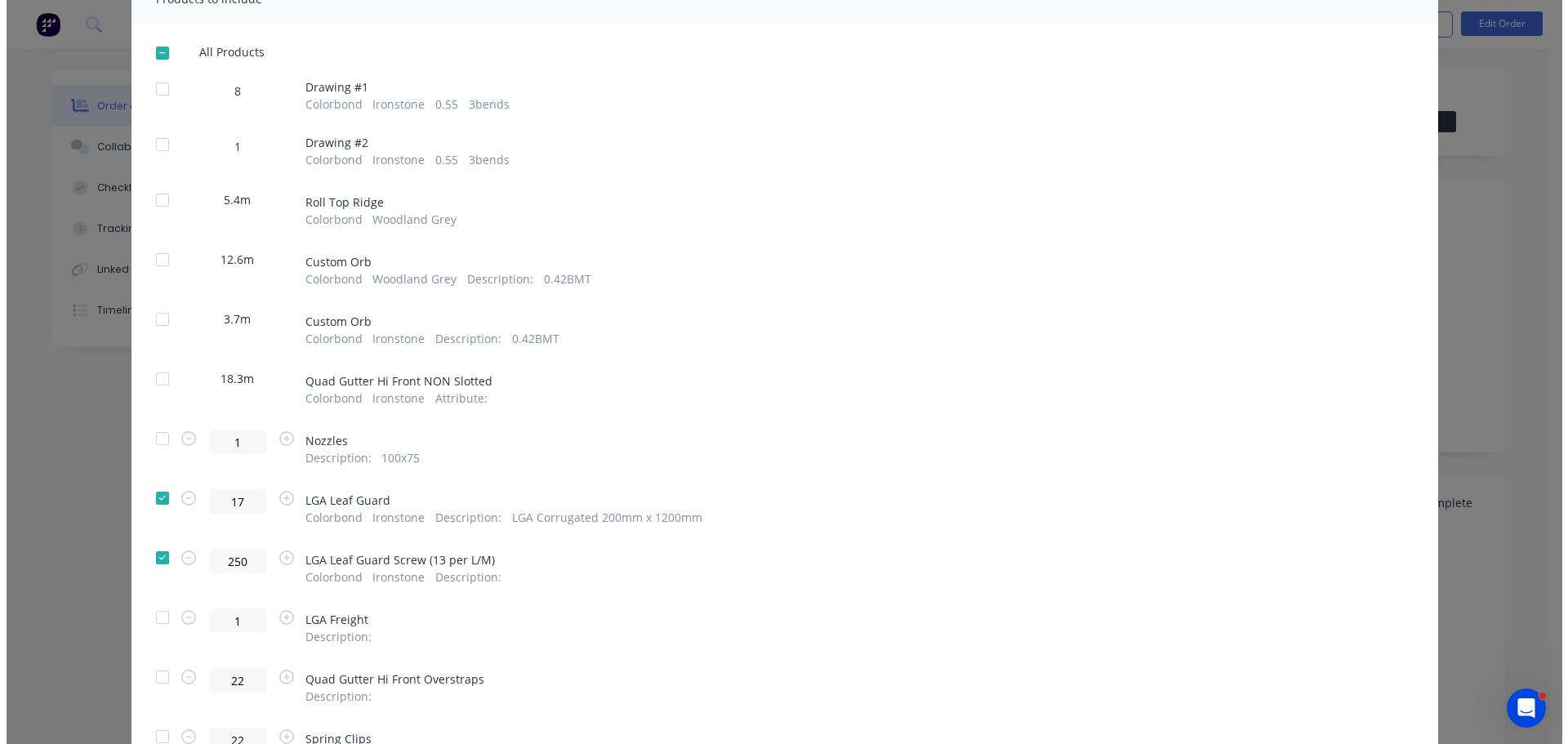
scroll to position [0, 0]
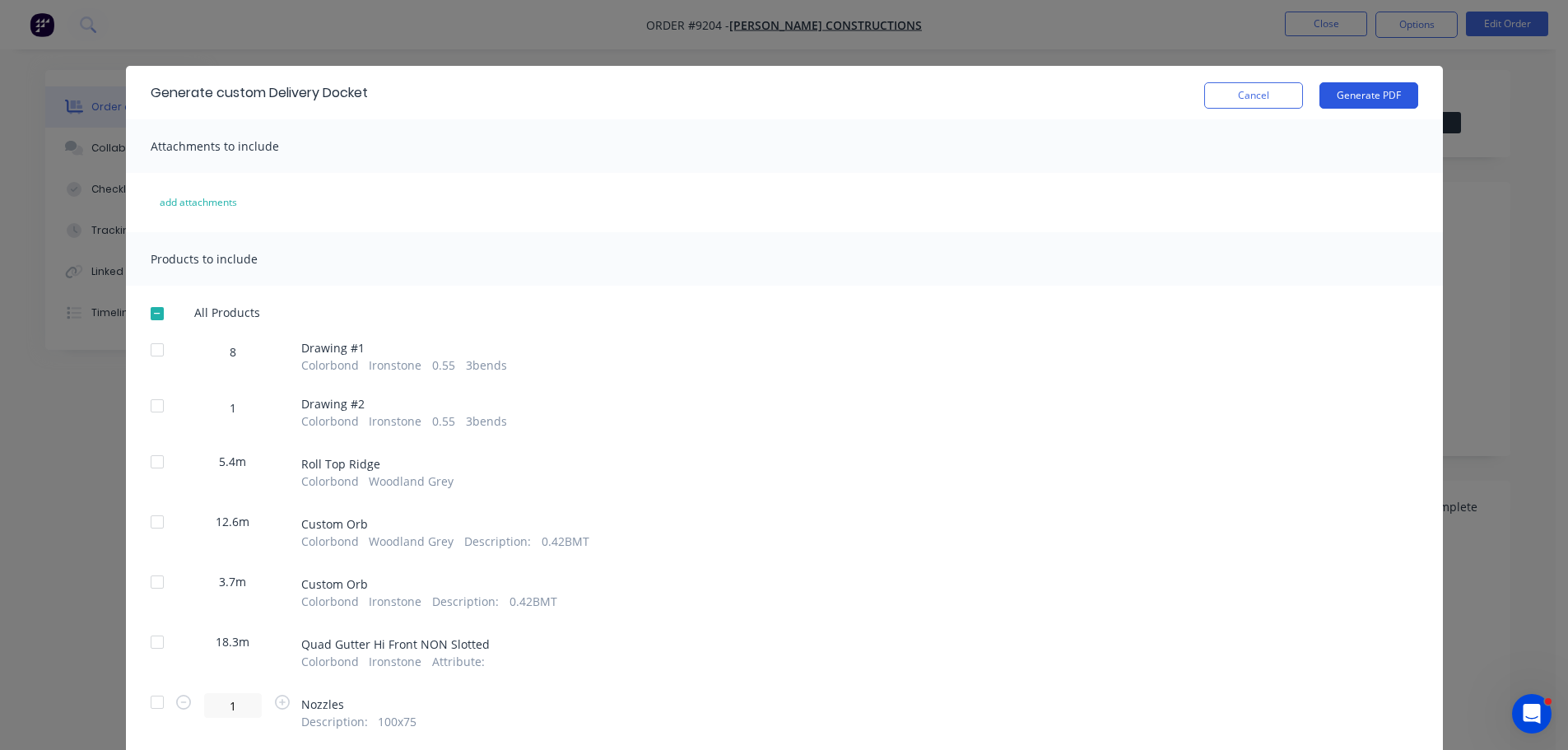
click at [1344, 97] on button "Generate PDF" at bounding box center [1369, 96] width 99 height 26
click at [1250, 90] on button "Cancel" at bounding box center [1254, 96] width 99 height 26
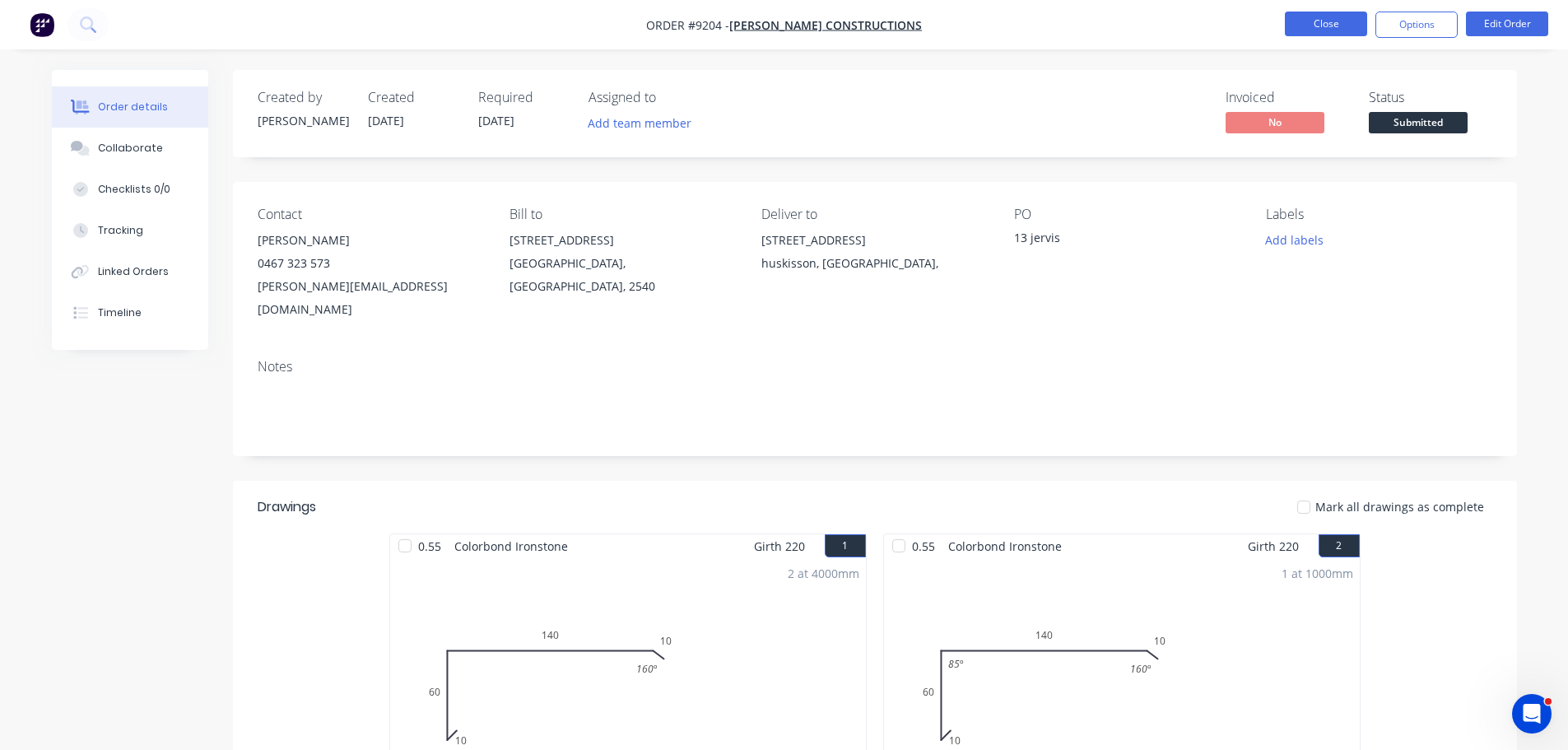
click at [1303, 29] on button "Close" at bounding box center [1325, 23] width 83 height 24
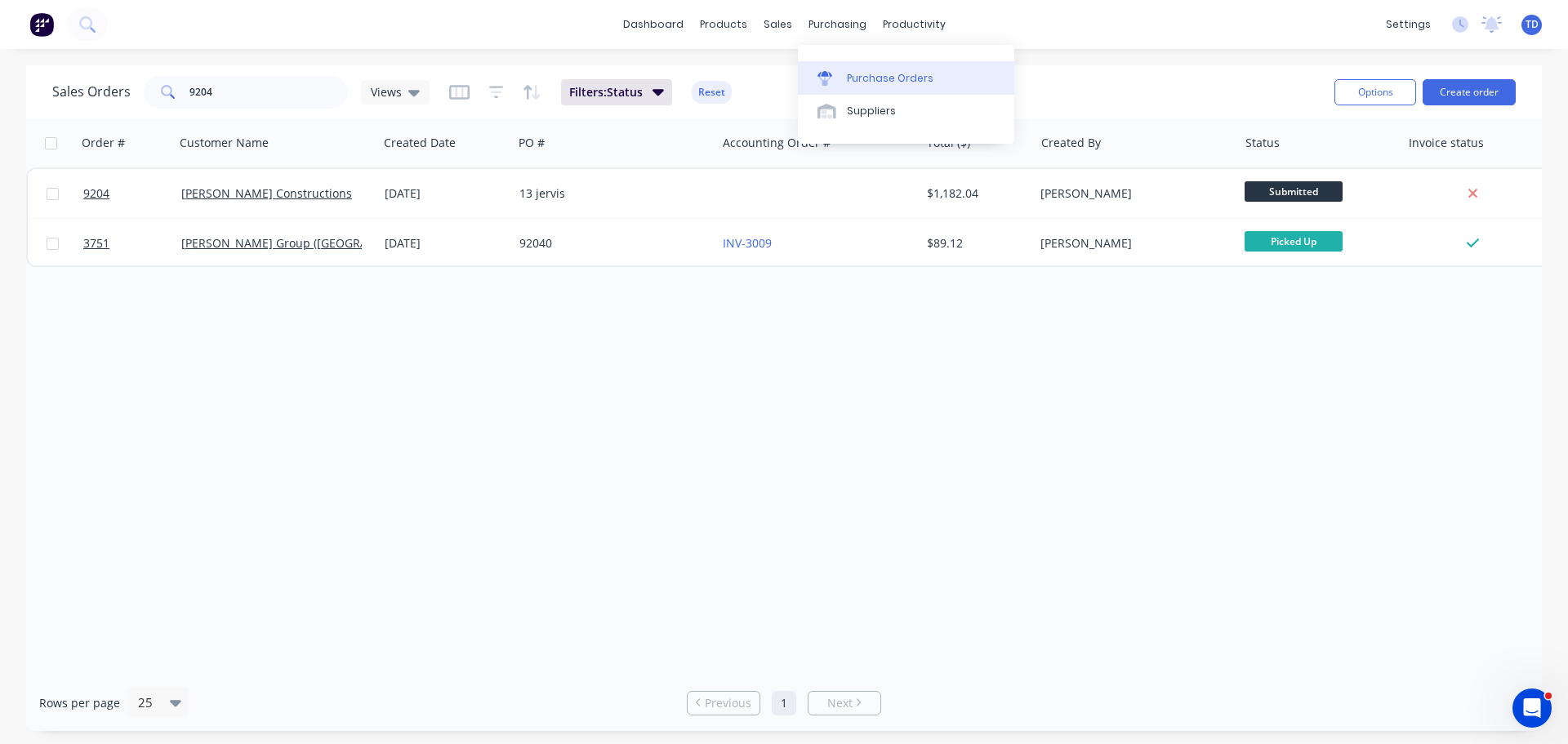
click at [848, 76] on div "Purchase Orders" at bounding box center [890, 78] width 86 height 15
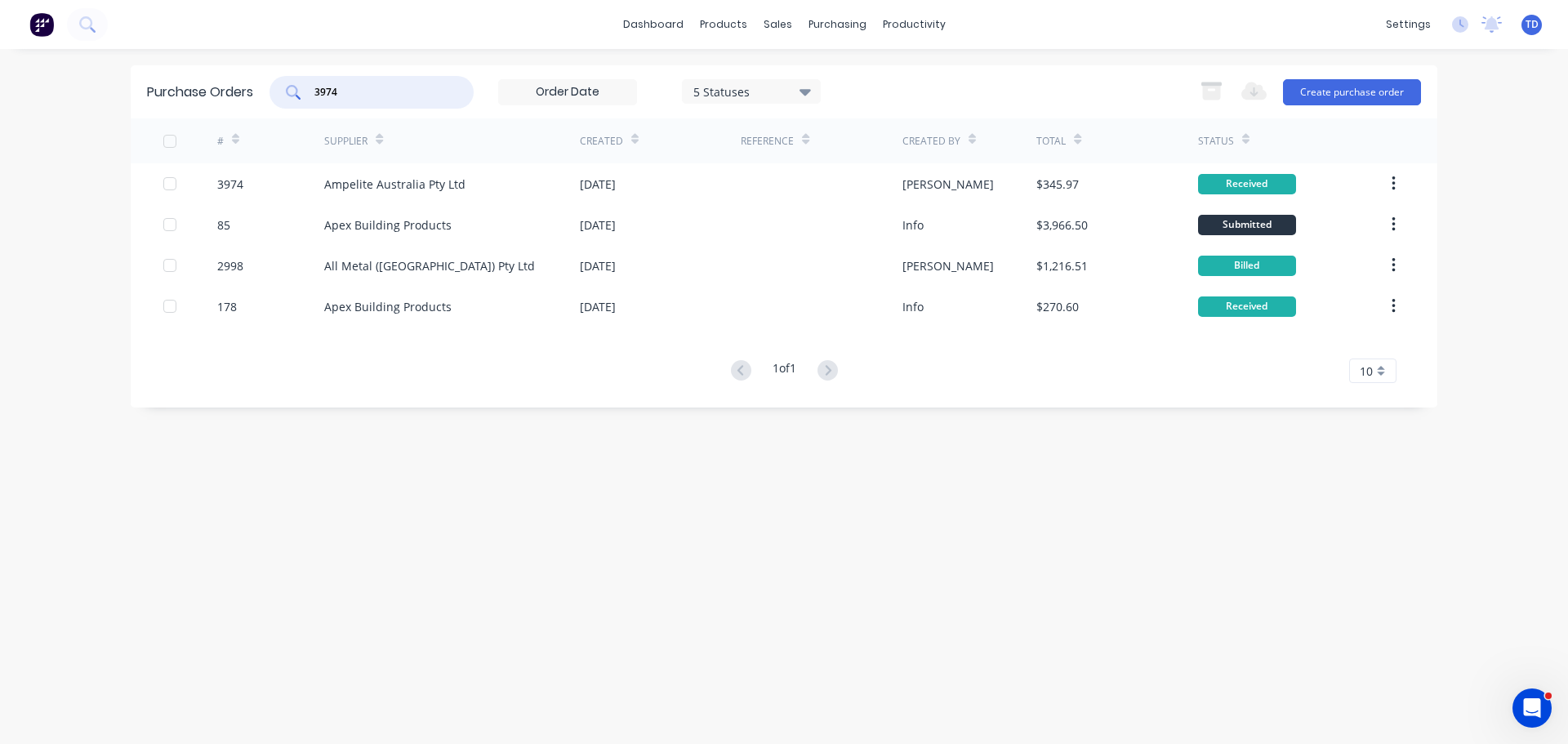
click at [389, 88] on input "3974" at bounding box center [380, 91] width 135 height 16
type input "3944"
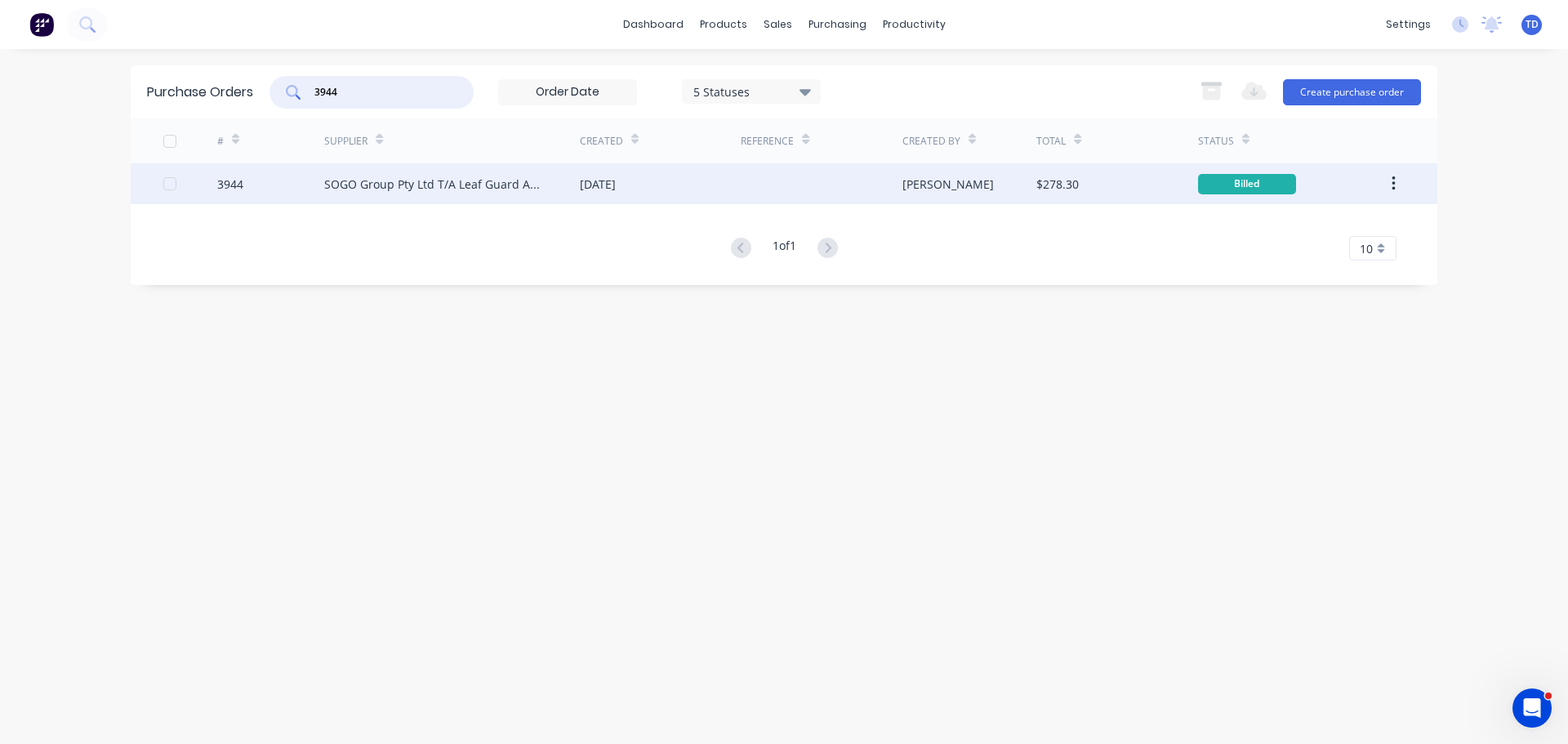
click at [438, 172] on div "SOGO Group Pty Ltd T/A Leaf Guard Australia" at bounding box center [452, 183] width 255 height 41
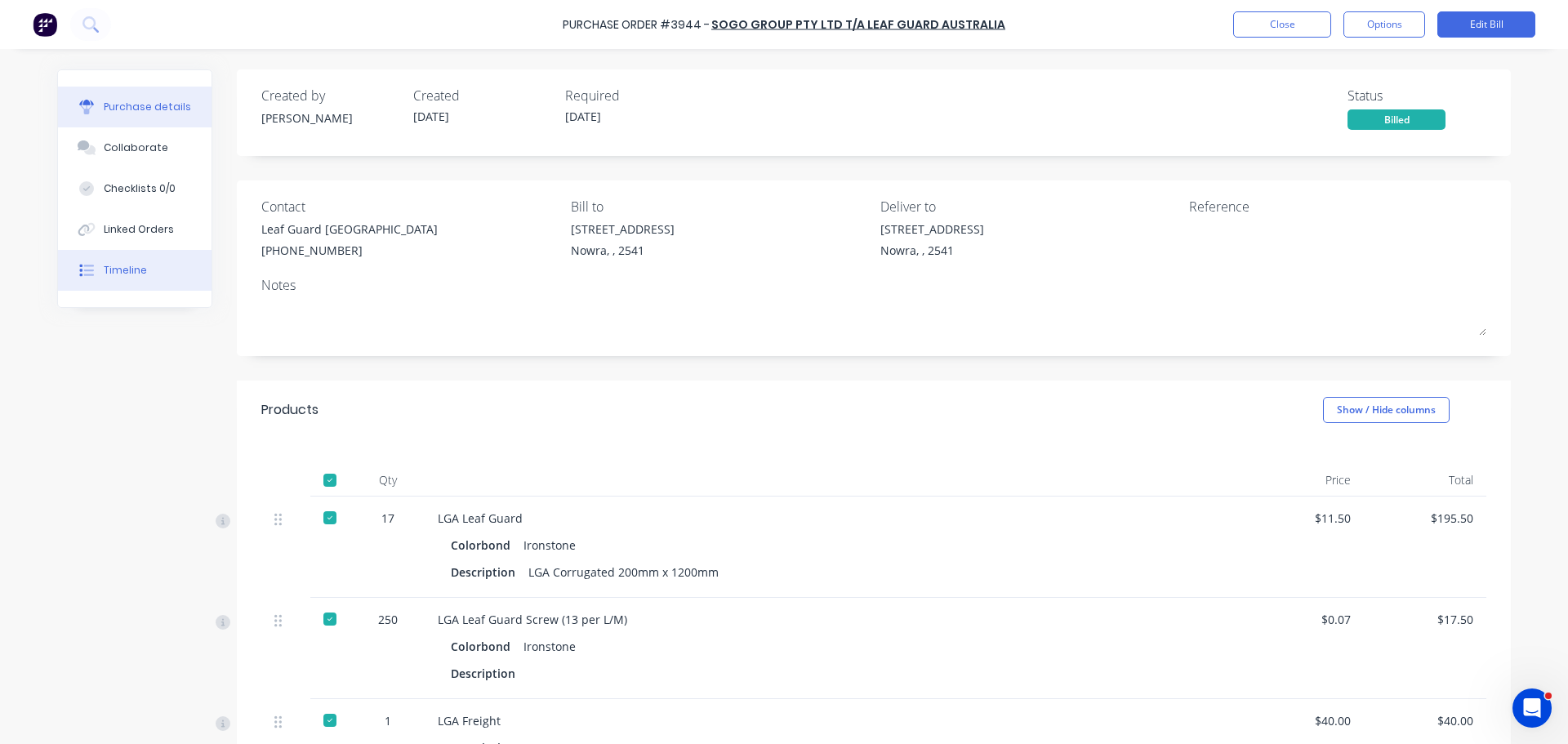
click at [148, 262] on button "Timeline" at bounding box center [135, 270] width 154 height 41
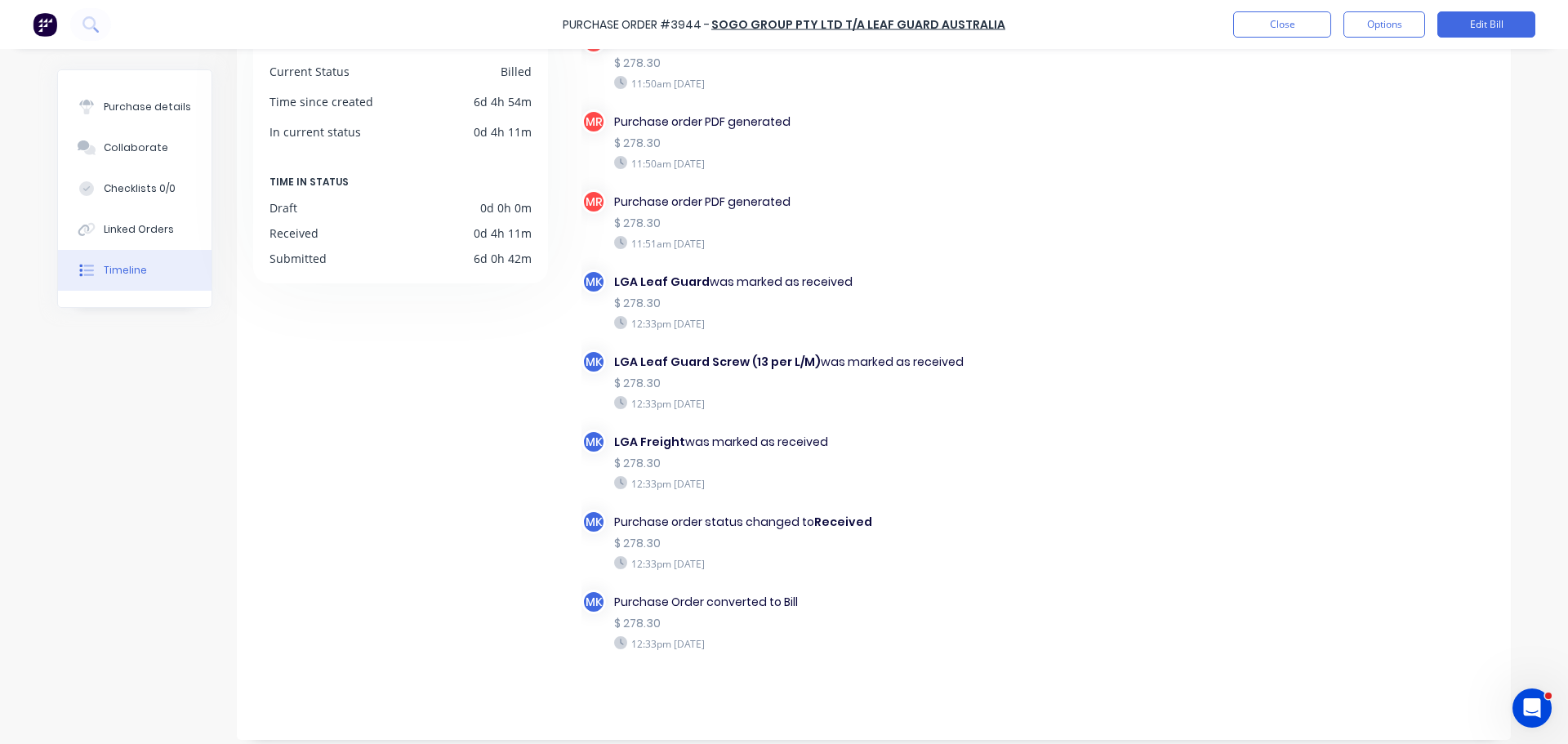
scroll to position [142, 0]
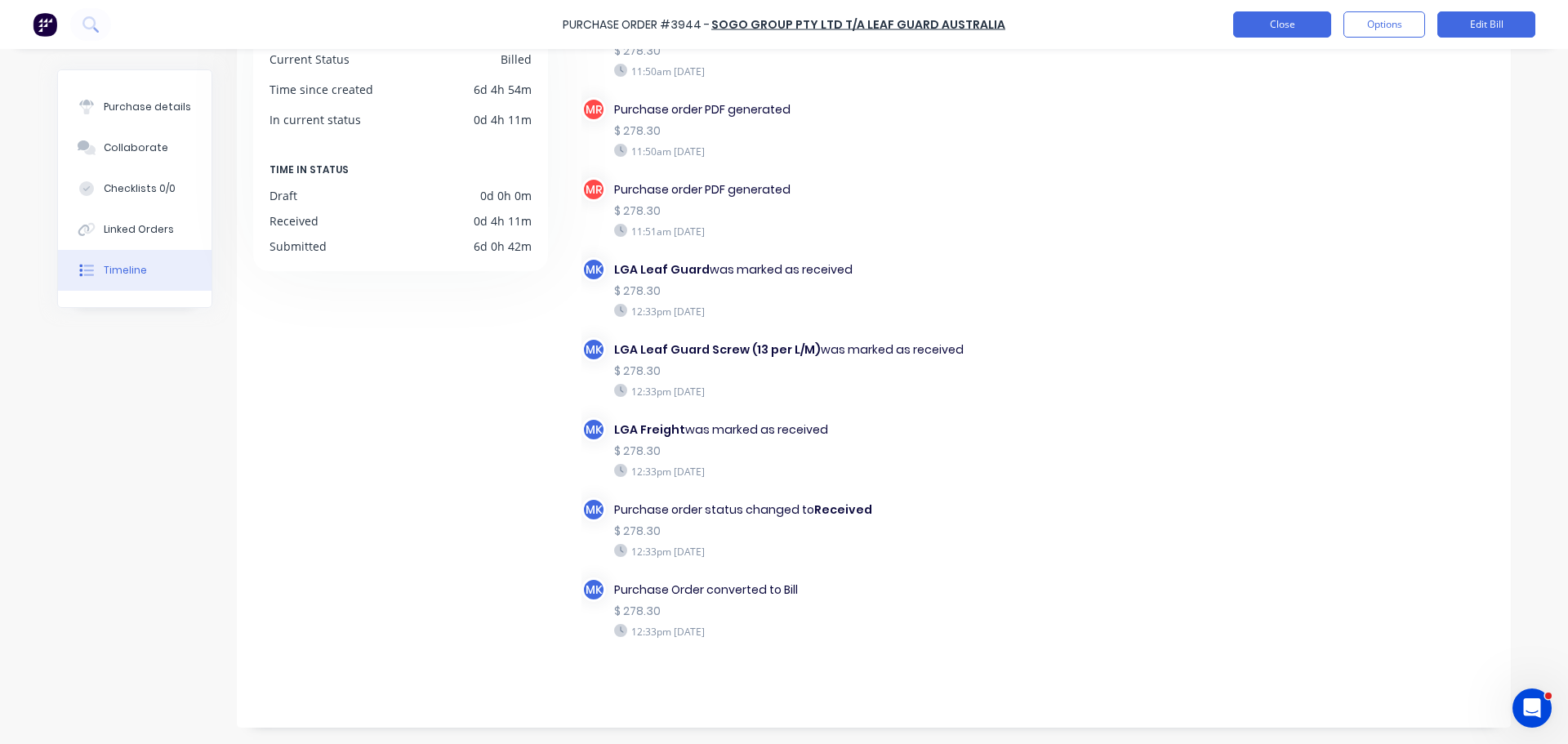
click at [1287, 35] on button "Close" at bounding box center [1282, 24] width 98 height 26
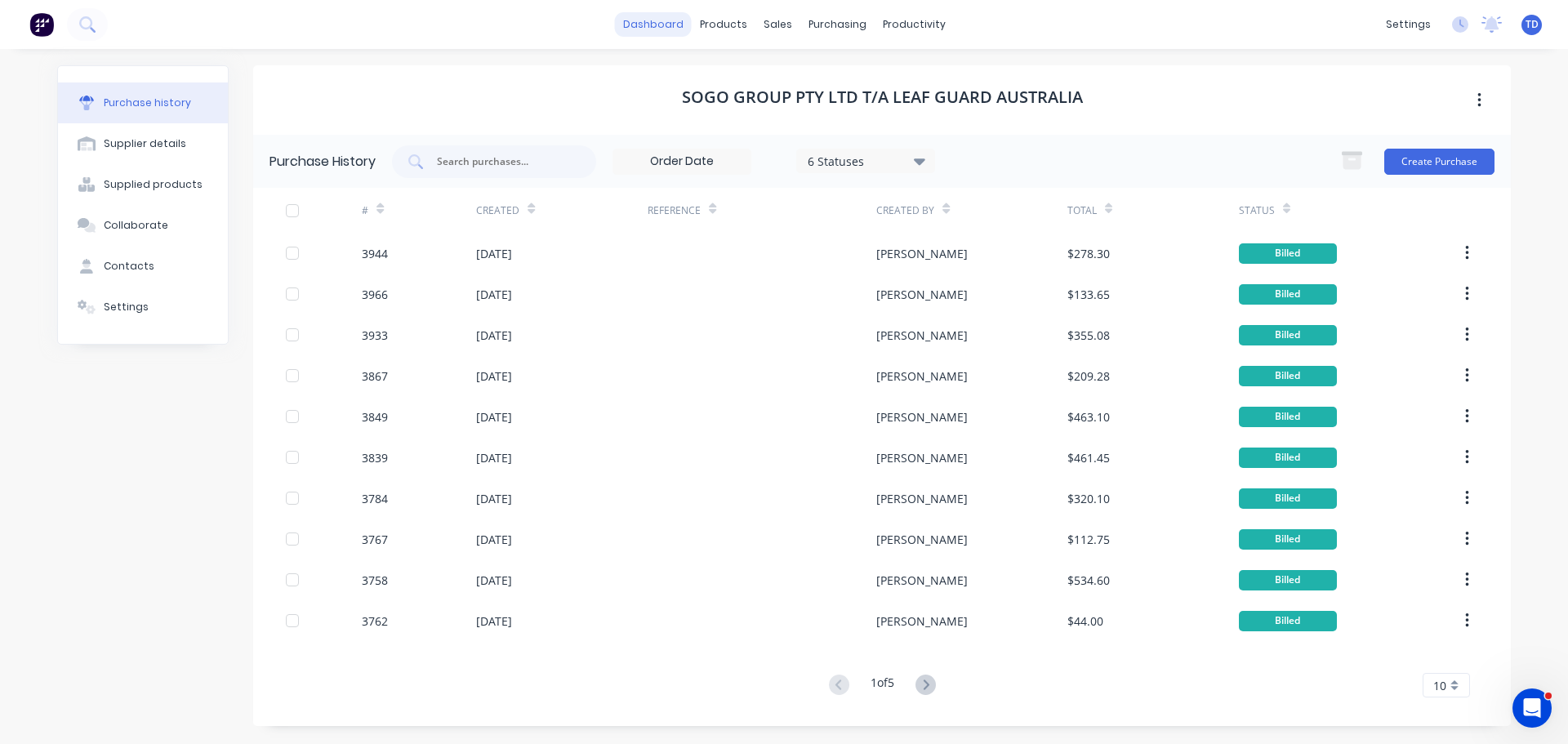
click at [668, 23] on link "dashboard" at bounding box center [653, 24] width 77 height 24
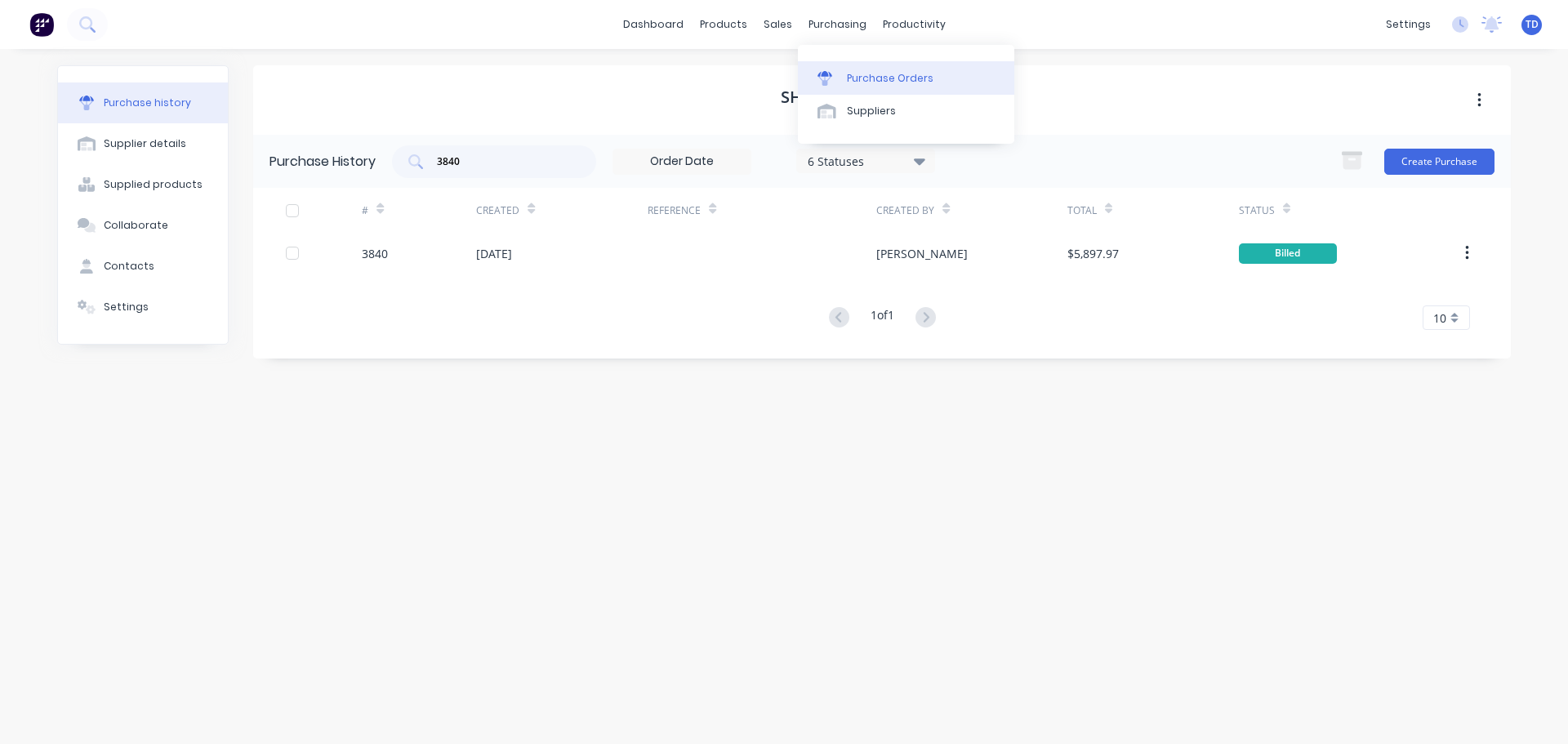
click at [849, 79] on div "Purchase Orders" at bounding box center [890, 78] width 86 height 15
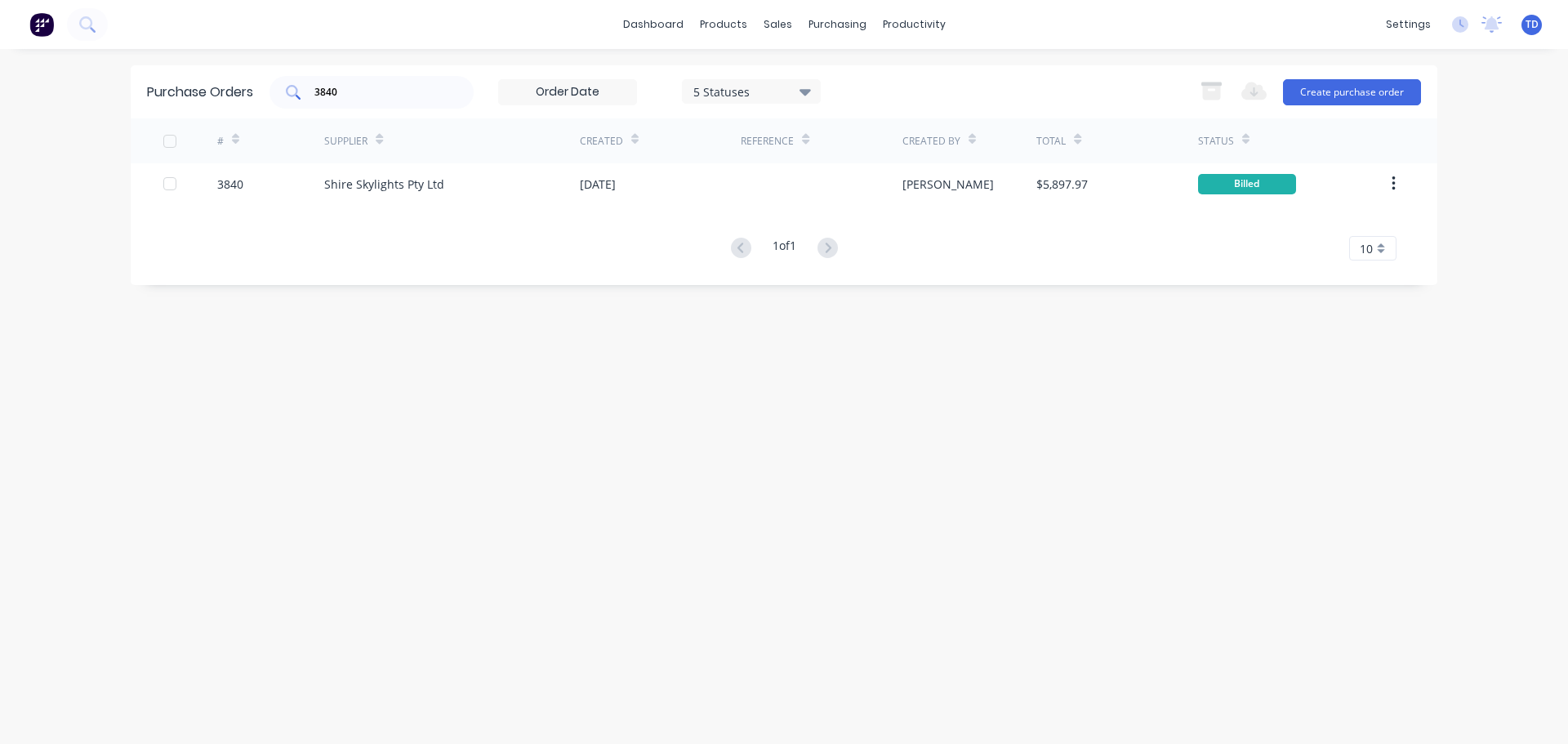
click at [351, 93] on input "3840" at bounding box center [380, 91] width 135 height 16
type input "3983"
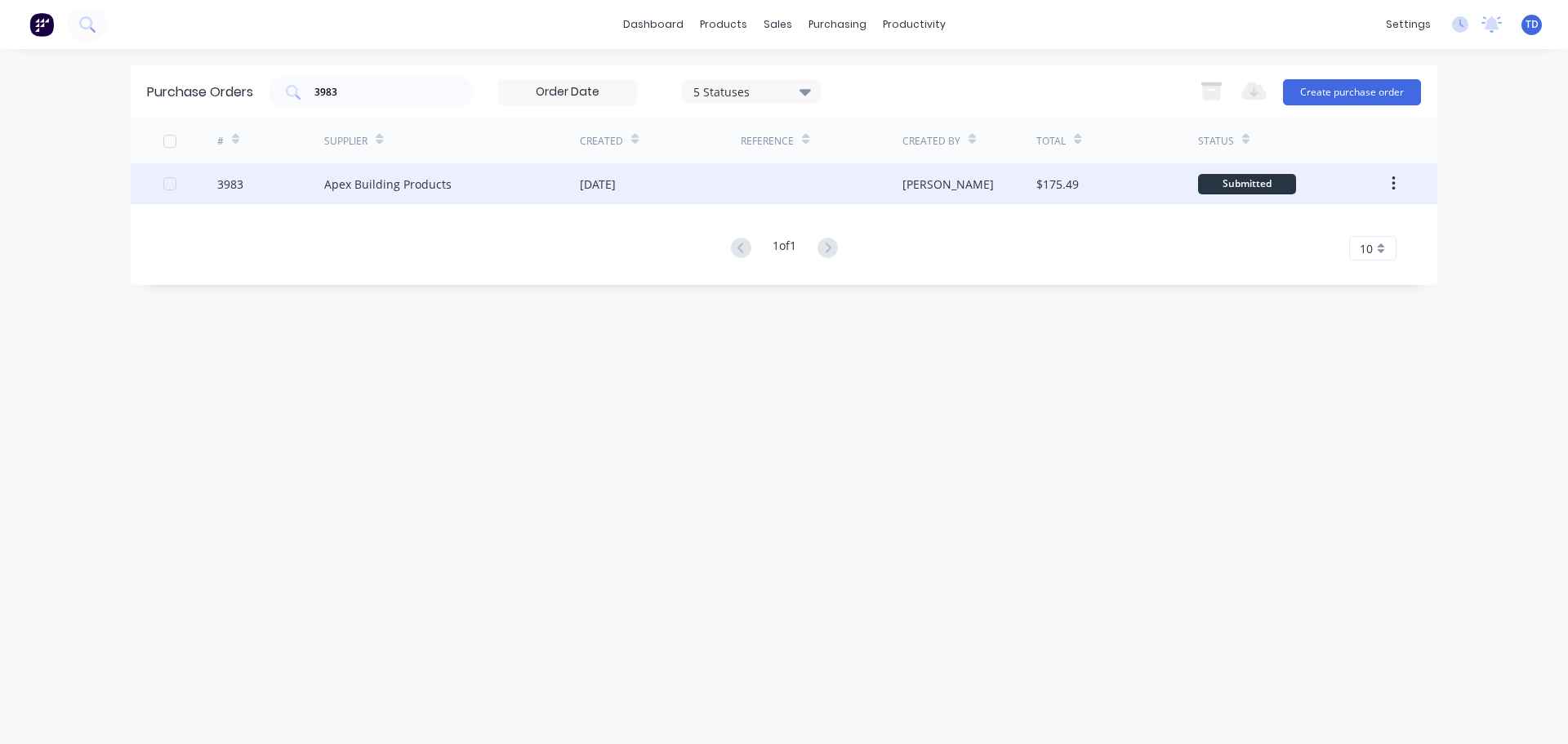
click at [484, 181] on div "Apex Building Products" at bounding box center [452, 183] width 255 height 41
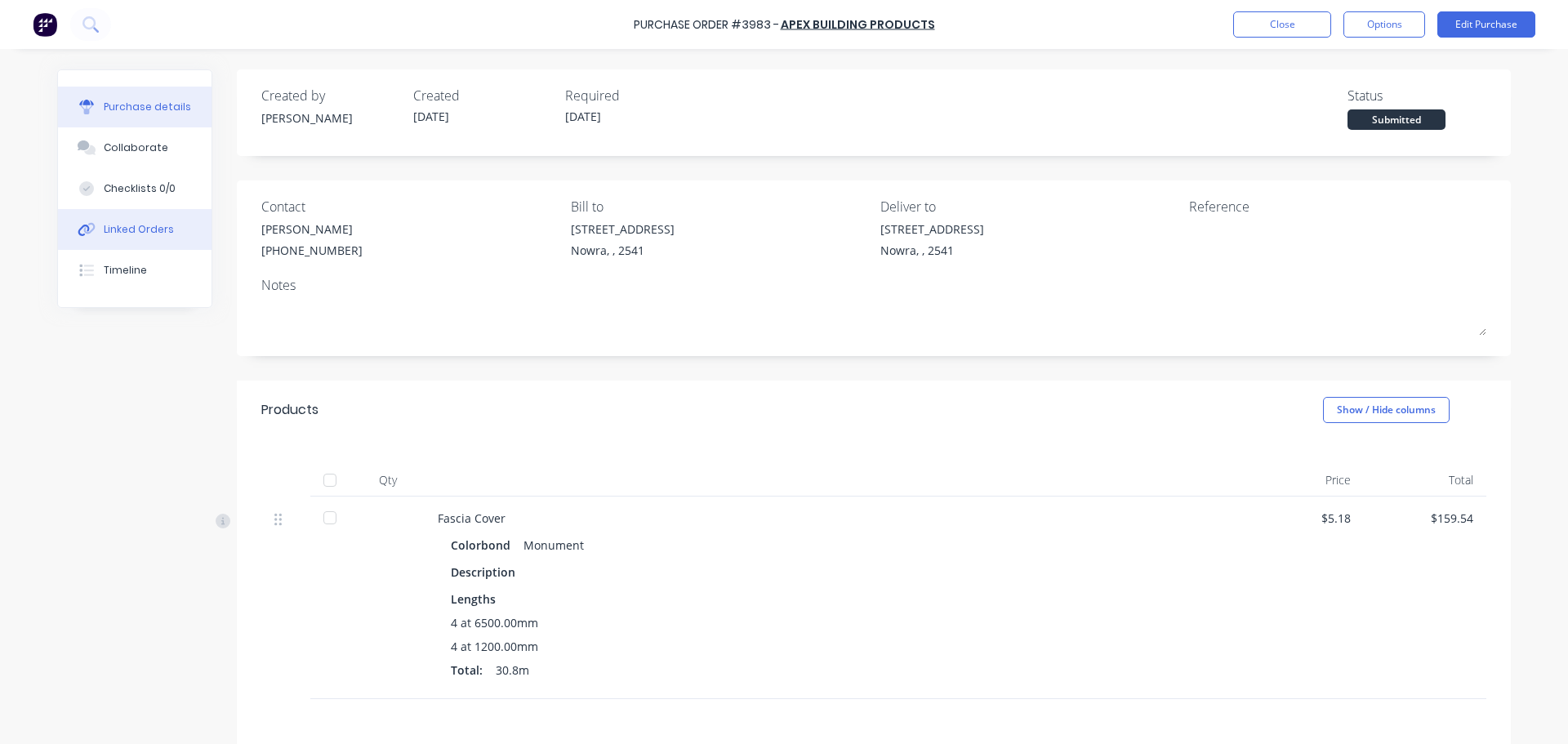
click at [118, 242] on button "Linked Orders" at bounding box center [135, 229] width 154 height 41
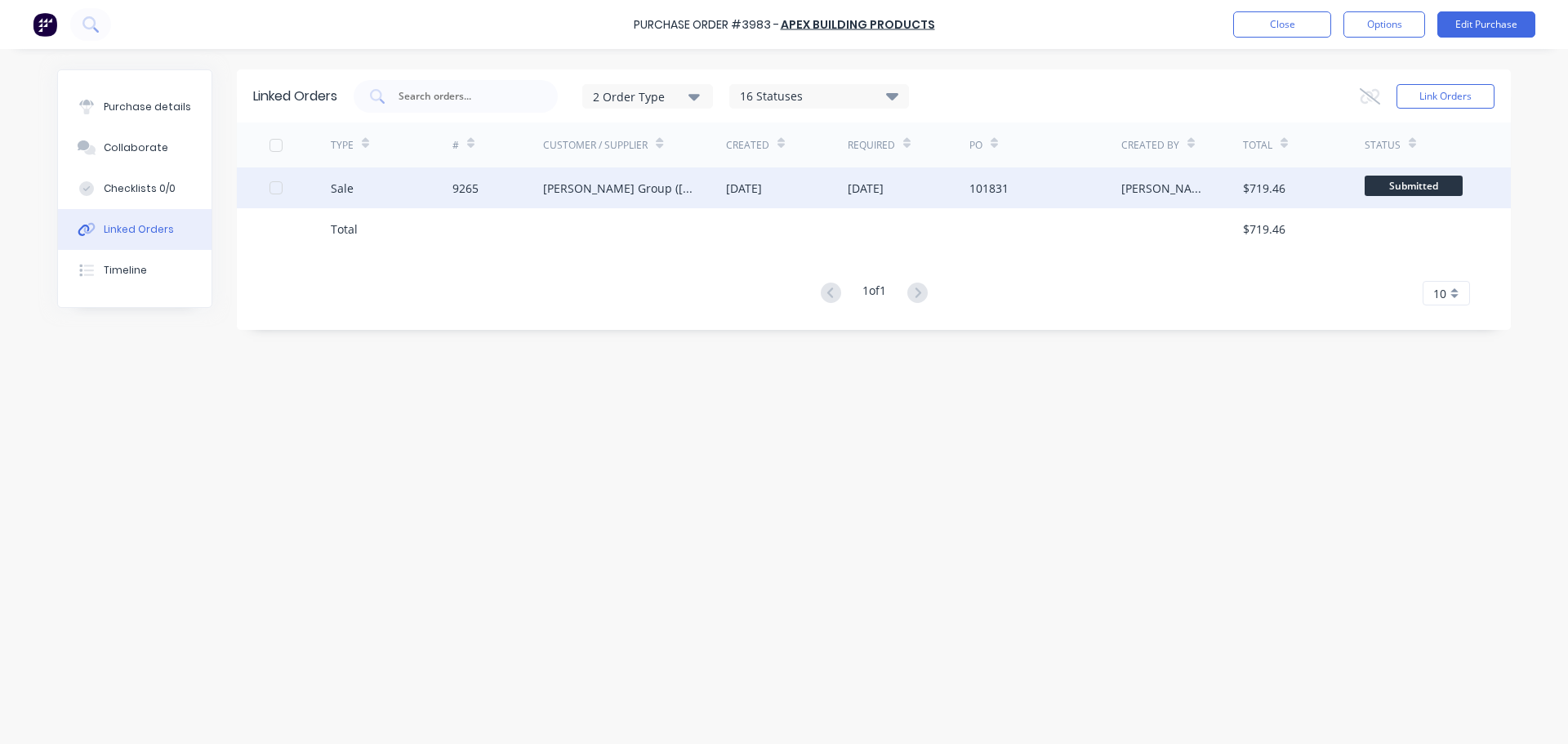
click at [553, 188] on div "[PERSON_NAME] Group ([GEOGRAPHIC_DATA]) Pty Ltd" at bounding box center [618, 188] width 150 height 17
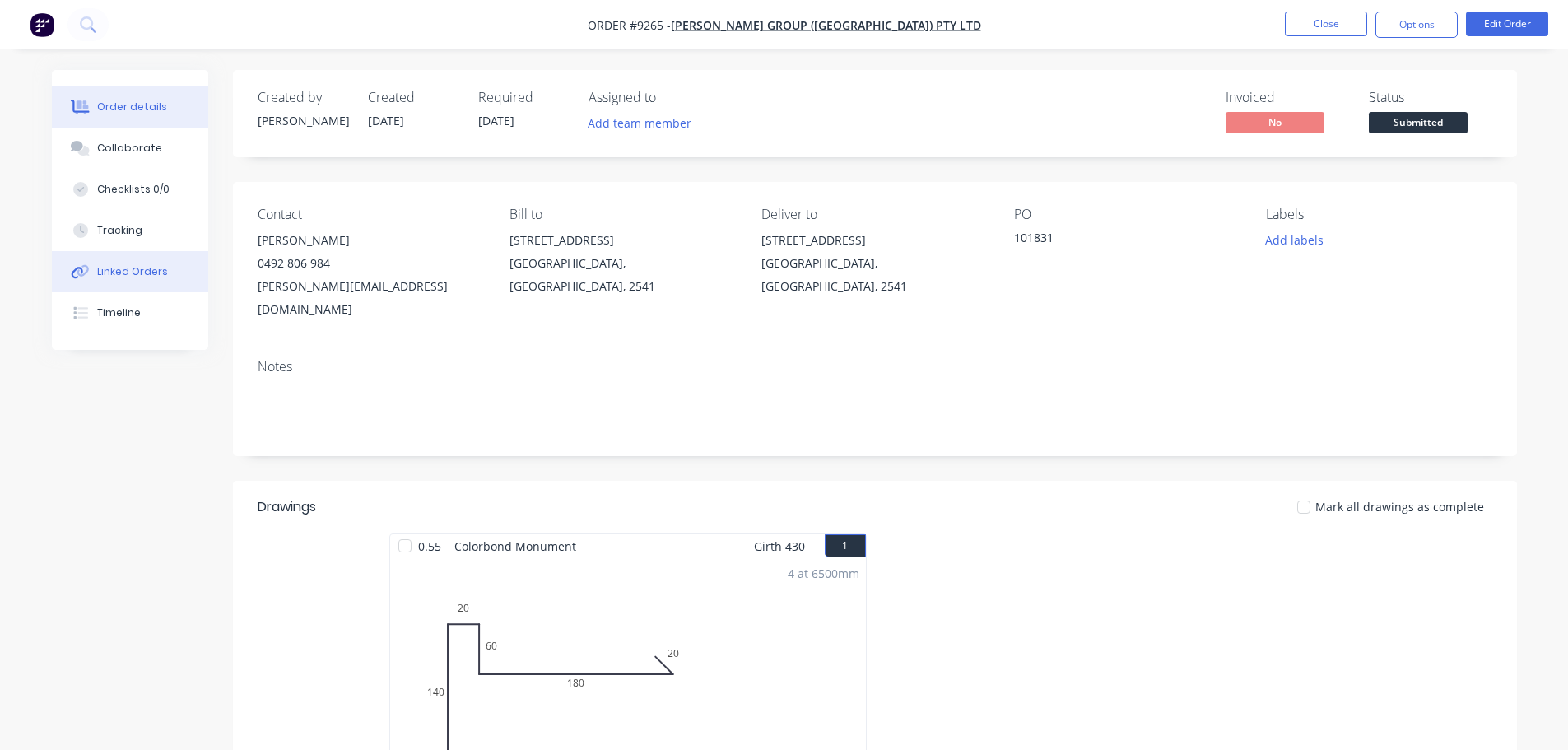
click at [138, 271] on div "Linked Orders" at bounding box center [132, 271] width 70 height 15
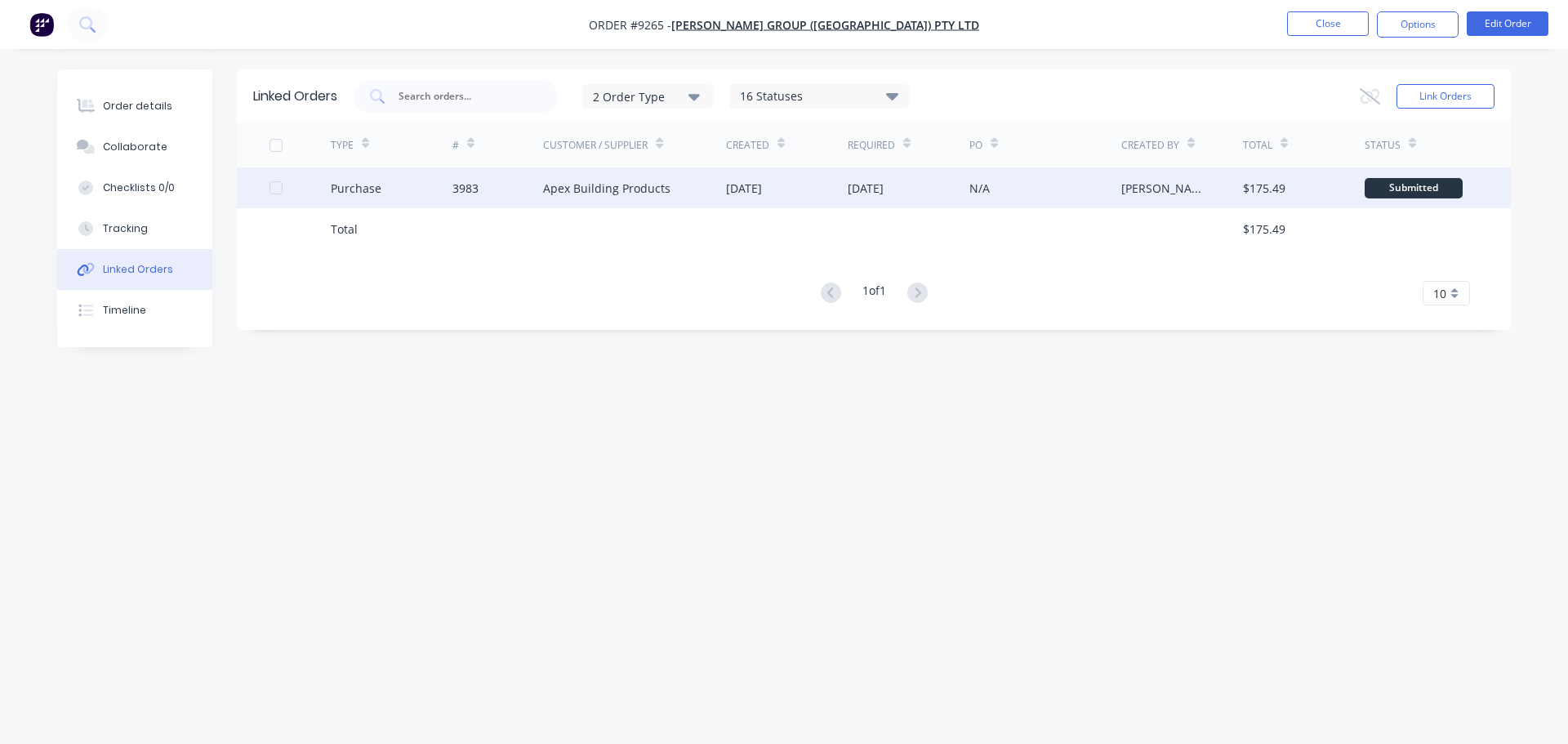
click at [611, 198] on div "Apex Building Products" at bounding box center [634, 187] width 183 height 41
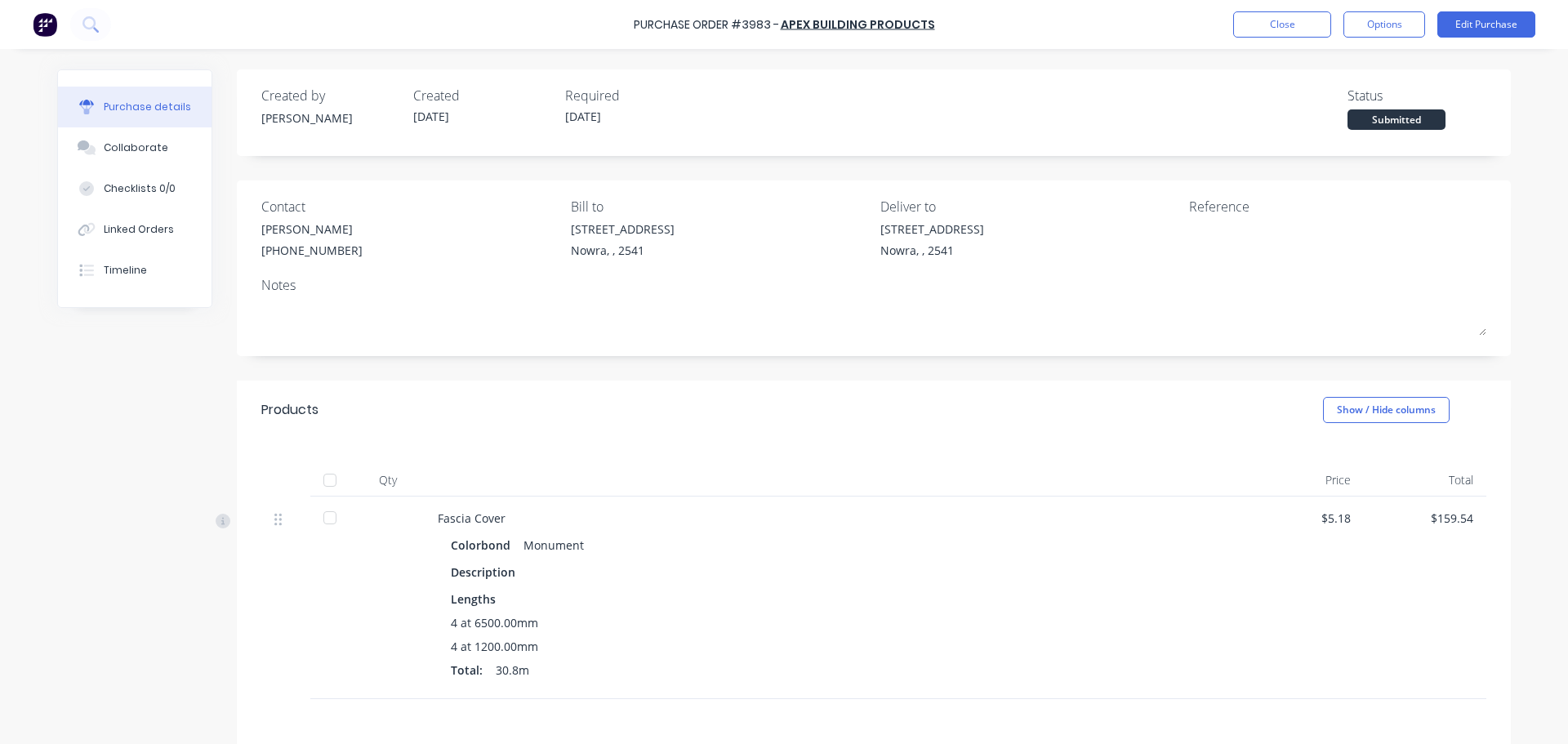
click at [320, 483] on div at bounding box center [330, 481] width 33 height 33
click at [1261, 27] on button "Close" at bounding box center [1282, 24] width 98 height 26
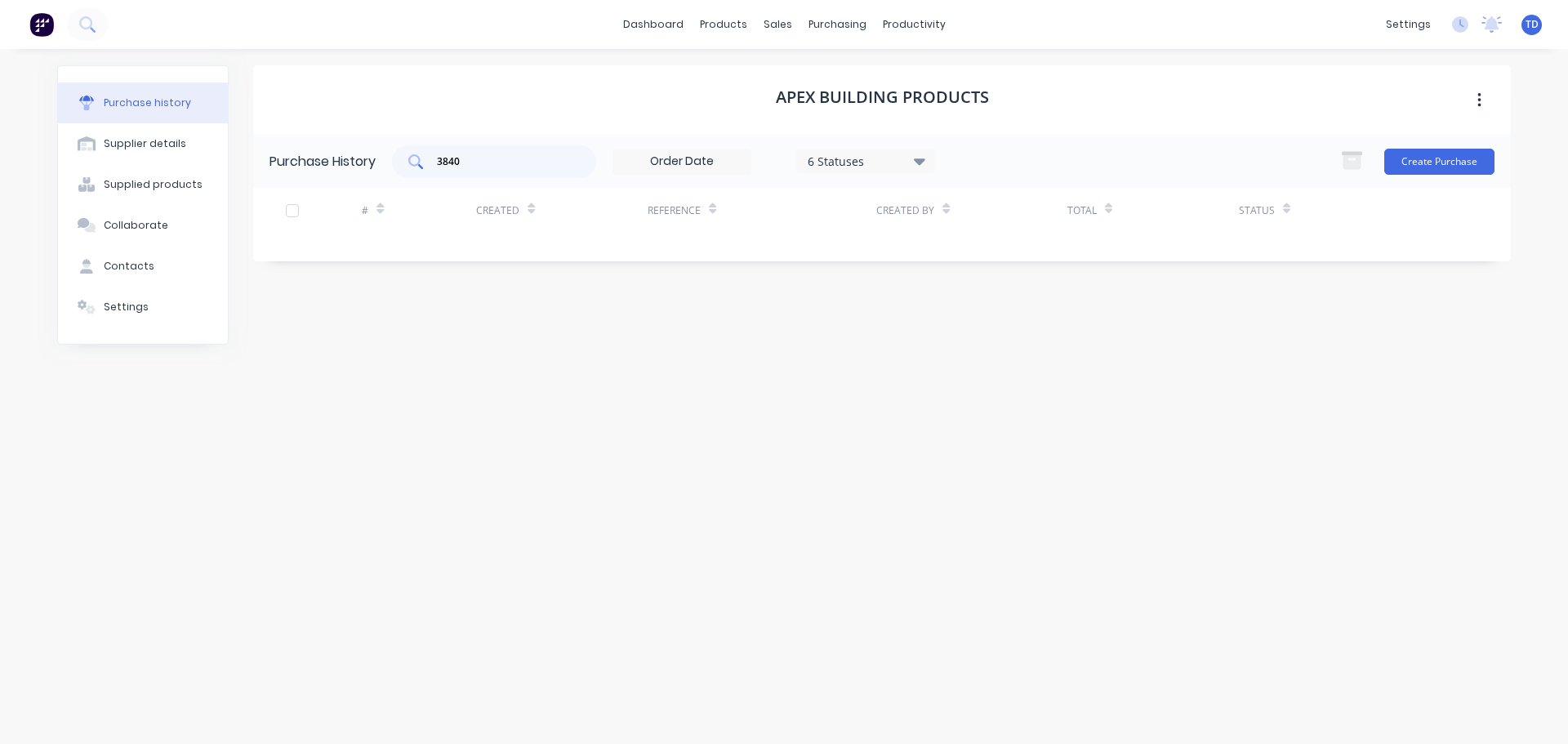
click at [513, 157] on input "3840" at bounding box center [502, 161] width 135 height 16
type input "3983"
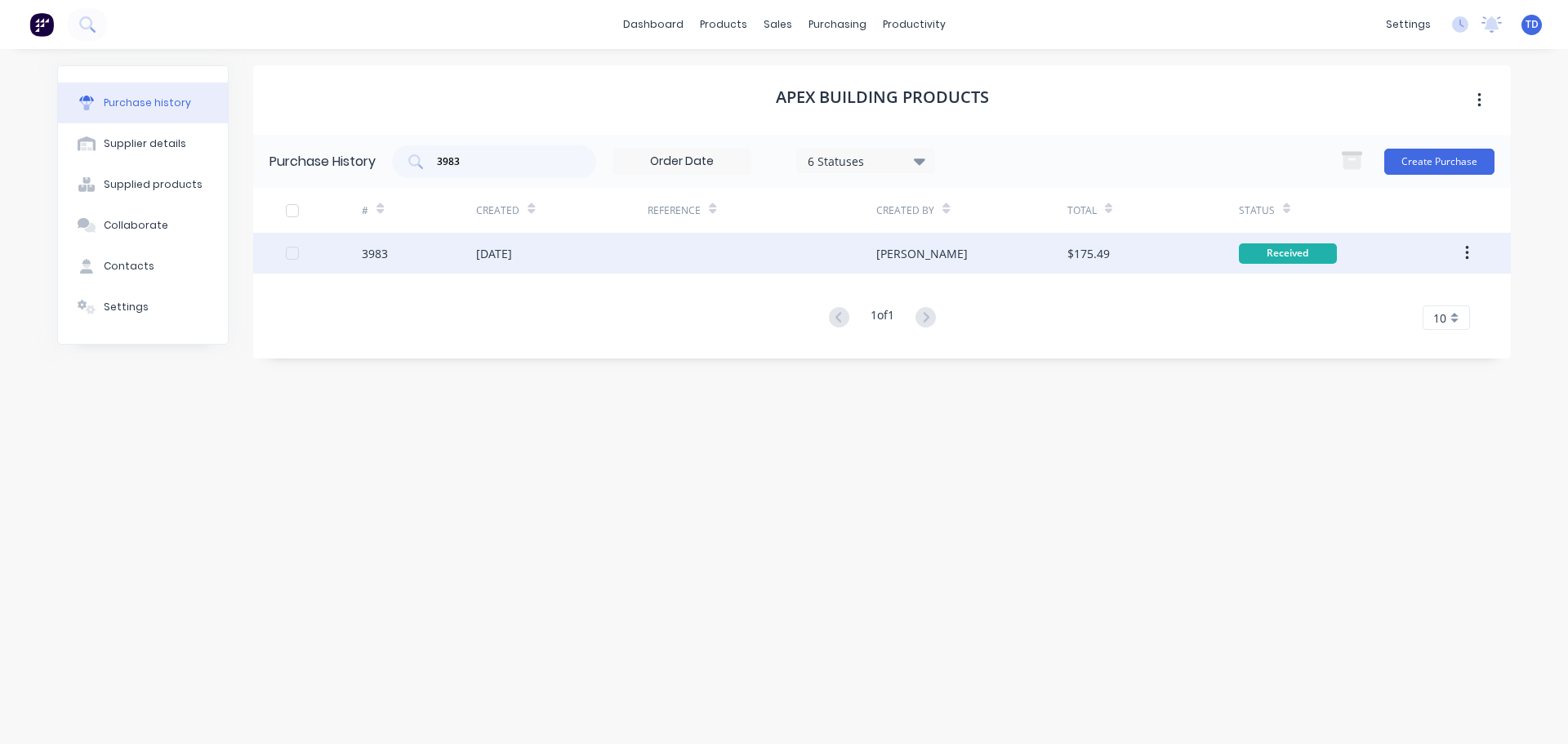
click at [464, 253] on div "3983" at bounding box center [419, 253] width 114 height 41
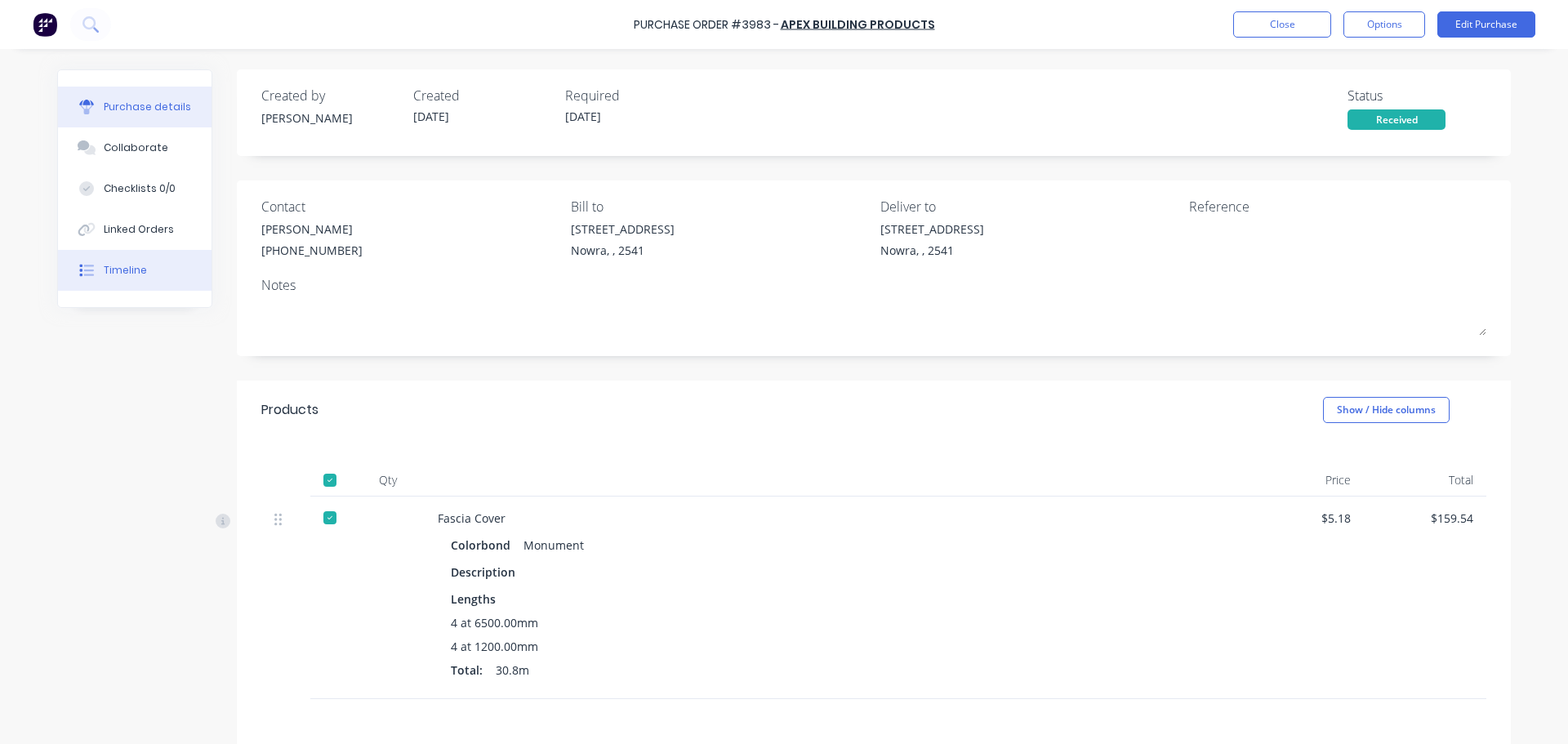
click at [158, 272] on button "Timeline" at bounding box center [135, 270] width 154 height 41
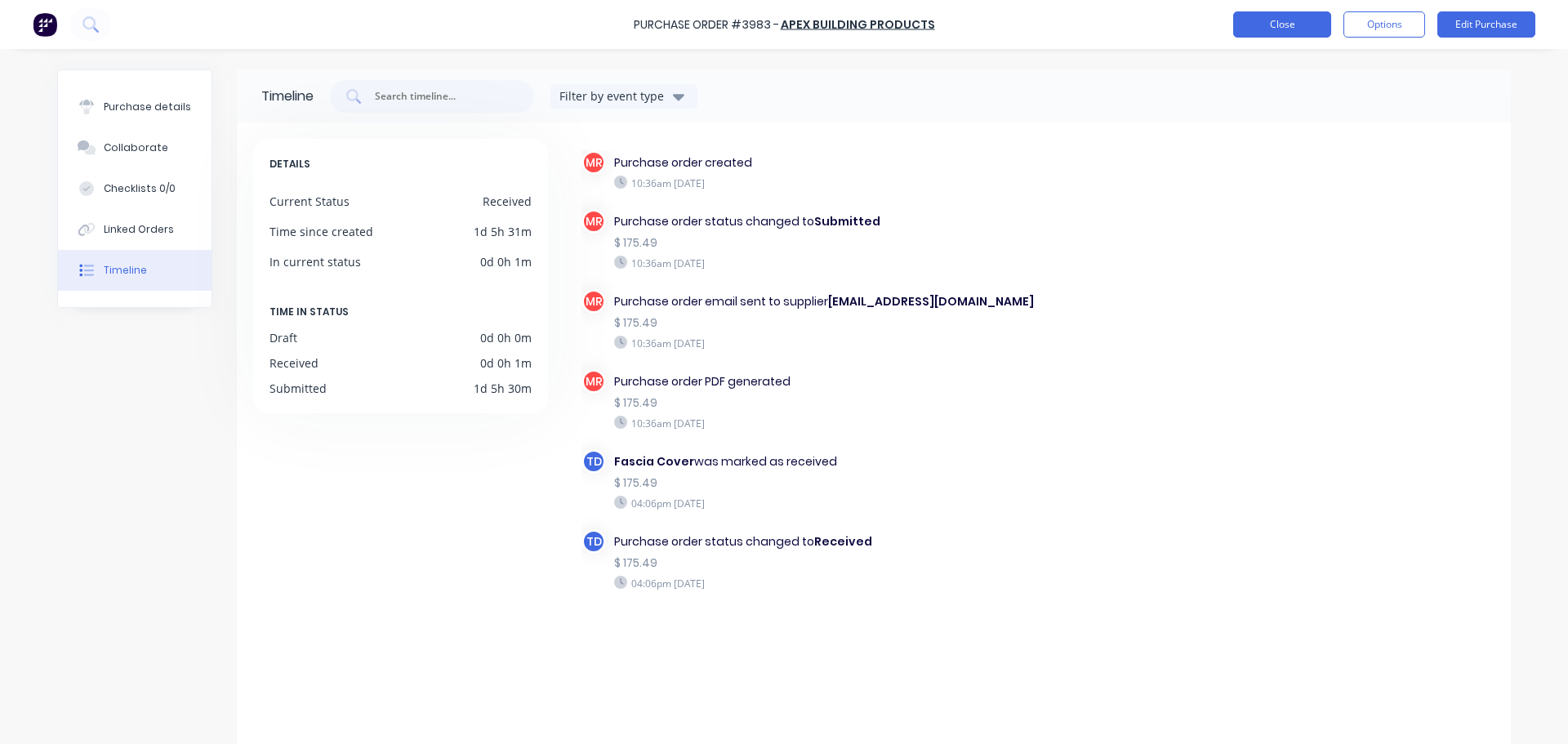
click at [1256, 17] on button "Close" at bounding box center [1282, 24] width 98 height 26
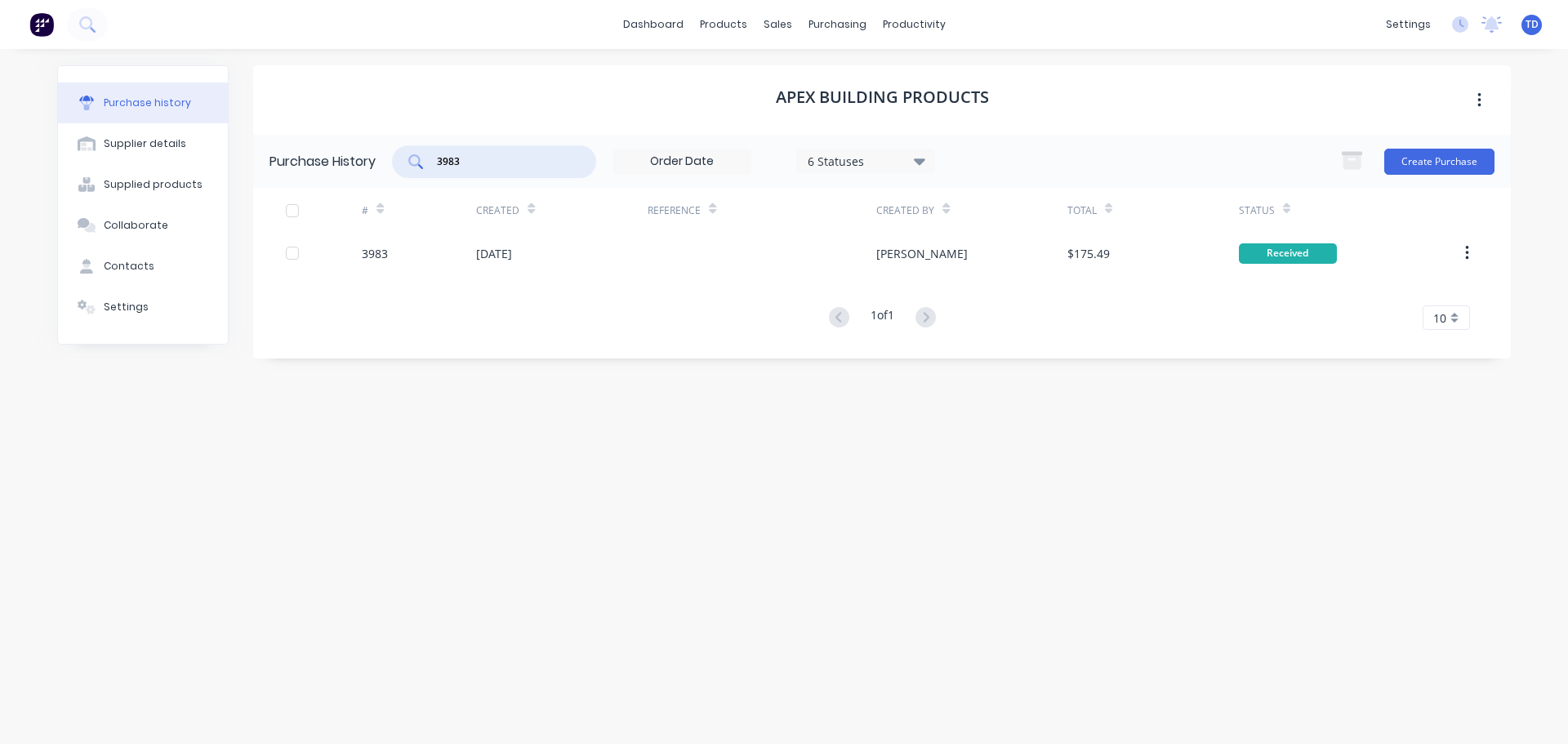
click at [470, 163] on input "3983" at bounding box center [502, 161] width 135 height 16
type input "3984"
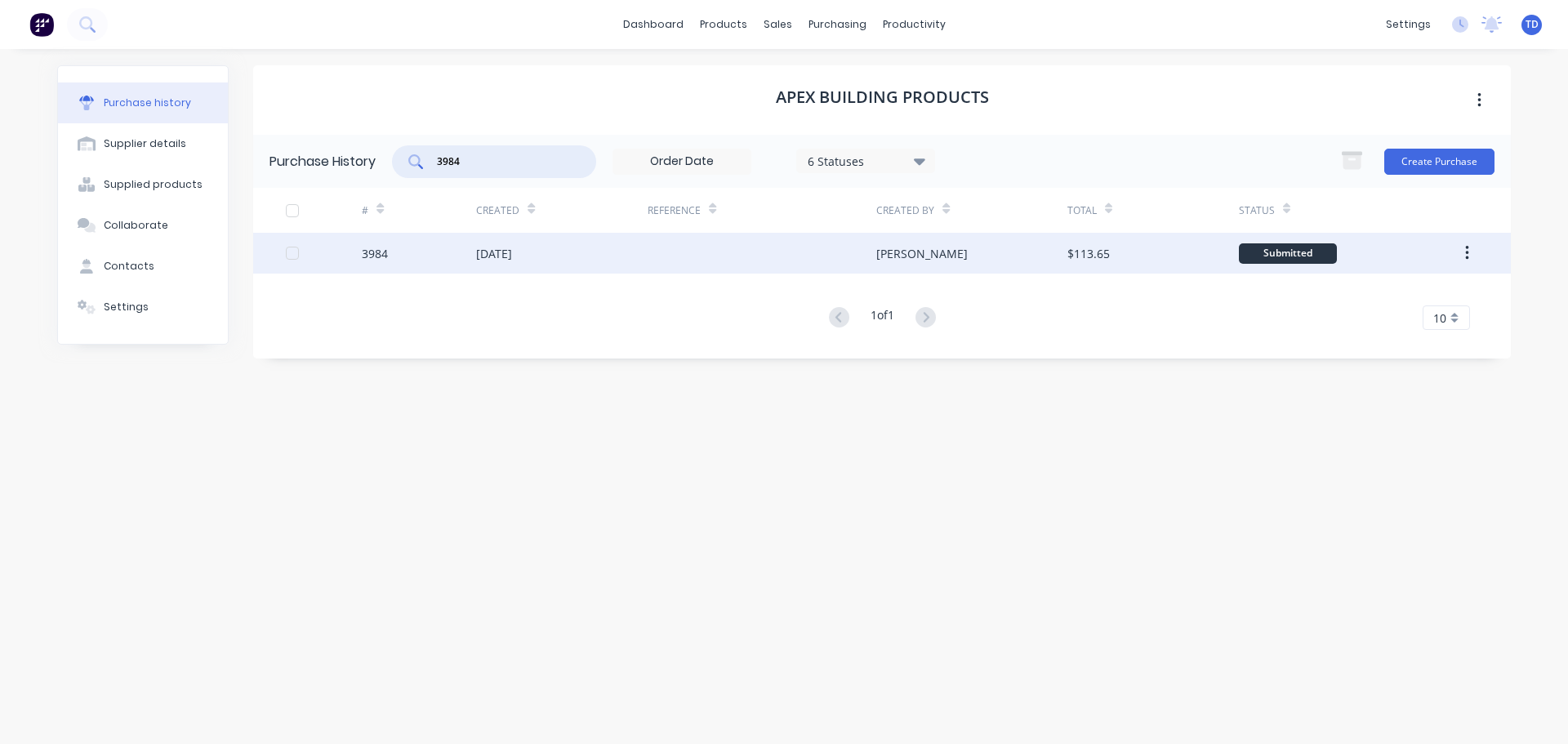
click at [648, 250] on div at bounding box center [761, 253] width 229 height 41
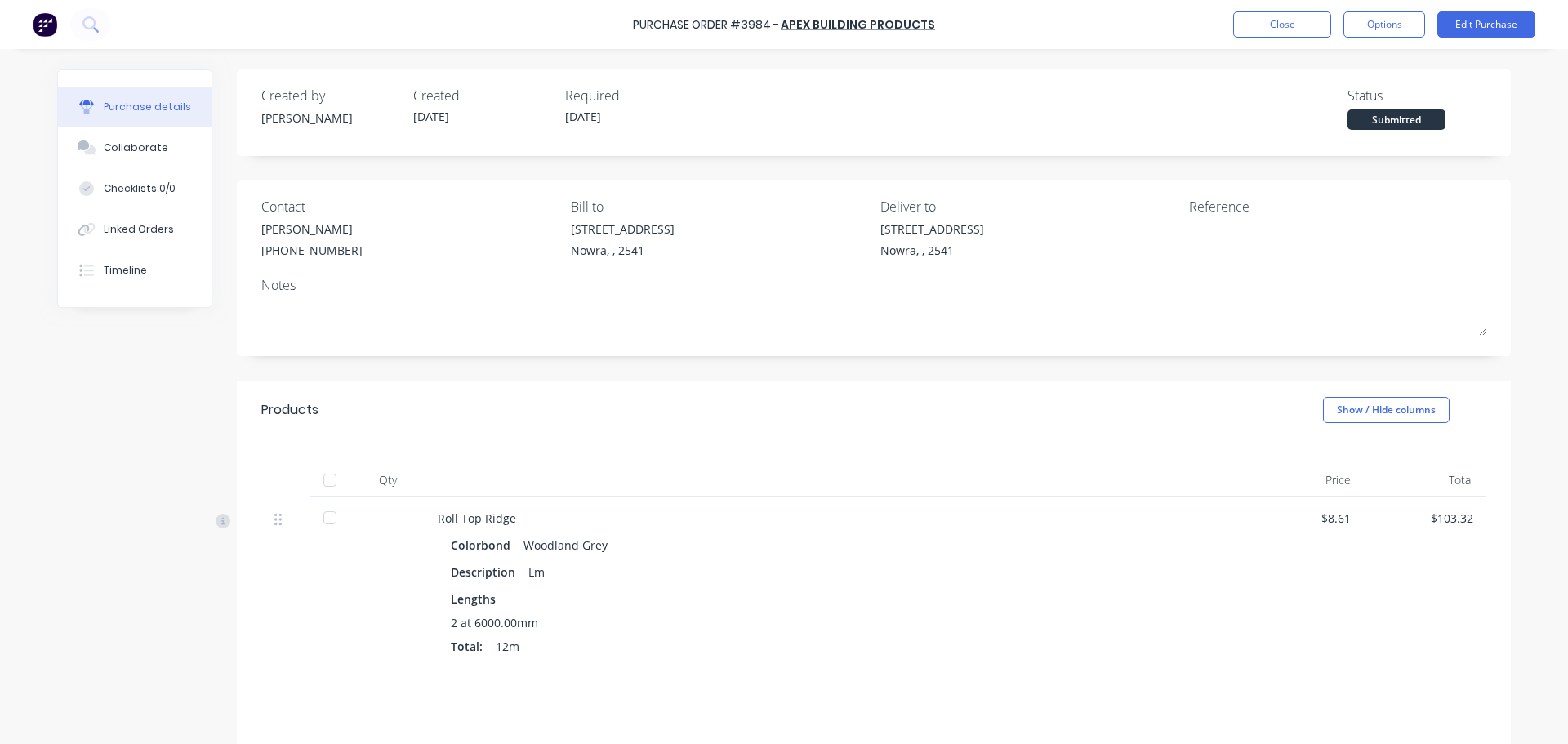
click at [327, 485] on div at bounding box center [330, 481] width 33 height 33
click at [1308, 22] on button "Close" at bounding box center [1282, 24] width 98 height 26
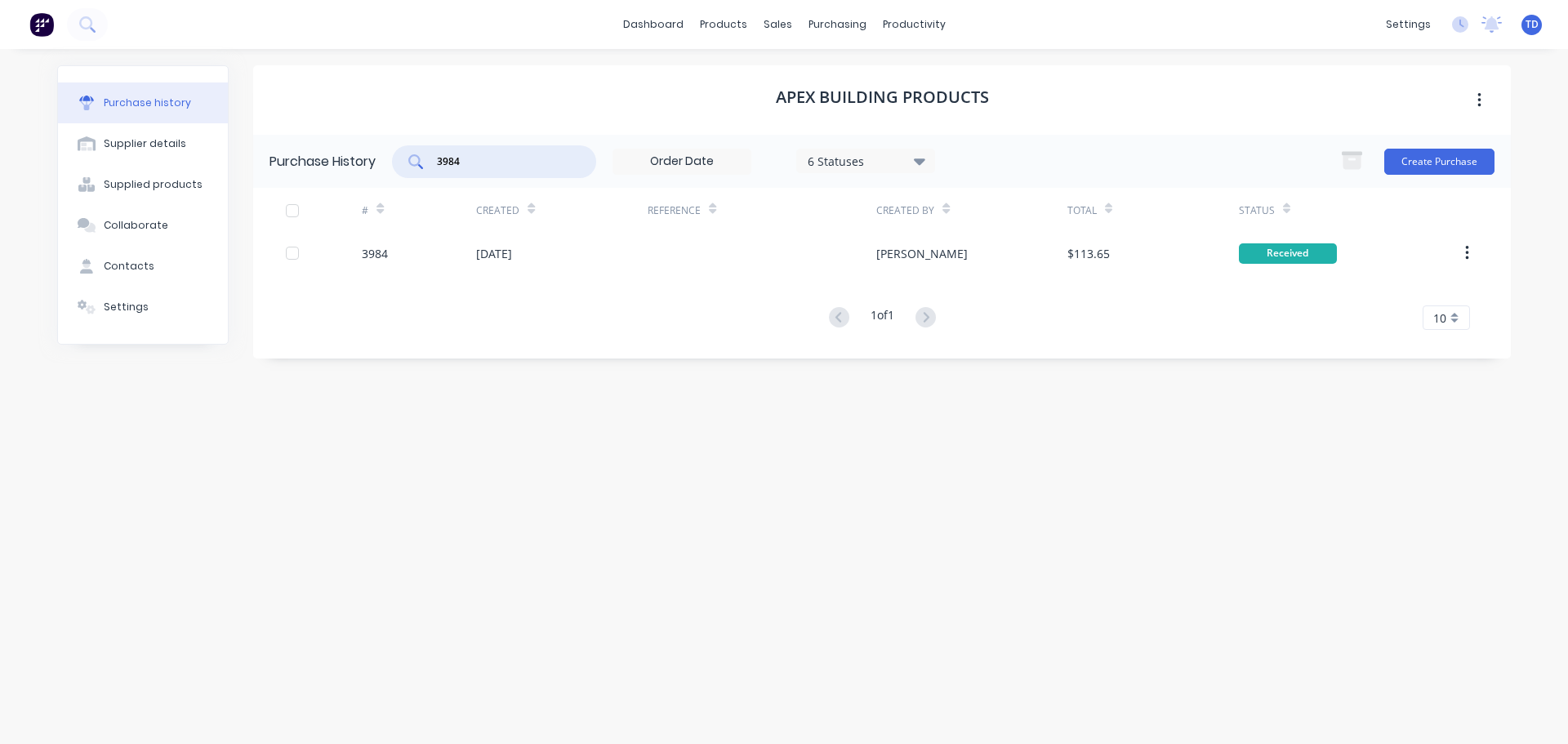
click at [510, 157] on input "3984" at bounding box center [502, 161] width 135 height 16
type input "3985"
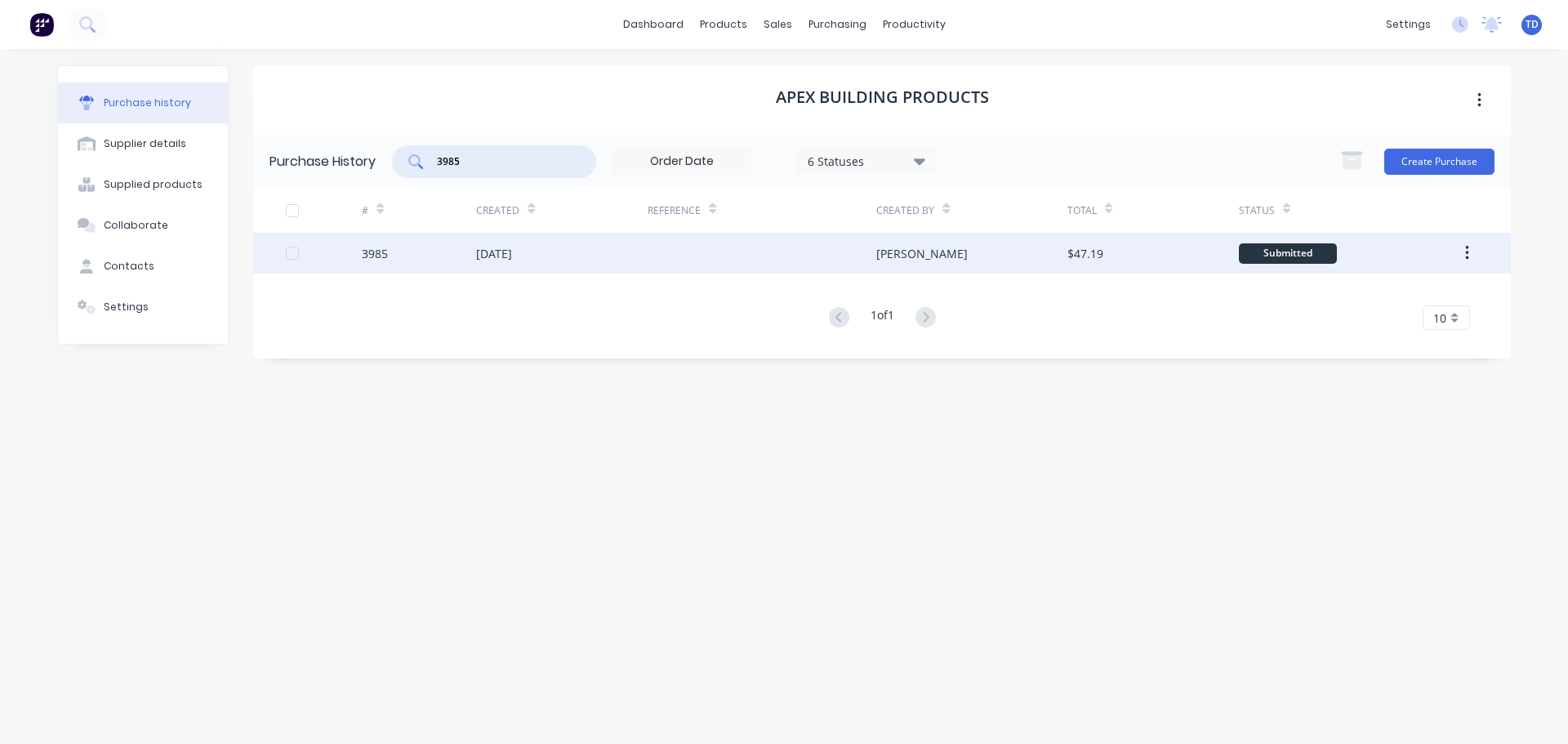
click at [512, 255] on div "[DATE]" at bounding box center [494, 254] width 36 height 17
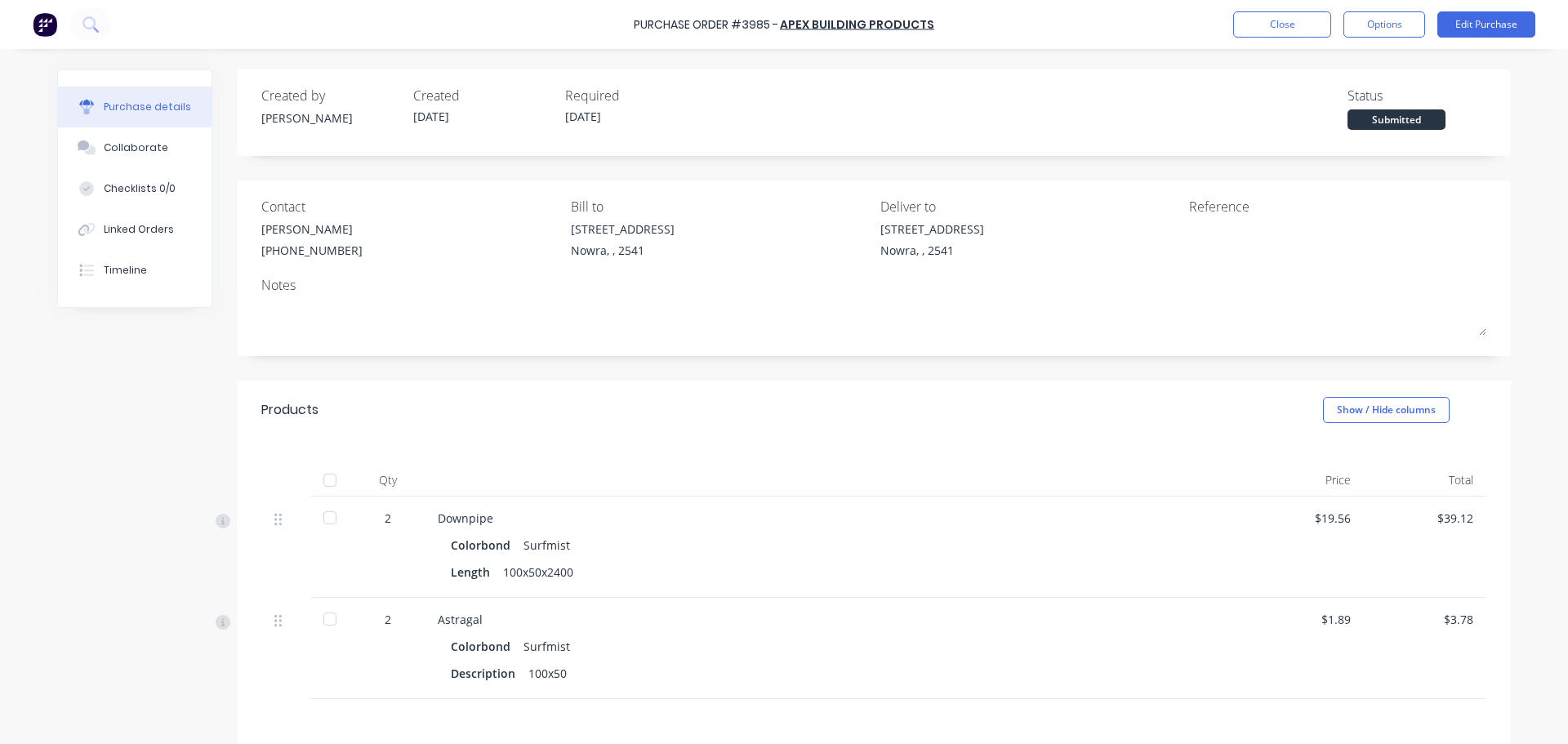
click at [328, 479] on div at bounding box center [330, 481] width 33 height 33
click at [1265, 33] on button "Close" at bounding box center [1282, 24] width 98 height 26
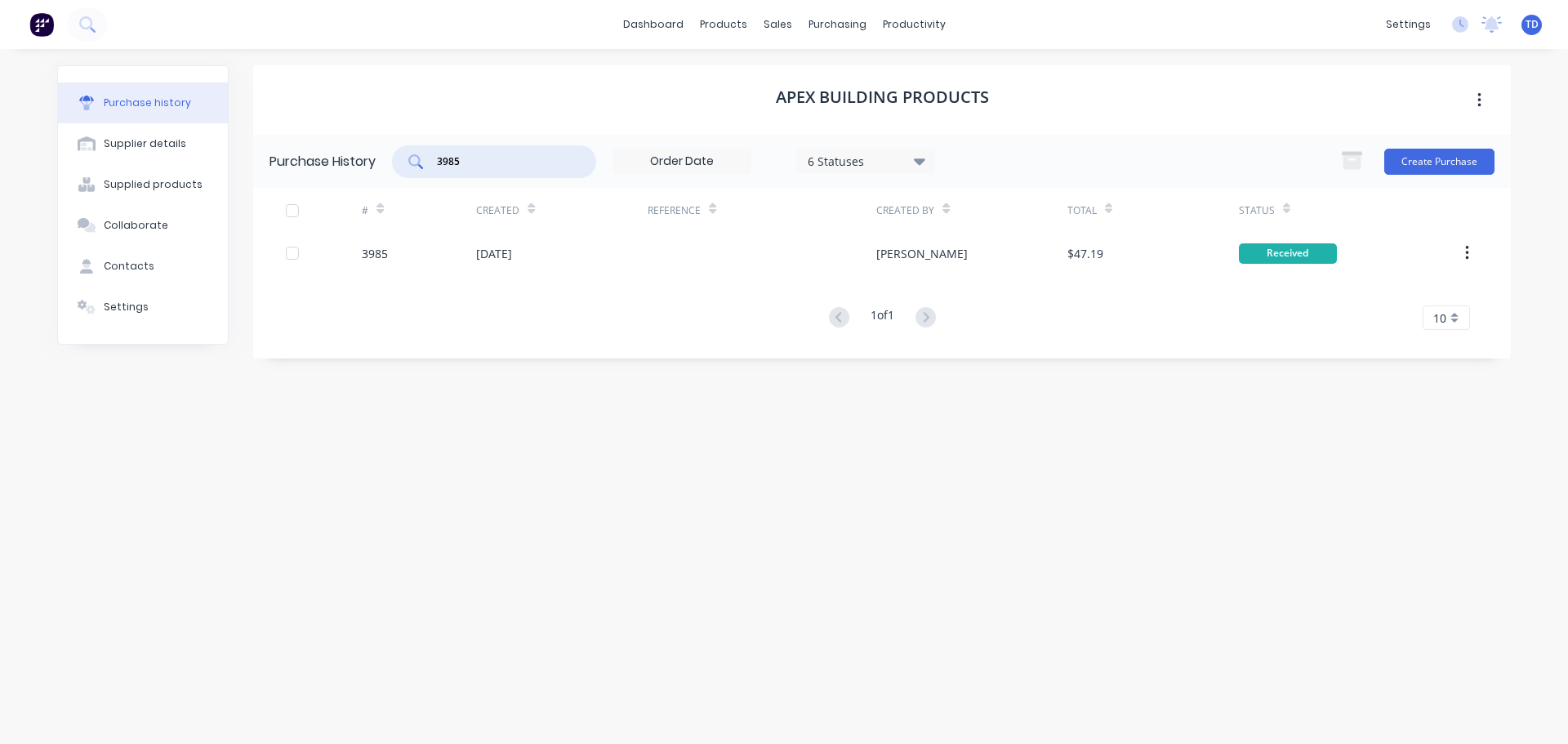
click at [515, 167] on input "3985" at bounding box center [502, 161] width 135 height 16
type input "3963"
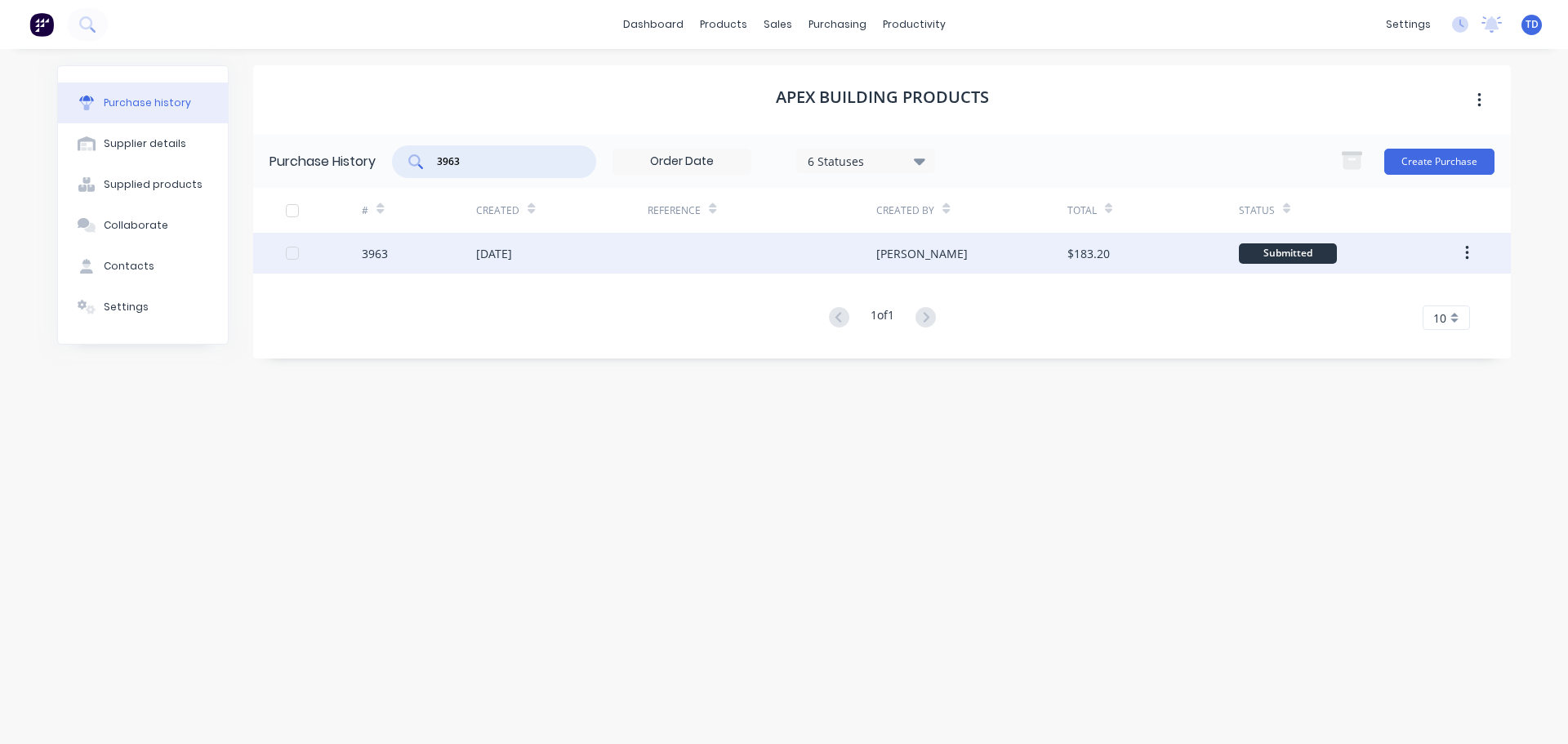
click at [578, 255] on div "[DATE]" at bounding box center [562, 253] width 172 height 41
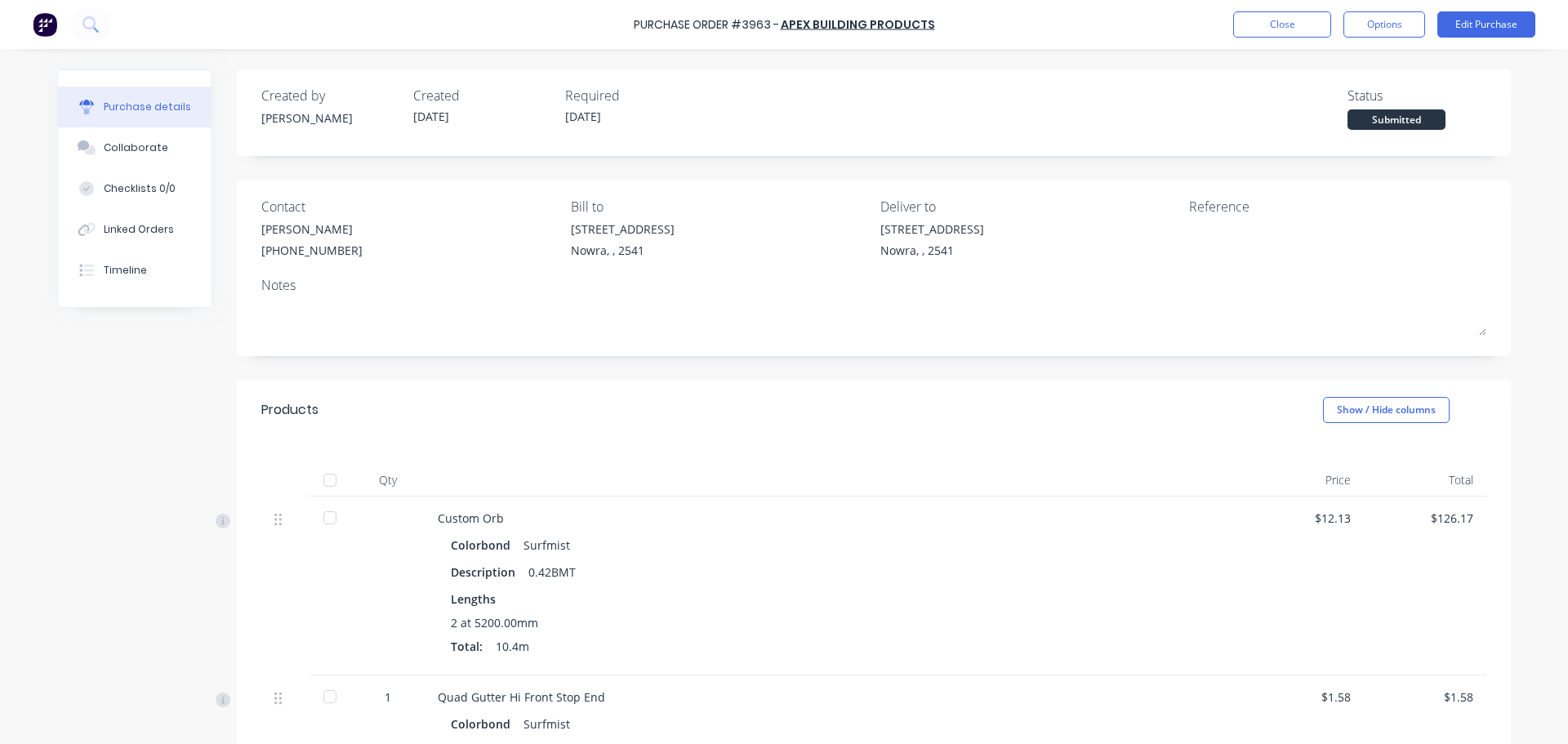
click at [327, 471] on div at bounding box center [330, 481] width 33 height 33
click at [1272, 22] on button "Close" at bounding box center [1282, 24] width 98 height 26
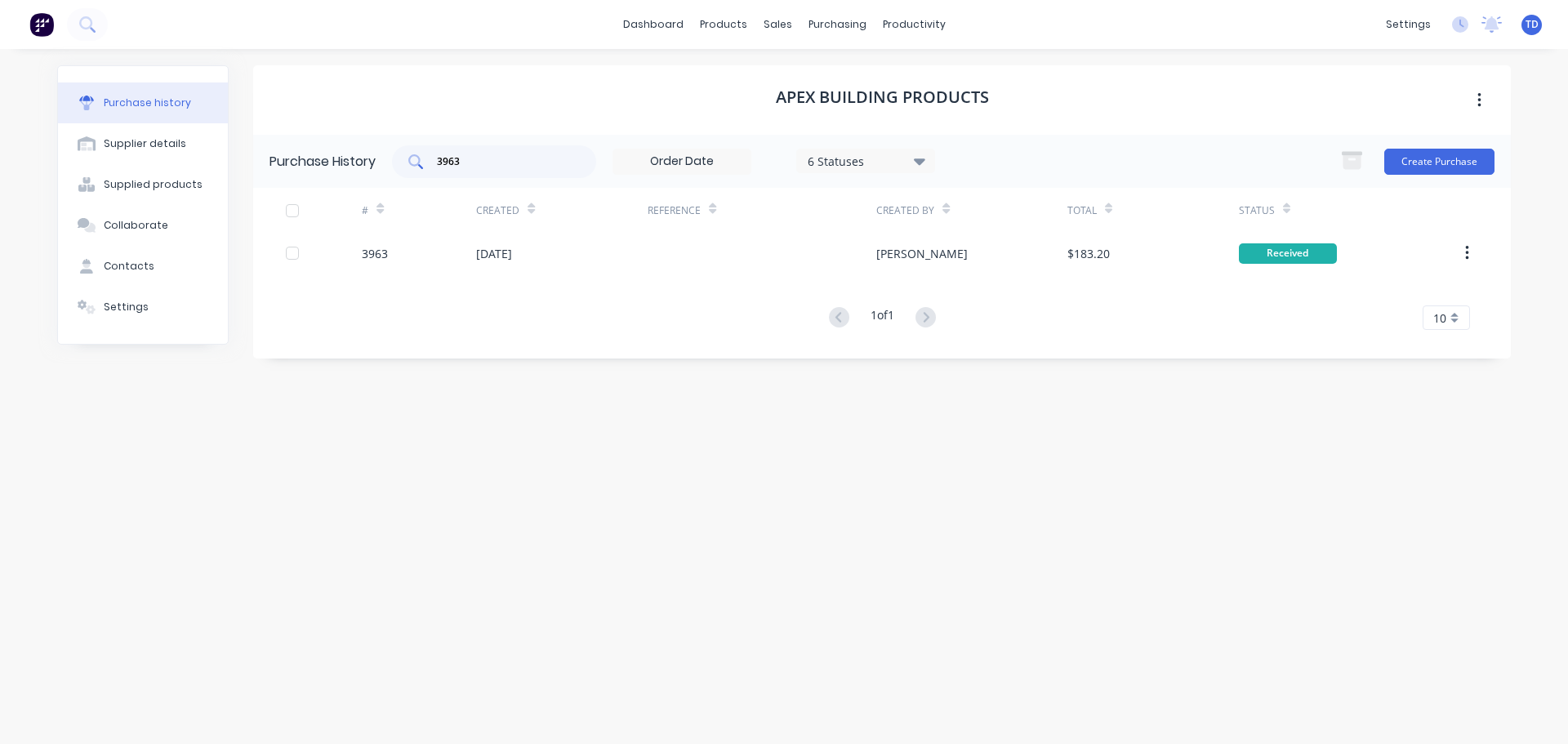
click at [519, 155] on input "3963" at bounding box center [502, 161] width 135 height 16
type input "3972"
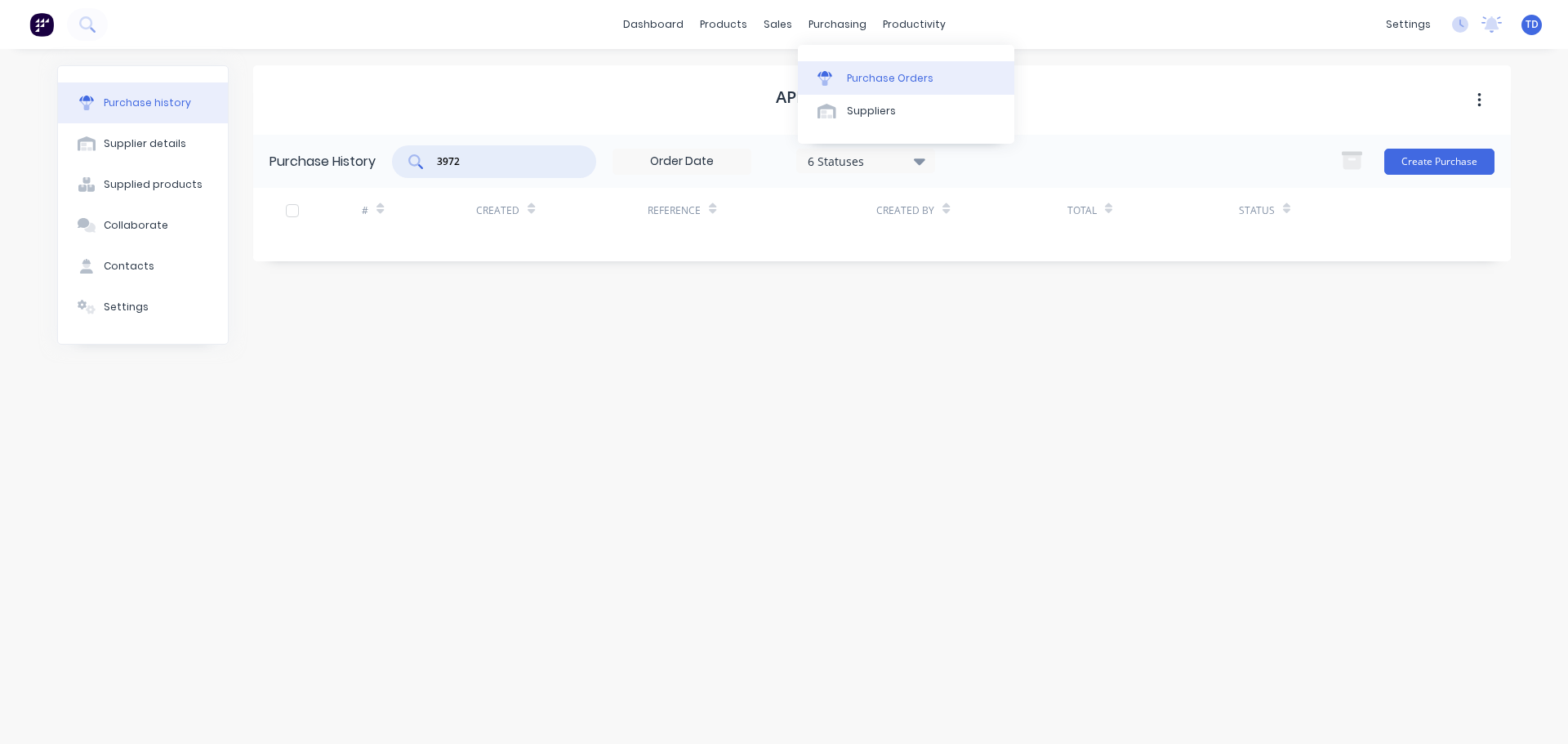
click at [859, 68] on link "Purchase Orders" at bounding box center [906, 78] width 217 height 33
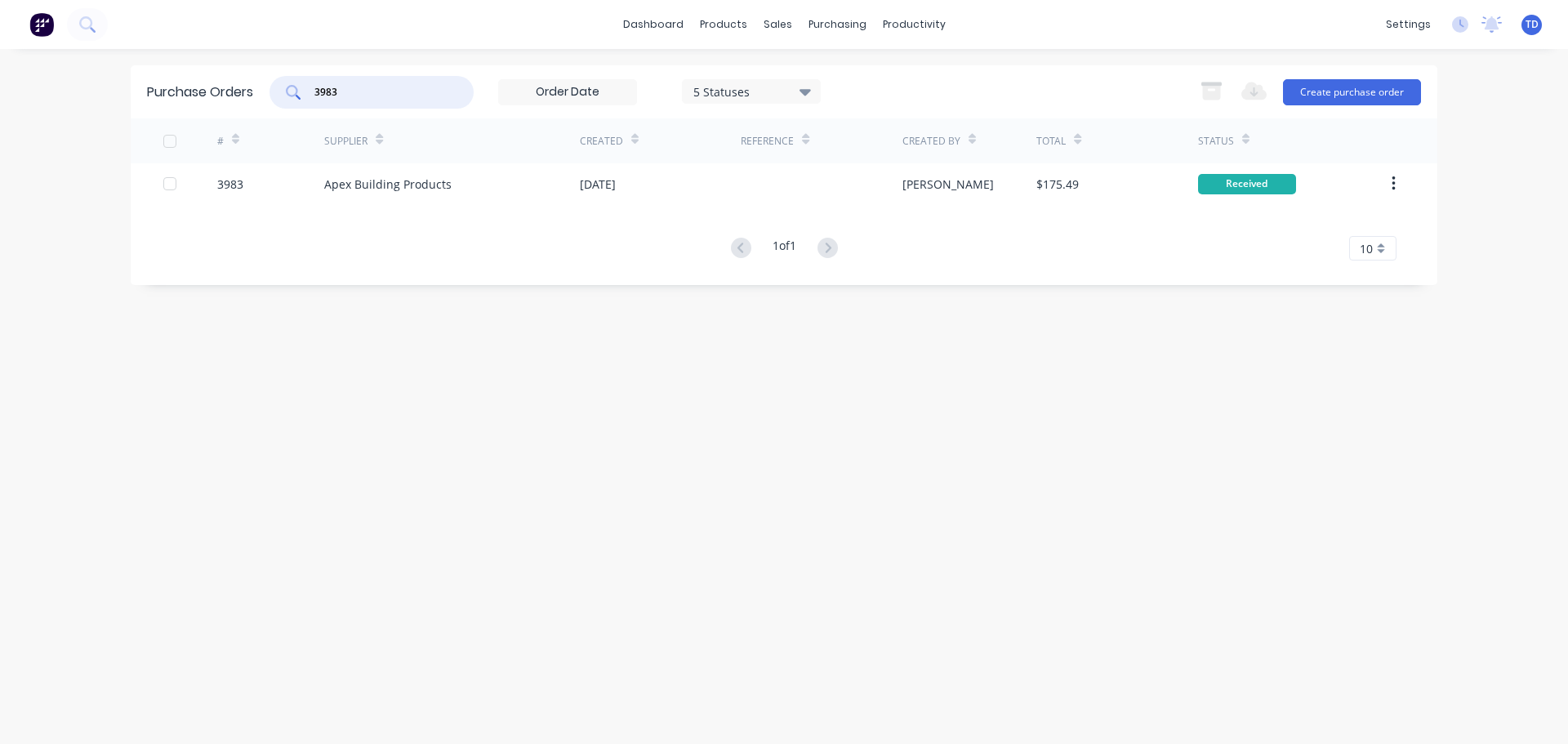
click at [378, 98] on input "3983" at bounding box center [380, 91] width 135 height 16
type input "3972"
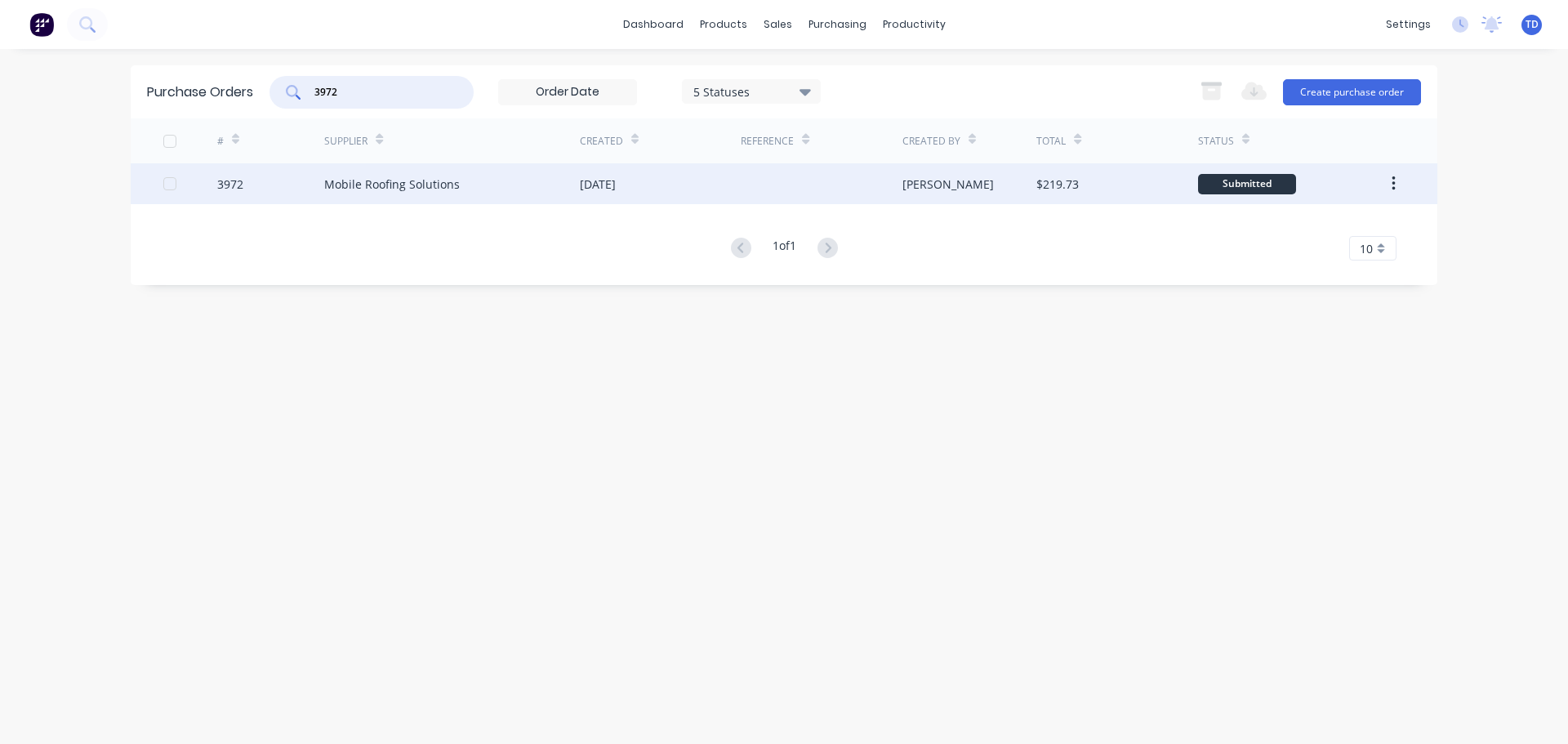
click at [486, 180] on div "Mobile Roofing Solutions" at bounding box center [452, 183] width 255 height 41
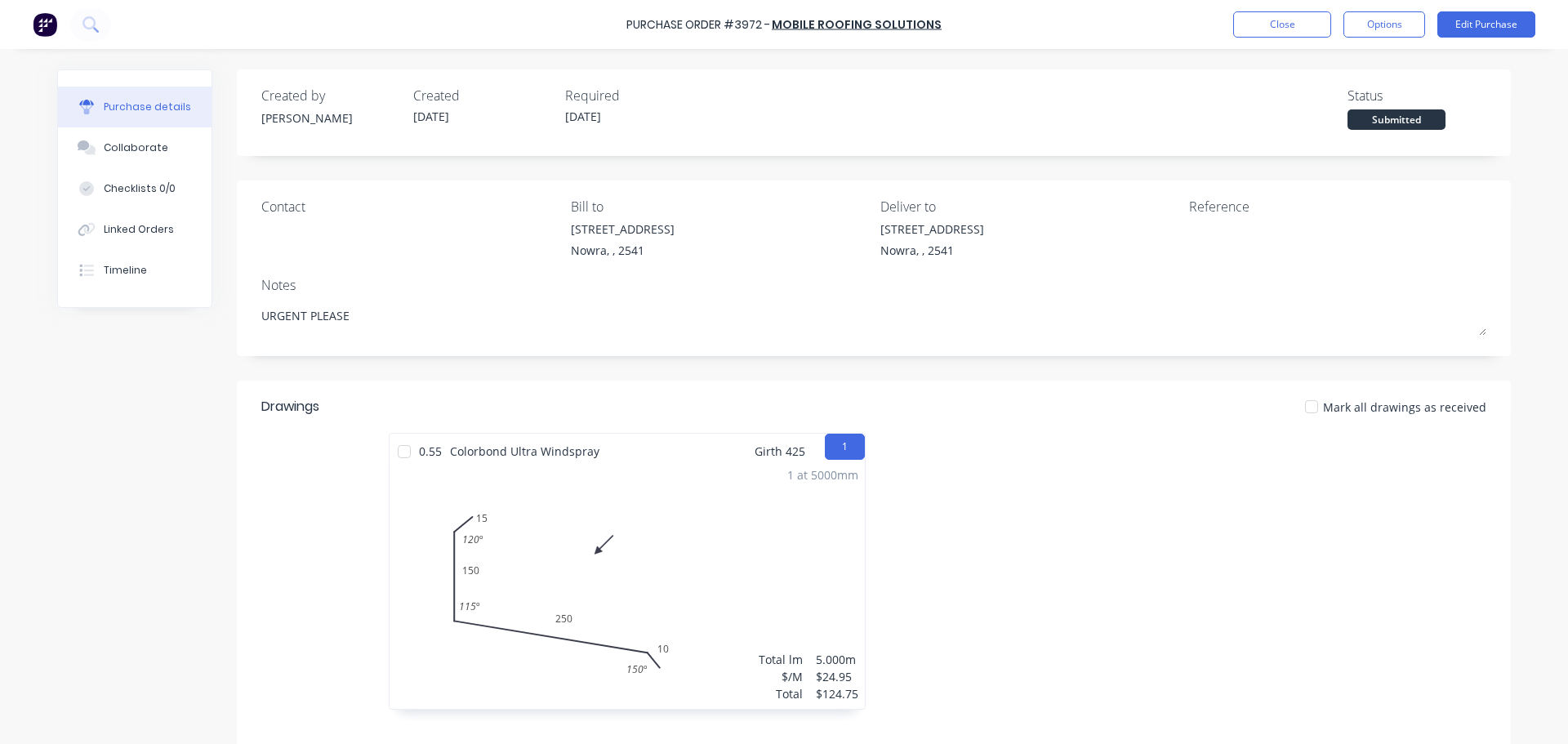
click at [405, 450] on div at bounding box center [405, 451] width 33 height 33
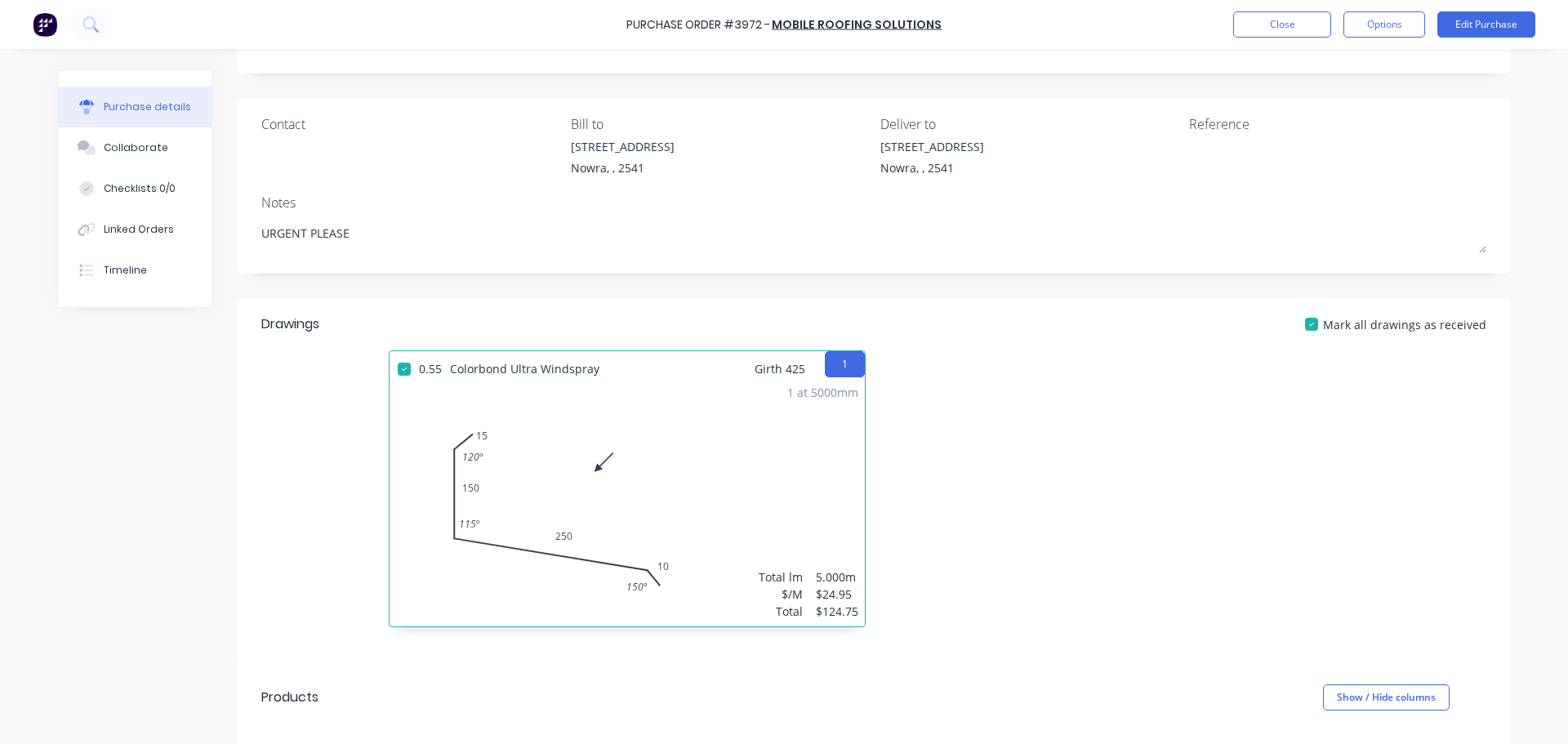
scroll to position [408, 0]
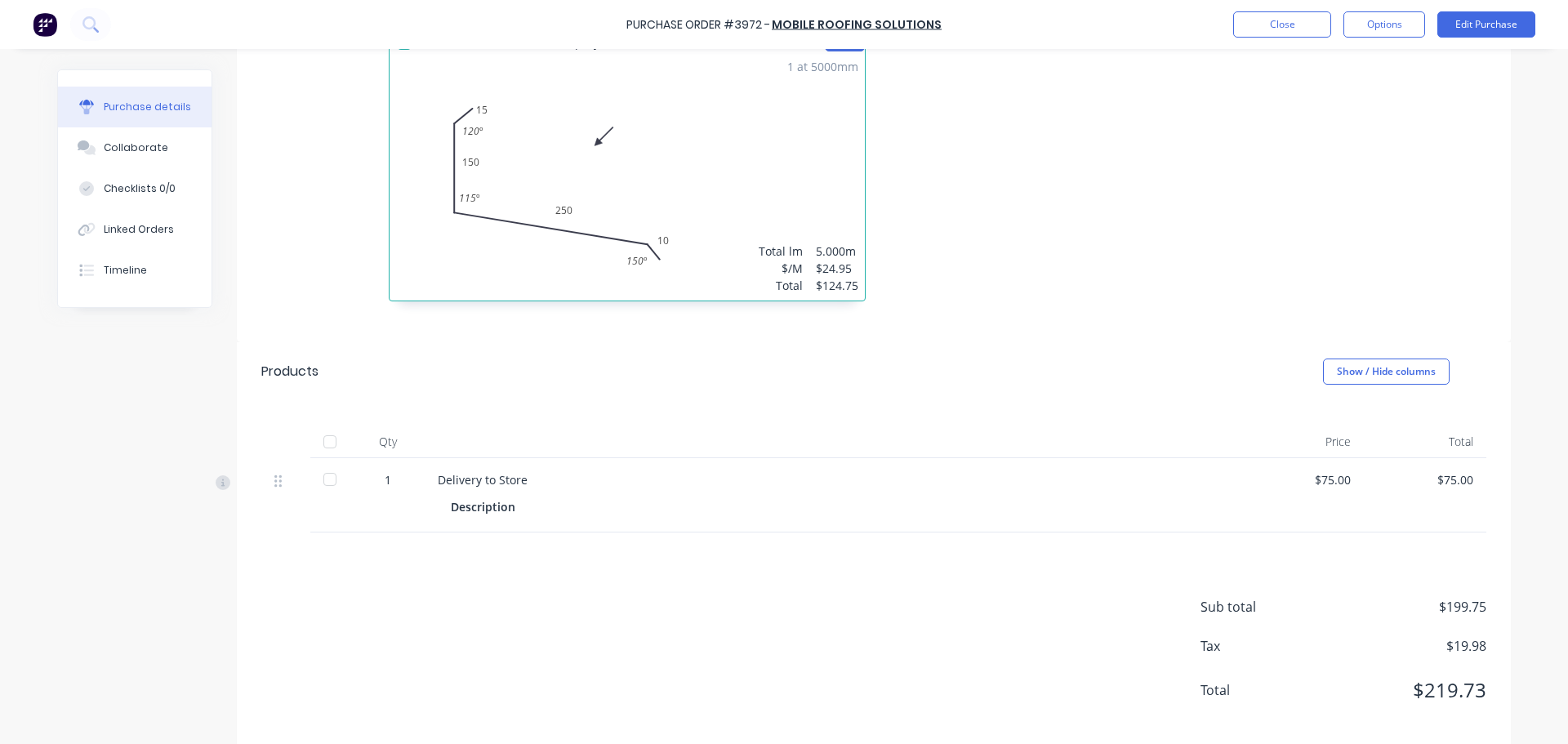
click at [324, 440] on div at bounding box center [330, 442] width 33 height 33
type textarea "x"
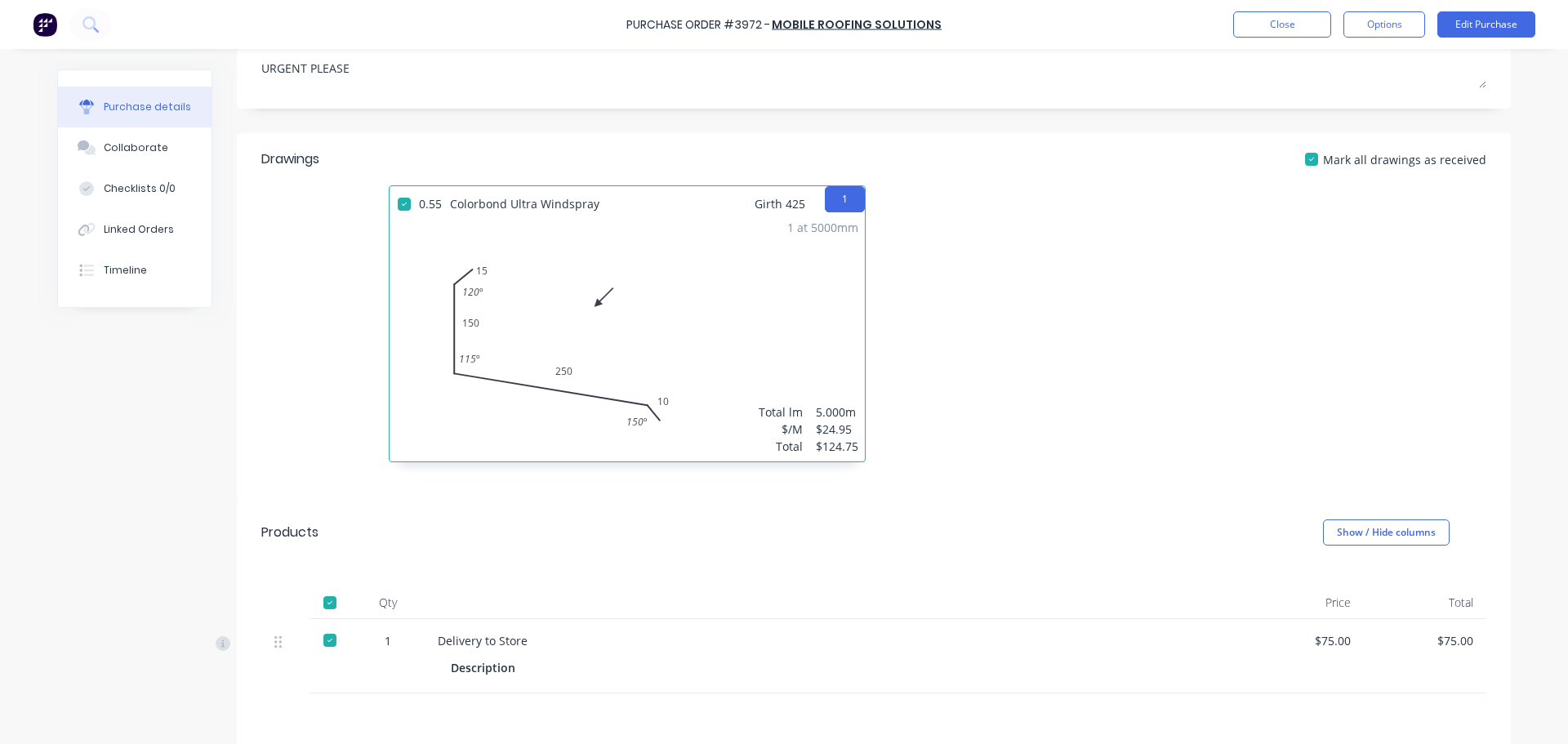
scroll to position [0, 0]
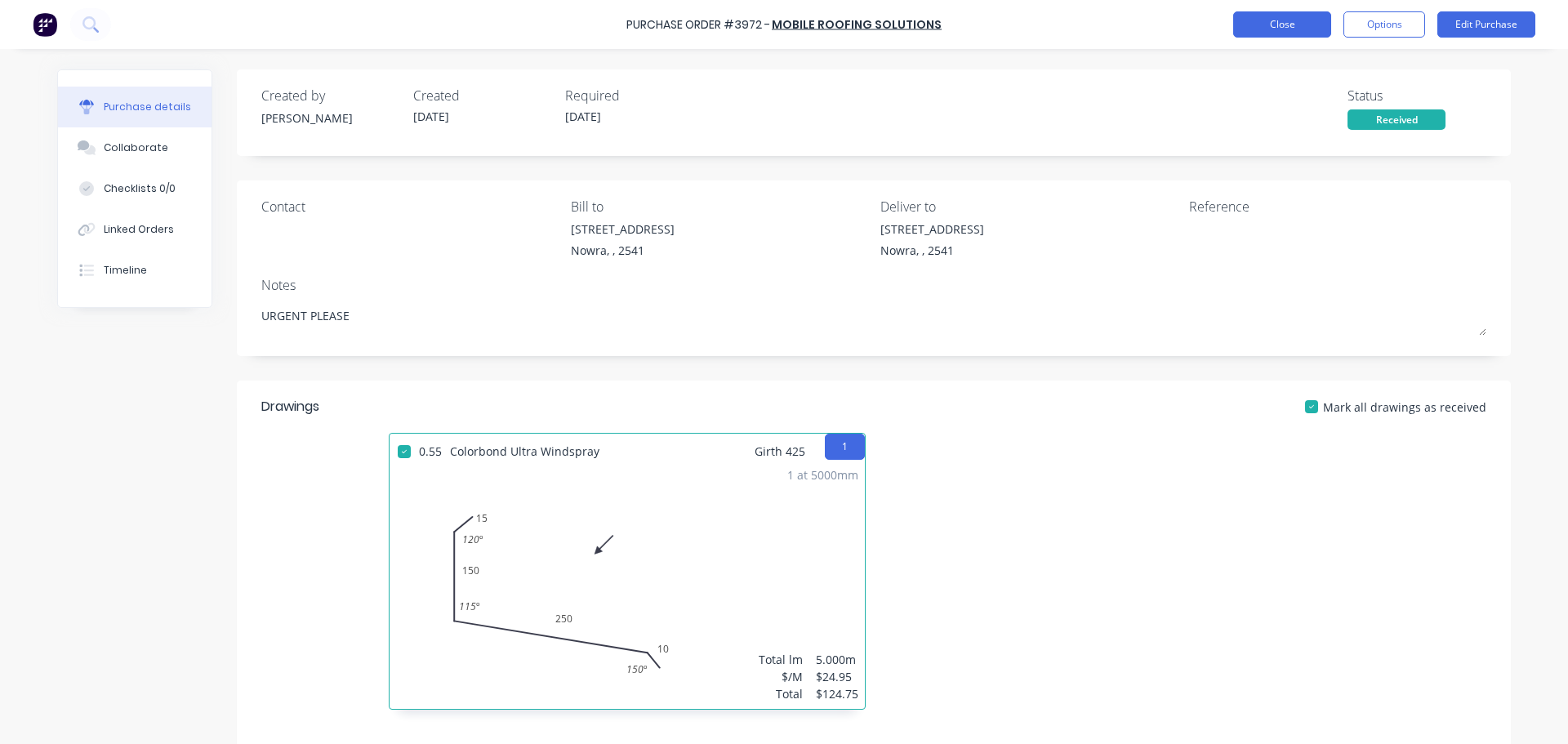
click at [1279, 25] on button "Close" at bounding box center [1282, 24] width 98 height 26
